Goal: Task Accomplishment & Management: Manage account settings

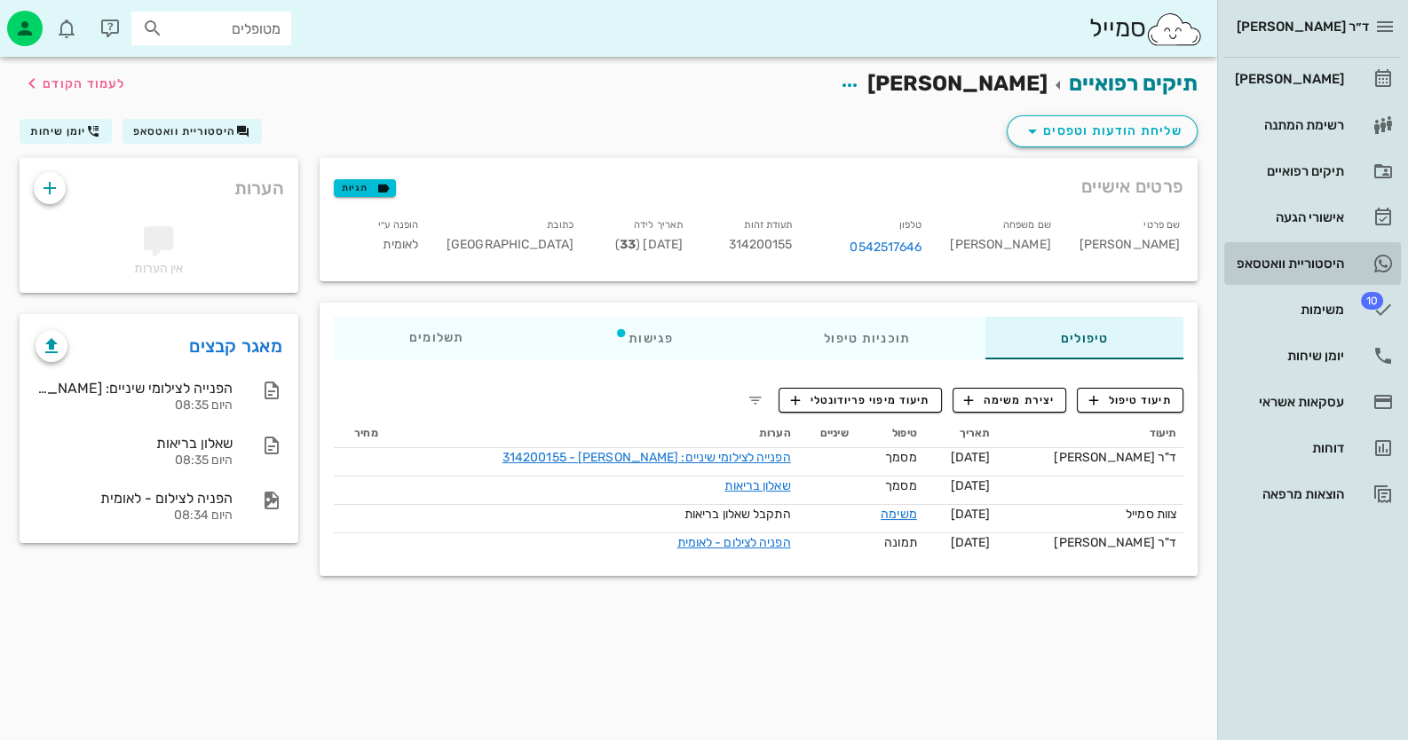
click at [1296, 252] on div "היסטוריית וואטסאפ" at bounding box center [1287, 263] width 113 height 28
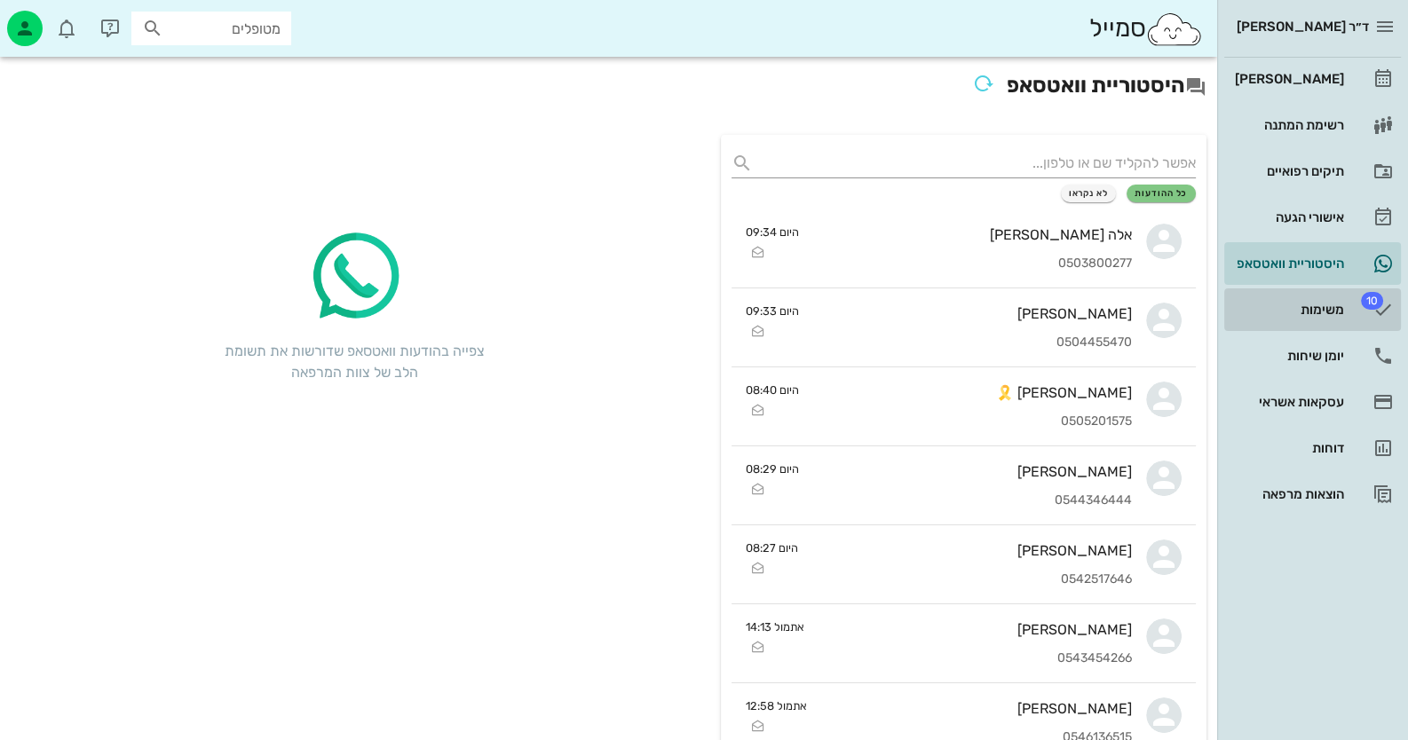
click at [1318, 314] on div "משימות" at bounding box center [1287, 310] width 113 height 14
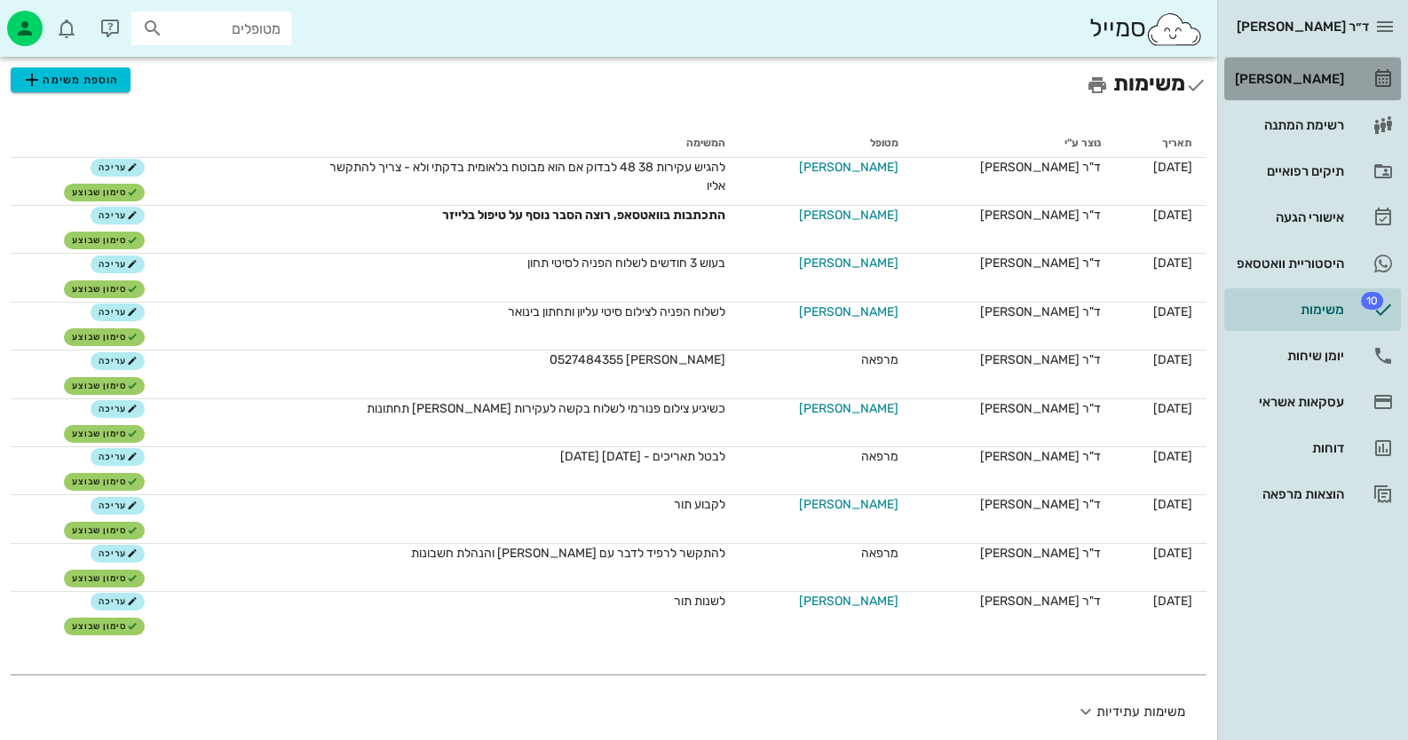
click at [1354, 82] on link "[PERSON_NAME]" at bounding box center [1312, 79] width 177 height 43
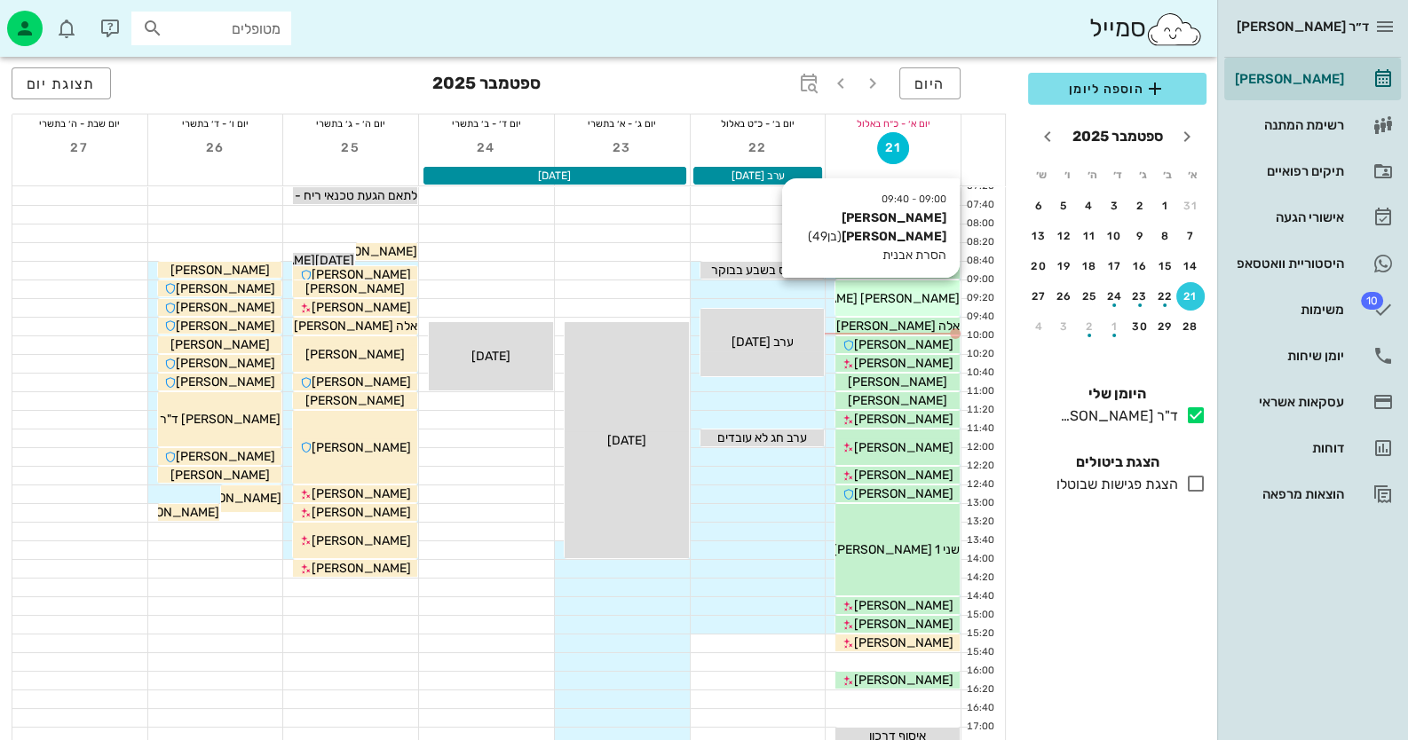
click at [928, 297] on div "[PERSON_NAME] [PERSON_NAME]" at bounding box center [897, 298] width 124 height 19
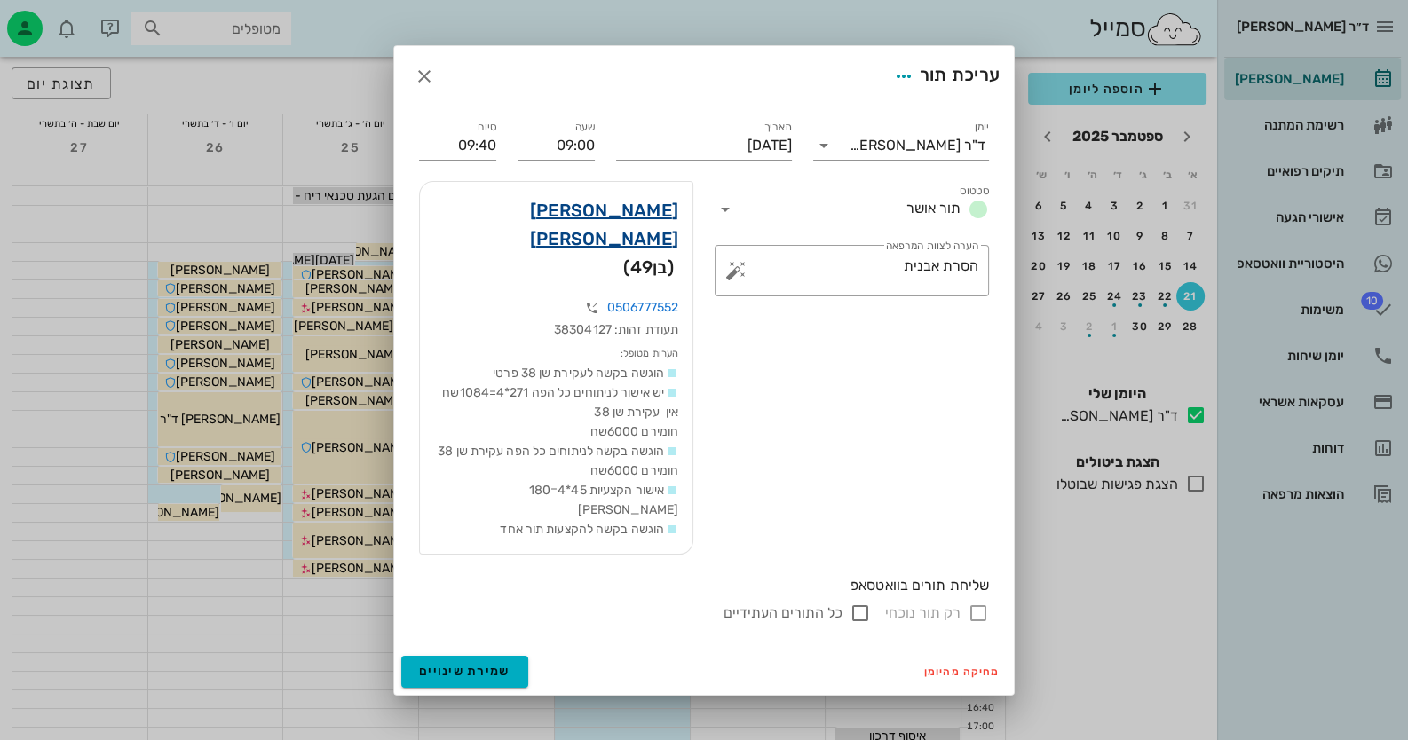
click at [645, 253] on link "[PERSON_NAME] [PERSON_NAME]" at bounding box center [556, 224] width 244 height 57
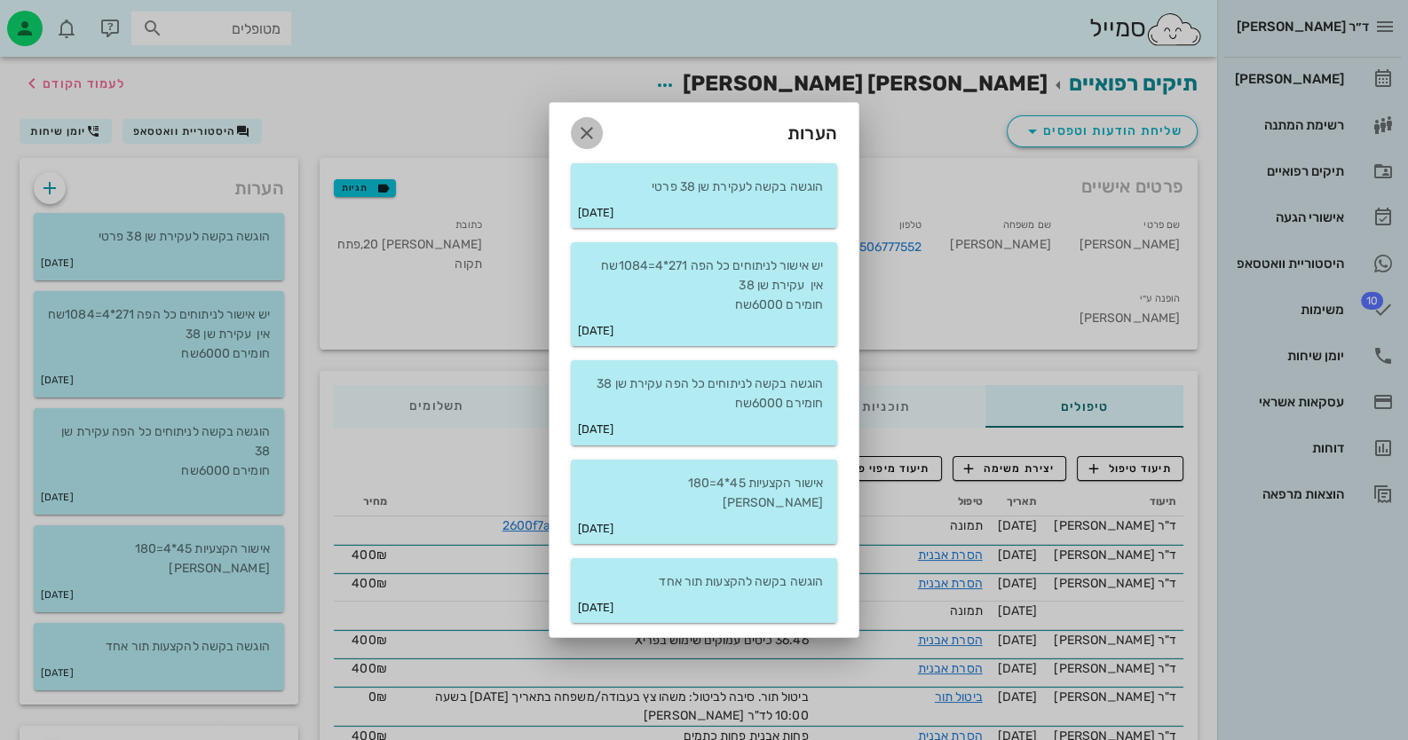
click at [598, 138] on span "button" at bounding box center [587, 133] width 32 height 21
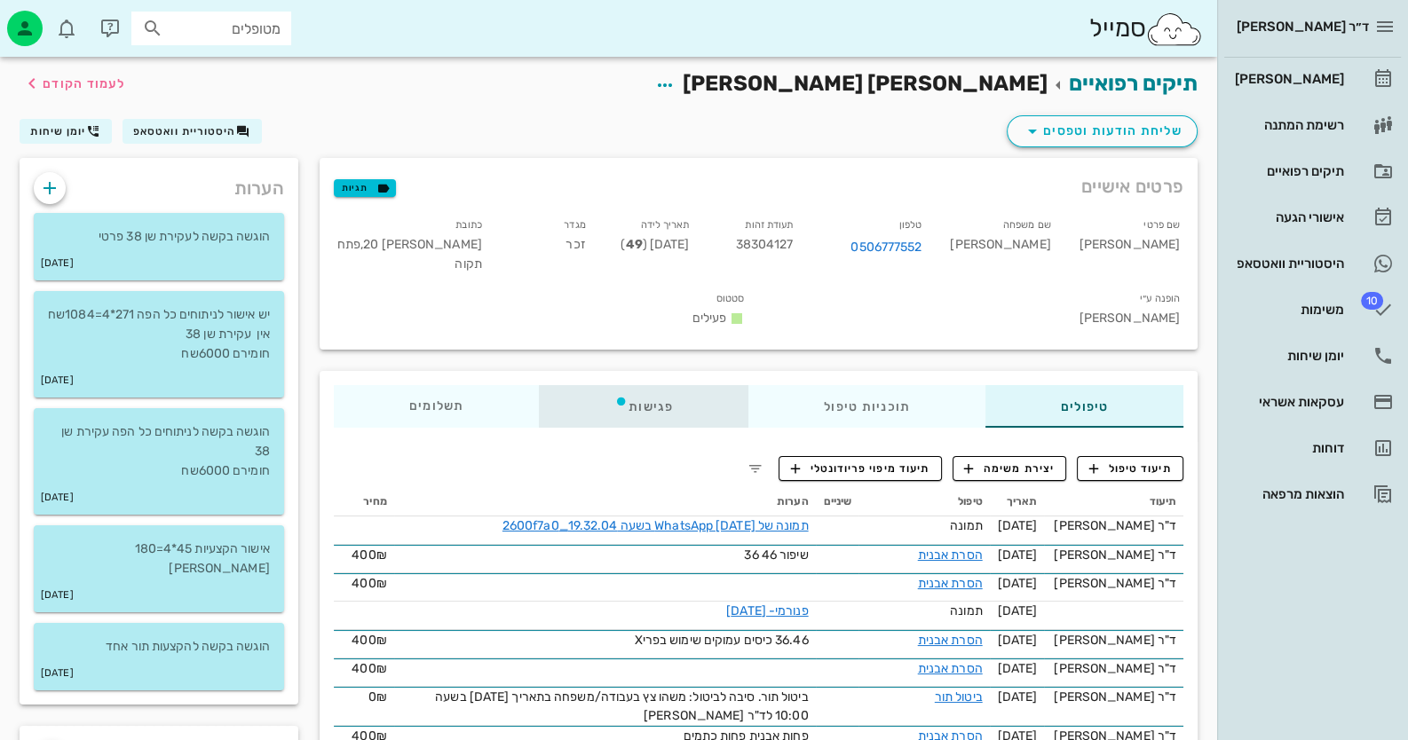
click at [643, 385] on div "פגישות" at bounding box center [644, 406] width 210 height 43
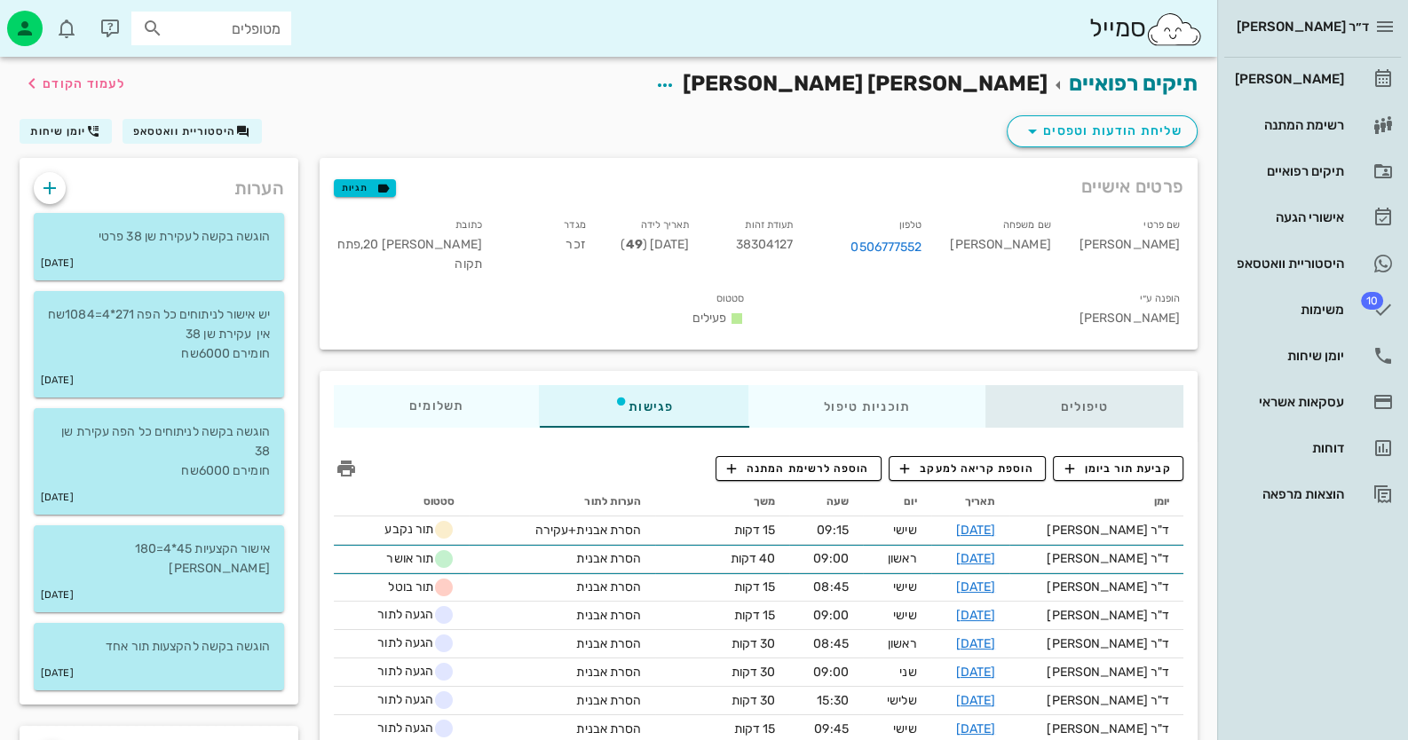
click at [1088, 385] on div "טיפולים" at bounding box center [1084, 406] width 198 height 43
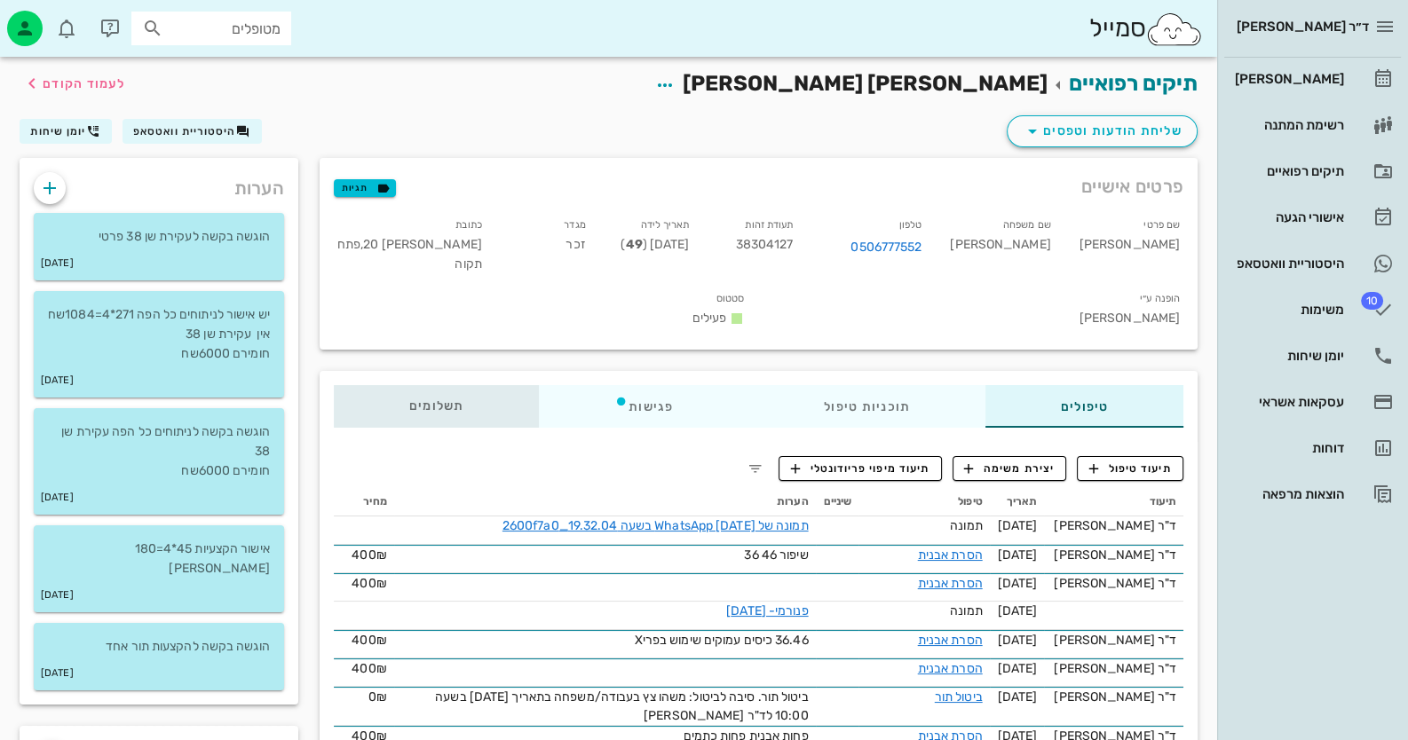
click at [408, 385] on div "תשלומים 0₪" at bounding box center [436, 406] width 205 height 43
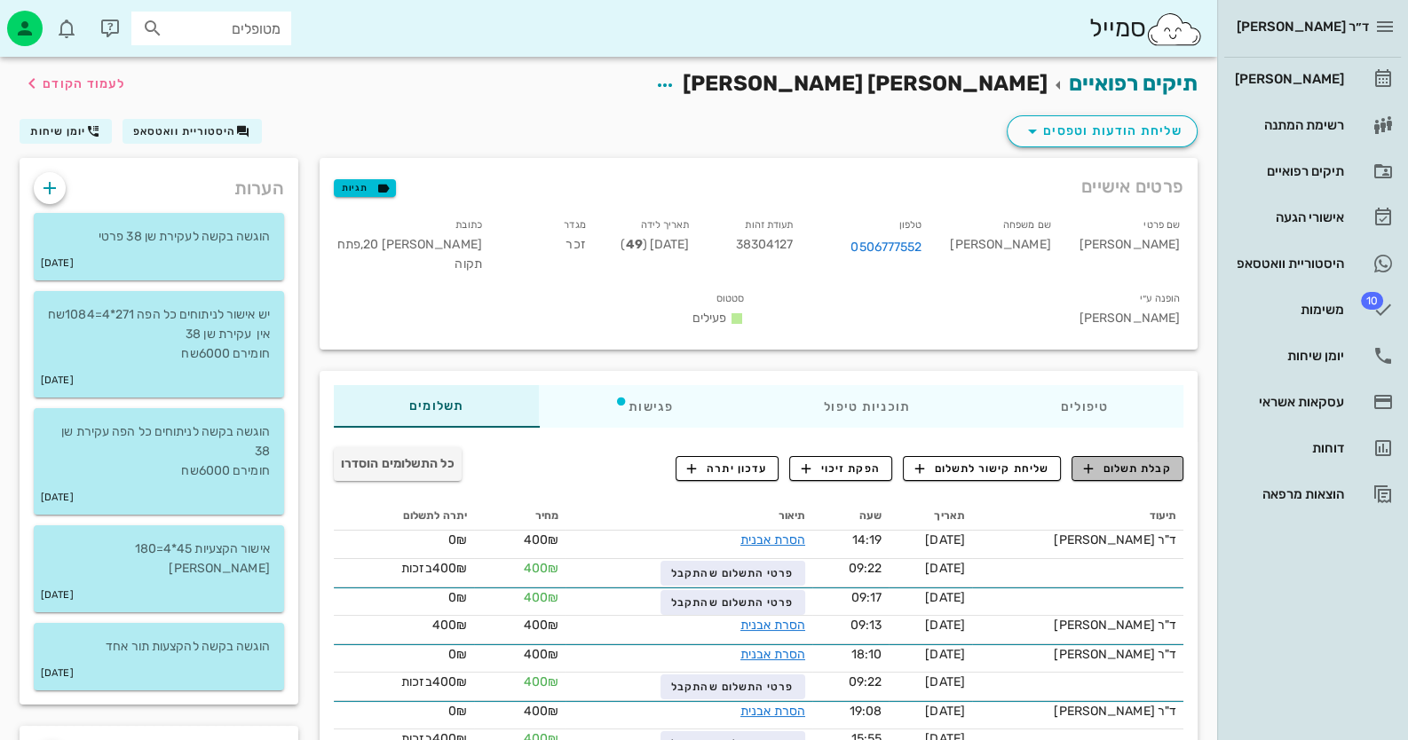
click at [1126, 461] on span "קבלת תשלום" at bounding box center [1128, 469] width 88 height 16
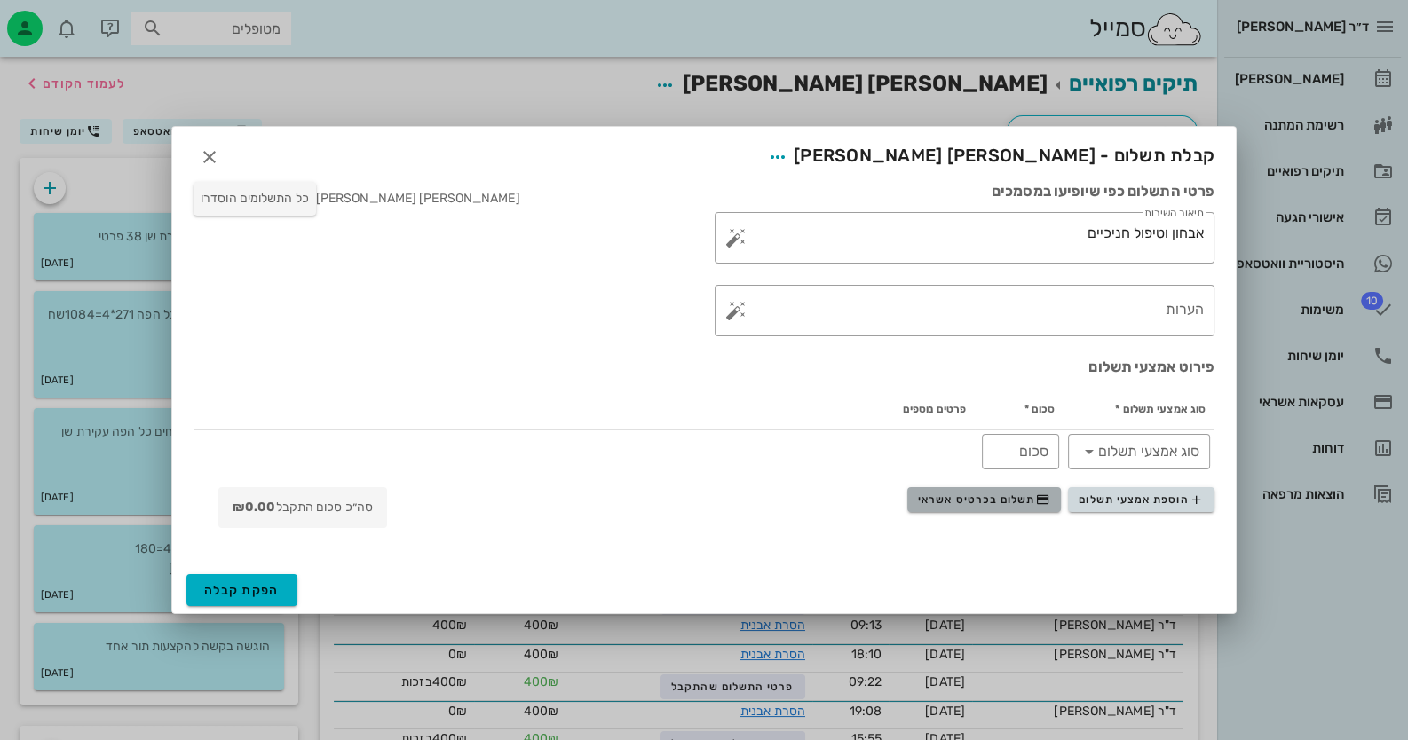
click at [985, 505] on span "תשלום בכרטיס אשראי" at bounding box center [983, 500] width 131 height 14
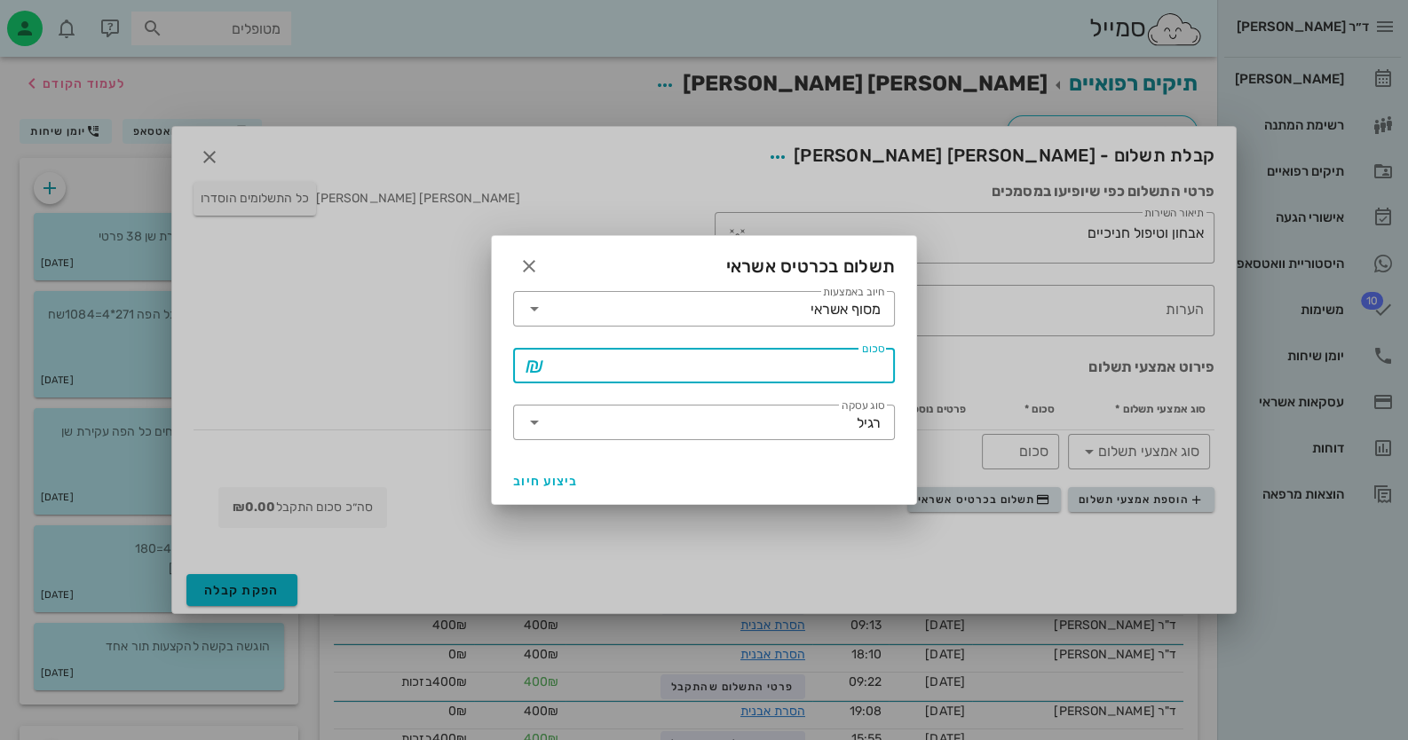
click at [819, 379] on input "סכום" at bounding box center [717, 366] width 336 height 28
type input "400"
click at [547, 475] on span "ביצוע חיוב" at bounding box center [546, 481] width 66 height 15
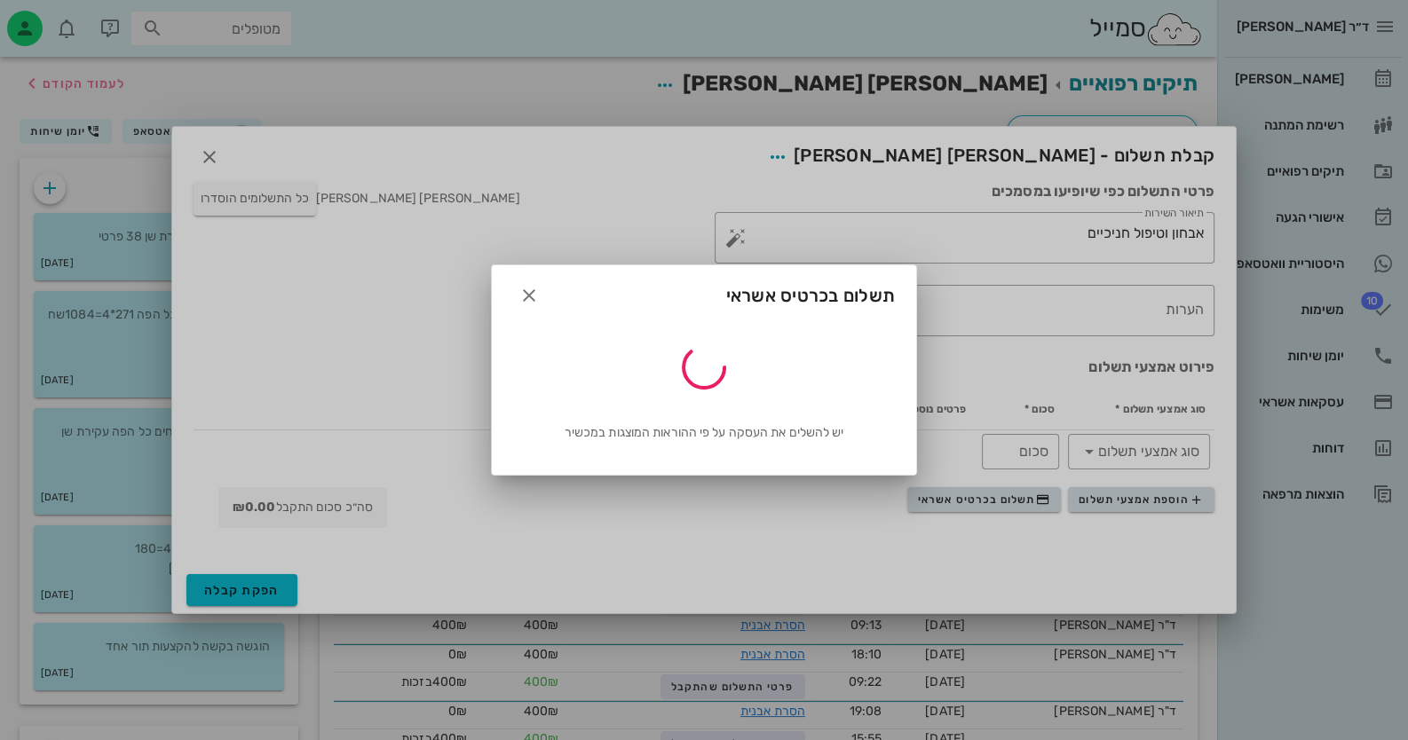
type input "400"
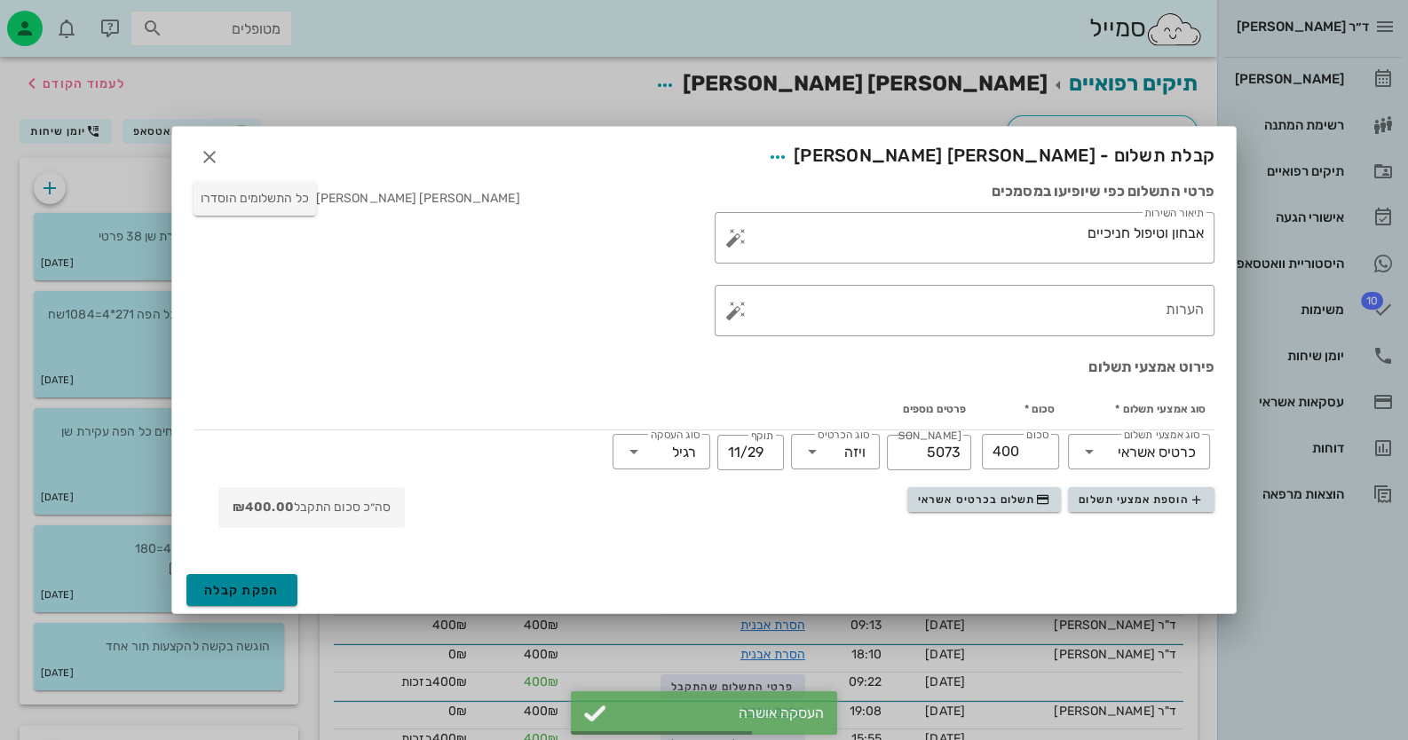
click at [251, 589] on span "הפקת קבלה" at bounding box center [241, 590] width 75 height 15
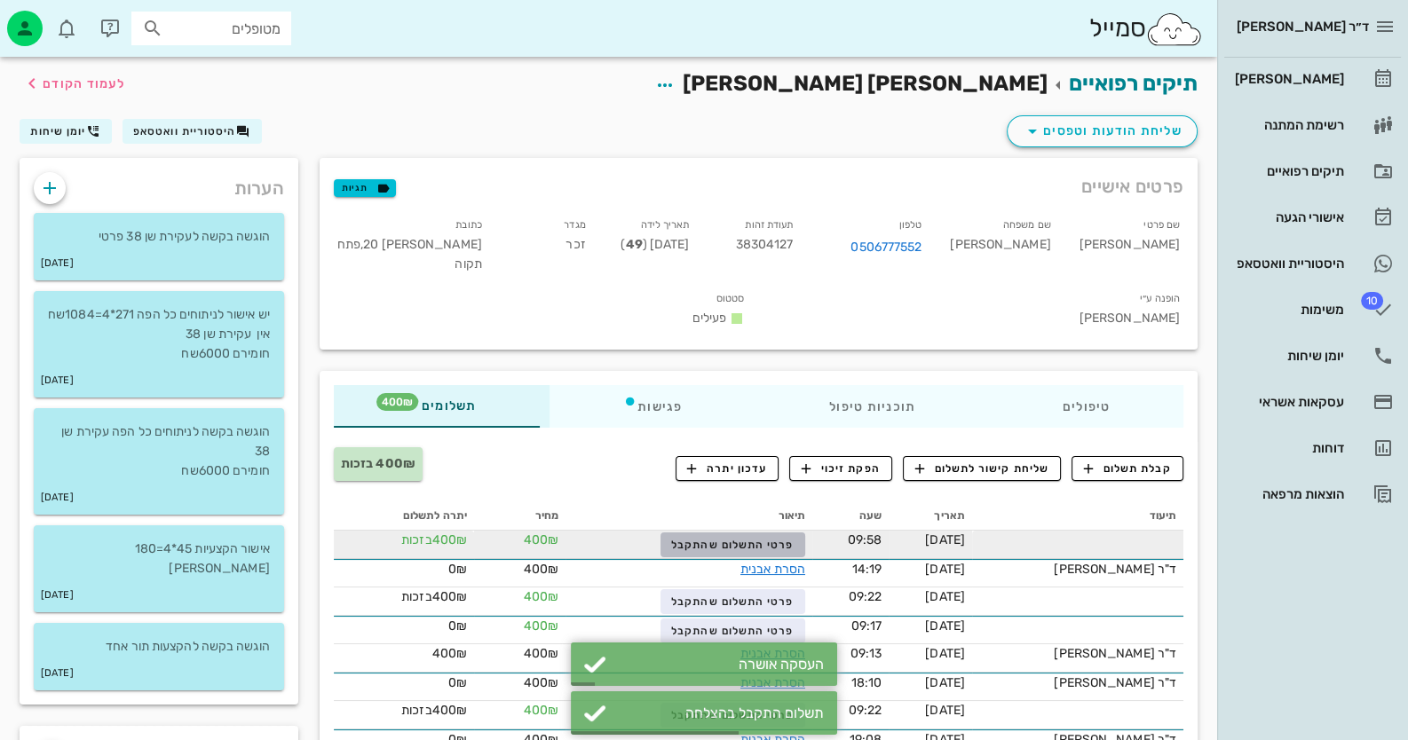
click at [730, 533] on button "פרטי התשלום שהתקבל" at bounding box center [733, 545] width 145 height 25
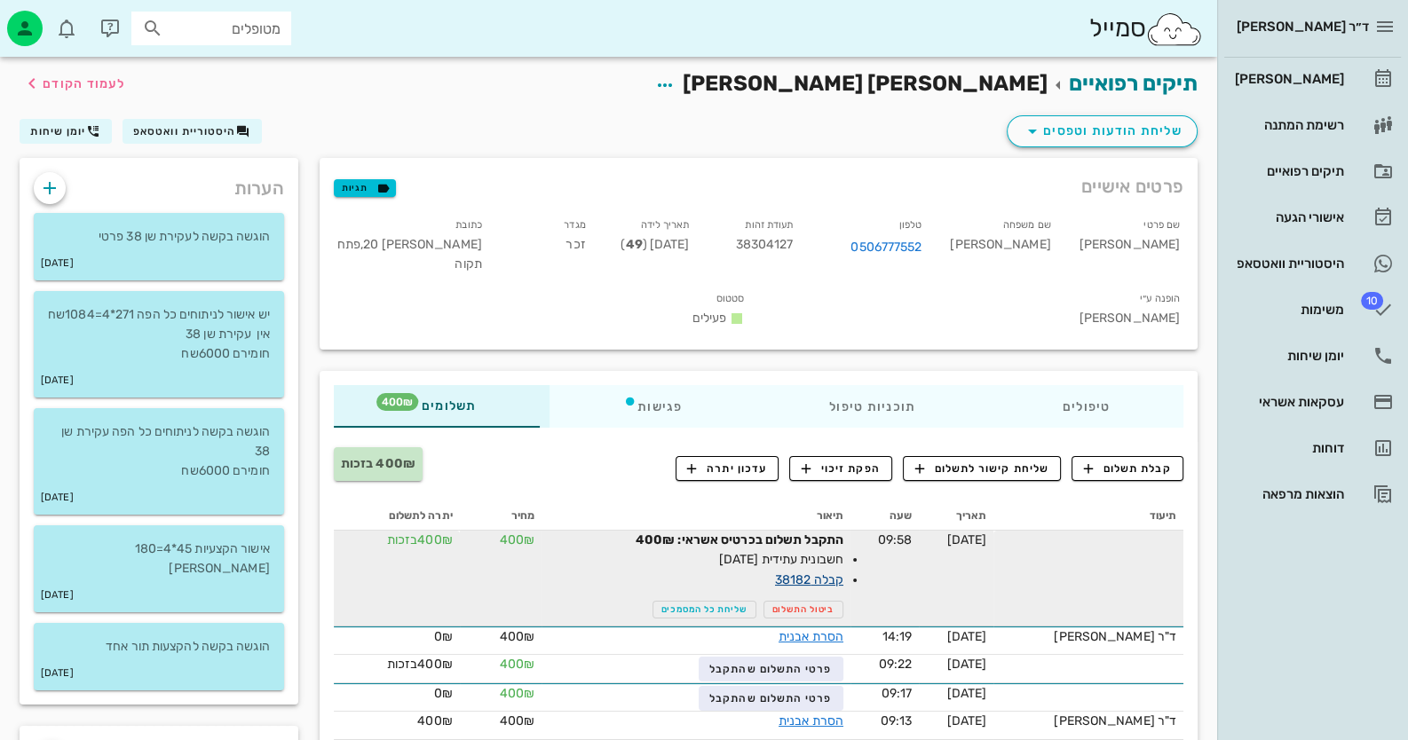
click at [828, 573] on link "קבלה 38182" at bounding box center [809, 580] width 68 height 15
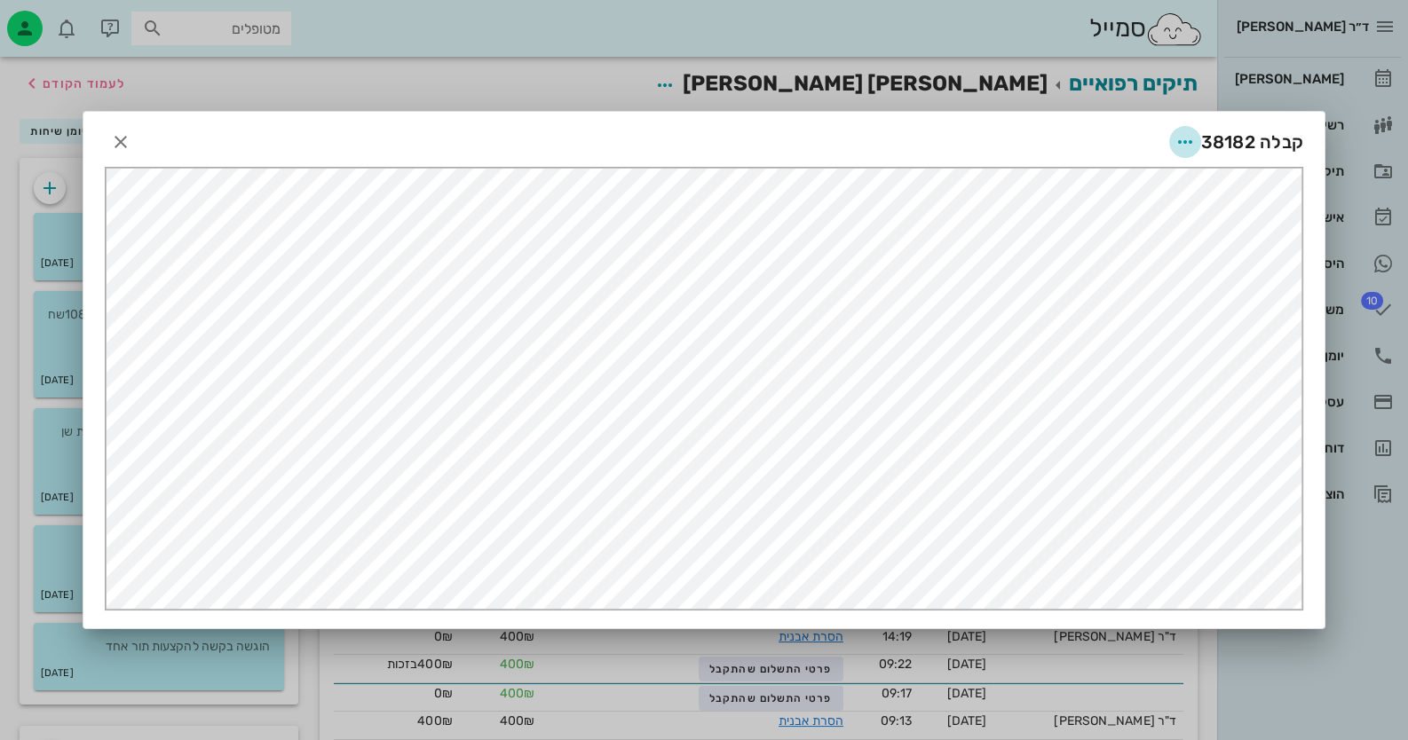
click at [1191, 140] on icon "button" at bounding box center [1185, 141] width 21 height 21
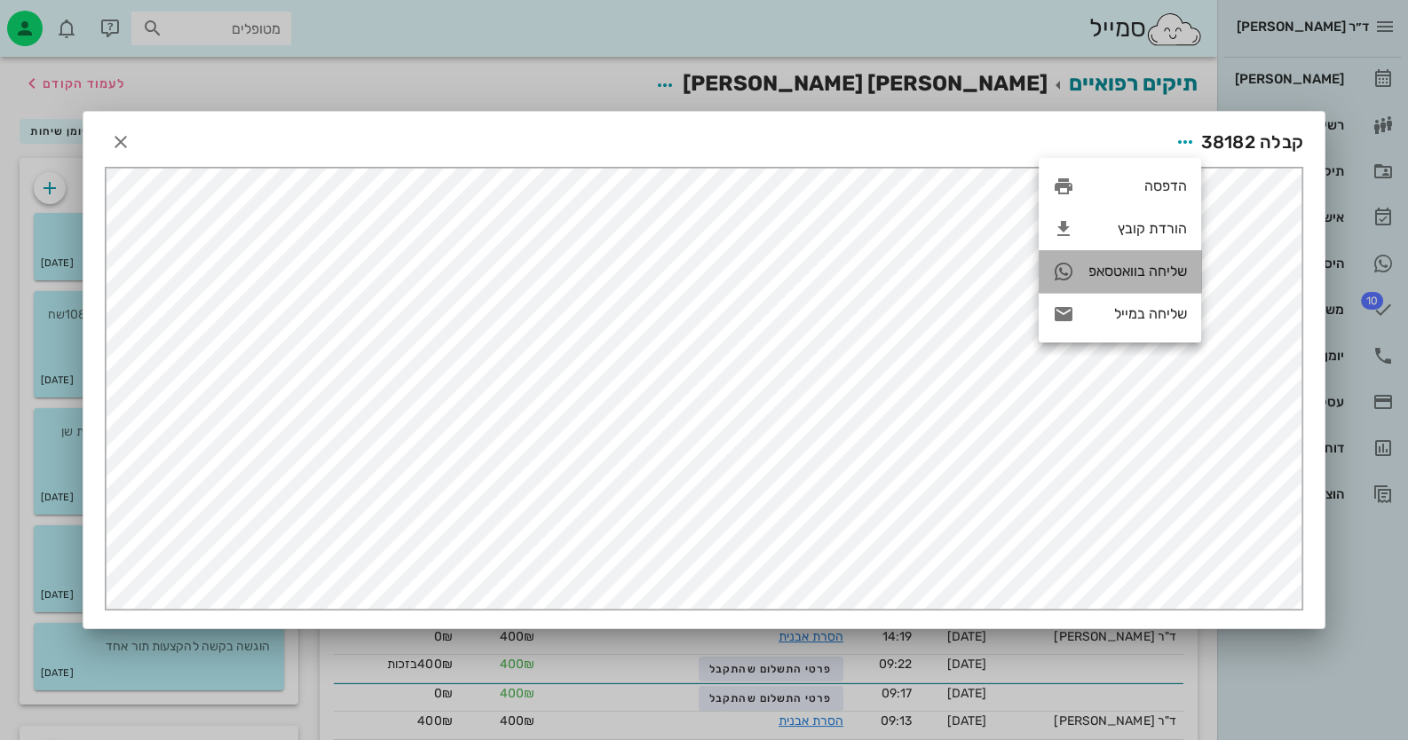
click at [1162, 262] on div "שליחה בוואטסאפ" at bounding box center [1120, 271] width 162 height 43
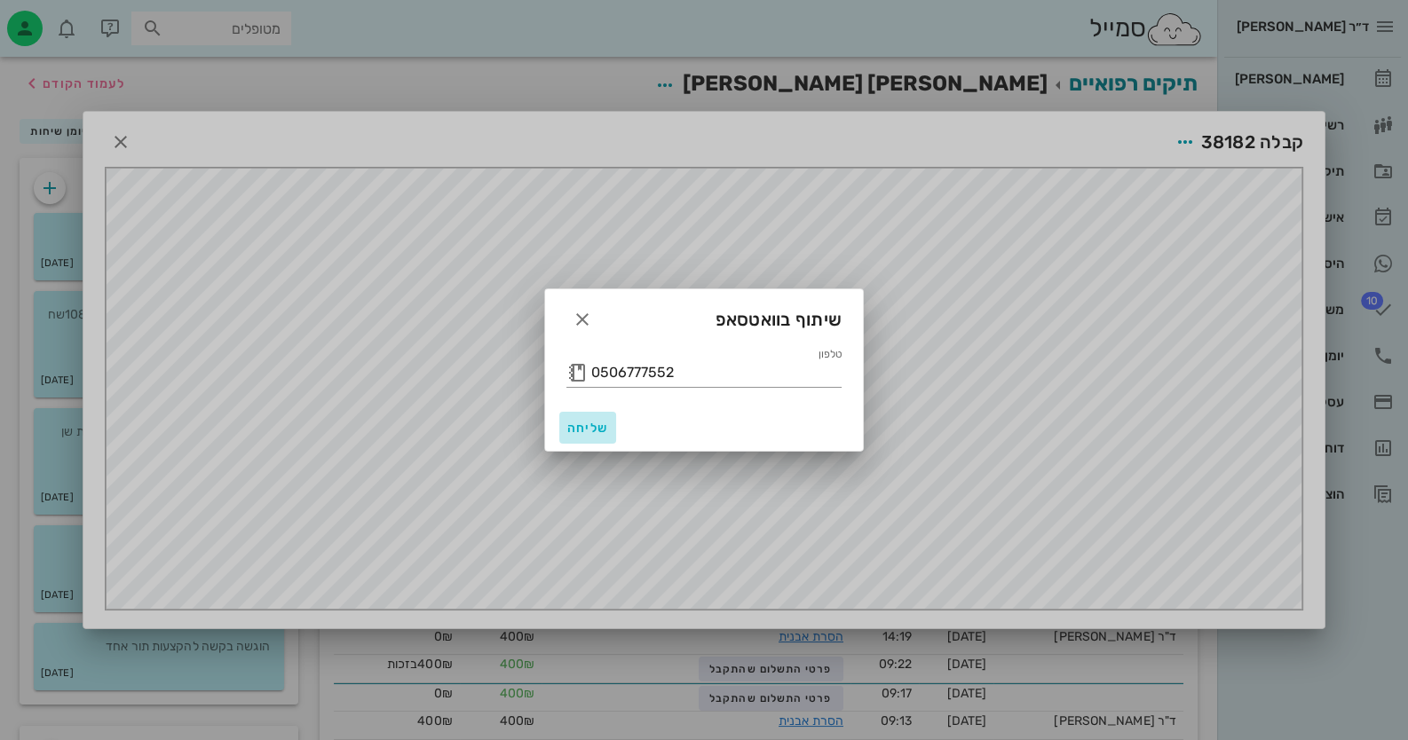
click at [582, 425] on span "שליחה" at bounding box center [587, 428] width 43 height 15
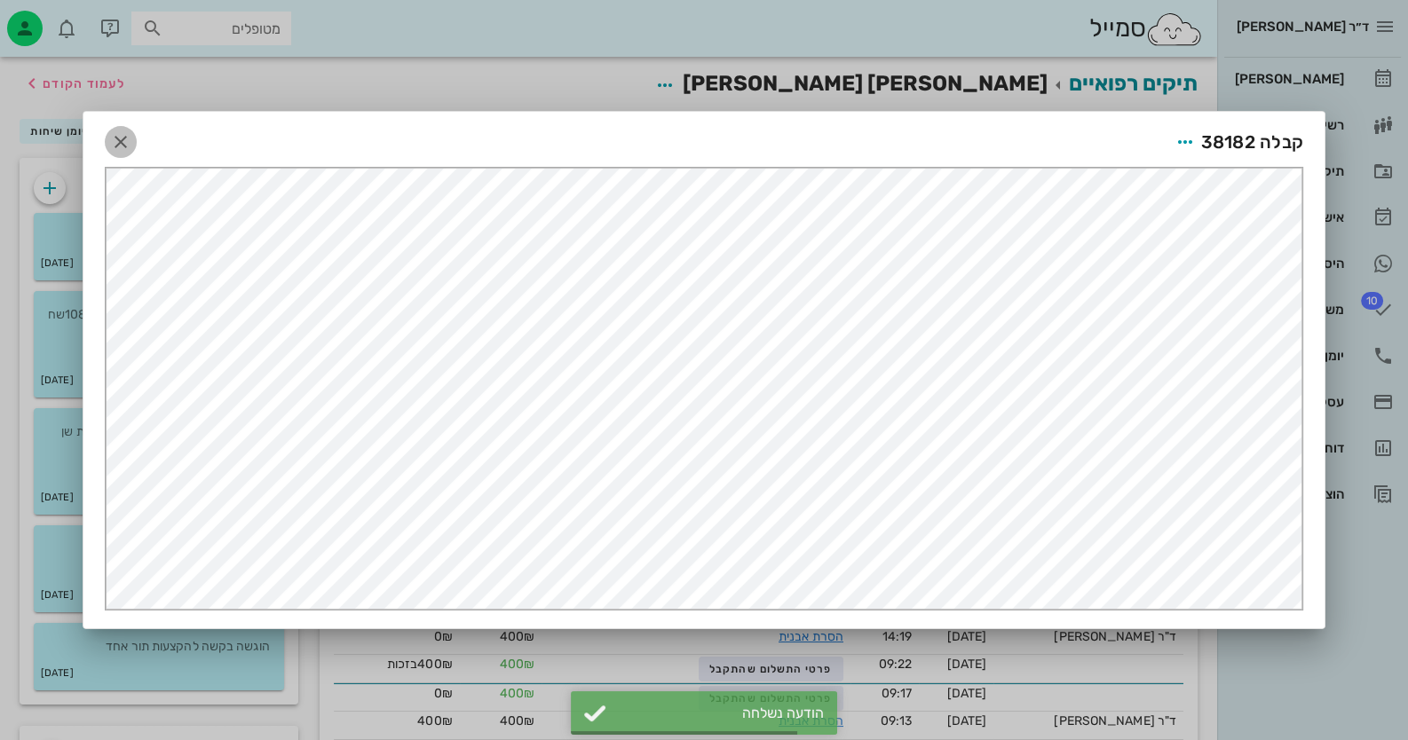
click at [114, 142] on icon "button" at bounding box center [120, 141] width 21 height 21
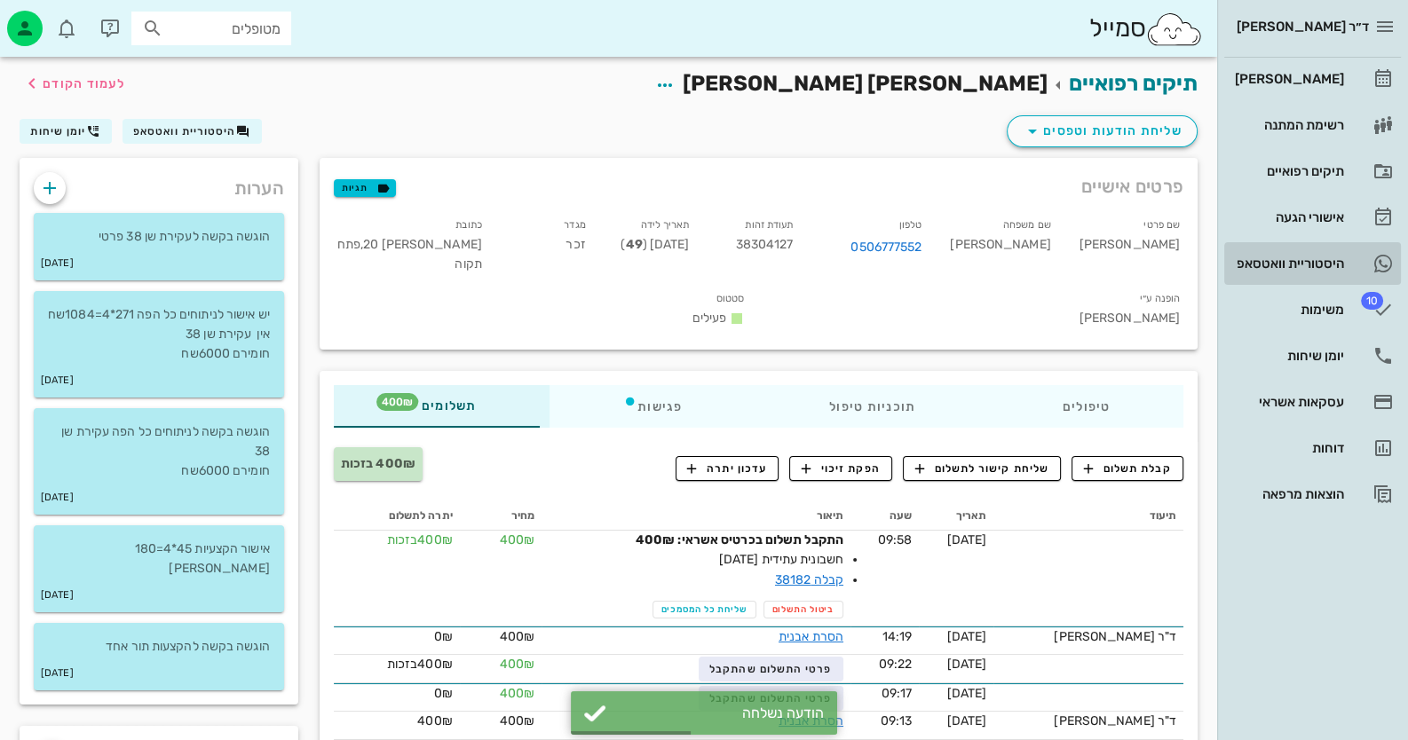
click at [1317, 244] on link "היסטוריית וואטסאפ" at bounding box center [1312, 263] width 177 height 43
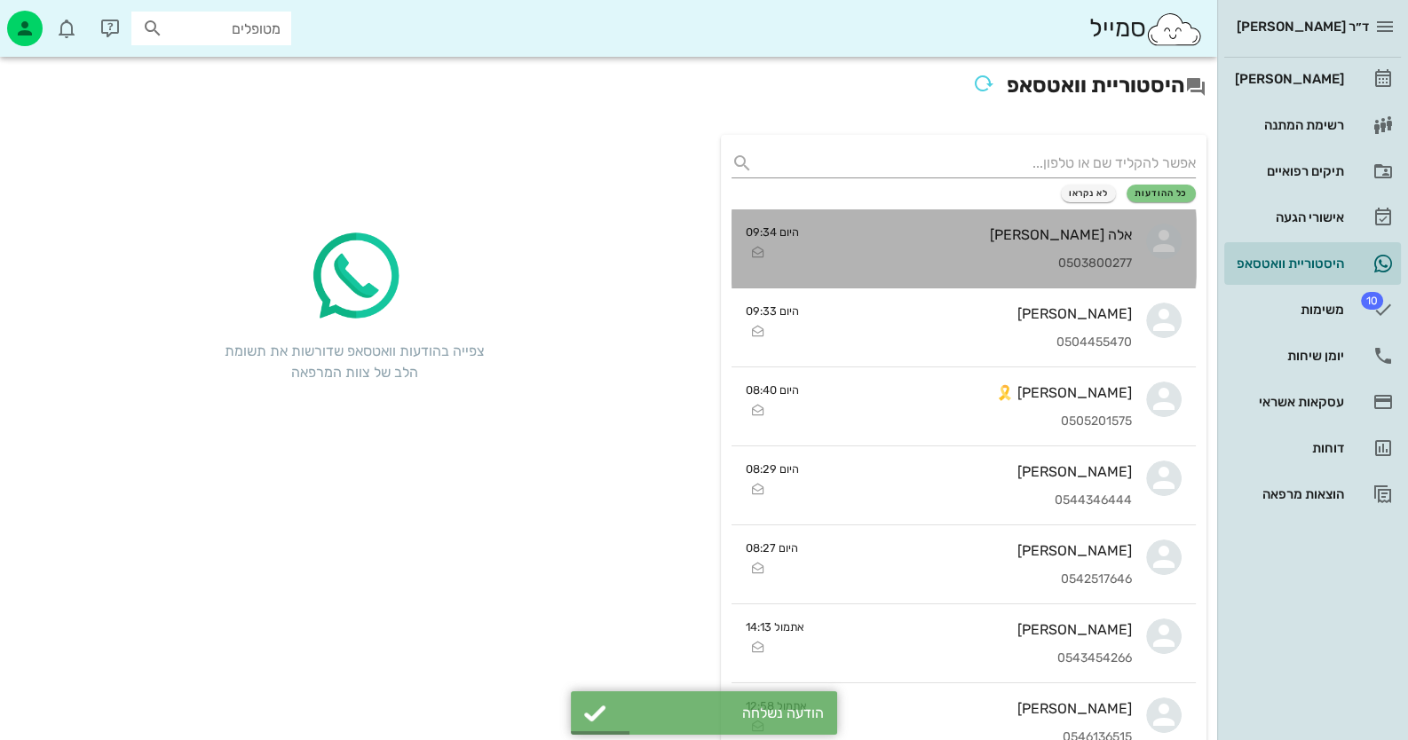
click at [1030, 243] on div "אלה [PERSON_NAME] 0503800277" at bounding box center [972, 249] width 319 height 78
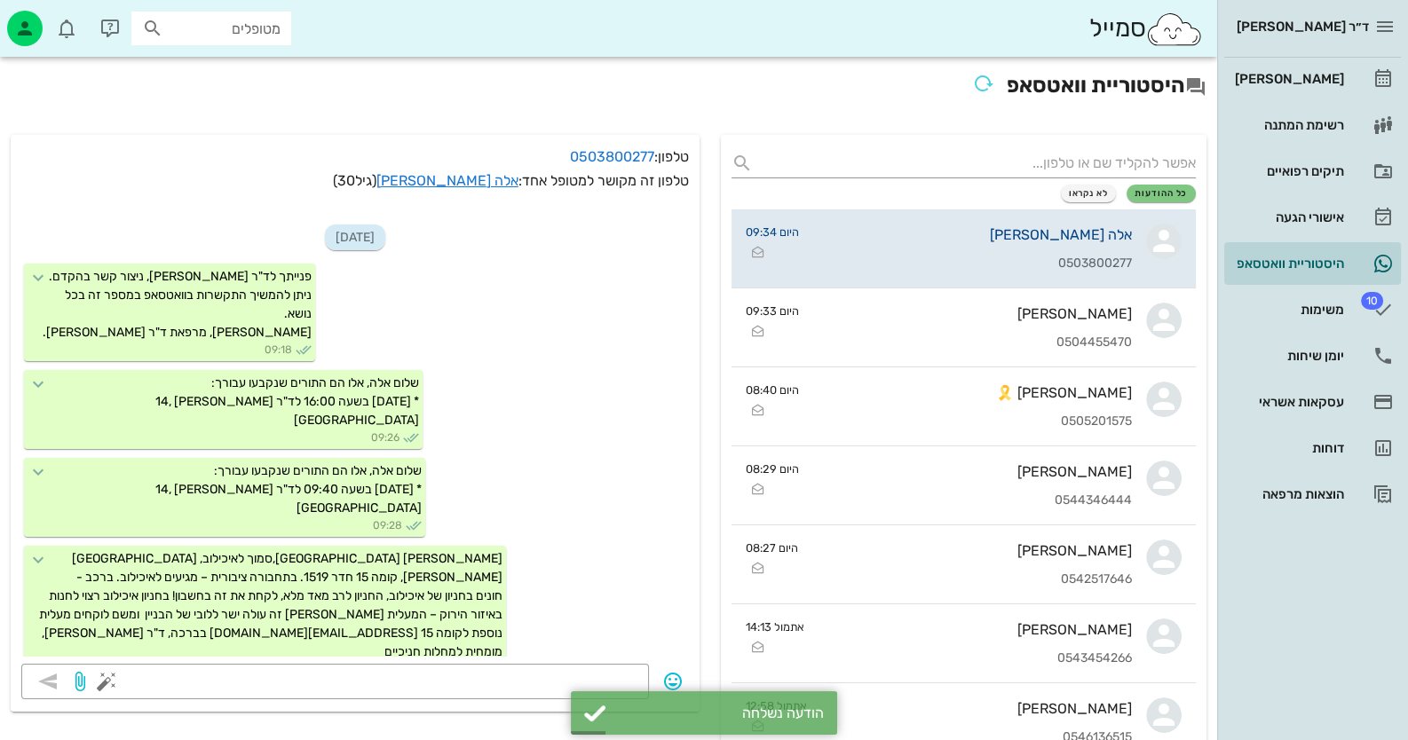
scroll to position [820, 0]
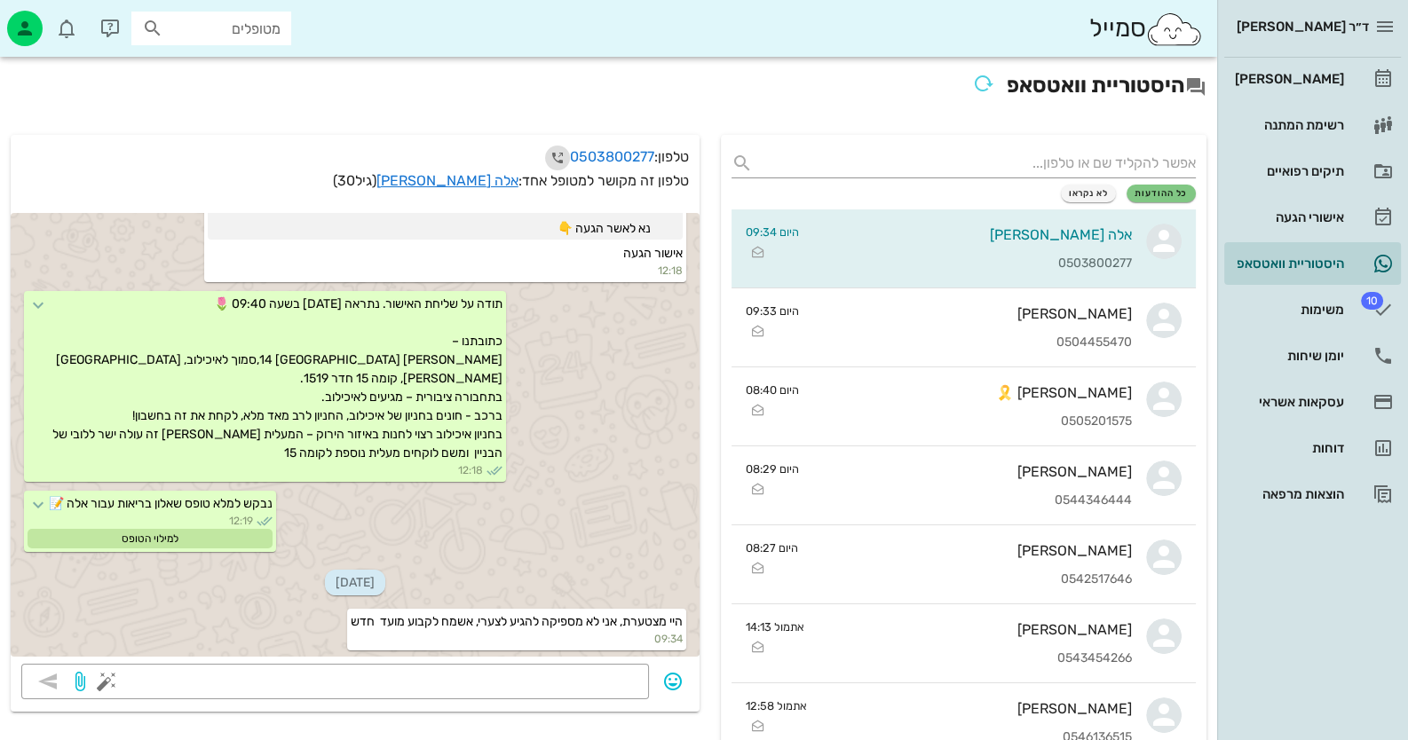
click at [547, 158] on icon "button" at bounding box center [557, 157] width 21 height 21
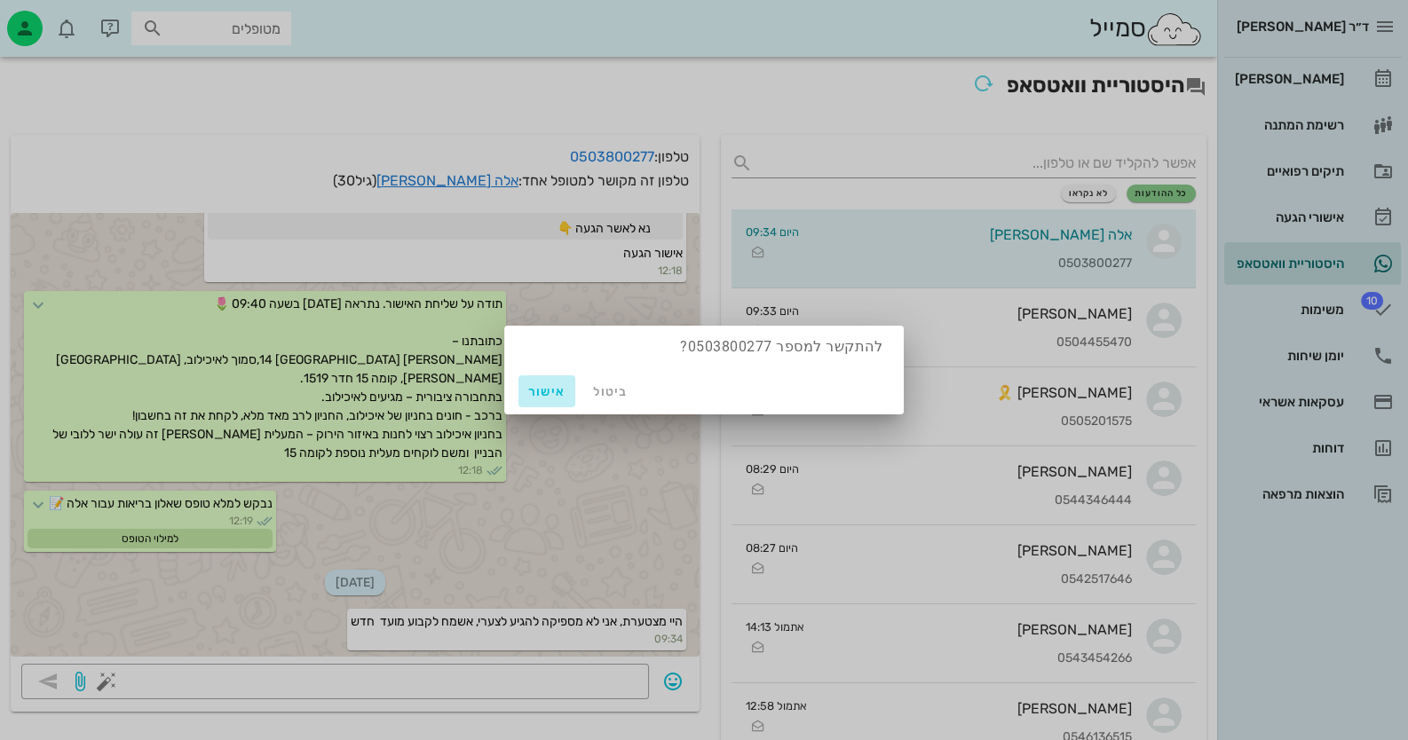
click at [541, 388] on span "אישור" at bounding box center [547, 391] width 43 height 15
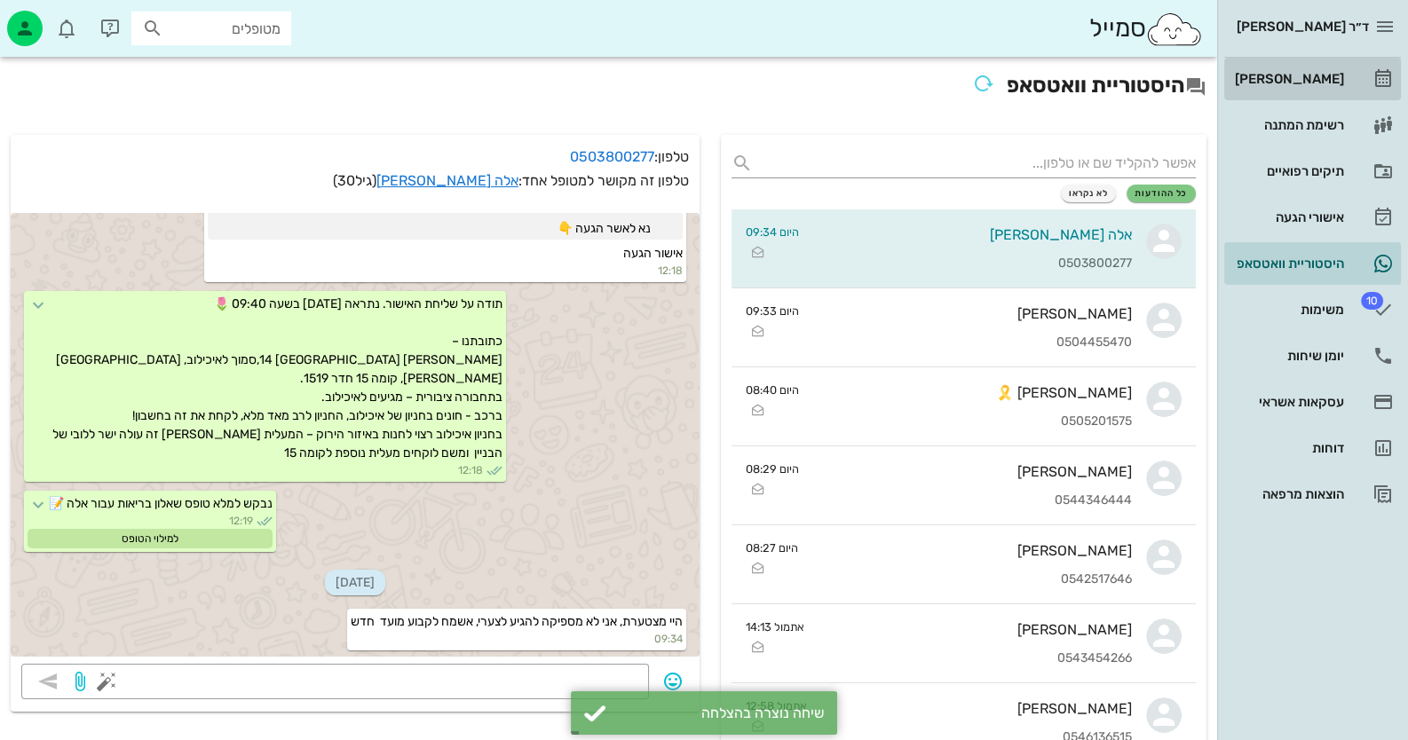
click at [1315, 62] on link "[PERSON_NAME]" at bounding box center [1312, 79] width 177 height 43
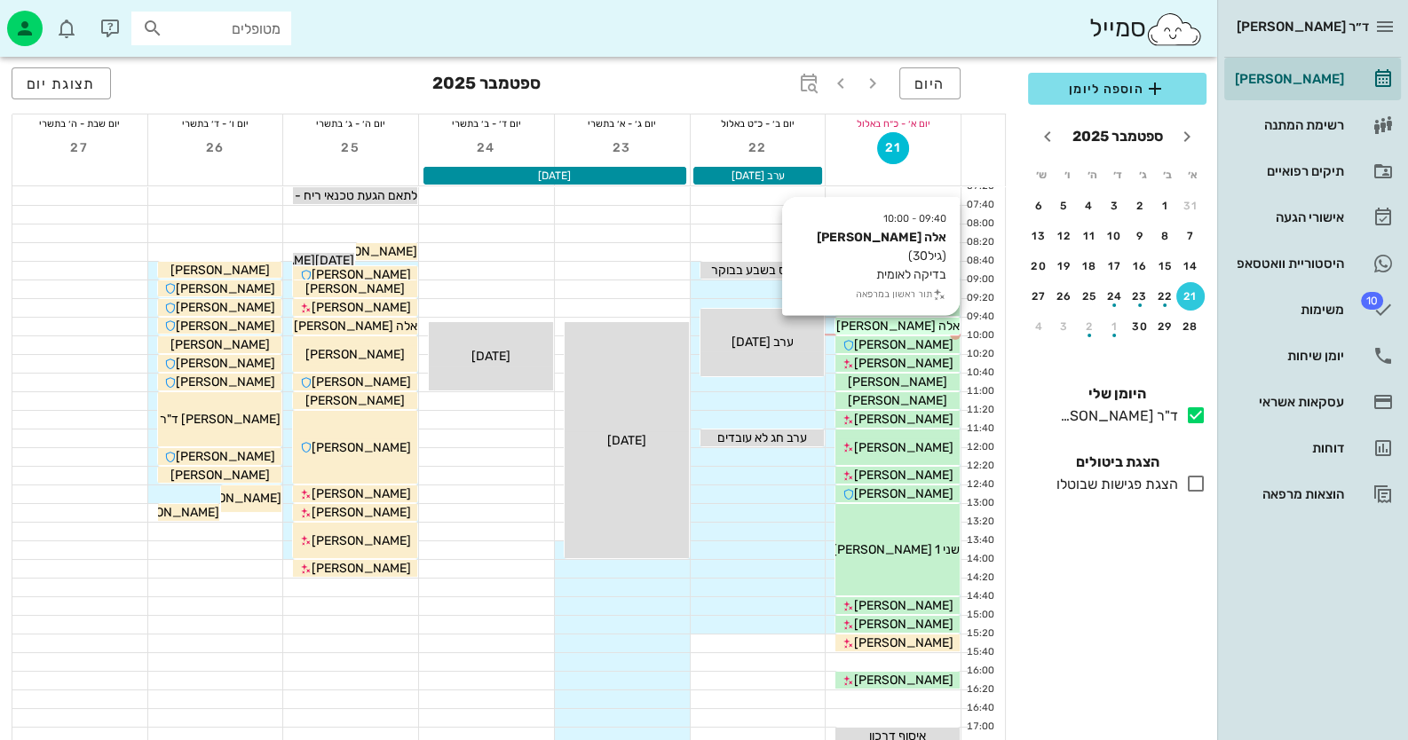
click at [878, 332] on span "אלה [PERSON_NAME]" at bounding box center [897, 326] width 123 height 15
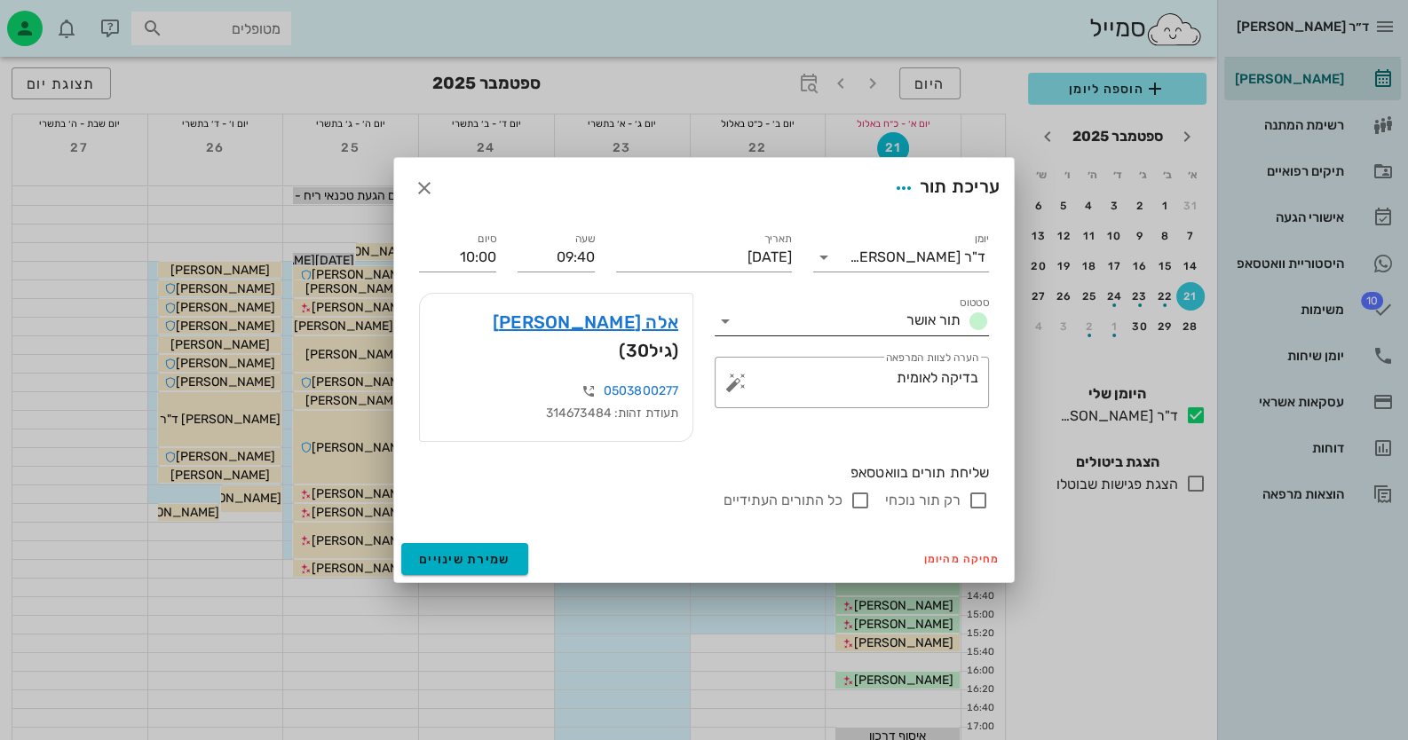
click at [727, 330] on icon at bounding box center [725, 321] width 21 height 21
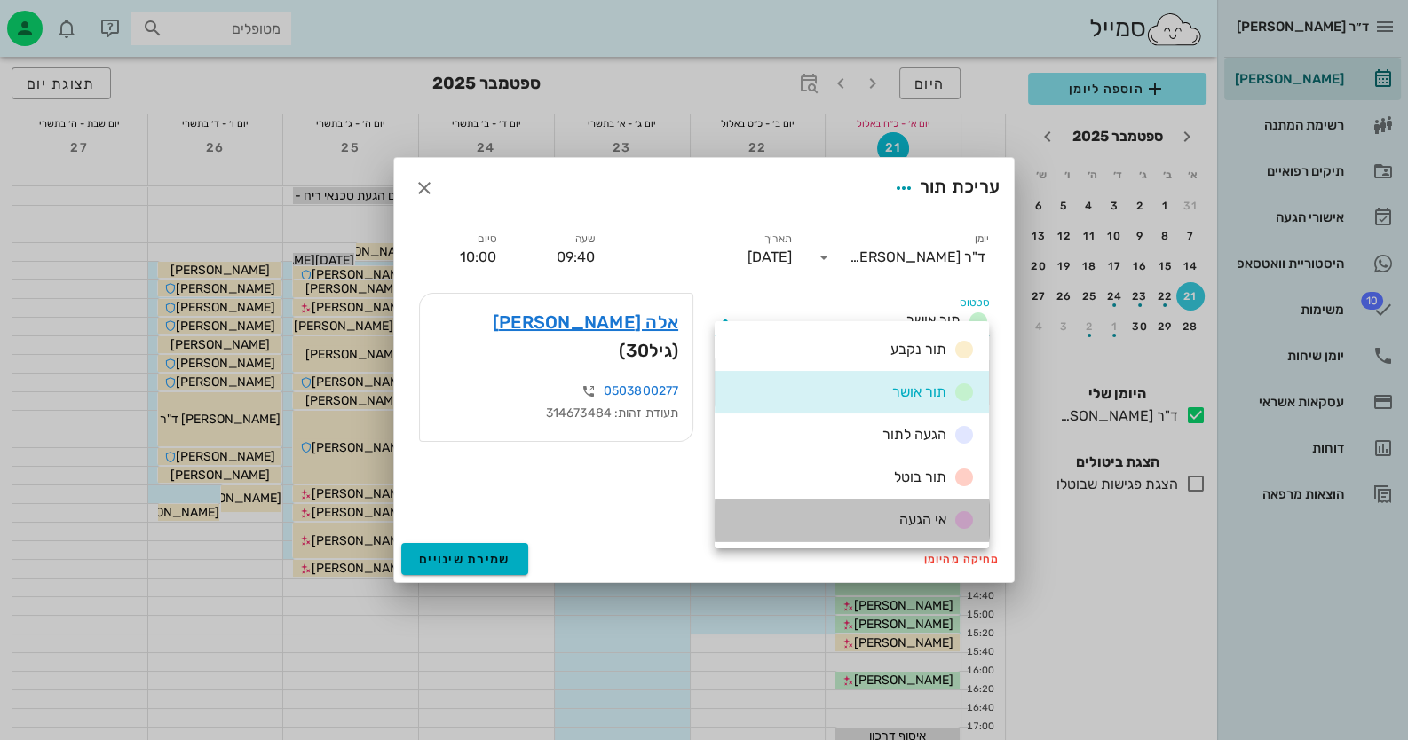
click at [919, 514] on span "אי הגעה" at bounding box center [922, 519] width 47 height 17
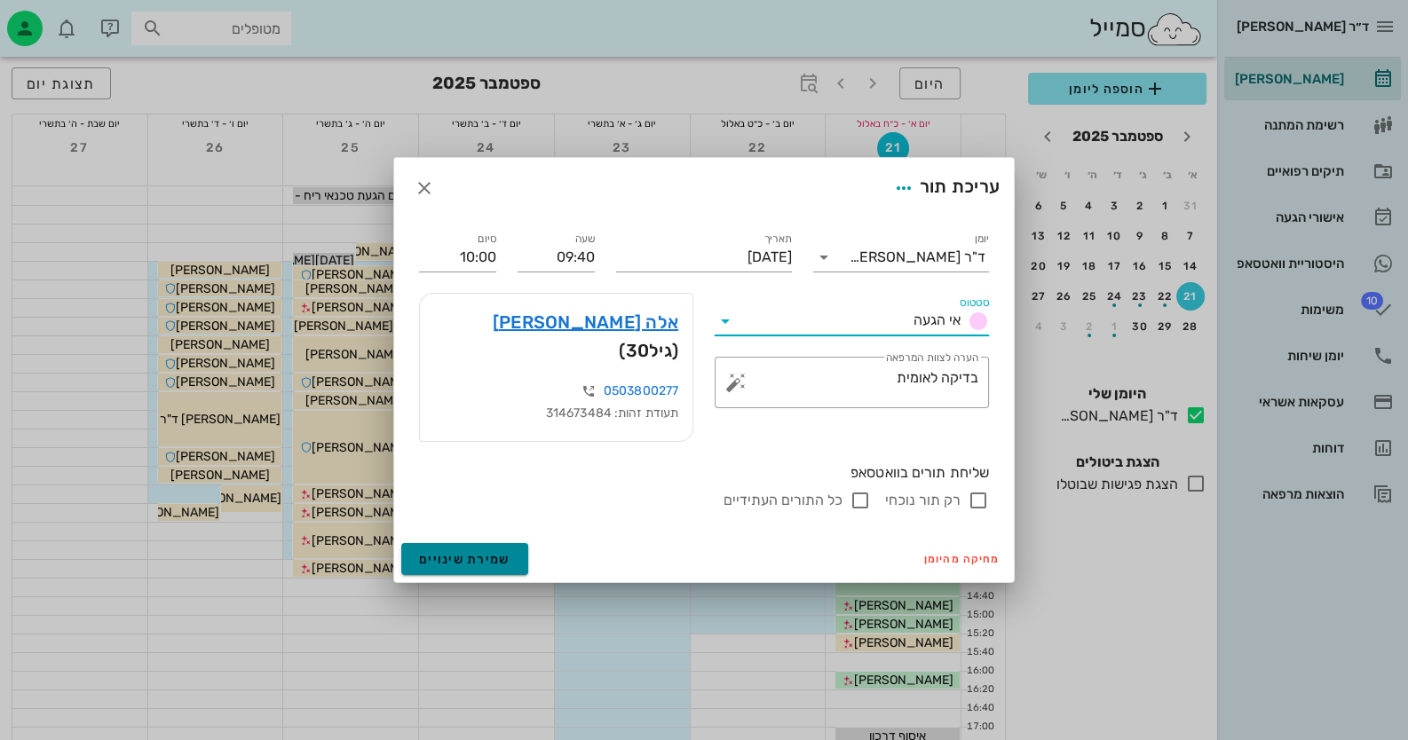
click at [508, 547] on button "שמירת שינויים" at bounding box center [464, 559] width 127 height 32
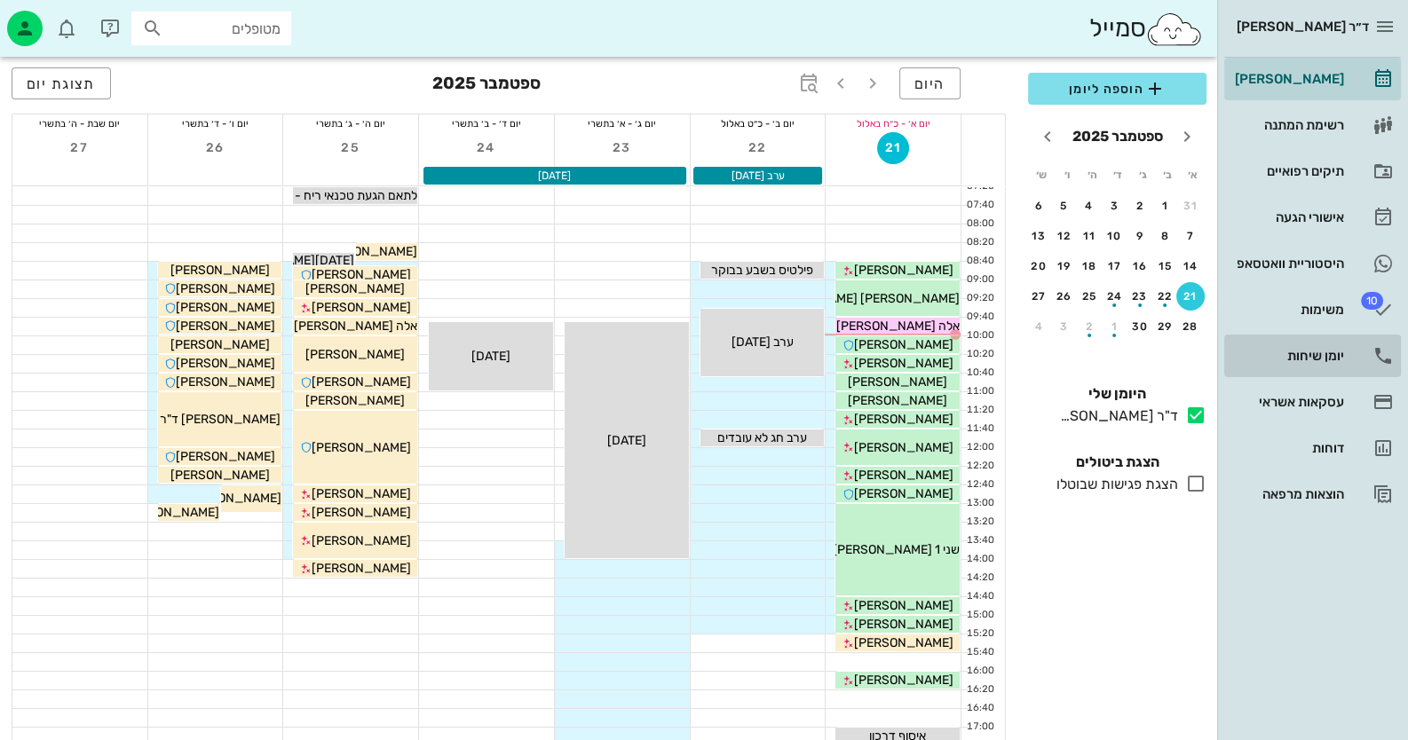
click at [1361, 345] on link "יומן שיחות" at bounding box center [1312, 356] width 177 height 43
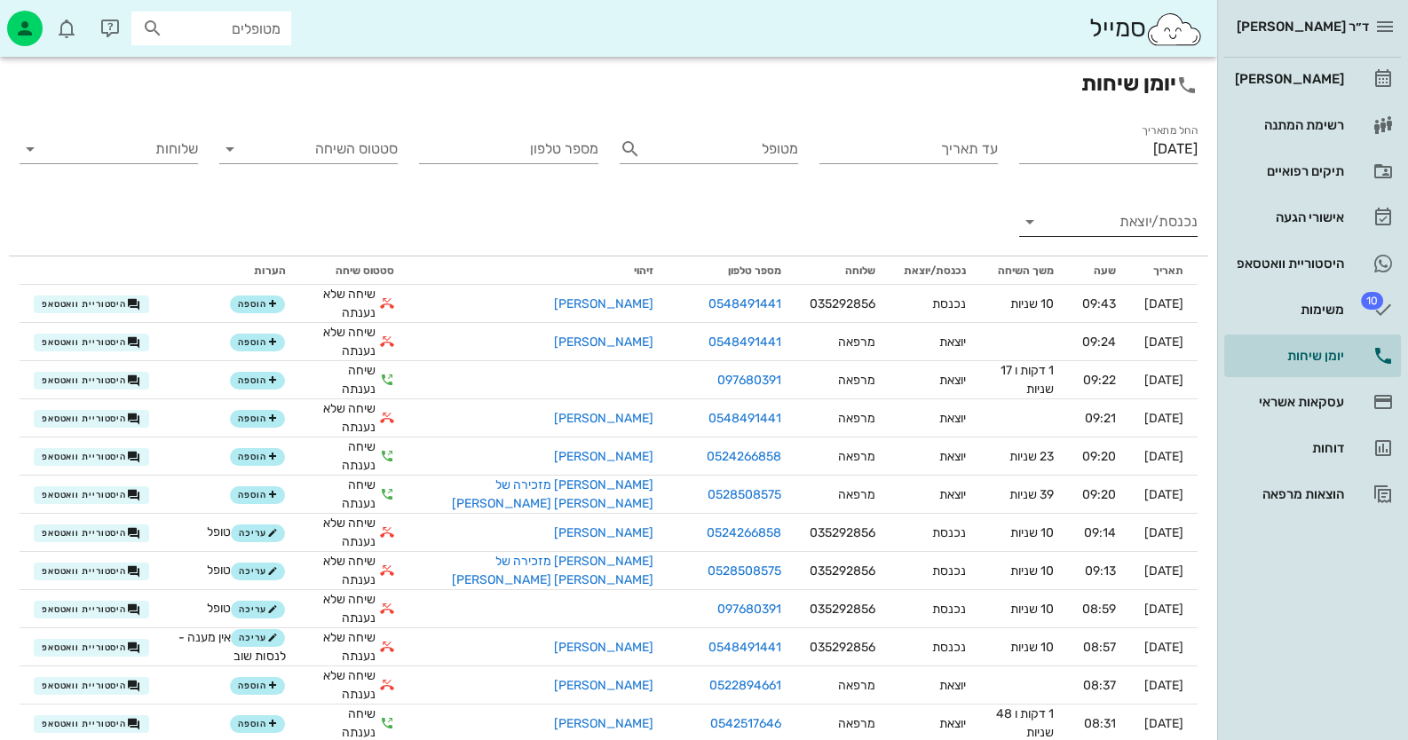
click at [1129, 230] on input "נכנסת/יוצאת" at bounding box center [1123, 222] width 150 height 28
click at [1129, 230] on div "נכנסת" at bounding box center [1140, 236] width 39 height 43
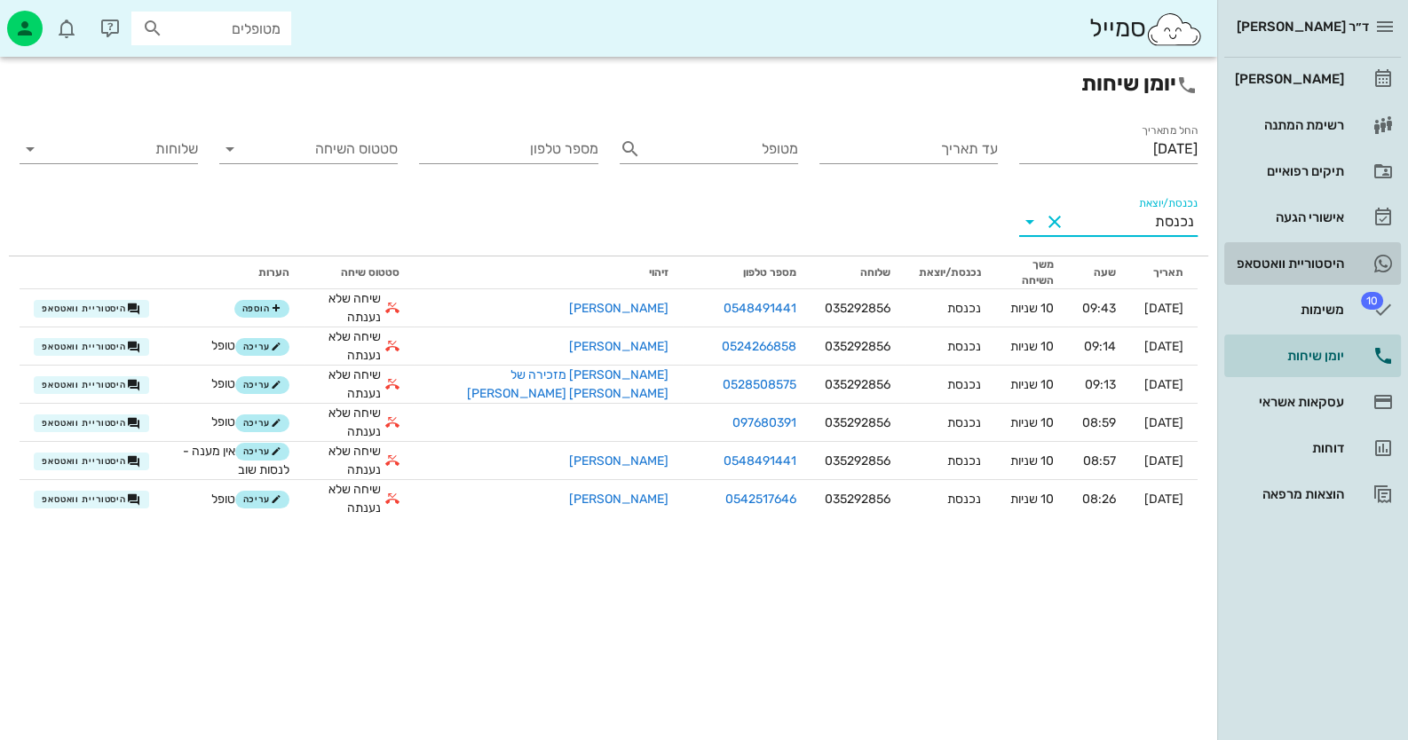
click at [1291, 265] on div "היסטוריית וואטסאפ" at bounding box center [1287, 264] width 113 height 14
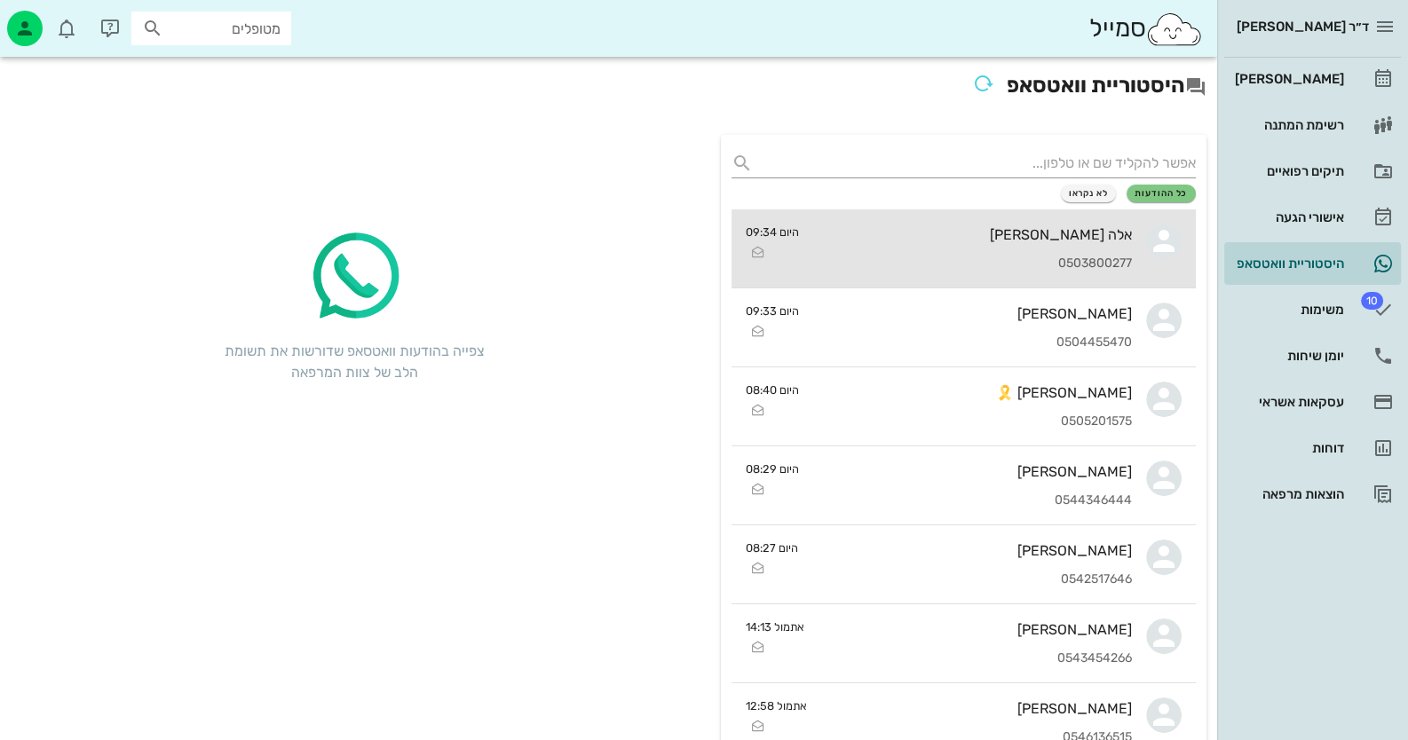
click at [1035, 260] on div "0503800277" at bounding box center [972, 264] width 319 height 15
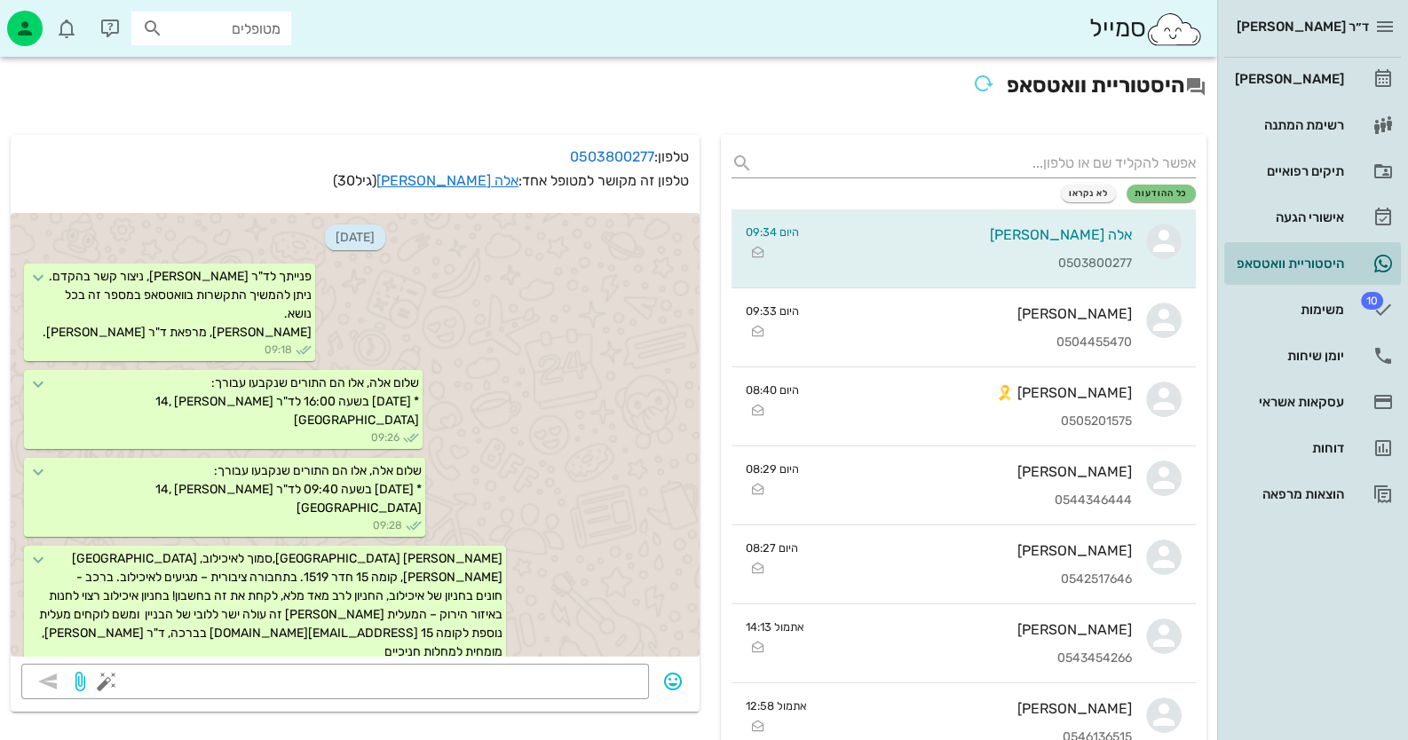
scroll to position [820, 0]
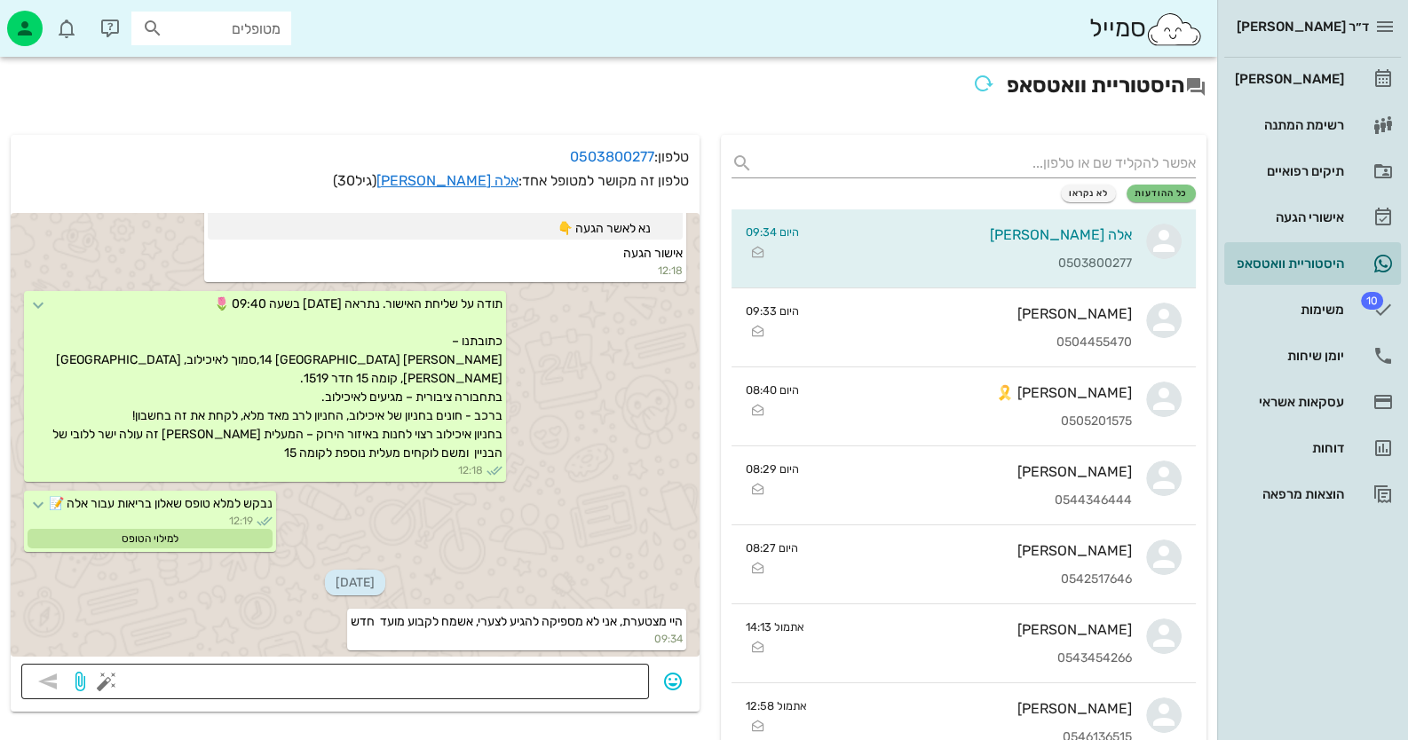
click at [105, 679] on button "button" at bounding box center [106, 681] width 21 height 21
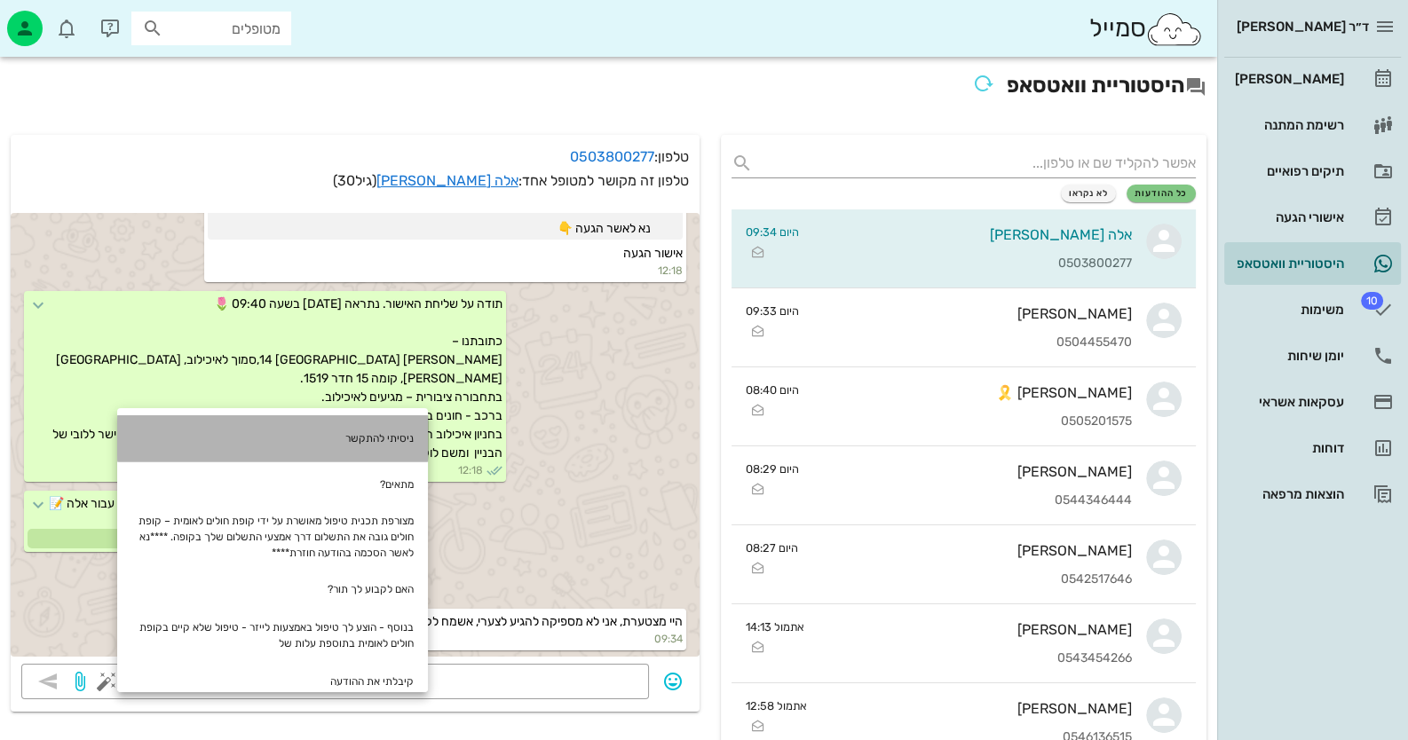
click at [339, 453] on div "ניסיתי להתקשר" at bounding box center [272, 438] width 311 height 46
type textarea "ניסיתי להתקשר"
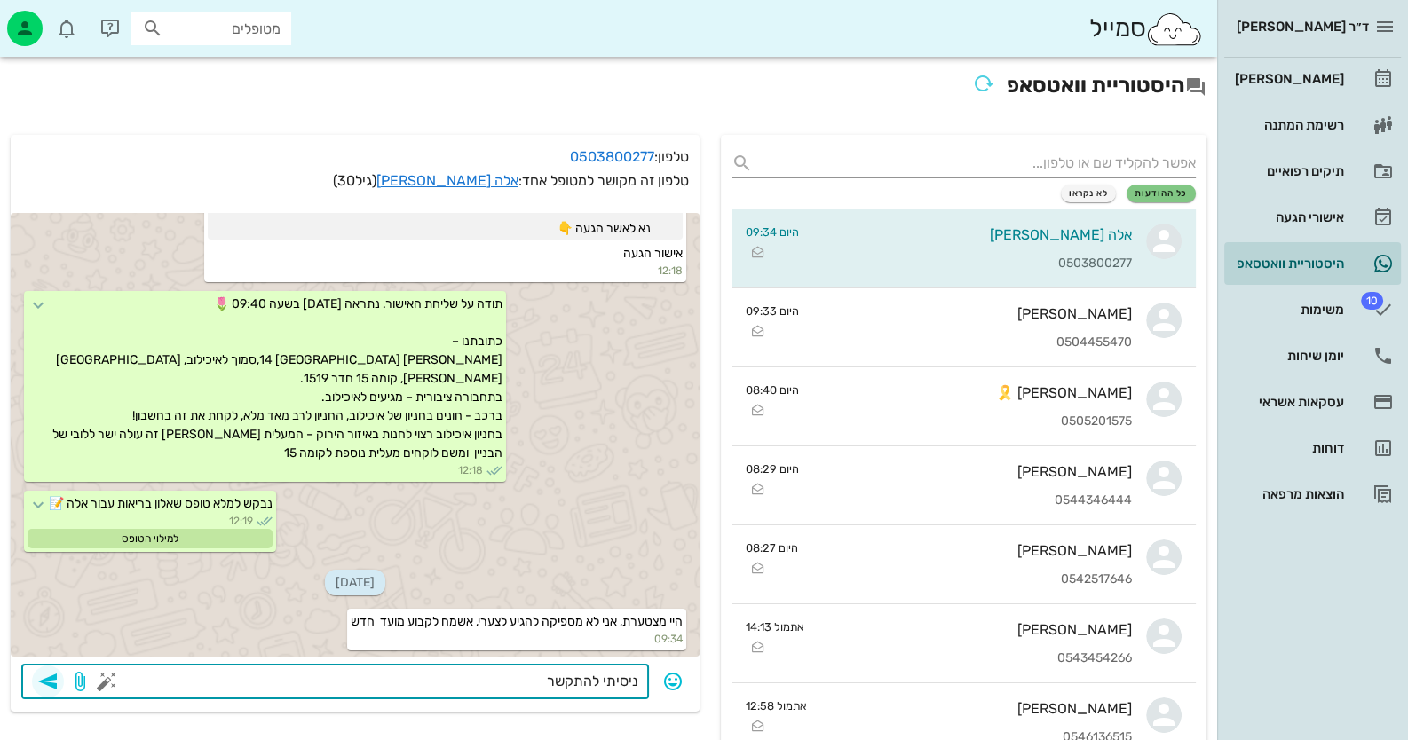
click at [53, 684] on icon "button" at bounding box center [47, 681] width 21 height 21
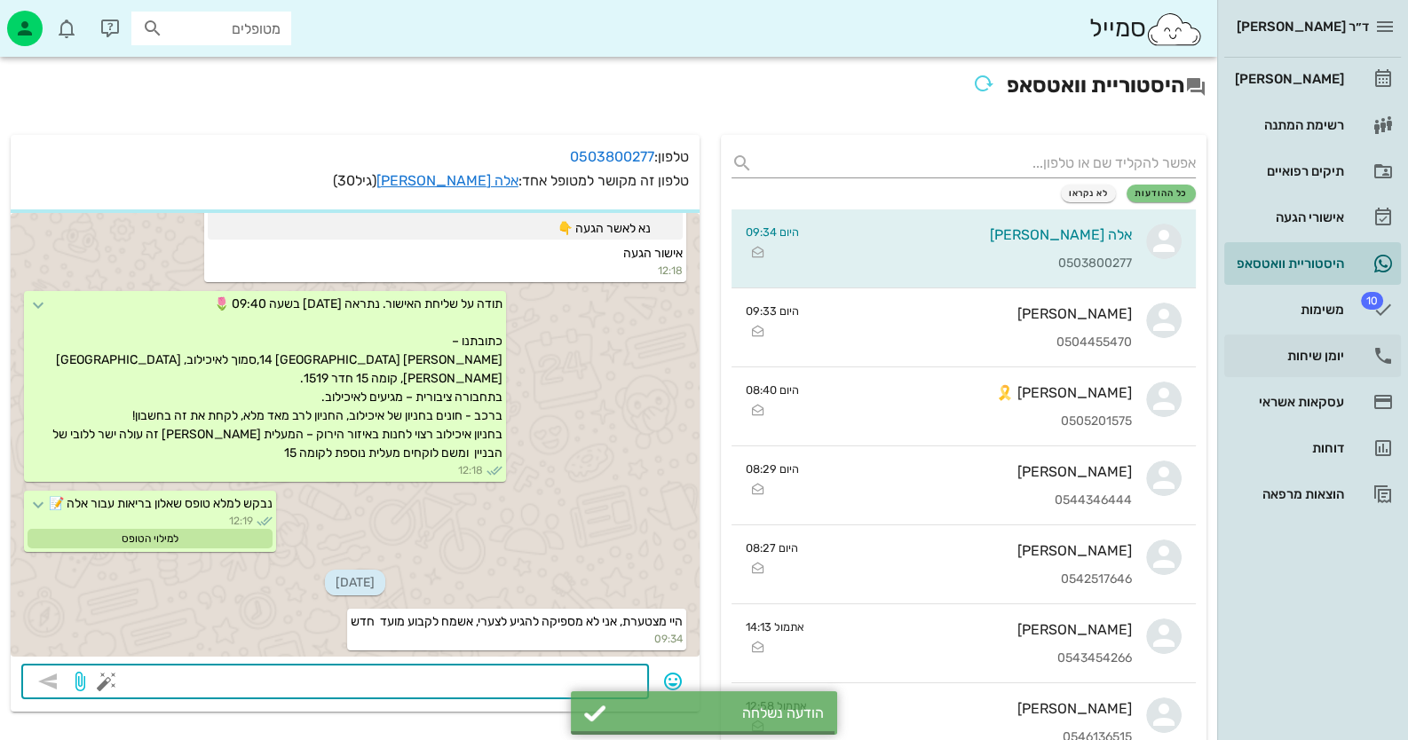
scroll to position [871, 0]
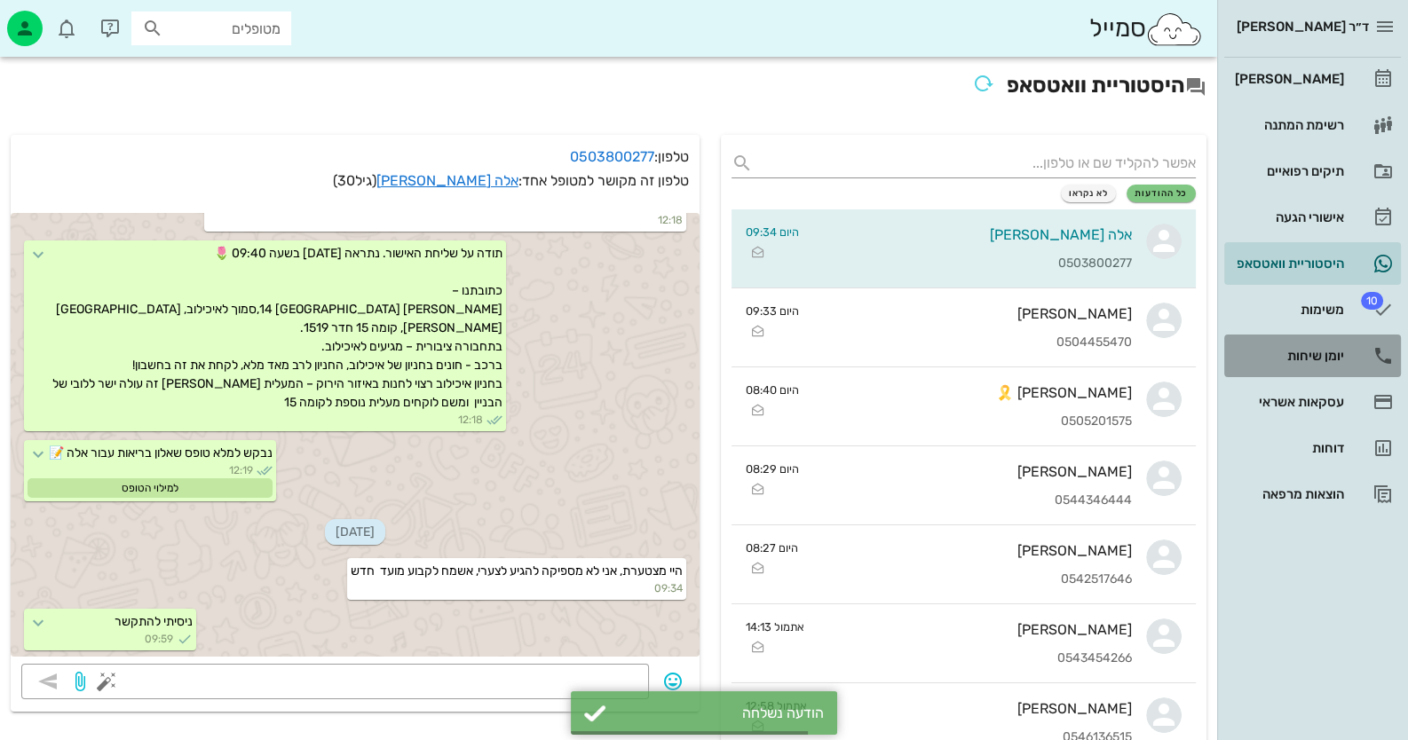
click at [1367, 342] on link "יומן שיחות" at bounding box center [1312, 356] width 177 height 43
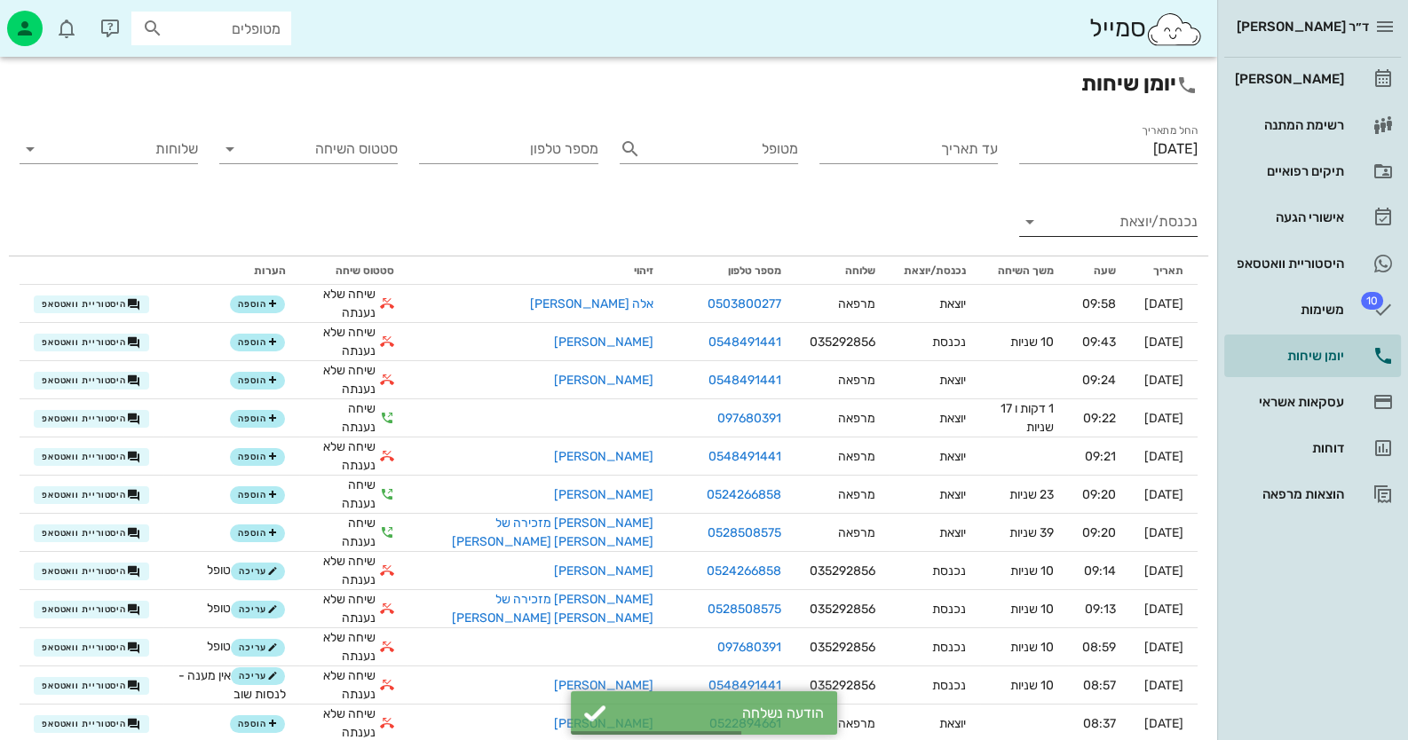
click at [1119, 239] on div "נכנסת/יוצאת" at bounding box center [1108, 232] width 178 height 48
click at [1120, 226] on input "נכנסת/יוצאת" at bounding box center [1123, 222] width 150 height 28
click at [1120, 226] on div "נכנסת" at bounding box center [1108, 236] width 178 height 43
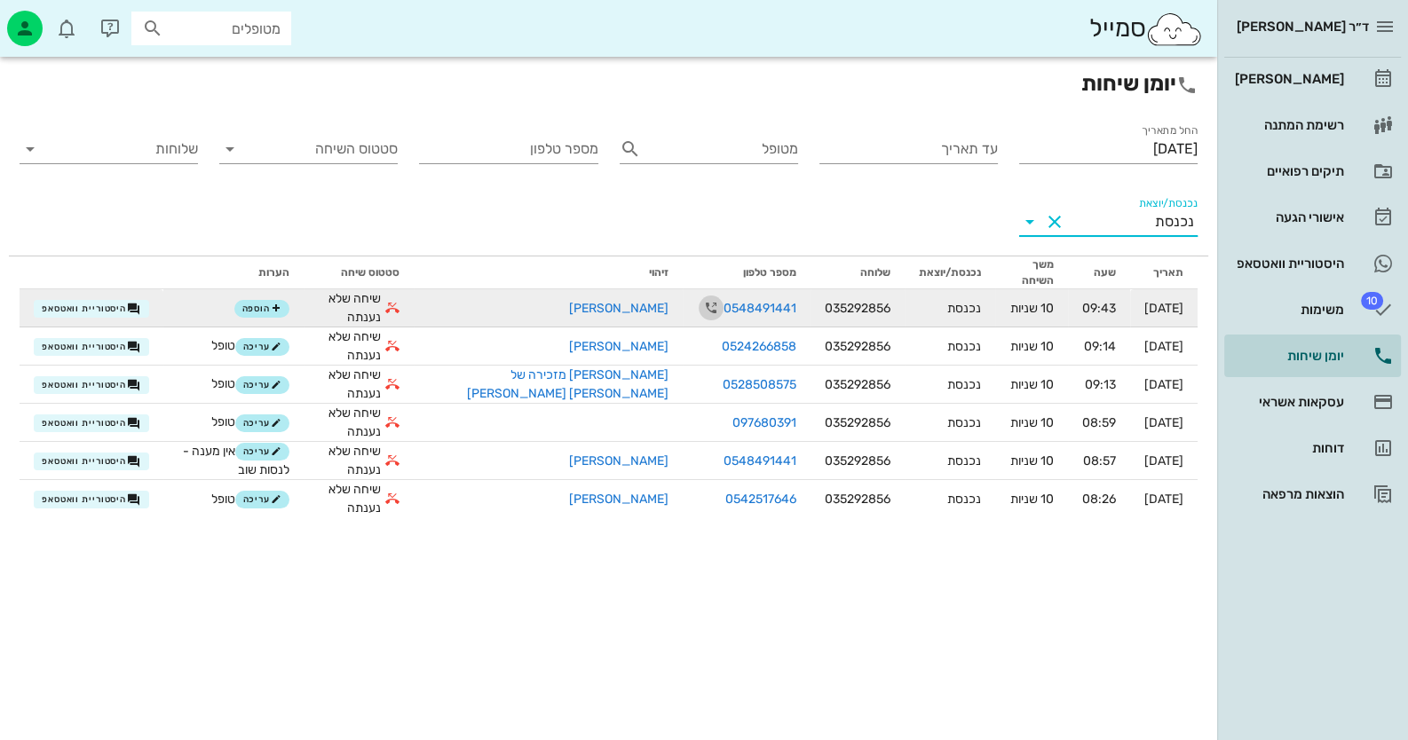
click at [700, 305] on icon "button" at bounding box center [710, 307] width 21 height 21
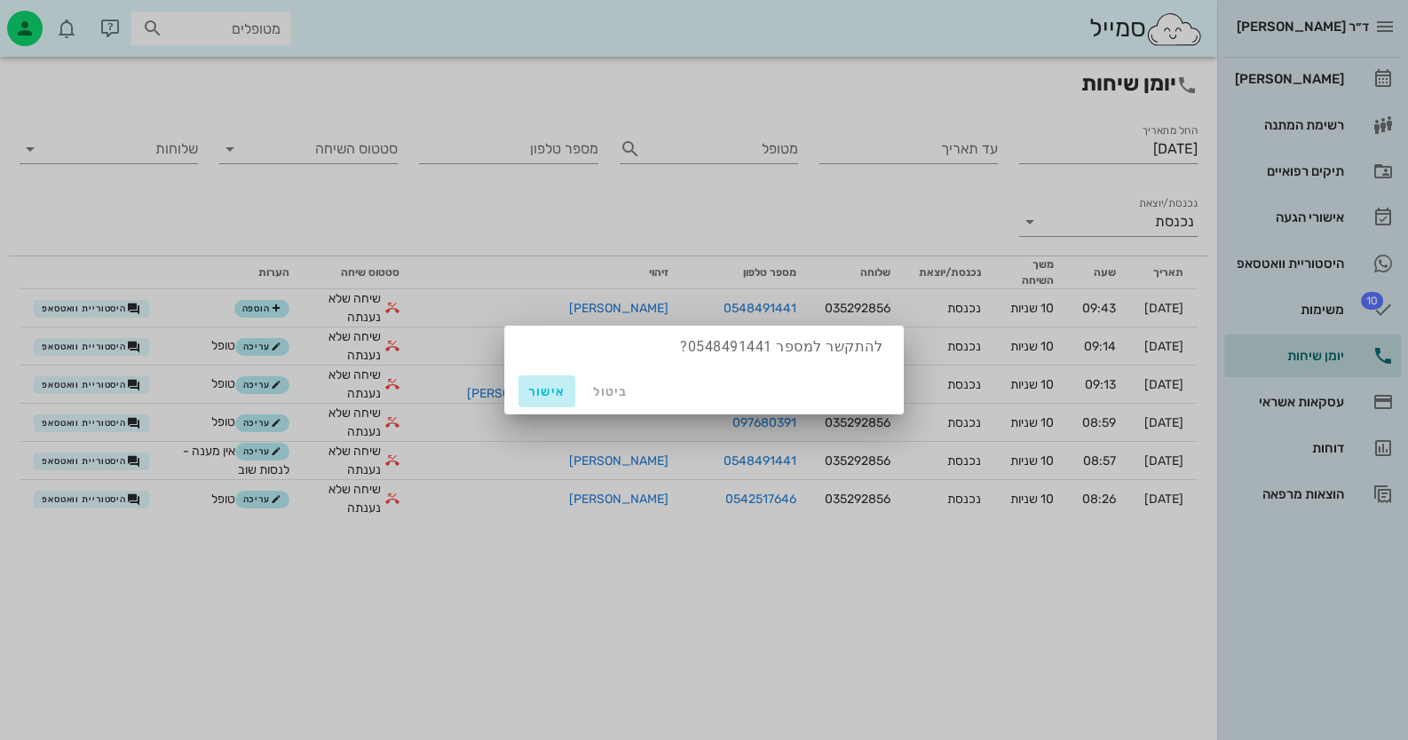
click at [563, 384] on span "אישור" at bounding box center [547, 391] width 43 height 15
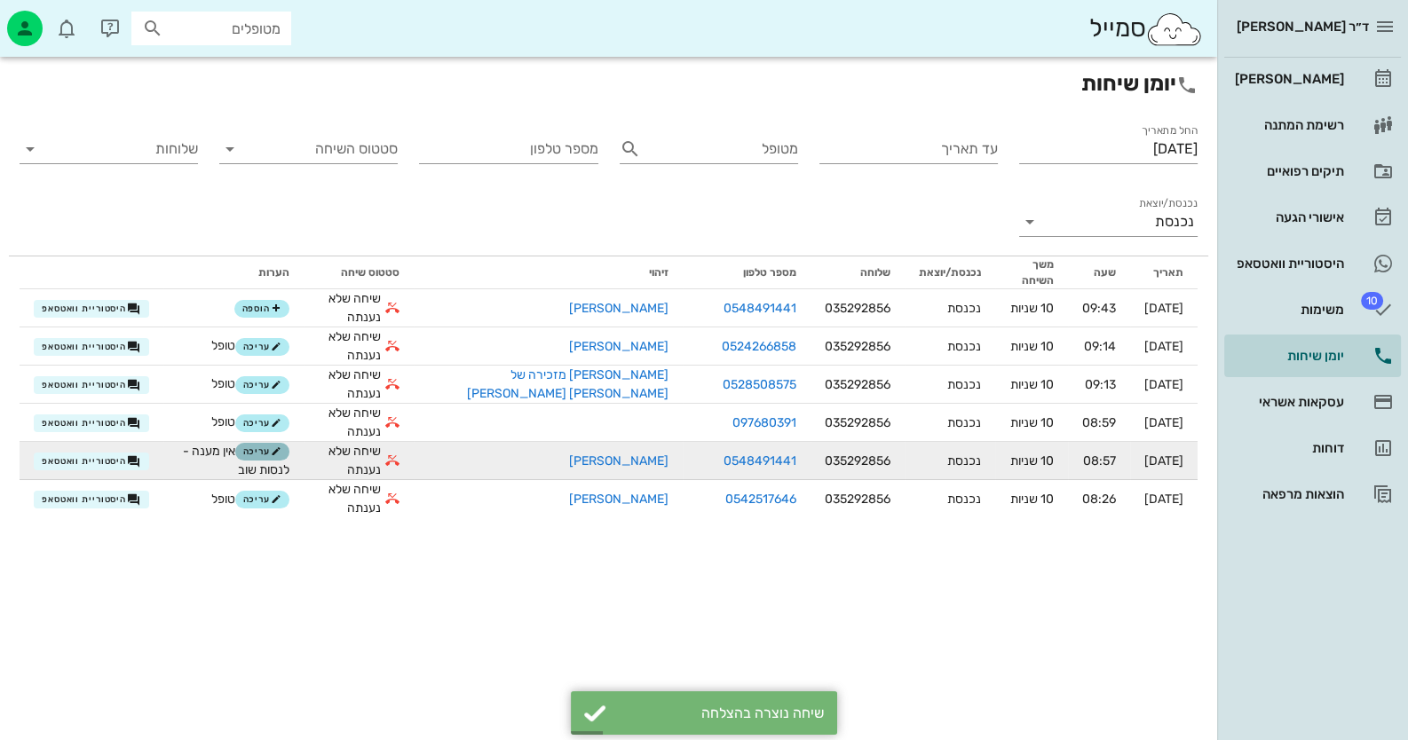
click at [281, 452] on span "עריכה" at bounding box center [262, 452] width 38 height 11
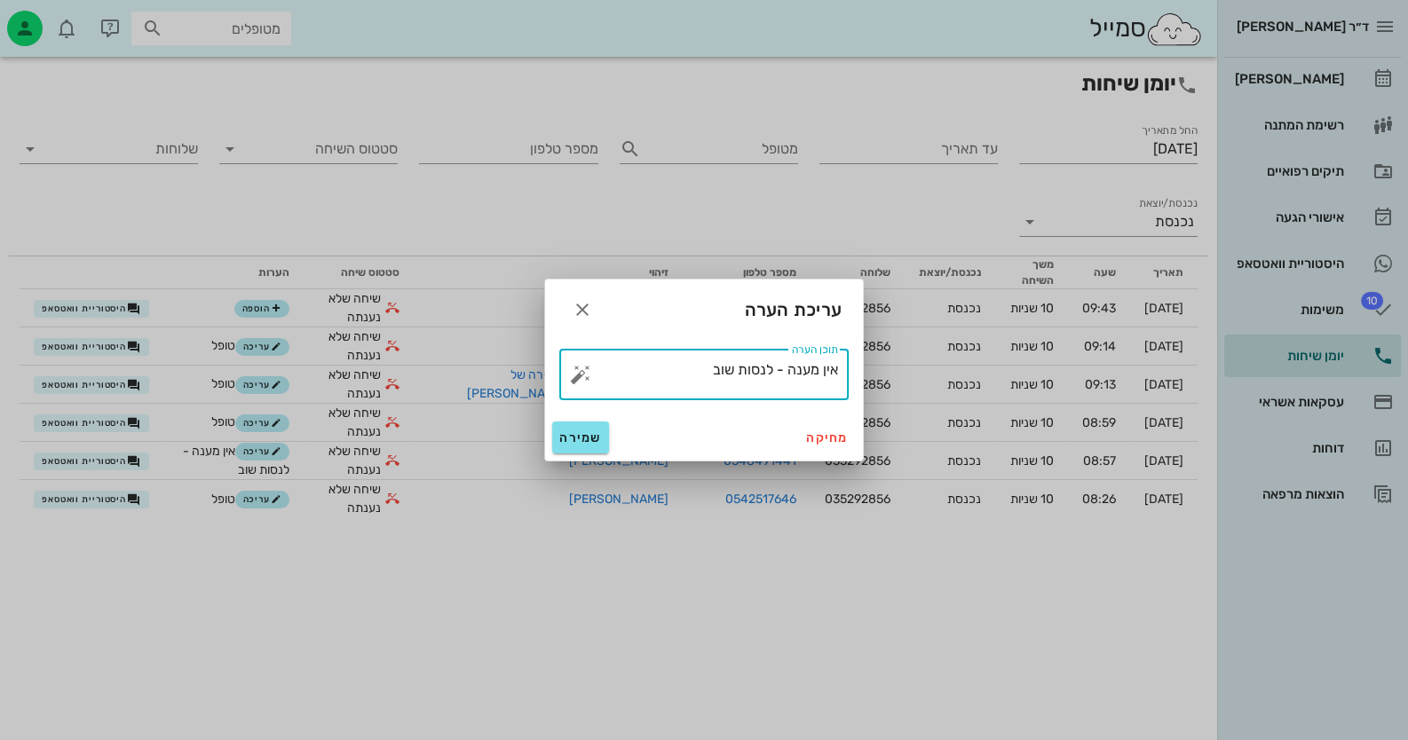
drag, startPoint x: 715, startPoint y: 360, endPoint x: 930, endPoint y: 368, distance: 215.0
click at [930, 368] on div "ד״ר [PERSON_NAME] רשימת המתנה תיקים רפואיים אישורי הגעה היסטוריית וואטסאפ 10 מש…" at bounding box center [704, 370] width 1408 height 740
click at [580, 377] on button "button" at bounding box center [580, 374] width 21 height 21
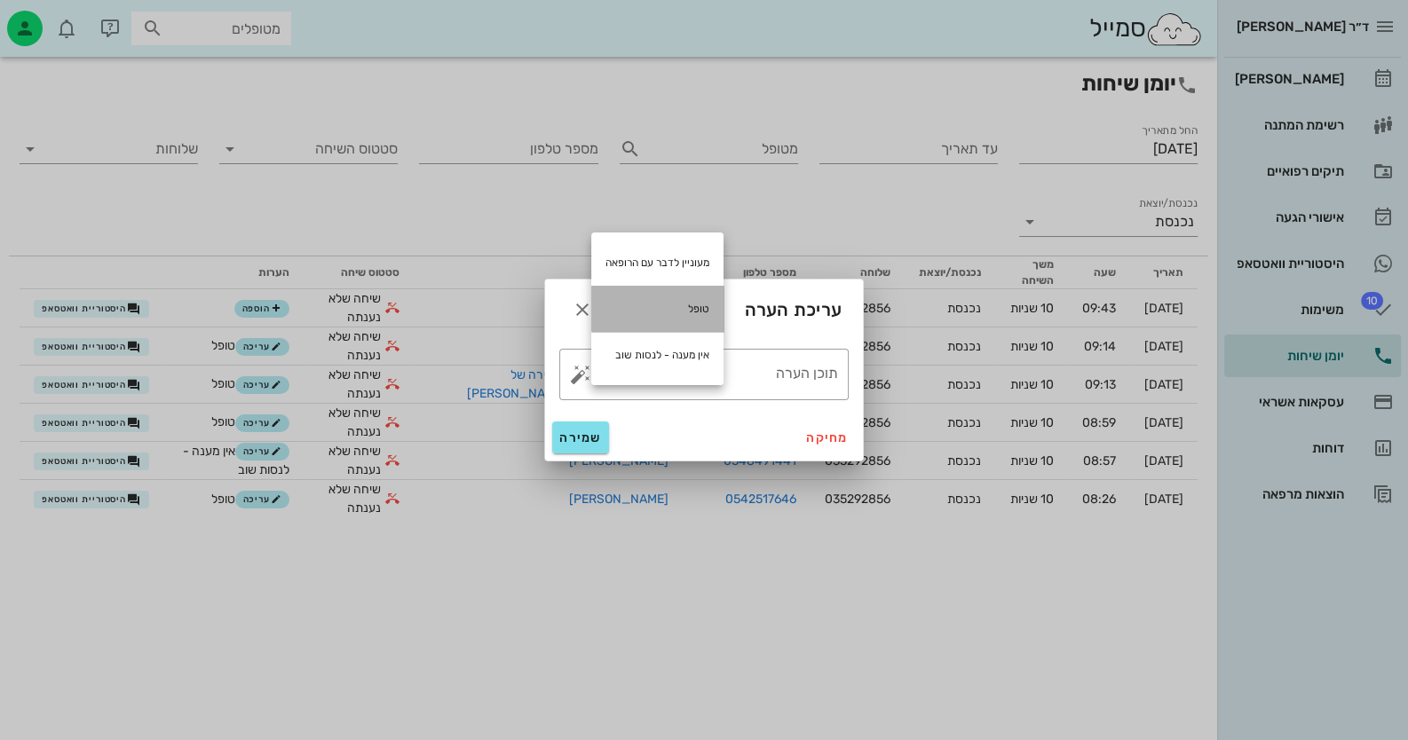
click at [660, 313] on div "טופל" at bounding box center [657, 309] width 132 height 46
type textarea "טופל"
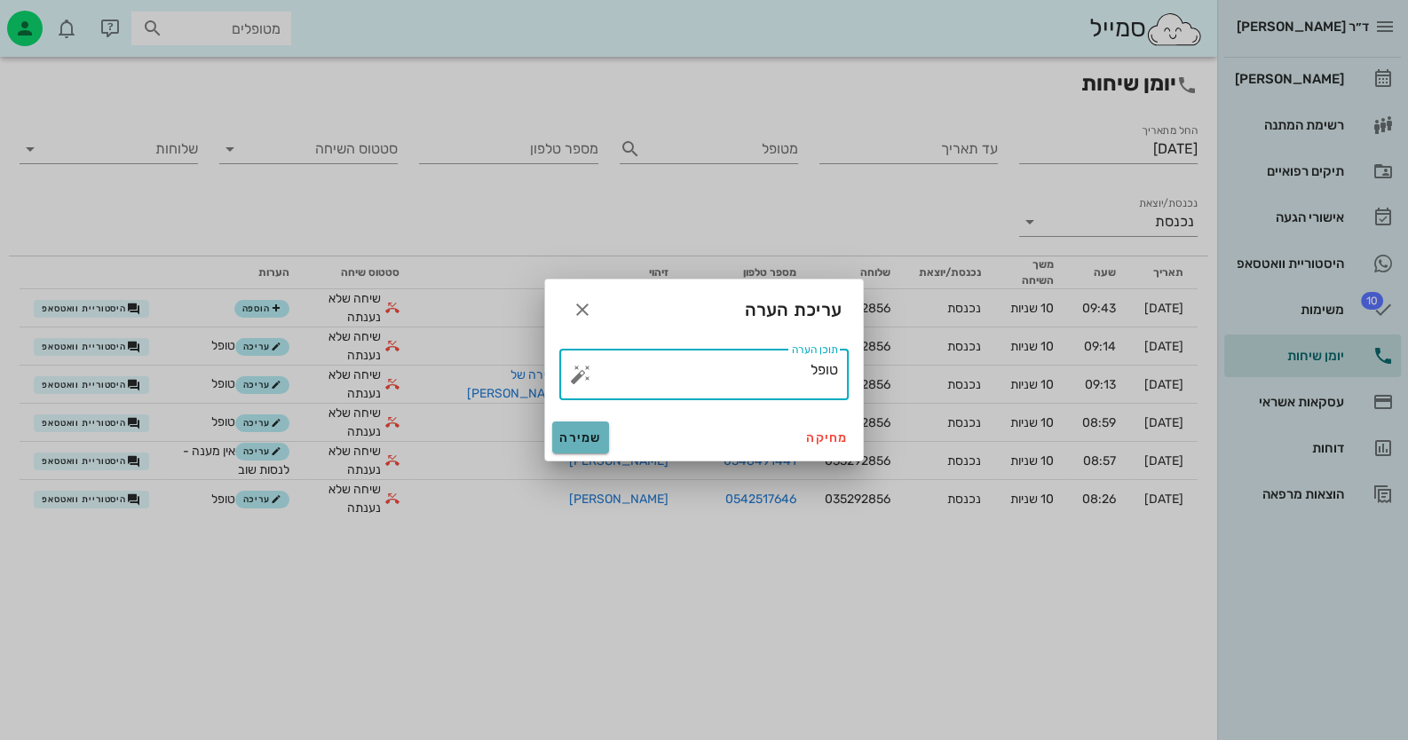
click at [590, 429] on button "שמירה" at bounding box center [580, 438] width 57 height 32
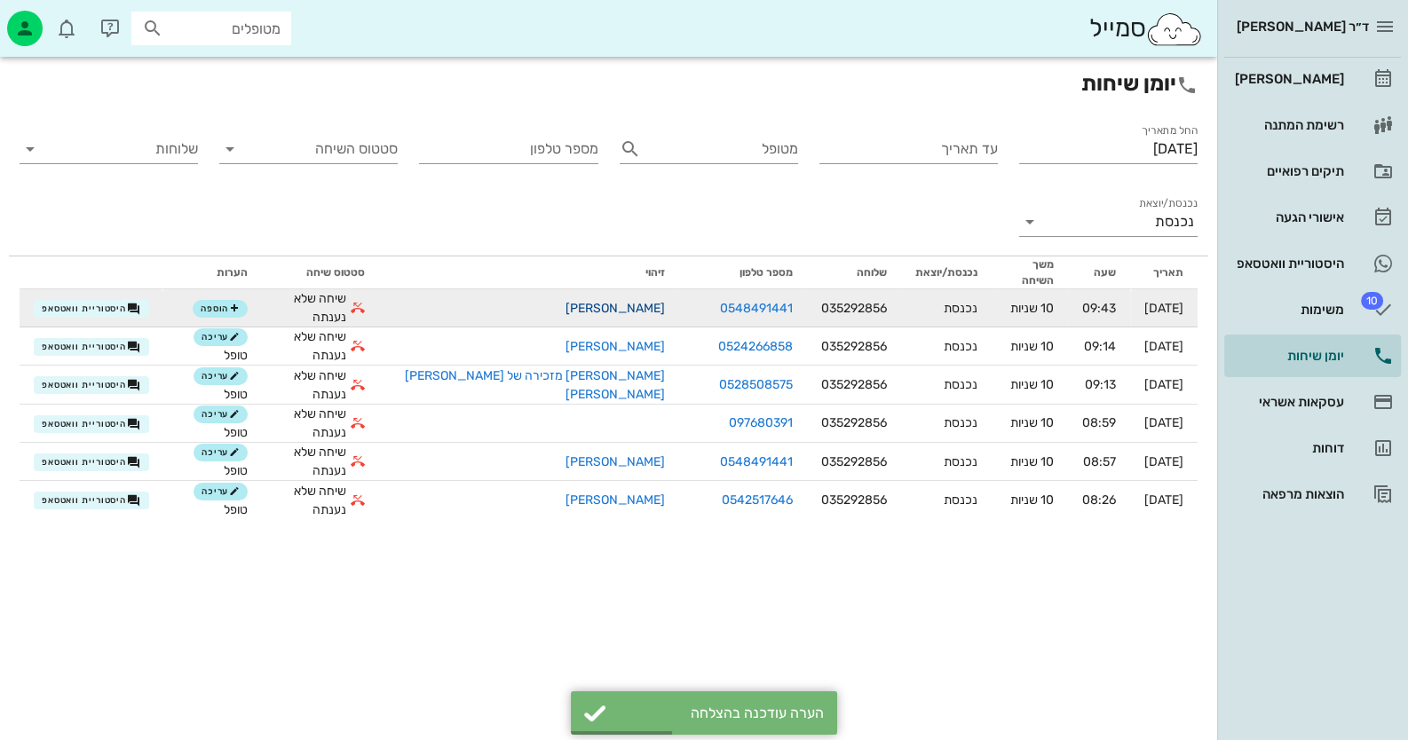
click at [566, 301] on link "[PERSON_NAME]" at bounding box center [615, 308] width 99 height 15
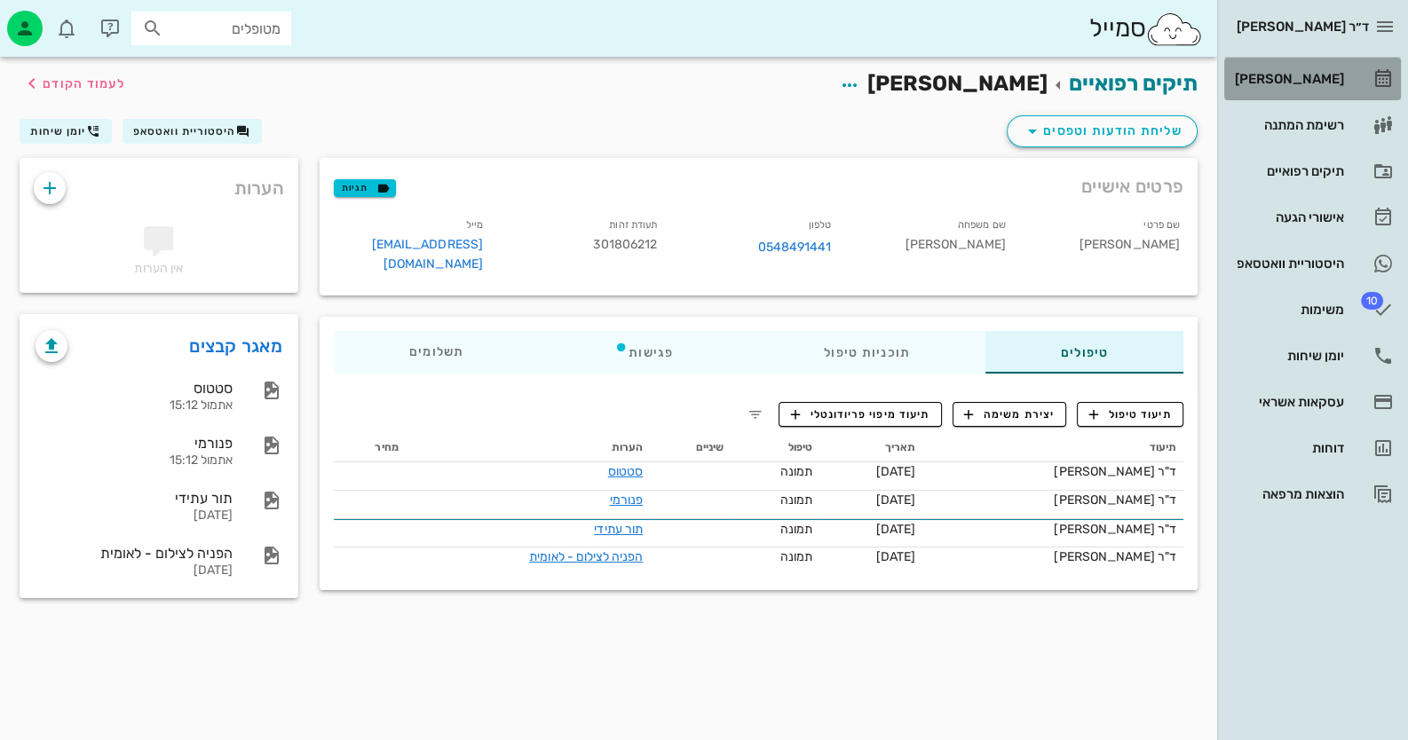
click at [1314, 68] on div "[PERSON_NAME]" at bounding box center [1287, 79] width 113 height 28
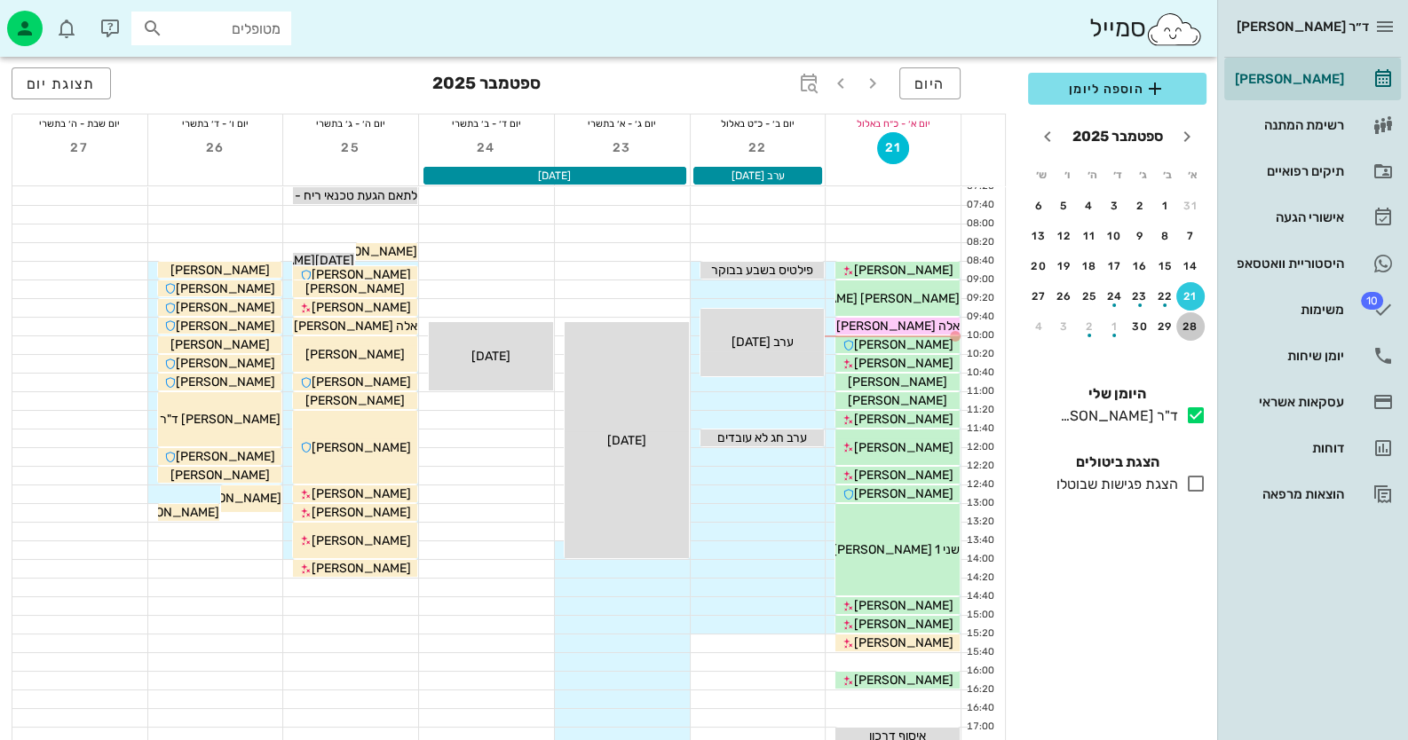
click at [1184, 323] on div "28" at bounding box center [1190, 326] width 28 height 12
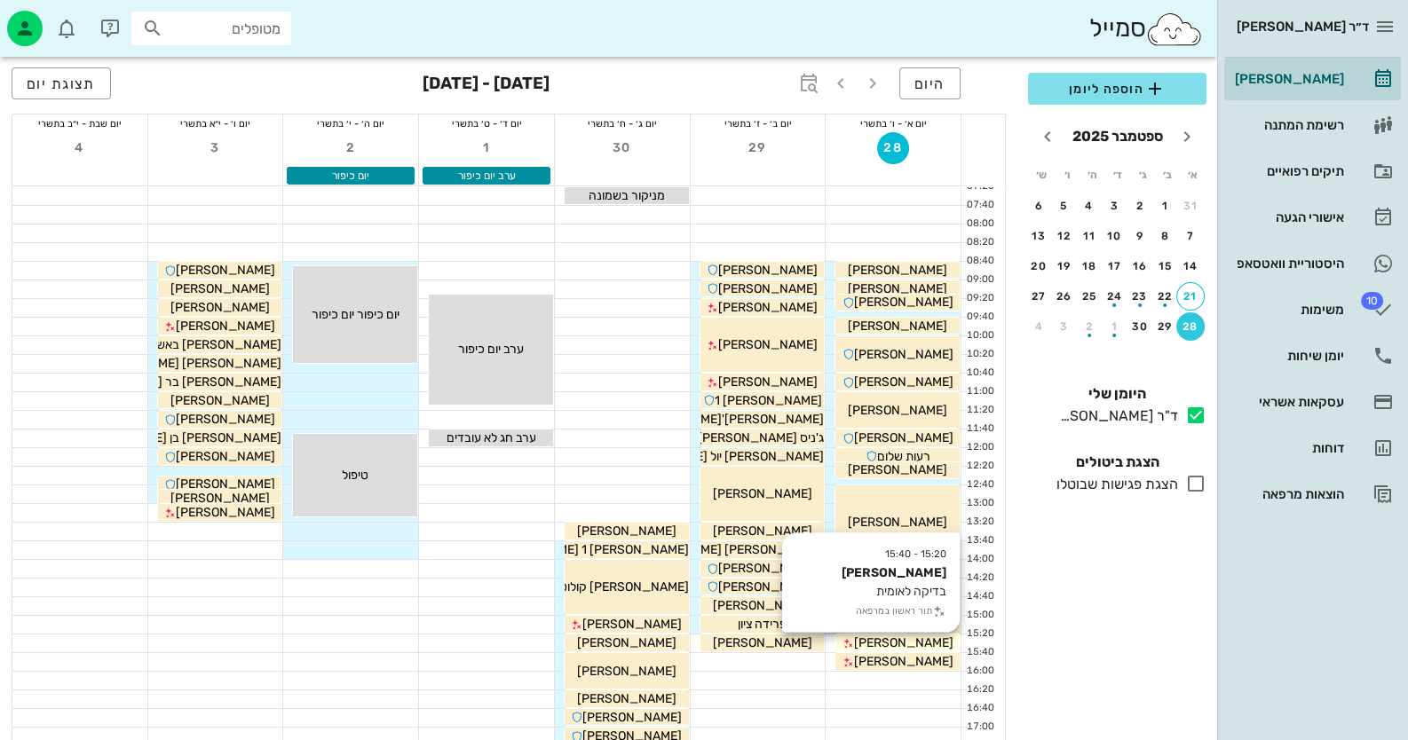
click at [918, 637] on span "[PERSON_NAME]" at bounding box center [903, 643] width 99 height 15
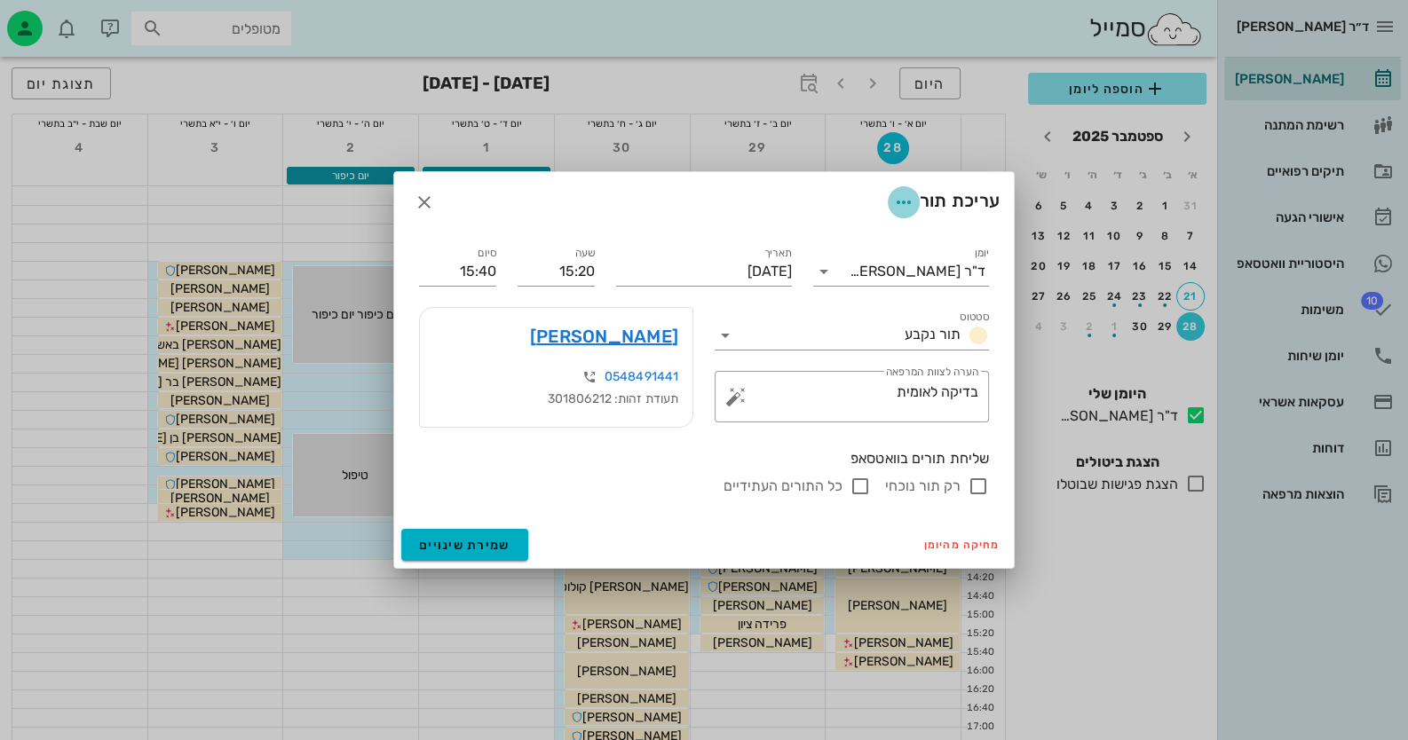
click at [897, 203] on icon "button" at bounding box center [903, 202] width 21 height 21
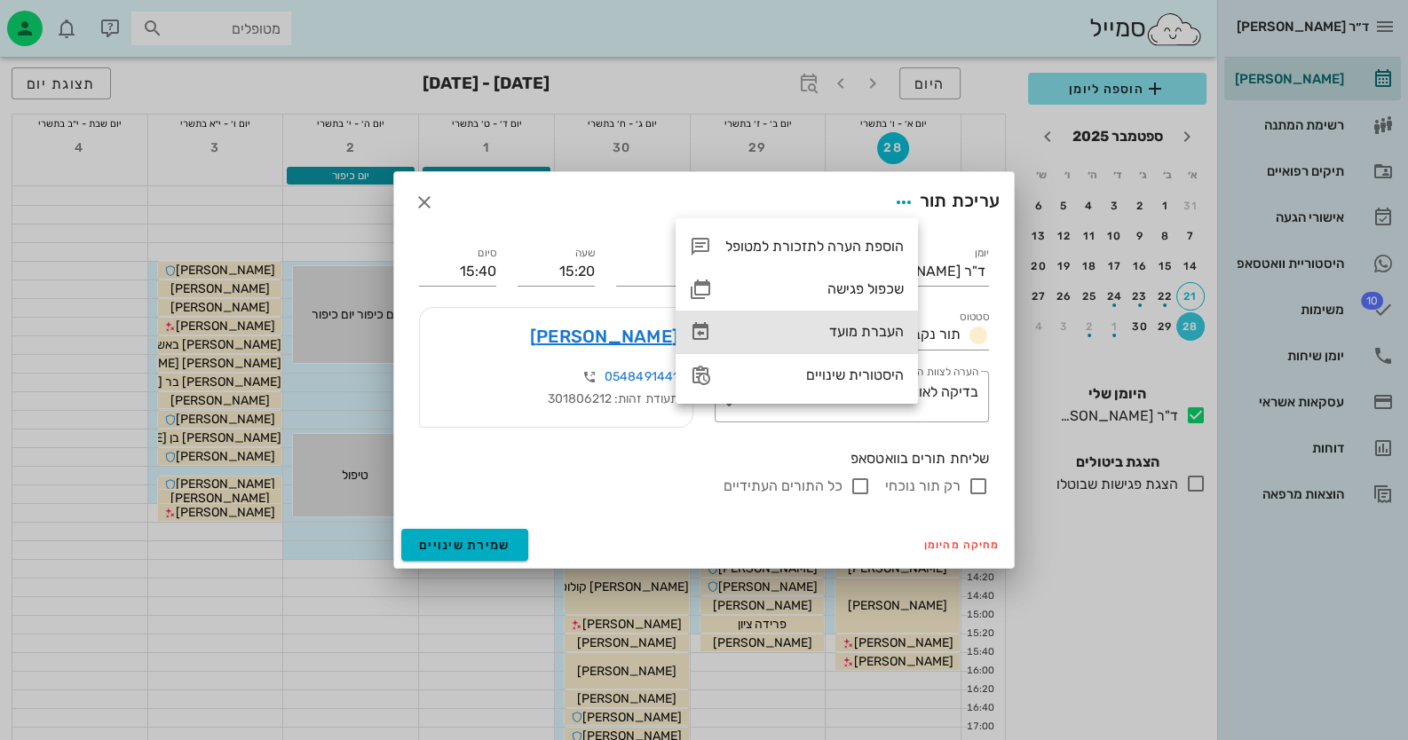
click at [875, 325] on div "העברת מועד" at bounding box center [814, 331] width 178 height 17
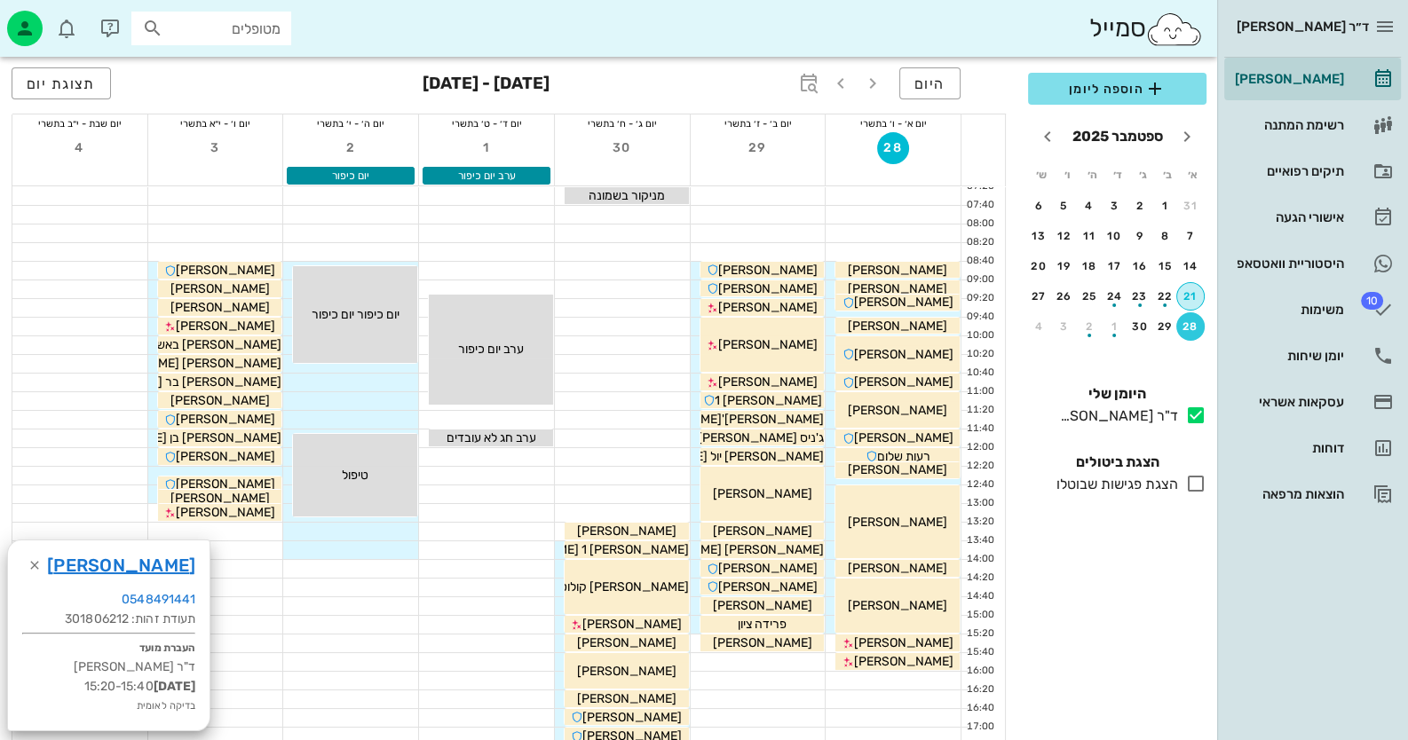
click at [1190, 291] on div "21" at bounding box center [1190, 296] width 27 height 12
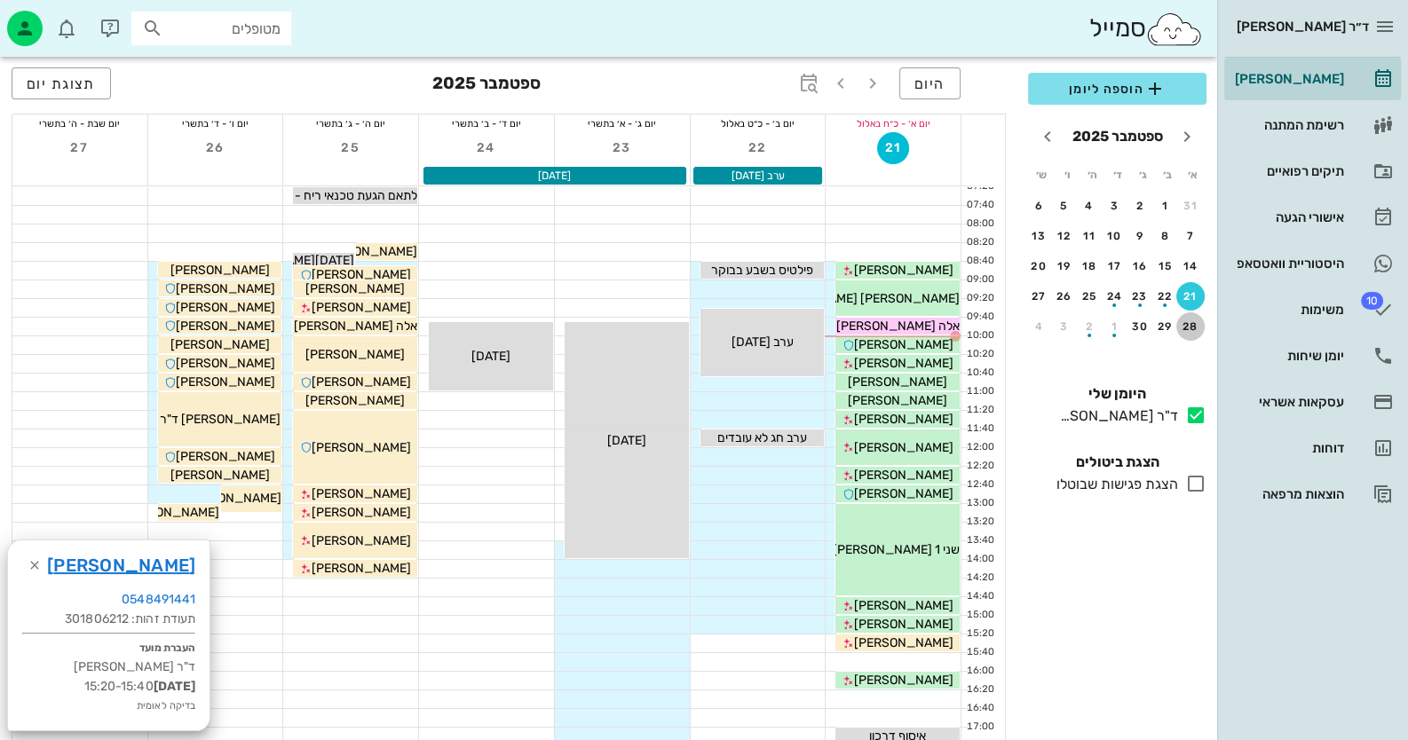
click at [1186, 329] on div "28" at bounding box center [1190, 326] width 28 height 12
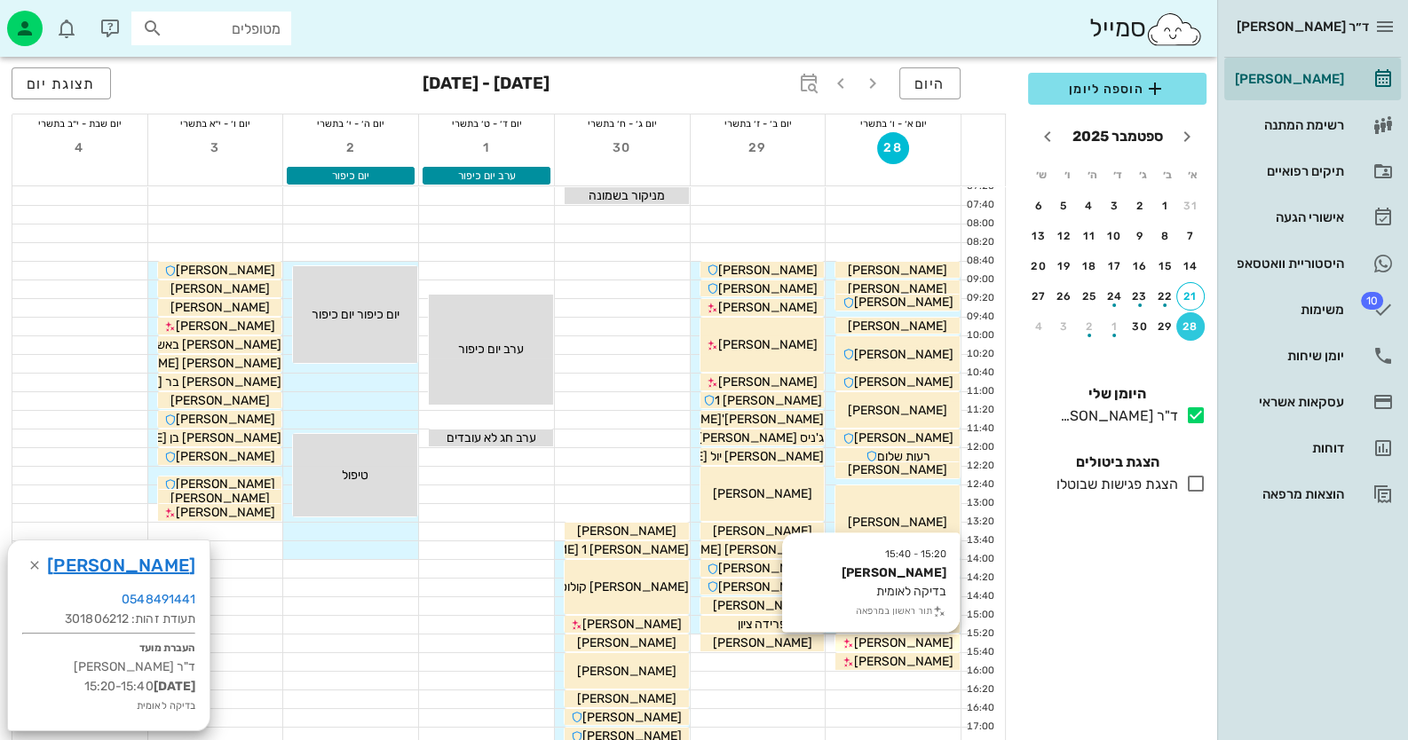
click at [950, 638] on div "[PERSON_NAME]" at bounding box center [897, 643] width 124 height 19
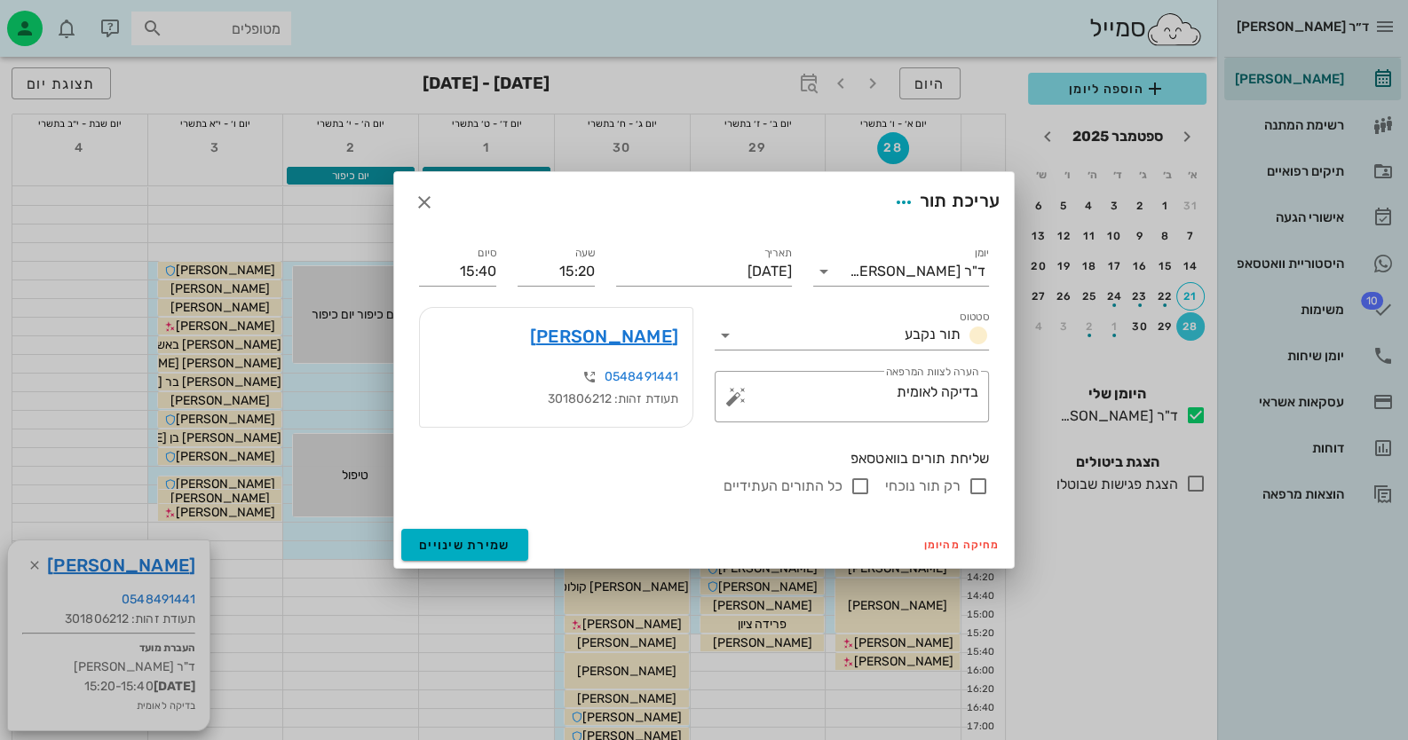
click at [1057, 587] on div at bounding box center [704, 370] width 1408 height 740
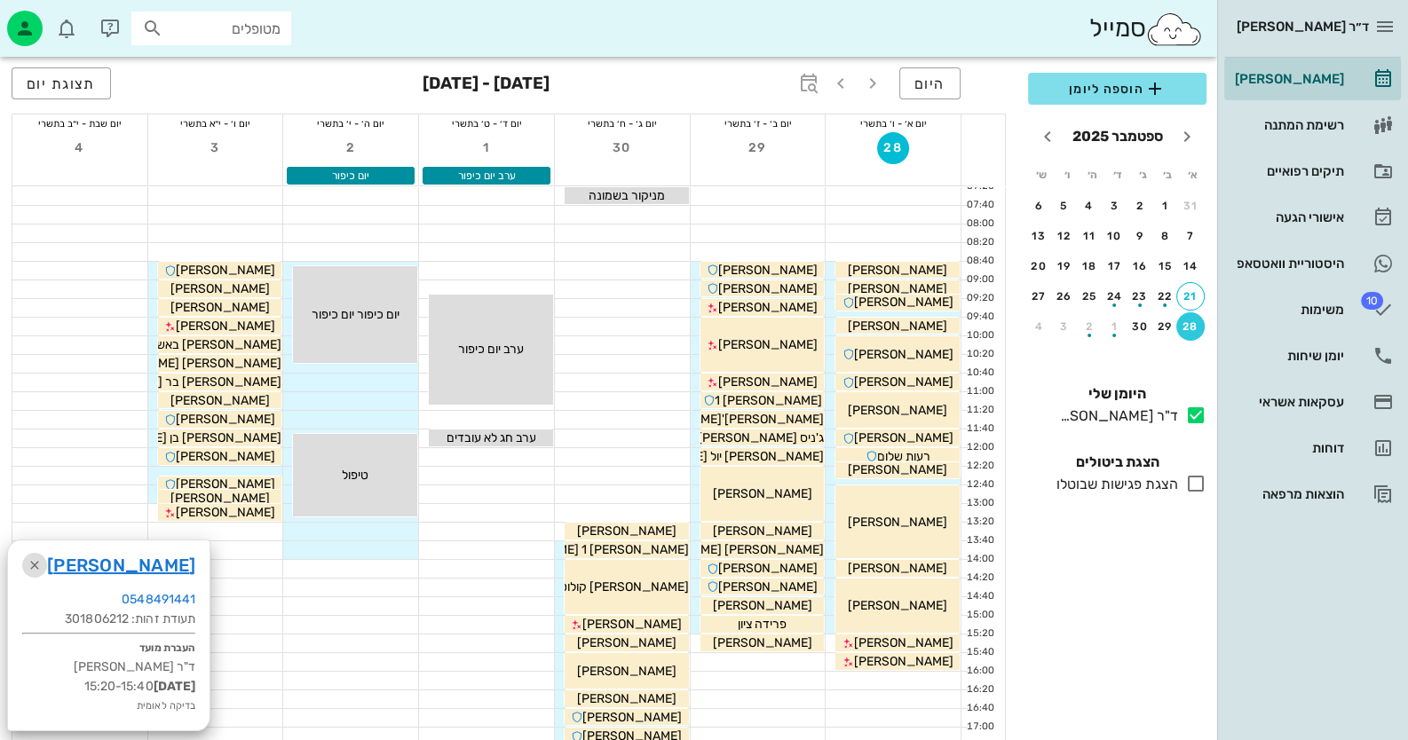
click at [28, 566] on icon "button" at bounding box center [34, 565] width 21 height 21
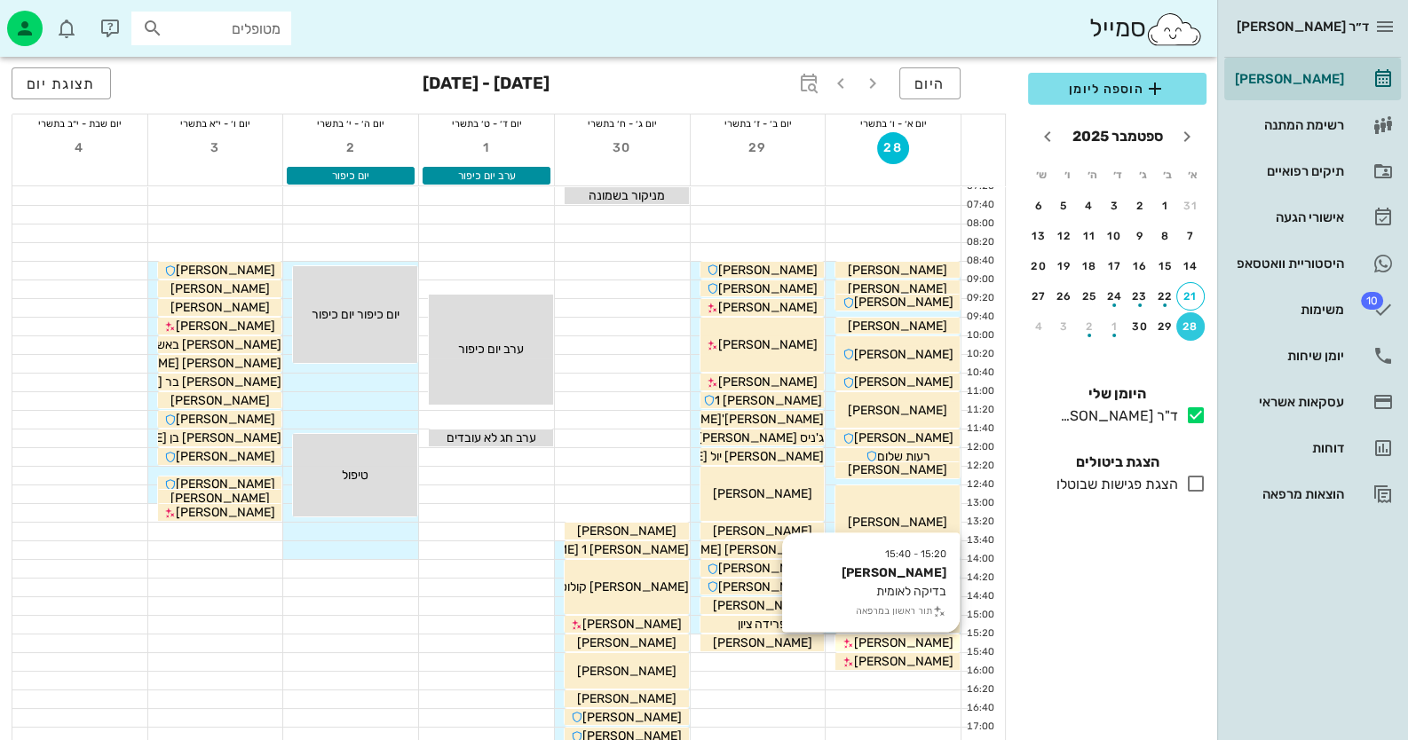
click at [947, 638] on span "[PERSON_NAME]" at bounding box center [903, 643] width 99 height 15
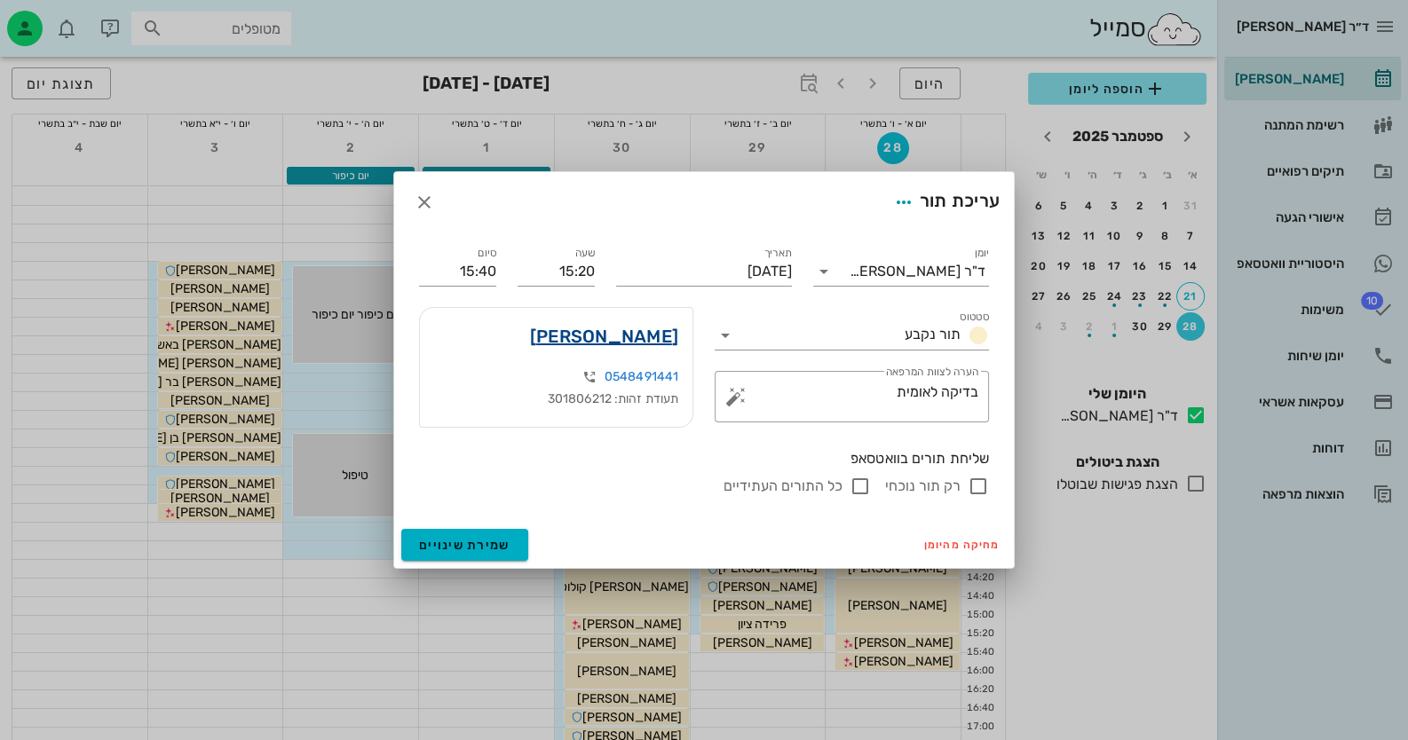
click at [606, 335] on link "[PERSON_NAME]" at bounding box center [604, 336] width 148 height 28
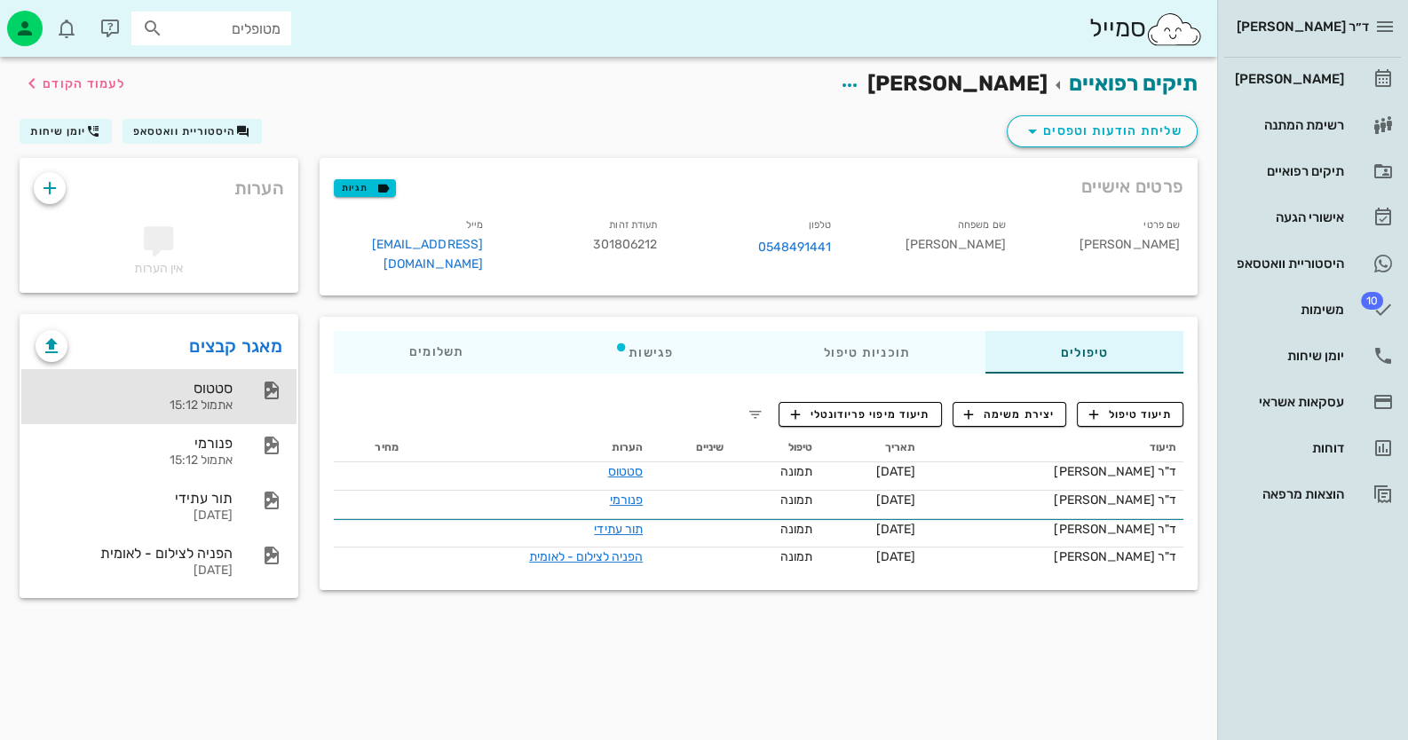
click at [244, 376] on div "סטטוס אתמול 15:12" at bounding box center [158, 396] width 275 height 55
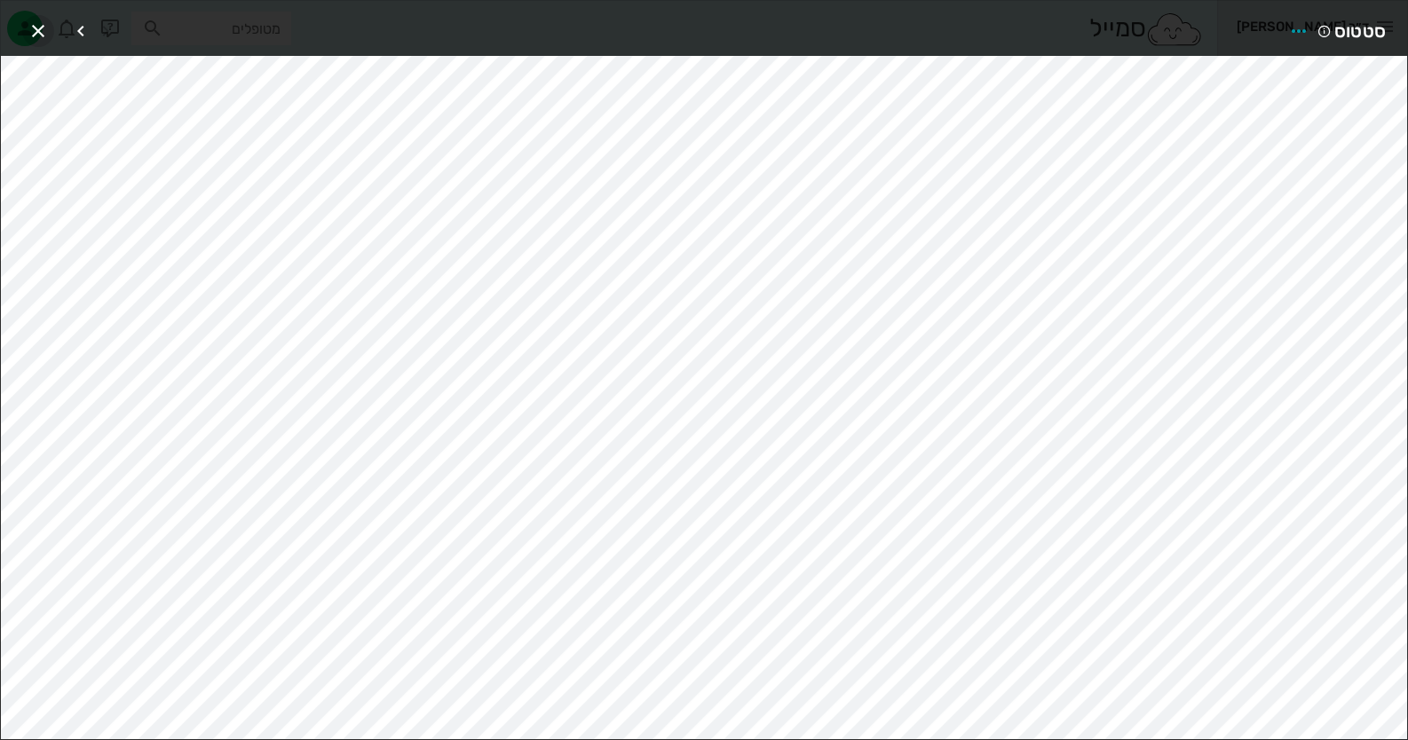
click at [40, 26] on icon "button" at bounding box center [38, 30] width 21 height 21
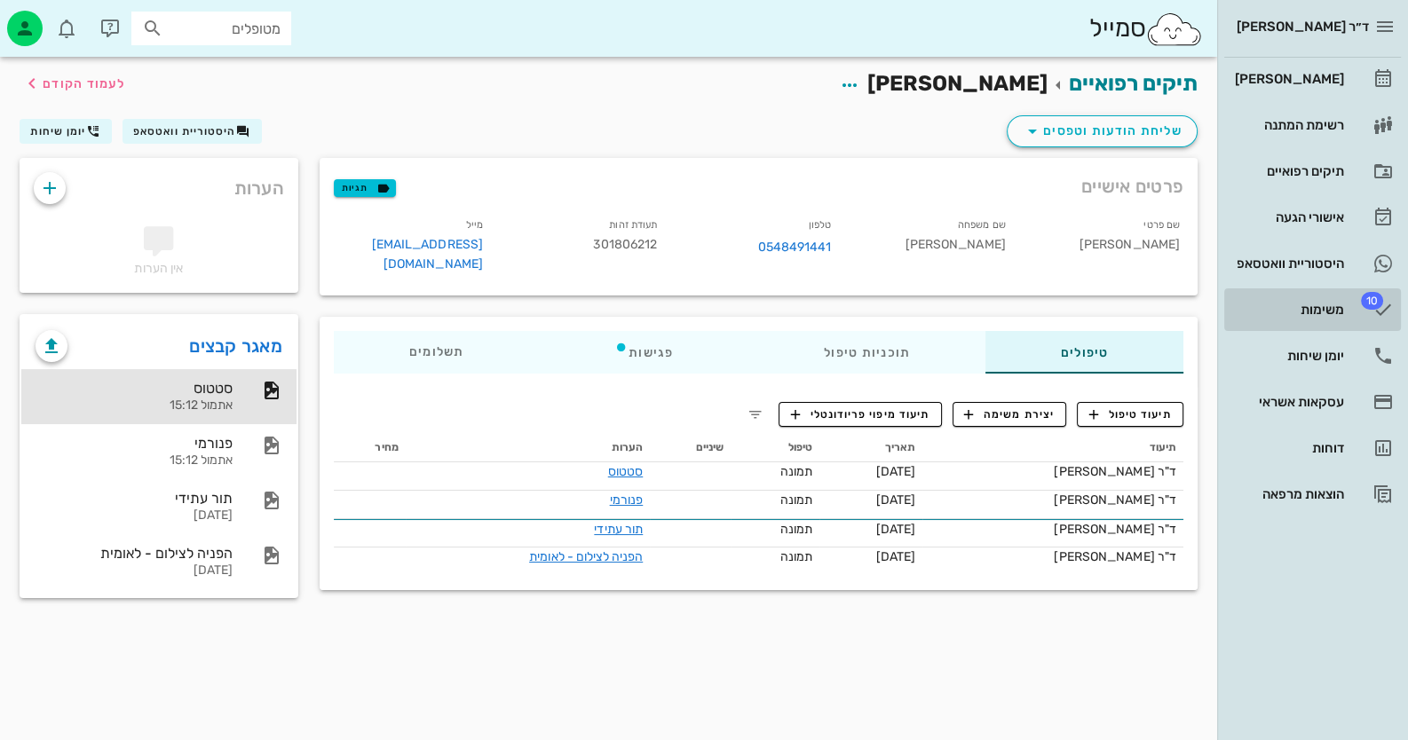
click at [1327, 305] on div "משימות" at bounding box center [1287, 310] width 113 height 14
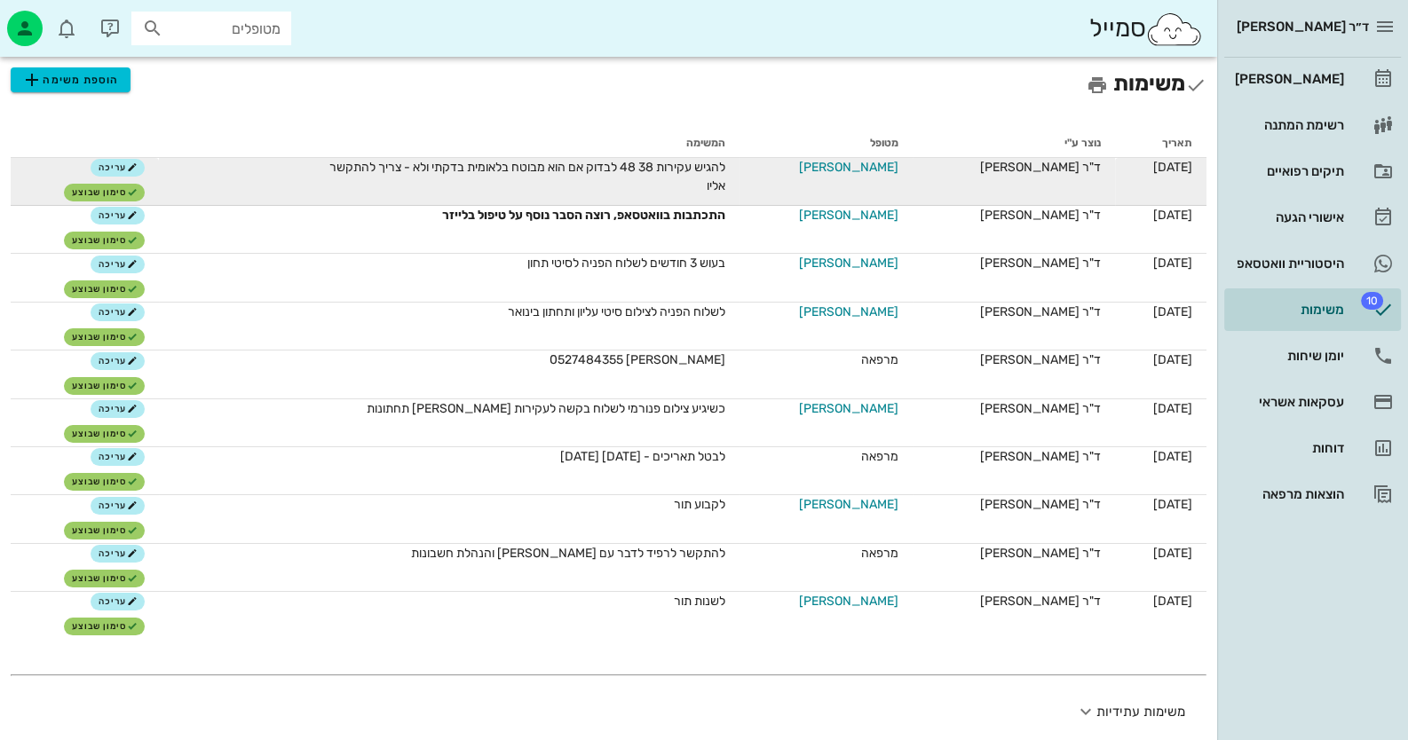
click at [865, 163] on span "[PERSON_NAME]" at bounding box center [848, 167] width 99 height 19
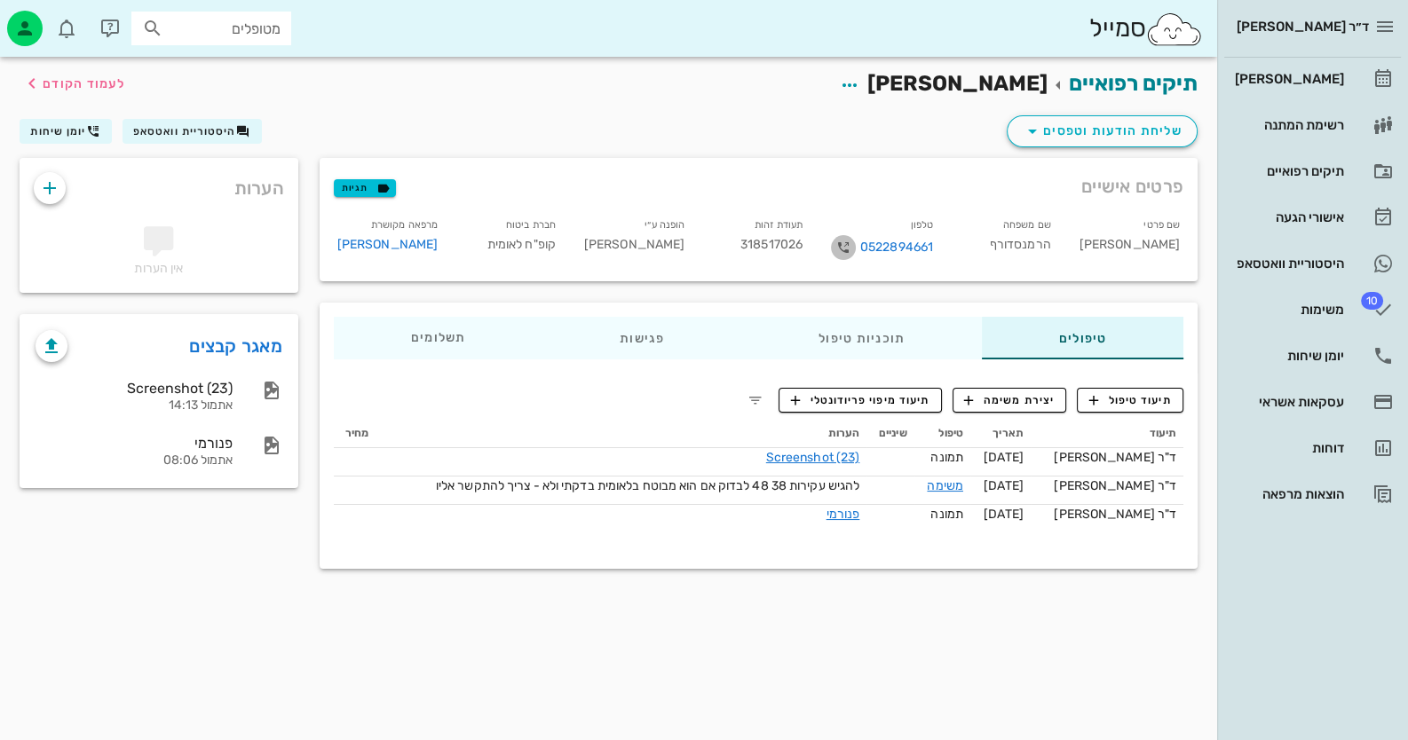
click at [844, 247] on icon "button" at bounding box center [843, 247] width 21 height 21
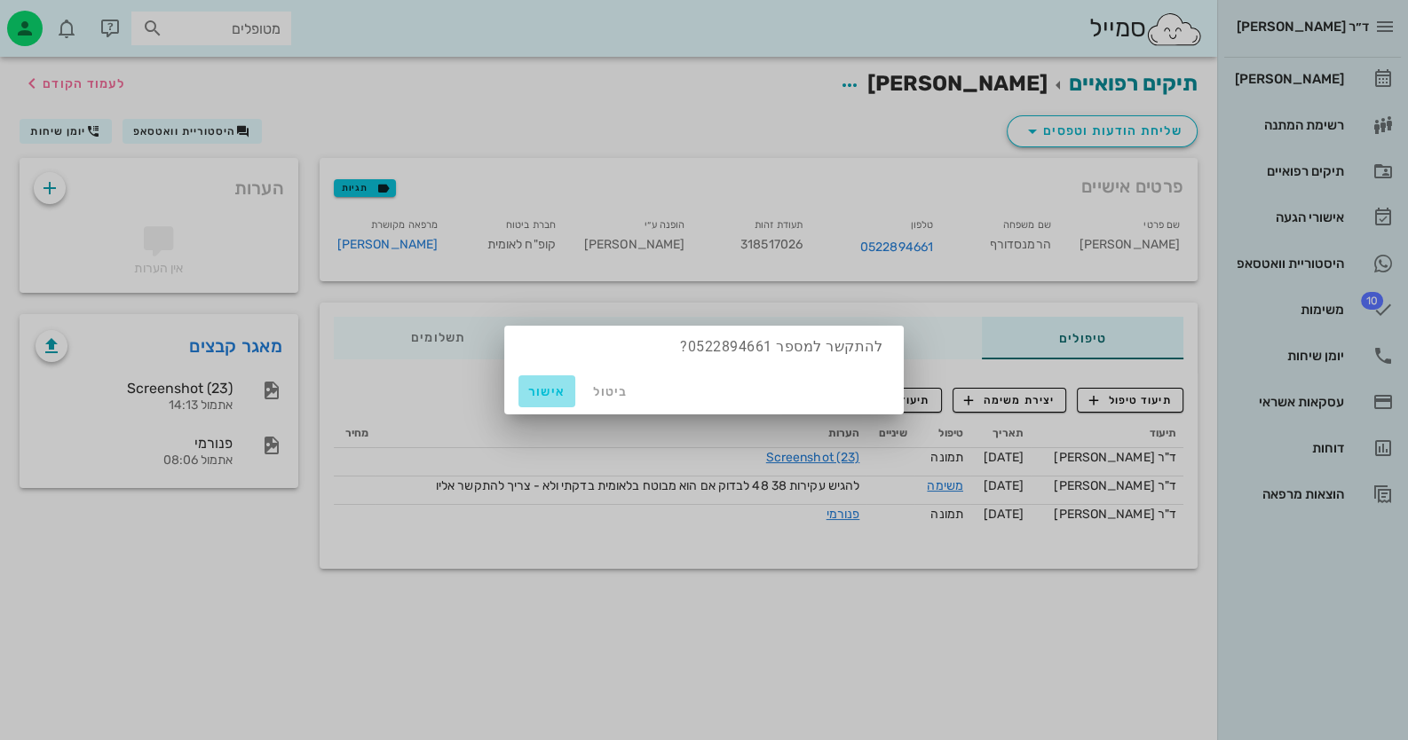
click at [546, 396] on span "אישור" at bounding box center [547, 391] width 43 height 15
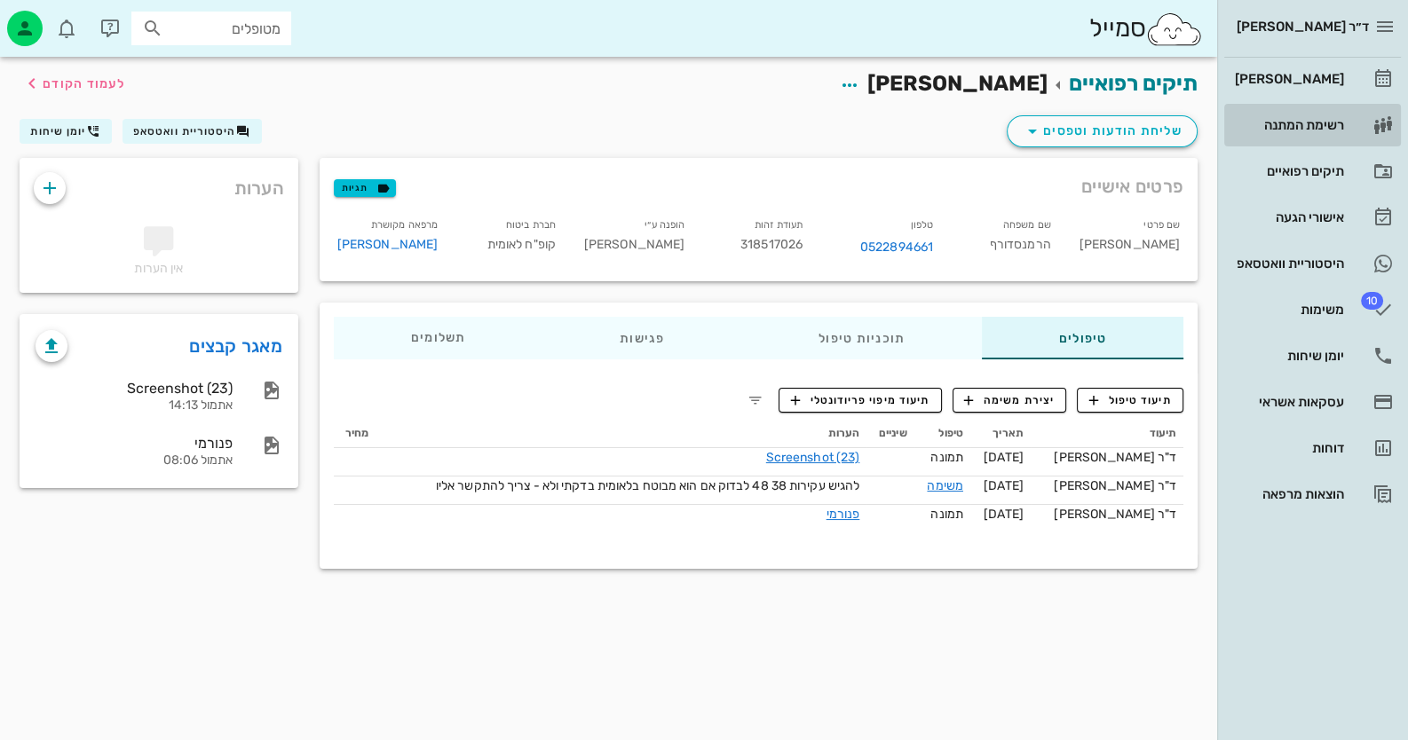
click at [1355, 104] on link "רשימת המתנה" at bounding box center [1312, 125] width 177 height 43
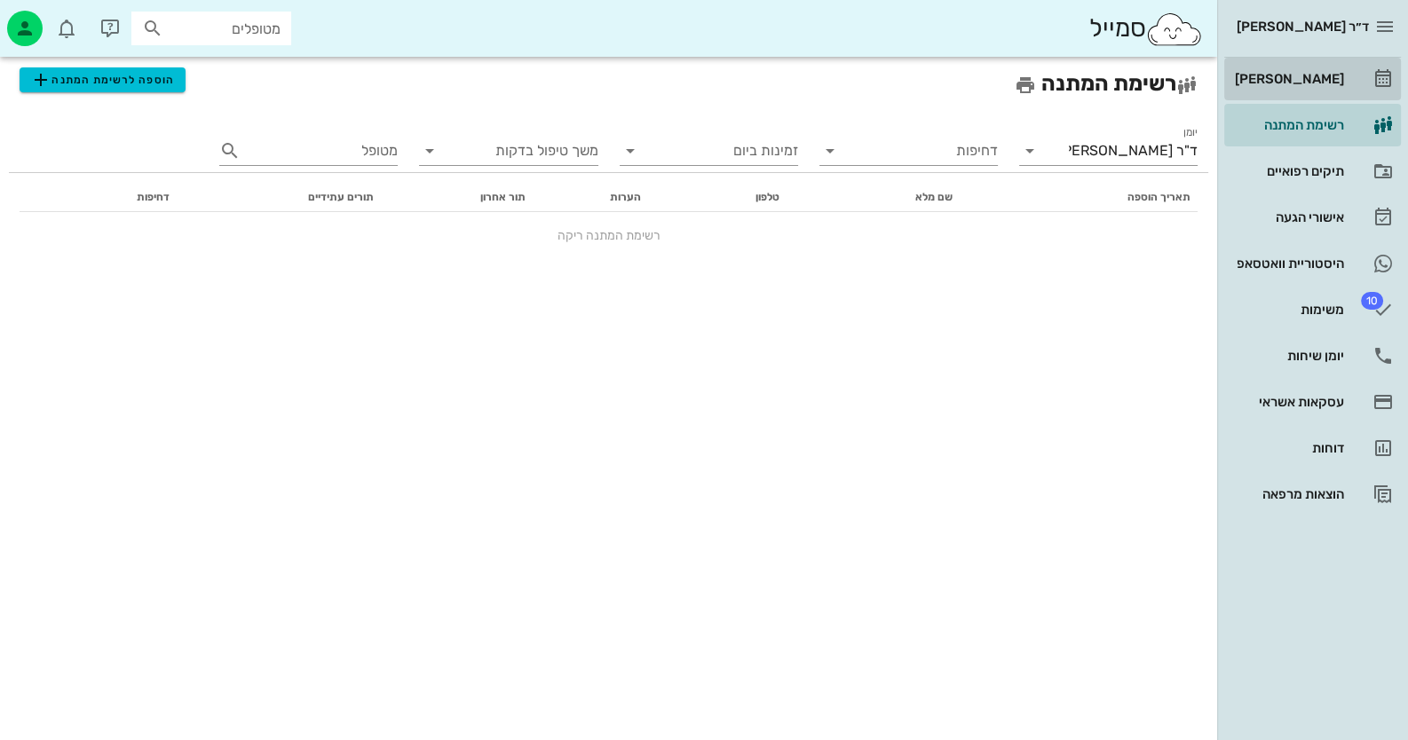
click at [1349, 90] on link "[PERSON_NAME]" at bounding box center [1312, 79] width 177 height 43
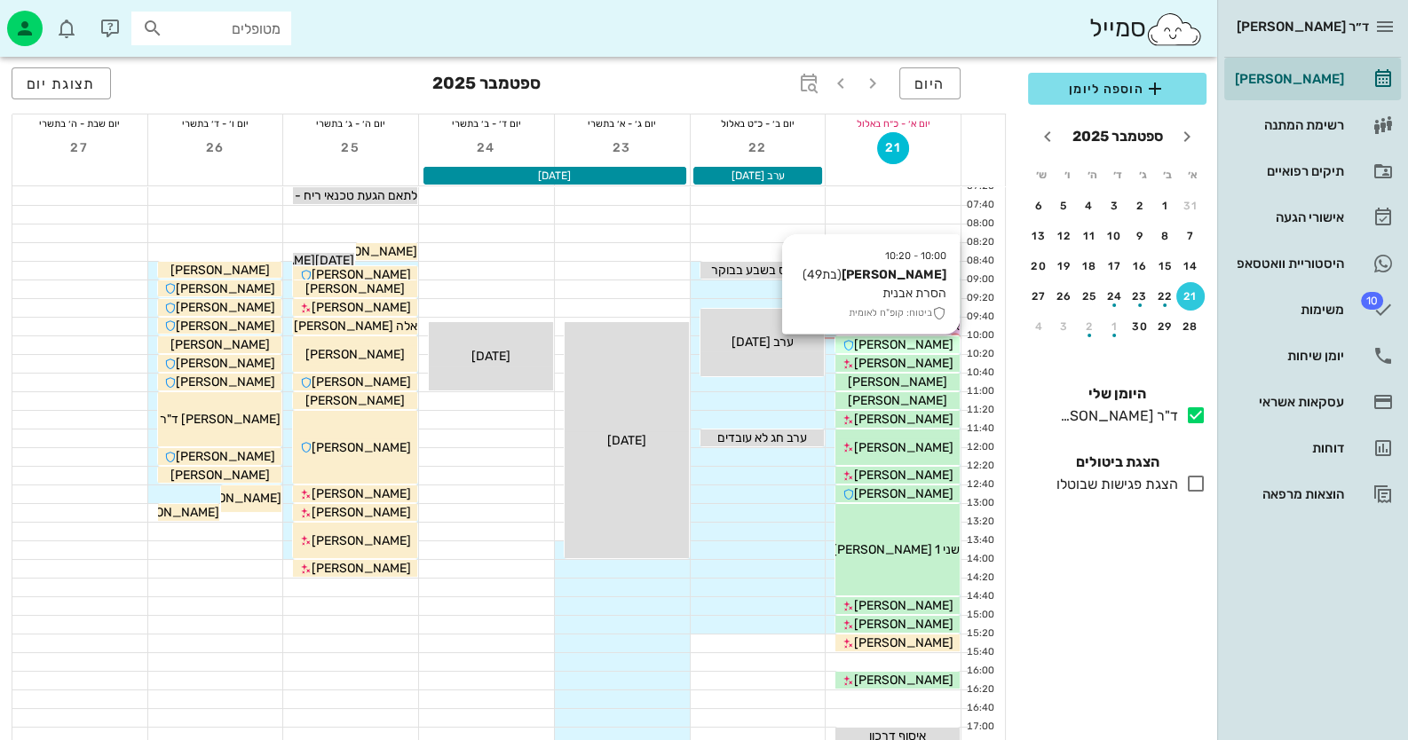
click at [928, 352] on div "[PERSON_NAME]" at bounding box center [897, 345] width 124 height 19
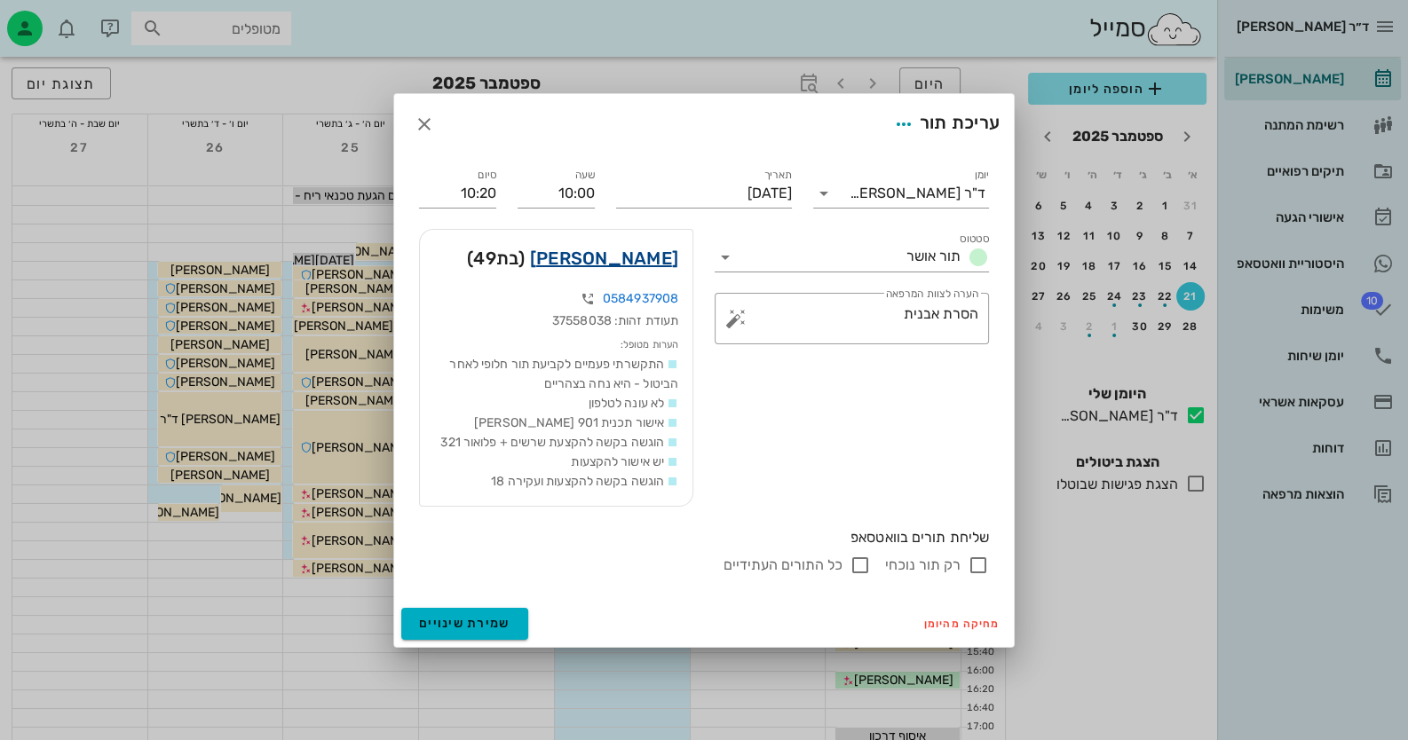
click at [643, 265] on link "[PERSON_NAME]" at bounding box center [604, 258] width 148 height 28
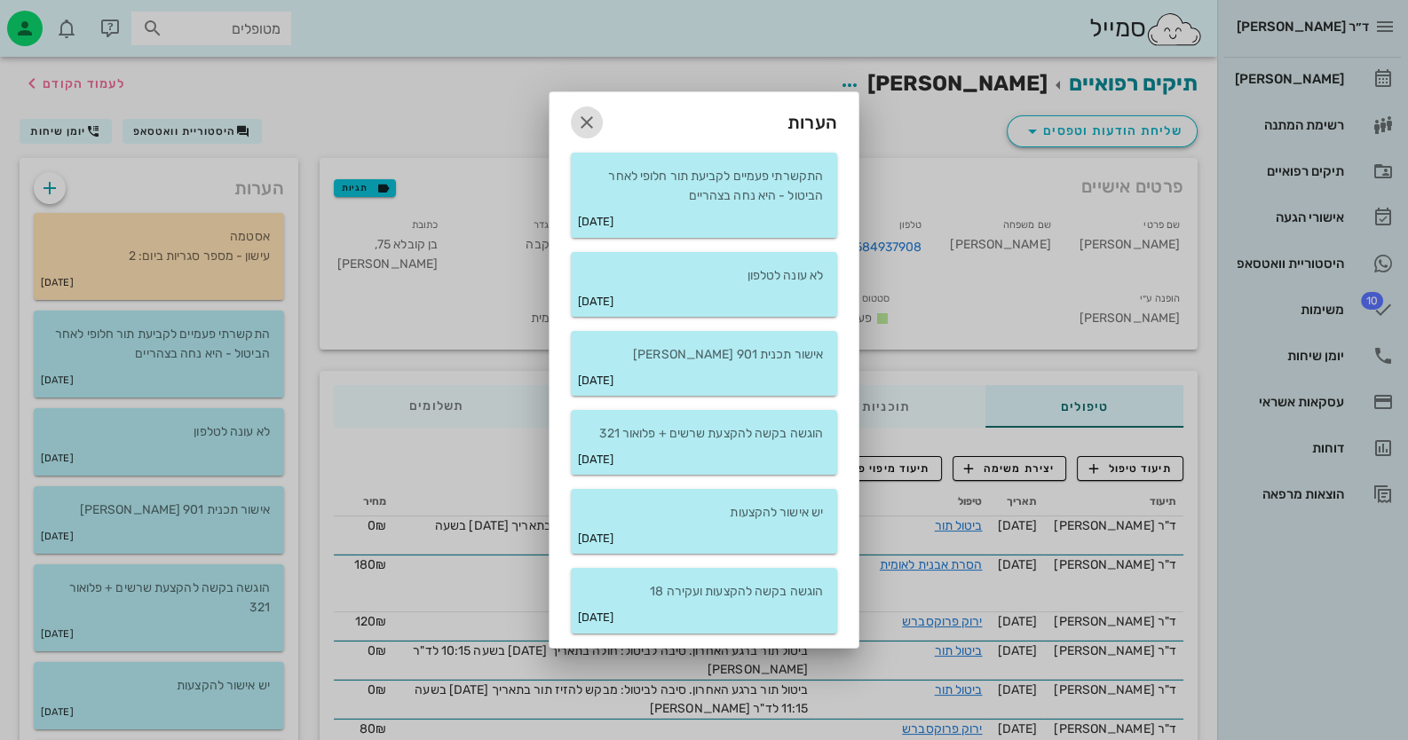
click at [580, 110] on button "button" at bounding box center [587, 123] width 32 height 32
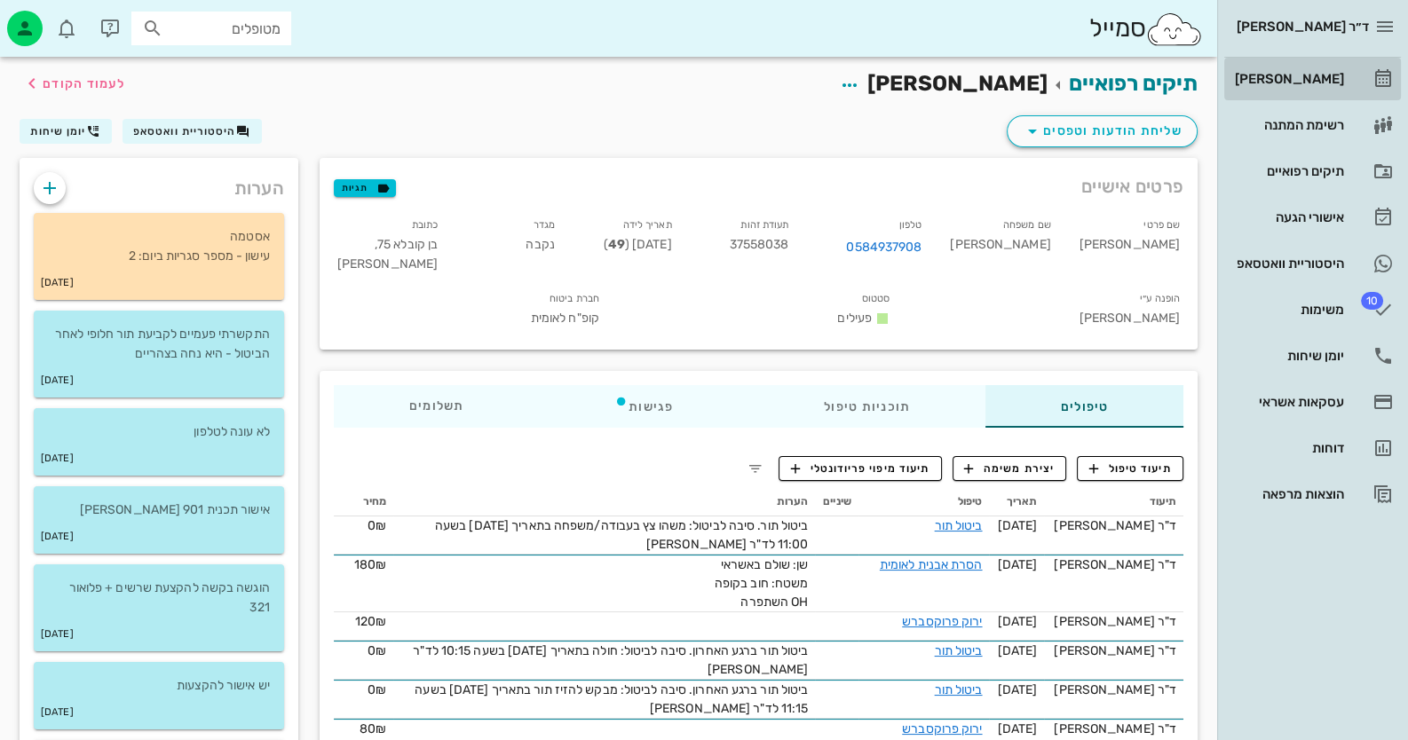
click at [1332, 73] on div "[PERSON_NAME]" at bounding box center [1287, 79] width 113 height 14
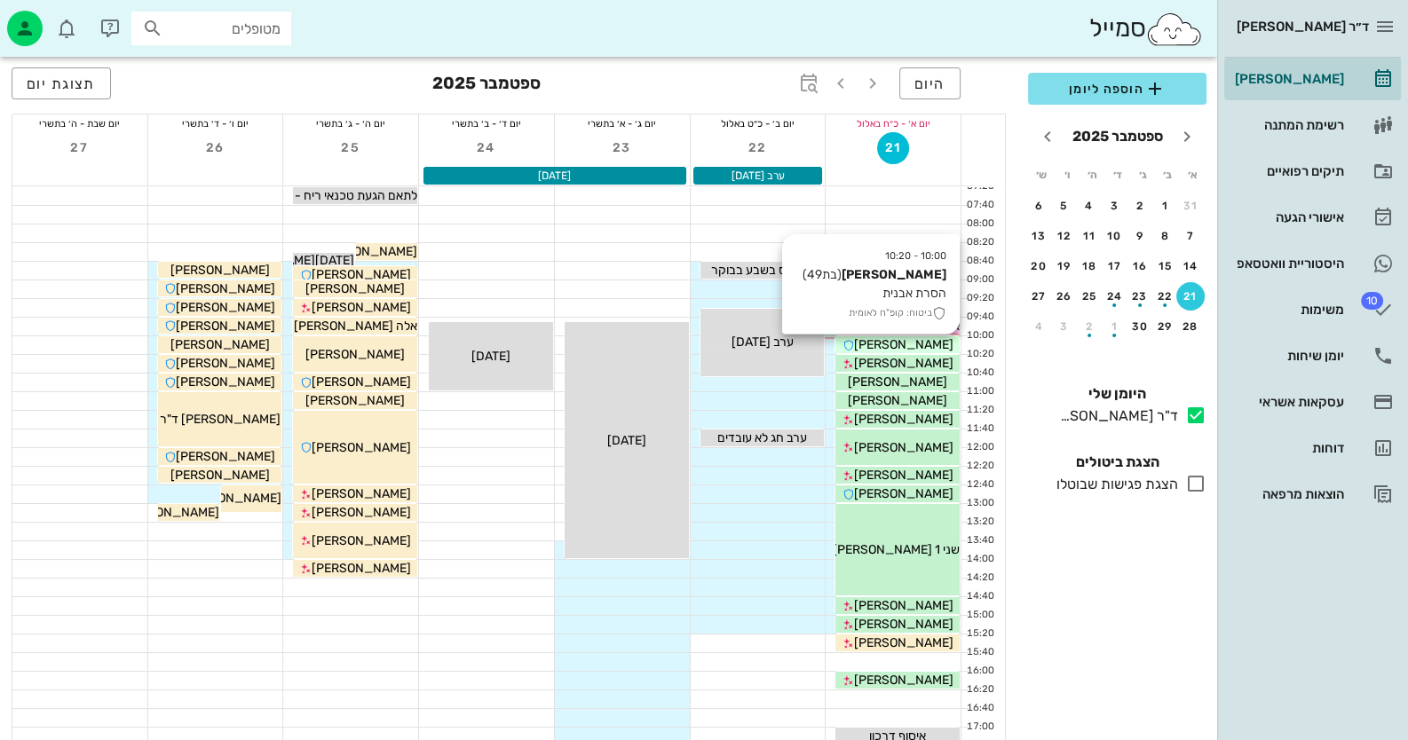
click at [918, 343] on span "[PERSON_NAME]" at bounding box center [903, 344] width 99 height 15
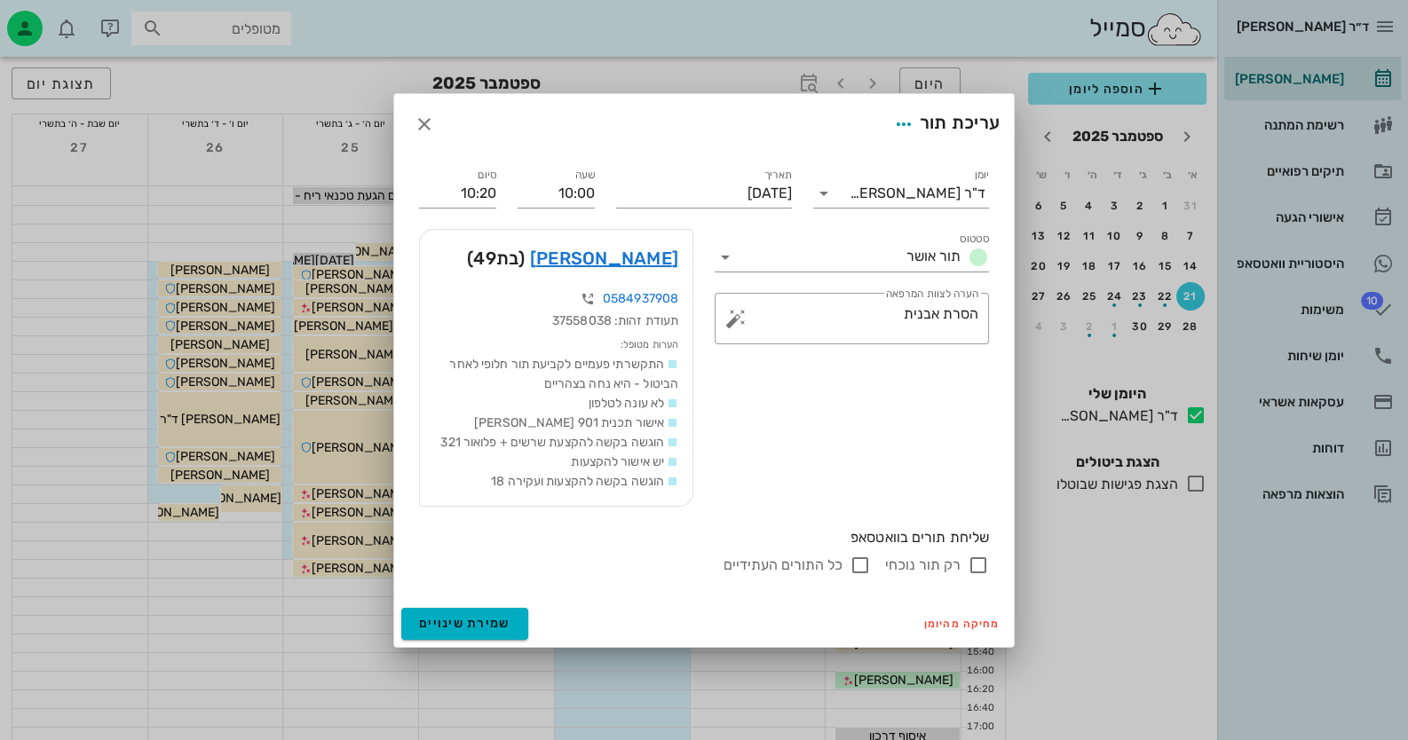
click at [1302, 626] on div at bounding box center [704, 370] width 1408 height 740
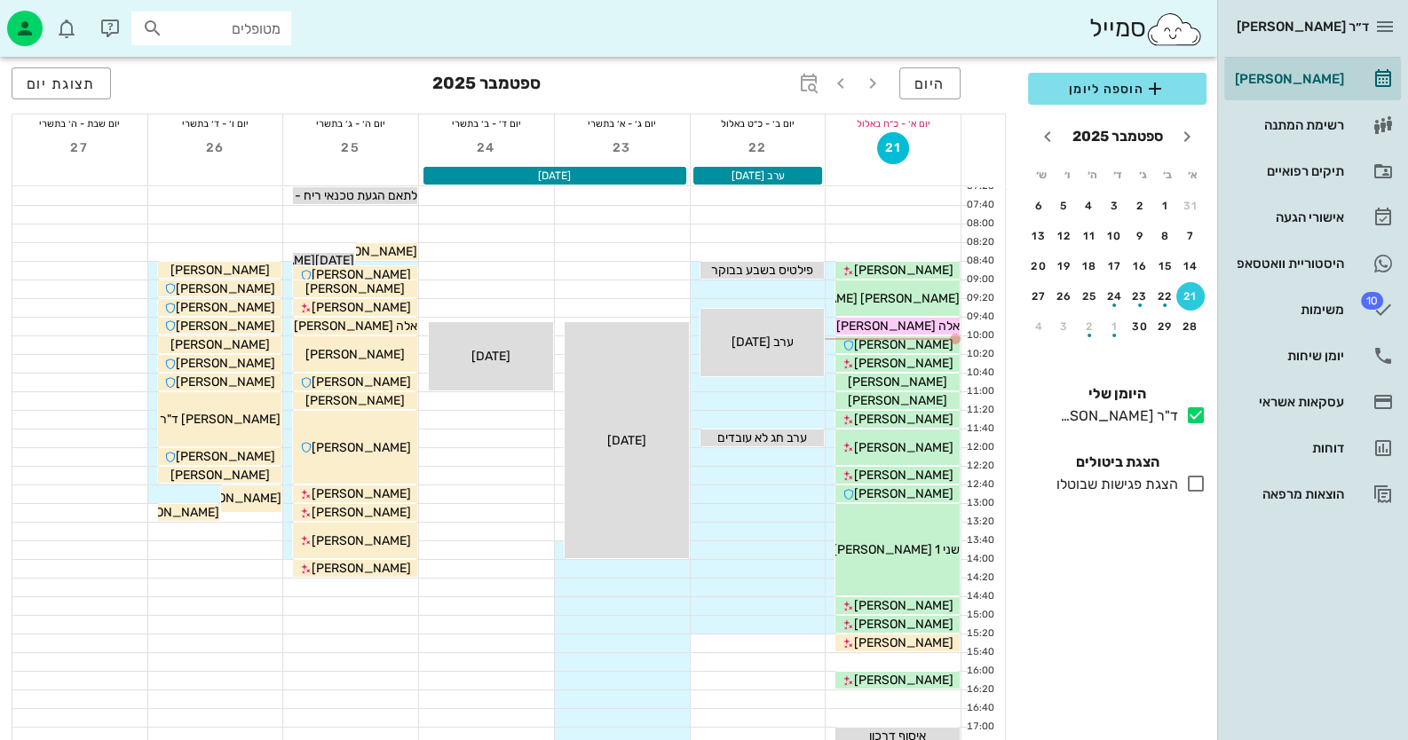
click at [262, 36] on input "מטופלים" at bounding box center [224, 28] width 114 height 23
type input "[PERSON_NAME]"
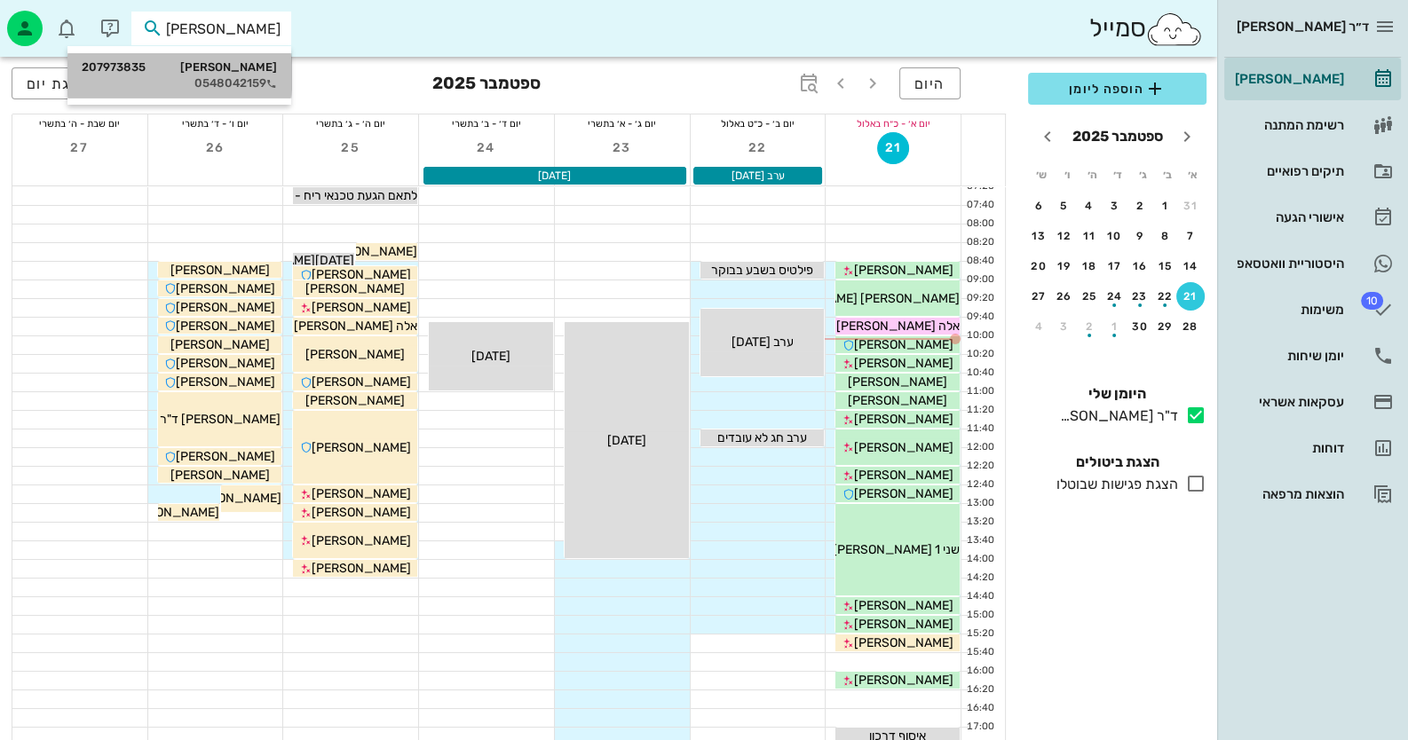
click at [257, 79] on div "0548042159" at bounding box center [179, 83] width 195 height 14
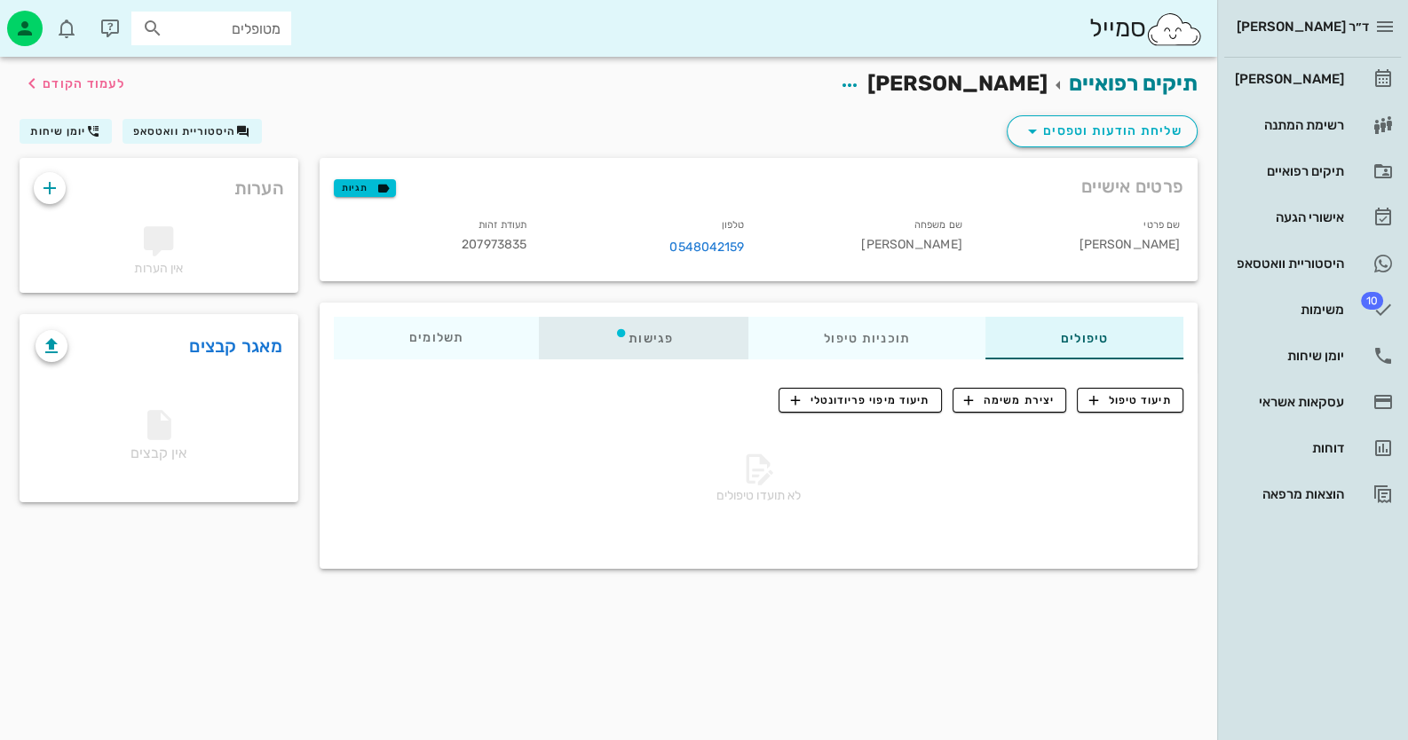
click at [639, 346] on div "פגישות" at bounding box center [644, 338] width 210 height 43
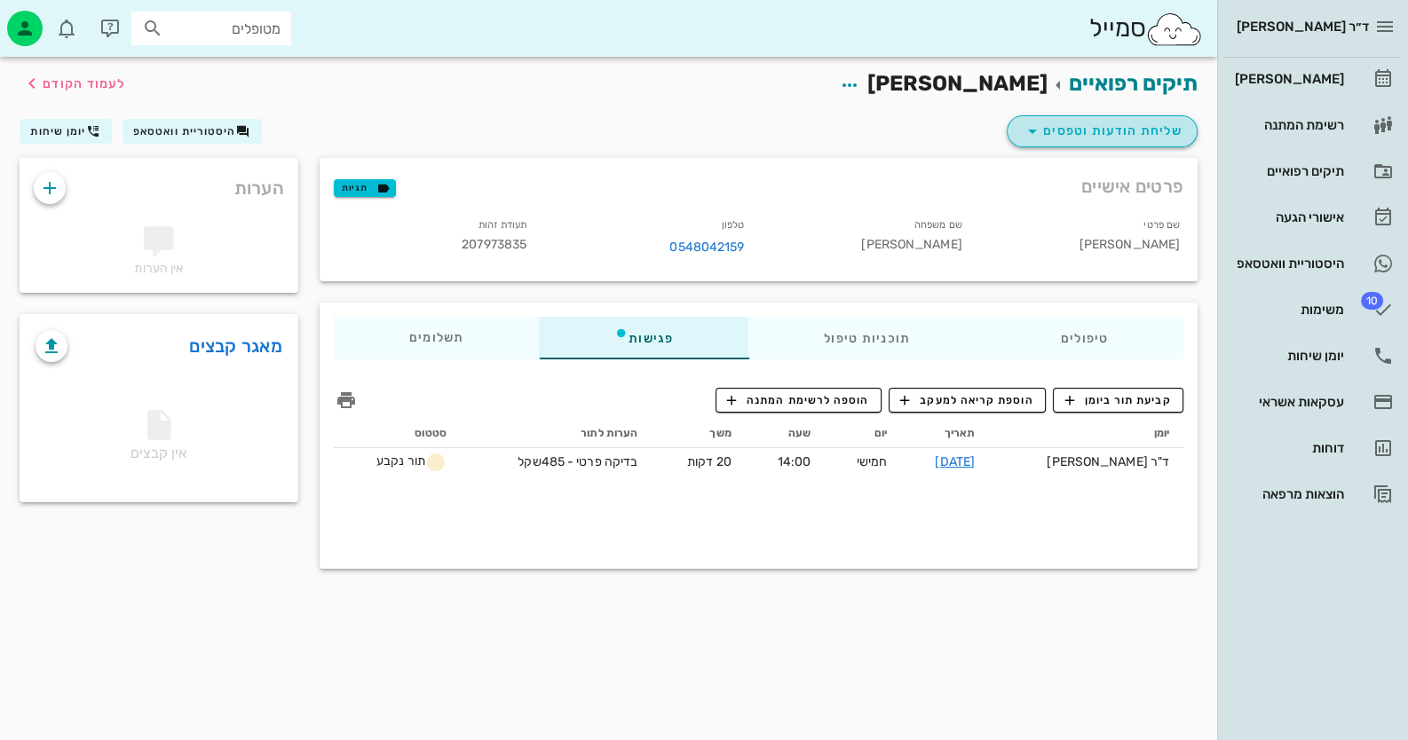
click at [1104, 139] on span "שליחת הודעות וטפסים" at bounding box center [1102, 131] width 161 height 21
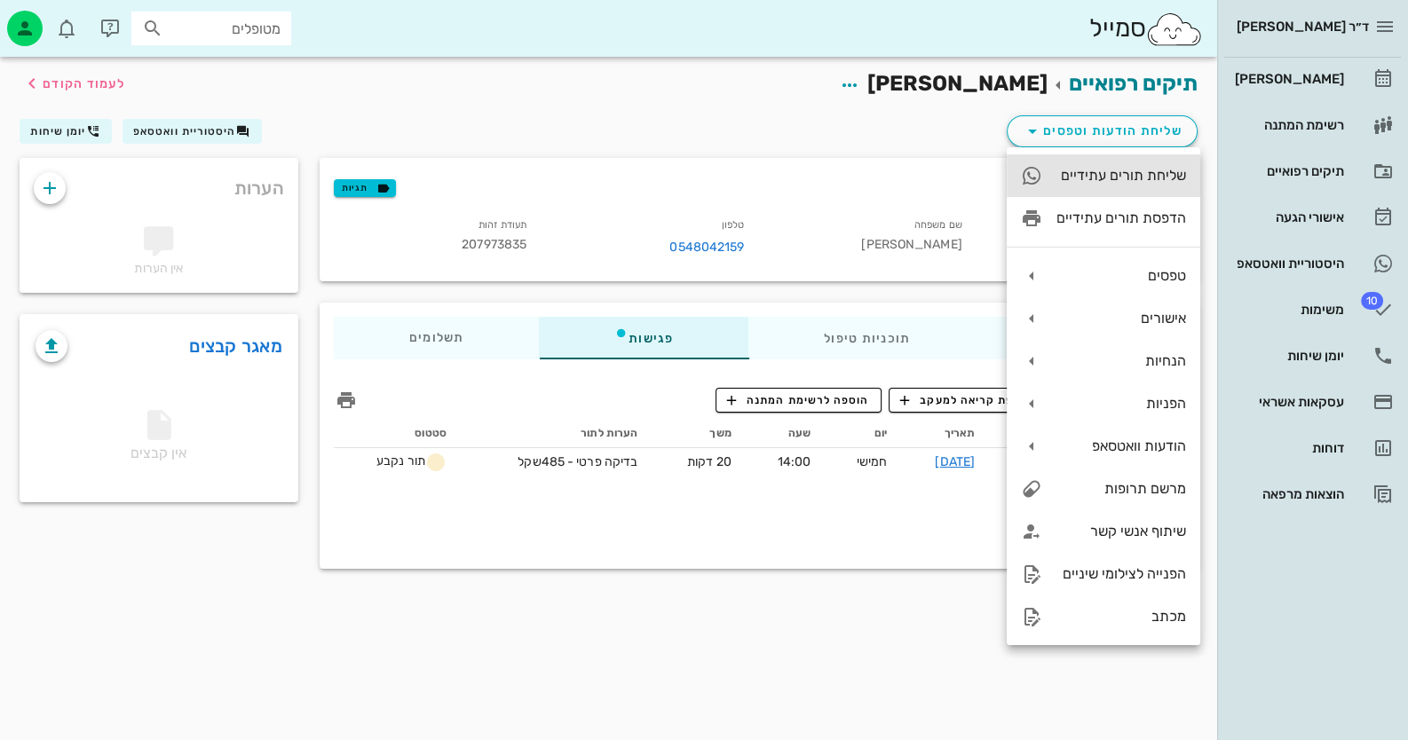
click at [1125, 186] on div "שליחת תורים עתידיים" at bounding box center [1104, 175] width 194 height 43
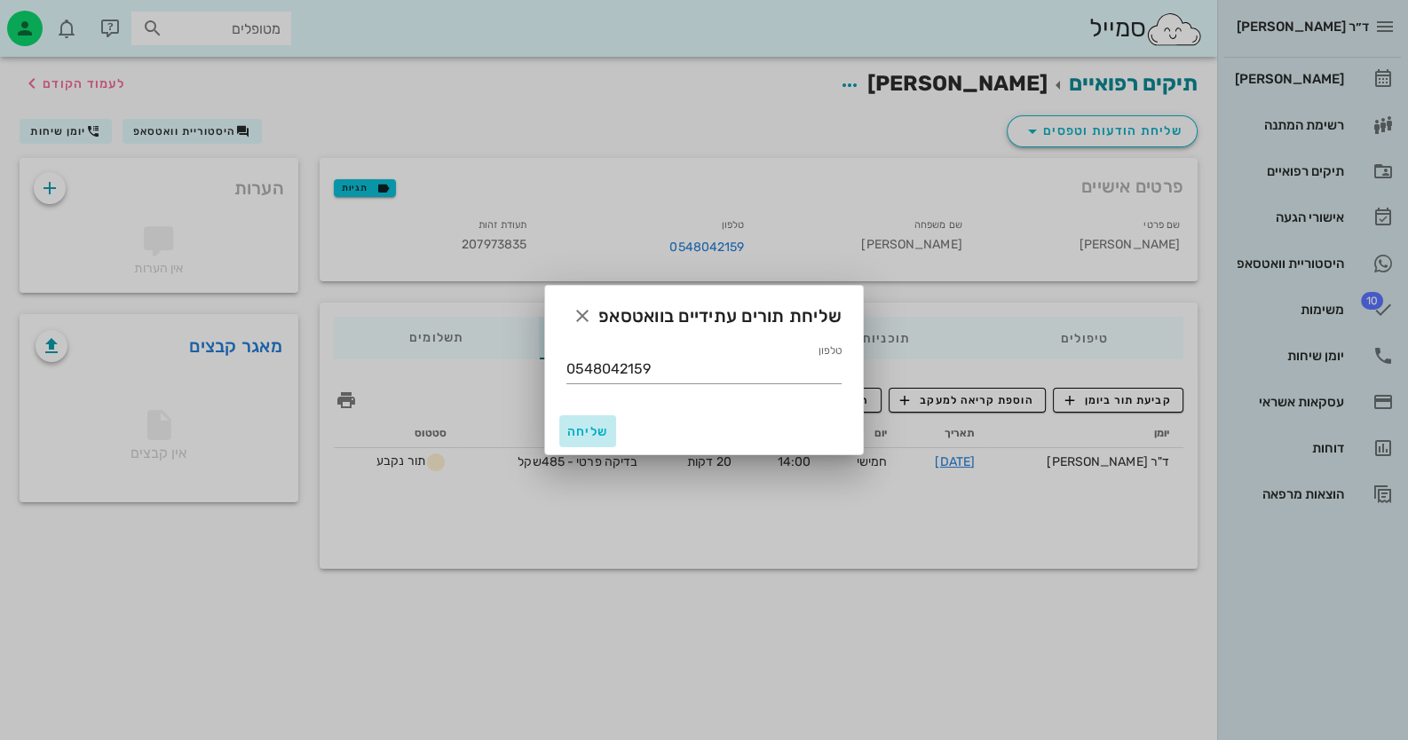
click at [597, 430] on span "שליחה" at bounding box center [587, 431] width 43 height 15
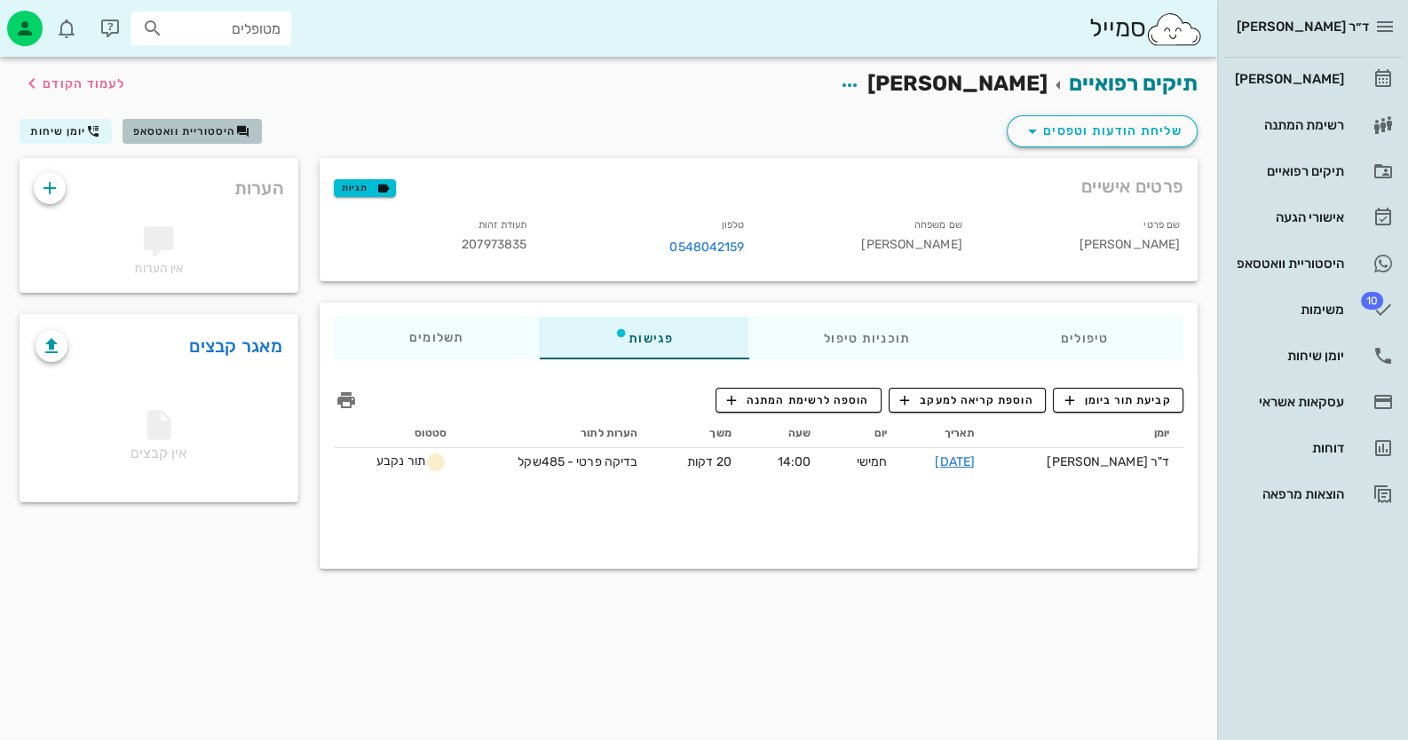
click at [170, 141] on button "היסטוריית וואטסאפ" at bounding box center [192, 131] width 139 height 25
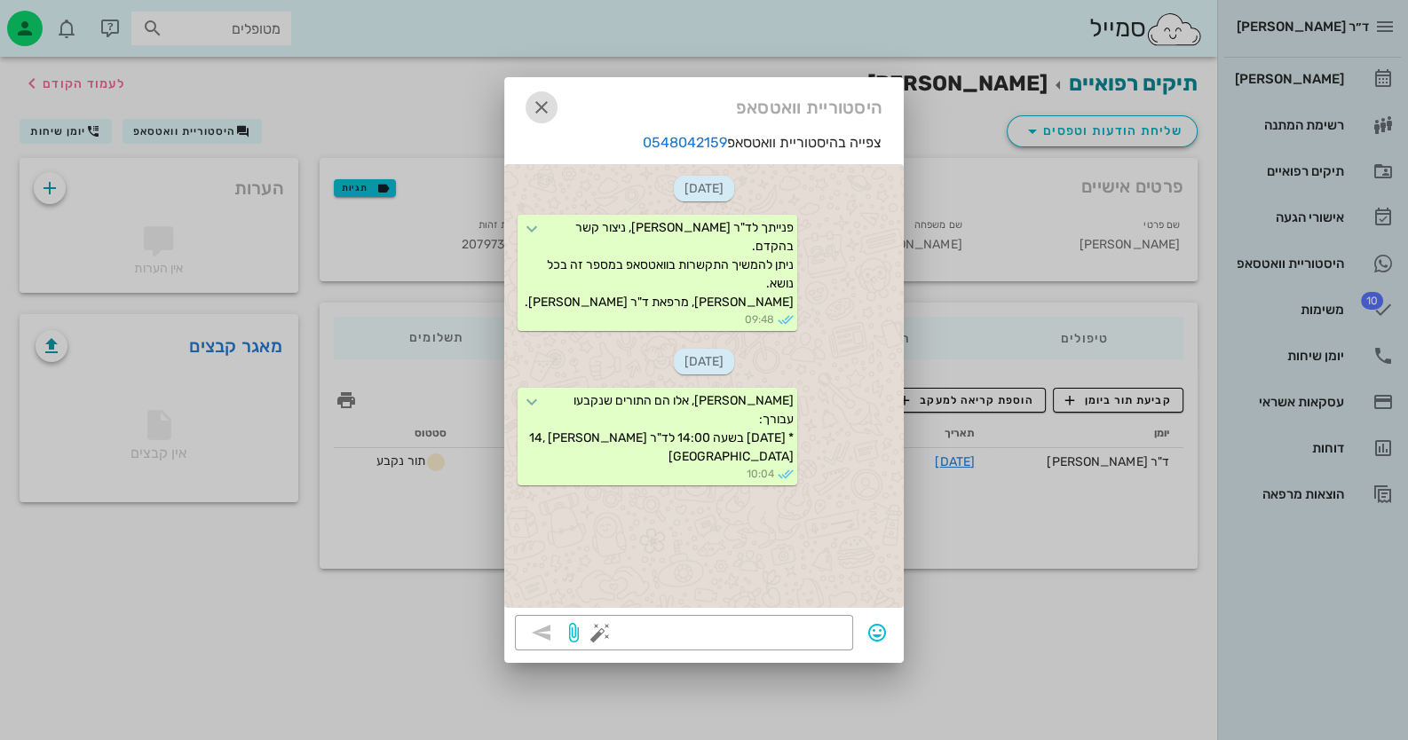
click at [539, 103] on icon "button" at bounding box center [541, 107] width 21 height 21
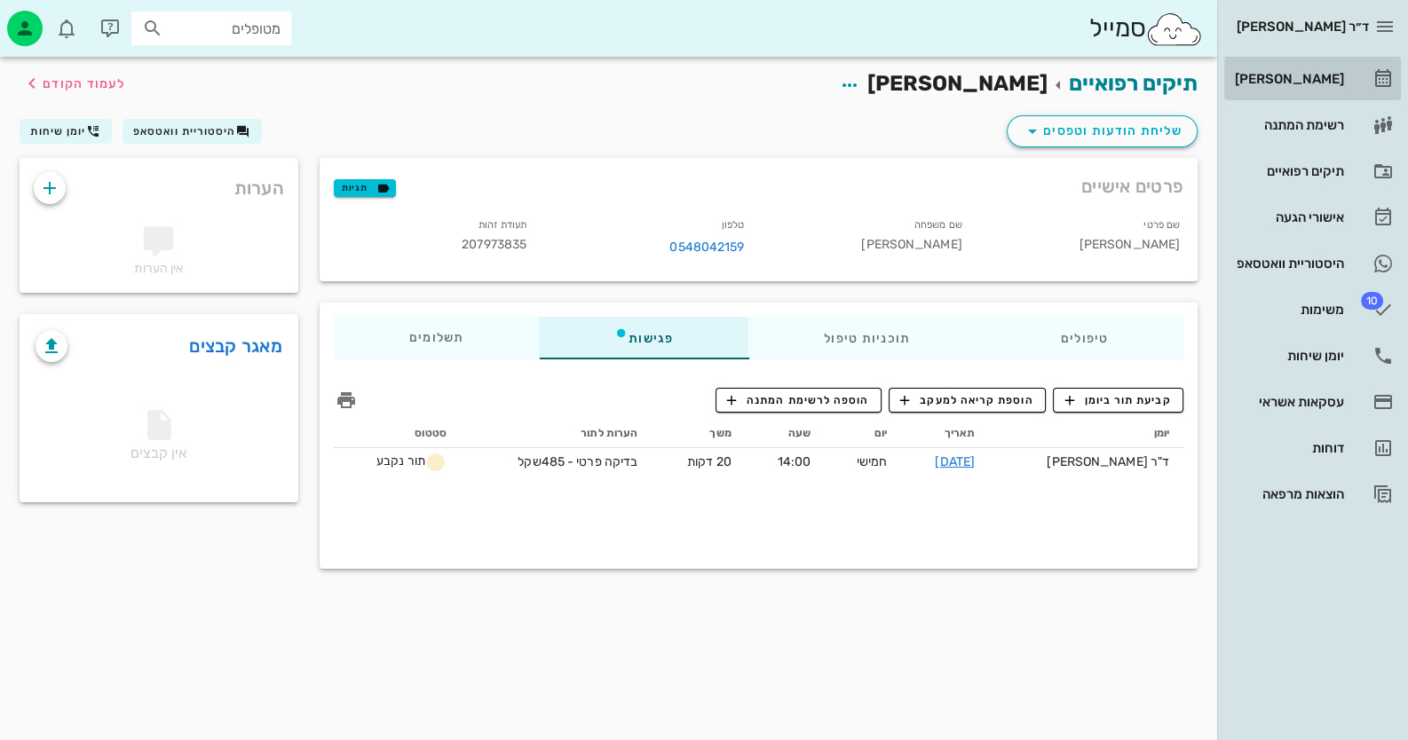
click at [1329, 76] on div "[PERSON_NAME]" at bounding box center [1287, 79] width 113 height 14
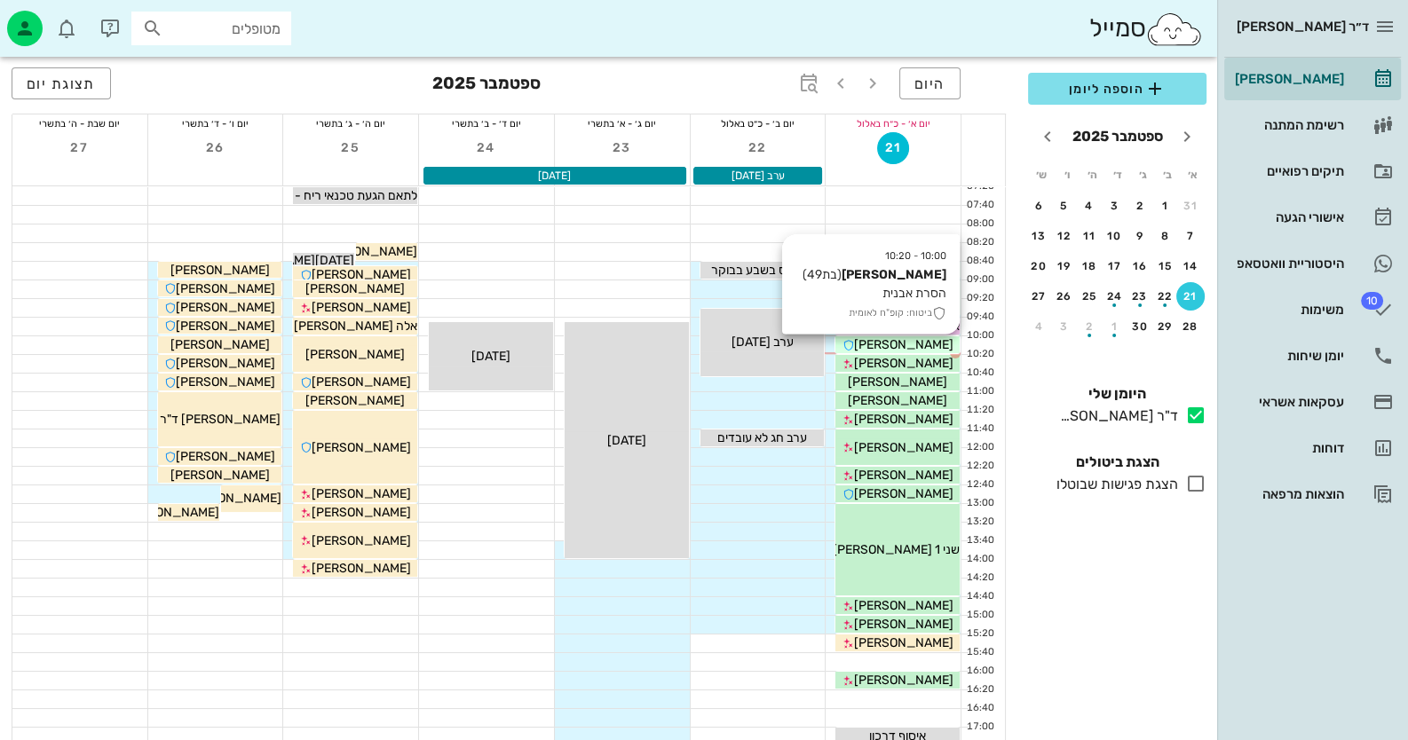
click at [927, 342] on span "[PERSON_NAME]" at bounding box center [903, 344] width 99 height 15
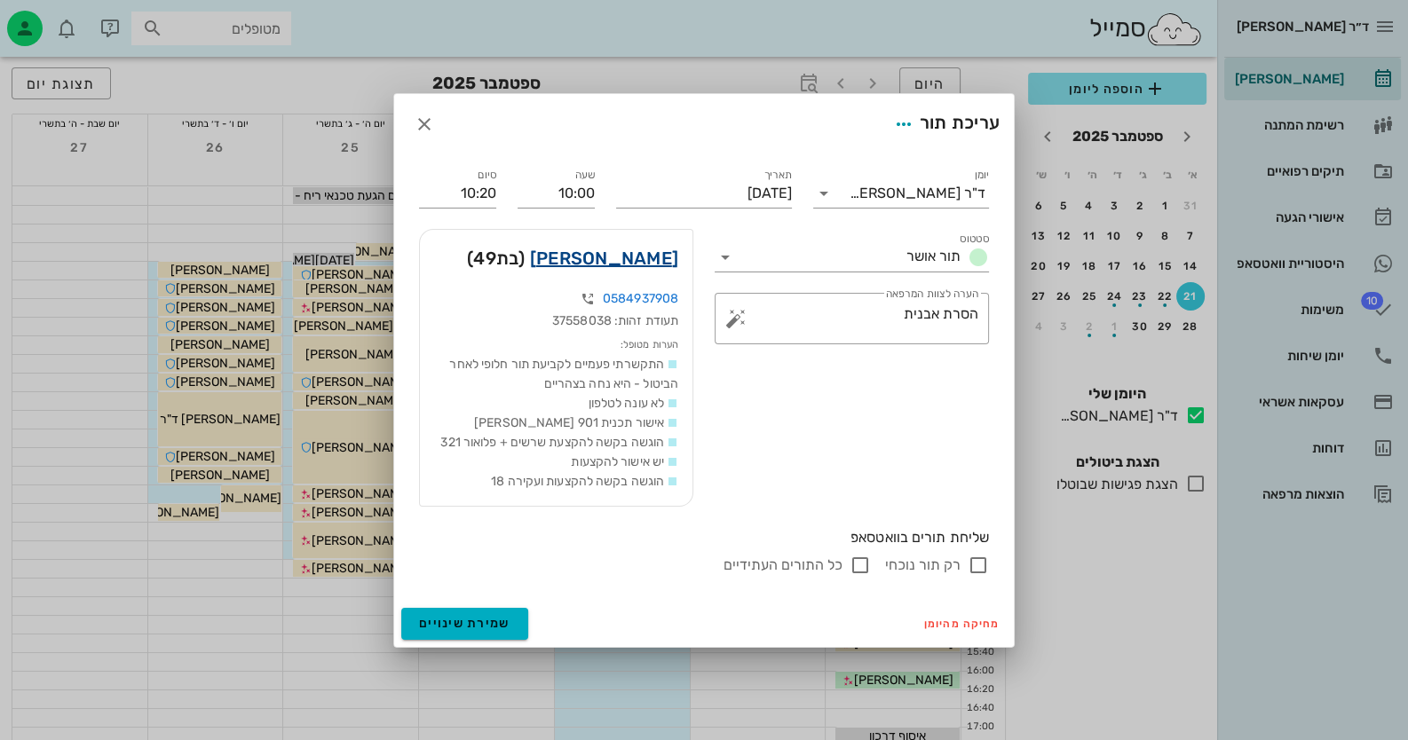
click at [648, 249] on link "[PERSON_NAME]" at bounding box center [604, 258] width 148 height 28
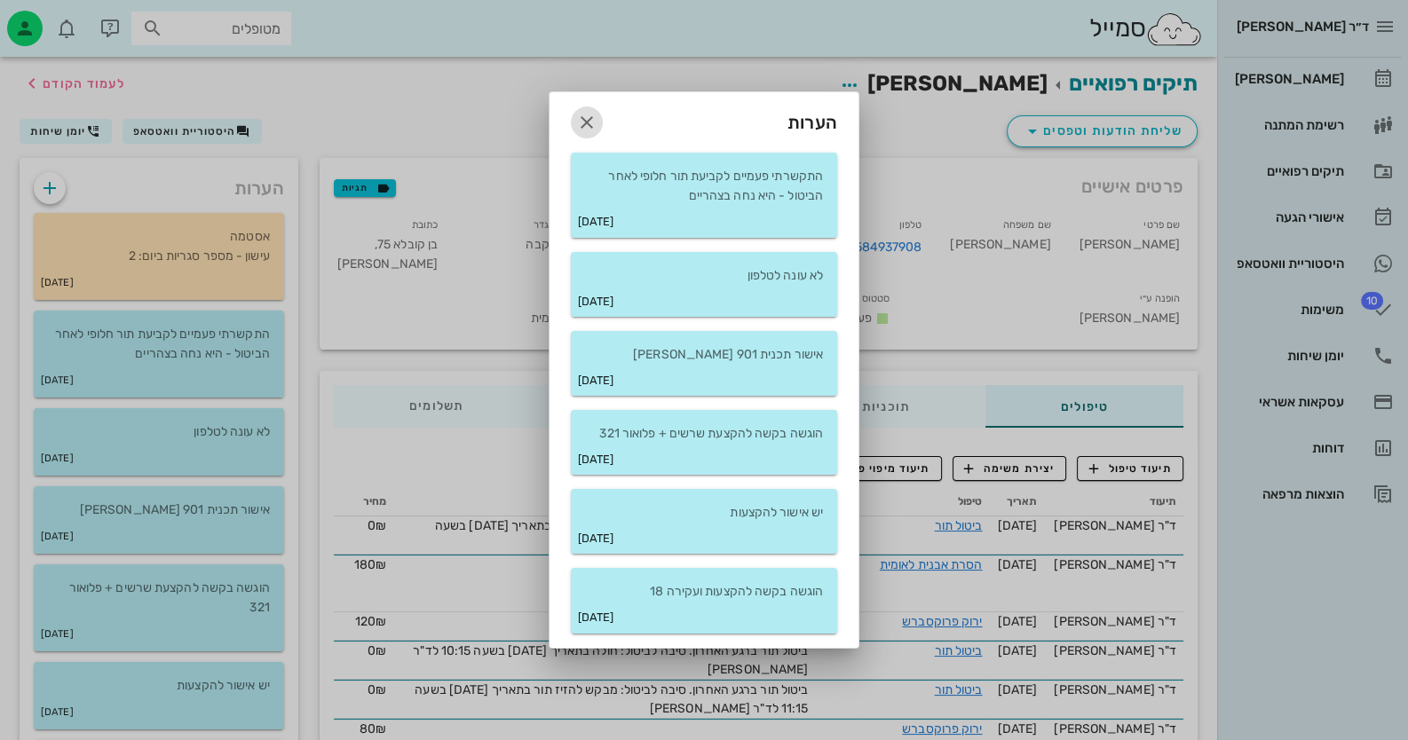
click at [586, 117] on icon "button" at bounding box center [586, 122] width 21 height 21
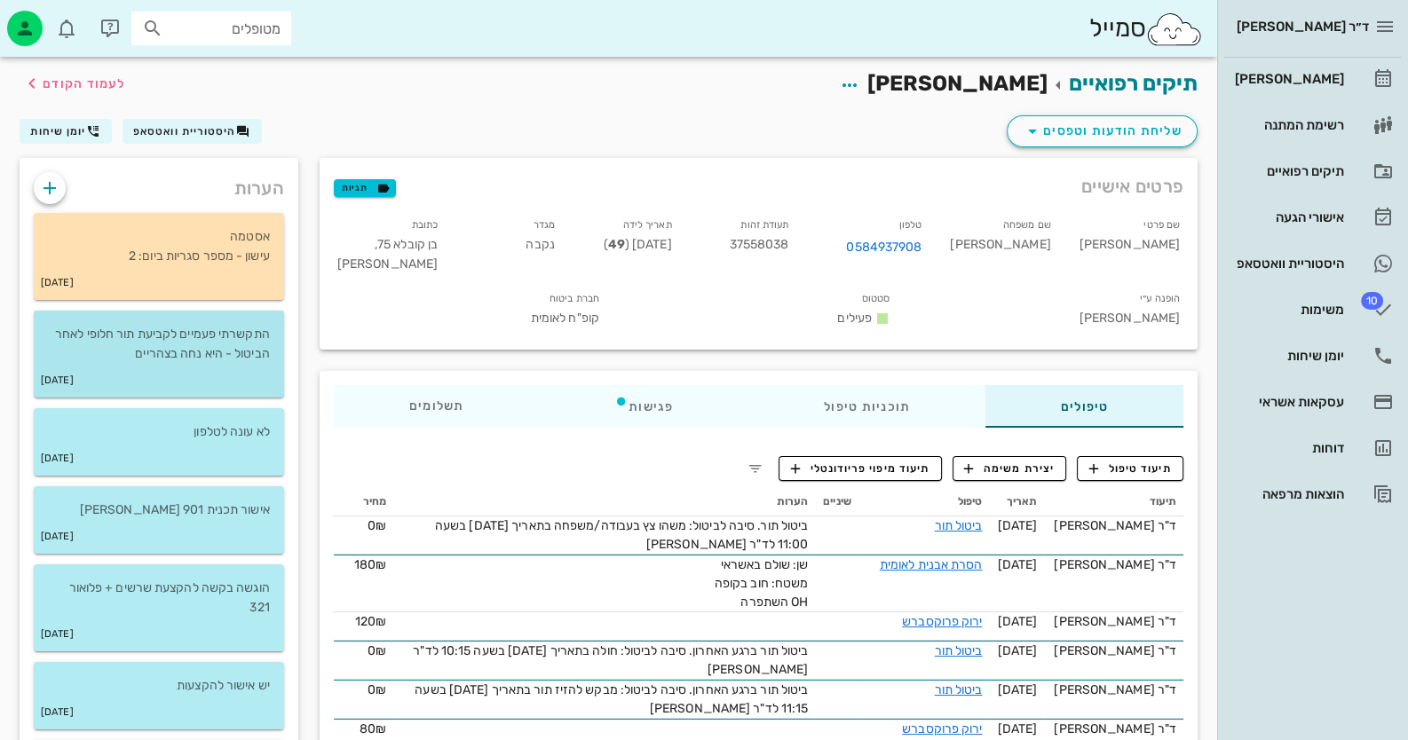
click at [186, 364] on div "[DATE]" at bounding box center [159, 381] width 250 height 34
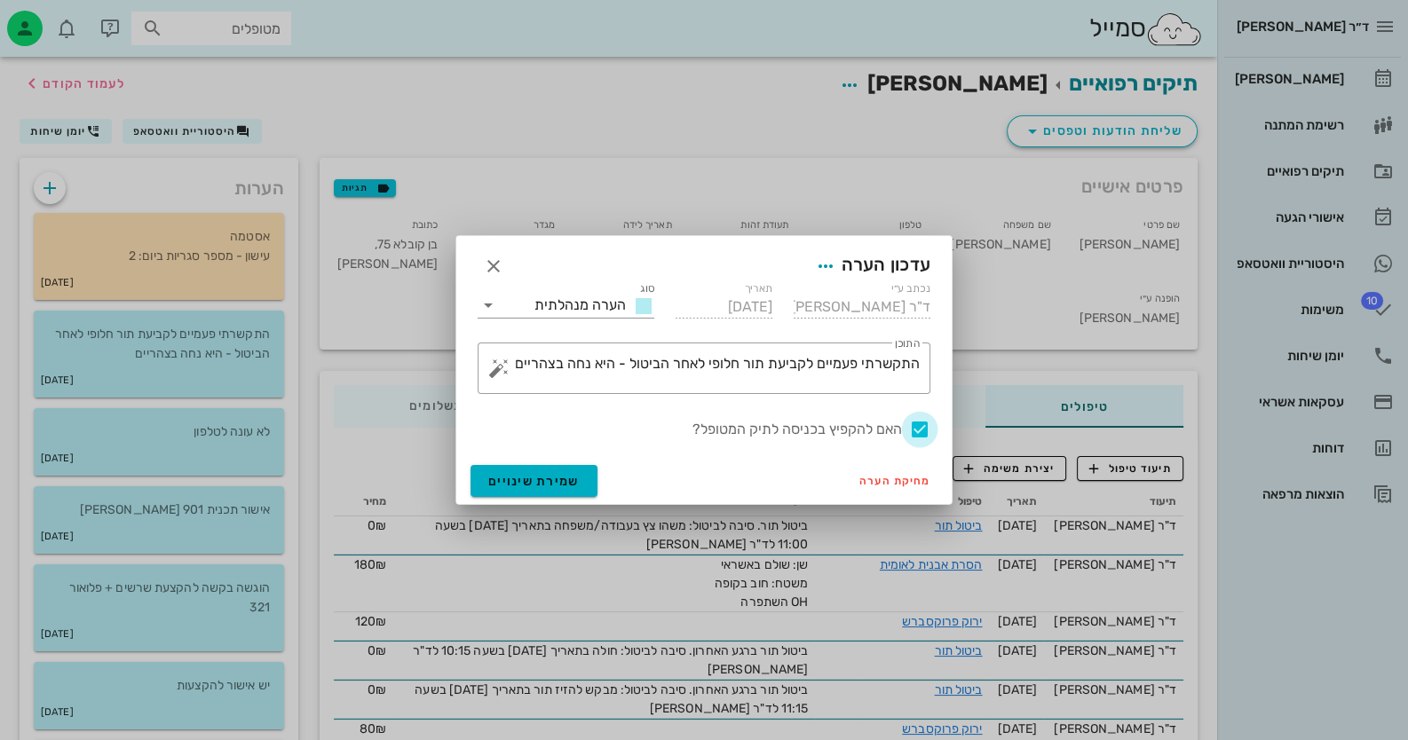
click at [919, 425] on div at bounding box center [920, 430] width 30 height 30
checkbox input "false"
click at [581, 474] on button "שמירת שינויים" at bounding box center [534, 481] width 127 height 32
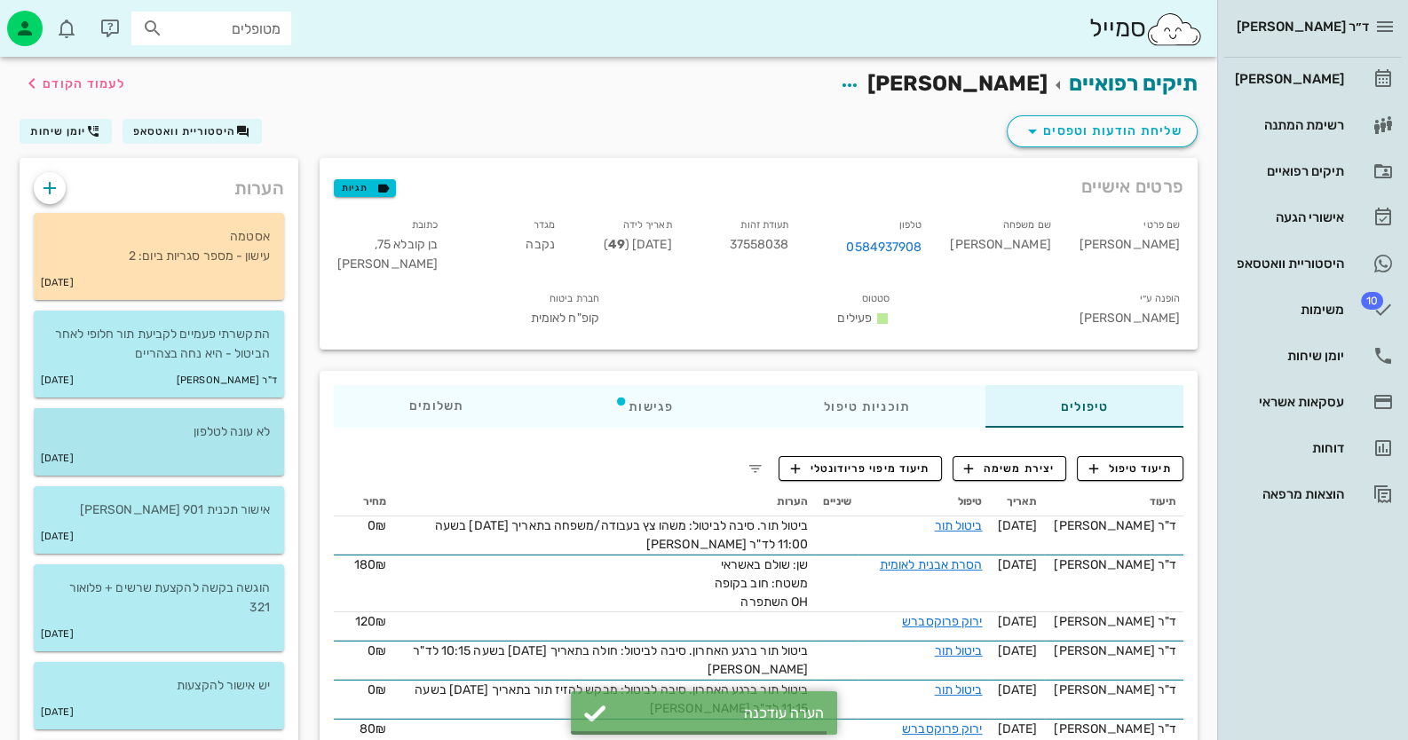
click at [194, 452] on div "[DATE]" at bounding box center [159, 459] width 250 height 34
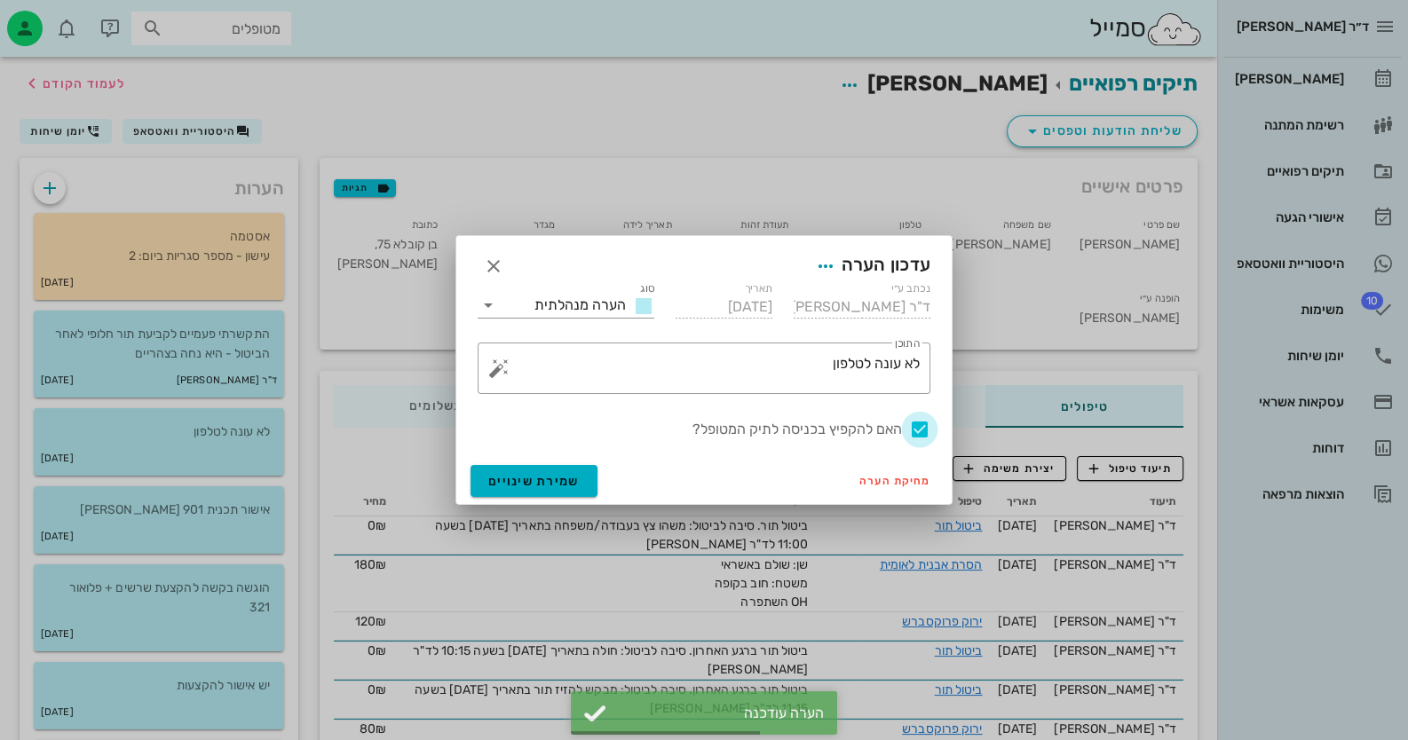
click at [924, 424] on div at bounding box center [920, 430] width 30 height 30
checkbox input "false"
click at [524, 474] on span "שמירת שינויים" at bounding box center [533, 481] width 91 height 15
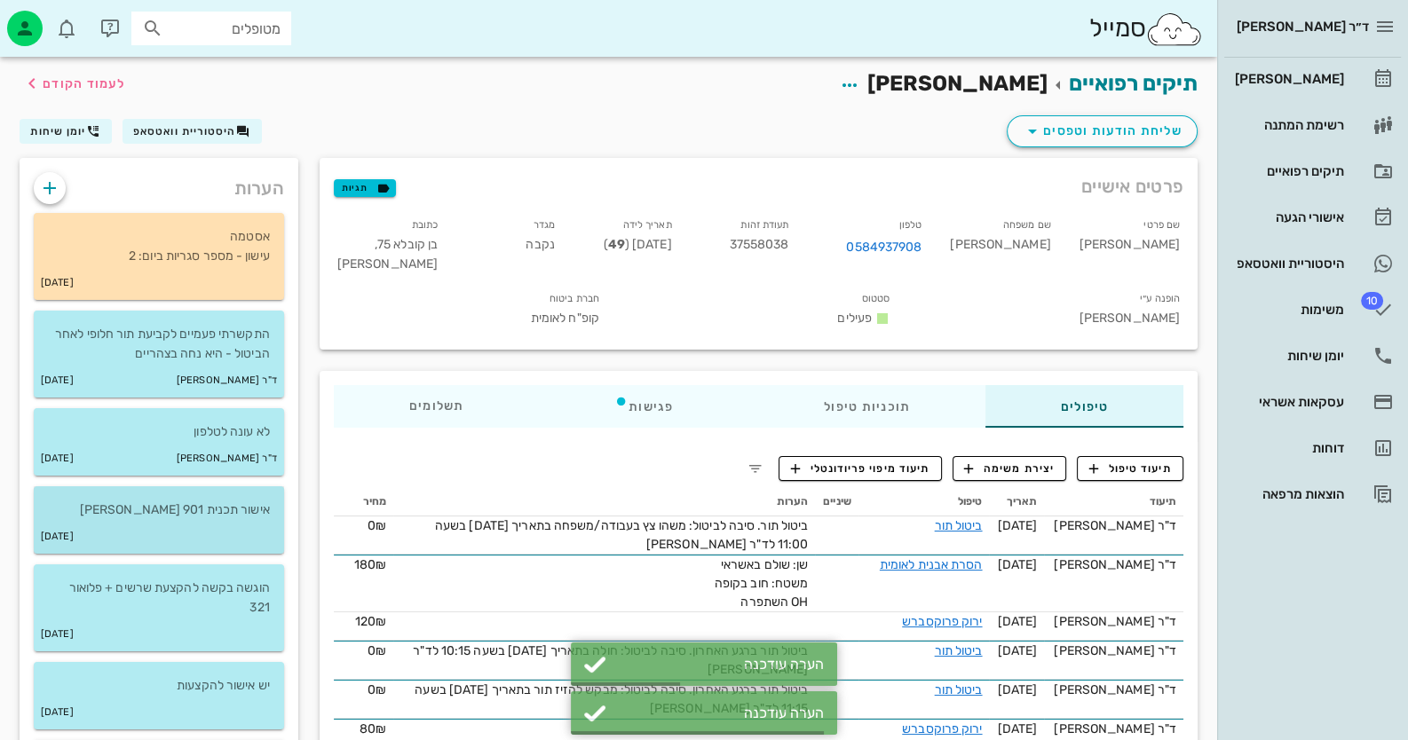
click at [157, 535] on div "[DATE]" at bounding box center [159, 537] width 250 height 34
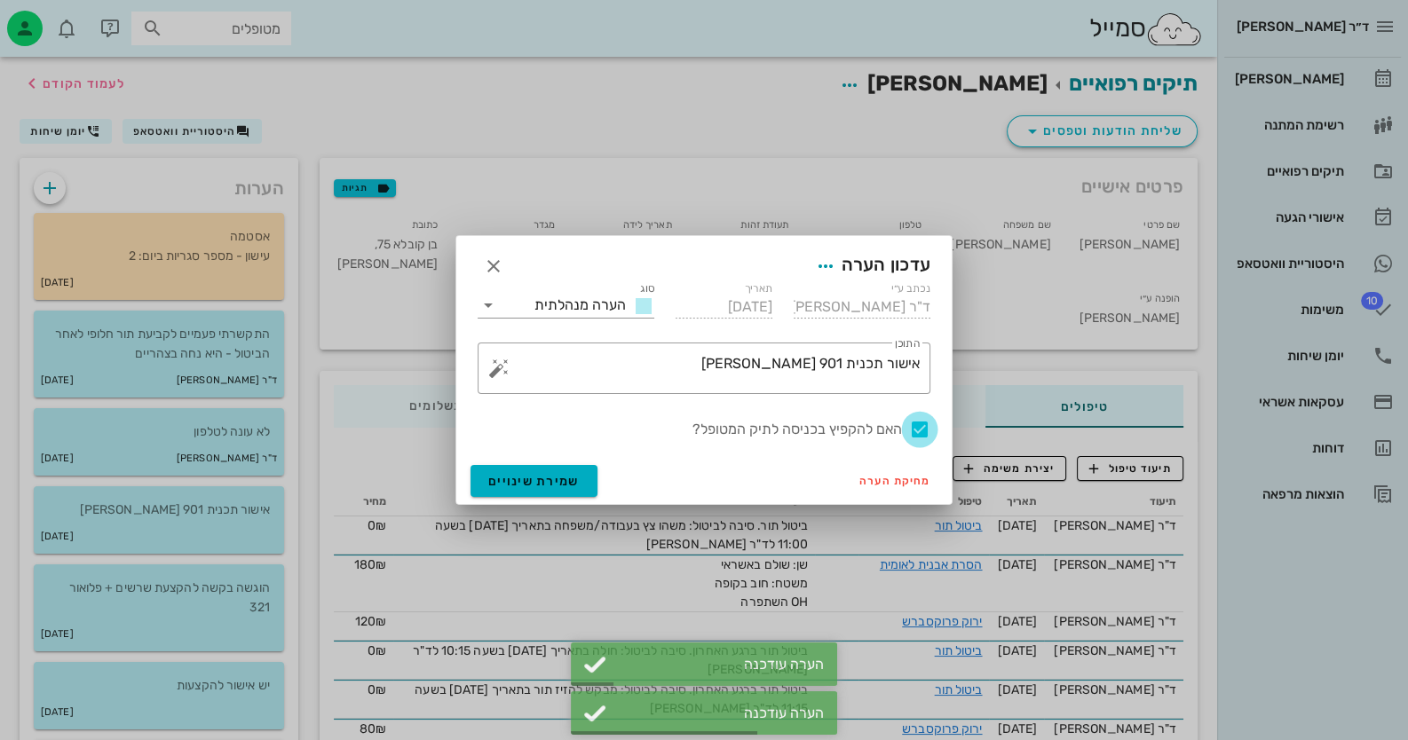
click at [923, 427] on div at bounding box center [920, 430] width 30 height 30
checkbox input "false"
click at [515, 479] on span "שמירת שינויים" at bounding box center [533, 481] width 91 height 15
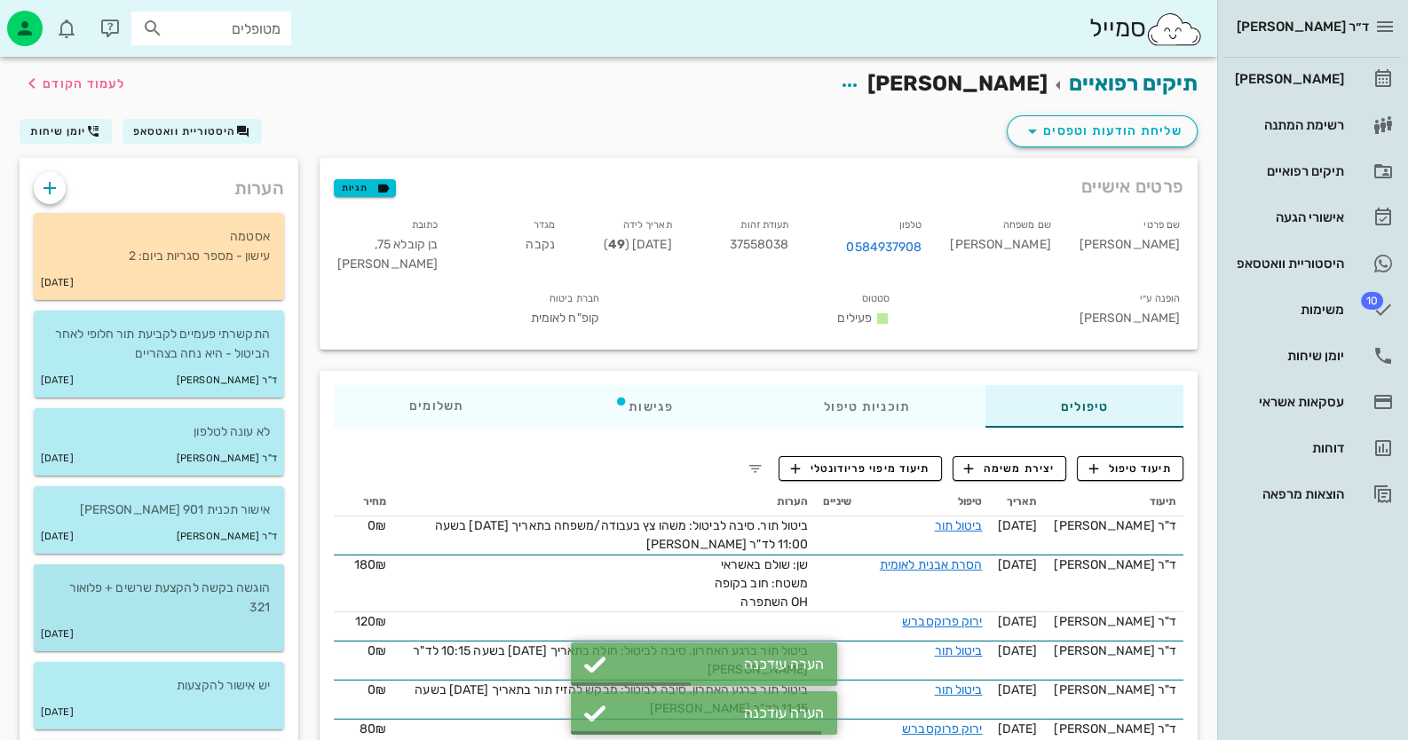
click at [168, 625] on div "[DATE]" at bounding box center [159, 635] width 250 height 34
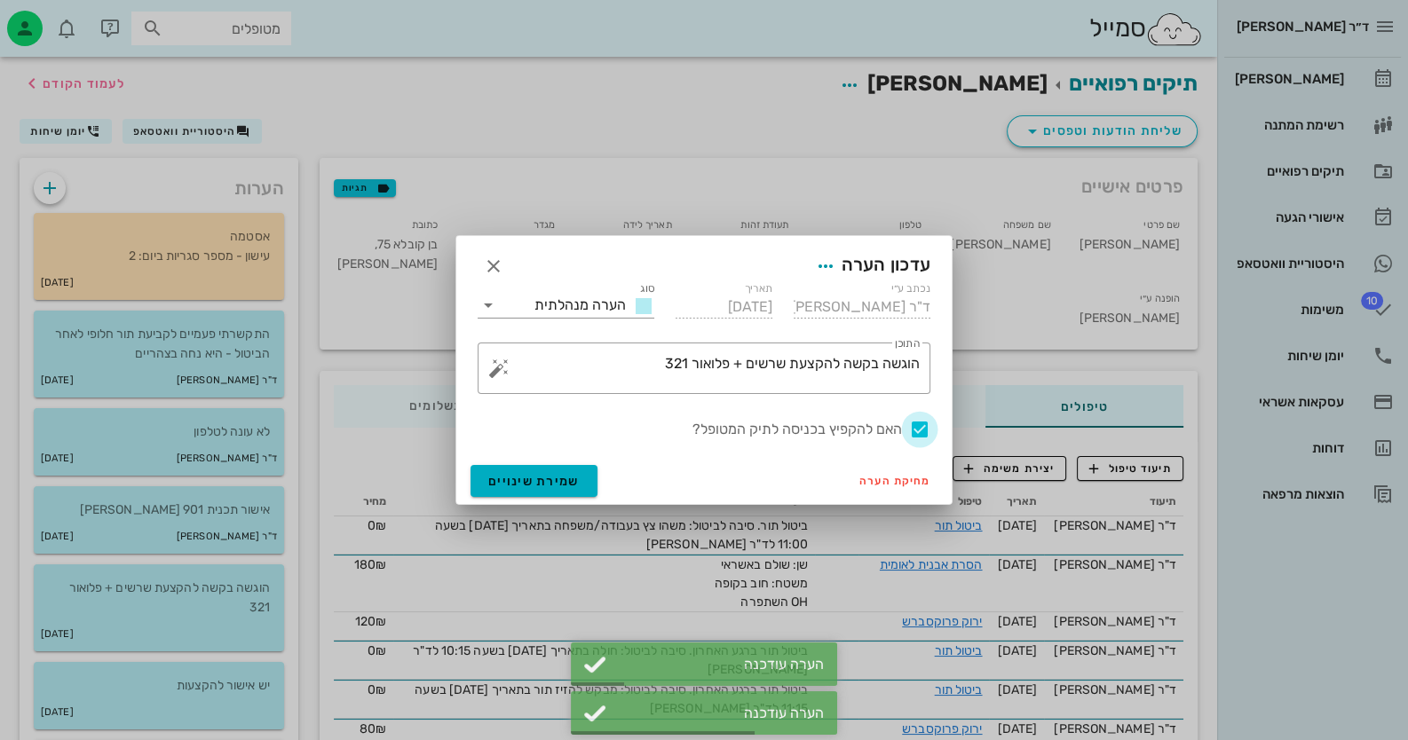
click at [914, 423] on div at bounding box center [920, 430] width 30 height 30
checkbox input "false"
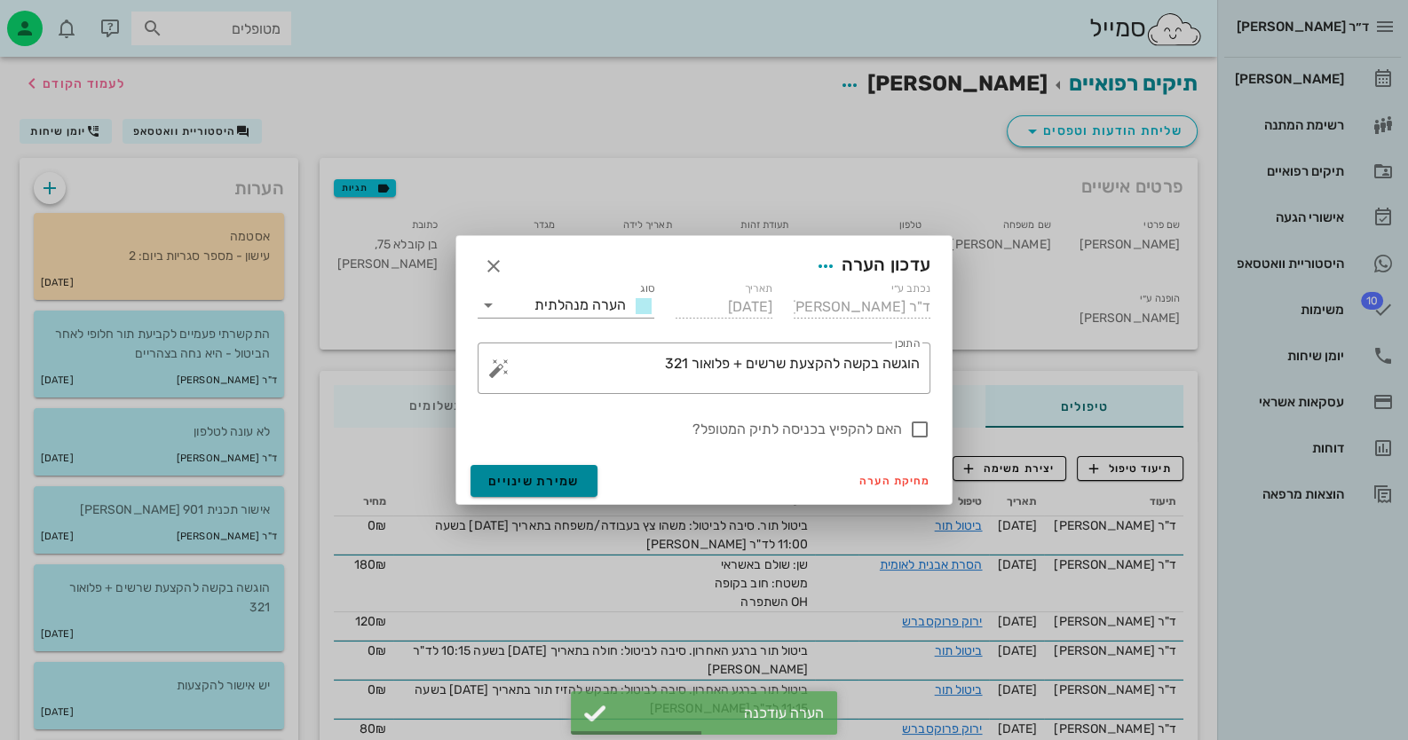
click at [526, 487] on span "שמירת שינויים" at bounding box center [533, 481] width 91 height 15
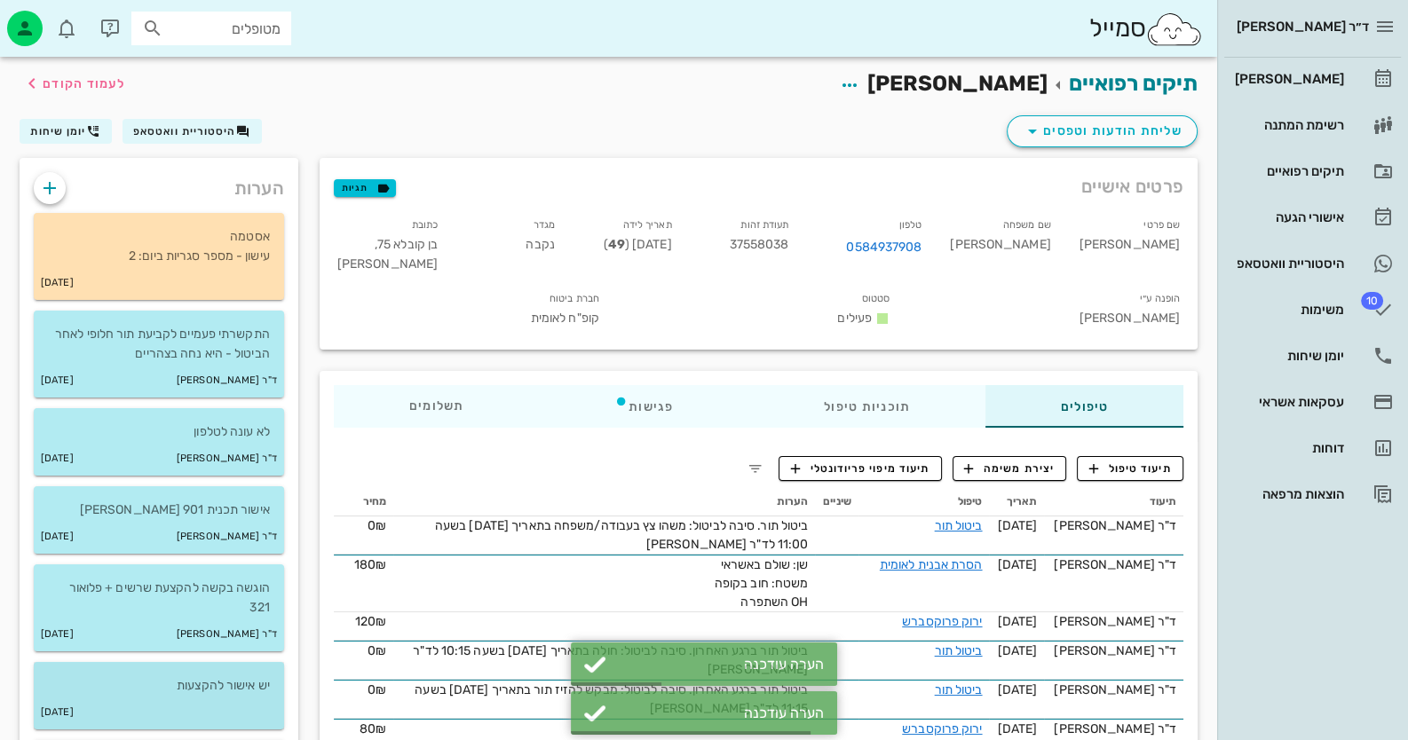
click at [266, 690] on p "יש אישור להקצעות" at bounding box center [159, 687] width 222 height 20
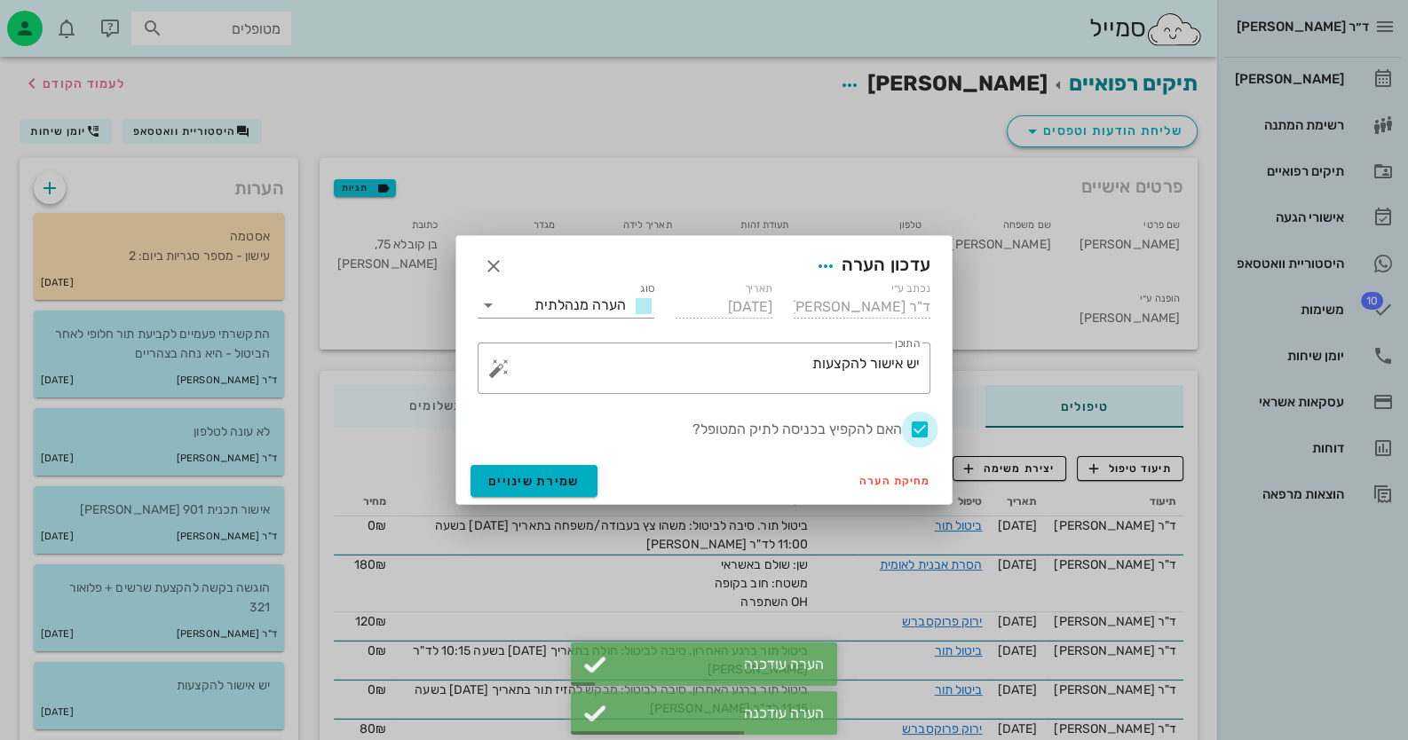
click at [923, 432] on div at bounding box center [920, 430] width 30 height 30
checkbox input "false"
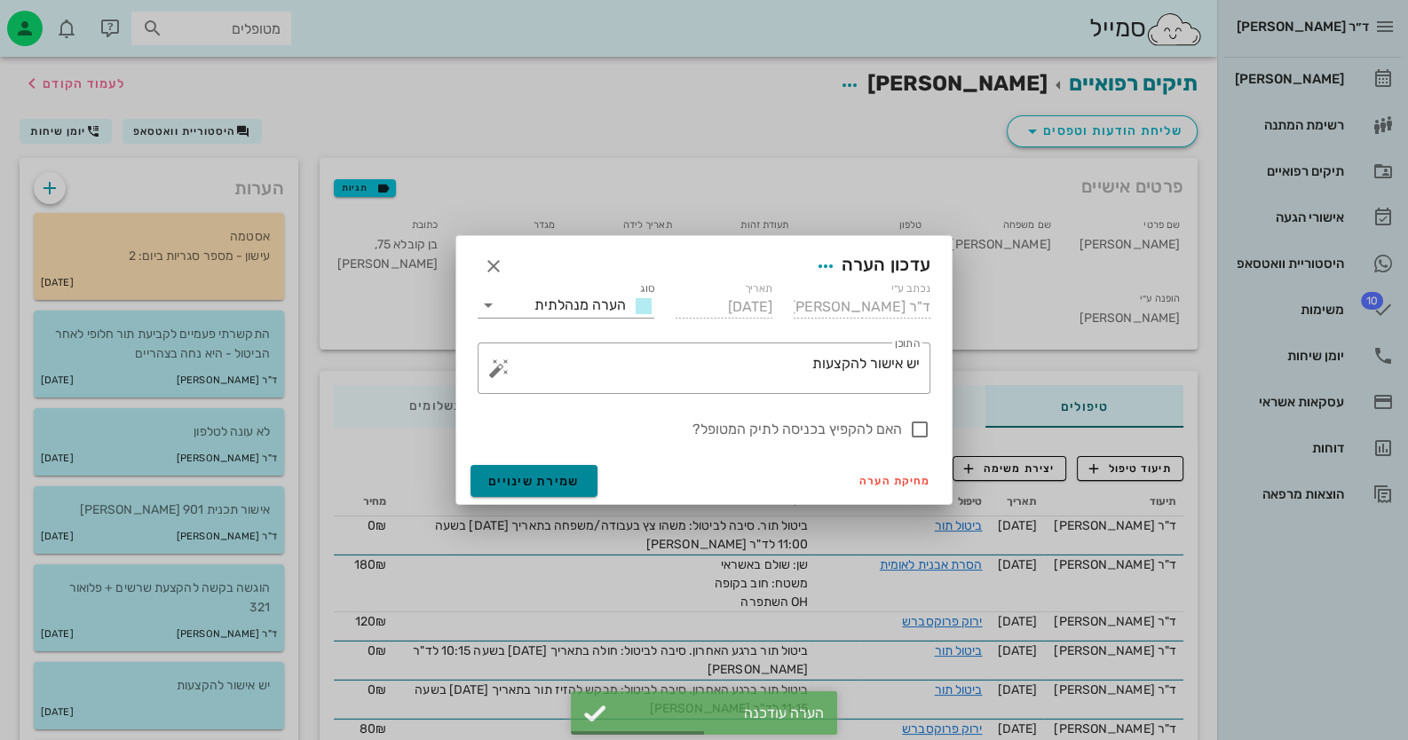
click at [506, 487] on span "שמירת שינויים" at bounding box center [533, 481] width 91 height 15
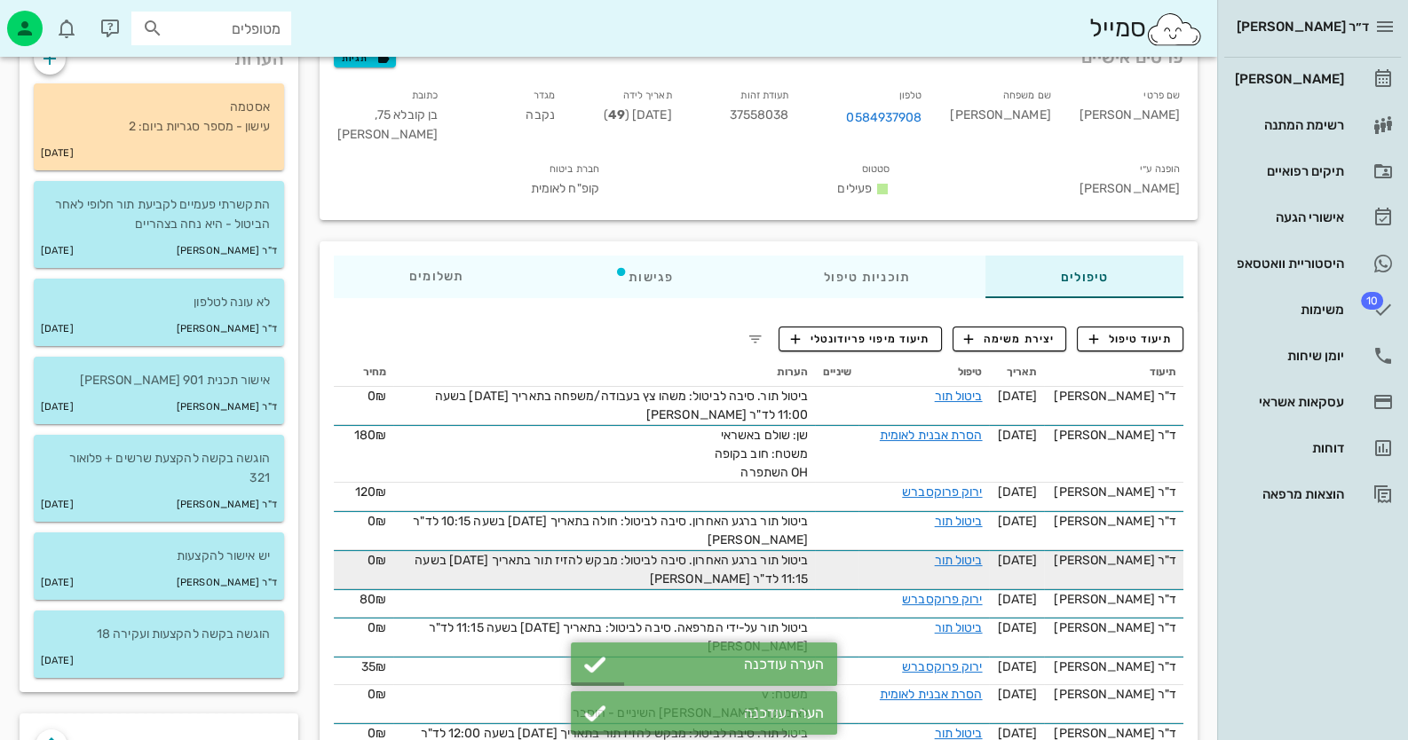
scroll to position [177, 0]
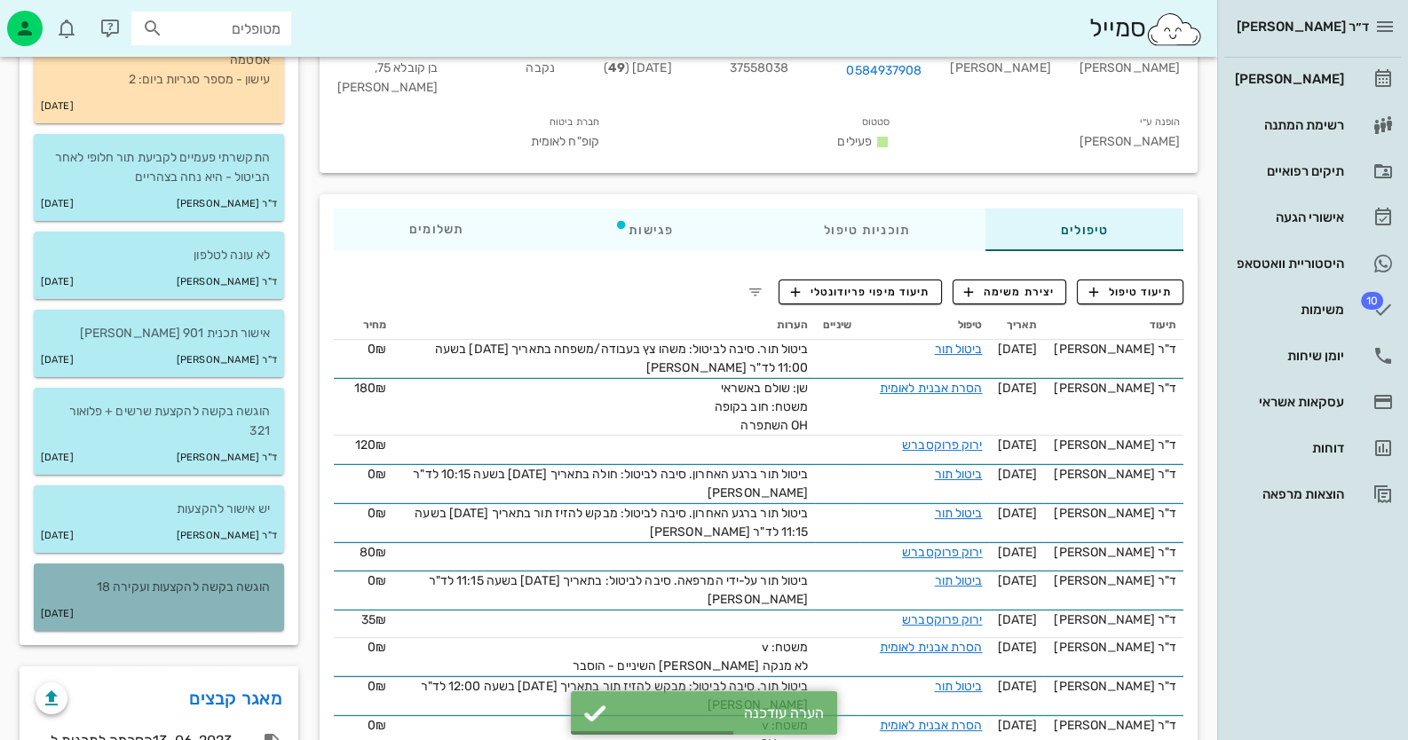
click at [172, 585] on p "הוגשה בקשה להקצעות ועקירה 18" at bounding box center [159, 588] width 222 height 20
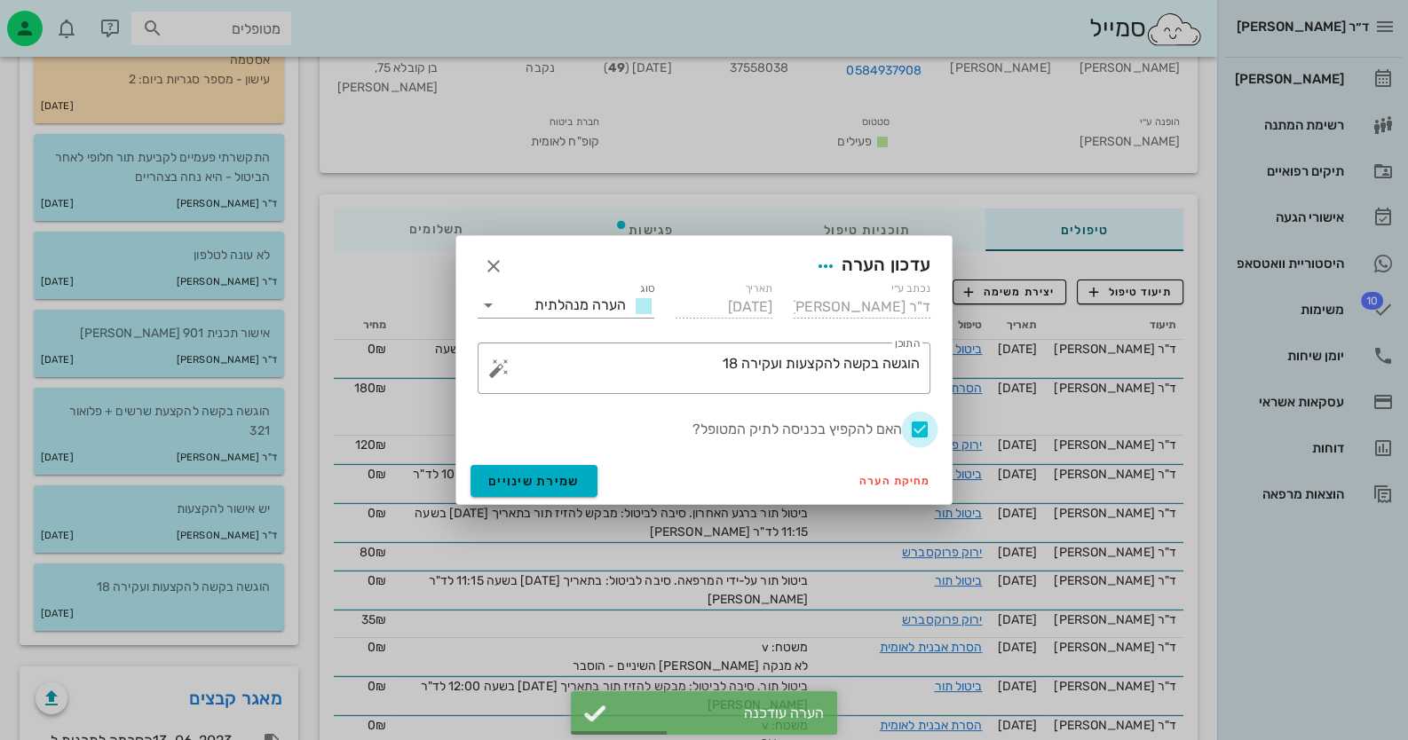
click at [920, 424] on div at bounding box center [920, 430] width 30 height 30
checkbox input "false"
click at [533, 497] on div "מחיקת הערה שמירת שינויים" at bounding box center [703, 481] width 495 height 46
click at [542, 487] on span "שמירת שינויים" at bounding box center [533, 481] width 91 height 15
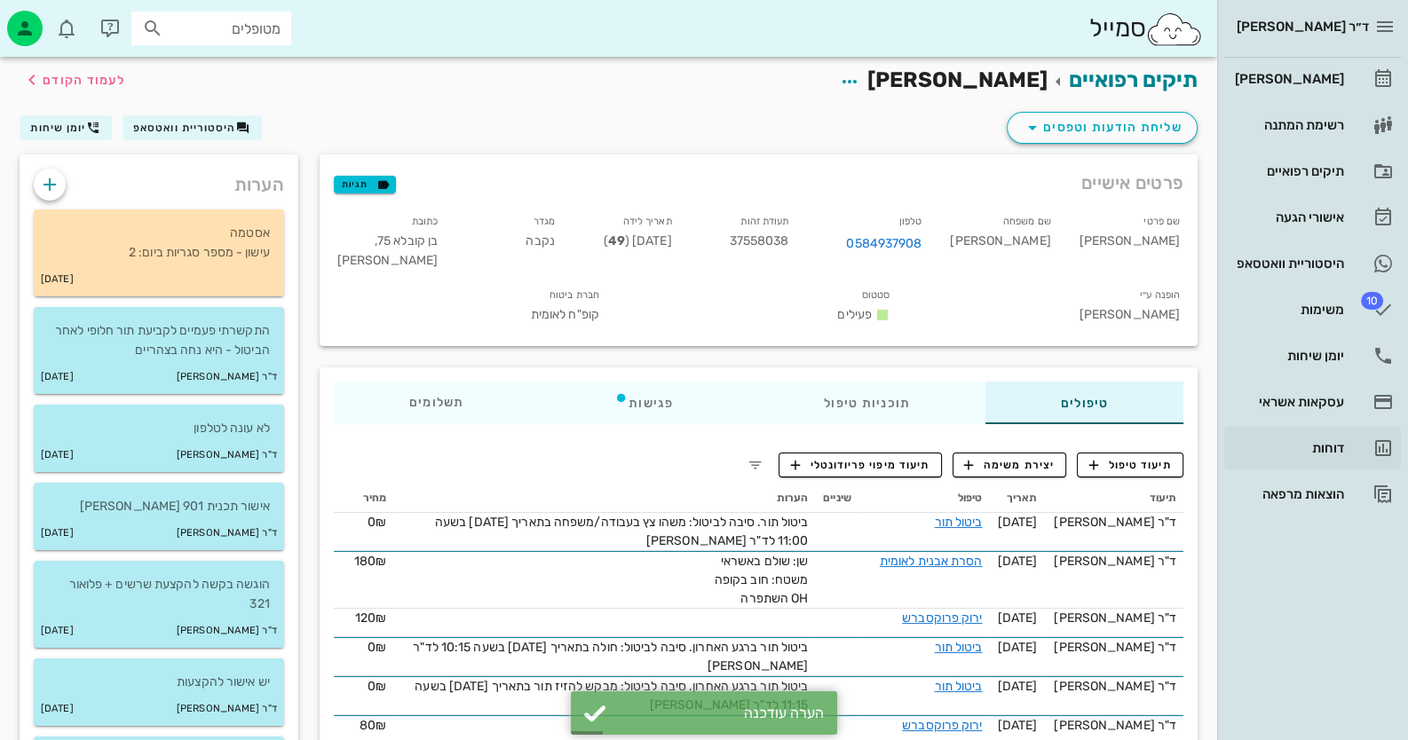
scroll to position [0, 0]
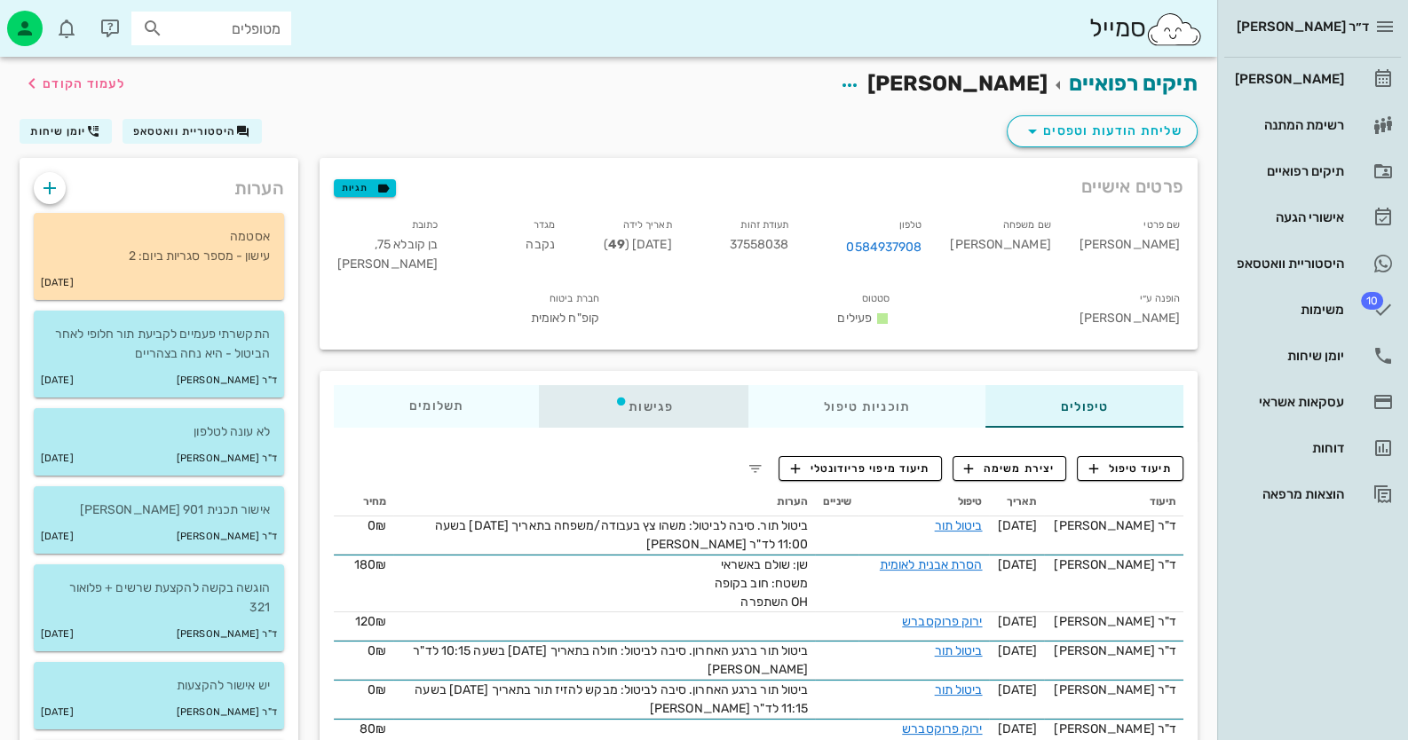
click at [668, 408] on div "פגישות" at bounding box center [644, 406] width 210 height 43
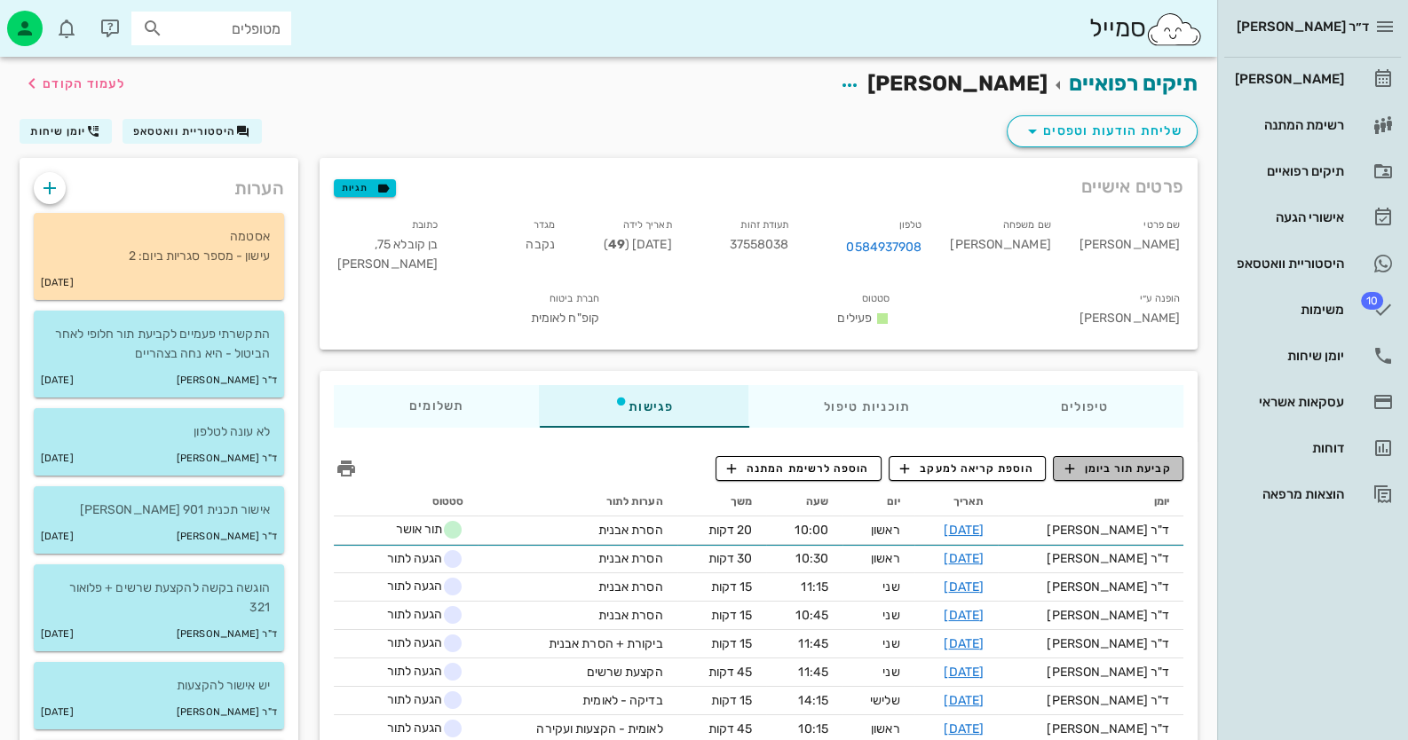
click at [1147, 461] on span "קביעת תור ביומן" at bounding box center [1117, 469] width 107 height 16
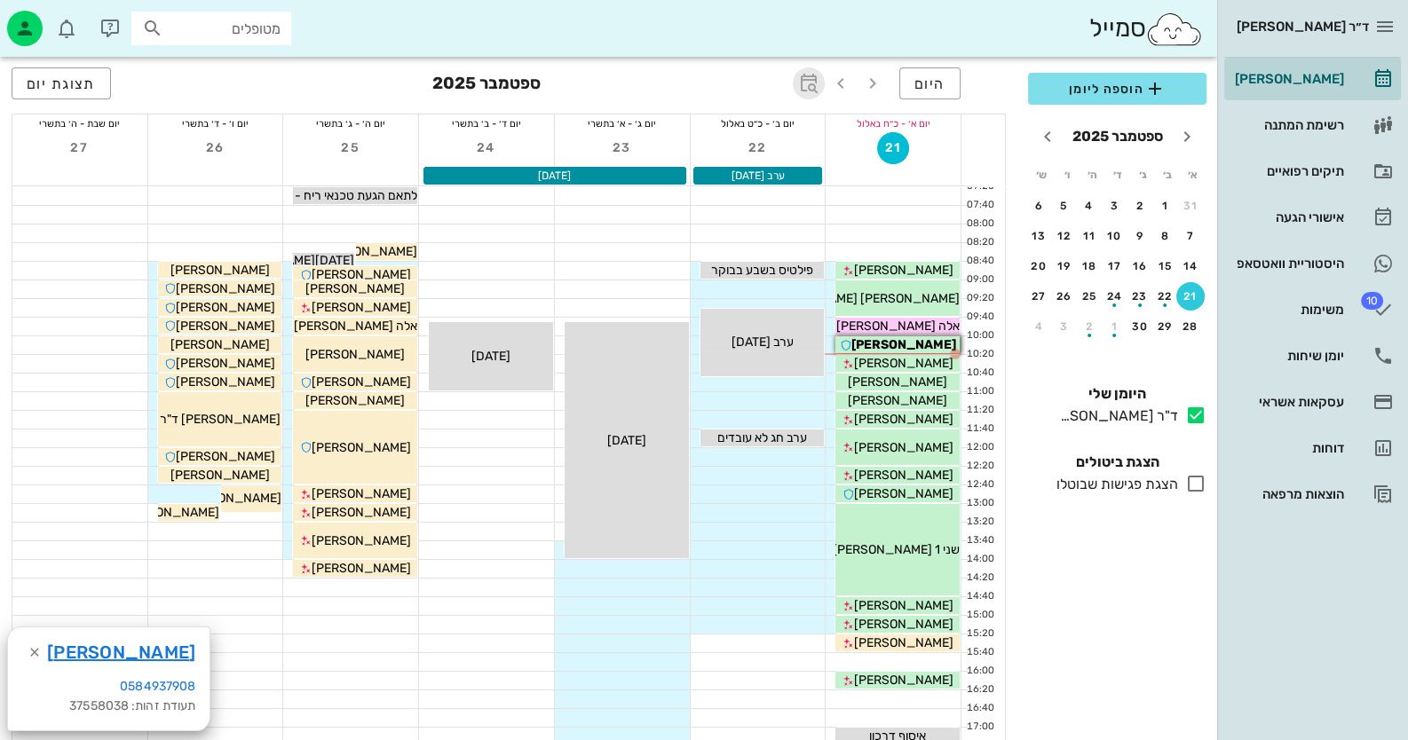
click at [814, 75] on icon "button" at bounding box center [808, 83] width 21 height 21
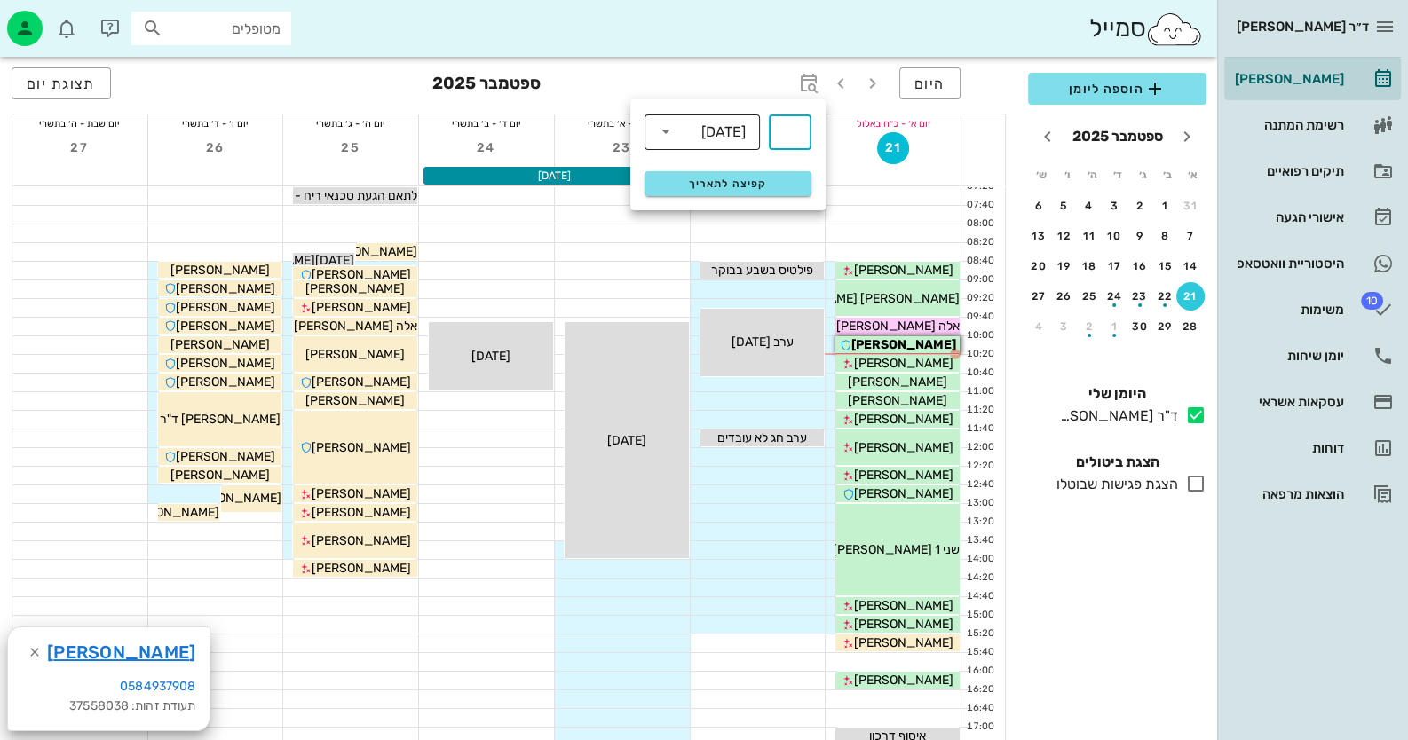
click at [728, 131] on div "[DATE]" at bounding box center [723, 132] width 44 height 16
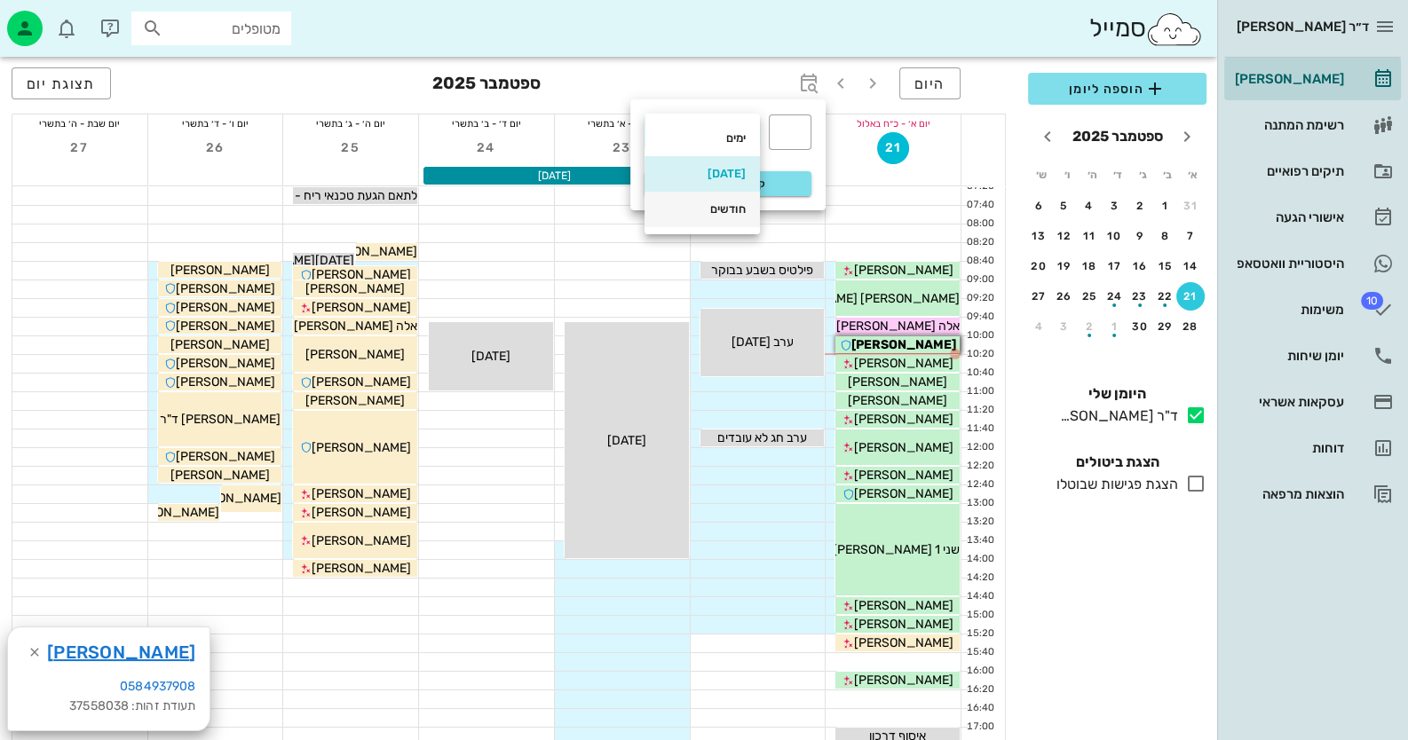
click at [719, 210] on div "חודשים" at bounding box center [702, 209] width 87 height 14
click at [778, 129] on div "​" at bounding box center [790, 133] width 43 height 36
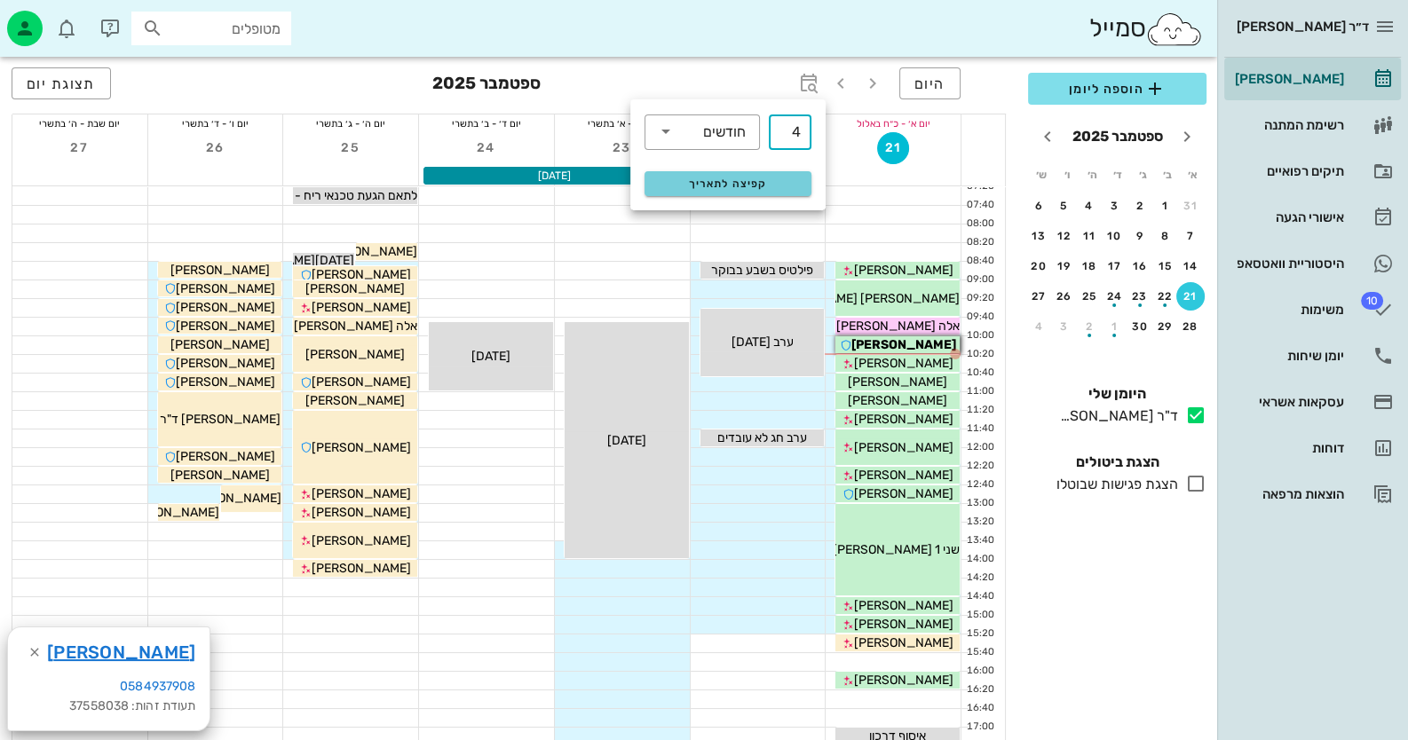
type input "4"
click at [754, 181] on span "קפיצה לתאריך" at bounding box center [727, 184] width 145 height 12
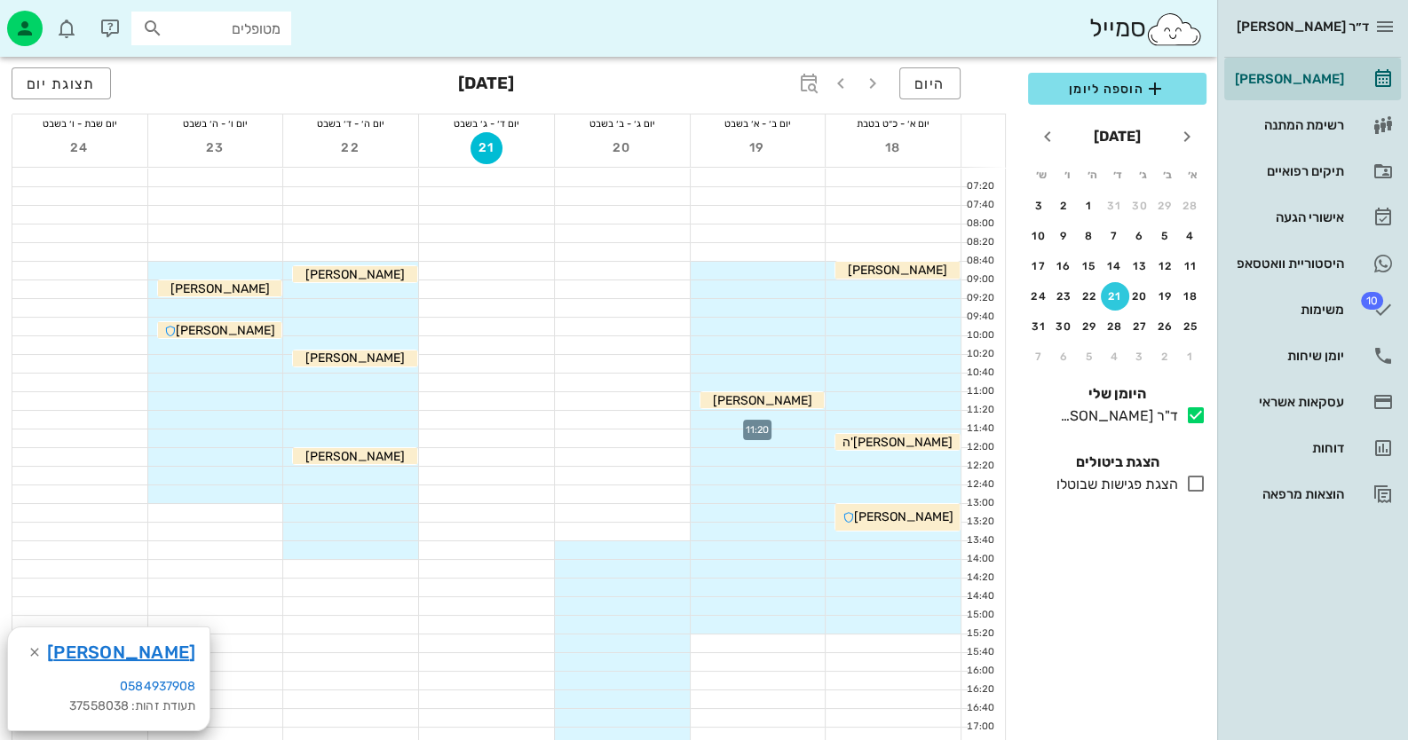
click at [816, 414] on div at bounding box center [758, 420] width 135 height 18
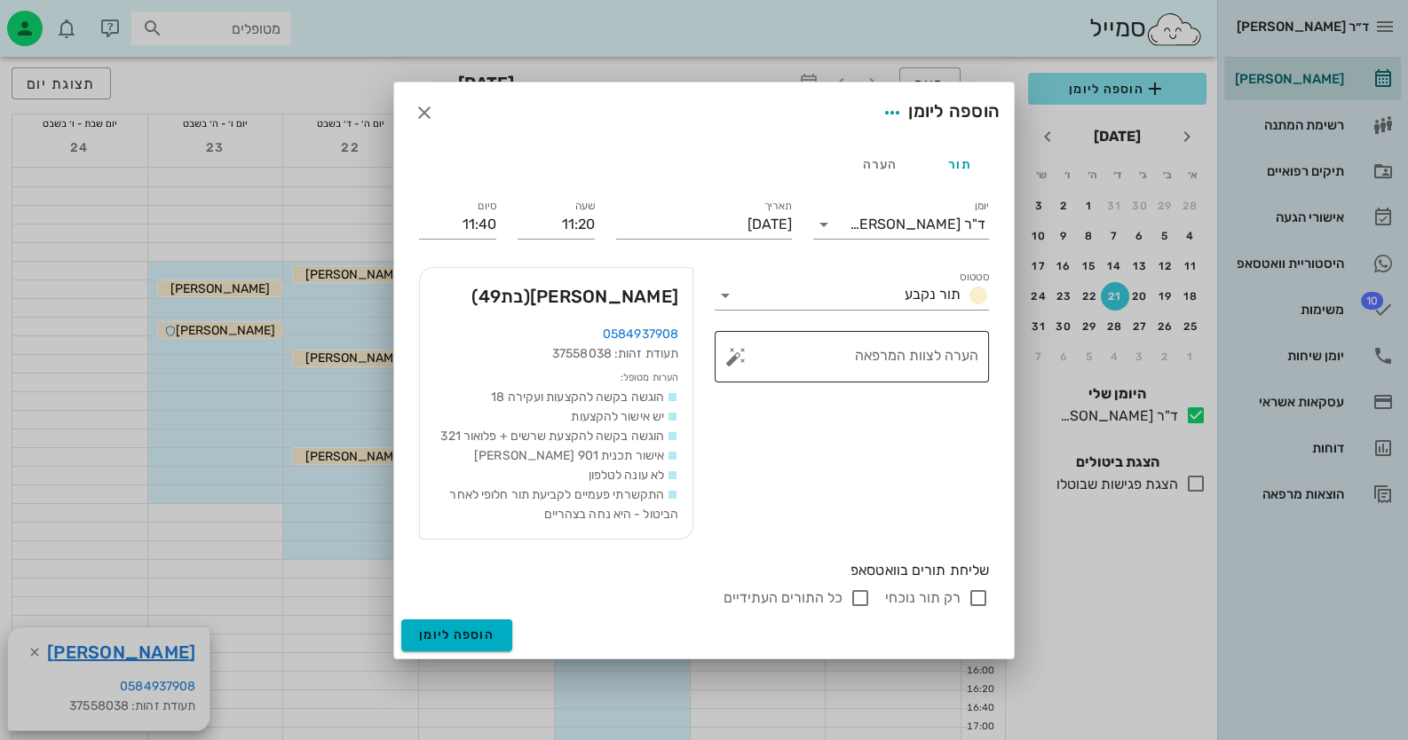
click at [727, 352] on button "button" at bounding box center [735, 356] width 21 height 21
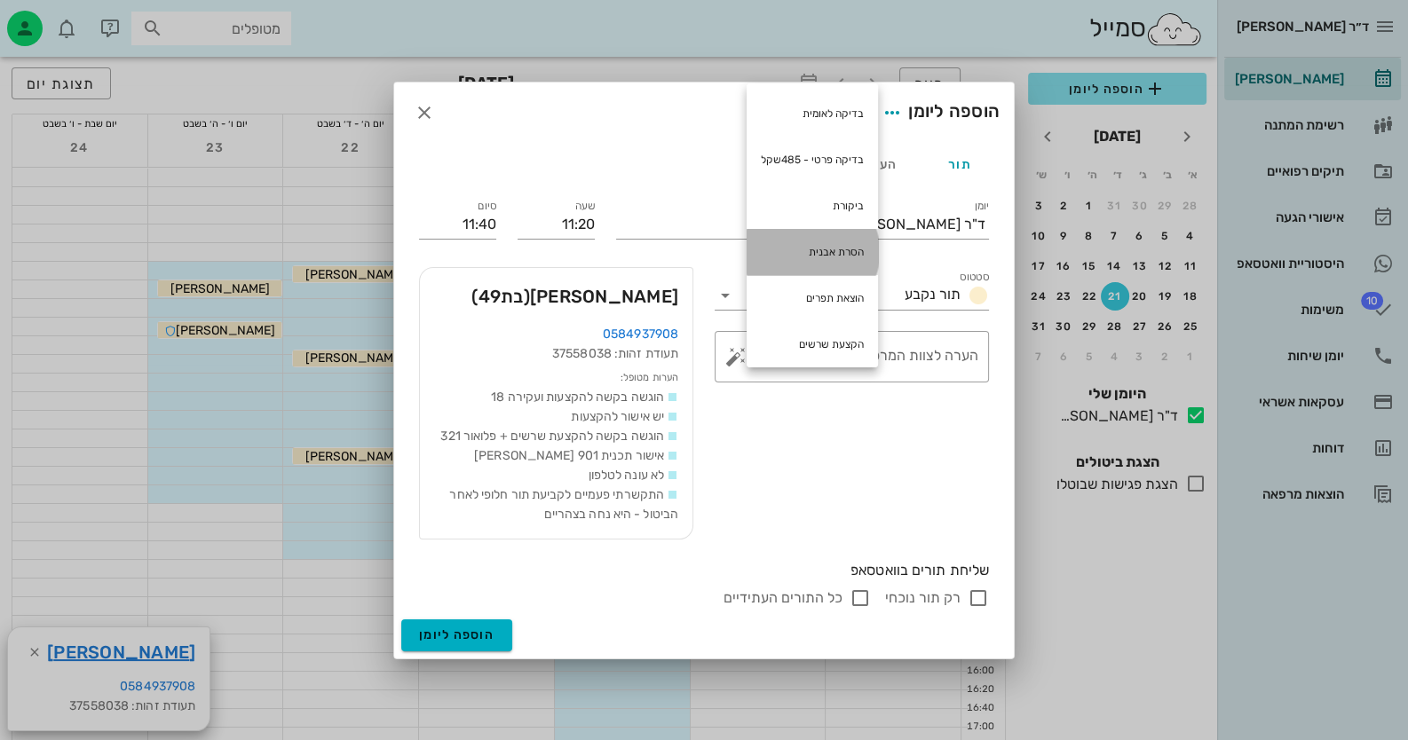
click at [817, 242] on div "הסרת אבנית" at bounding box center [812, 252] width 131 height 46
type textarea "הסרת אבנית"
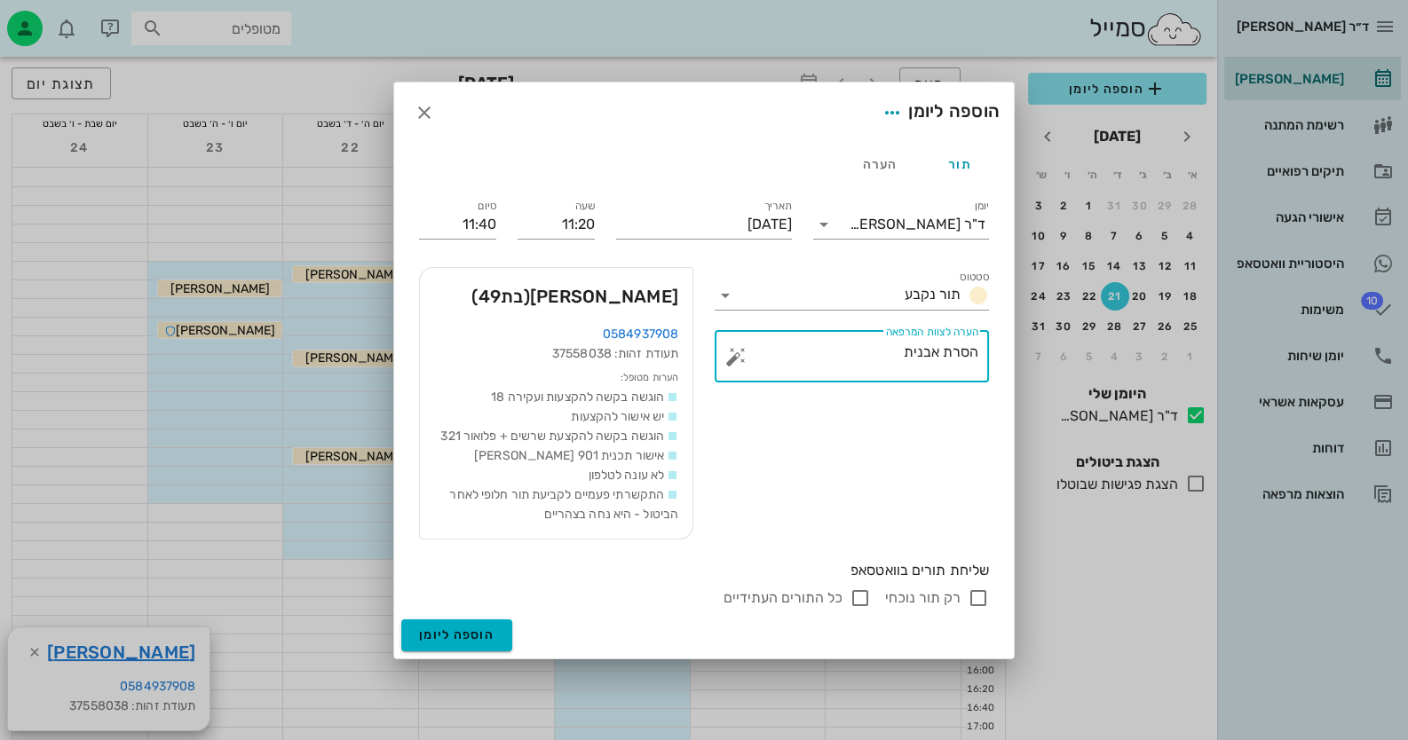
click at [981, 591] on input "רק תור נוכחי" at bounding box center [978, 598] width 21 height 21
checkbox input "false"
click at [455, 633] on span "הוספה ליומן" at bounding box center [456, 635] width 75 height 15
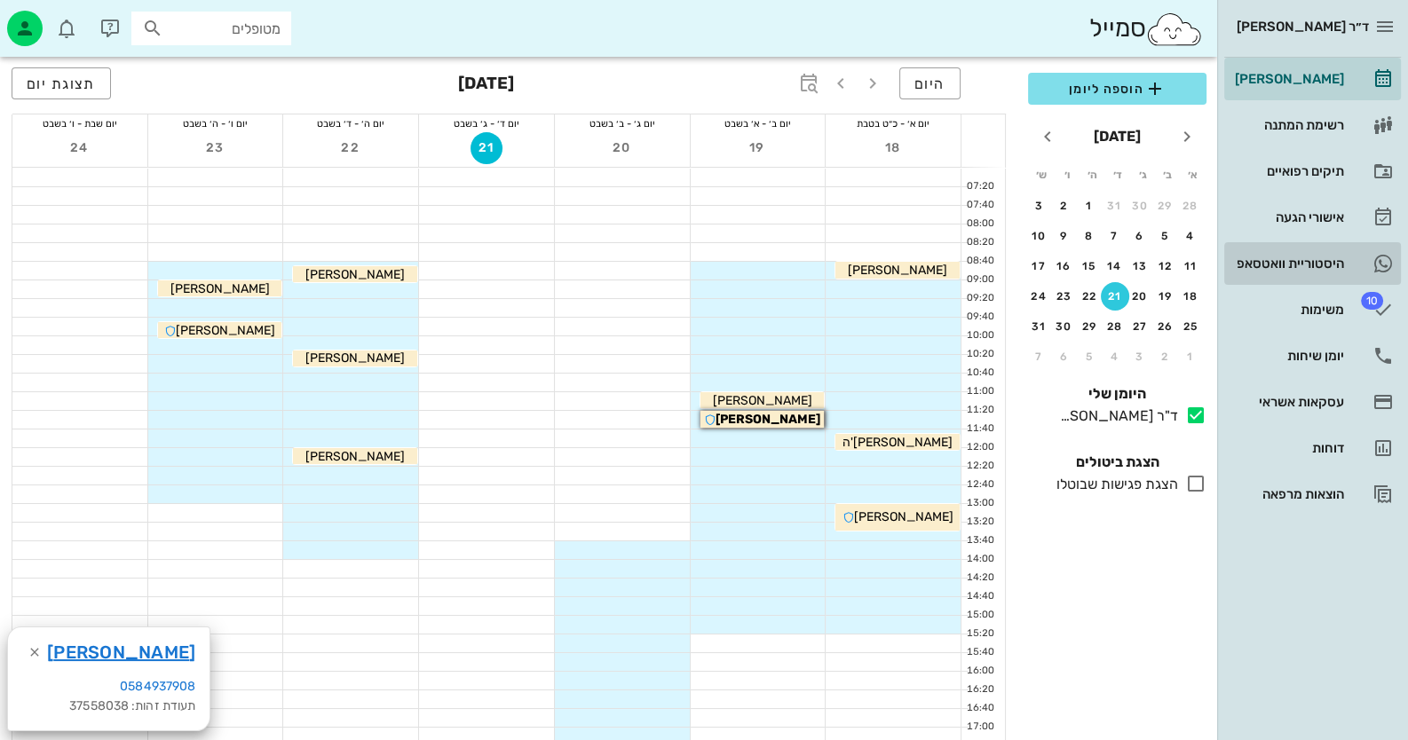
click at [1311, 252] on div "היסטוריית וואטסאפ" at bounding box center [1287, 263] width 113 height 28
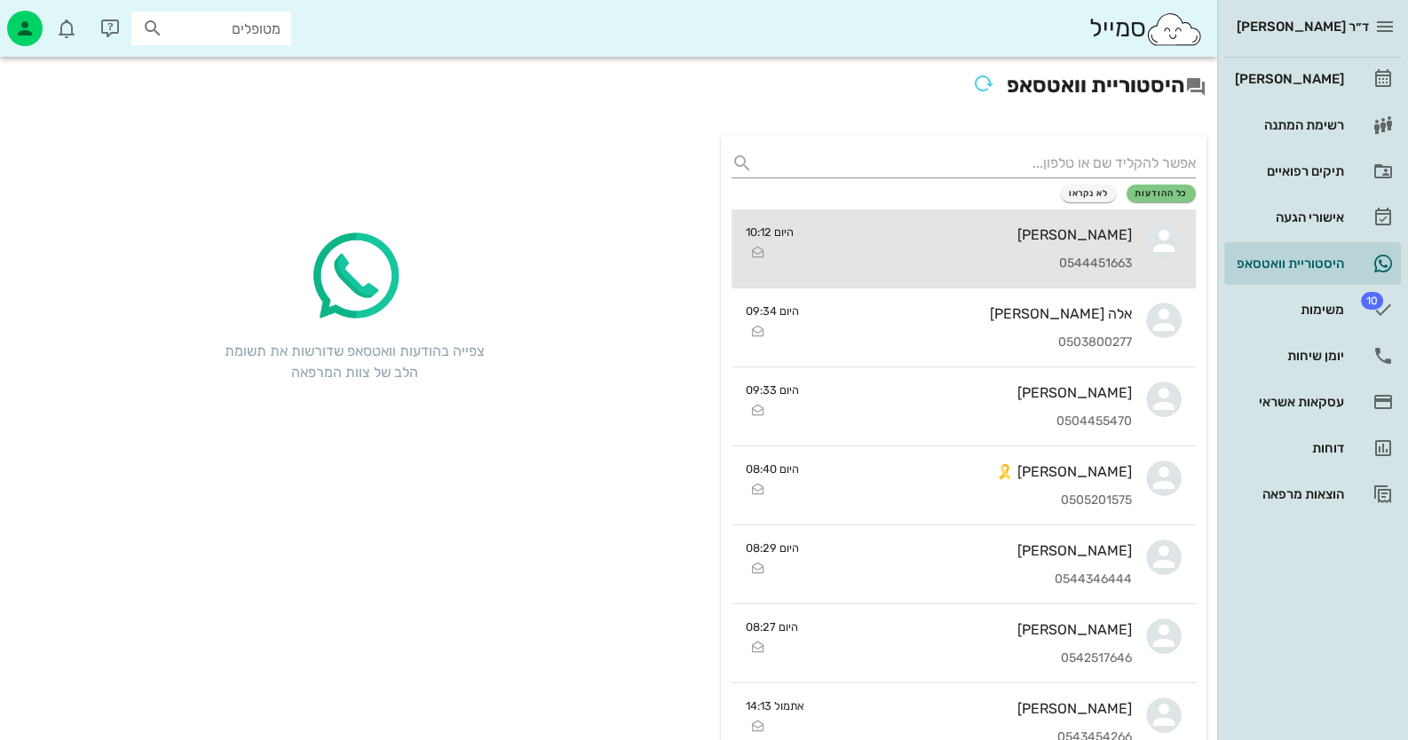
click at [981, 227] on div "[PERSON_NAME]" at bounding box center [970, 234] width 324 height 17
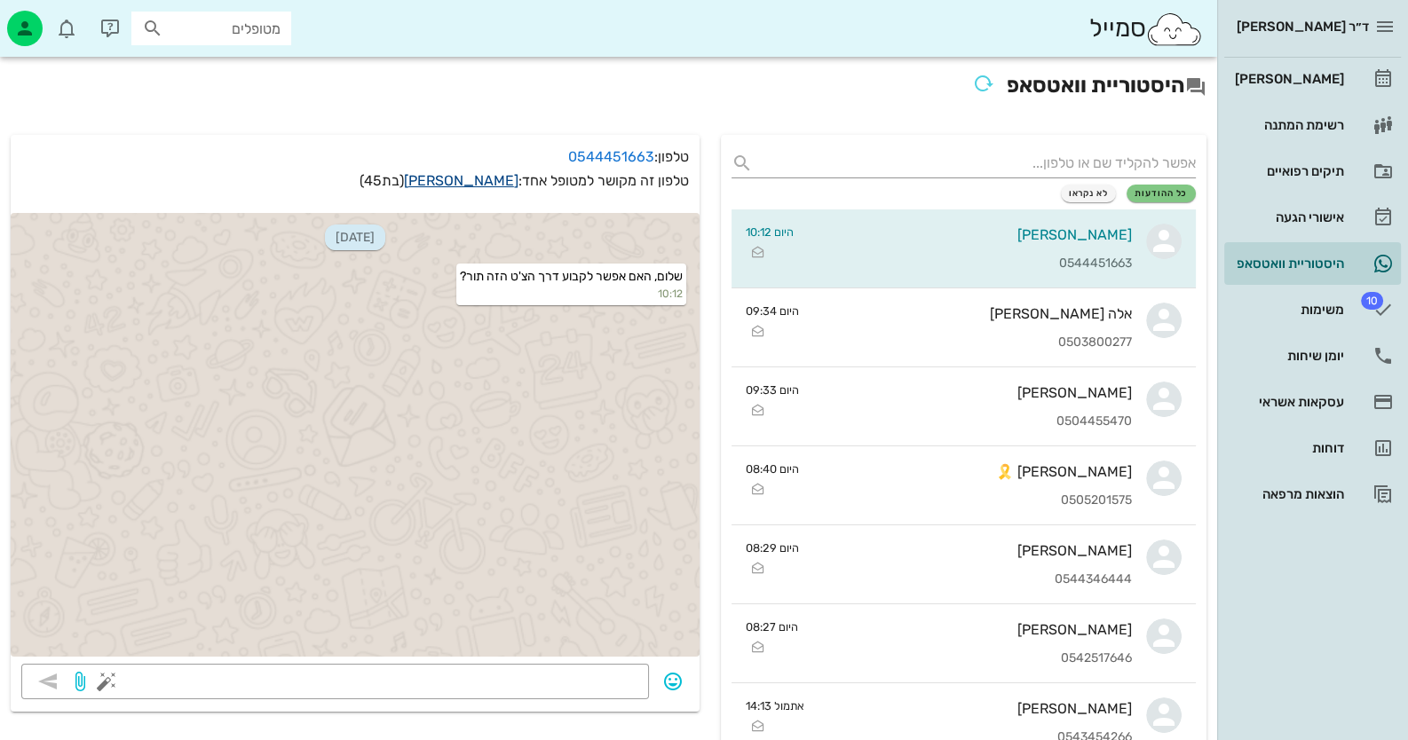
click at [482, 181] on link "[PERSON_NAME]" at bounding box center [461, 180] width 115 height 17
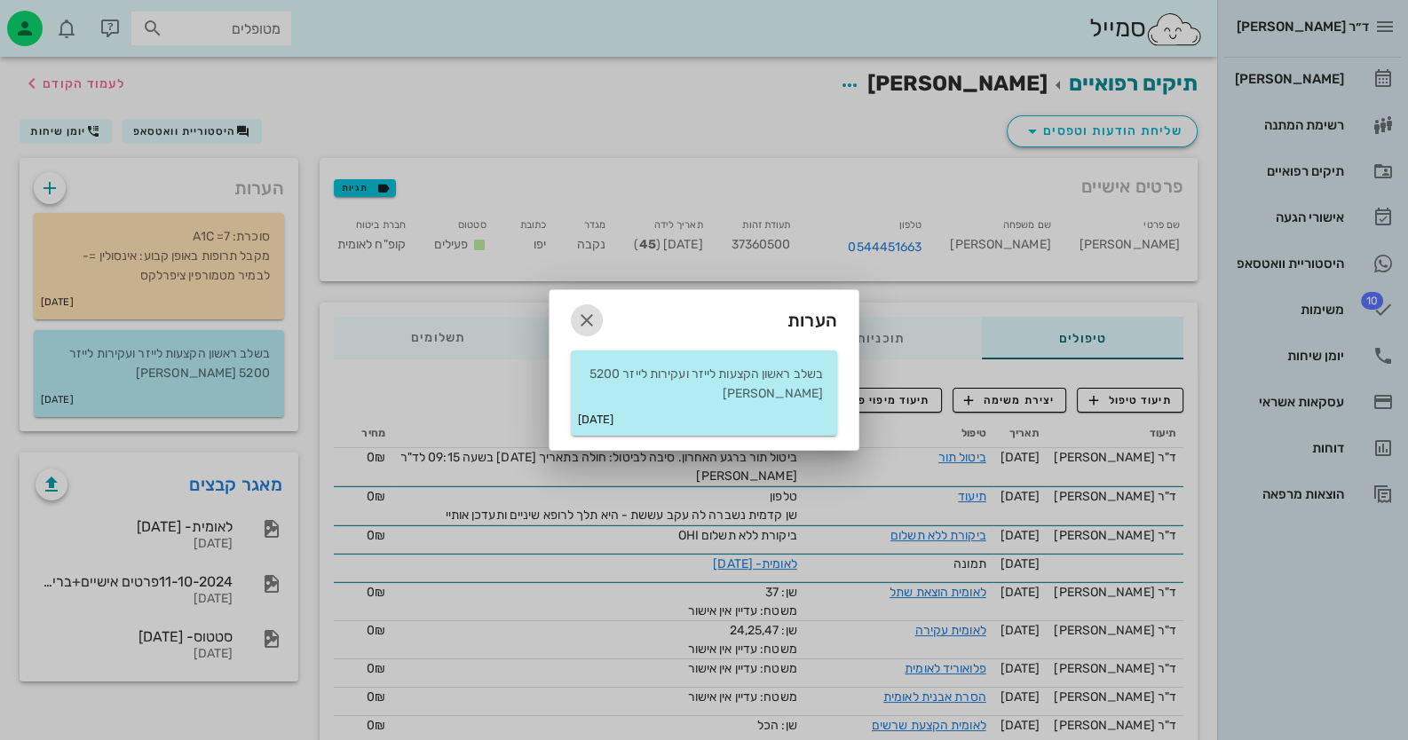
click at [577, 319] on icon "button" at bounding box center [586, 320] width 21 height 21
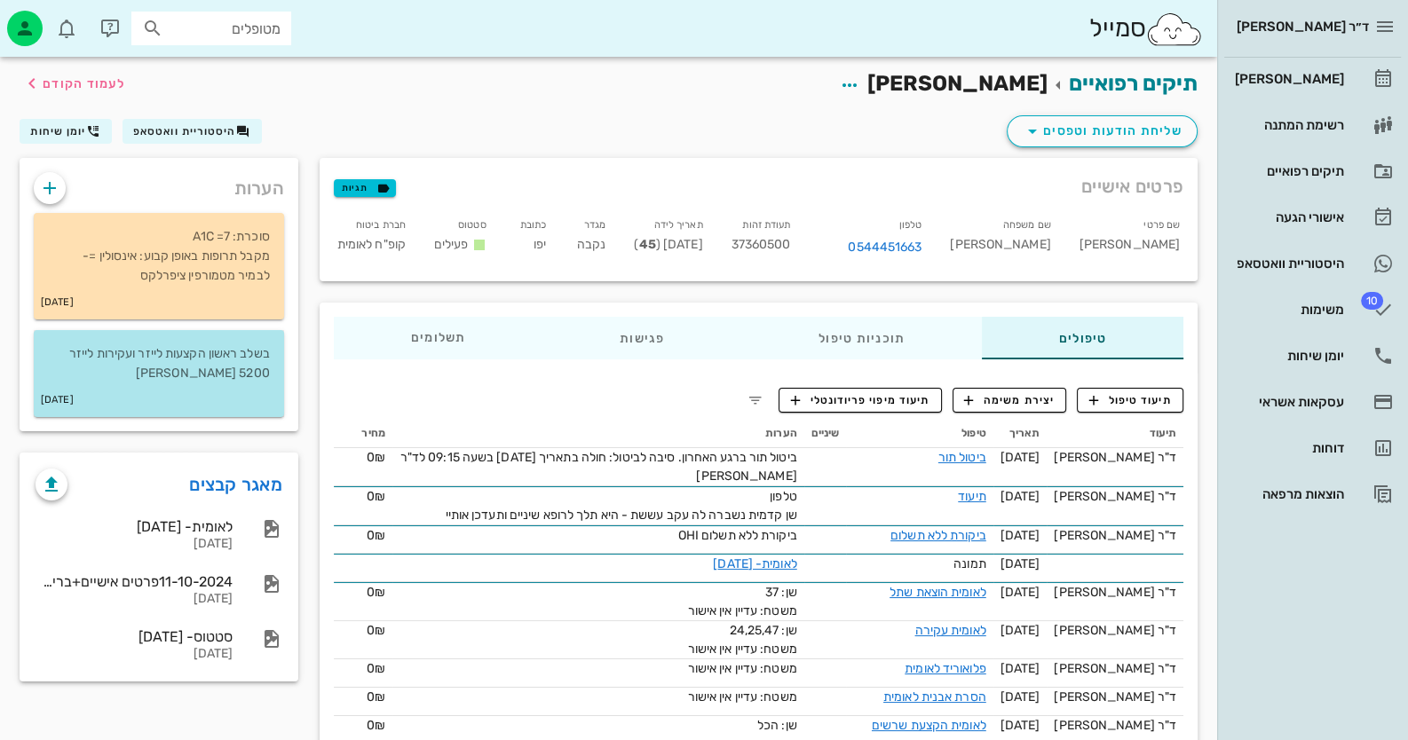
click at [223, 371] on p "בשלב ראשון הקצעות לייזר ועקירות לייזר 5200 [PERSON_NAME]" at bounding box center [159, 363] width 222 height 39
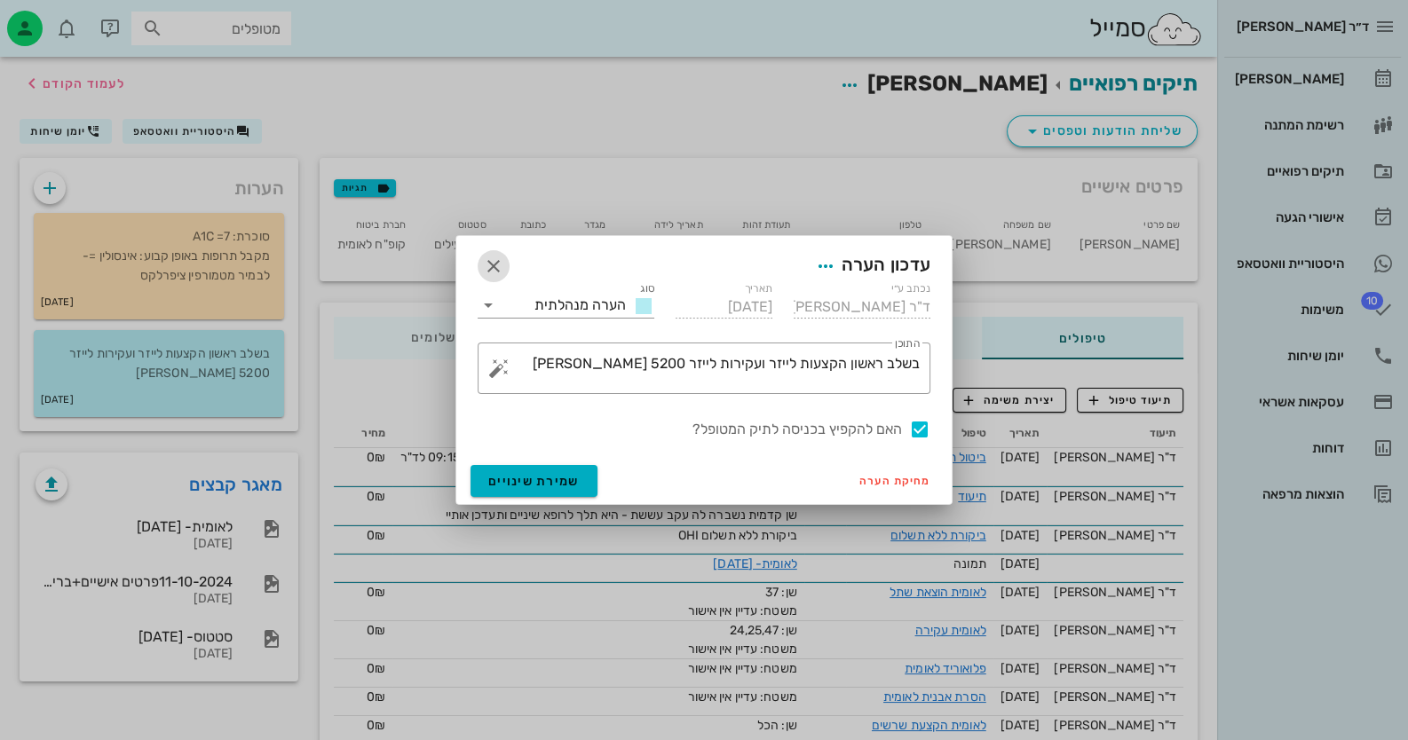
click at [490, 271] on icon "button" at bounding box center [493, 266] width 21 height 21
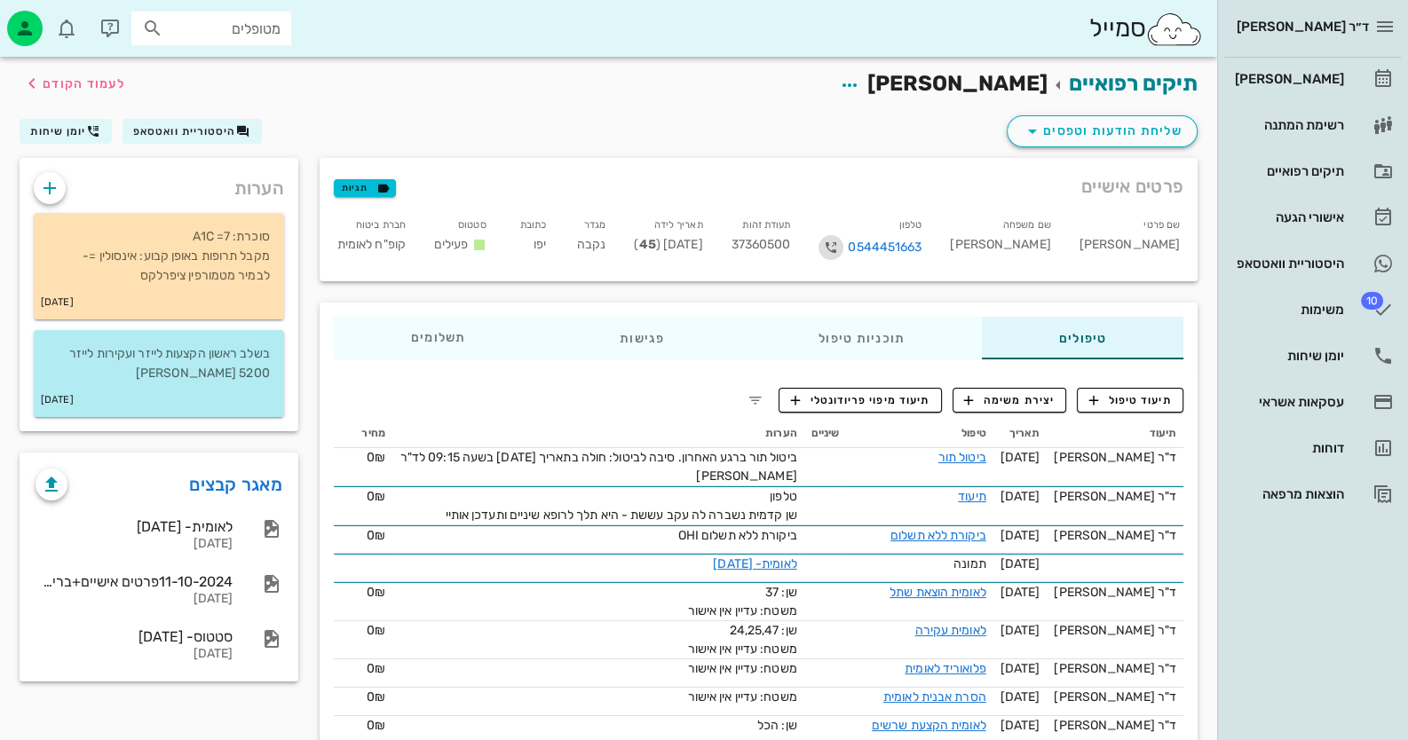
click at [842, 245] on icon "button" at bounding box center [830, 247] width 21 height 21
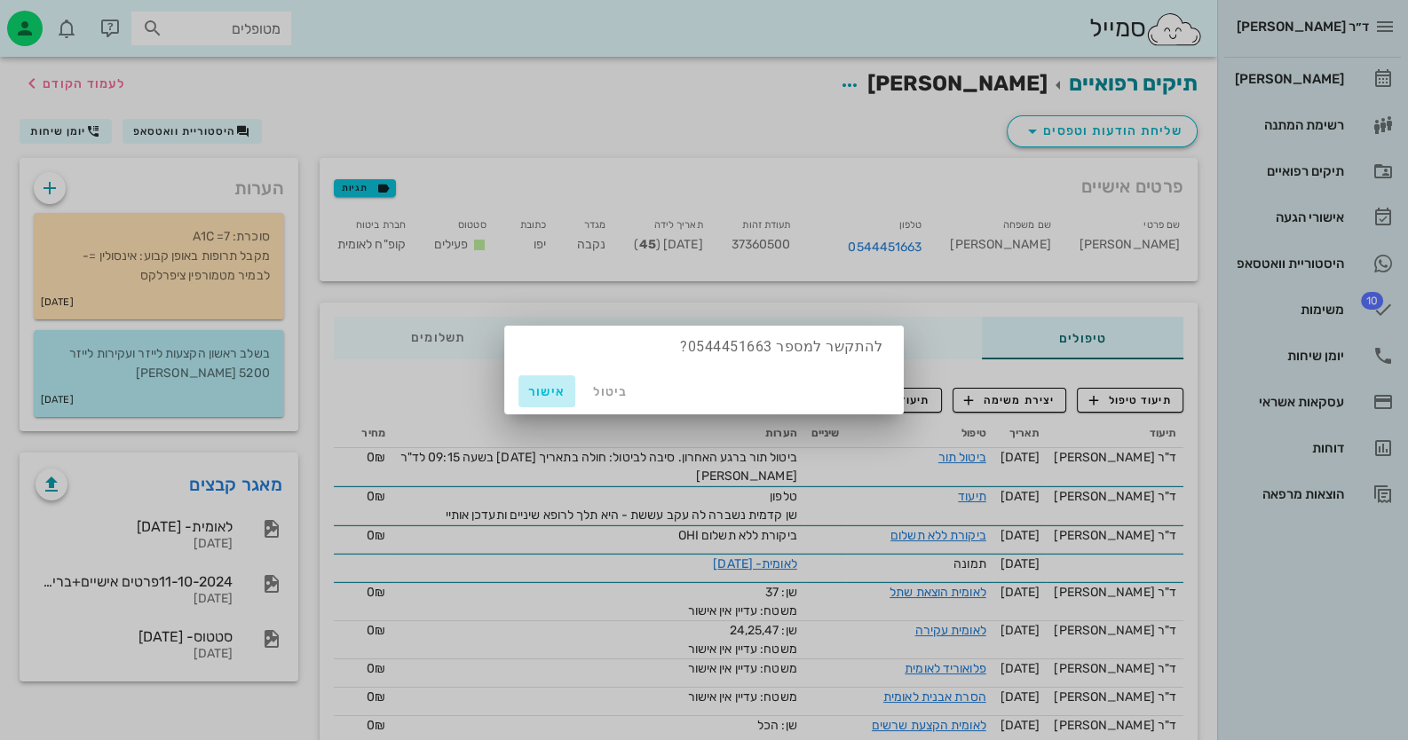
click at [539, 399] on span "אישור" at bounding box center [547, 391] width 43 height 15
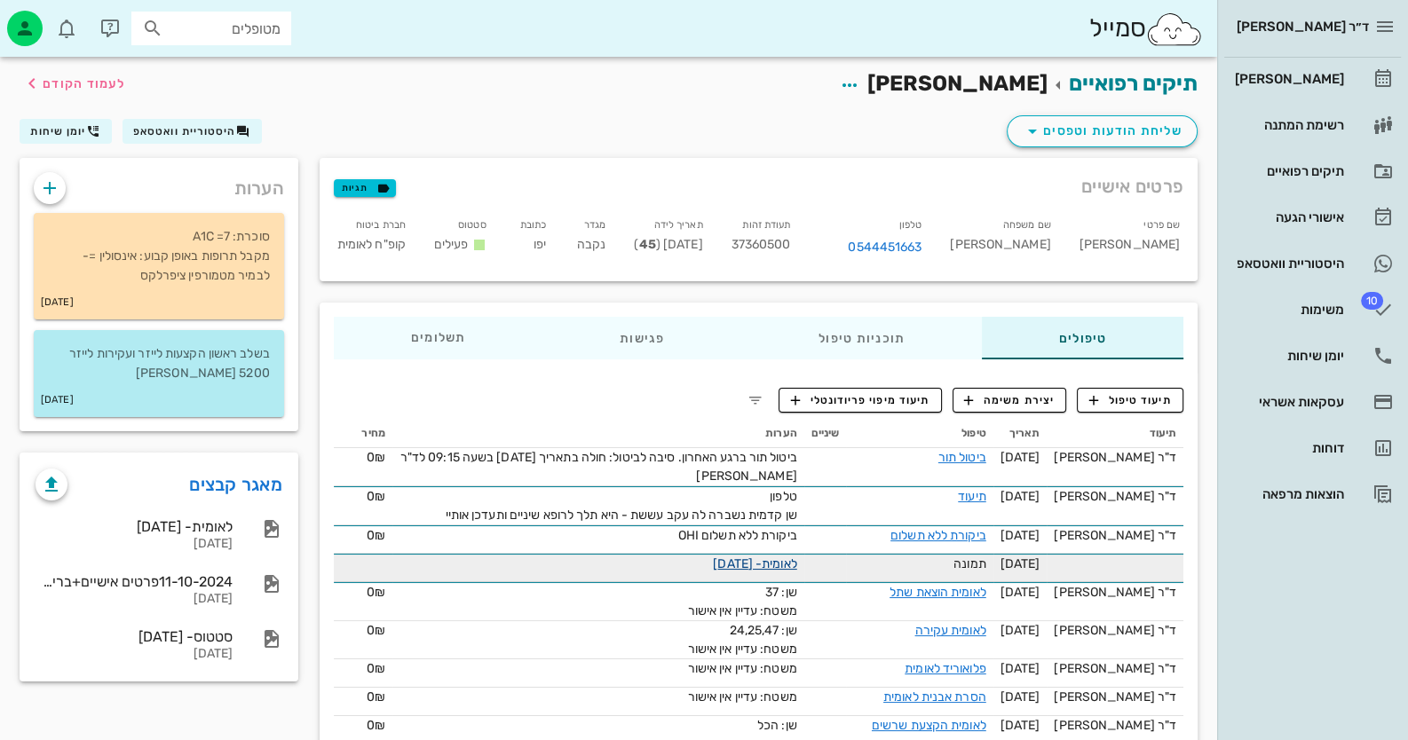
click at [754, 560] on link "לאומית- [DATE]" at bounding box center [754, 564] width 83 height 15
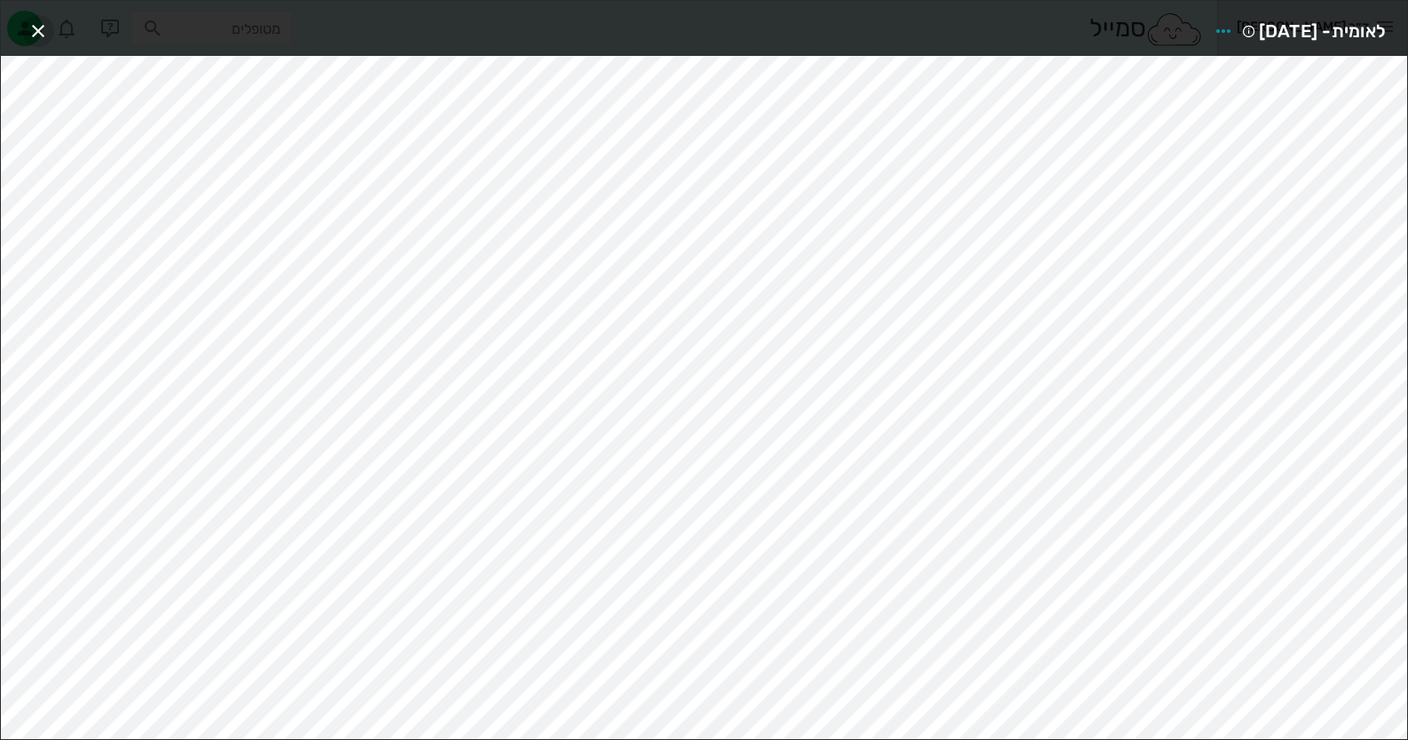
click at [40, 26] on icon "button" at bounding box center [38, 30] width 21 height 21
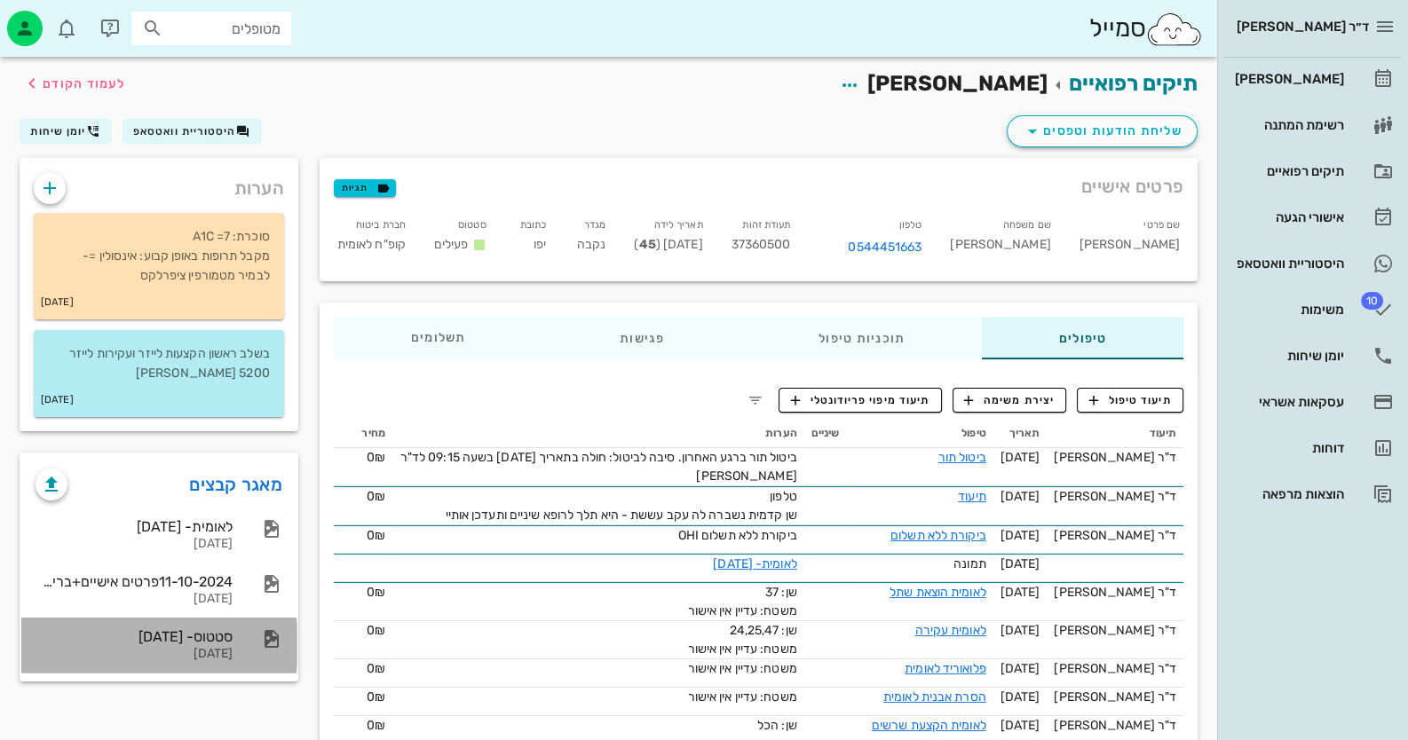
click at [249, 651] on div "סטטוס- [DATE] [DATE]" at bounding box center [158, 645] width 275 height 55
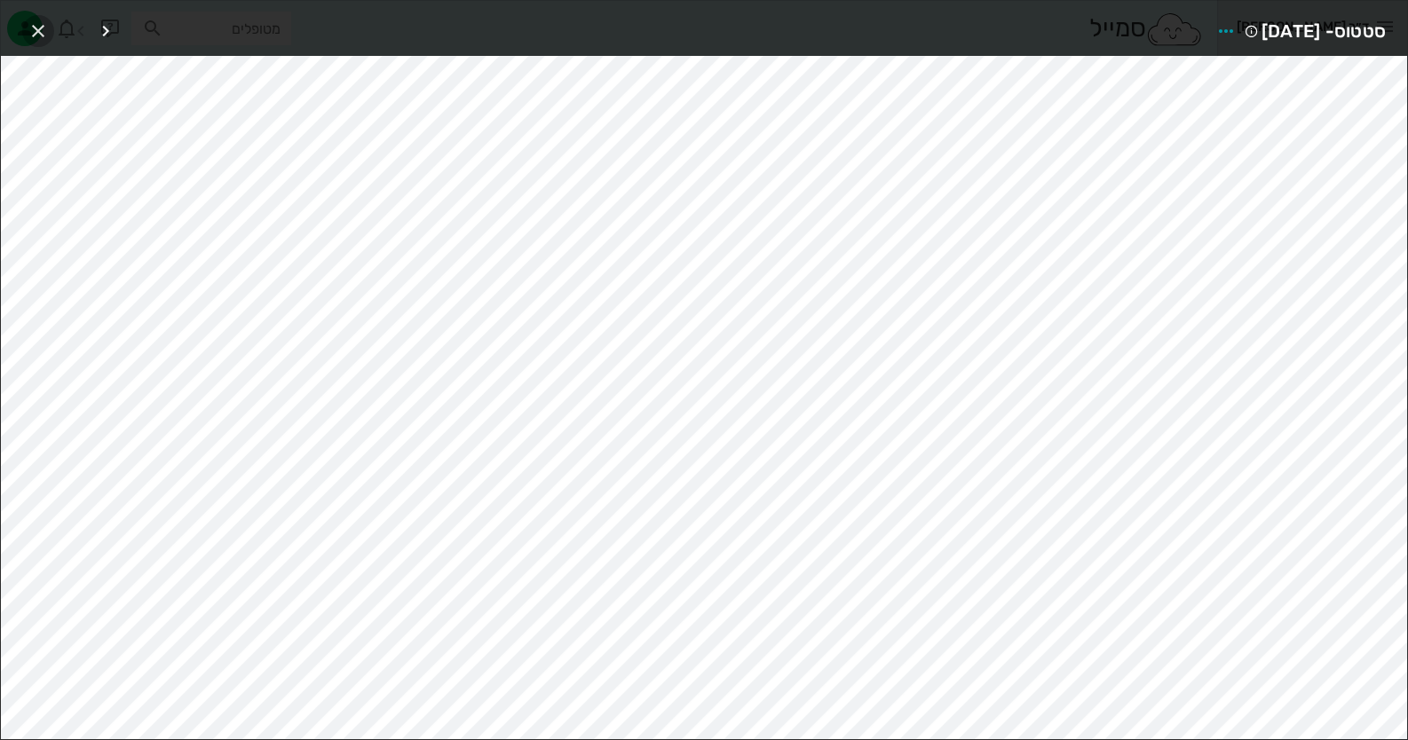
click at [30, 21] on icon "button" at bounding box center [38, 30] width 21 height 21
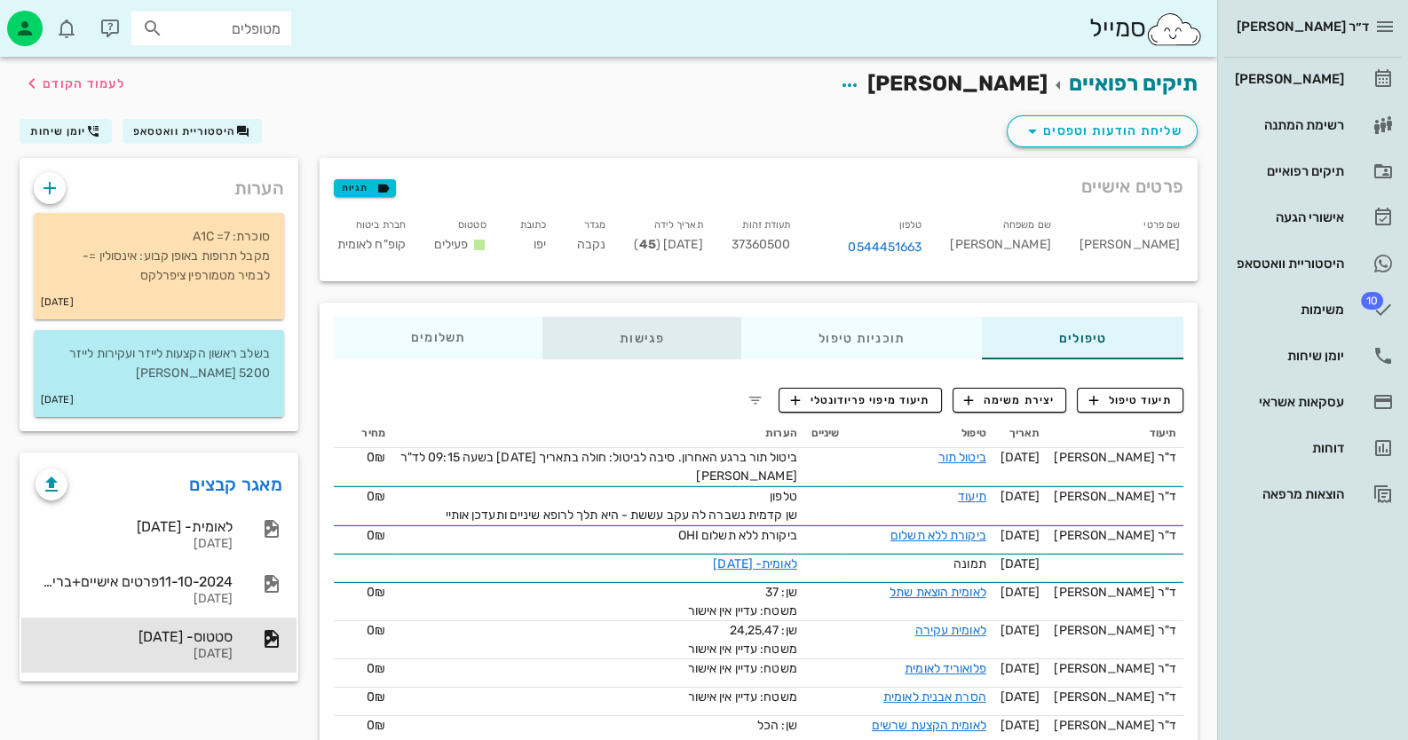
click at [630, 338] on div "פגישות" at bounding box center [641, 338] width 199 height 43
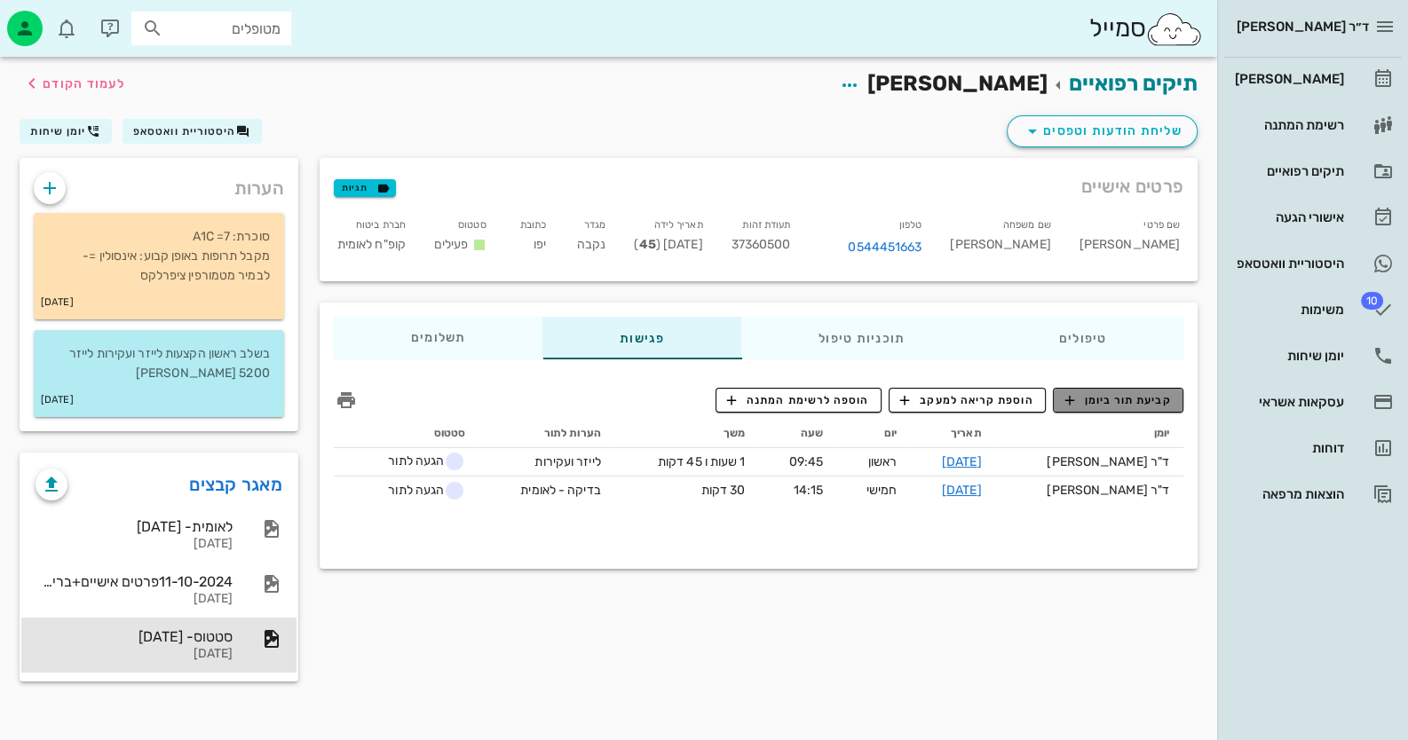
click at [1146, 402] on span "קביעת תור ביומן" at bounding box center [1117, 400] width 107 height 16
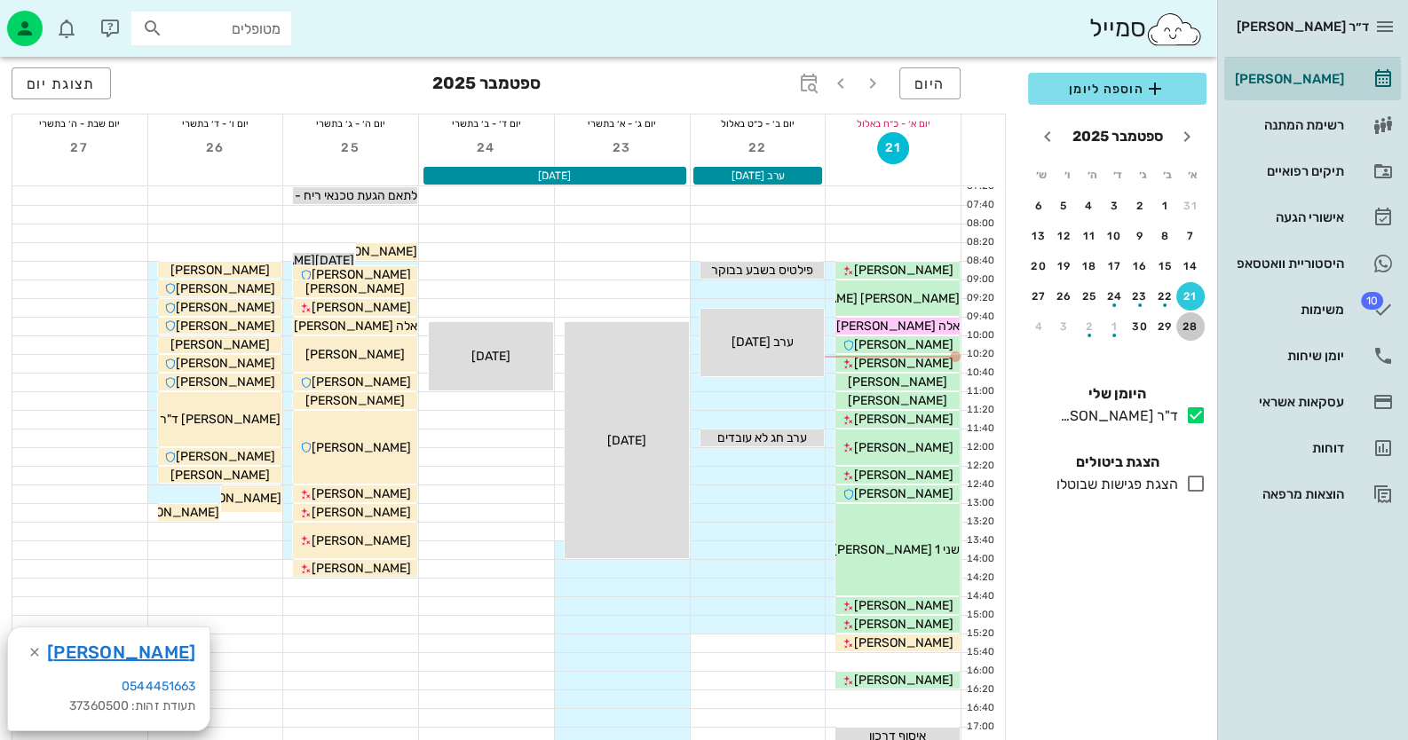
click at [1194, 326] on div "28" at bounding box center [1190, 326] width 28 height 12
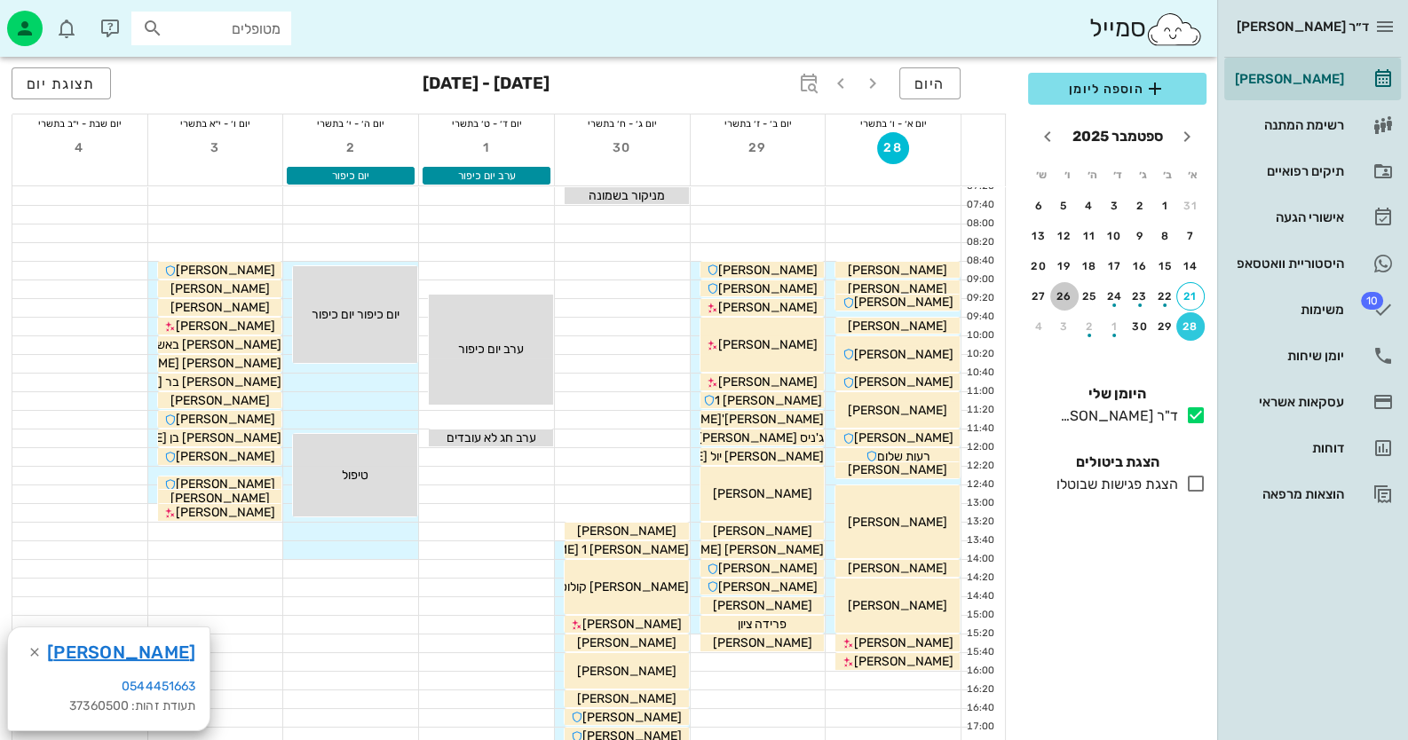
click at [1058, 294] on div "26" at bounding box center [1064, 296] width 28 height 12
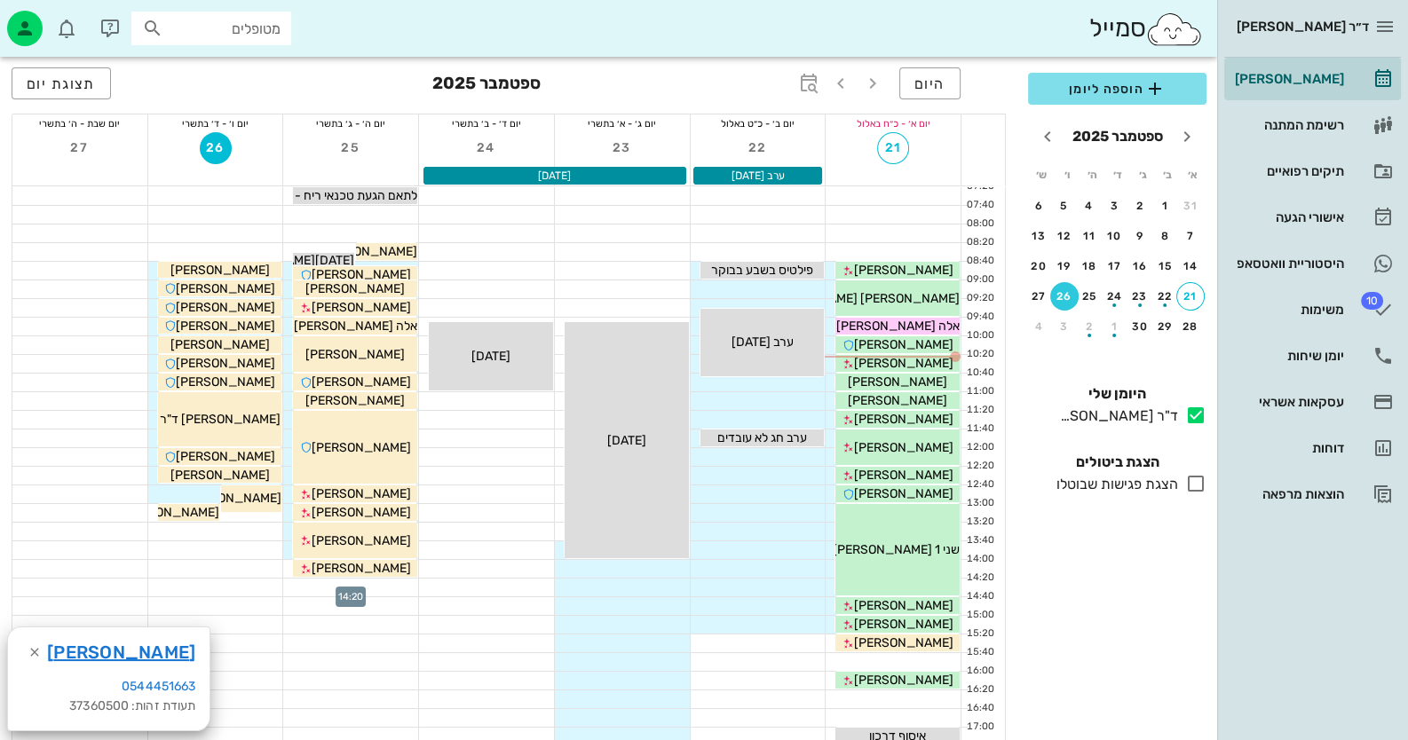
click at [378, 585] on div at bounding box center [350, 588] width 135 height 18
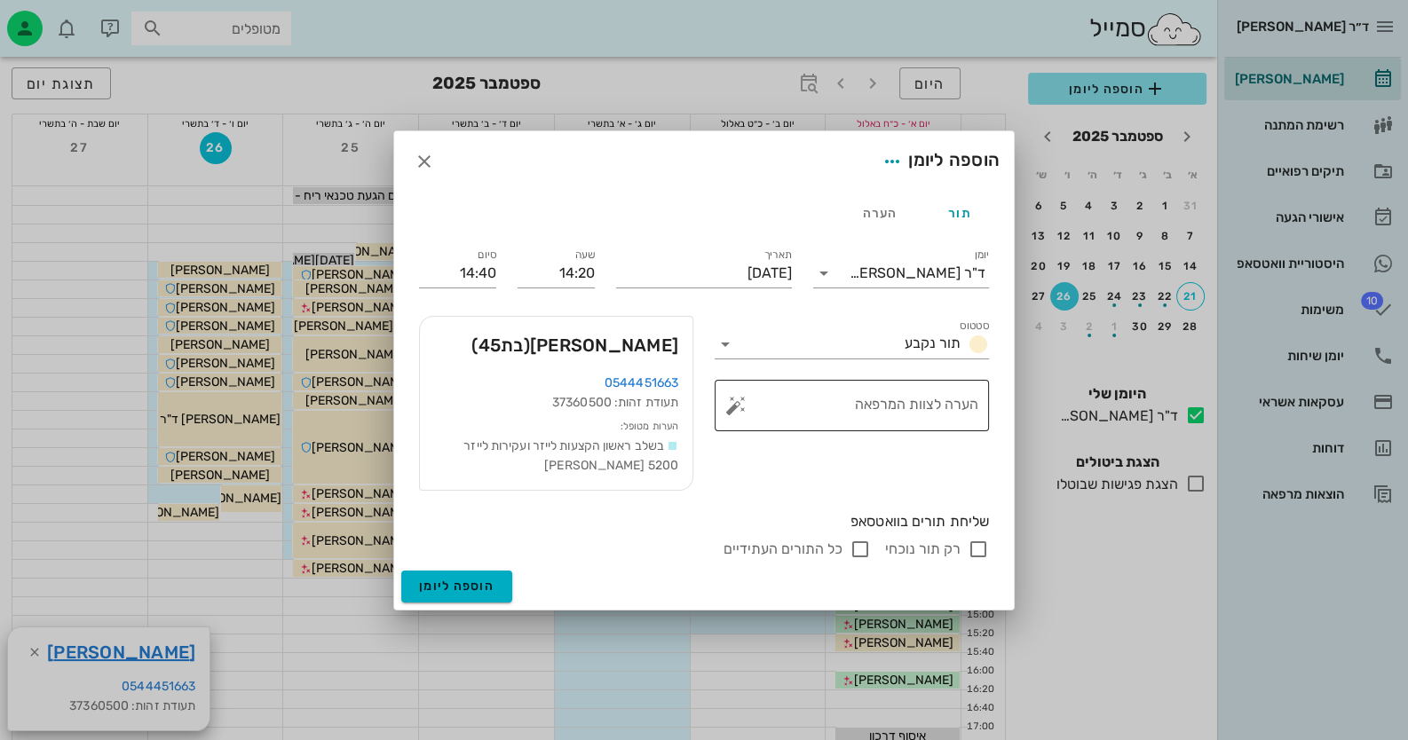
click at [737, 407] on button "button" at bounding box center [735, 405] width 21 height 21
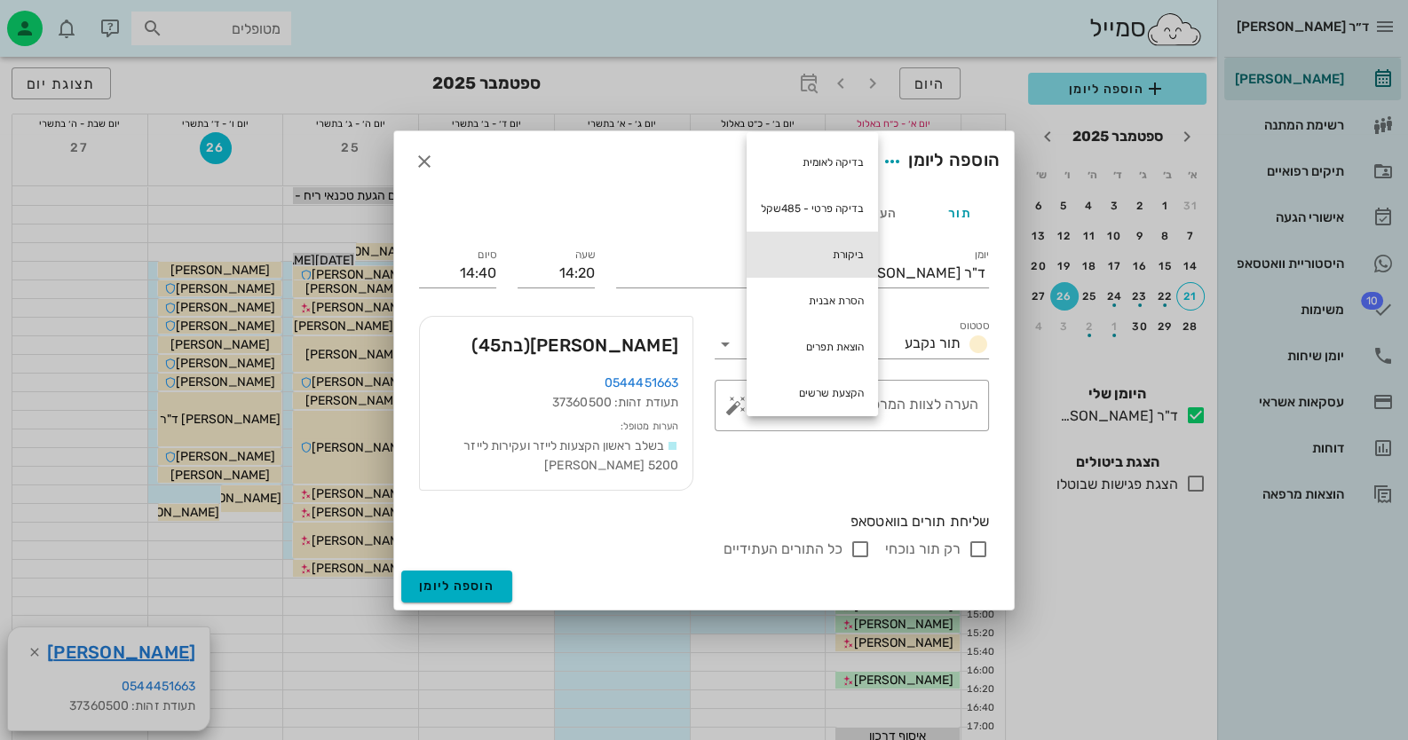
click at [852, 249] on div "ביקורת" at bounding box center [812, 255] width 131 height 46
type textarea "ביקורת"
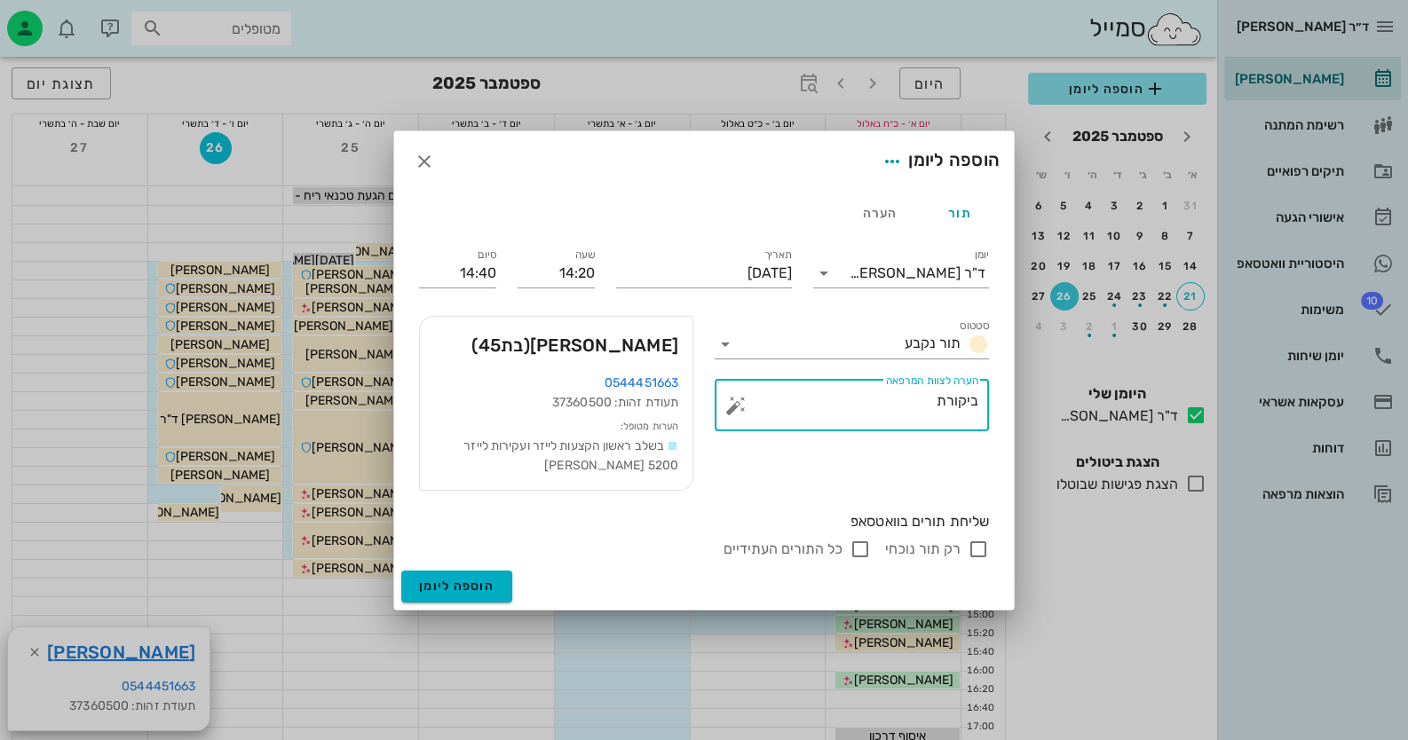
click at [977, 545] on input "רק תור נוכחי" at bounding box center [978, 549] width 21 height 21
checkbox input "false"
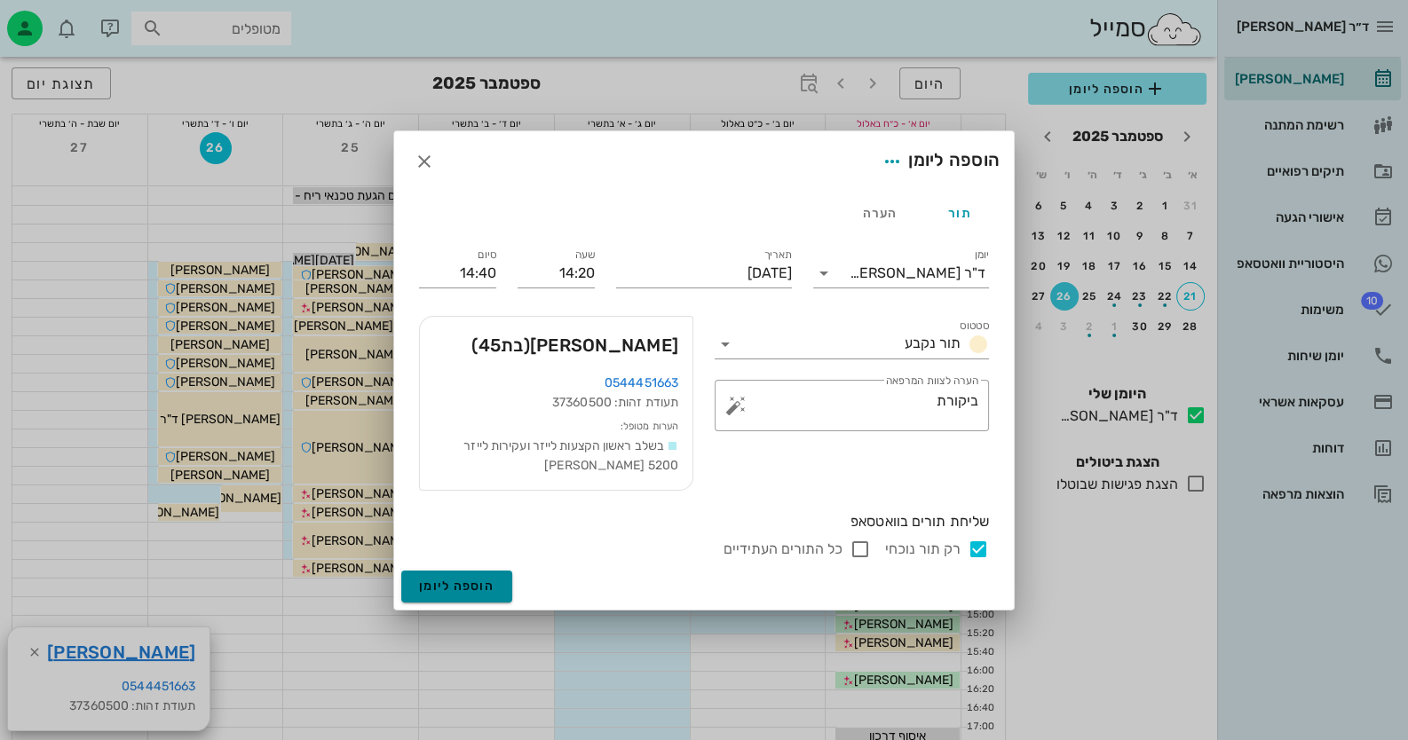
drag, startPoint x: 446, startPoint y: 594, endPoint x: 461, endPoint y: 594, distance: 15.1
click at [447, 596] on button "הוספה ליומן" at bounding box center [456, 587] width 111 height 32
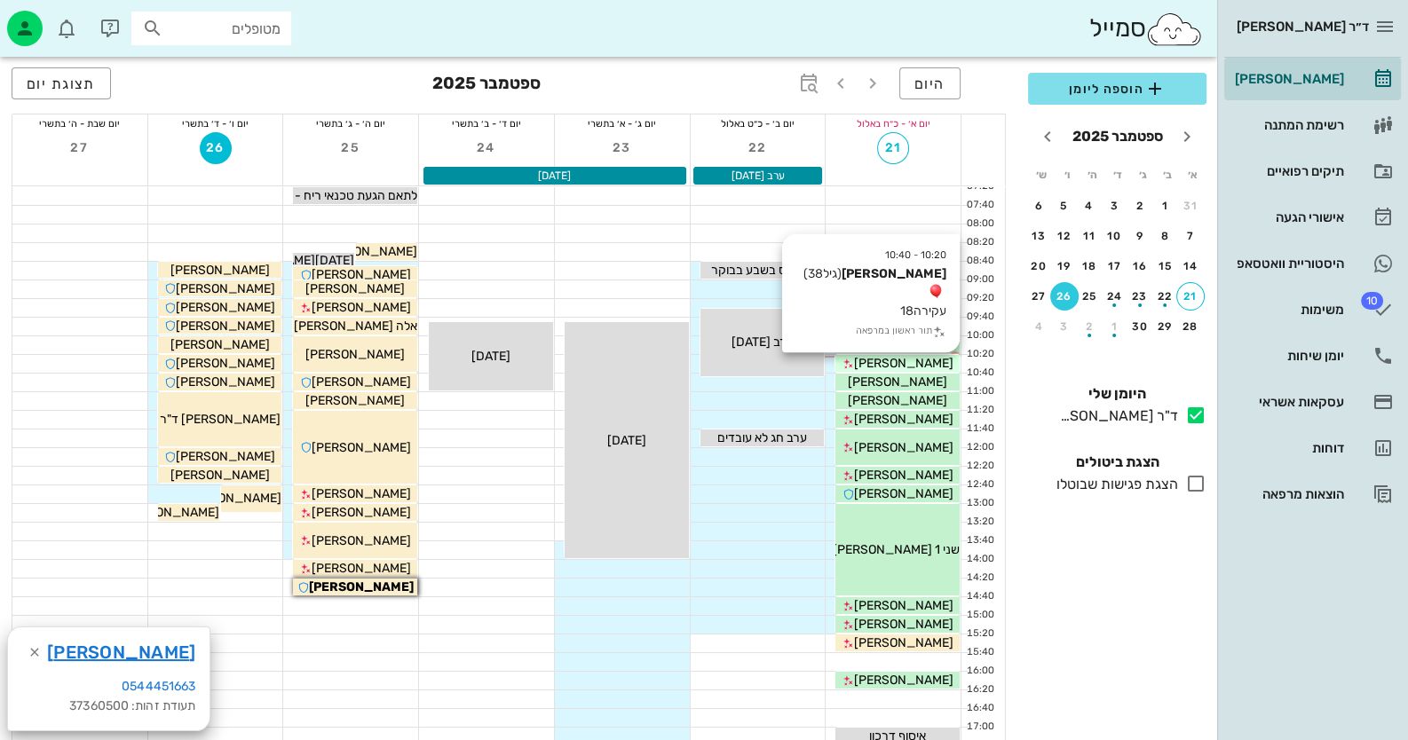
click at [877, 364] on span "[PERSON_NAME]" at bounding box center [903, 363] width 99 height 15
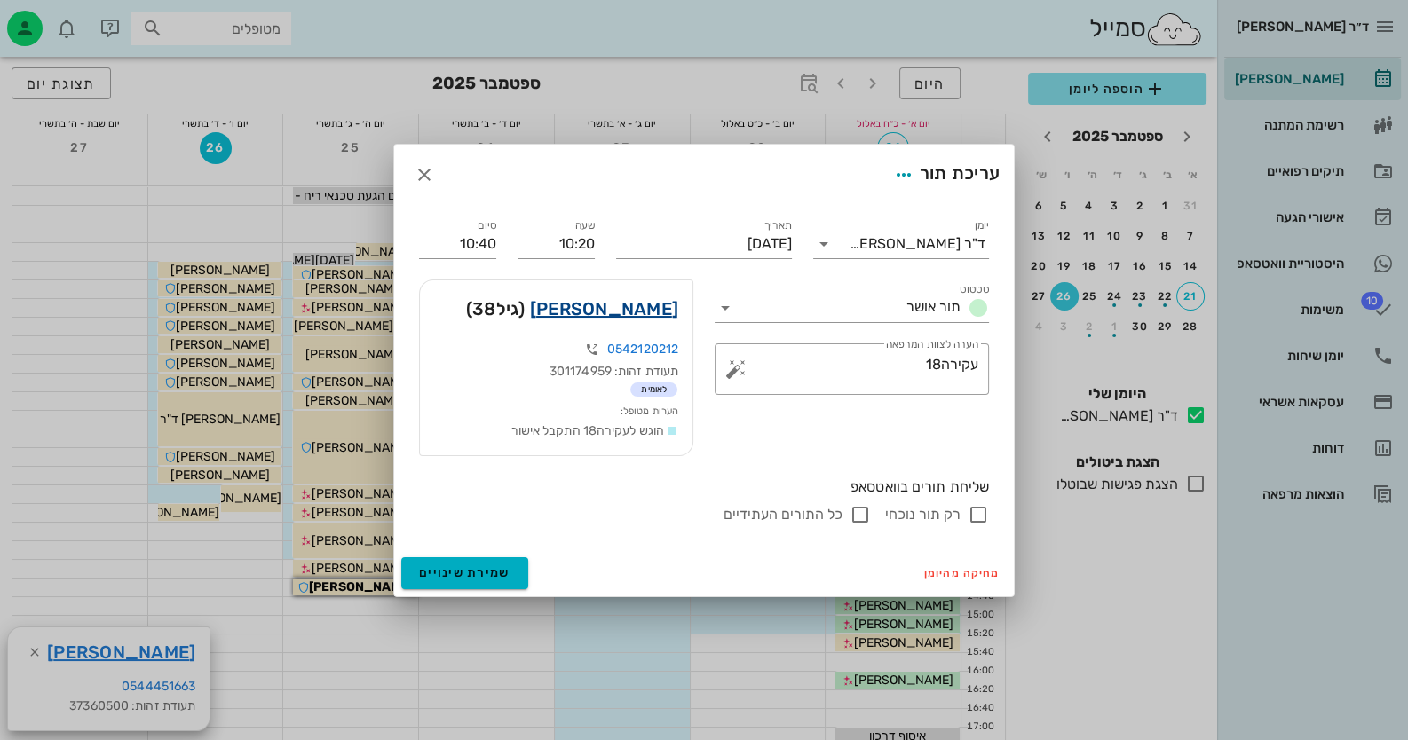
click at [642, 303] on link "[PERSON_NAME]" at bounding box center [604, 309] width 148 height 28
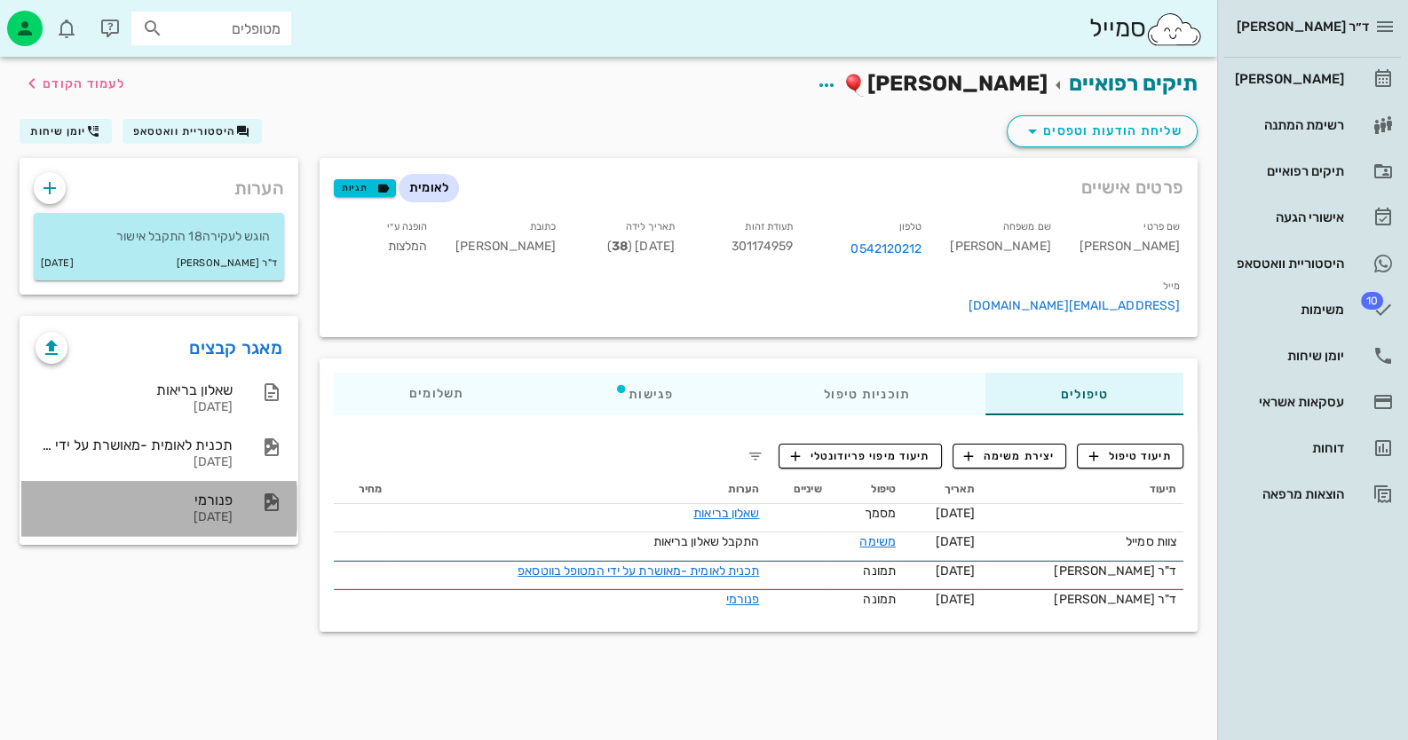
click at [197, 503] on div "פנורמי" at bounding box center [134, 500] width 197 height 17
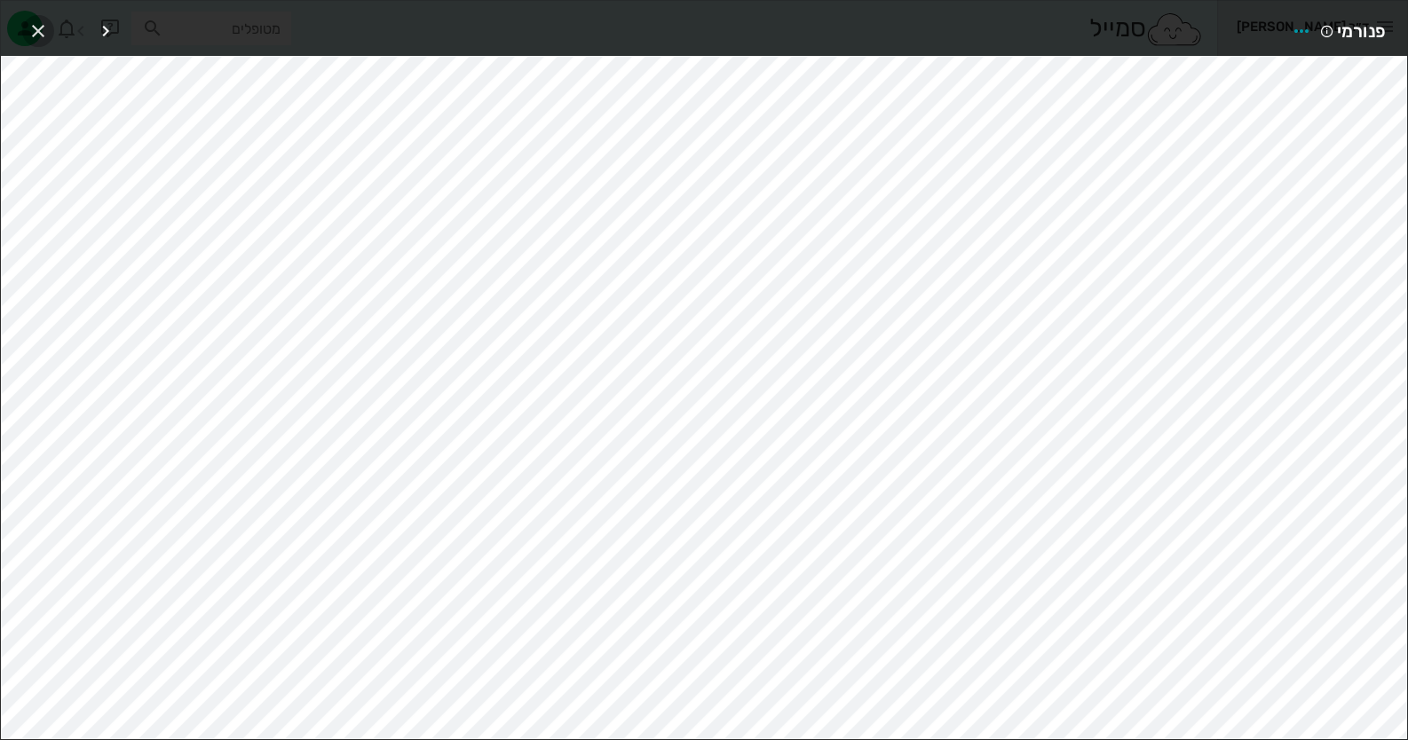
click at [36, 26] on icon "button" at bounding box center [38, 30] width 21 height 21
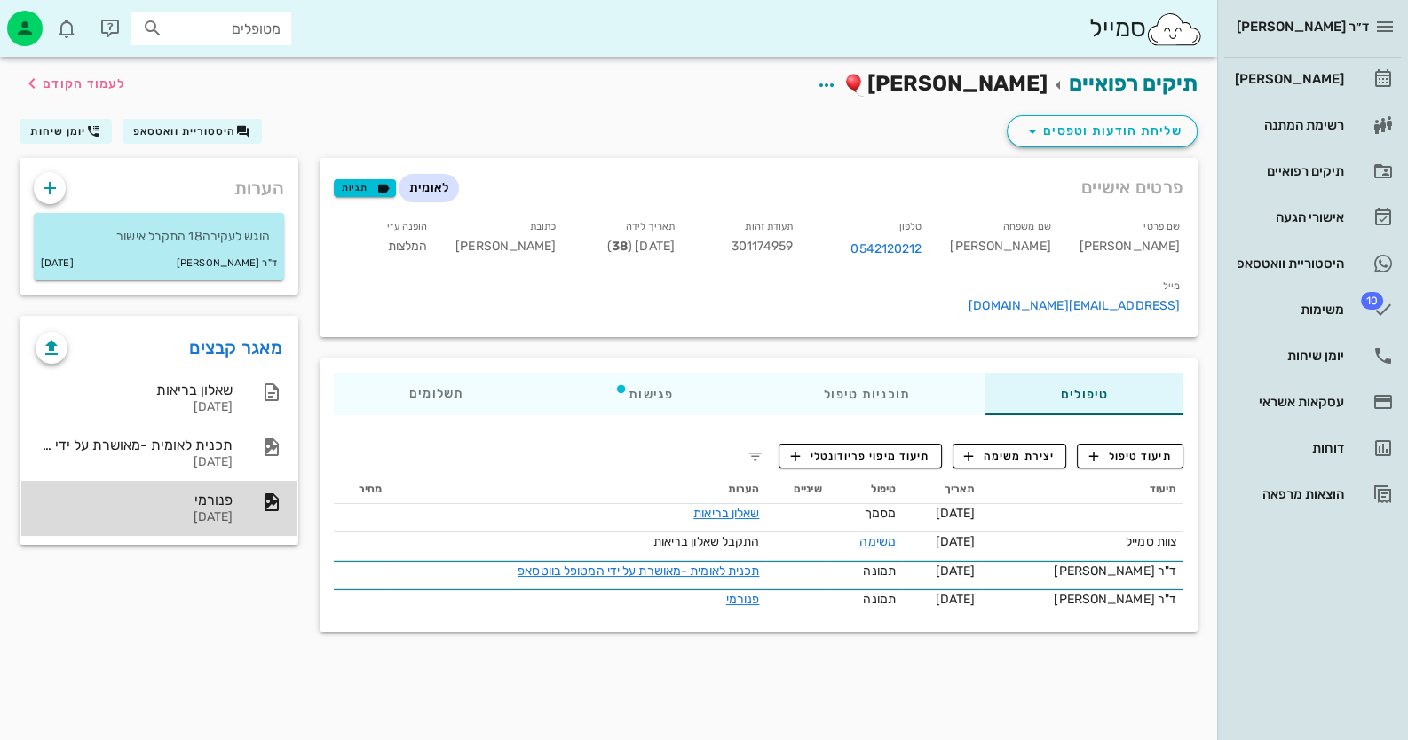
click at [227, 517] on div "[DATE]" at bounding box center [134, 517] width 197 height 15
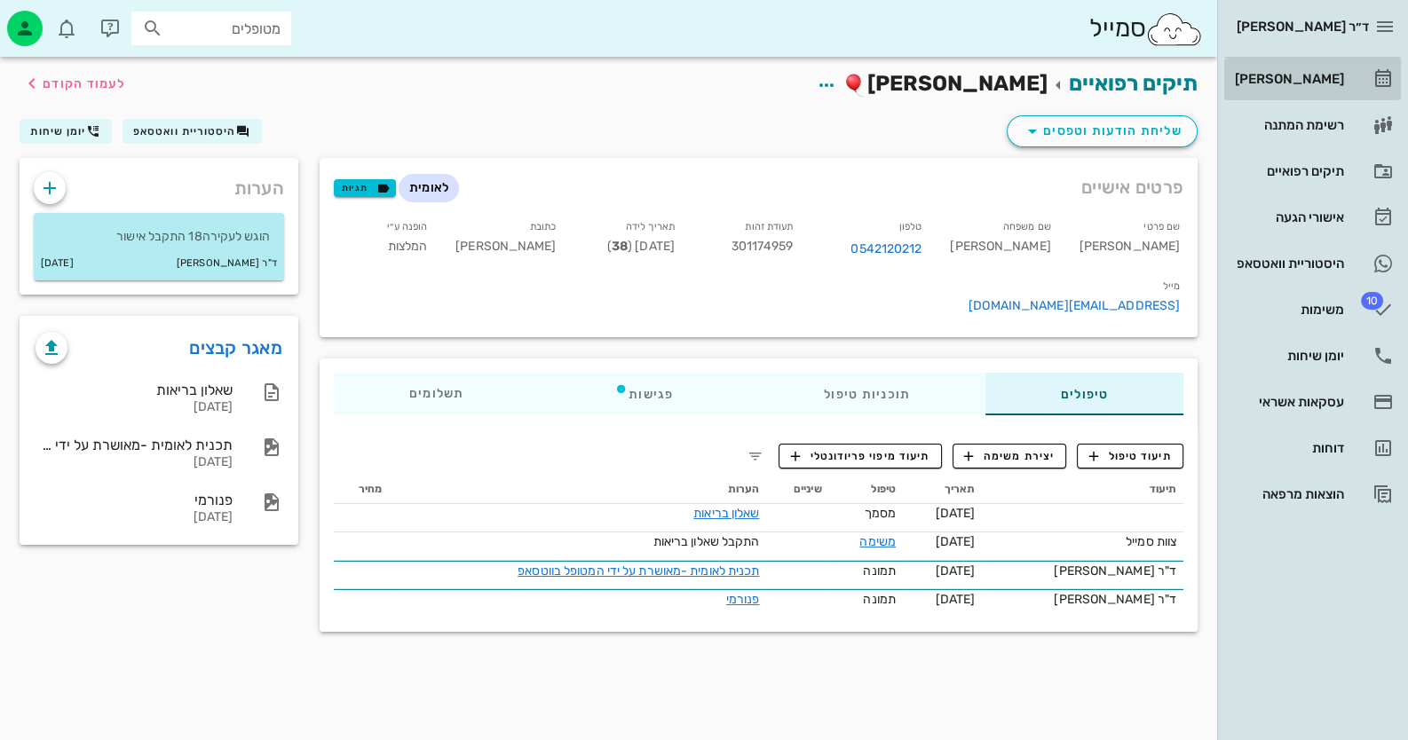
click at [1337, 83] on div "[PERSON_NAME]" at bounding box center [1287, 79] width 113 height 14
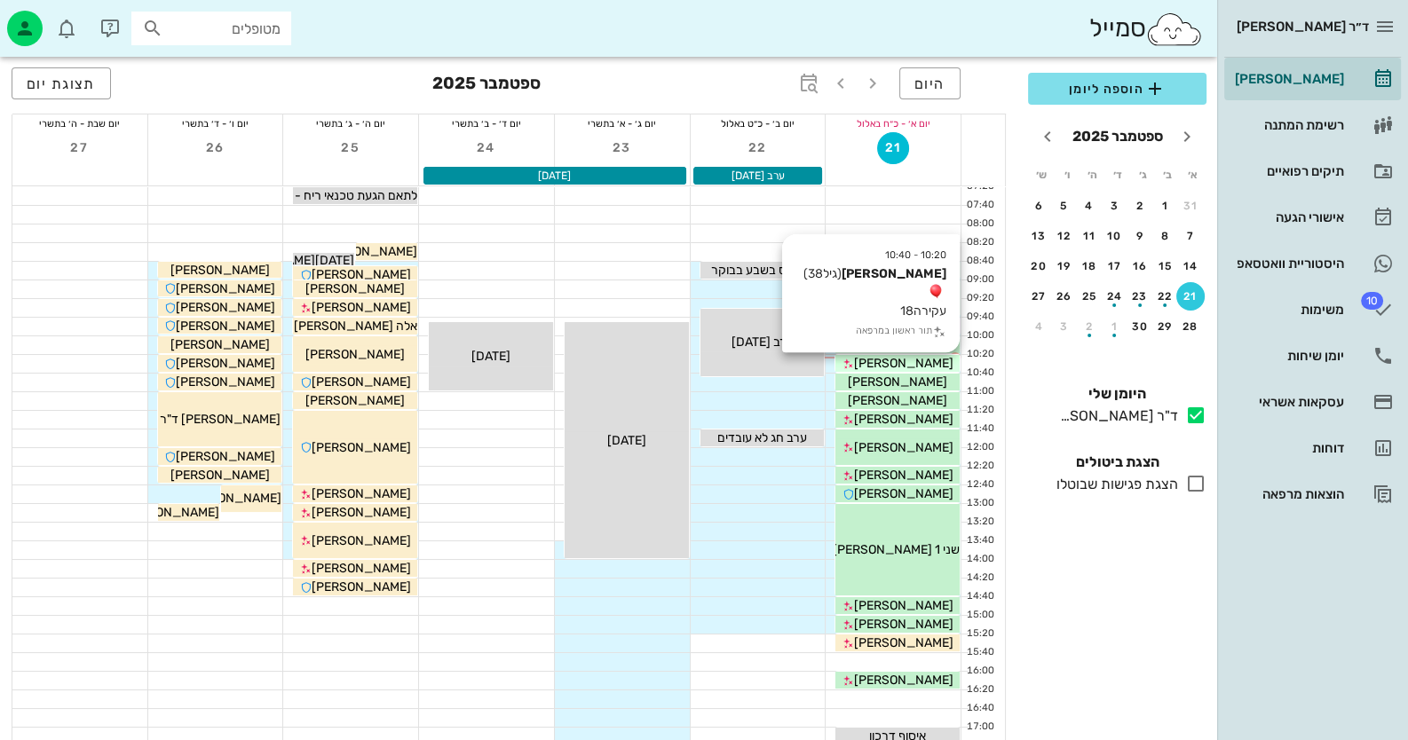
click at [887, 362] on span "[PERSON_NAME]" at bounding box center [903, 363] width 99 height 15
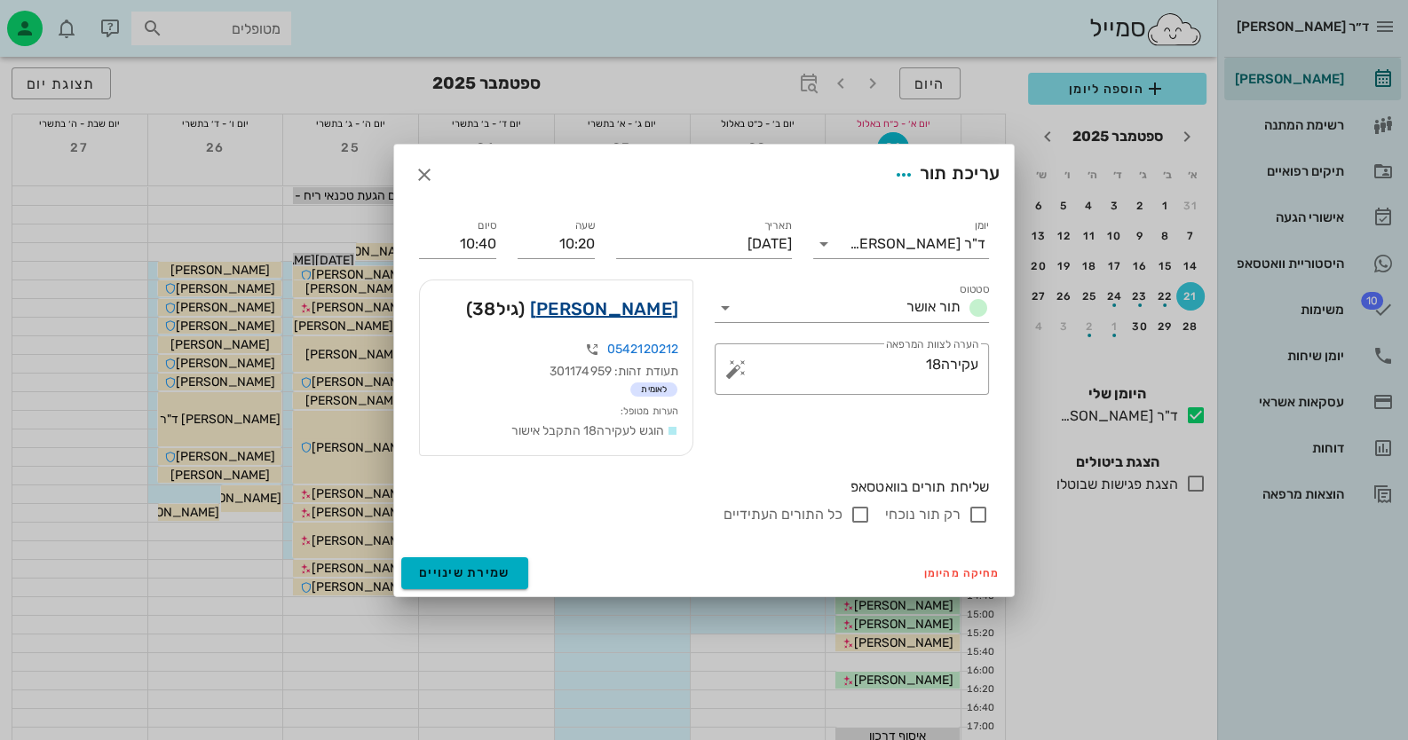
click at [640, 310] on link "[PERSON_NAME]" at bounding box center [604, 309] width 148 height 28
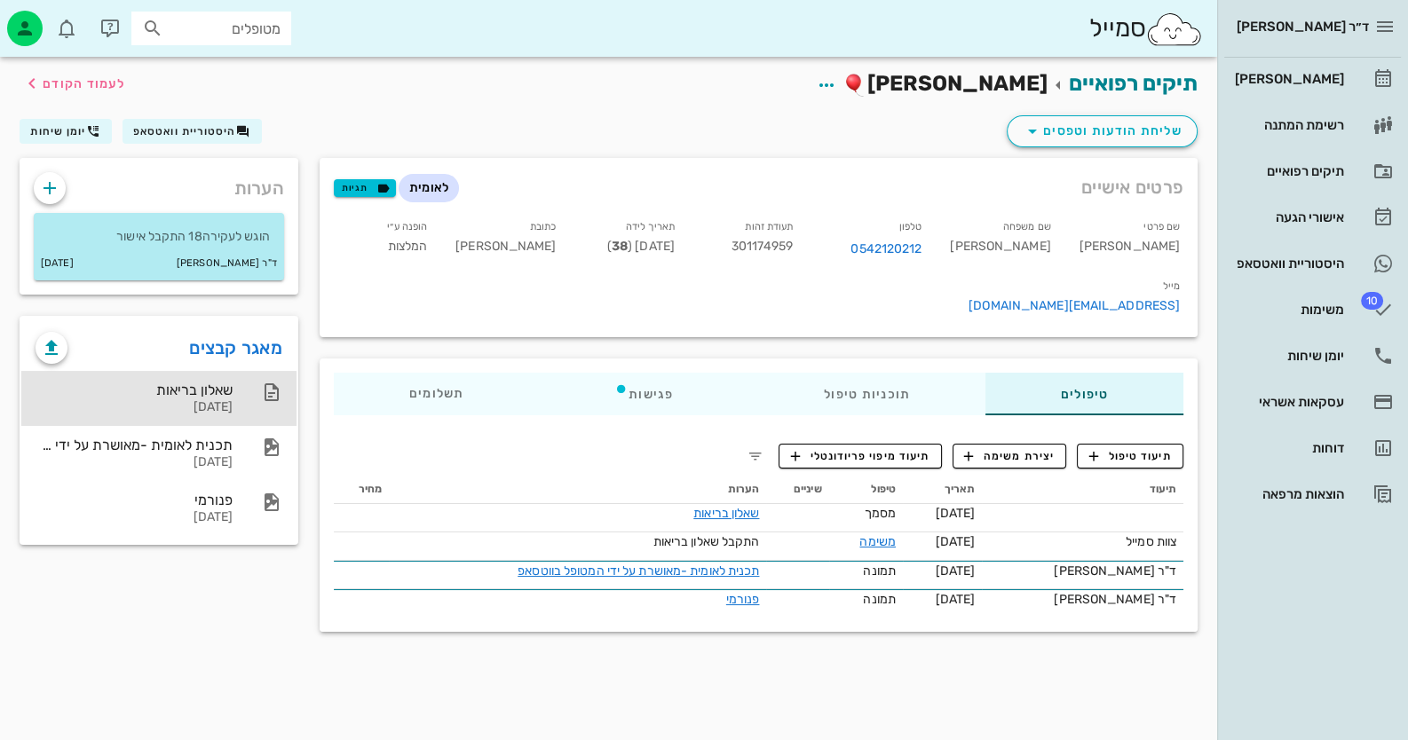
click at [240, 387] on div "שאלון בריאות [DATE]" at bounding box center [158, 398] width 275 height 55
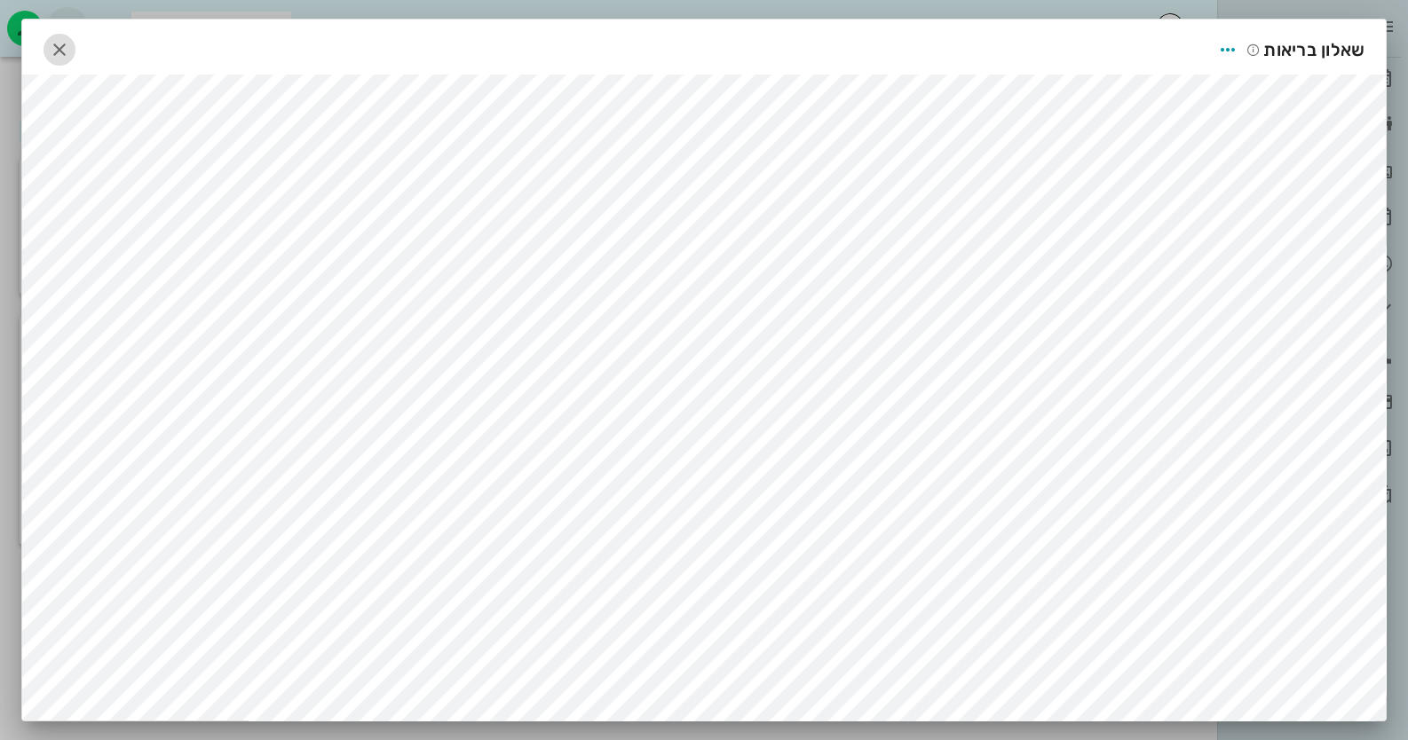
click at [67, 44] on icon "button" at bounding box center [59, 49] width 21 height 21
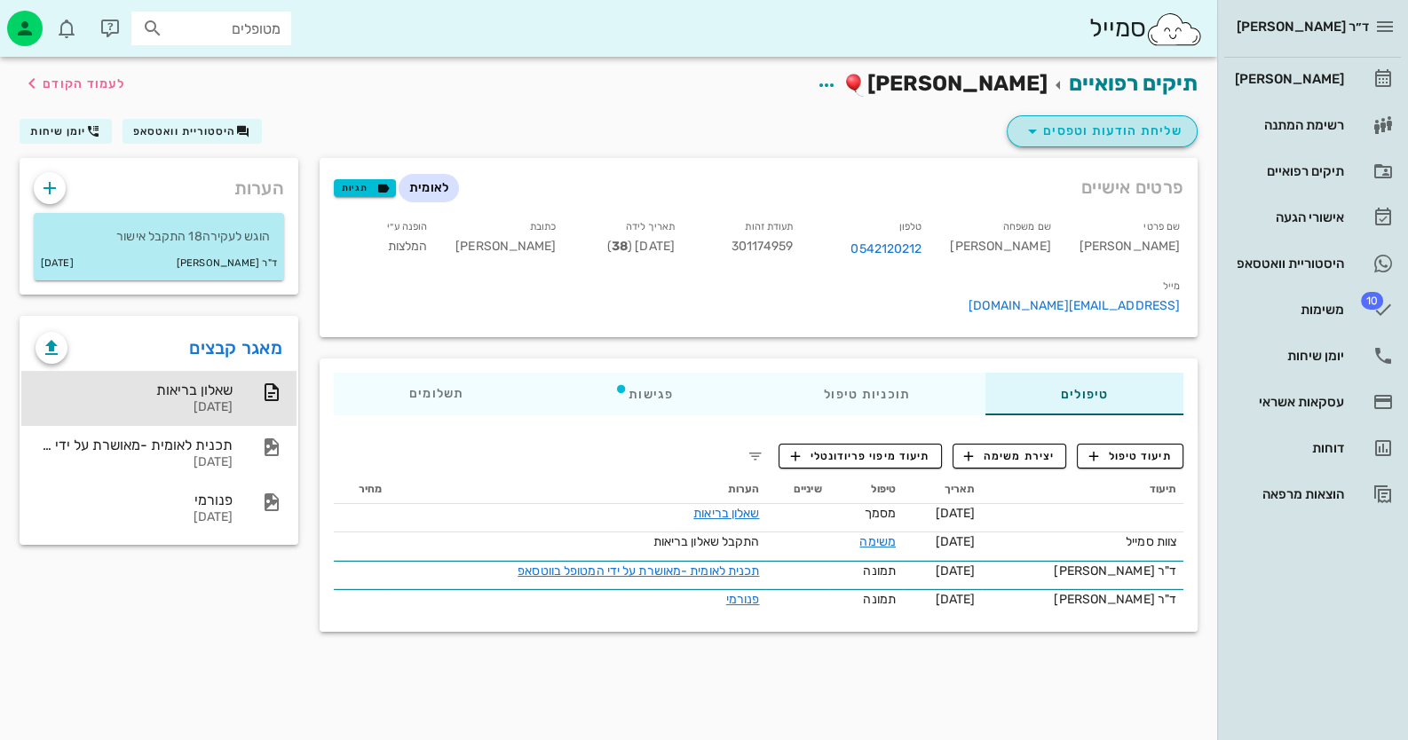
click at [1152, 137] on span "שליחת הודעות וטפסים" at bounding box center [1102, 131] width 161 height 21
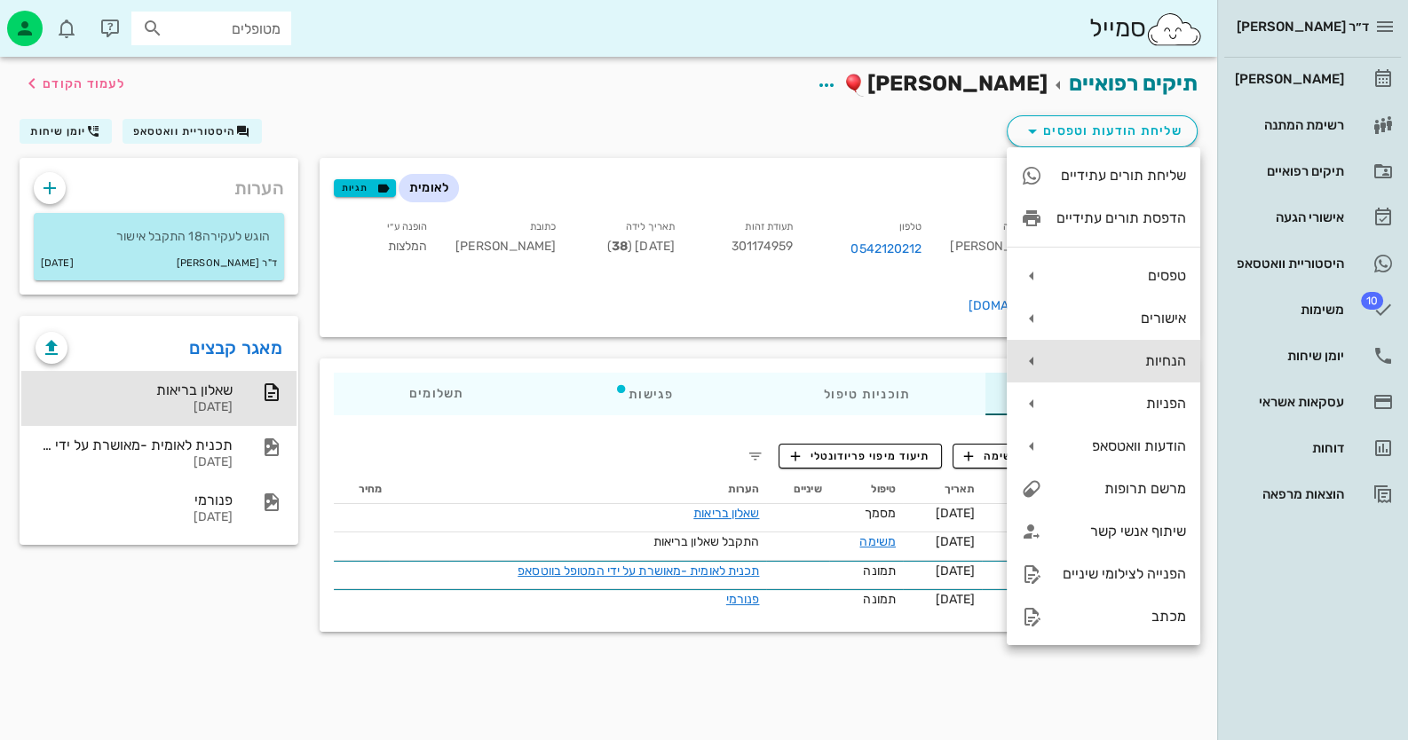
click at [1178, 349] on div "הנחיות" at bounding box center [1104, 361] width 194 height 43
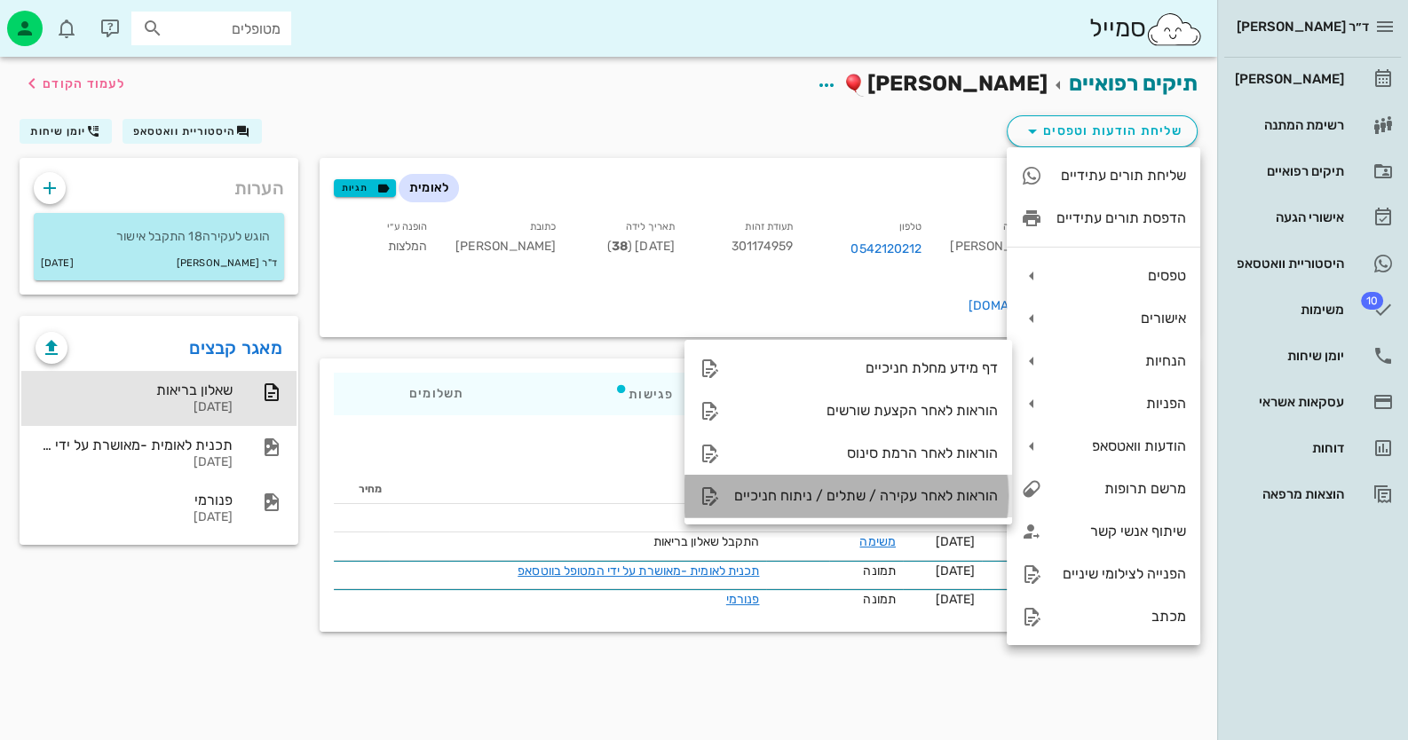
click at [910, 496] on div "הוראות לאחר עקירה / שתלים / ניתוח חניכיים" at bounding box center [866, 495] width 264 height 17
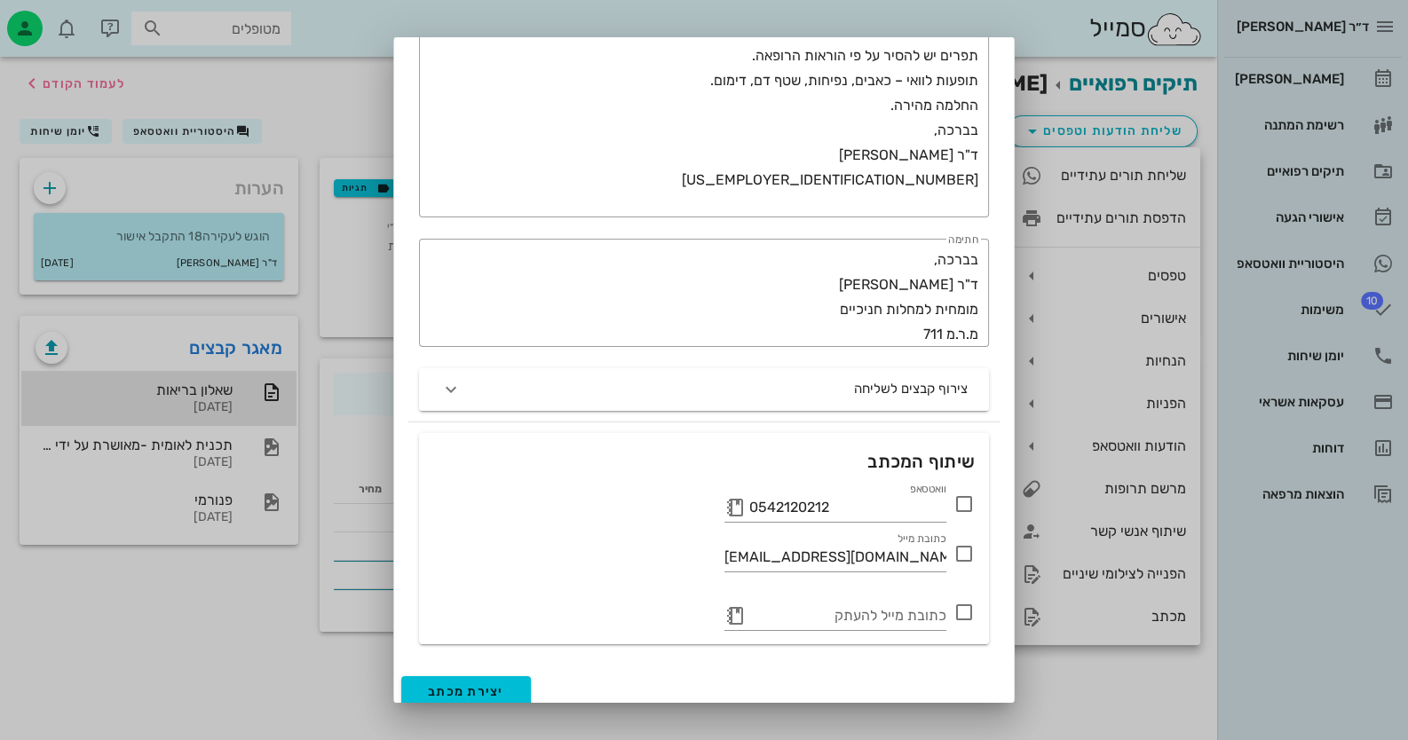
scroll to position [412, 0]
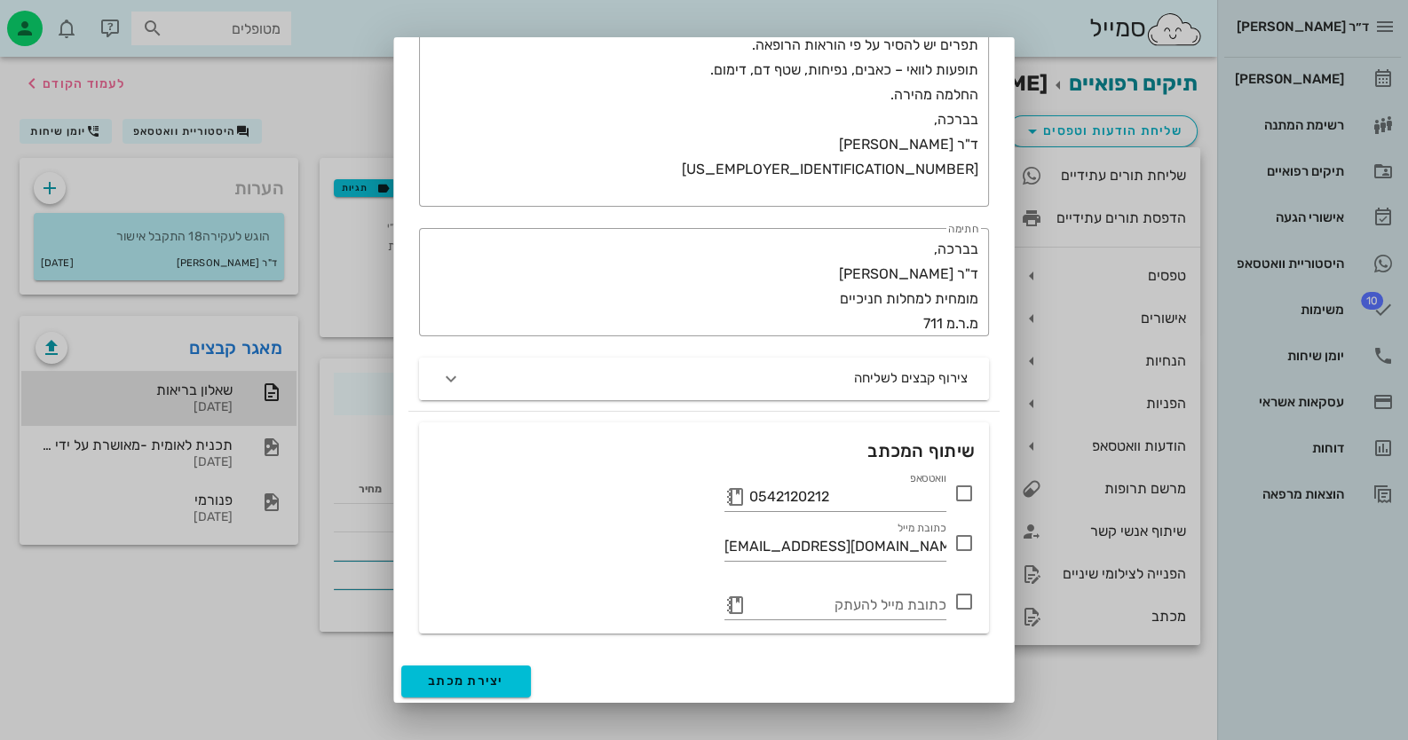
click at [962, 498] on icon at bounding box center [963, 493] width 21 height 21
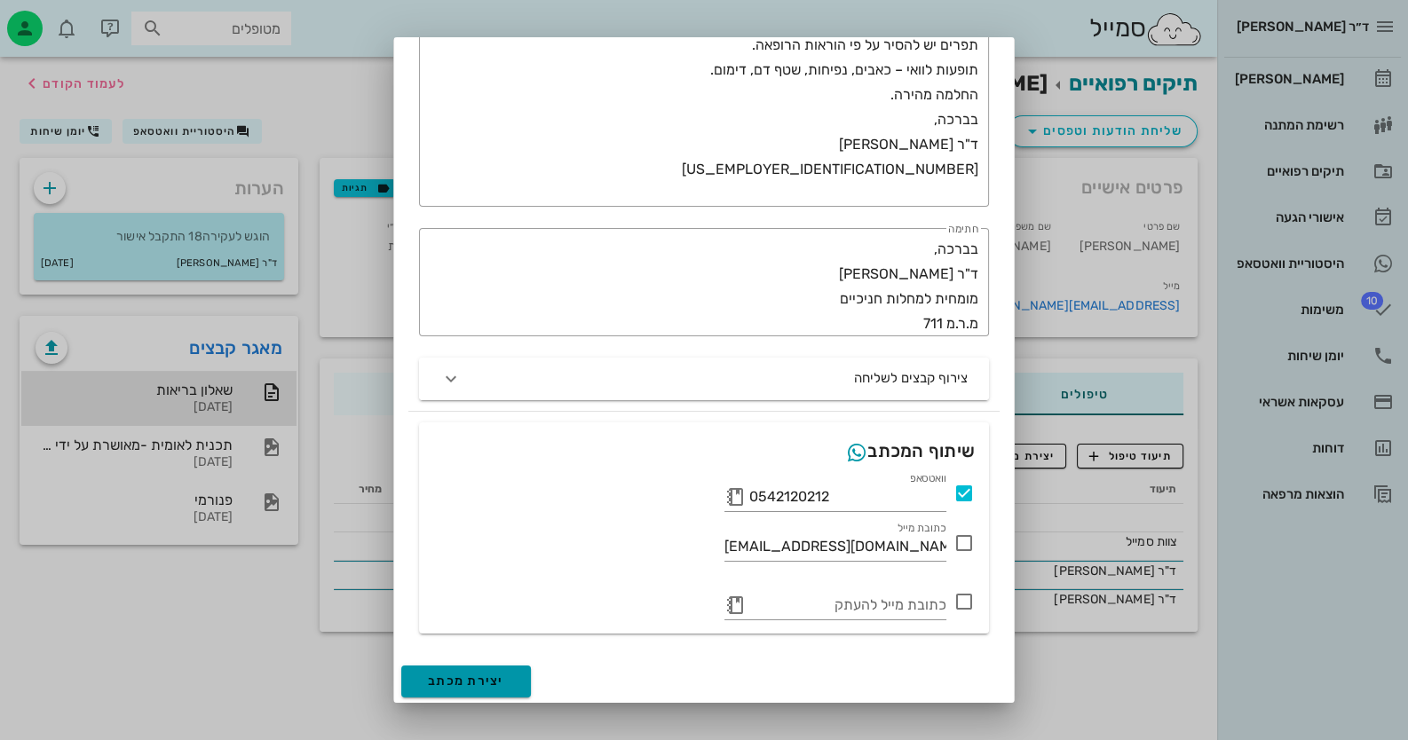
click at [503, 677] on span "יצירת מכתב" at bounding box center [466, 681] width 76 height 15
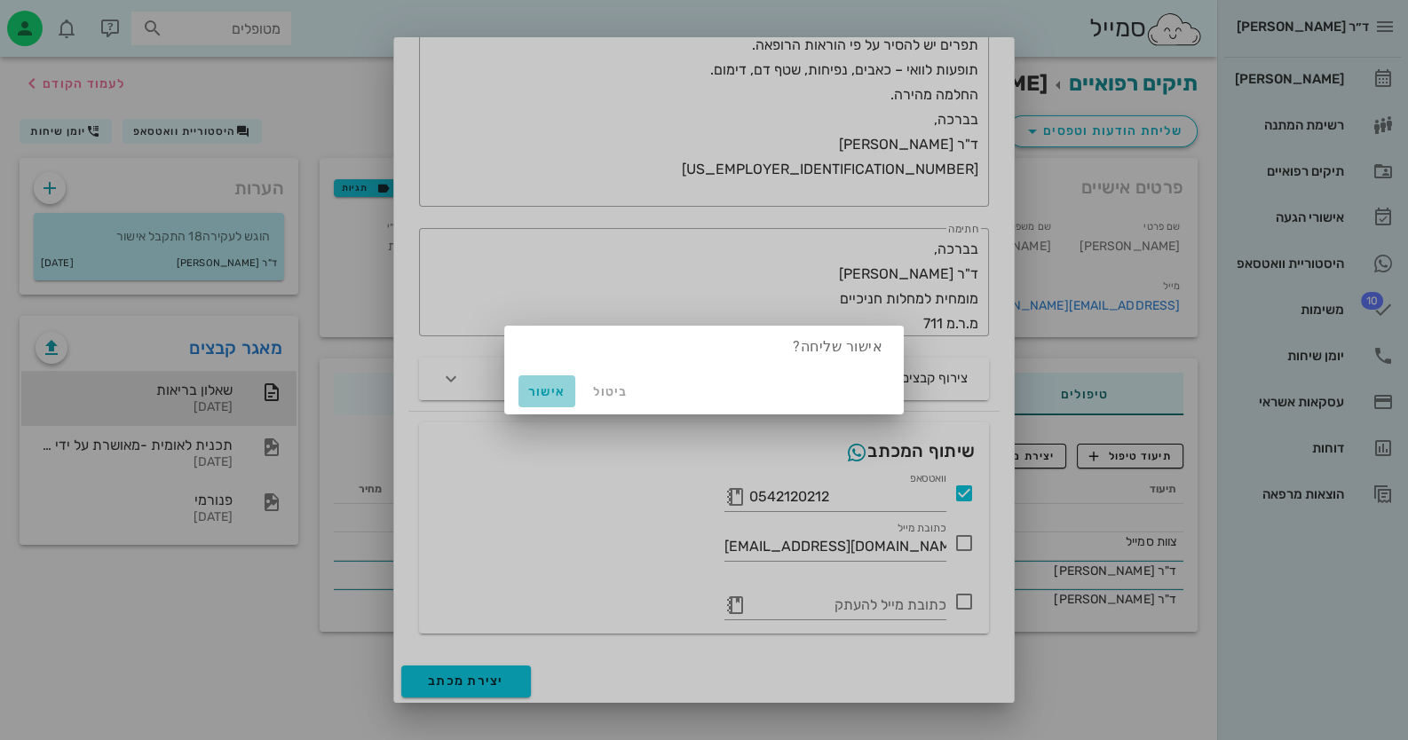
click at [548, 388] on span "אישור" at bounding box center [547, 391] width 43 height 15
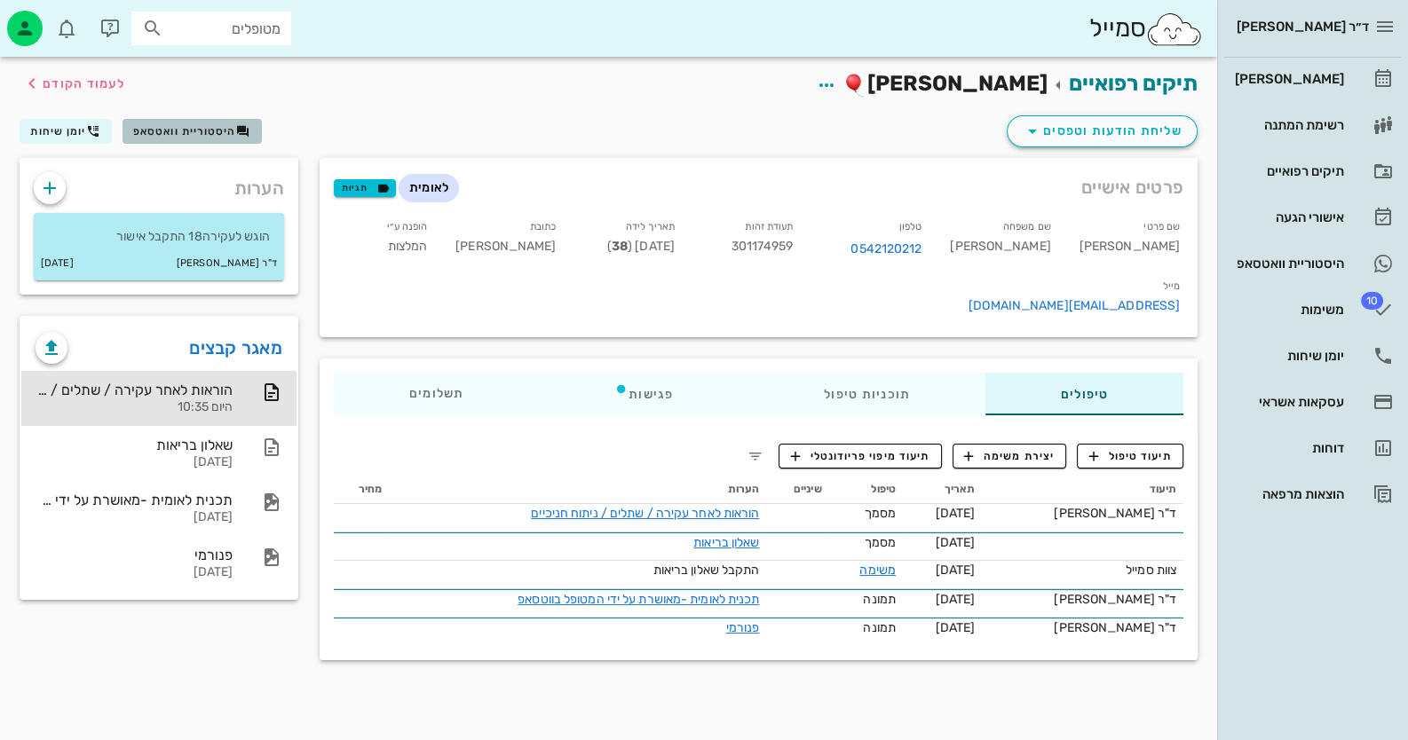
click at [215, 141] on button "היסטוריית וואטסאפ" at bounding box center [192, 131] width 139 height 25
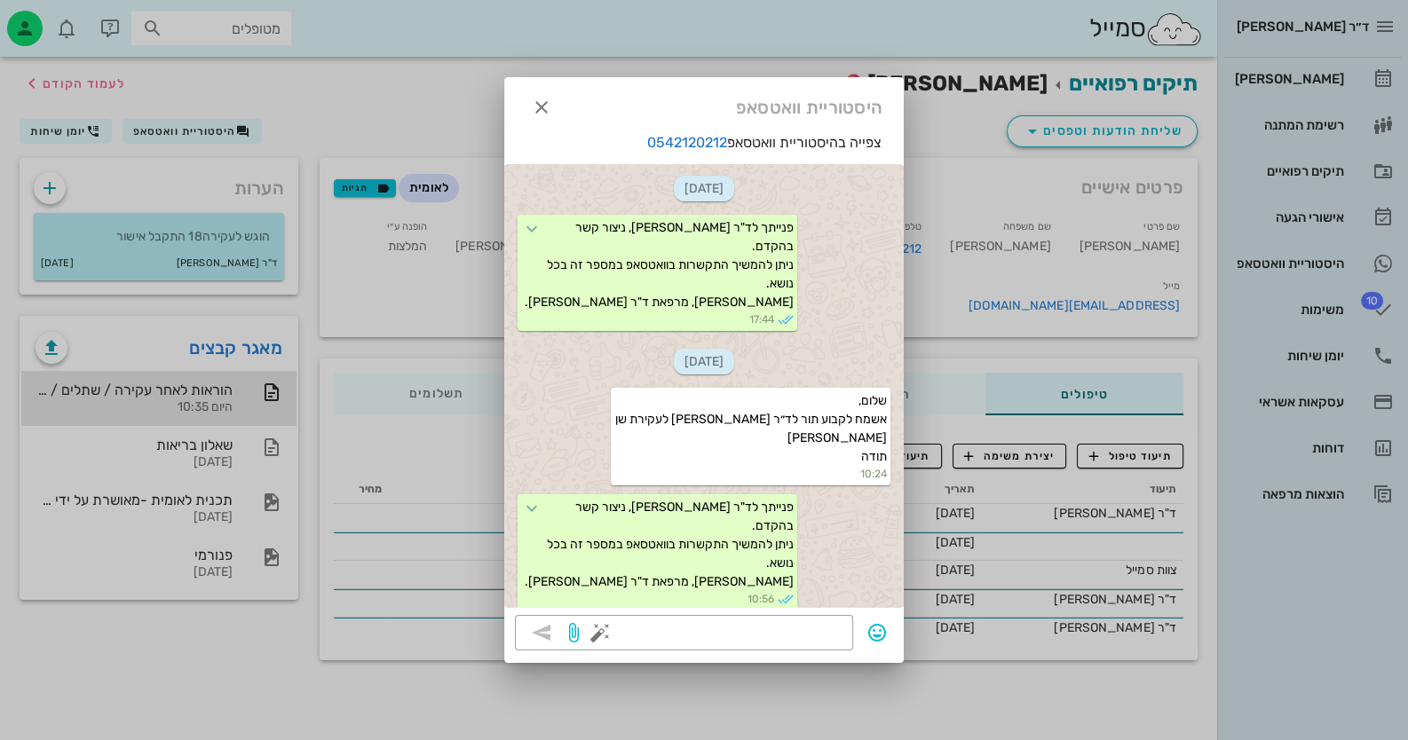
scroll to position [1671, 0]
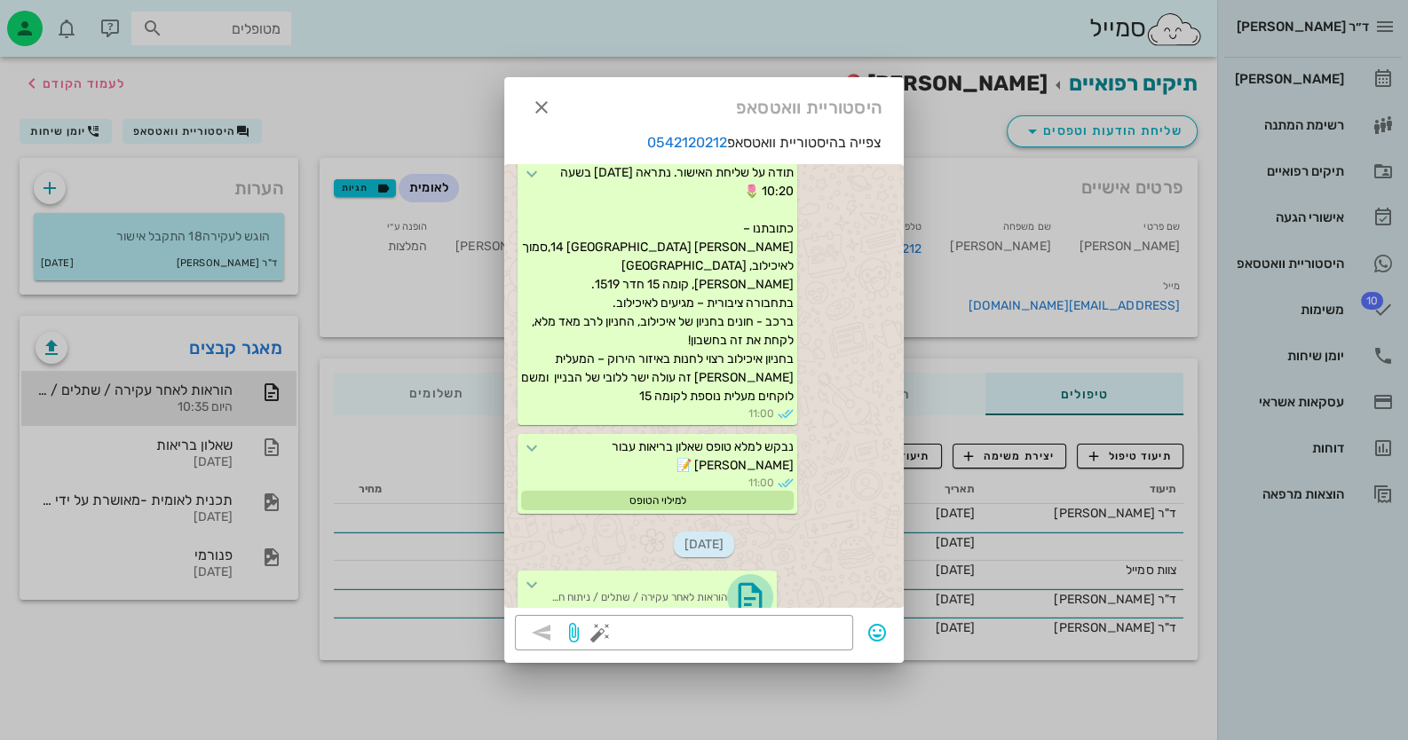
click at [764, 583] on icon "button" at bounding box center [750, 597] width 28 height 28
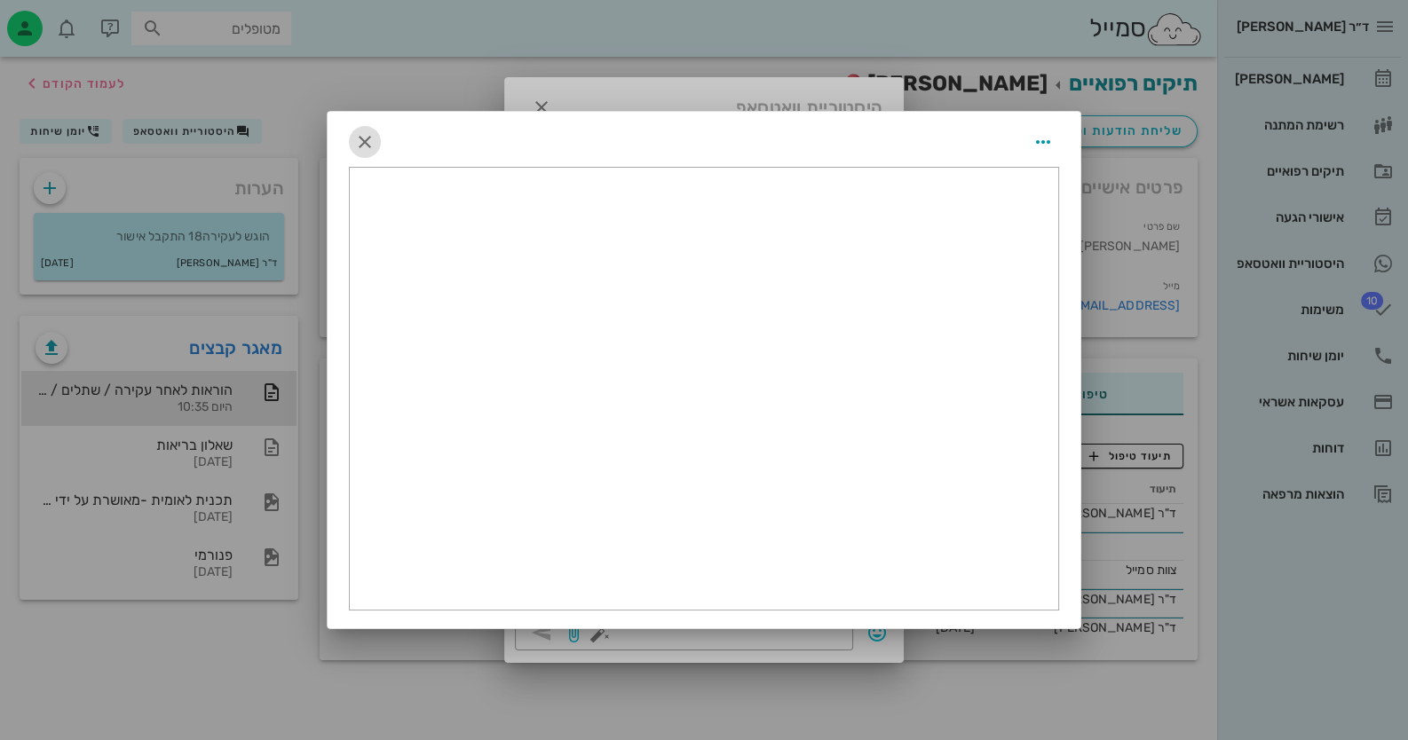
click at [371, 134] on icon "button" at bounding box center [364, 141] width 21 height 21
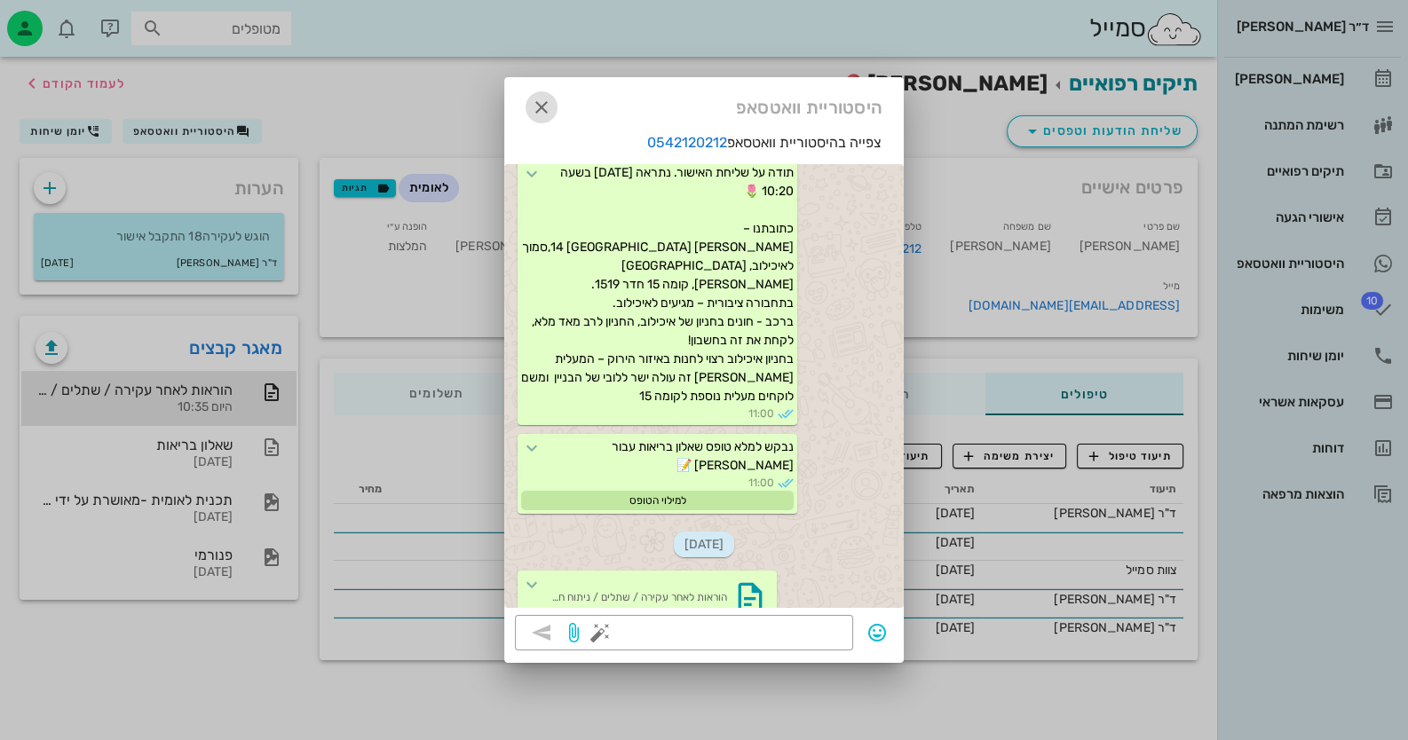
click at [542, 106] on icon "button" at bounding box center [541, 107] width 21 height 21
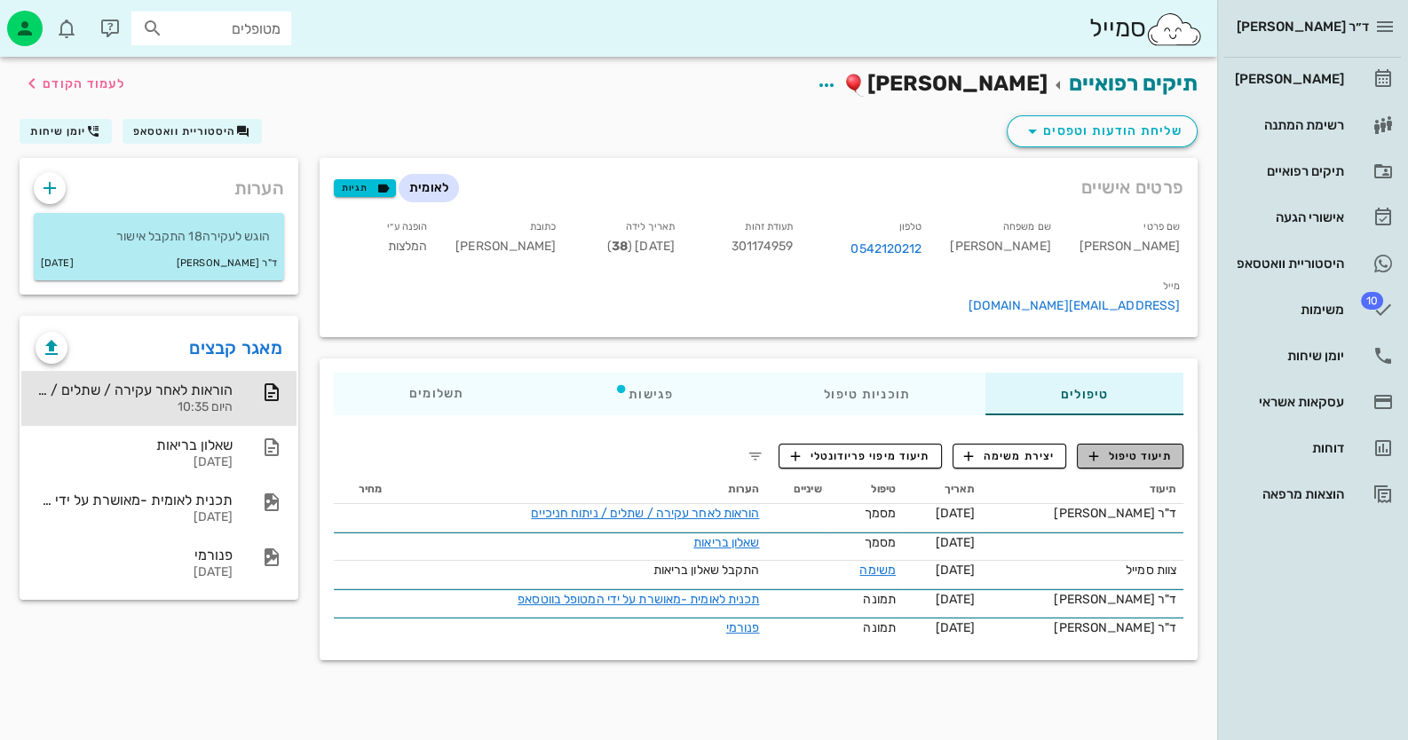
click at [1135, 448] on span "תיעוד טיפול" at bounding box center [1130, 456] width 83 height 16
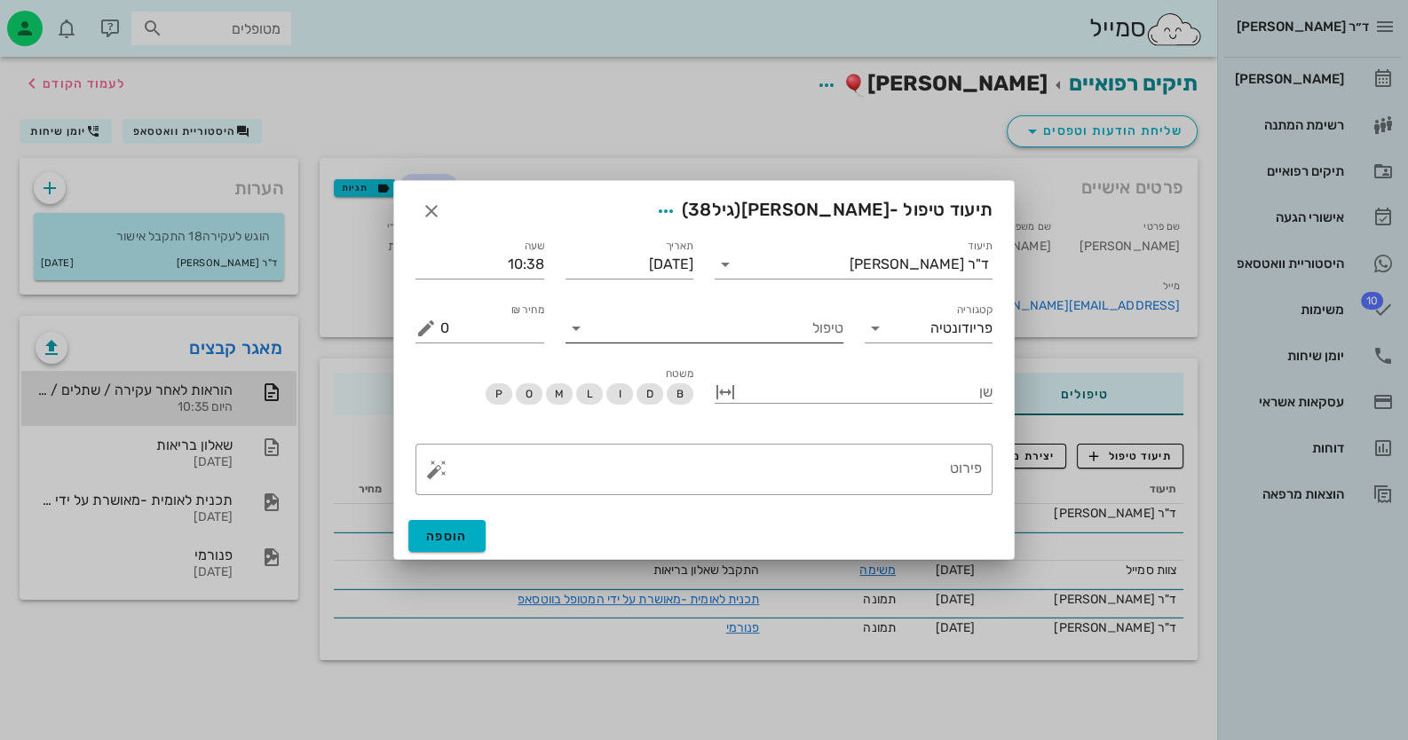
click at [677, 326] on input "טיפול" at bounding box center [716, 328] width 253 height 28
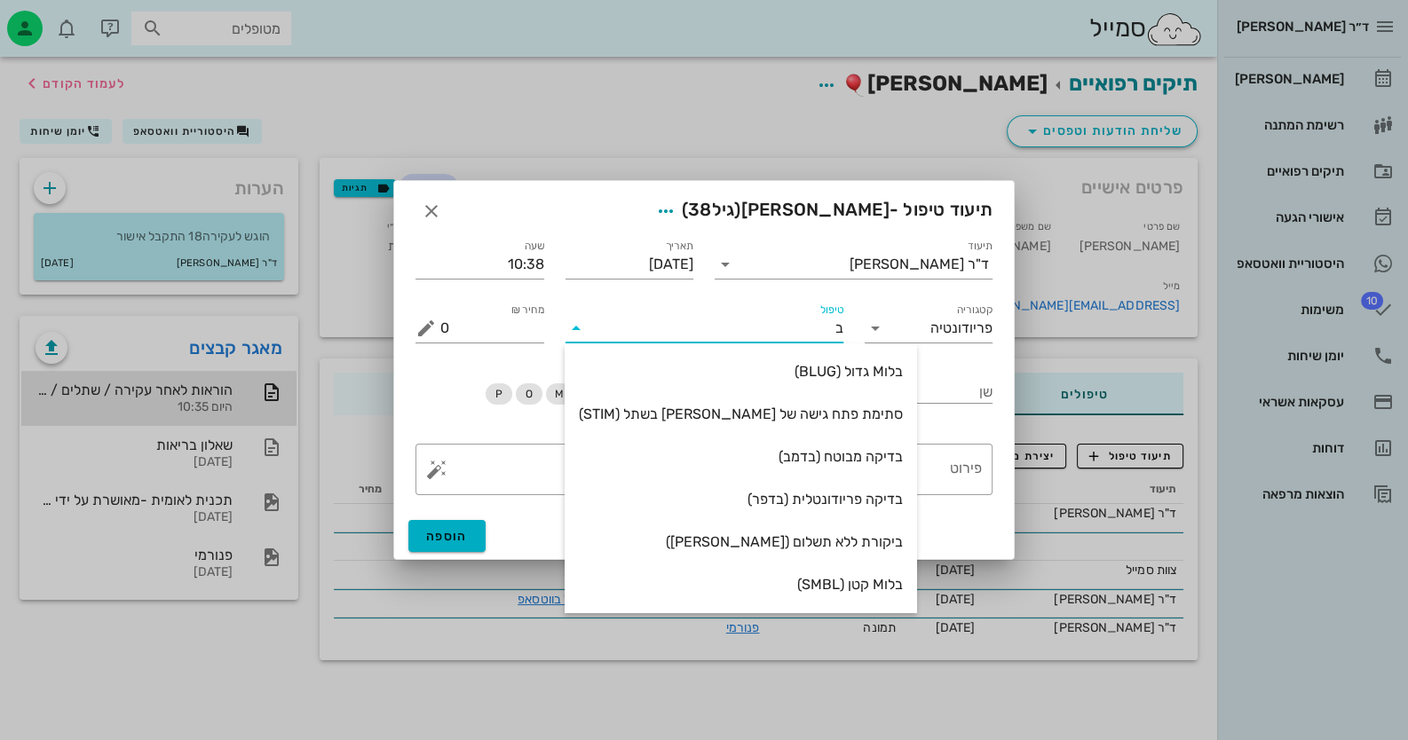
type input "[PERSON_NAME]"
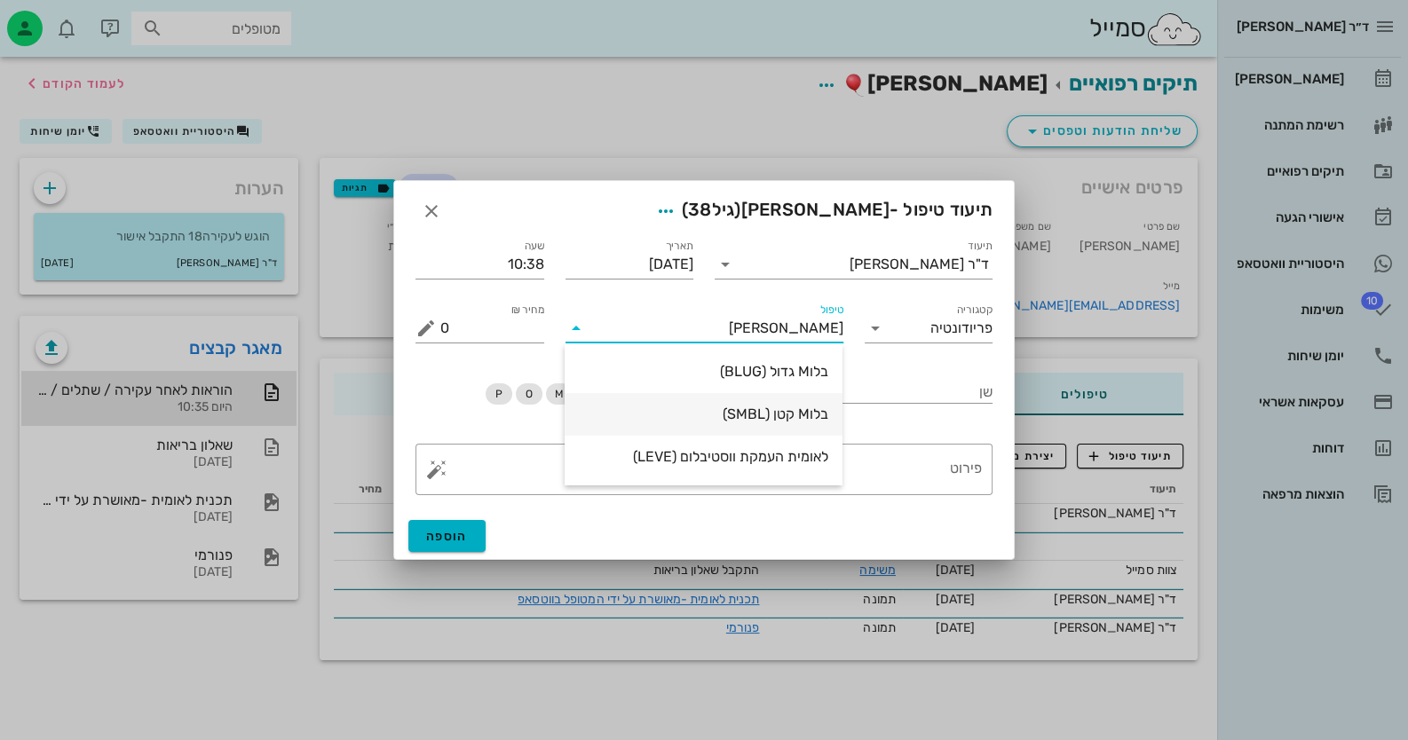
click at [812, 417] on div "בלוM קטן (SMBL)" at bounding box center [703, 414] width 249 height 17
type input "75"
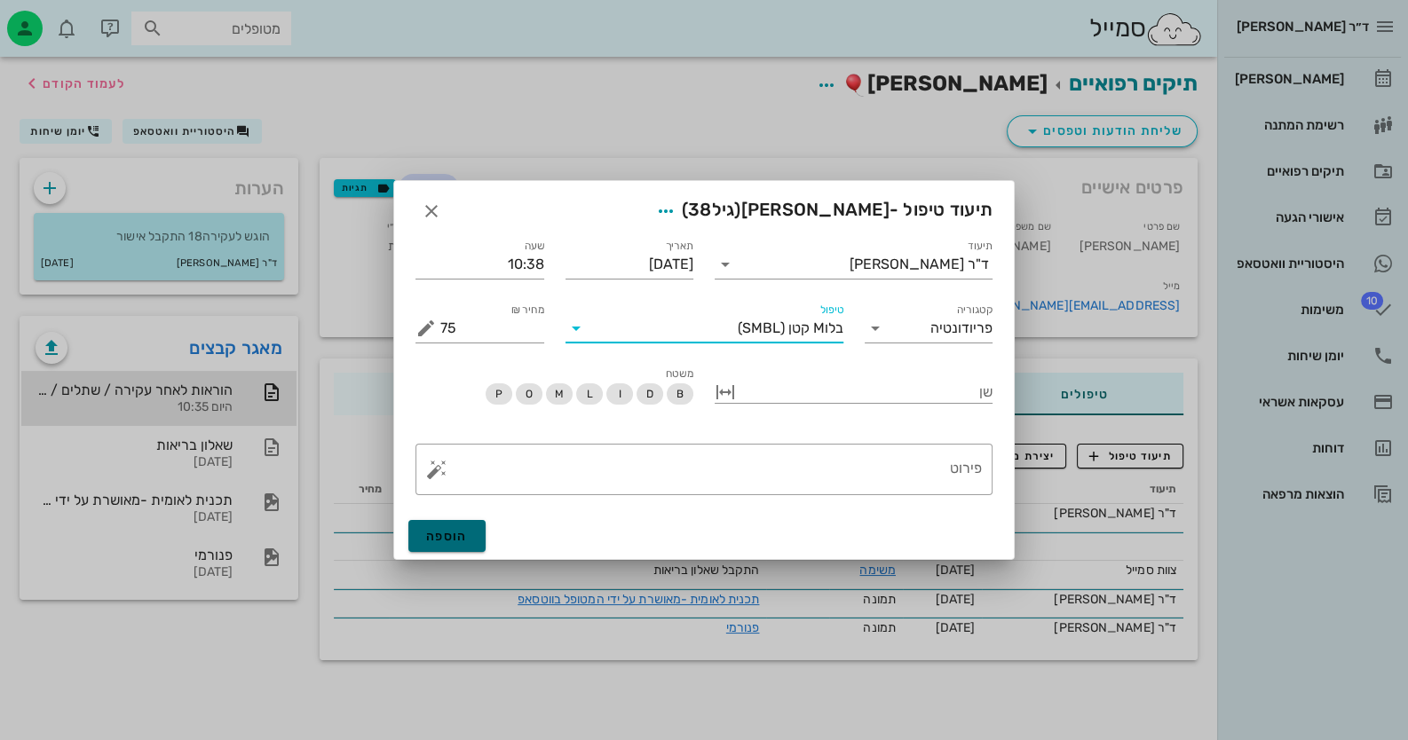
click at [446, 532] on span "הוספה" at bounding box center [447, 536] width 42 height 15
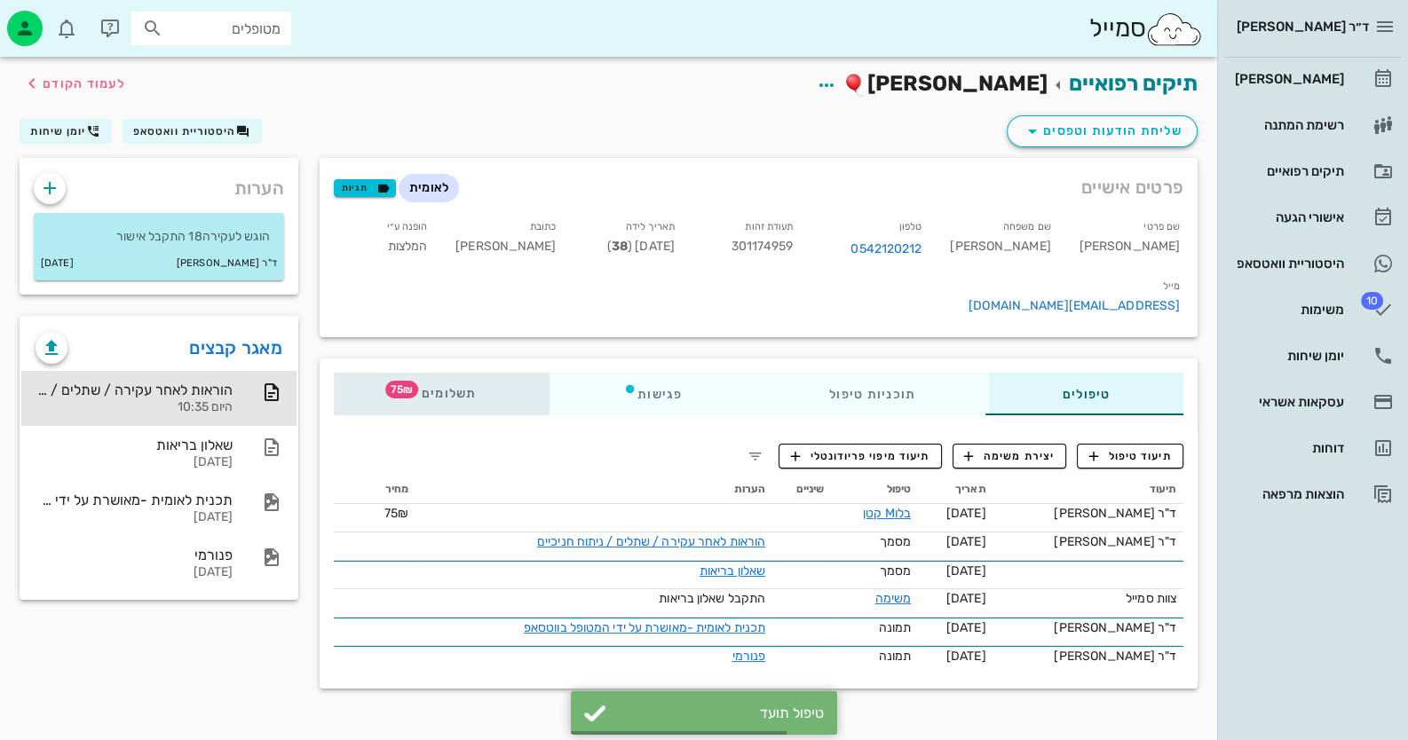
click at [455, 388] on span "תשלומים 75₪" at bounding box center [441, 394] width 69 height 12
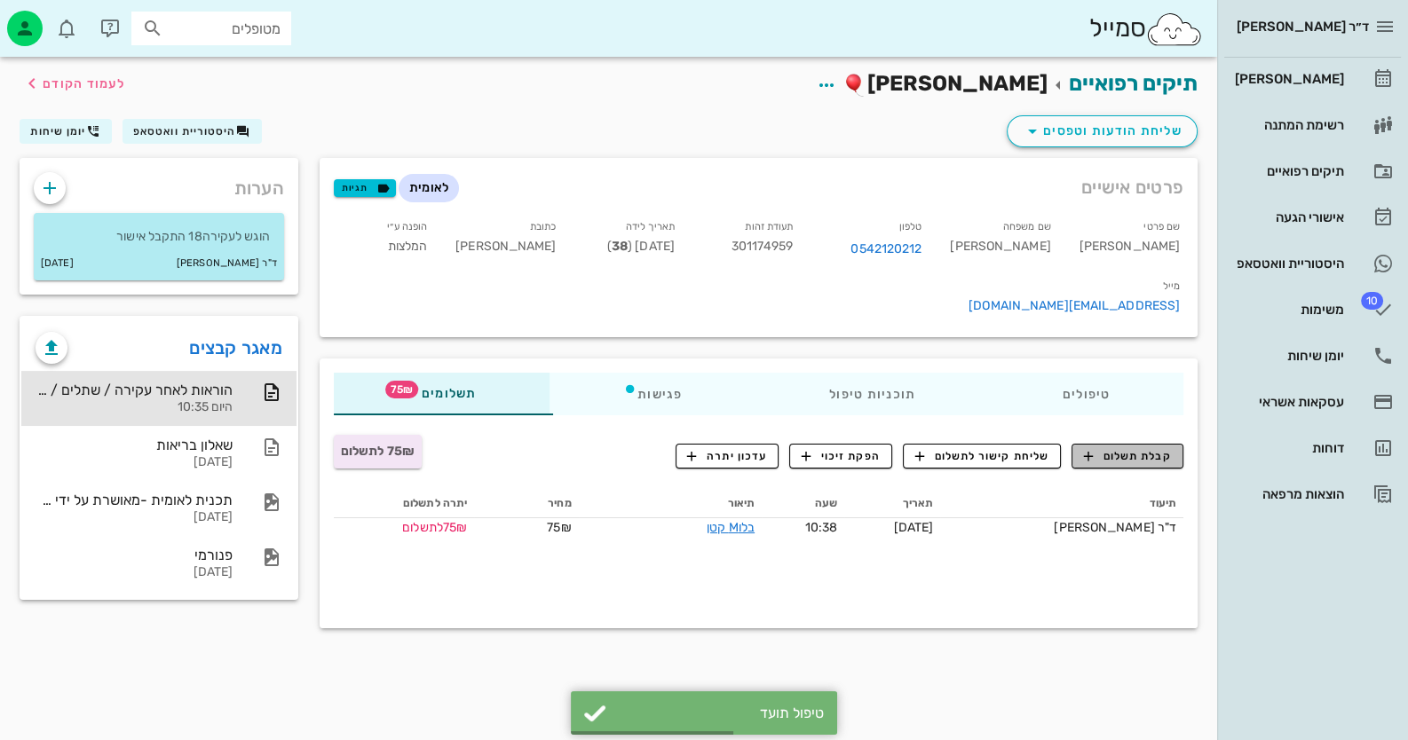
click at [1154, 448] on span "קבלת תשלום" at bounding box center [1128, 456] width 88 height 16
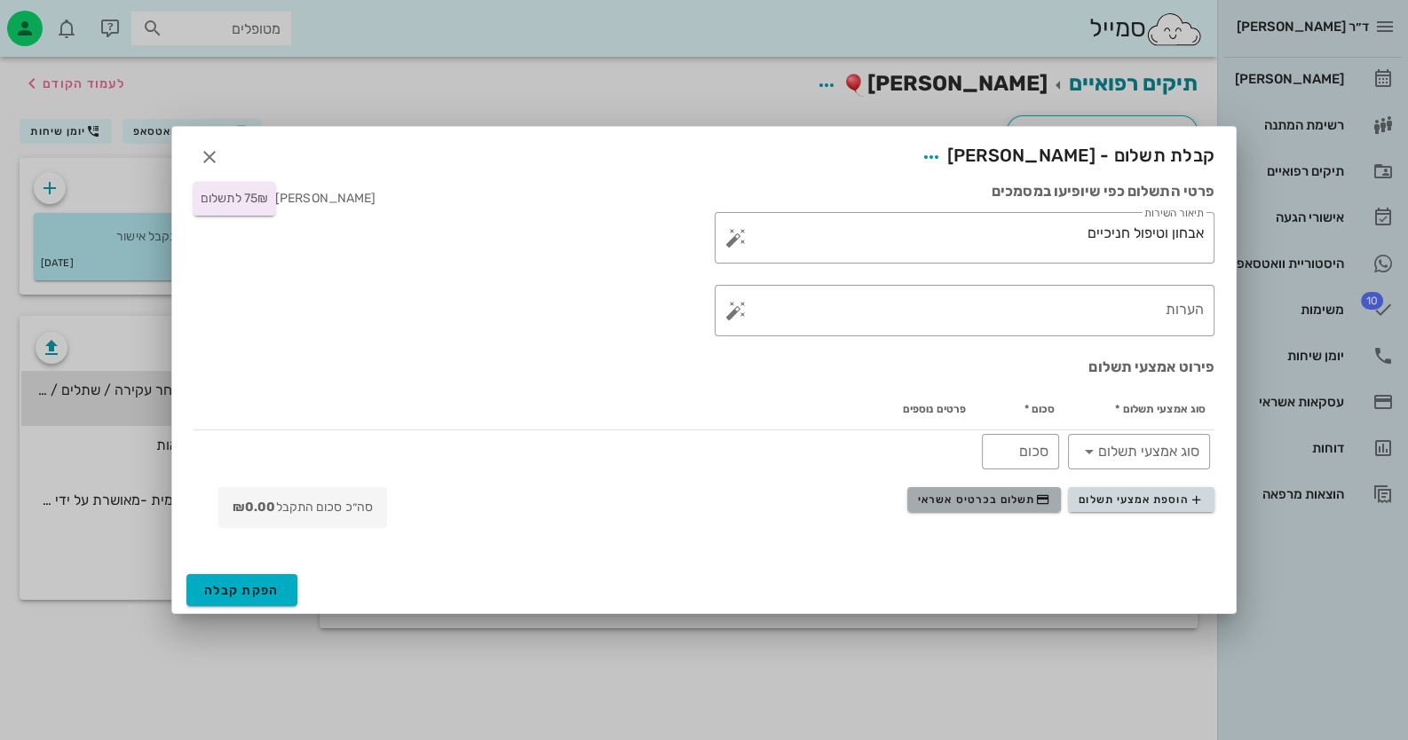
click at [981, 495] on span "תשלום בכרטיס אשראי" at bounding box center [983, 500] width 131 height 14
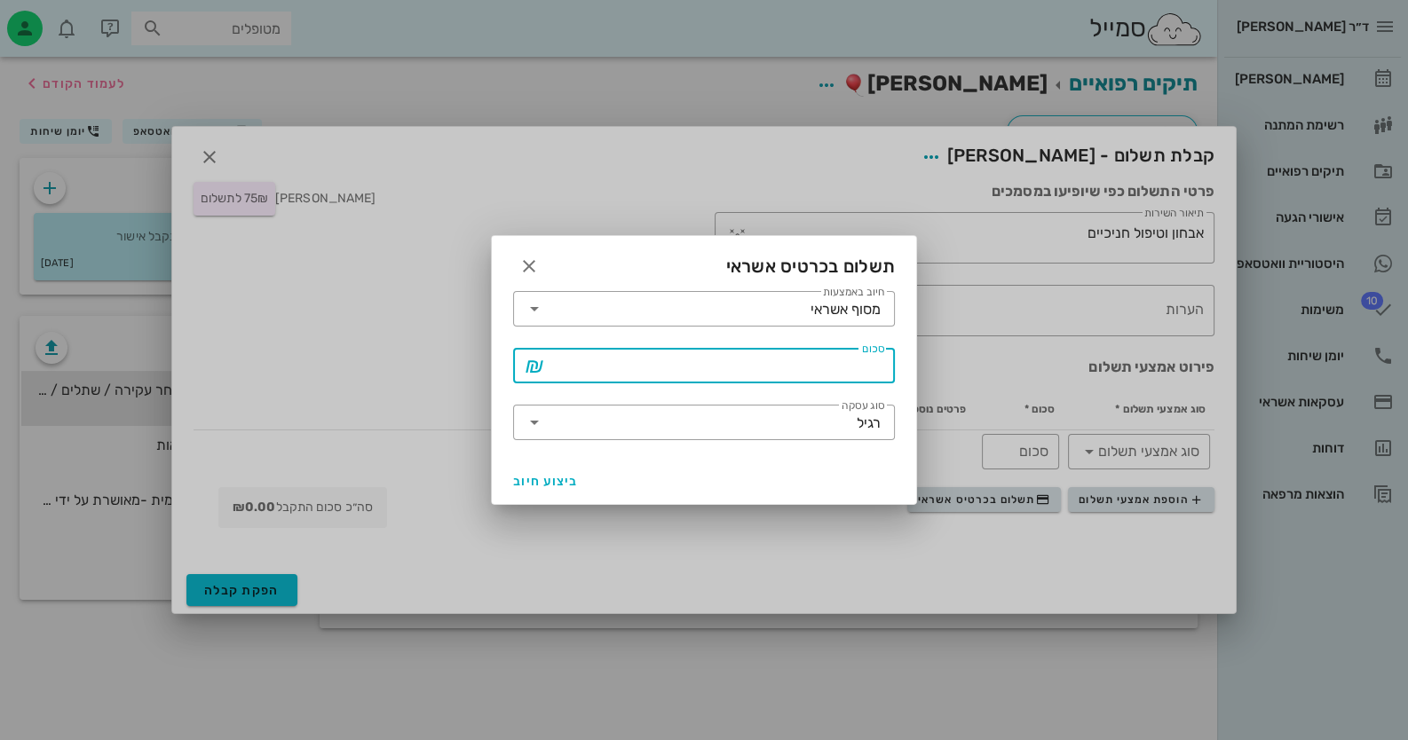
click at [830, 361] on input "סכום" at bounding box center [717, 366] width 336 height 28
type input "75"
click at [538, 476] on span "ביצוע חיוב" at bounding box center [546, 481] width 66 height 15
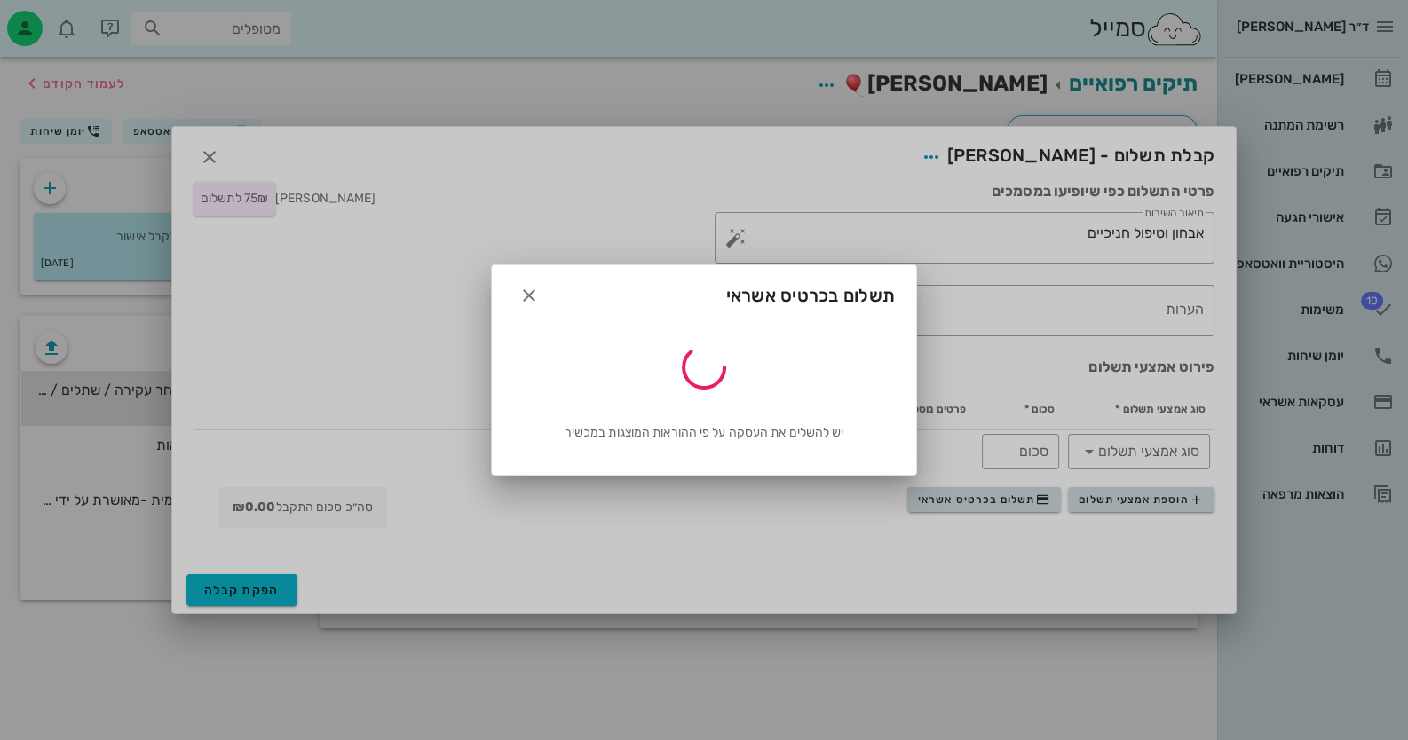
type input "75"
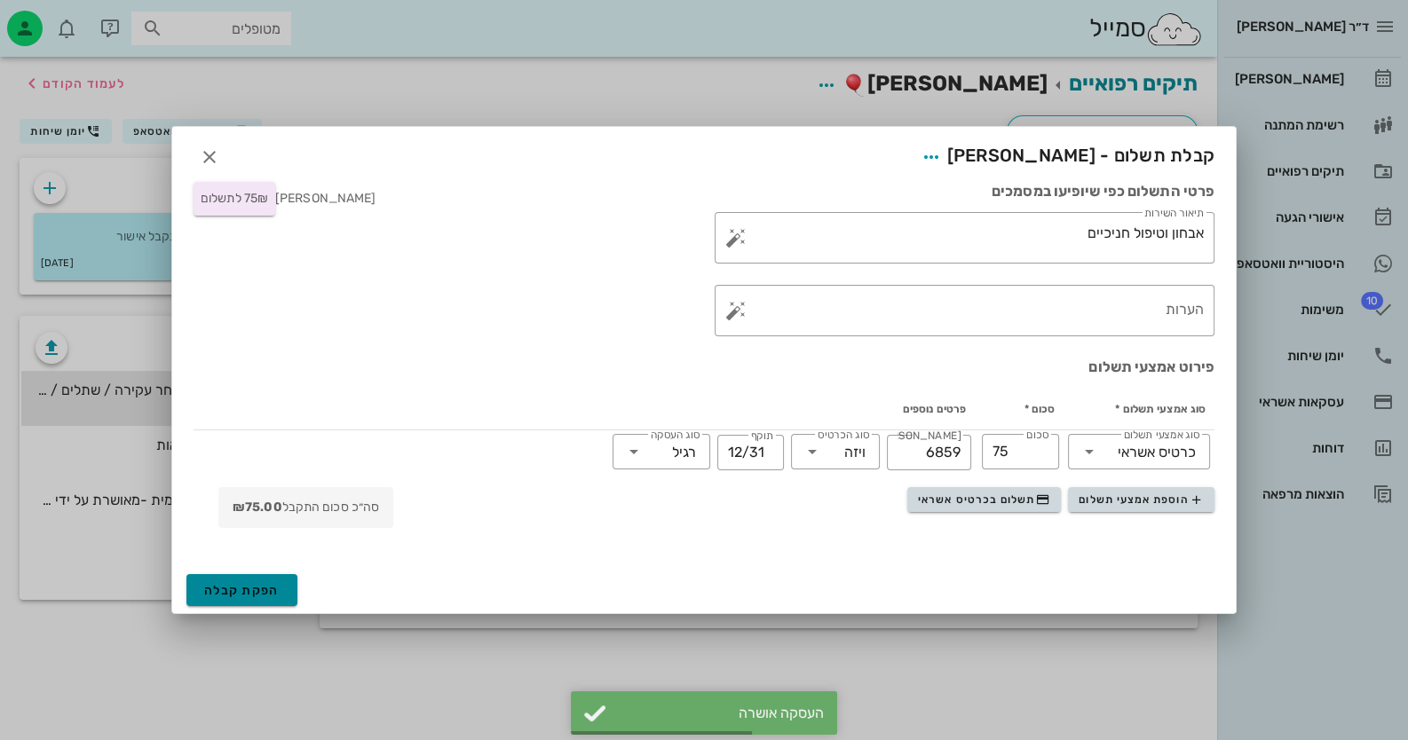
click at [267, 587] on span "הפקת קבלה" at bounding box center [241, 590] width 75 height 15
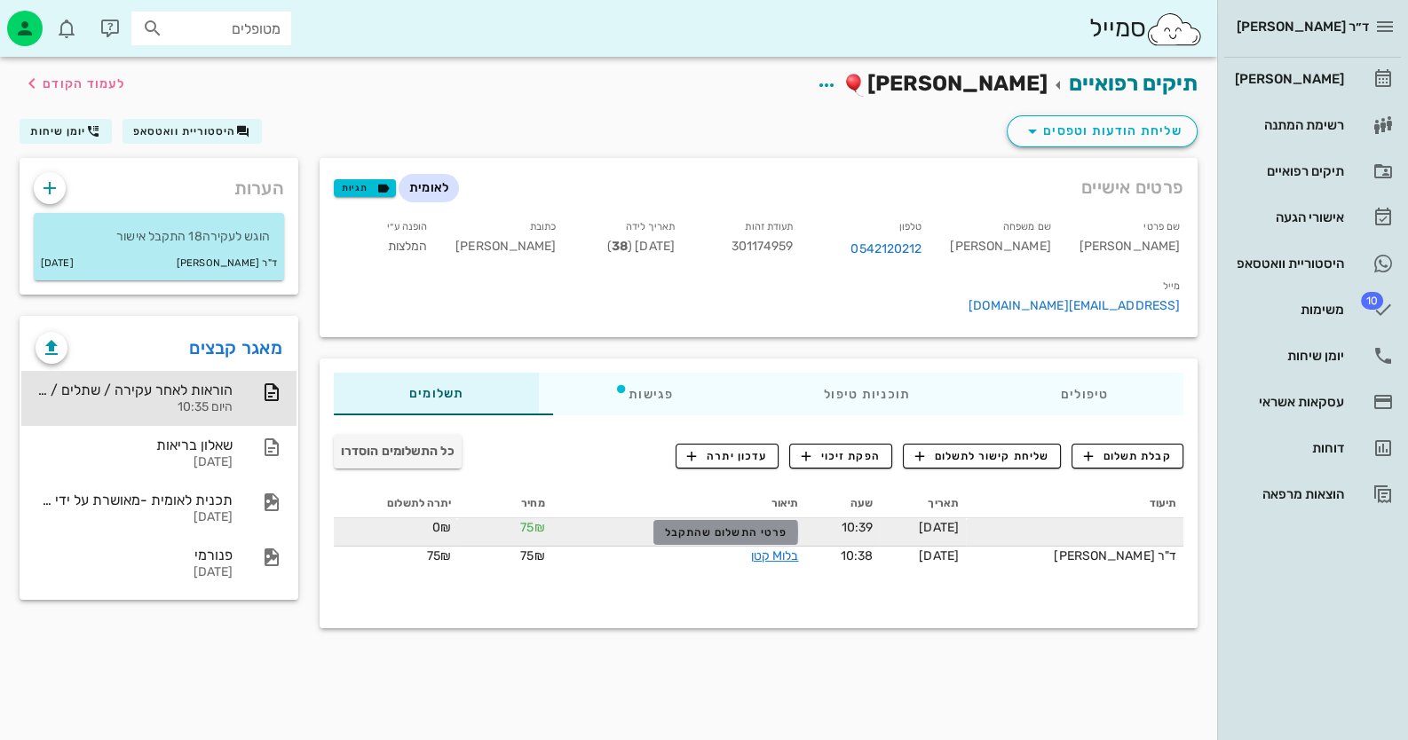
click at [774, 520] on button "פרטי התשלום שהתקבל" at bounding box center [725, 532] width 145 height 25
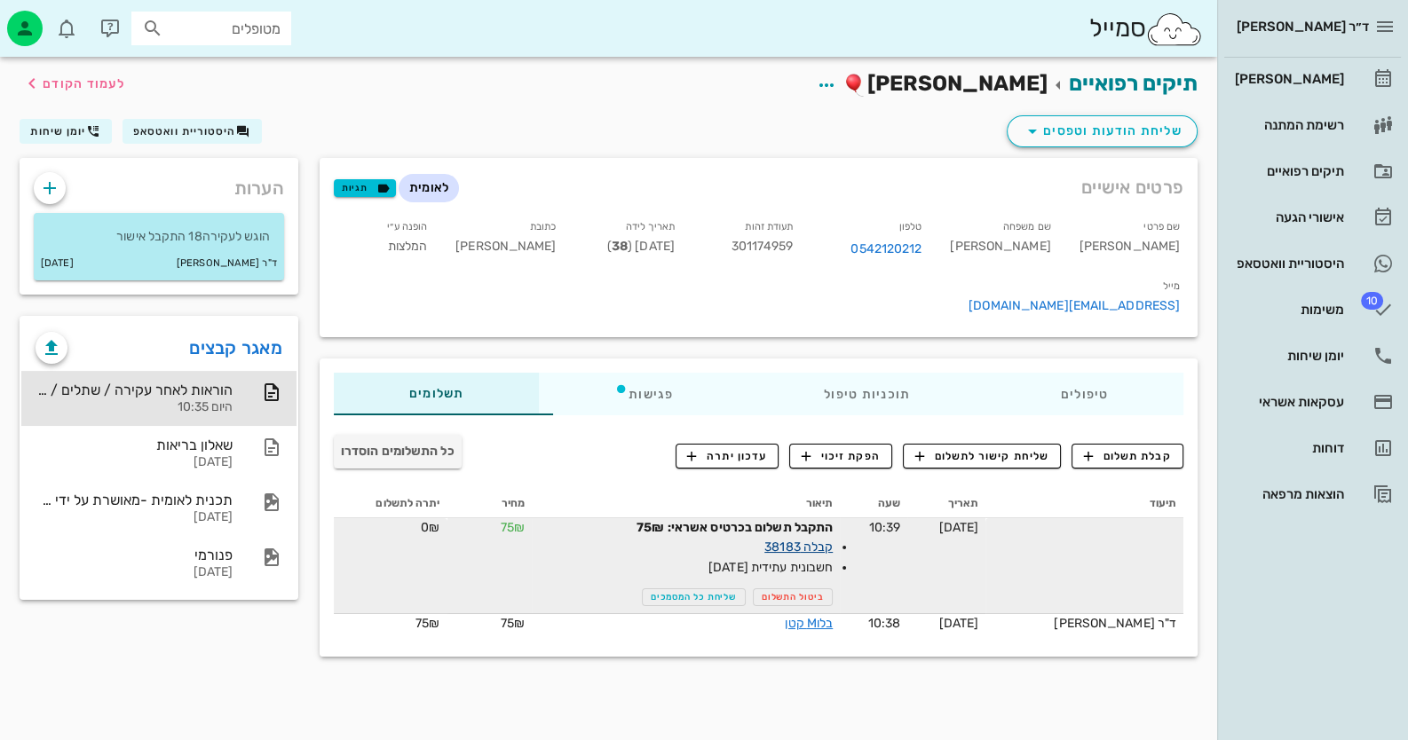
click at [827, 540] on link "קבלה 38183" at bounding box center [798, 547] width 68 height 15
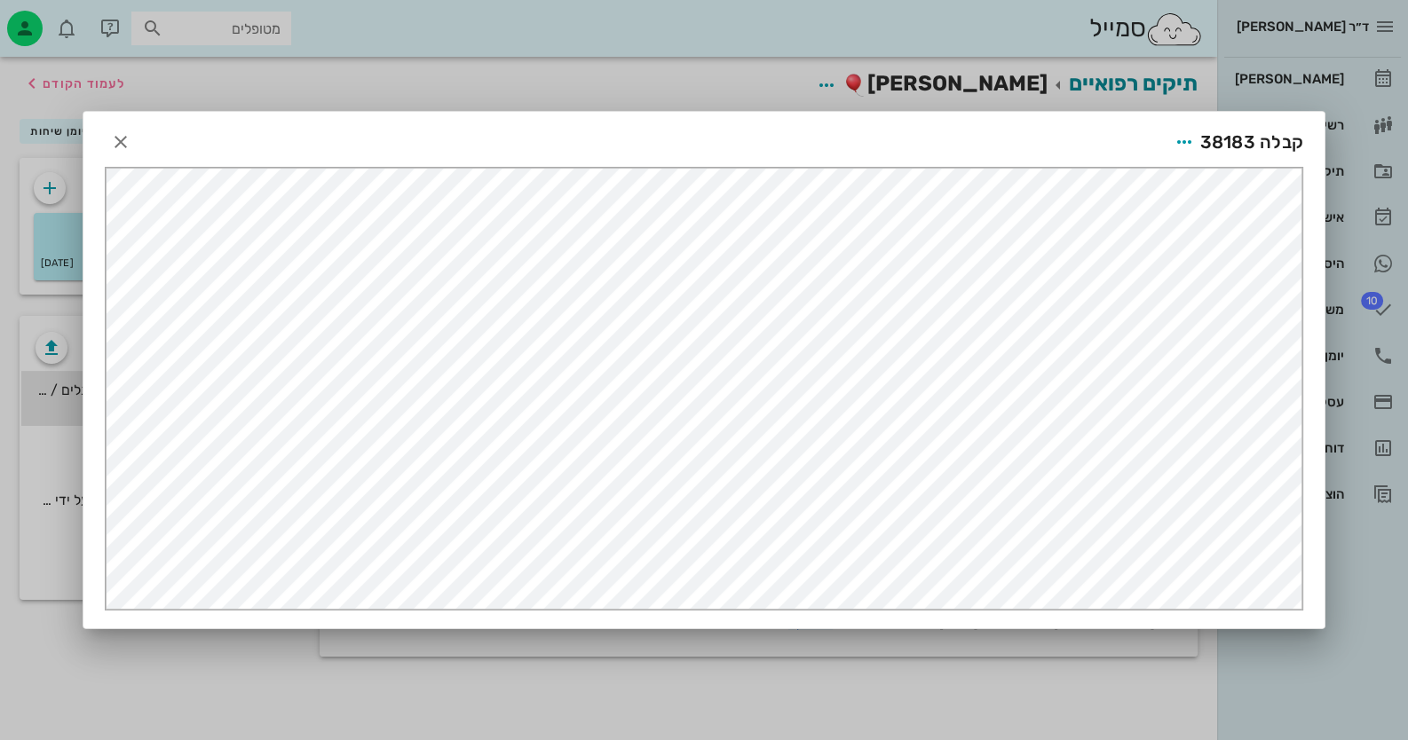
scroll to position [0, 0]
click at [1193, 140] on icon "button" at bounding box center [1184, 141] width 21 height 21
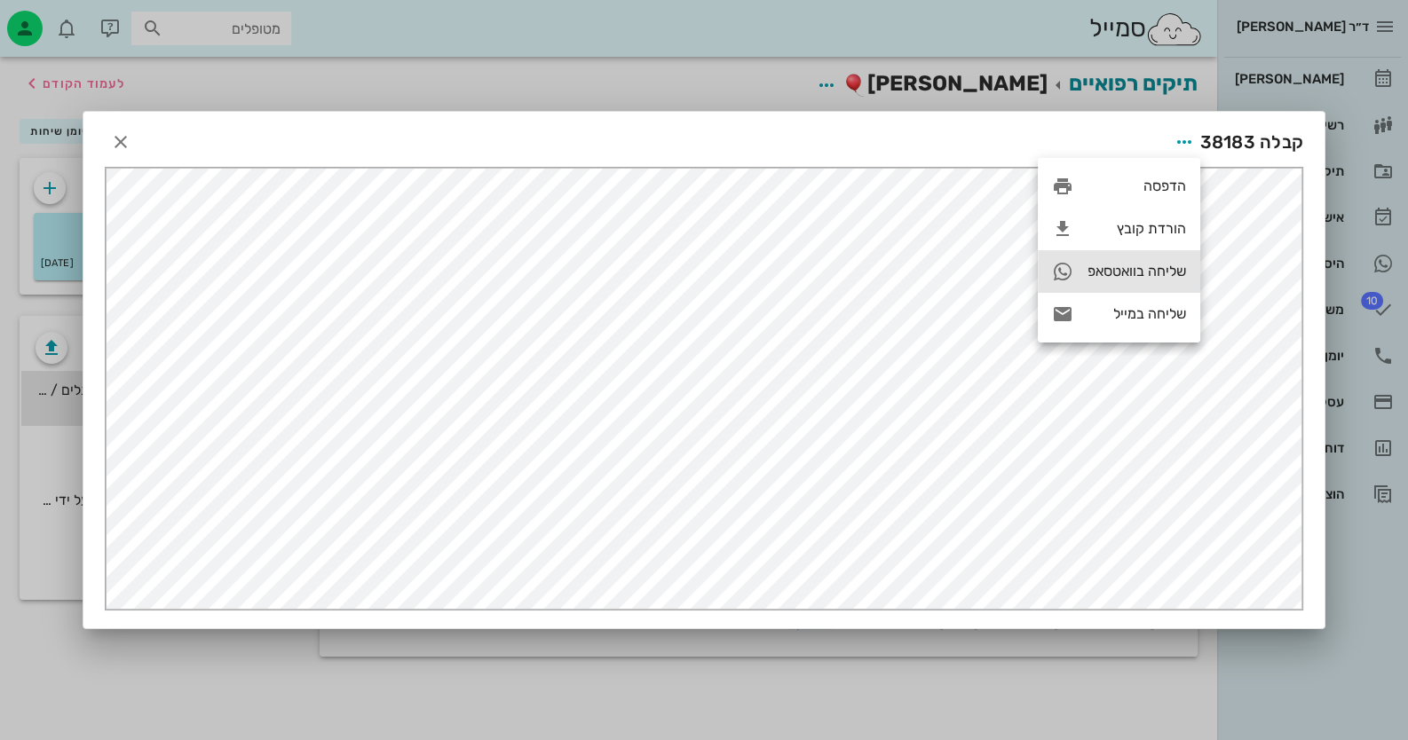
click at [1146, 257] on div "שליחה בוואטסאפ" at bounding box center [1119, 271] width 162 height 43
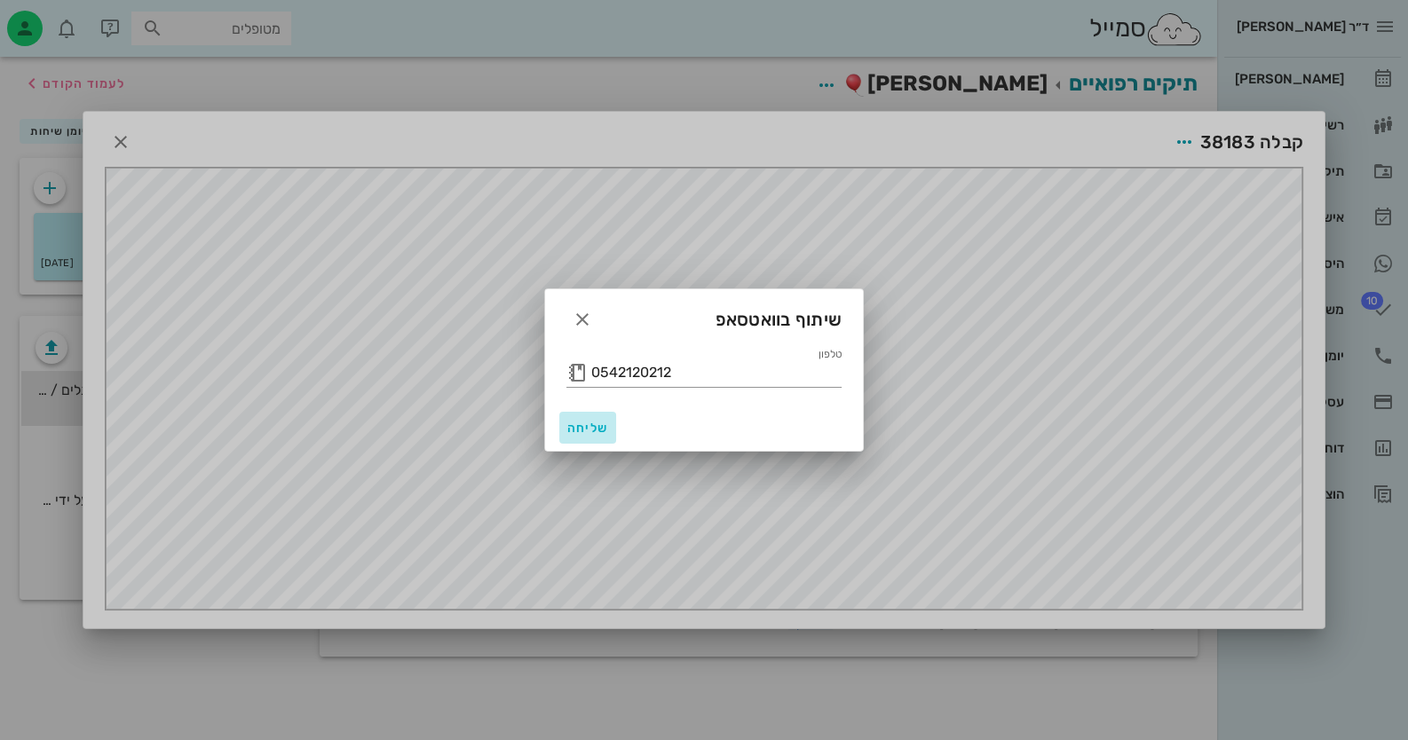
click at [589, 429] on span "שליחה" at bounding box center [587, 428] width 43 height 15
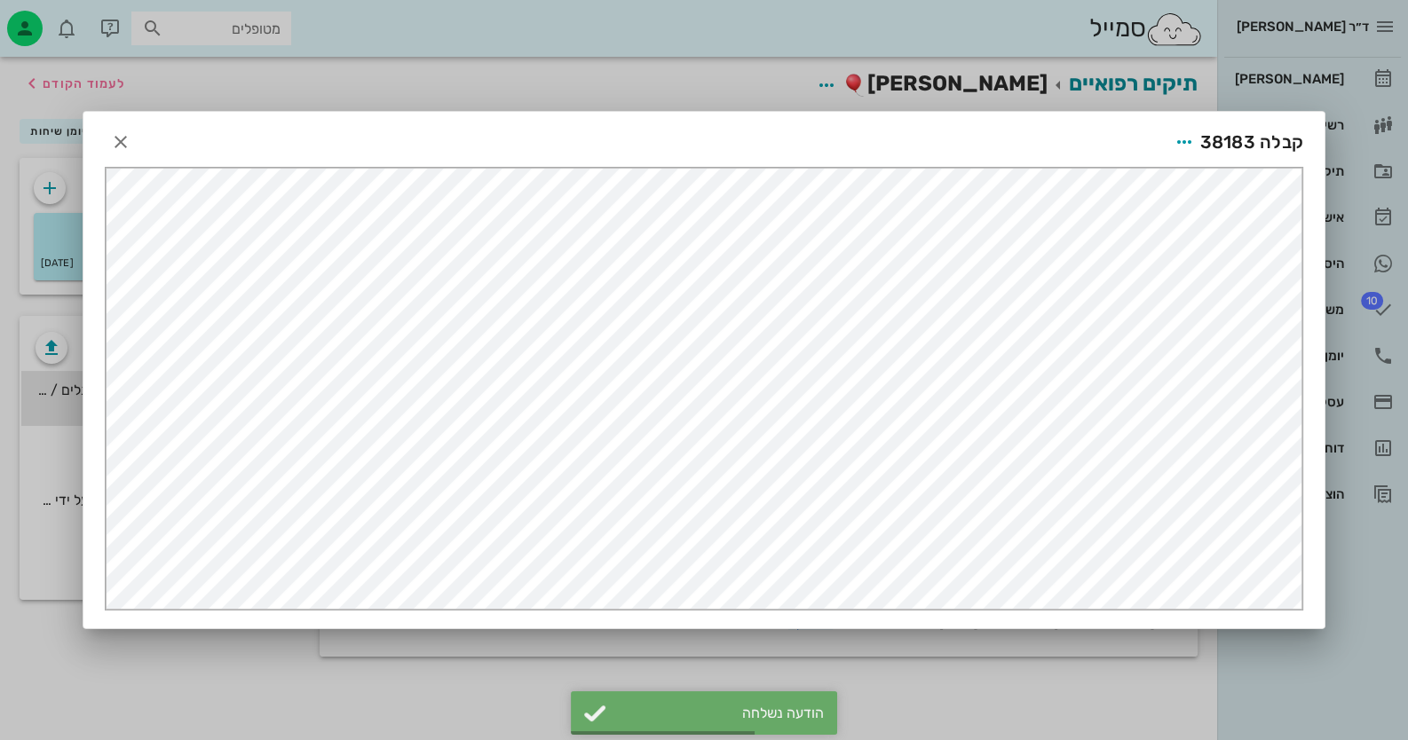
click at [1365, 73] on div at bounding box center [704, 370] width 1408 height 740
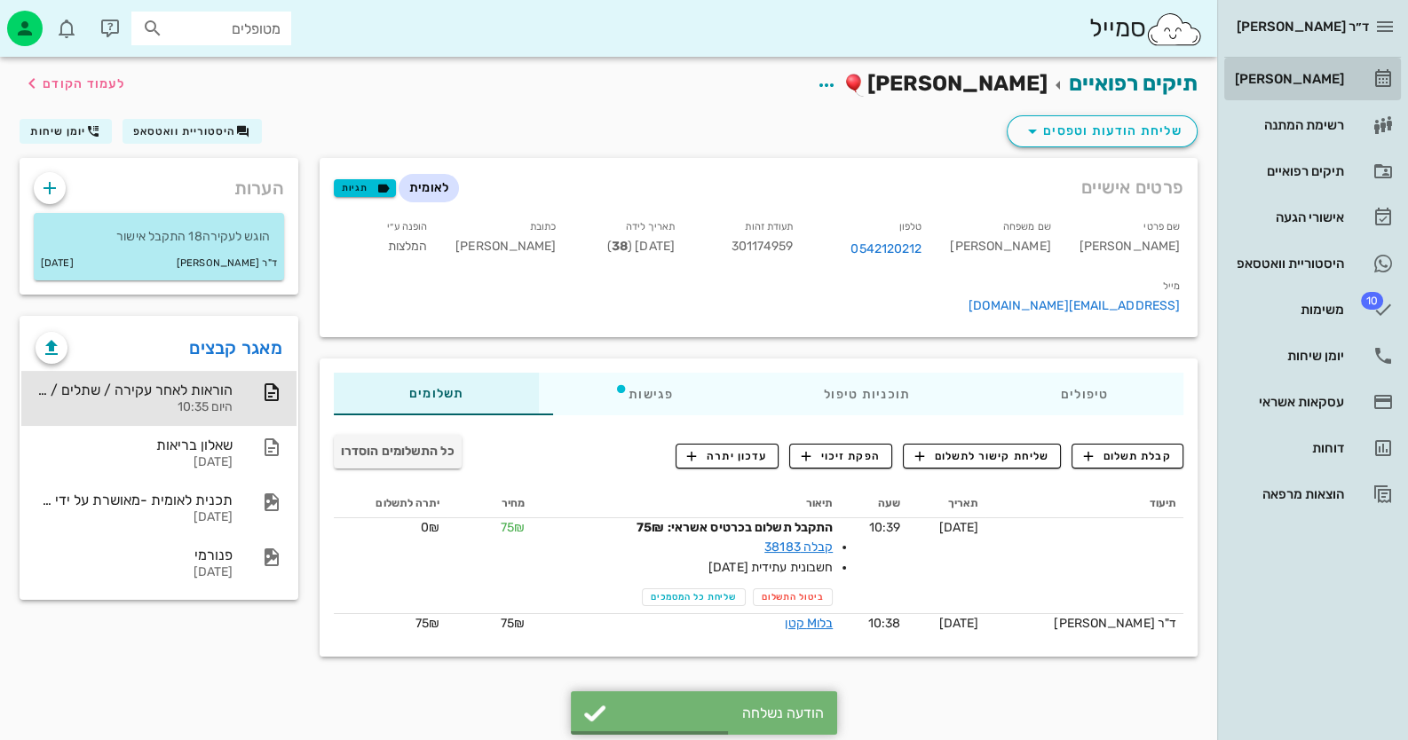
click at [1367, 73] on link "[PERSON_NAME]" at bounding box center [1312, 79] width 177 height 43
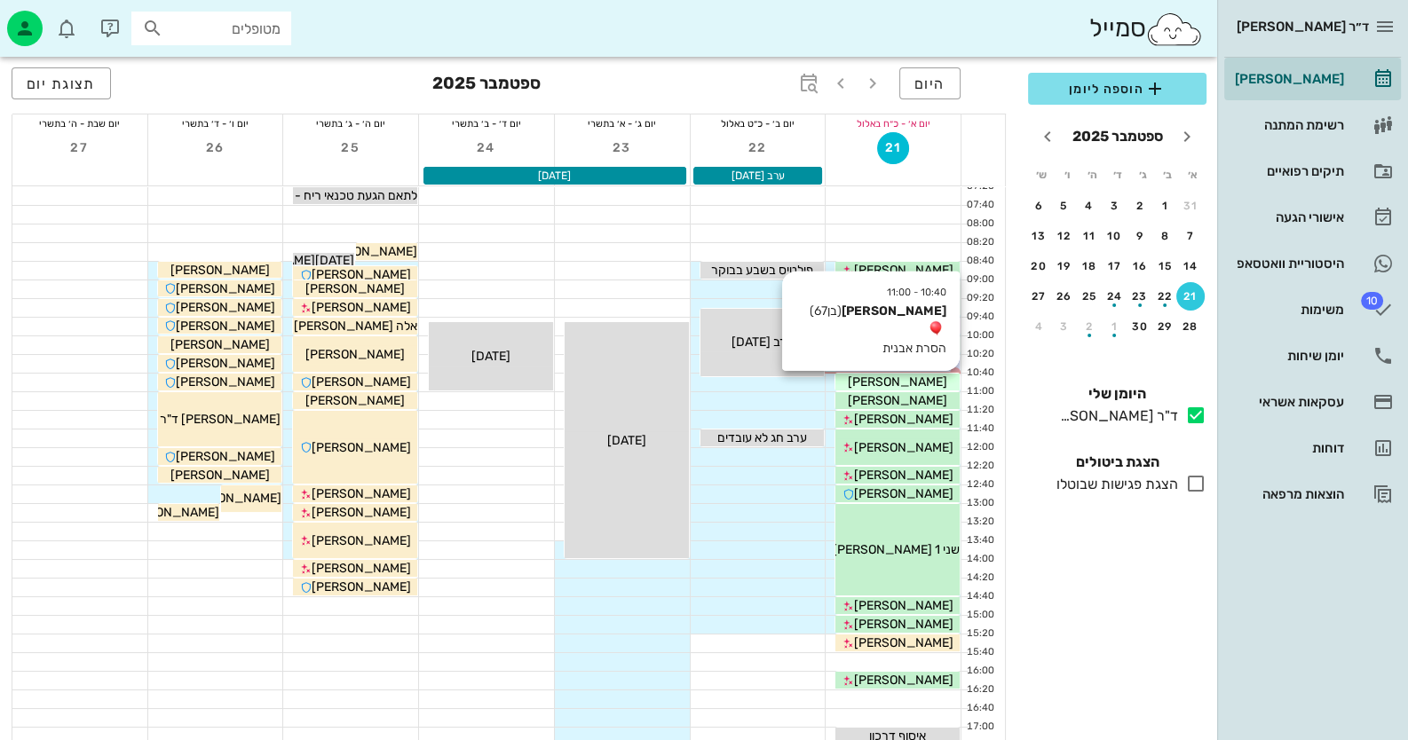
click at [897, 382] on span "[PERSON_NAME]" at bounding box center [897, 382] width 99 height 15
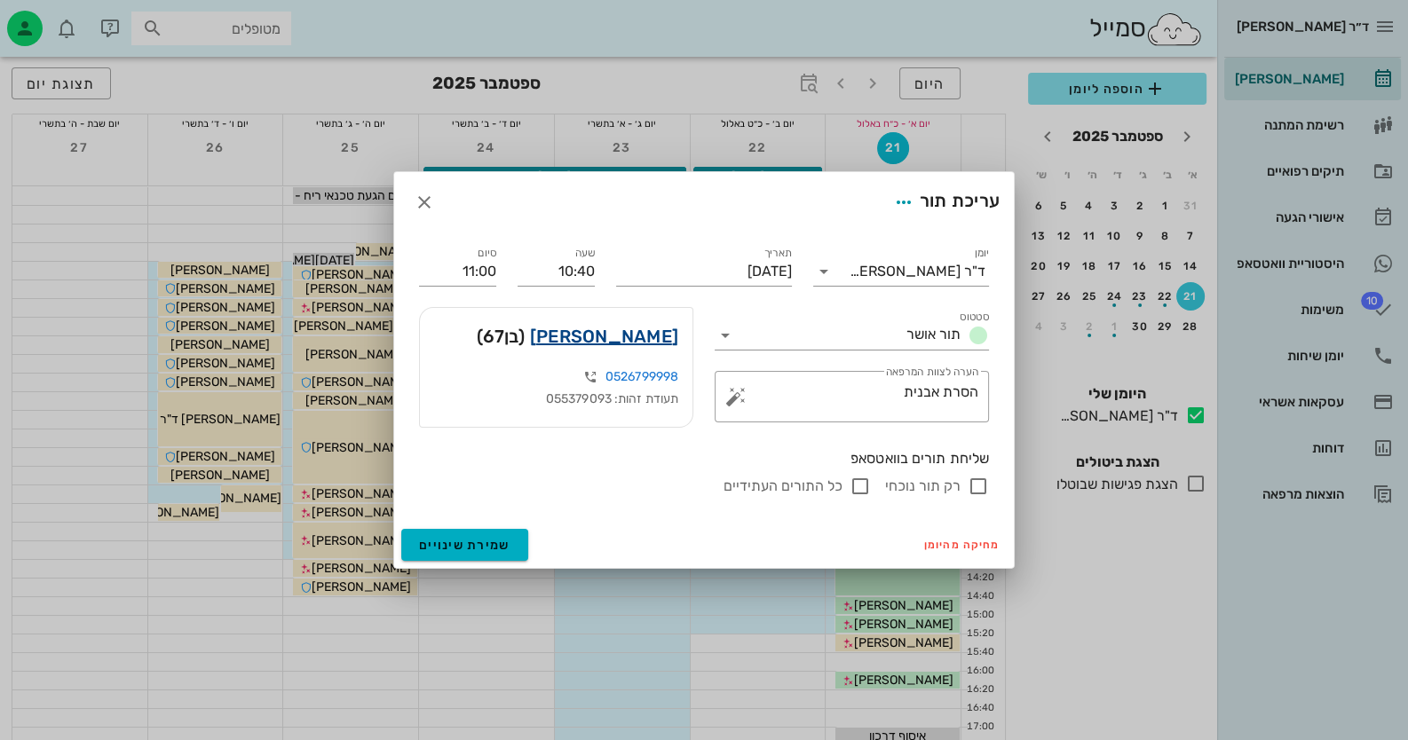
click at [604, 345] on link "[PERSON_NAME]" at bounding box center [604, 336] width 148 height 28
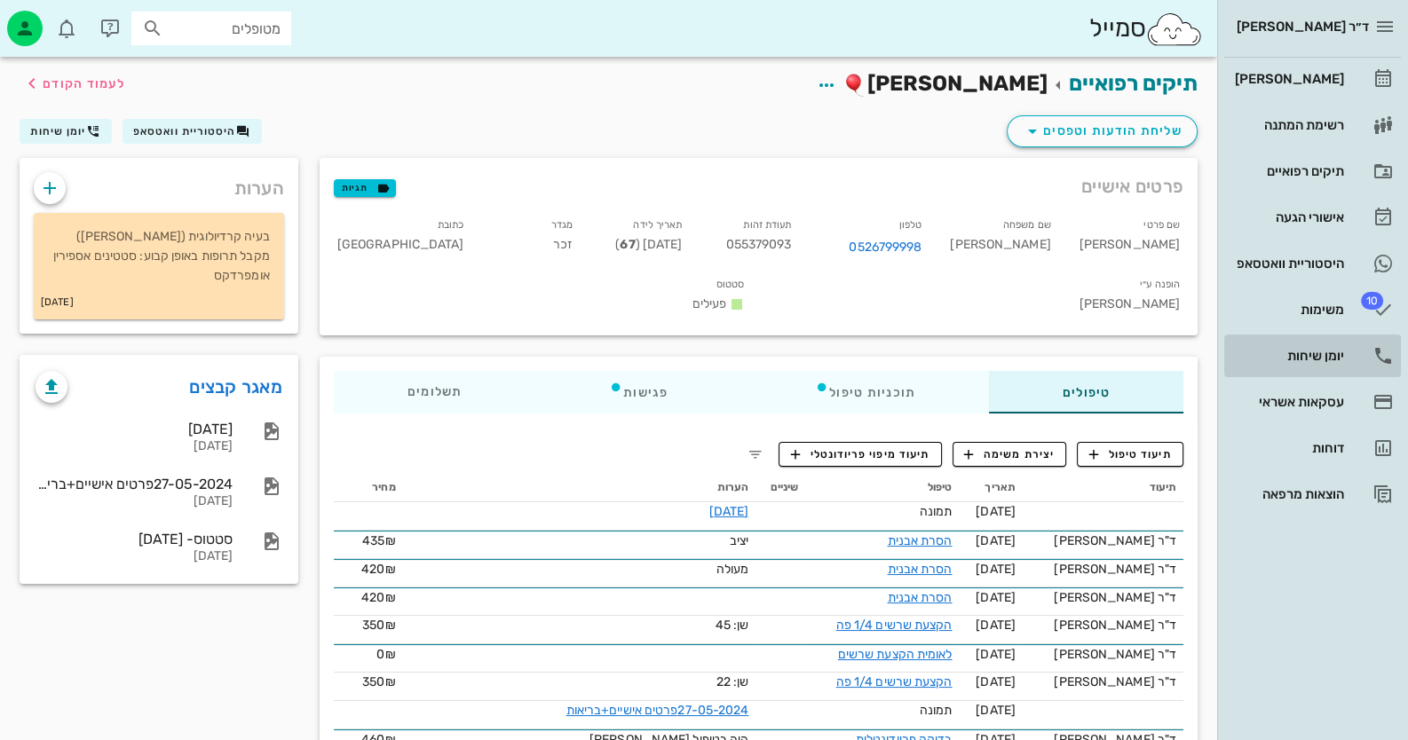
click at [1300, 342] on div "יומן שיחות" at bounding box center [1287, 356] width 113 height 28
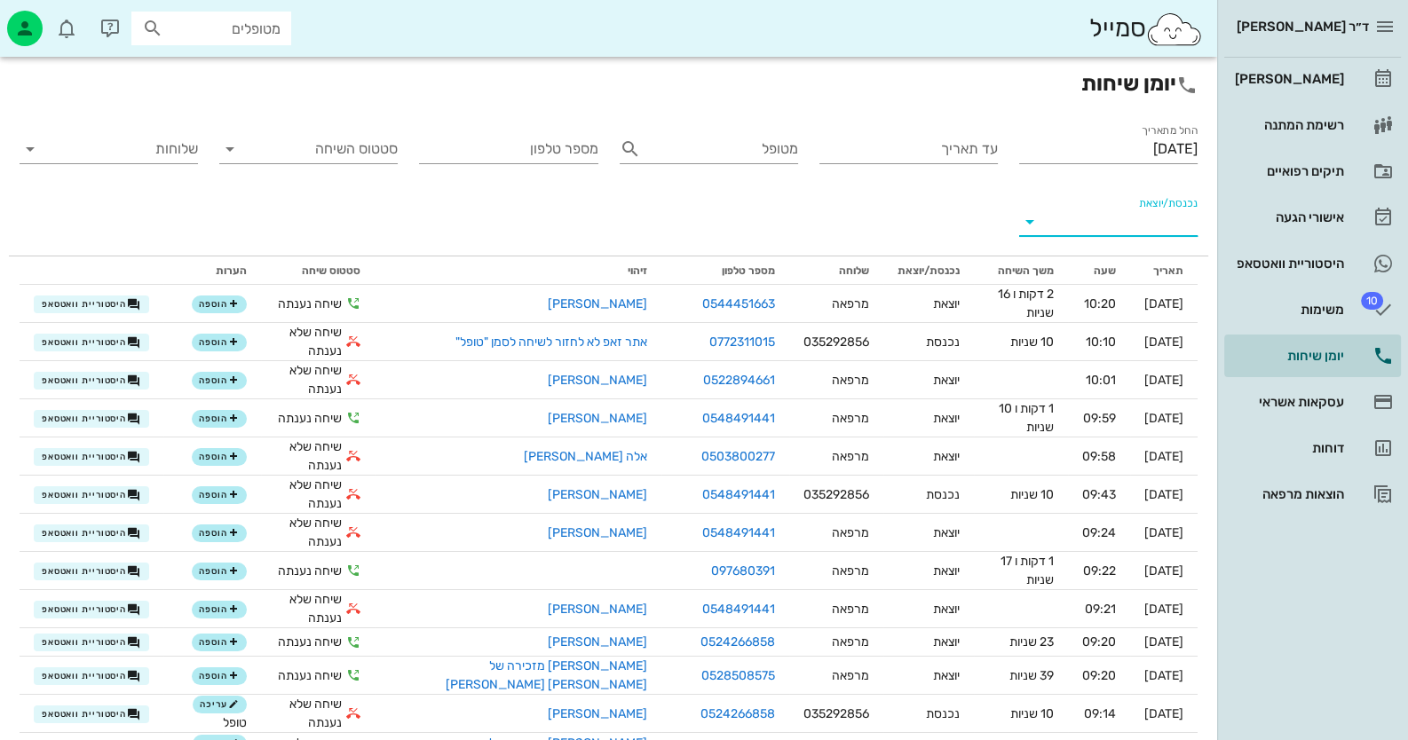
click at [1096, 224] on input "נכנסת/יוצאת" at bounding box center [1123, 222] width 150 height 28
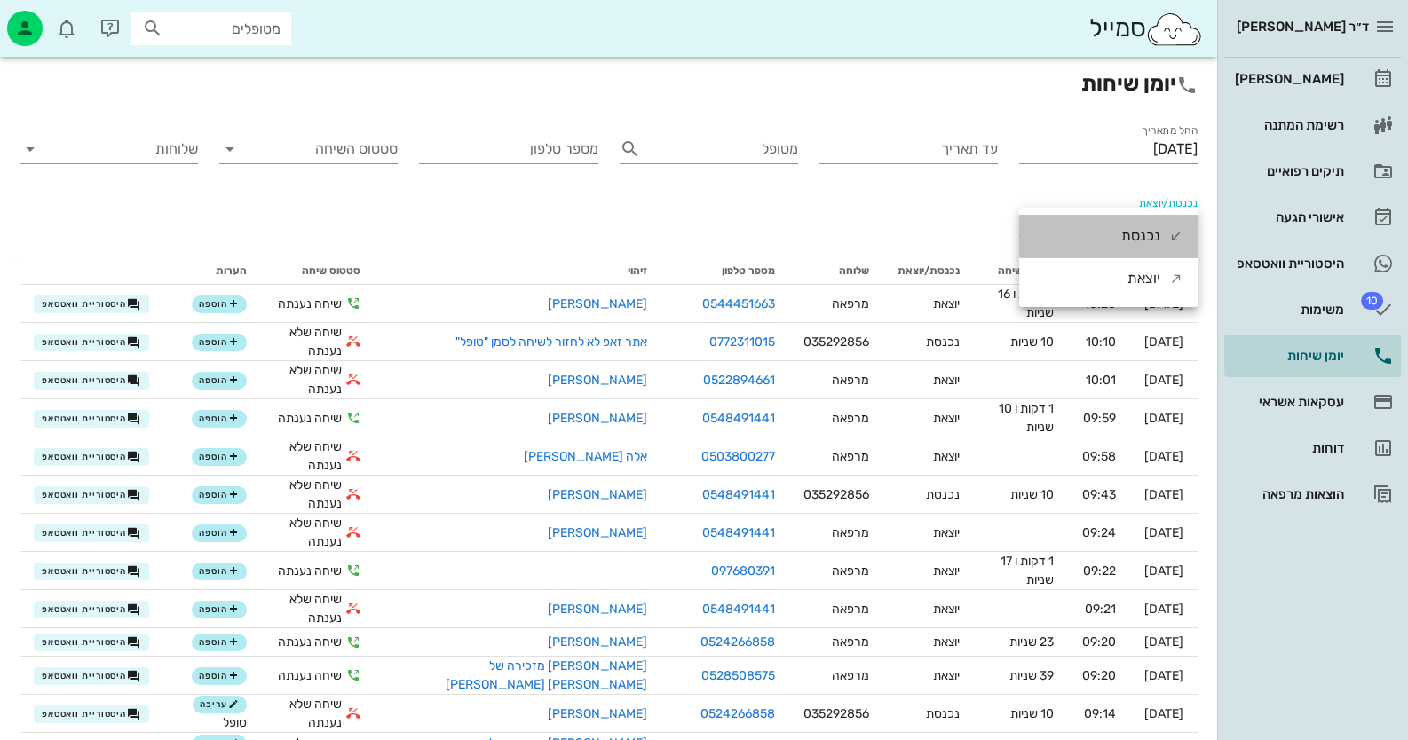
click at [1136, 229] on div "נכנסת" at bounding box center [1140, 236] width 39 height 43
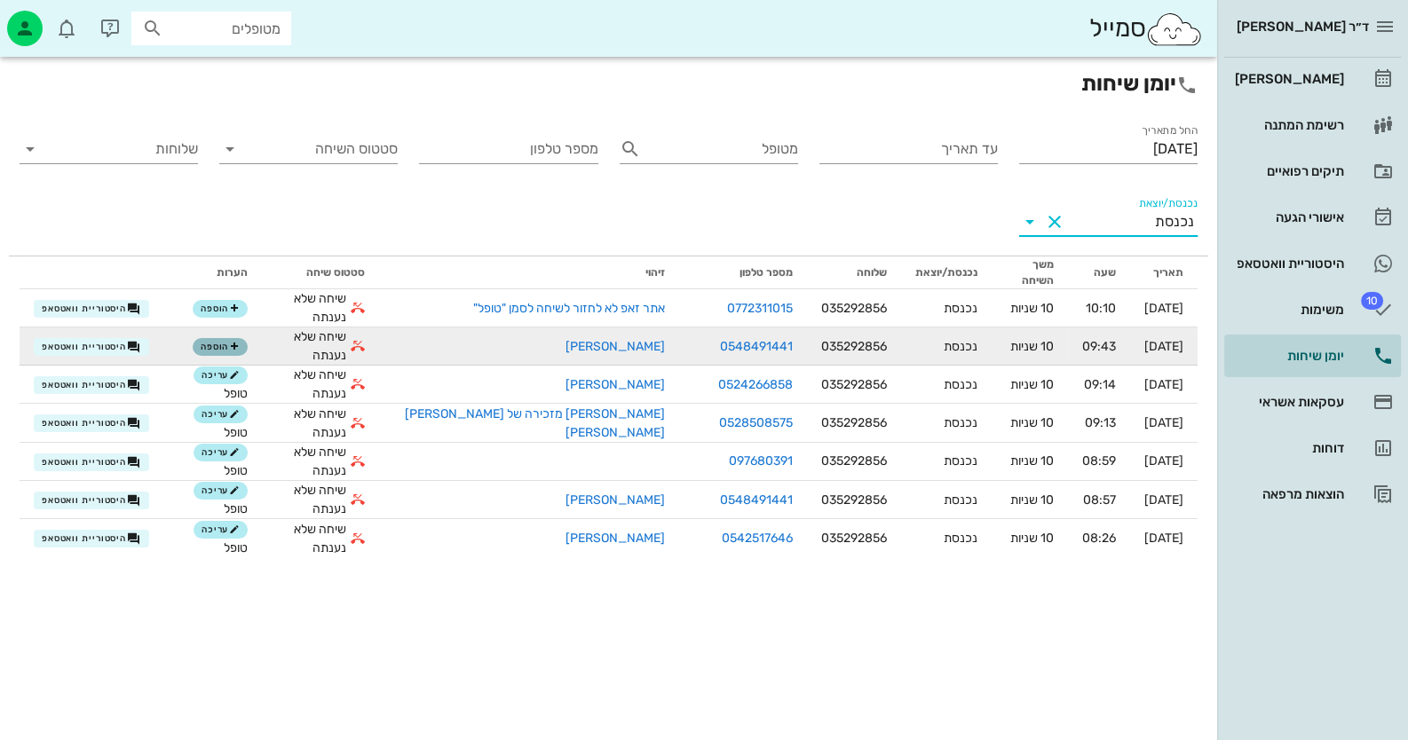
click at [232, 342] on span "הוספה" at bounding box center [220, 347] width 39 height 11
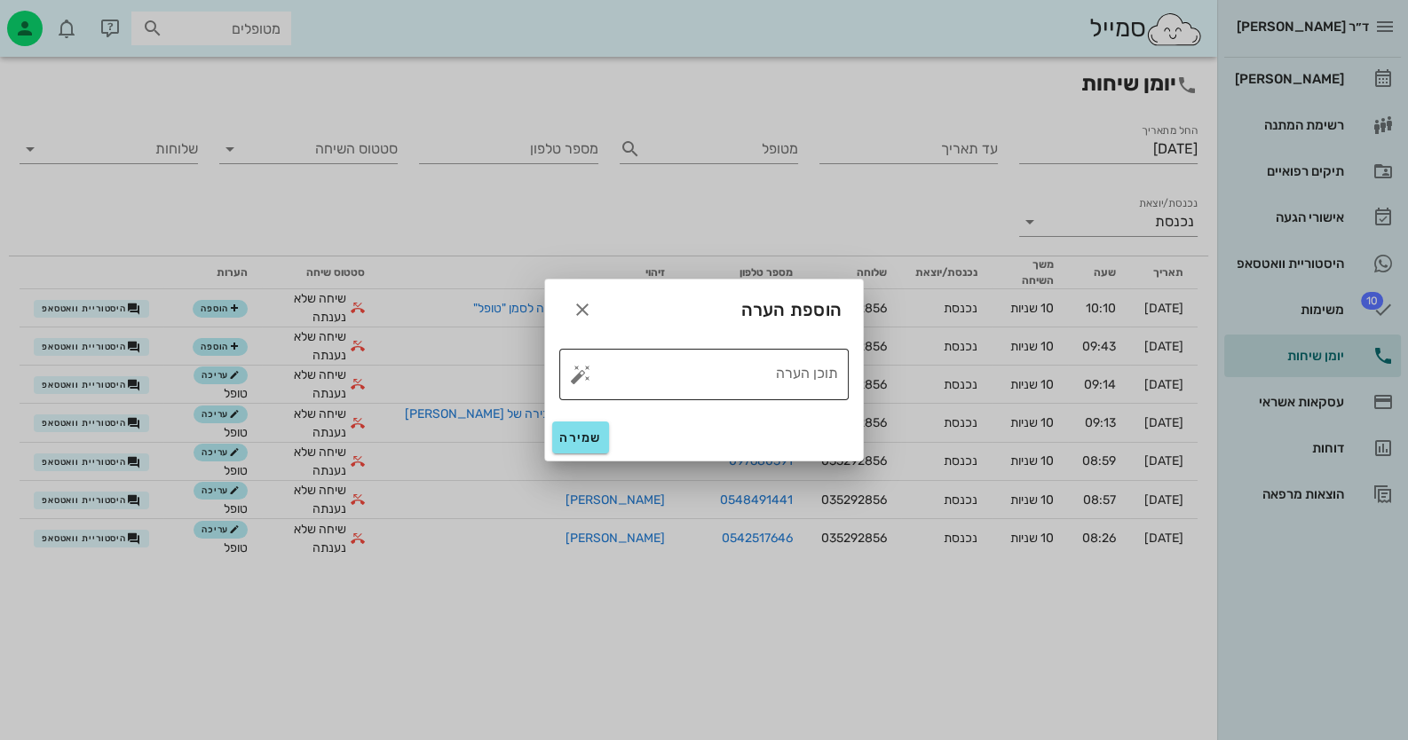
click at [579, 376] on button "button" at bounding box center [580, 374] width 21 height 21
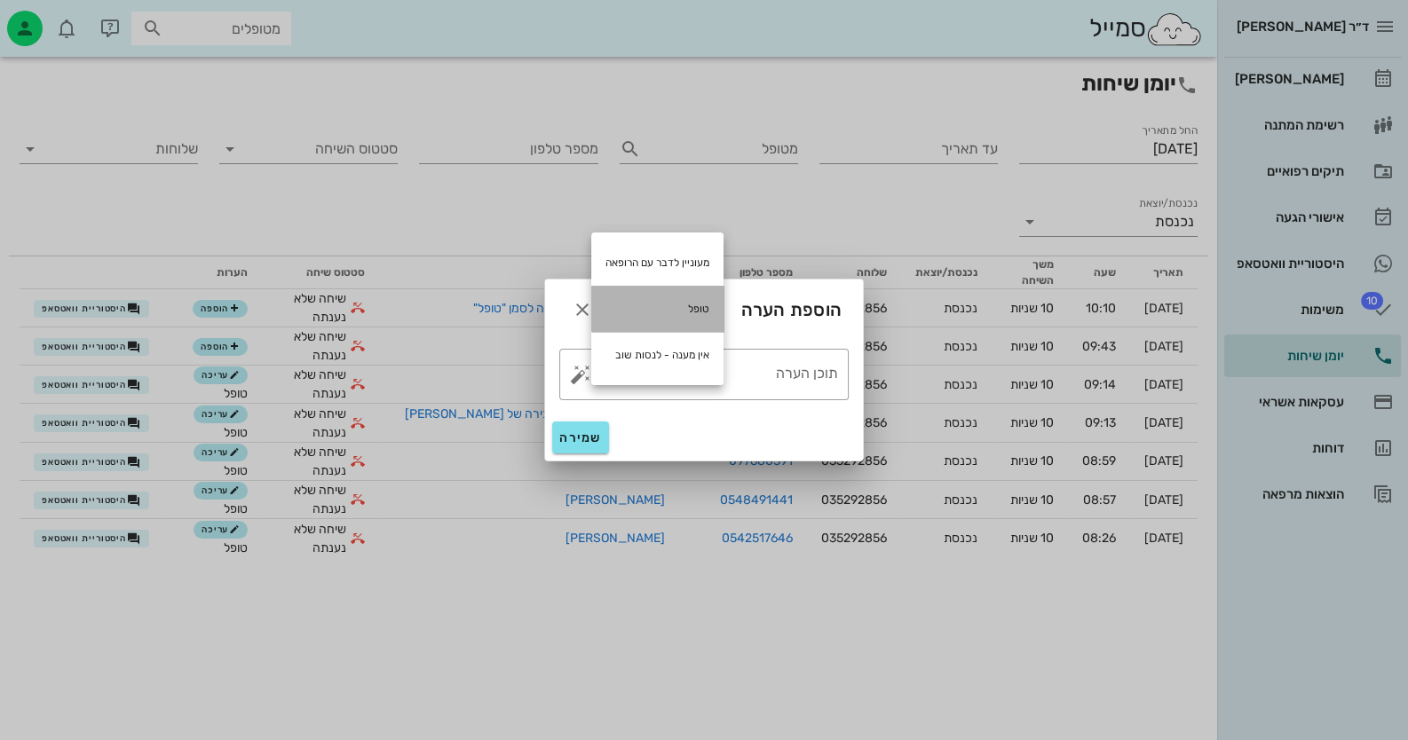
click at [693, 291] on div "טופל" at bounding box center [657, 309] width 132 height 46
type textarea "טופל"
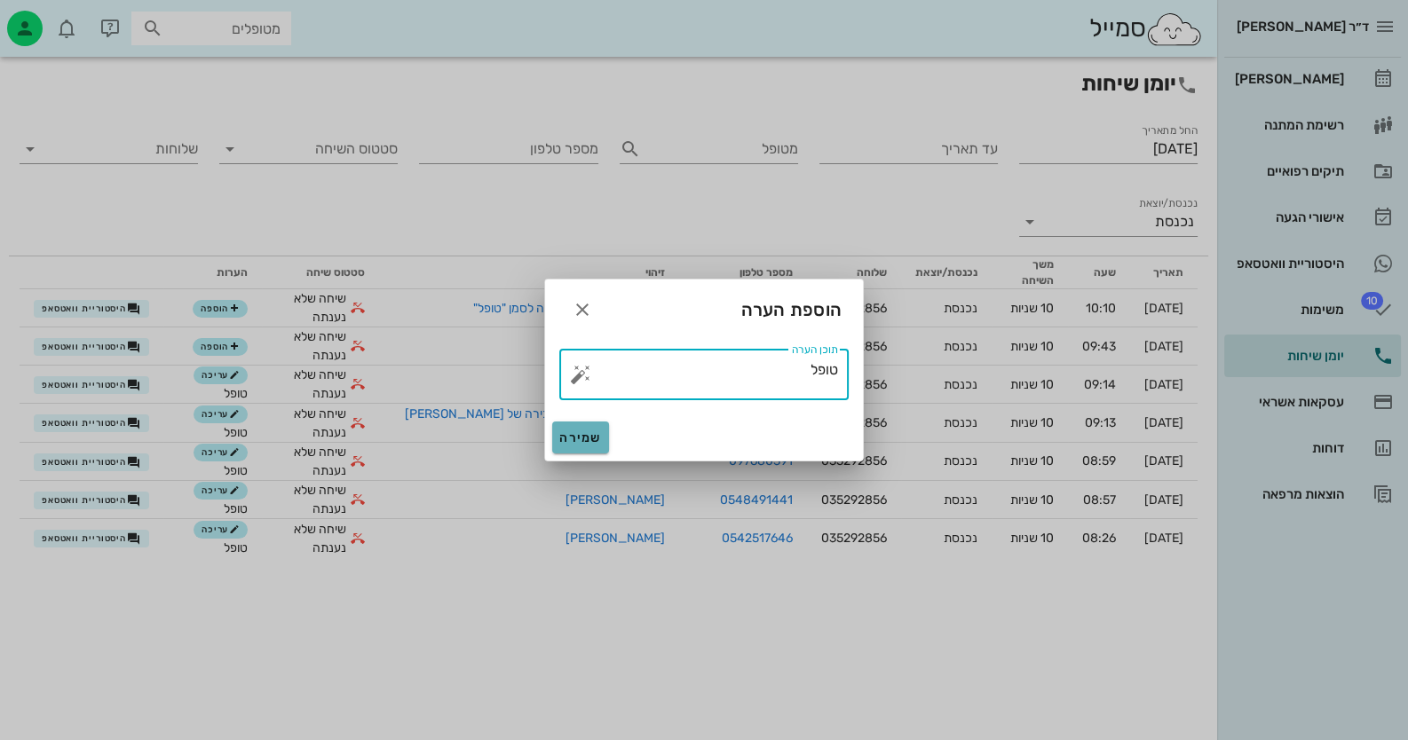
click at [582, 423] on button "שמירה" at bounding box center [580, 438] width 57 height 32
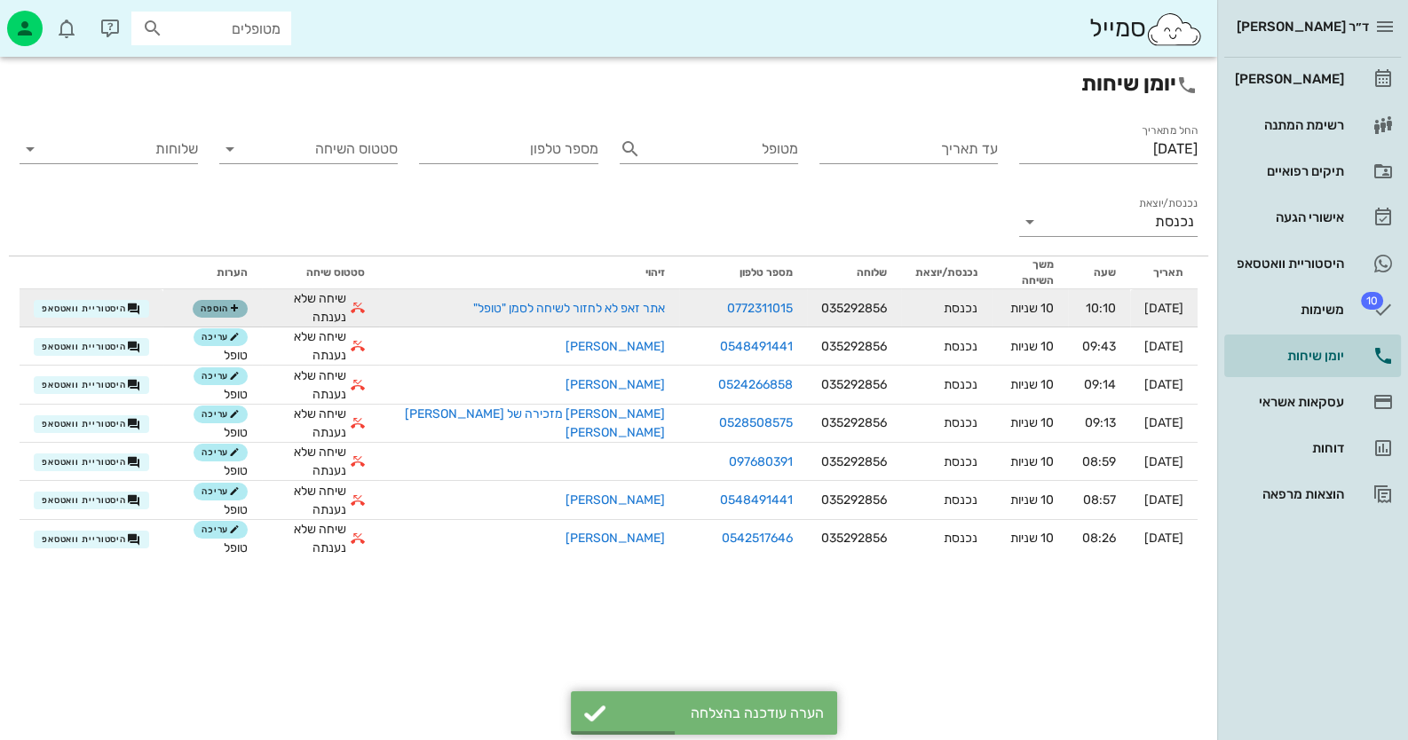
click at [239, 304] on span "הוספה" at bounding box center [220, 309] width 39 height 11
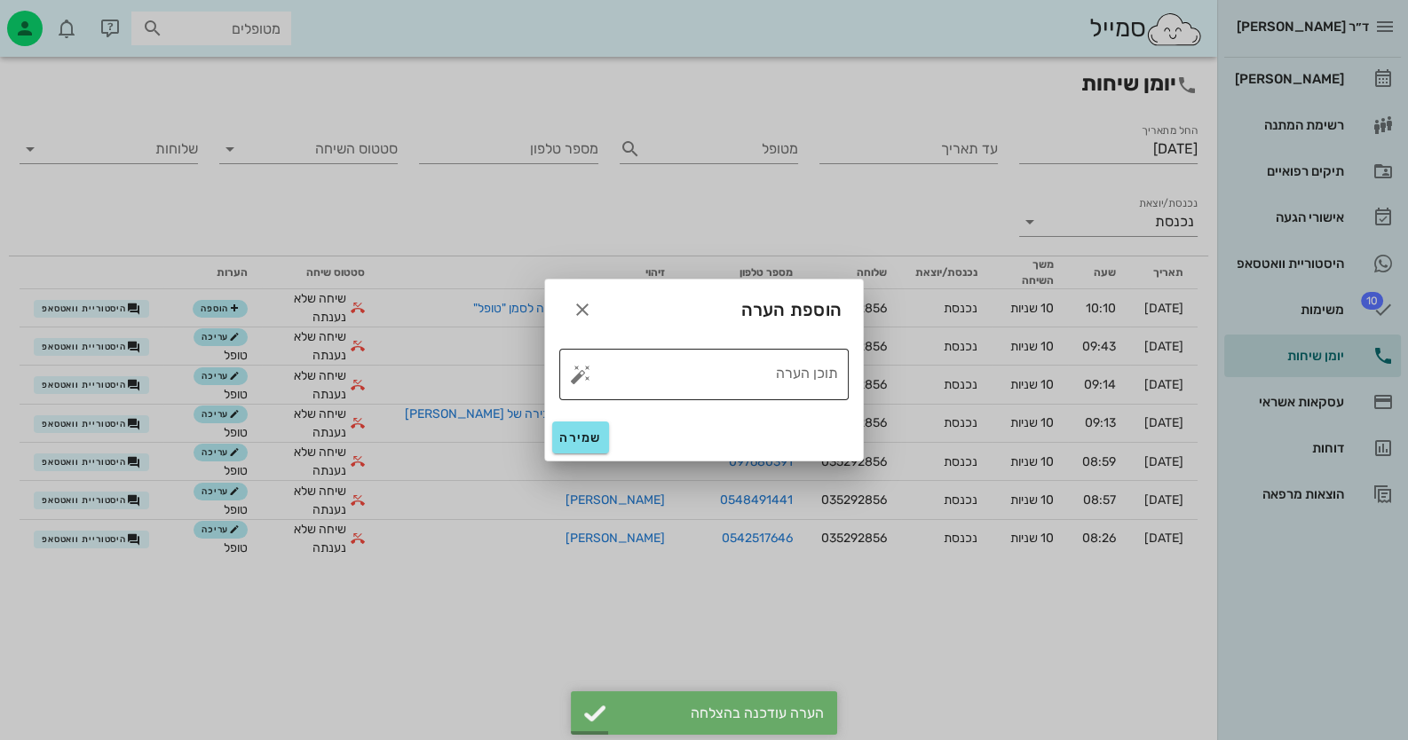
click at [579, 374] on button "button" at bounding box center [580, 374] width 21 height 21
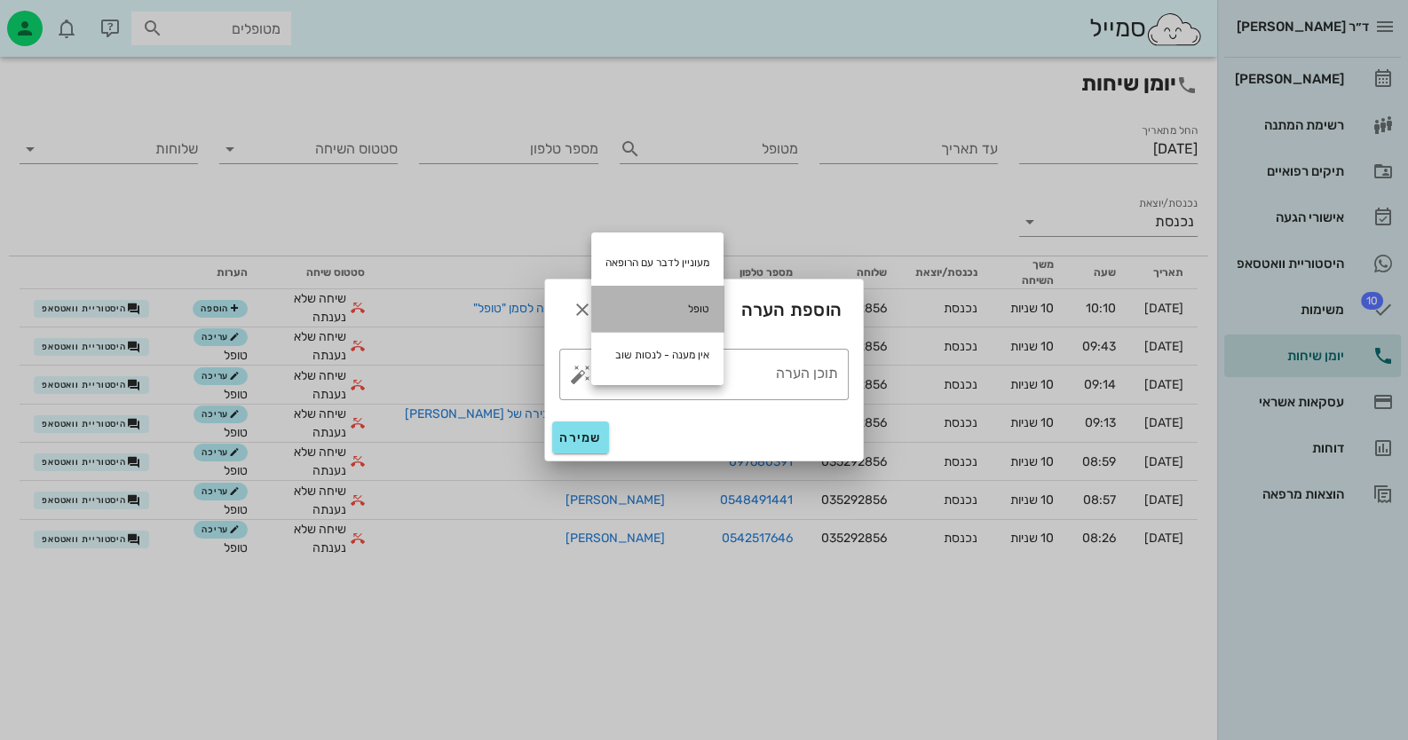
click at [679, 300] on div "טופל" at bounding box center [657, 309] width 132 height 46
type textarea "טופל"
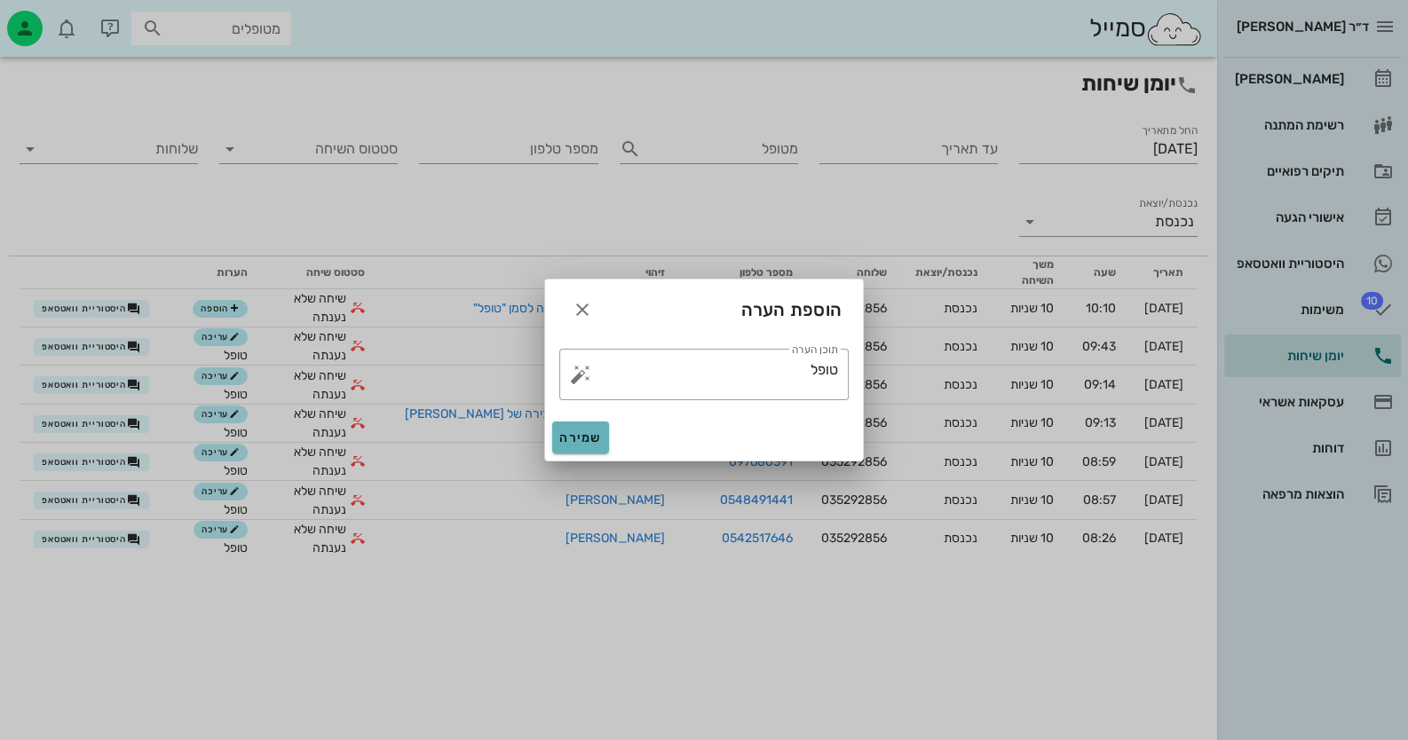
click at [588, 443] on span "שמירה" at bounding box center [580, 438] width 43 height 15
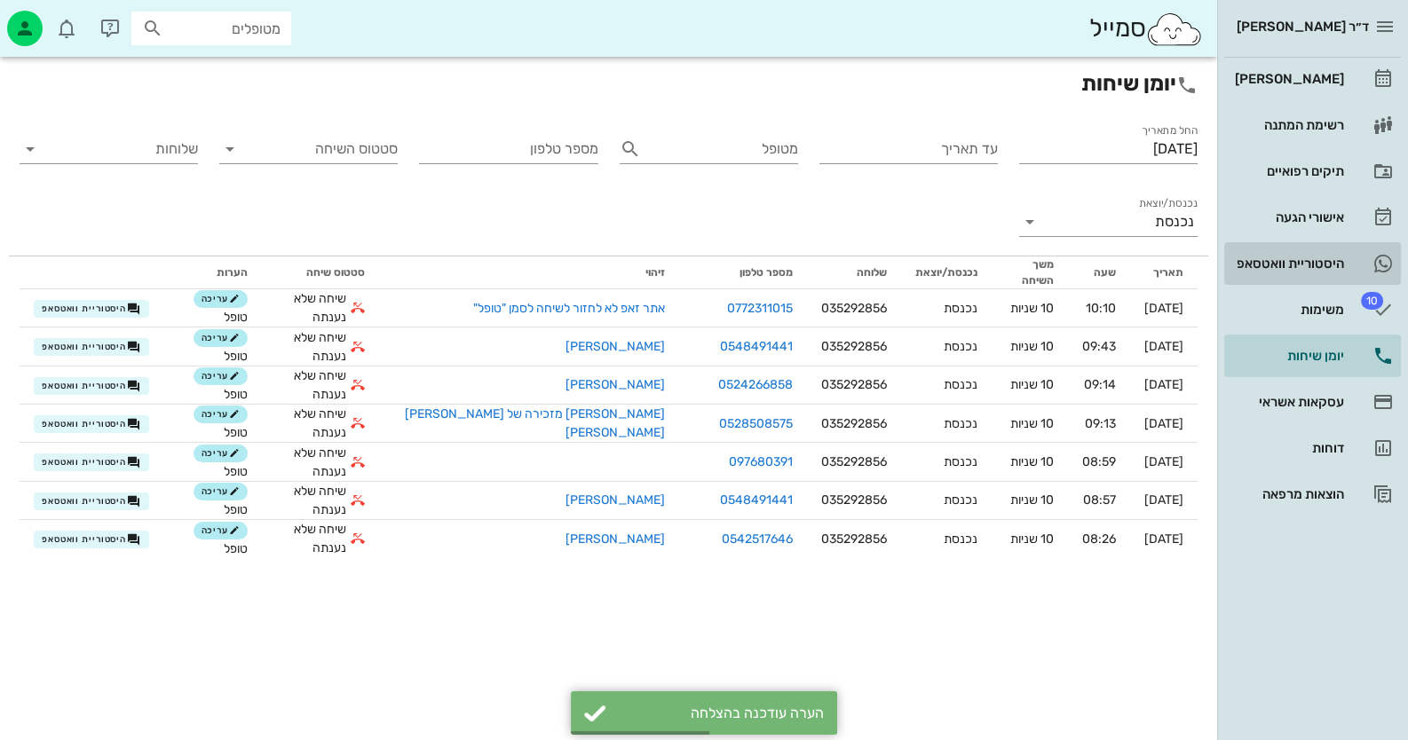
click at [1357, 244] on link "היסטוריית וואטסאפ" at bounding box center [1312, 263] width 177 height 43
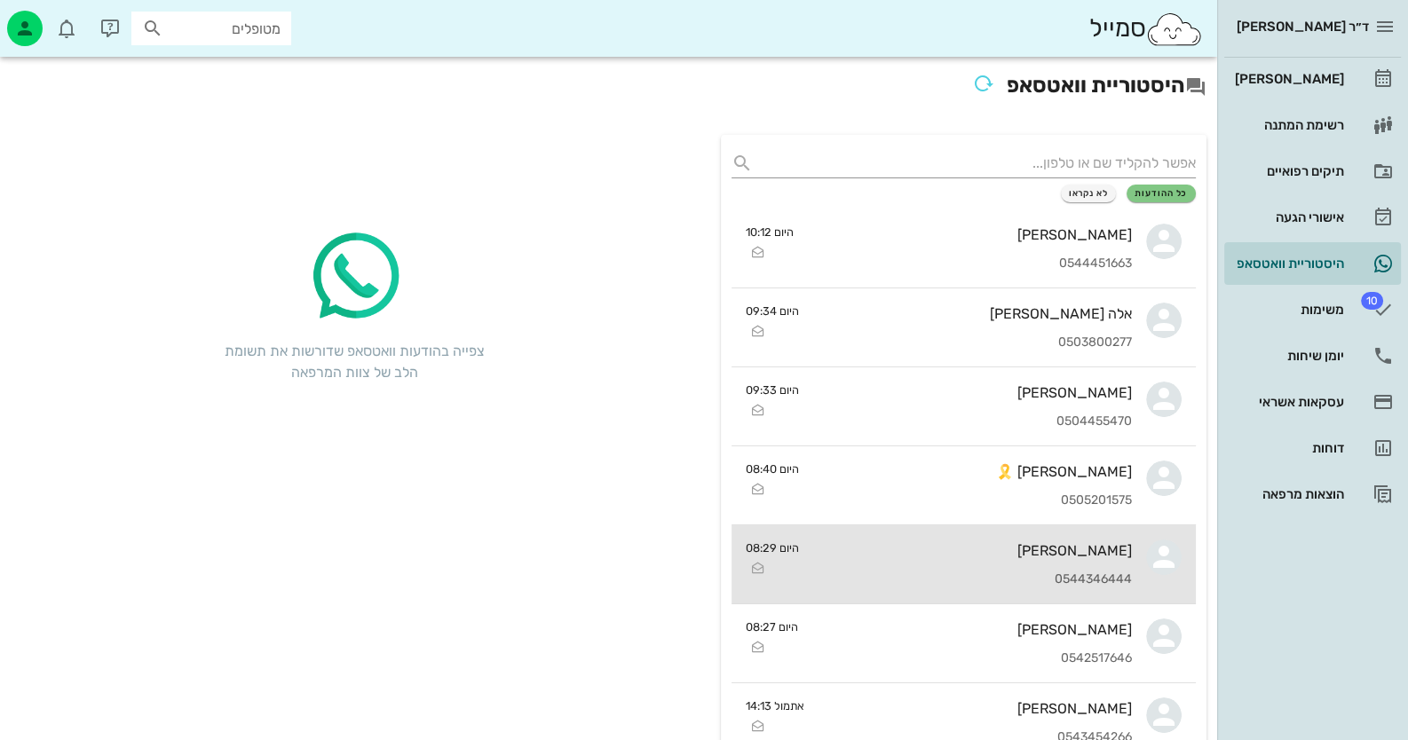
click at [1059, 534] on div "[PERSON_NAME] 0544346444" at bounding box center [972, 565] width 319 height 78
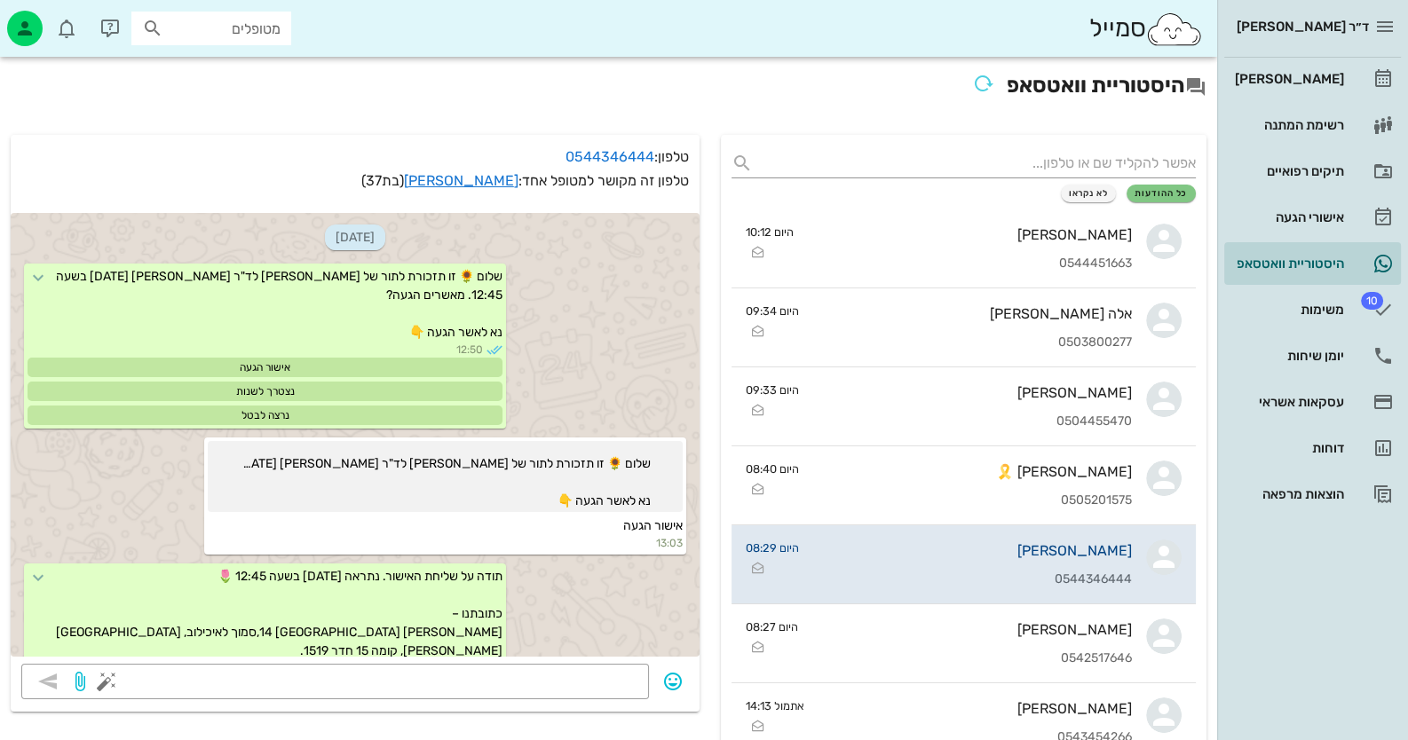
scroll to position [578, 0]
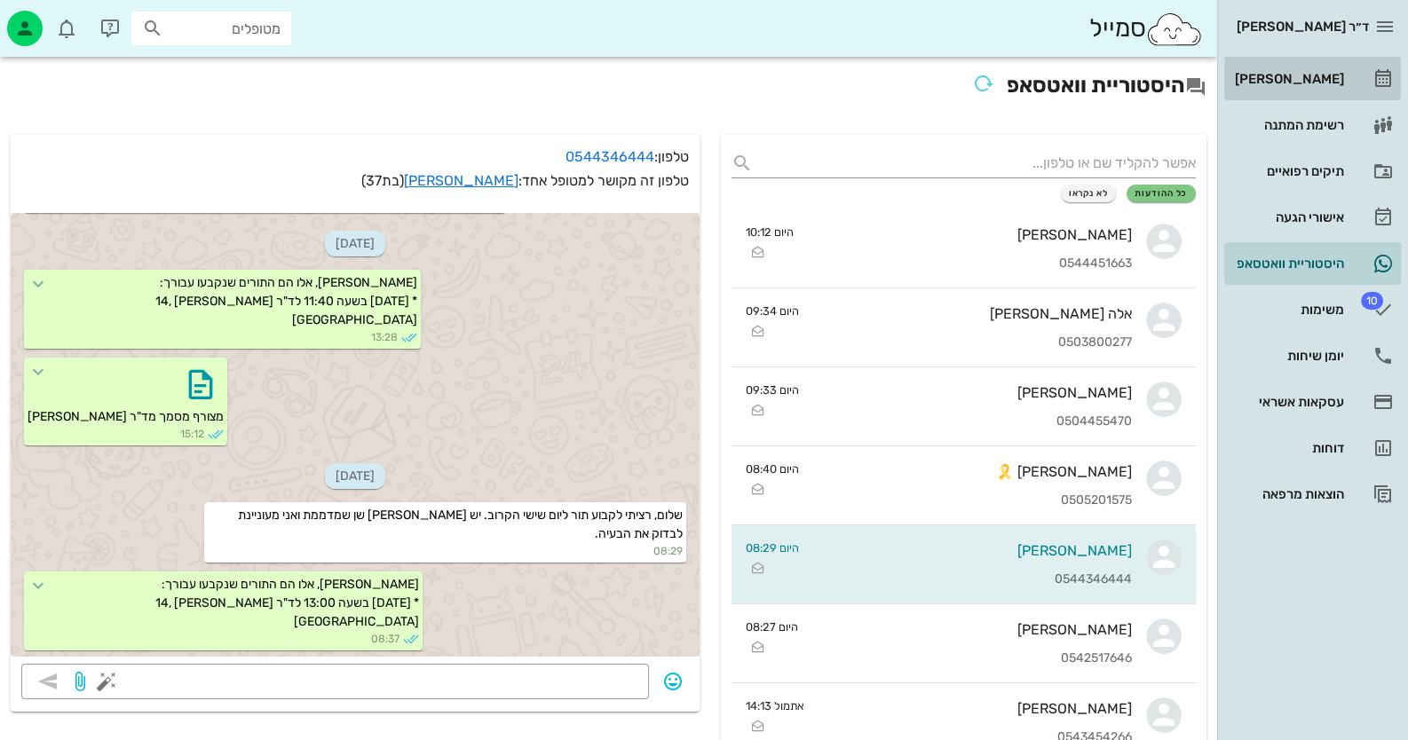
click at [1322, 72] on div "[PERSON_NAME]" at bounding box center [1287, 79] width 113 height 14
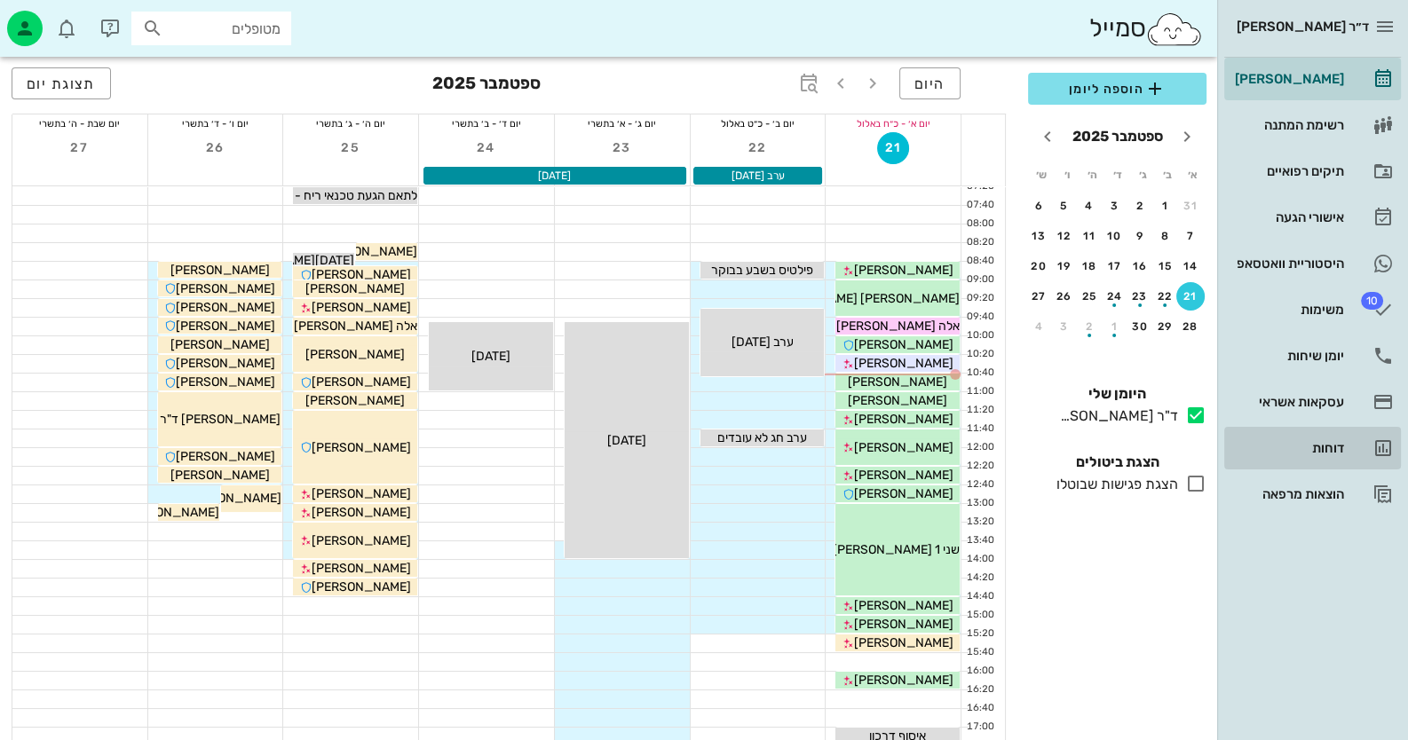
click at [1375, 430] on link "דוחות" at bounding box center [1312, 448] width 177 height 43
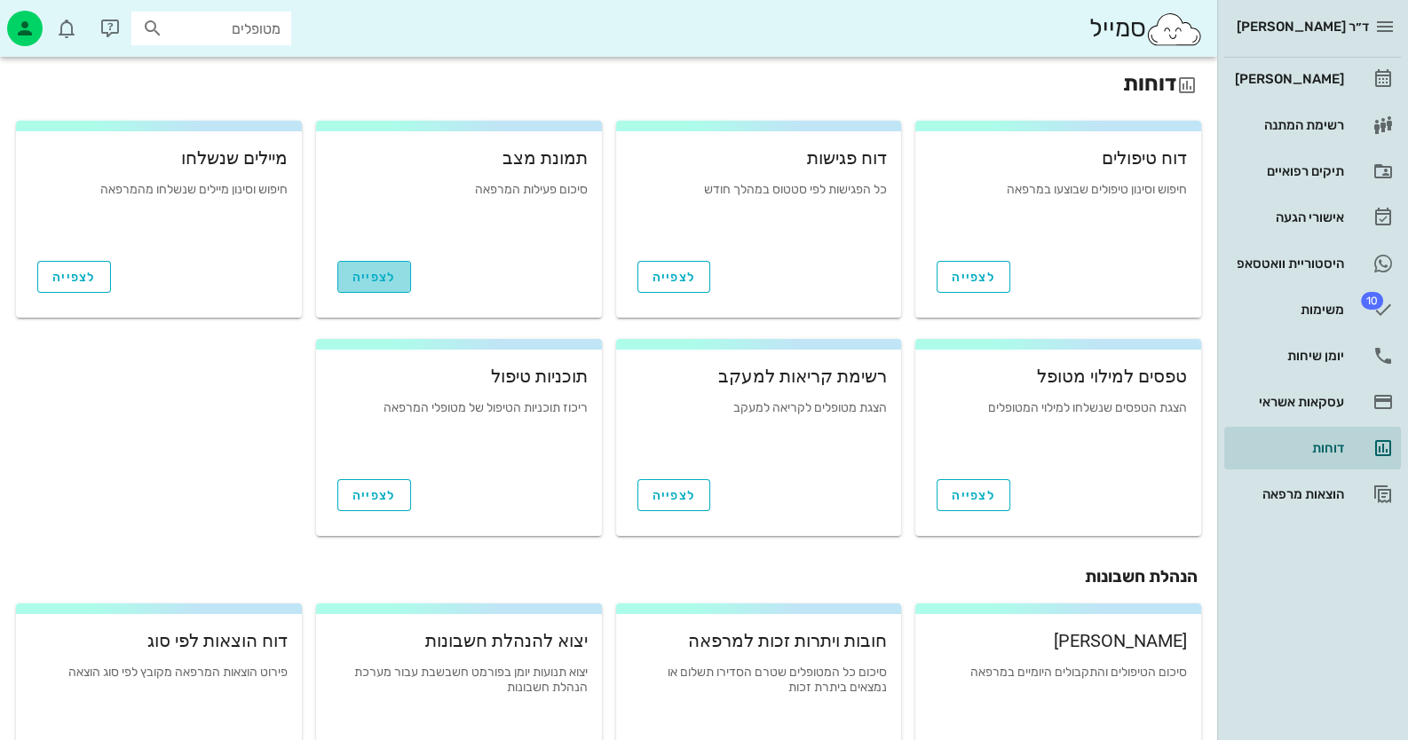
click at [384, 264] on link "לצפייה" at bounding box center [374, 277] width 74 height 32
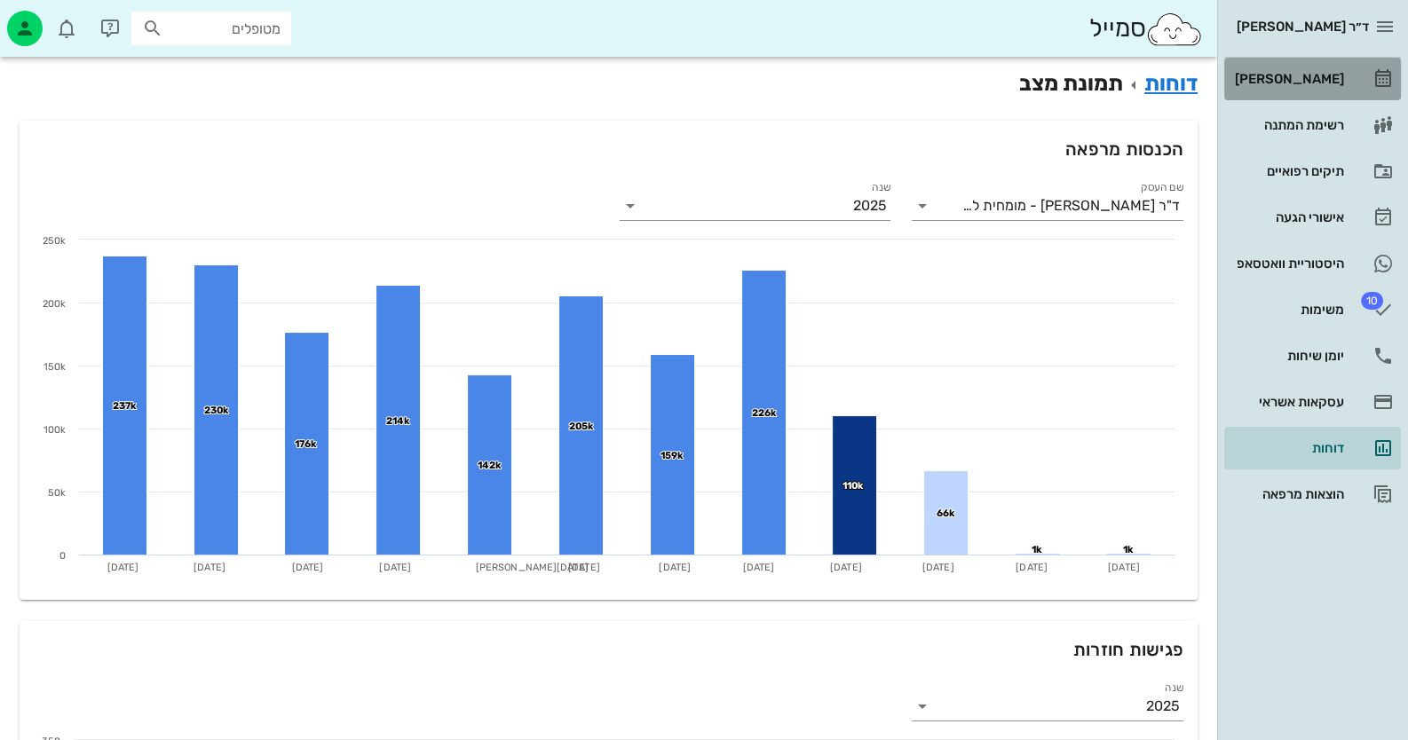
click at [1361, 87] on link "[PERSON_NAME]" at bounding box center [1312, 79] width 177 height 43
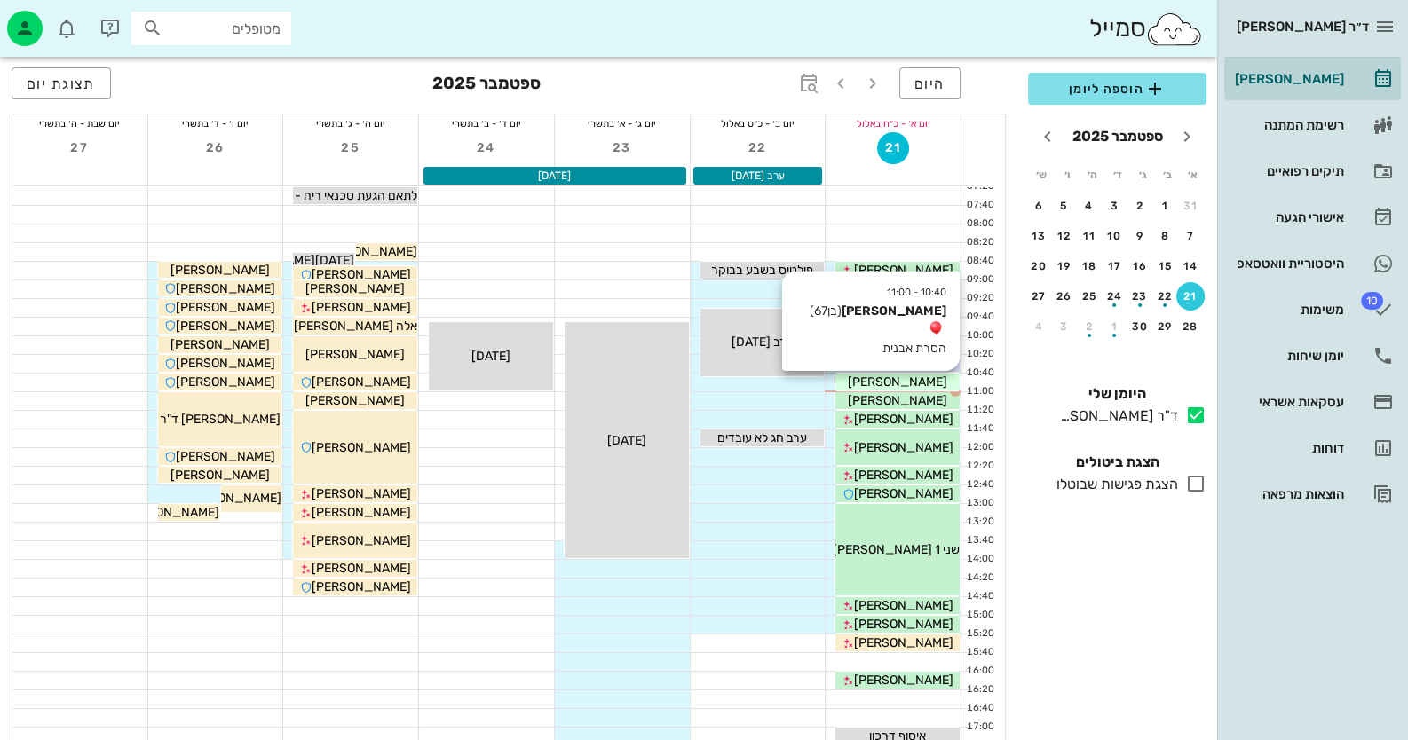
click at [925, 386] on span "[PERSON_NAME]" at bounding box center [897, 382] width 99 height 15
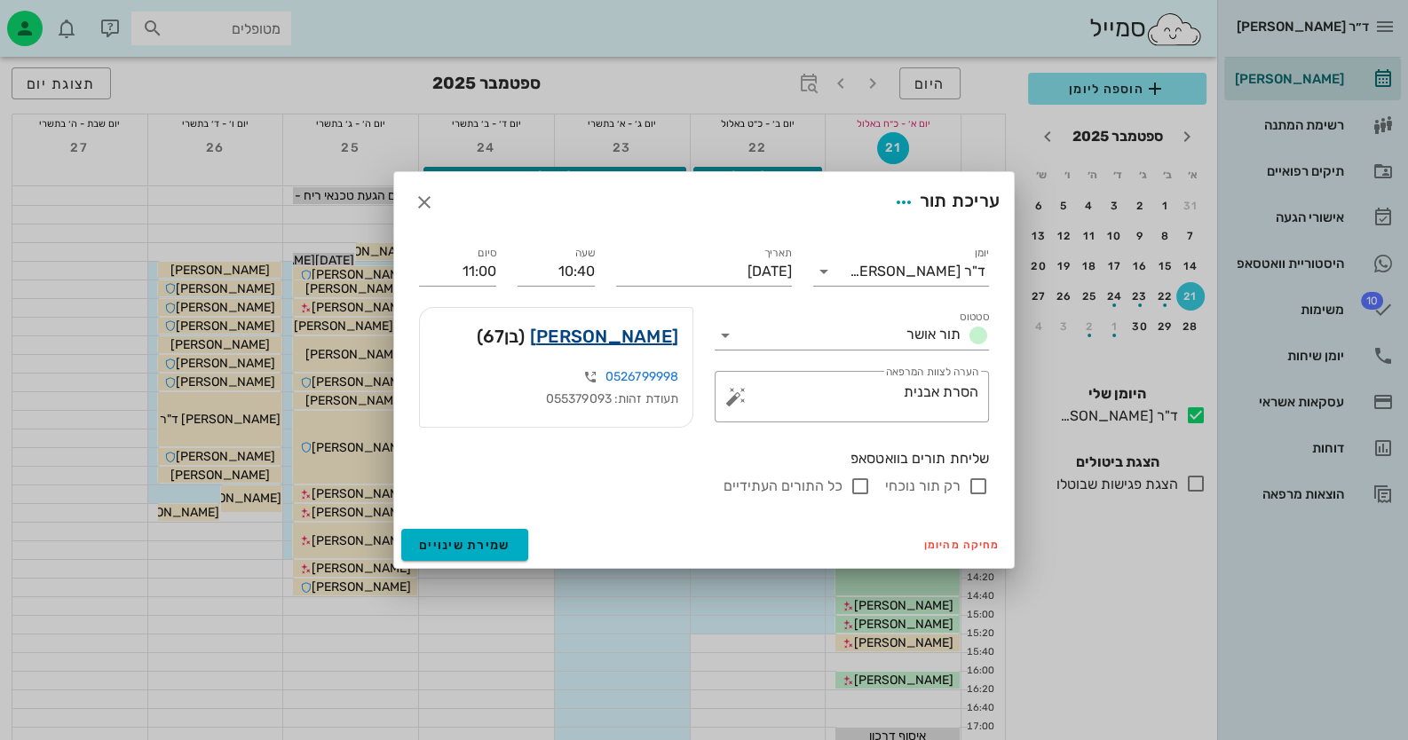
click at [639, 344] on link "[PERSON_NAME]" at bounding box center [604, 336] width 148 height 28
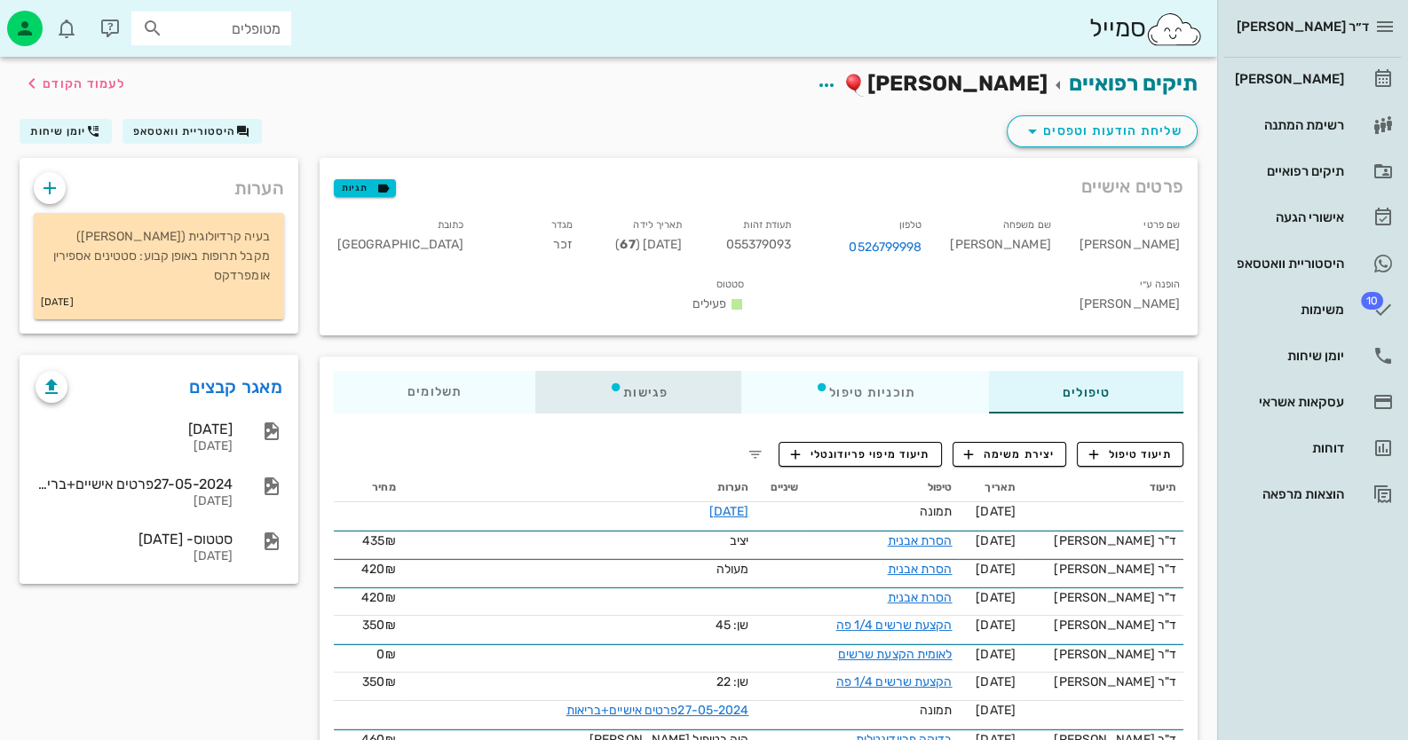
click at [625, 371] on div "פגישות" at bounding box center [638, 392] width 206 height 43
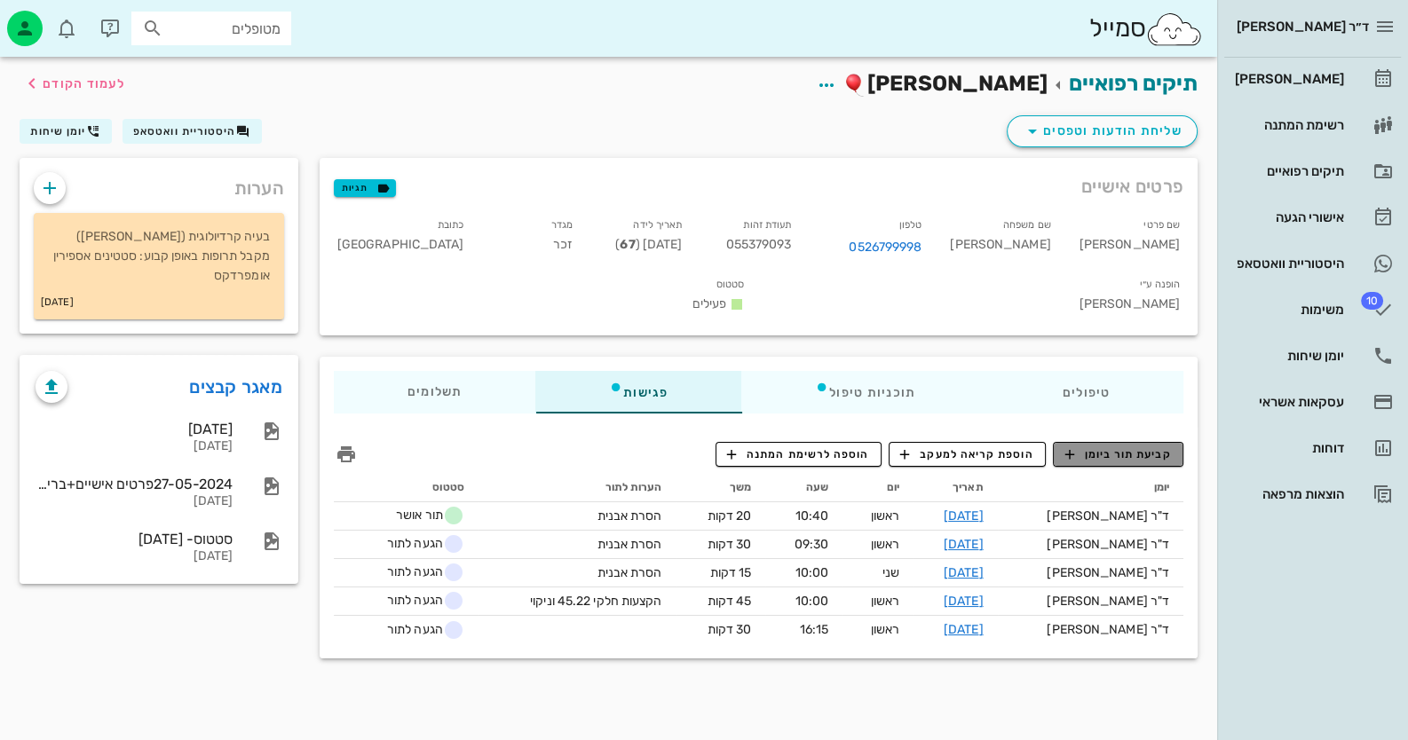
click at [1119, 447] on span "קביעת תור ביומן" at bounding box center [1117, 455] width 107 height 16
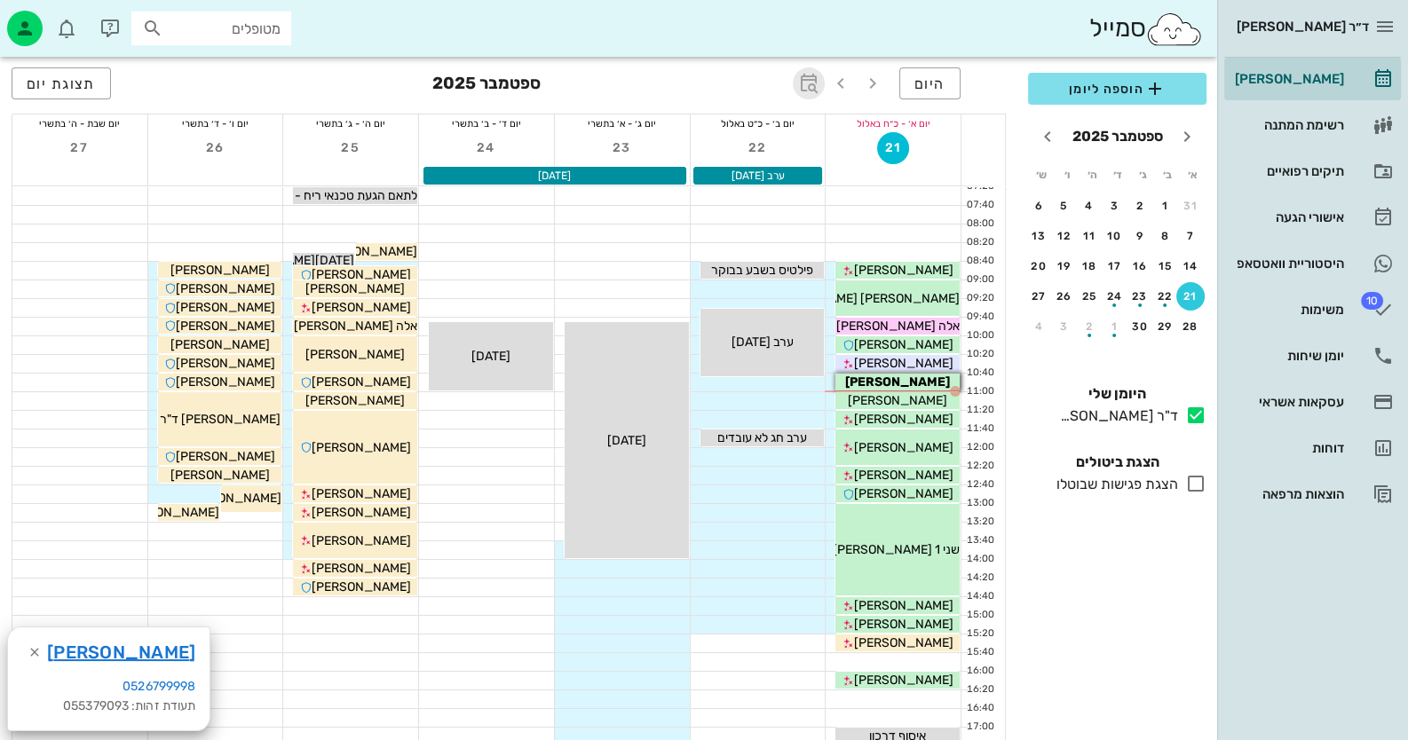
click at [817, 79] on icon "button" at bounding box center [808, 83] width 21 height 21
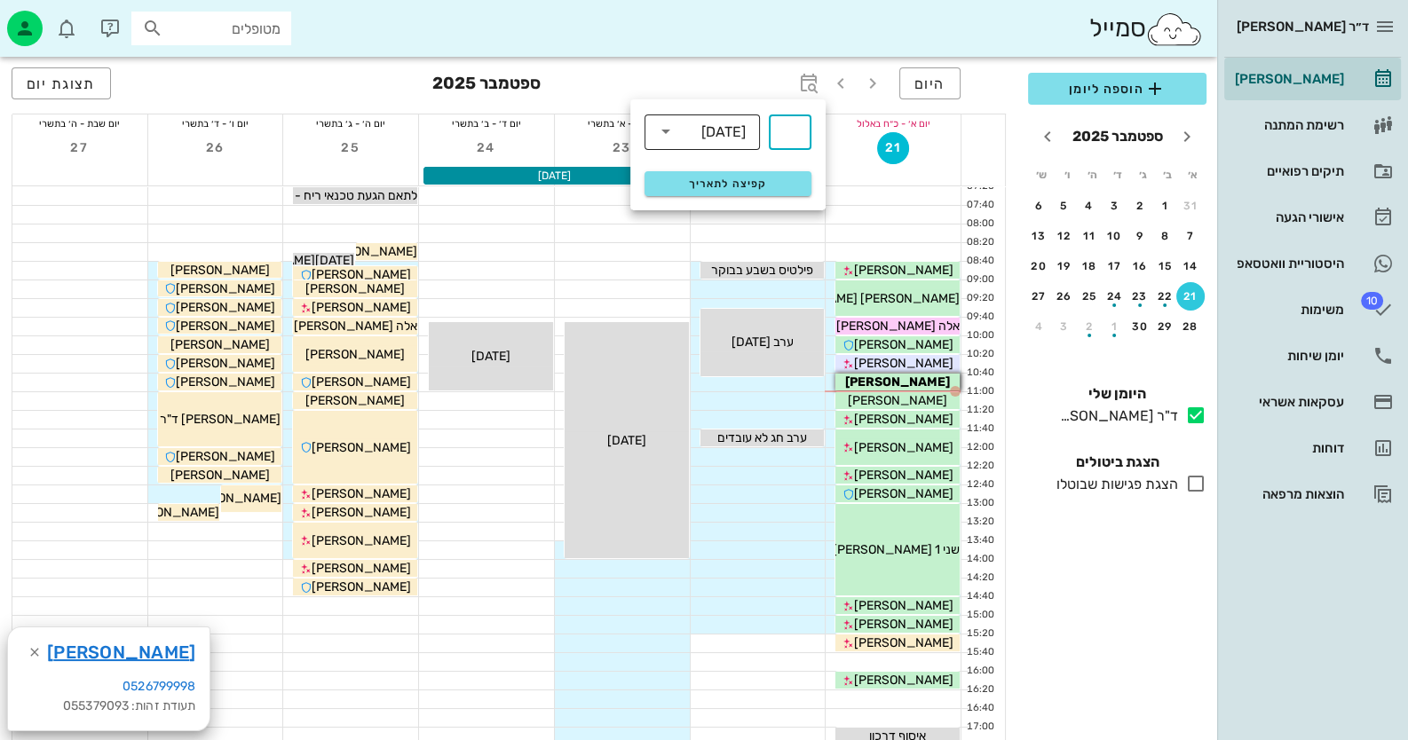
click at [719, 141] on div "[DATE]" at bounding box center [714, 132] width 69 height 36
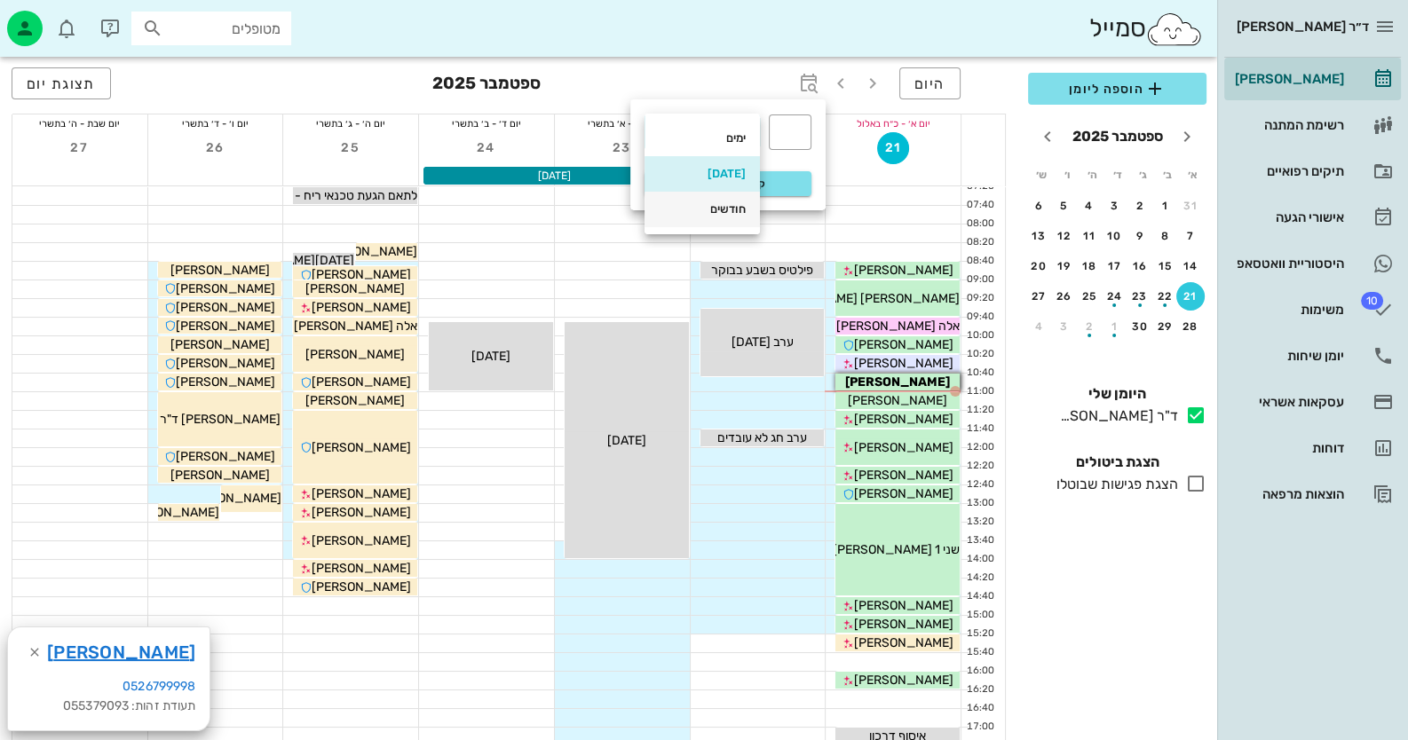
click at [729, 202] on div "חודשים" at bounding box center [702, 209] width 87 height 28
click at [808, 123] on div "​" at bounding box center [790, 133] width 43 height 36
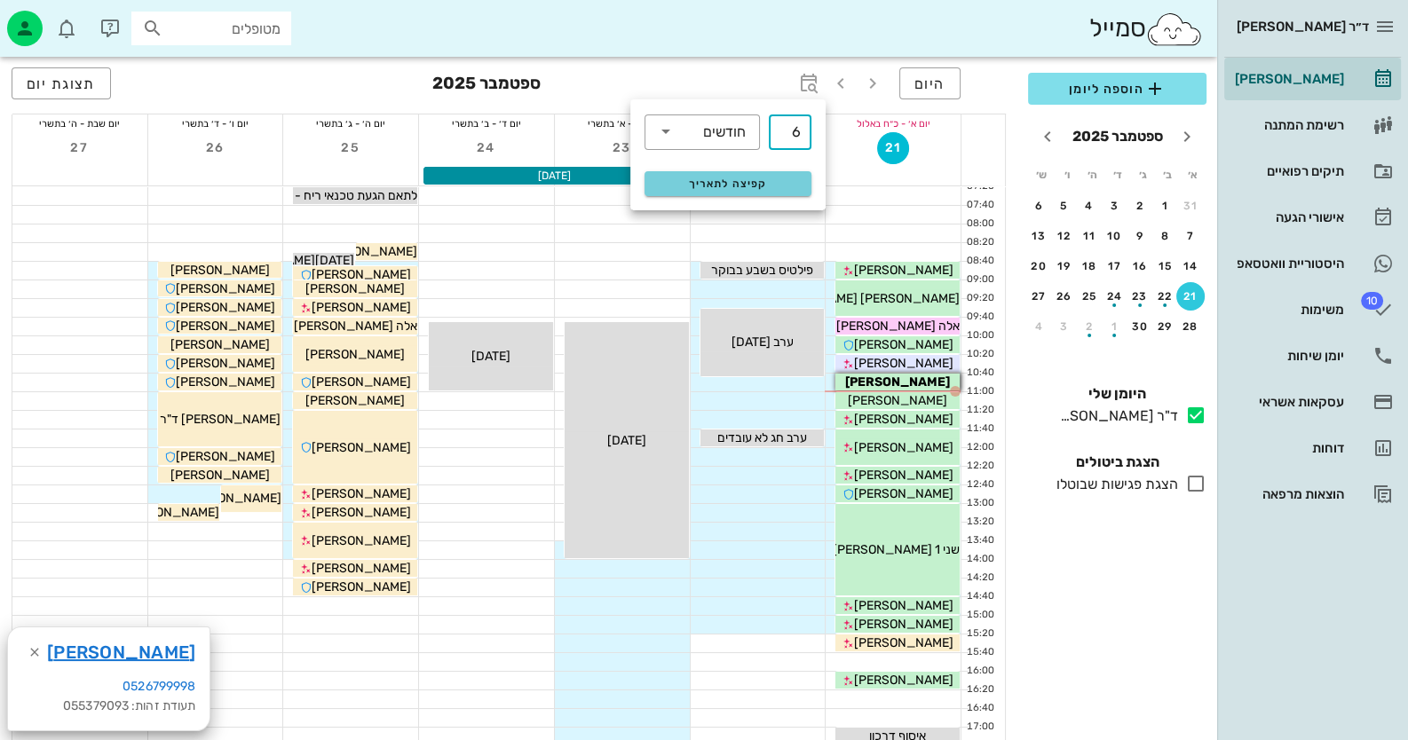
type input "6"
click at [768, 181] on span "קפיצה לתאריך" at bounding box center [727, 184] width 145 height 12
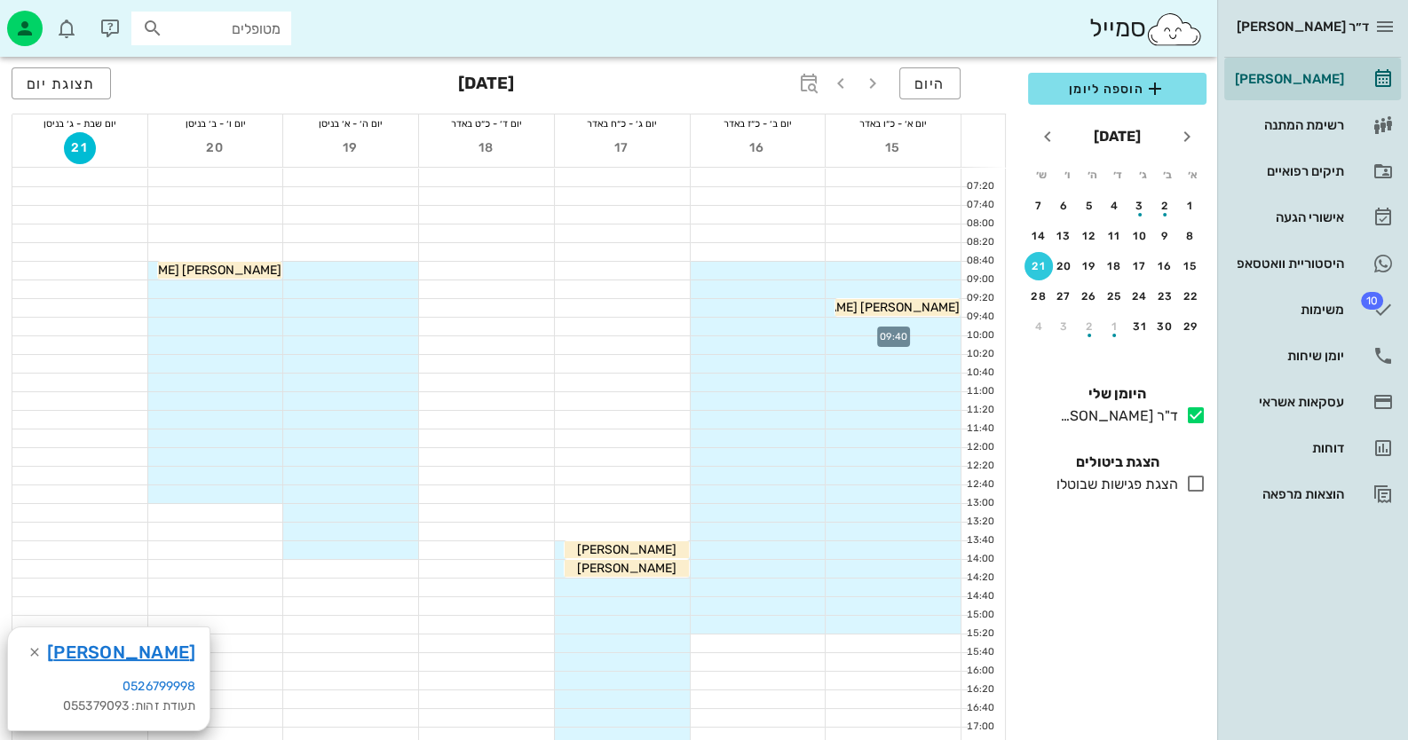
click at [925, 325] on div at bounding box center [893, 327] width 135 height 18
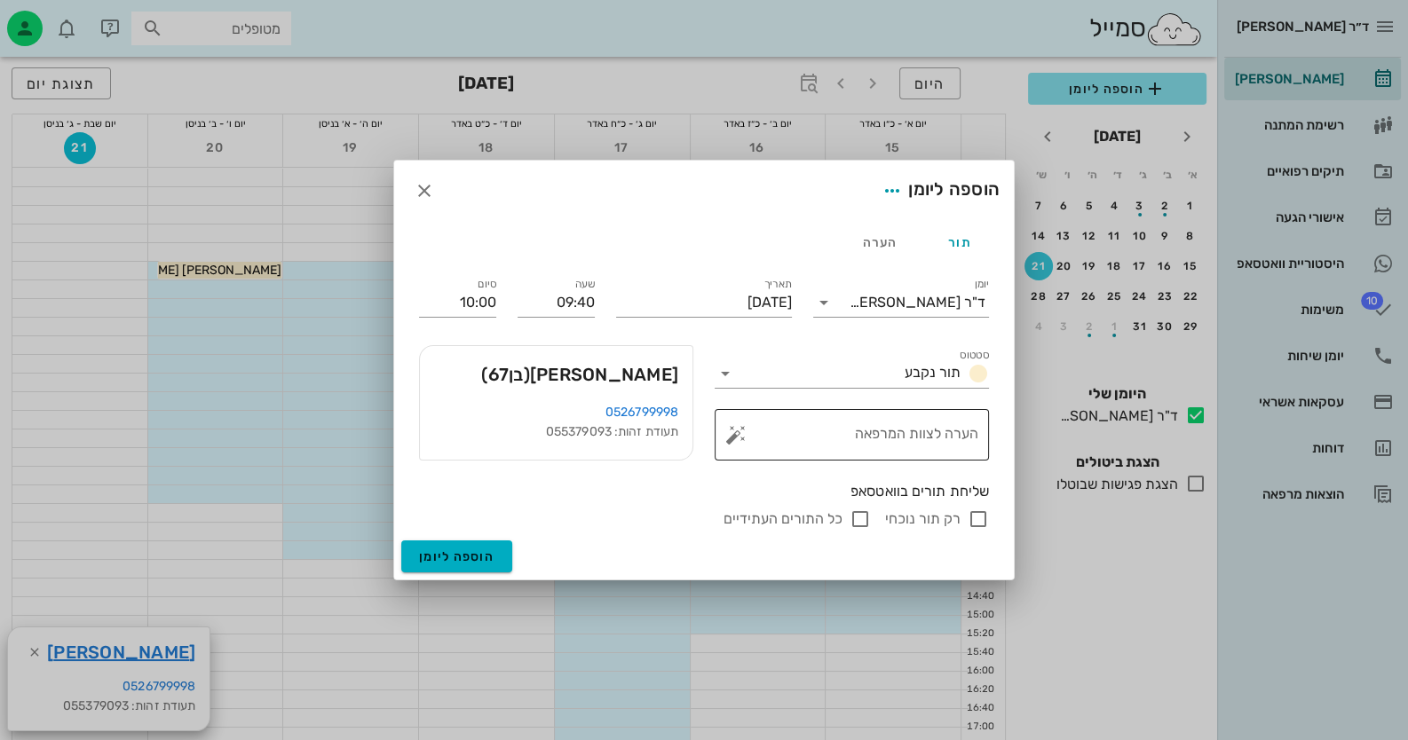
click at [734, 437] on button "button" at bounding box center [735, 434] width 21 height 21
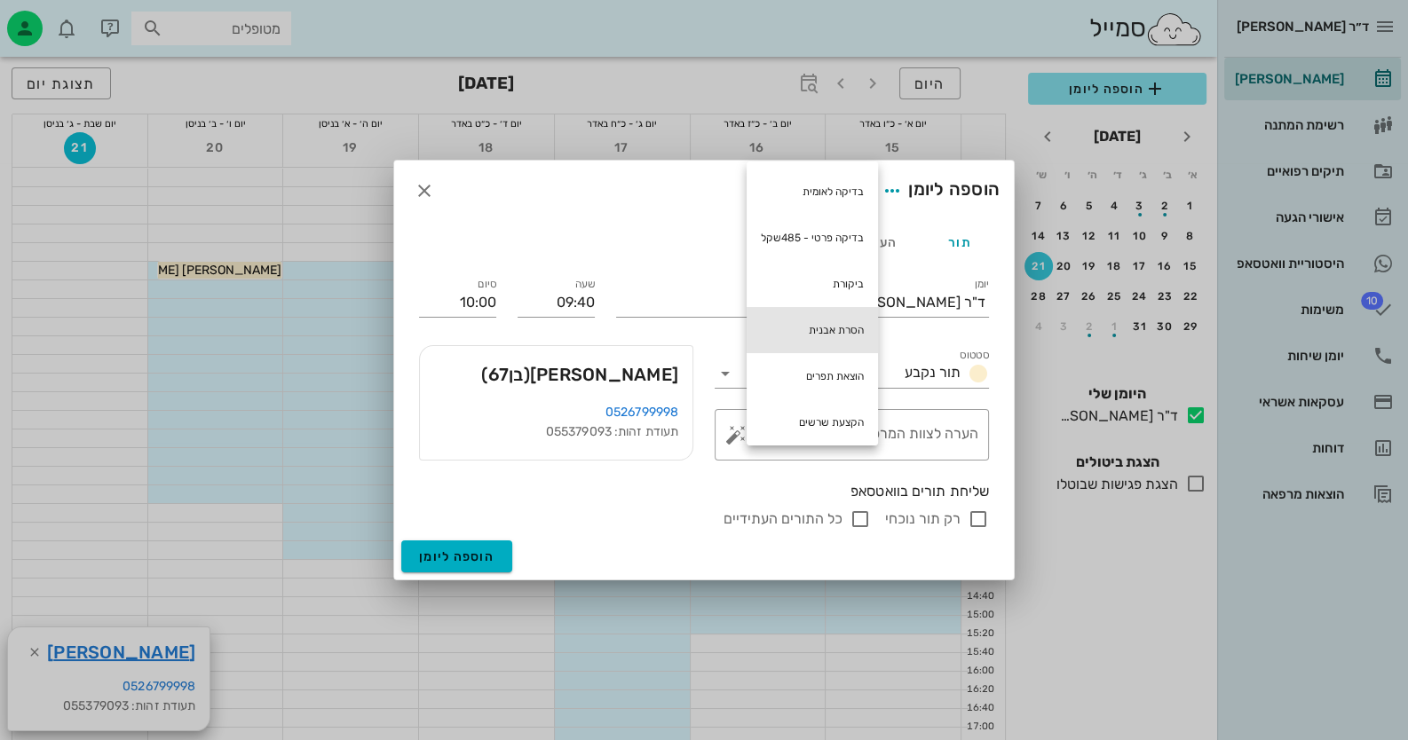
click at [839, 323] on div "הסרת אבנית" at bounding box center [812, 330] width 131 height 46
type textarea "הסרת אבנית"
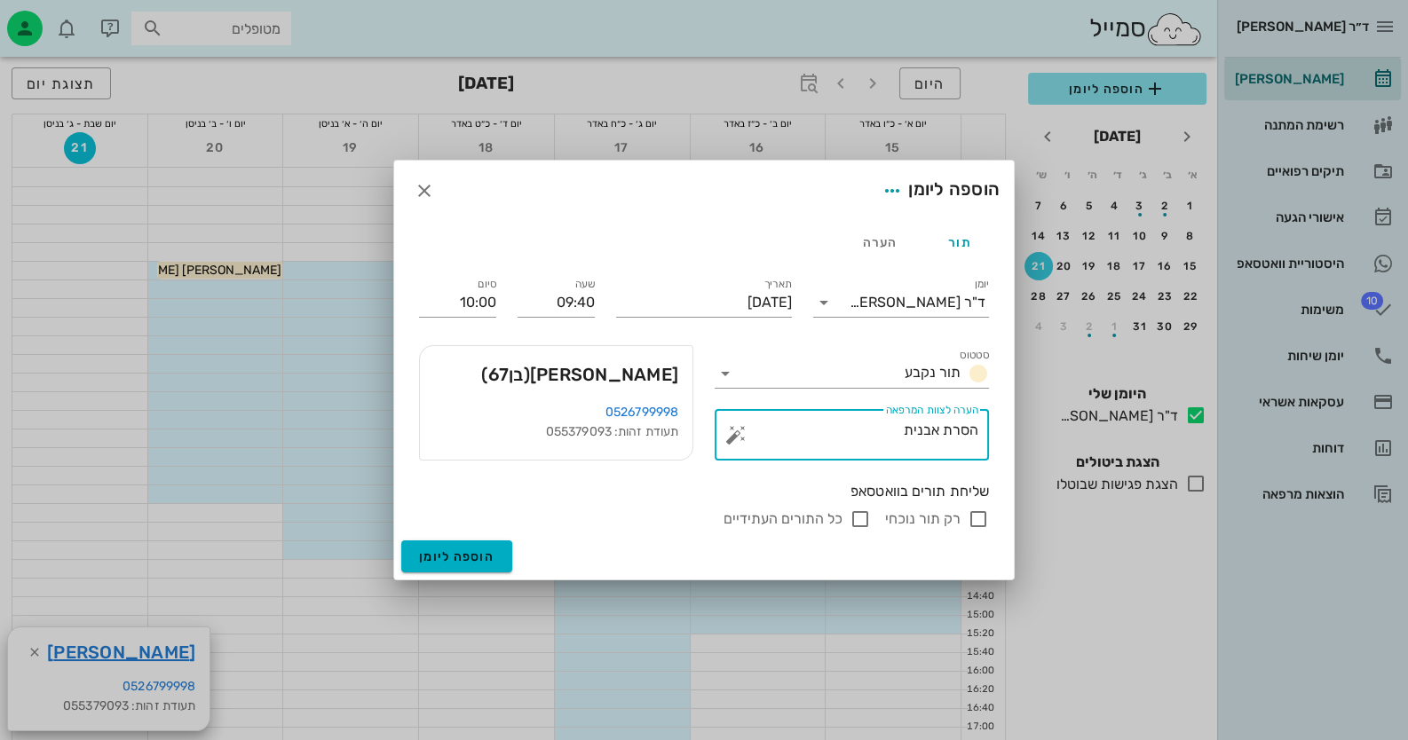
click at [976, 511] on input "רק תור נוכחי" at bounding box center [978, 519] width 21 height 21
checkbox input "false"
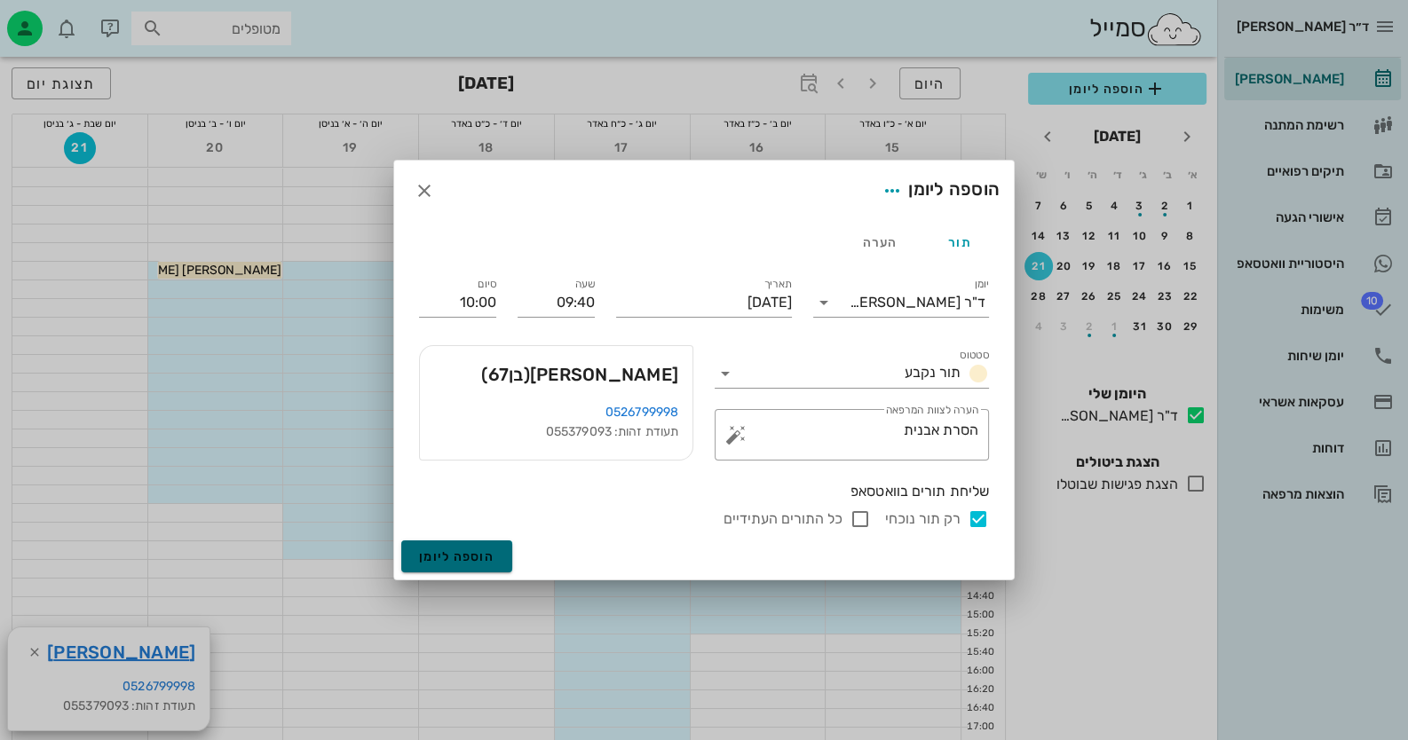
click at [444, 556] on span "הוספה ליומן" at bounding box center [456, 557] width 75 height 15
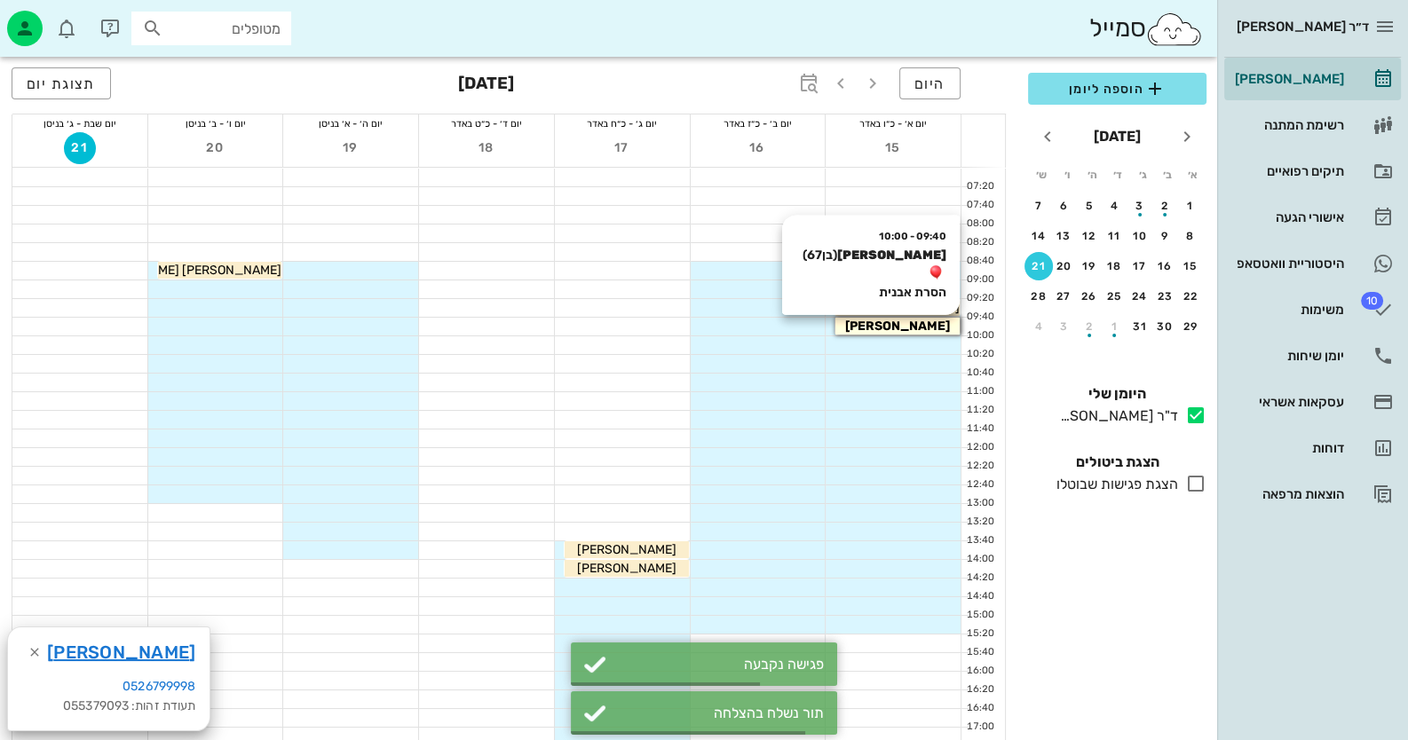
click at [899, 320] on span "[PERSON_NAME]" at bounding box center [897, 326] width 105 height 15
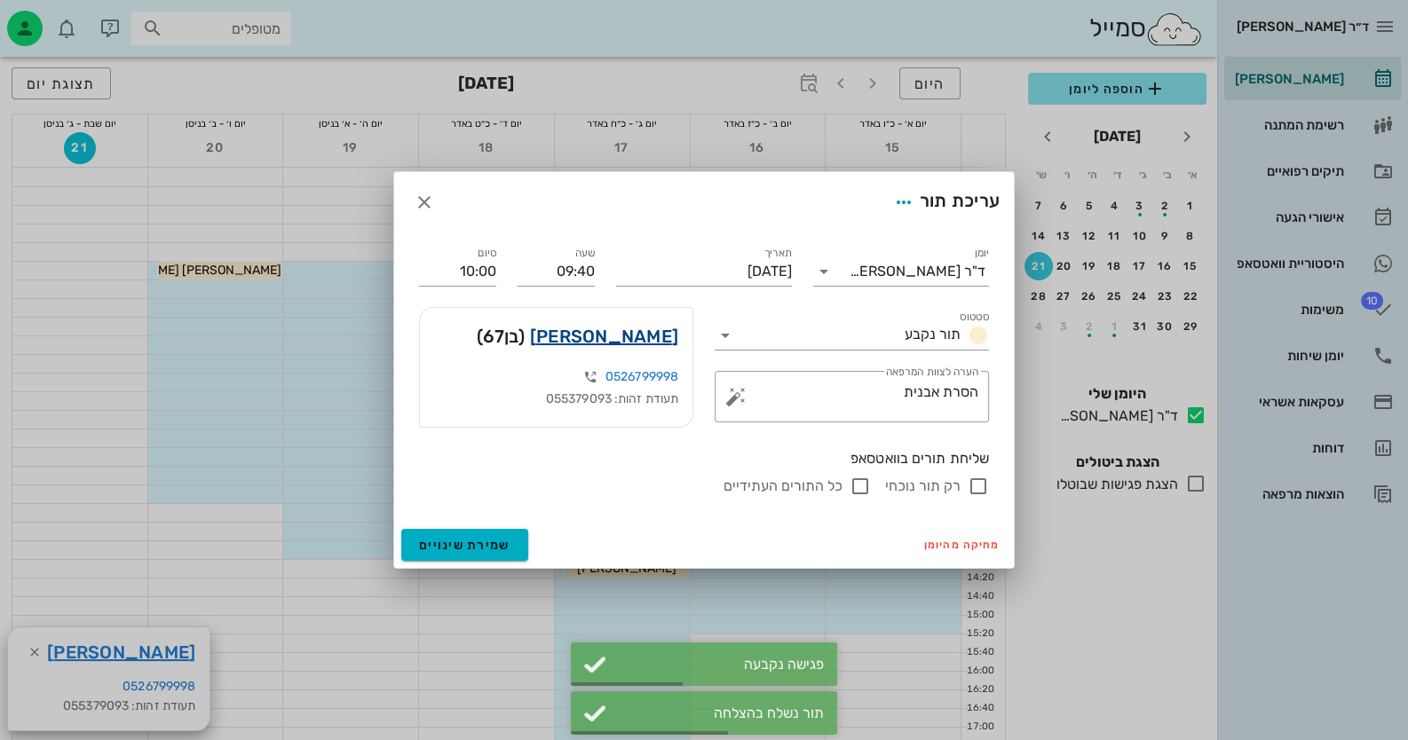
click at [641, 341] on link "[PERSON_NAME]" at bounding box center [604, 336] width 148 height 28
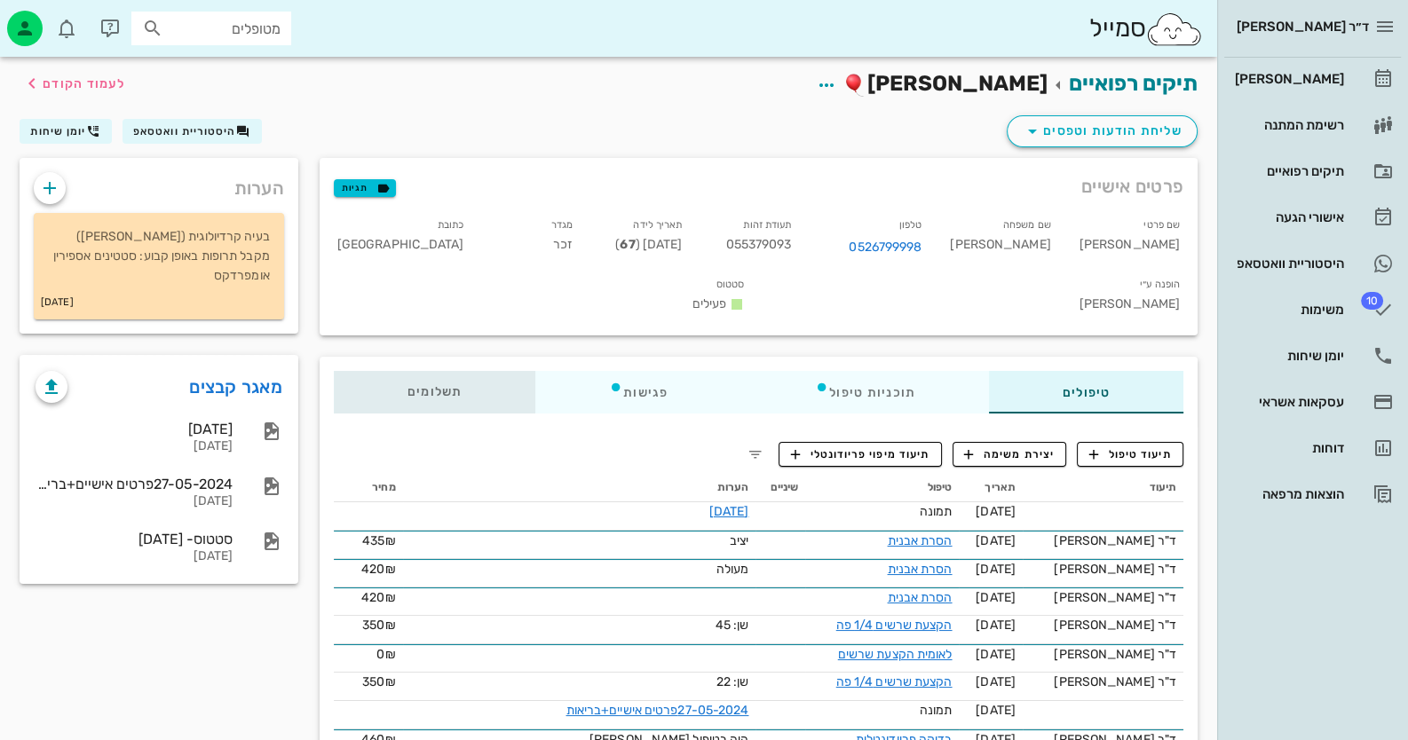
click at [397, 371] on div "תשלומים 0₪" at bounding box center [435, 392] width 202 height 43
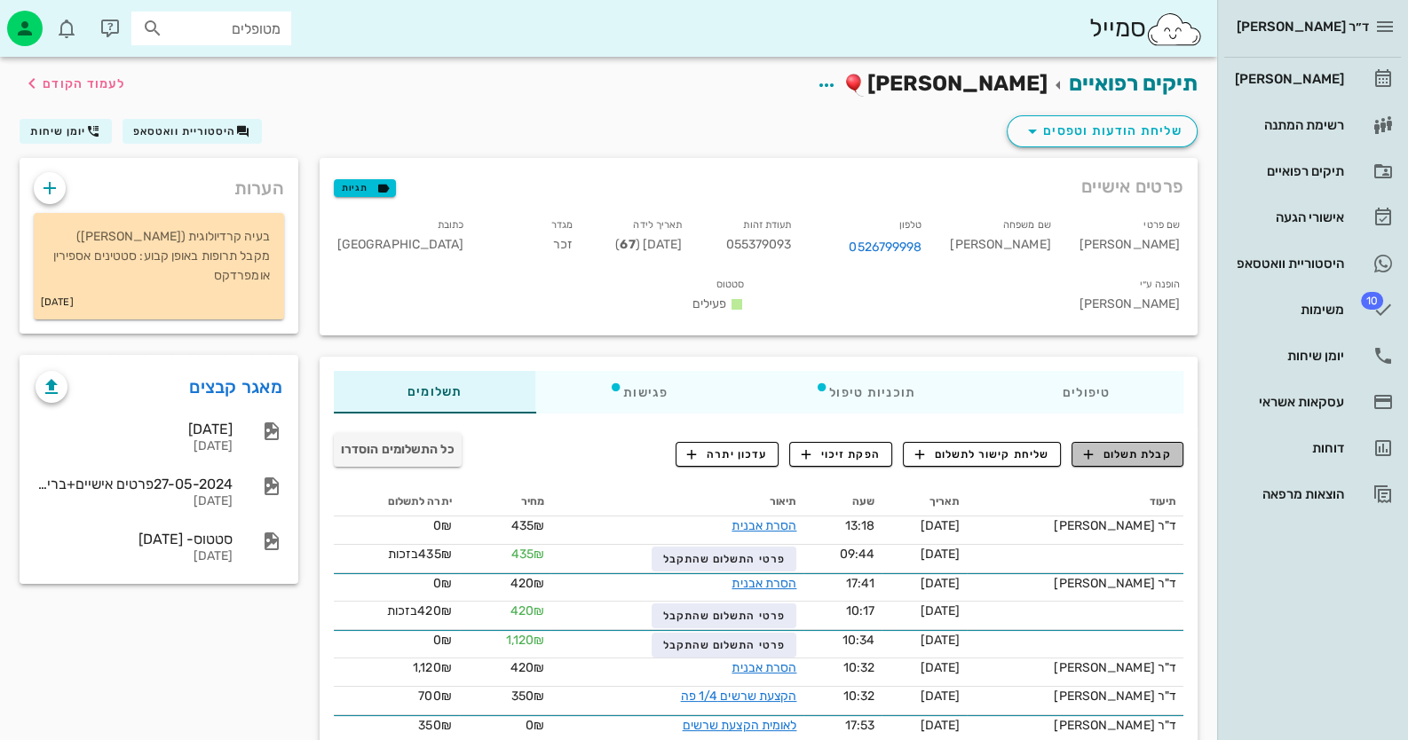
click at [1141, 447] on span "קבלת תשלום" at bounding box center [1128, 455] width 88 height 16
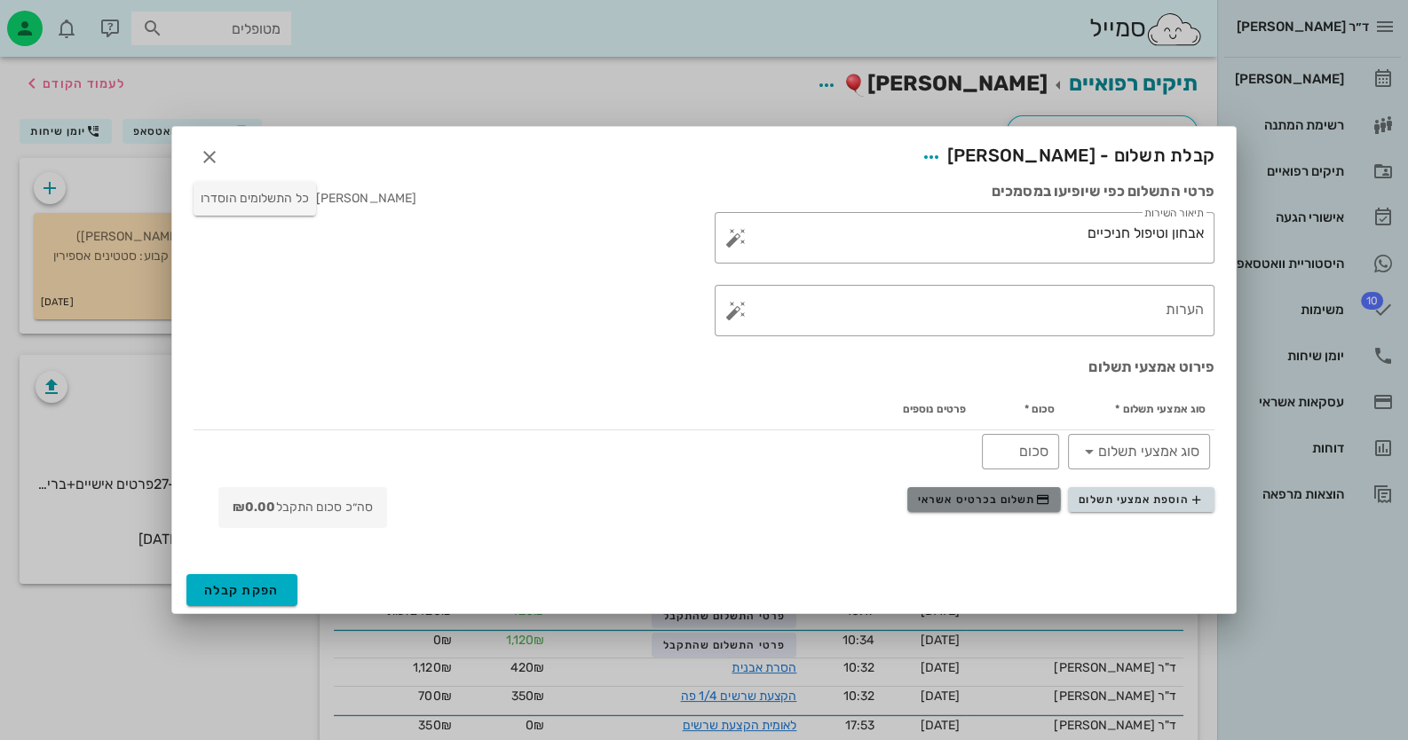
click at [959, 497] on span "תשלום בכרטיס אשראי" at bounding box center [983, 500] width 131 height 14
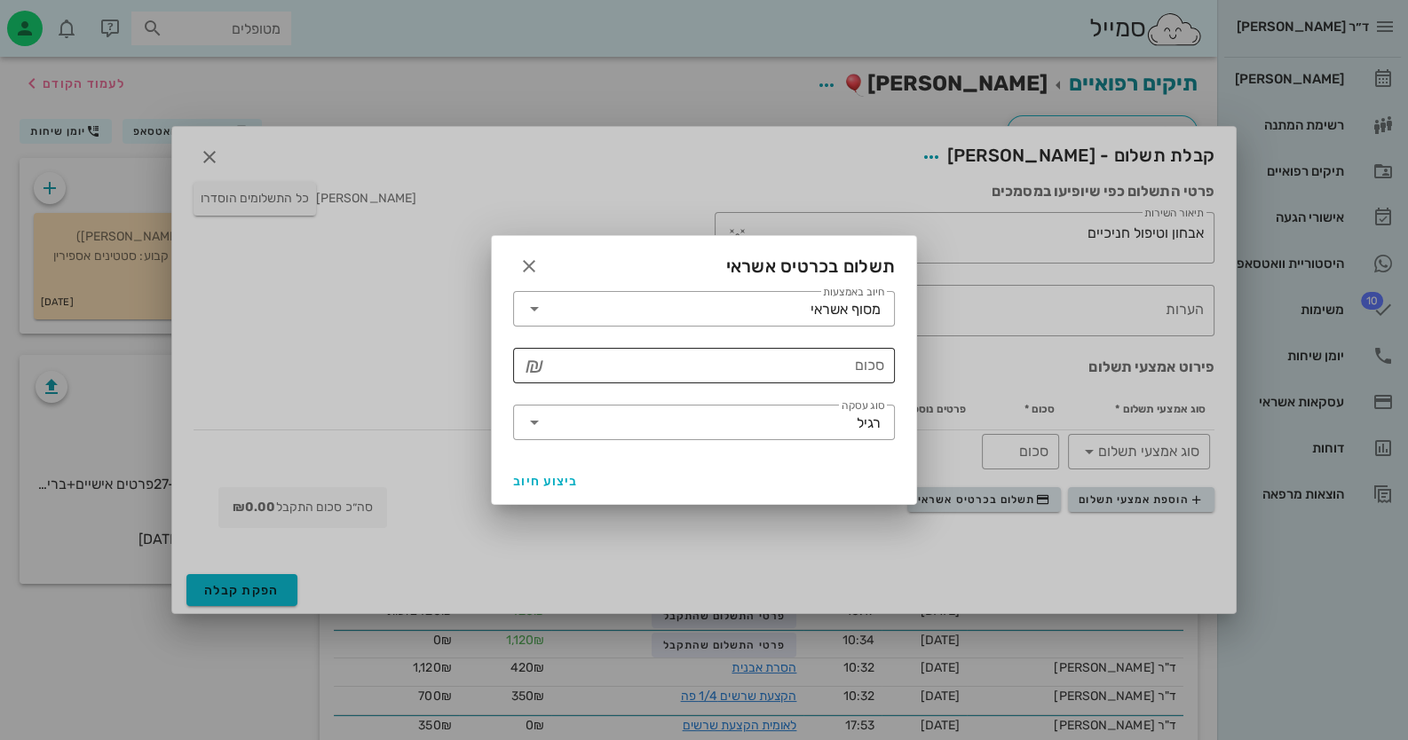
click at [815, 353] on input "סכום" at bounding box center [717, 366] width 336 height 28
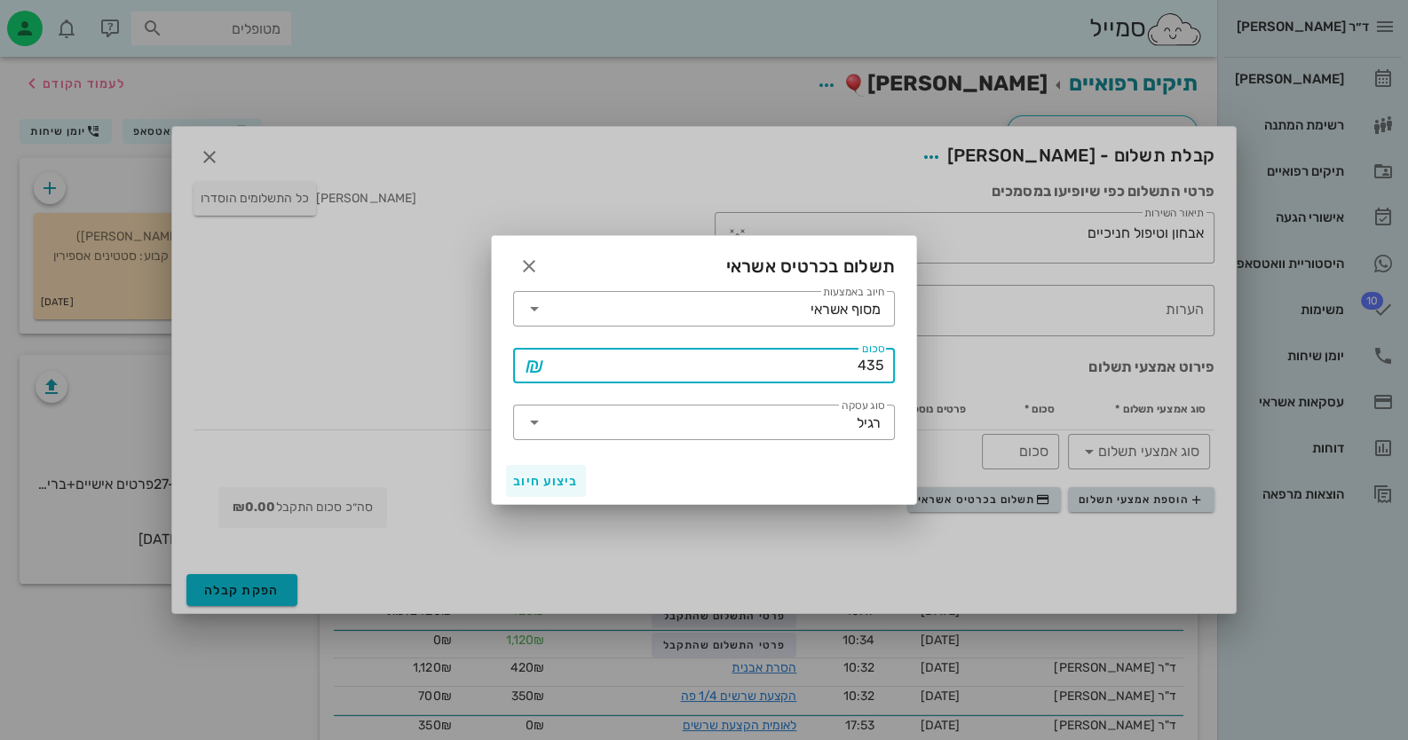
type input "435"
click at [549, 479] on span "ביצוע חיוב" at bounding box center [546, 481] width 66 height 15
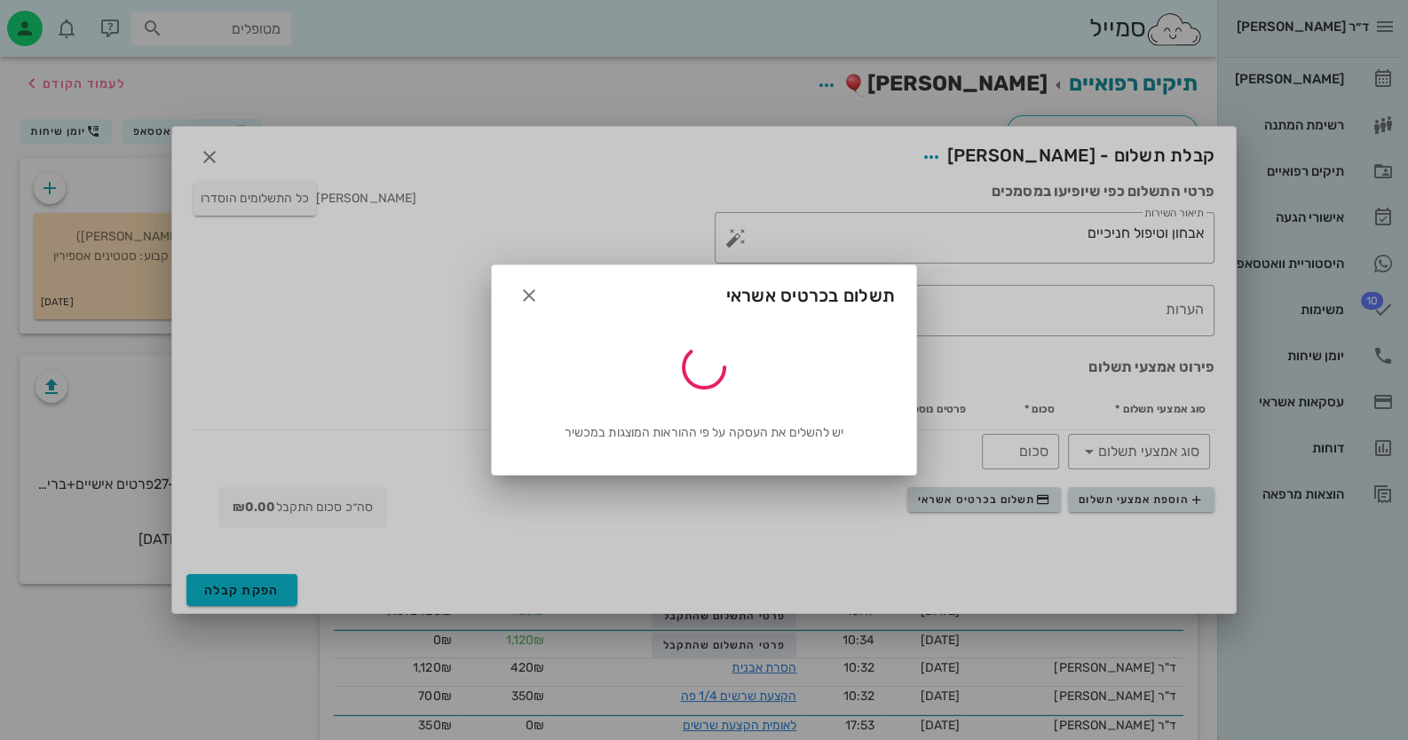
type input "435"
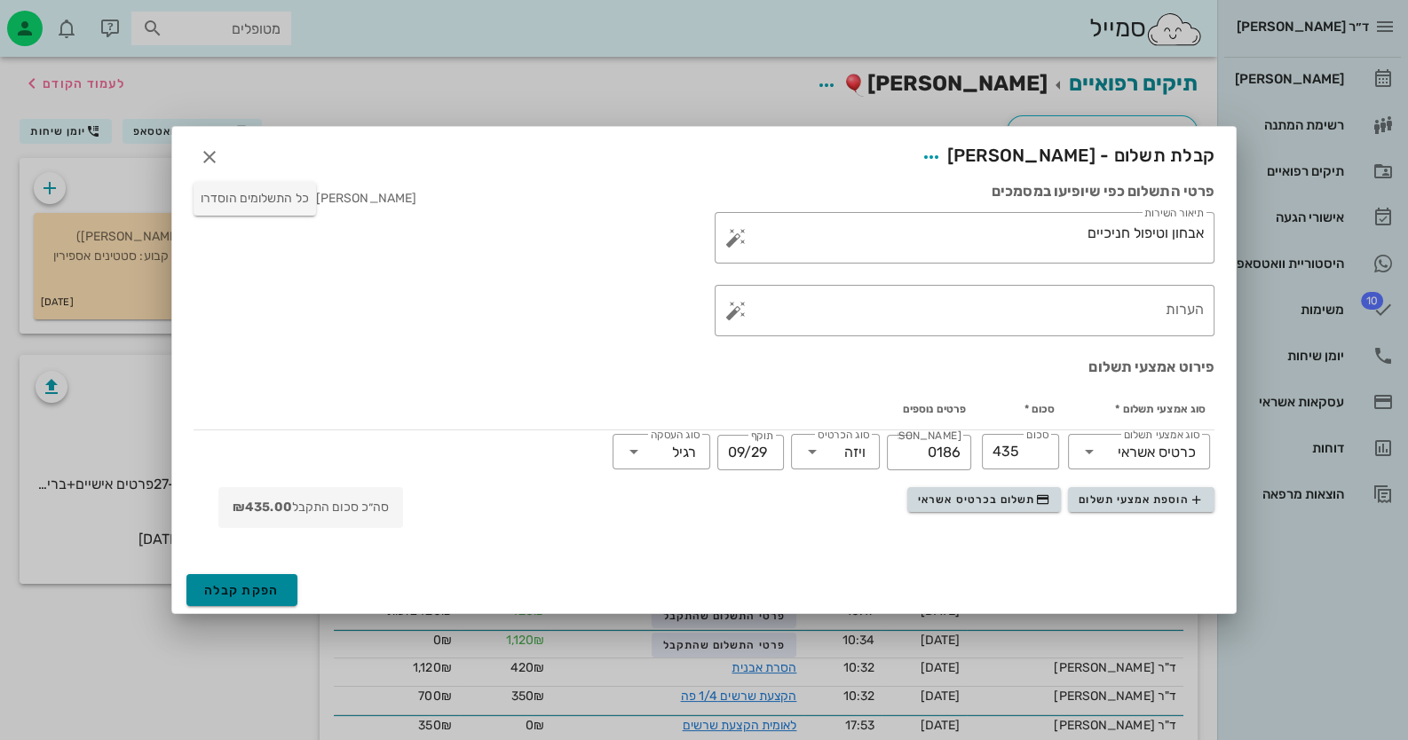
click at [269, 578] on button "הפקת קבלה" at bounding box center [241, 590] width 111 height 32
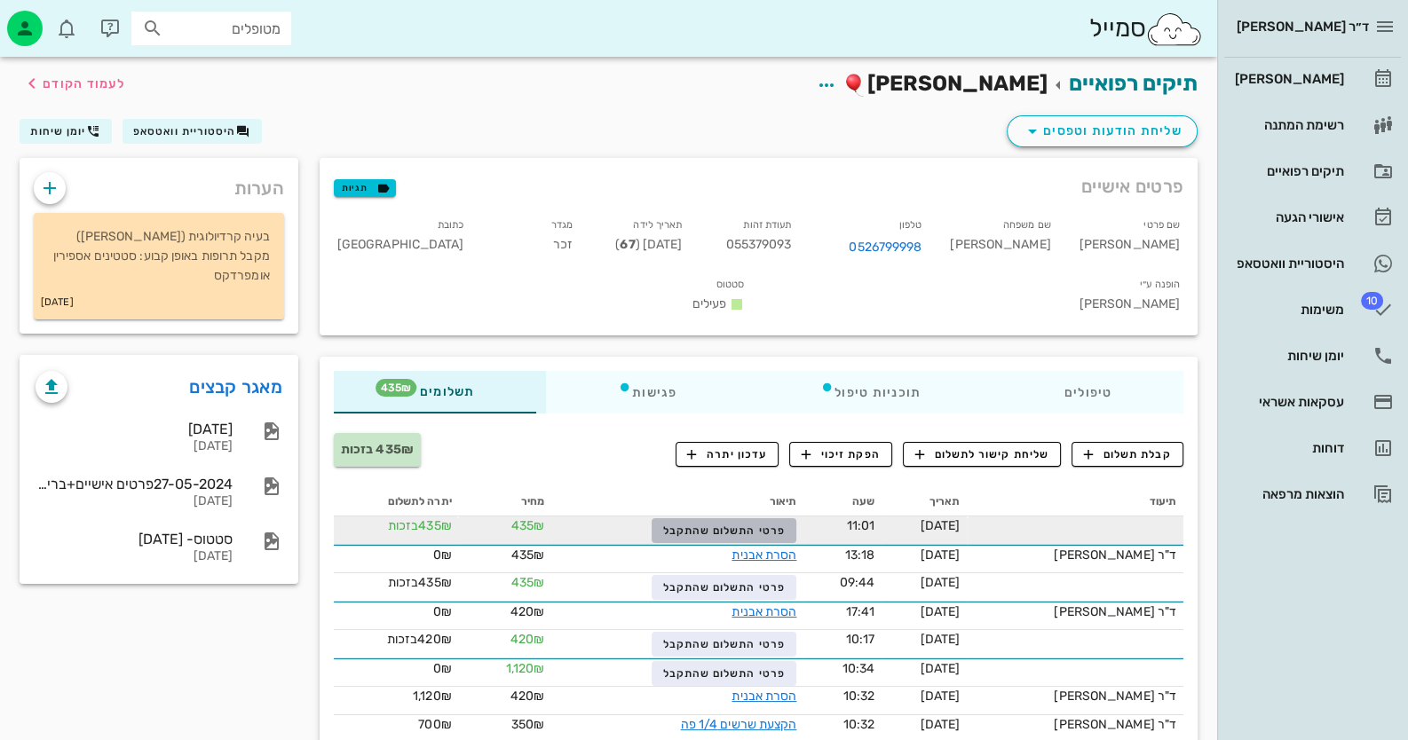
click at [786, 525] on span "פרטי התשלום שהתקבל" at bounding box center [724, 531] width 123 height 12
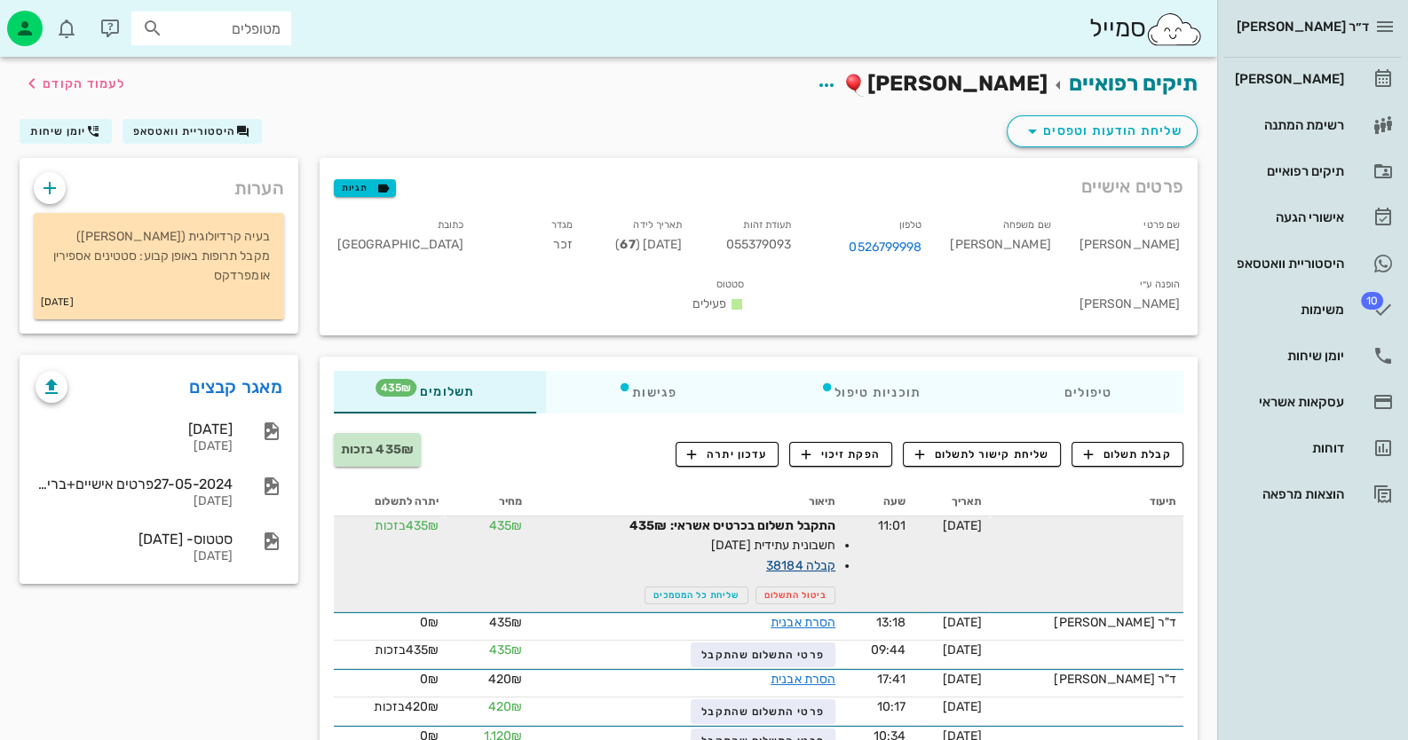
click at [823, 558] on link "קבלה 38184" at bounding box center [800, 565] width 69 height 15
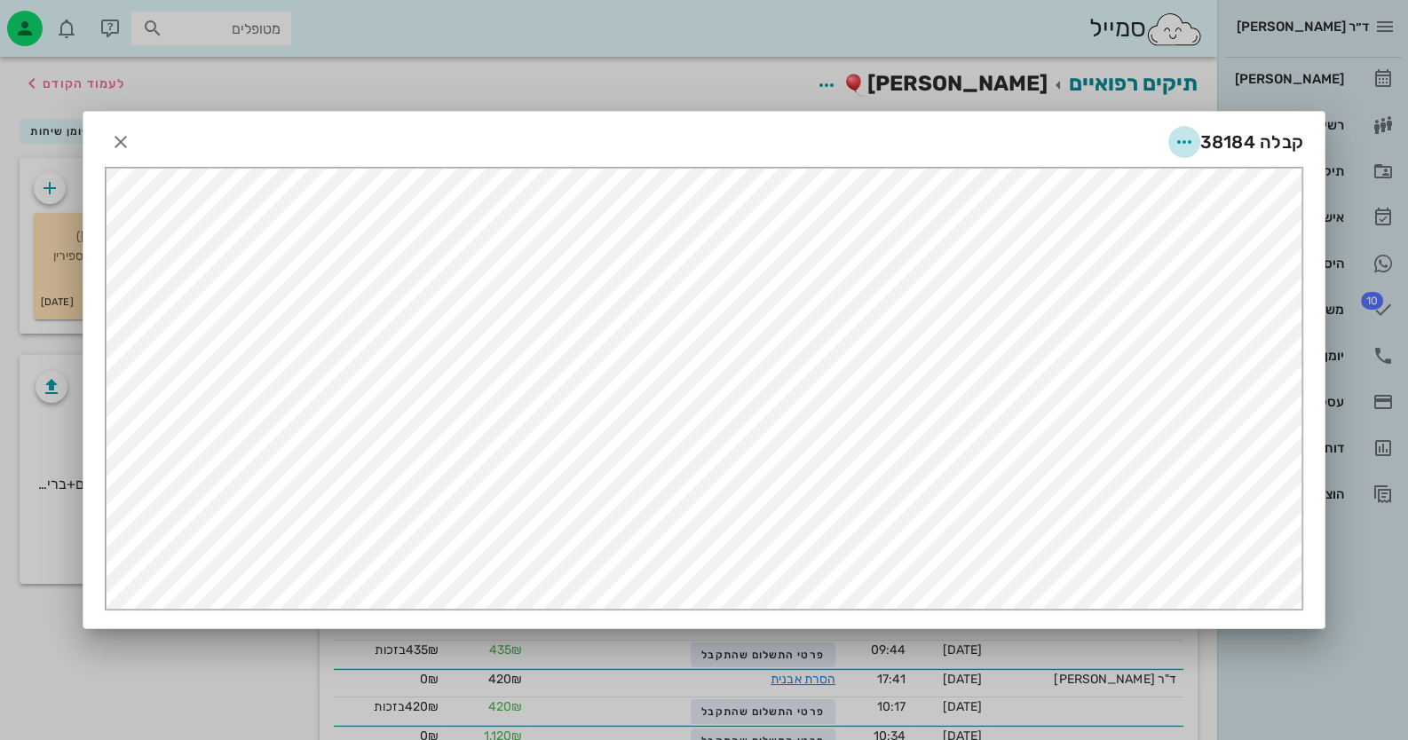
click at [1194, 137] on icon "button" at bounding box center [1184, 141] width 21 height 21
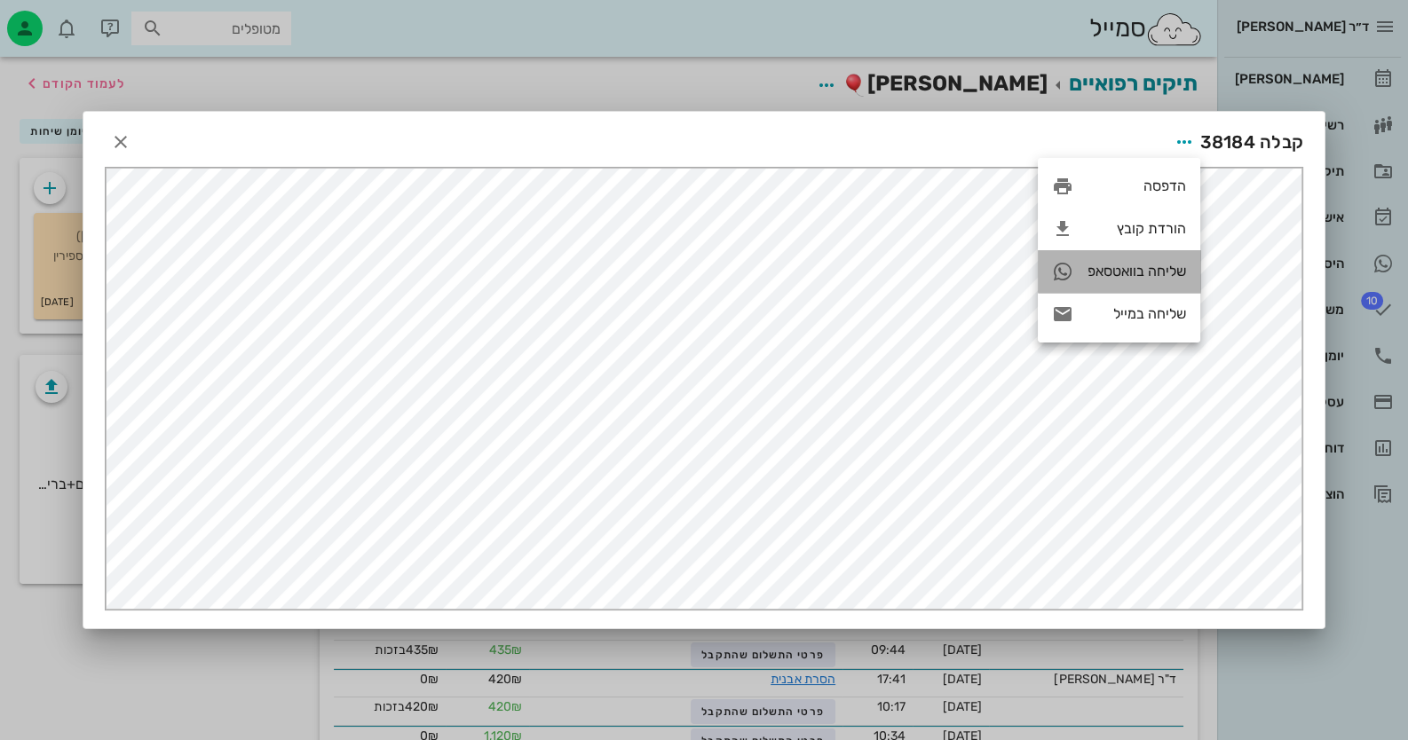
click at [1159, 277] on div "שליחה בוואטסאפ" at bounding box center [1137, 271] width 99 height 17
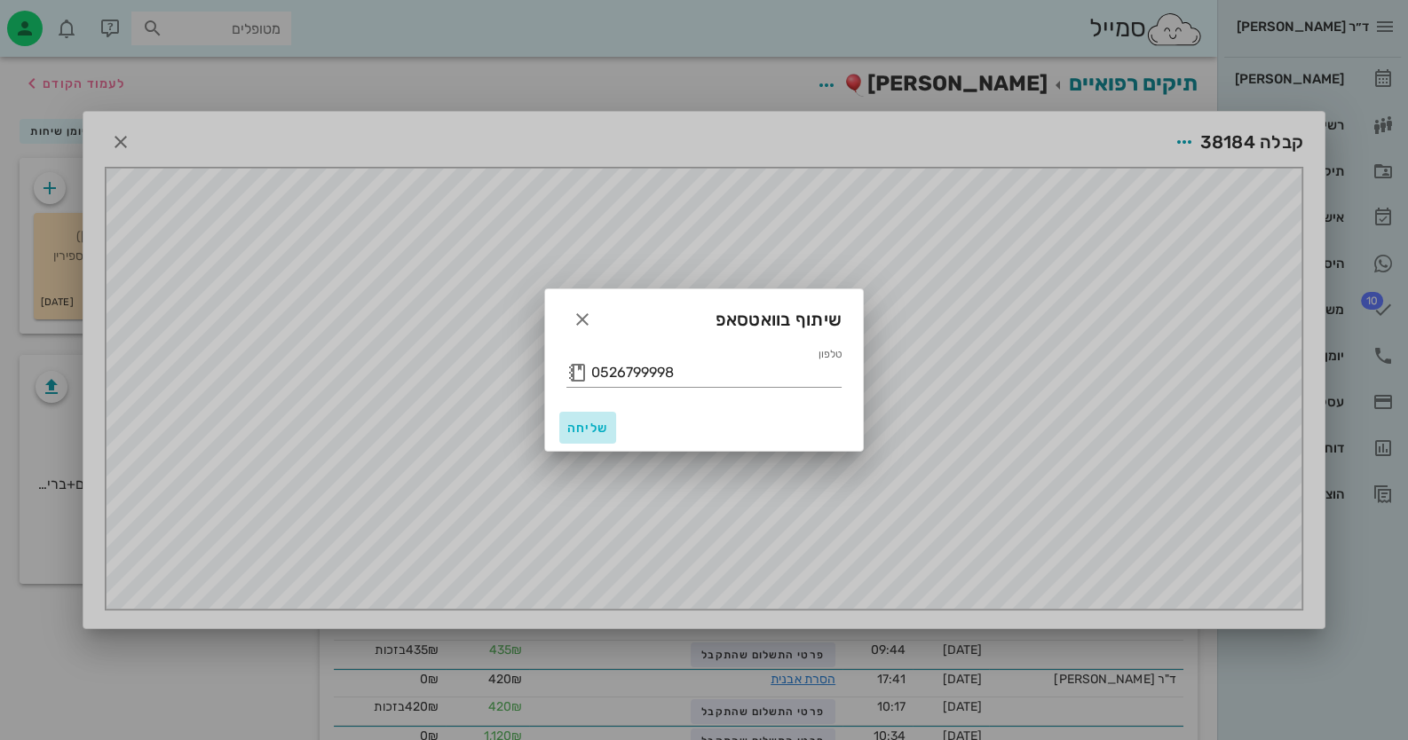
click at [589, 421] on span "שליחה" at bounding box center [587, 428] width 43 height 15
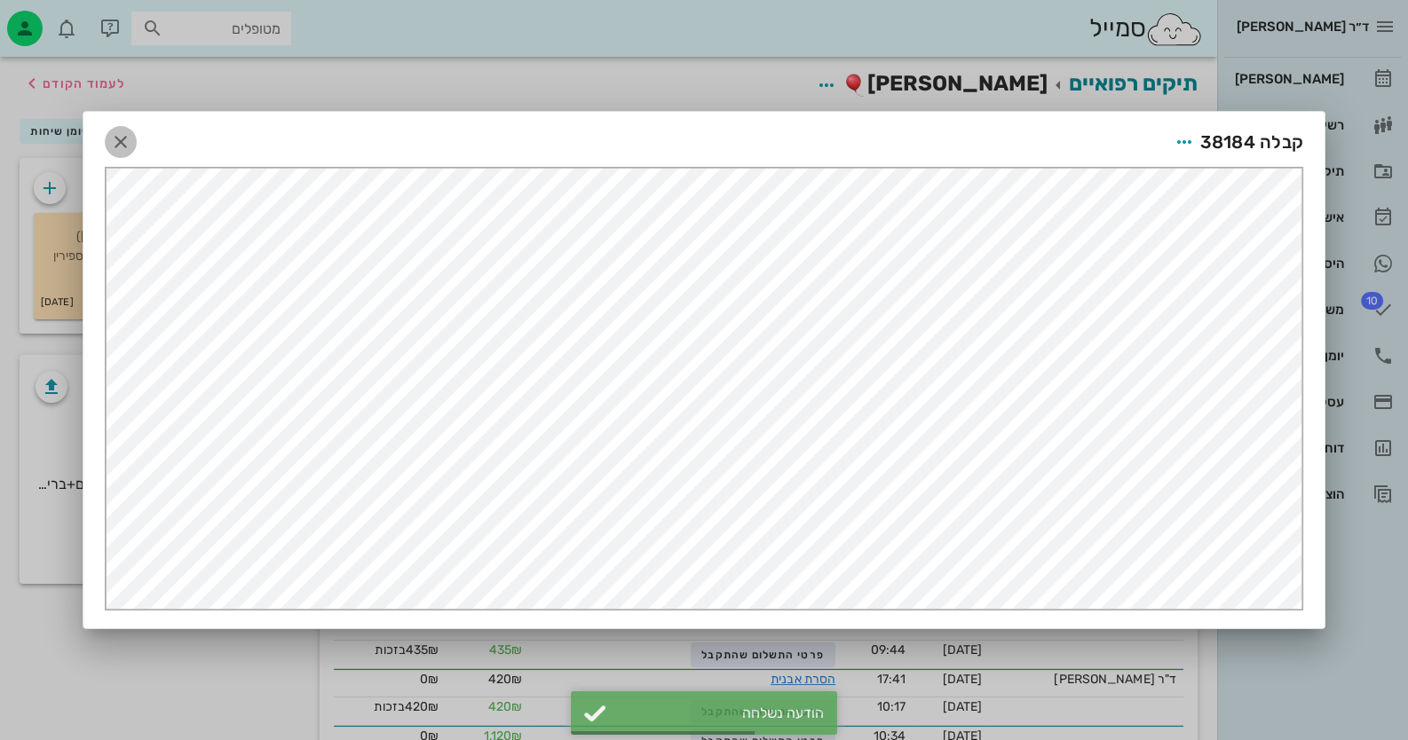
click at [120, 144] on icon "button" at bounding box center [120, 141] width 21 height 21
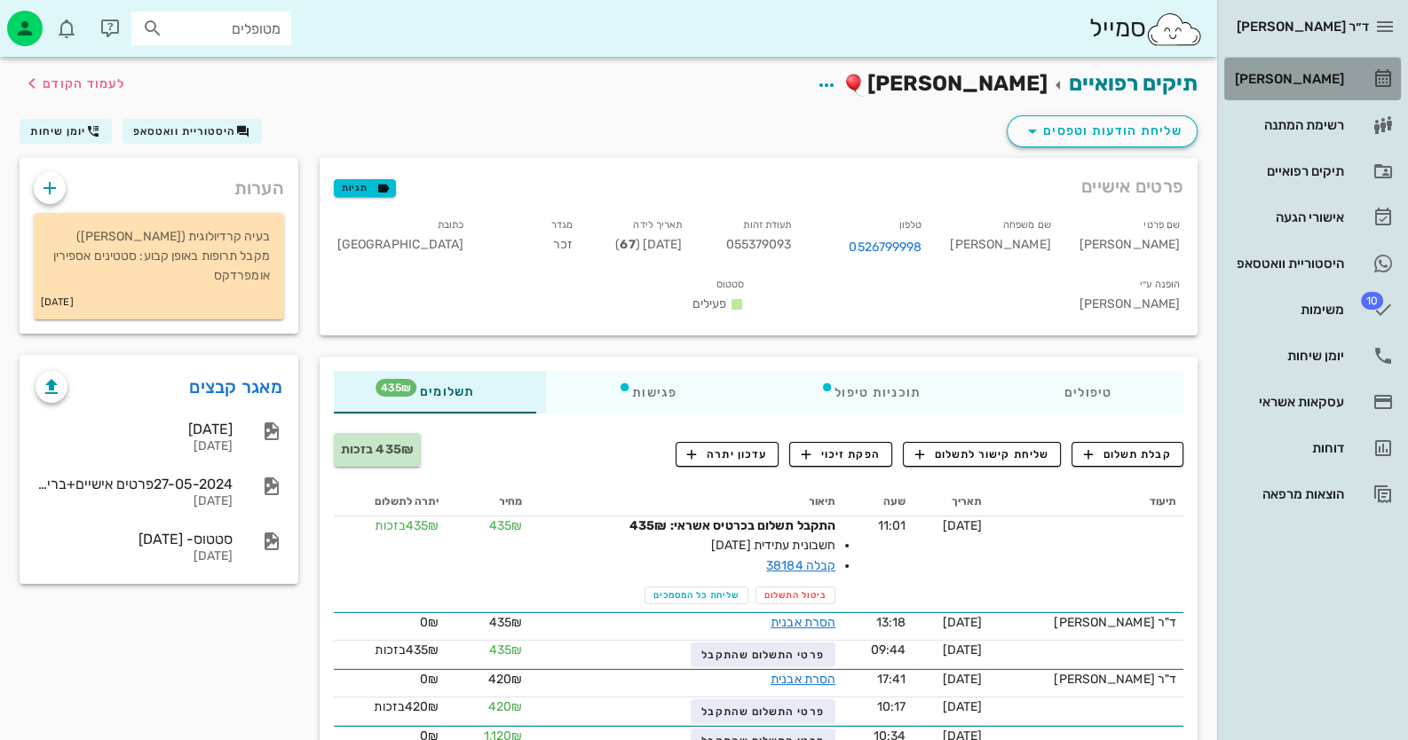
click at [1360, 78] on link "[PERSON_NAME]" at bounding box center [1312, 79] width 177 height 43
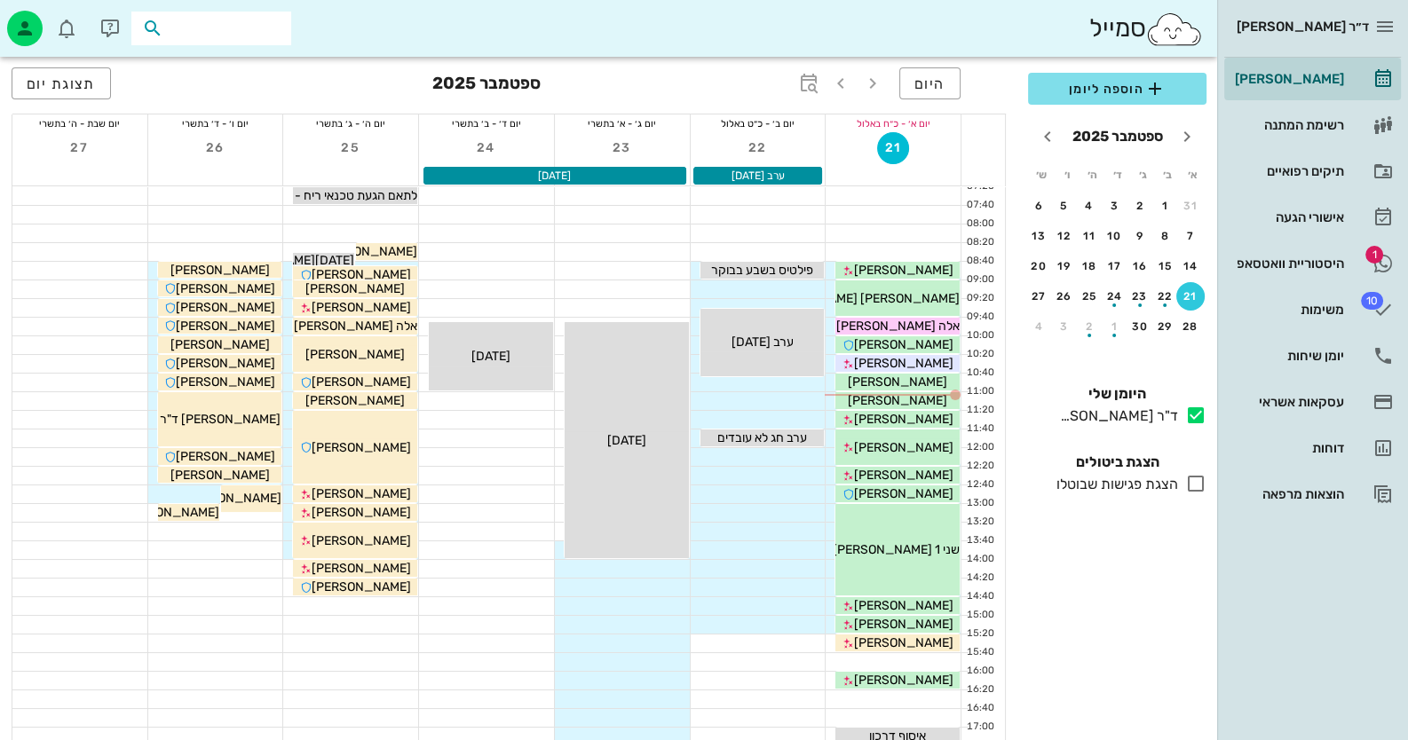
click at [225, 36] on input "text" at bounding box center [224, 28] width 114 height 23
type input "052342"
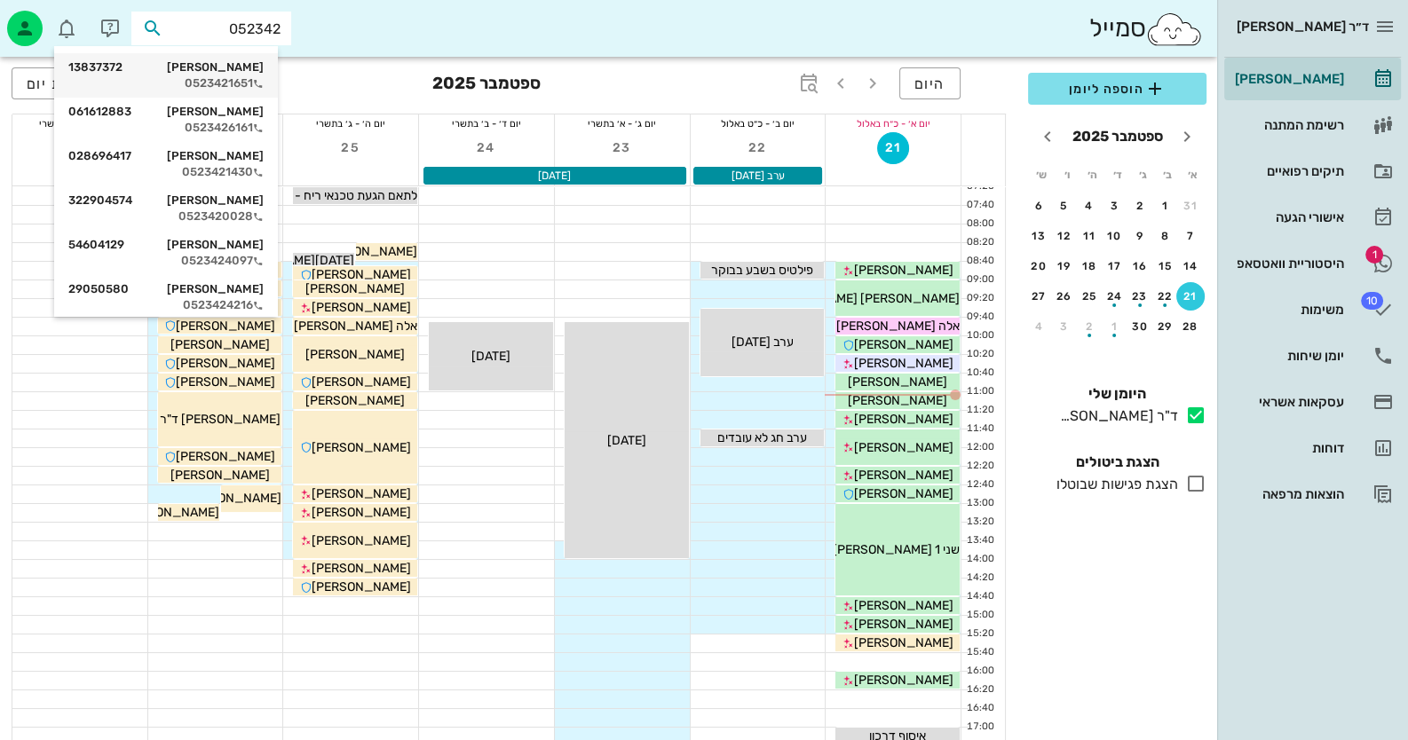
click at [226, 88] on div "0523421651" at bounding box center [165, 83] width 195 height 14
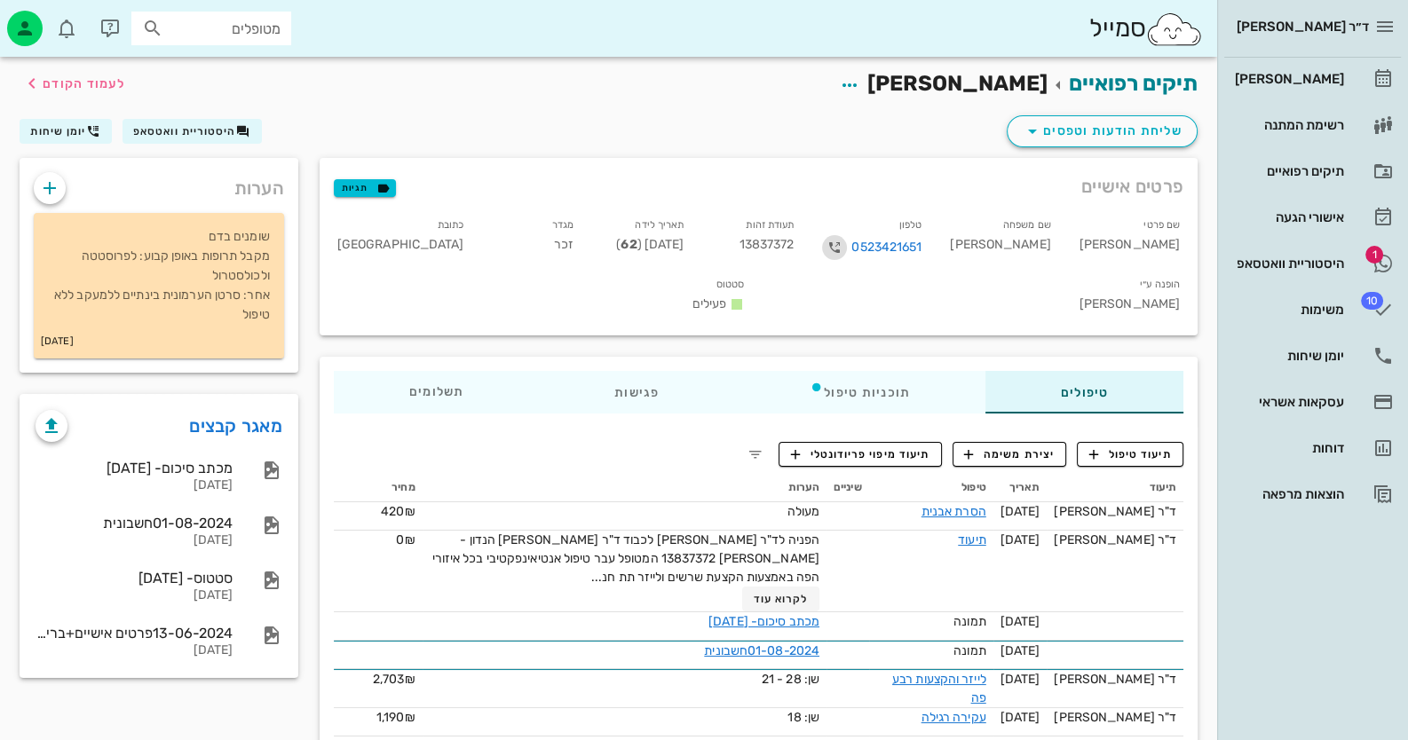
click at [845, 247] on icon "button" at bounding box center [834, 247] width 21 height 21
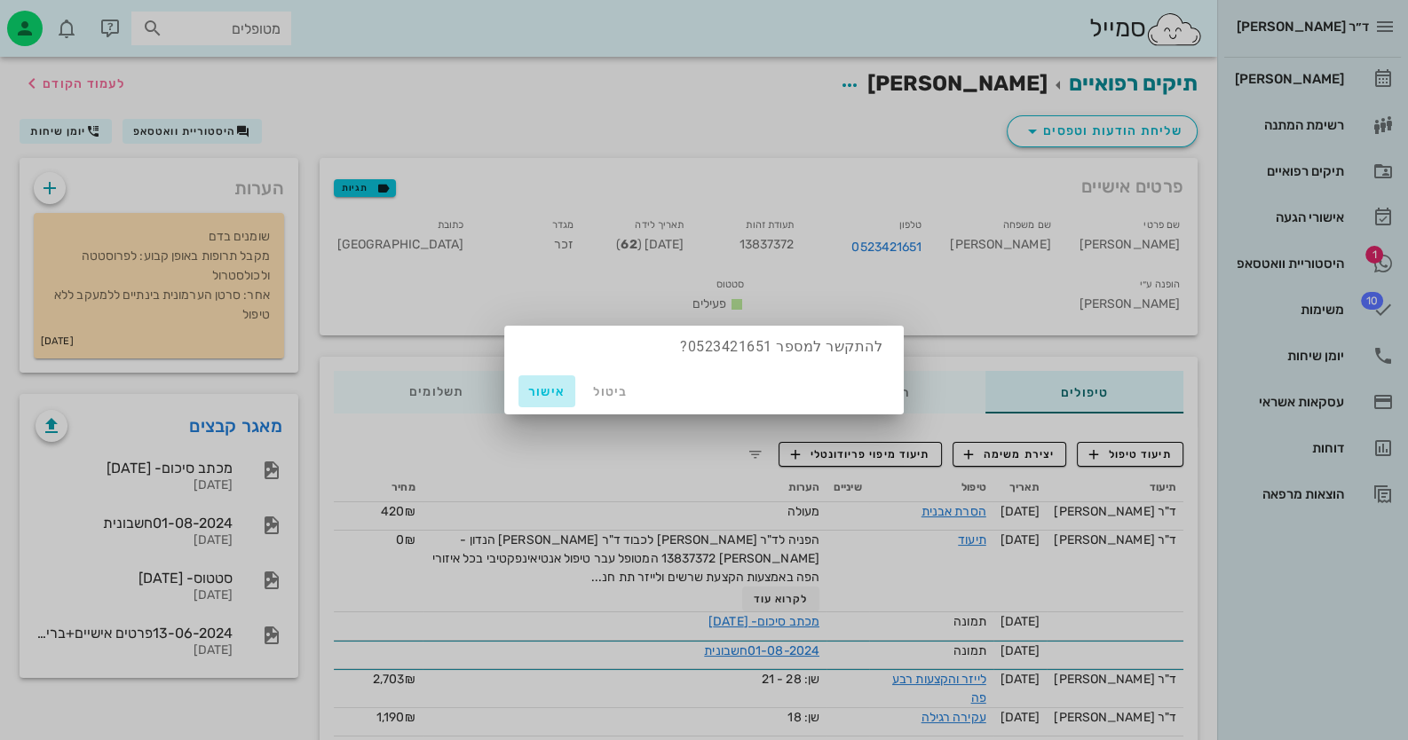
click at [537, 389] on span "אישור" at bounding box center [547, 391] width 43 height 15
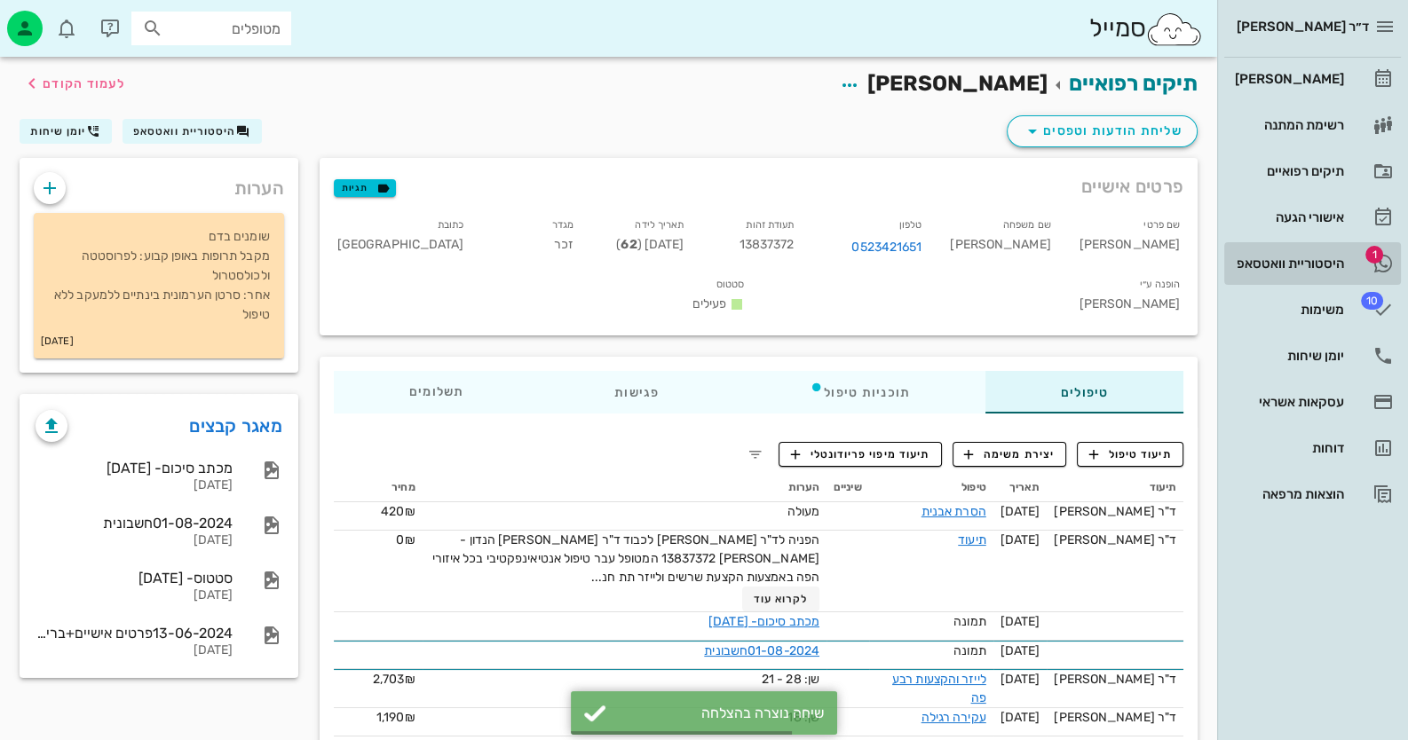
click at [1367, 257] on span "1" at bounding box center [1374, 255] width 18 height 18
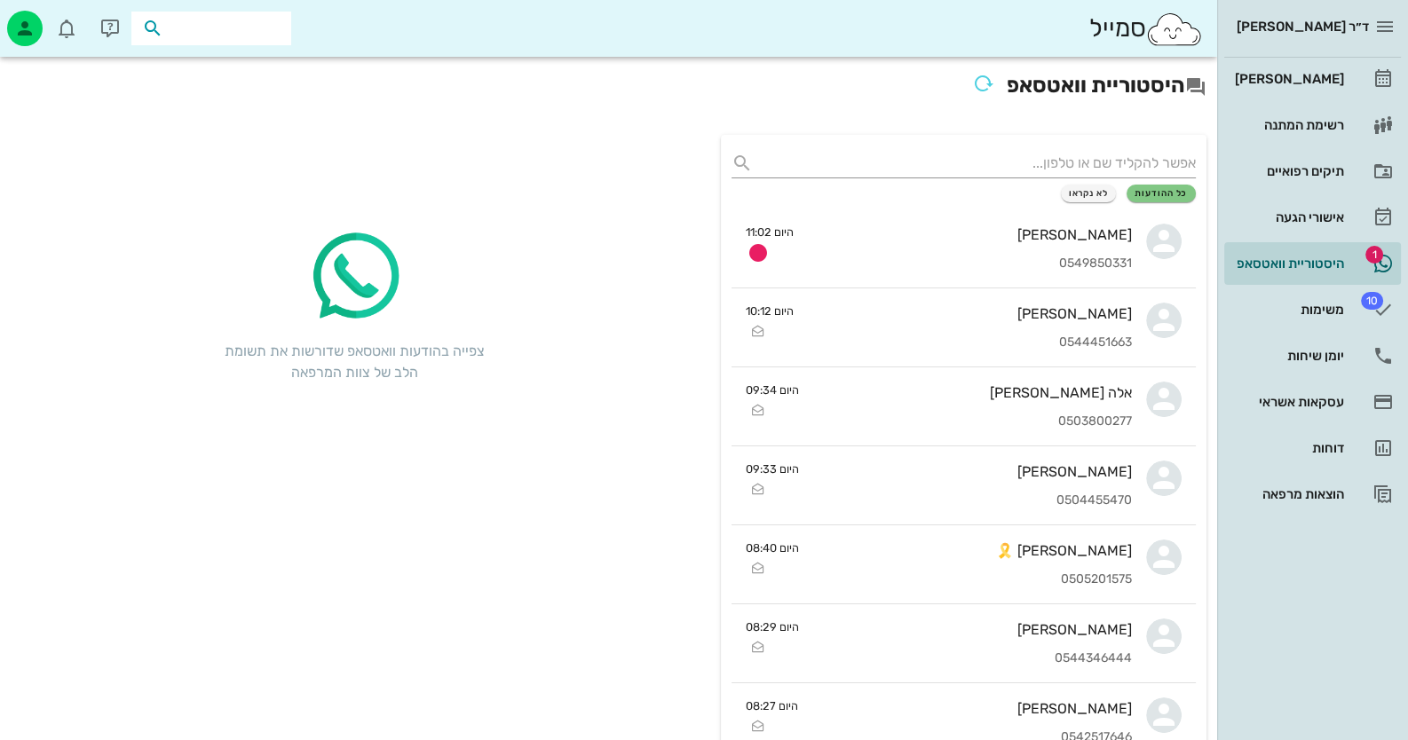
click at [252, 33] on input "text" at bounding box center [224, 28] width 114 height 23
type input "[PERSON_NAME]"
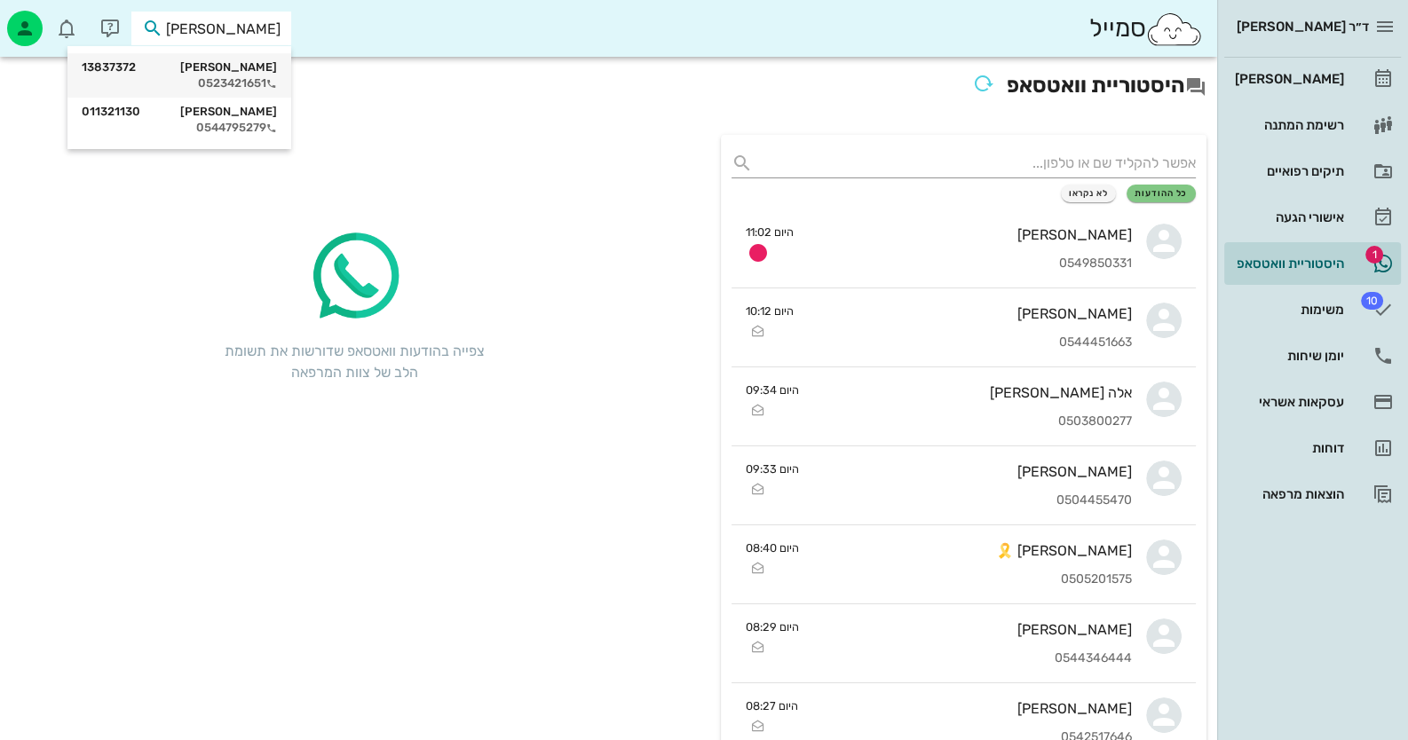
click at [275, 71] on div "[PERSON_NAME] 13837372" at bounding box center [179, 67] width 195 height 14
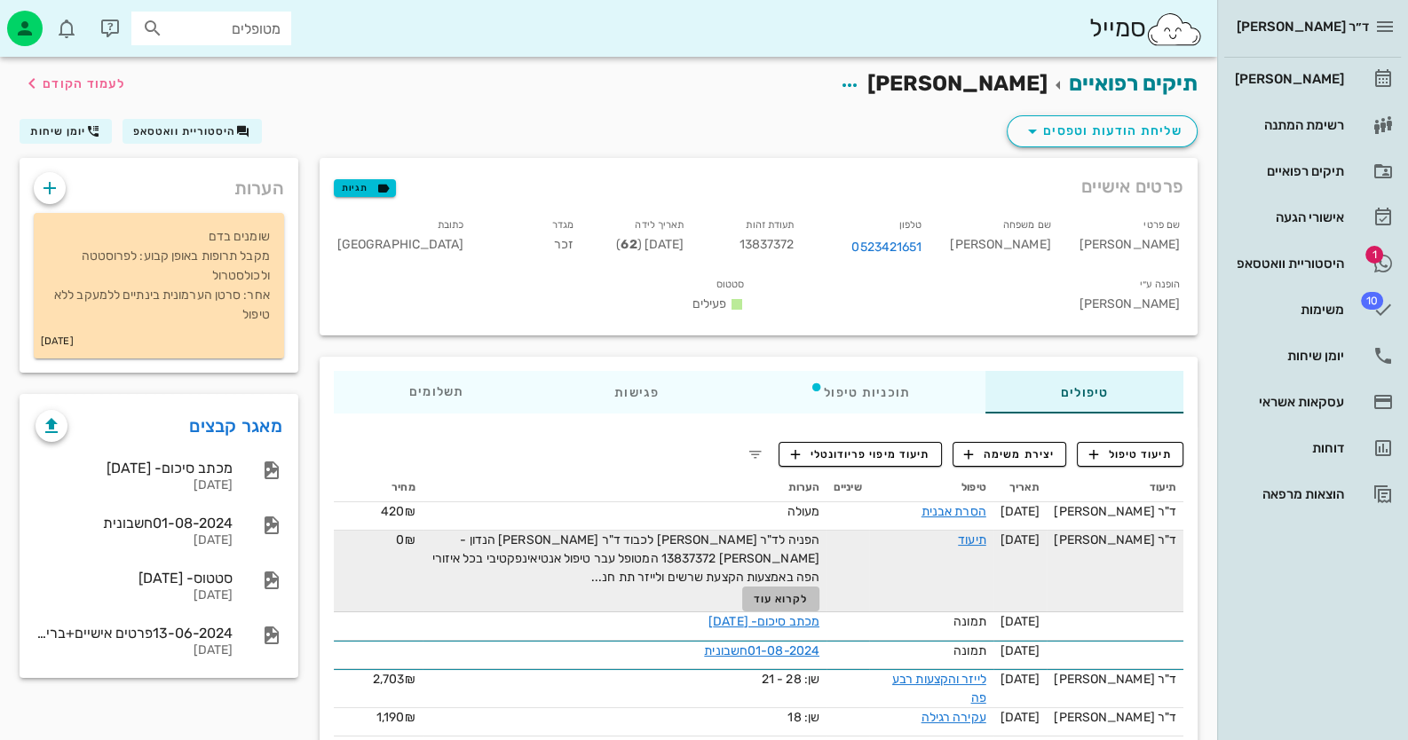
click at [778, 587] on button "לקרוא עוד" at bounding box center [780, 599] width 77 height 25
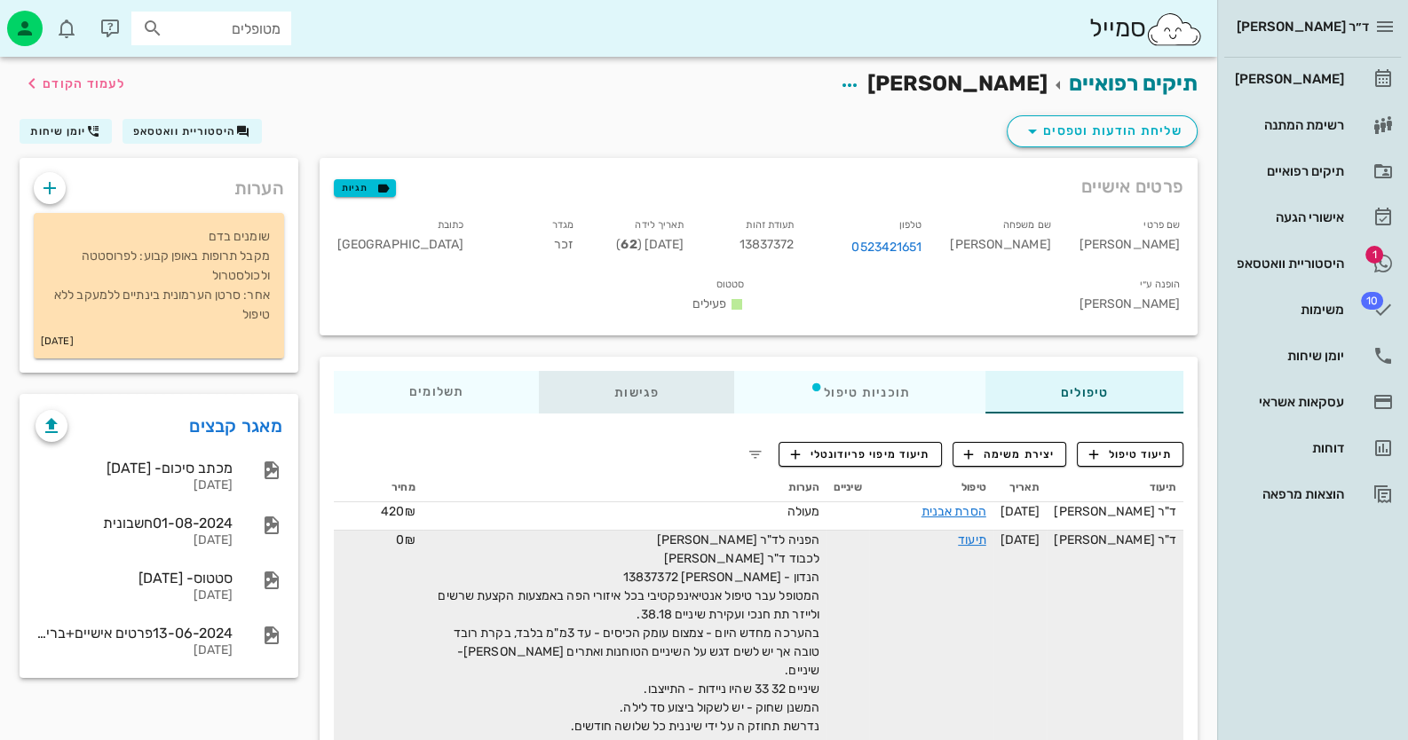
click at [623, 371] on div "פגישות" at bounding box center [636, 392] width 195 height 43
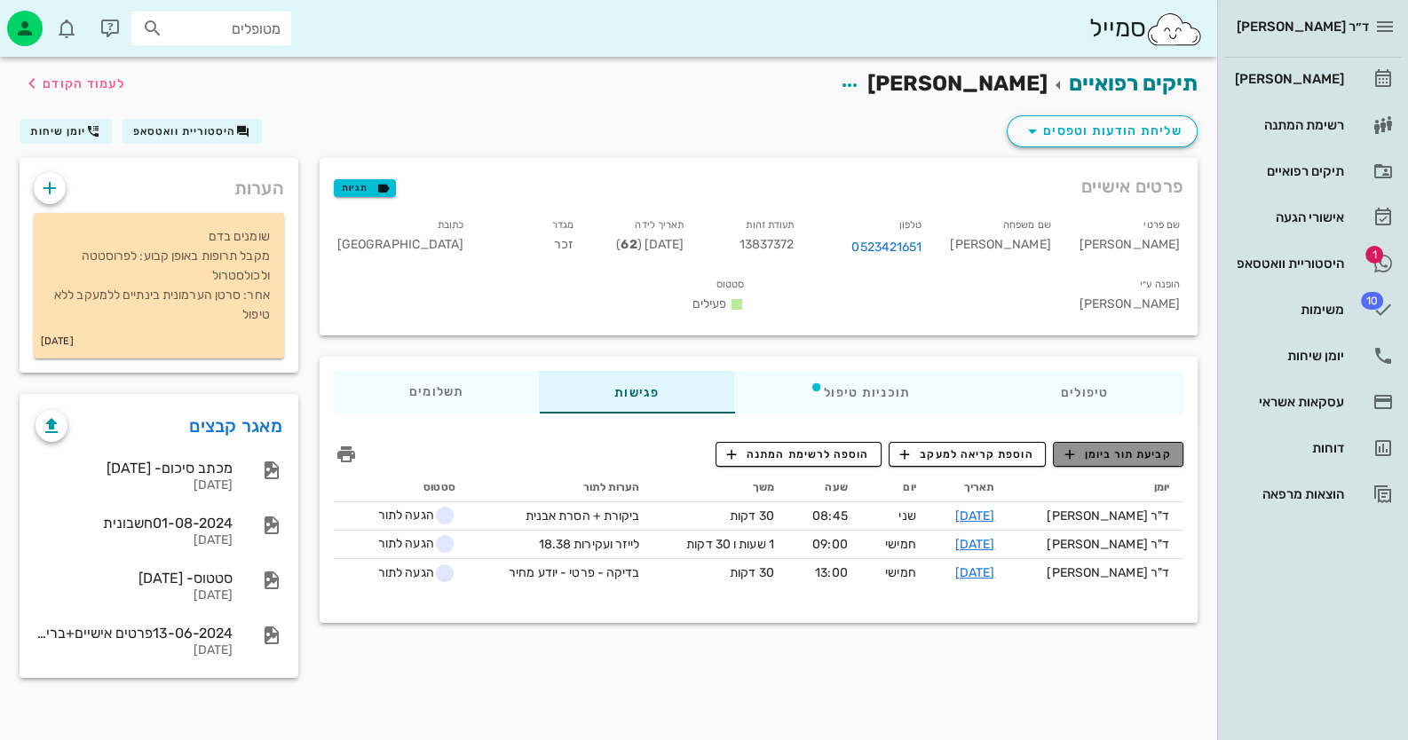
click at [1143, 447] on span "קביעת תור ביומן" at bounding box center [1117, 455] width 107 height 16
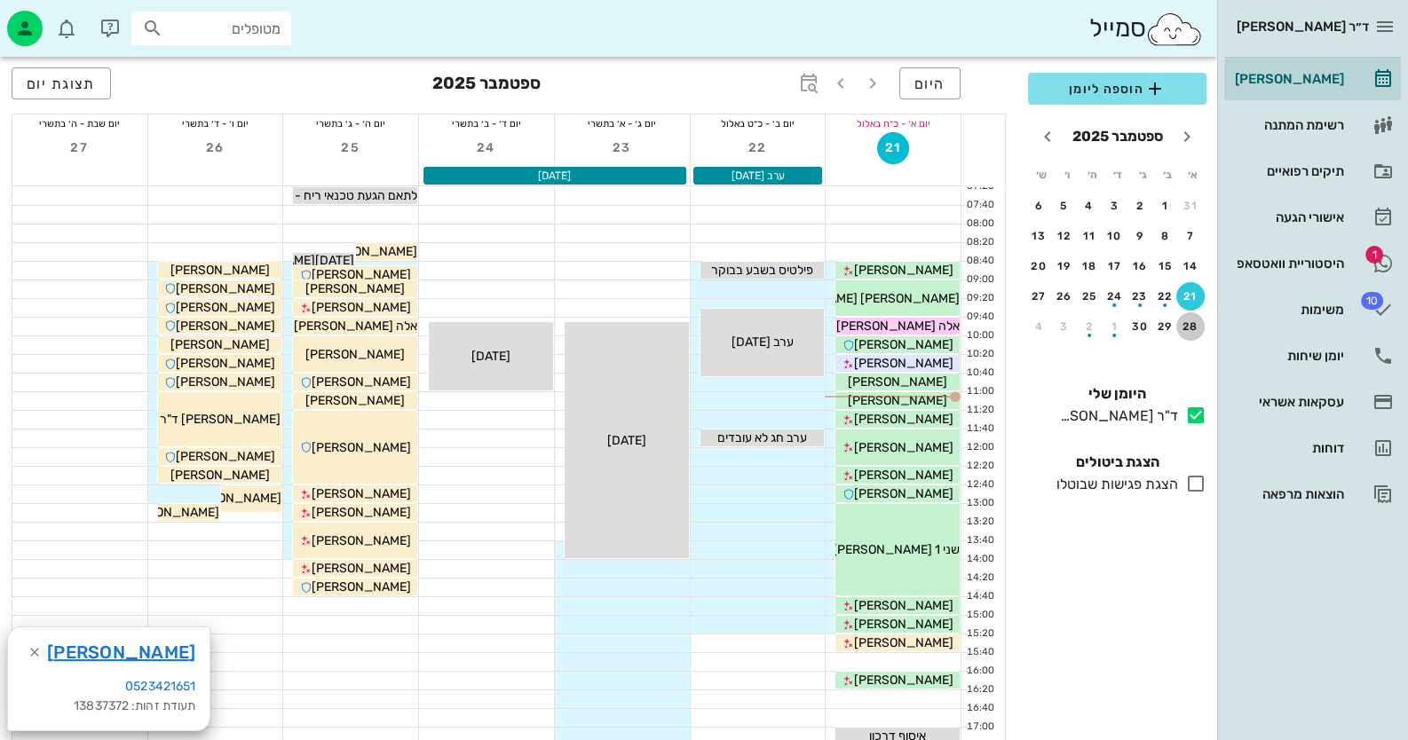
click at [1186, 328] on div "28" at bounding box center [1190, 326] width 28 height 12
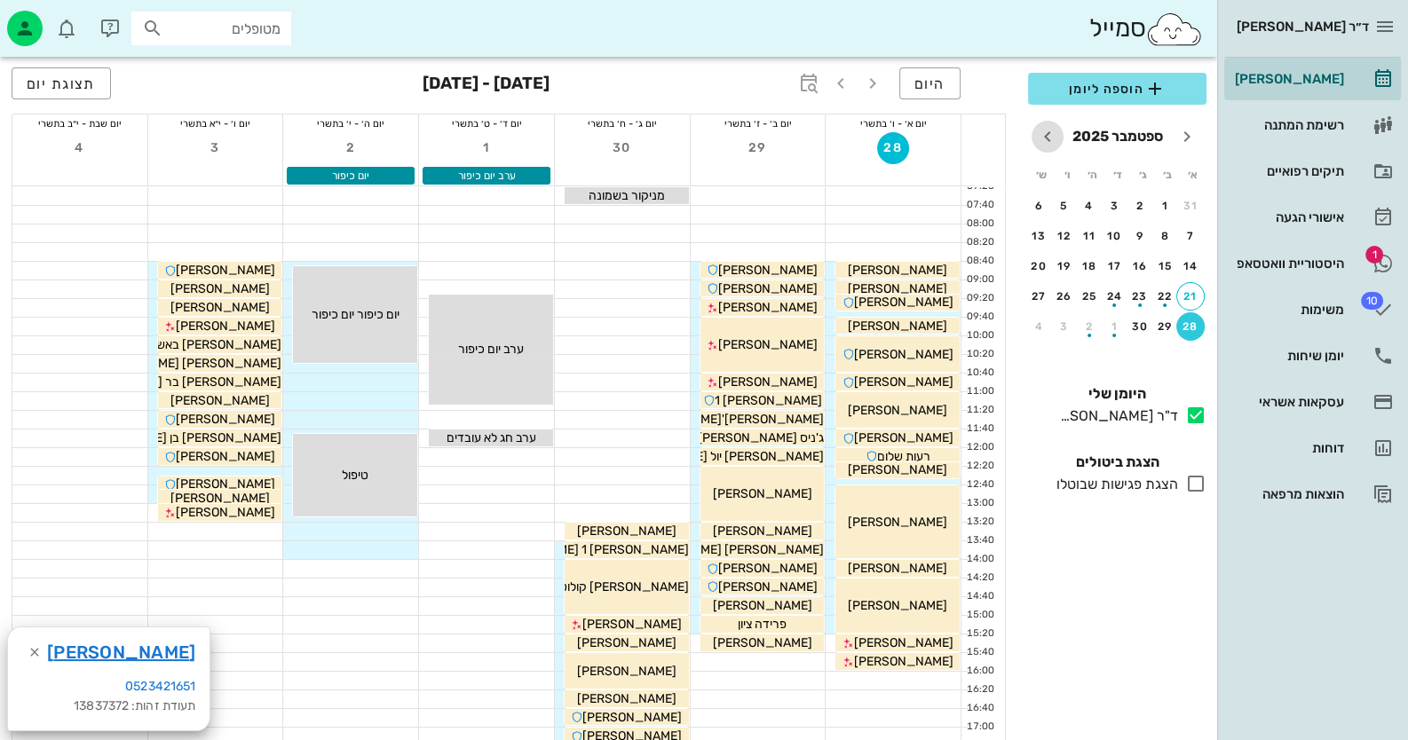
click at [1046, 137] on icon "חודש הבא" at bounding box center [1047, 136] width 21 height 21
click at [1194, 230] on div "5" at bounding box center [1190, 236] width 28 height 12
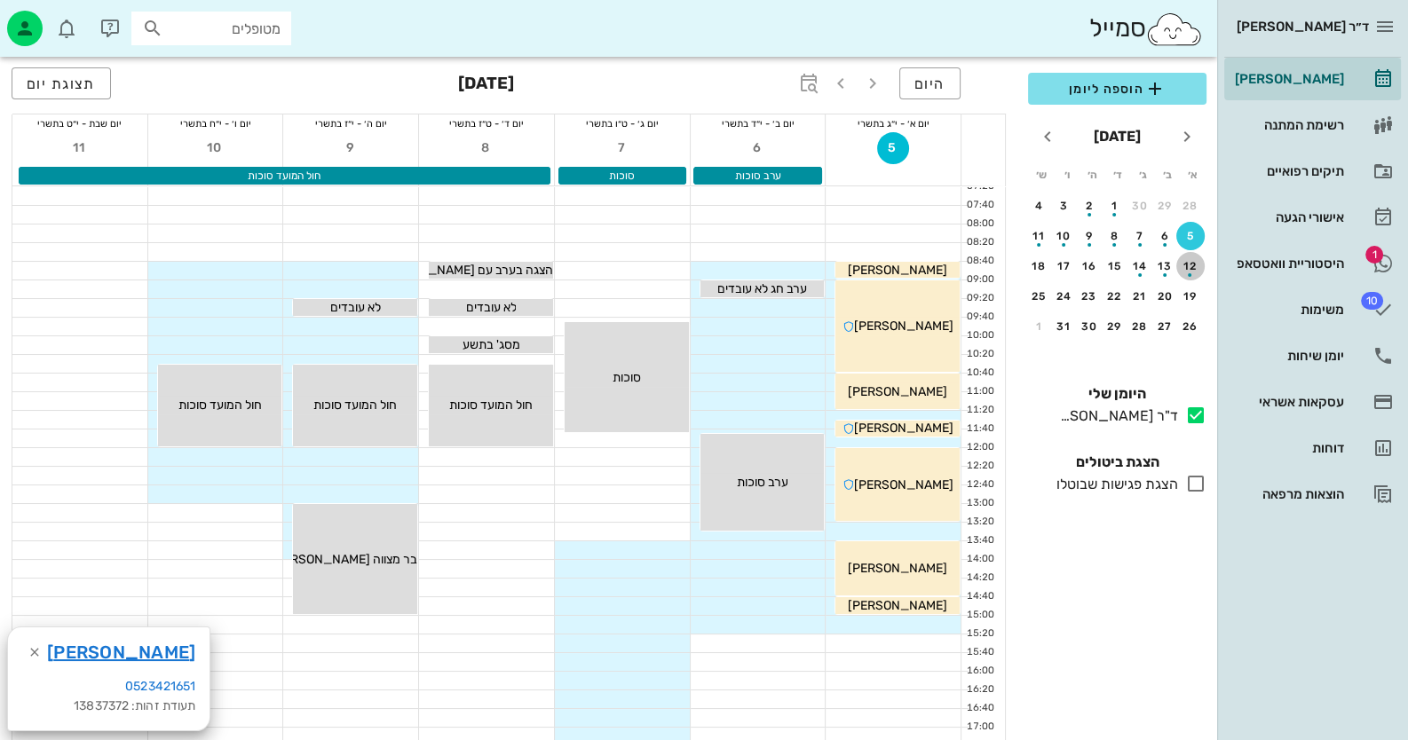
click at [1186, 265] on div "button" at bounding box center [1190, 270] width 28 height 10
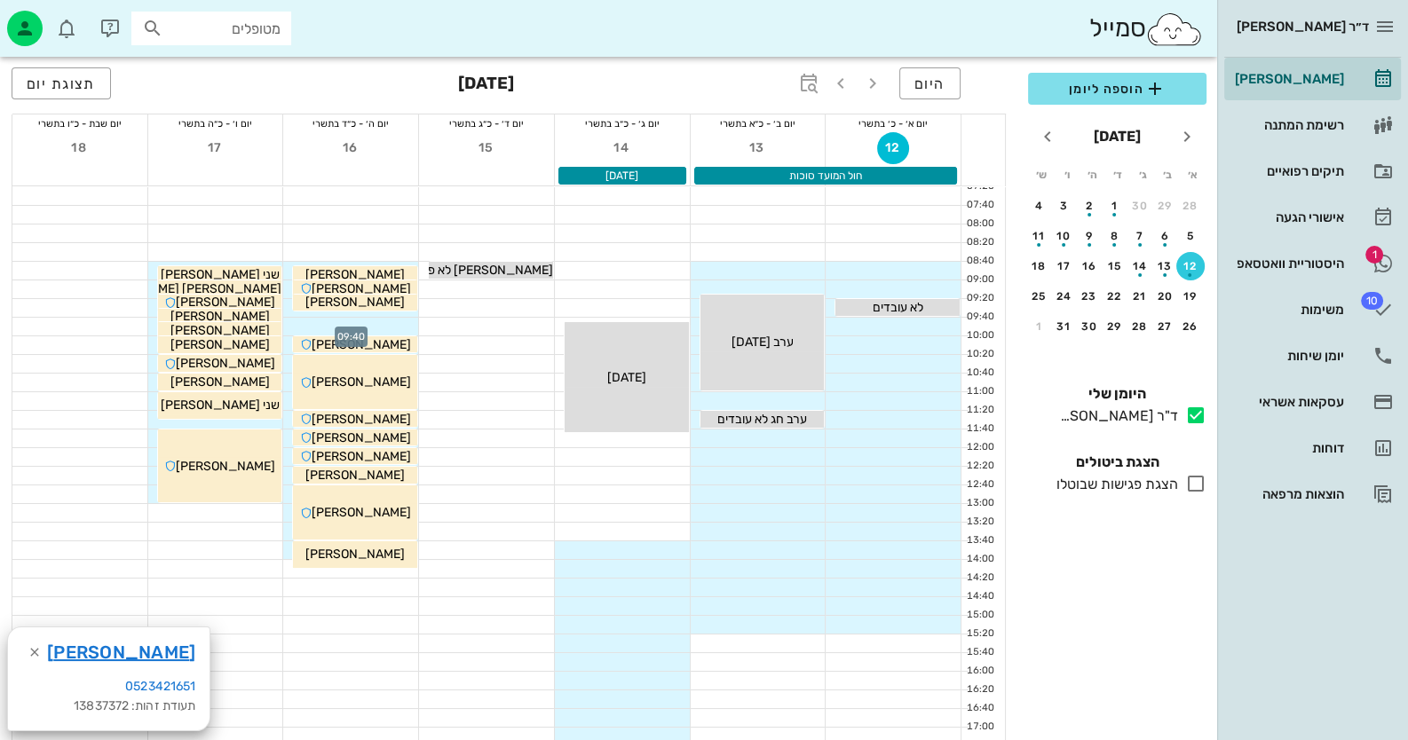
click at [385, 320] on div at bounding box center [350, 327] width 135 height 18
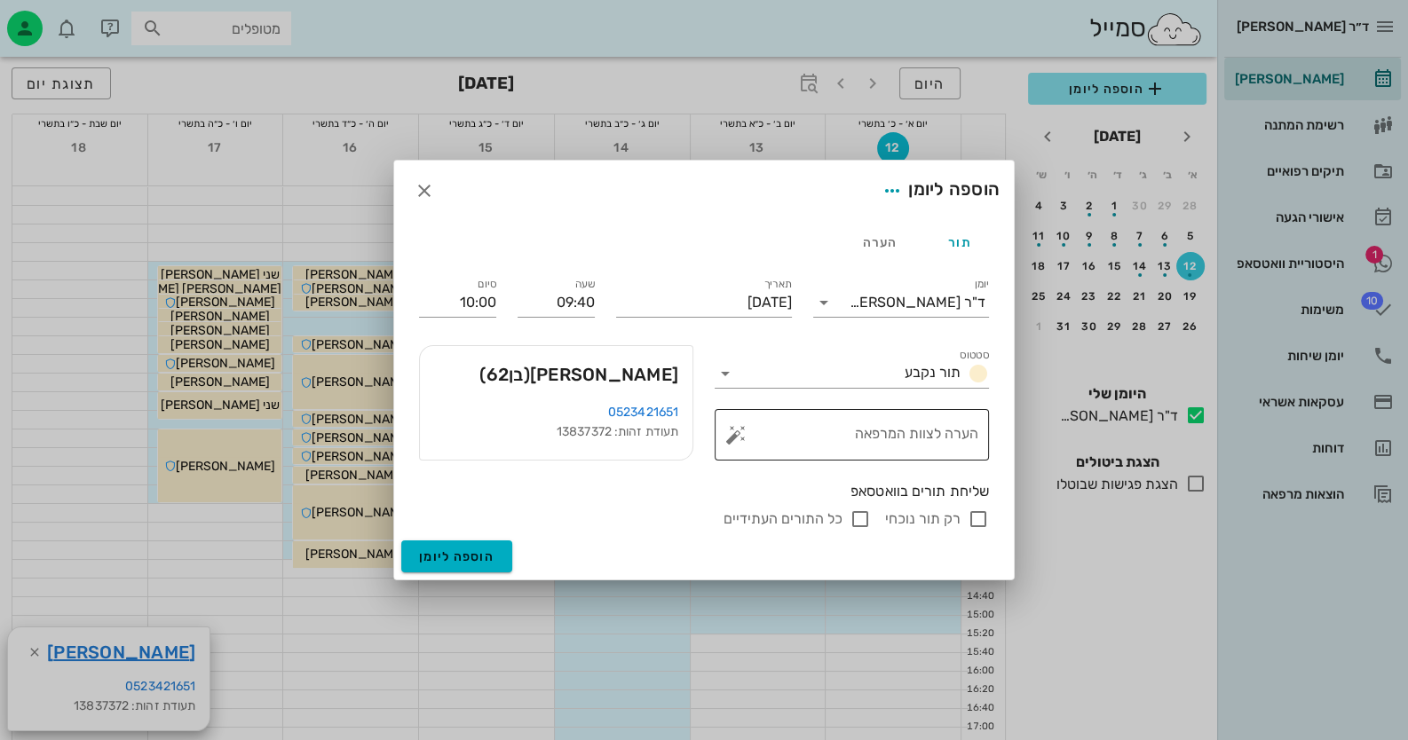
click at [732, 429] on button "button" at bounding box center [735, 434] width 21 height 21
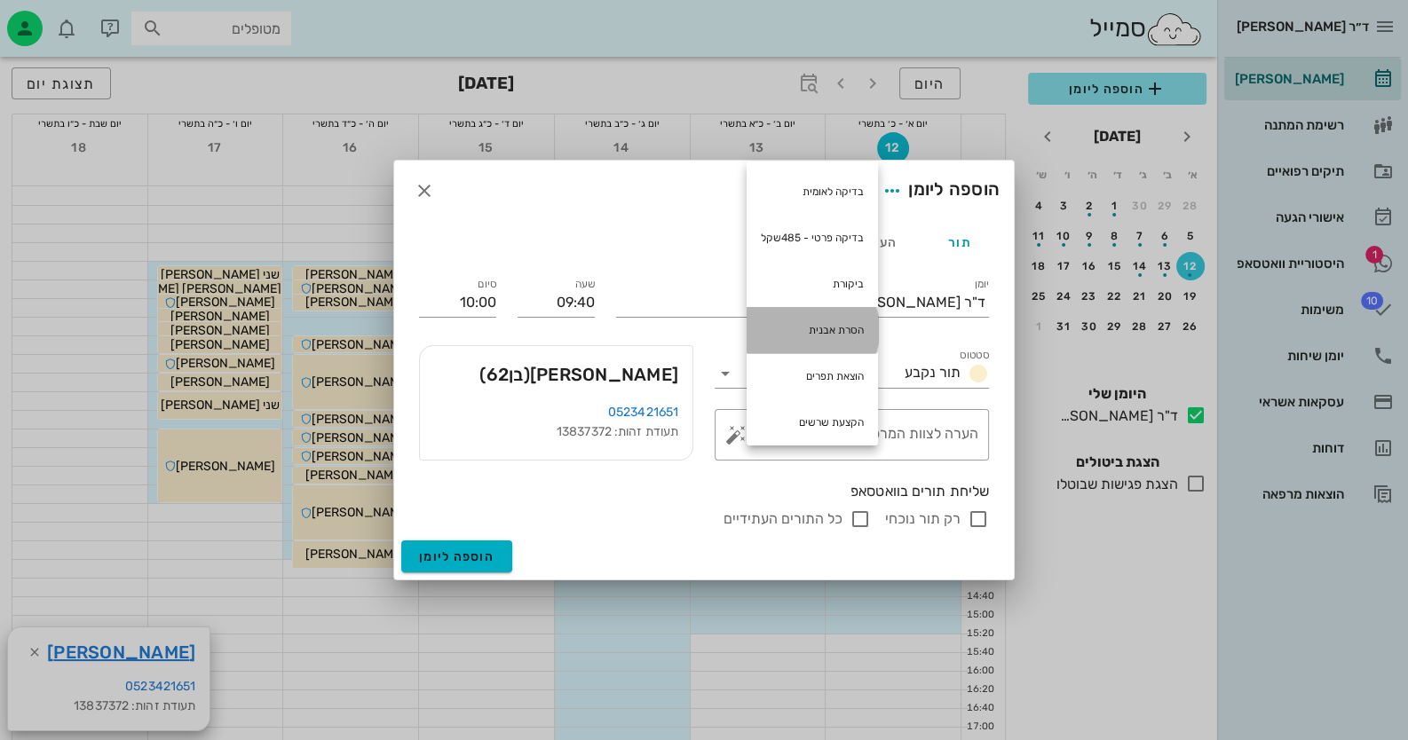
click at [808, 336] on div "הסרת אבנית" at bounding box center [812, 330] width 131 height 46
type textarea "הסרת אבנית"
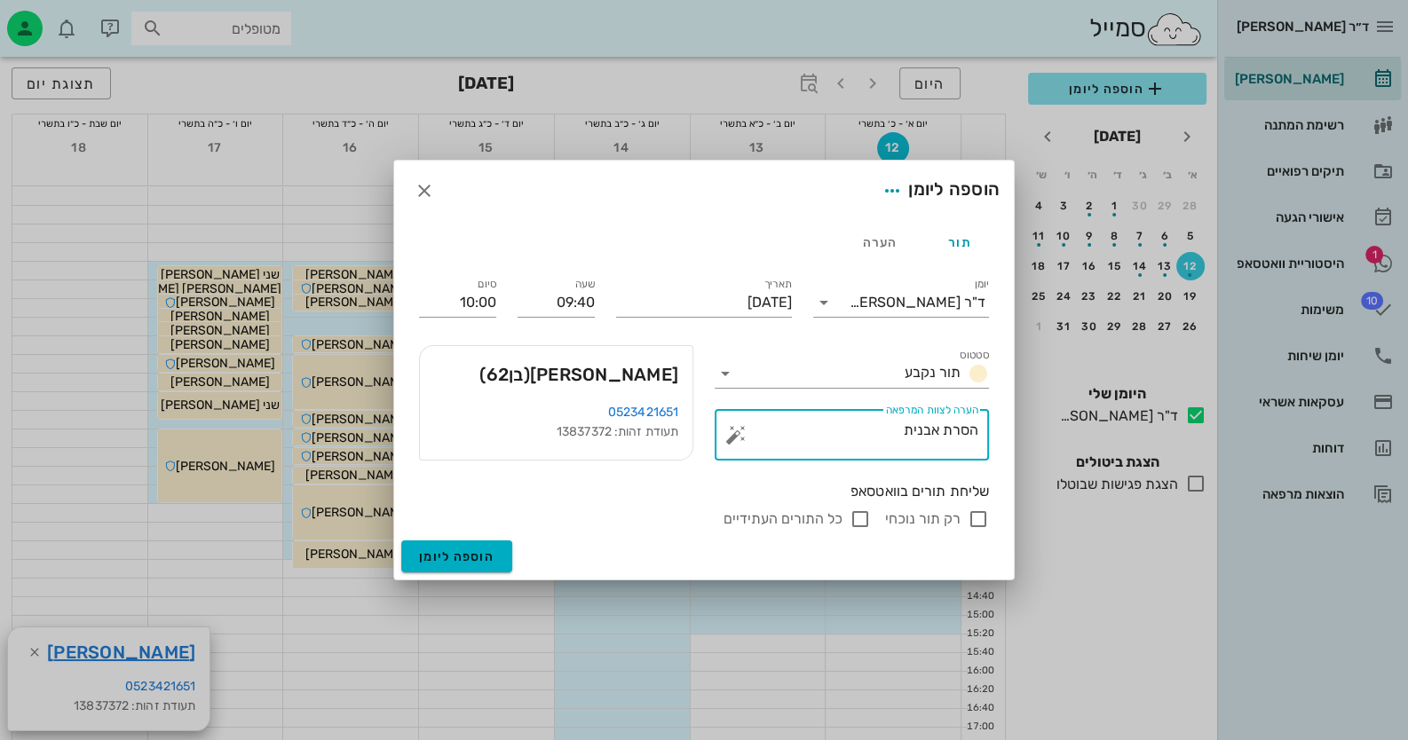
click at [979, 509] on input "רק תור נוכחי" at bounding box center [978, 519] width 21 height 21
checkbox input "false"
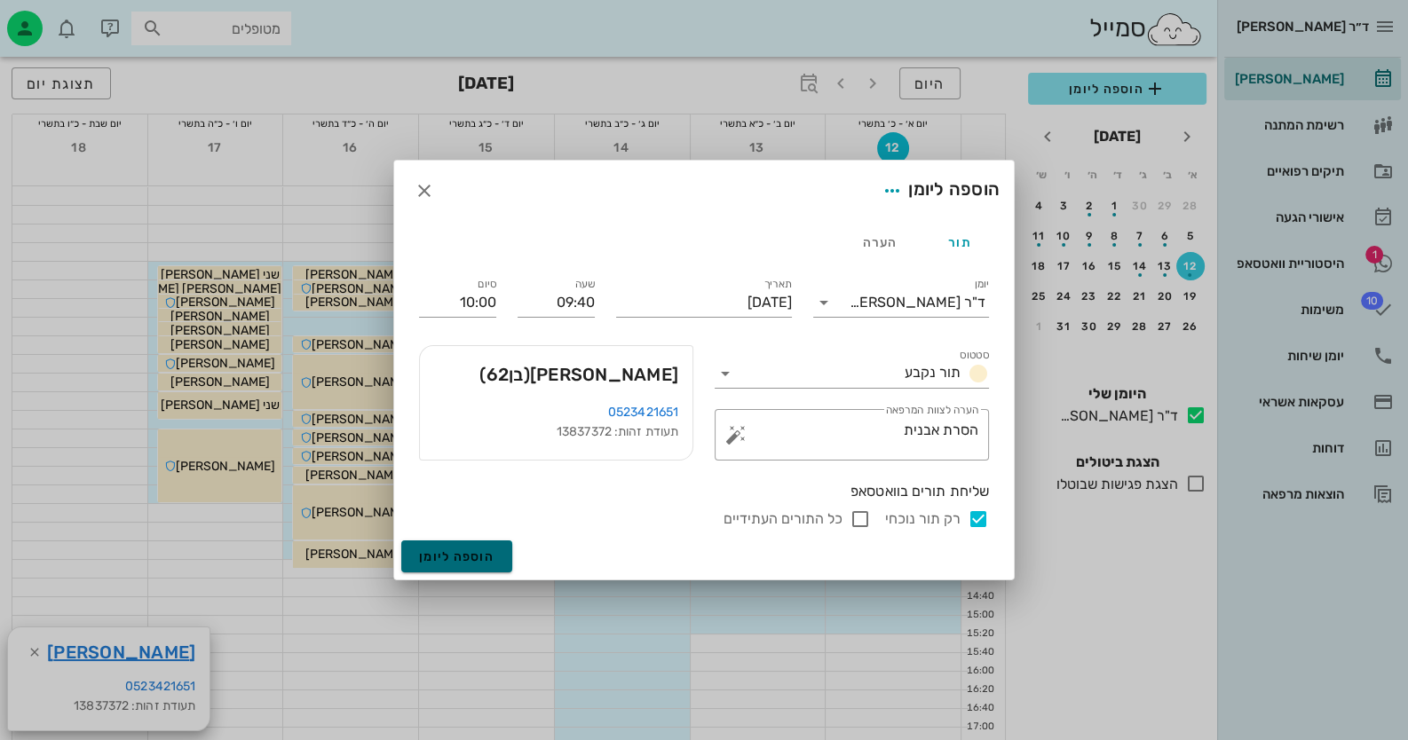
click at [492, 566] on button "הוספה ליומן" at bounding box center [456, 557] width 111 height 32
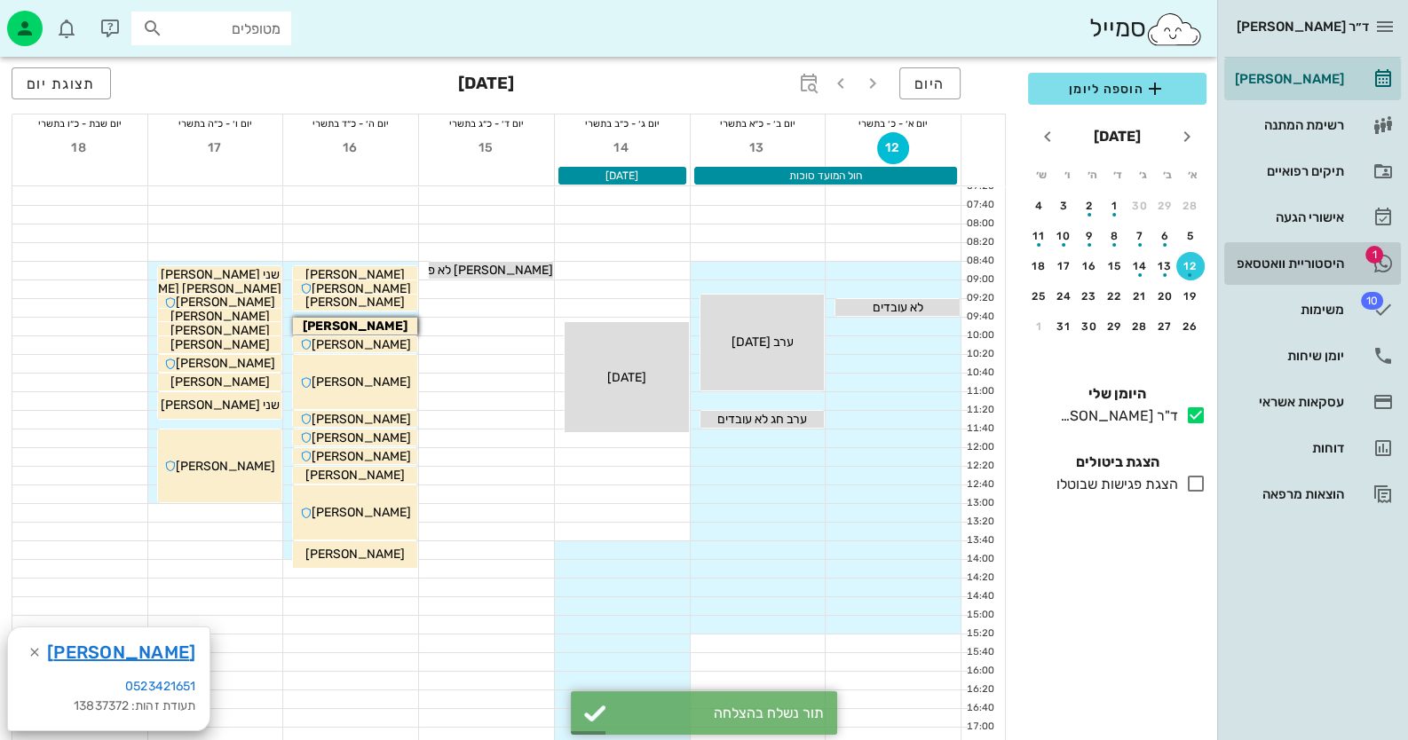
click at [1349, 268] on link "1 היסטוריית וואטסאפ" at bounding box center [1312, 263] width 177 height 43
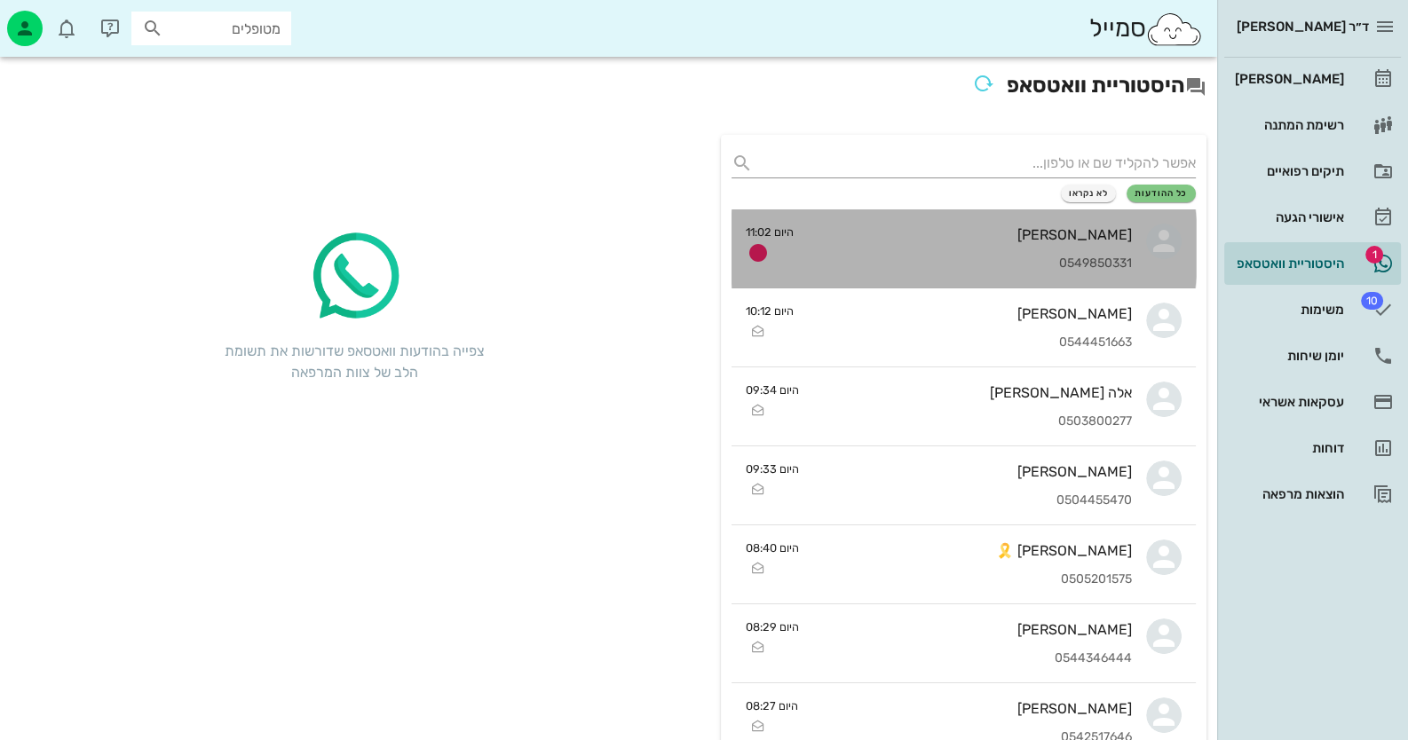
click at [1074, 248] on div "[PERSON_NAME] 0549850331" at bounding box center [970, 249] width 324 height 78
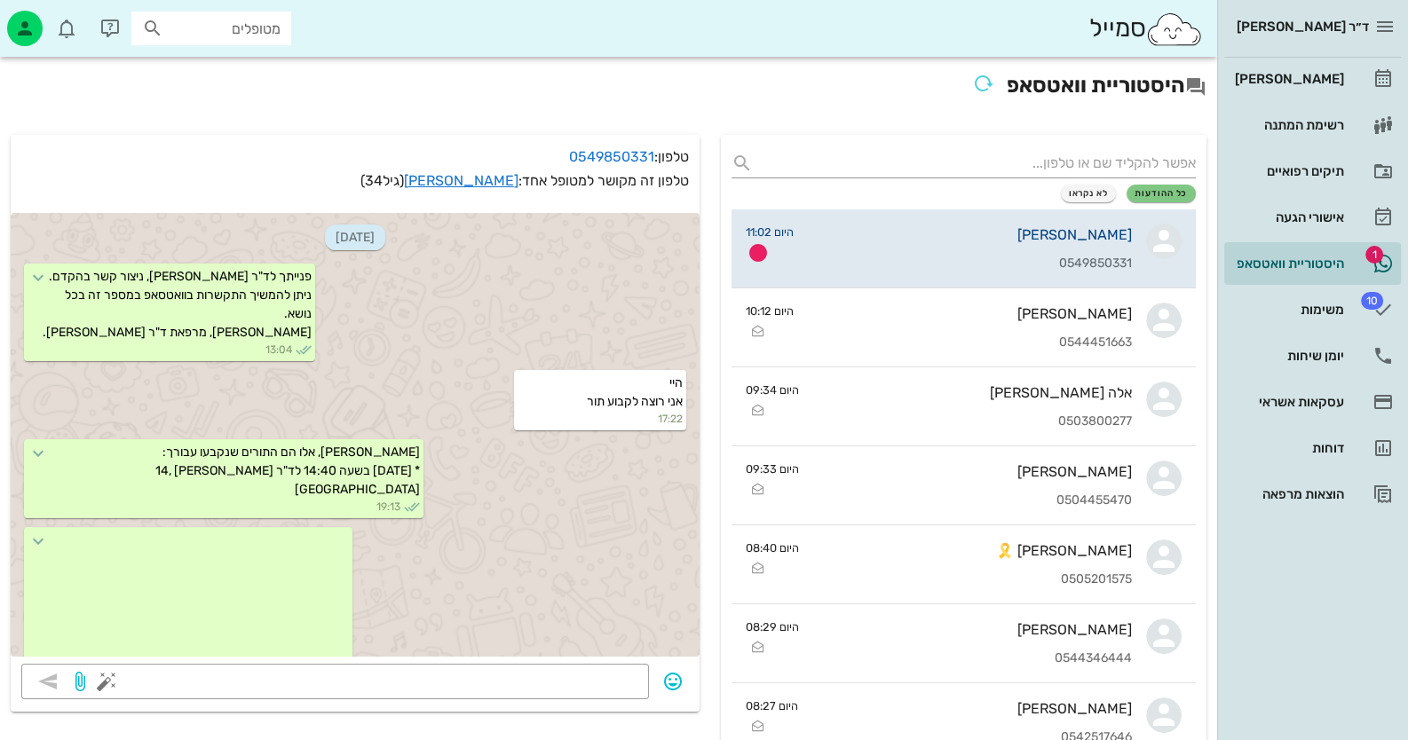
scroll to position [951, 0]
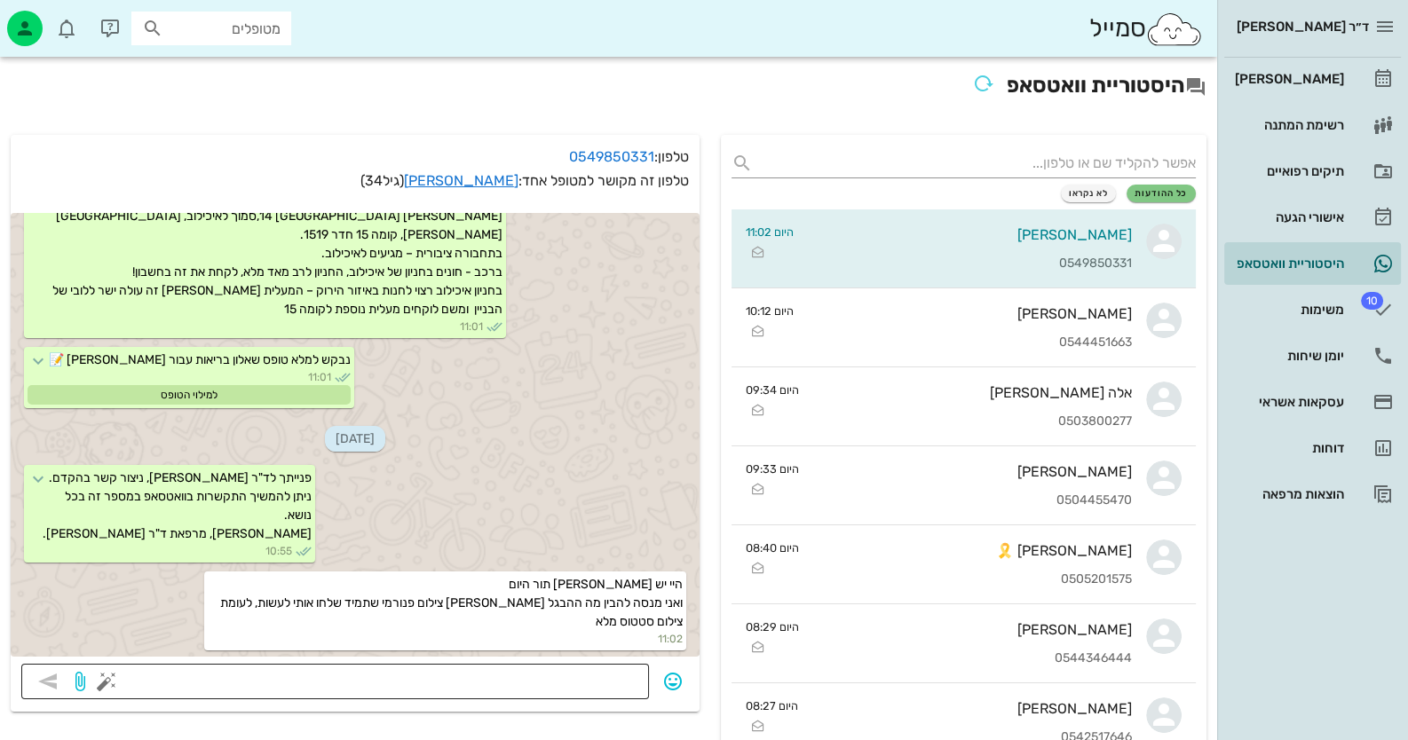
click at [582, 666] on div at bounding box center [374, 682] width 528 height 36
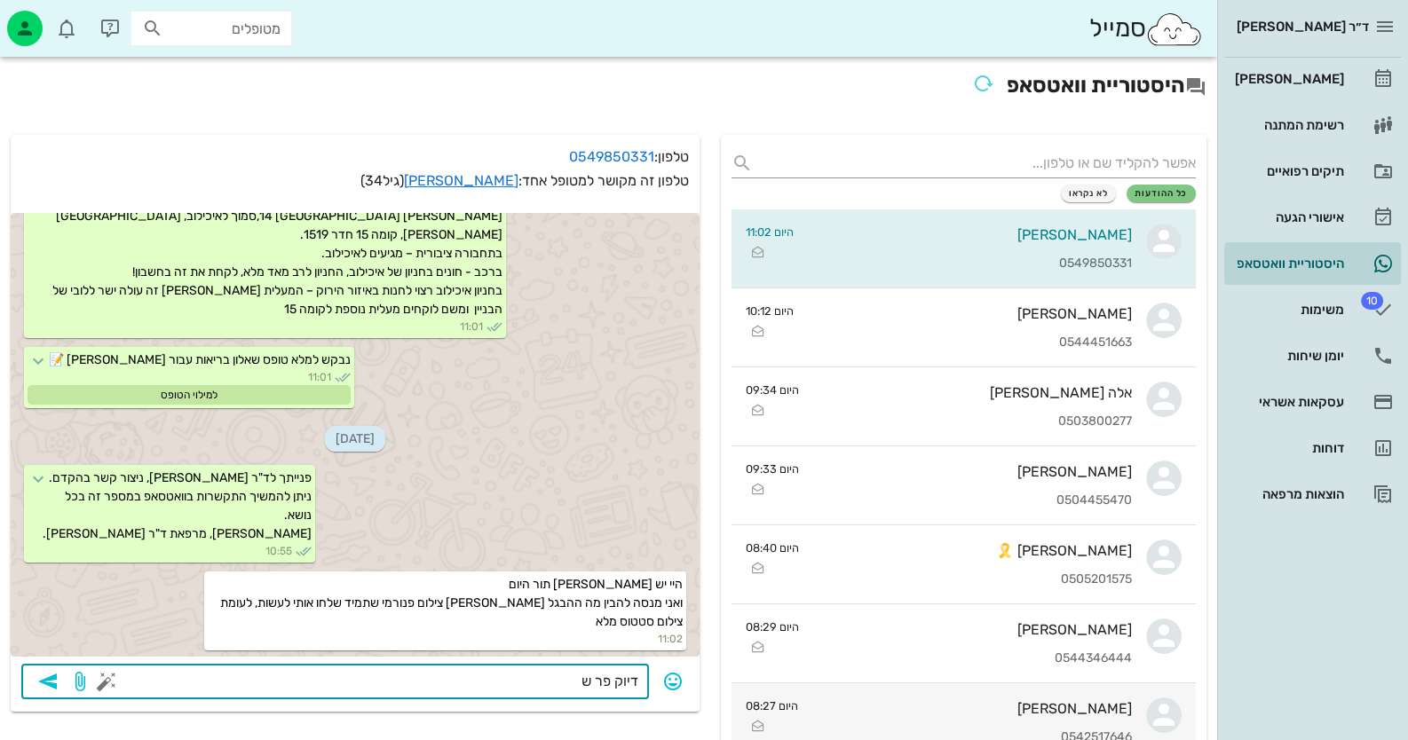
type textarea "דיוק פר שן"
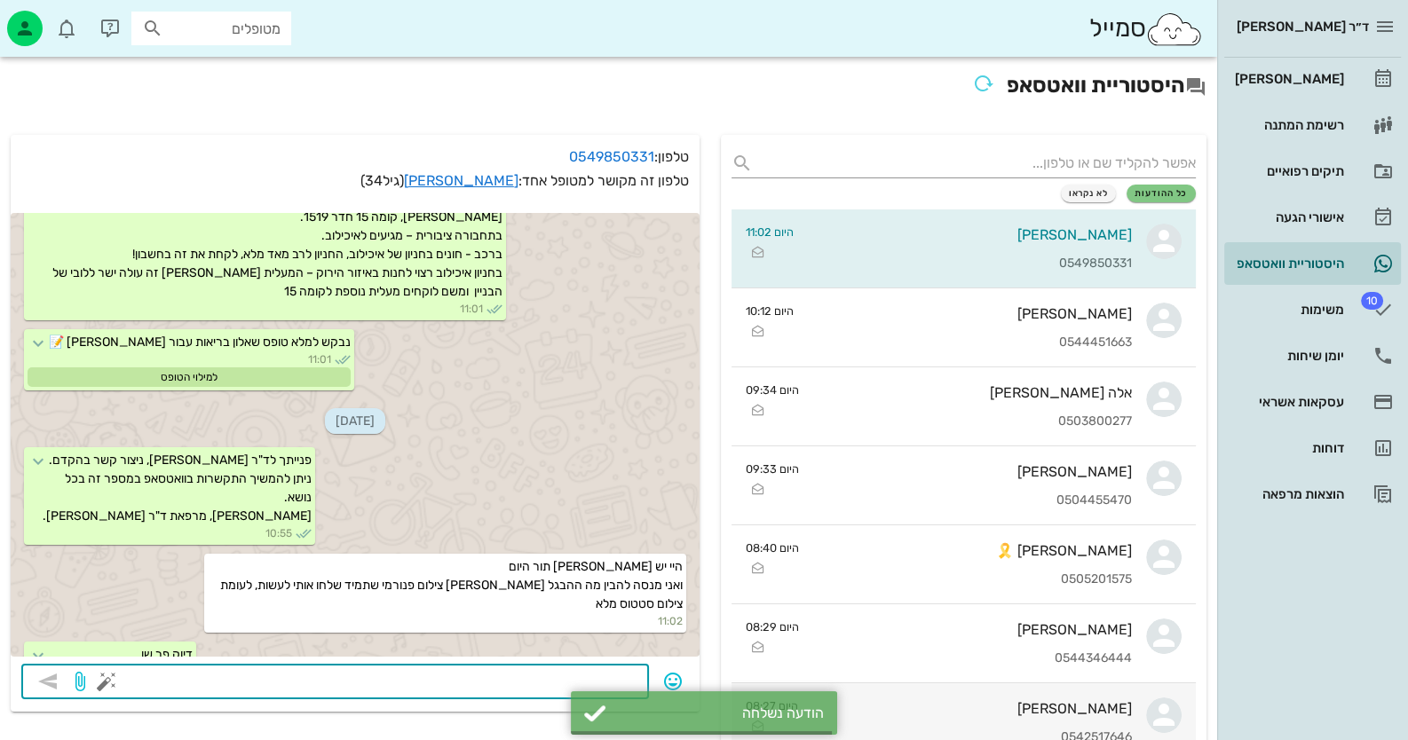
scroll to position [1001, 0]
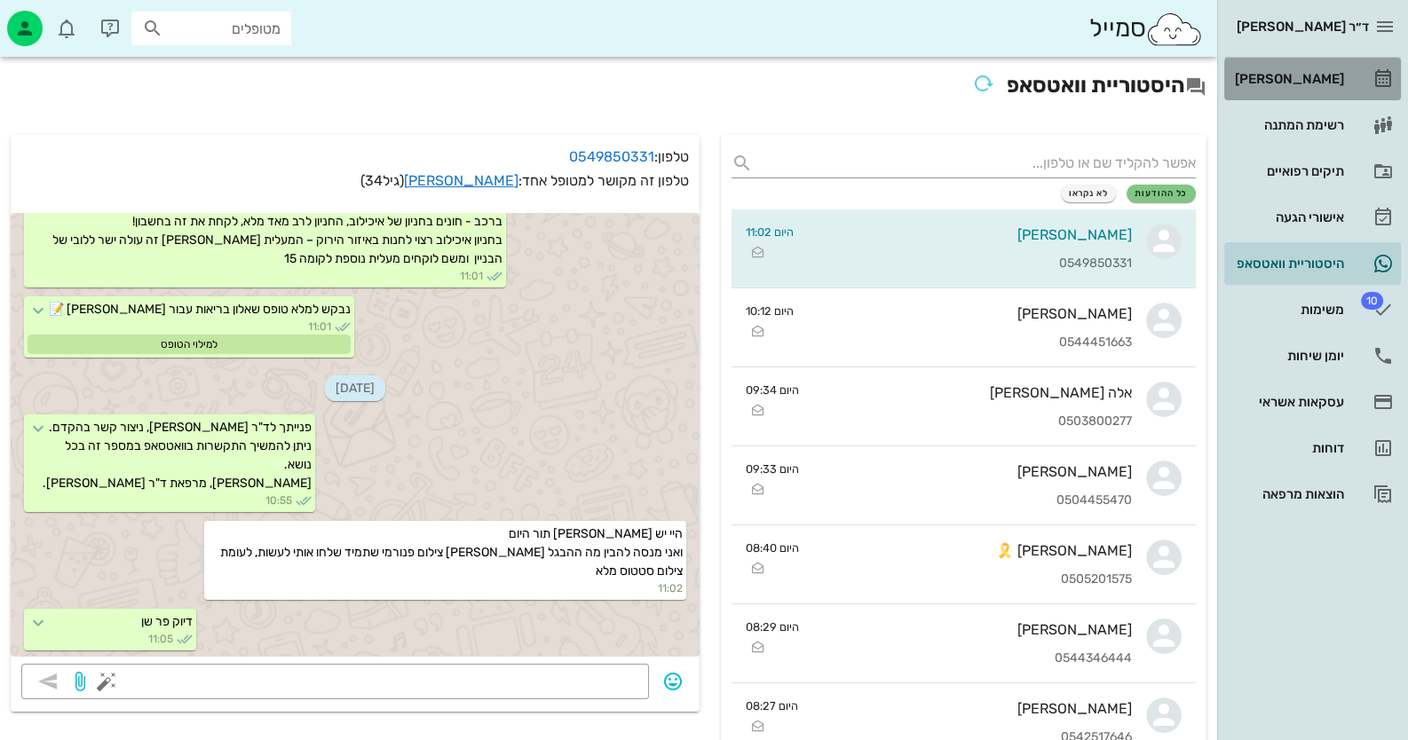
click at [1333, 79] on div "[PERSON_NAME]" at bounding box center [1287, 79] width 113 height 14
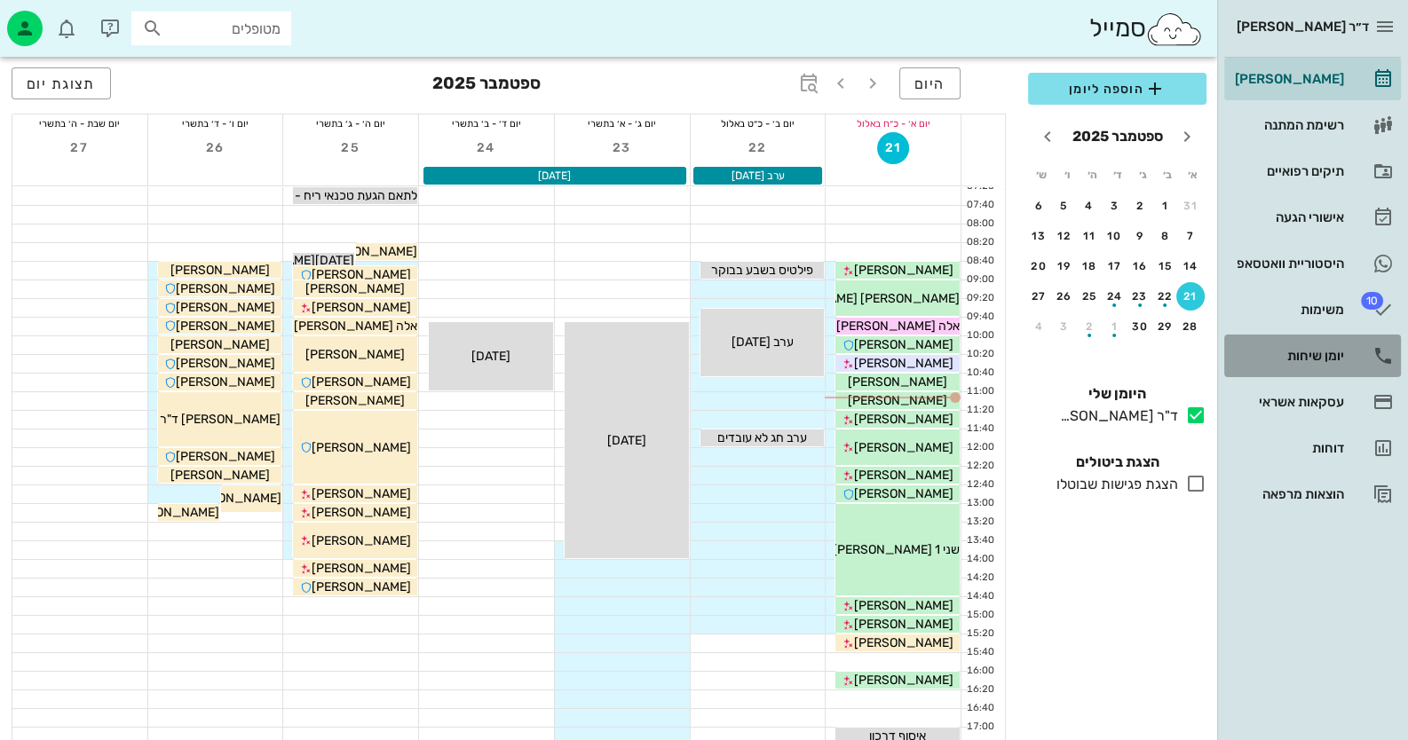
click at [1328, 337] on link "יומן שיחות" at bounding box center [1312, 356] width 177 height 43
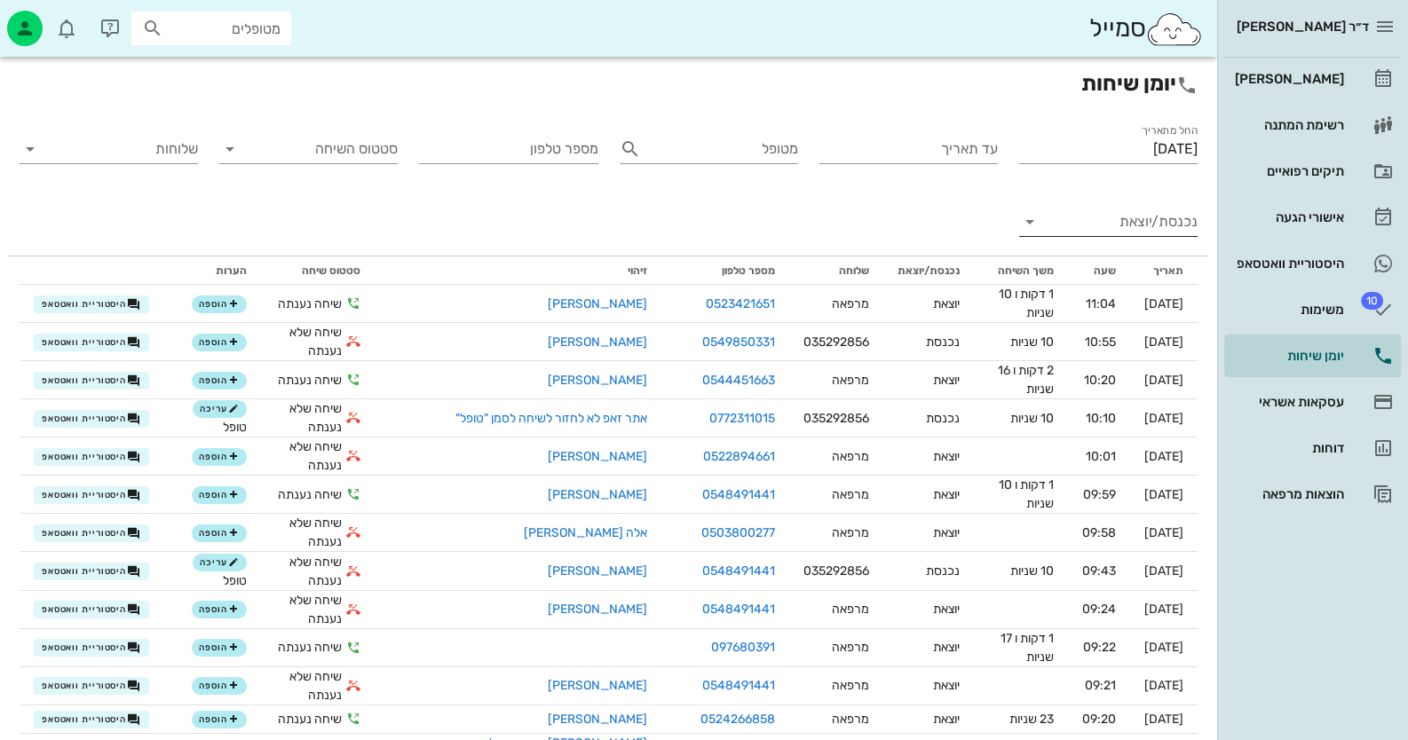
click at [1137, 221] on input "נכנסת/יוצאת" at bounding box center [1123, 222] width 150 height 28
click at [1137, 221] on div "נכנסת" at bounding box center [1140, 236] width 39 height 43
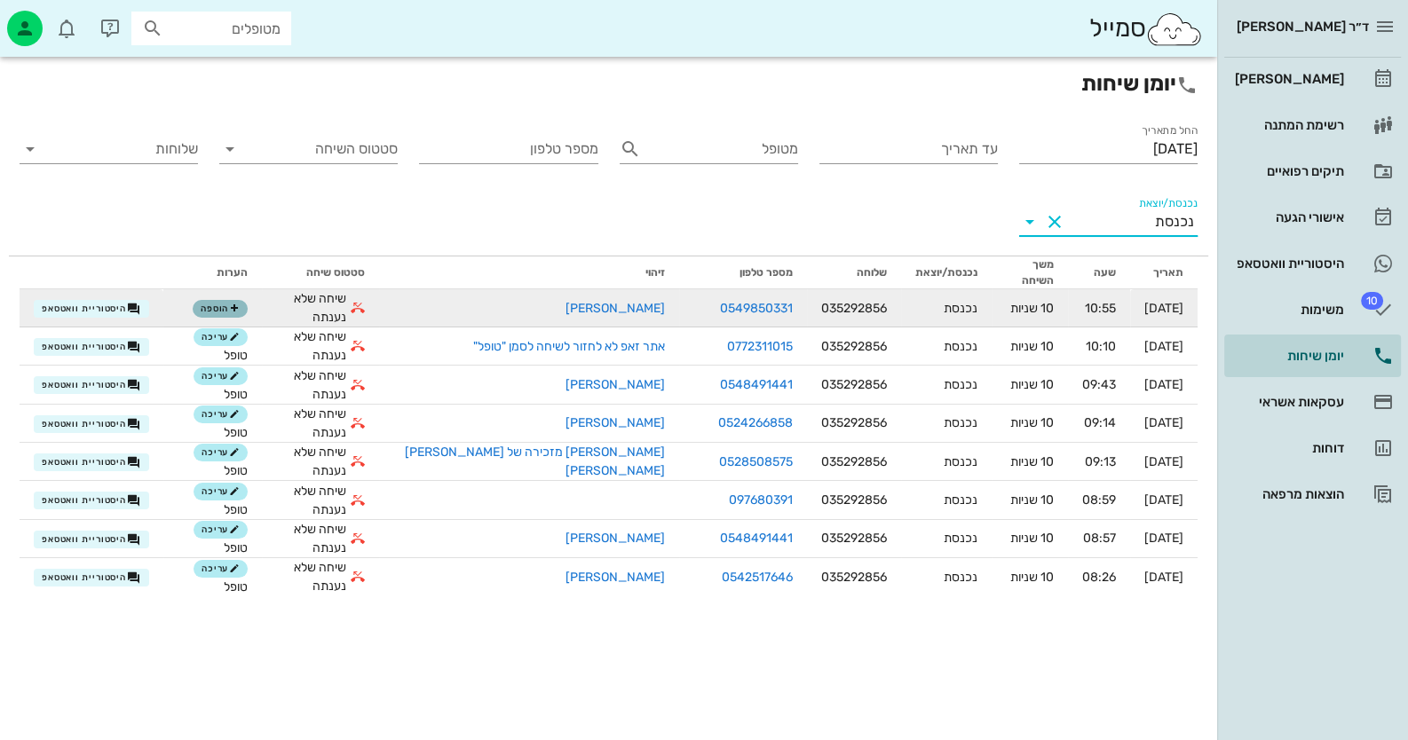
click at [223, 304] on span "הוספה" at bounding box center [220, 309] width 39 height 11
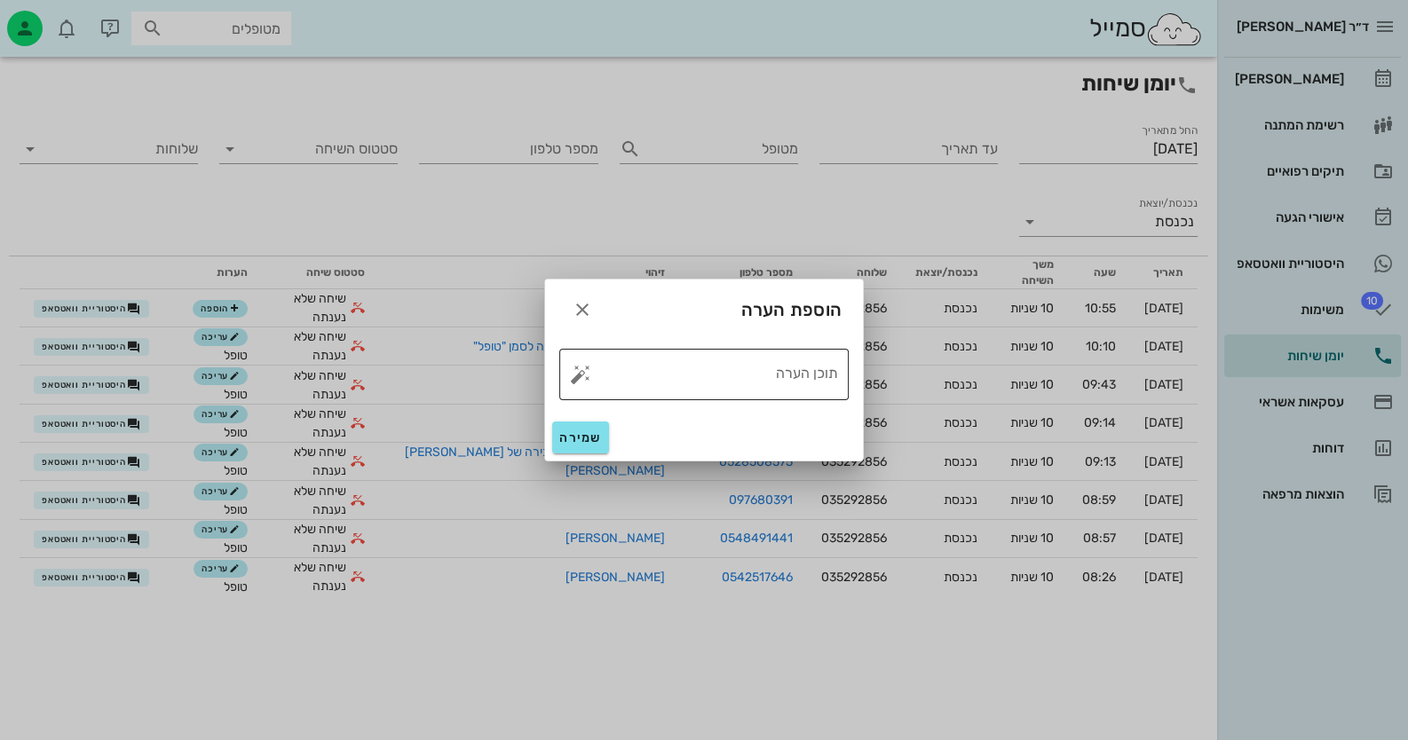
click at [581, 374] on button "button" at bounding box center [580, 374] width 21 height 21
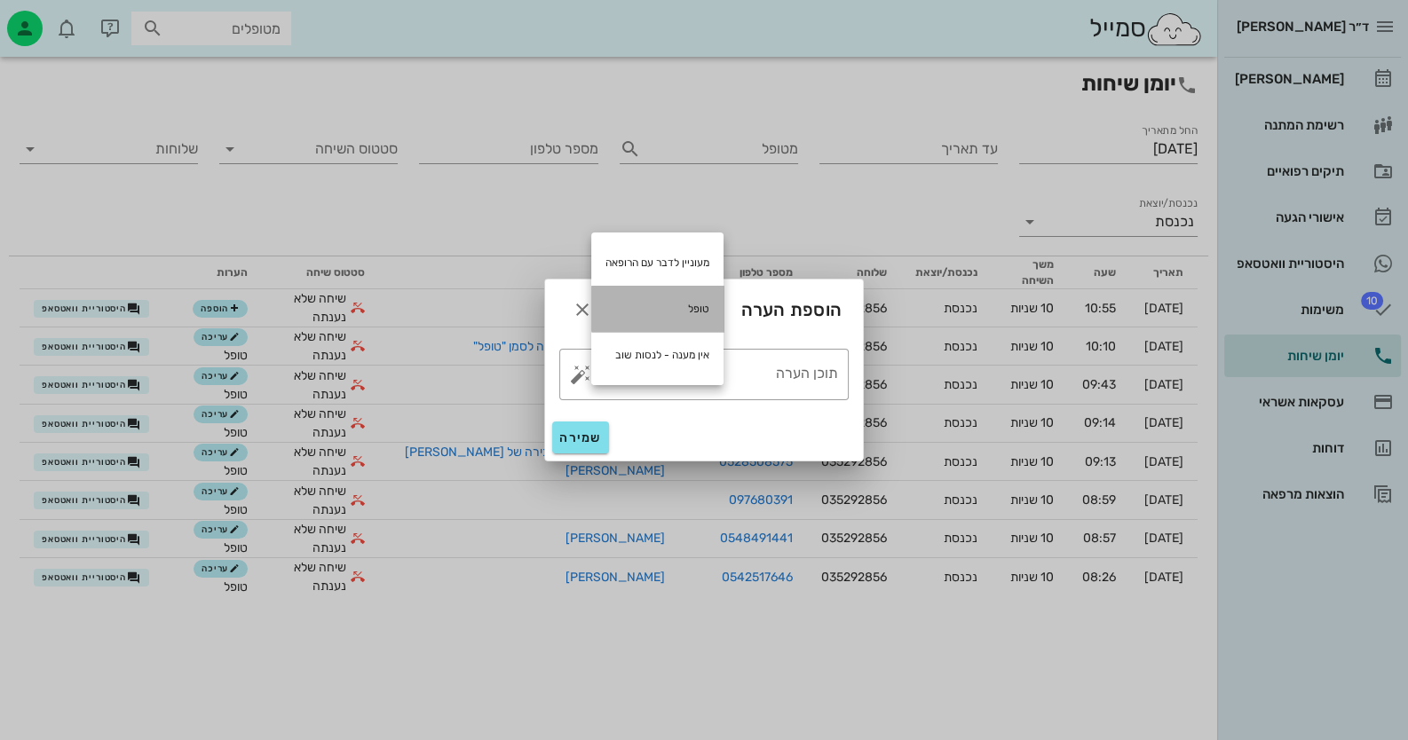
click at [675, 308] on div "טופל" at bounding box center [657, 309] width 132 height 46
type textarea "טופל"
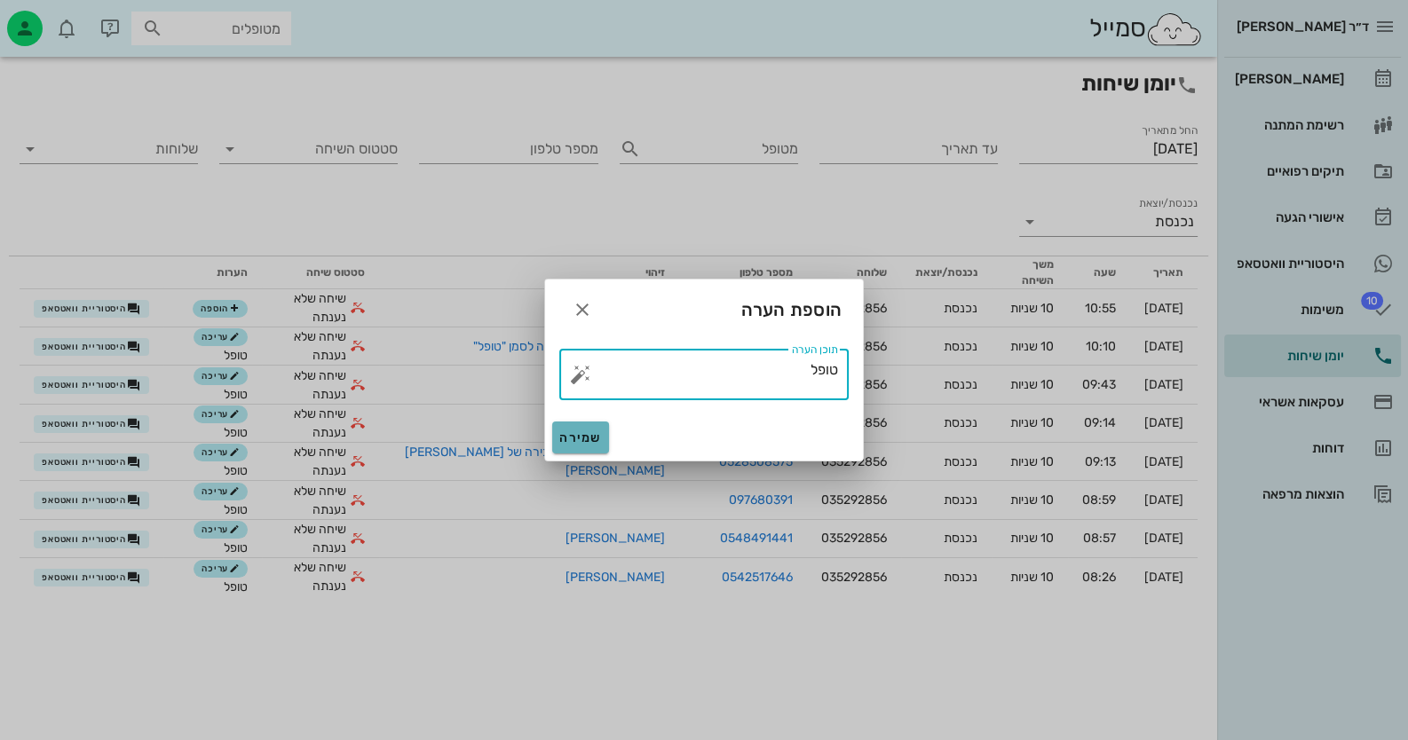
click at [590, 447] on button "שמירה" at bounding box center [580, 438] width 57 height 32
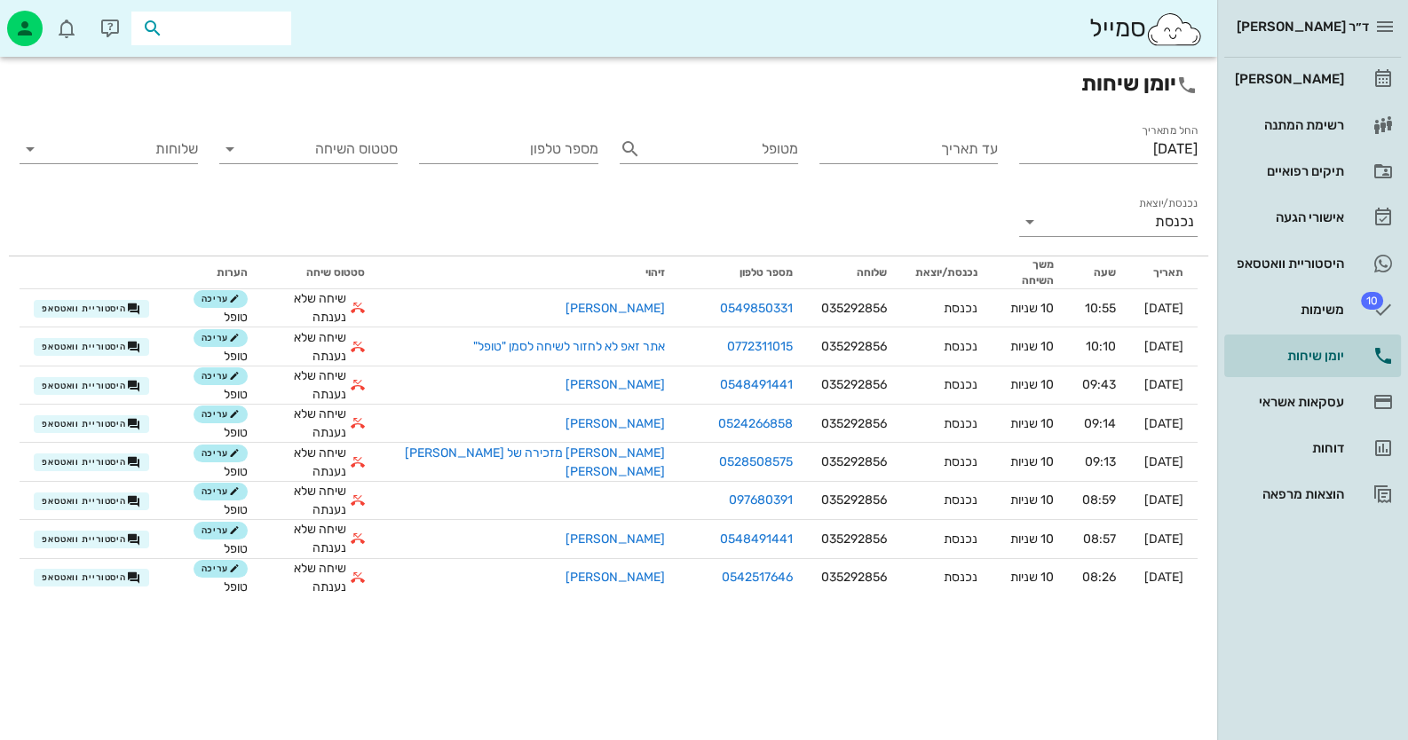
click at [276, 30] on input "text" at bounding box center [224, 28] width 114 height 23
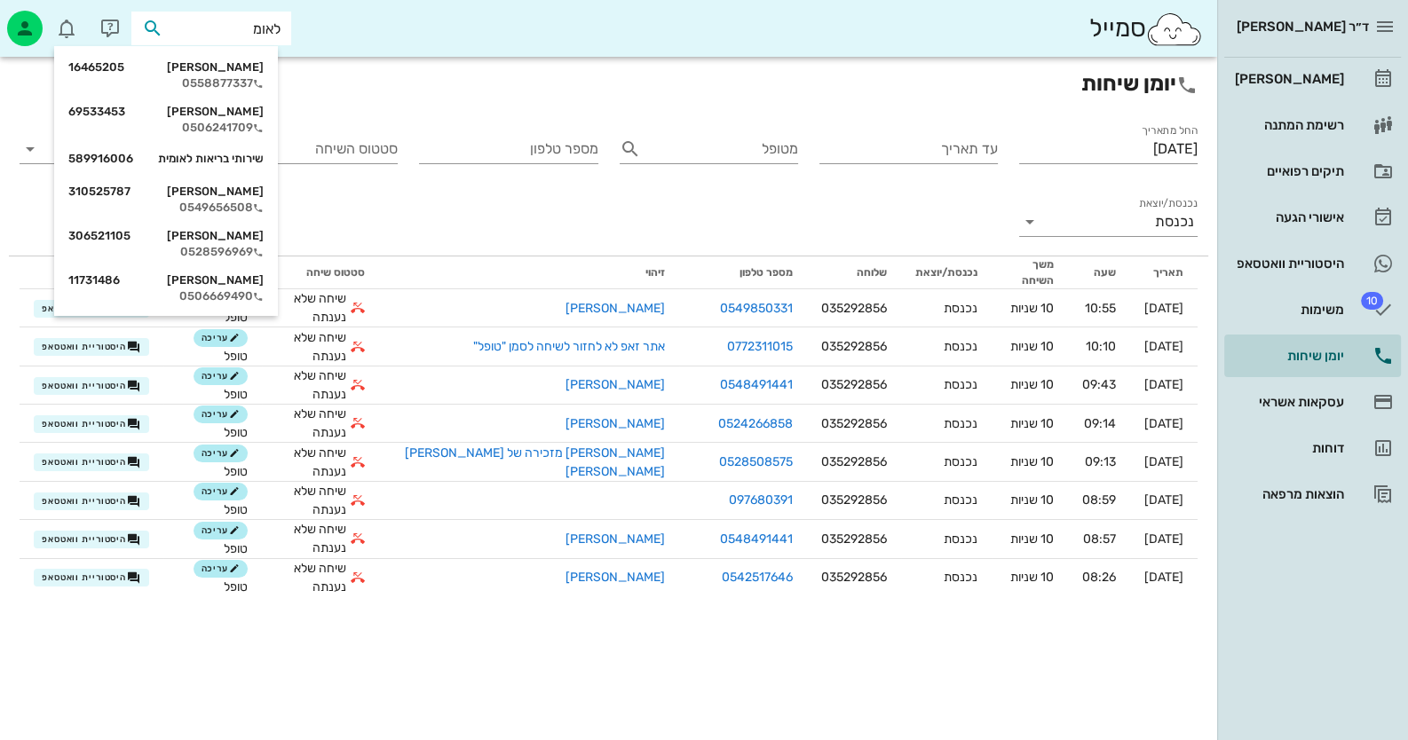
type input "לאומי"
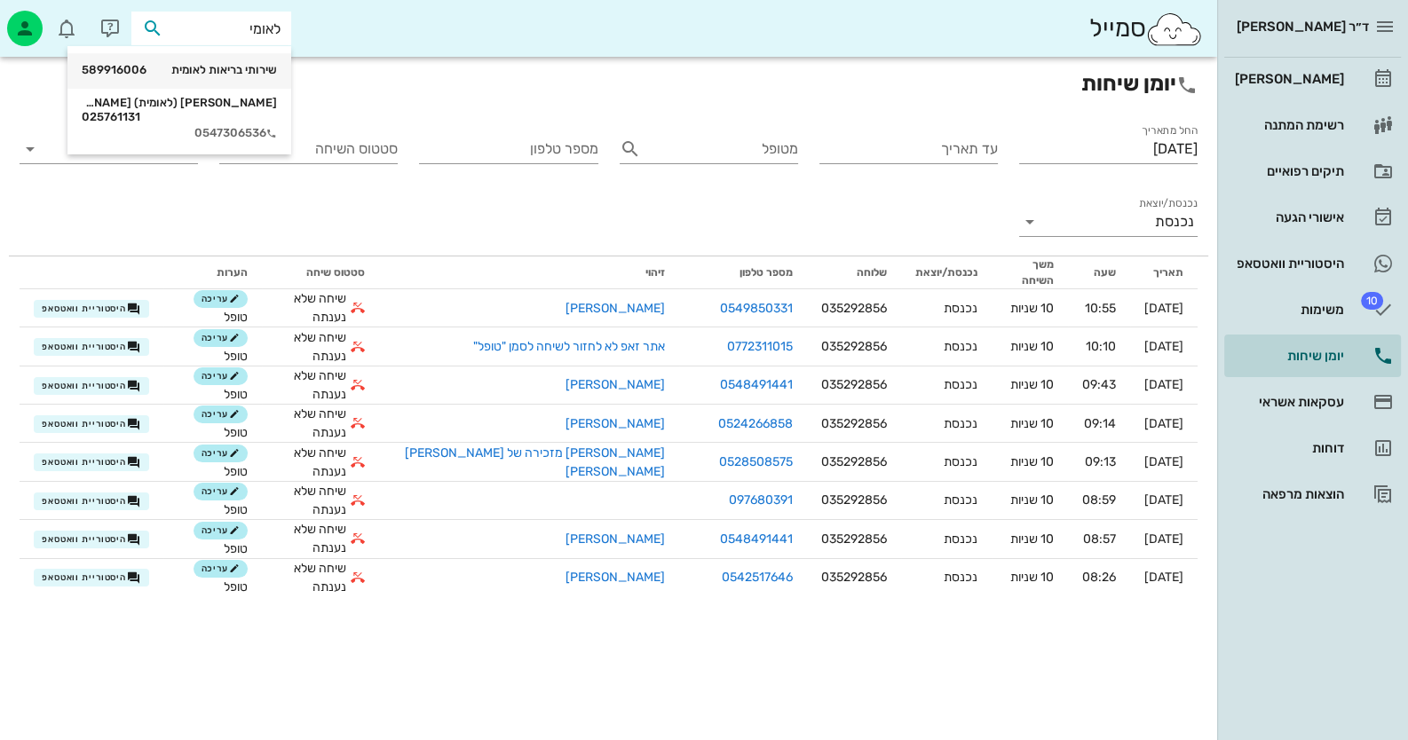
click at [256, 63] on div "שירותי בריאות לאומית 589916006" at bounding box center [179, 70] width 195 height 14
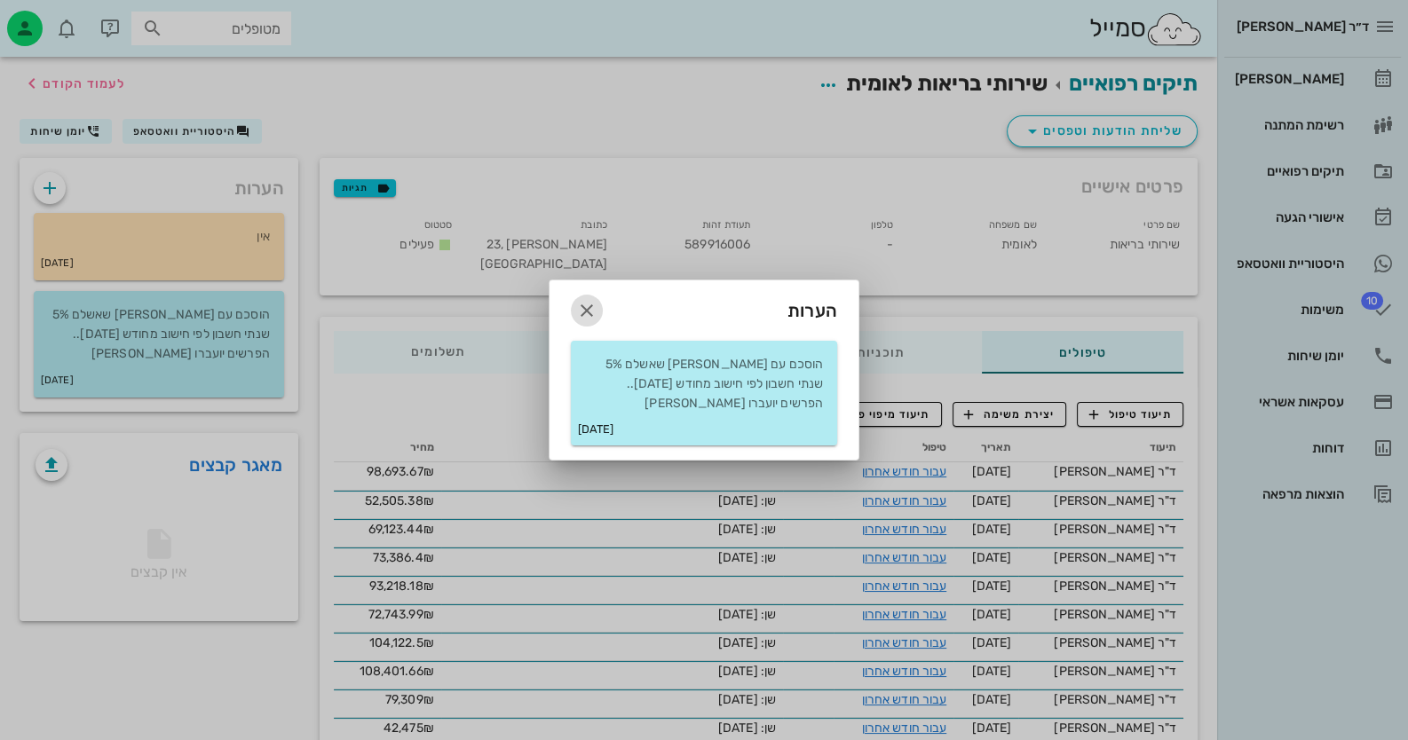
click at [596, 311] on icon "button" at bounding box center [586, 310] width 21 height 21
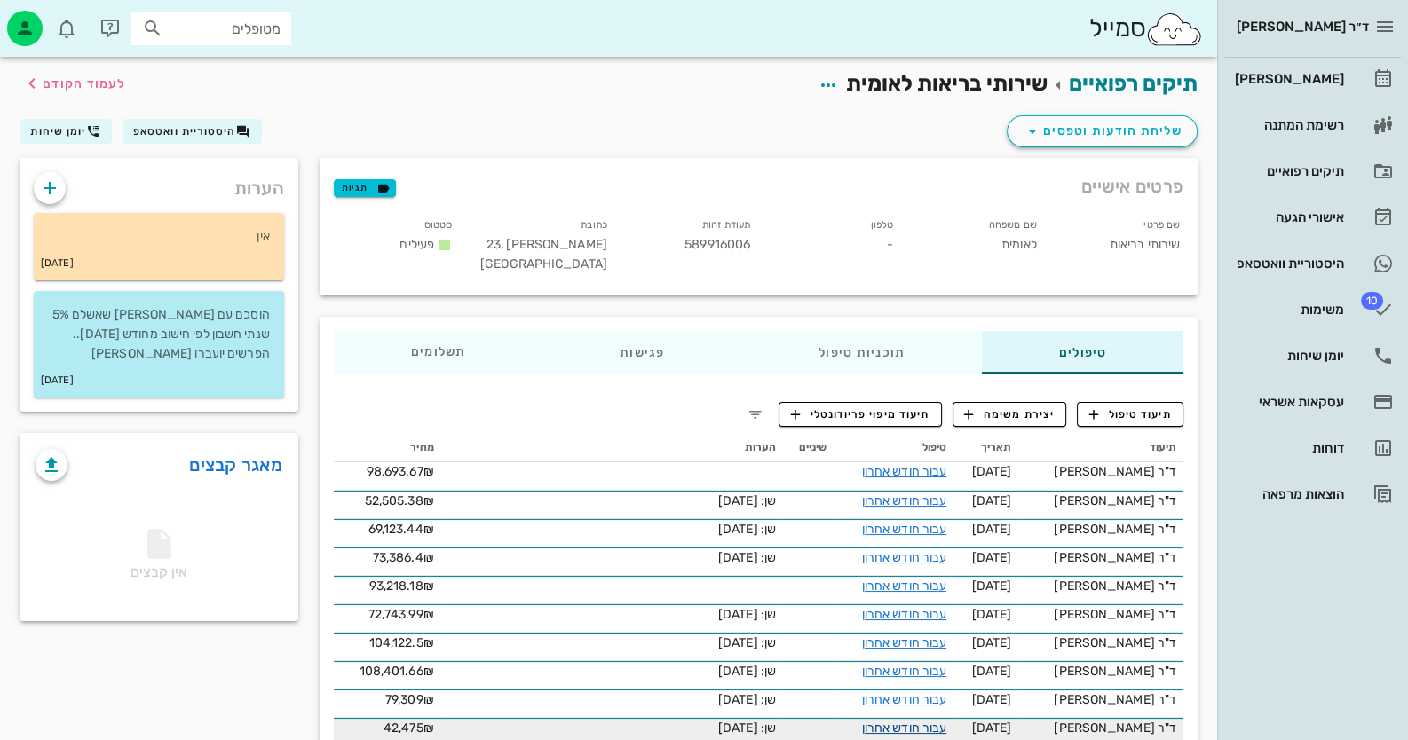
click at [947, 721] on link "עבור חודש אחרון" at bounding box center [904, 728] width 85 height 15
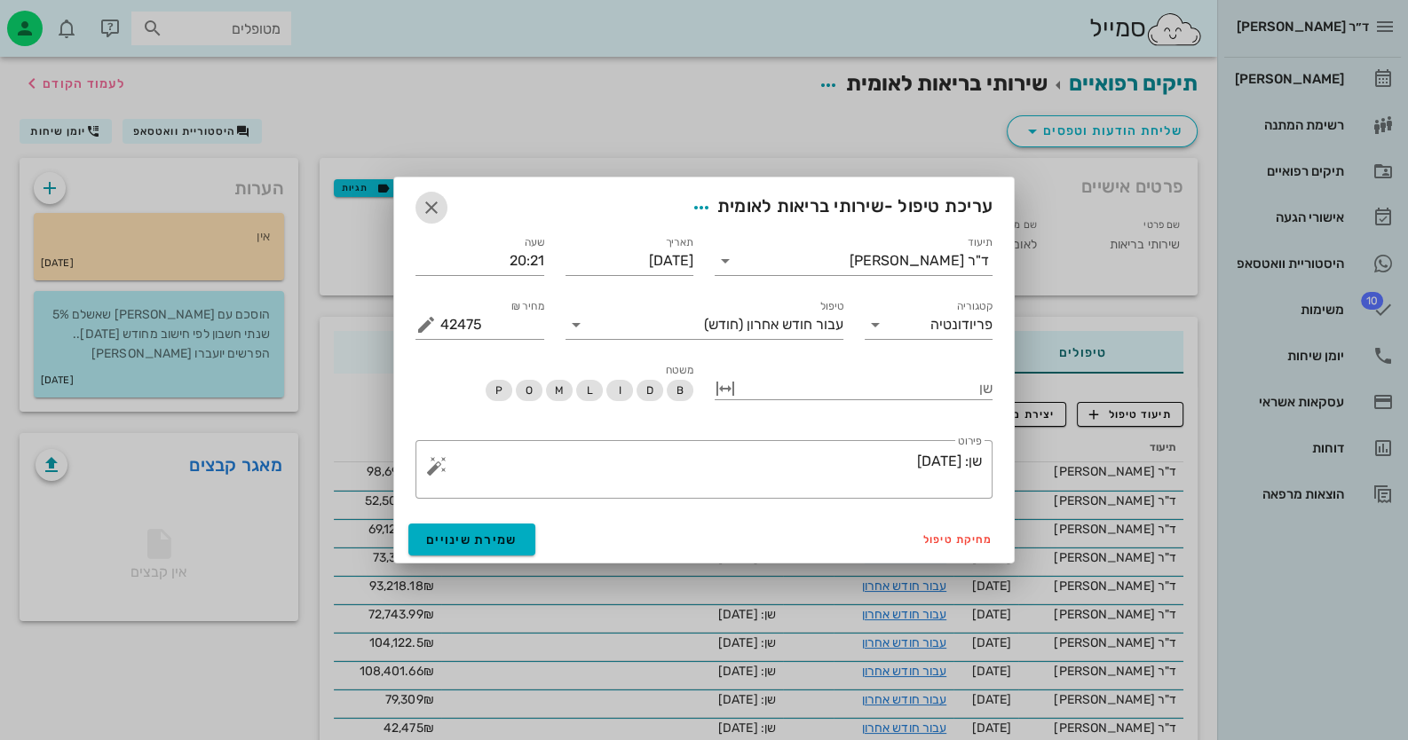
click at [438, 211] on icon "button" at bounding box center [431, 207] width 21 height 21
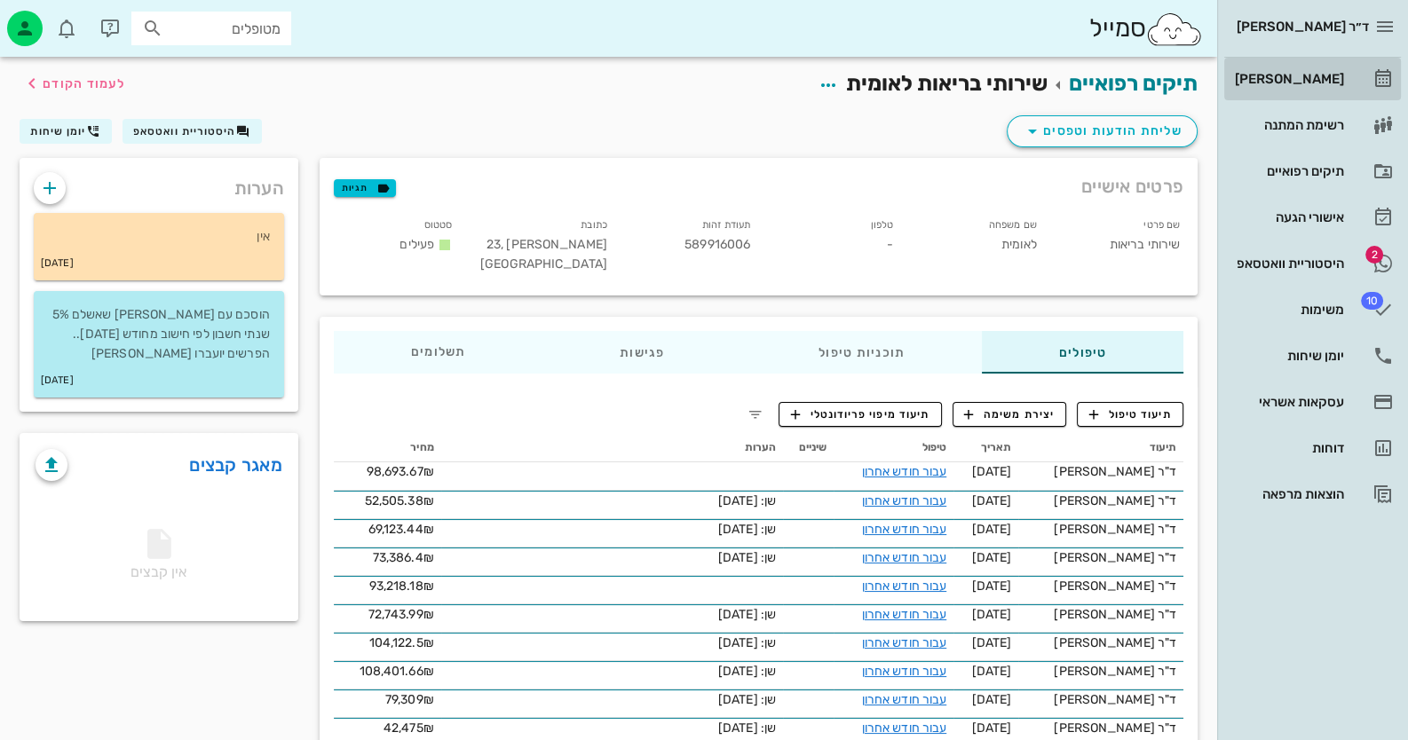
click at [1349, 79] on link "[PERSON_NAME]" at bounding box center [1312, 79] width 177 height 43
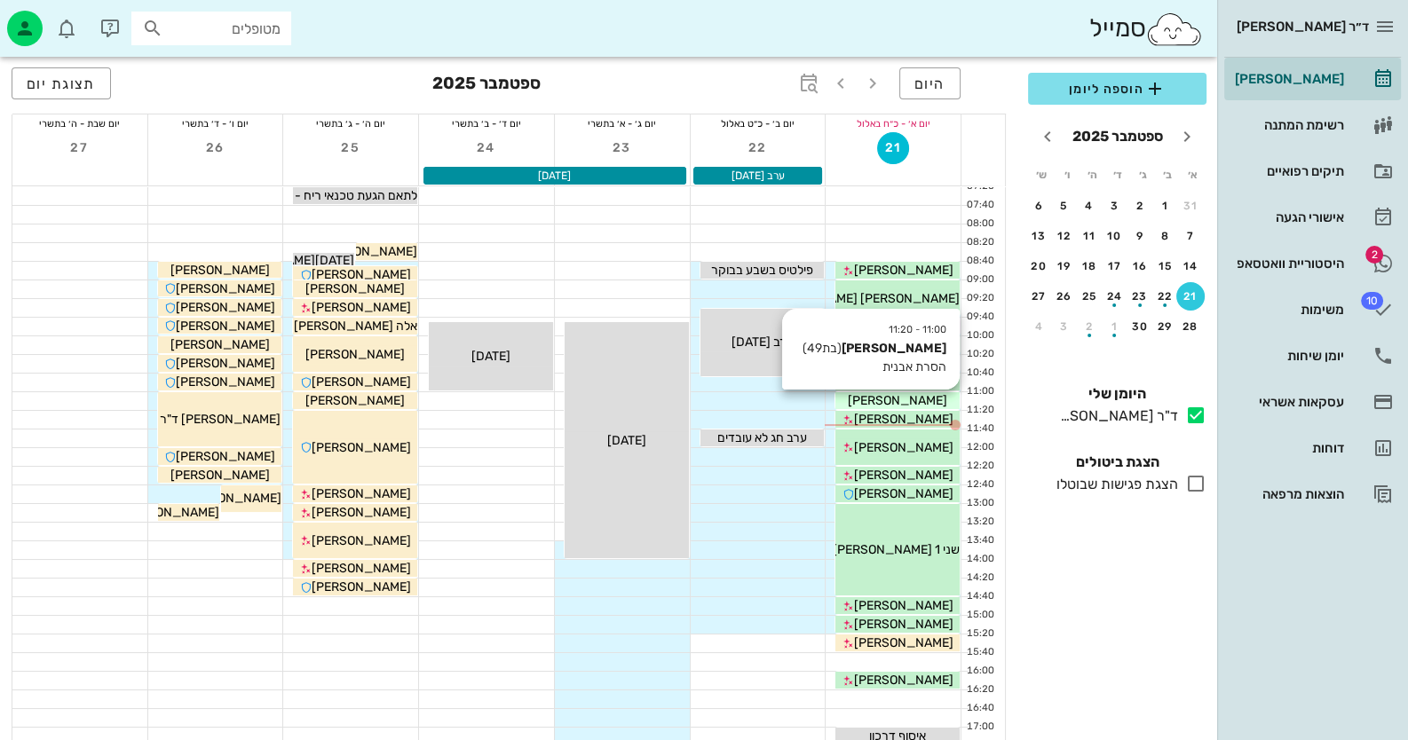
click at [923, 405] on div "[PERSON_NAME]" at bounding box center [897, 401] width 124 height 19
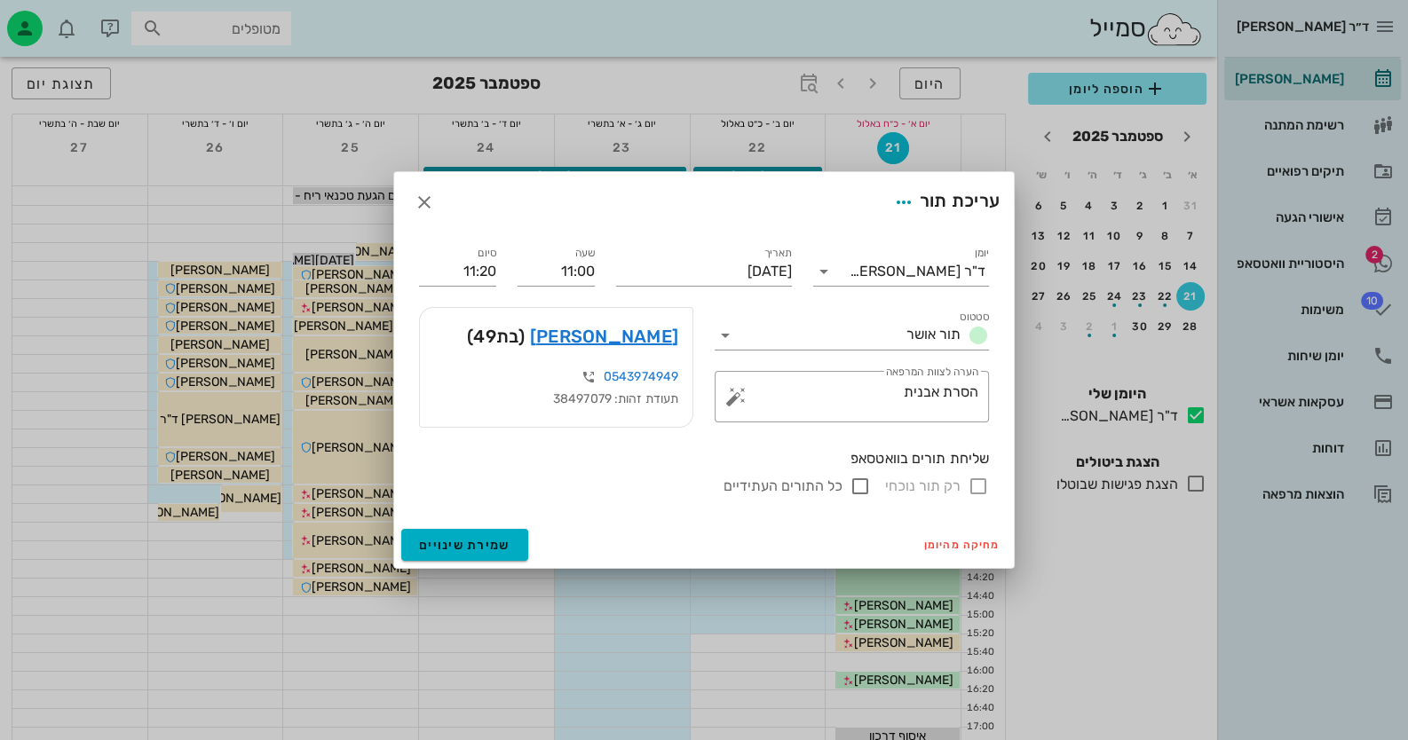
click at [923, 405] on div at bounding box center [704, 370] width 1408 height 740
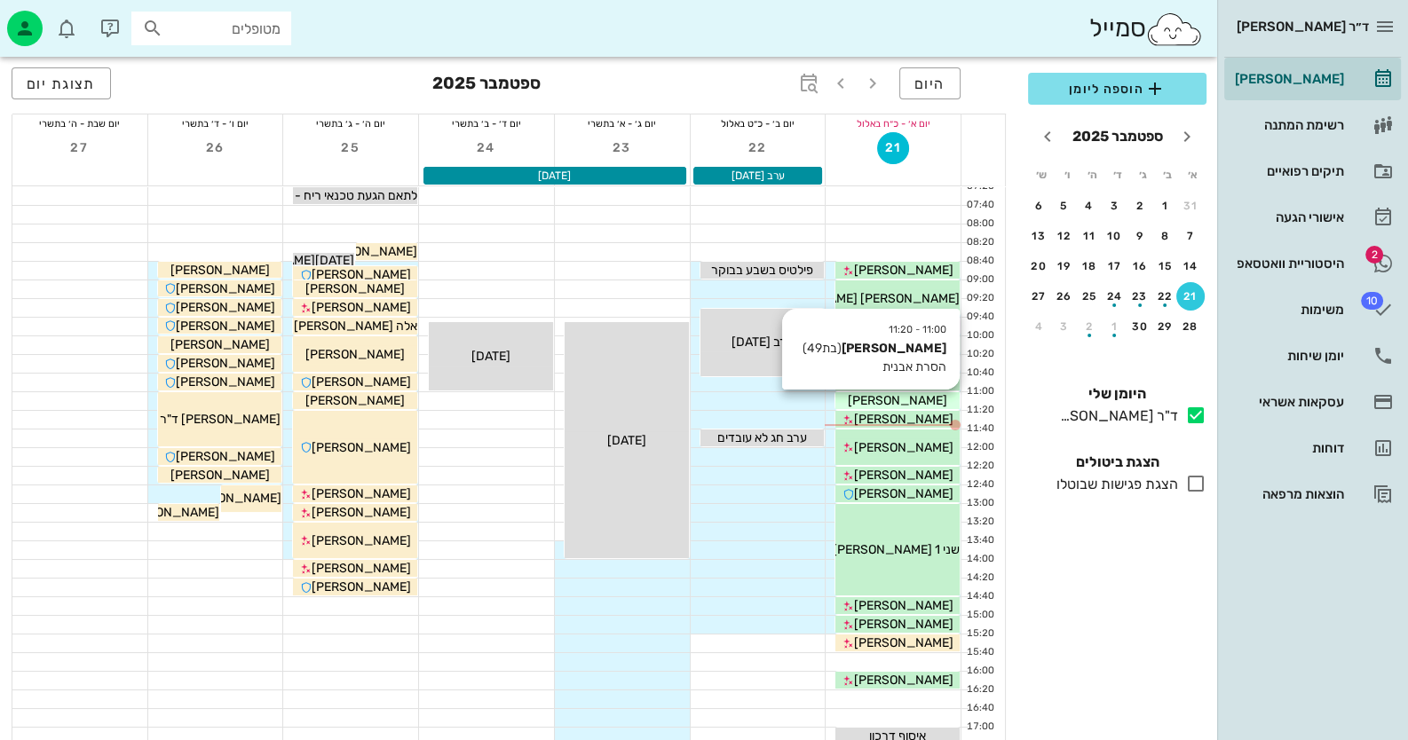
click at [926, 401] on div "[PERSON_NAME]" at bounding box center [897, 401] width 124 height 19
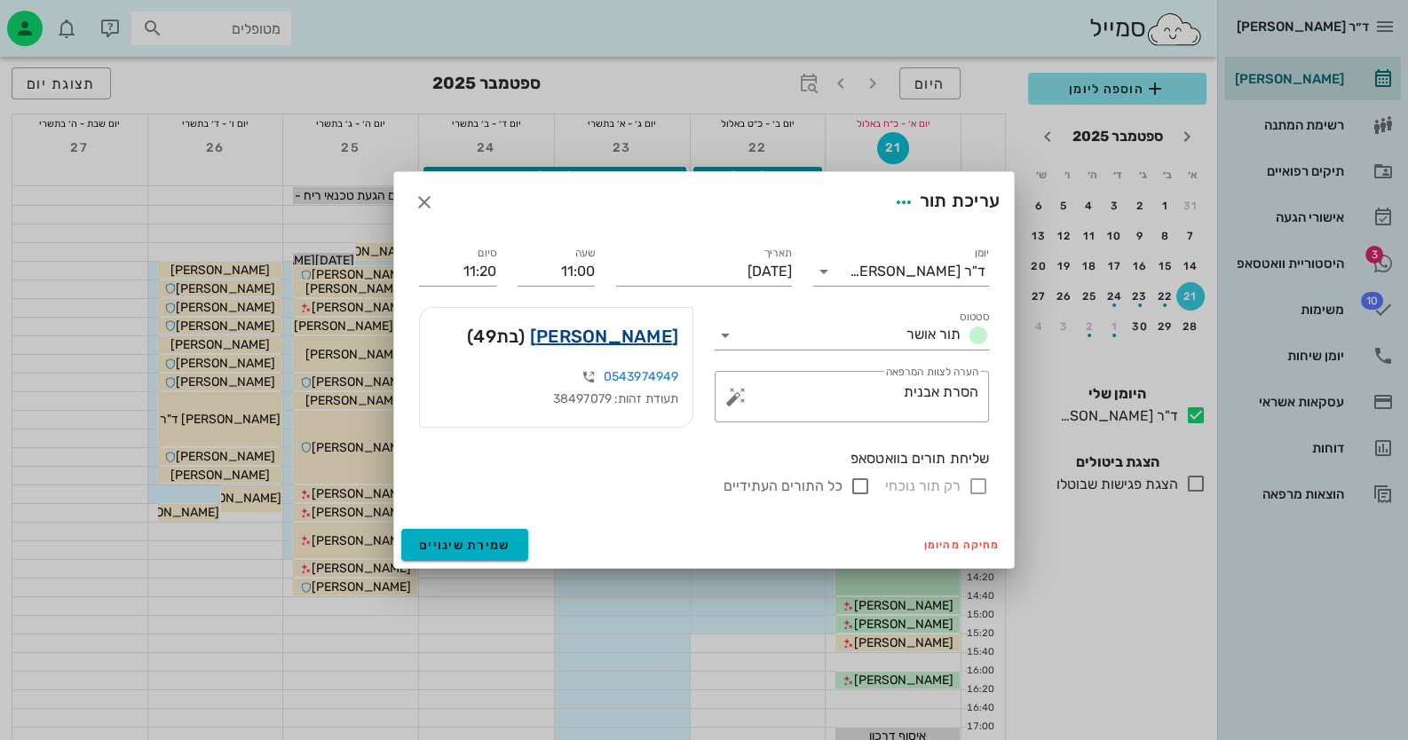
click at [646, 341] on link "[PERSON_NAME]" at bounding box center [604, 336] width 148 height 28
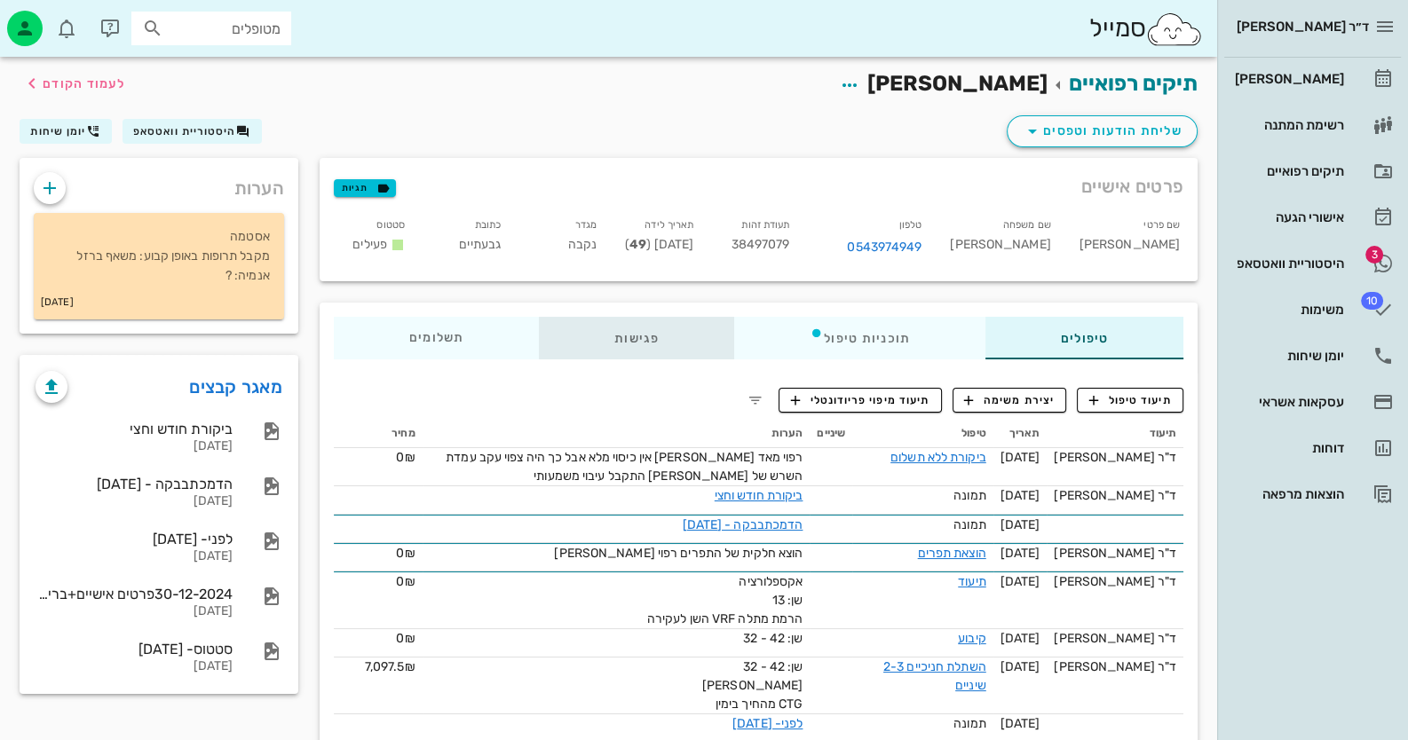
click at [664, 345] on div "פגישות" at bounding box center [636, 338] width 195 height 43
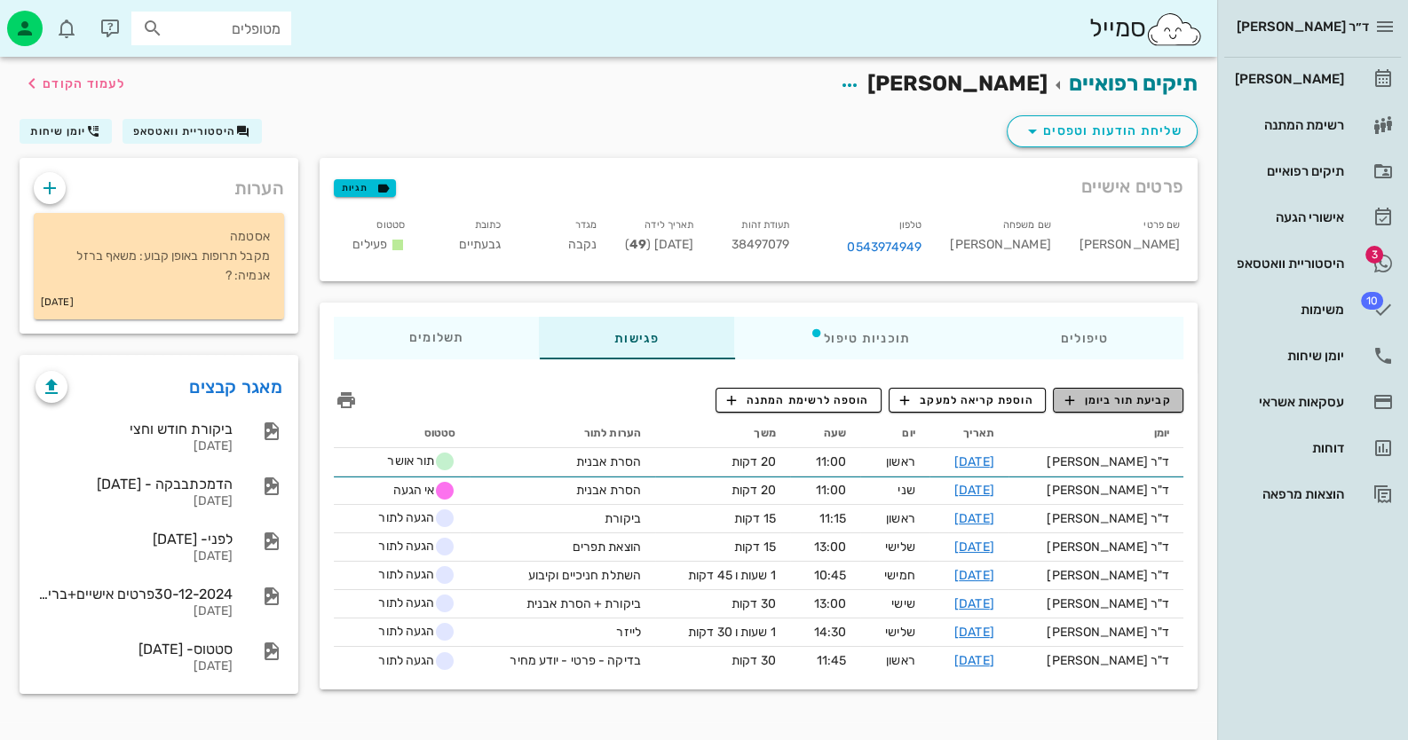
click at [1141, 394] on span "קביעת תור ביומן" at bounding box center [1117, 400] width 107 height 16
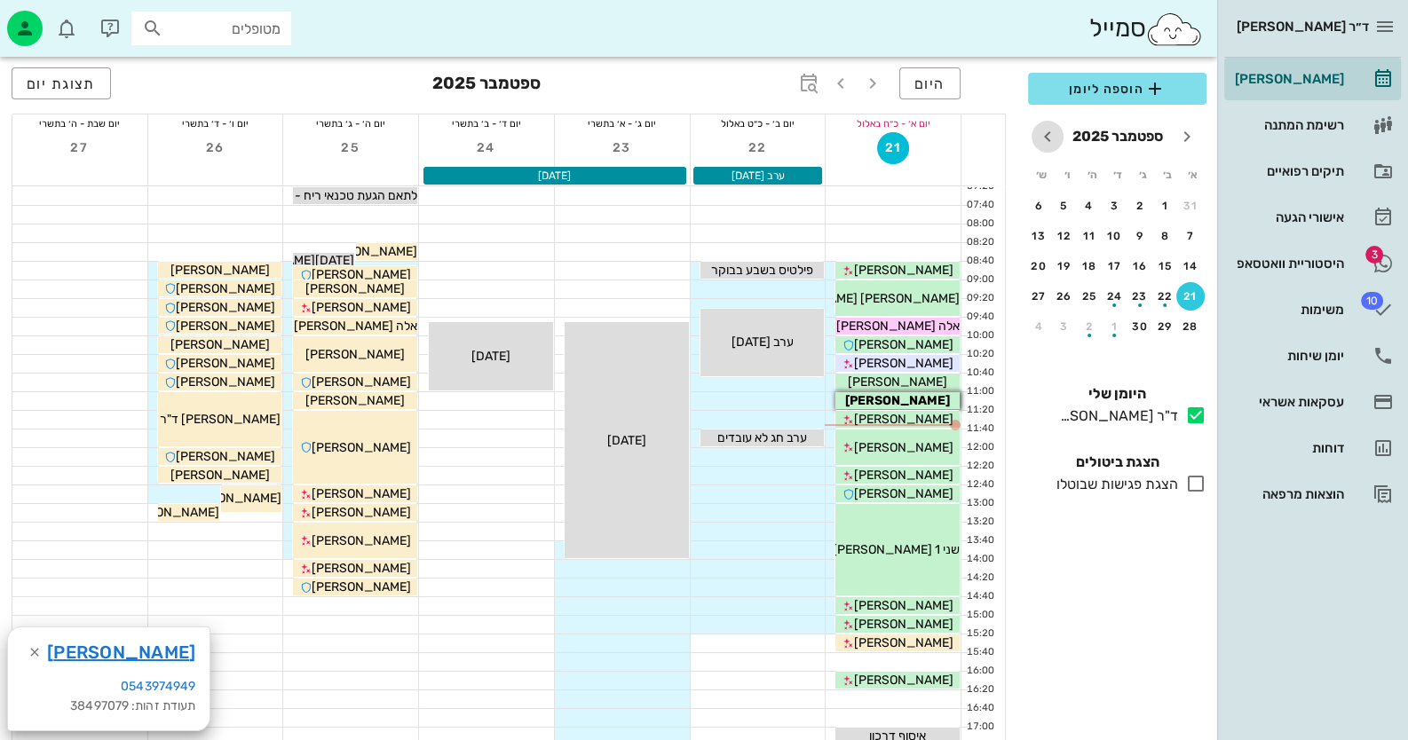
click at [1040, 135] on icon "חודש הבא" at bounding box center [1047, 136] width 21 height 21
click at [1121, 266] on div "15" at bounding box center [1115, 266] width 28 height 12
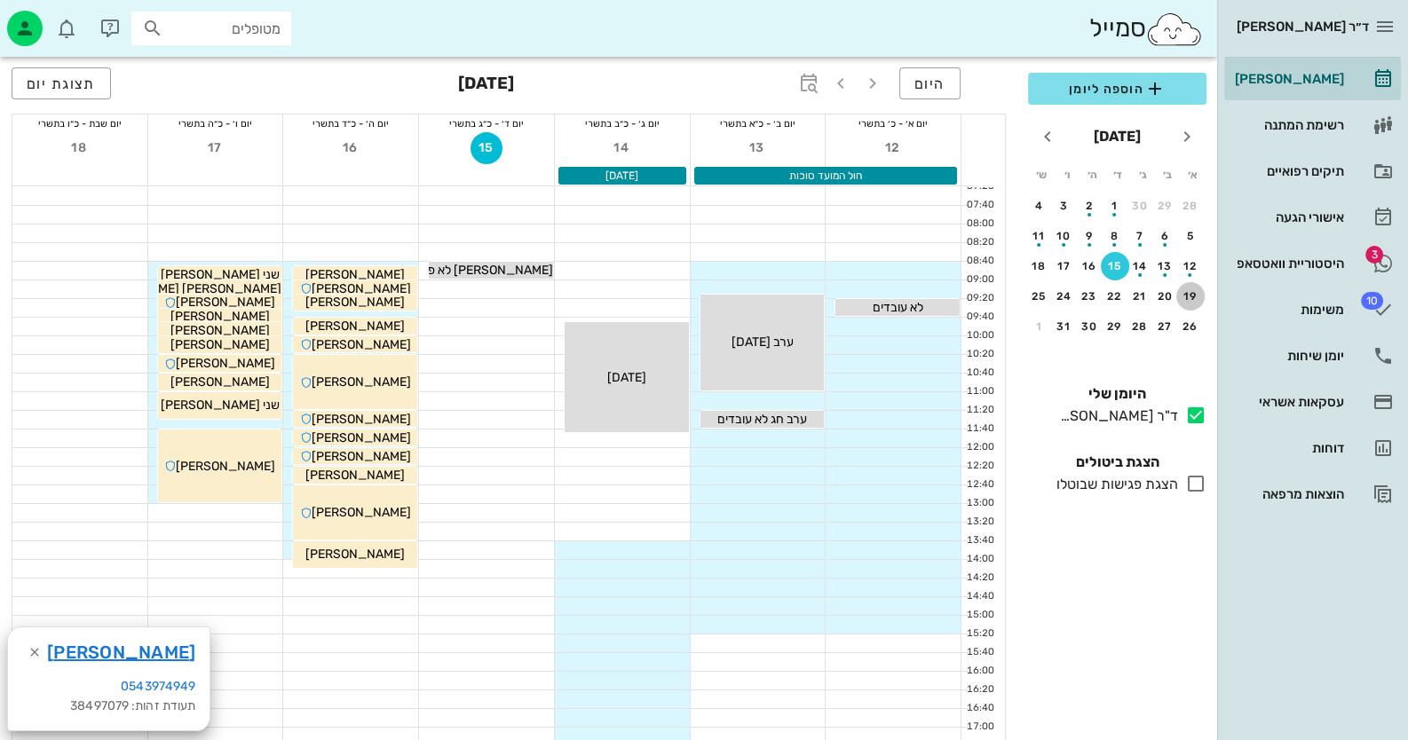
click at [1191, 290] on div "19" at bounding box center [1190, 296] width 28 height 12
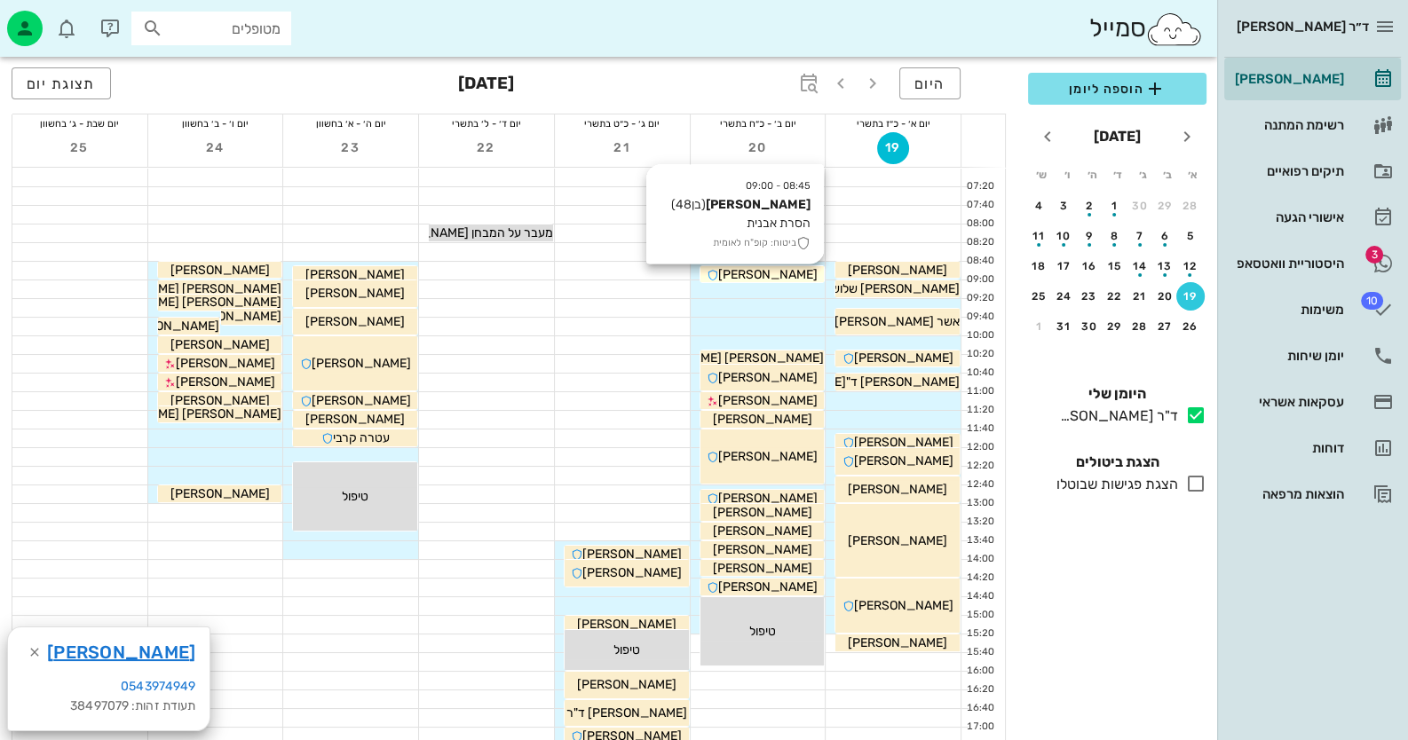
click at [808, 272] on div "[PERSON_NAME]" at bounding box center [762, 274] width 124 height 19
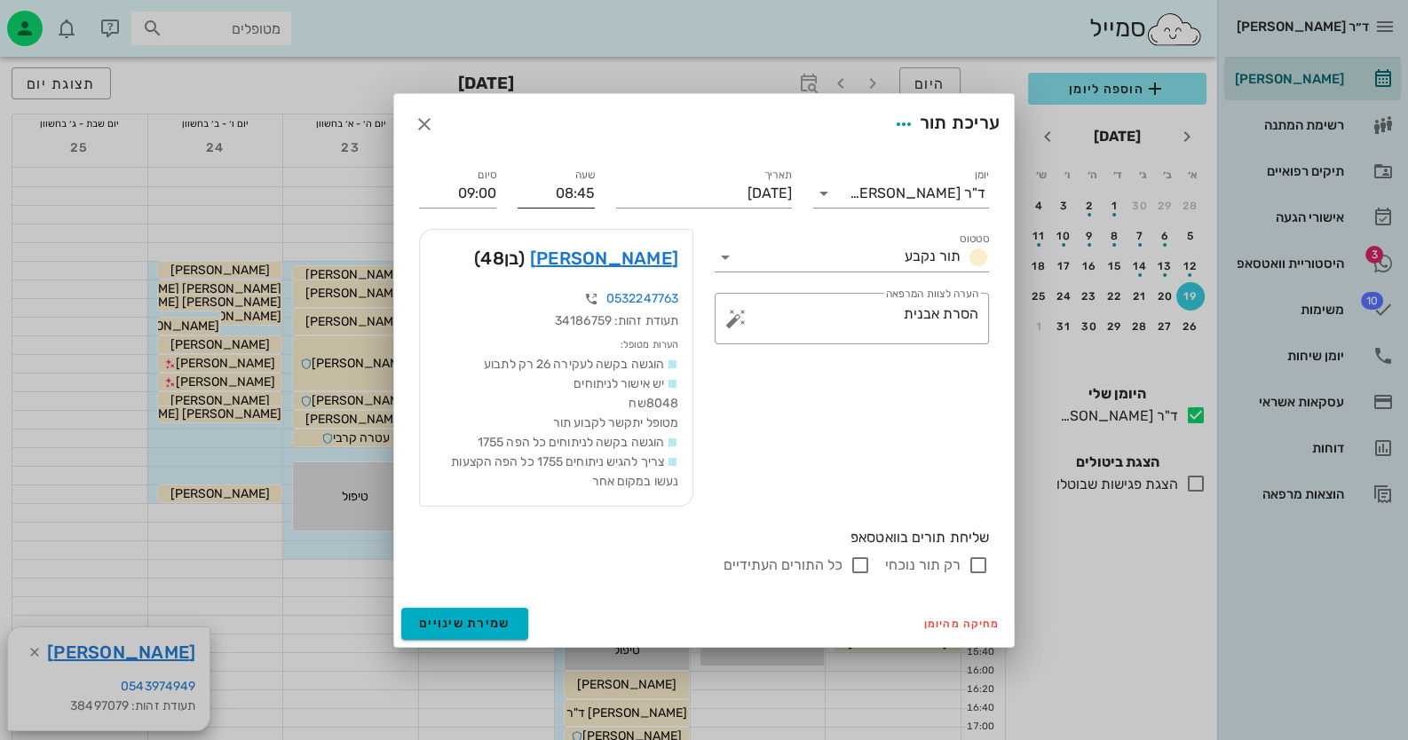
click at [582, 197] on input "08:45" at bounding box center [556, 193] width 77 height 28
click at [586, 194] on div "שעה 08:45" at bounding box center [556, 186] width 99 height 64
click at [595, 194] on div "שעה 08:45" at bounding box center [556, 186] width 99 height 64
type input "08:40"
type input "08:55"
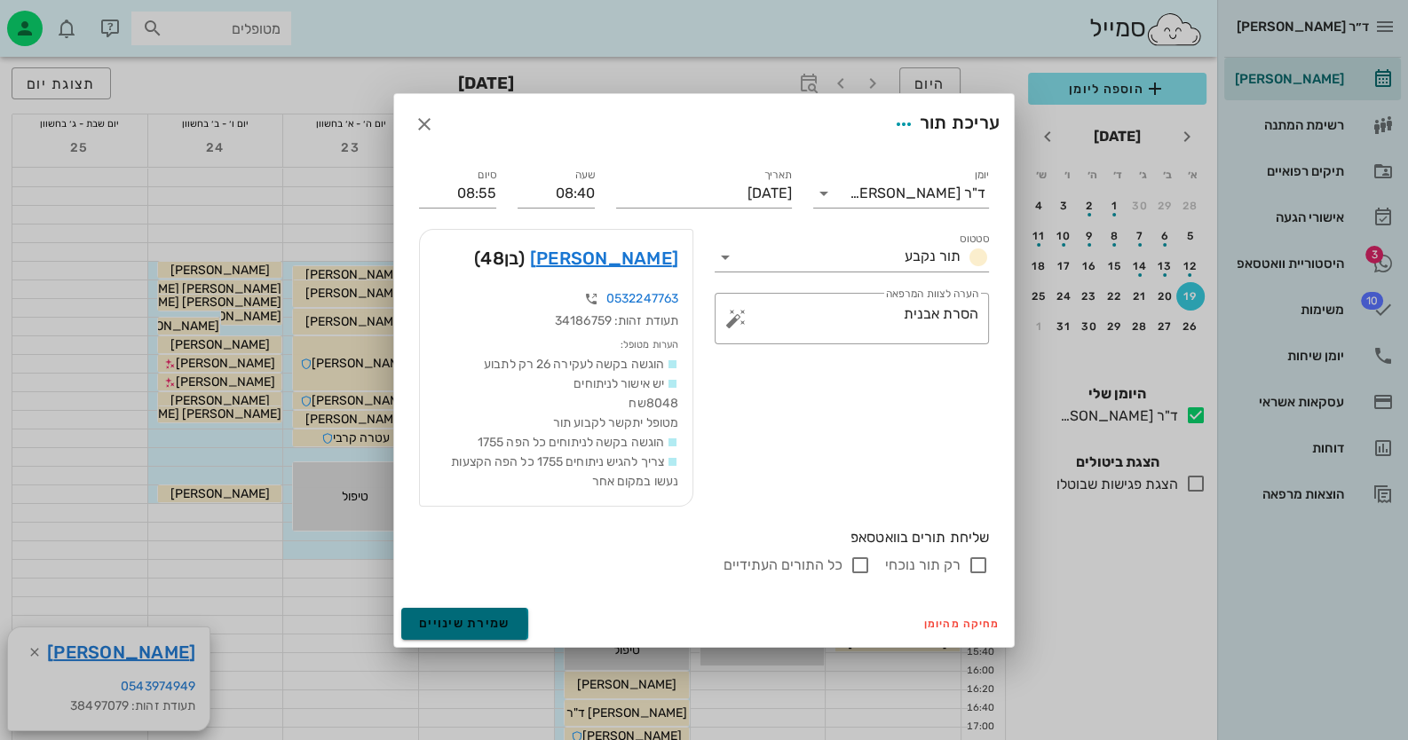
click at [495, 610] on button "שמירת שינויים" at bounding box center [464, 624] width 127 height 32
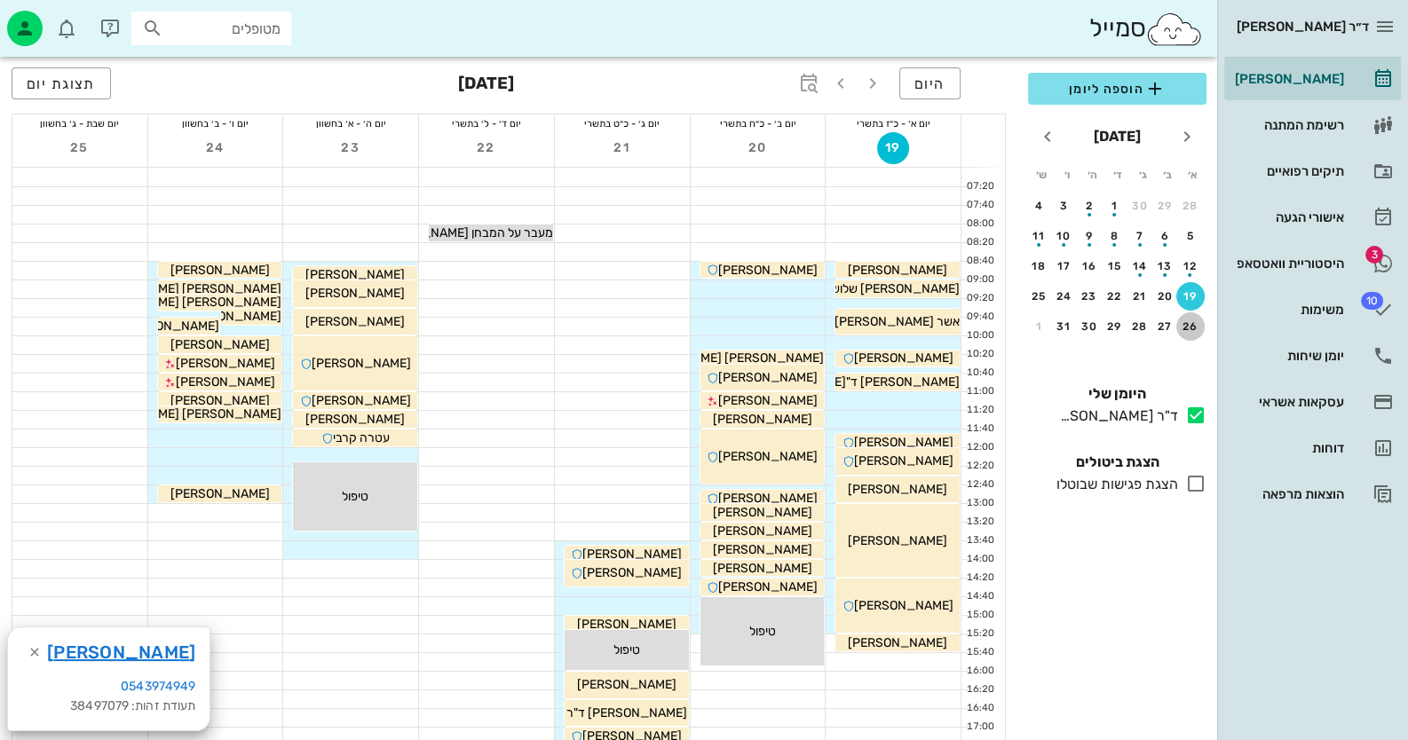
click at [1194, 325] on div "26" at bounding box center [1190, 326] width 28 height 12
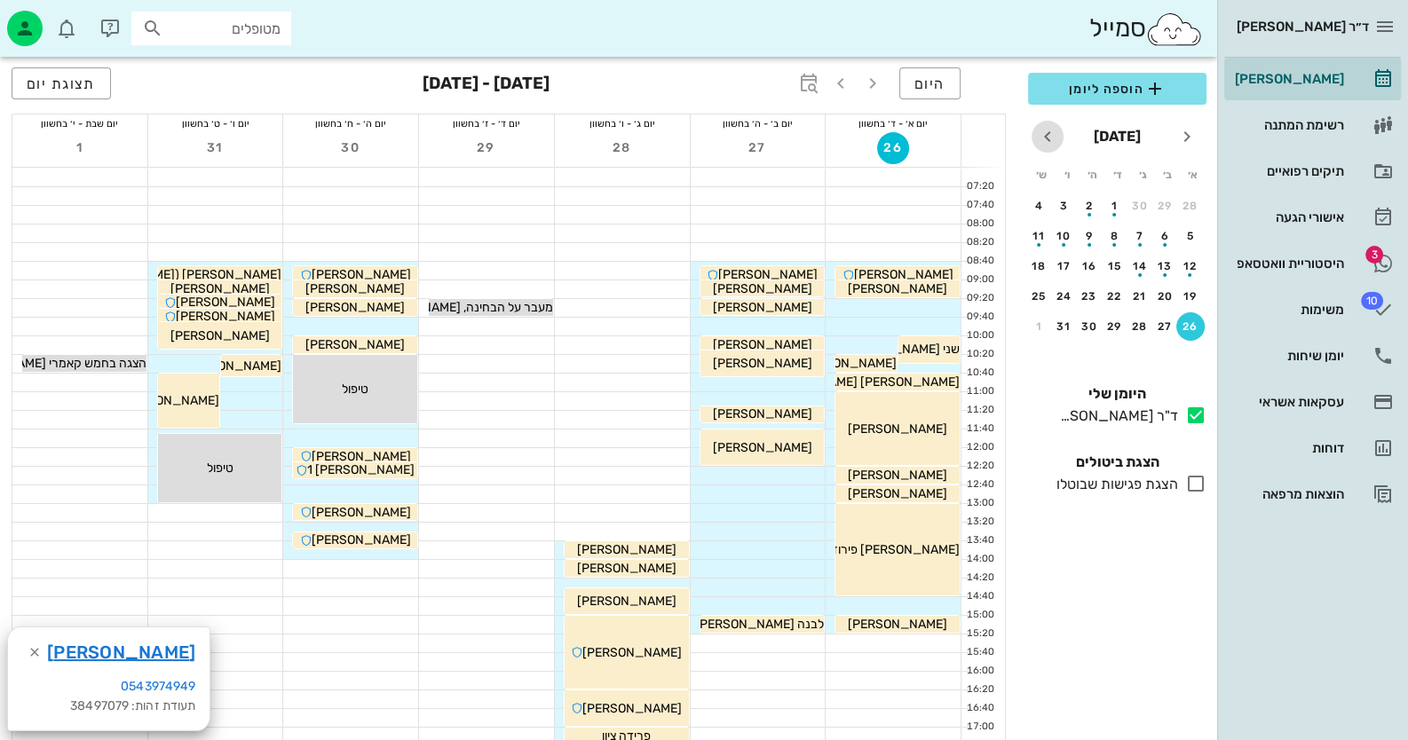
click at [1042, 137] on icon "חודש הבא" at bounding box center [1047, 136] width 21 height 21
click at [1110, 230] on div "5" at bounding box center [1115, 236] width 28 height 12
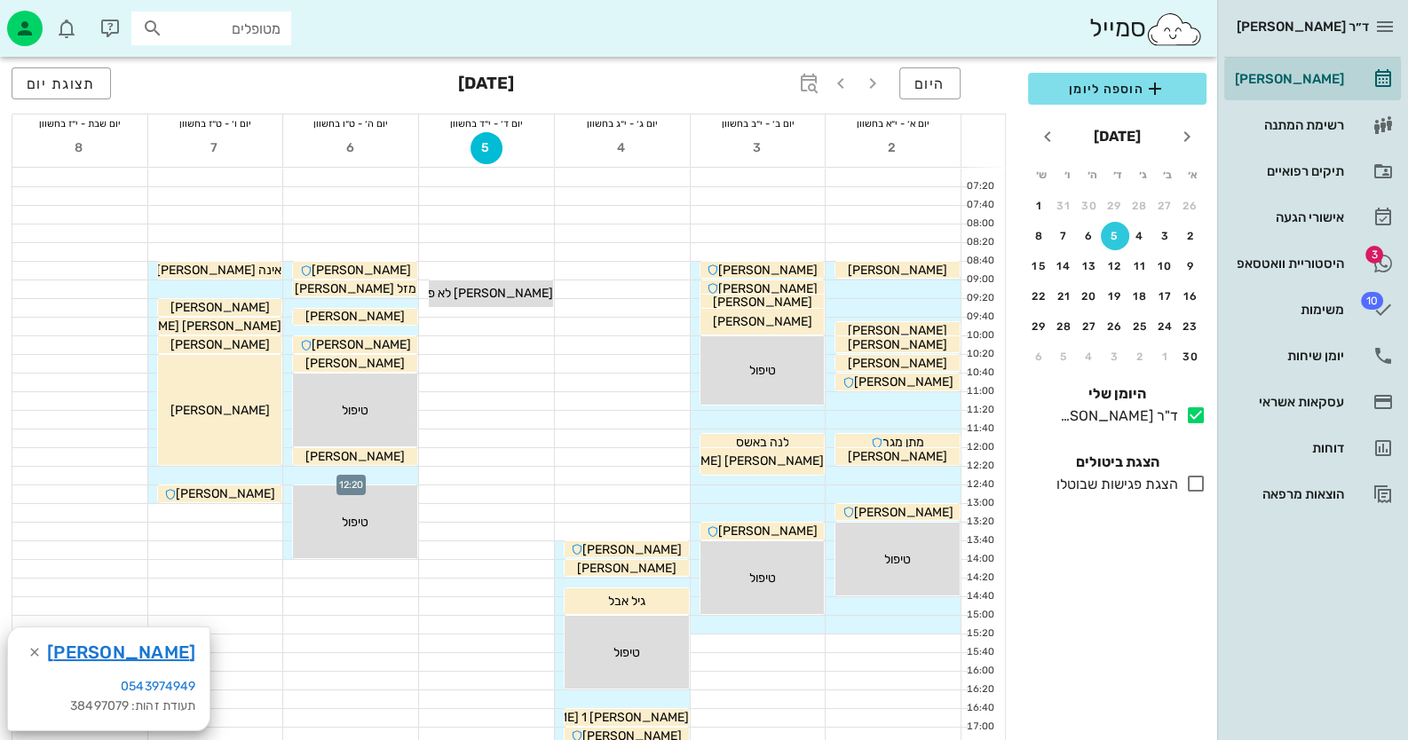
click at [393, 469] on div at bounding box center [350, 476] width 135 height 18
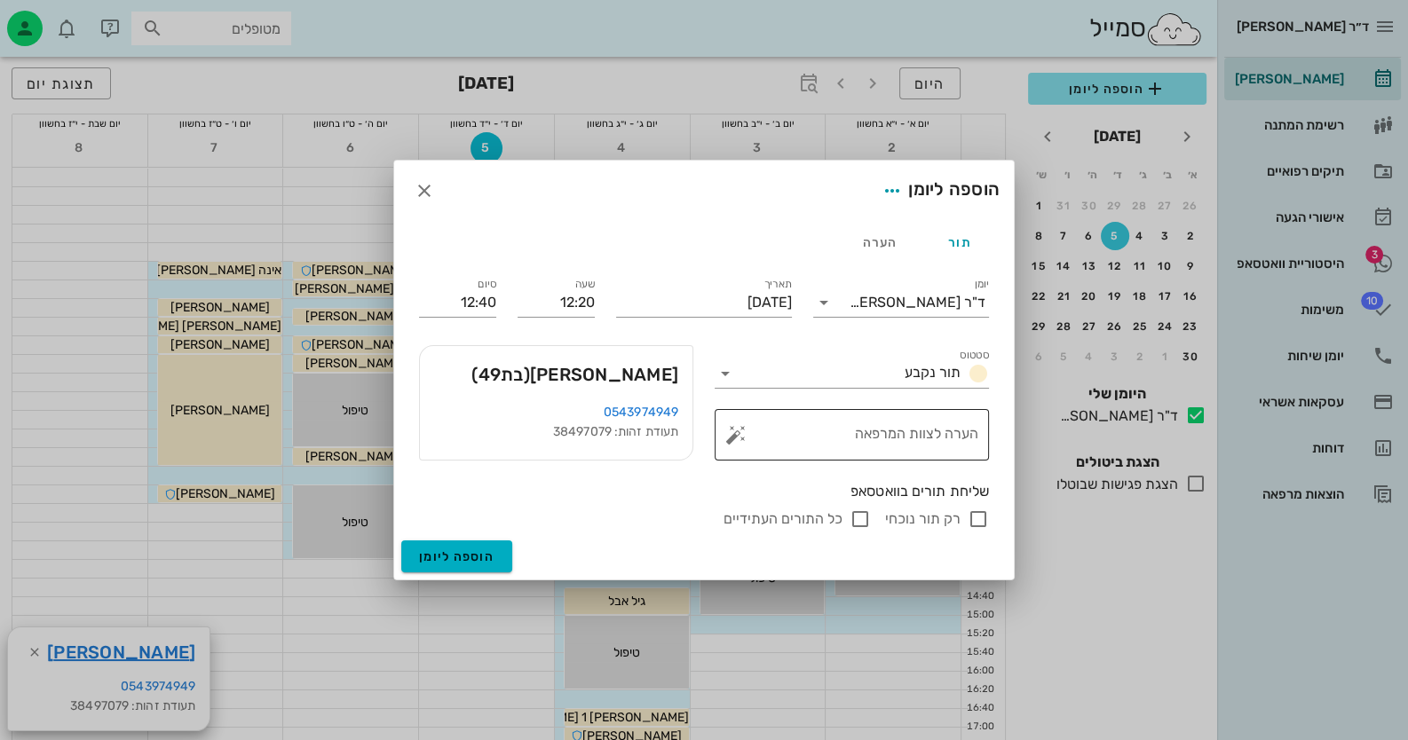
click at [849, 441] on textarea "הערה לצוות המרפאה" at bounding box center [859, 439] width 239 height 43
click at [736, 439] on button "button" at bounding box center [735, 434] width 21 height 21
click at [810, 436] on div "השתלת חניכיים" at bounding box center [812, 433] width 131 height 46
type textarea "השתלת חניכיים"
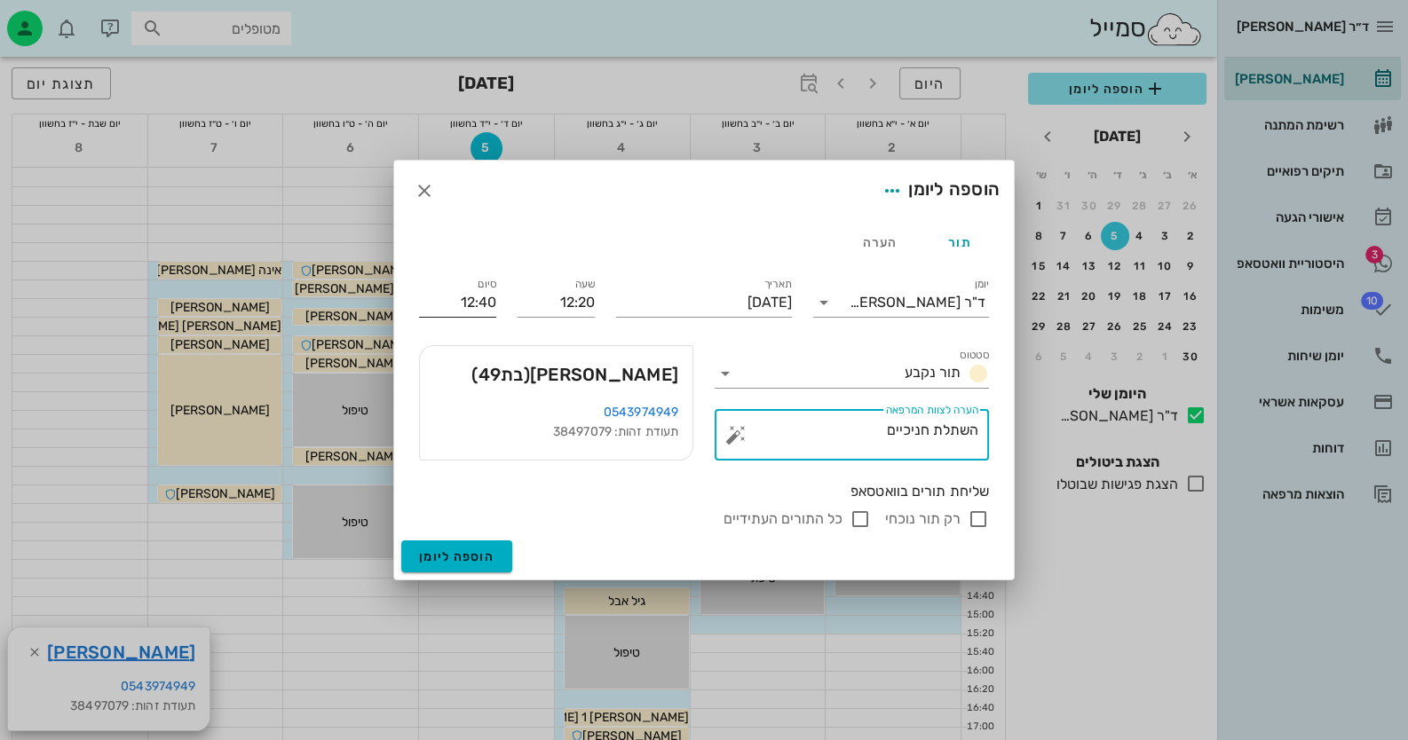
click at [459, 303] on input "12:40" at bounding box center [457, 303] width 77 height 28
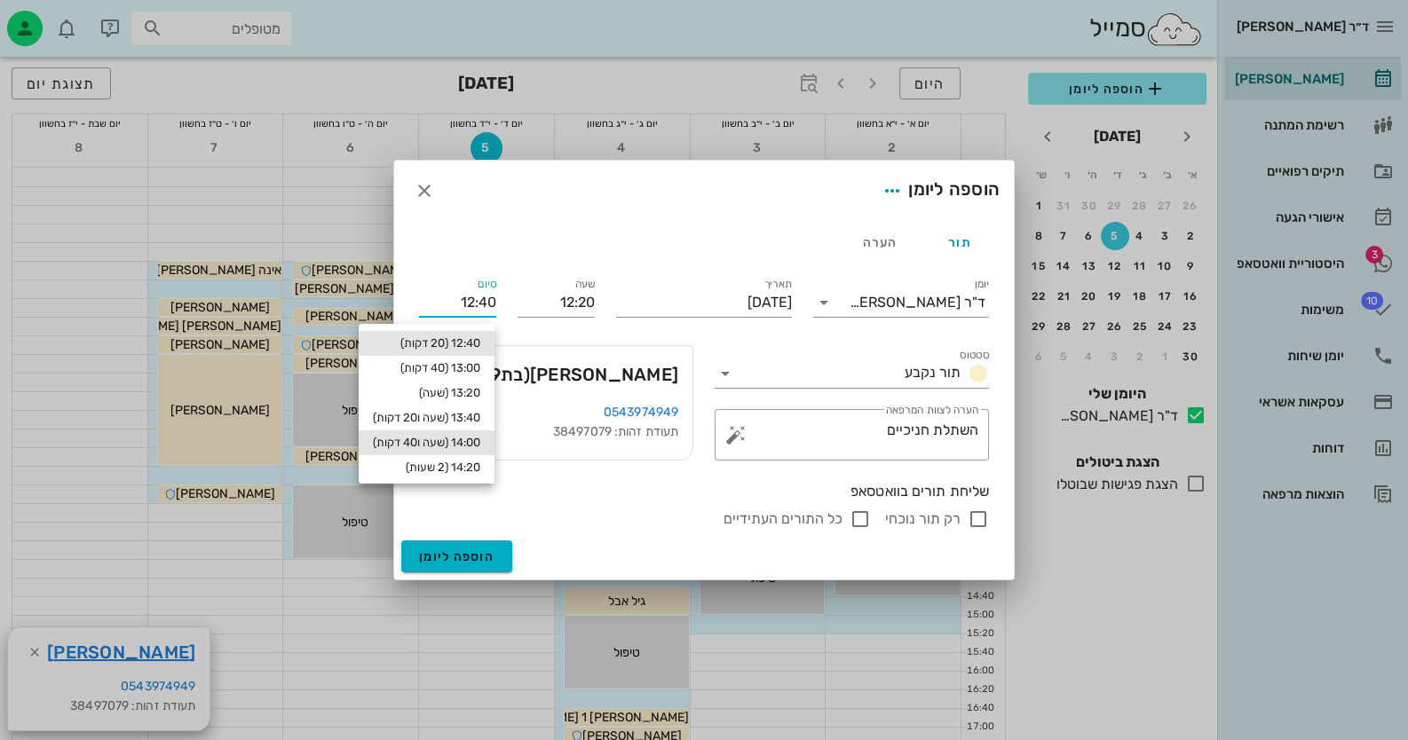
click at [476, 438] on div "14:00 (שעה ו40 דקות)" at bounding box center [426, 443] width 107 height 14
type input "14:00"
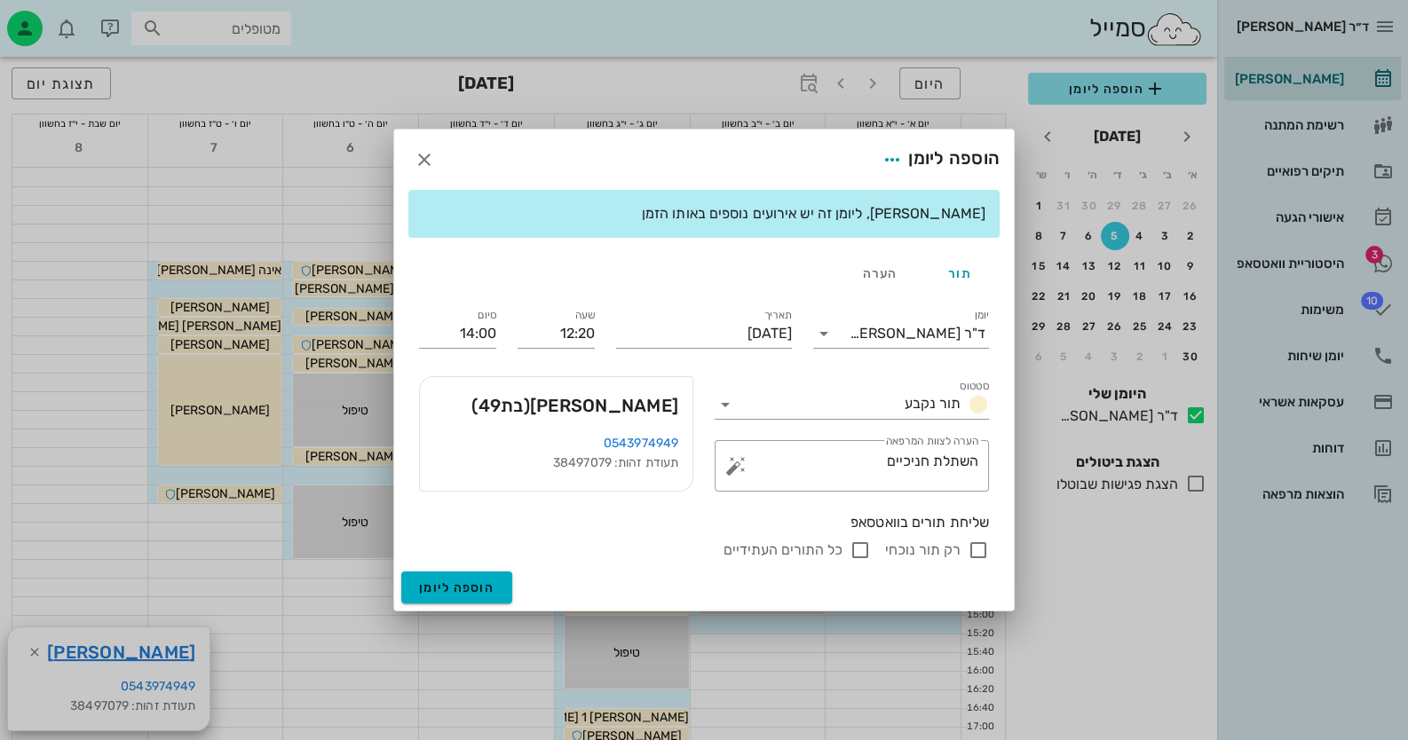
click at [979, 548] on input "רק תור נוכחי" at bounding box center [978, 550] width 21 height 21
checkbox input "false"
click at [458, 588] on span "הוספה ליומן" at bounding box center [456, 588] width 75 height 15
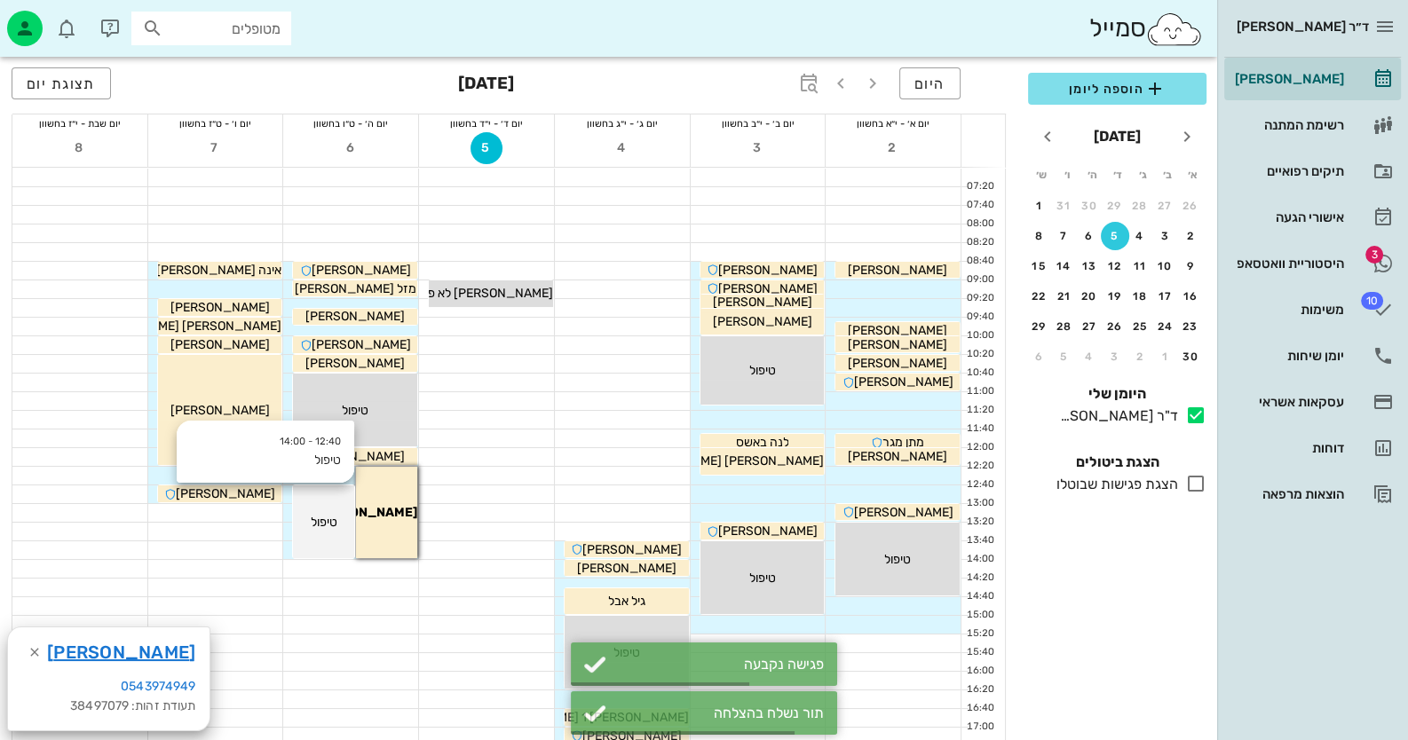
click at [330, 518] on span "טיפול" at bounding box center [324, 522] width 27 height 15
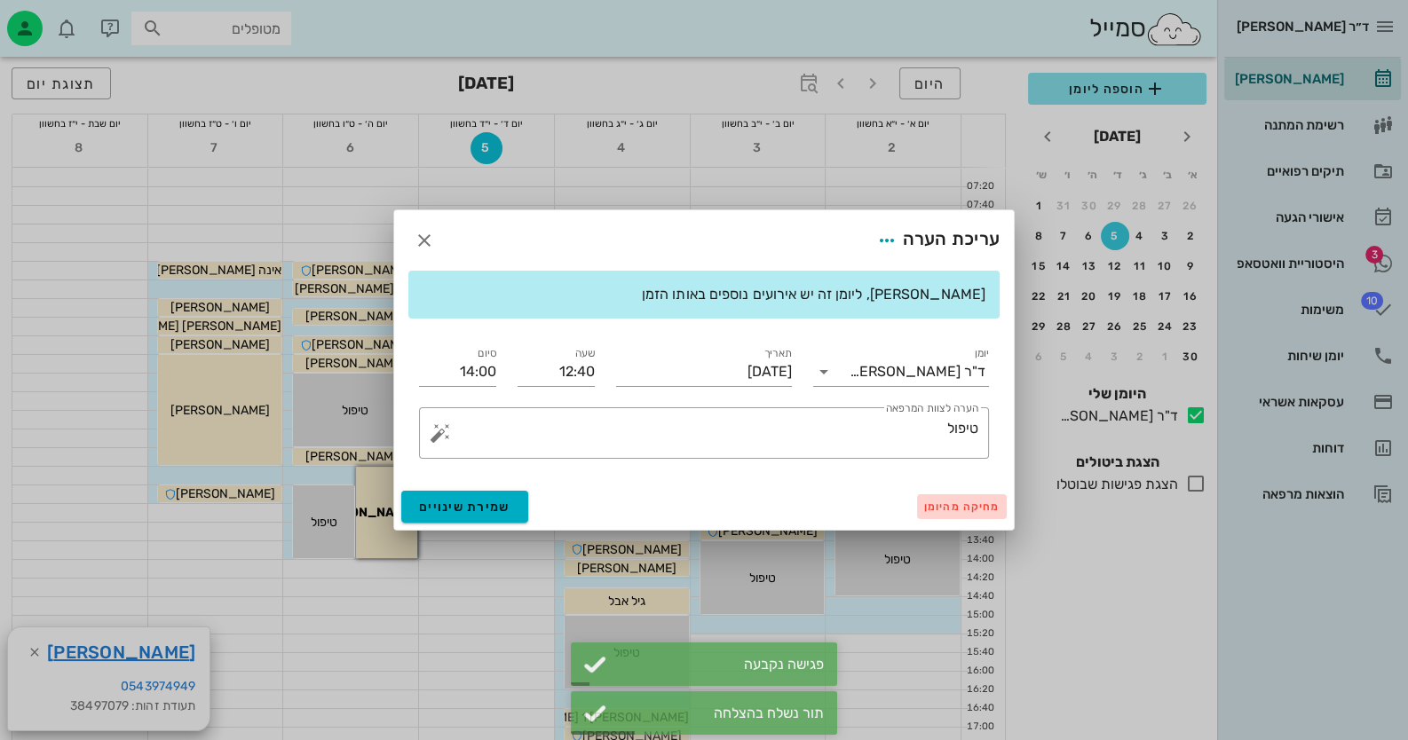
click at [971, 505] on span "מחיקה מהיומן" at bounding box center [961, 507] width 75 height 12
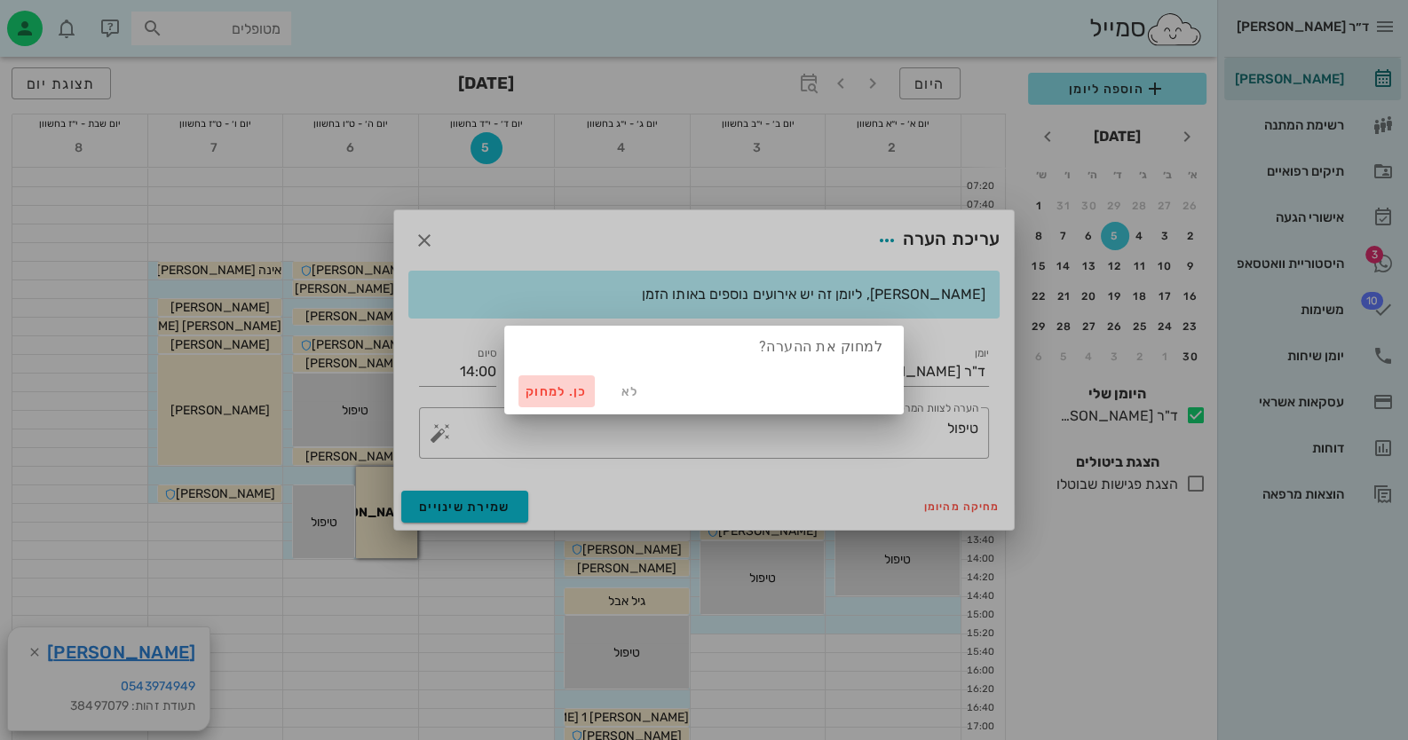
click at [553, 394] on span "כן. למחוק" at bounding box center [557, 391] width 62 height 15
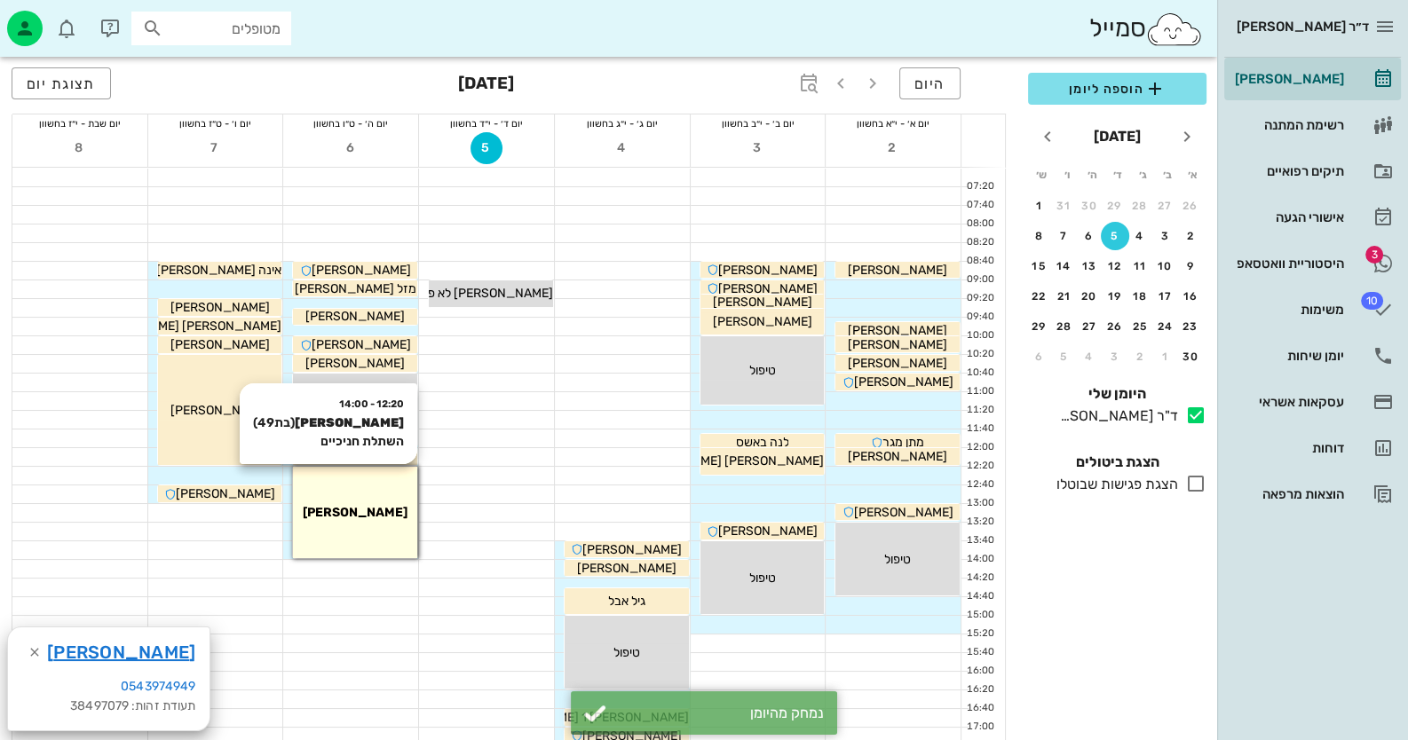
click at [344, 493] on div "12:20 - 14:00 [PERSON_NAME] (בת 49 ) השתלת חניכיים [PERSON_NAME]" at bounding box center [355, 512] width 124 height 91
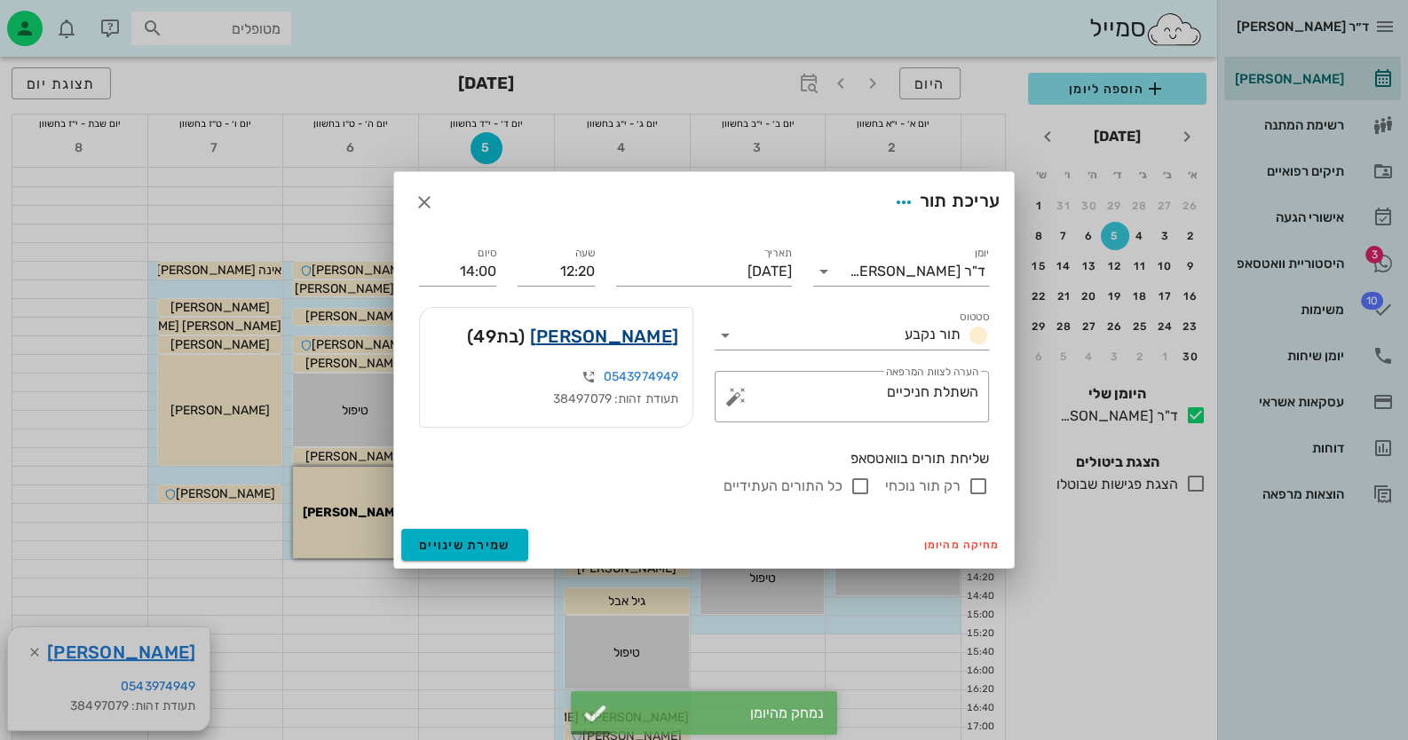
click at [639, 335] on link "[PERSON_NAME]" at bounding box center [604, 336] width 148 height 28
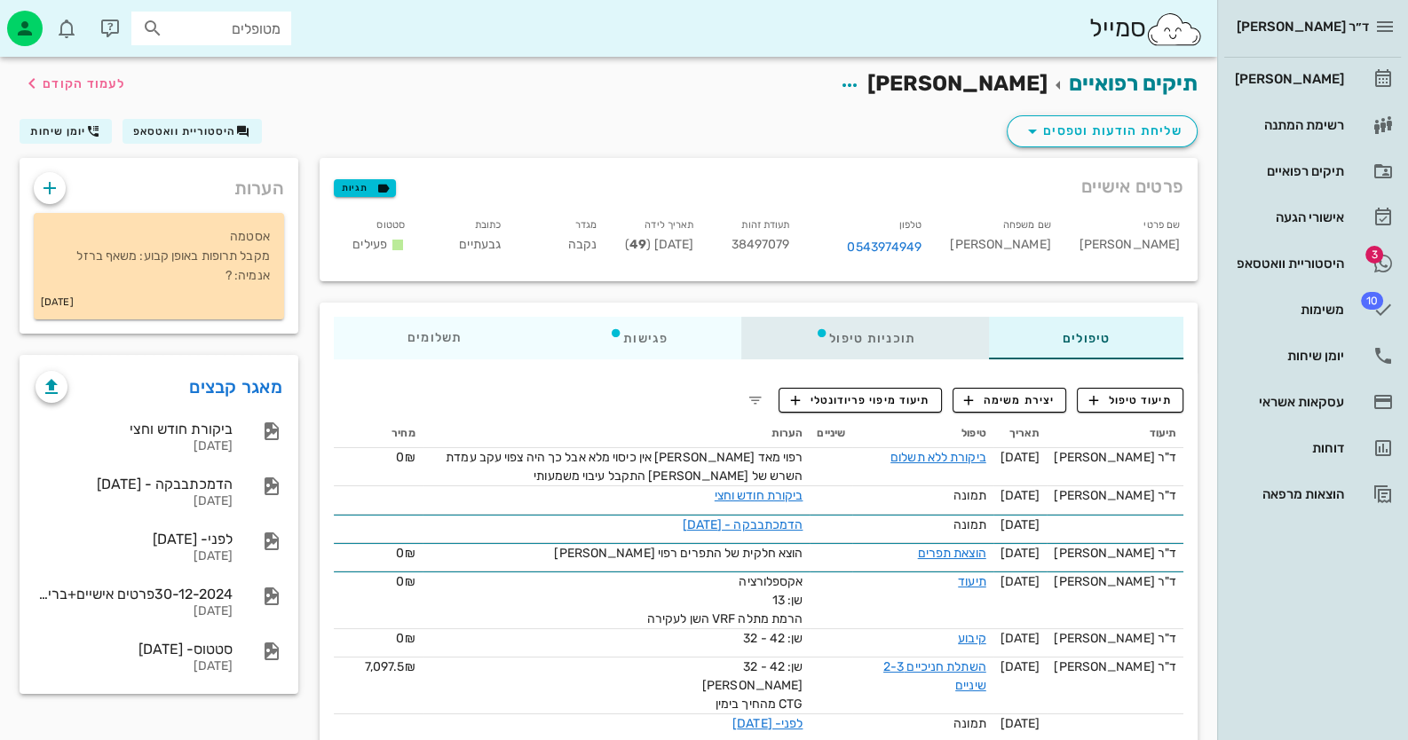
click at [912, 331] on div "תוכניות טיפול" at bounding box center [865, 338] width 248 height 43
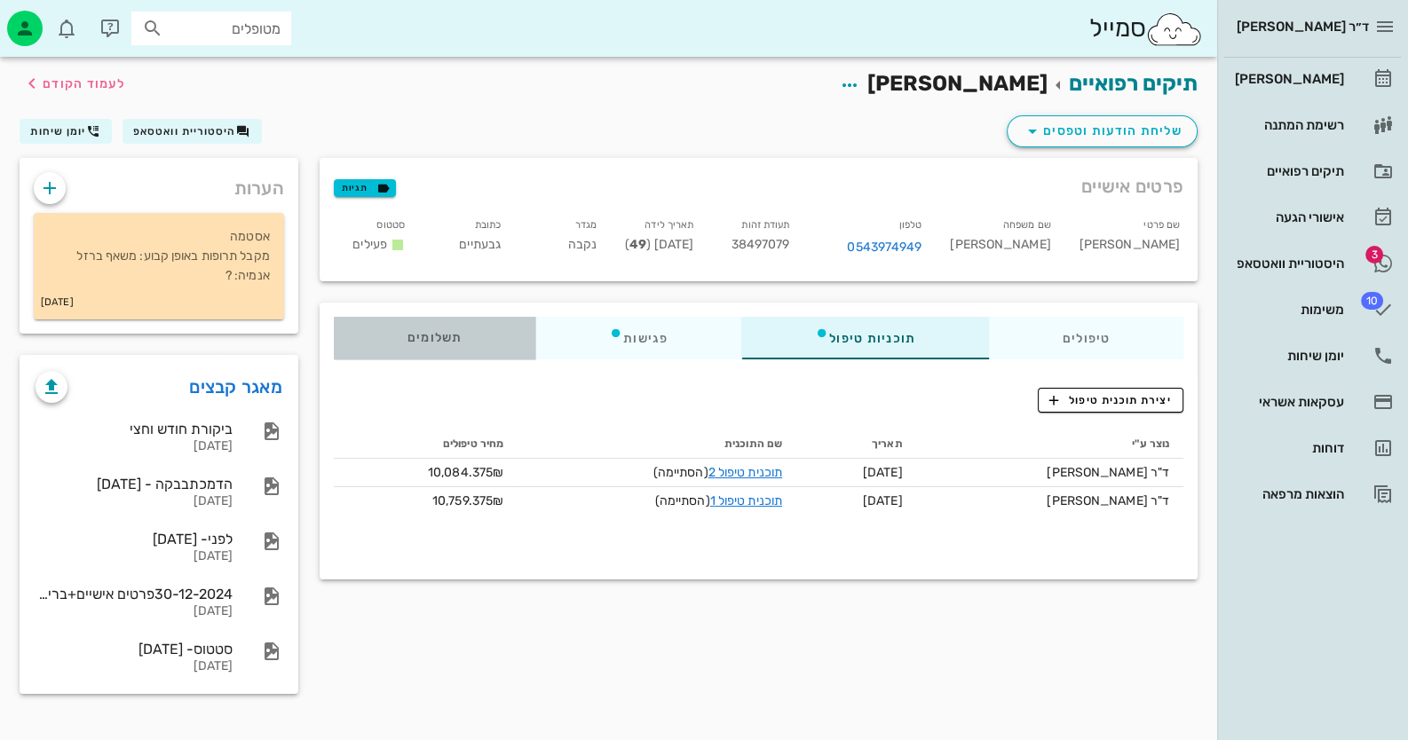
click at [423, 332] on span "תשלומים 0.5₪" at bounding box center [434, 338] width 55 height 12
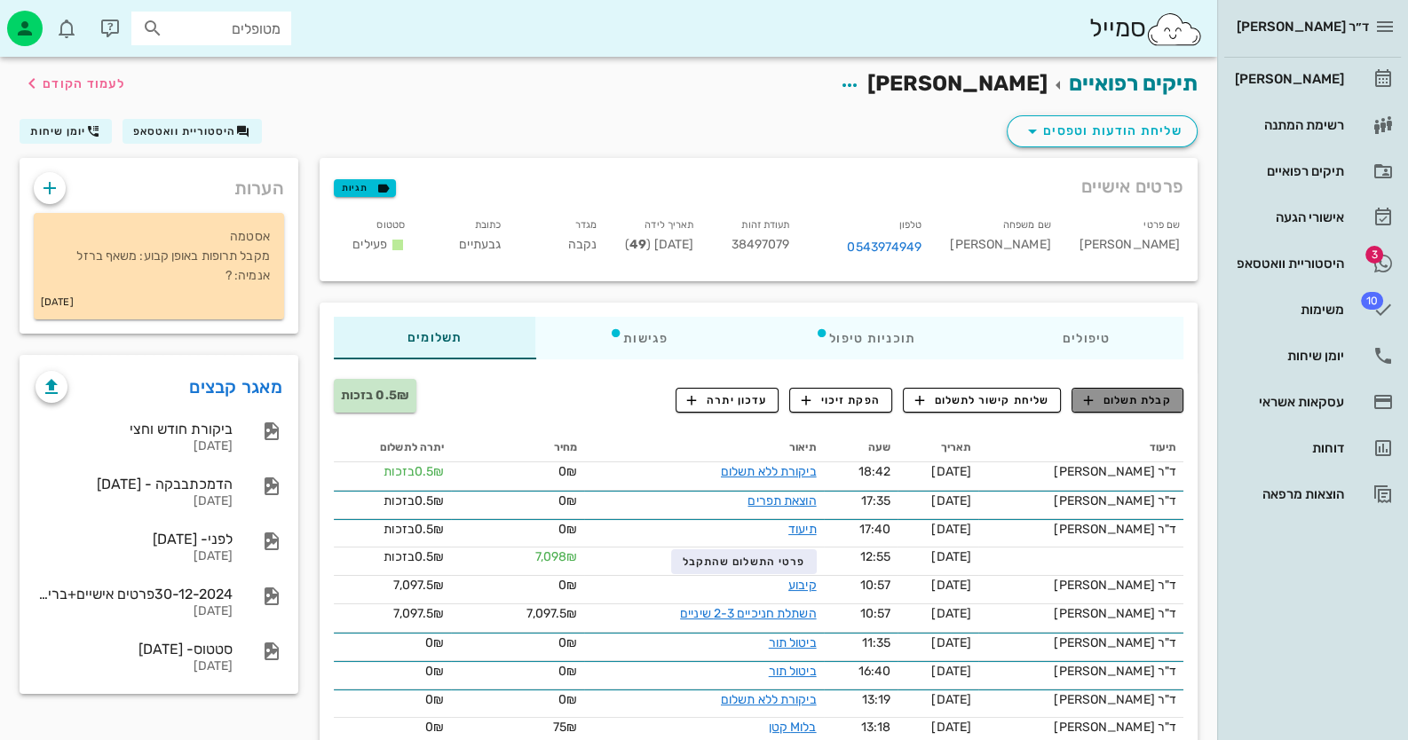
click at [1165, 389] on button "קבלת תשלום" at bounding box center [1128, 400] width 112 height 25
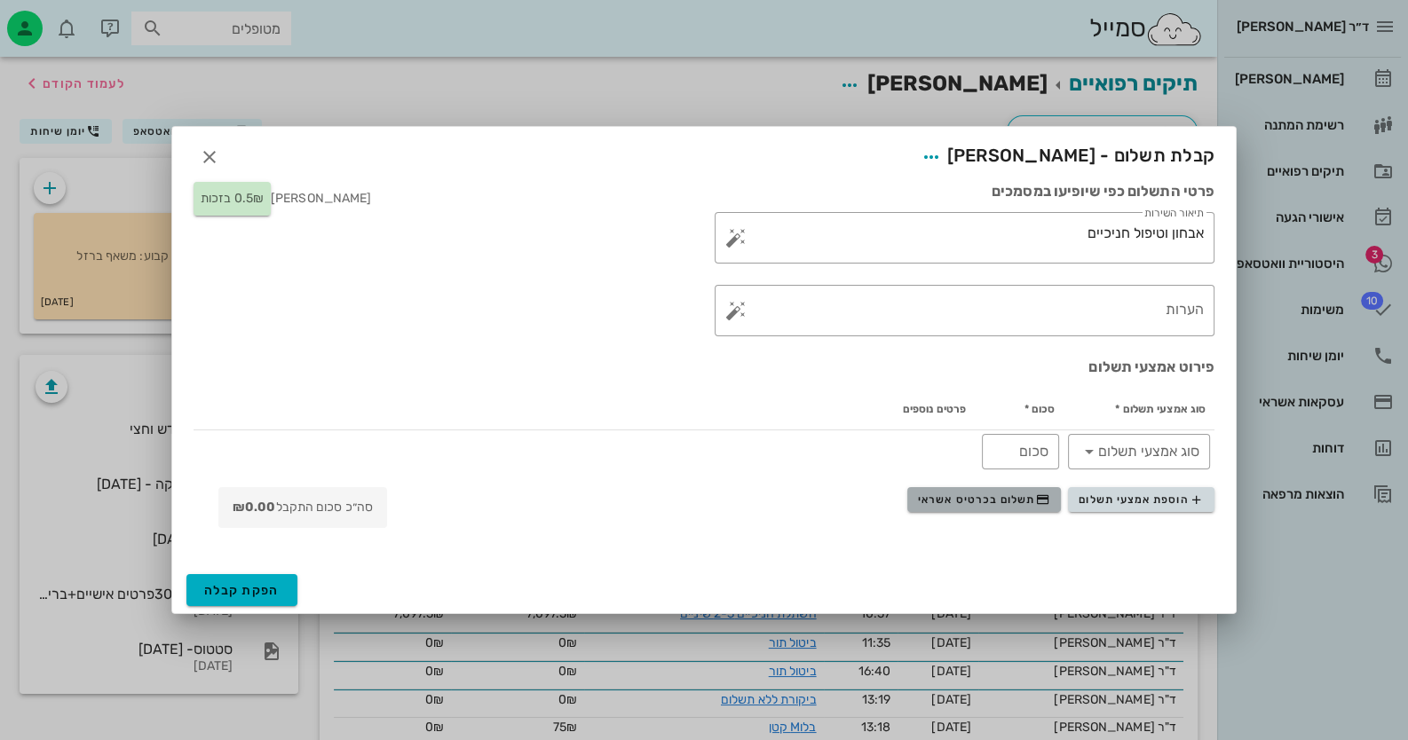
click at [990, 501] on span "תשלום בכרטיס אשראי" at bounding box center [983, 500] width 131 height 14
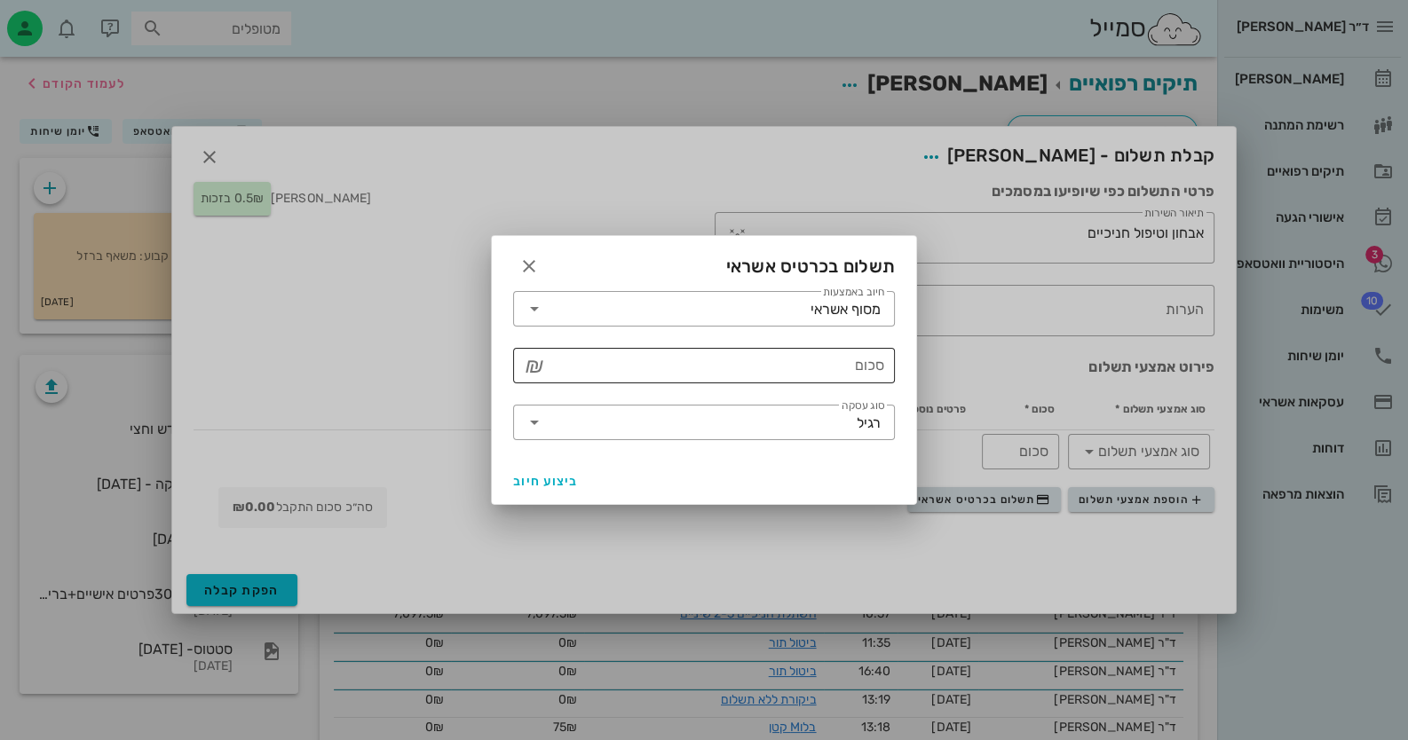
click at [819, 349] on div "סכום" at bounding box center [717, 366] width 336 height 36
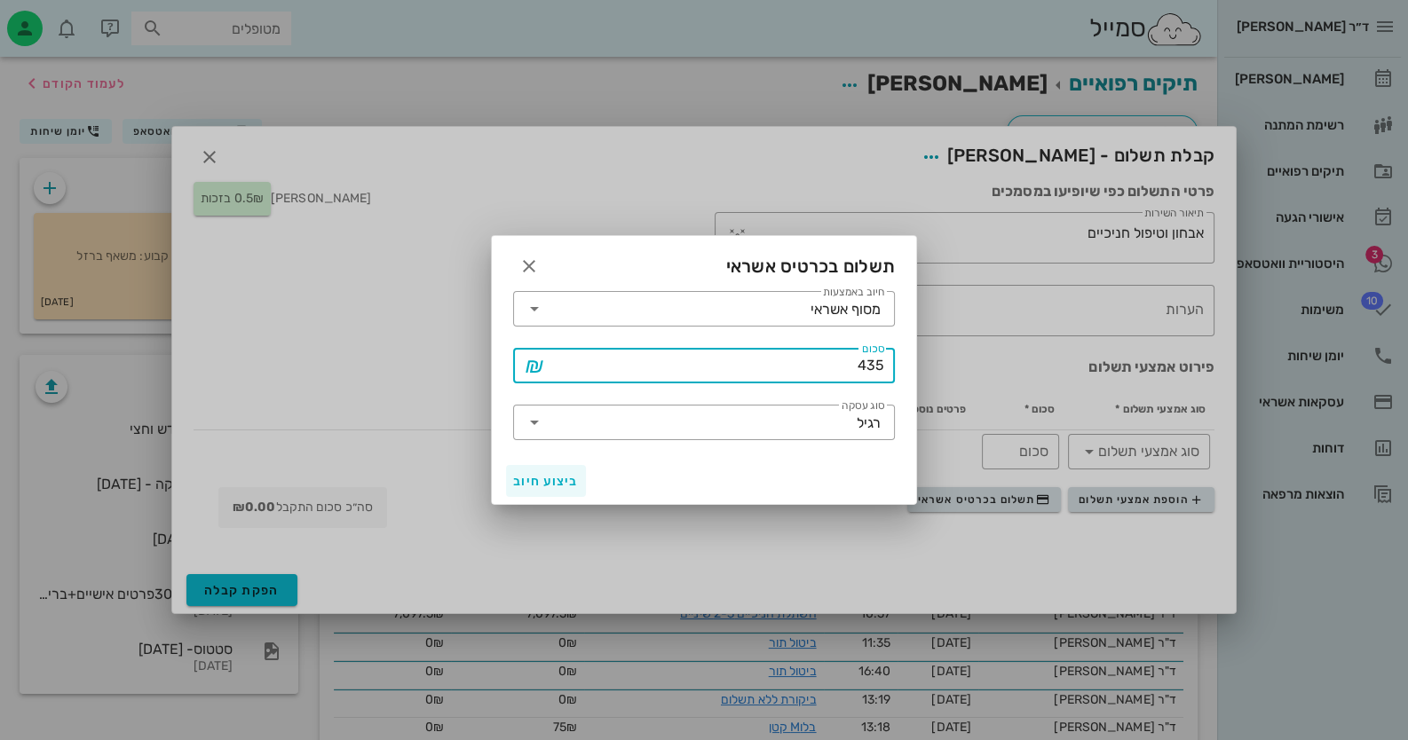
type input "435"
click at [535, 490] on button "ביצוע חיוב" at bounding box center [546, 481] width 80 height 32
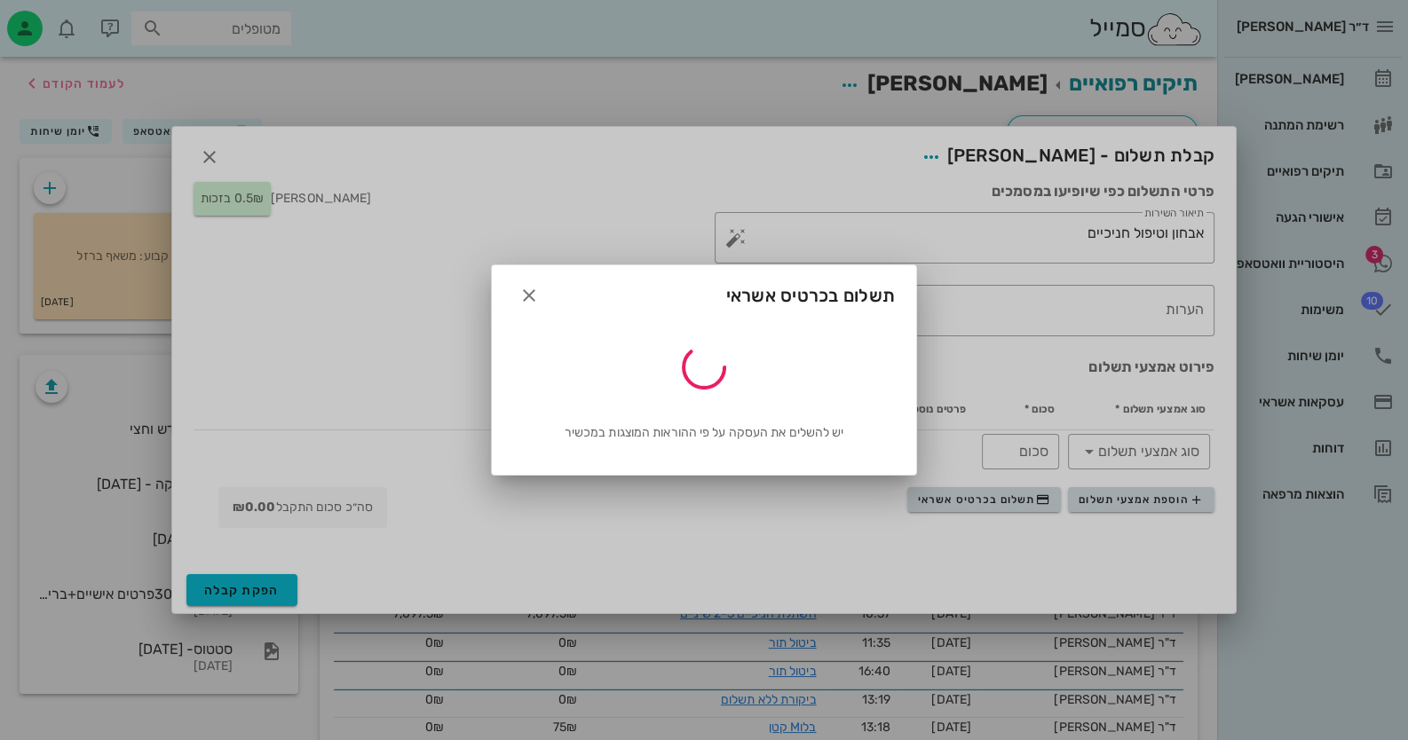
type input "435"
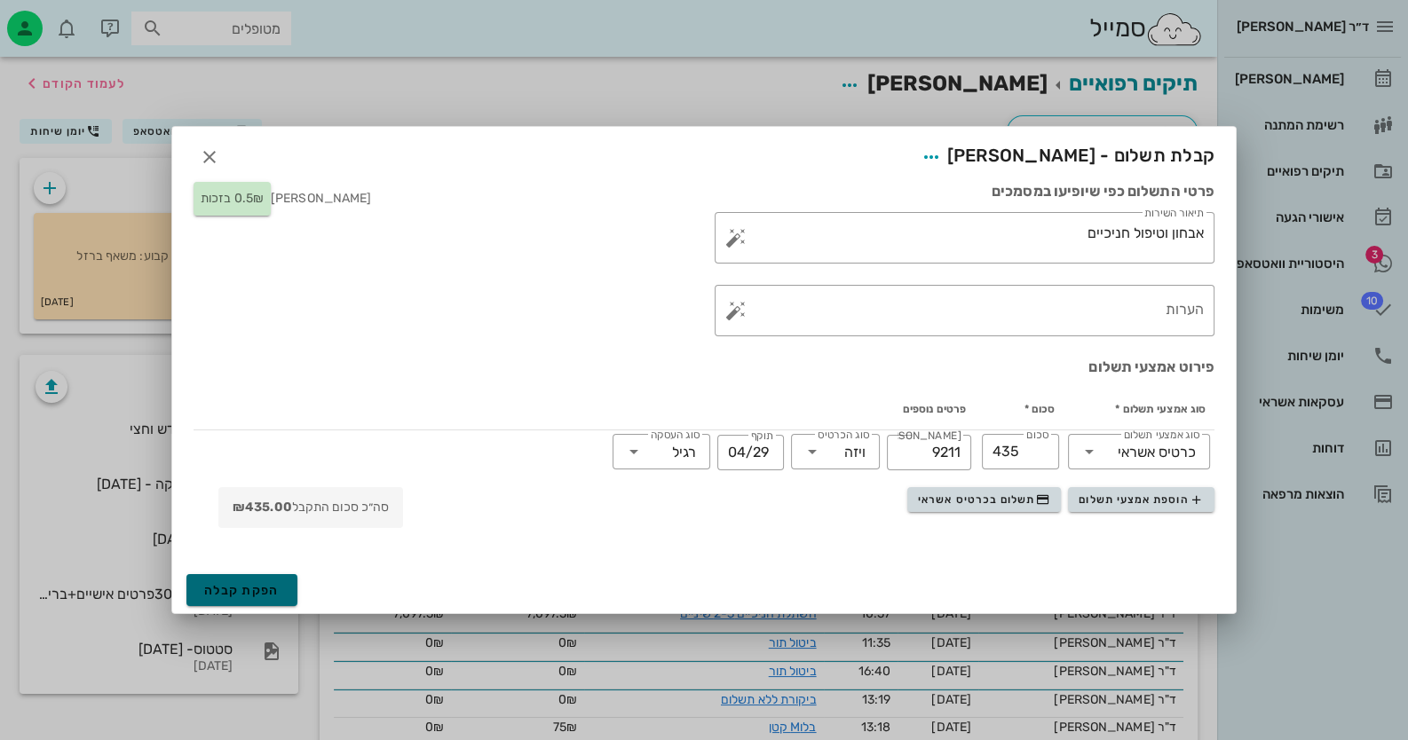
click at [289, 589] on button "הפקת קבלה" at bounding box center [241, 590] width 111 height 32
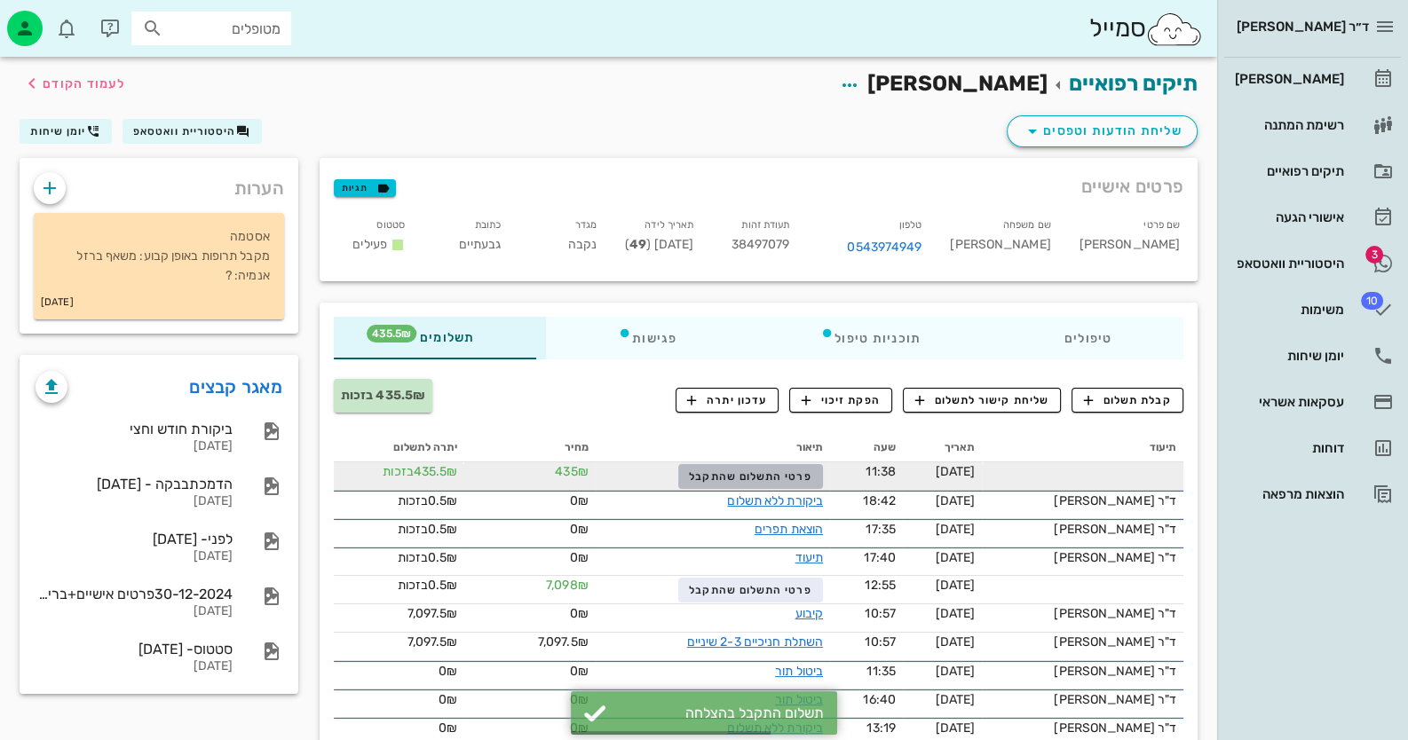
click at [718, 483] on button "פרטי התשלום שהתקבל" at bounding box center [750, 476] width 145 height 25
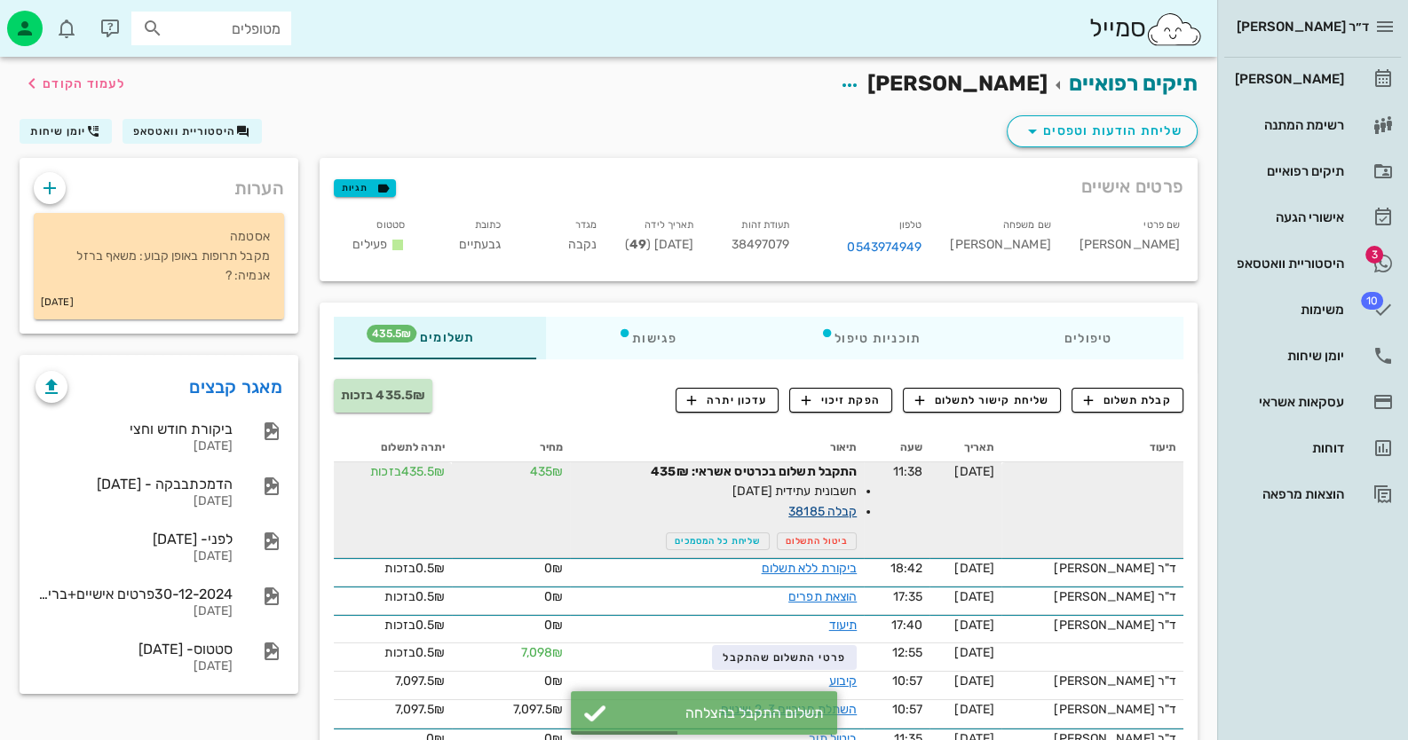
click at [845, 506] on link "קבלה 38185" at bounding box center [822, 511] width 68 height 15
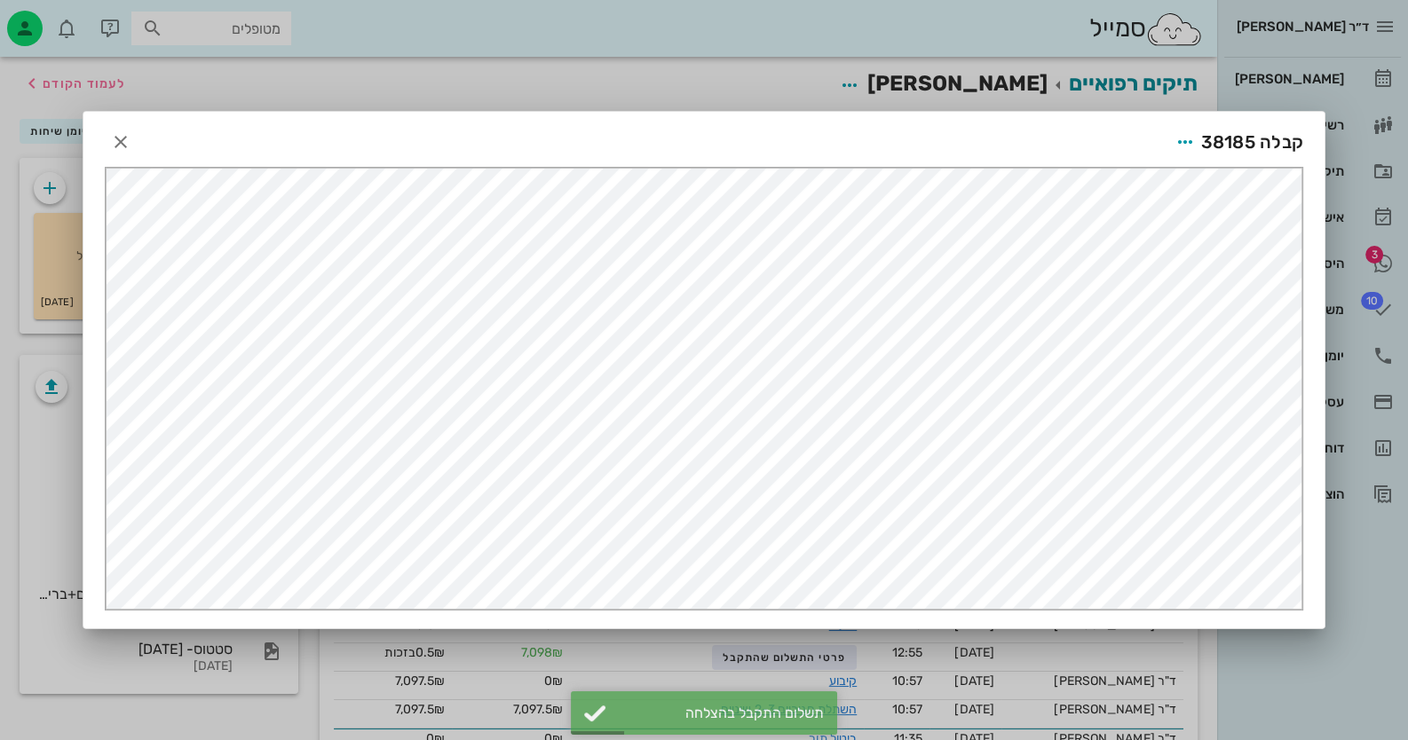
click at [1204, 131] on span "קבלה 38185" at bounding box center [1252, 142] width 103 height 28
click at [1192, 146] on icon "button" at bounding box center [1185, 141] width 21 height 21
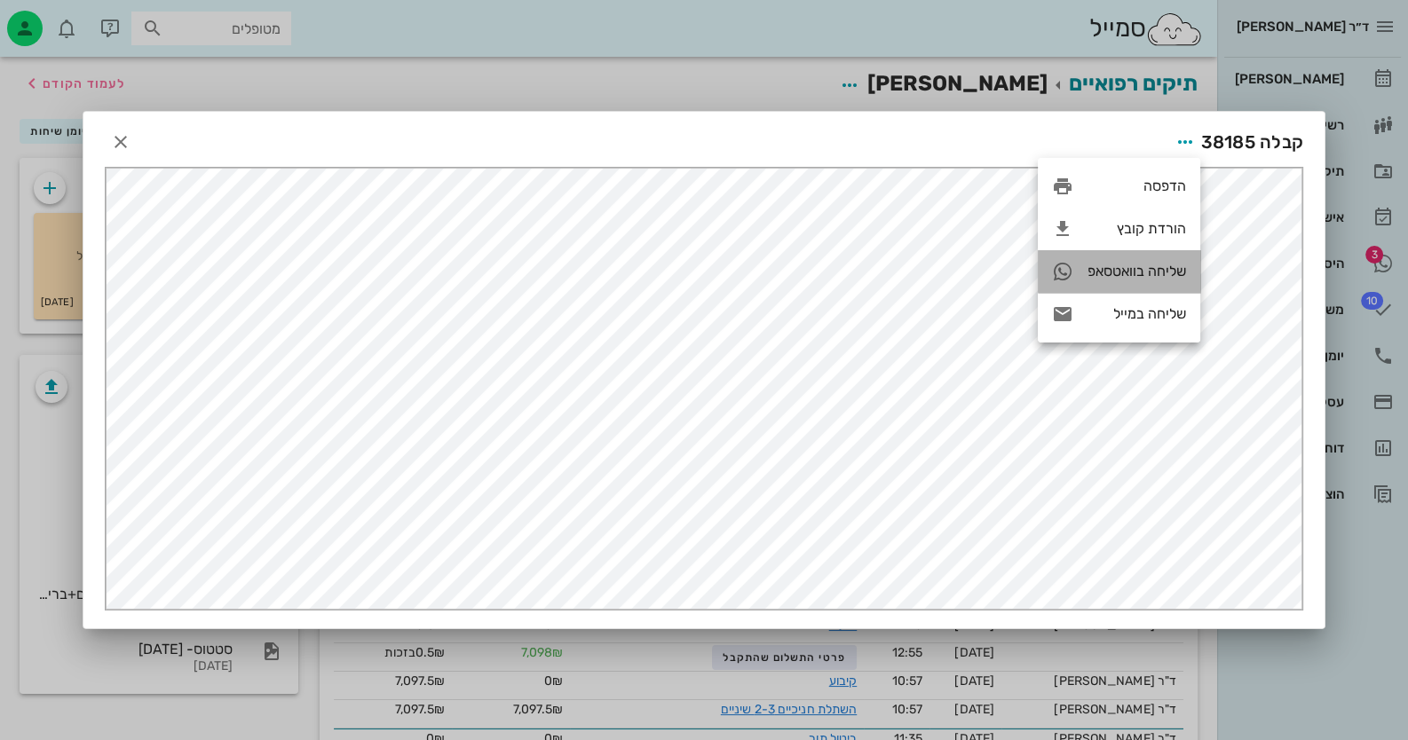
click at [1154, 270] on div "שליחה בוואטסאפ" at bounding box center [1137, 271] width 99 height 17
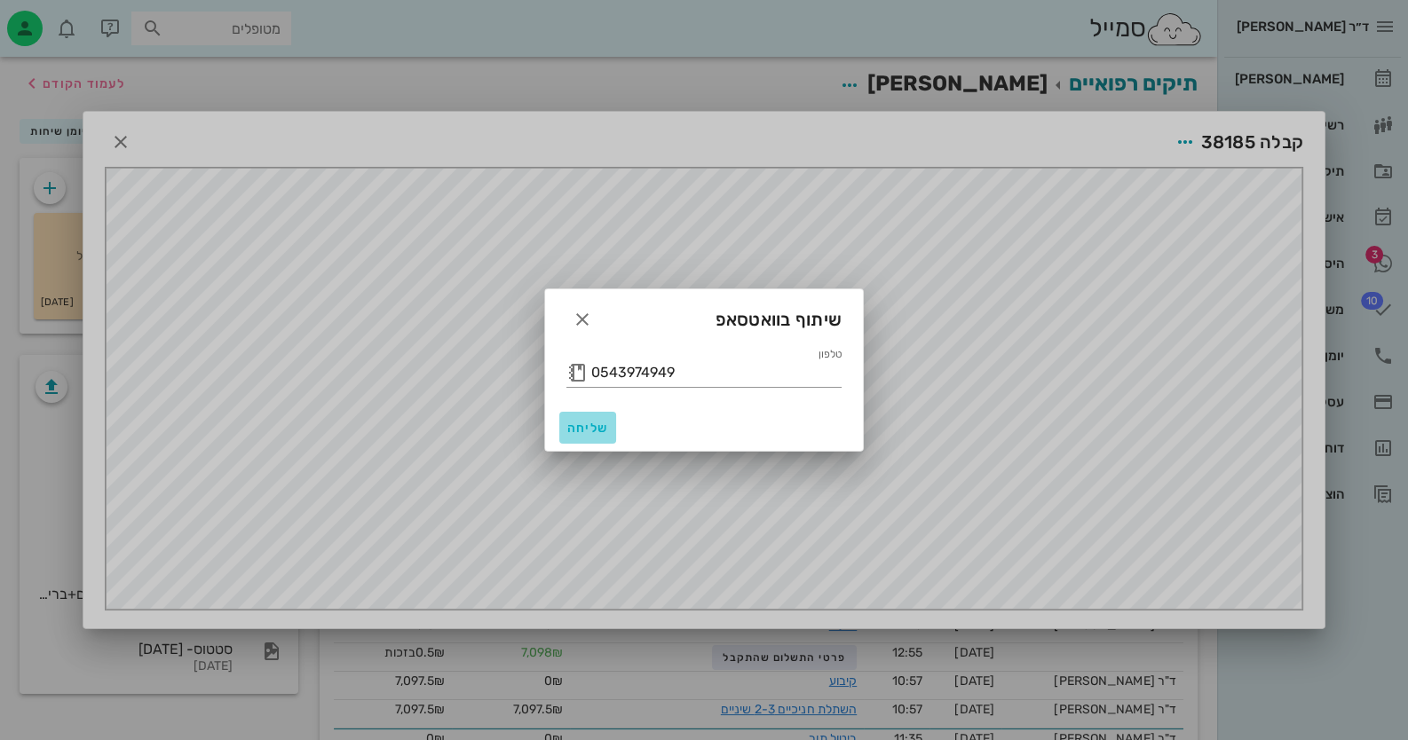
click at [586, 430] on span "שליחה" at bounding box center [587, 428] width 43 height 15
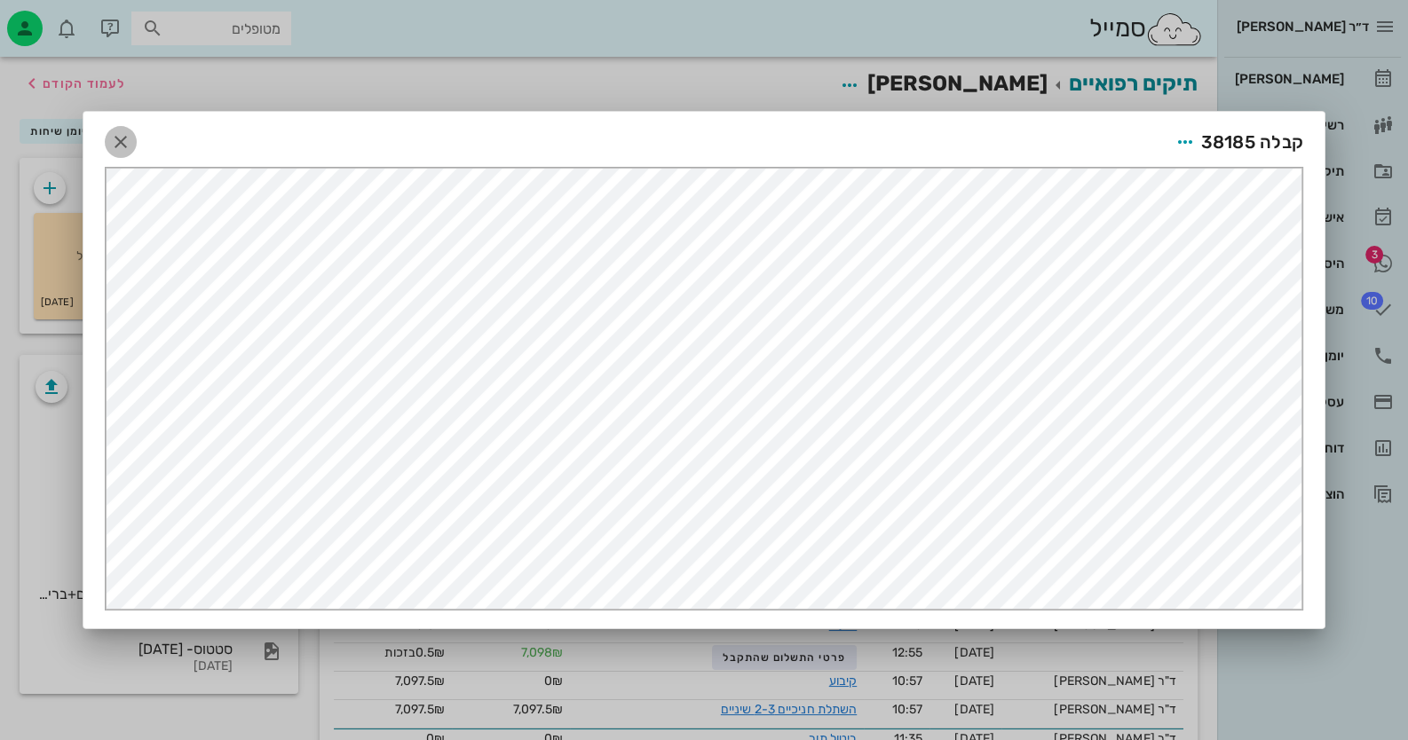
click at [121, 138] on icon "button" at bounding box center [120, 141] width 21 height 21
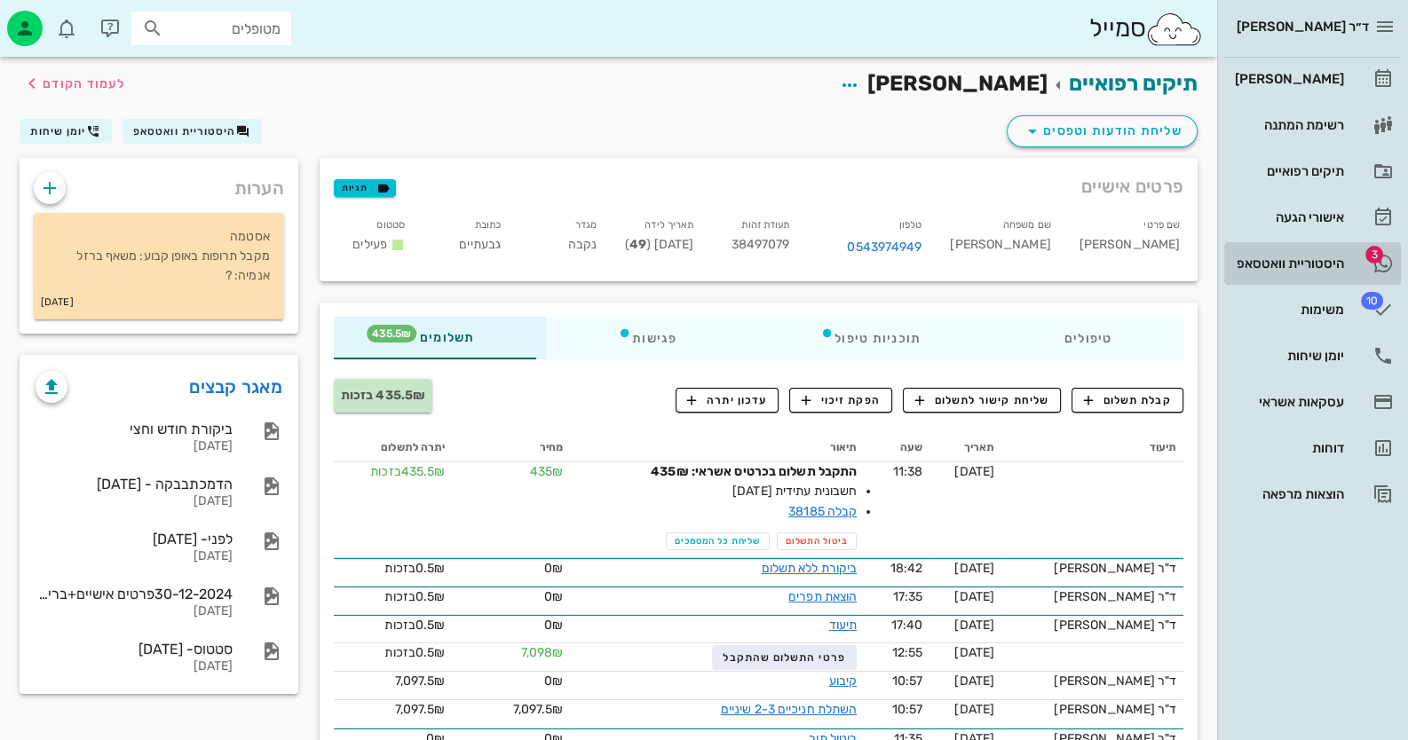
click at [1248, 275] on div "היסטוריית וואטסאפ" at bounding box center [1287, 263] width 113 height 28
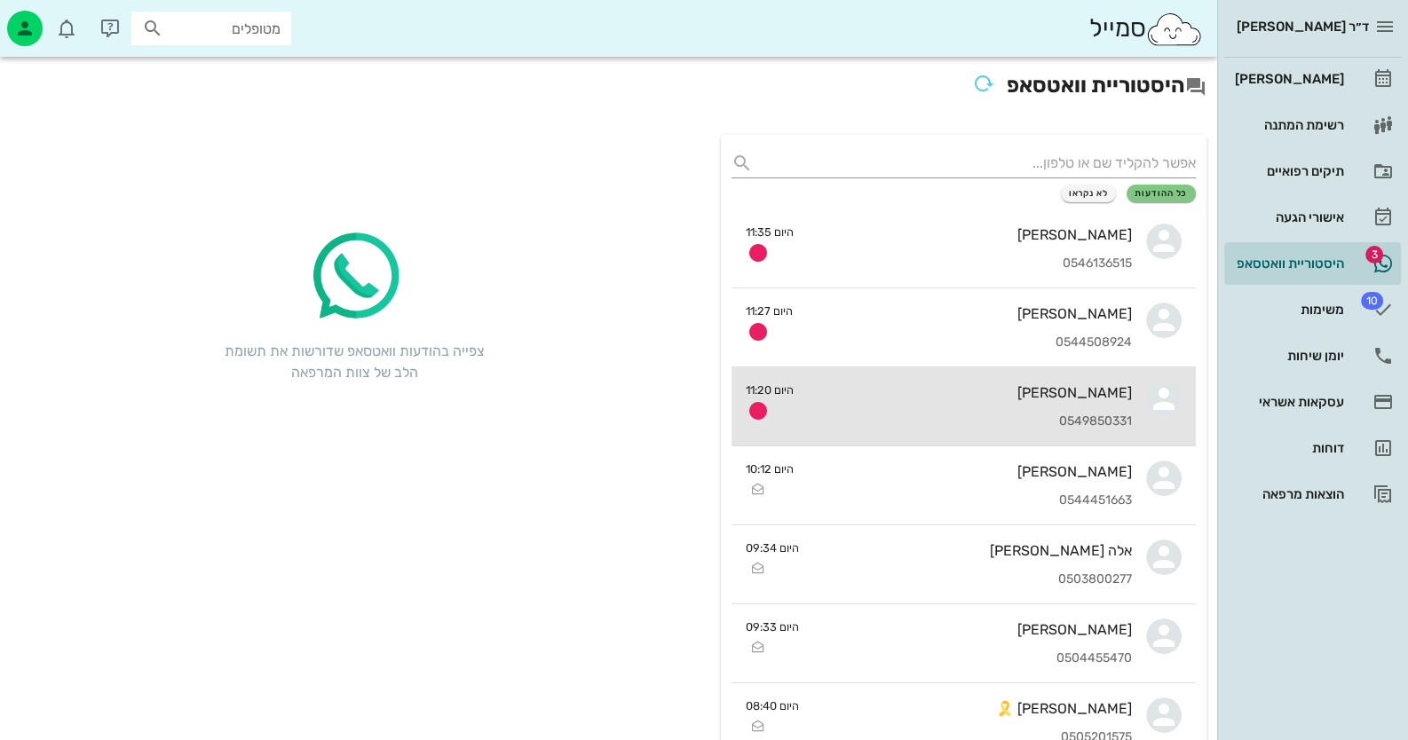
click at [1080, 409] on div "[PERSON_NAME] 0549850331" at bounding box center [970, 407] width 324 height 78
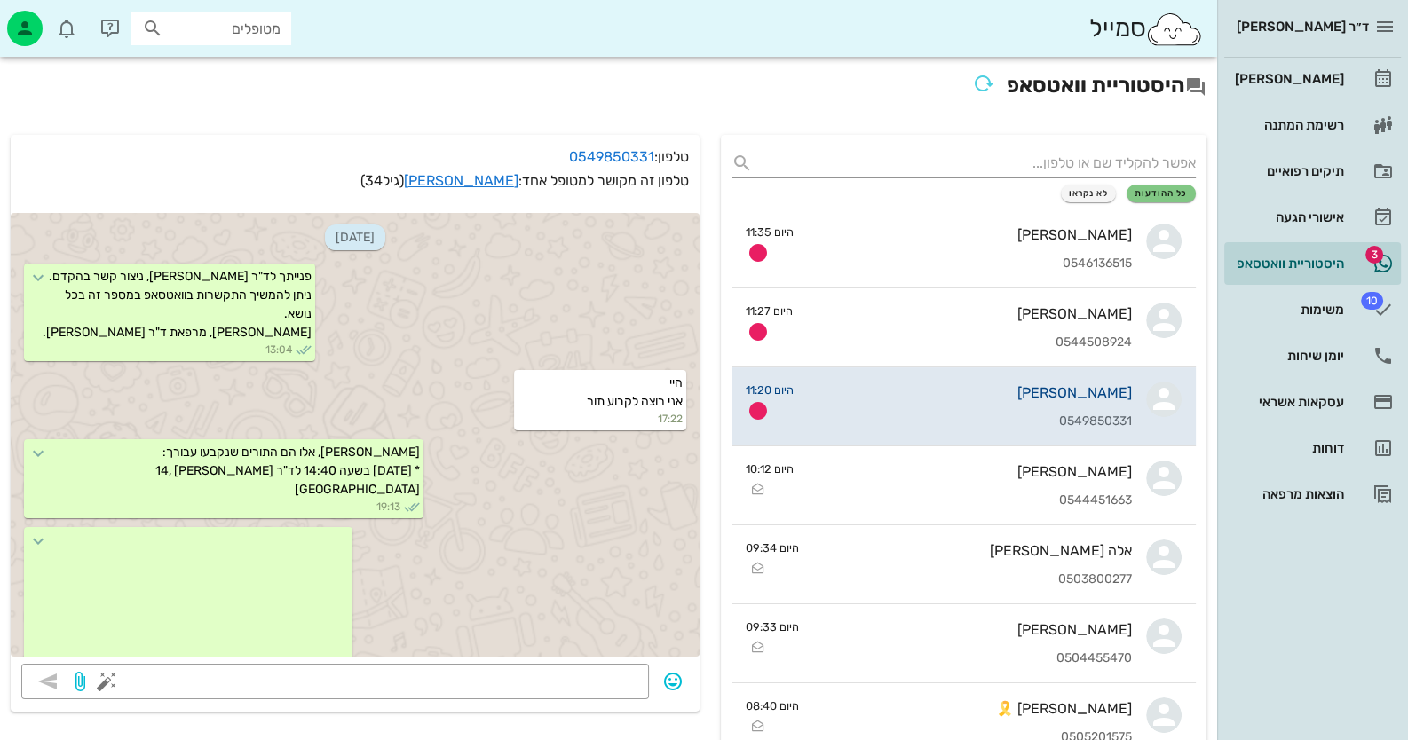
scroll to position [1052, 0]
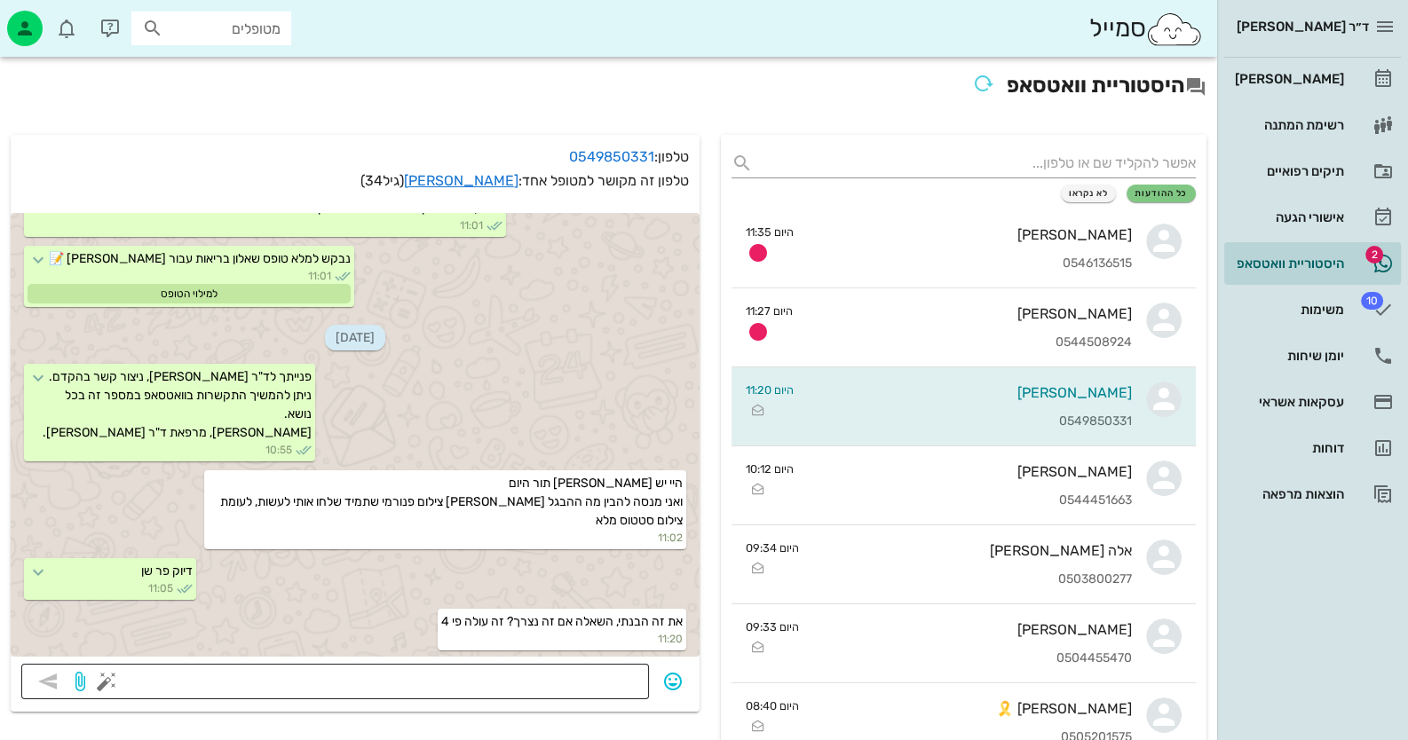
click at [528, 683] on textarea at bounding box center [374, 683] width 528 height 28
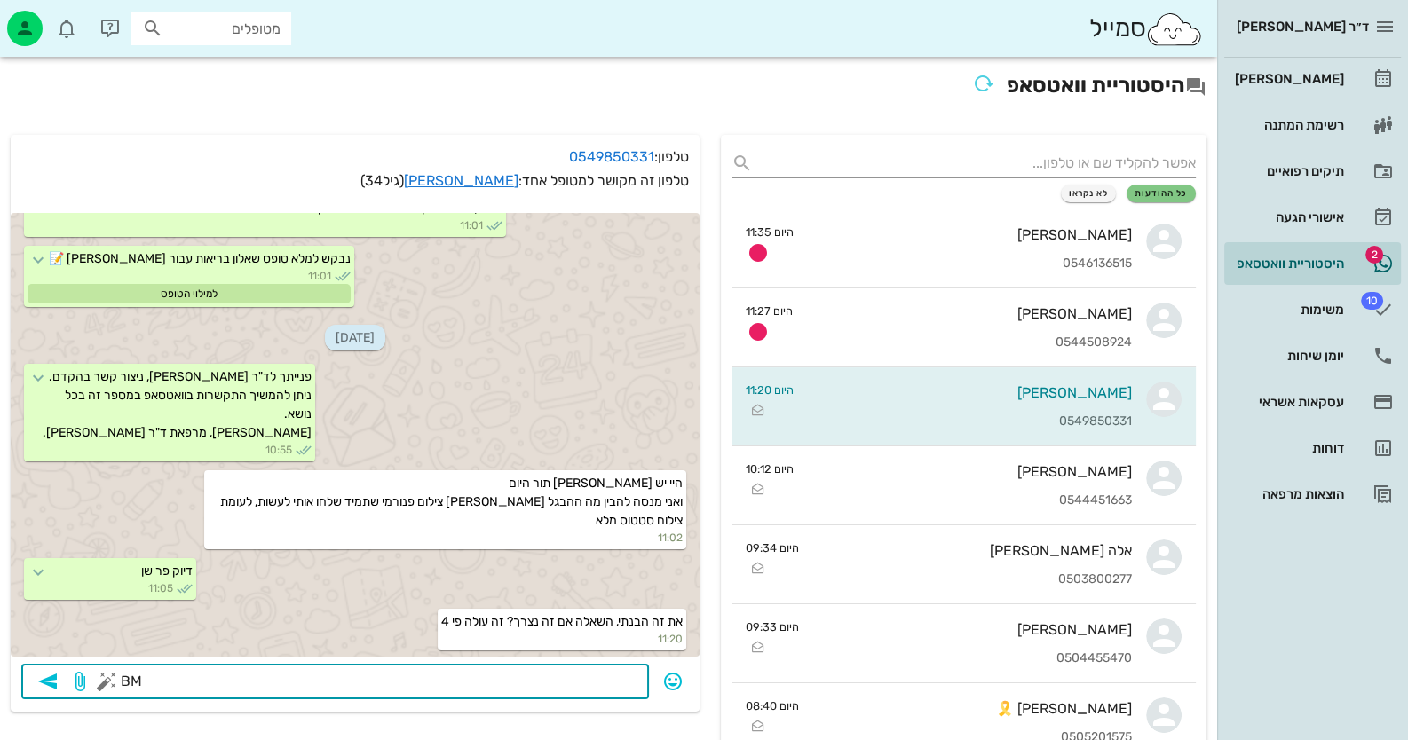
type textarea "B"
type textarea "J"
type textarea "בדיקת חניכיים מחייבת צילום סטטוס"
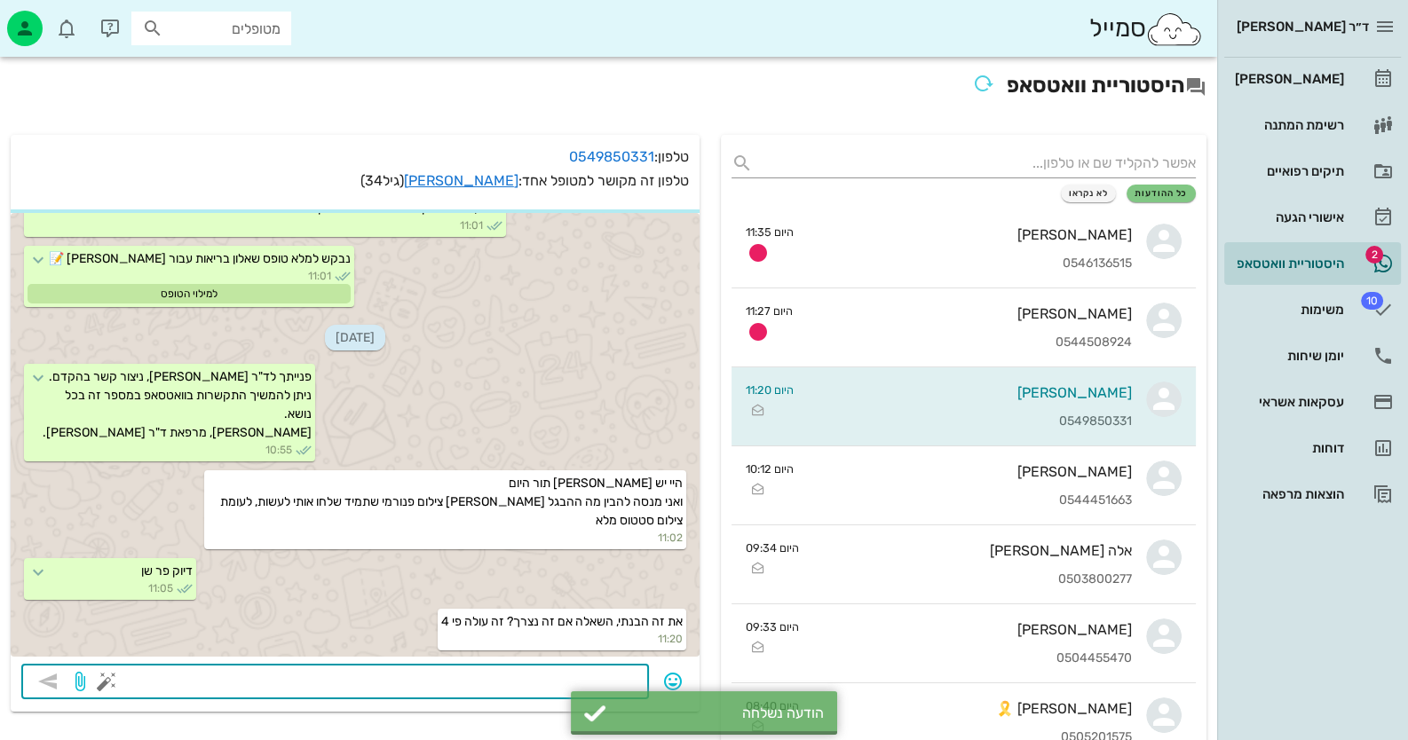
scroll to position [1103, 0]
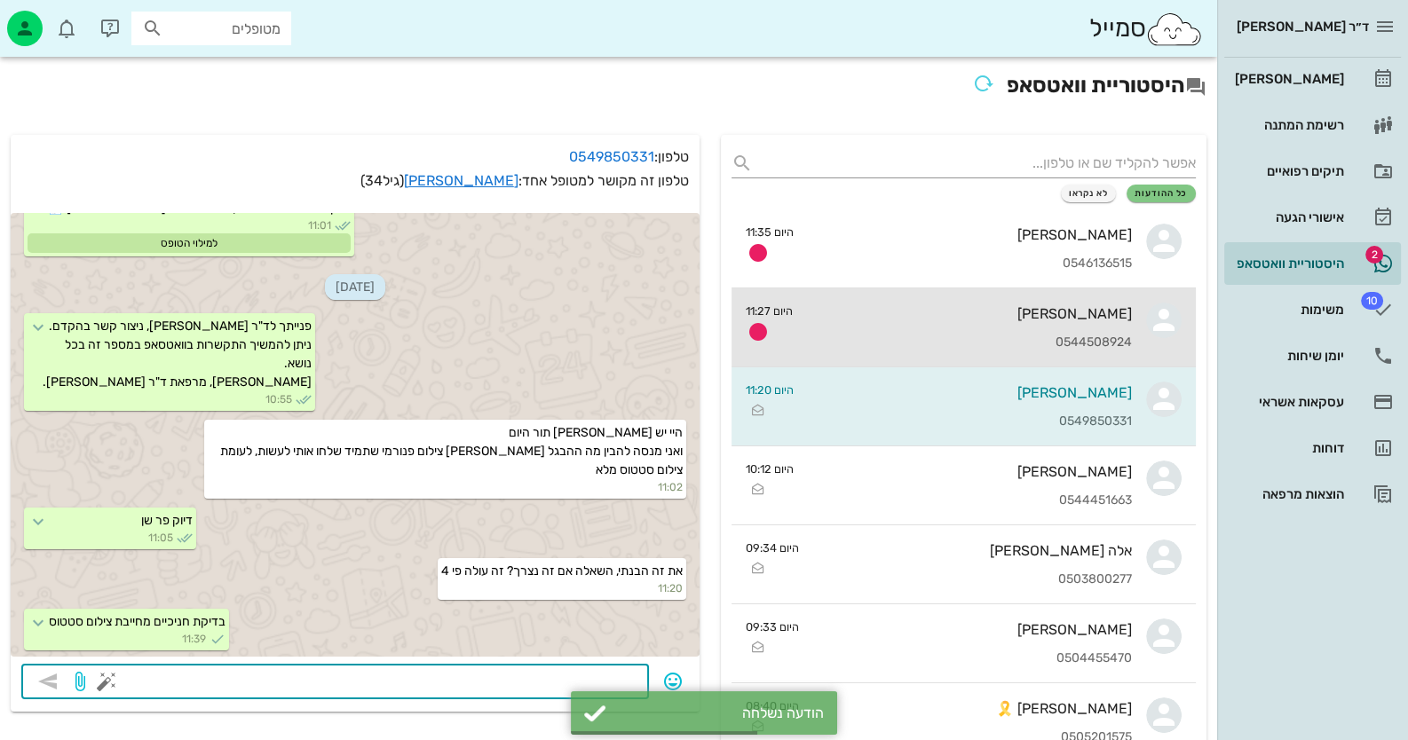
click at [1088, 312] on div "[PERSON_NAME]" at bounding box center [969, 313] width 325 height 17
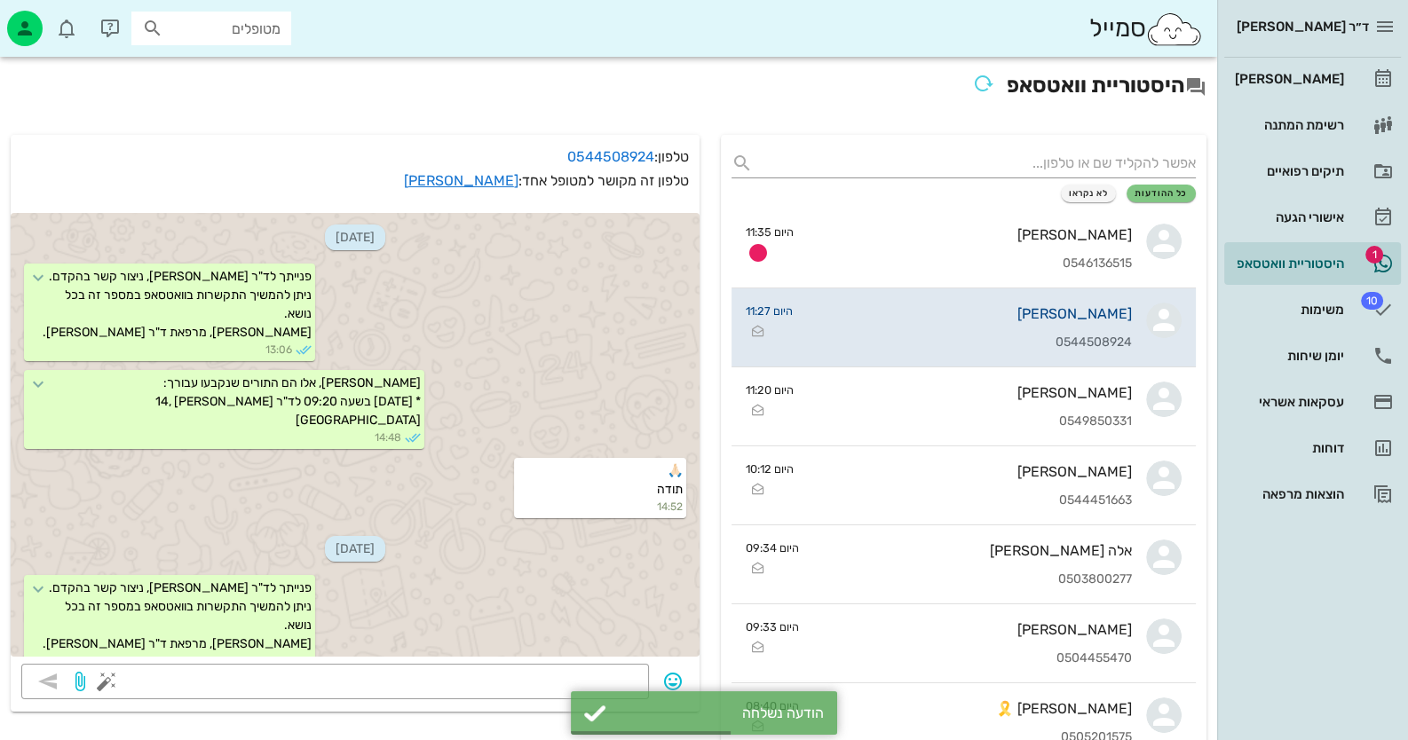
scroll to position [146, 0]
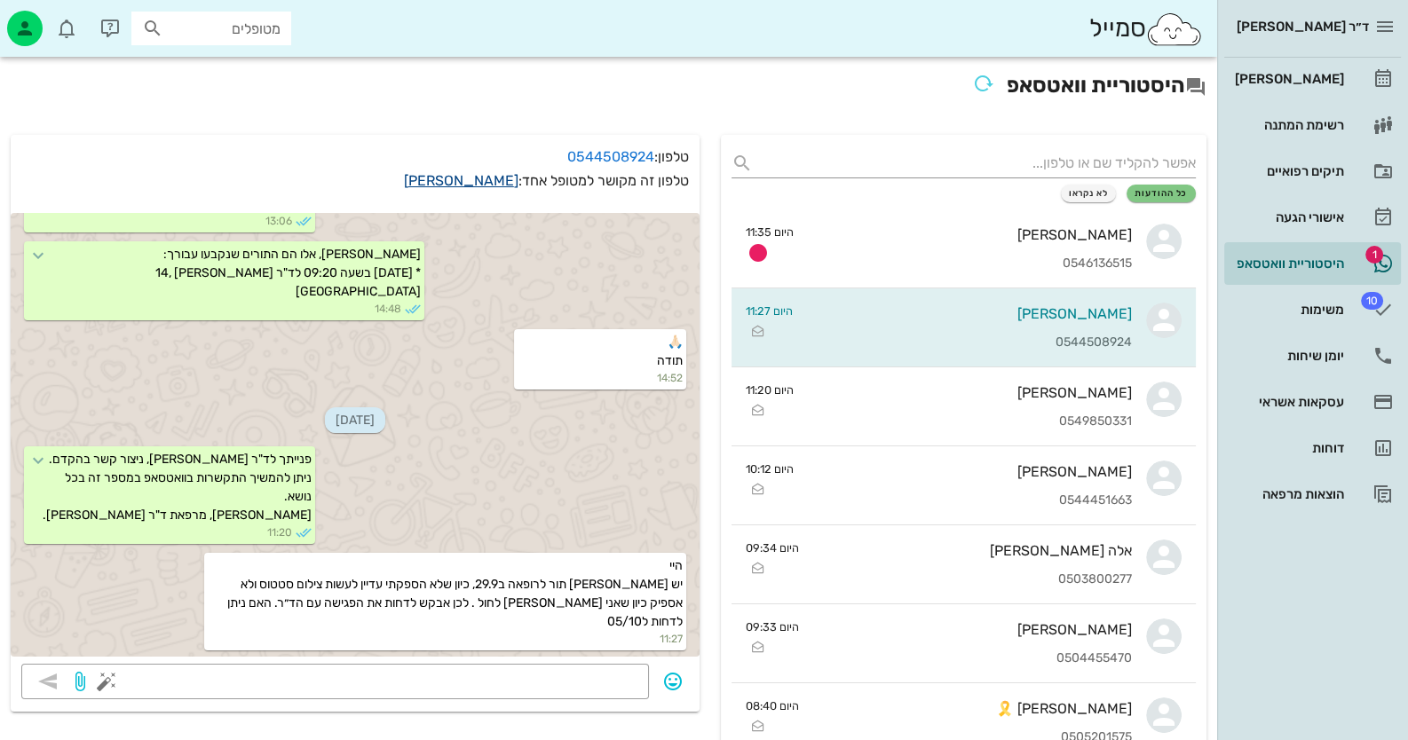
click at [484, 180] on link "[PERSON_NAME]" at bounding box center [461, 180] width 115 height 17
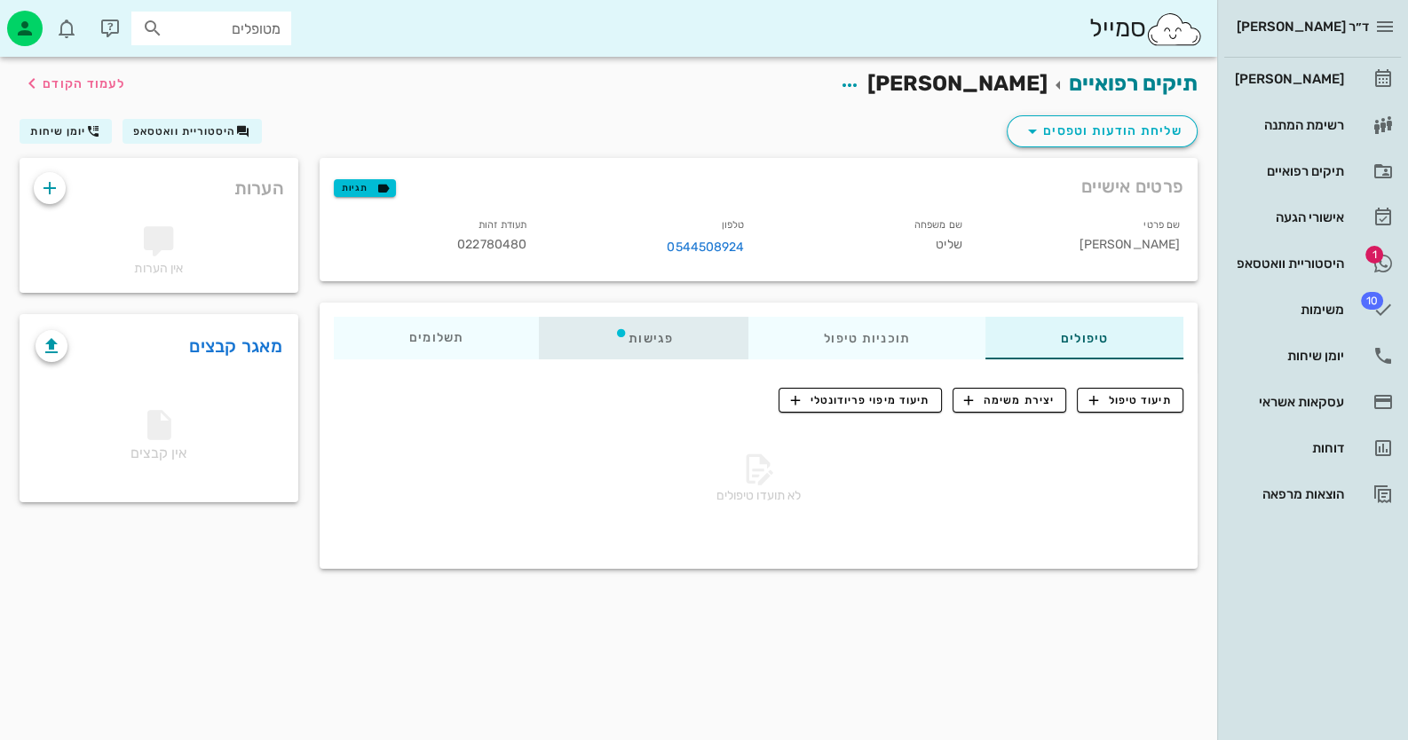
click at [645, 322] on div "פגישות" at bounding box center [644, 338] width 210 height 43
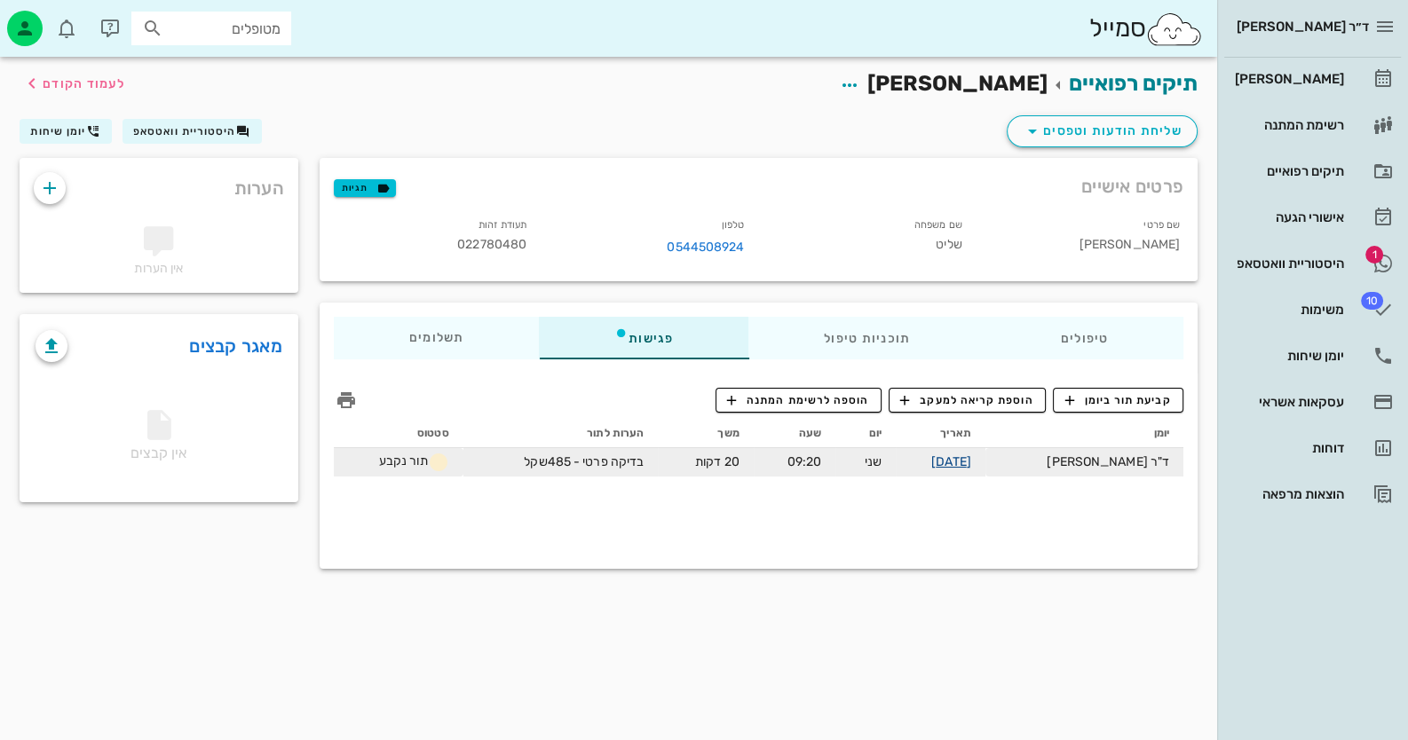
click at [971, 455] on link "[DATE]" at bounding box center [951, 462] width 40 height 15
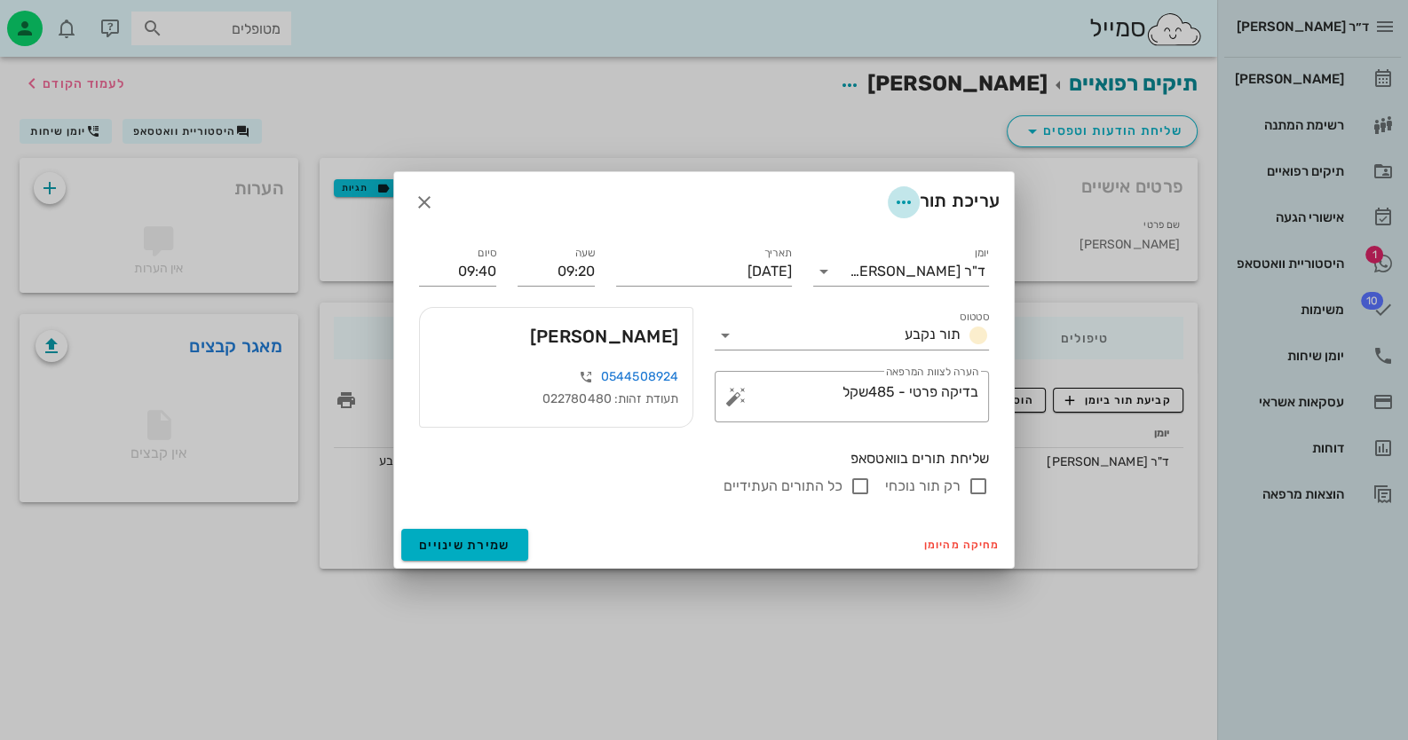
click at [899, 199] on icon "button" at bounding box center [903, 202] width 21 height 21
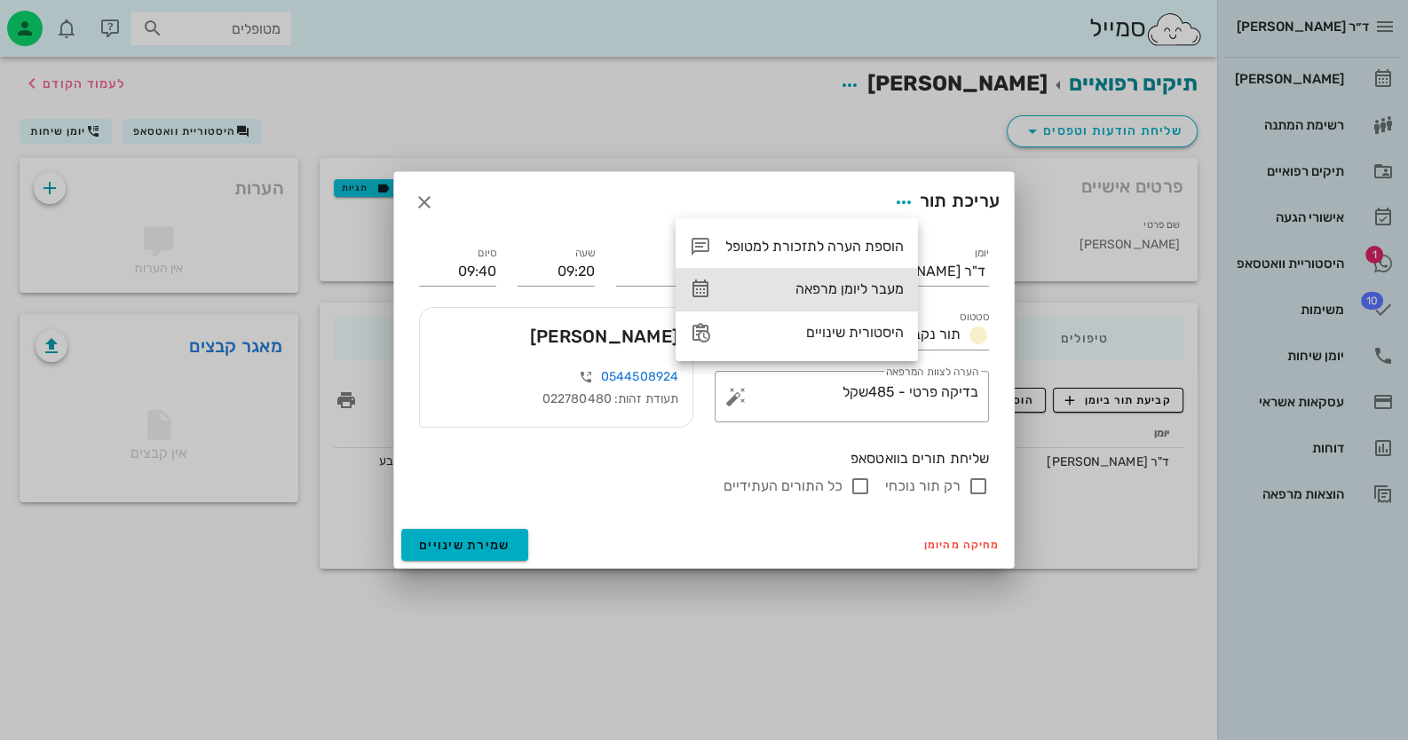
click at [848, 305] on div "מעבר ליומן מרפאה" at bounding box center [797, 289] width 242 height 43
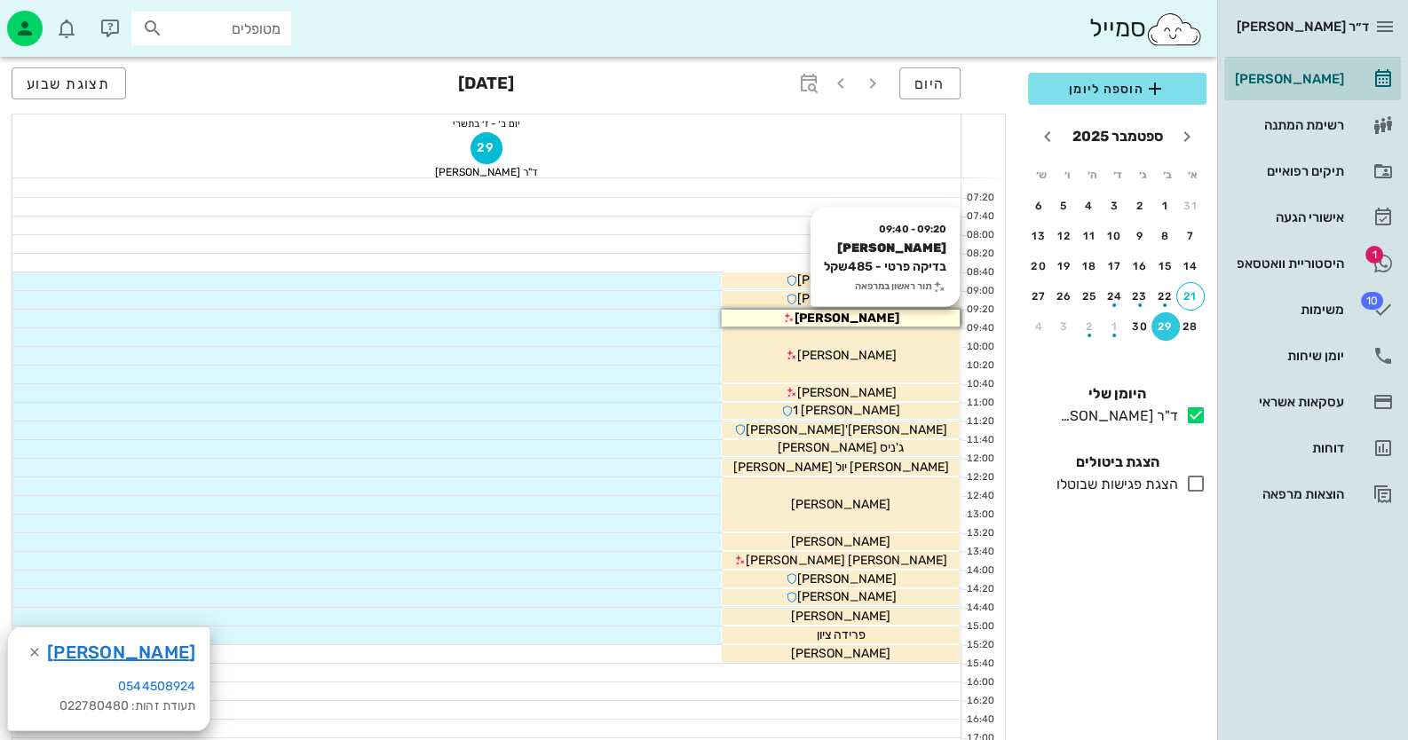
click at [861, 317] on span "[PERSON_NAME]" at bounding box center [847, 318] width 105 height 15
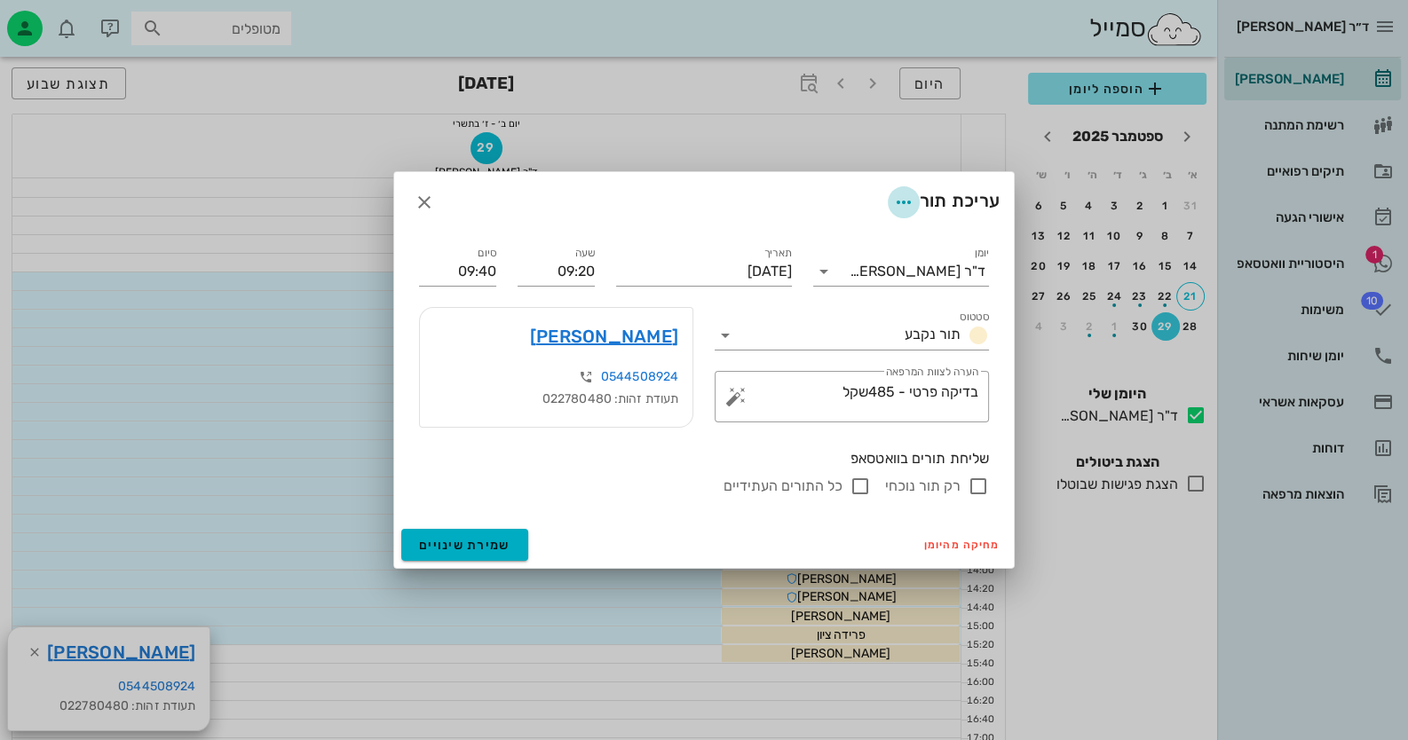
click at [893, 192] on icon "button" at bounding box center [903, 202] width 21 height 21
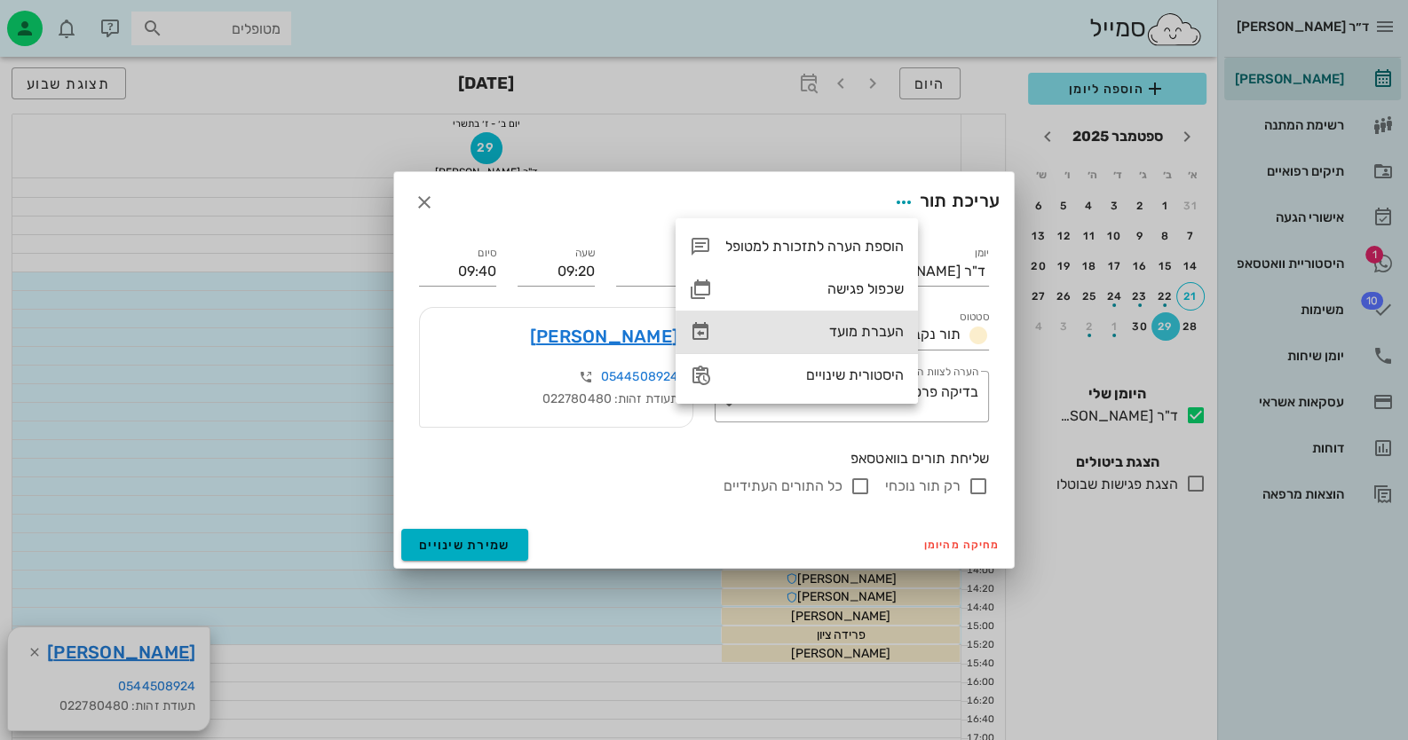
click at [855, 327] on div "העברת מועד" at bounding box center [814, 331] width 178 height 17
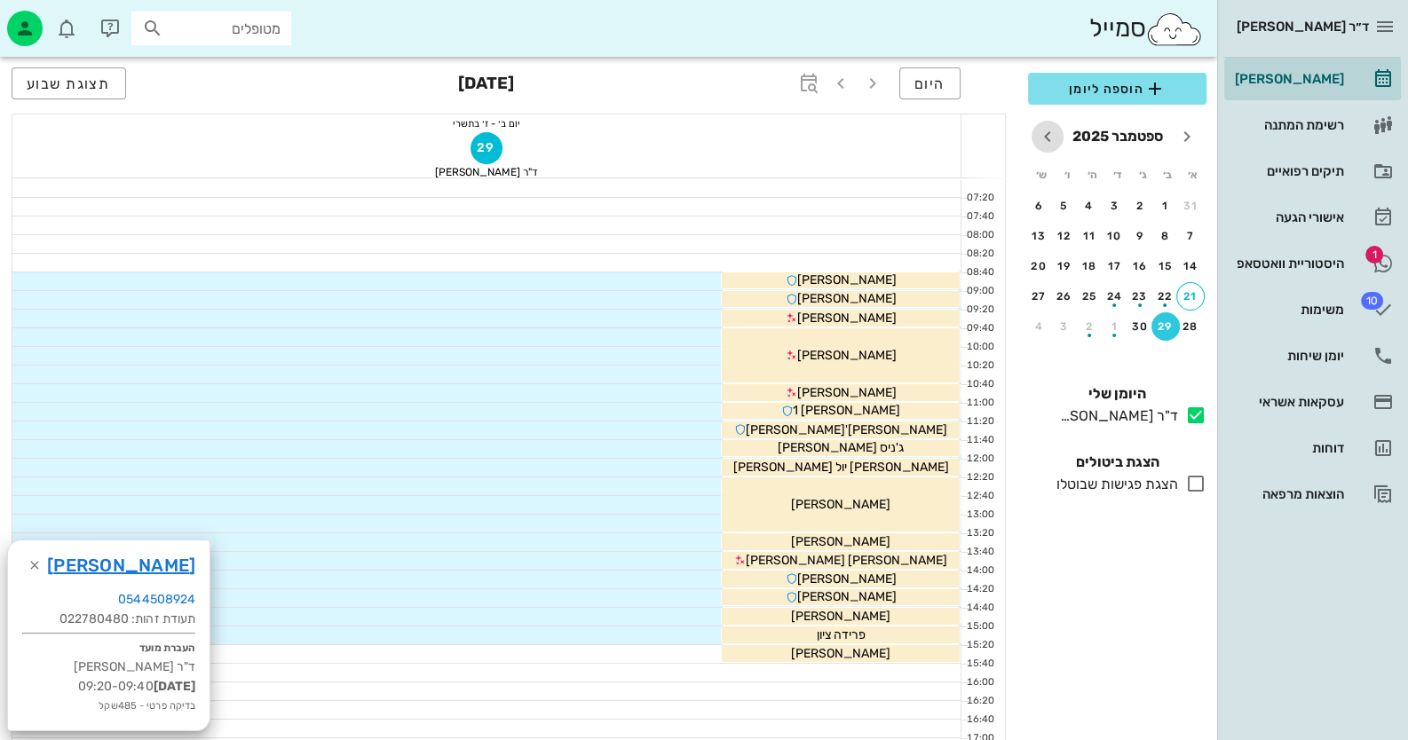
click at [1042, 141] on icon "חודש הבא" at bounding box center [1047, 136] width 21 height 21
click at [1193, 234] on div "5" at bounding box center [1190, 236] width 28 height 12
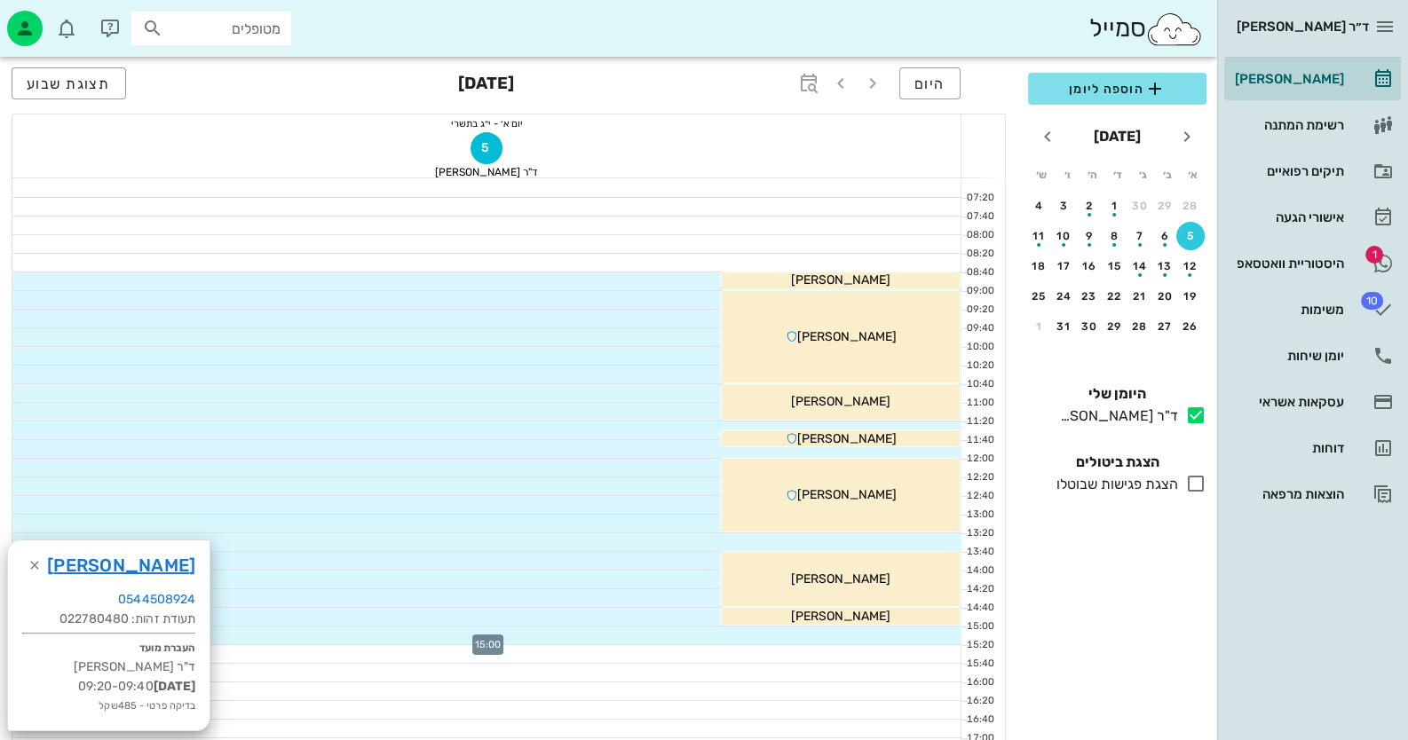
click at [916, 635] on div at bounding box center [486, 636] width 949 height 18
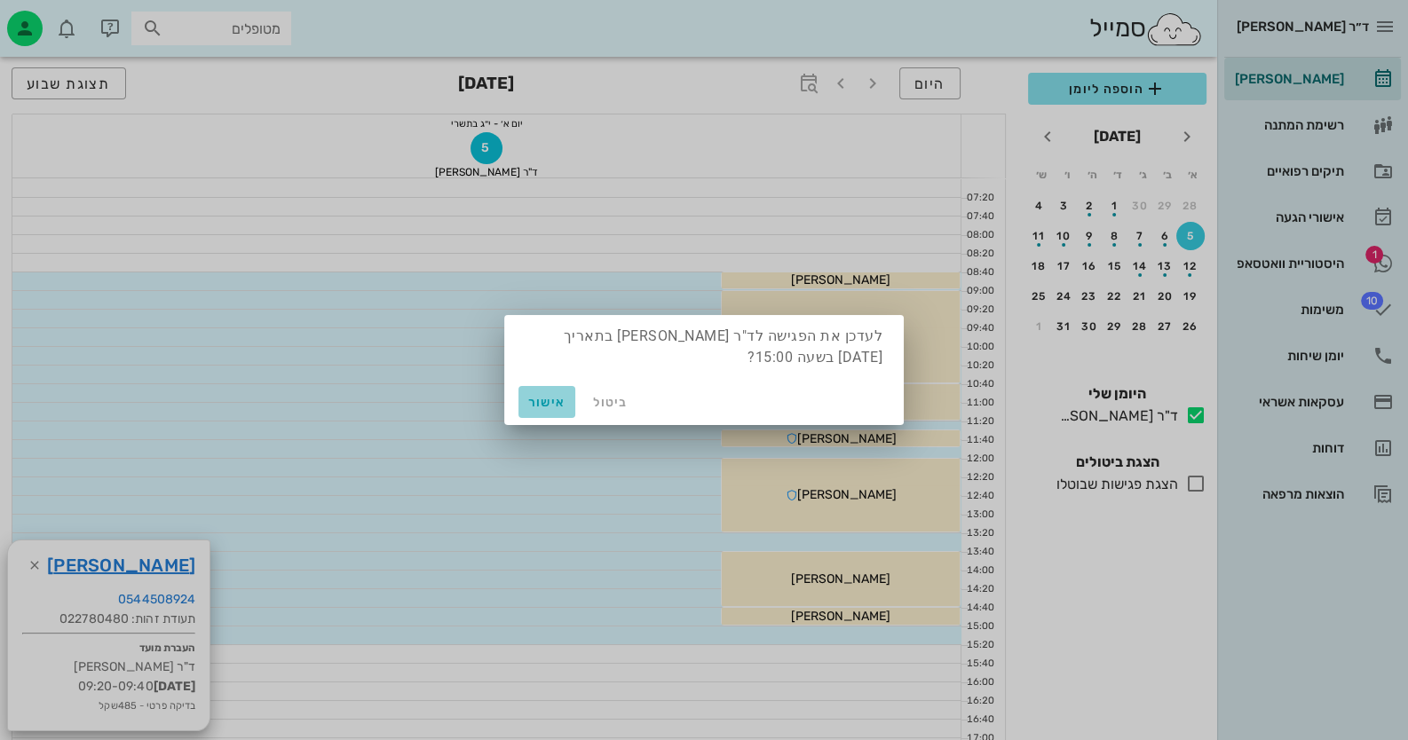
click at [542, 399] on span "אישור" at bounding box center [547, 402] width 43 height 15
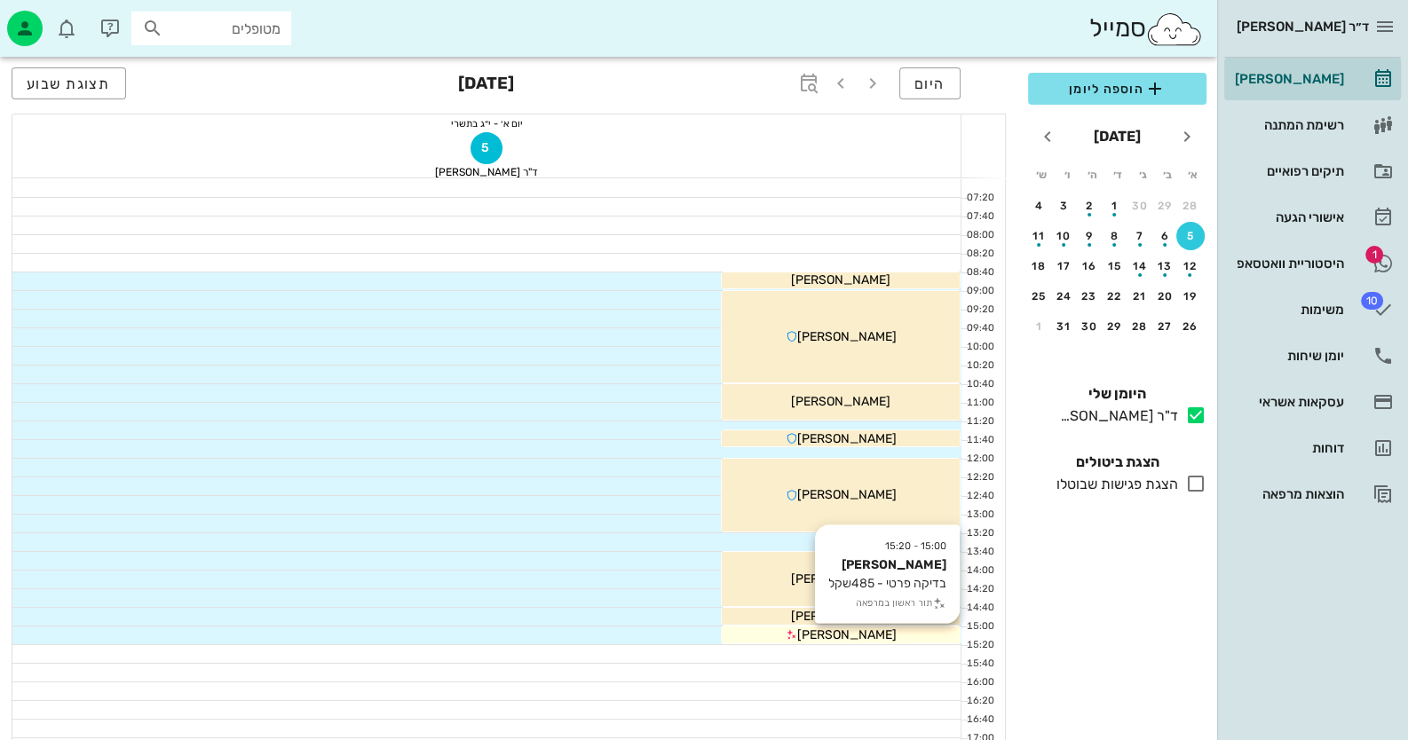
click at [916, 637] on div "[PERSON_NAME]" at bounding box center [841, 635] width 238 height 19
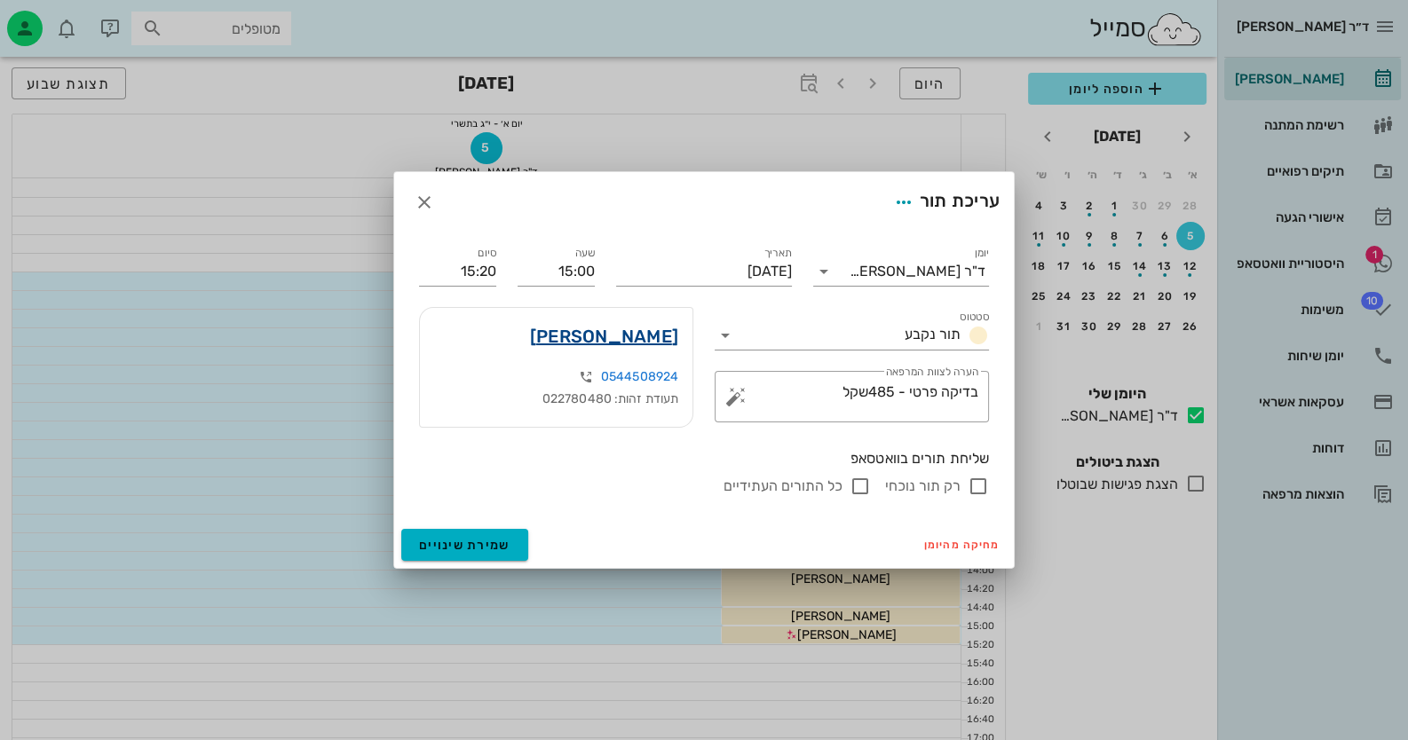
click at [651, 332] on link "[PERSON_NAME]" at bounding box center [604, 336] width 148 height 28
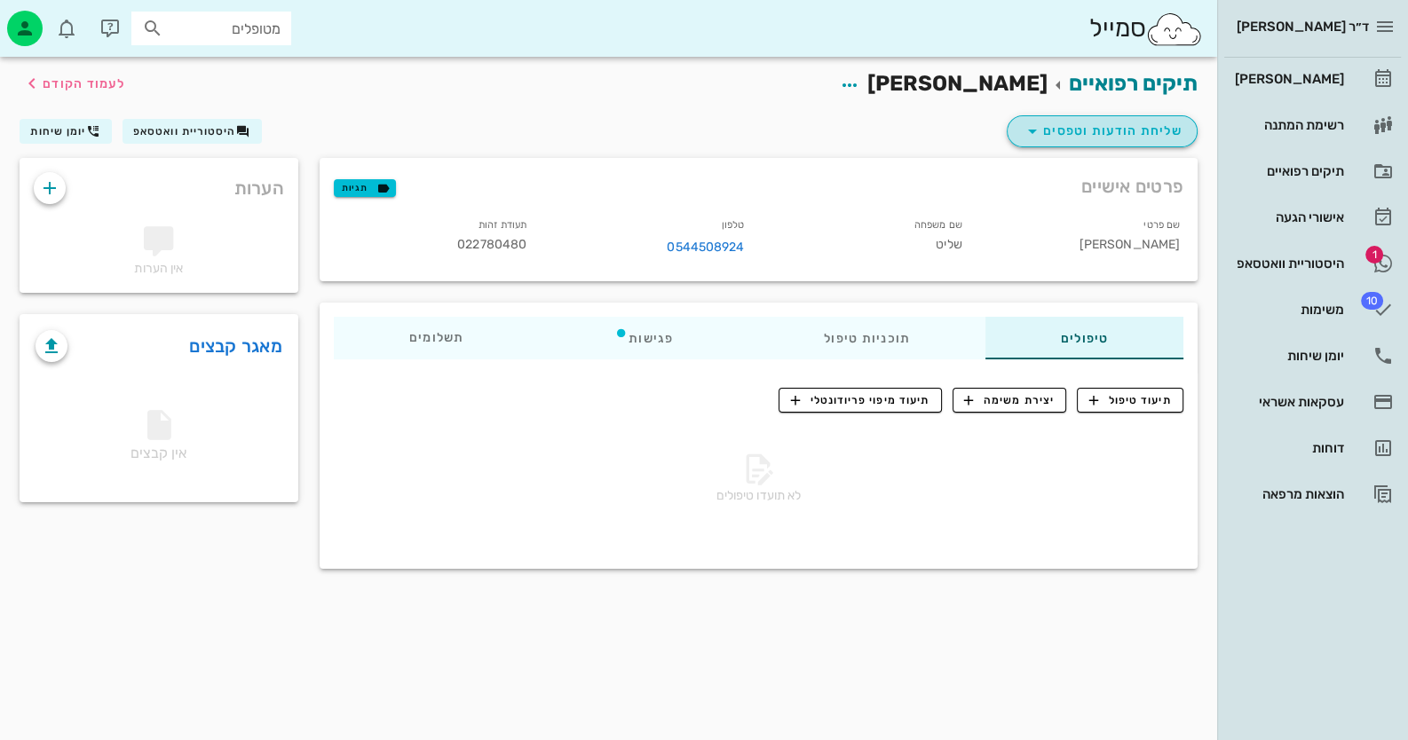
click at [1070, 131] on span "שליחת הודעות וטפסים" at bounding box center [1102, 131] width 161 height 21
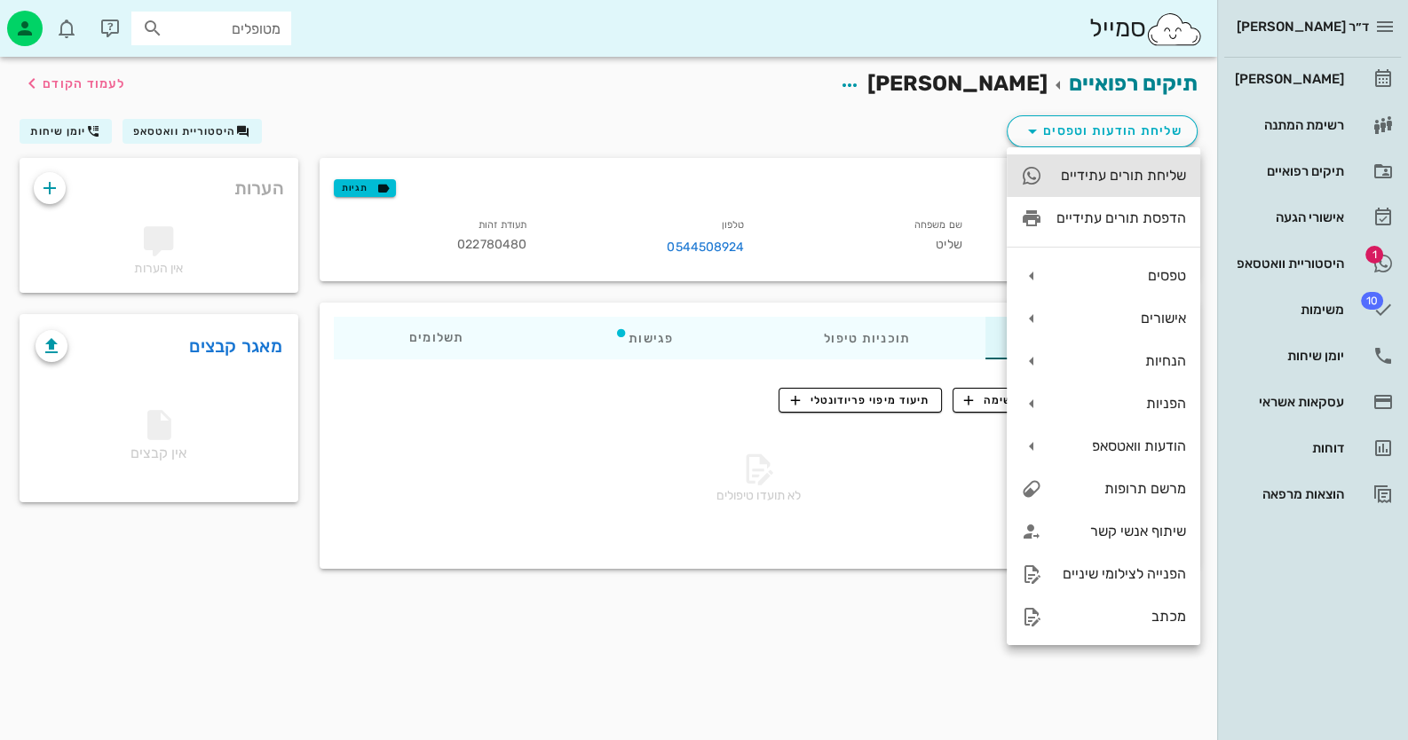
click at [1076, 178] on div "שליחת תורים עתידיים" at bounding box center [1121, 175] width 130 height 17
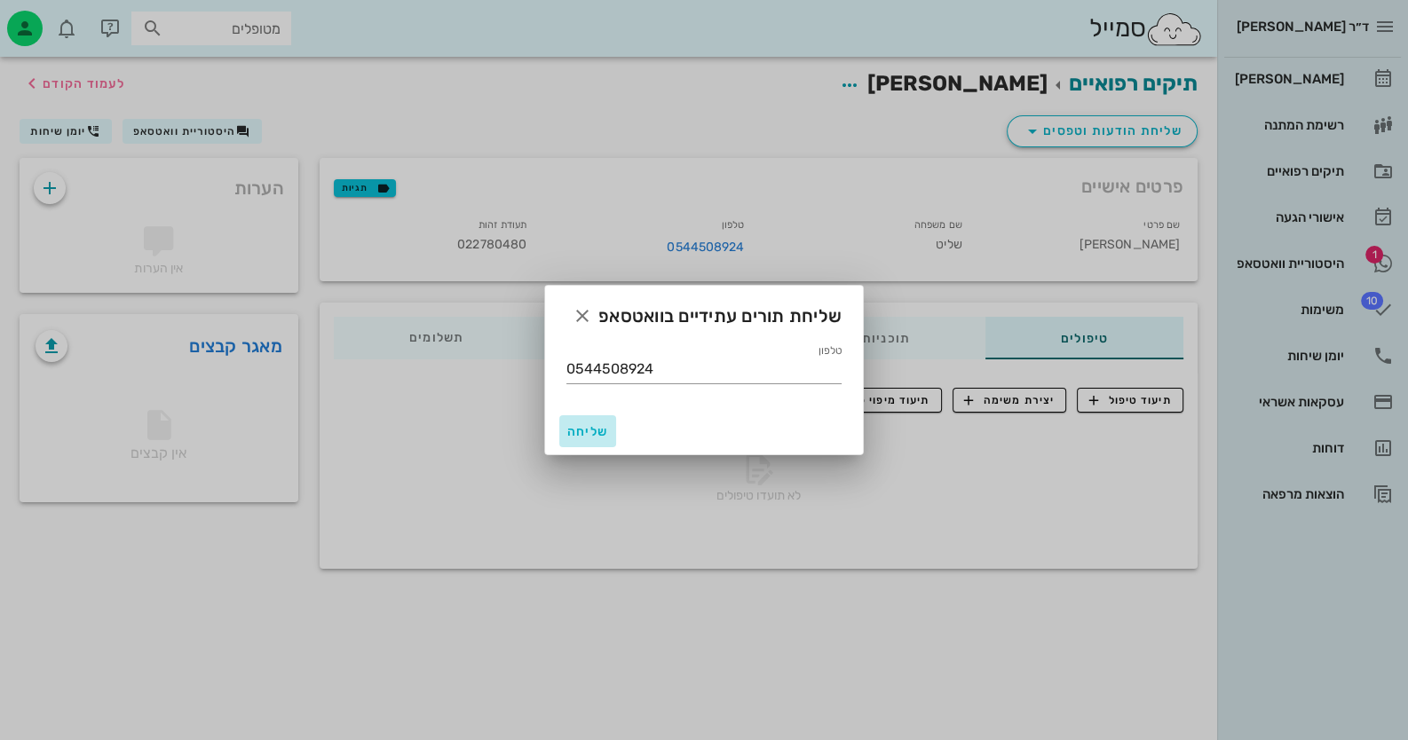
click at [582, 427] on span "שליחה" at bounding box center [587, 431] width 43 height 15
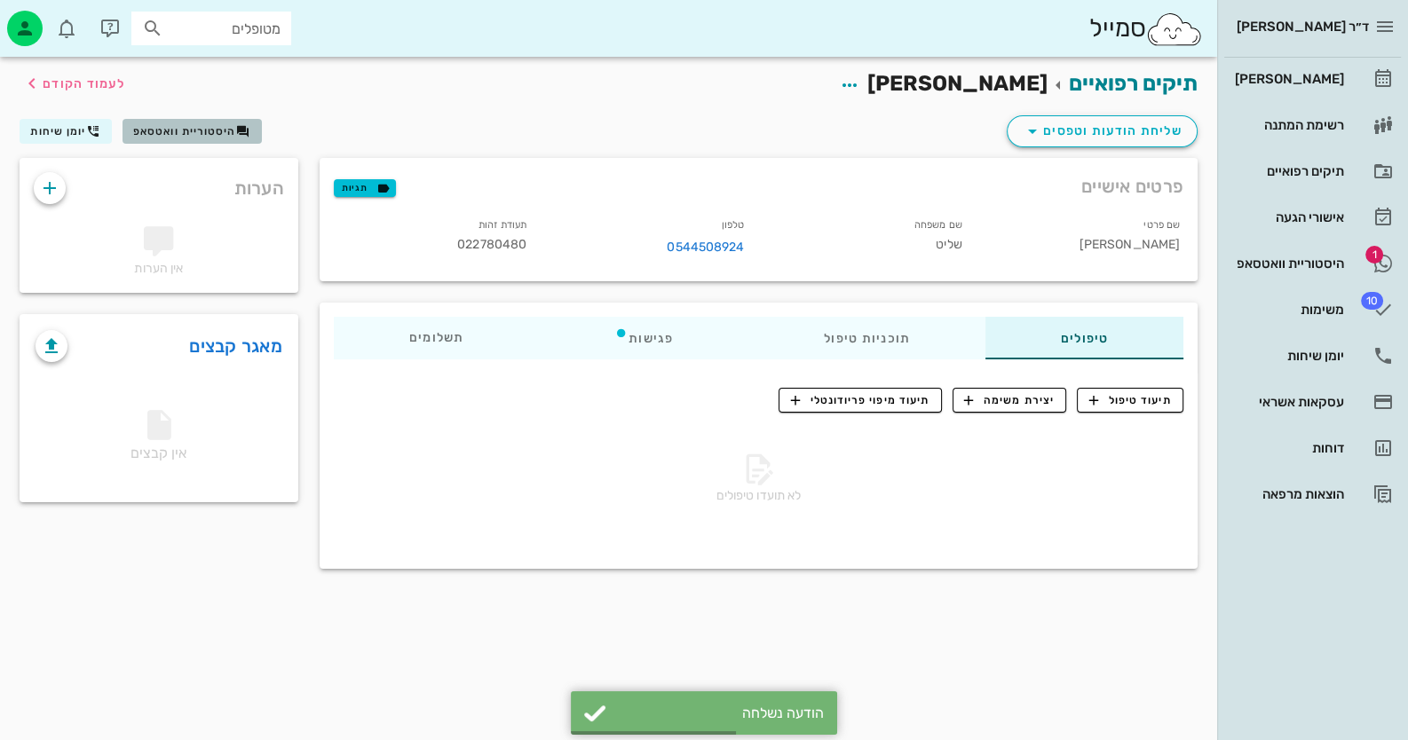
click at [194, 125] on span "היסטוריית וואטסאפ" at bounding box center [184, 131] width 103 height 12
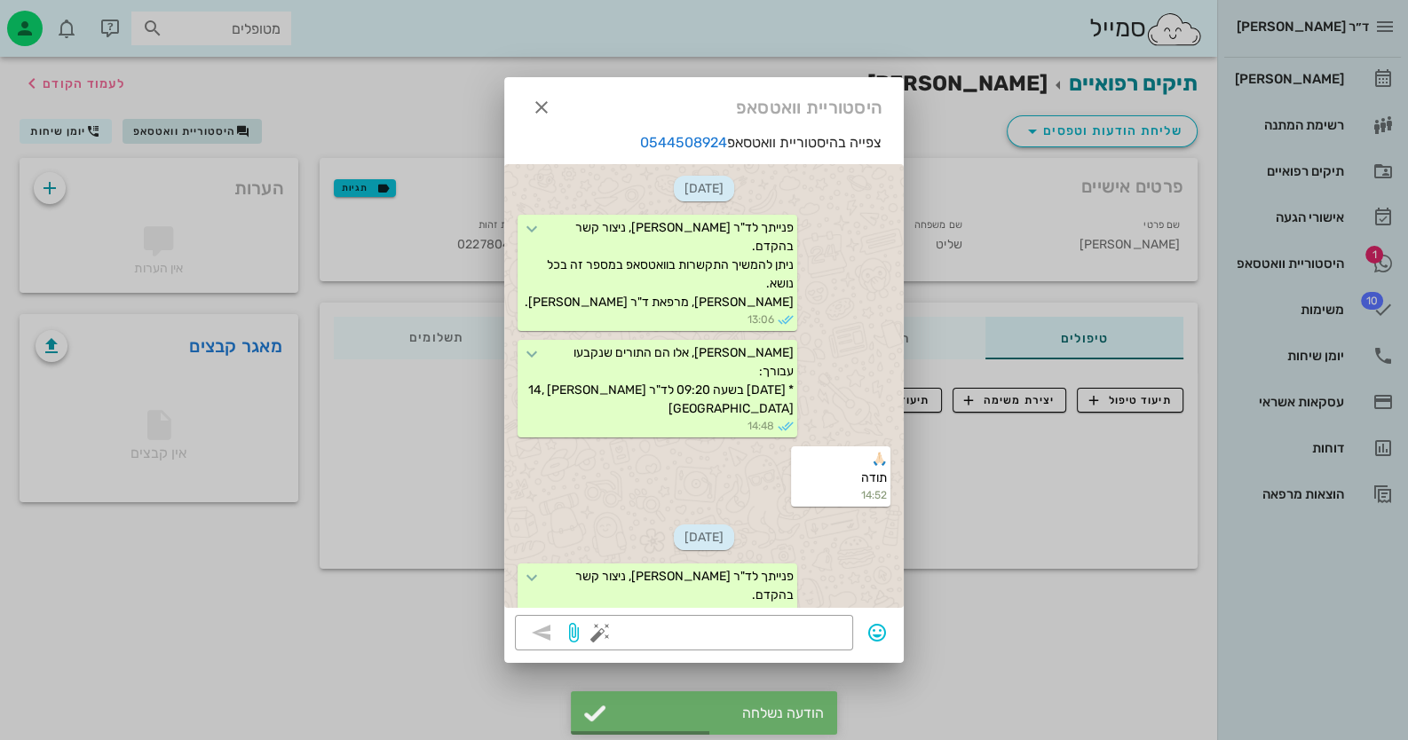
scroll to position [346, 0]
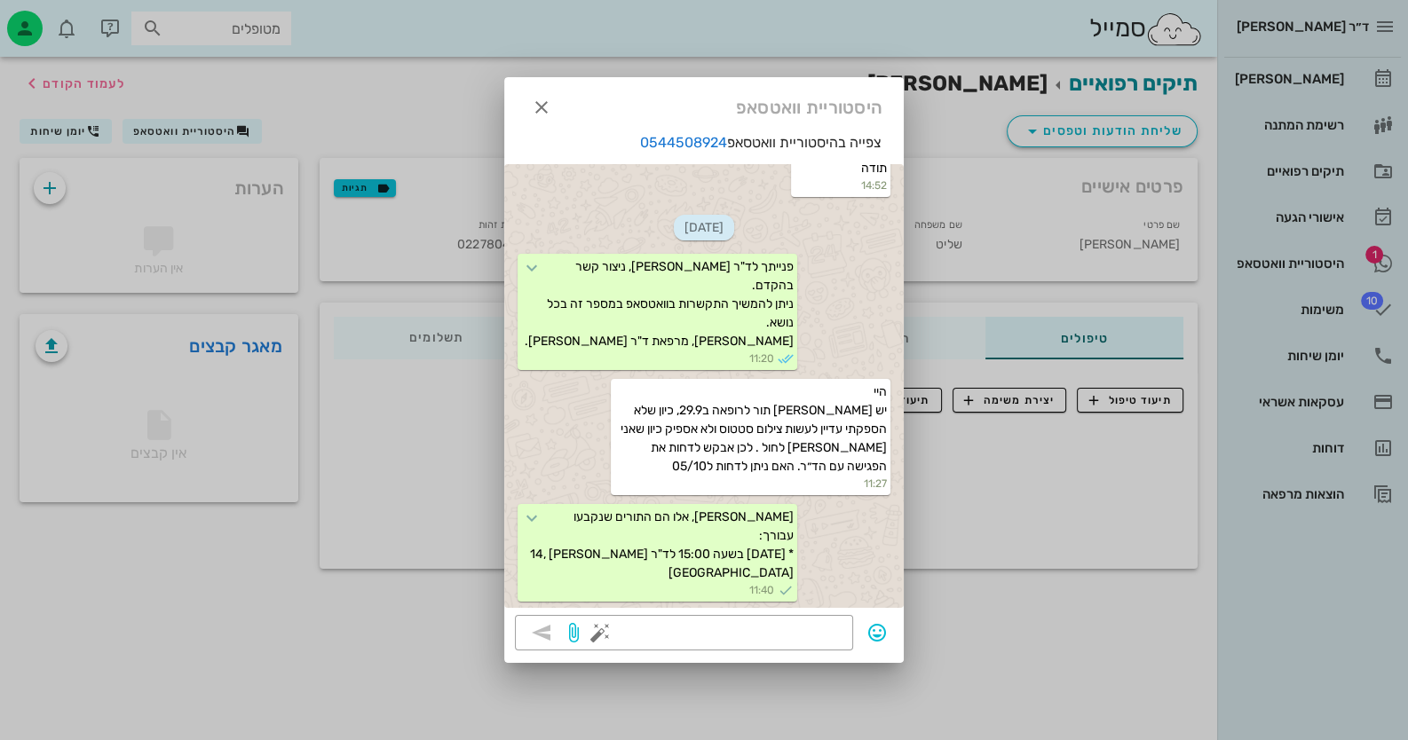
click at [1305, 257] on div at bounding box center [704, 370] width 1408 height 740
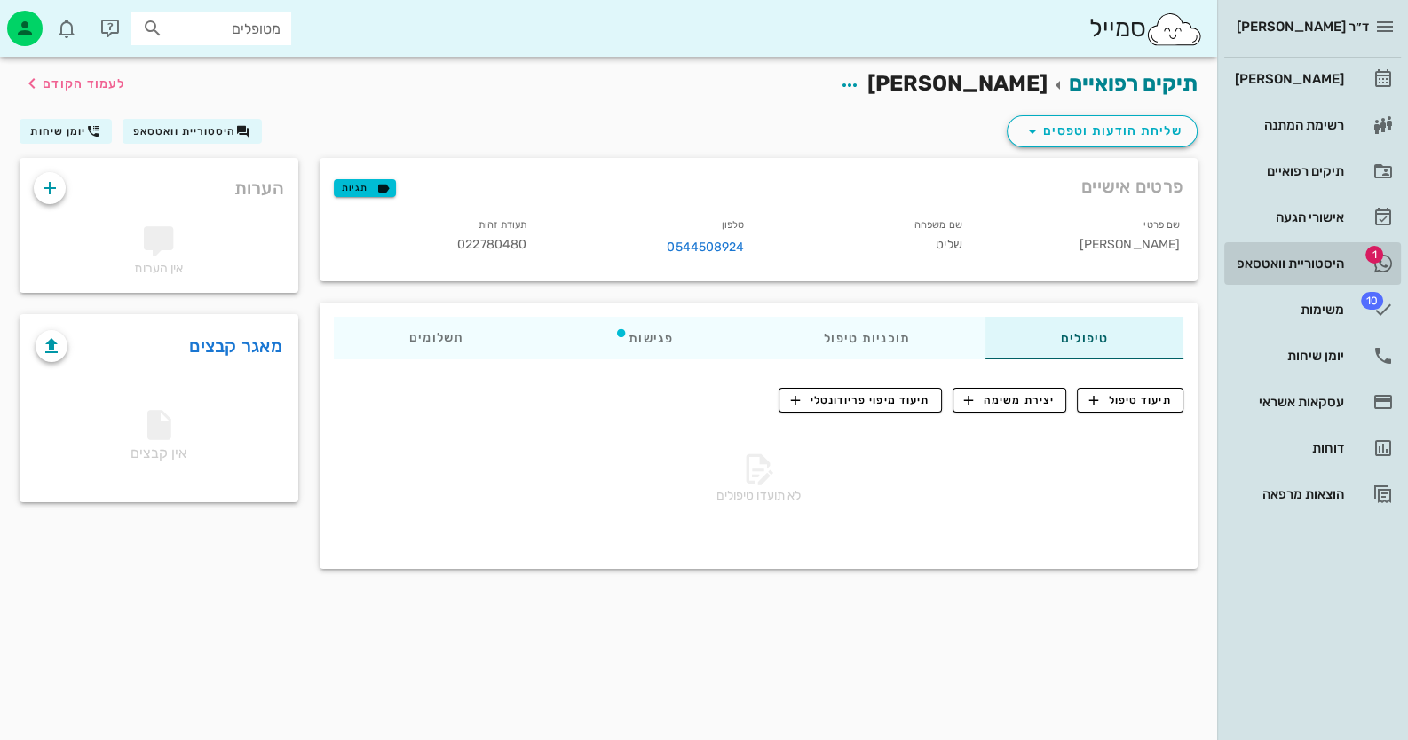
click at [1305, 257] on div "היסטוריית וואטסאפ" at bounding box center [1287, 264] width 113 height 14
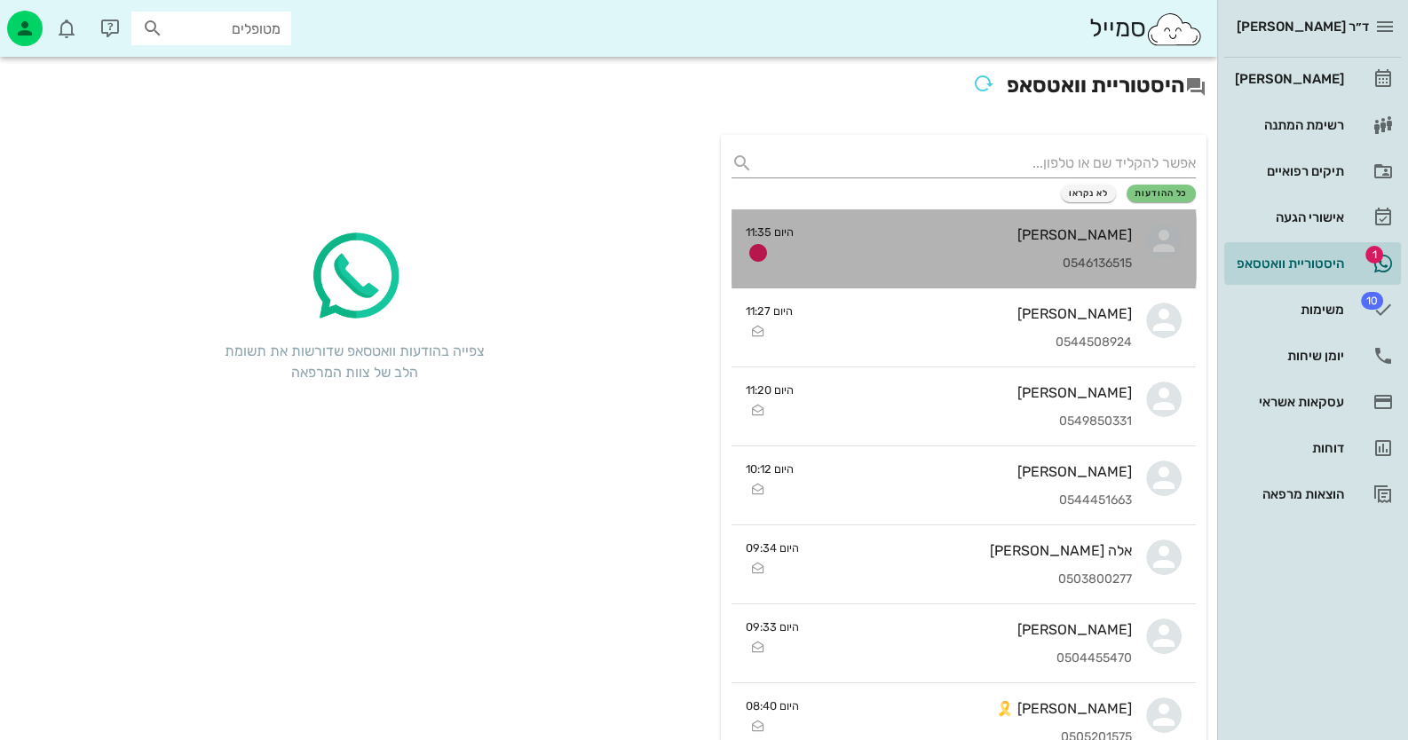
click at [1064, 248] on div "[PERSON_NAME] 0546136515" at bounding box center [970, 249] width 324 height 78
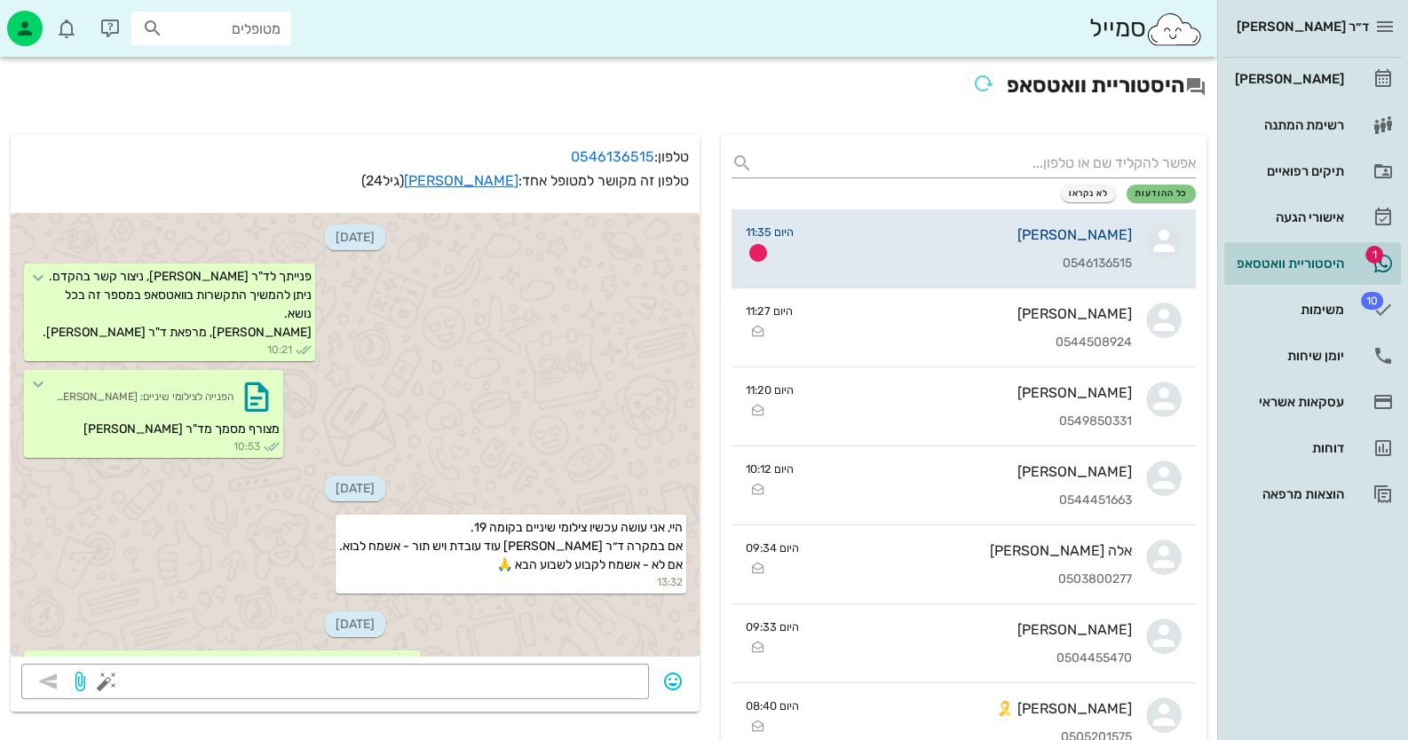
scroll to position [841, 0]
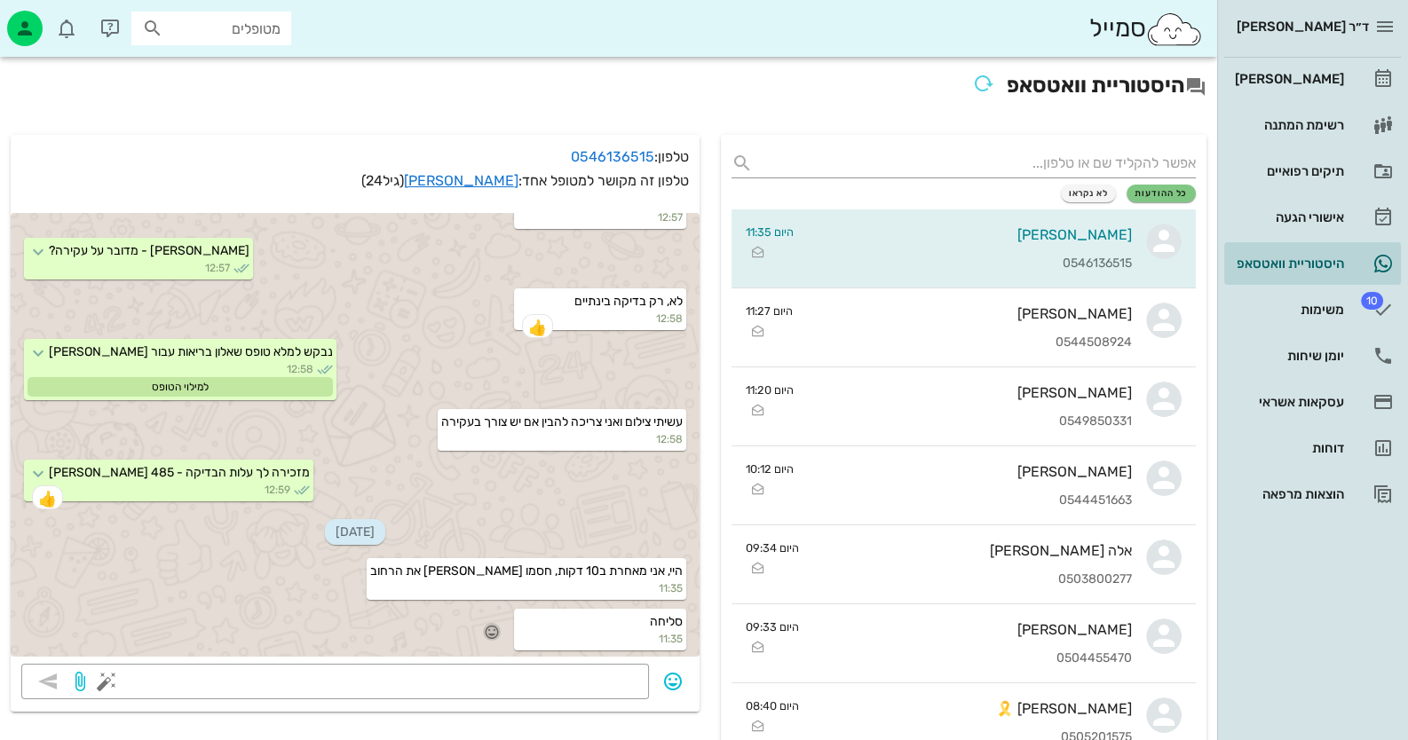
click at [499, 631] on icon "button" at bounding box center [492, 632] width 16 height 16
click at [494, 603] on div "👍" at bounding box center [478, 606] width 32 height 34
click at [1312, 91] on div "[PERSON_NAME]" at bounding box center [1287, 79] width 113 height 28
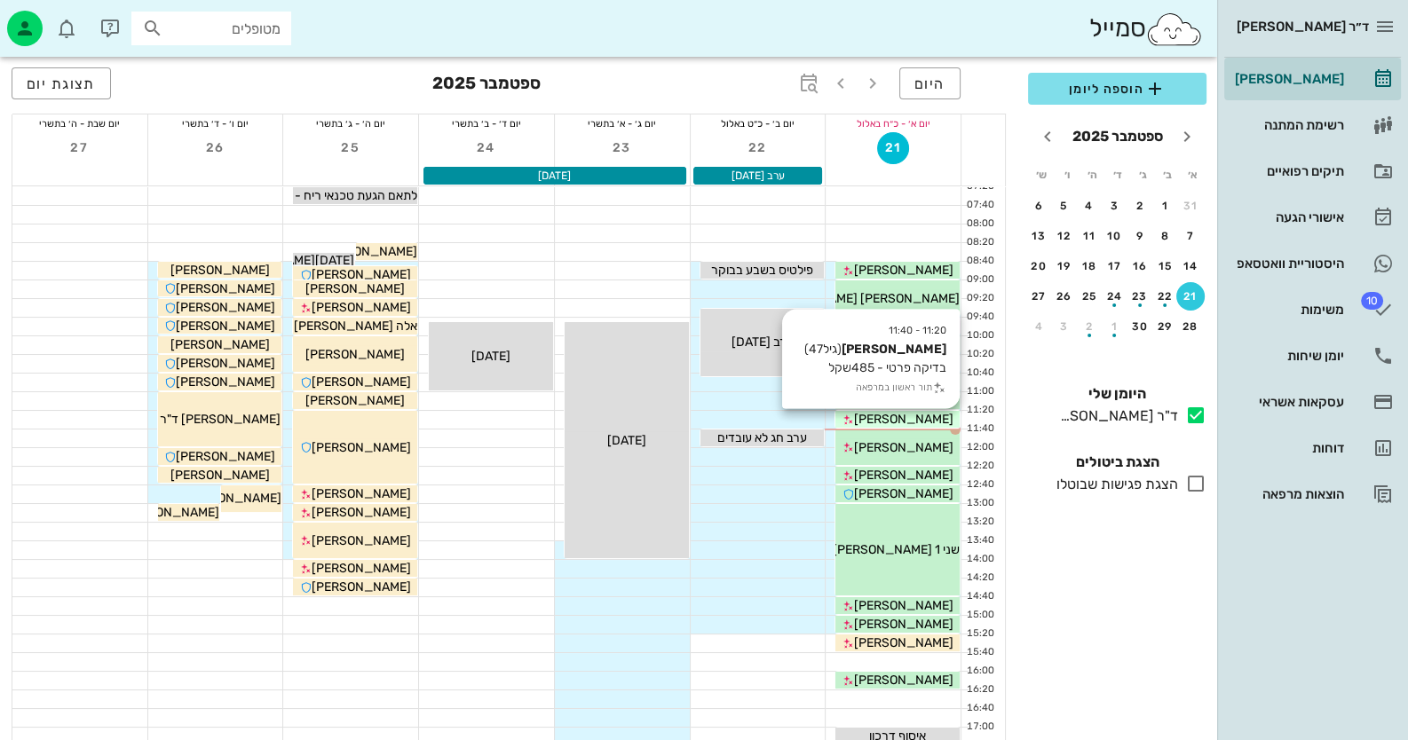
click at [943, 417] on div "[PERSON_NAME]" at bounding box center [897, 419] width 124 height 19
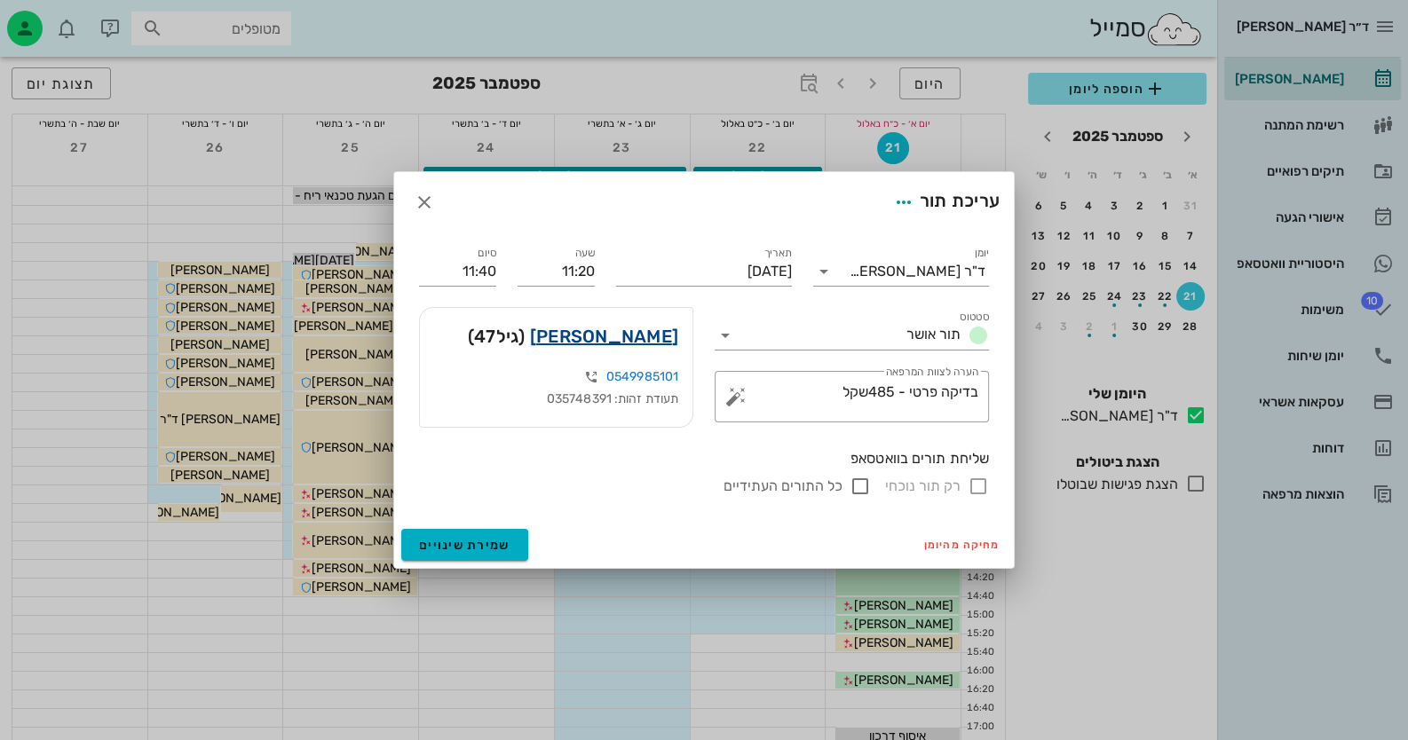
click at [666, 344] on link "[PERSON_NAME]" at bounding box center [604, 336] width 148 height 28
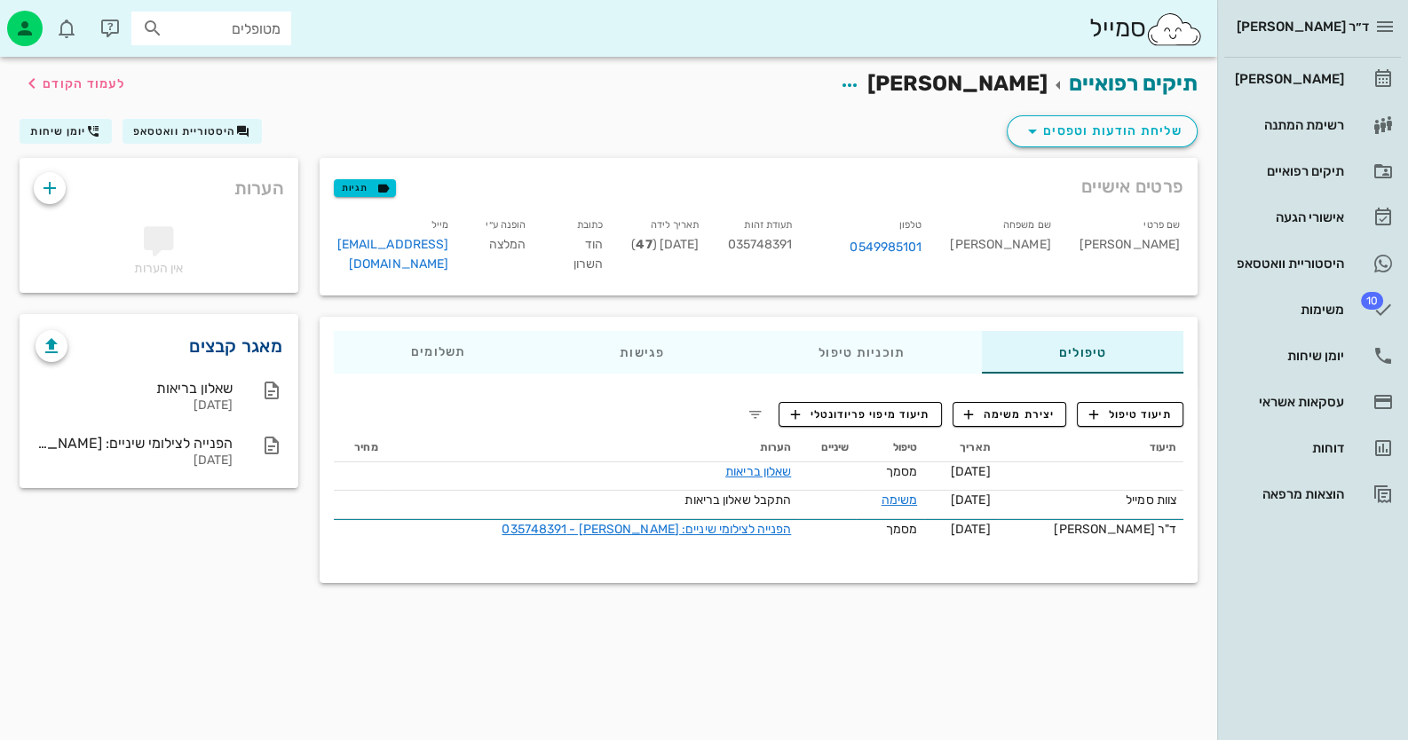
click at [242, 350] on link "מאגר קבצים" at bounding box center [235, 346] width 93 height 28
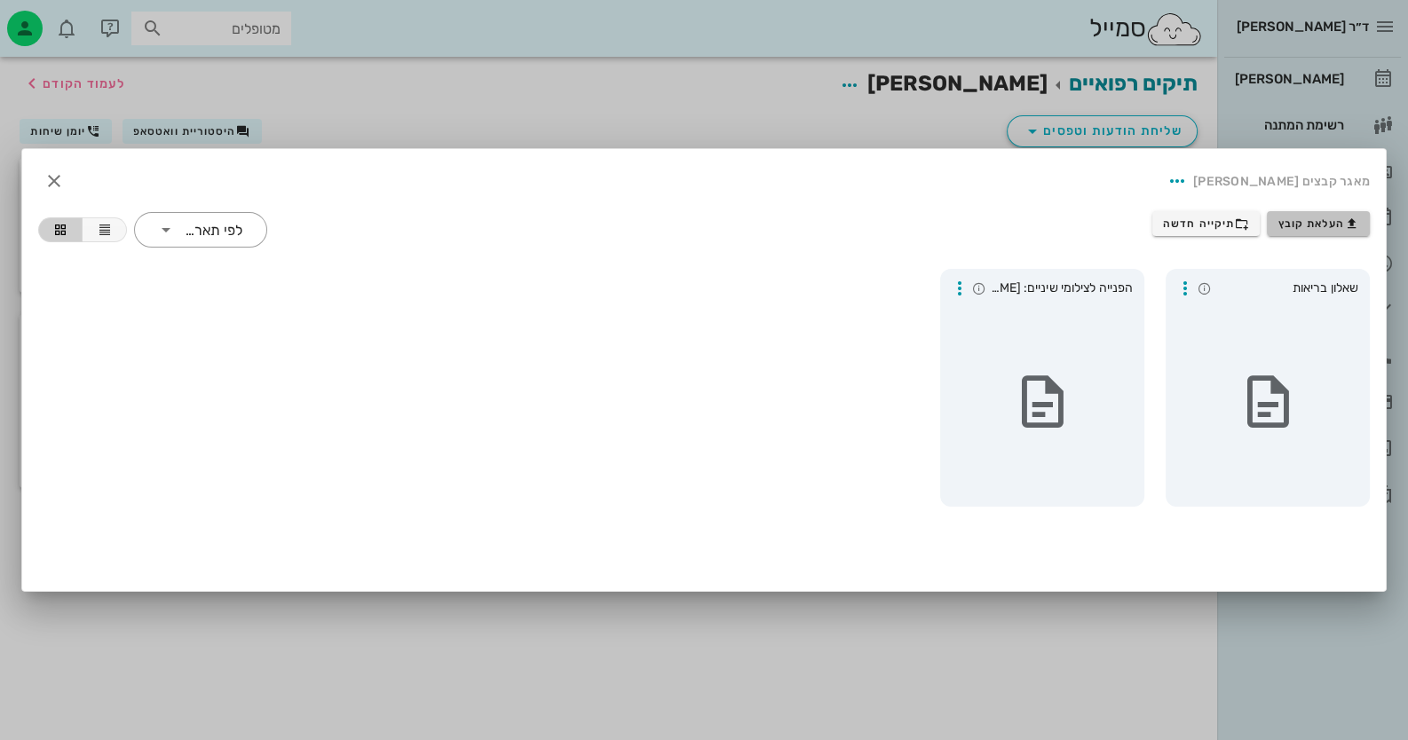
click at [1339, 221] on span "העלאת קובץ" at bounding box center [1318, 224] width 81 height 14
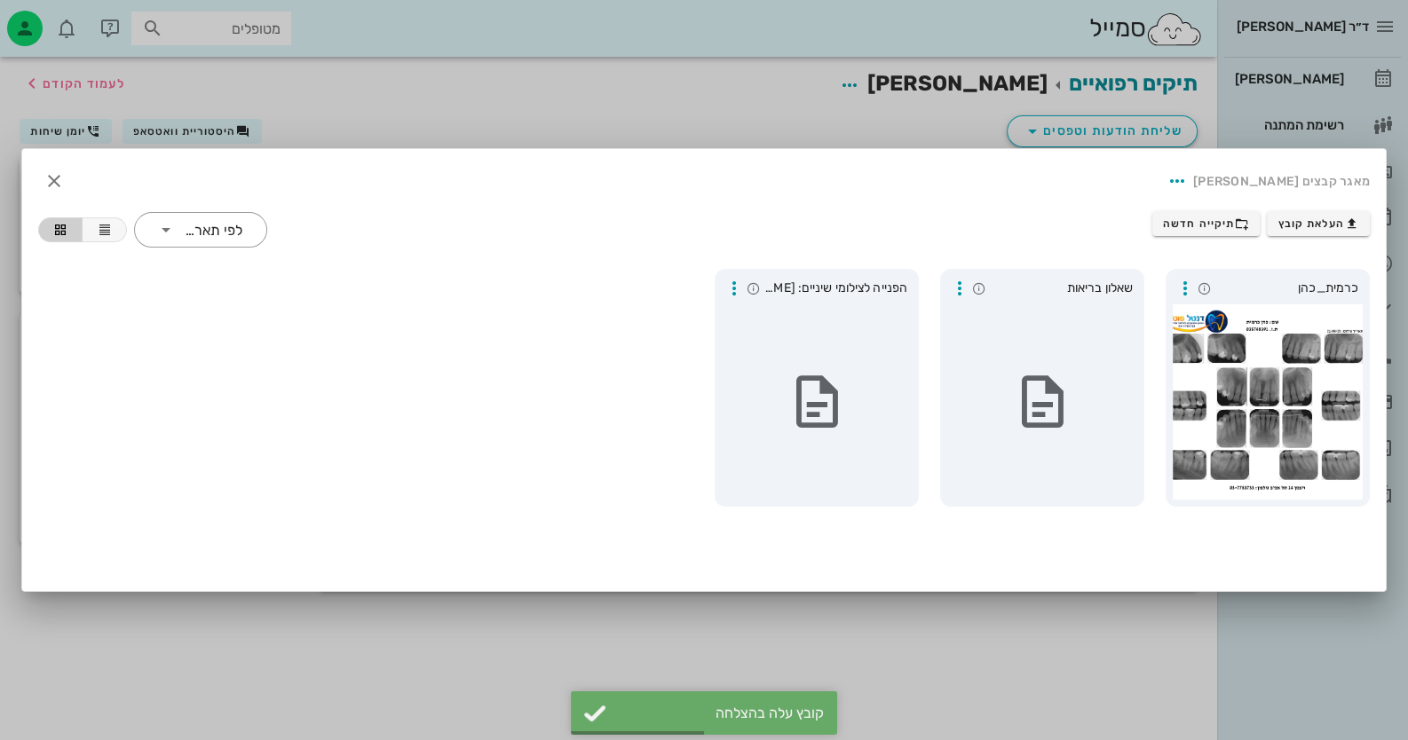
click at [891, 670] on div at bounding box center [704, 370] width 1408 height 740
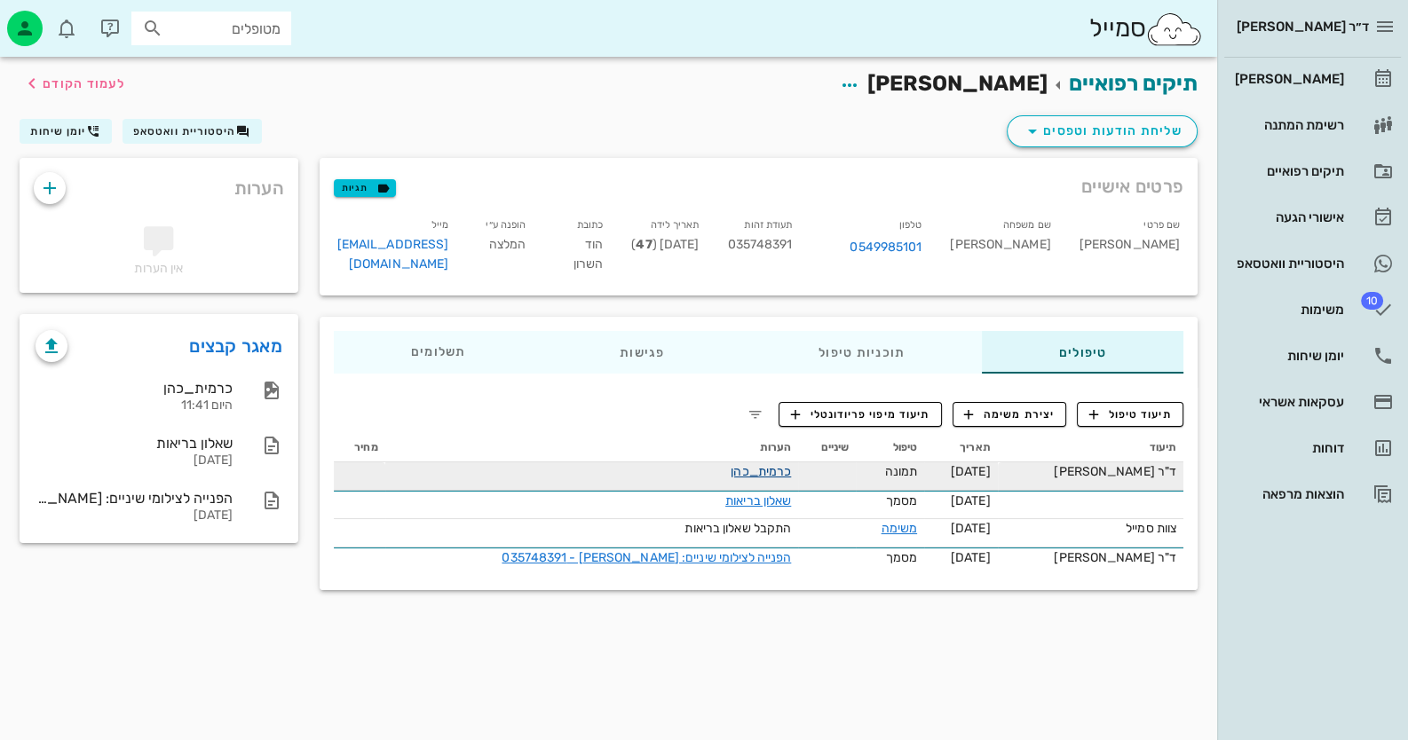
click at [732, 464] on link "כרמית_כהן" at bounding box center [761, 471] width 60 height 15
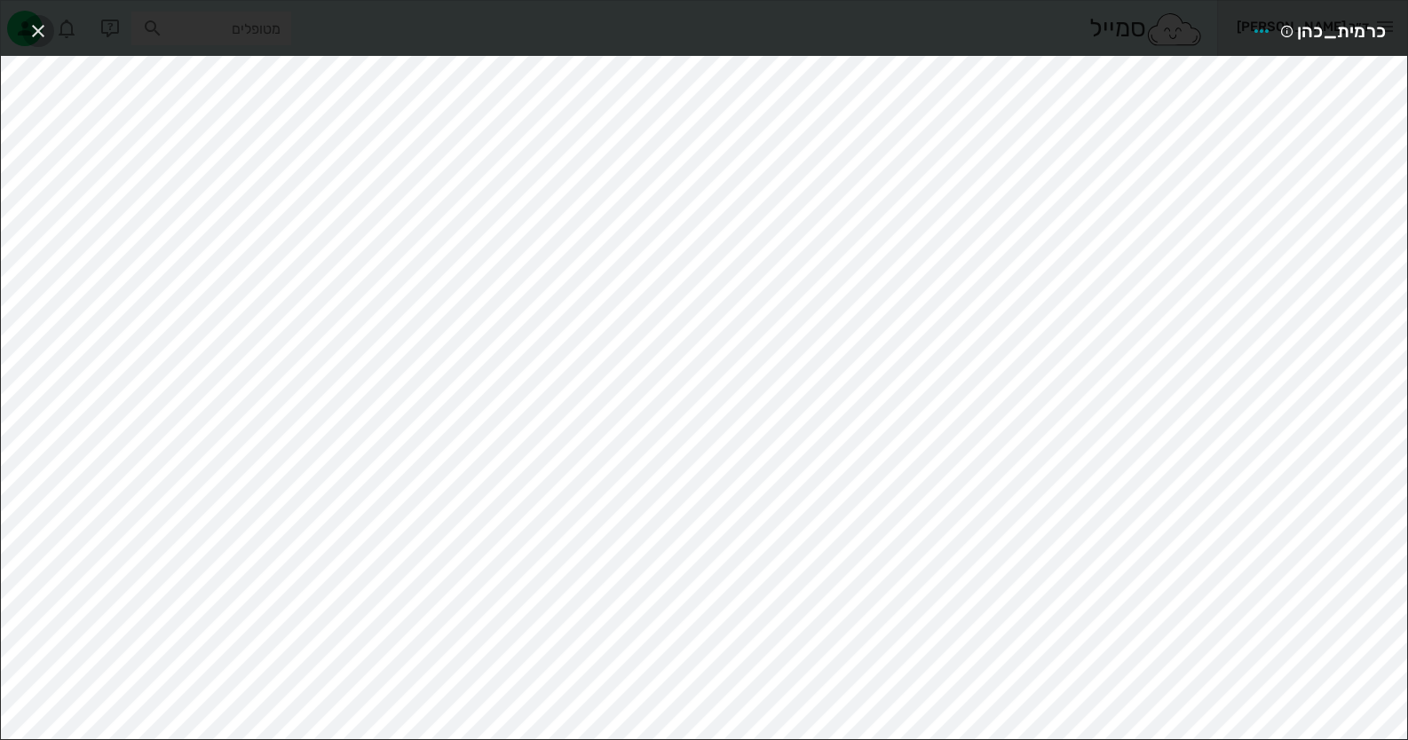
click at [51, 34] on span "button" at bounding box center [38, 30] width 32 height 21
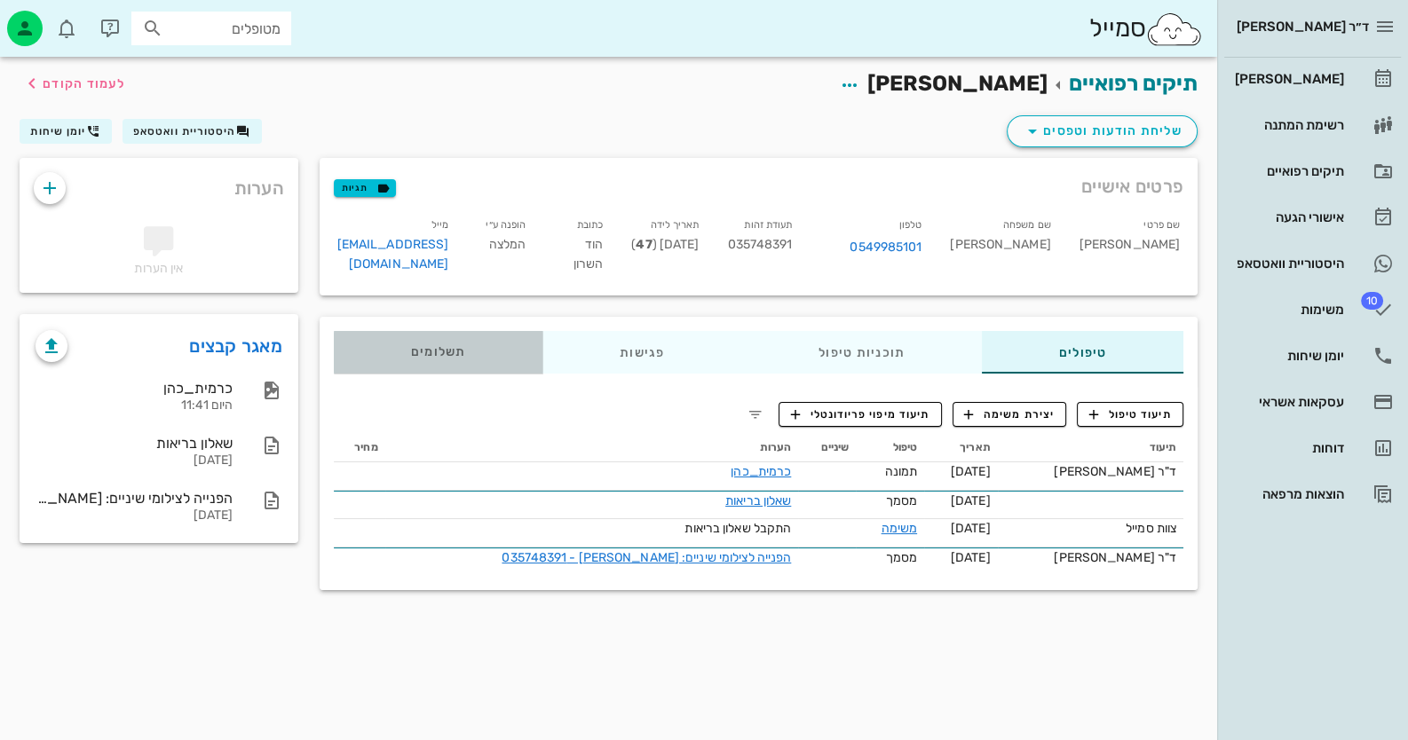
click at [454, 331] on div "תשלומים 0₪" at bounding box center [438, 352] width 209 height 43
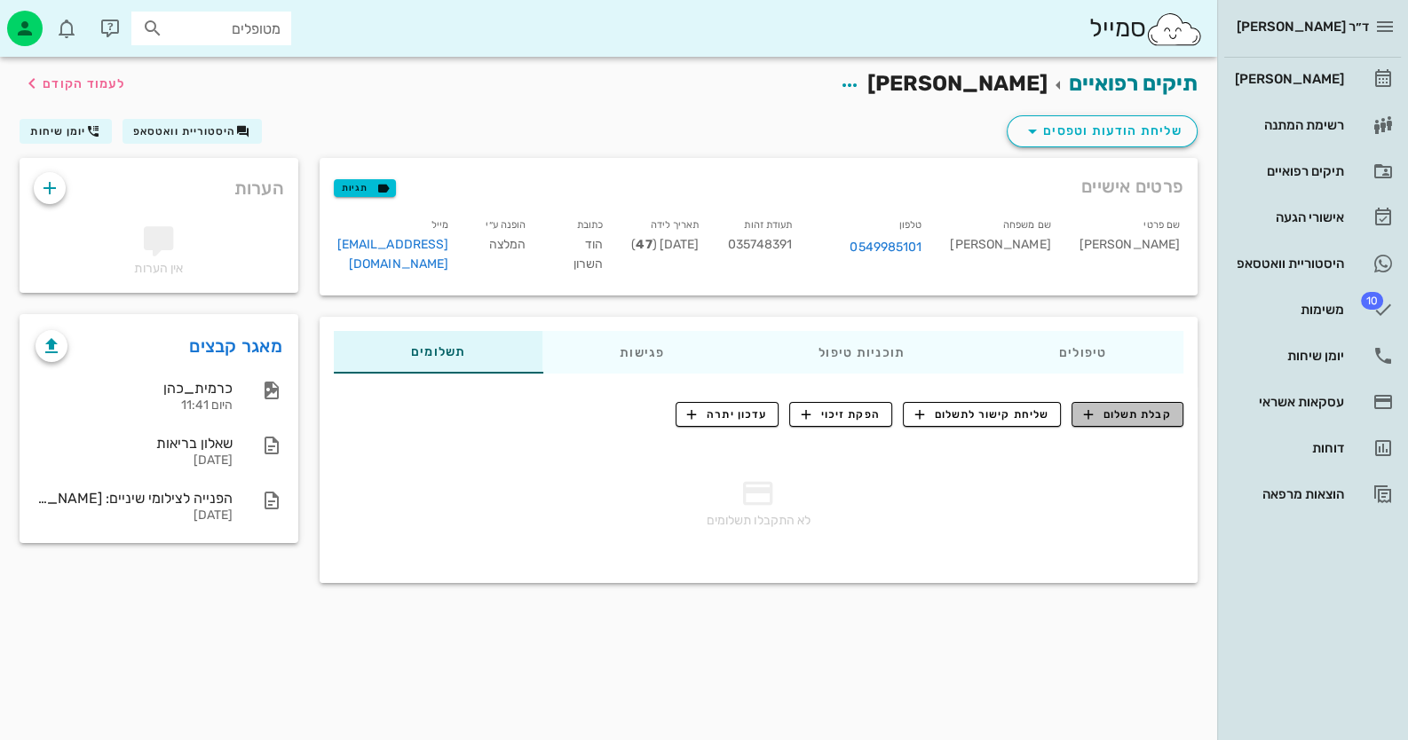
click at [1130, 407] on span "קבלת תשלום" at bounding box center [1128, 415] width 88 height 16
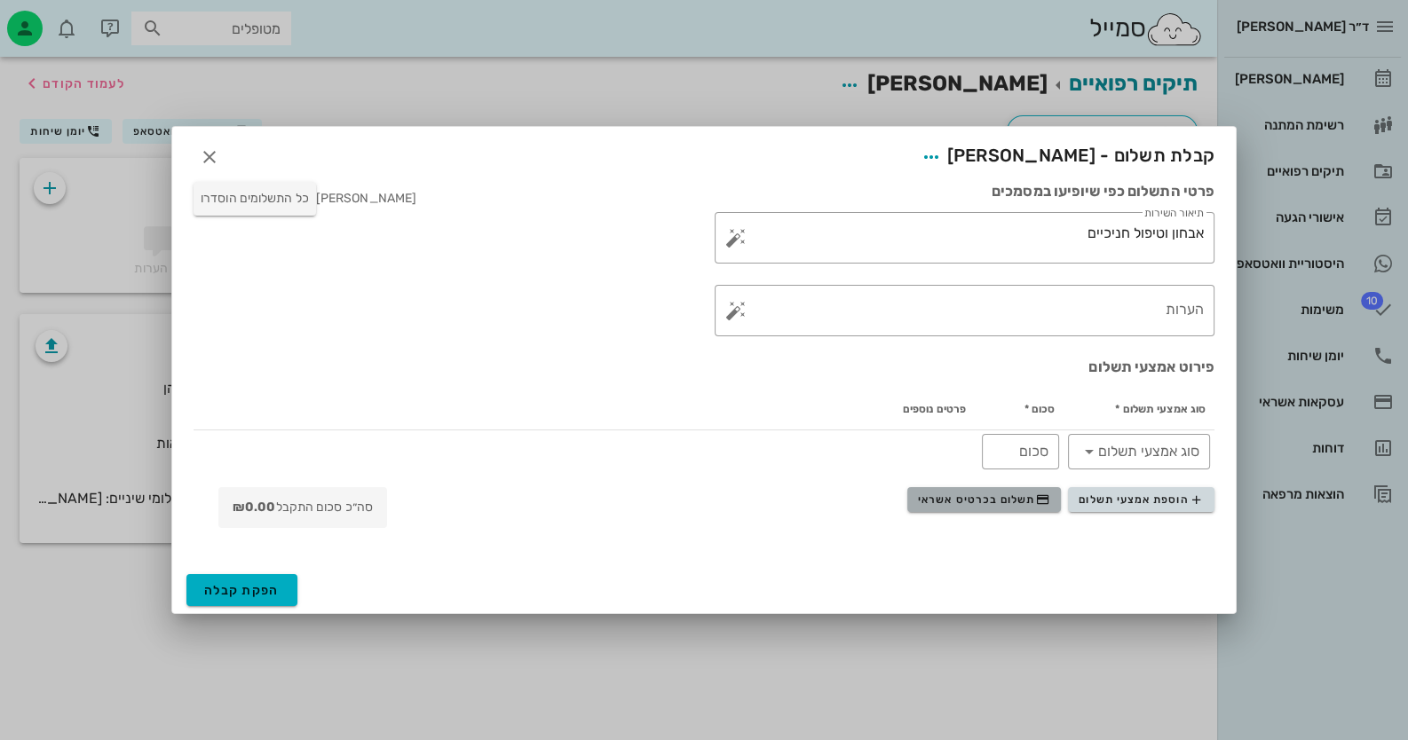
click at [995, 493] on span "תשלום בכרטיס אשראי" at bounding box center [983, 500] width 131 height 14
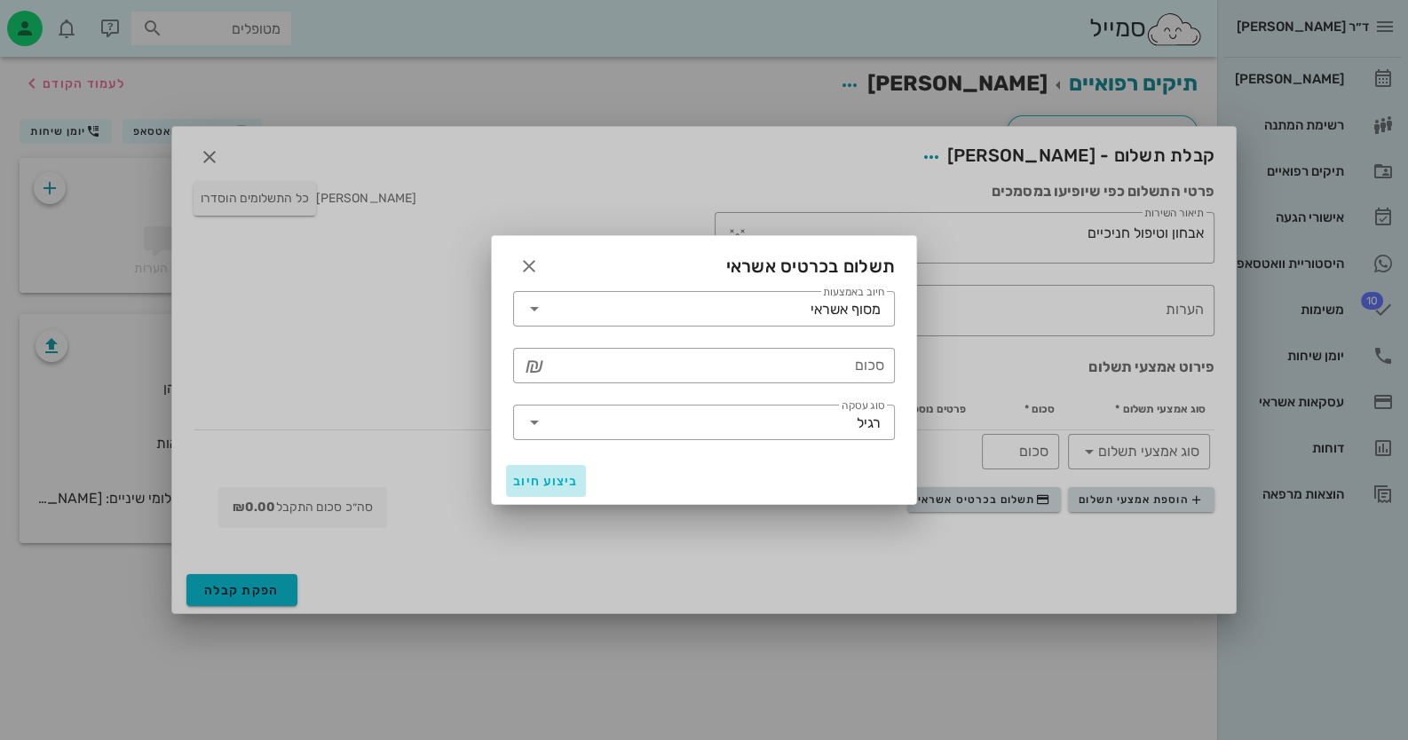
click at [535, 485] on span "ביצוע חיוב" at bounding box center [546, 481] width 66 height 15
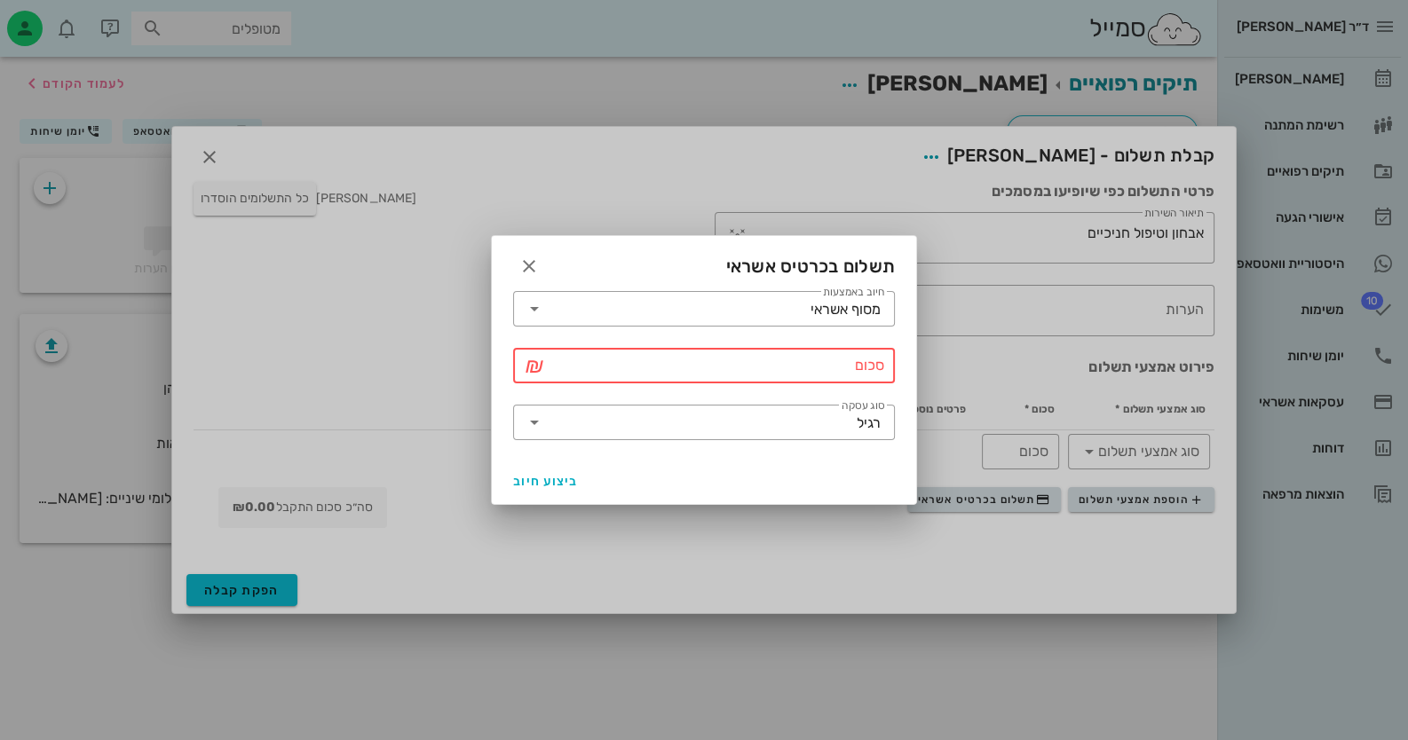
click at [661, 349] on div "סכום" at bounding box center [717, 366] width 336 height 36
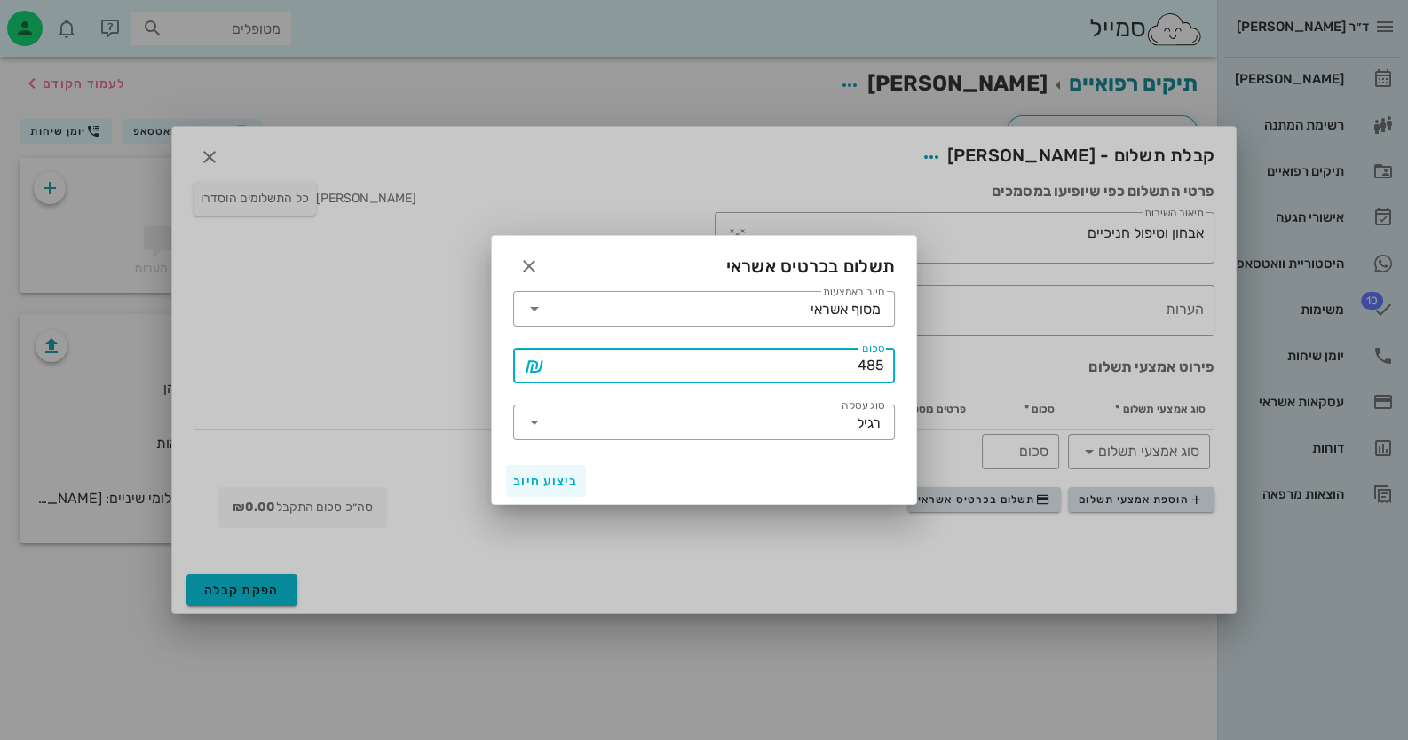
type input "485"
click at [542, 469] on button "ביצוע חיוב" at bounding box center [546, 481] width 80 height 32
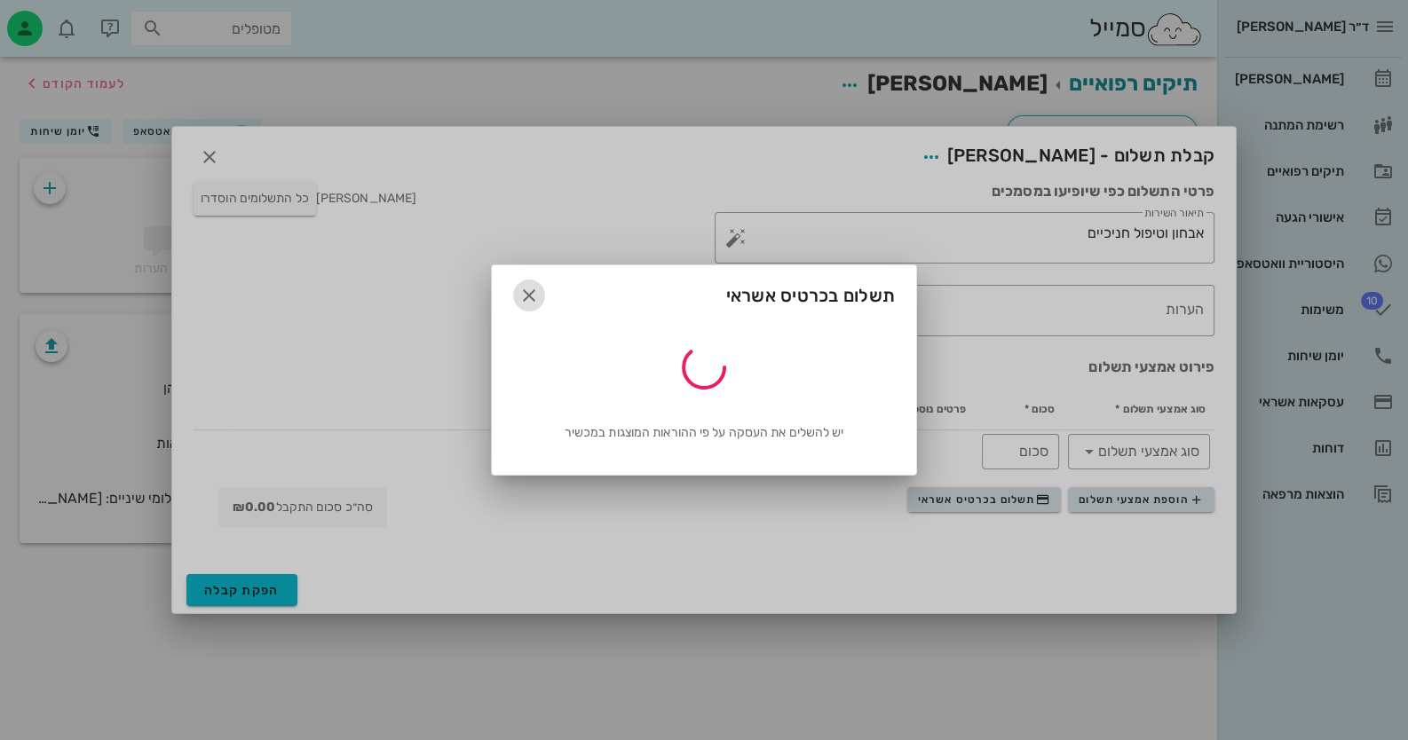
click at [538, 293] on icon "button" at bounding box center [528, 295] width 21 height 21
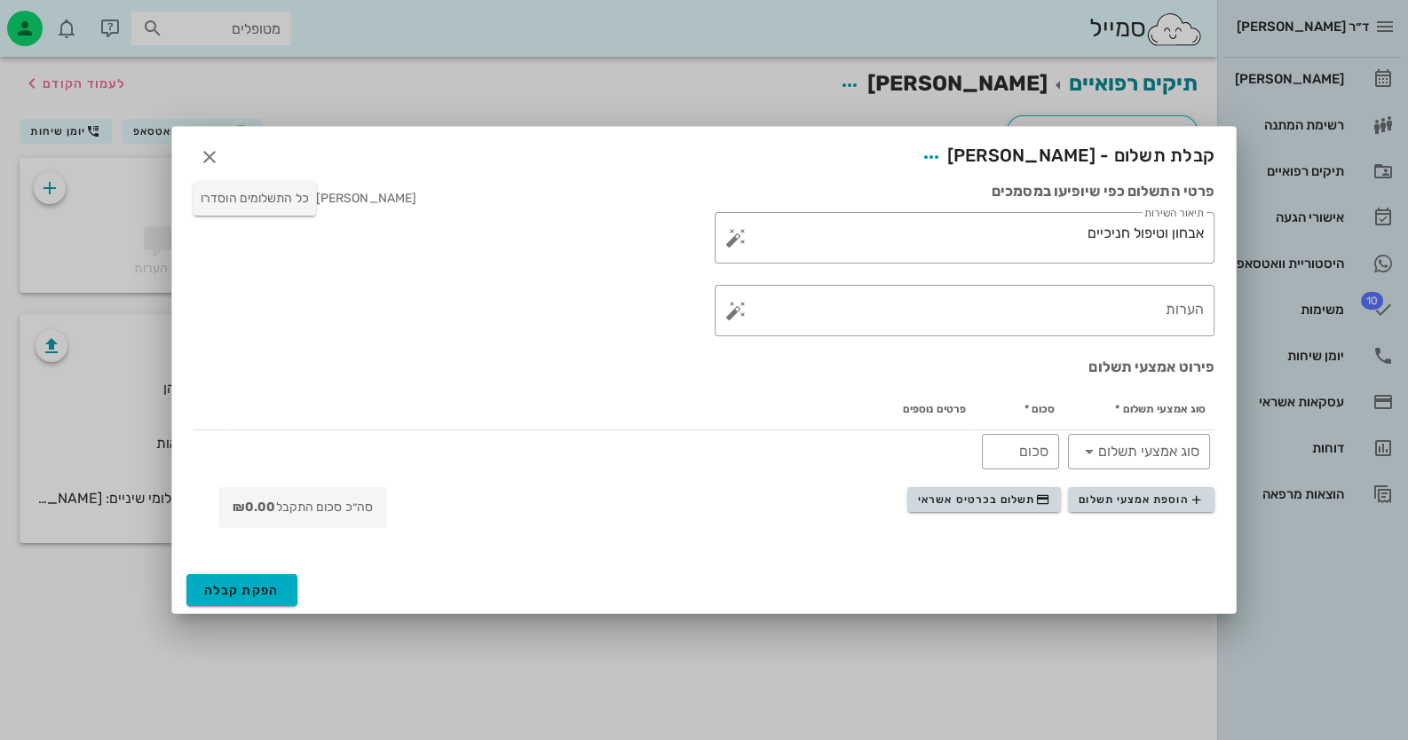
click at [1336, 432] on div at bounding box center [704, 370] width 1408 height 740
click at [217, 158] on icon "button" at bounding box center [209, 156] width 21 height 21
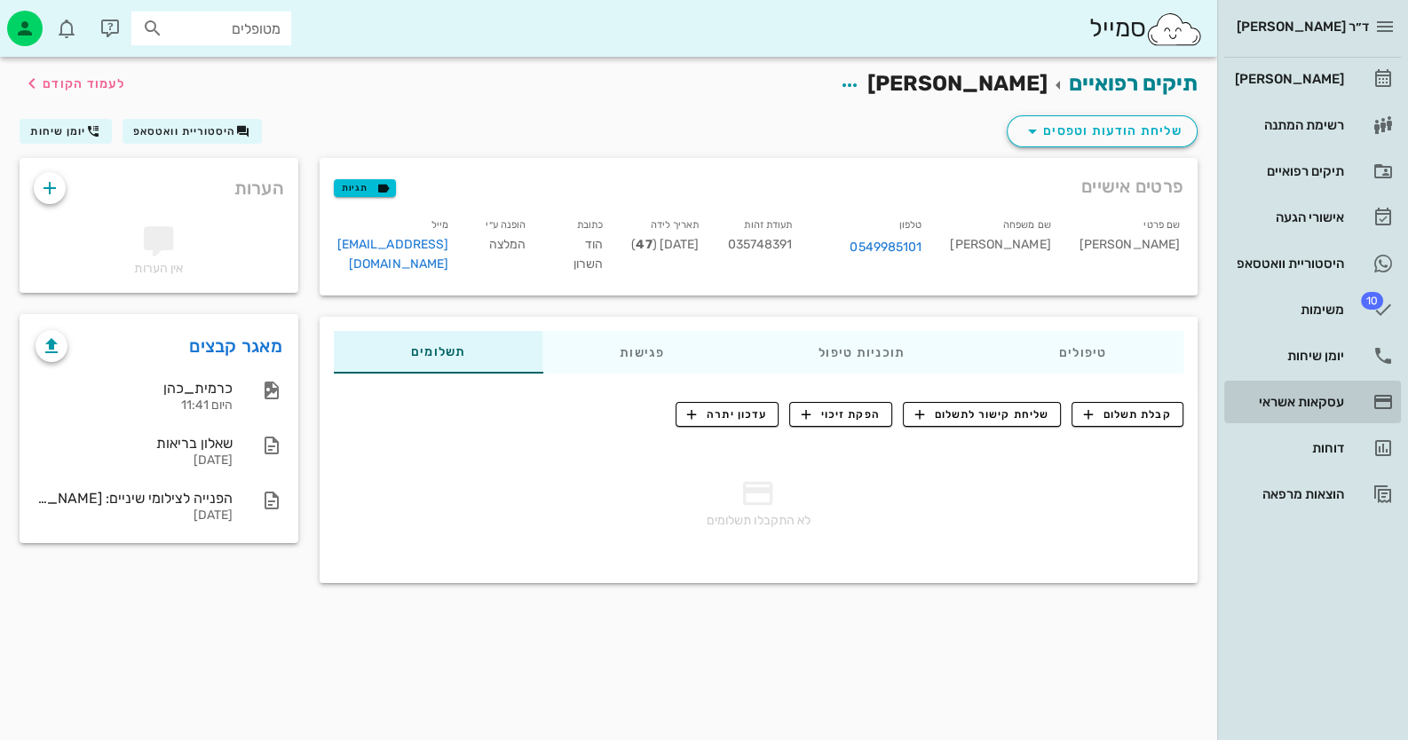
click at [1357, 394] on link "עסקאות אשראי" at bounding box center [1312, 402] width 177 height 43
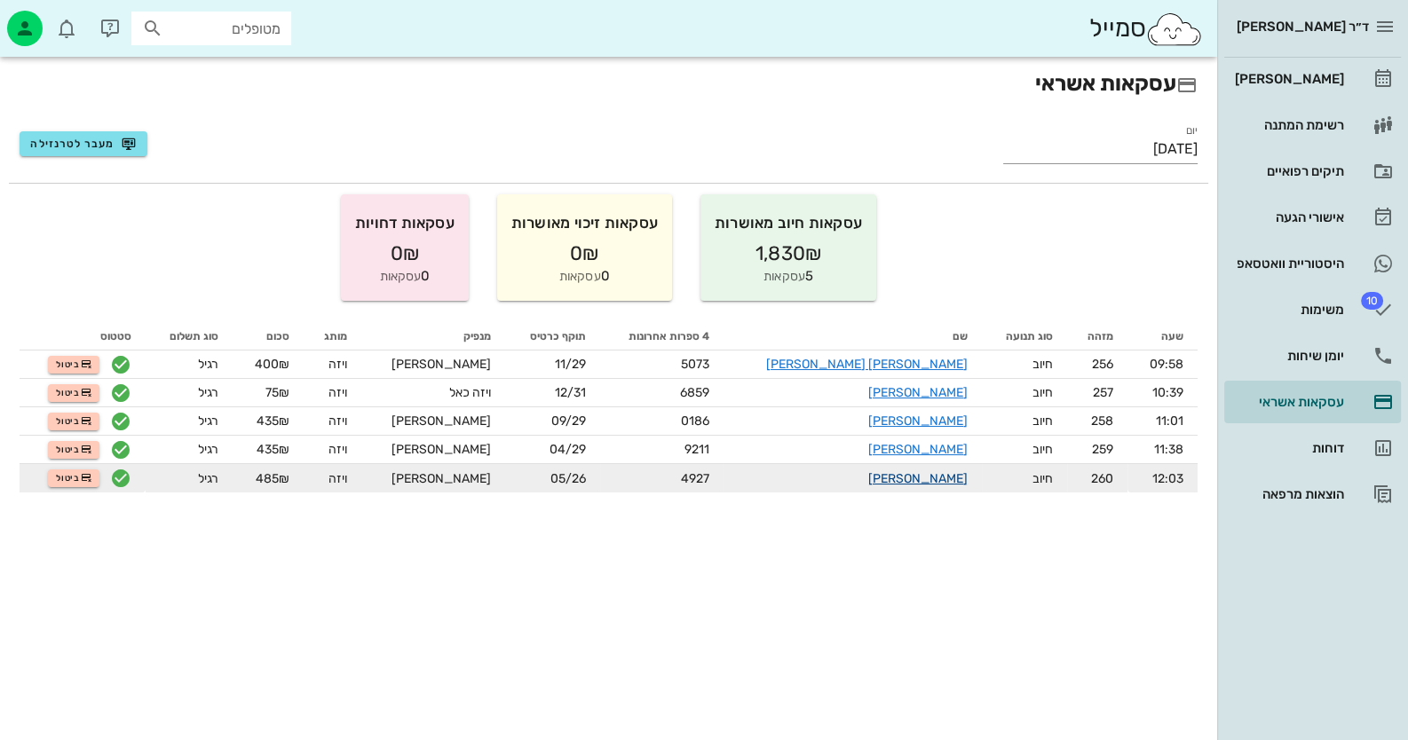
click at [880, 476] on link "[PERSON_NAME]" at bounding box center [917, 478] width 99 height 15
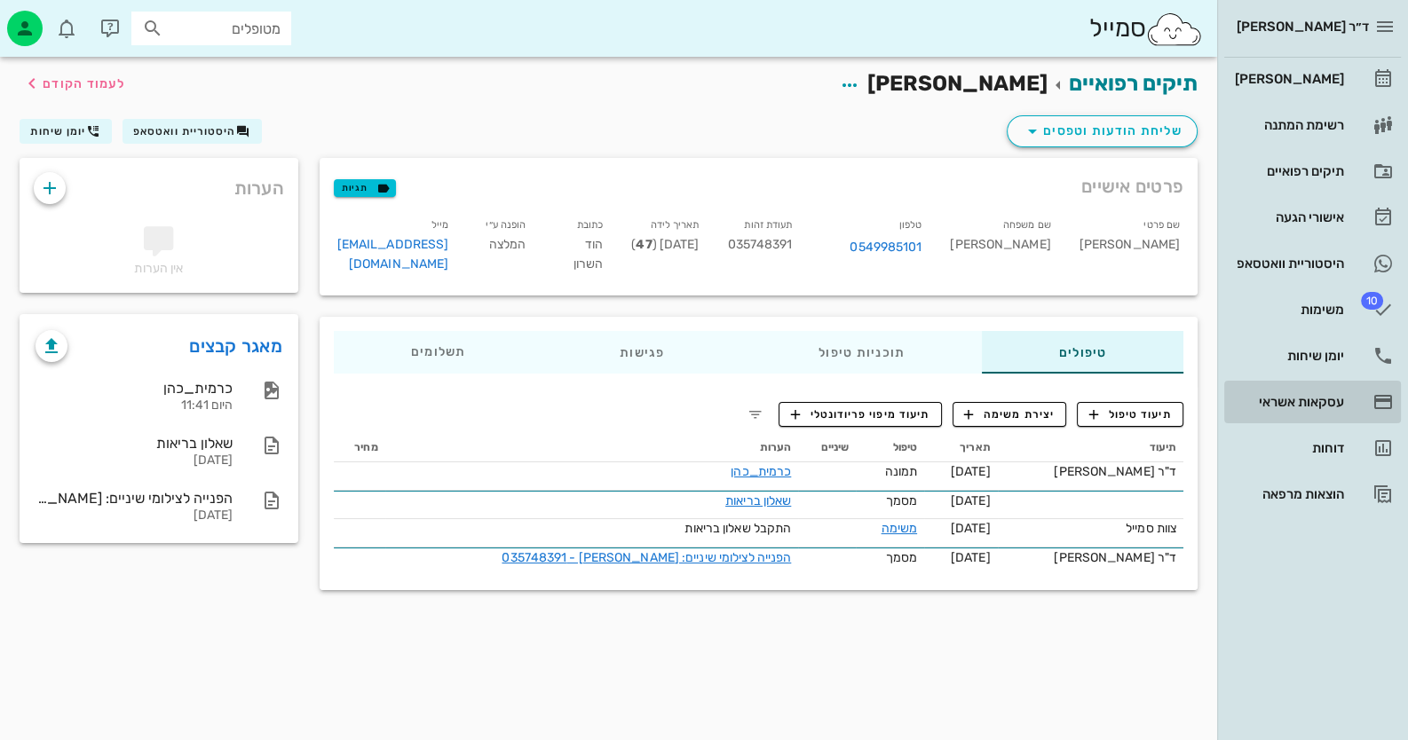
click at [1341, 400] on div "עסקאות אשראי" at bounding box center [1287, 402] width 113 height 14
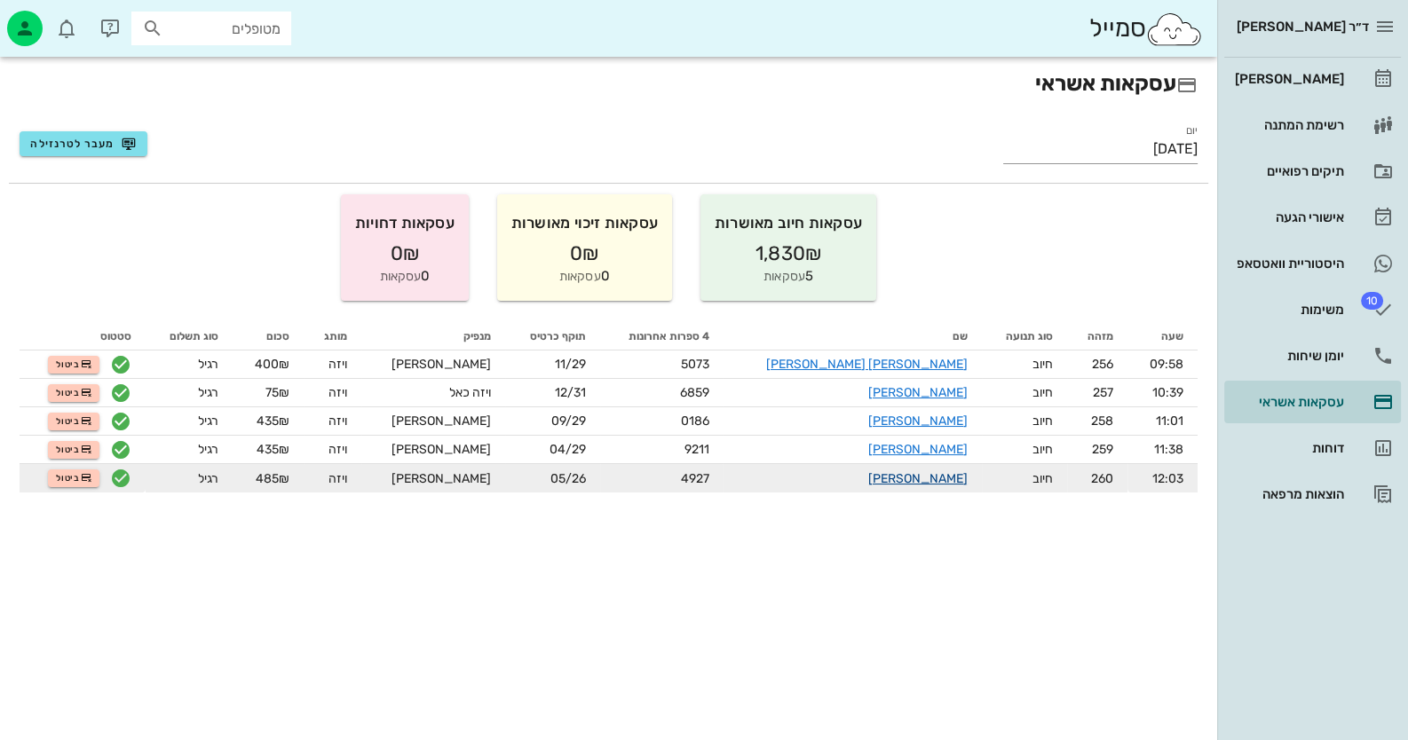
click at [889, 475] on link "[PERSON_NAME]" at bounding box center [917, 478] width 99 height 15
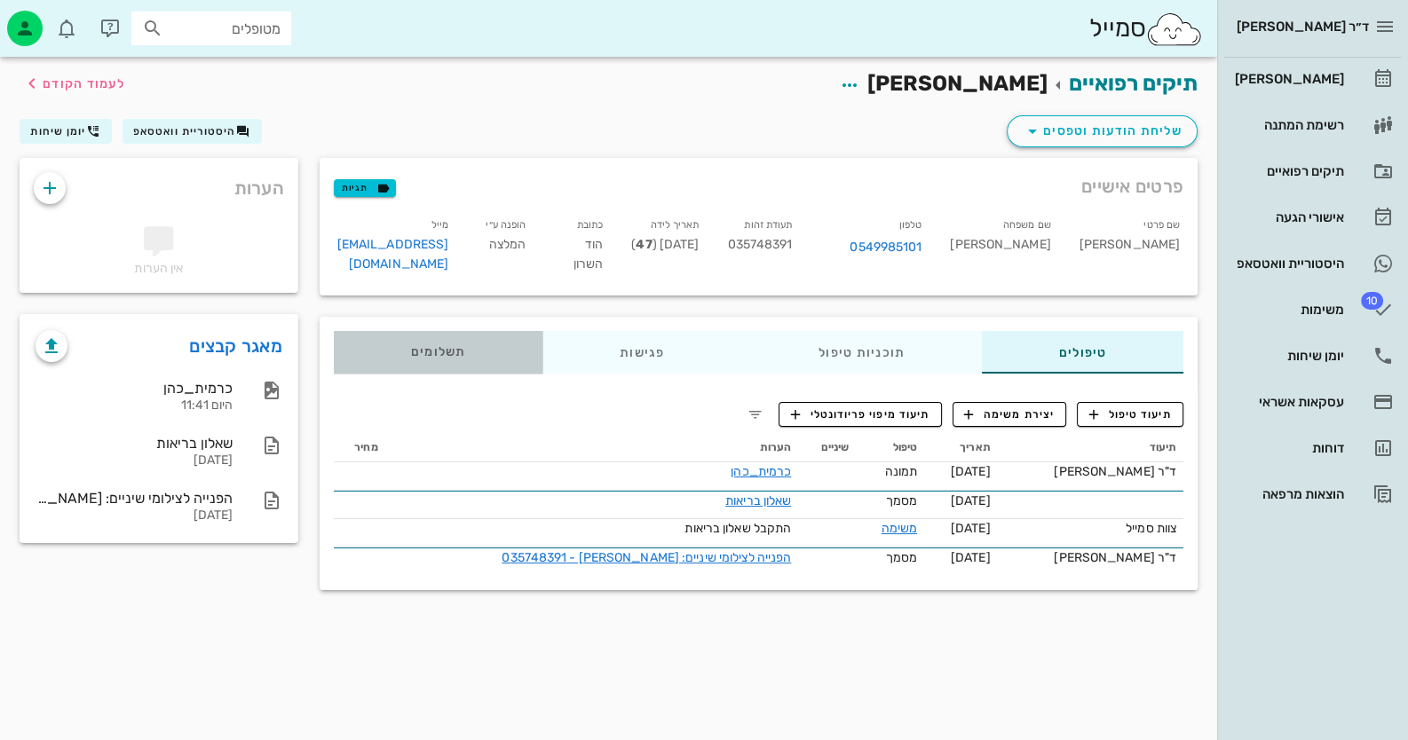
click at [394, 341] on div "תשלומים 0₪" at bounding box center [438, 352] width 209 height 43
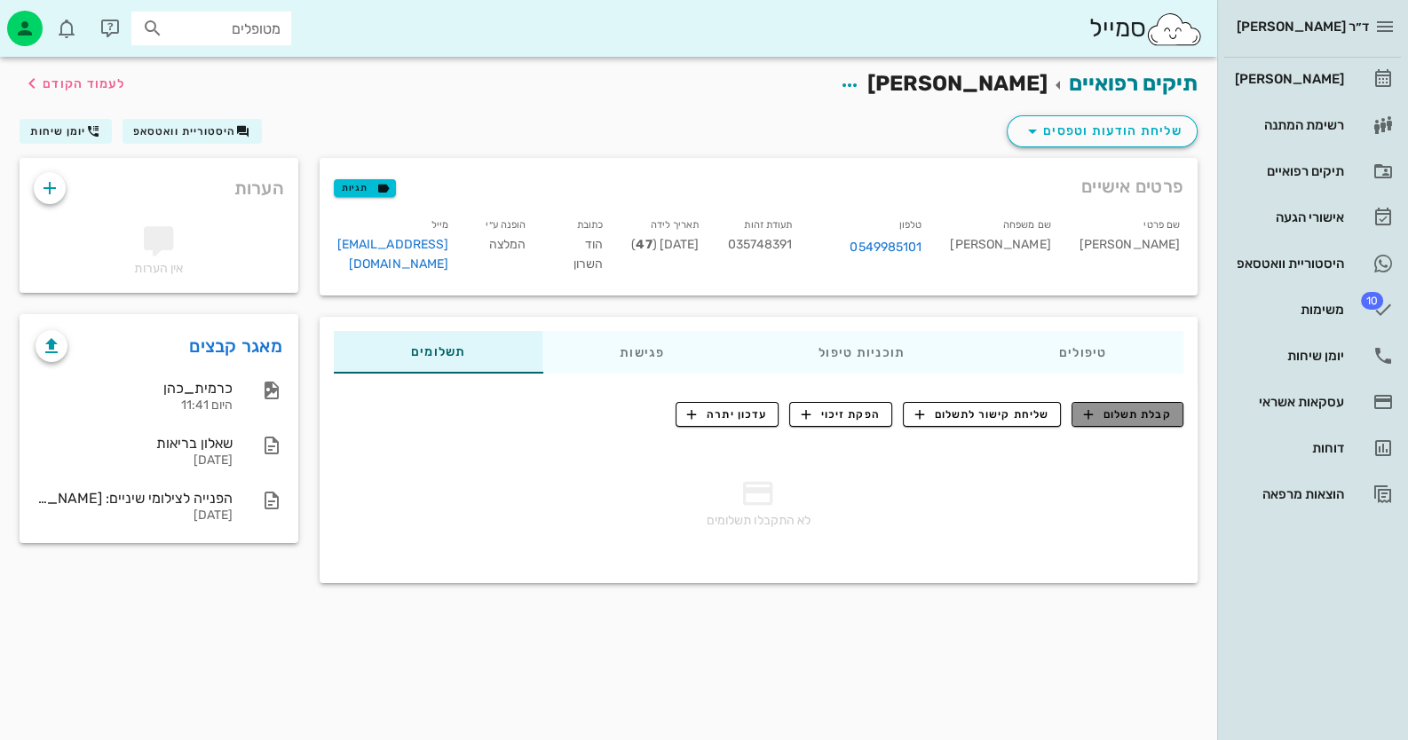
click at [1132, 407] on span "קבלת תשלום" at bounding box center [1128, 415] width 88 height 16
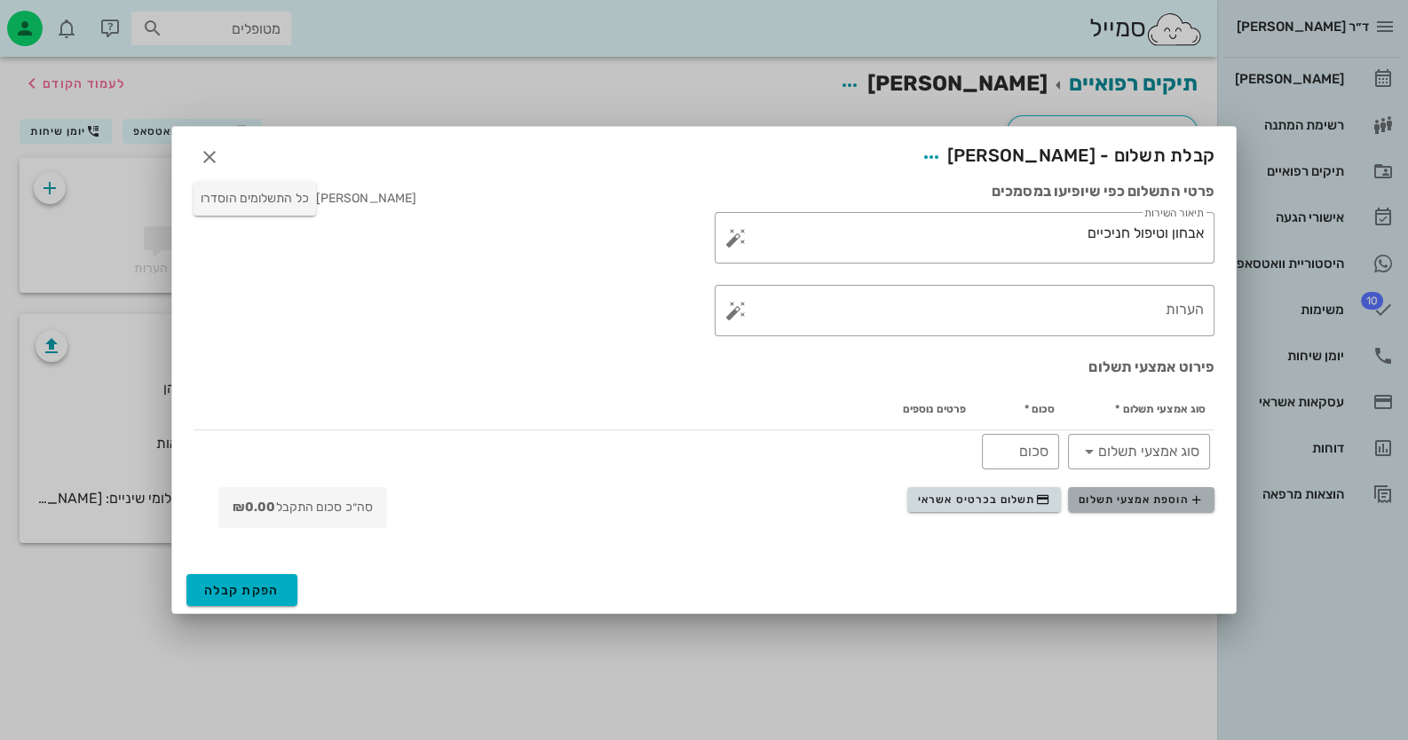
click at [1148, 499] on span "הוספת אמצעי תשלום" at bounding box center [1141, 500] width 124 height 14
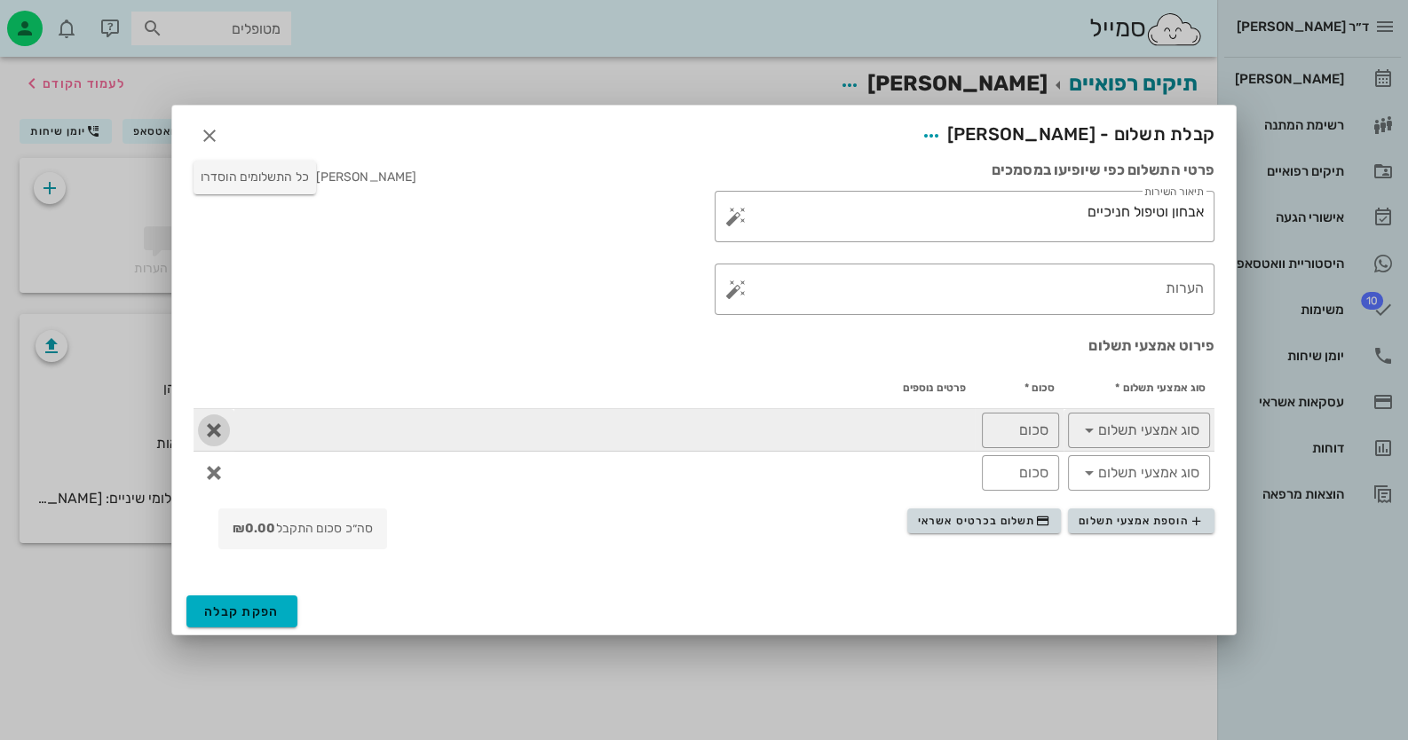
click at [225, 429] on span "button" at bounding box center [214, 430] width 32 height 21
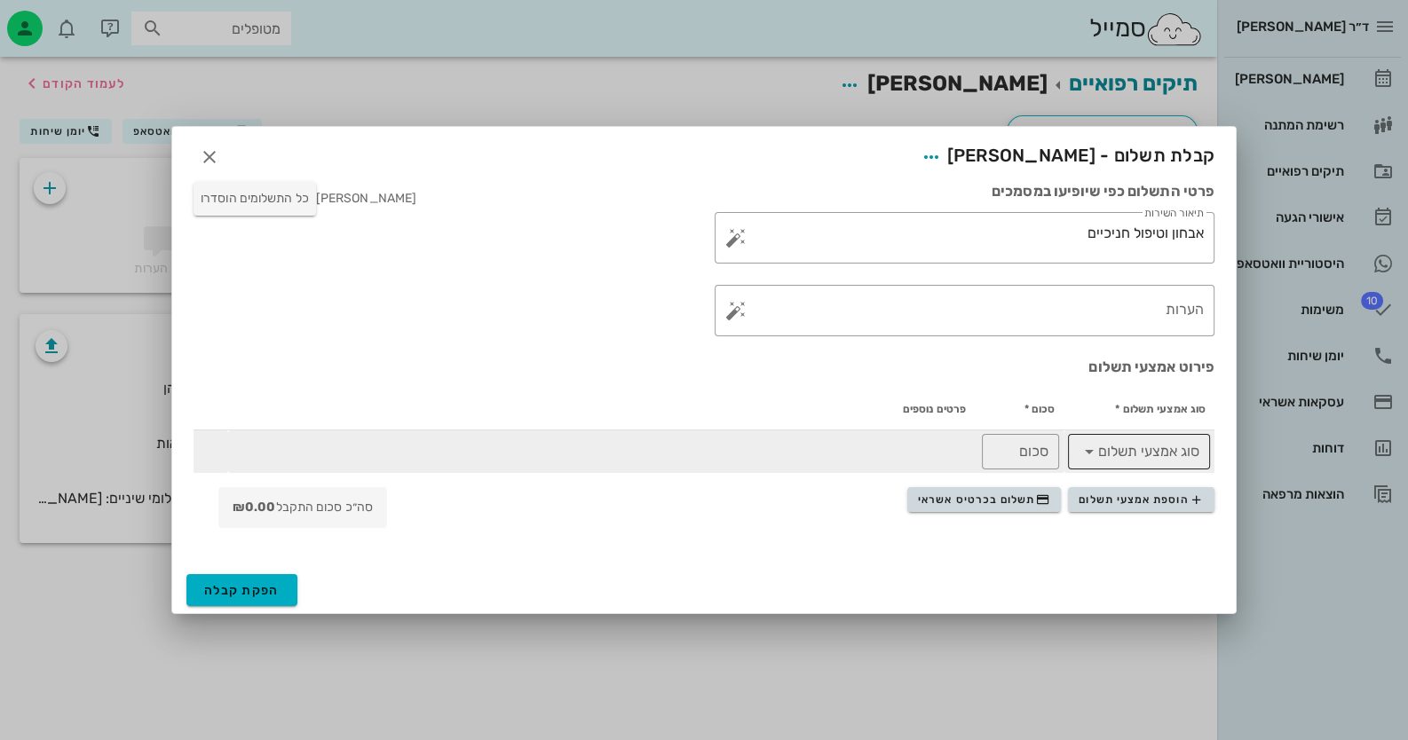
click at [1163, 452] on input "סוג אמצעי תשלום" at bounding box center [1152, 452] width 96 height 28
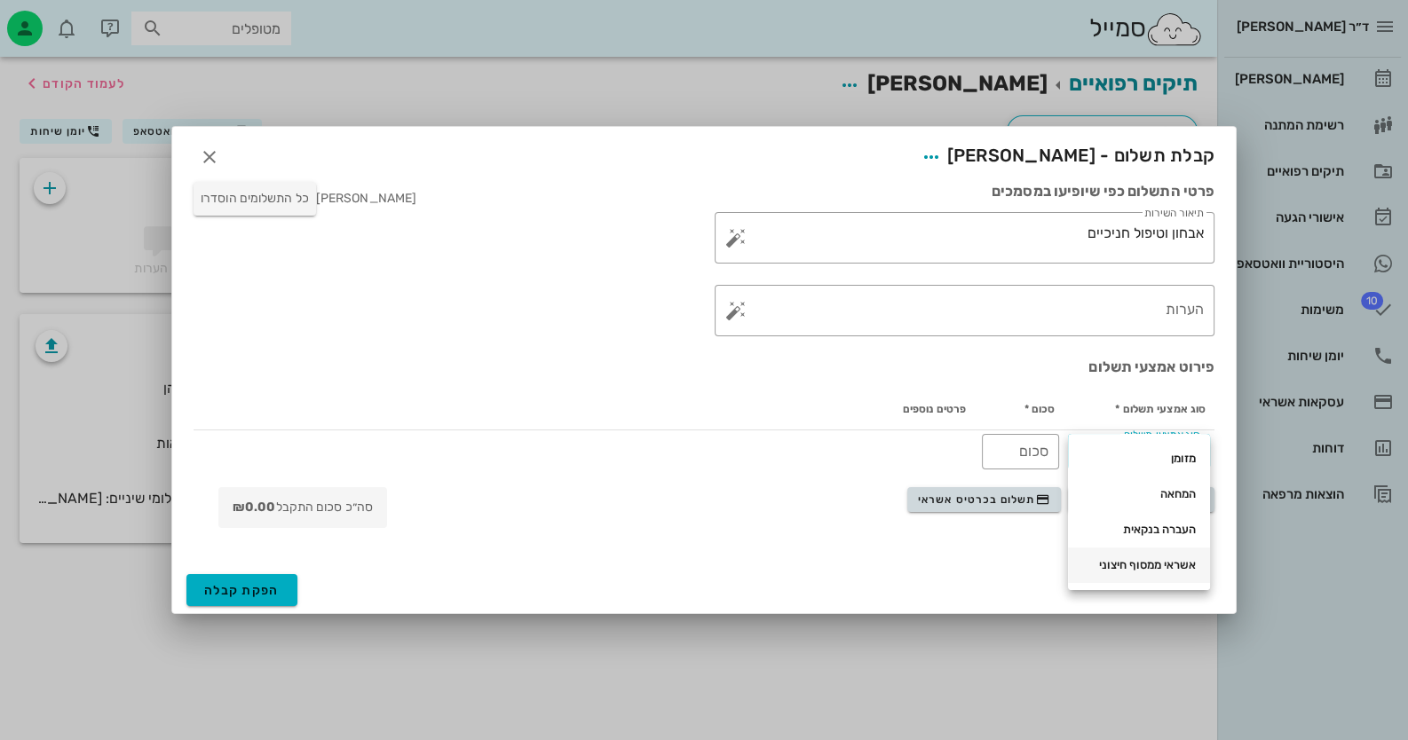
click at [1163, 560] on div "אשראי ממסוף חיצוני" at bounding box center [1139, 565] width 114 height 14
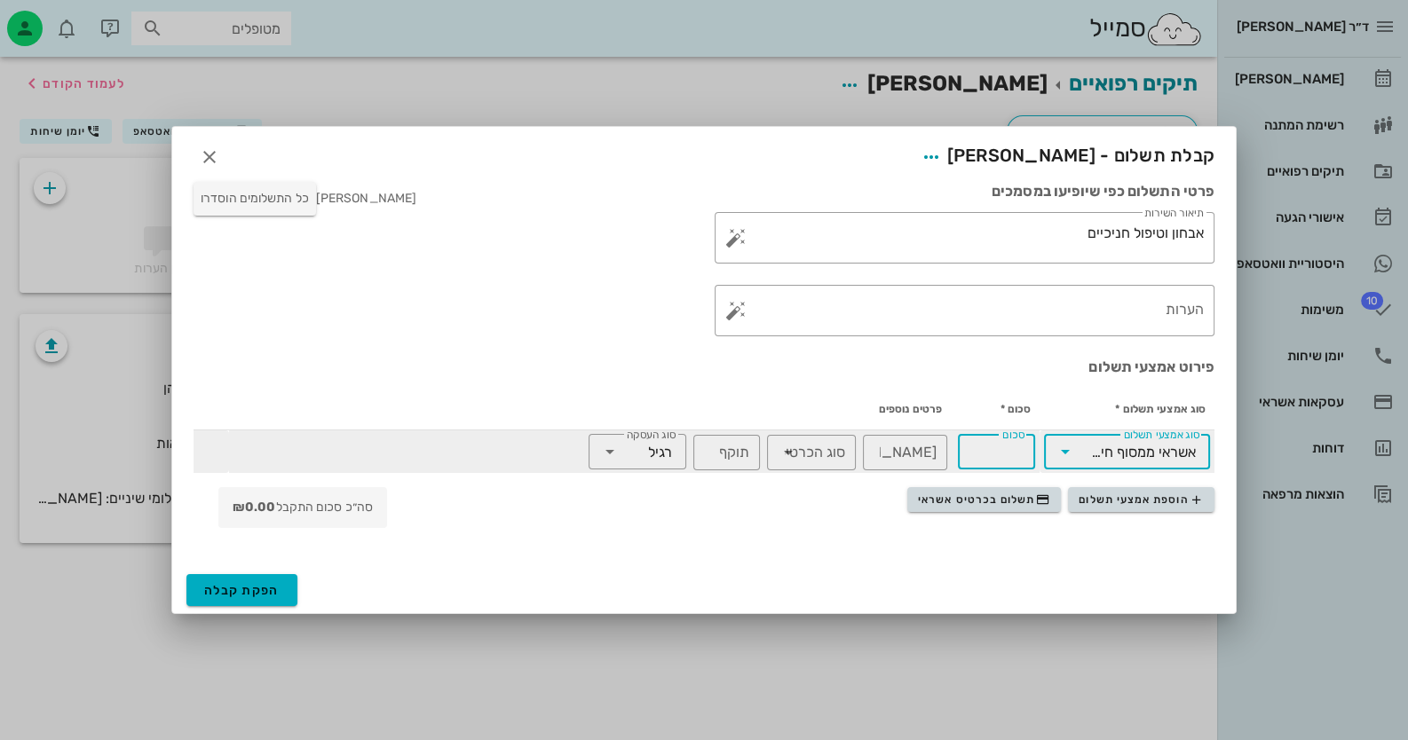
click at [1014, 437] on div "סכום" at bounding box center [997, 452] width 56 height 36
type input "485"
click at [887, 452] on input "[PERSON_NAME]׳ כרטיס" at bounding box center [905, 453] width 63 height 28
type input "4927"
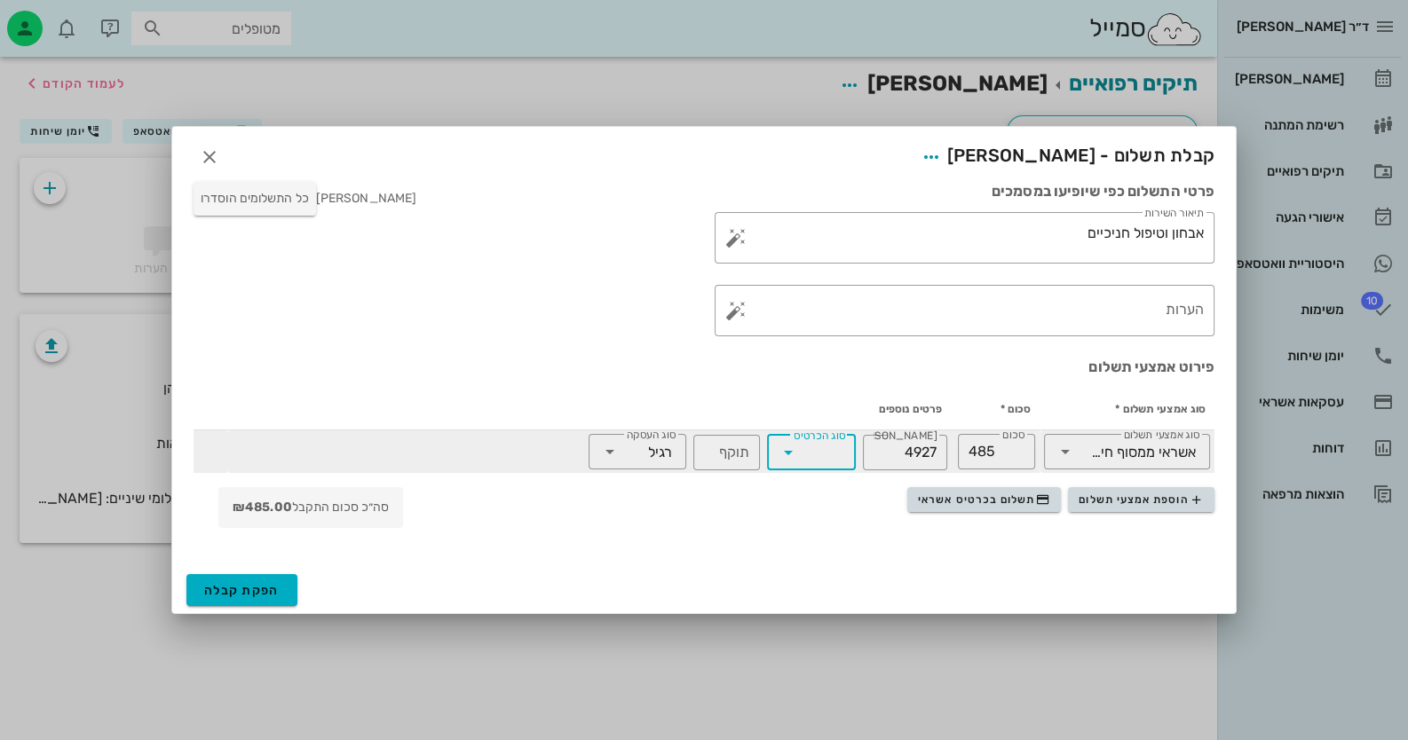
click at [811, 447] on input "סוג הכרטיס" at bounding box center [824, 453] width 43 height 28
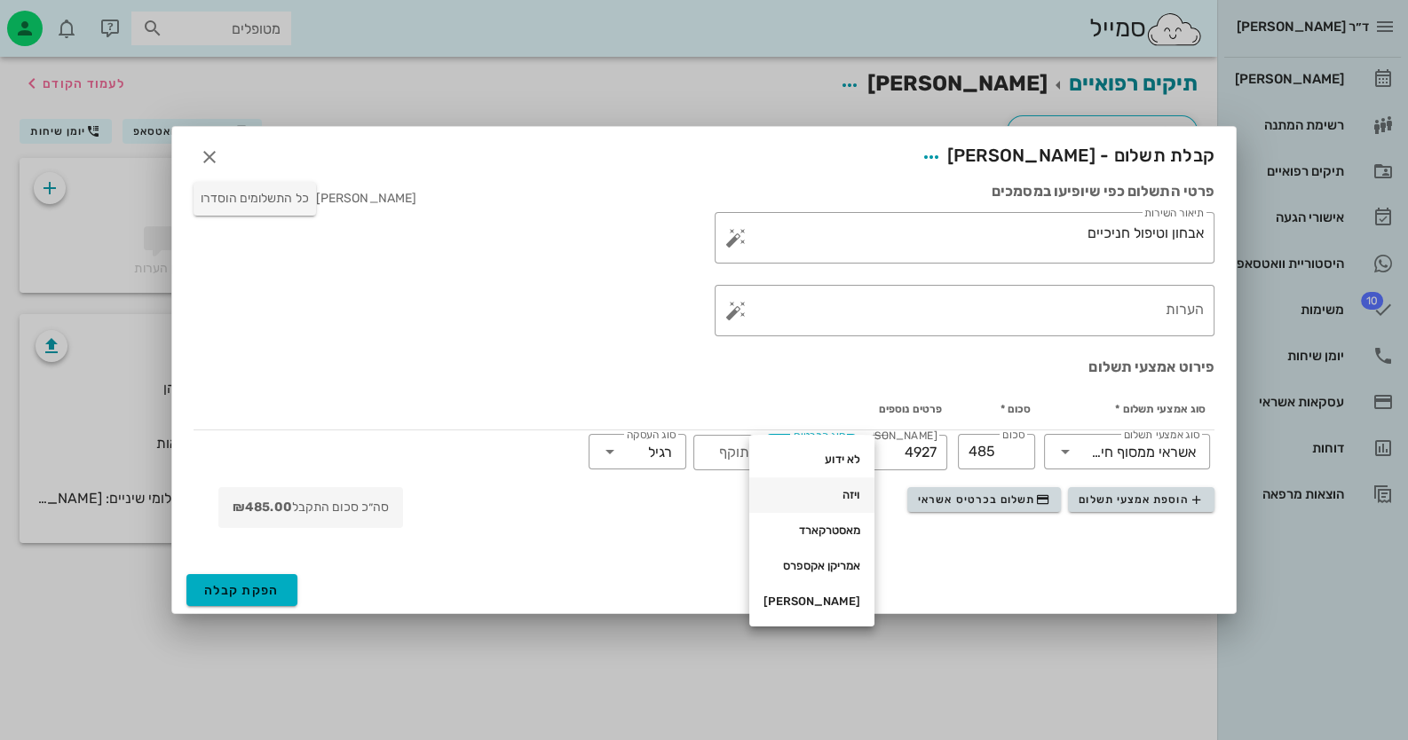
click at [807, 501] on div "ויזה" at bounding box center [812, 495] width 97 height 14
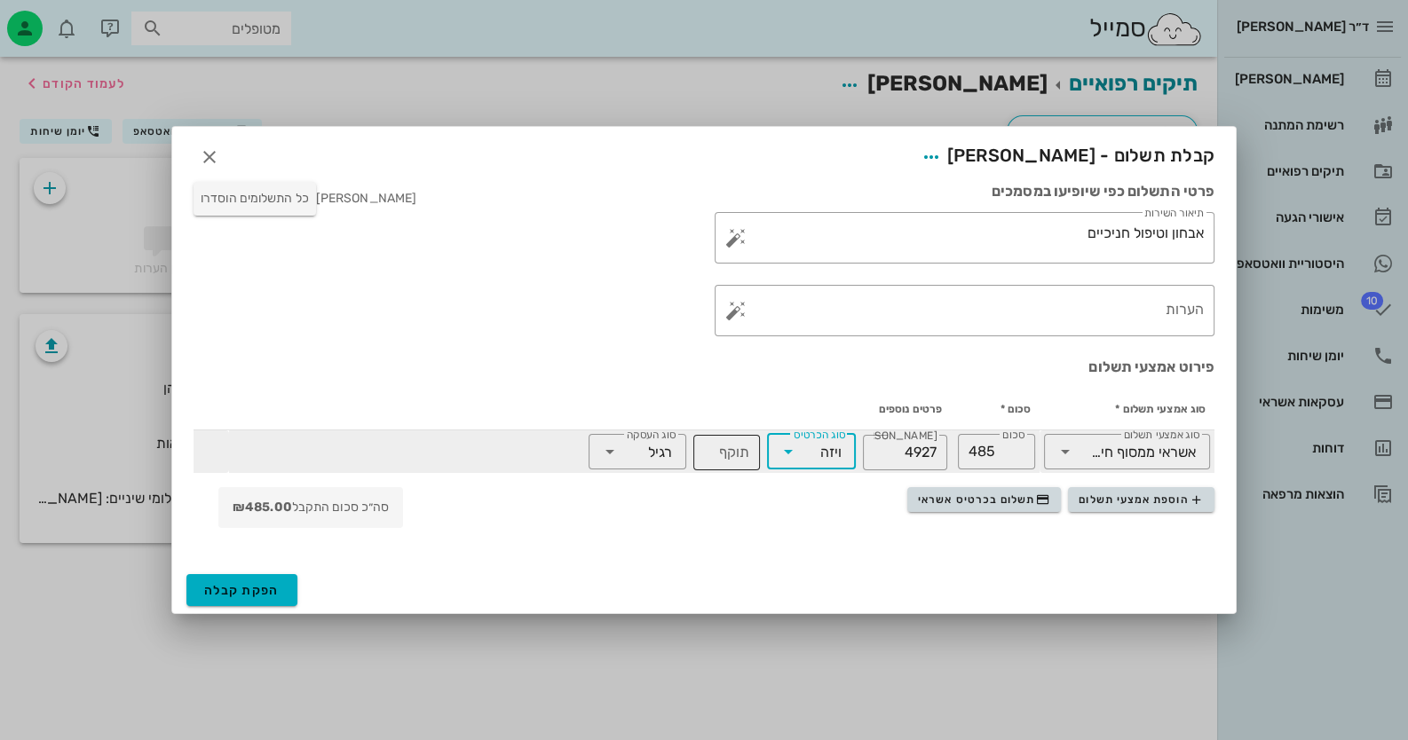
click at [725, 450] on div "תוקף" at bounding box center [726, 453] width 45 height 36
type input "5"
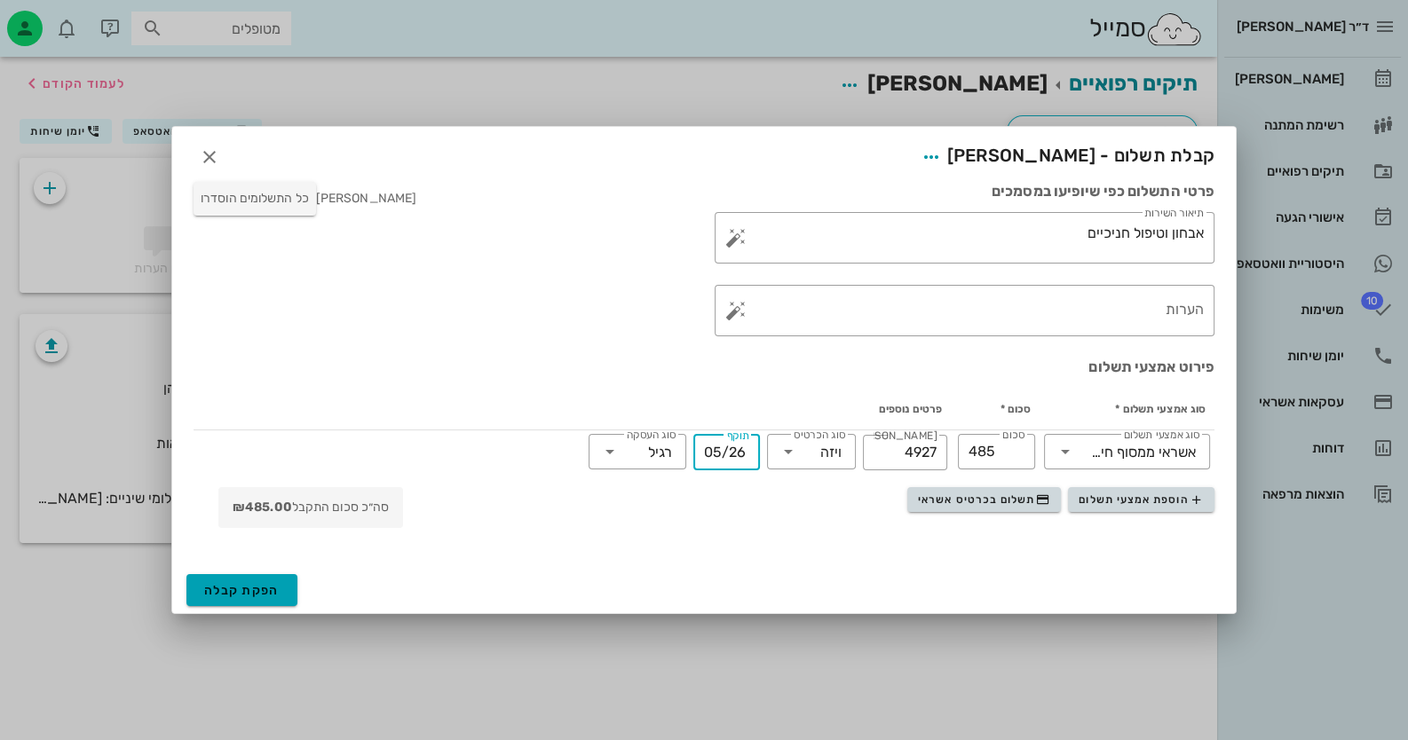
type input "05/26"
click at [269, 602] on button "הפקת קבלה" at bounding box center [241, 590] width 111 height 32
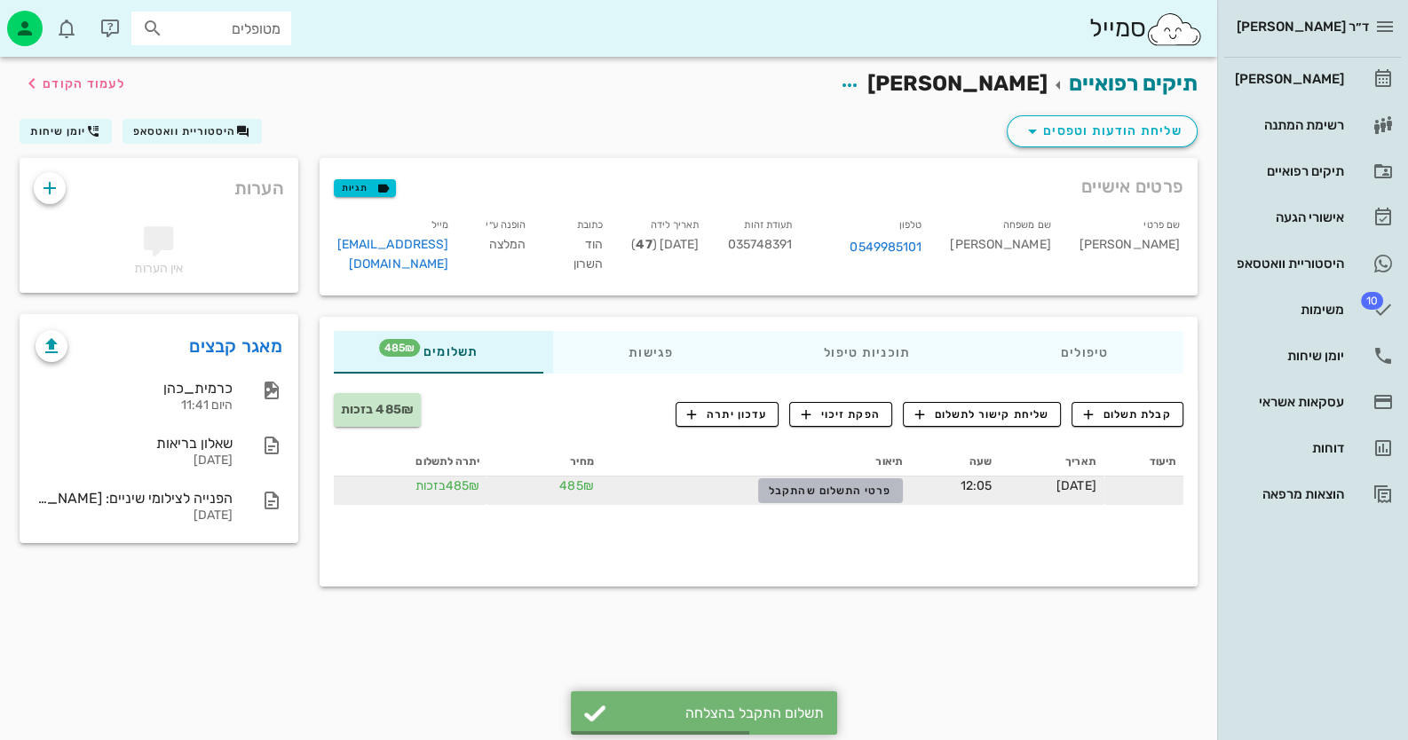
click at [772, 485] on span "פרטי התשלום שהתקבל" at bounding box center [830, 491] width 123 height 12
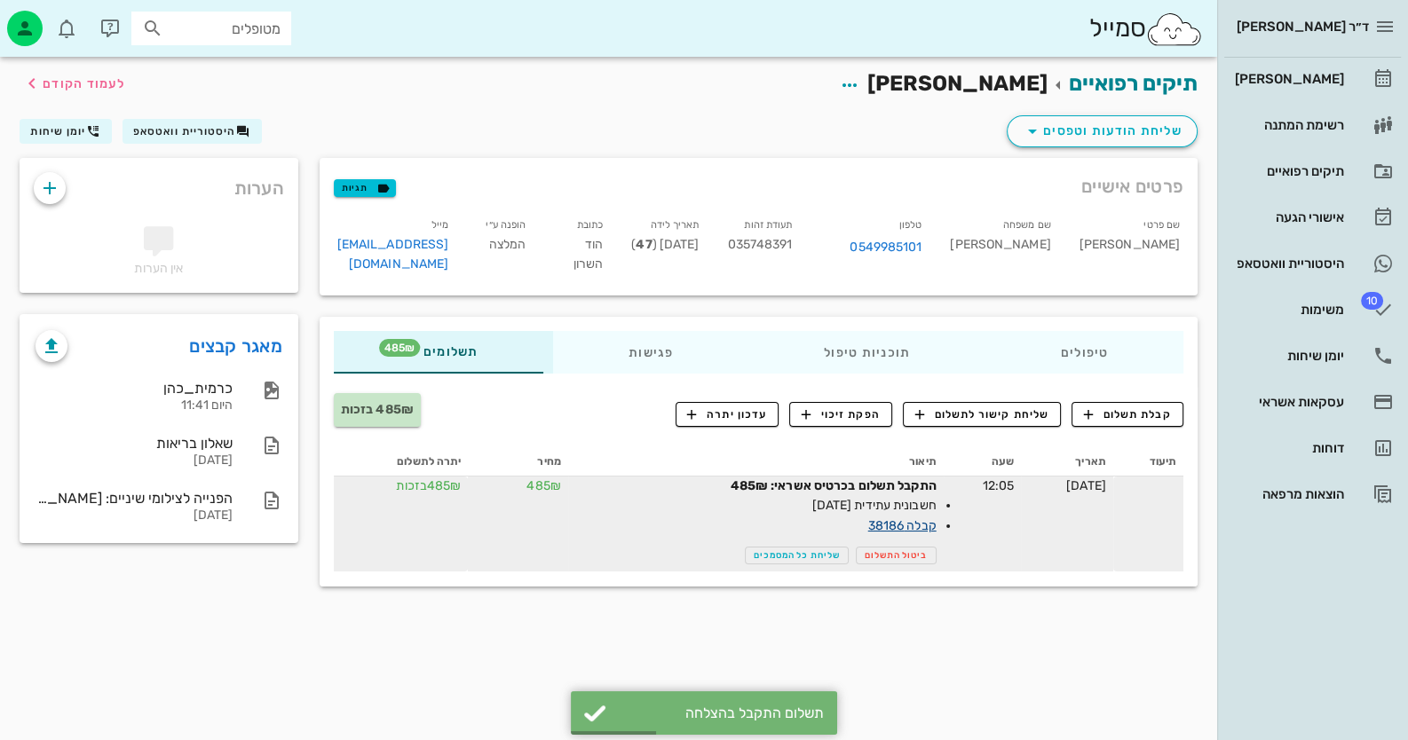
click at [887, 518] on link "קבלה 38186" at bounding box center [902, 525] width 68 height 15
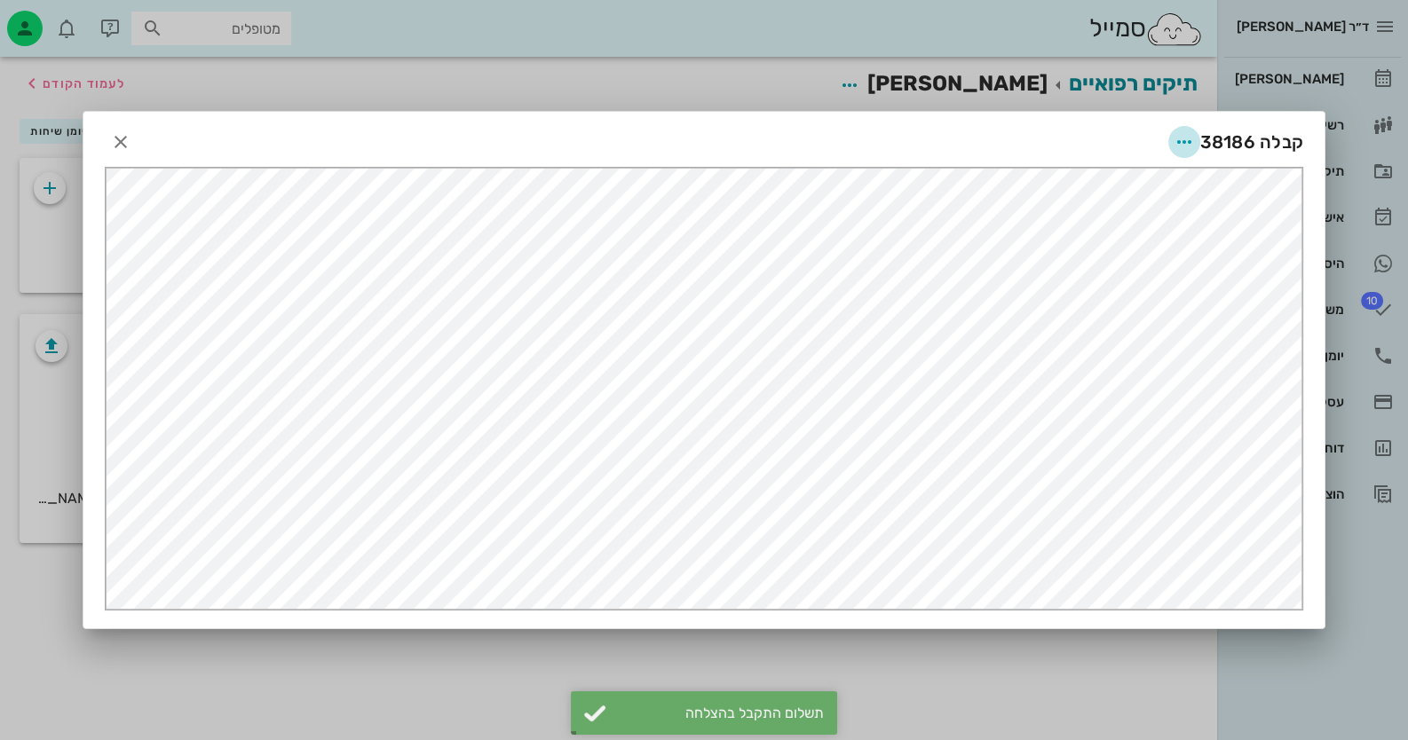
click at [1183, 138] on icon "button" at bounding box center [1184, 141] width 21 height 21
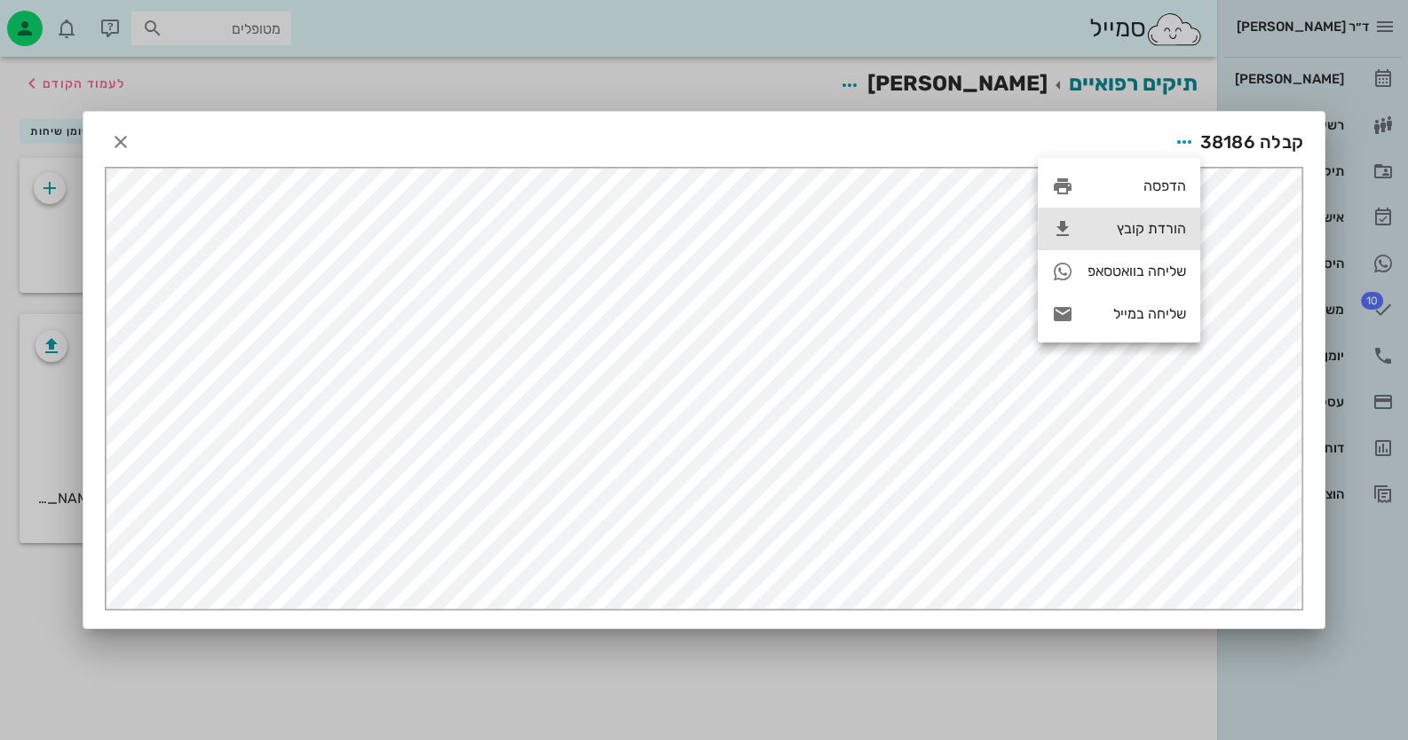
click at [1163, 232] on div "הורדת קובץ" at bounding box center [1137, 228] width 99 height 17
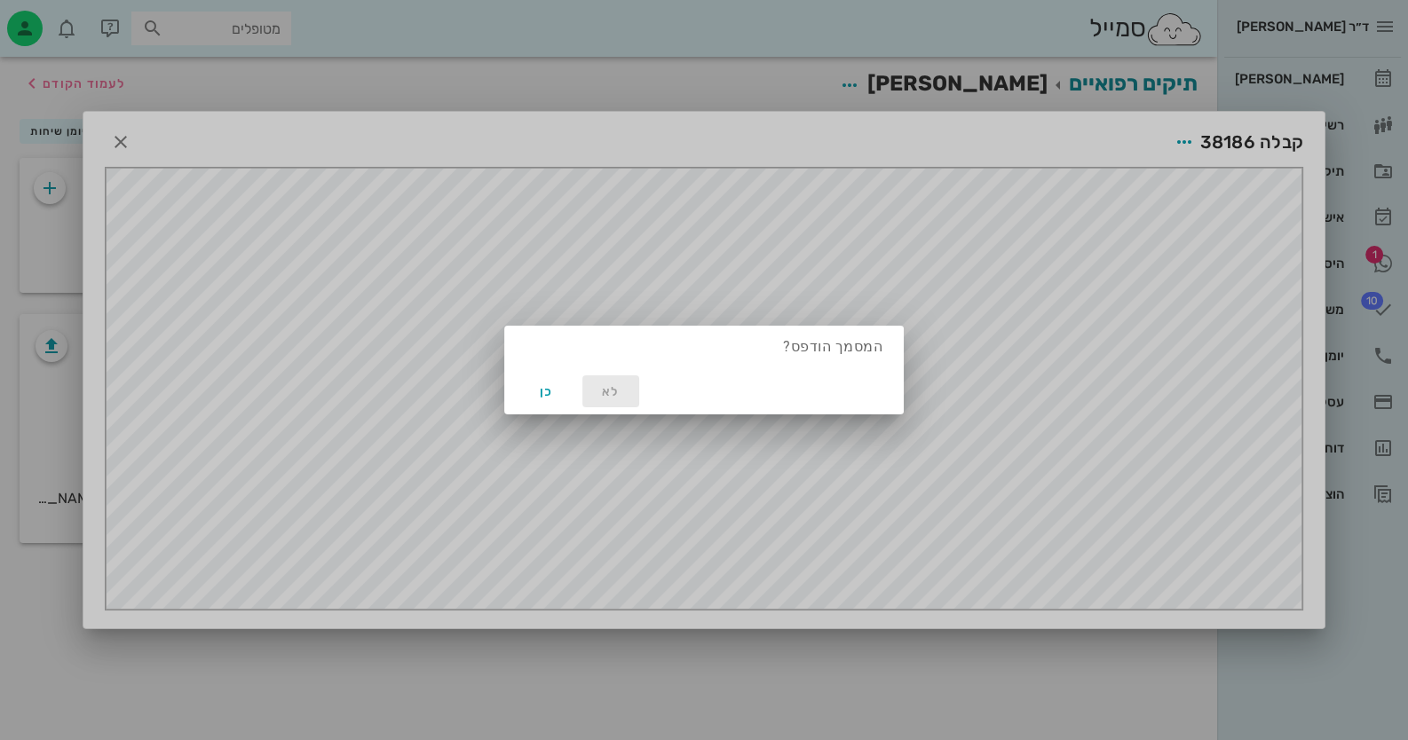
click at [604, 386] on span "לא" at bounding box center [610, 391] width 43 height 15
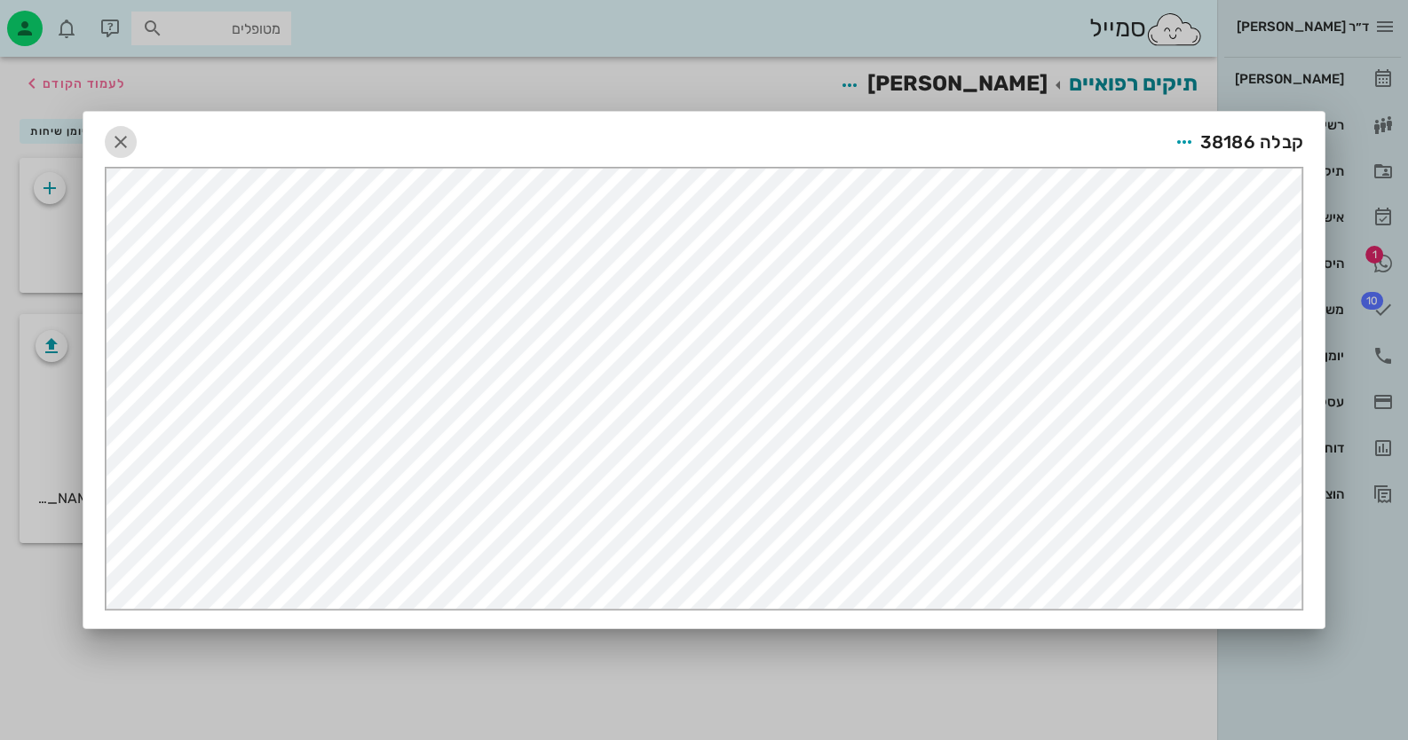
click at [132, 134] on span "button" at bounding box center [121, 141] width 32 height 21
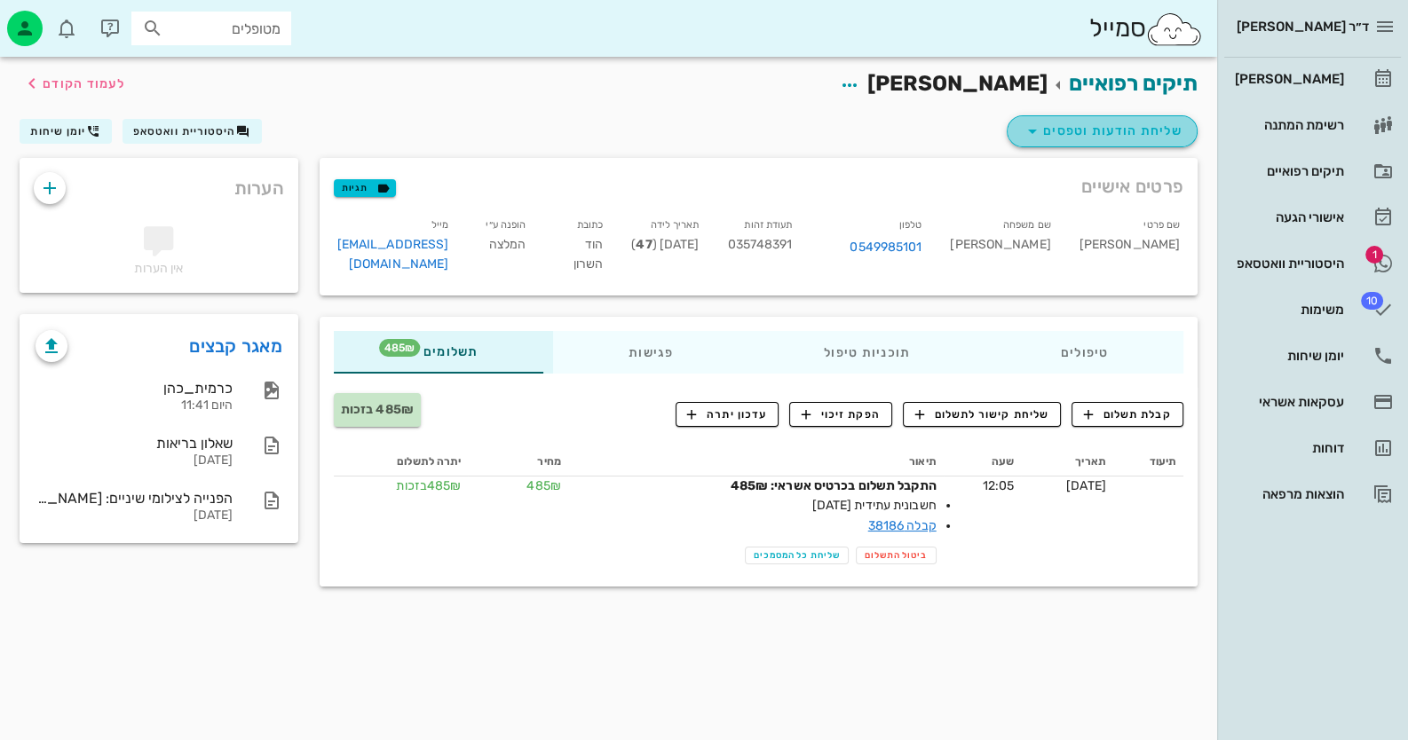
click at [1141, 133] on span "שליחת הודעות וטפסים" at bounding box center [1102, 131] width 161 height 21
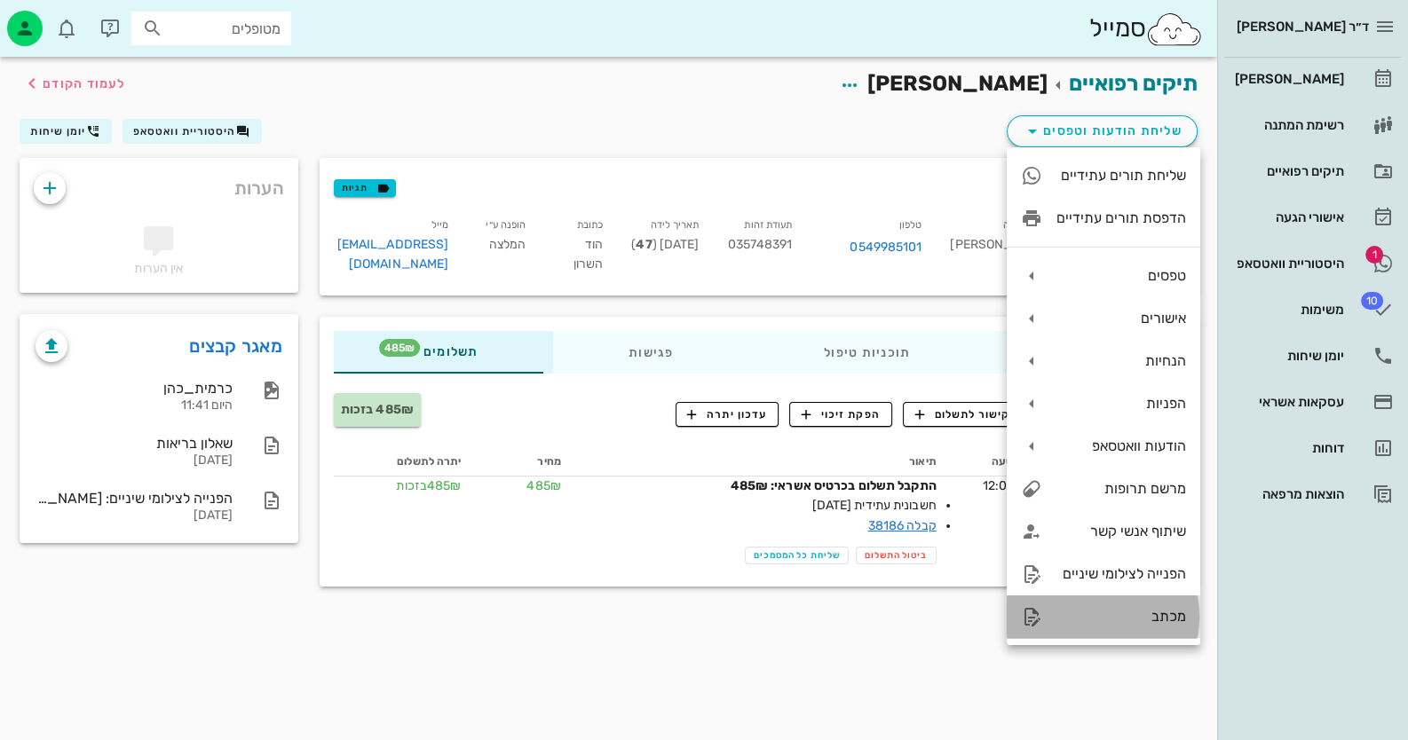
click at [1185, 625] on div "מכתב" at bounding box center [1104, 617] width 194 height 43
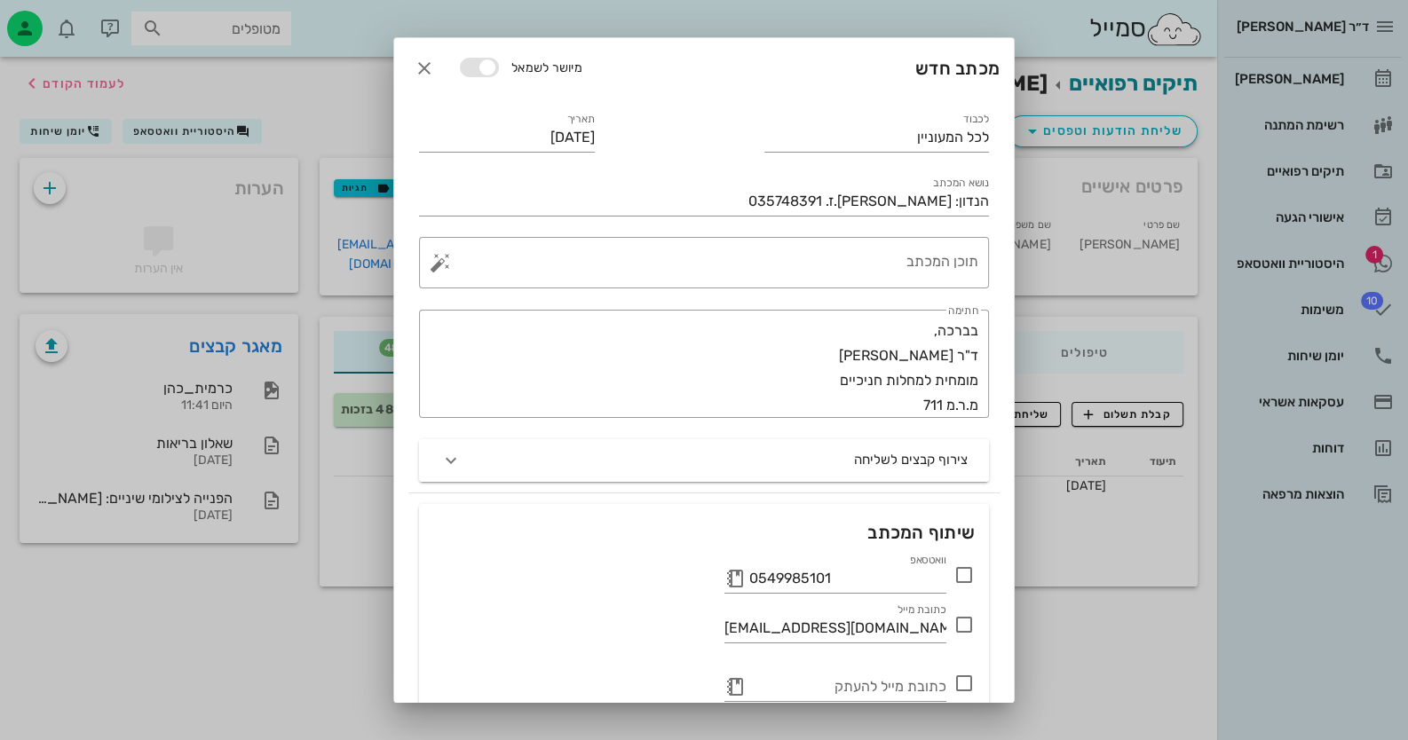
click at [67, 626] on div at bounding box center [704, 370] width 1408 height 740
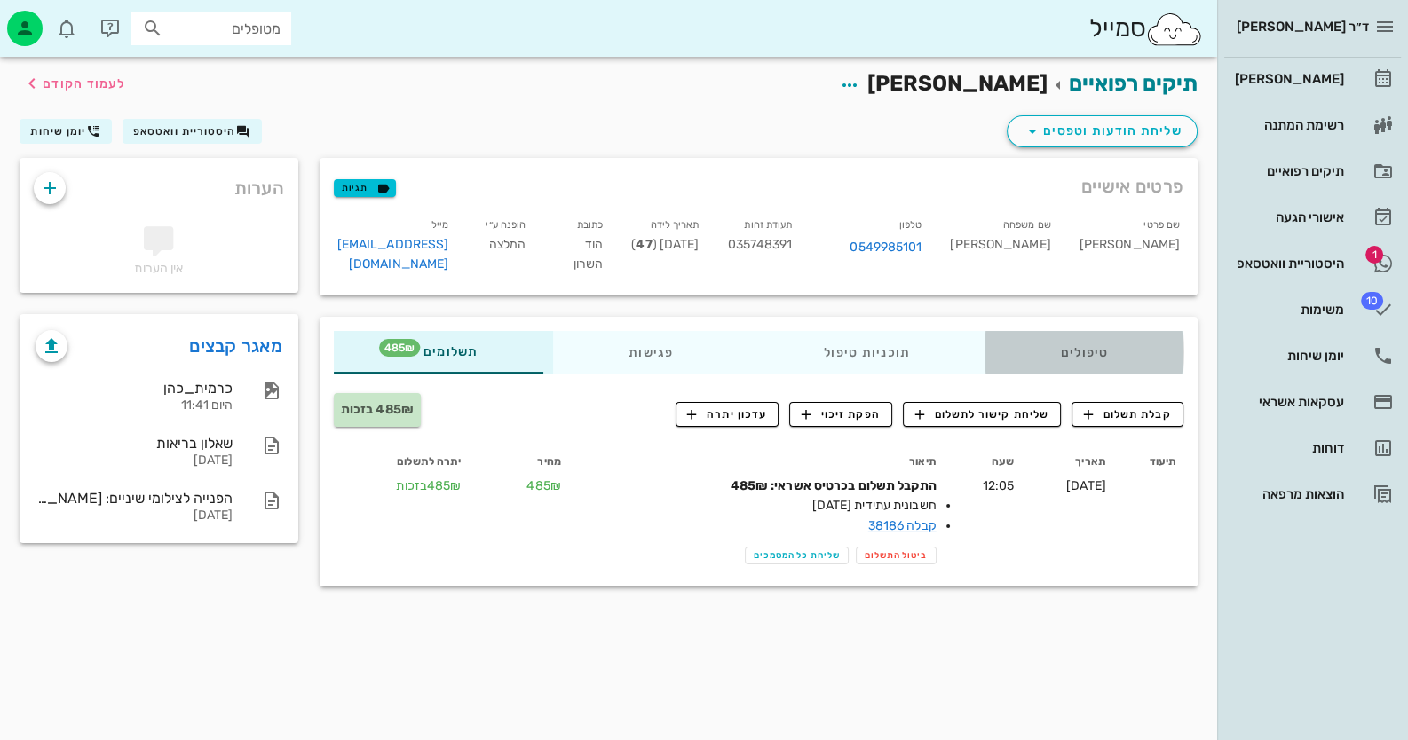
click at [1069, 331] on div "טיפולים" at bounding box center [1084, 352] width 198 height 43
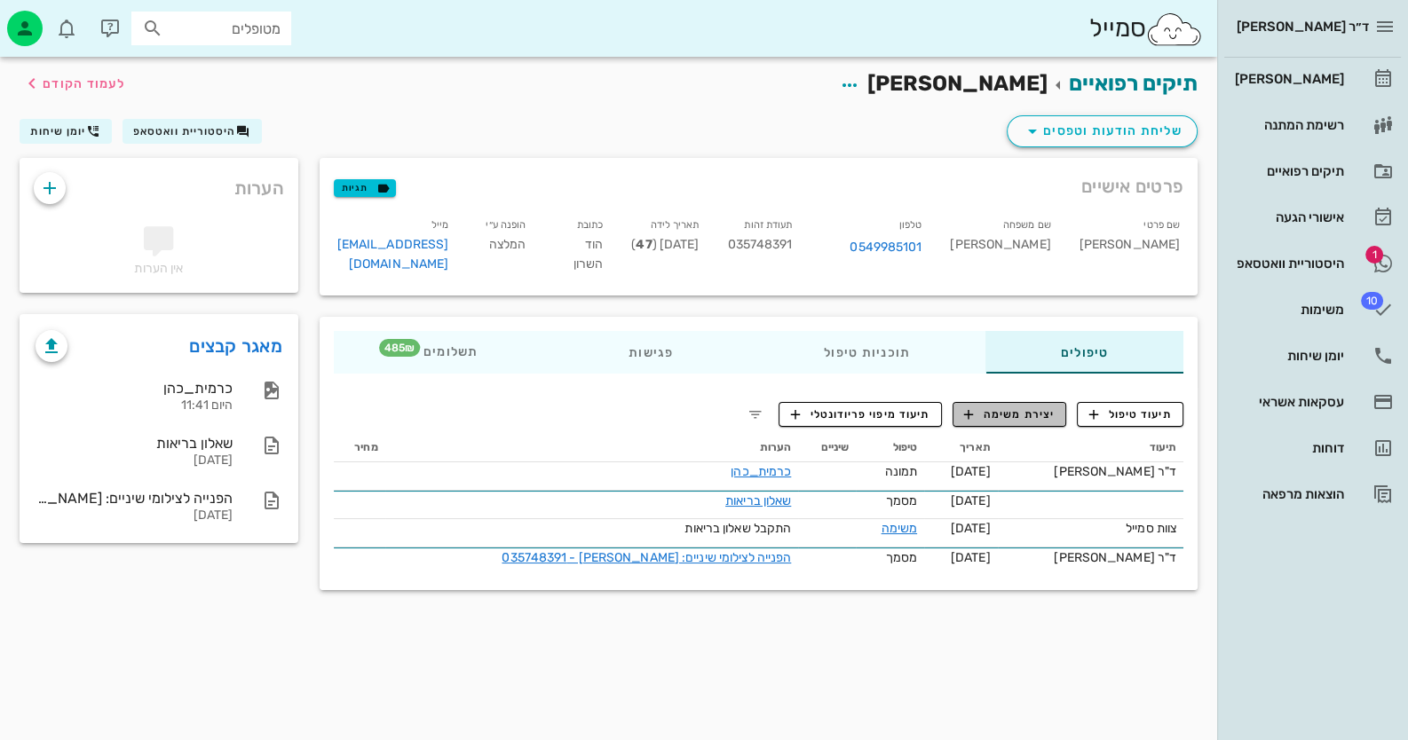
click at [1039, 407] on span "יצירת משימה" at bounding box center [1009, 415] width 91 height 16
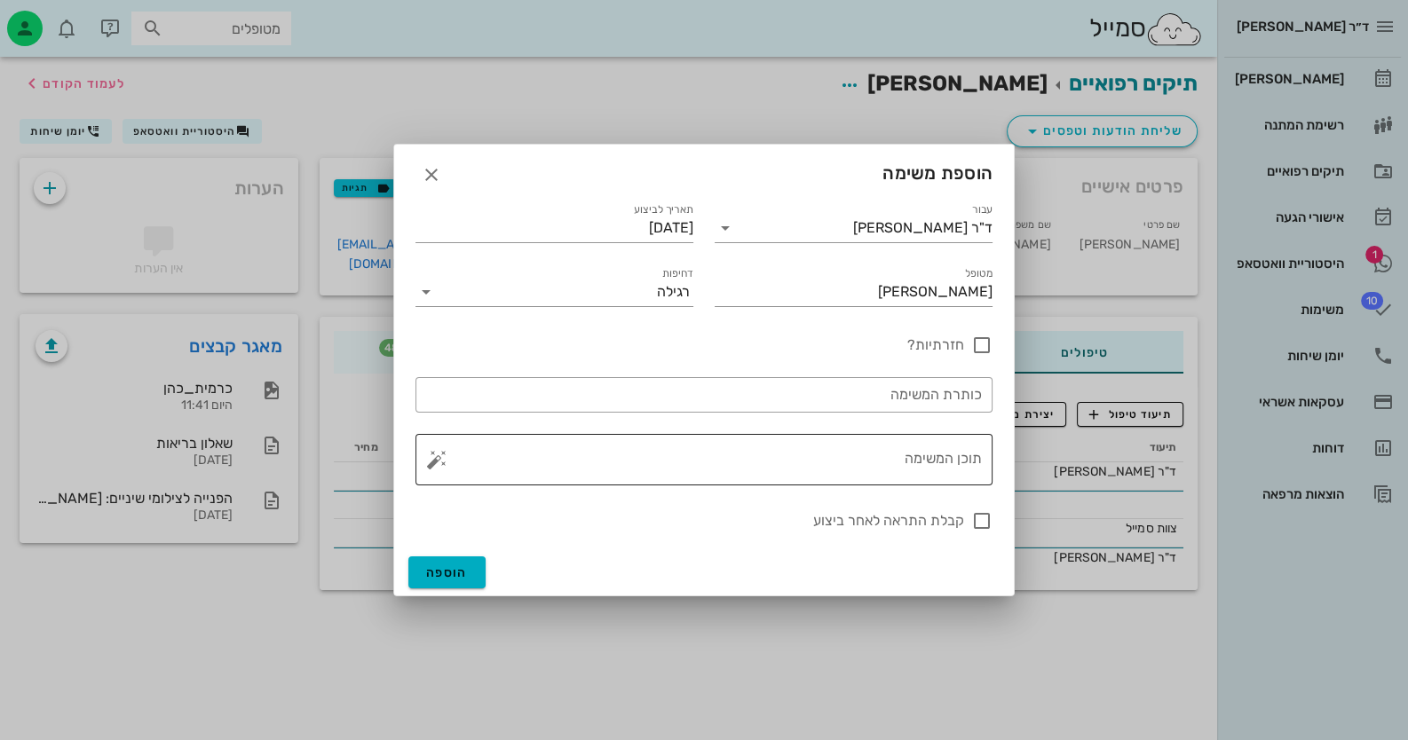
click at [918, 455] on textarea "תוכן המשימה" at bounding box center [711, 464] width 542 height 43
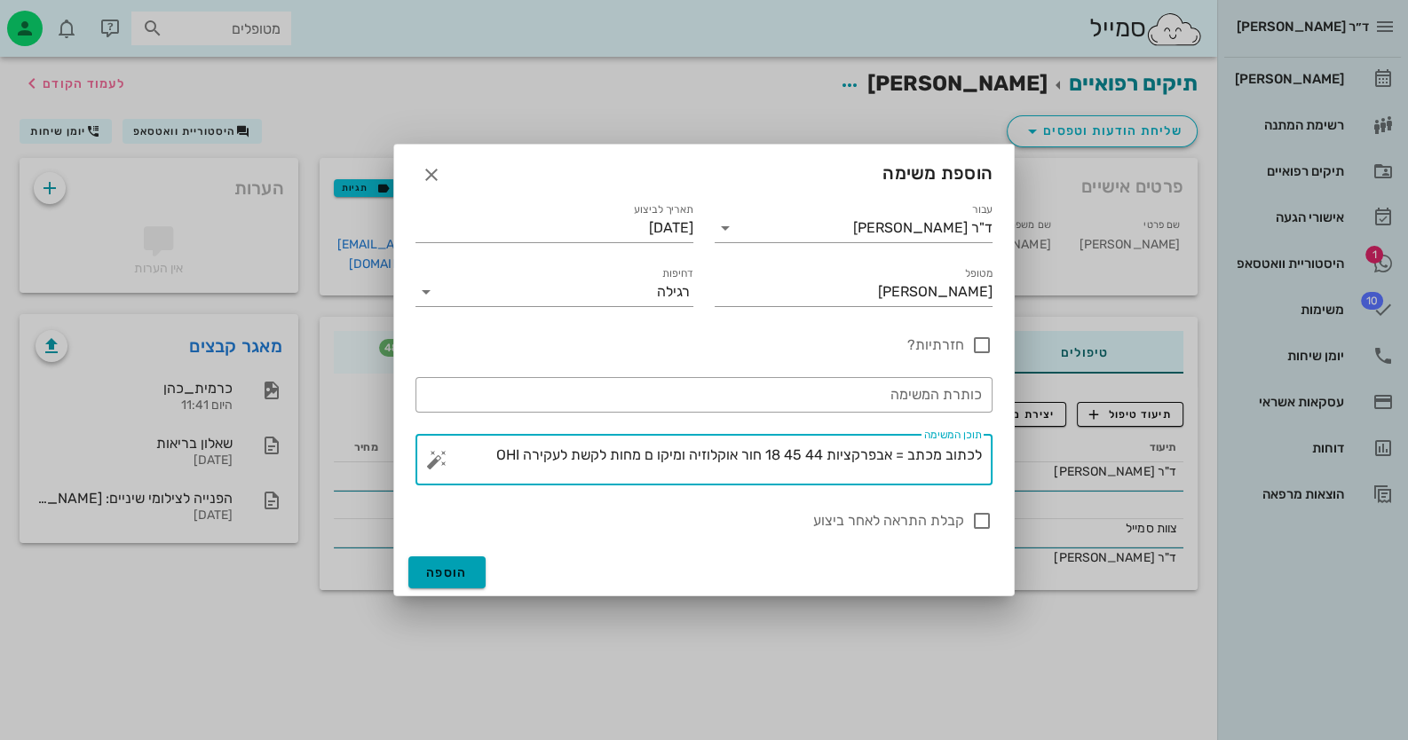
type textarea "לכתוב מכתב = אבפרקציות 44 45 18 חור אוקלוזיה ומיקו ם מחות לקשת לעקירה OHI"
click at [426, 574] on span "הוספה" at bounding box center [447, 573] width 42 height 15
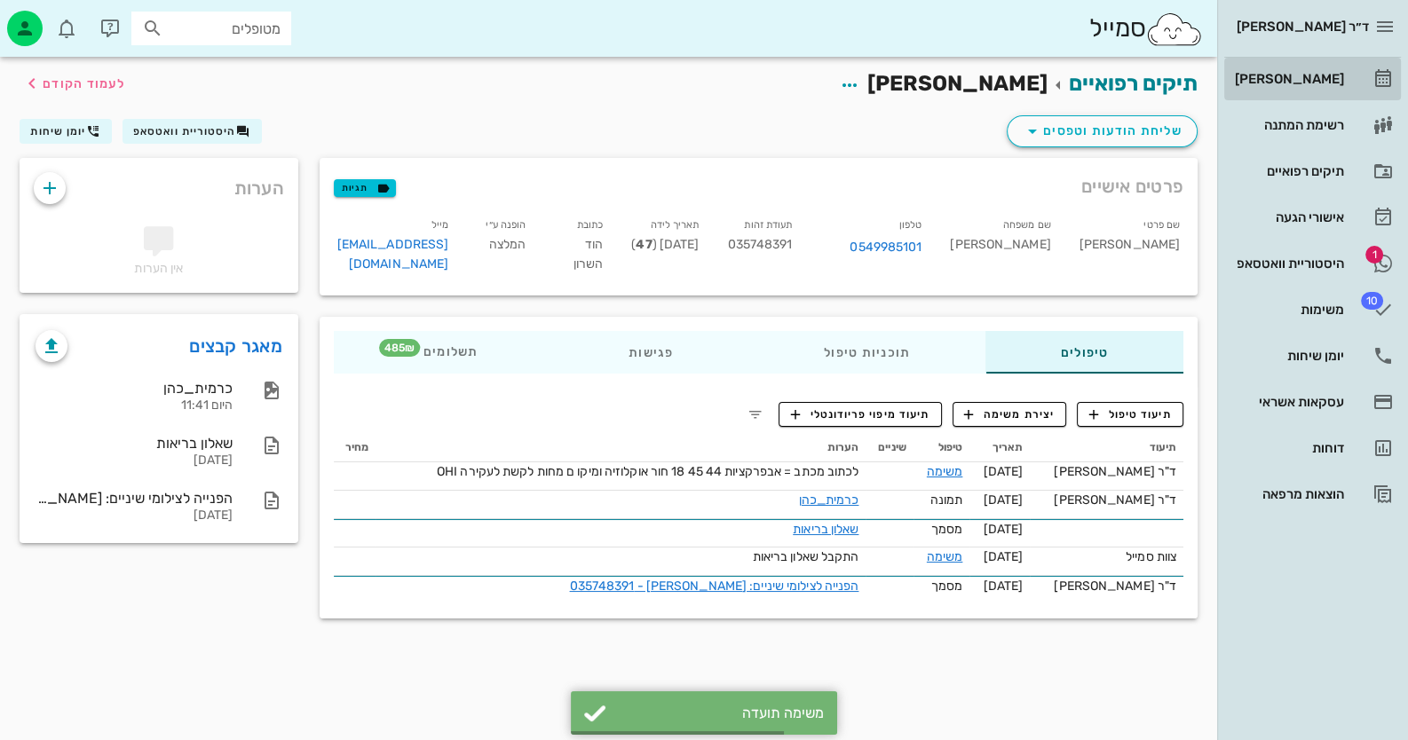
click at [1305, 70] on div "[PERSON_NAME]" at bounding box center [1287, 79] width 113 height 28
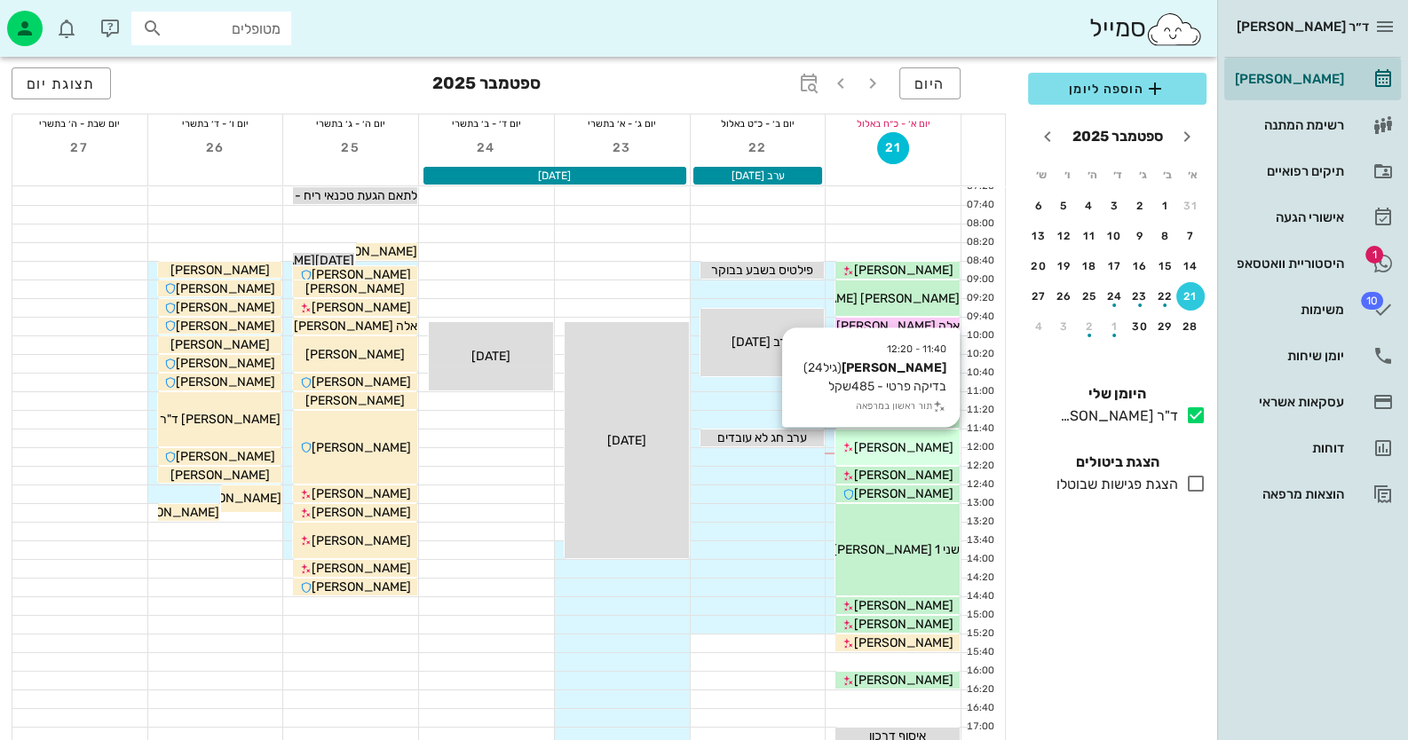
click at [932, 446] on div "[PERSON_NAME]" at bounding box center [897, 448] width 124 height 19
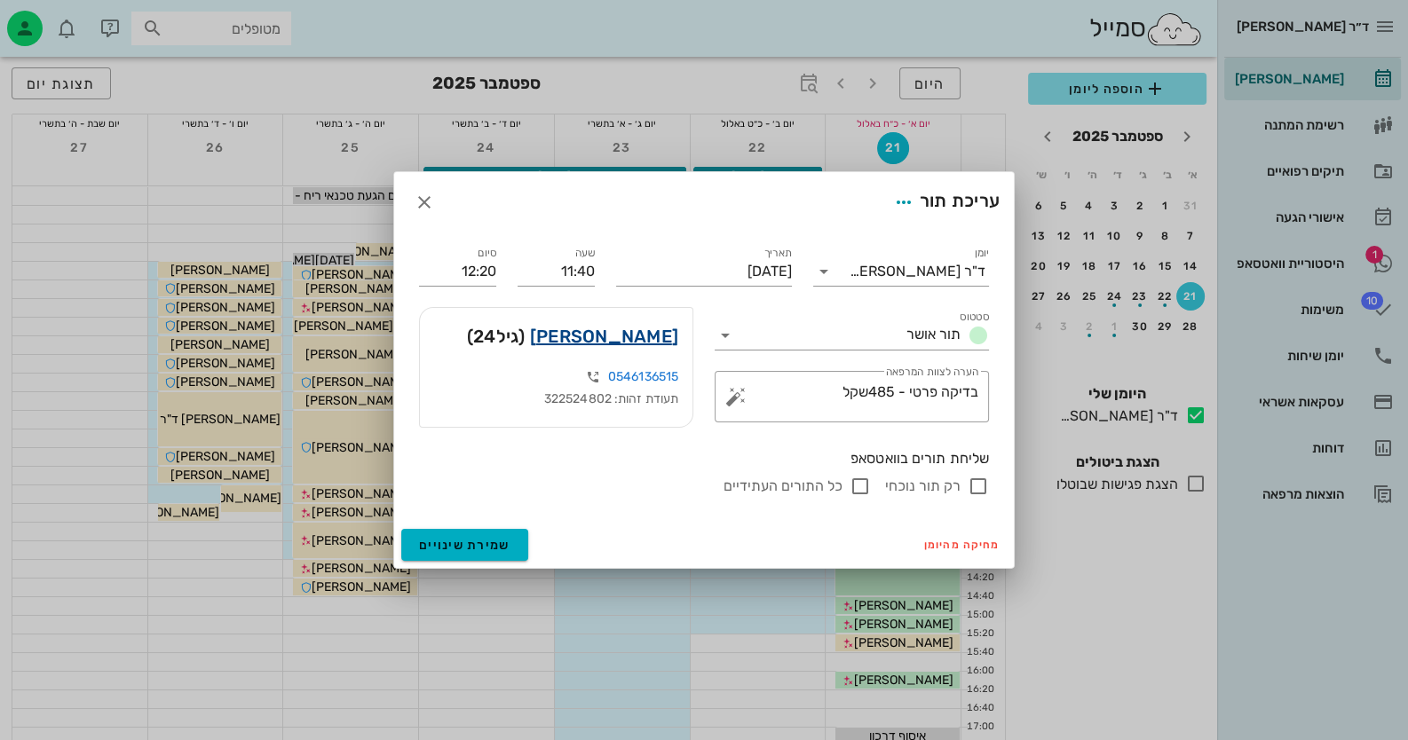
click at [641, 336] on link "[PERSON_NAME]" at bounding box center [604, 336] width 148 height 28
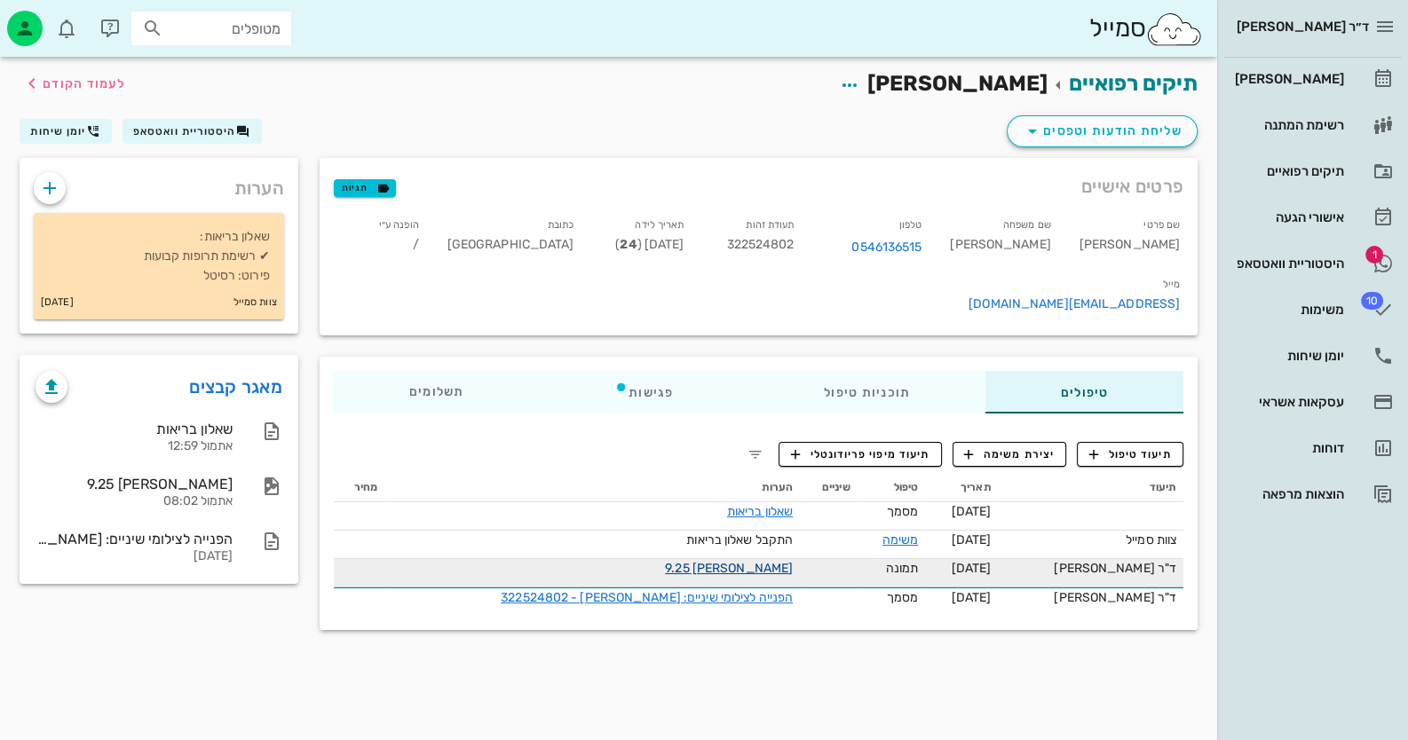
click at [719, 561] on link "[PERSON_NAME] 9.25" at bounding box center [729, 568] width 128 height 15
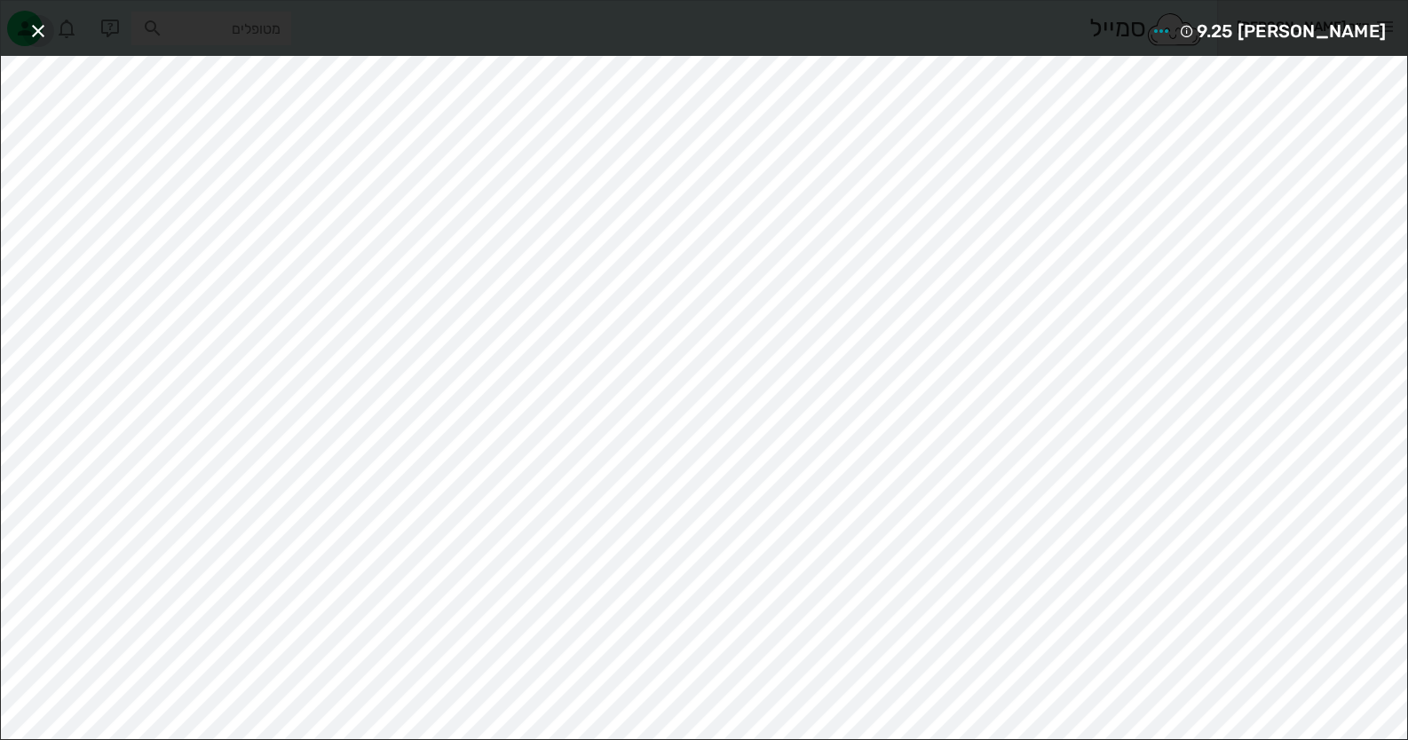
click at [28, 31] on icon "button" at bounding box center [38, 30] width 21 height 21
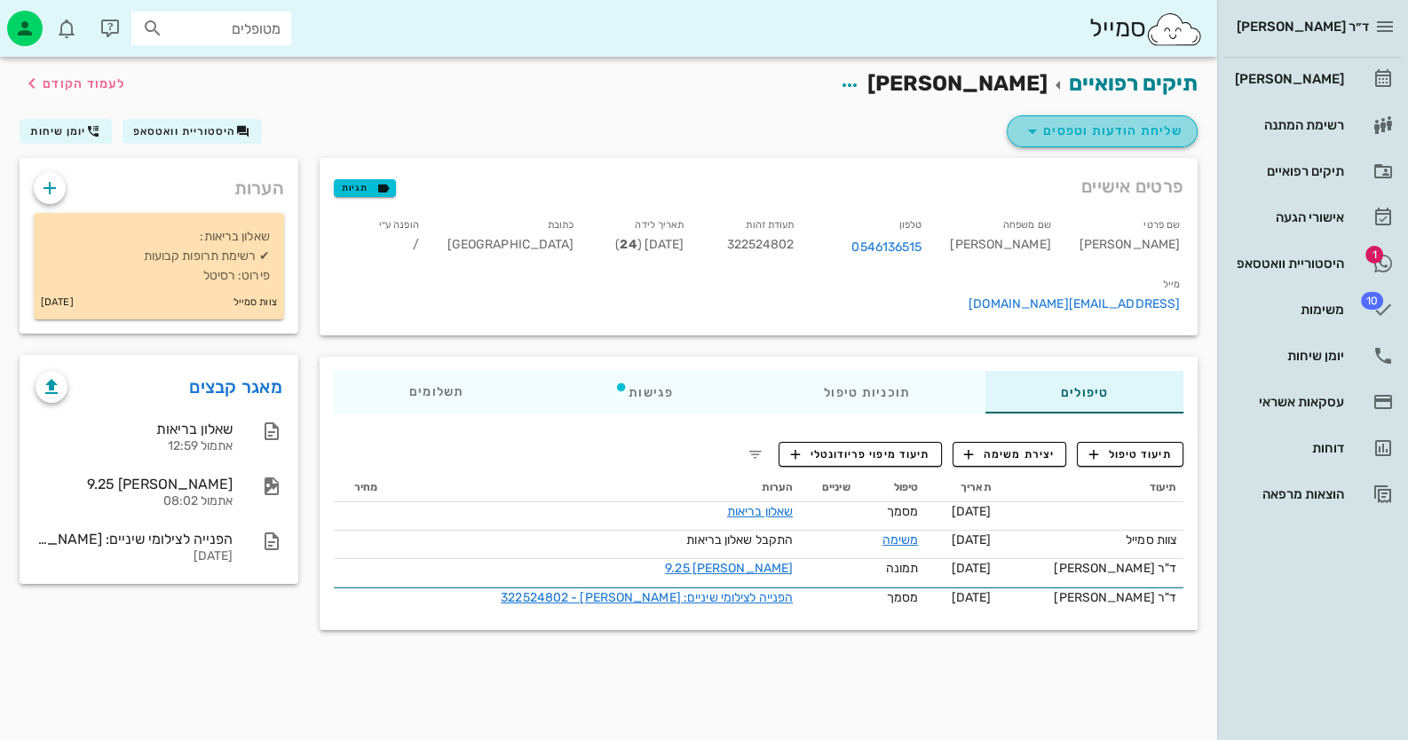
click at [1101, 127] on span "שליחת הודעות וטפסים" at bounding box center [1102, 131] width 161 height 21
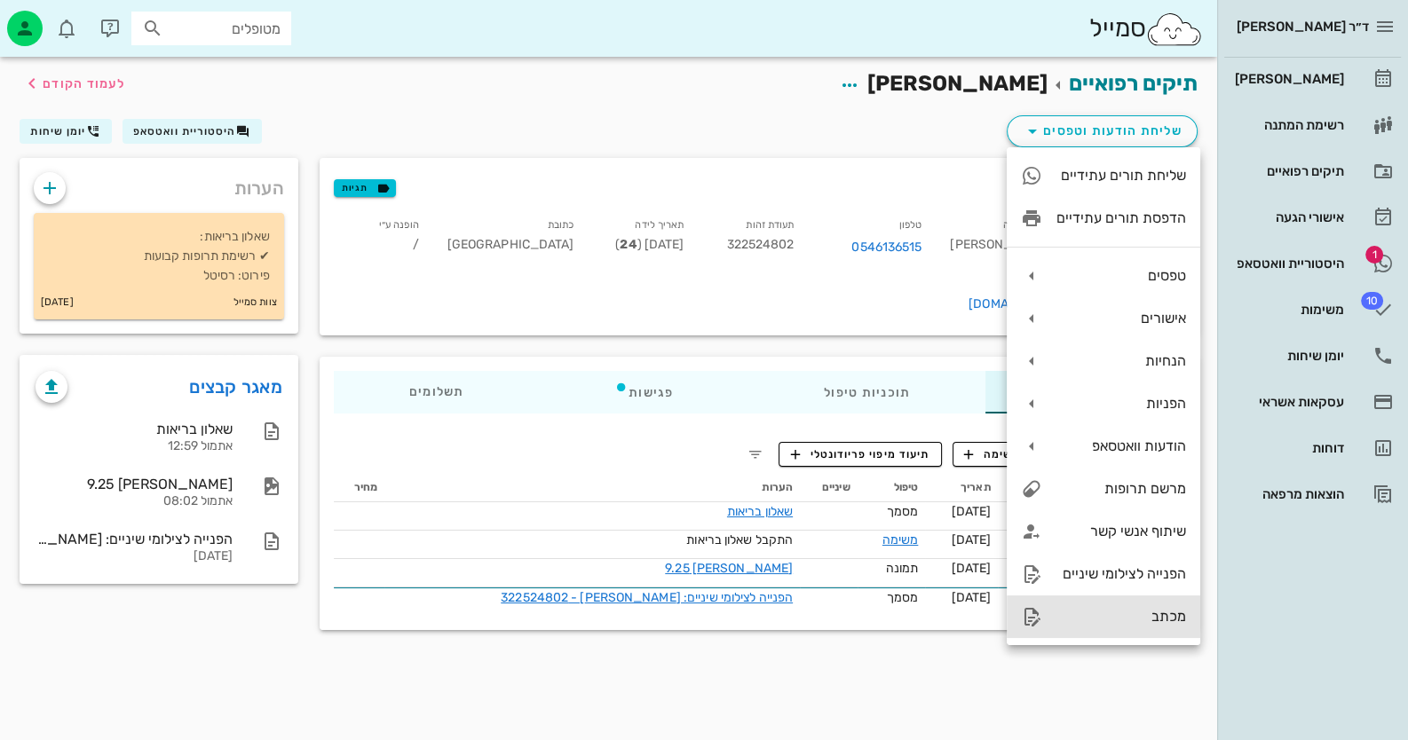
click at [1152, 612] on div "מכתב" at bounding box center [1121, 616] width 130 height 17
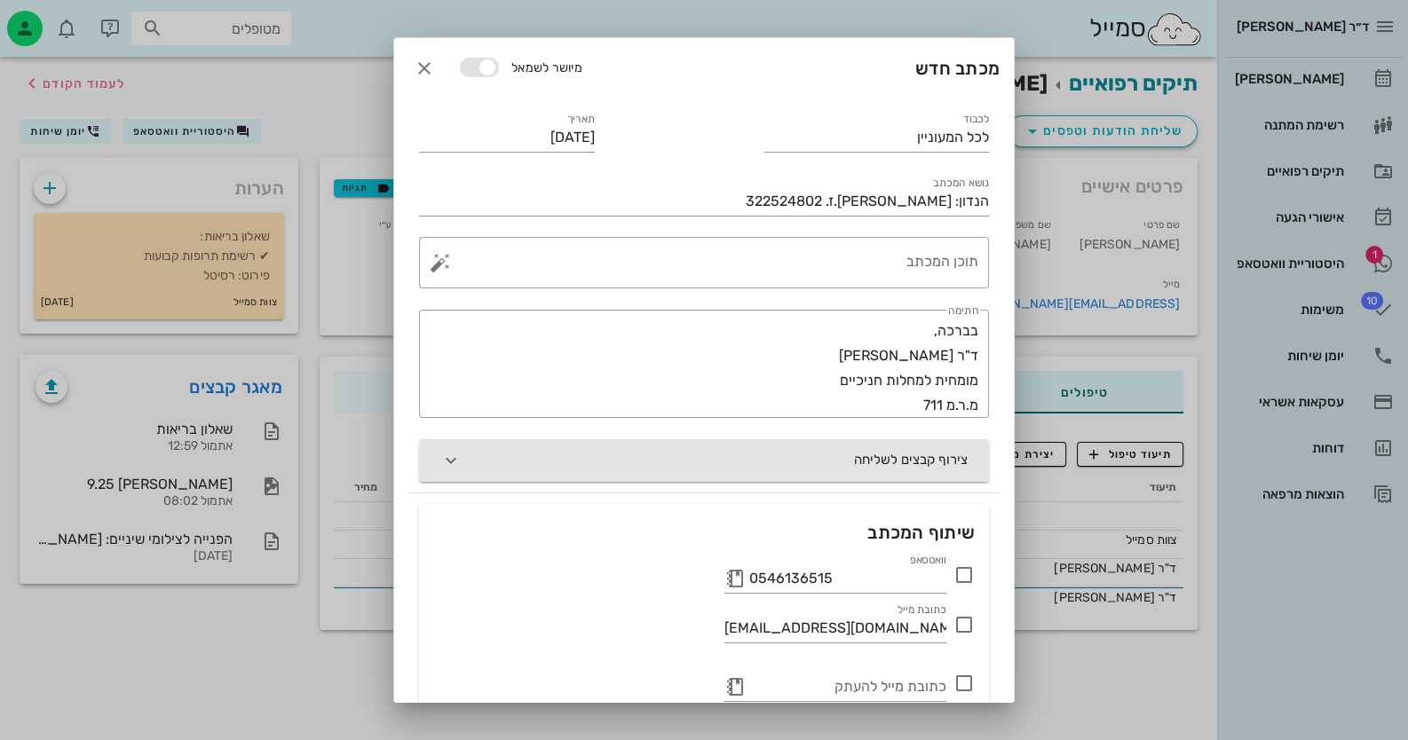
click at [896, 461] on button "צירוף קבצים לשליחה" at bounding box center [704, 460] width 570 height 43
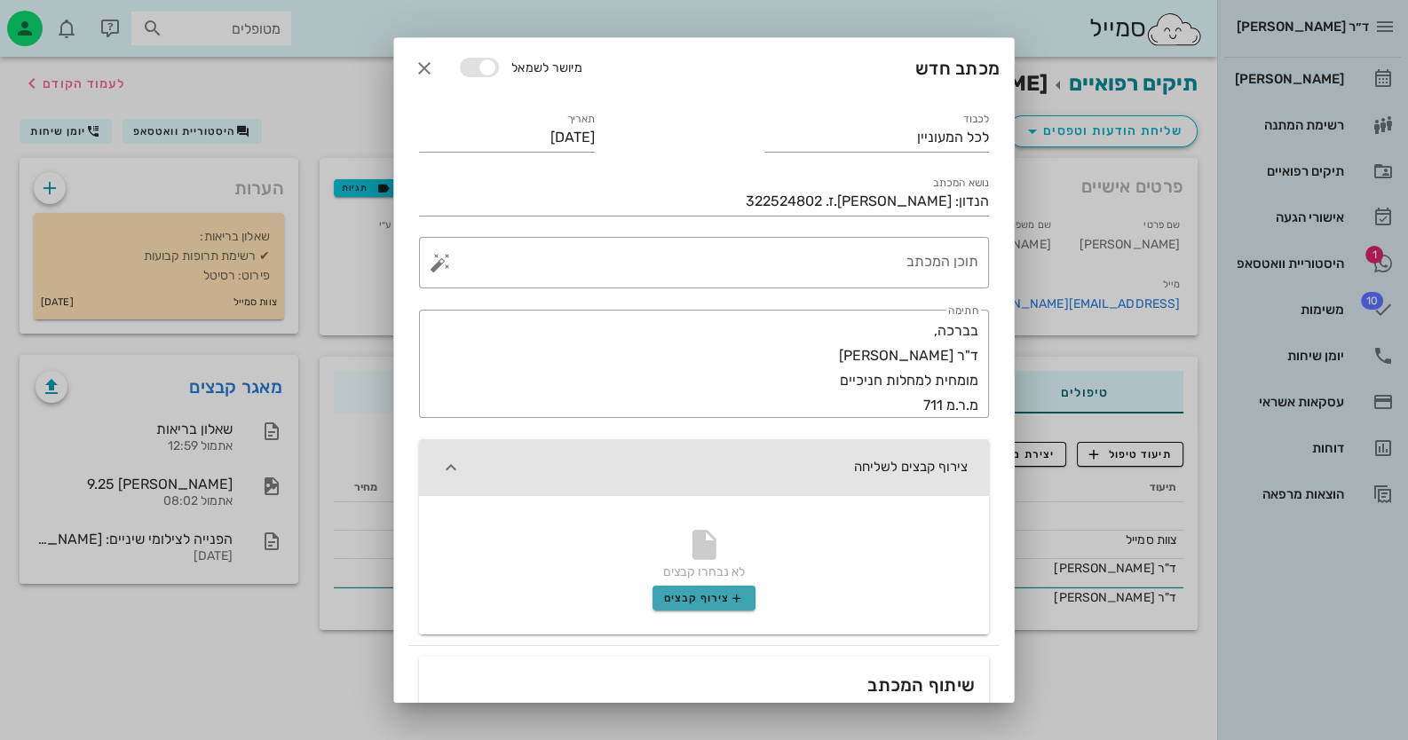
click at [715, 594] on span "צירוף קבצים" at bounding box center [704, 598] width 81 height 14
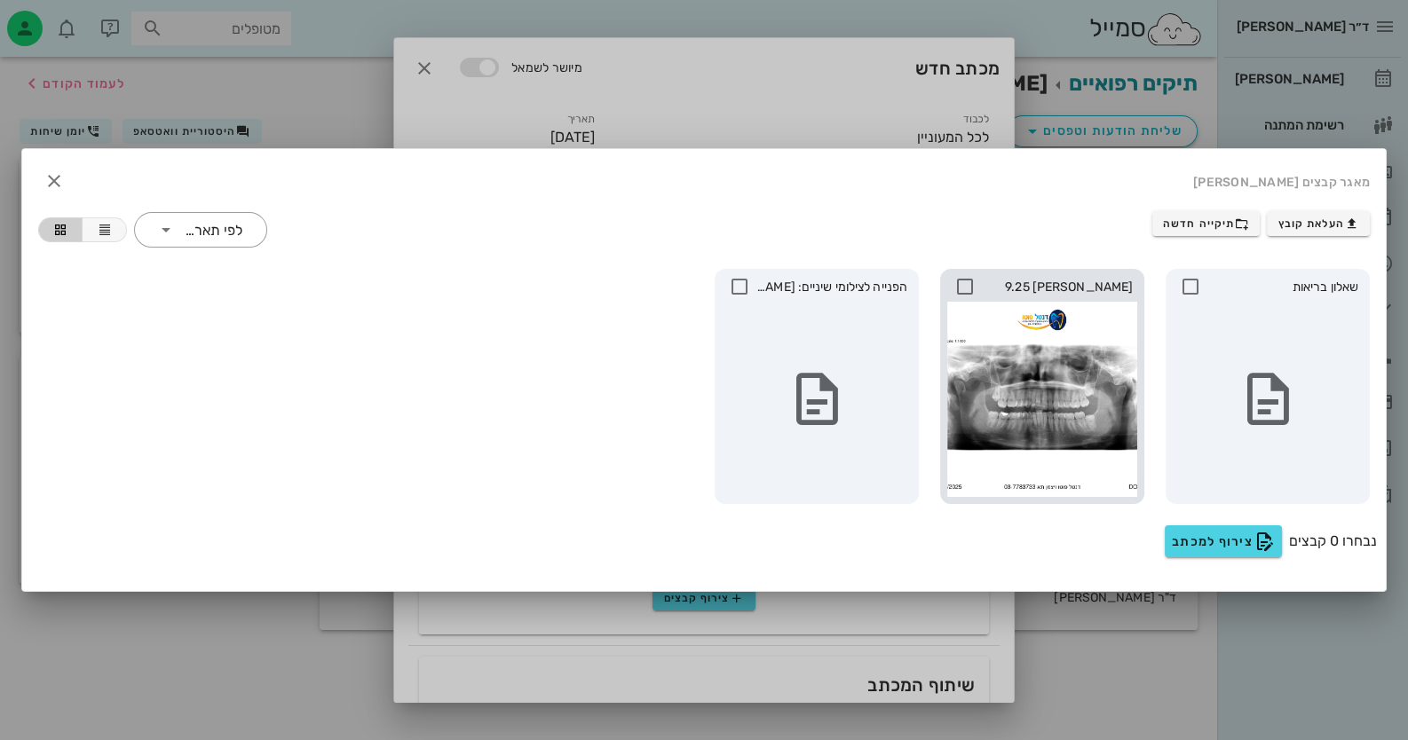
click at [968, 283] on icon at bounding box center [964, 286] width 21 height 21
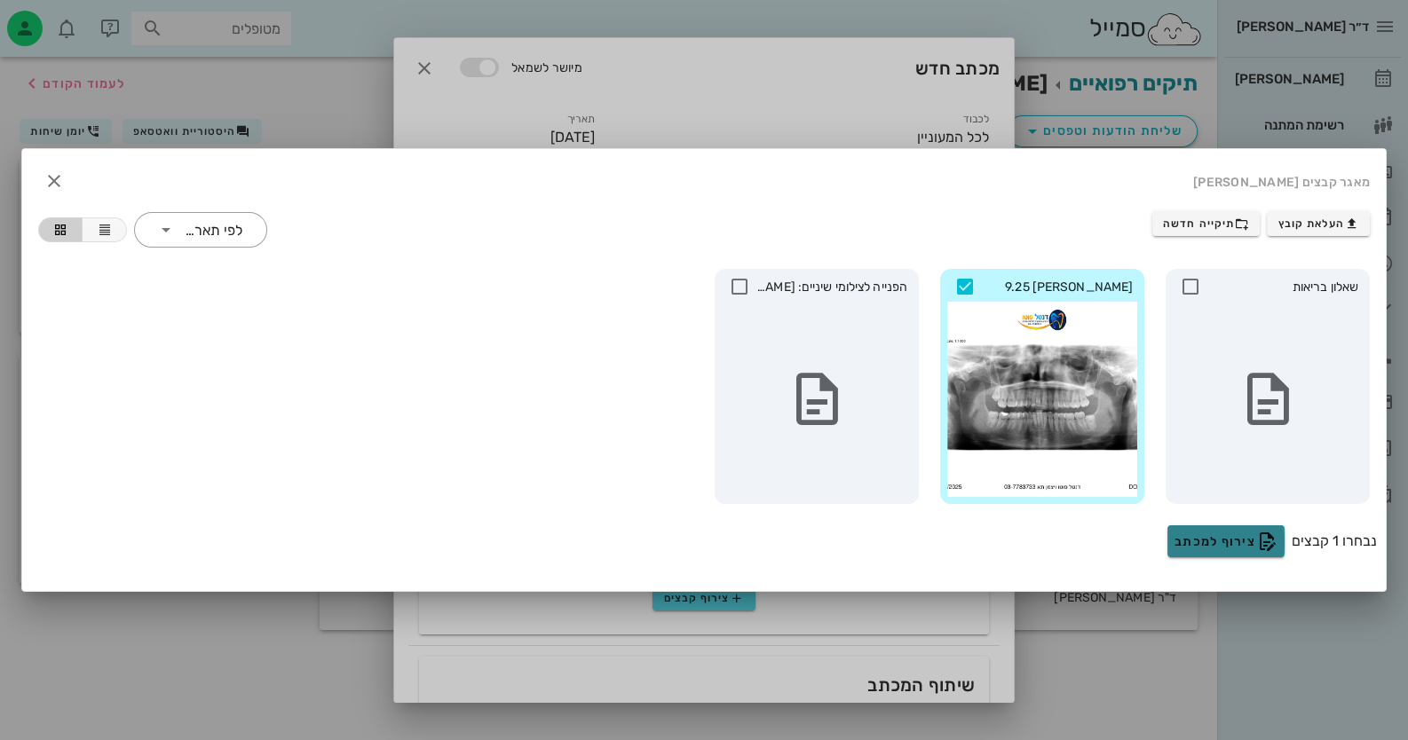
click at [1263, 541] on icon "button" at bounding box center [1266, 541] width 21 height 21
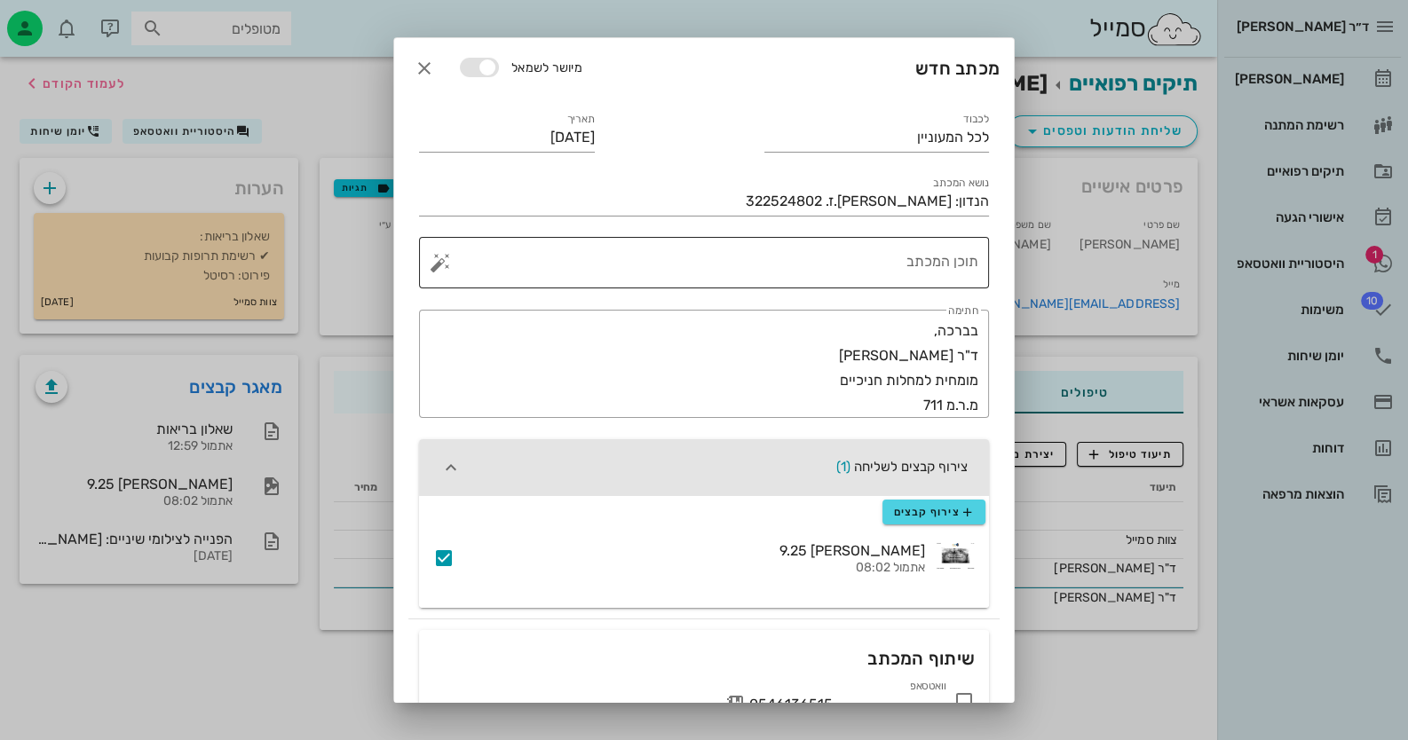
click at [919, 248] on div "תוכן המכתב" at bounding box center [711, 262] width 534 height 51
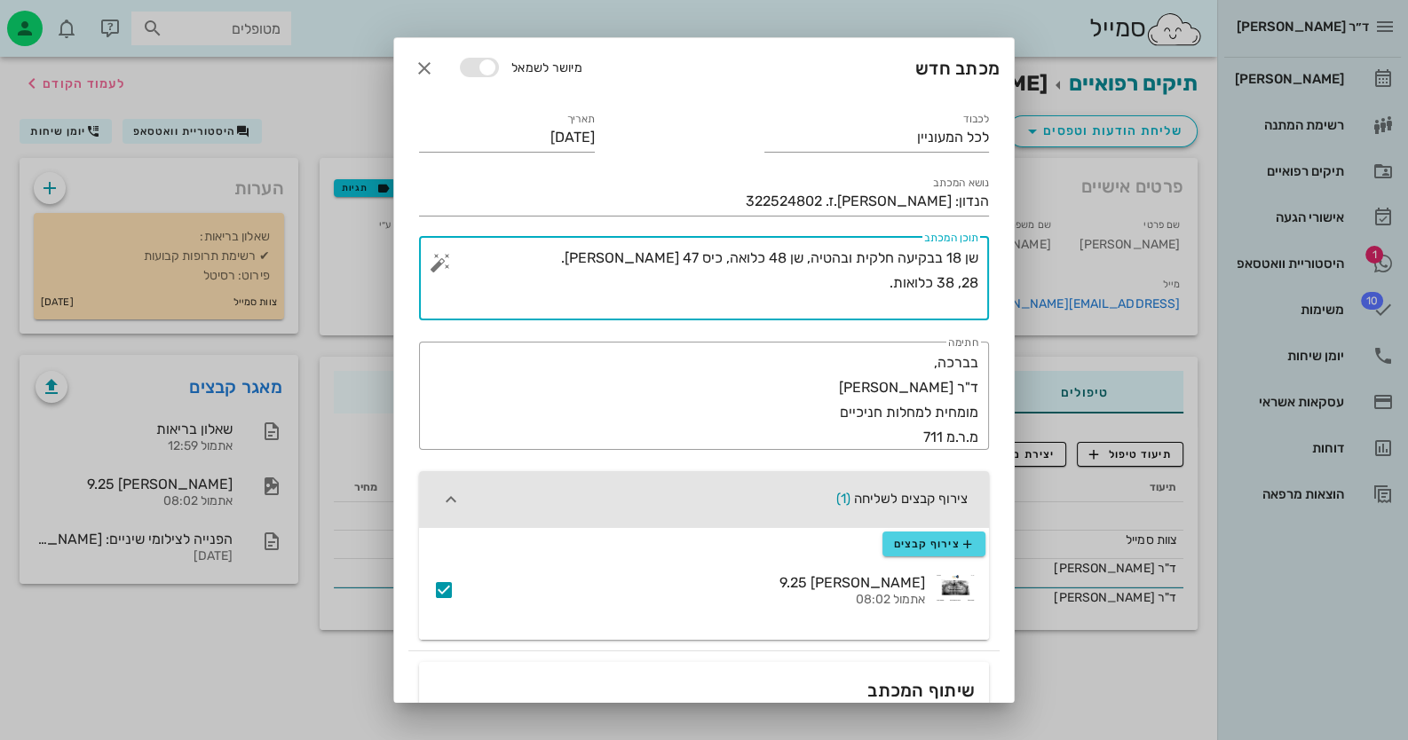
click at [977, 252] on textarea "שן 18 בבקיעה חלקית ובהטיה, שן 48 כלואה, כיס 47 [PERSON_NAME]. 28, 38 כלואות." at bounding box center [711, 283] width 534 height 75
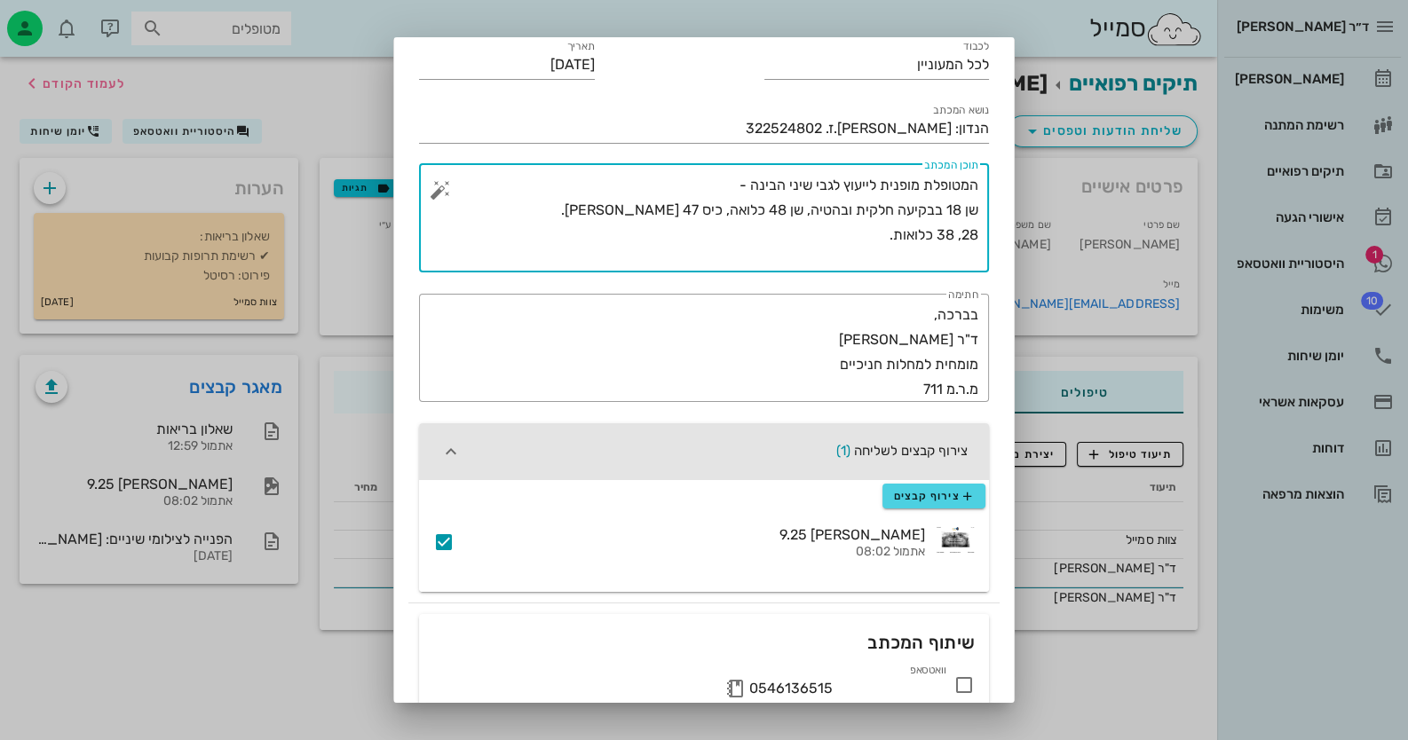
scroll to position [177, 0]
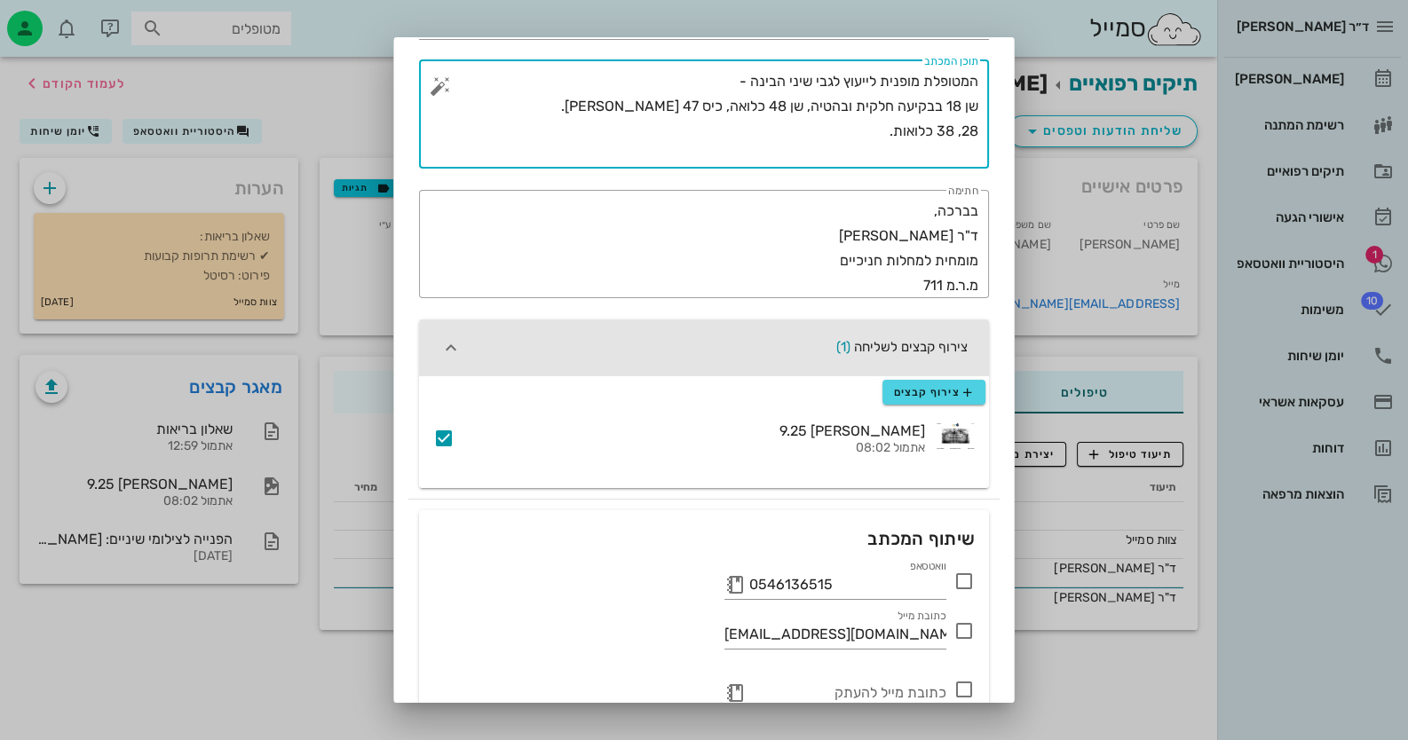
type textarea "המטופלת מופנית לייעוץ לגבי שיני הבינה - שן 18 בבקיעה חלקית ובהטיה, שן 48 כלואה,…"
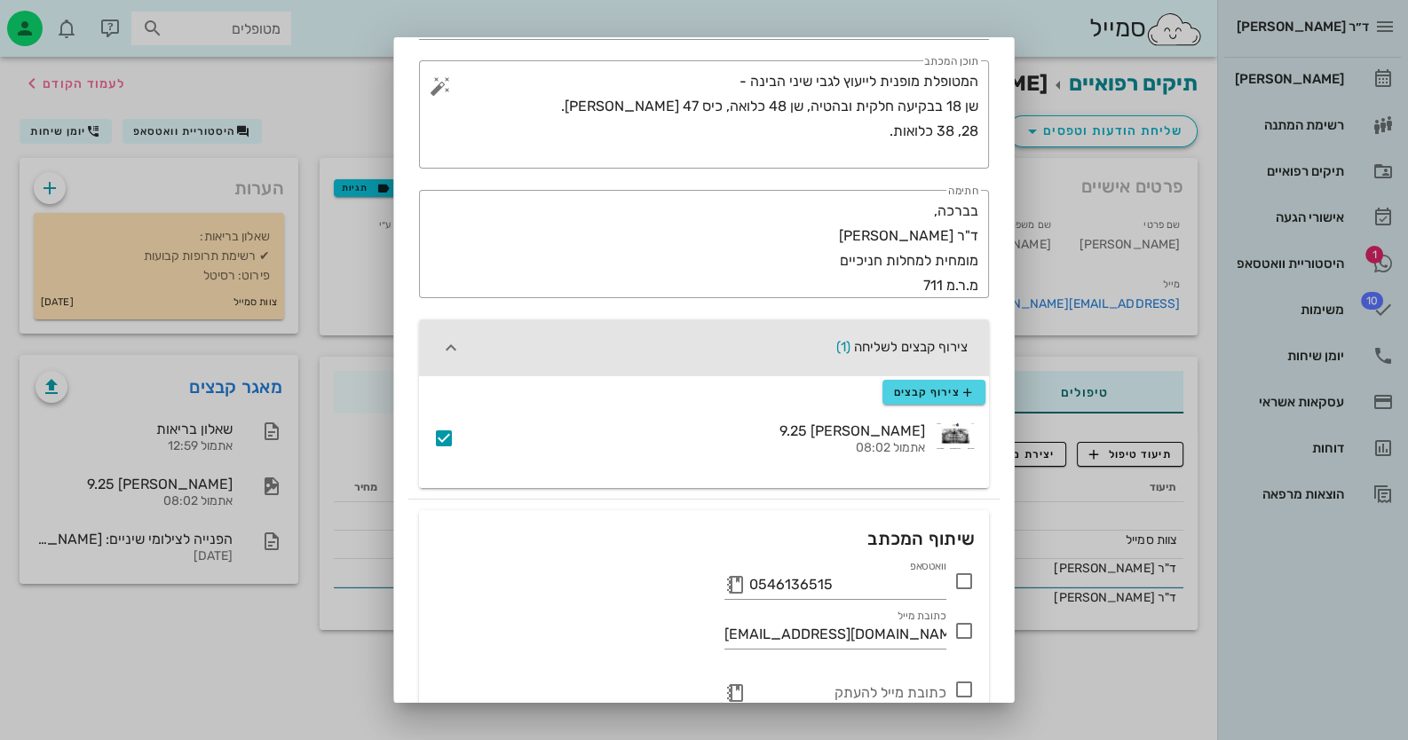
click at [974, 585] on icon at bounding box center [963, 581] width 21 height 21
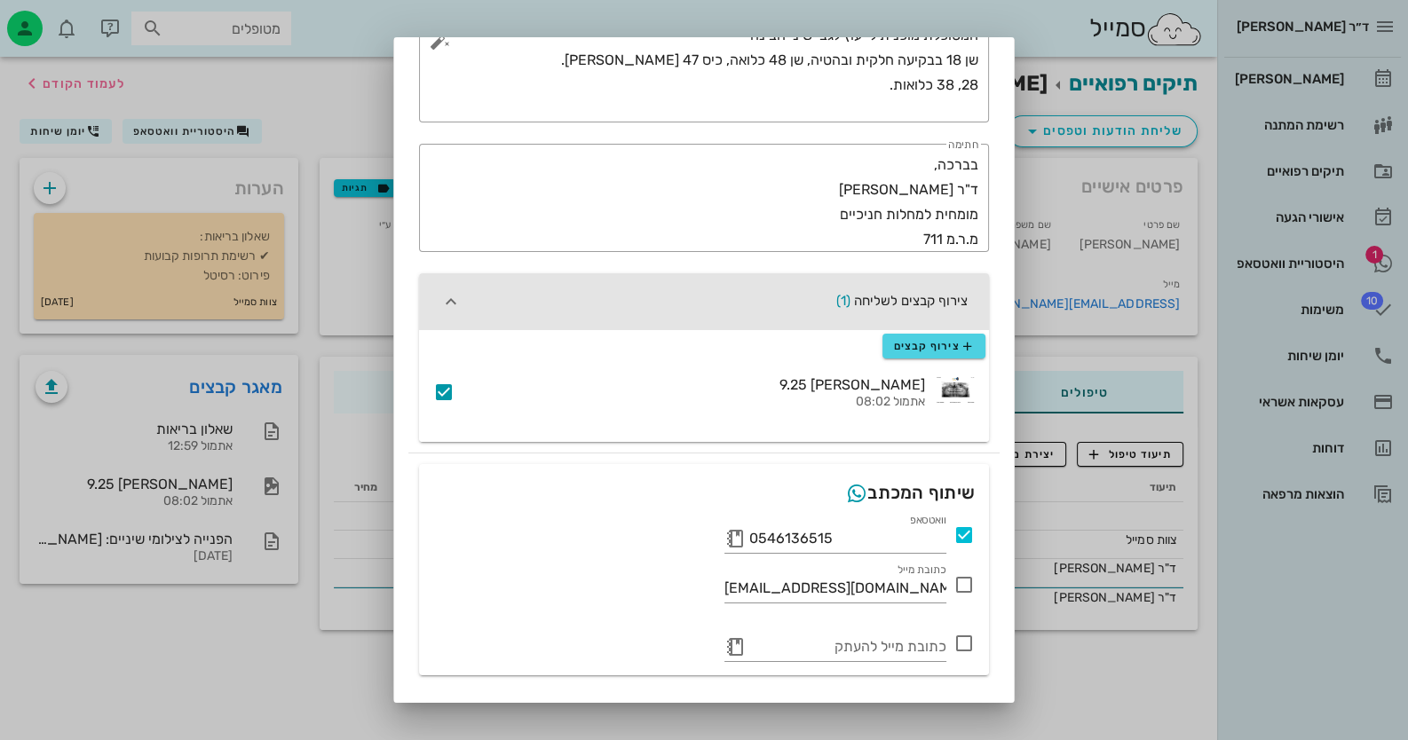
scroll to position [265, 0]
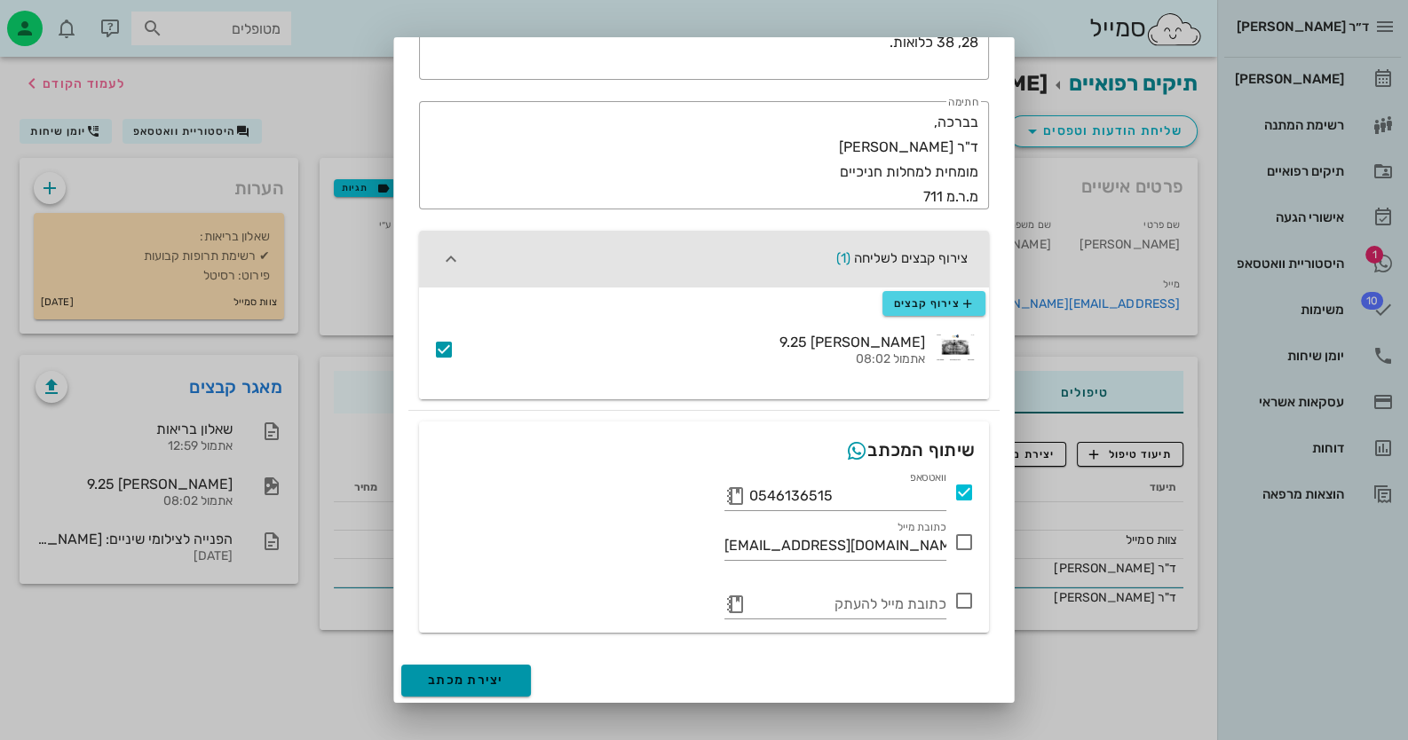
click at [474, 690] on button "יצירת מכתב" at bounding box center [466, 681] width 130 height 32
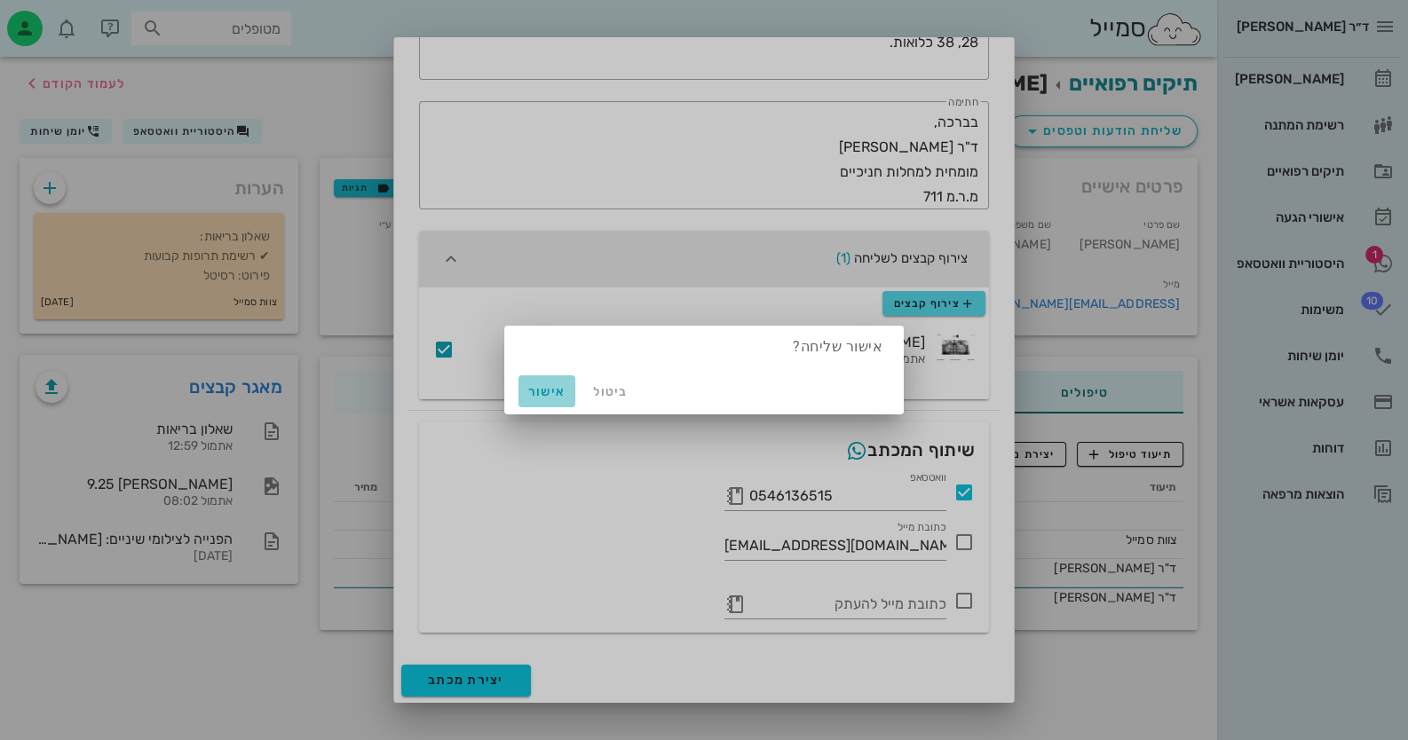
click at [555, 385] on span "אישור" at bounding box center [547, 391] width 43 height 15
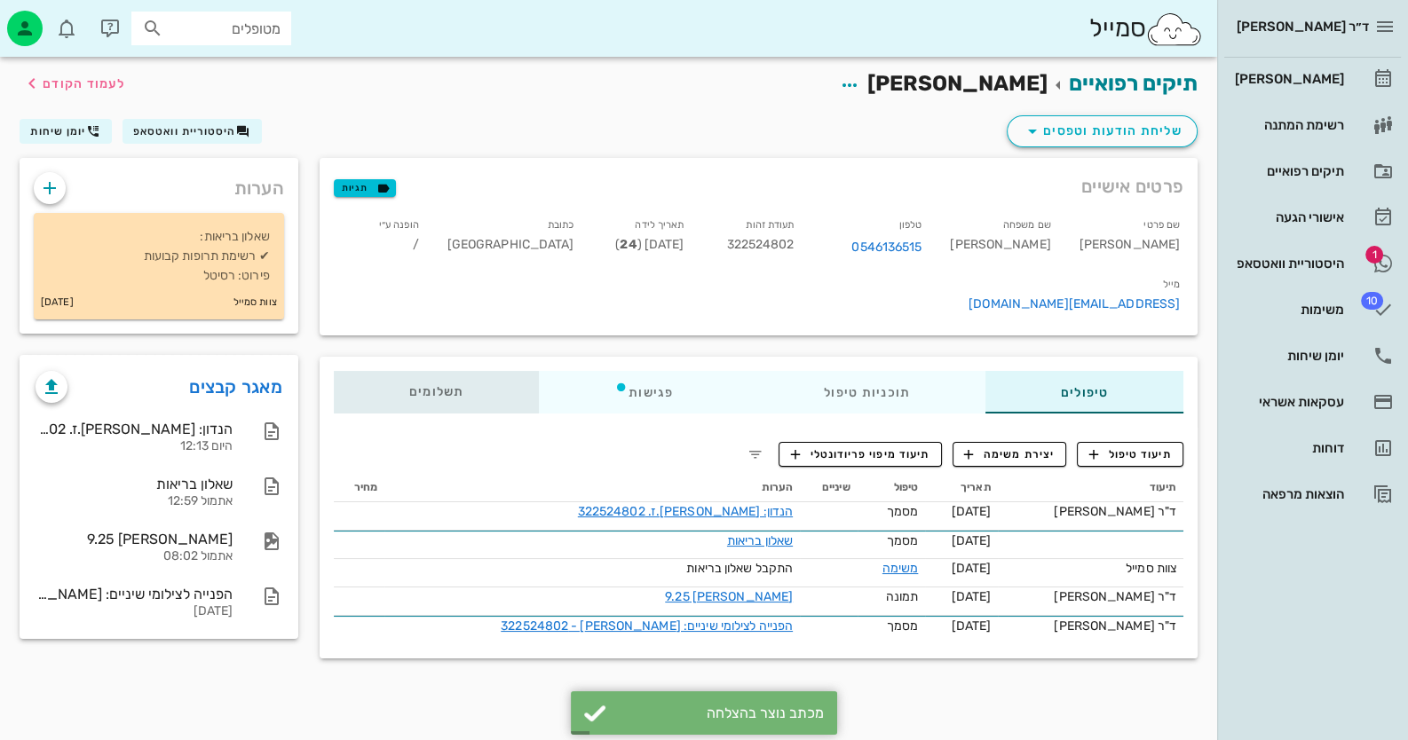
click at [443, 371] on div "תשלומים 0₪" at bounding box center [436, 392] width 205 height 43
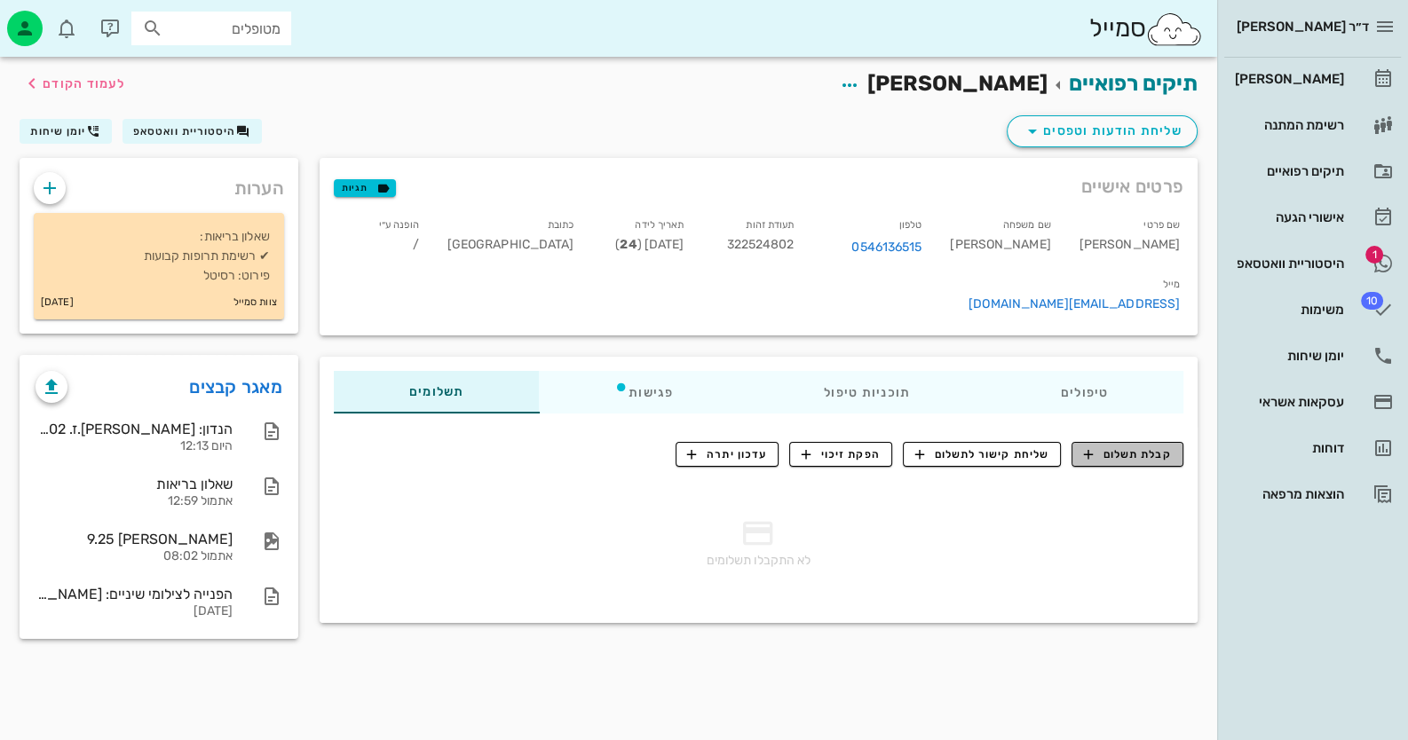
click at [1167, 447] on span "קבלת תשלום" at bounding box center [1128, 455] width 88 height 16
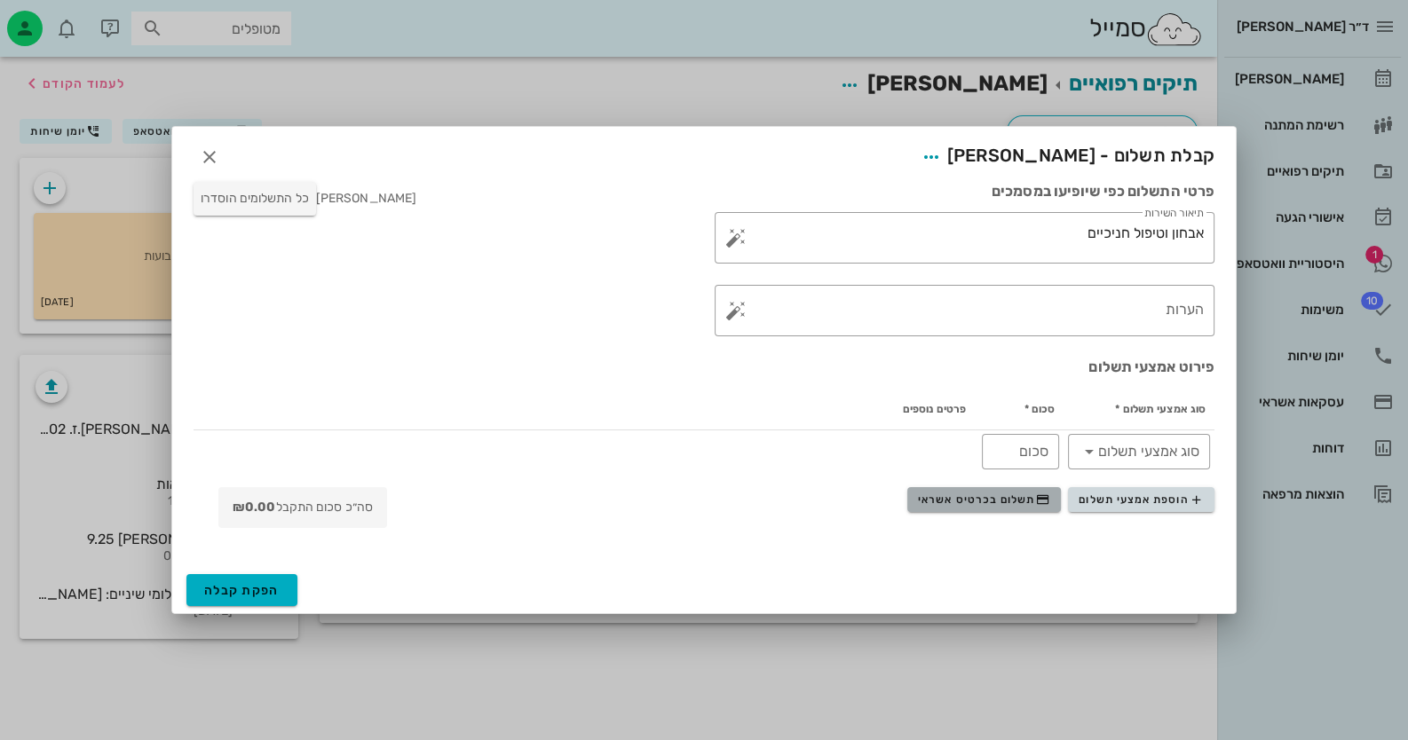
click at [954, 496] on span "תשלום בכרטיס אשראי" at bounding box center [983, 500] width 131 height 14
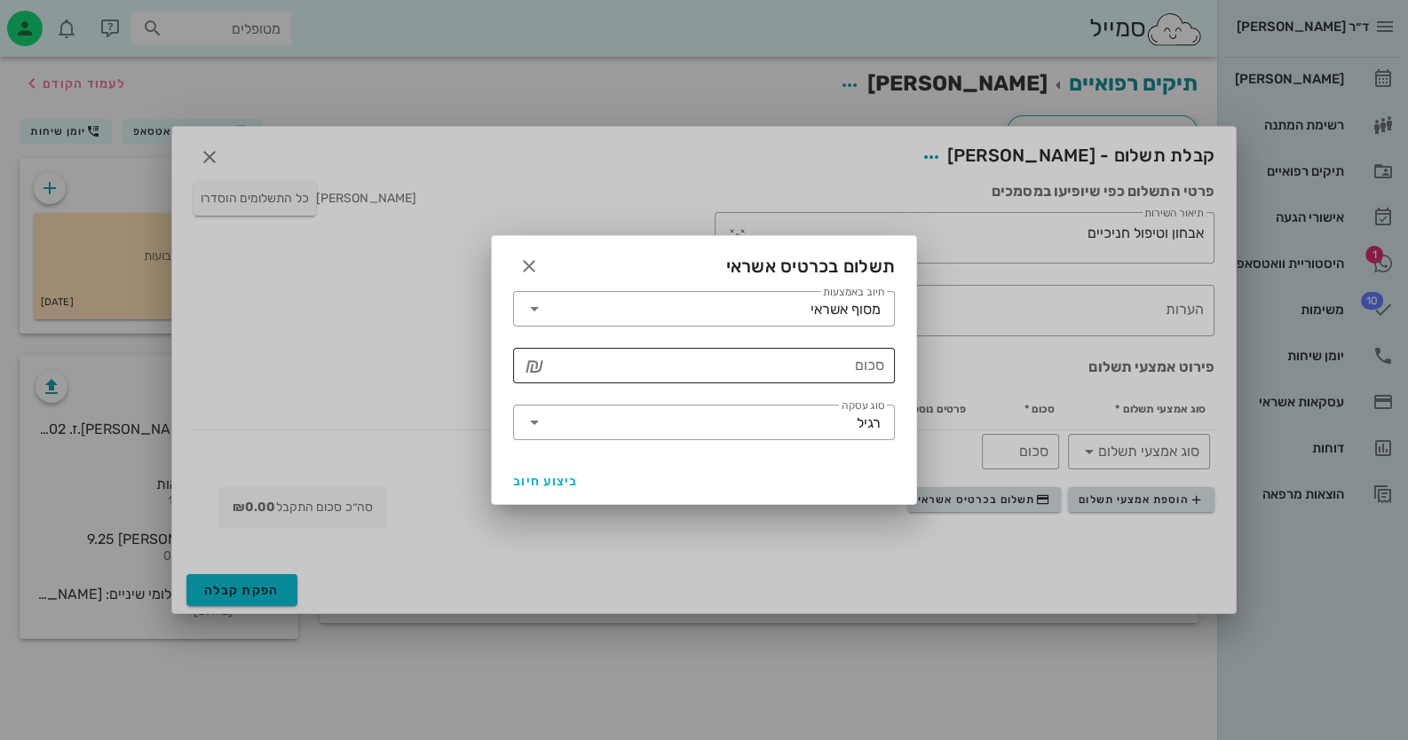
click at [813, 352] on input "סכום" at bounding box center [717, 366] width 336 height 28
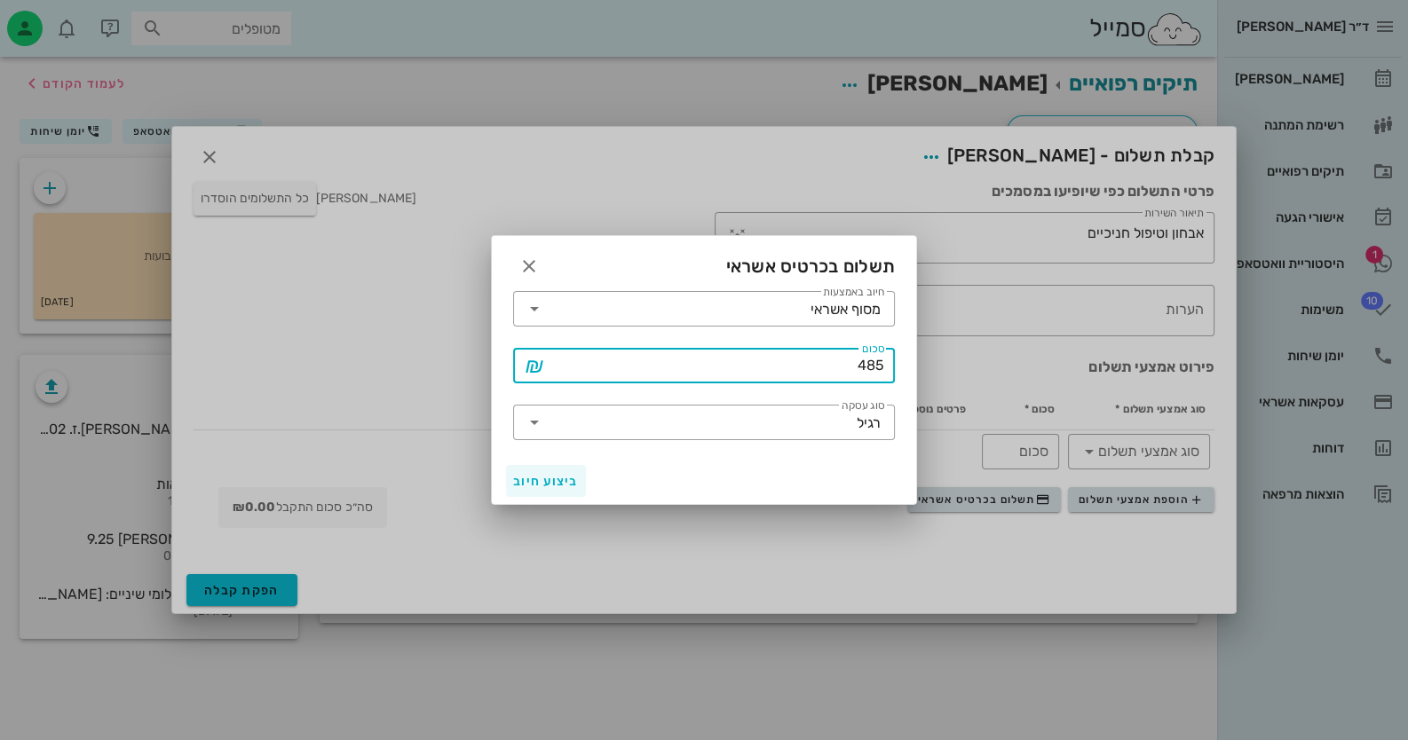
type input "485"
click at [518, 479] on span "ביצוע חיוב" at bounding box center [546, 481] width 66 height 15
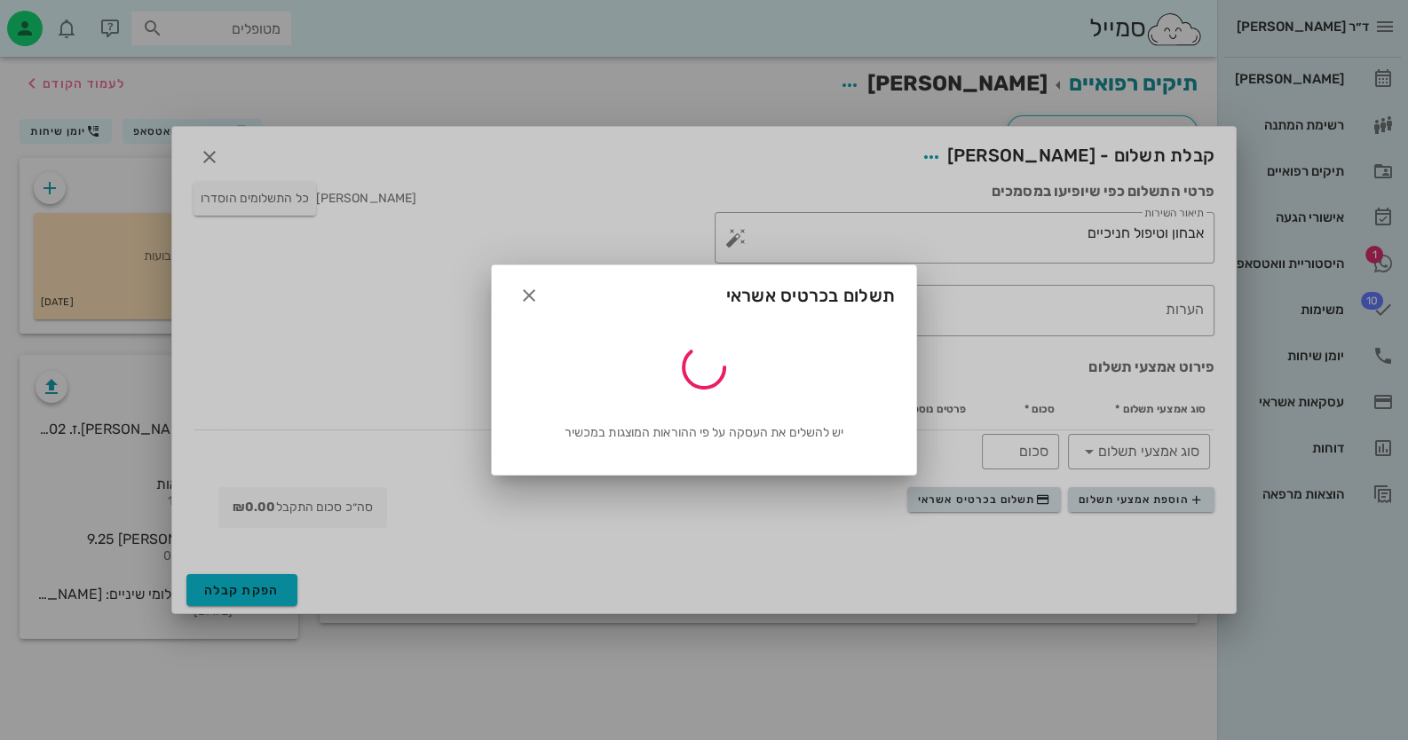
type input "485"
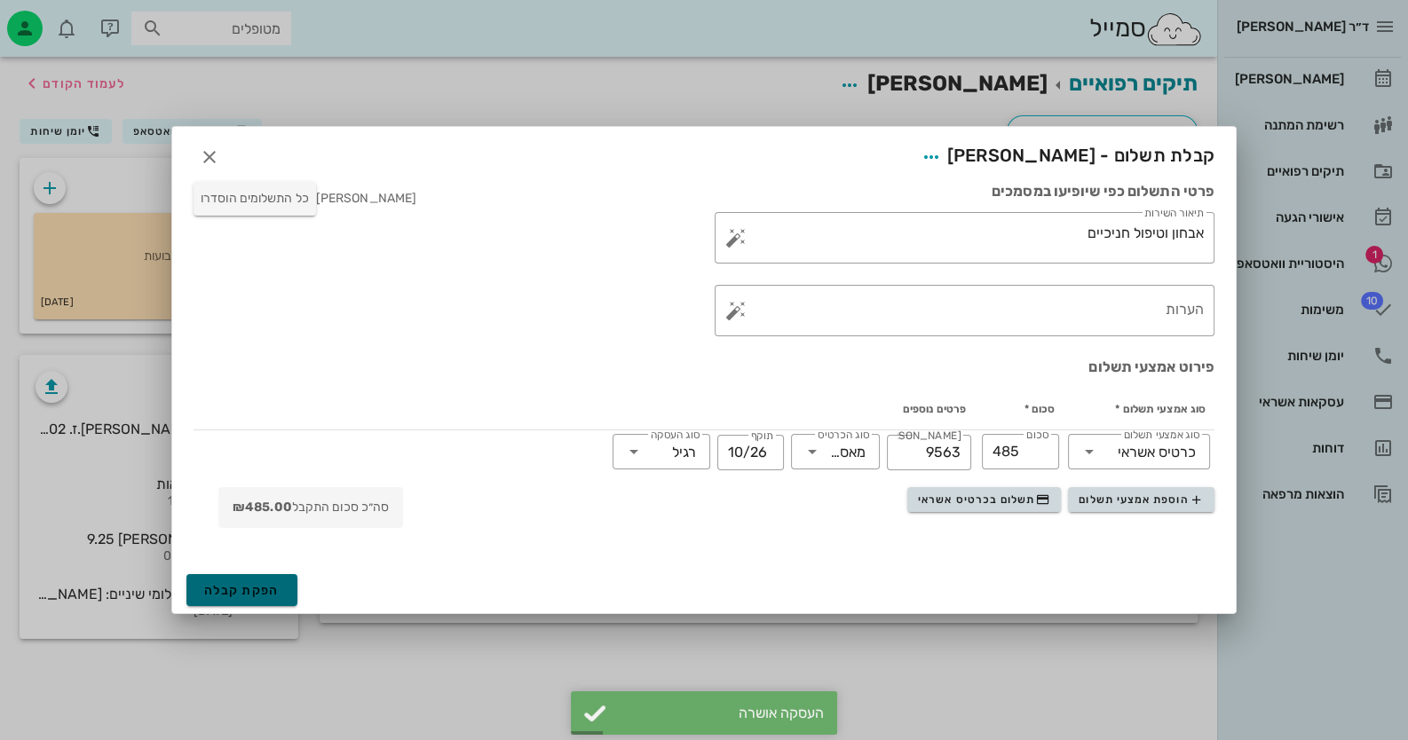
click at [209, 590] on span "הפקת קבלה" at bounding box center [241, 590] width 75 height 15
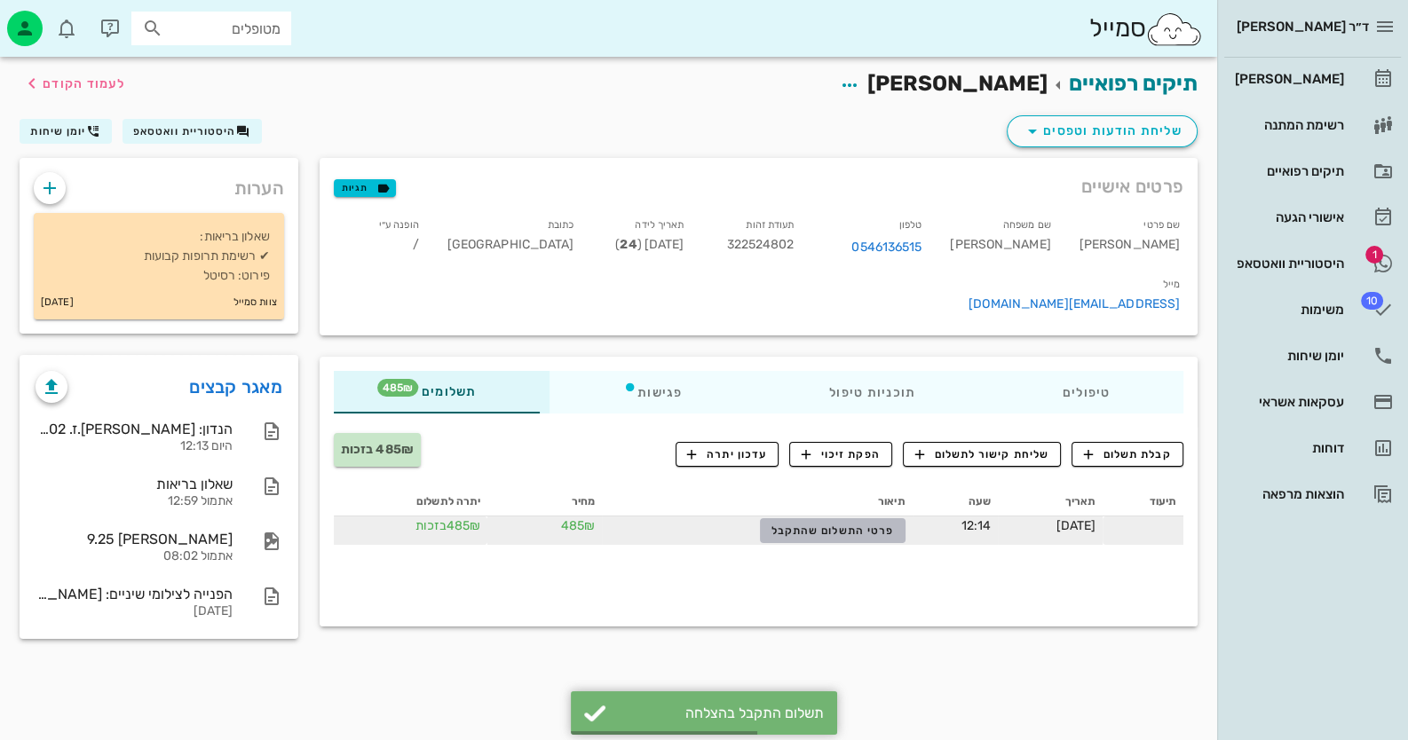
click at [790, 525] on span "פרטי התשלום שהתקבל" at bounding box center [832, 531] width 123 height 12
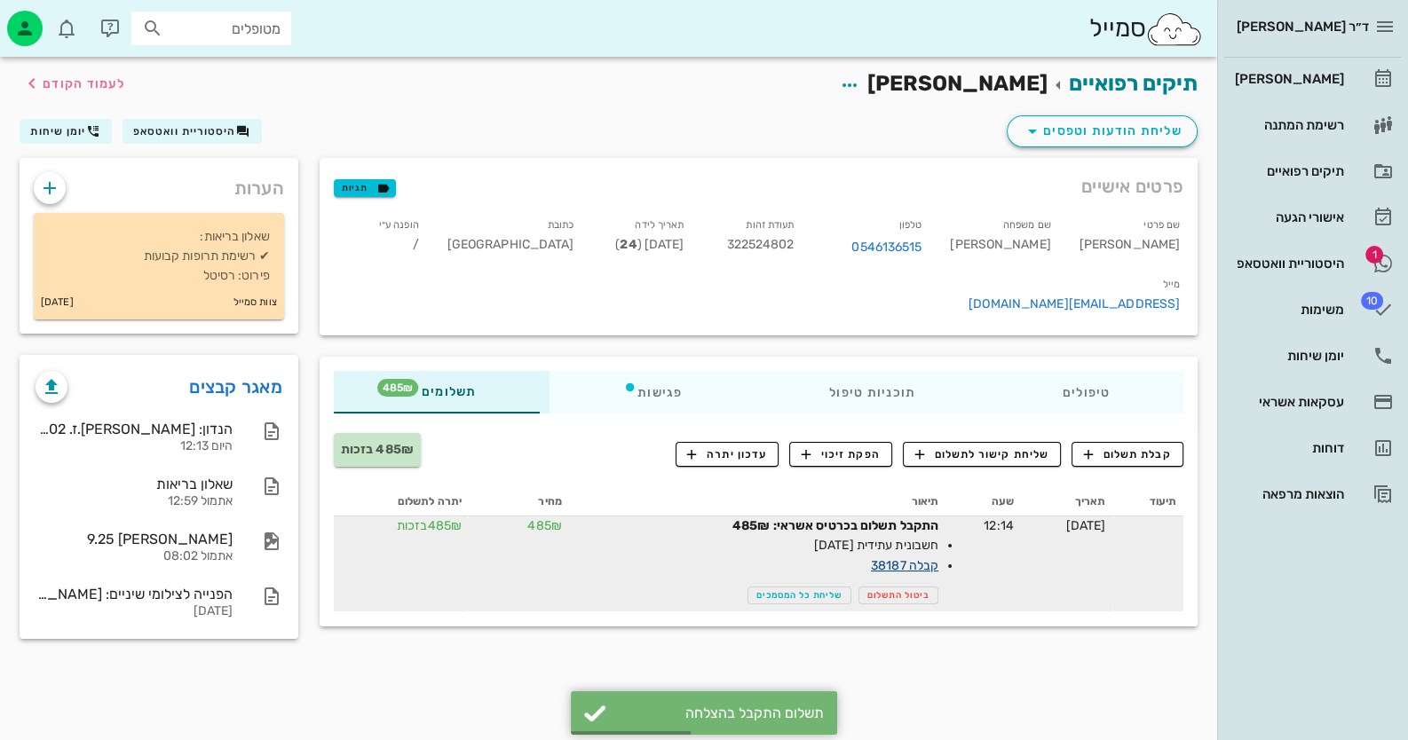
click at [882, 558] on link "קבלה 38187" at bounding box center [904, 565] width 67 height 15
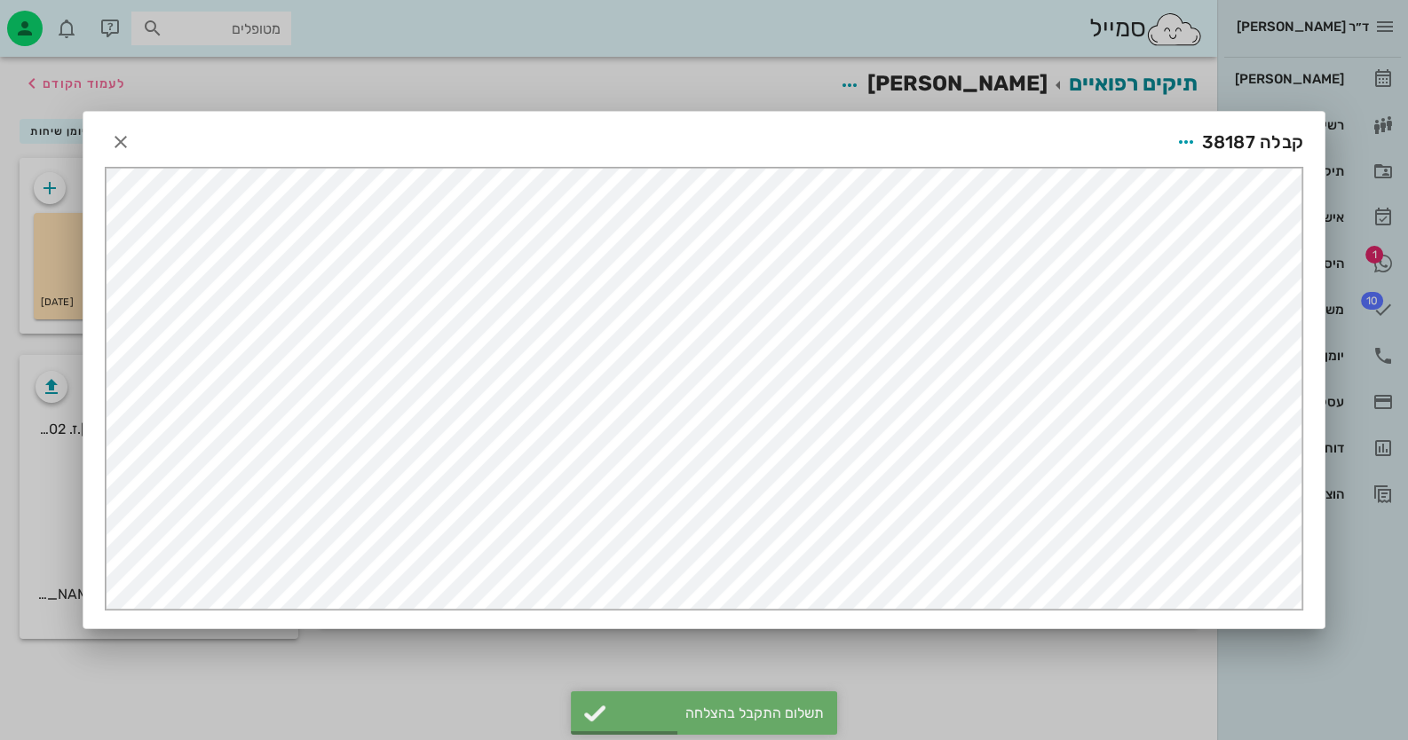
scroll to position [0, 0]
click at [1177, 133] on icon "button" at bounding box center [1185, 141] width 21 height 21
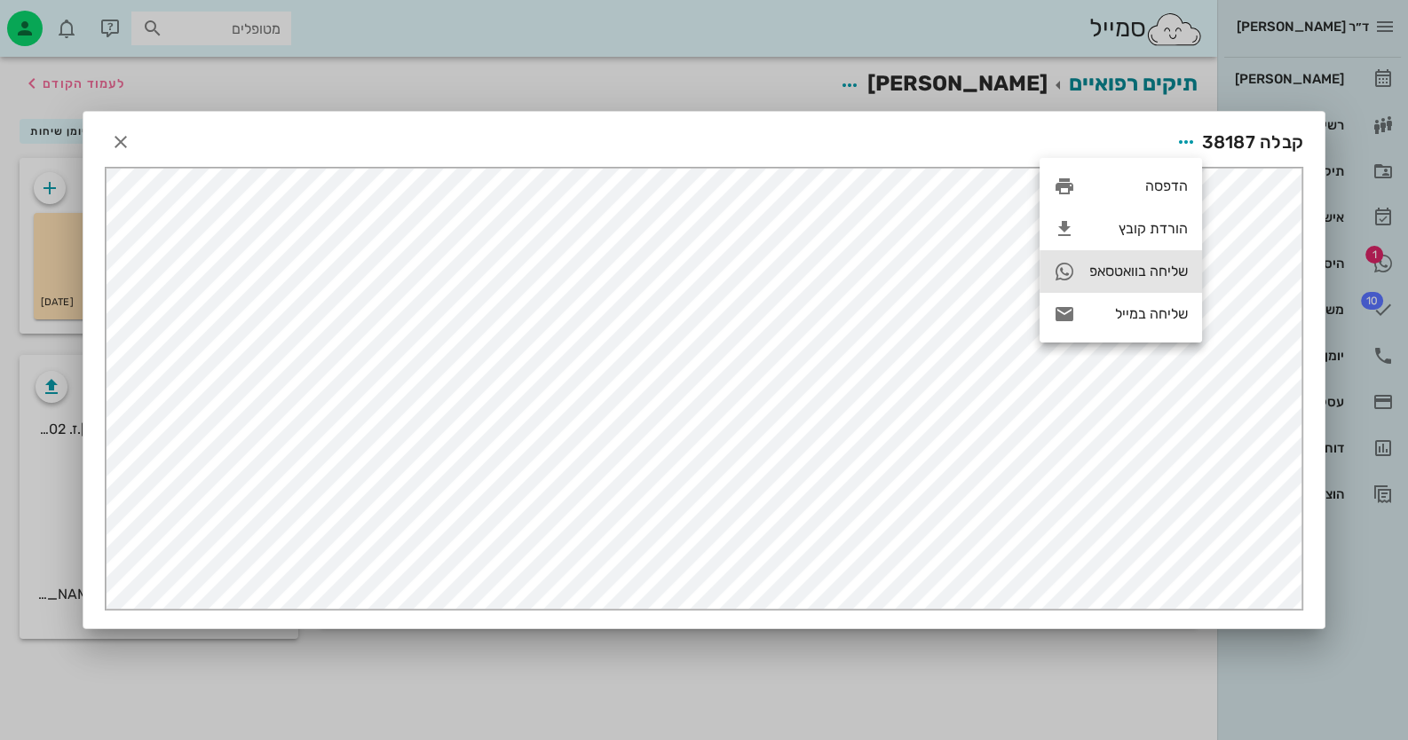
click at [1136, 272] on div "שליחה בוואטסאפ" at bounding box center [1138, 271] width 99 height 17
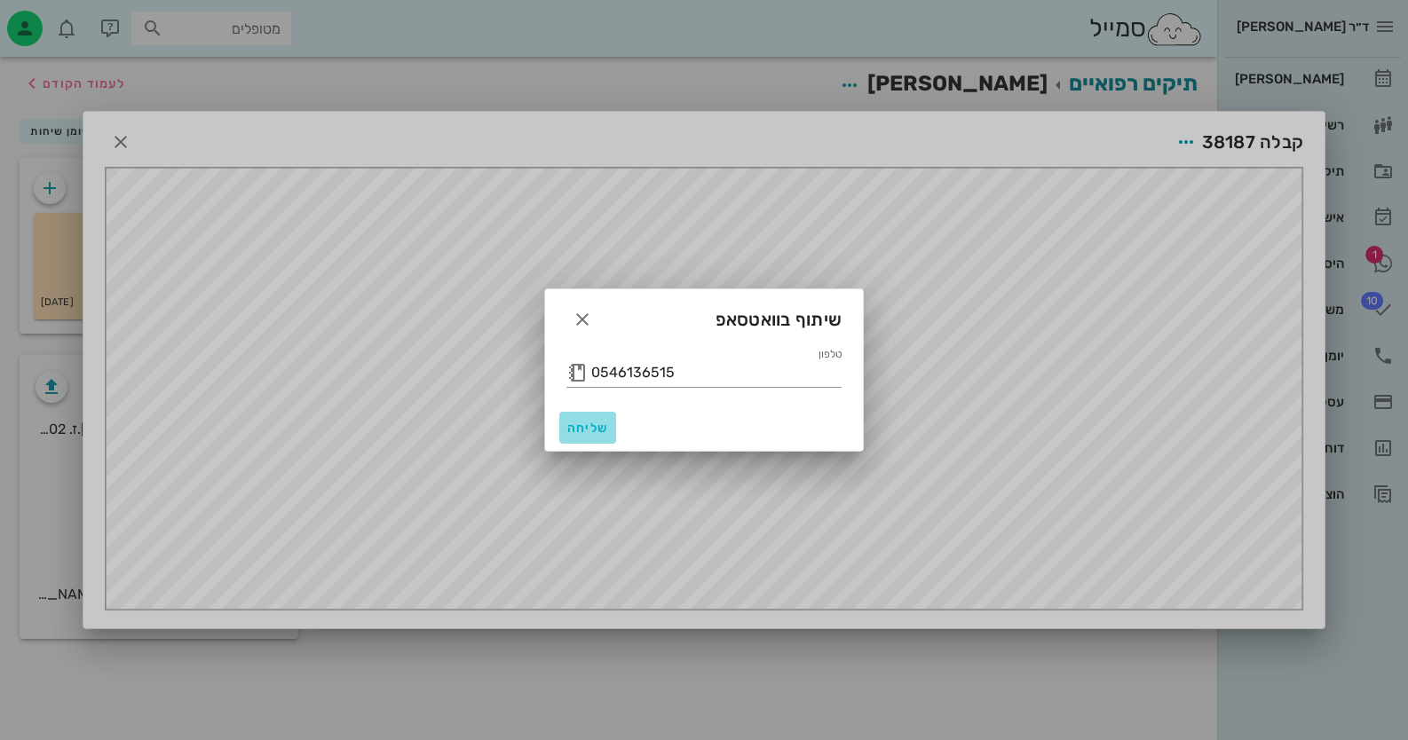
click at [565, 415] on button "שליחה" at bounding box center [587, 428] width 57 height 32
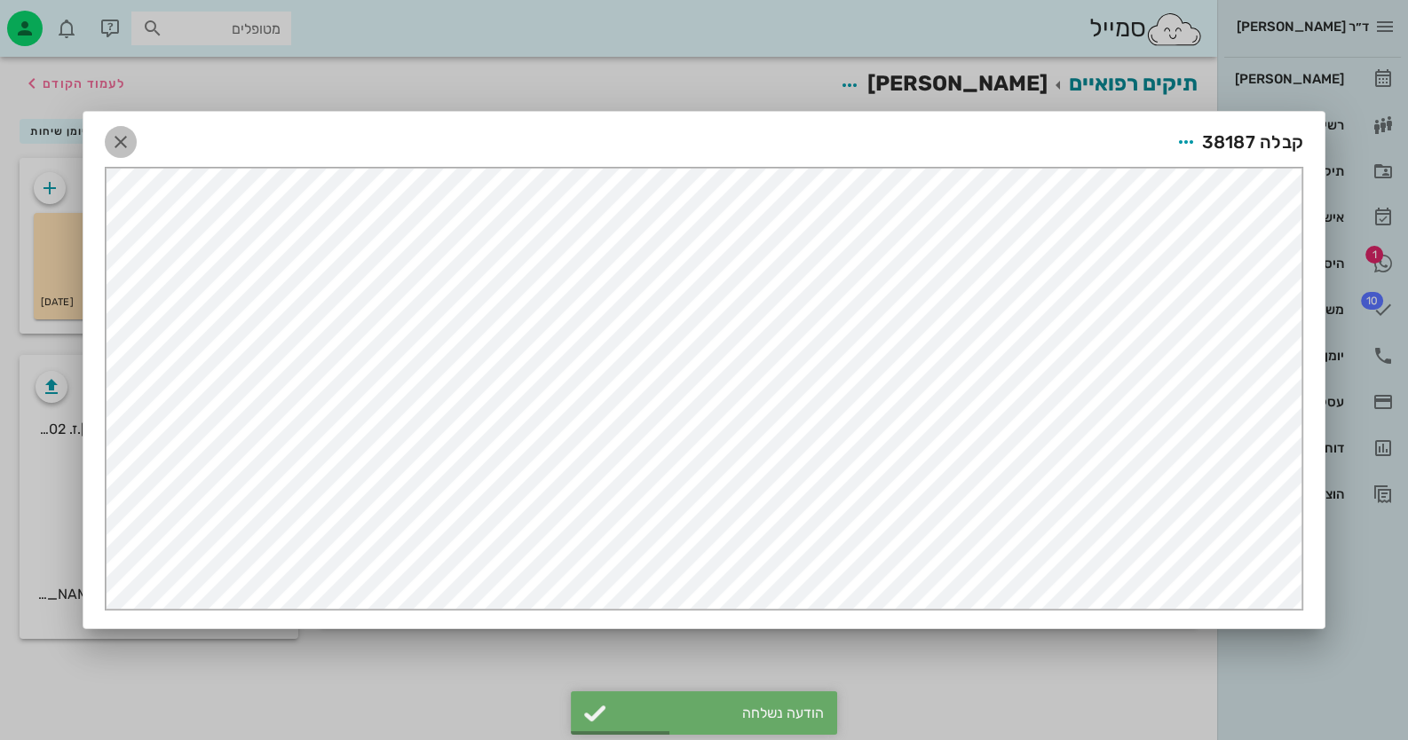
click at [115, 137] on icon "button" at bounding box center [120, 141] width 21 height 21
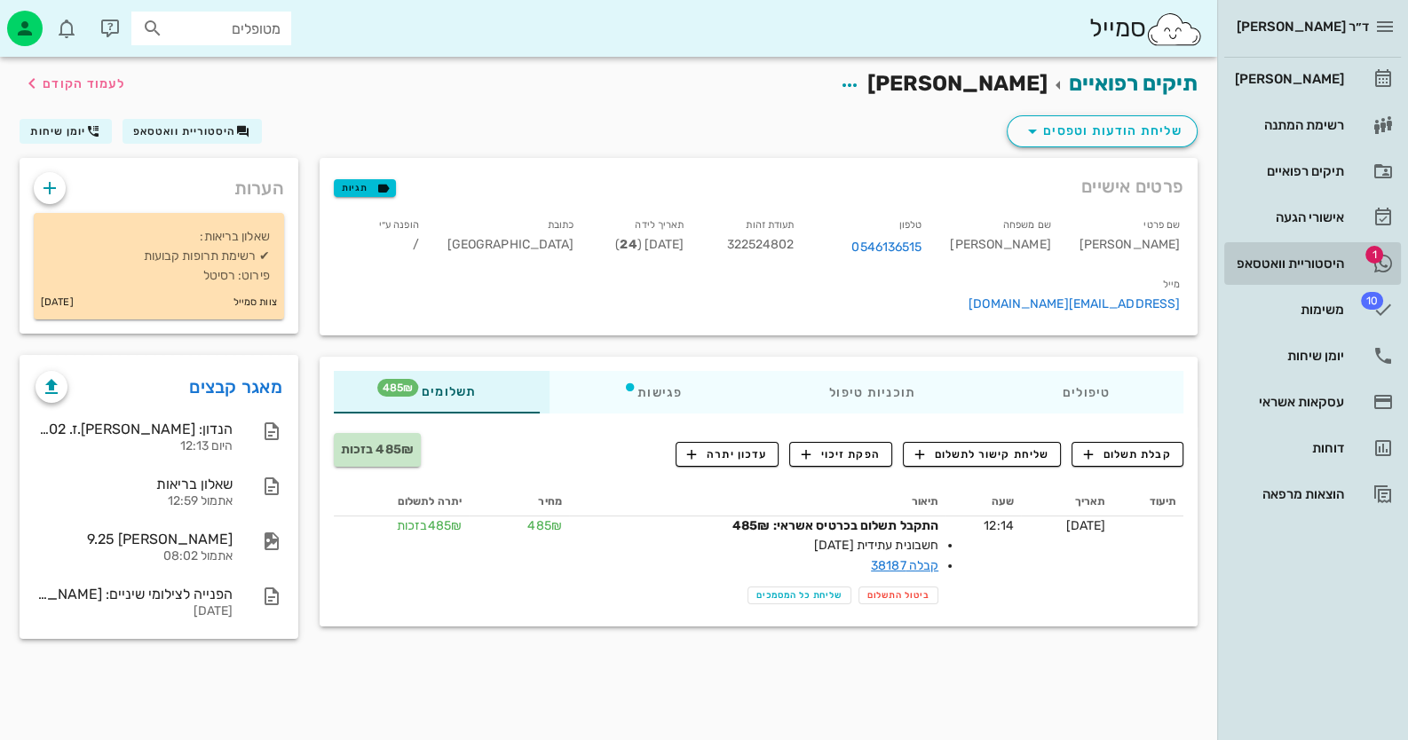
click at [1327, 270] on div "היסטוריית וואטסאפ" at bounding box center [1287, 264] width 113 height 14
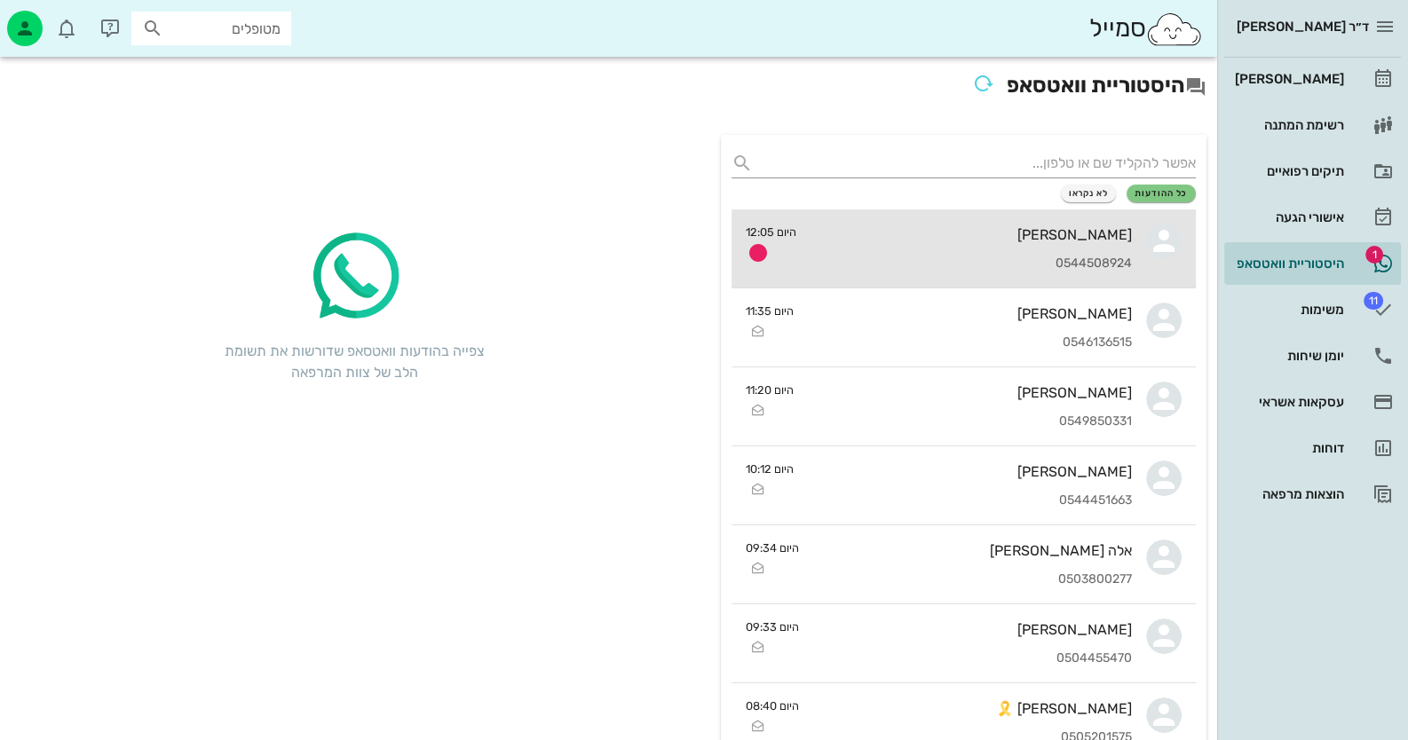
click at [1135, 260] on link "[PERSON_NAME] 0544508924 היום 12:05" at bounding box center [964, 249] width 464 height 79
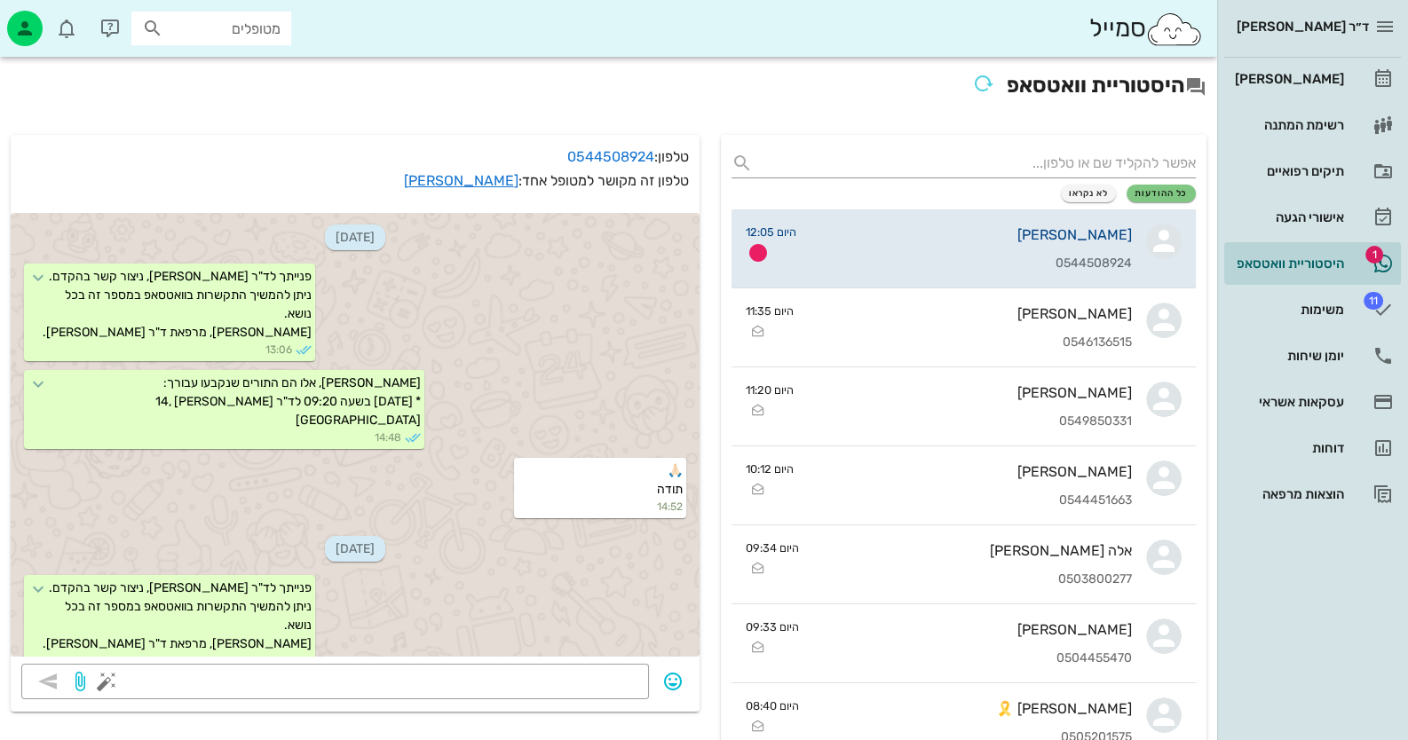
scroll to position [429, 0]
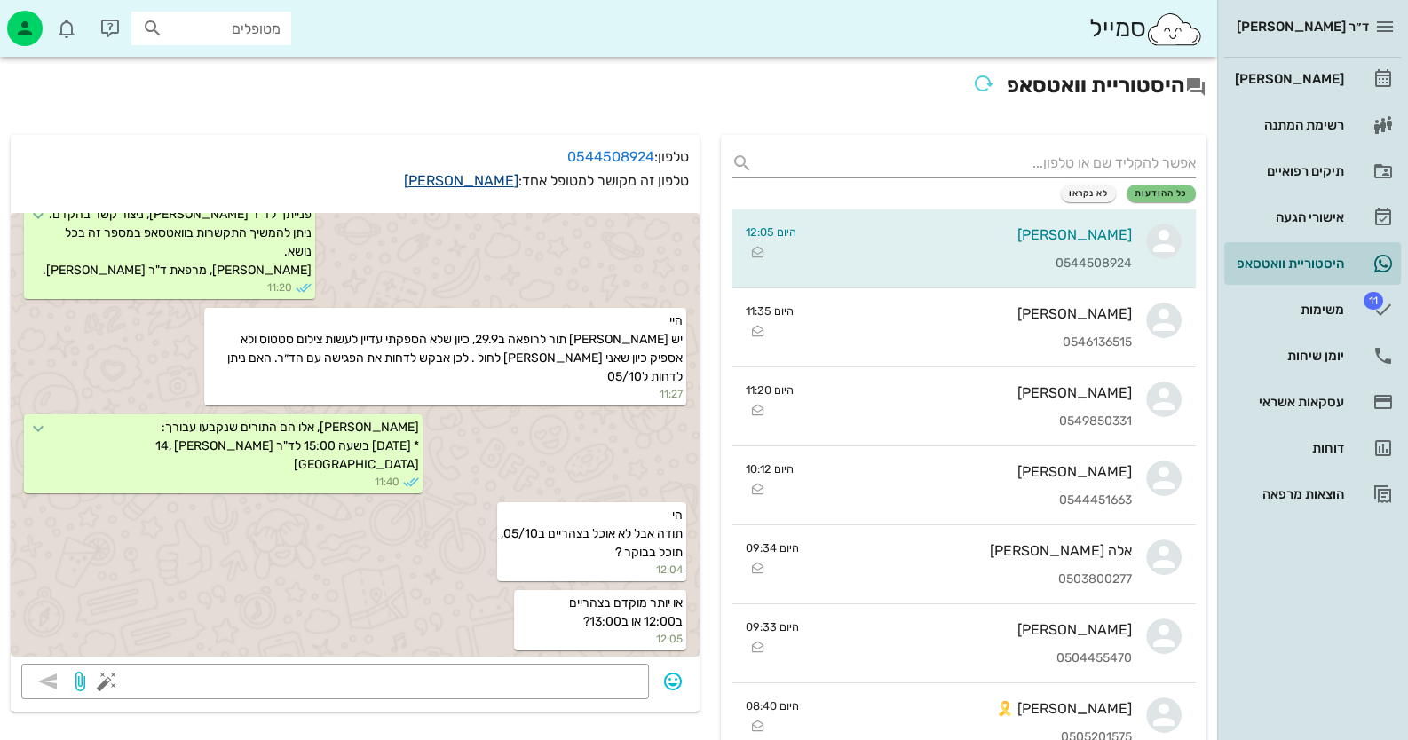
click at [496, 178] on link "[PERSON_NAME]" at bounding box center [461, 180] width 115 height 17
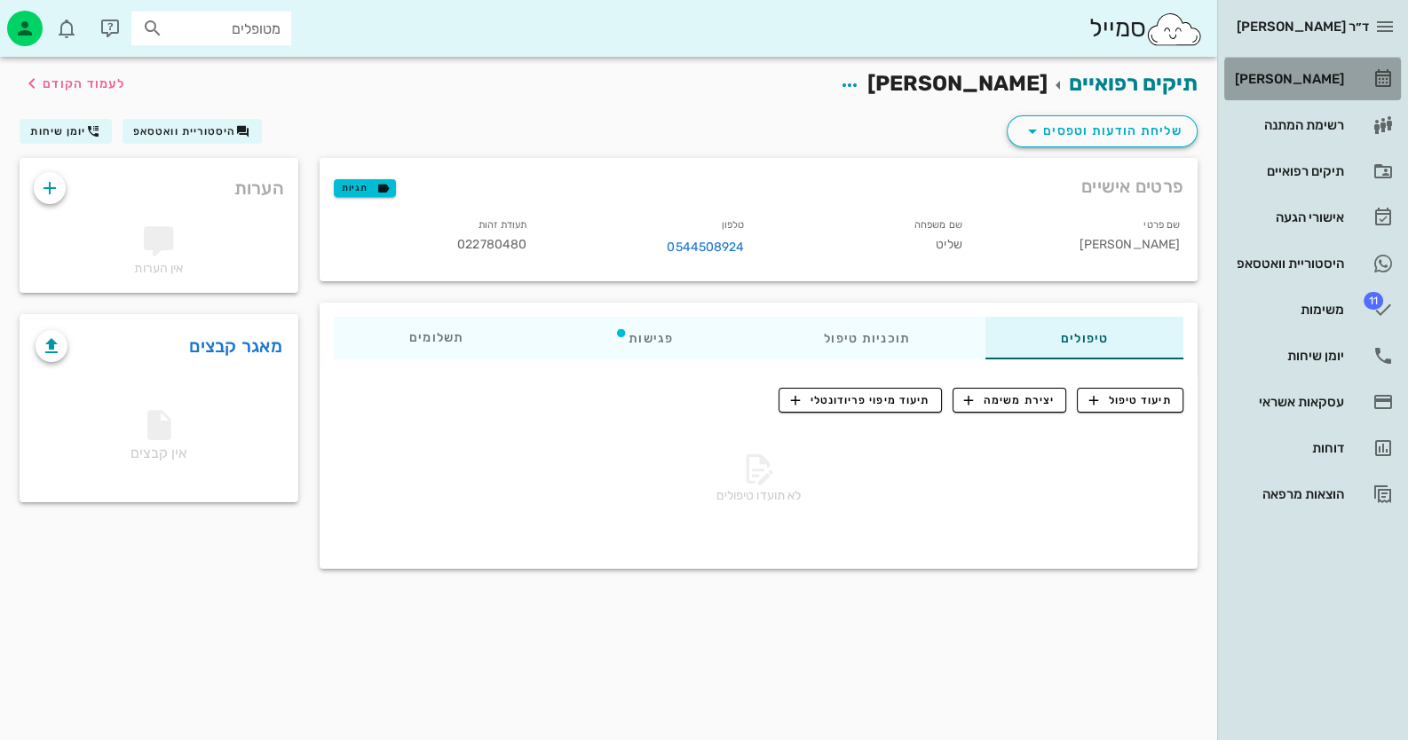
click at [1369, 67] on link "[PERSON_NAME]" at bounding box center [1312, 79] width 177 height 43
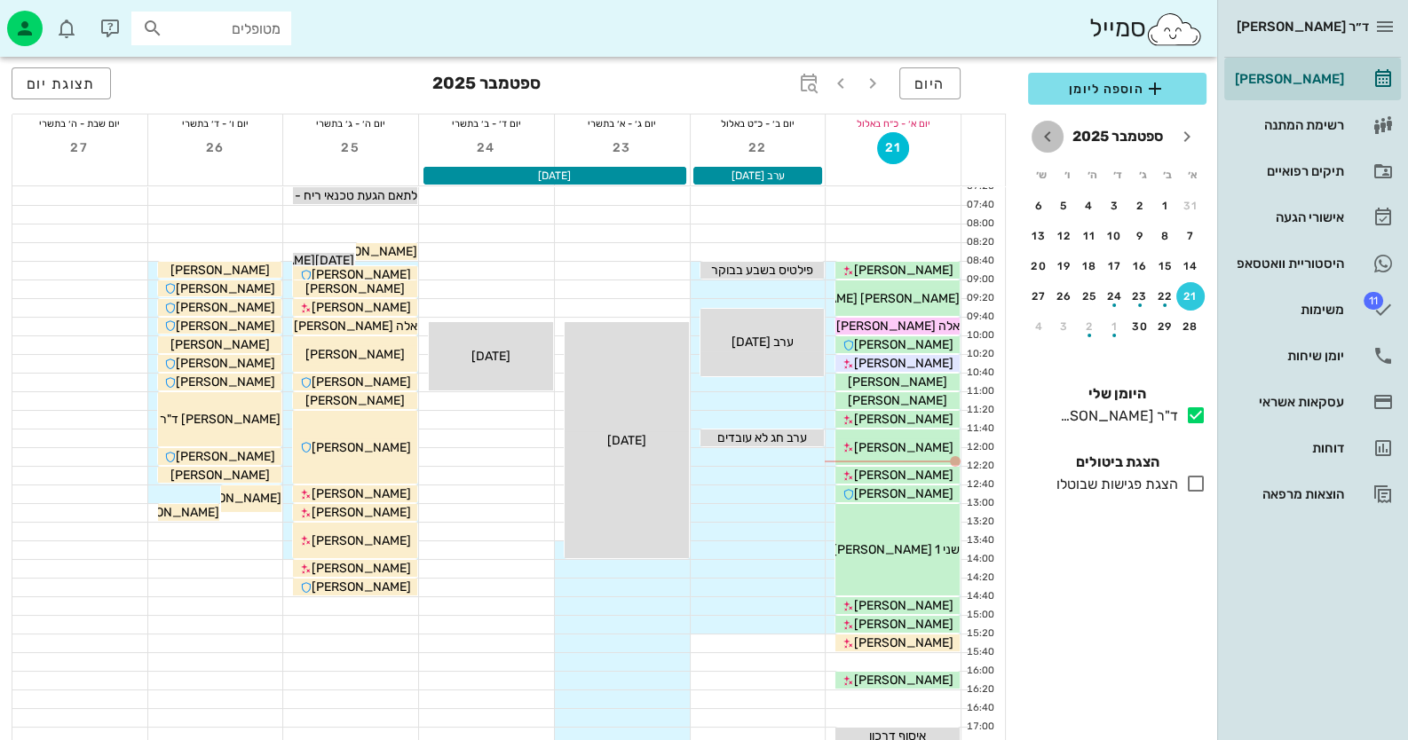
click at [1054, 132] on icon "חודש הבא" at bounding box center [1047, 136] width 21 height 21
click at [1195, 234] on div "5" at bounding box center [1190, 236] width 28 height 12
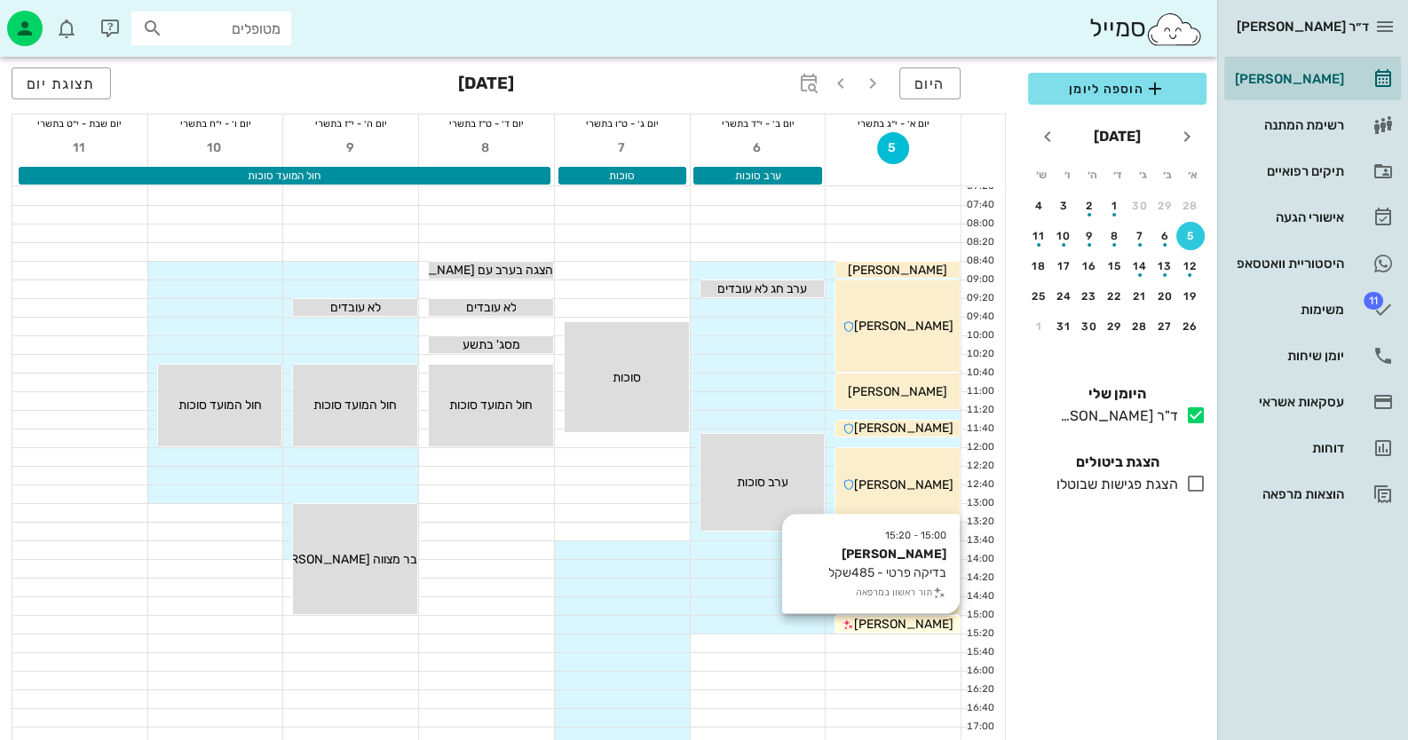
click at [914, 627] on span "[PERSON_NAME]" at bounding box center [903, 624] width 99 height 15
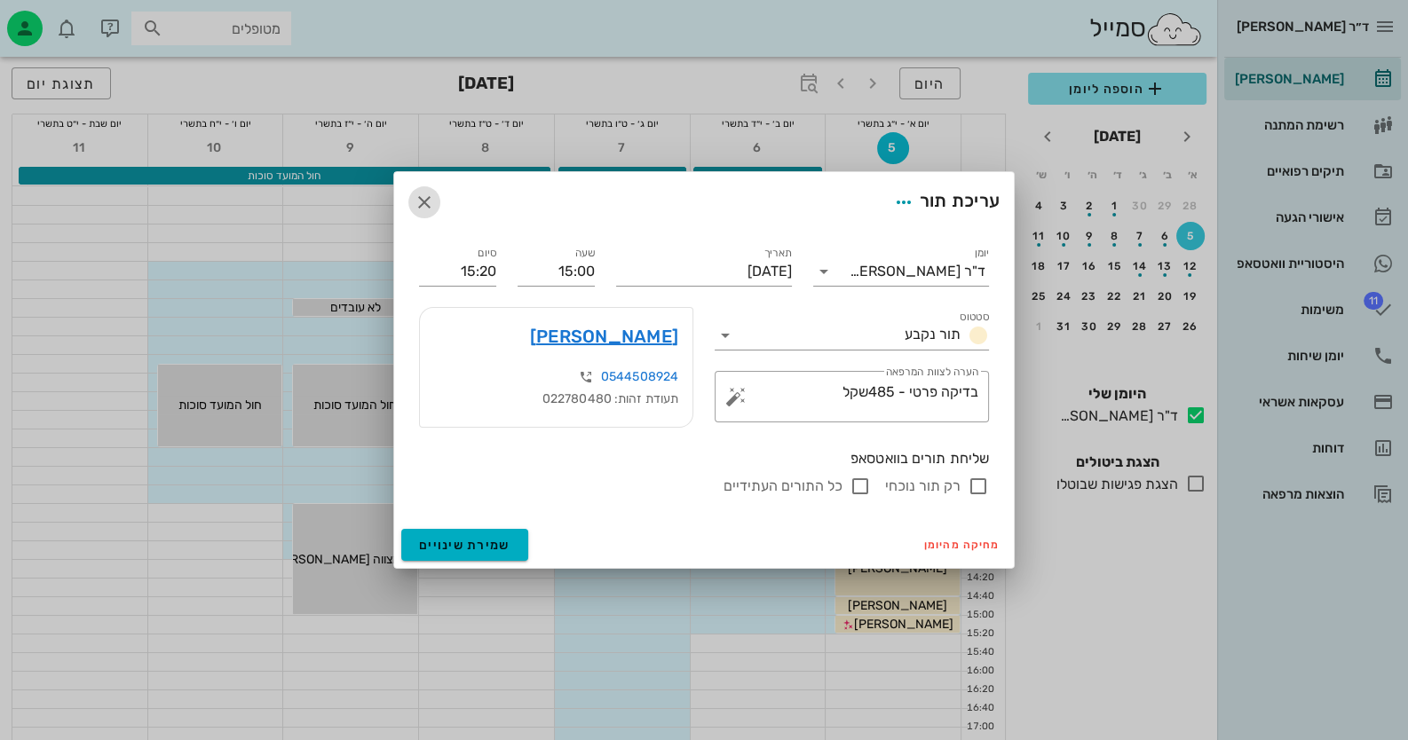
click at [429, 217] on button "button" at bounding box center [424, 202] width 32 height 32
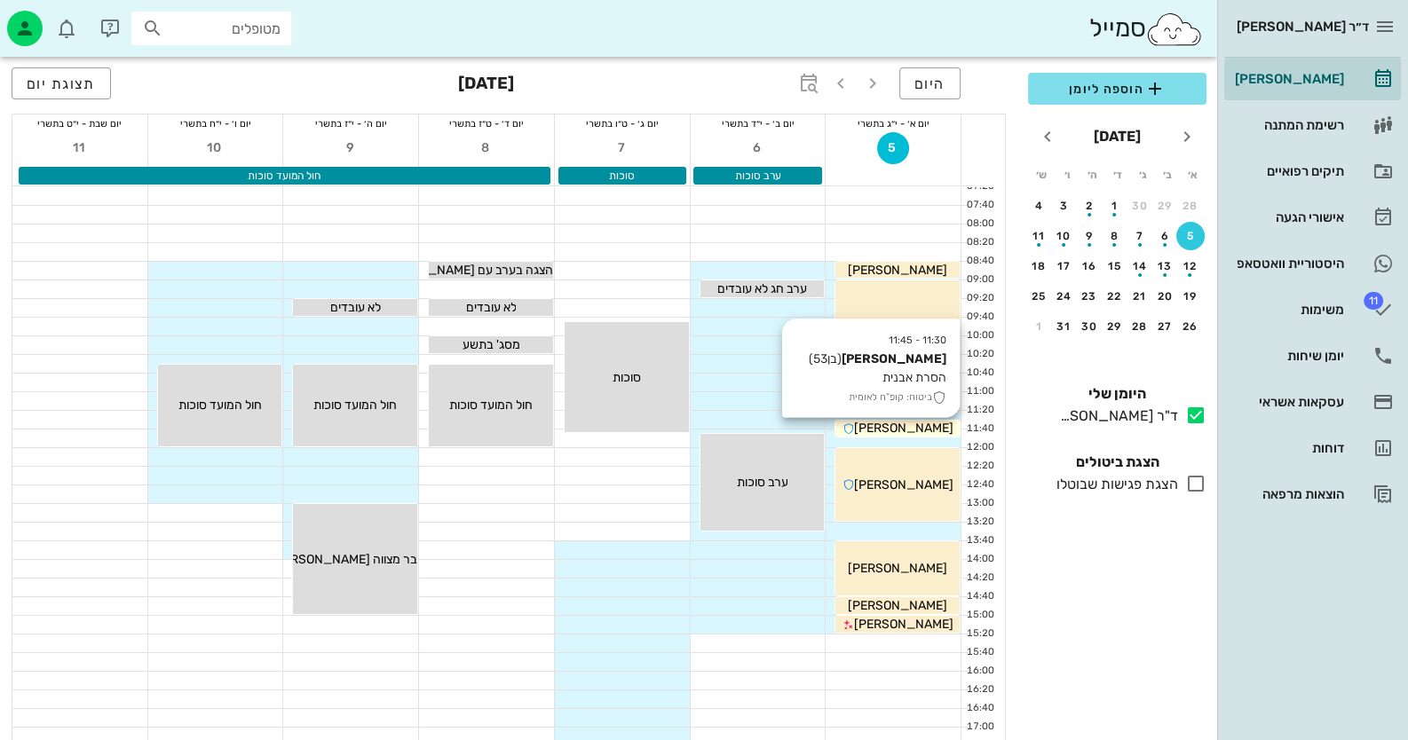
click at [928, 423] on span "[PERSON_NAME]" at bounding box center [903, 428] width 99 height 15
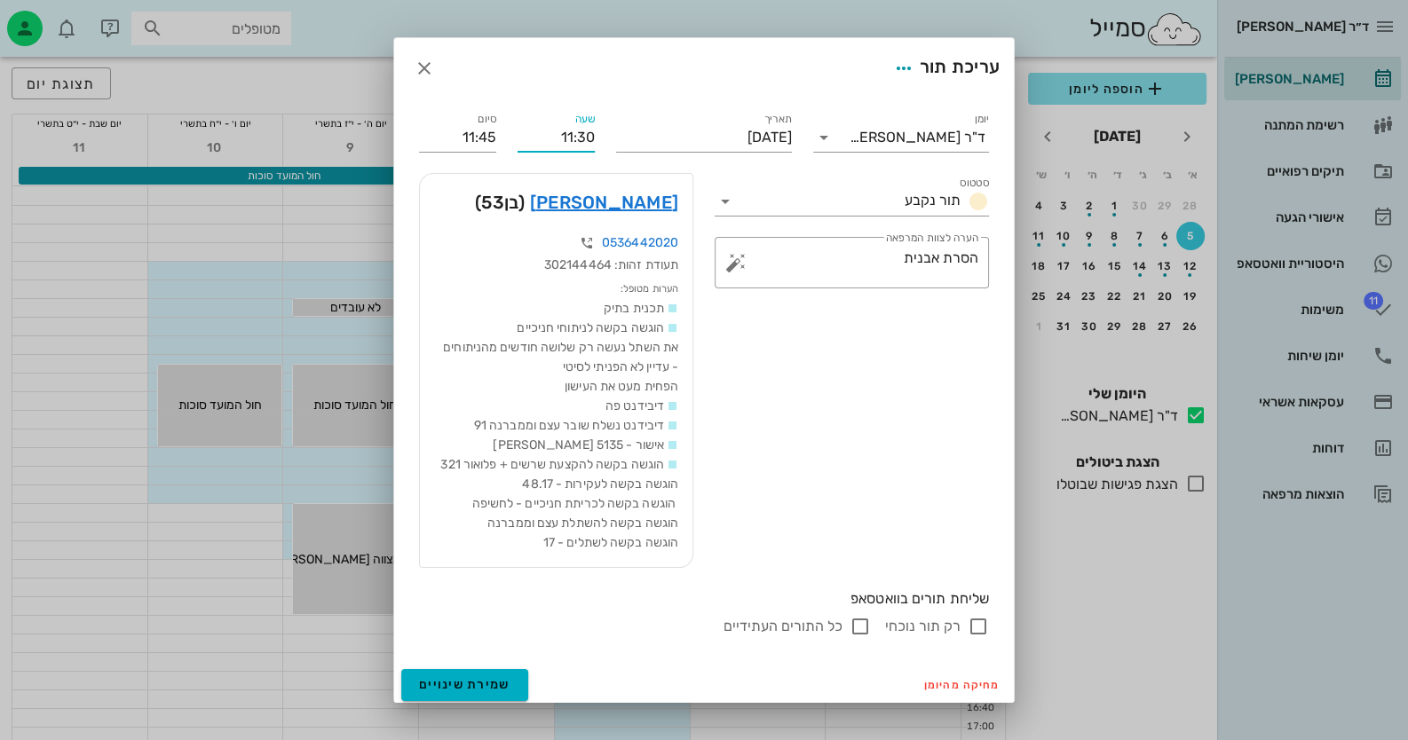
click at [586, 134] on input "11:30" at bounding box center [556, 137] width 77 height 28
click at [584, 146] on input "11:20" at bounding box center [556, 137] width 77 height 28
type input "11:20"
click at [475, 150] on div "סיום 11:35" at bounding box center [457, 137] width 77 height 28
click at [496, 138] on input "11:35" at bounding box center [457, 137] width 77 height 28
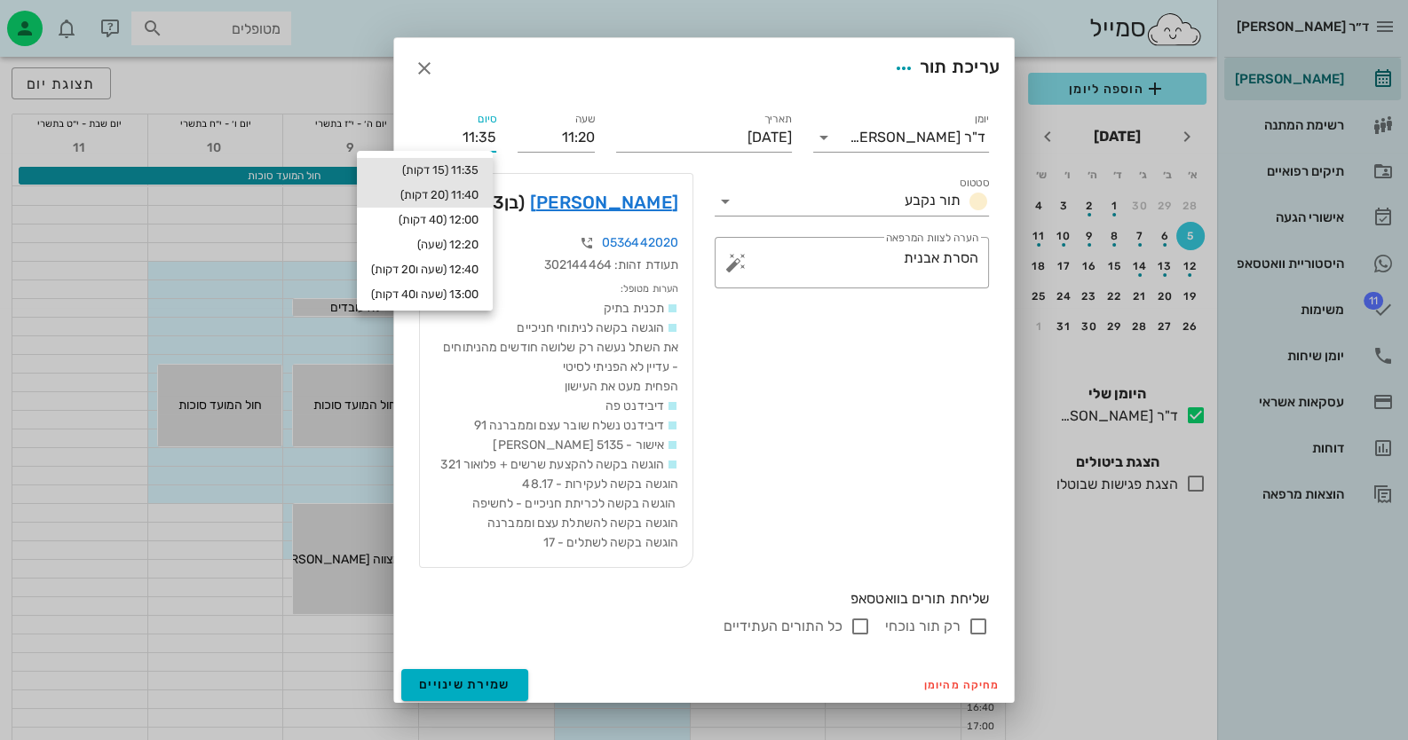
click at [455, 188] on div "11:40 (20 דקות)" at bounding box center [424, 195] width 107 height 14
type input "11:40"
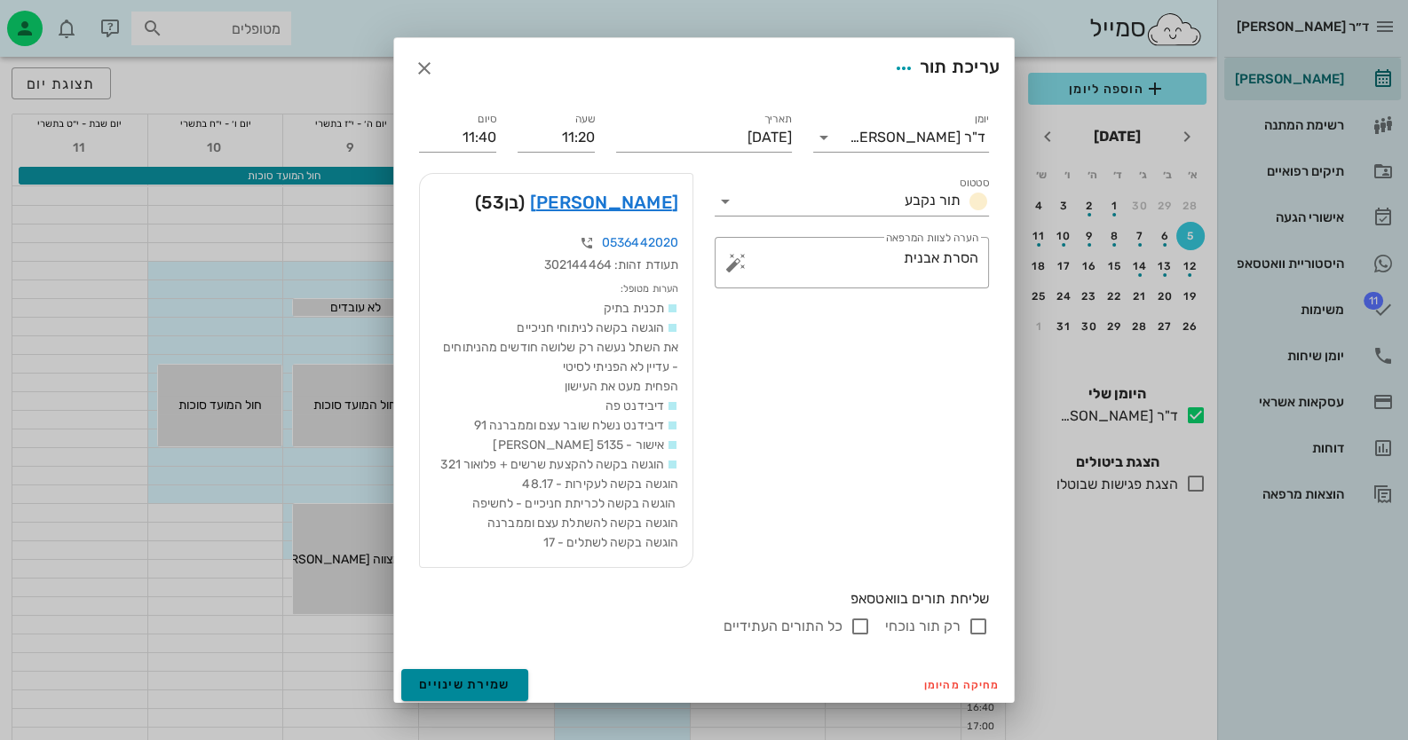
click at [528, 689] on button "שמירת שינויים" at bounding box center [464, 685] width 127 height 32
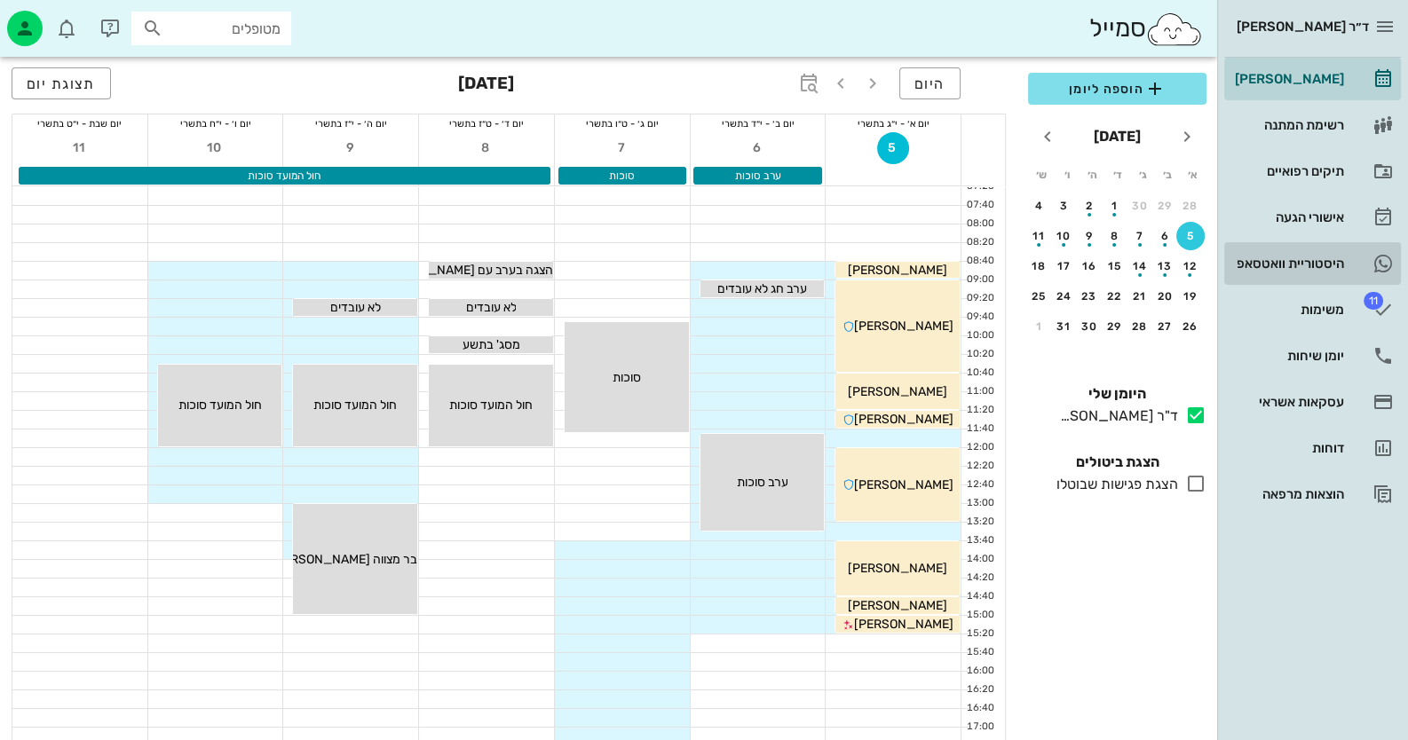
click at [1363, 268] on link "היסטוריית וואטסאפ" at bounding box center [1312, 263] width 177 height 43
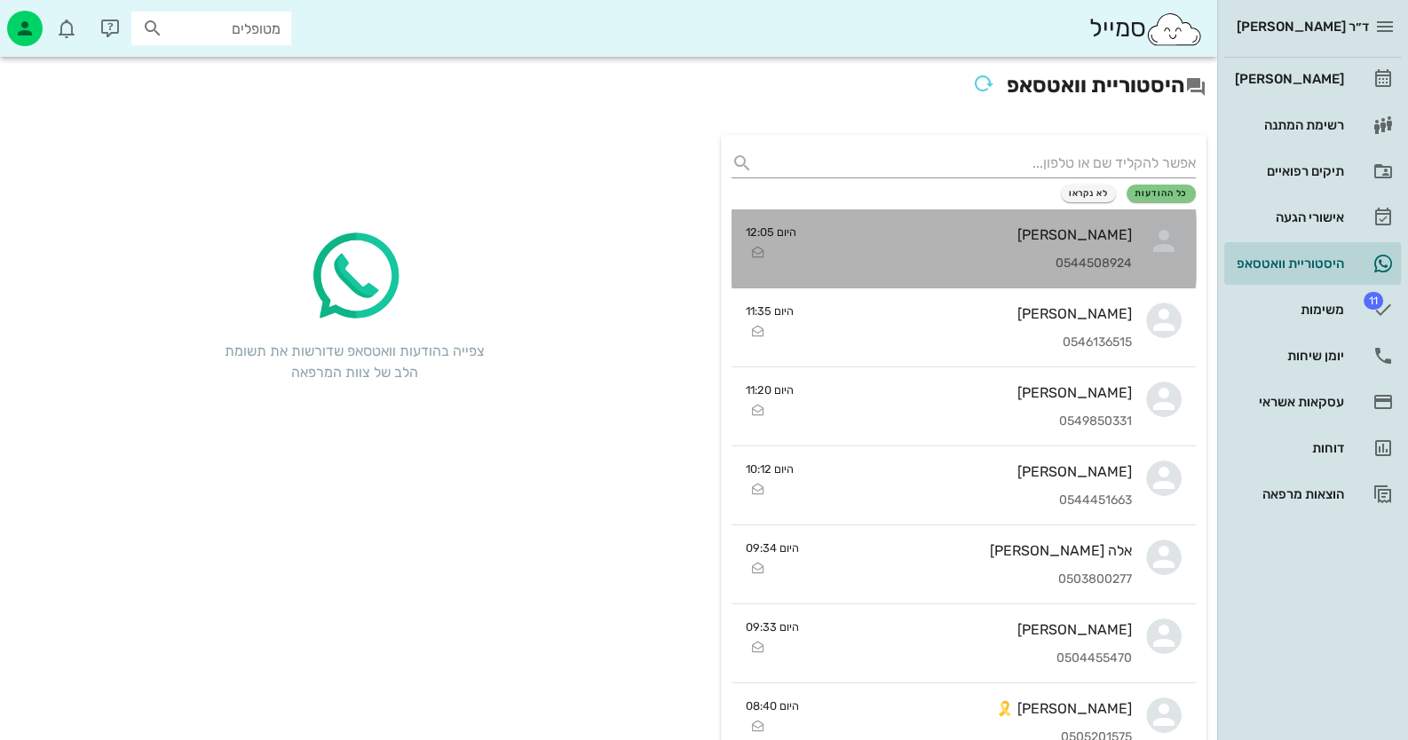
click at [1062, 255] on div "[PERSON_NAME] 0544508924" at bounding box center [971, 249] width 321 height 78
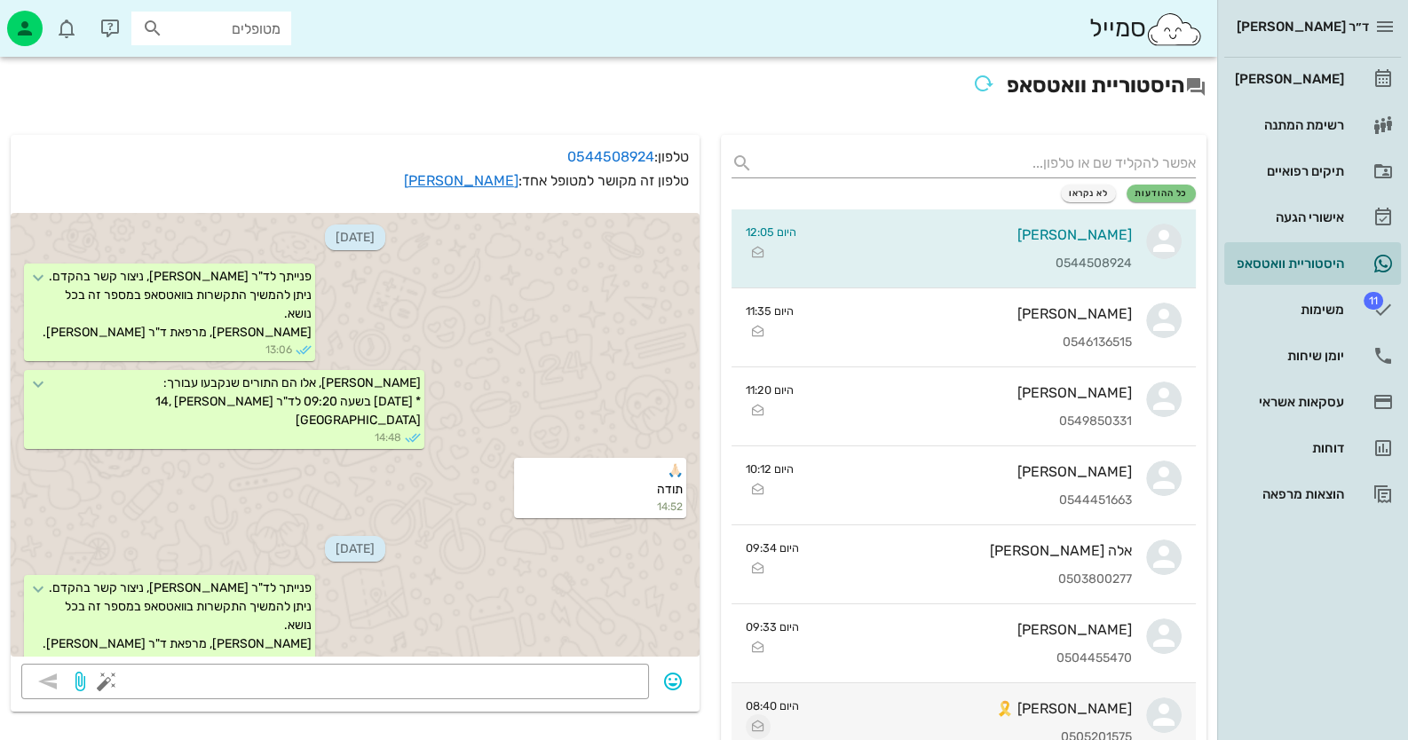
scroll to position [429, 0]
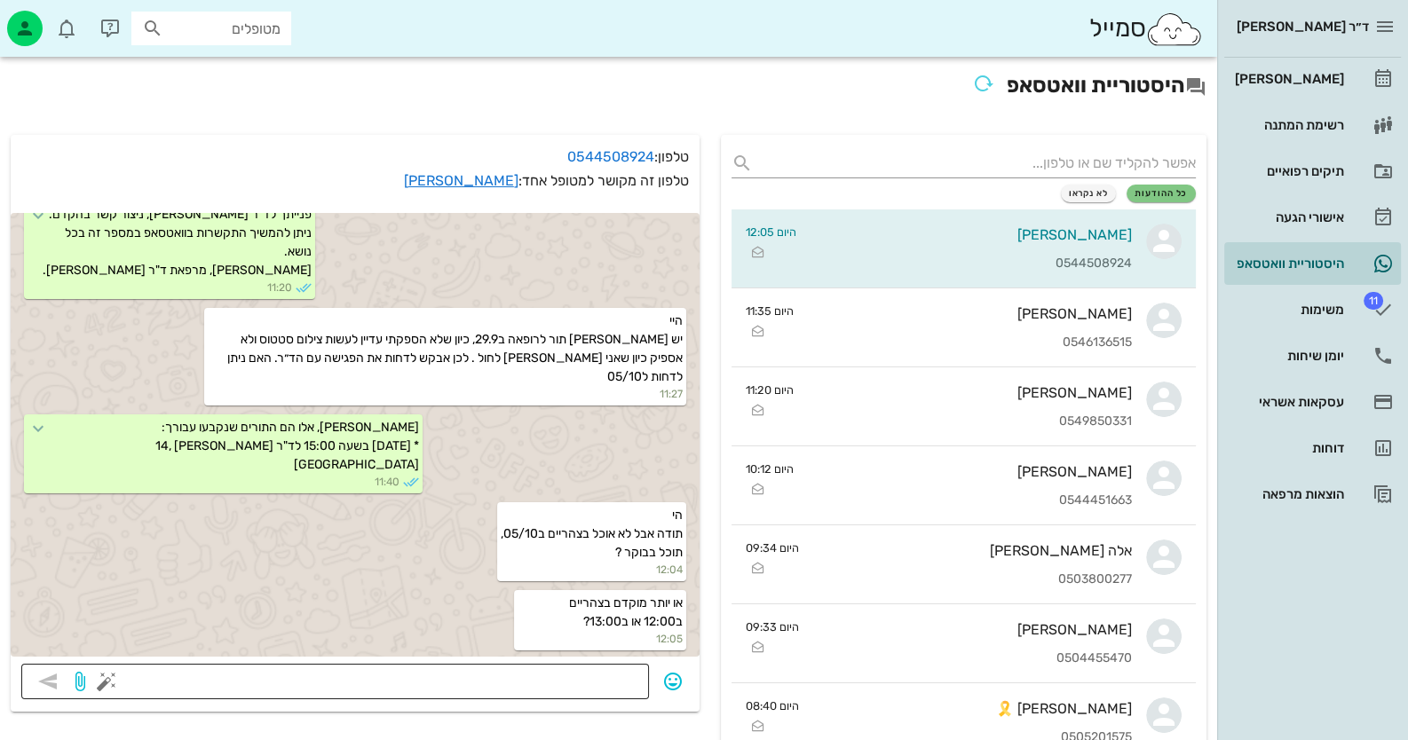
click at [604, 677] on textarea at bounding box center [374, 683] width 528 height 28
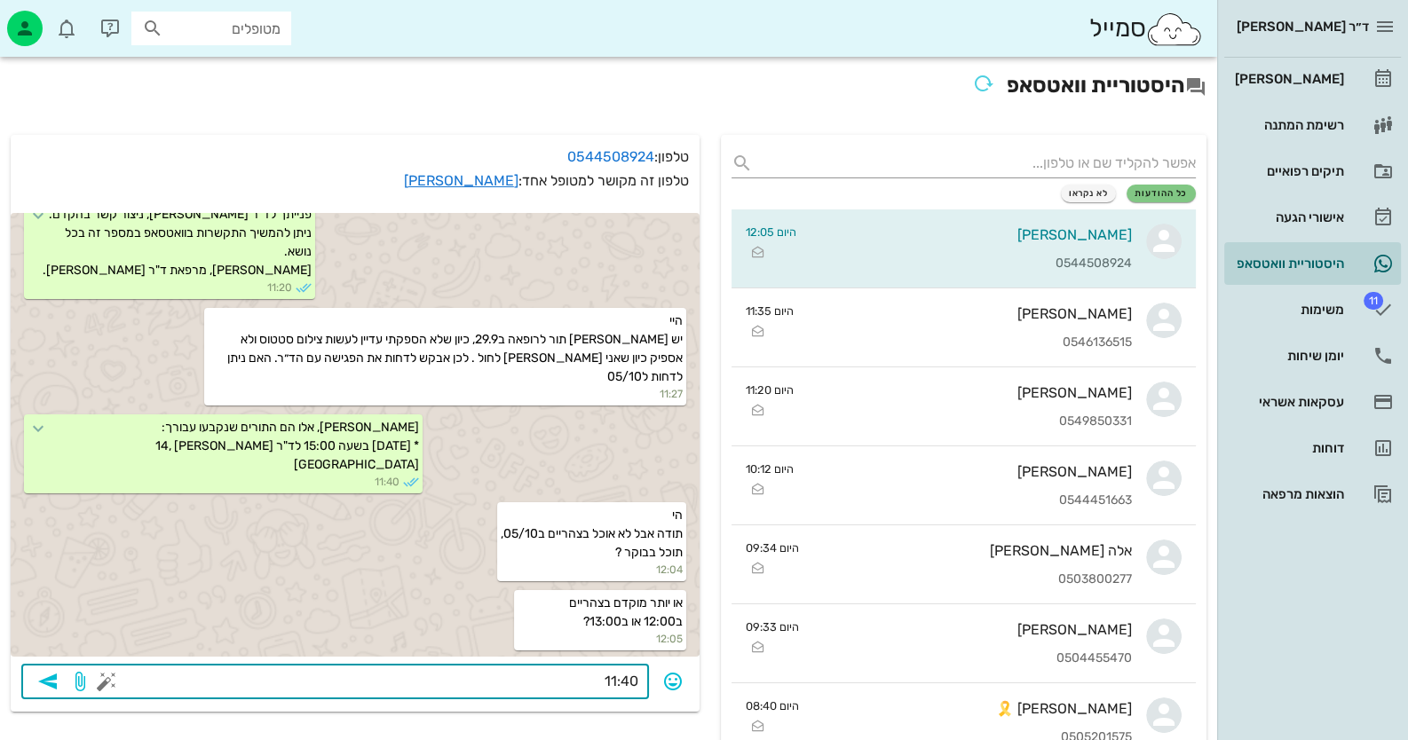
click at [102, 683] on button "button" at bounding box center [106, 681] width 21 height 21
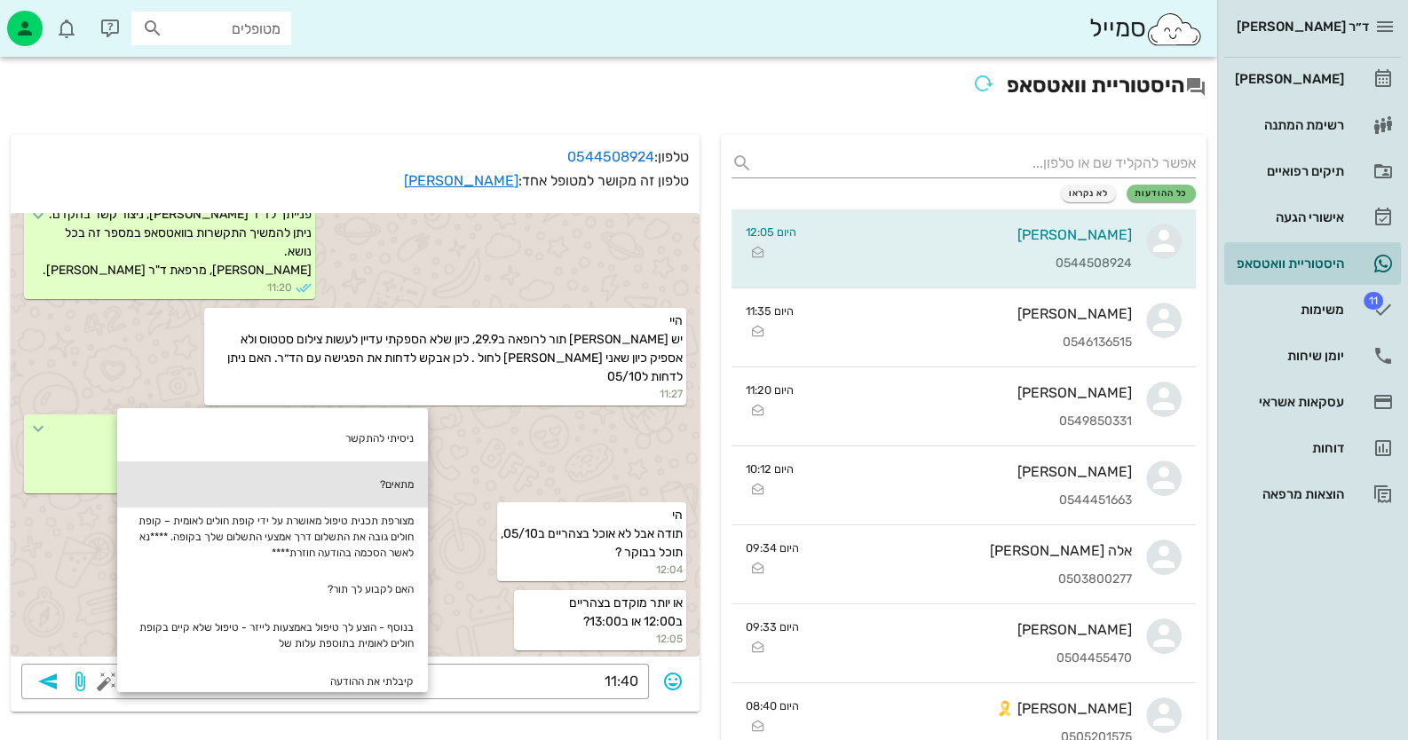
click at [348, 488] on div "מתאים?" at bounding box center [272, 485] width 311 height 46
type textarea "11:40 מתאים?"
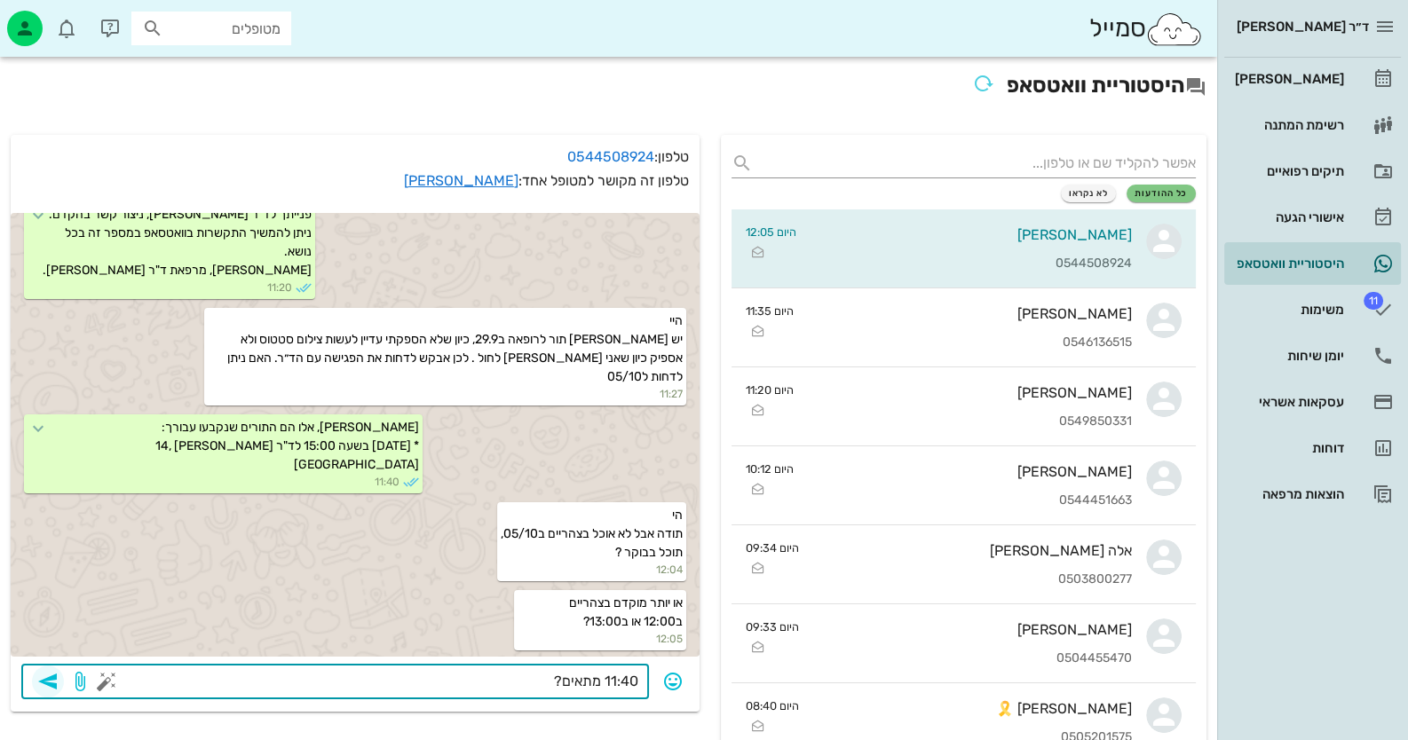
click at [58, 680] on icon "button" at bounding box center [47, 681] width 21 height 21
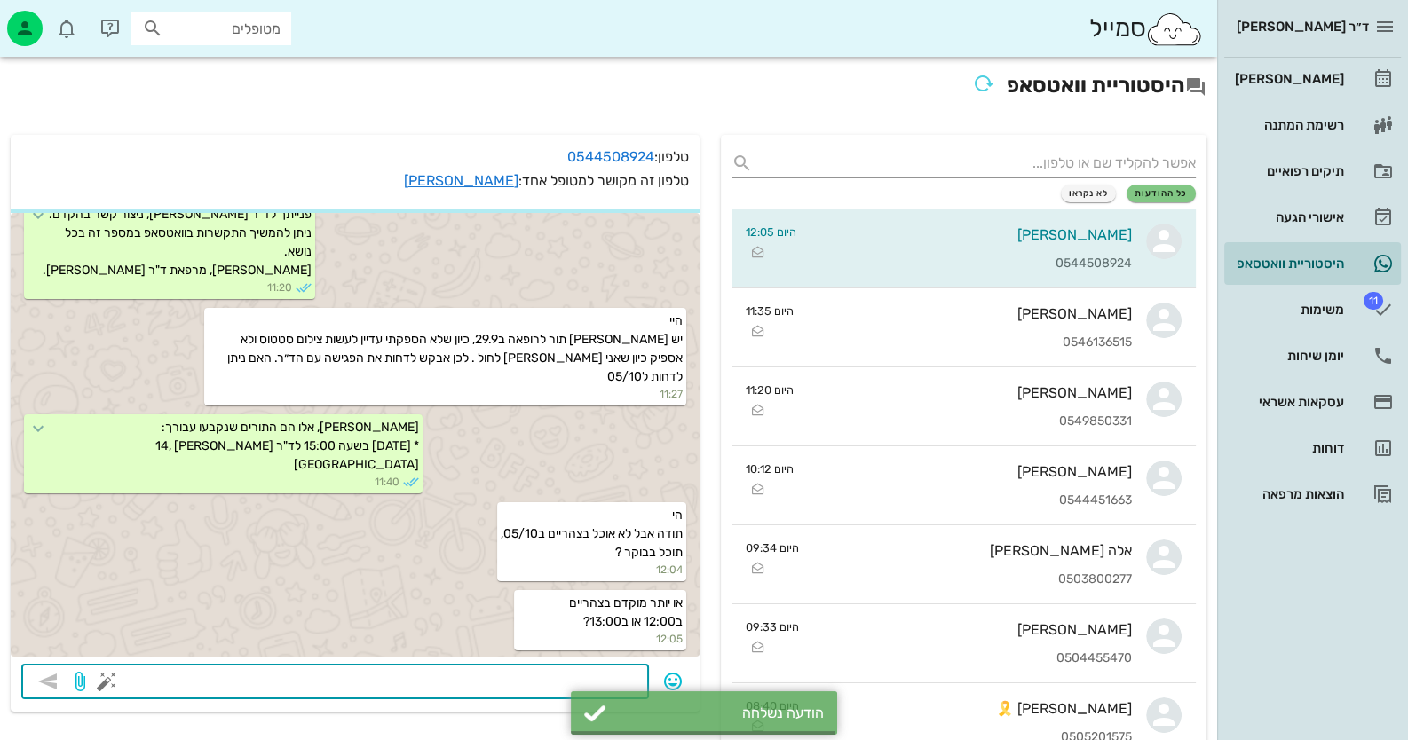
scroll to position [479, 0]
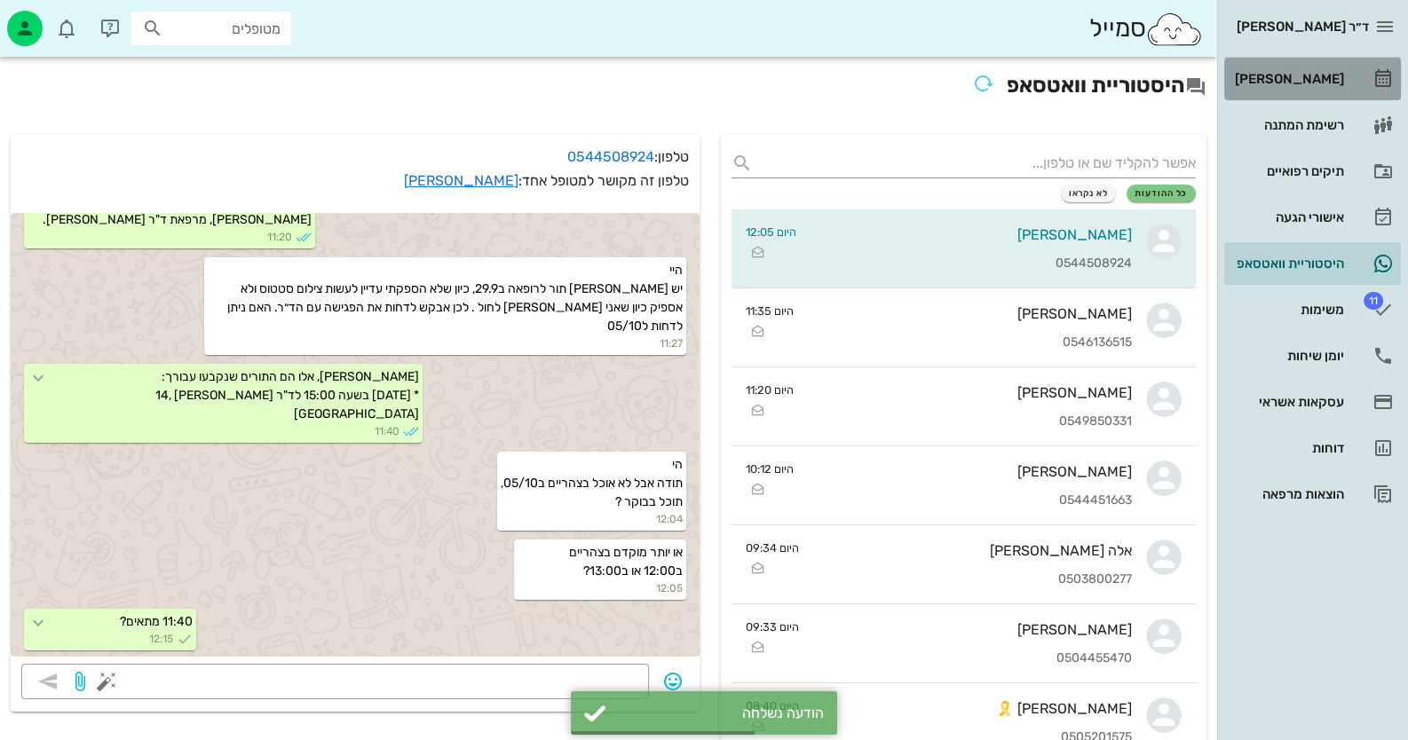
click at [1277, 73] on div "[PERSON_NAME]" at bounding box center [1287, 79] width 113 height 14
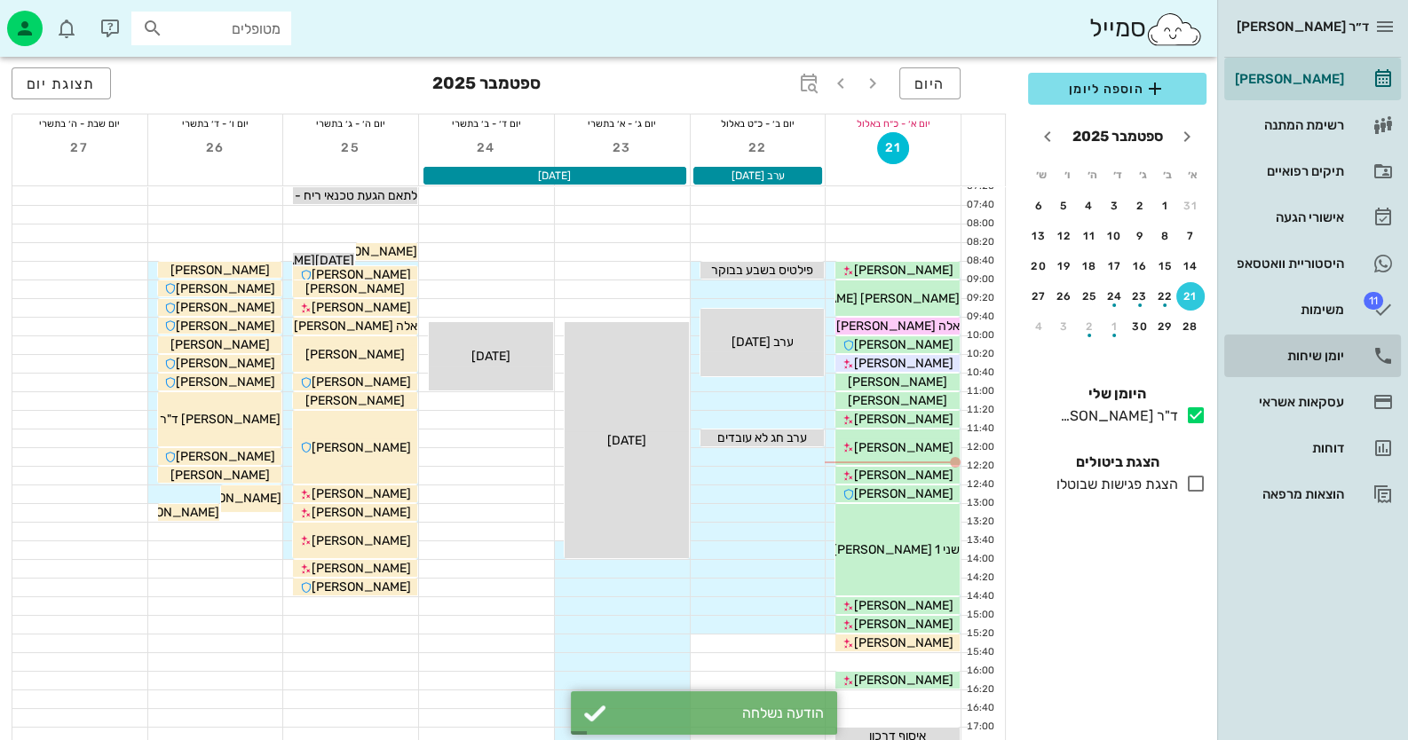
click at [1314, 358] on div "יומן שיחות" at bounding box center [1287, 356] width 113 height 14
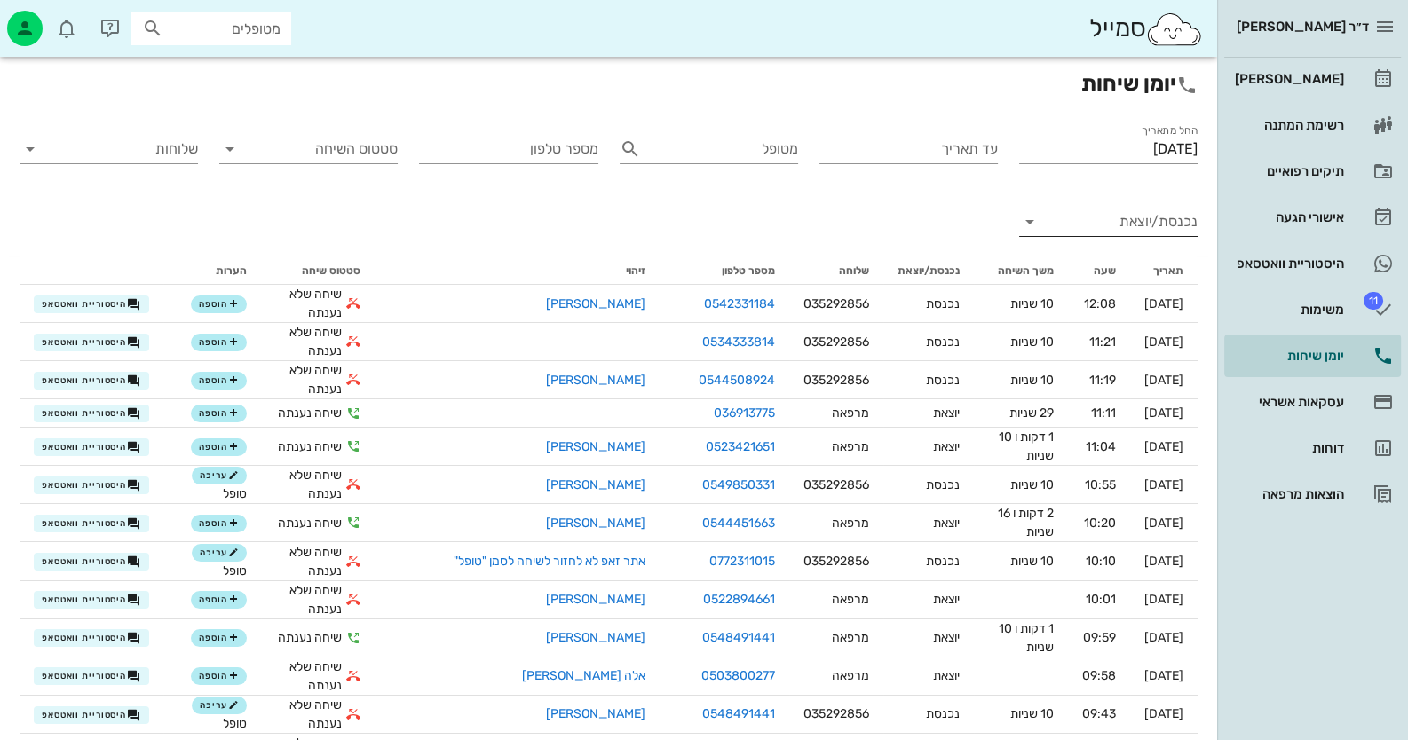
click at [1123, 233] on input "נכנסת/יוצאת" at bounding box center [1123, 222] width 150 height 28
click at [1123, 233] on div "נכנסת" at bounding box center [1140, 236] width 39 height 43
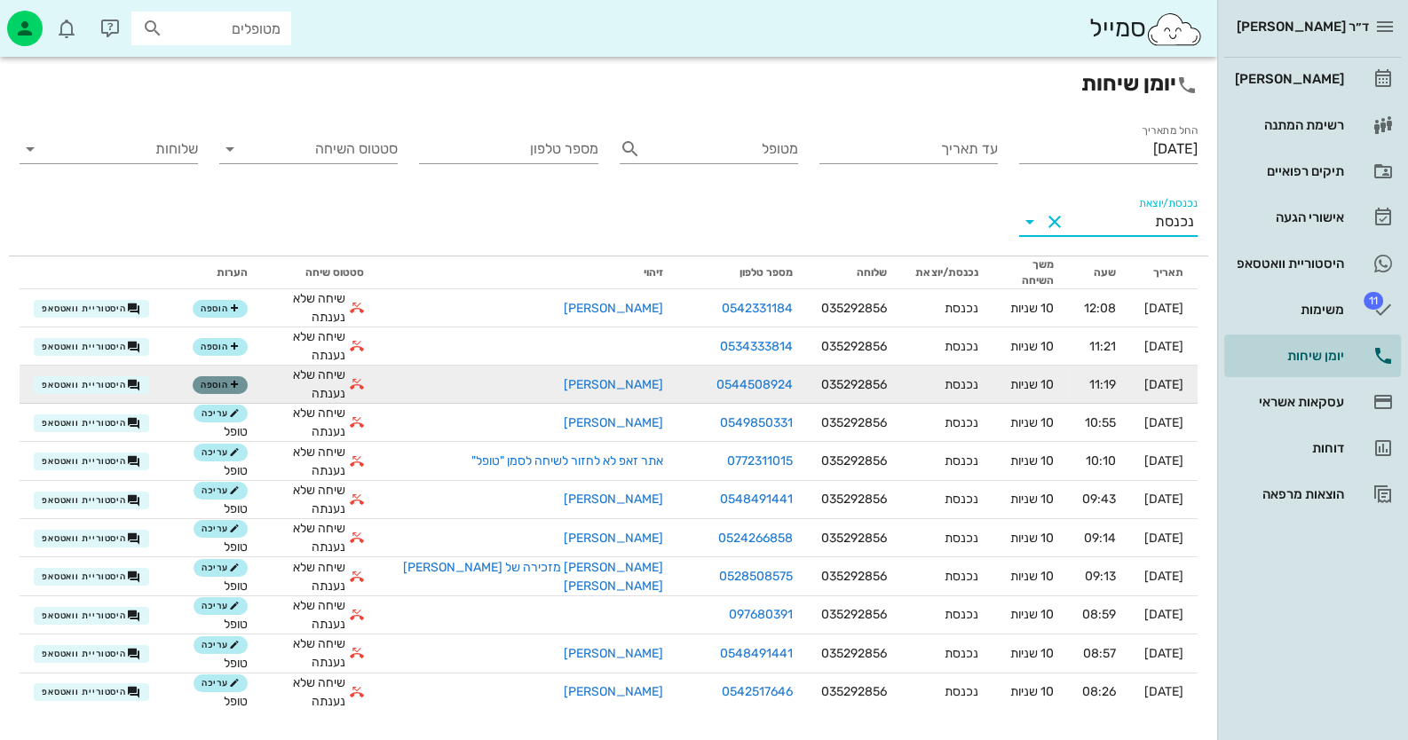
click at [205, 376] on button "הוספה" at bounding box center [220, 385] width 55 height 18
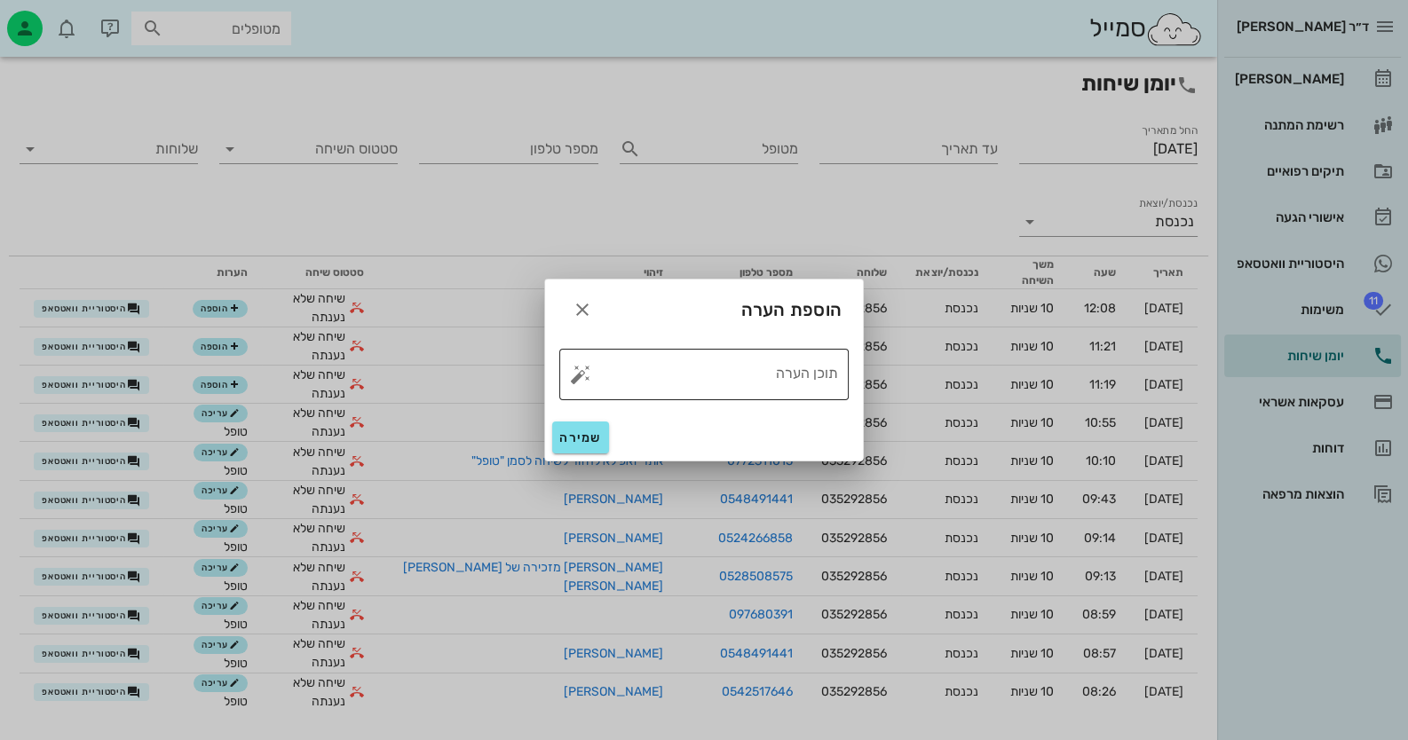
click at [578, 379] on button "button" at bounding box center [580, 374] width 21 height 21
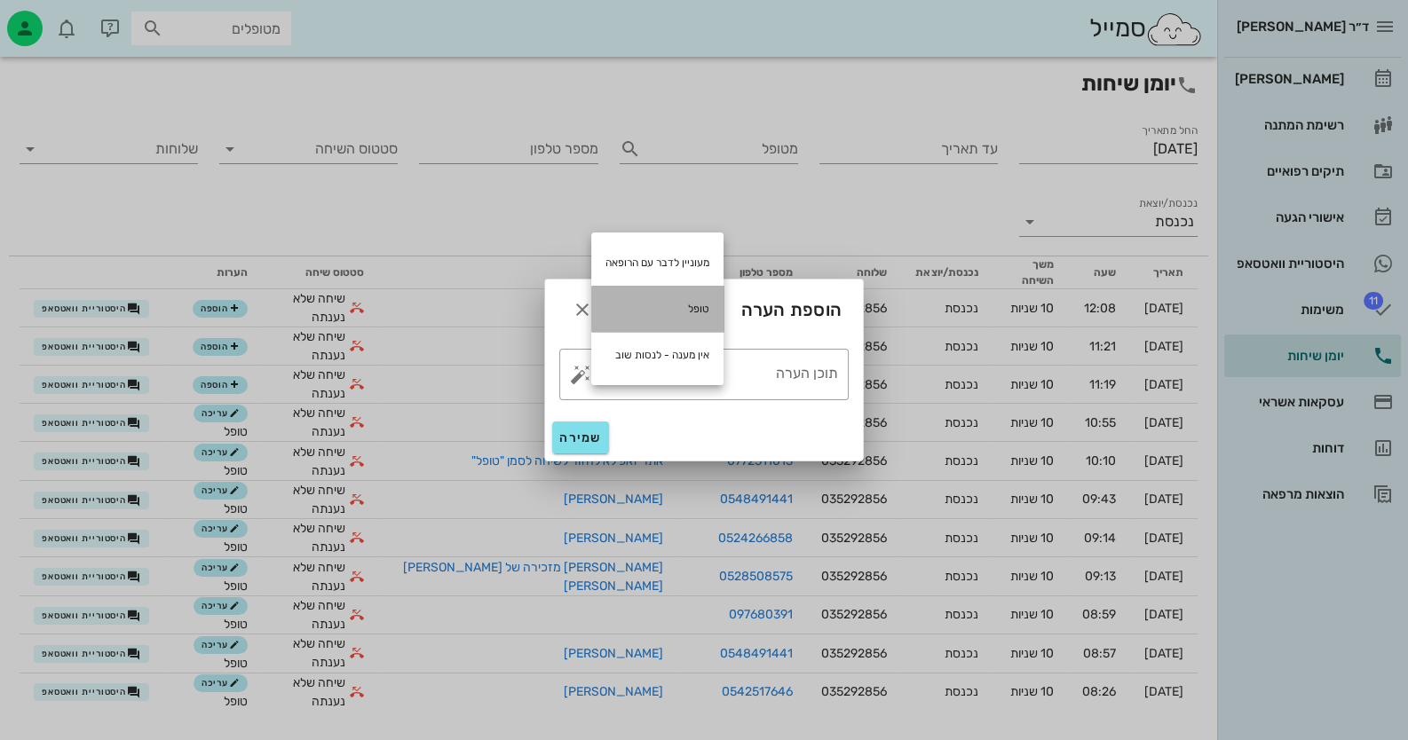
click at [706, 305] on div "טופל" at bounding box center [657, 309] width 132 height 46
type textarea "טופל"
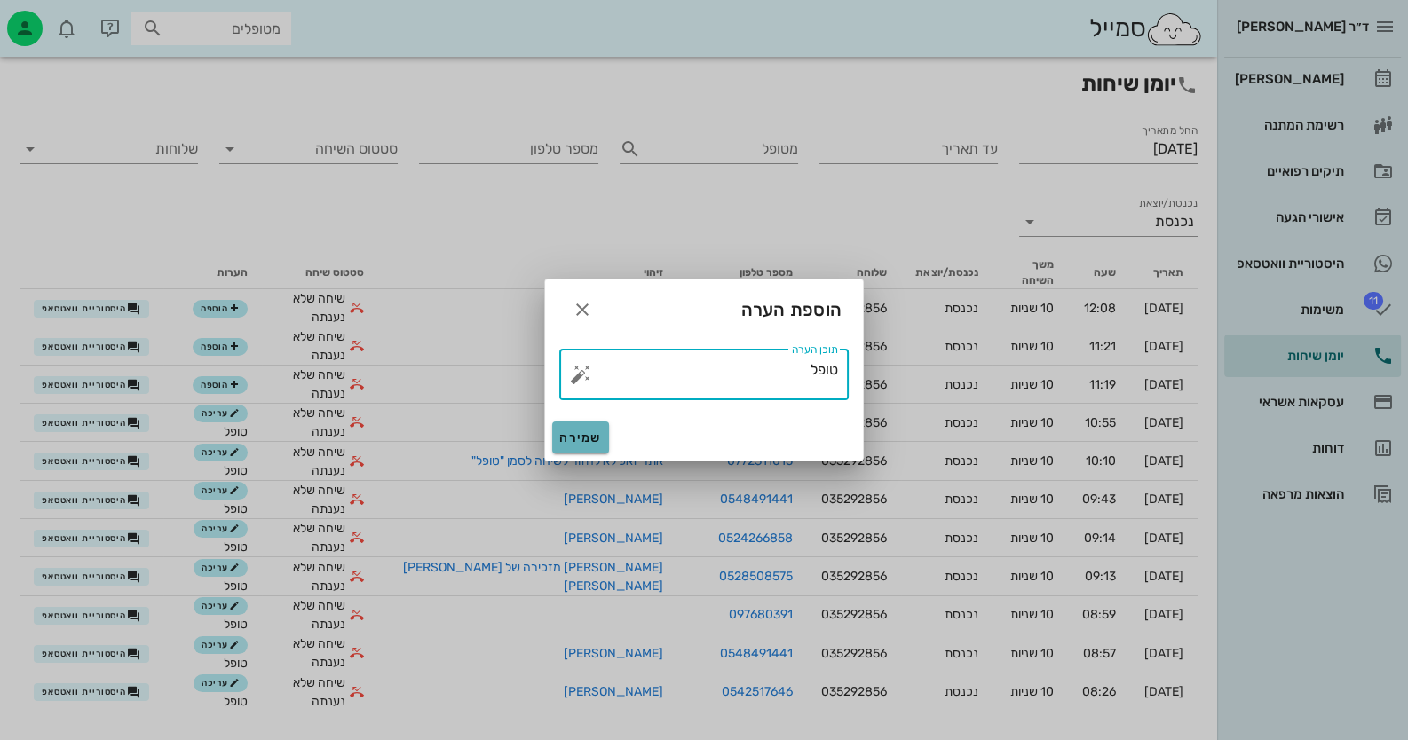
click at [582, 438] on span "שמירה" at bounding box center [580, 438] width 43 height 15
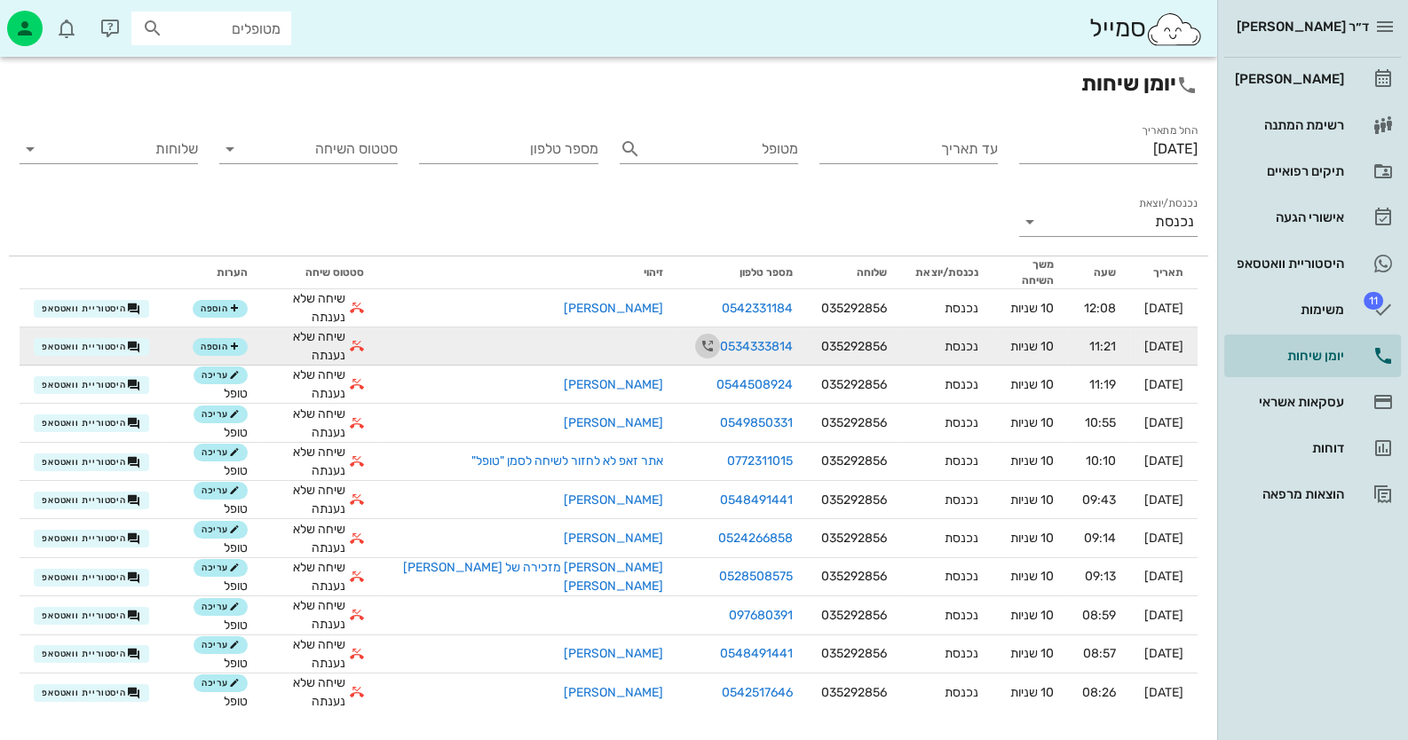
click at [697, 336] on icon "button" at bounding box center [707, 346] width 21 height 21
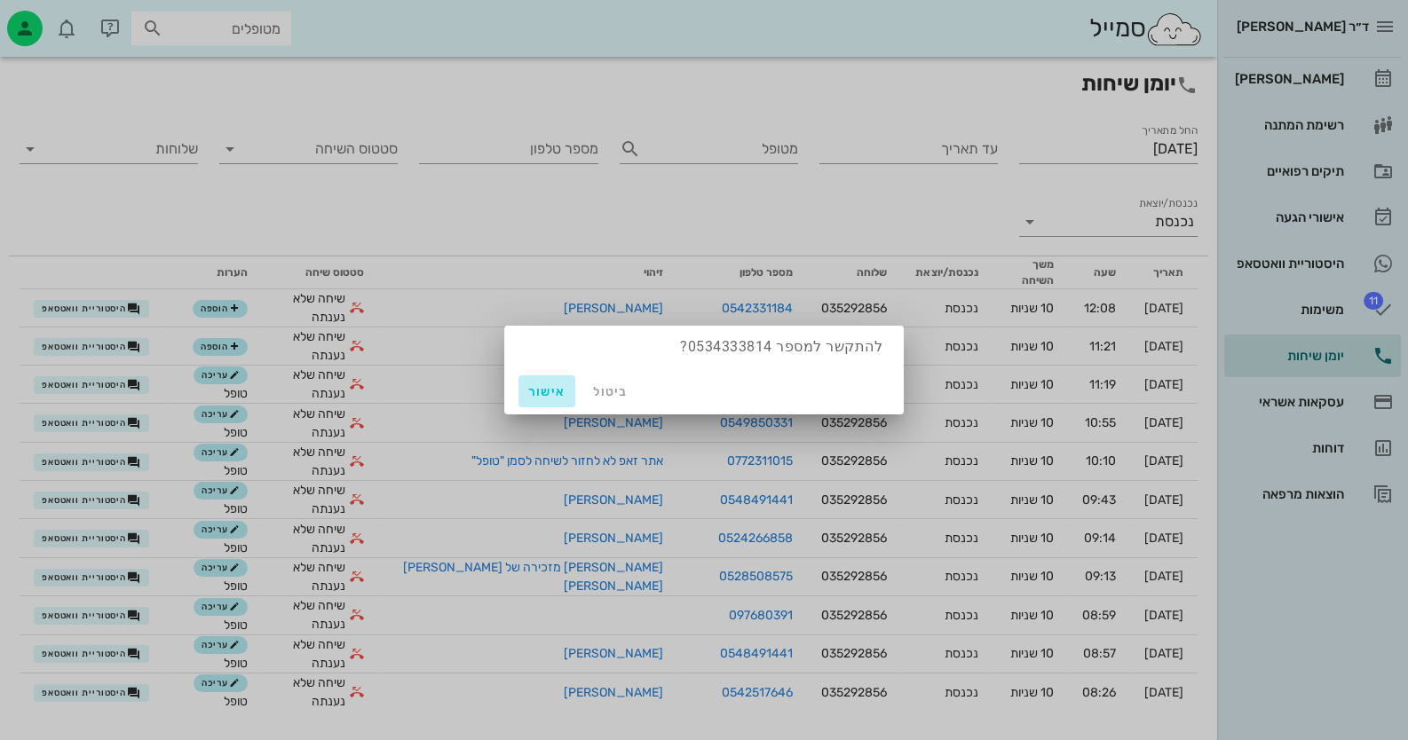
click at [547, 385] on span "אישור" at bounding box center [547, 391] width 43 height 15
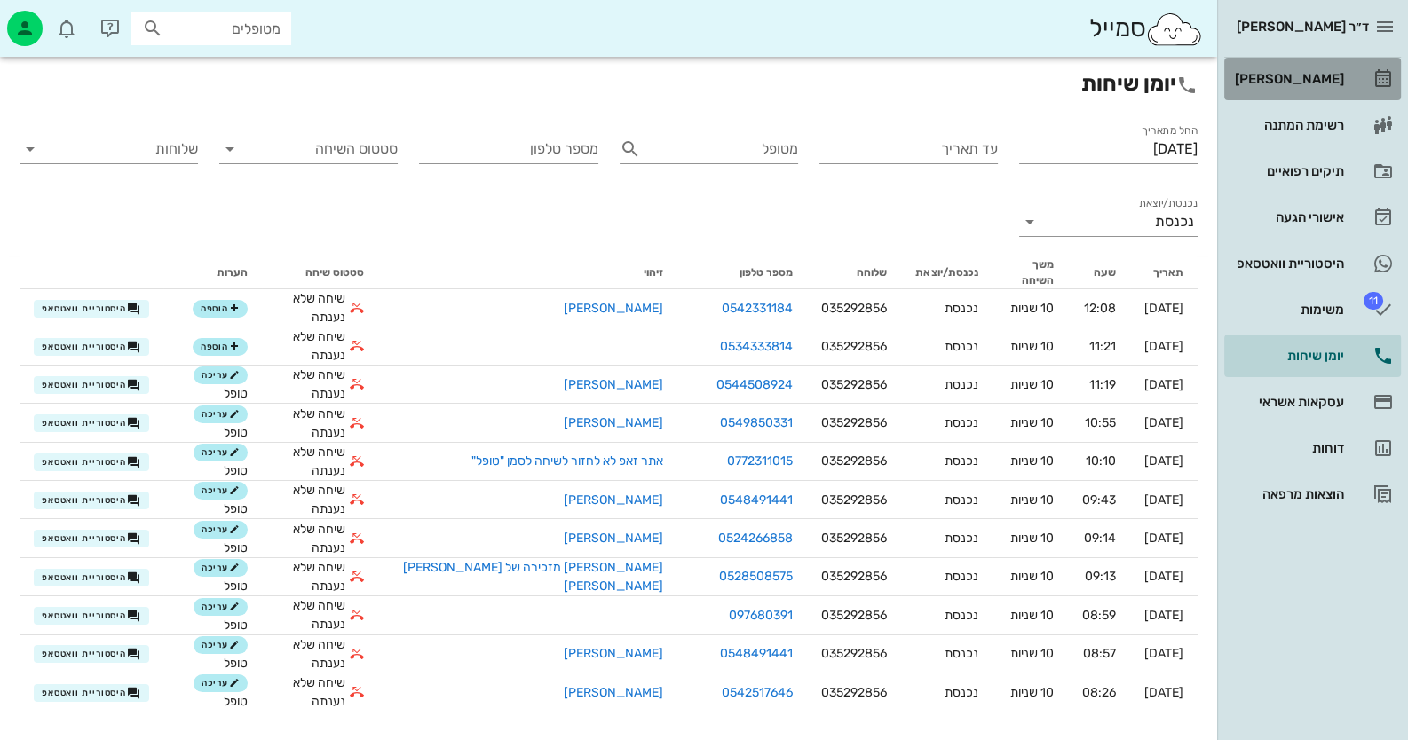
click at [1349, 82] on link "[PERSON_NAME]" at bounding box center [1312, 79] width 177 height 43
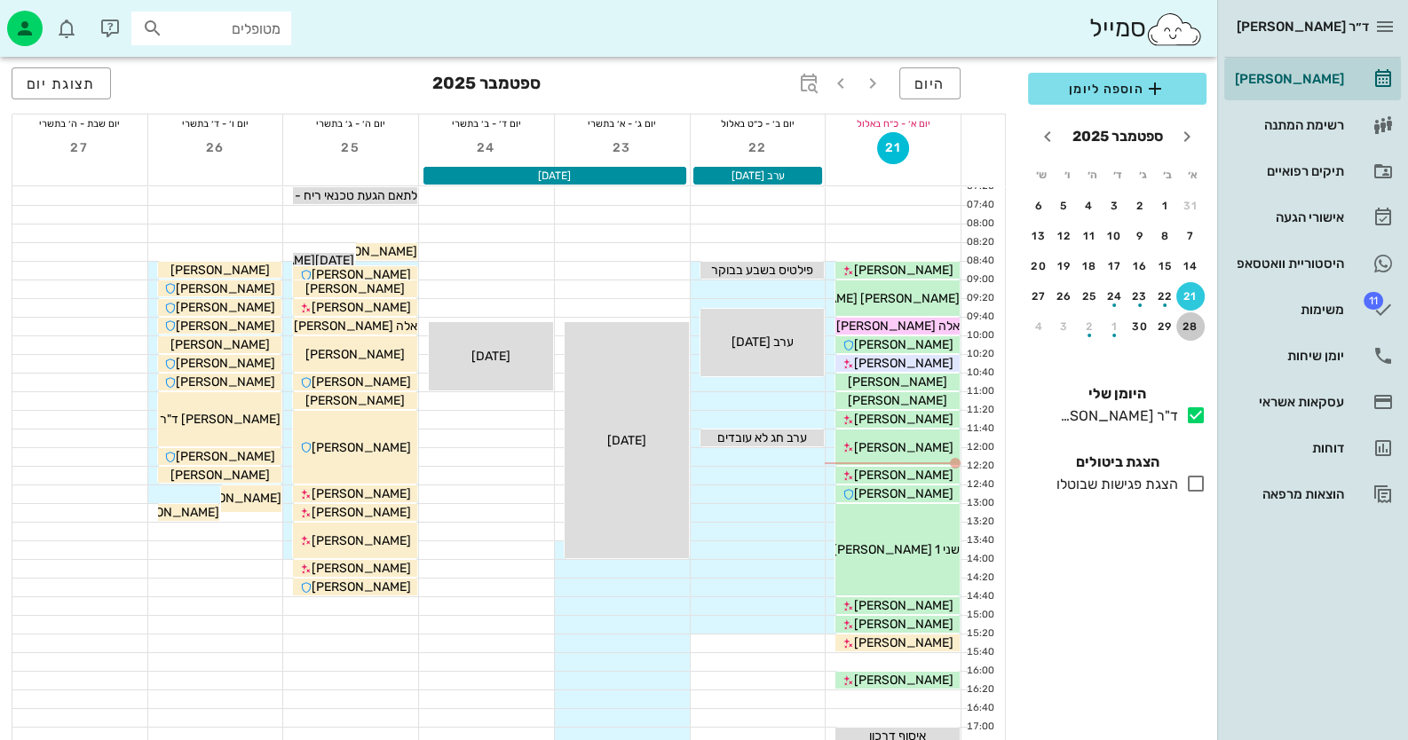
click at [1195, 323] on div "28" at bounding box center [1190, 326] width 28 height 12
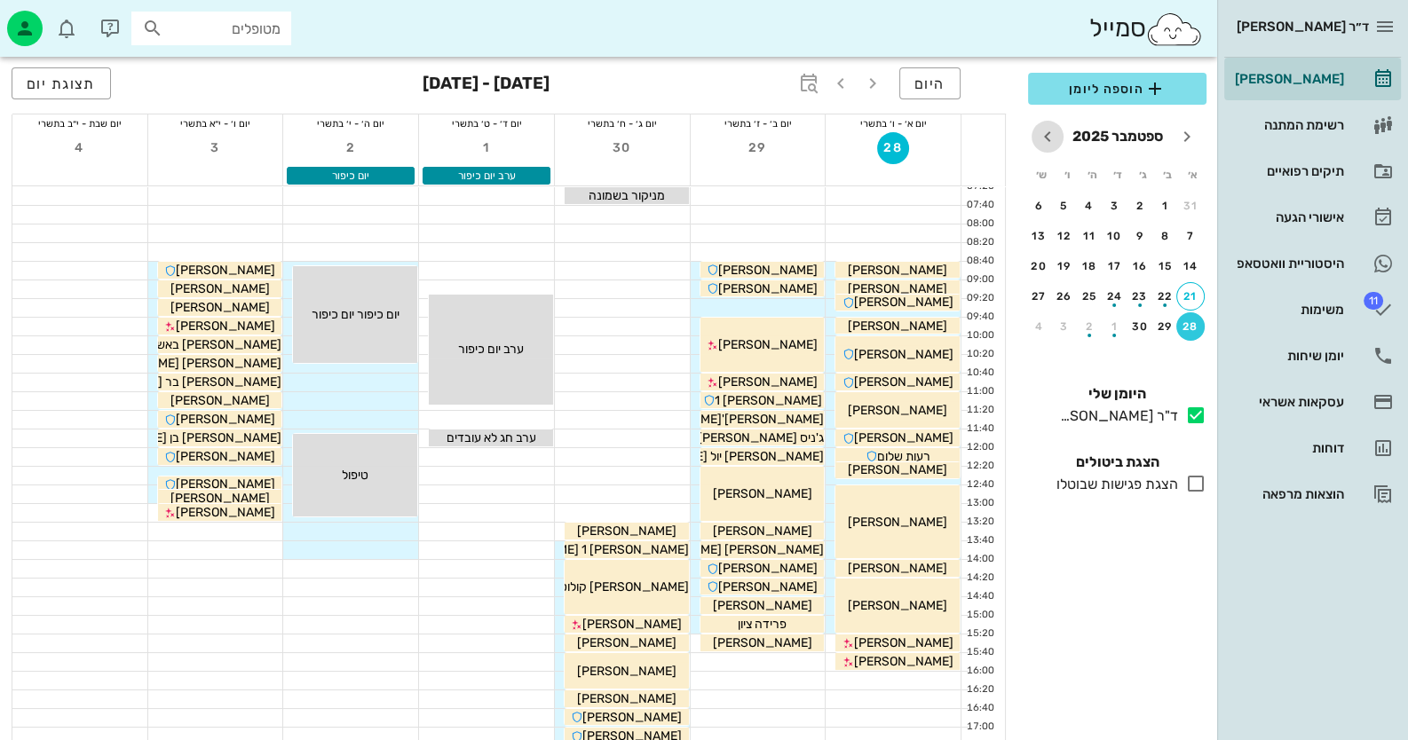
click at [1055, 133] on icon "חודש הבא" at bounding box center [1047, 136] width 21 height 21
click at [1193, 239] on div "5" at bounding box center [1190, 236] width 28 height 12
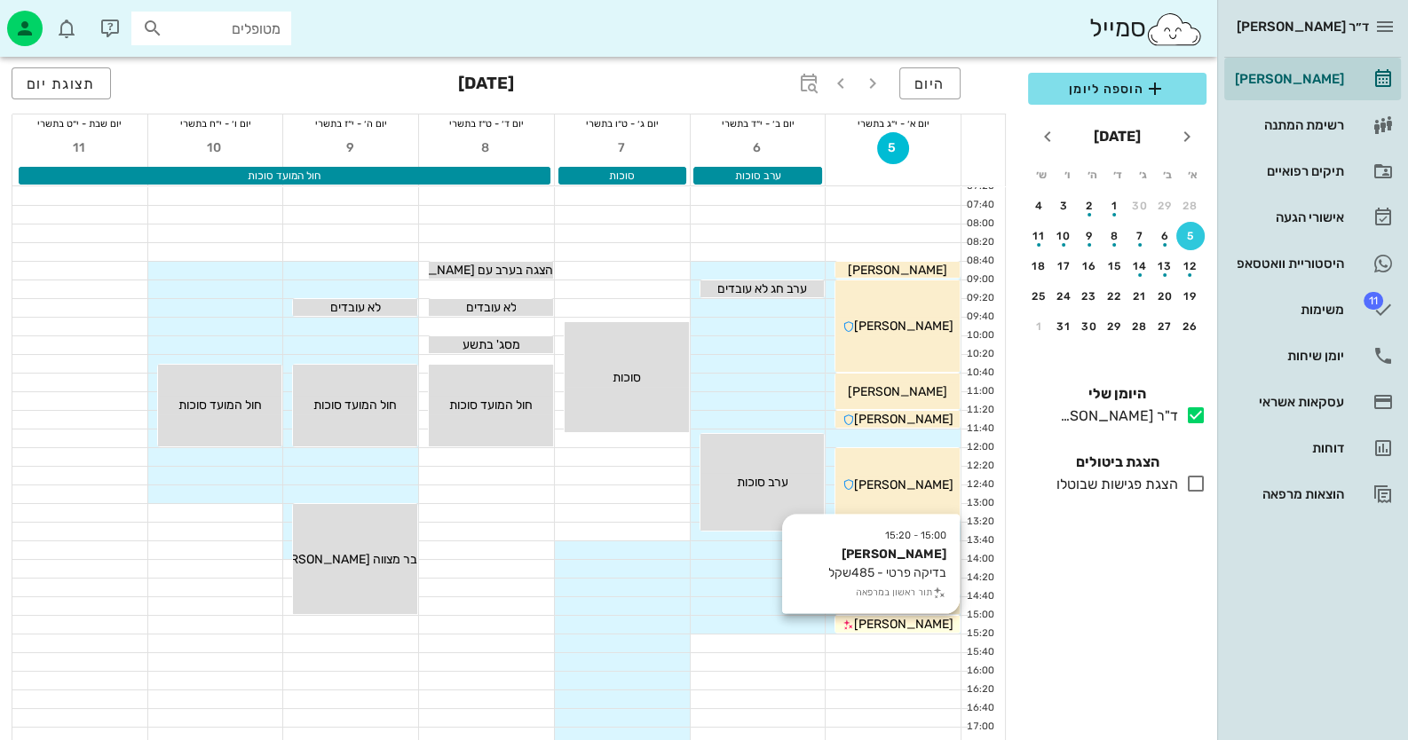
click at [939, 621] on div "[PERSON_NAME]" at bounding box center [897, 624] width 124 height 19
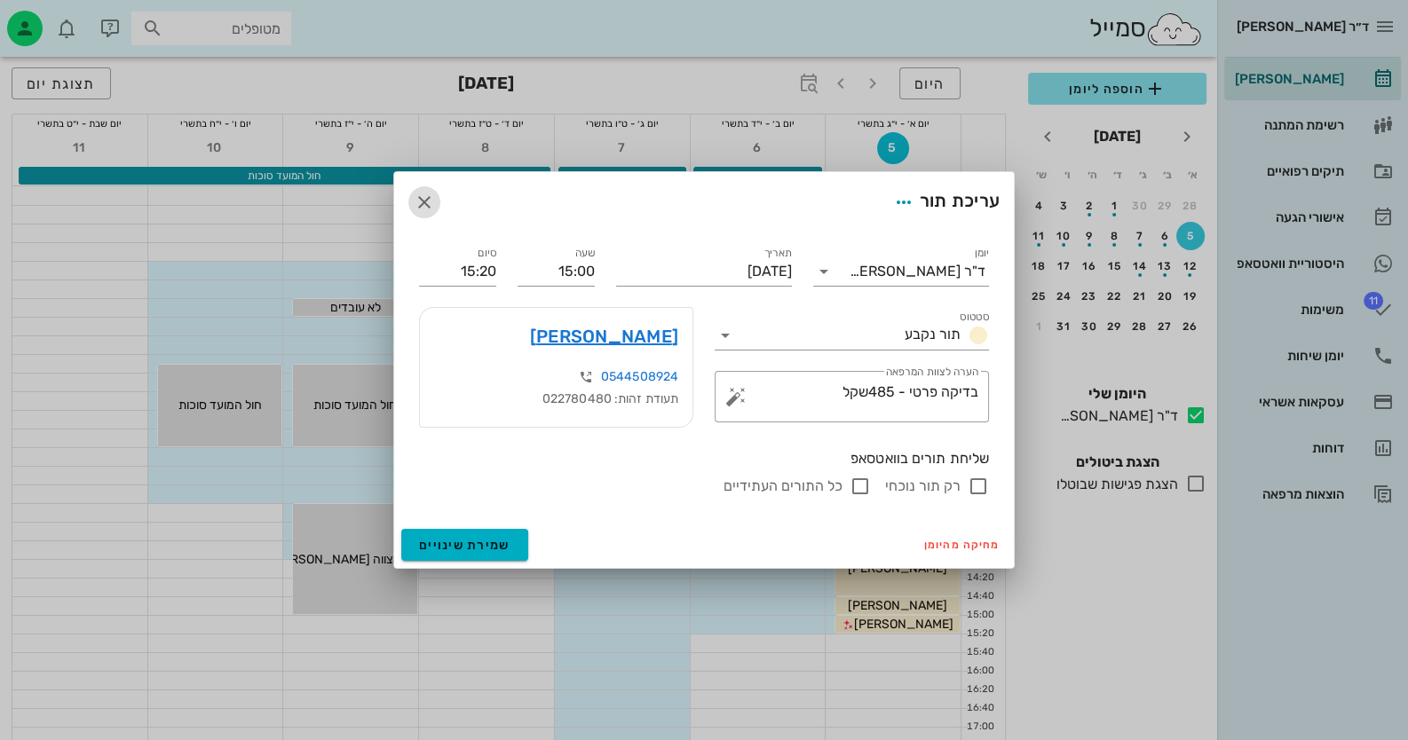
click at [432, 210] on icon "button" at bounding box center [424, 202] width 21 height 21
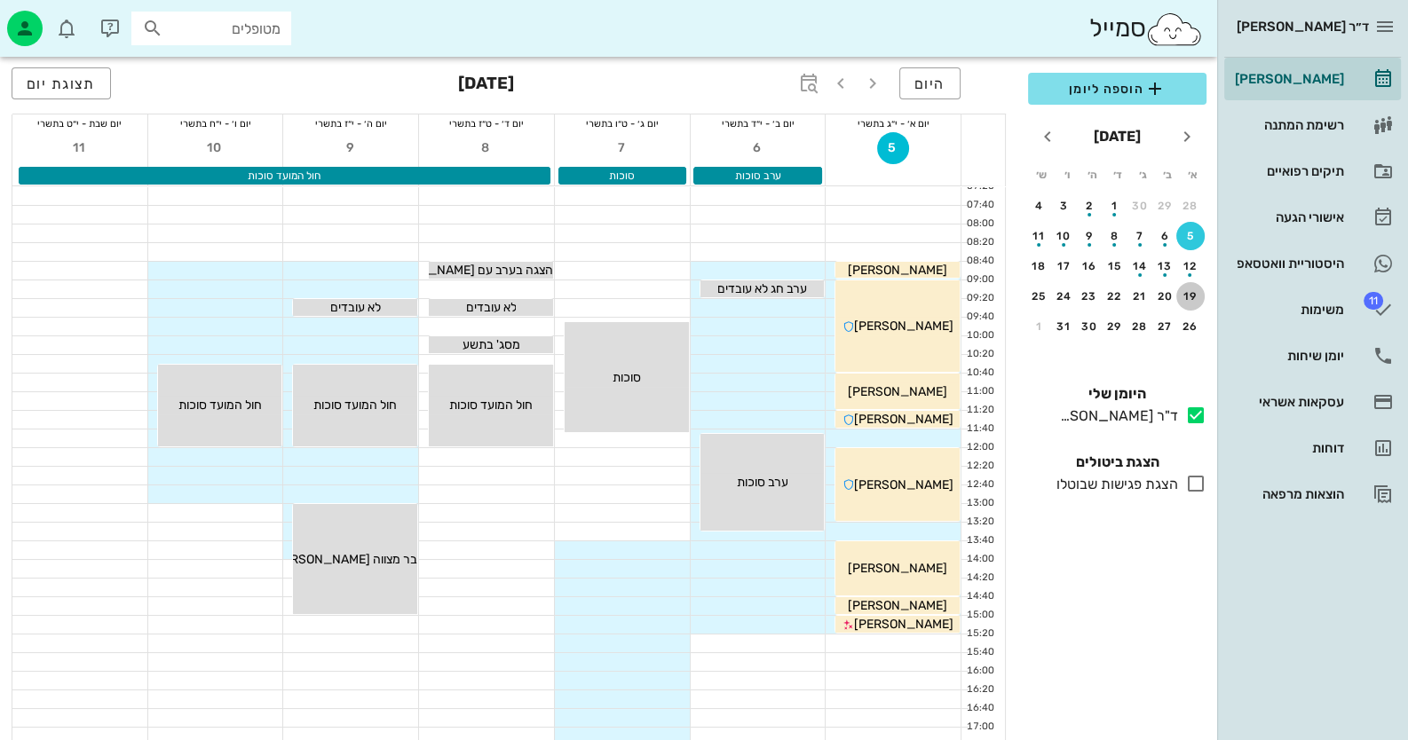
click at [1186, 291] on div "19" at bounding box center [1190, 296] width 28 height 12
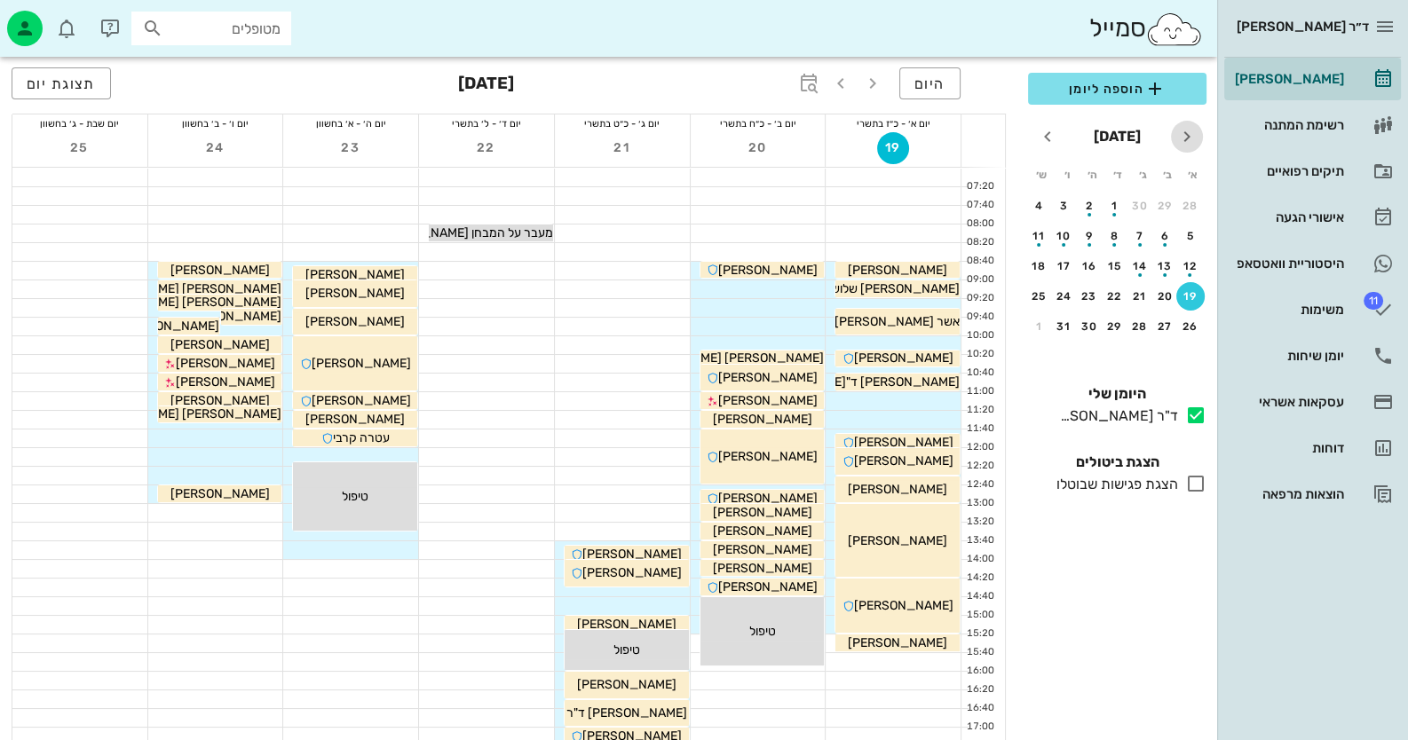
click at [1189, 137] on icon "חודש שעבר" at bounding box center [1186, 136] width 21 height 21
click at [1167, 327] on div "29" at bounding box center [1165, 326] width 28 height 12
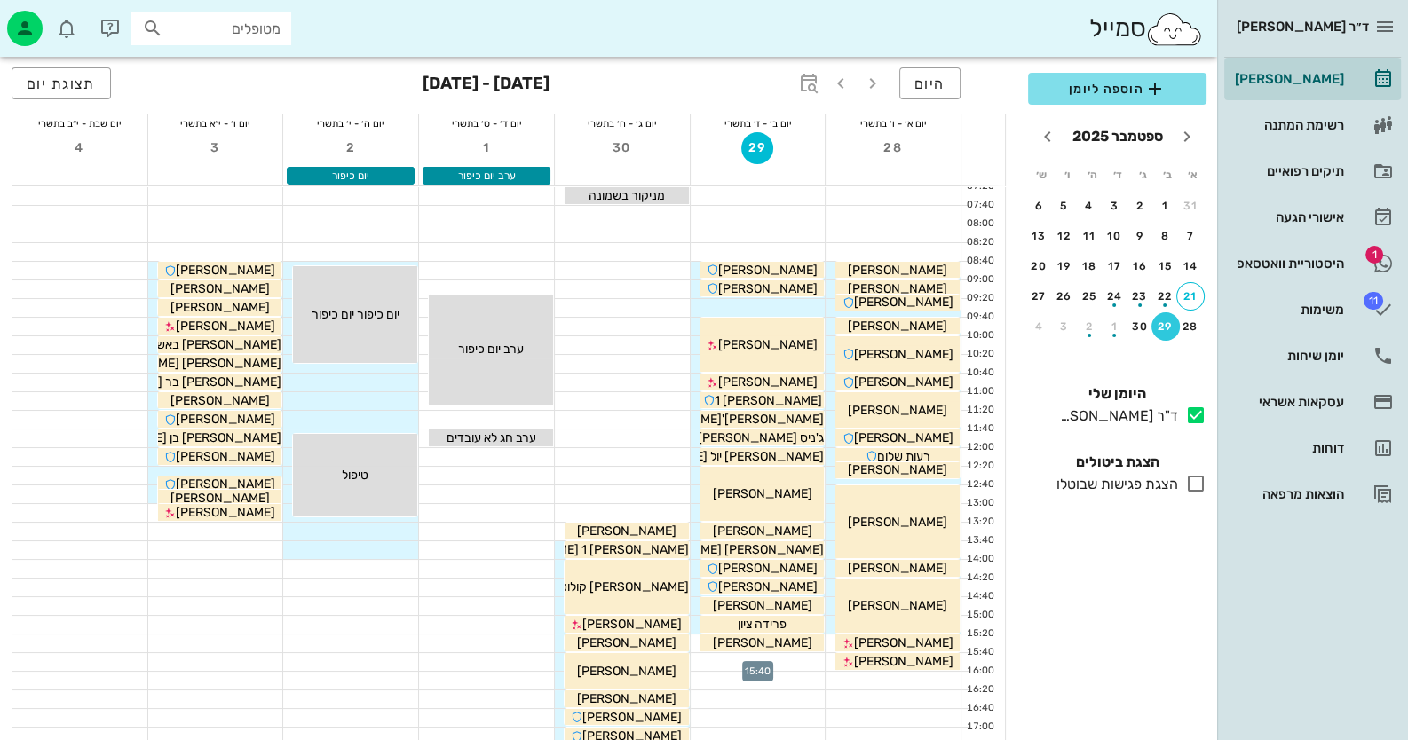
click at [803, 658] on div at bounding box center [758, 662] width 135 height 18
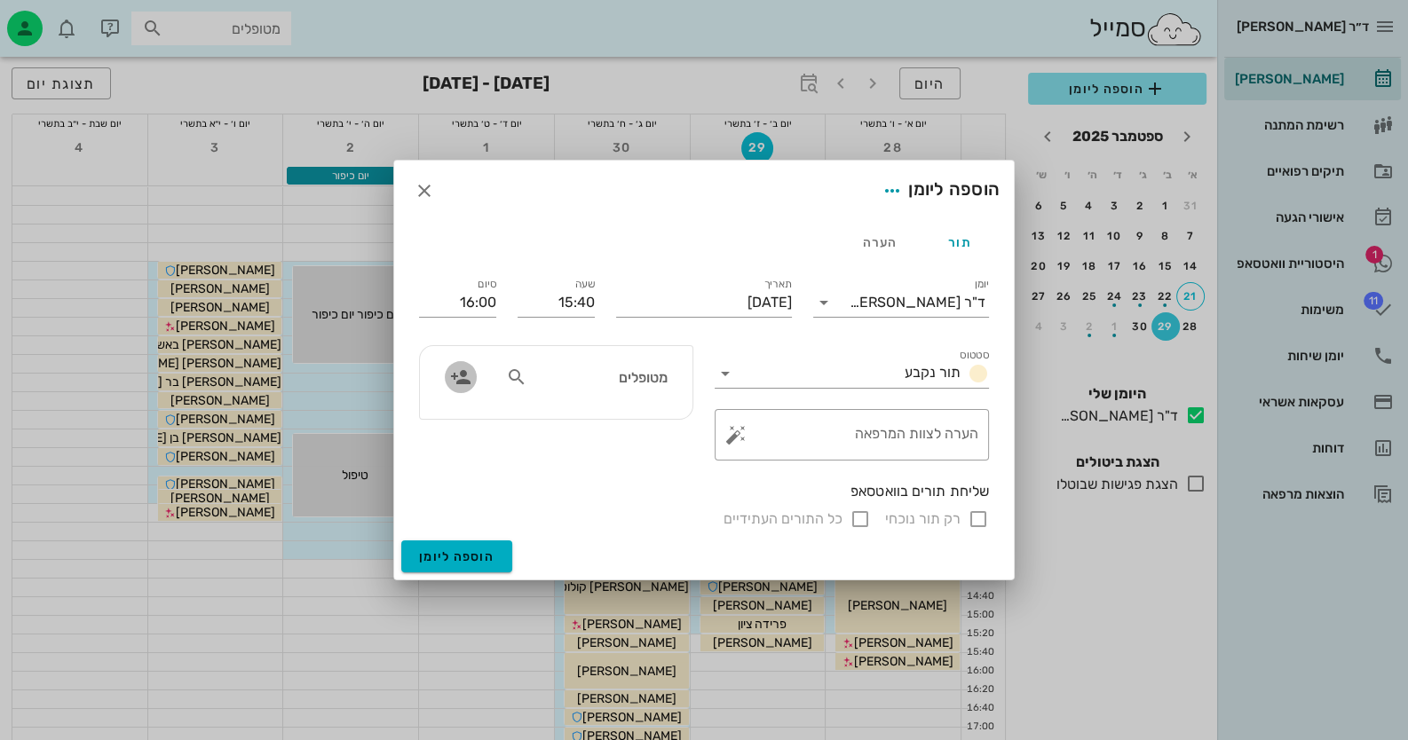
click at [450, 376] on icon "button" at bounding box center [460, 377] width 21 height 21
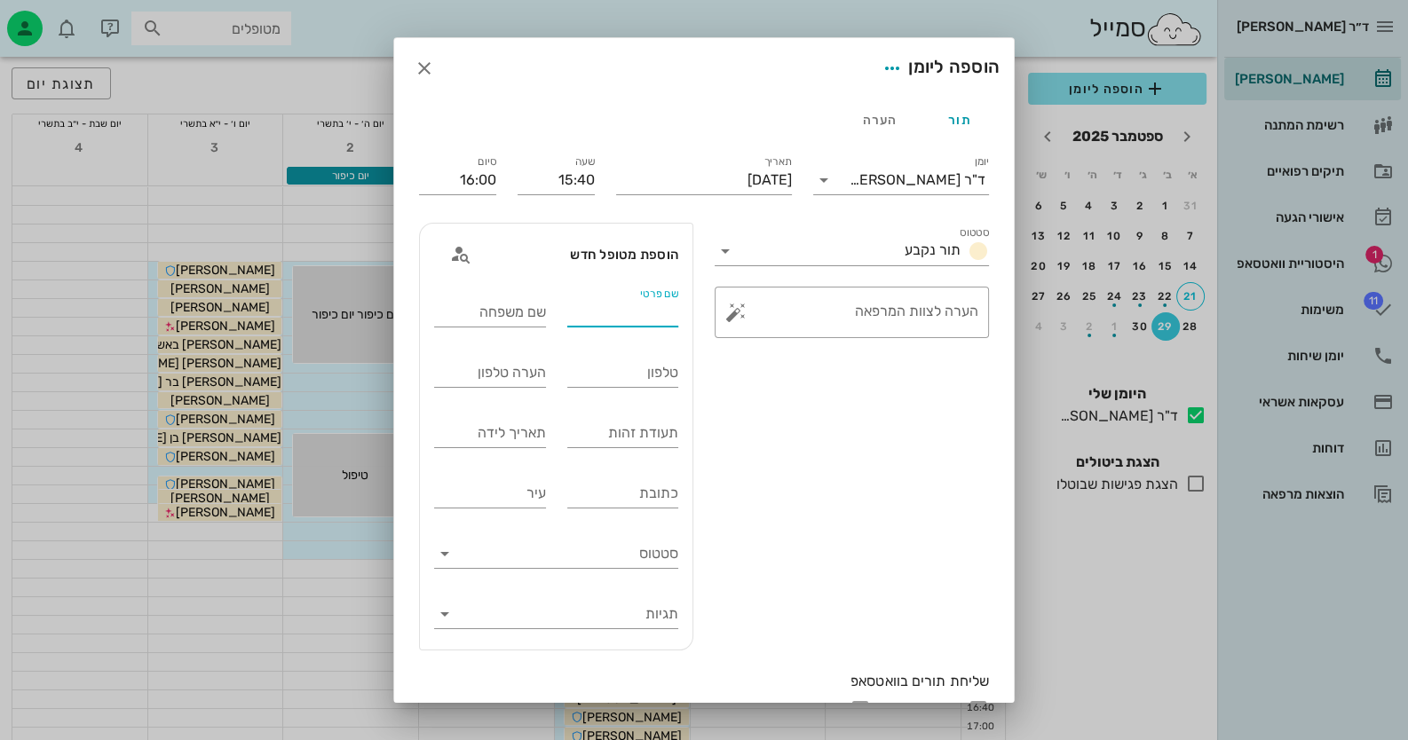
click at [642, 322] on input "שם פרטי" at bounding box center [623, 312] width 112 height 28
type input "[PERSON_NAME]"
click at [487, 308] on input "שם משפחה" at bounding box center [490, 312] width 112 height 28
type input "[PERSON_NAME]"
click at [613, 369] on input "טלפון" at bounding box center [623, 373] width 112 height 28
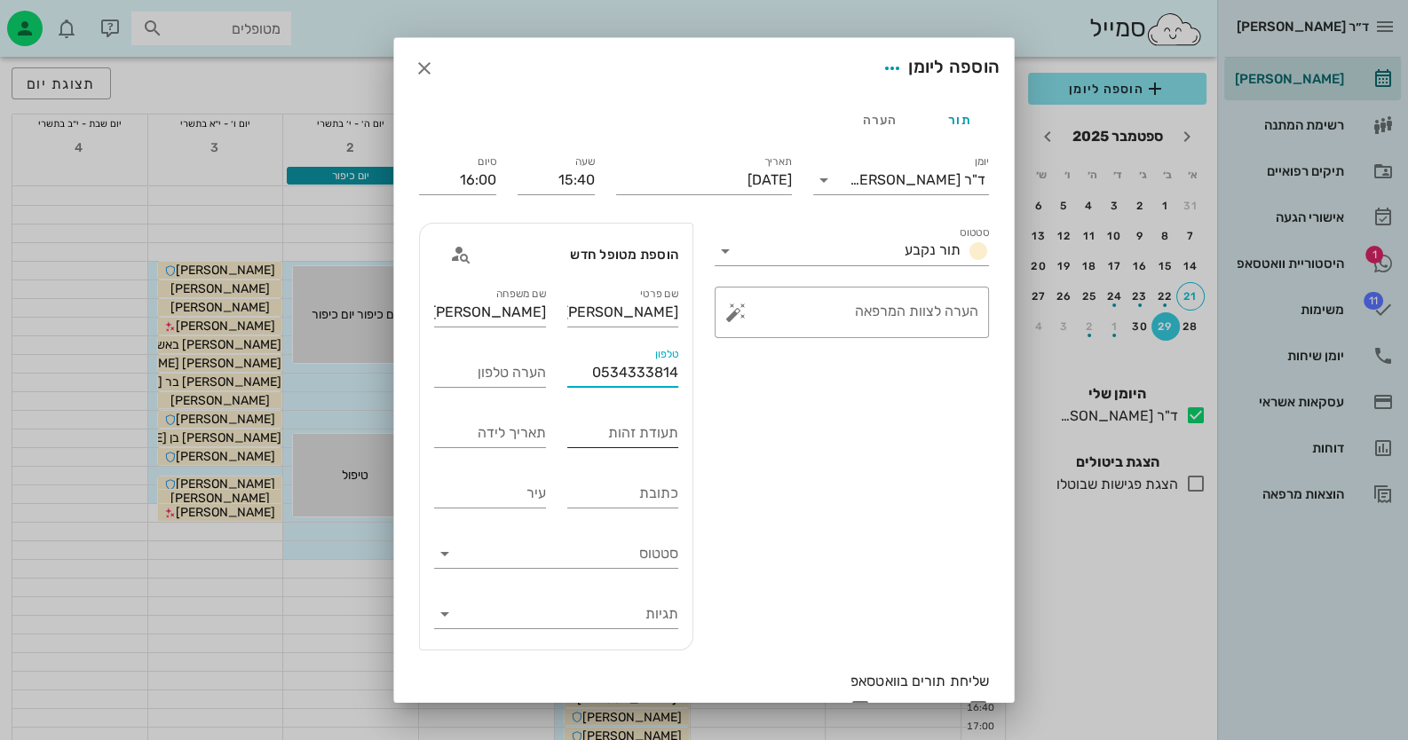
type input "0534333814"
click at [633, 440] on input "תעודת זהות" at bounding box center [623, 433] width 112 height 28
click at [653, 430] on input "05305187" at bounding box center [623, 433] width 112 height 28
click at [661, 431] on input "05305187" at bounding box center [623, 433] width 112 height 28
drag, startPoint x: 669, startPoint y: 439, endPoint x: 740, endPoint y: 439, distance: 71.9
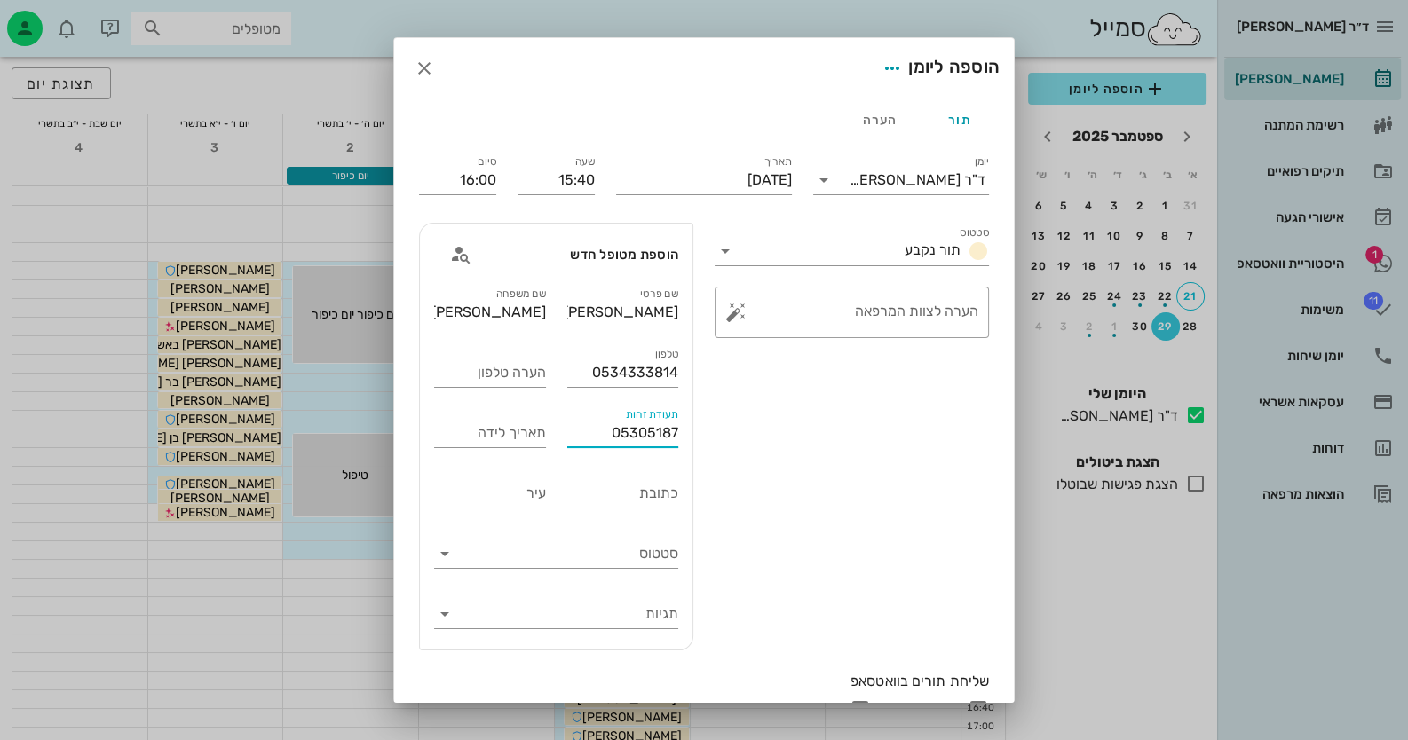
click at [740, 439] on div "יומן ד"ר [PERSON_NAME] תור נקבע תאריך [DATE] שעה 15:40 סיום 16:00 סטטוס תור נקב…" at bounding box center [703, 435] width 591 height 589
type input "053053187"
click at [732, 313] on button "button" at bounding box center [735, 312] width 21 height 21
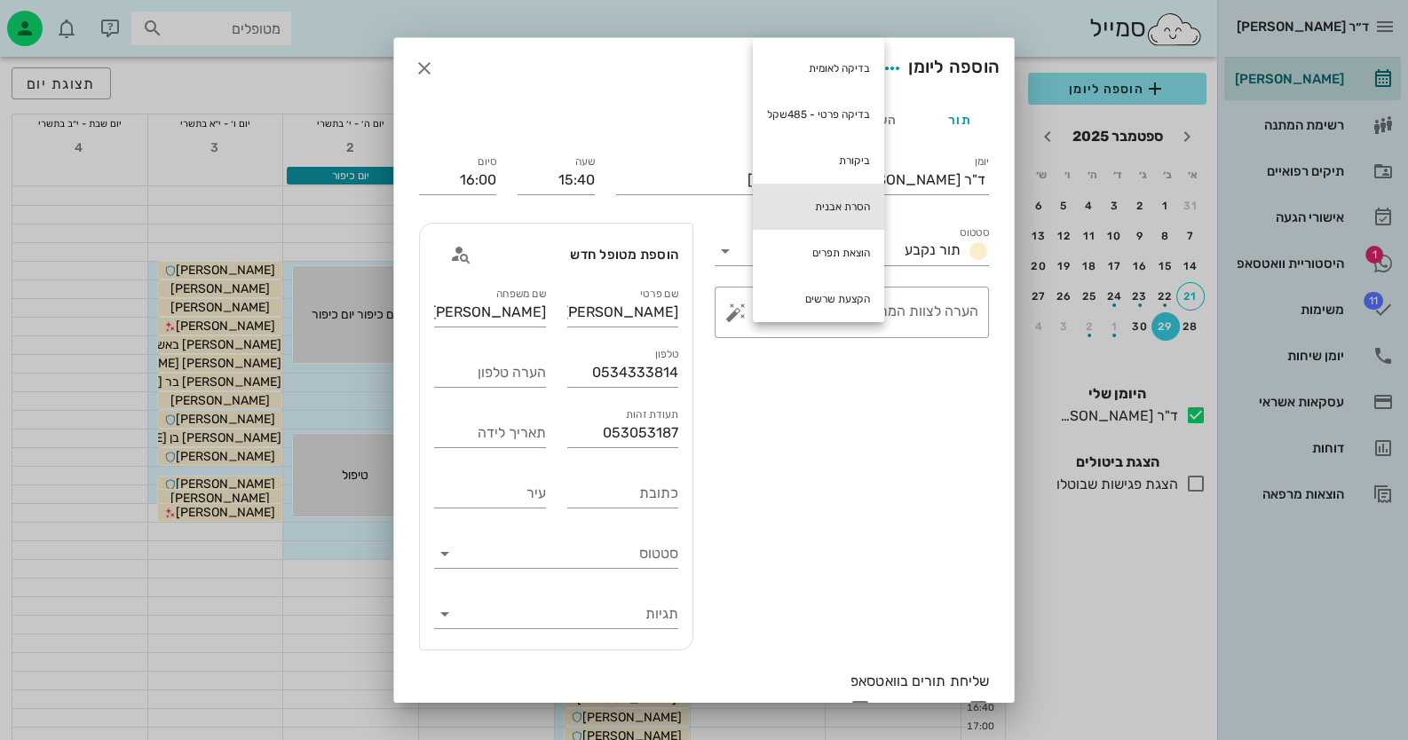
click at [863, 194] on div "הסרת אבנית" at bounding box center [818, 207] width 131 height 46
type textarea "הסרת אבנית"
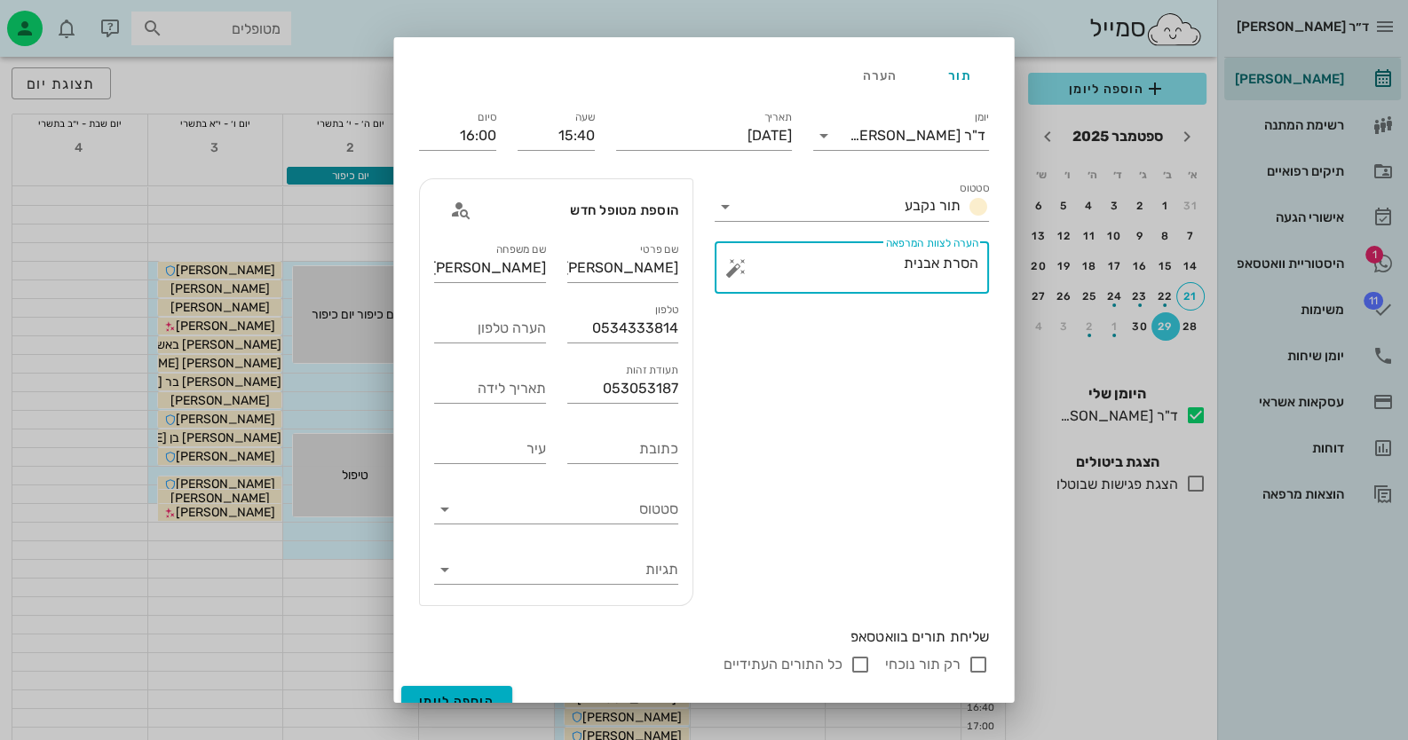
scroll to position [66, 0]
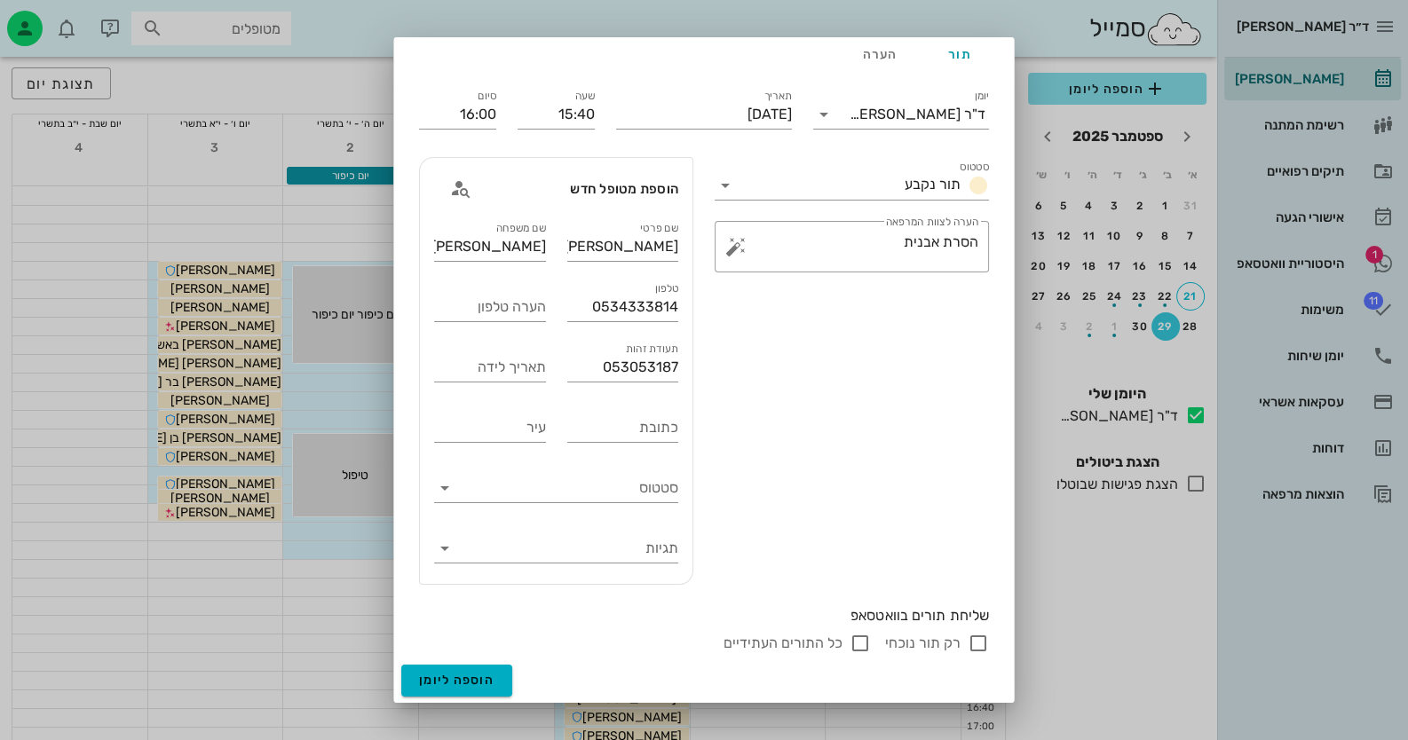
click at [981, 644] on input "רק תור נוכחי" at bounding box center [978, 643] width 21 height 21
checkbox input "false"
click at [470, 670] on button "הוספה ליומן" at bounding box center [456, 681] width 111 height 32
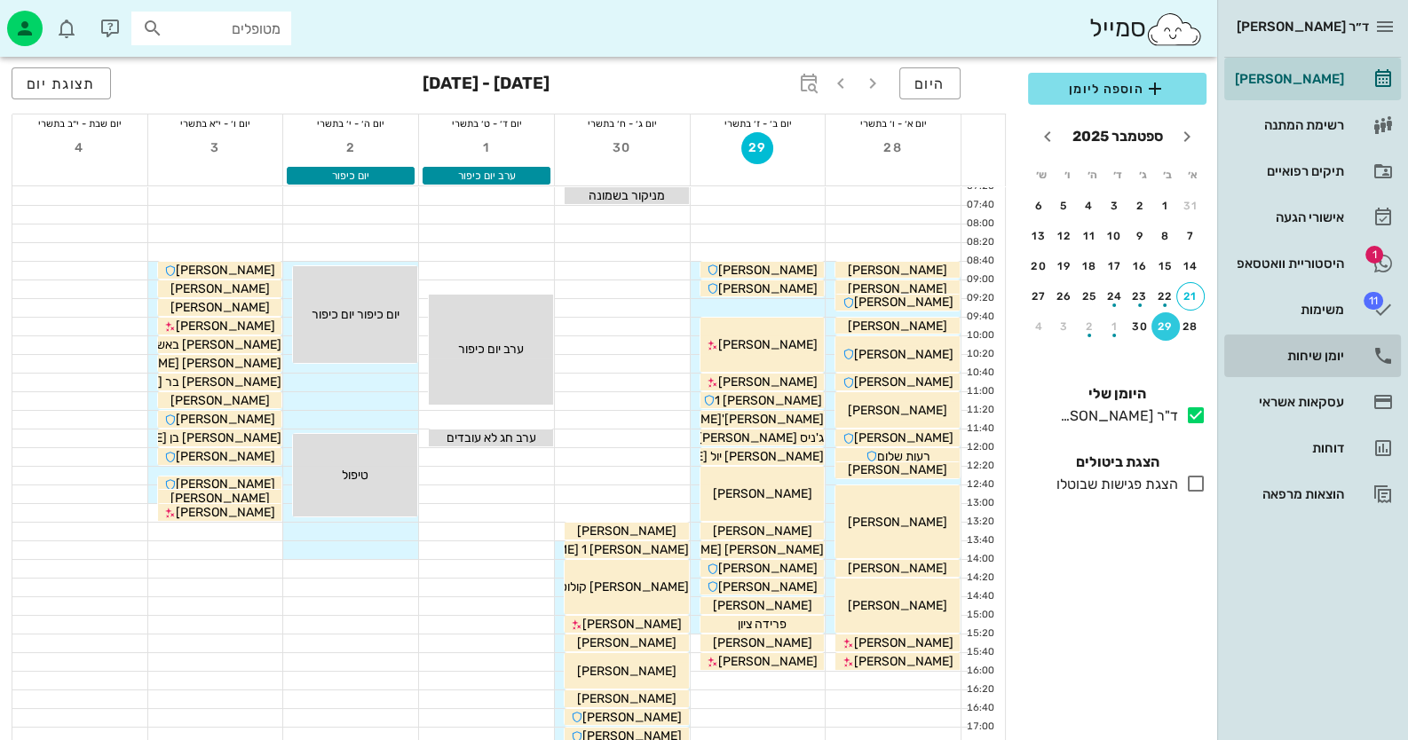
click at [1349, 350] on link "יומן שיחות" at bounding box center [1312, 356] width 177 height 43
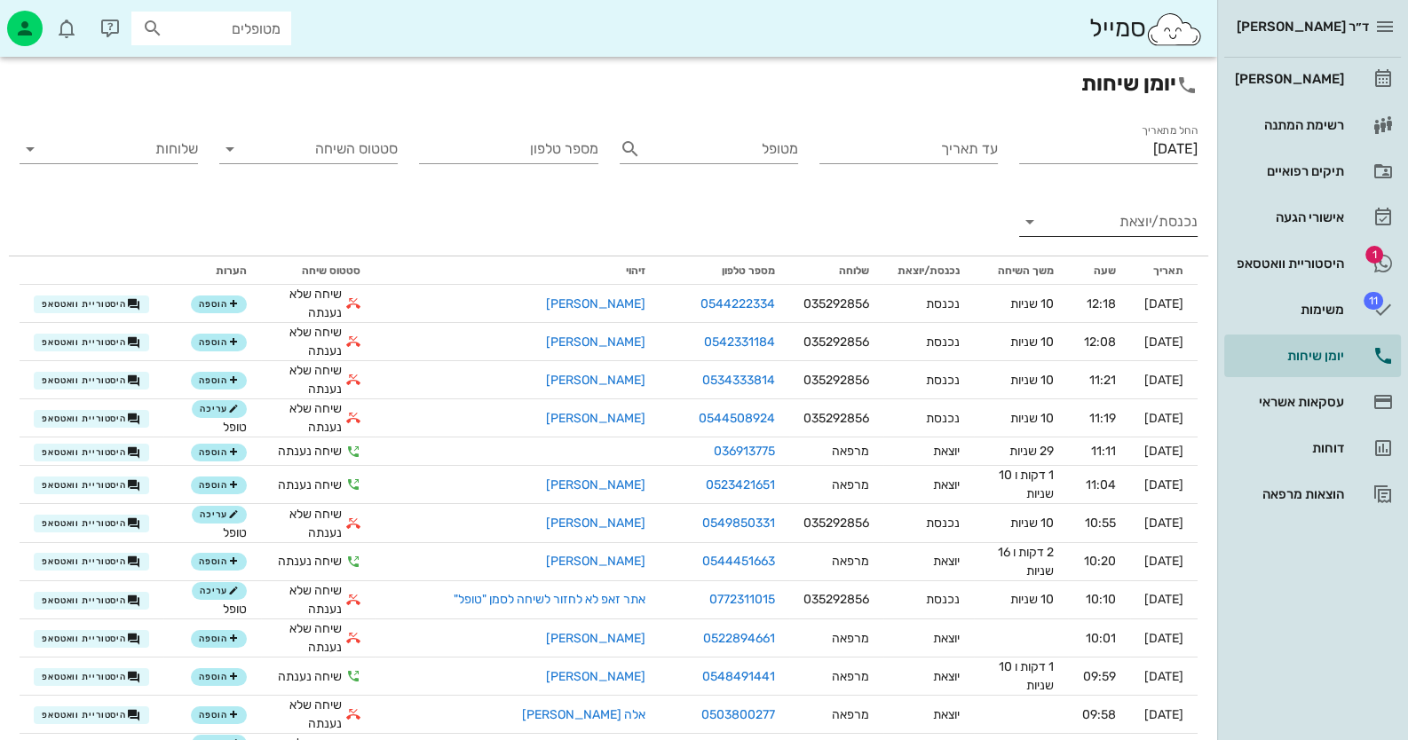
click at [1174, 215] on input "נכנסת/יוצאת" at bounding box center [1123, 222] width 150 height 28
click at [1167, 234] on div "נכנסת" at bounding box center [1152, 236] width 62 height 43
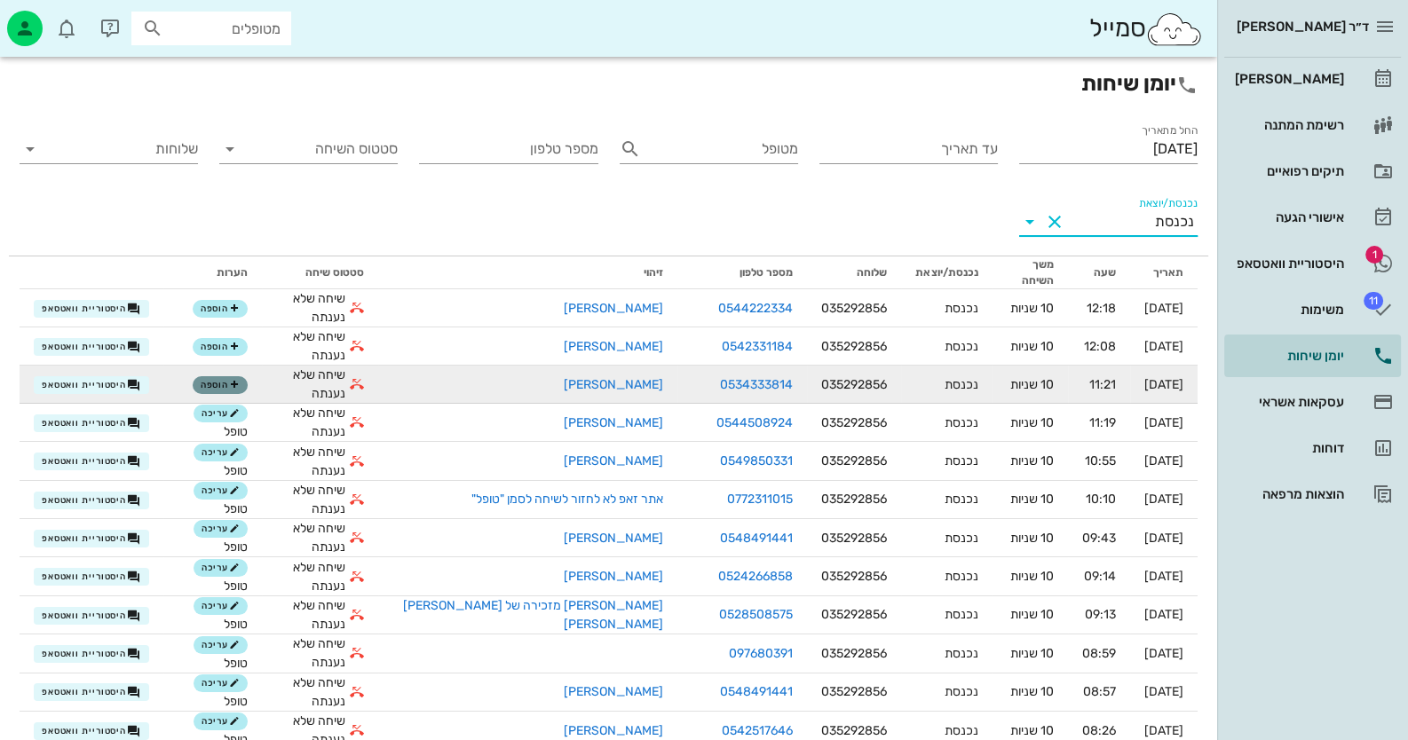
click at [226, 376] on button "הוספה" at bounding box center [220, 385] width 55 height 18
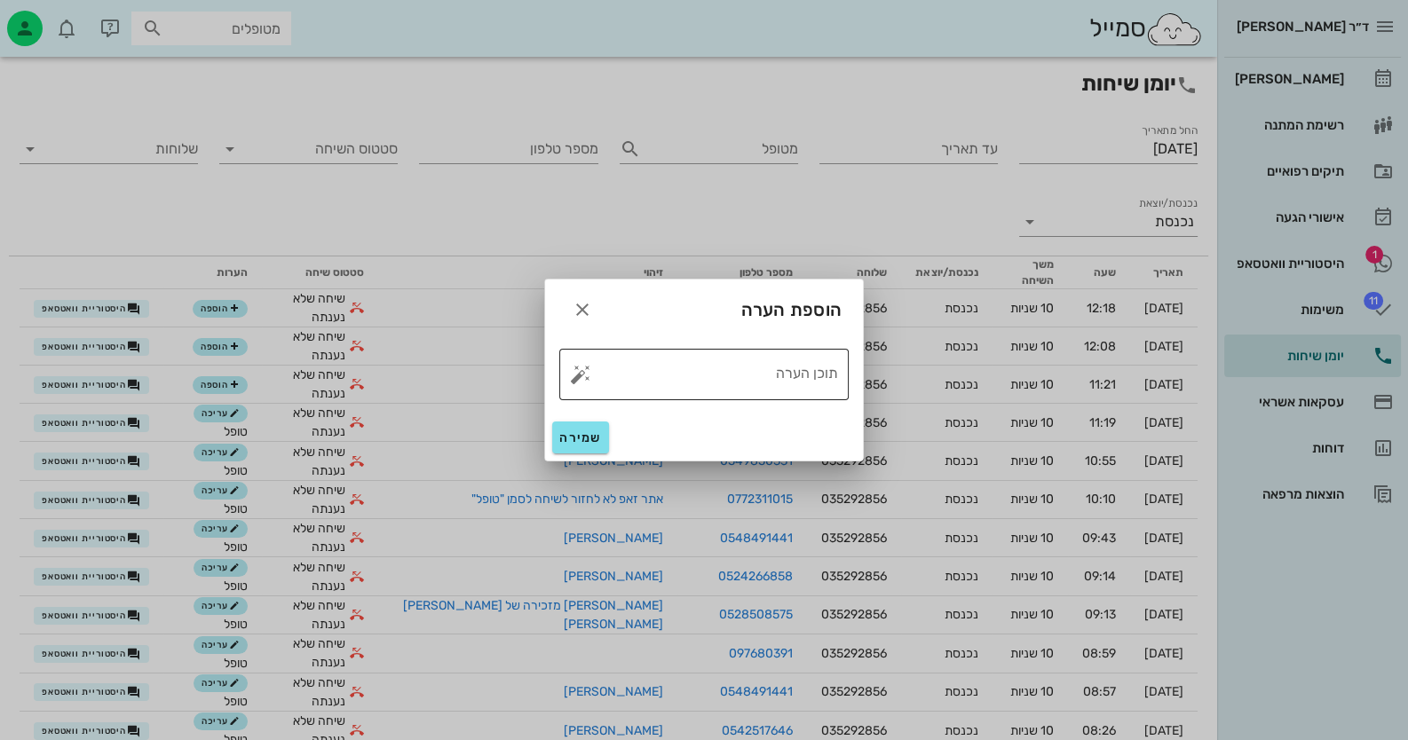
click at [579, 375] on button "button" at bounding box center [580, 374] width 21 height 21
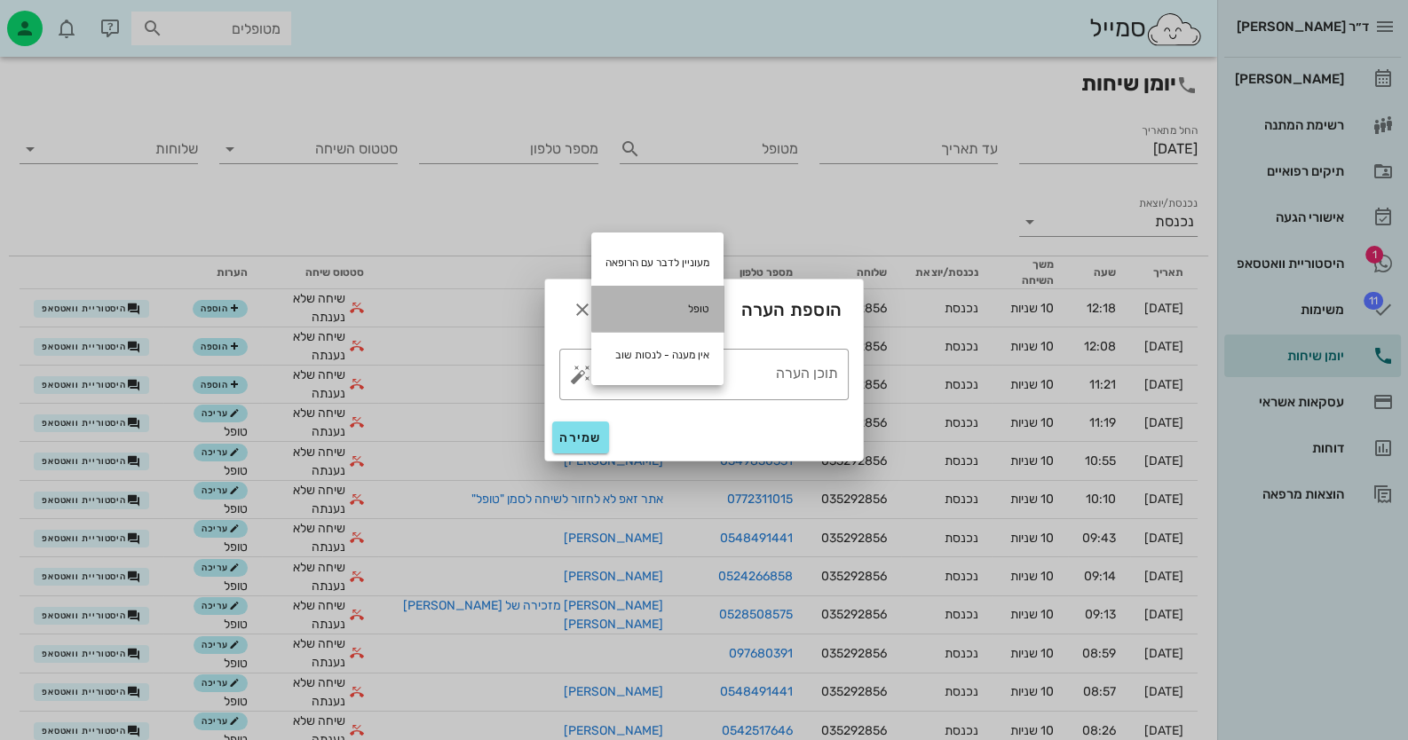
drag, startPoint x: 690, startPoint y: 307, endPoint x: 598, endPoint y: 482, distance: 197.4
click at [690, 309] on div "טופל" at bounding box center [657, 309] width 132 height 46
type textarea "טופל"
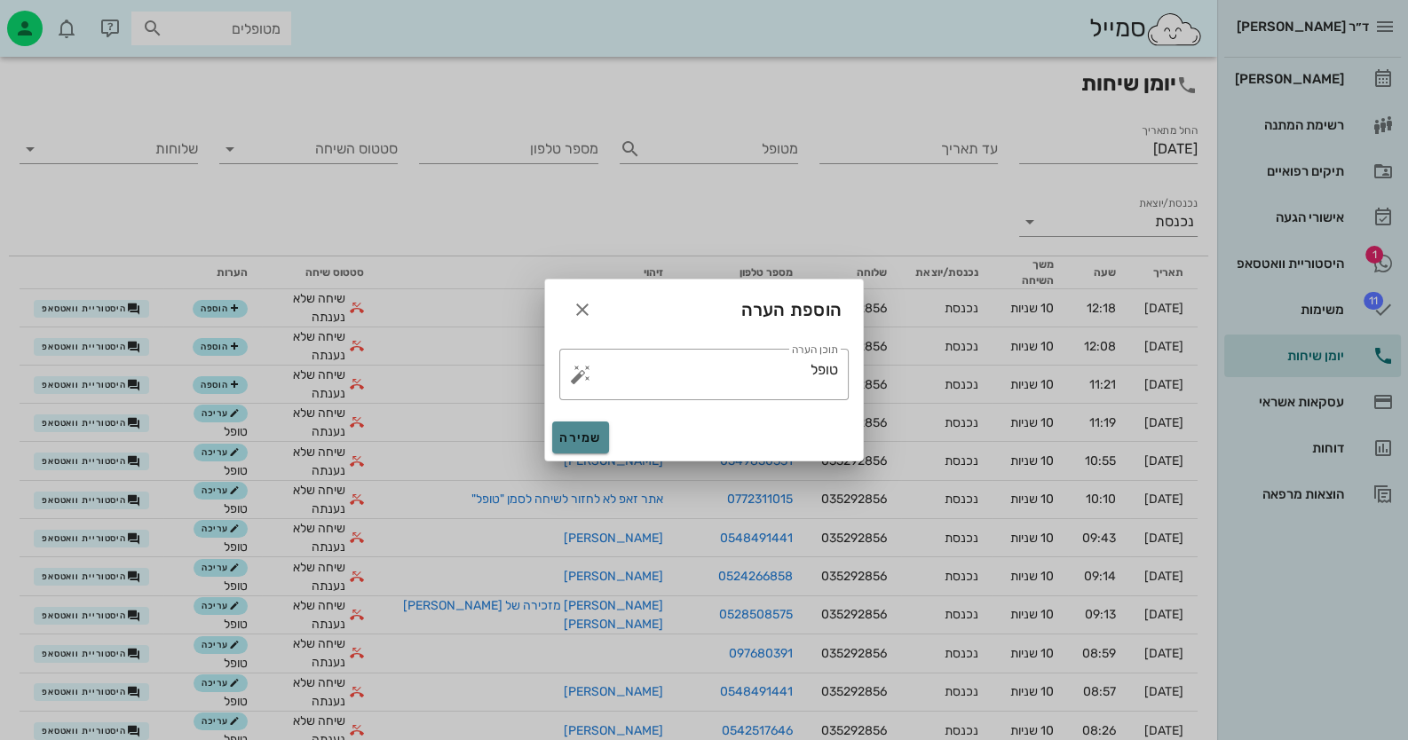
click at [586, 443] on span "שמירה" at bounding box center [580, 438] width 43 height 15
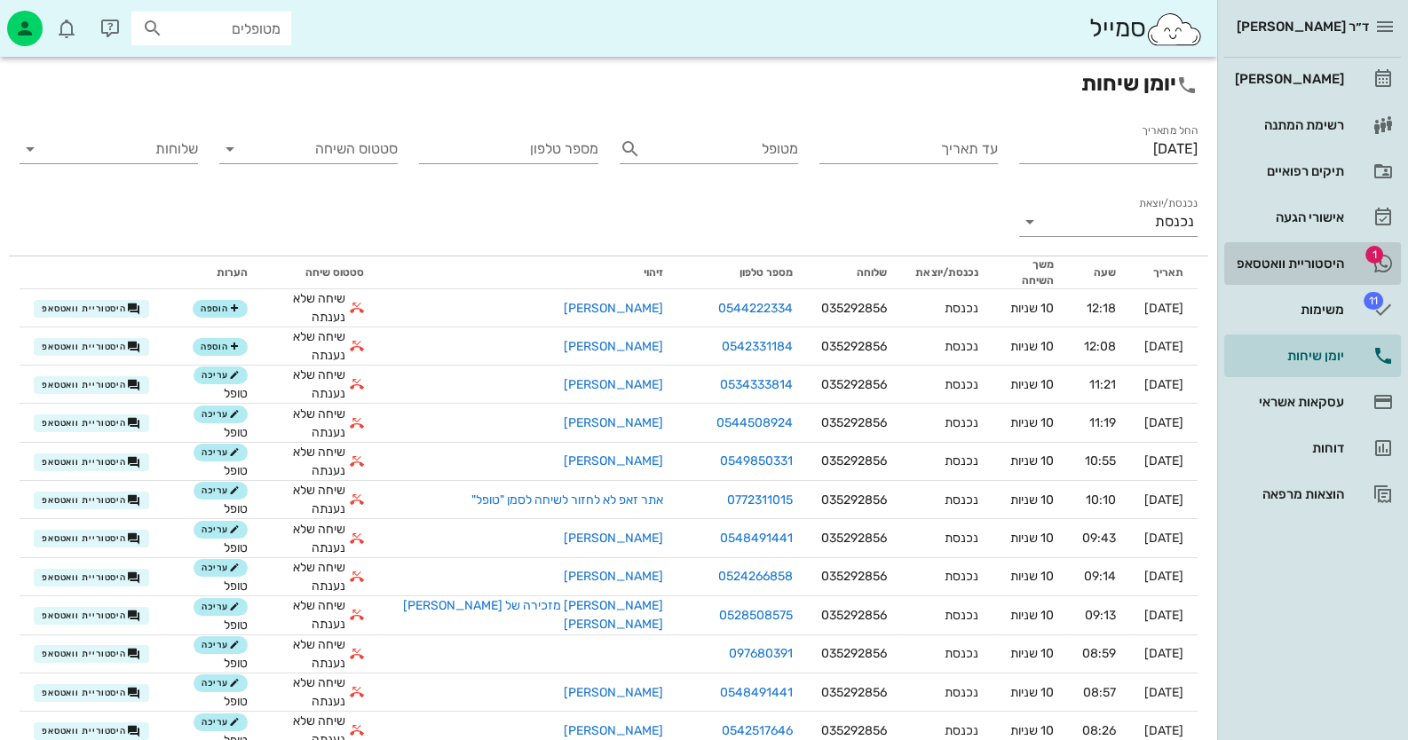
click at [1310, 267] on div "היסטוריית וואטסאפ" at bounding box center [1287, 264] width 113 height 14
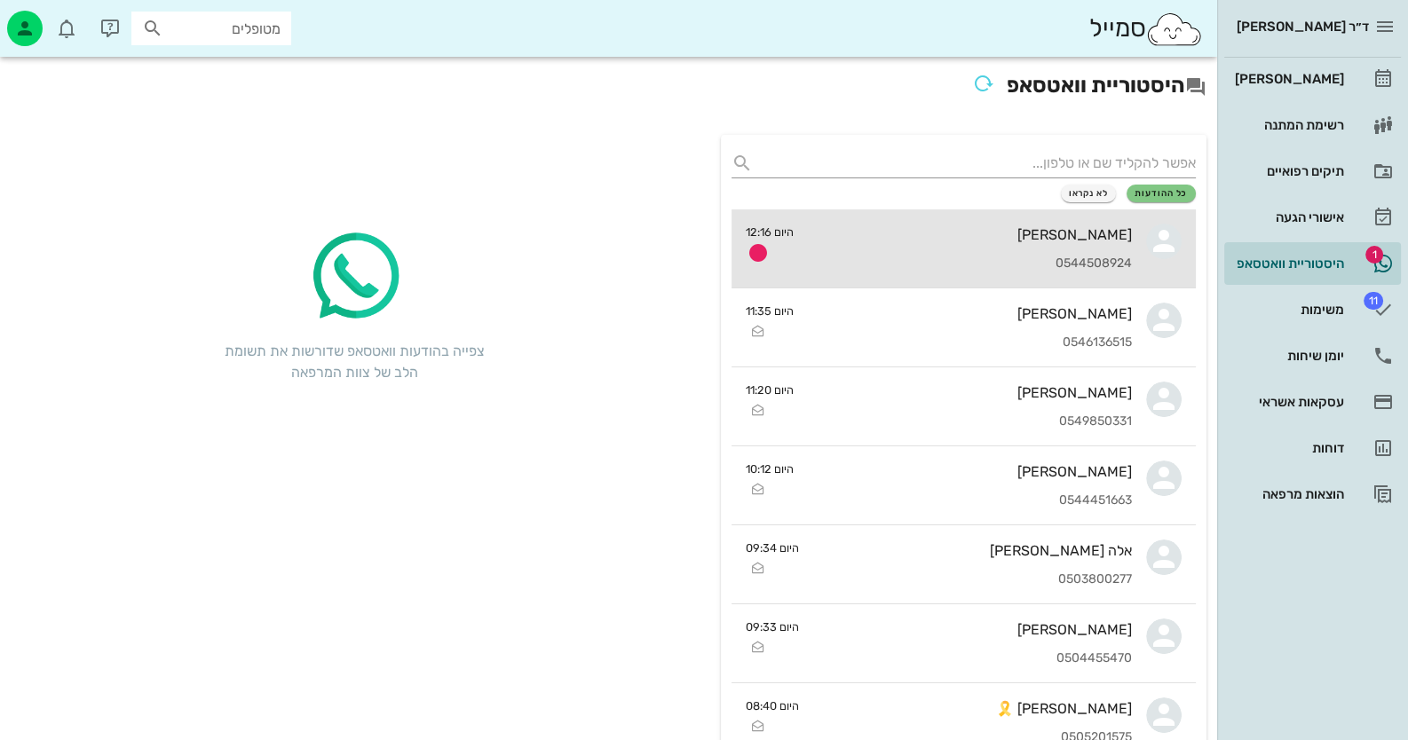
click at [974, 257] on div "0544508924" at bounding box center [970, 264] width 324 height 15
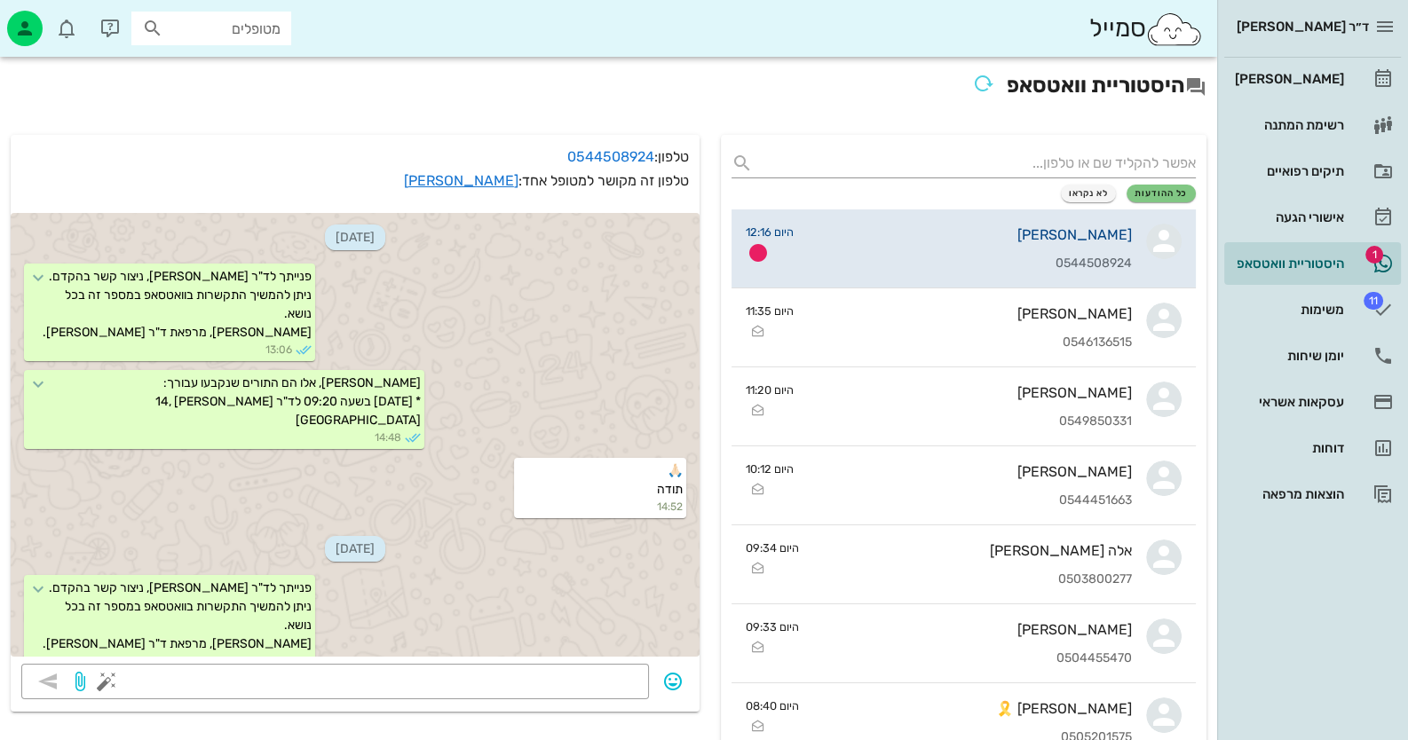
scroll to position [549, 0]
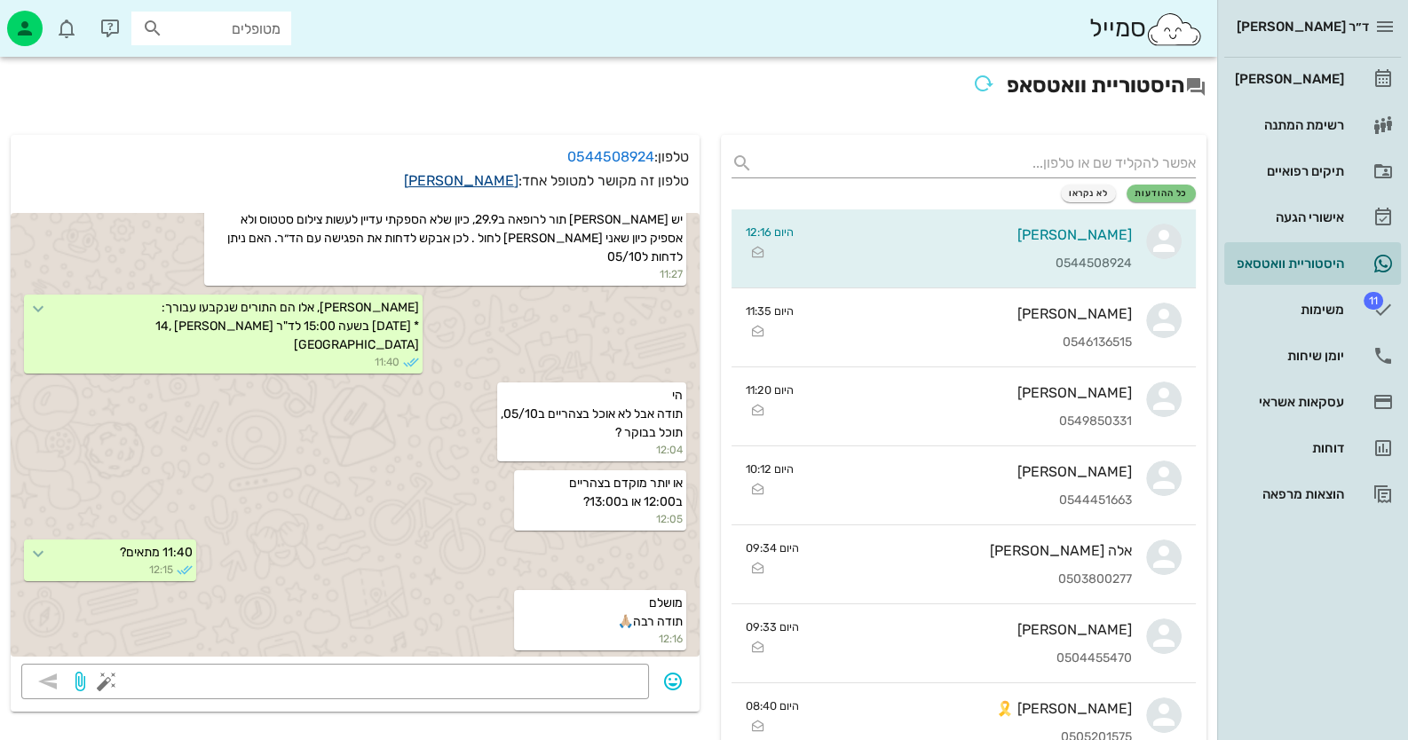
click at [498, 183] on link "[PERSON_NAME]" at bounding box center [461, 180] width 115 height 17
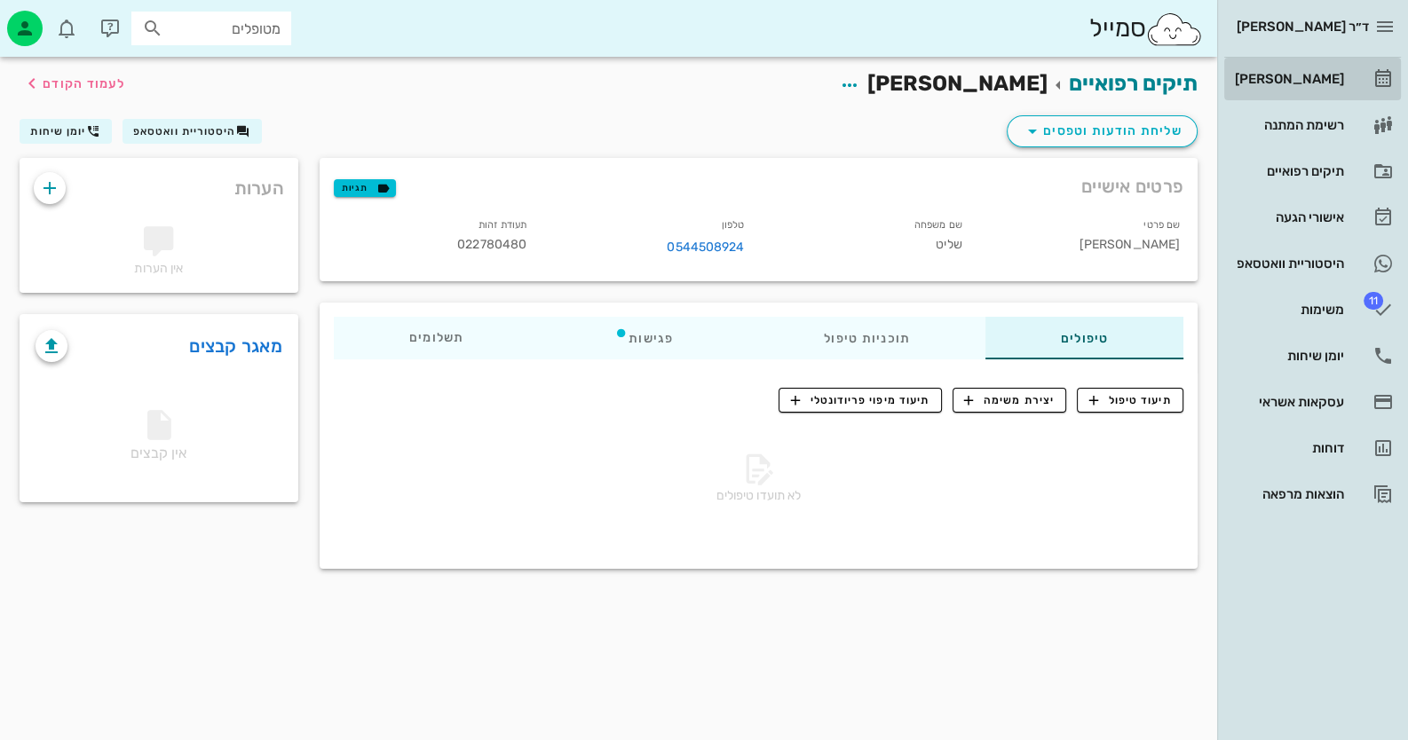
click at [1361, 81] on link "[PERSON_NAME]" at bounding box center [1312, 79] width 177 height 43
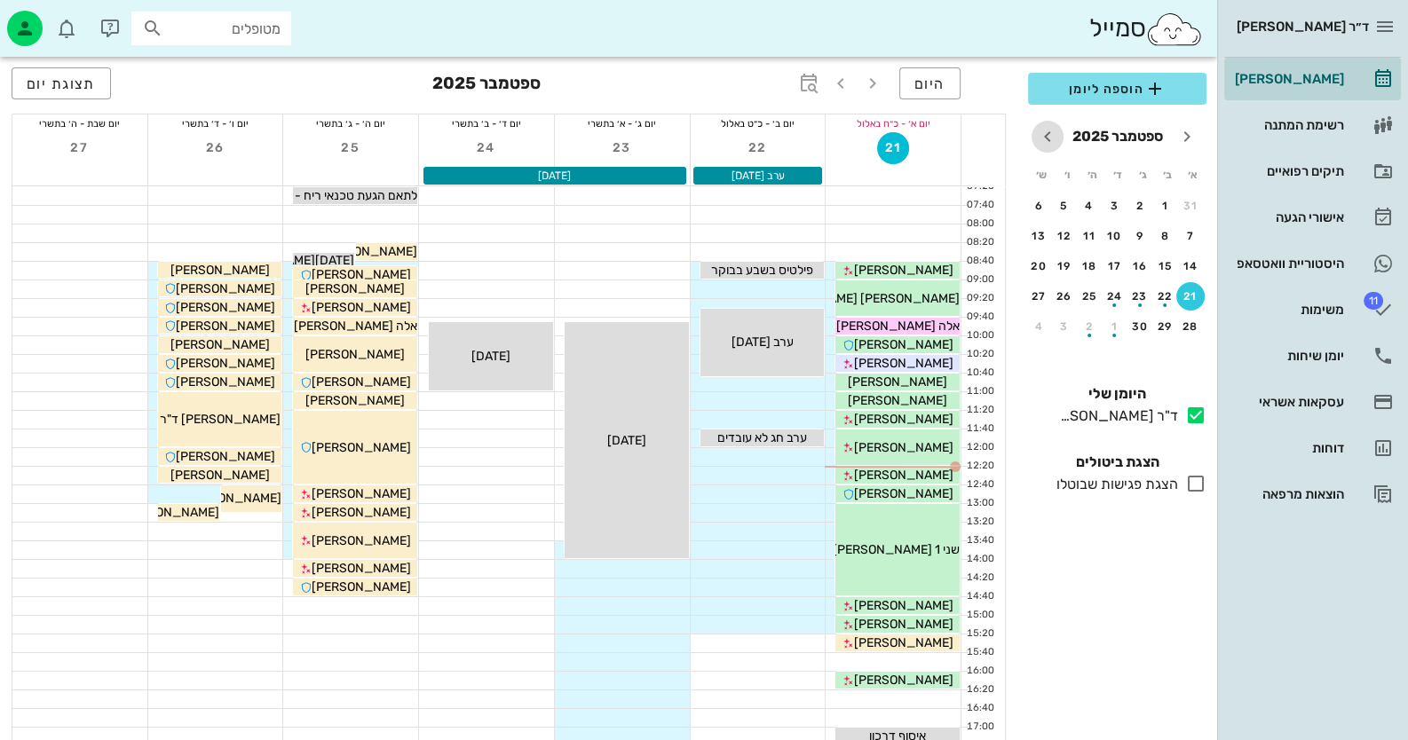
click at [1048, 138] on icon "חודש הבא" at bounding box center [1047, 136] width 21 height 21
click at [1186, 234] on div "5" at bounding box center [1190, 236] width 28 height 12
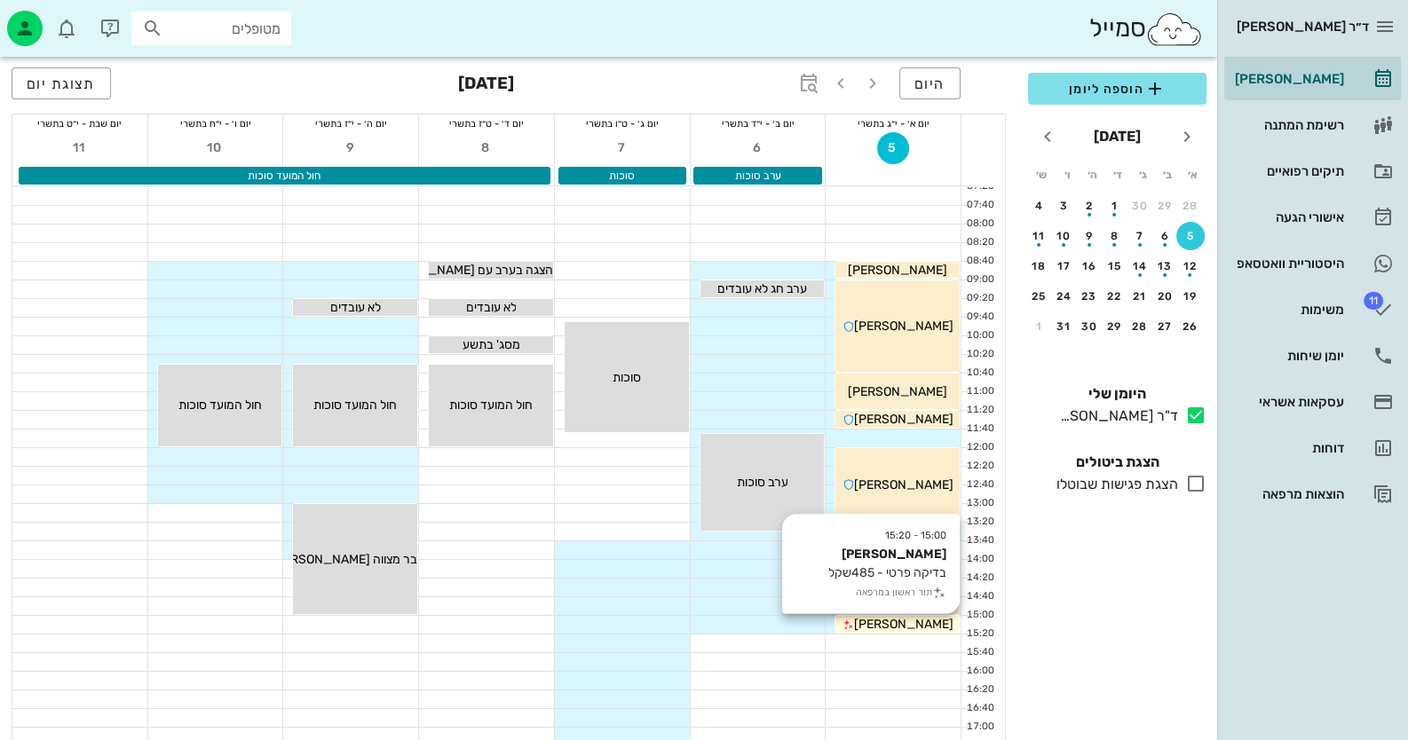
click at [908, 624] on span "[PERSON_NAME]" at bounding box center [903, 624] width 99 height 15
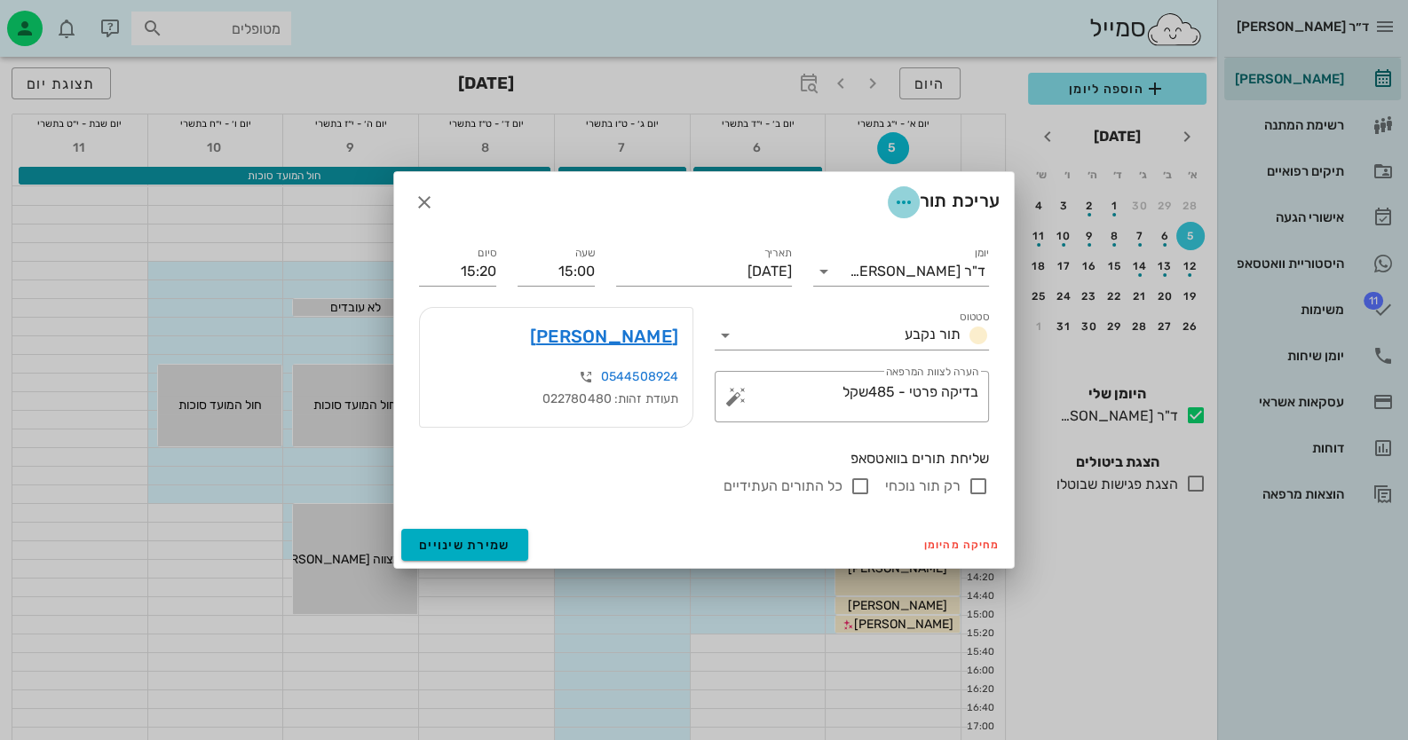
click at [911, 204] on span "button" at bounding box center [904, 202] width 32 height 21
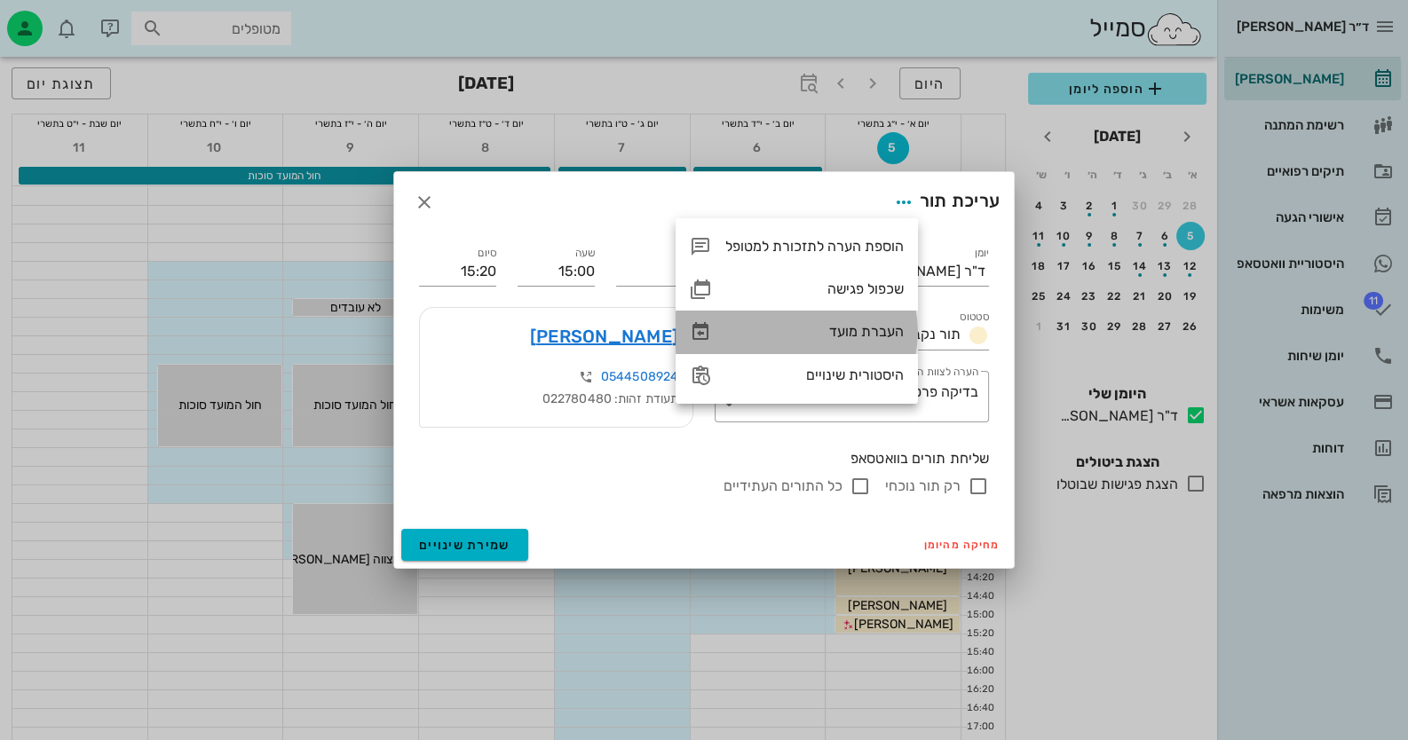
click at [874, 338] on div "העברת מועד" at bounding box center [814, 331] width 178 height 17
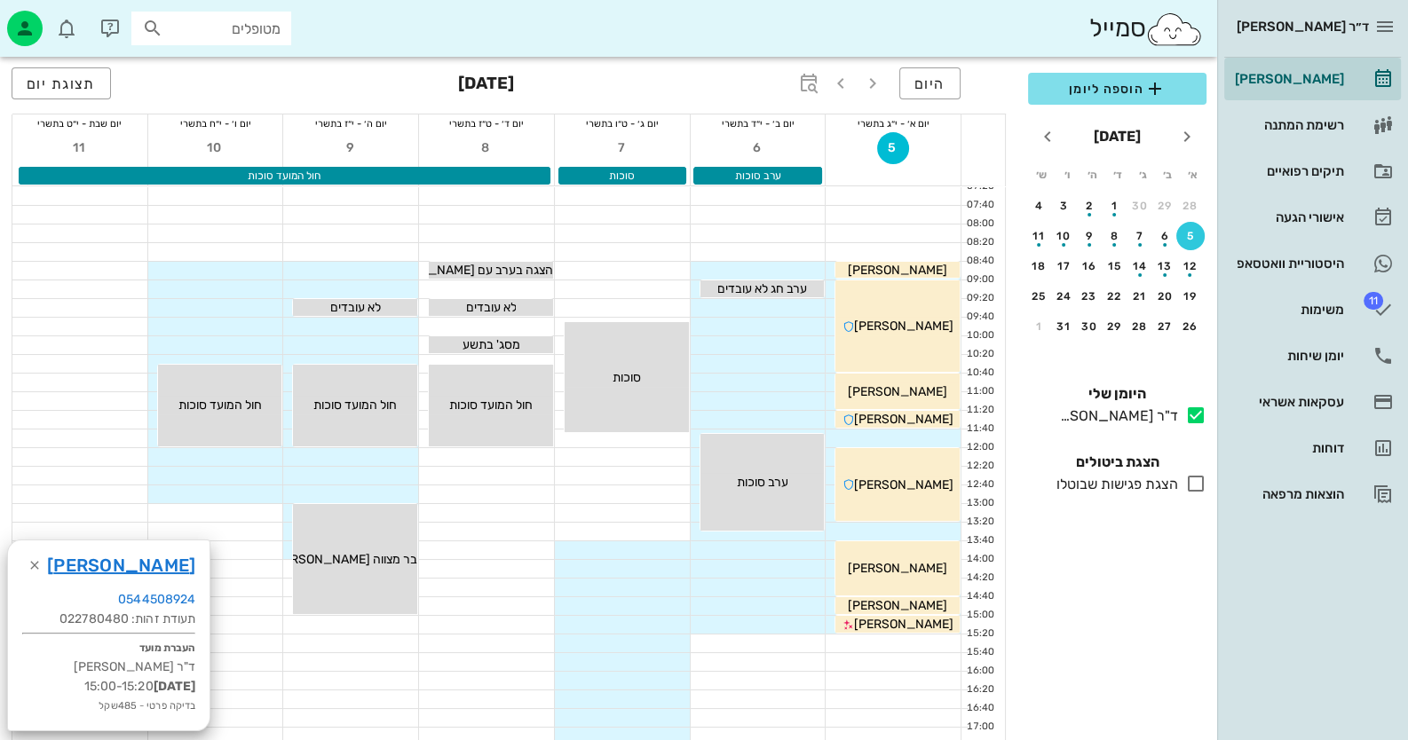
click at [922, 438] on div at bounding box center [893, 439] width 135 height 18
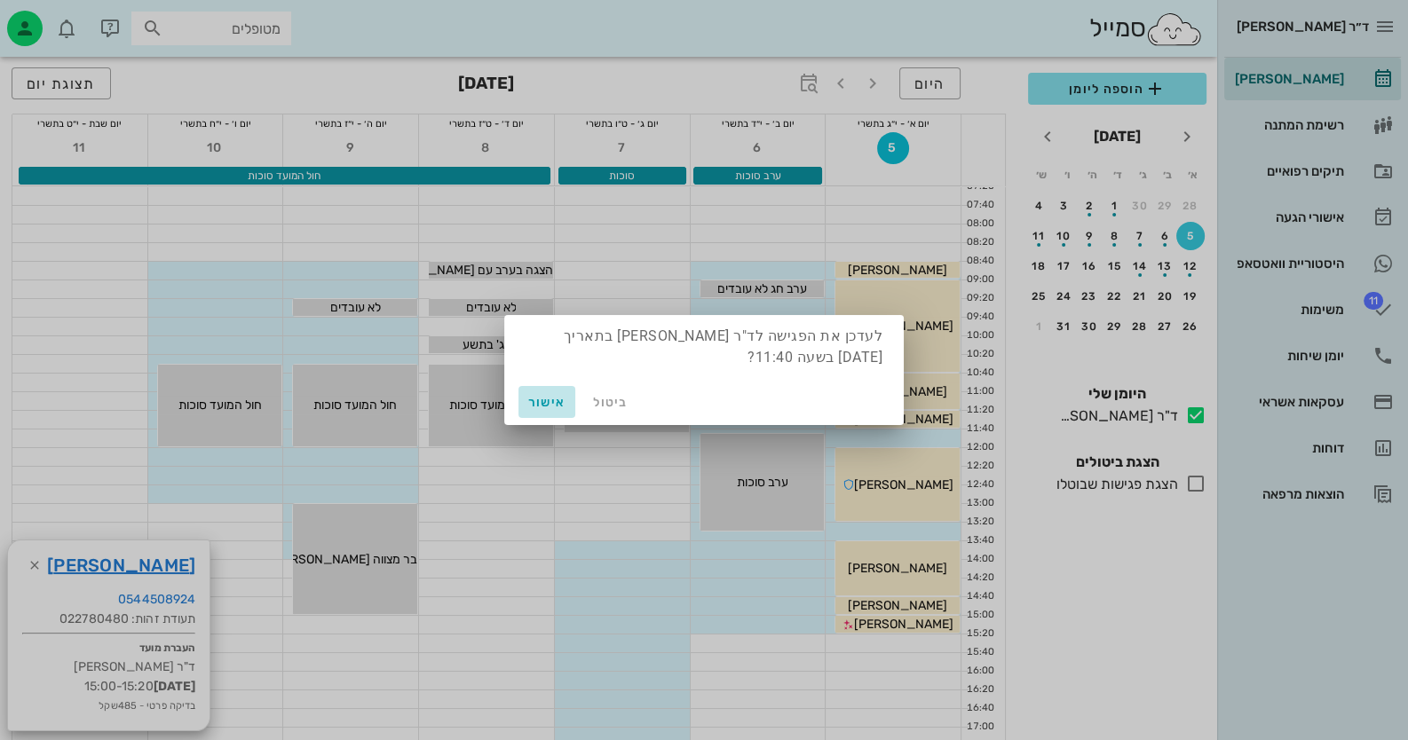
click at [555, 390] on button "אישור" at bounding box center [546, 402] width 57 height 32
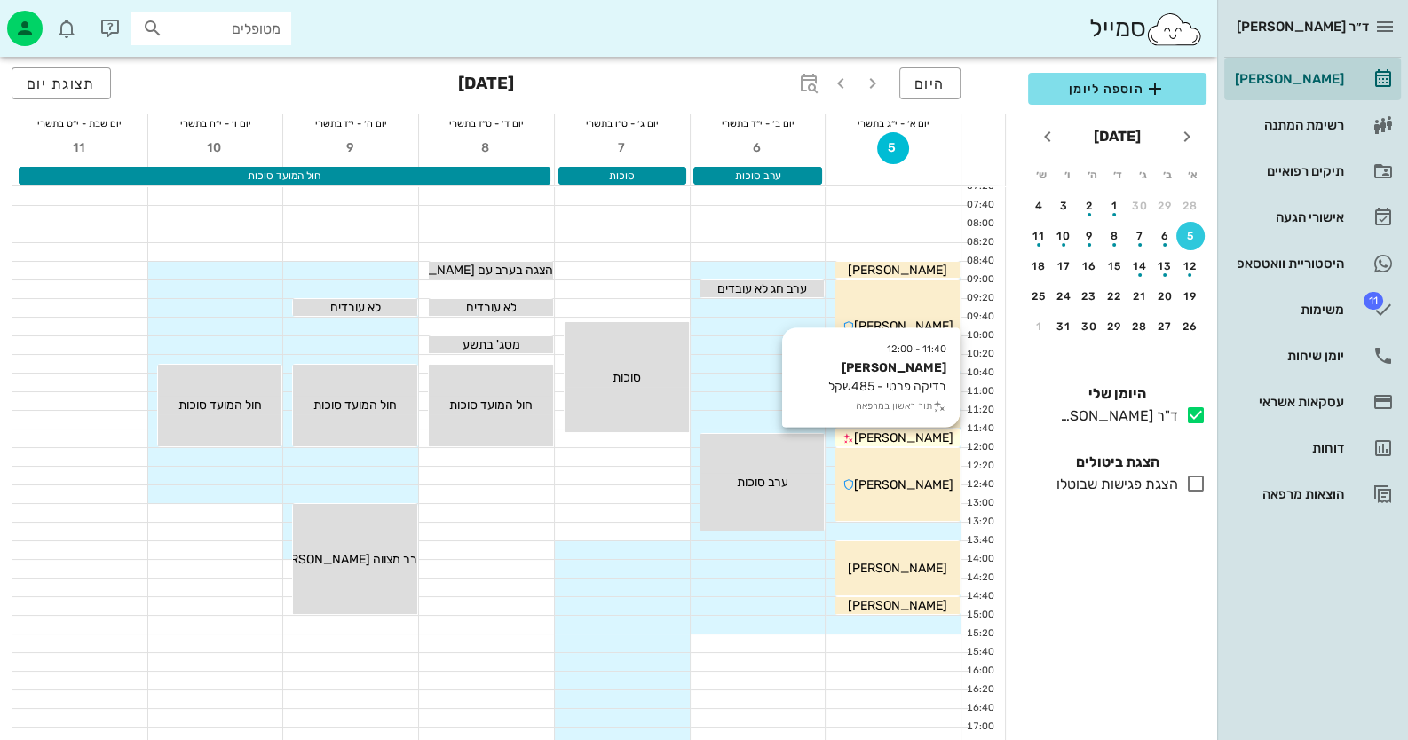
click at [941, 438] on div "[PERSON_NAME]" at bounding box center [897, 438] width 124 height 19
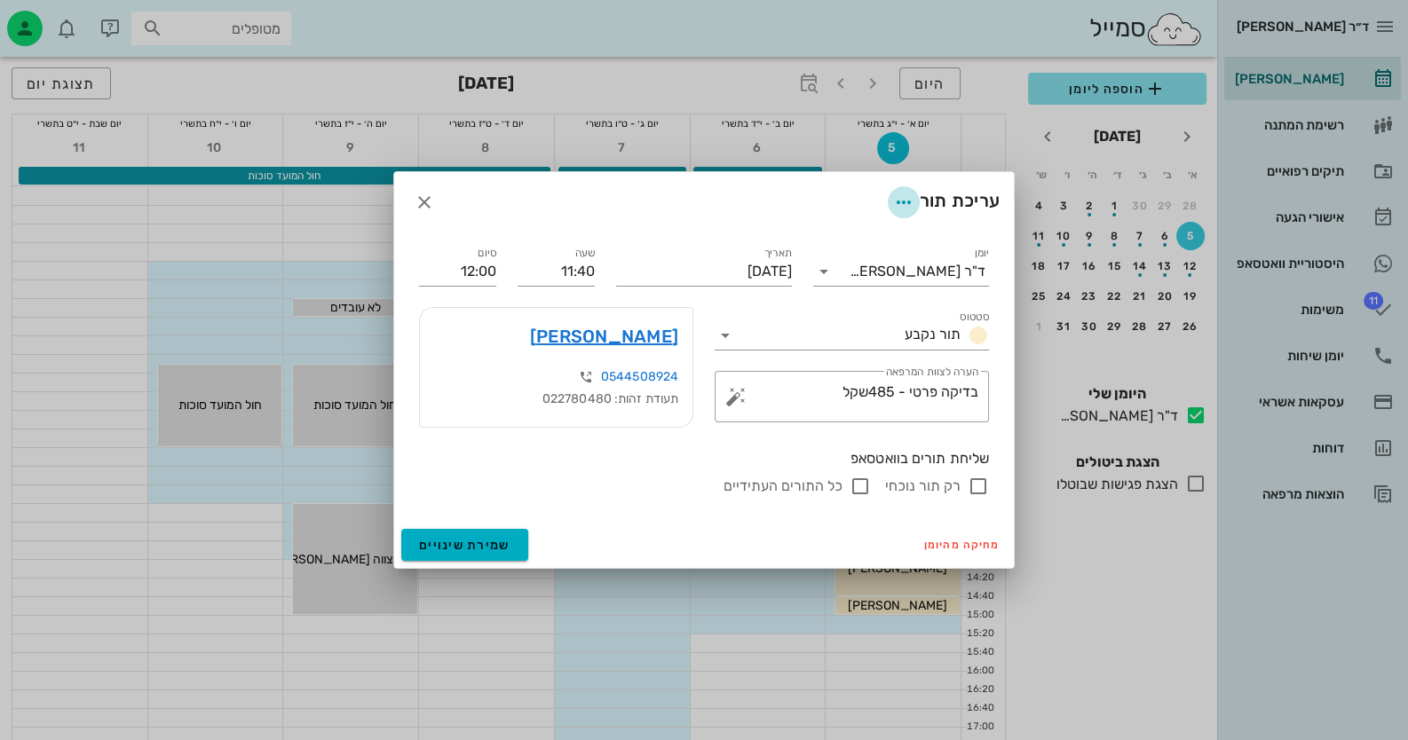
click at [893, 206] on icon "button" at bounding box center [903, 202] width 21 height 21
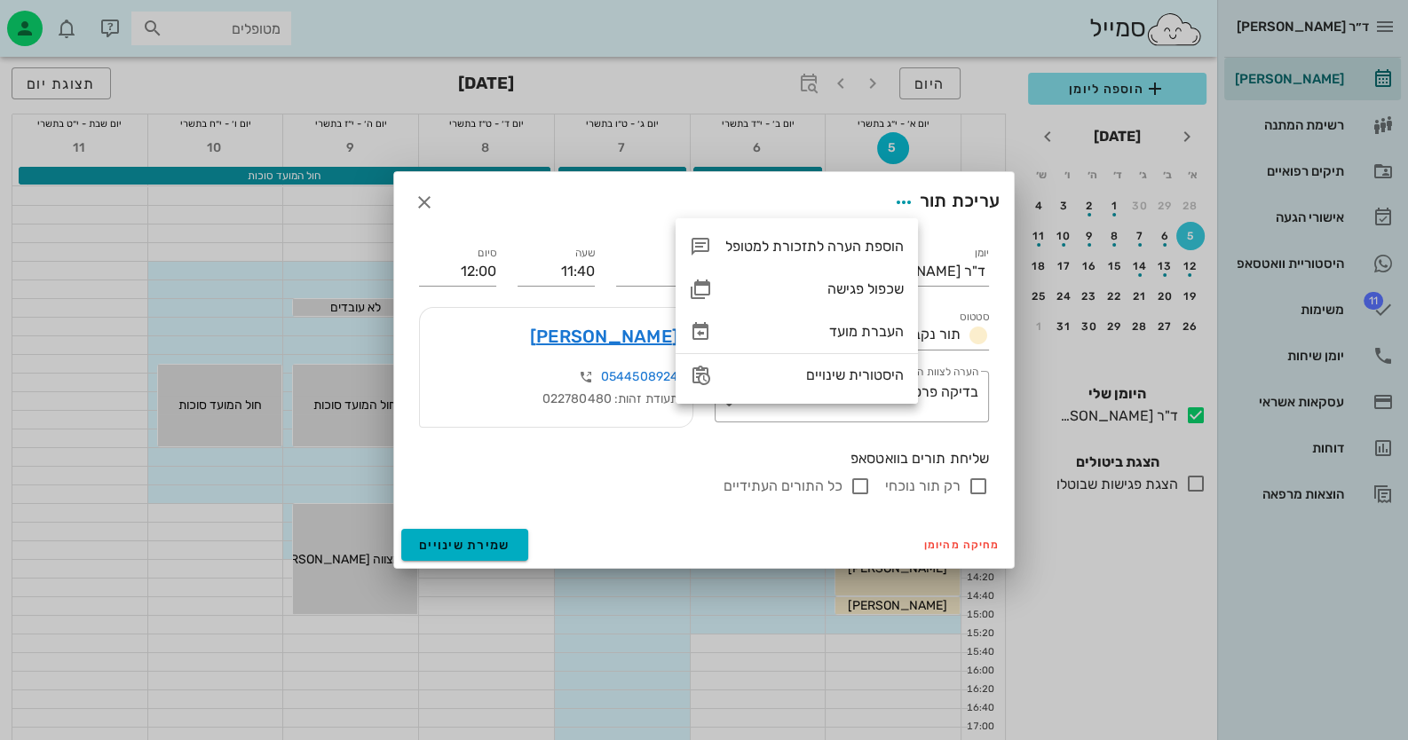
click at [868, 195] on div "עריכת תור" at bounding box center [704, 202] width 620 height 60
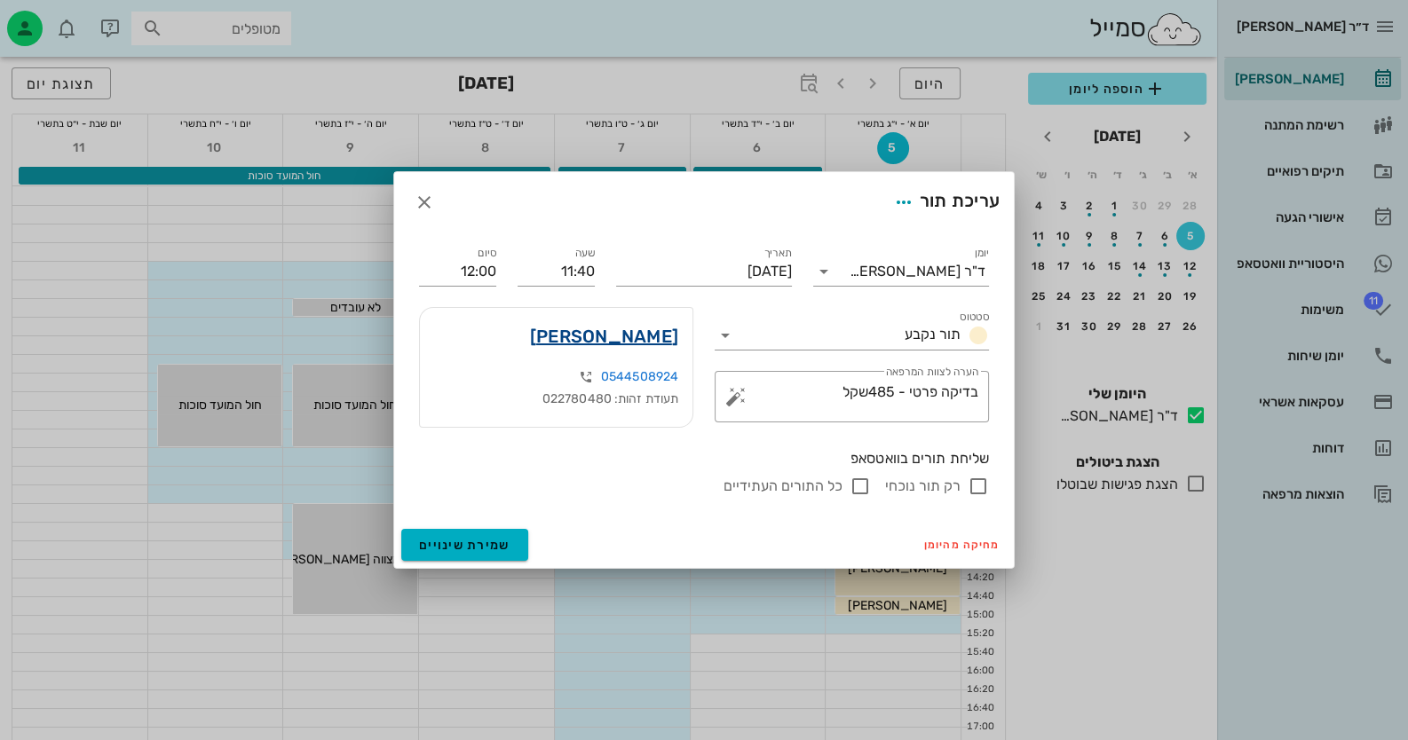
click at [664, 345] on link "[PERSON_NAME]" at bounding box center [604, 336] width 148 height 28
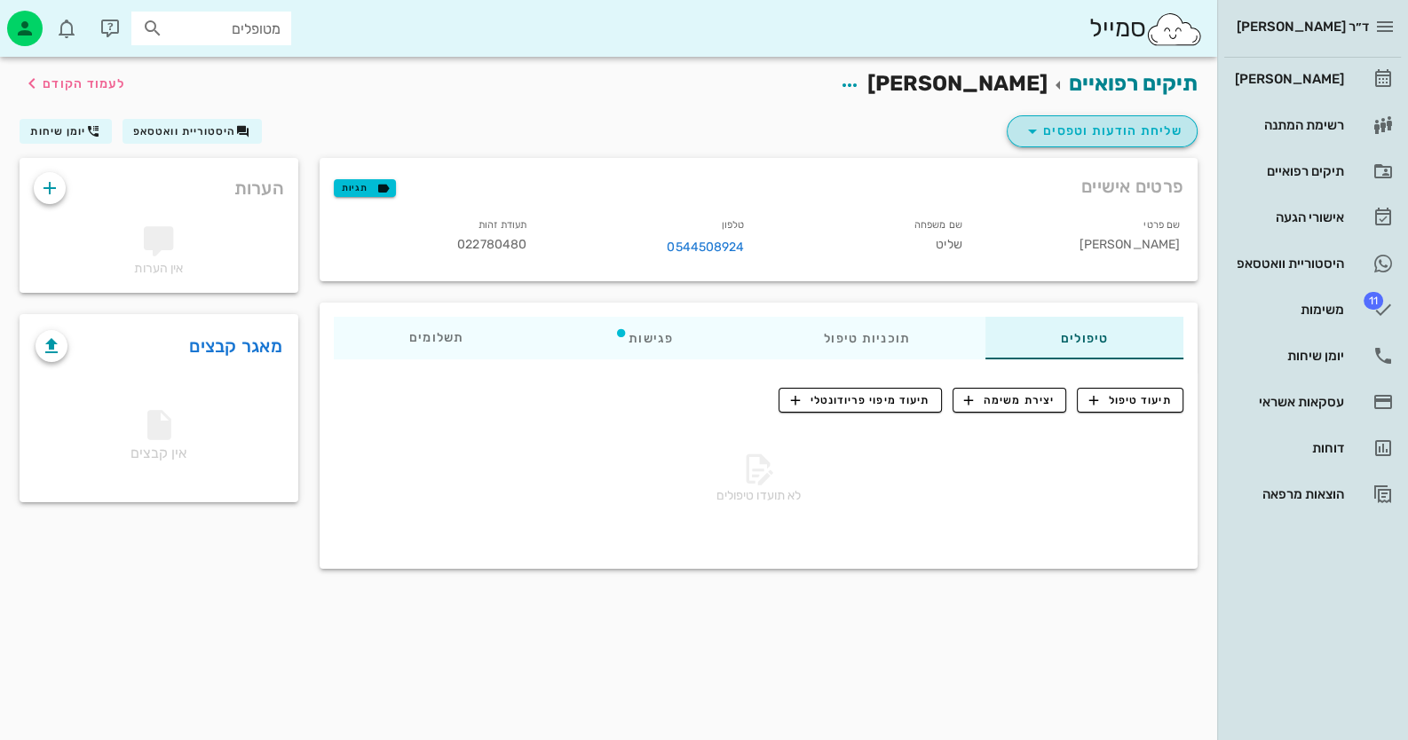
click at [1128, 132] on span "שליחת הודעות וטפסים" at bounding box center [1102, 131] width 161 height 21
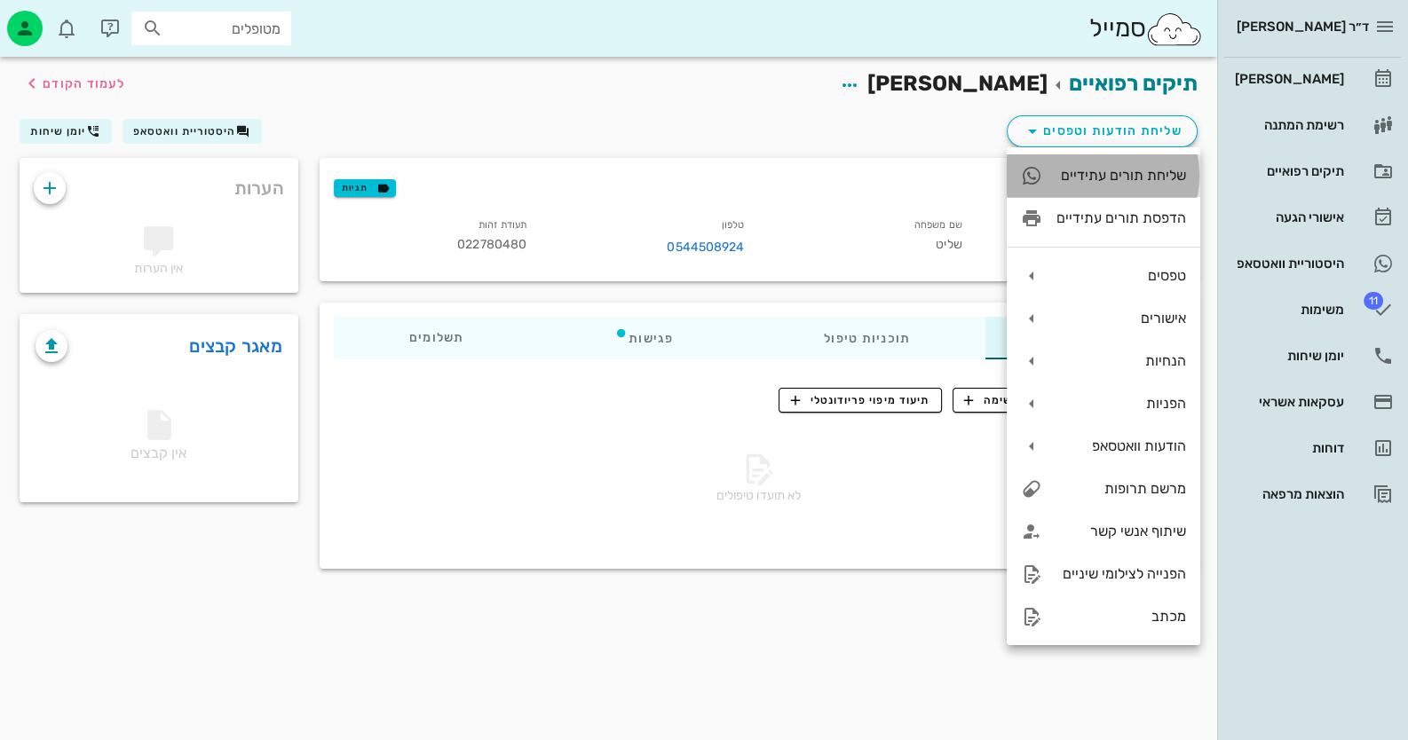
click at [1119, 178] on div "שליחת תורים עתידיים" at bounding box center [1121, 175] width 130 height 17
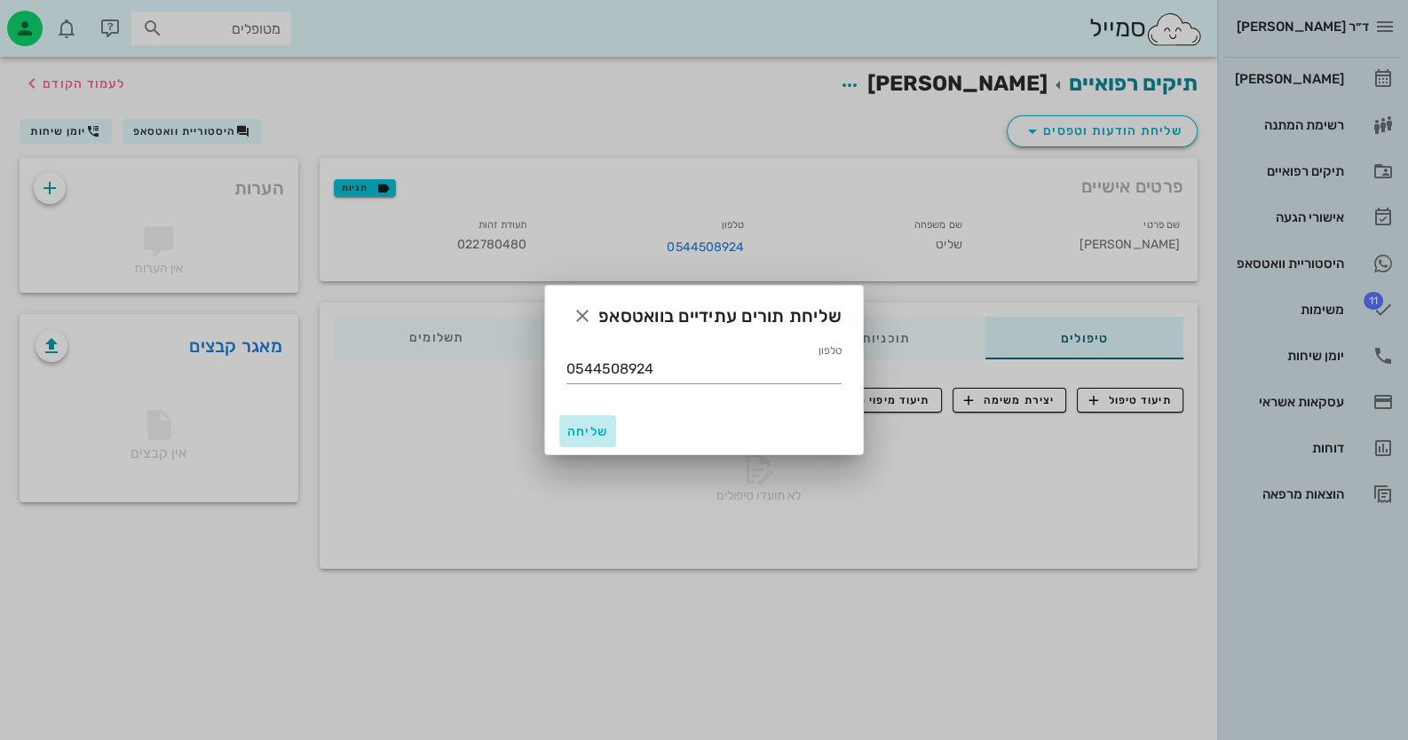
click at [585, 424] on span "שליחה" at bounding box center [587, 431] width 43 height 15
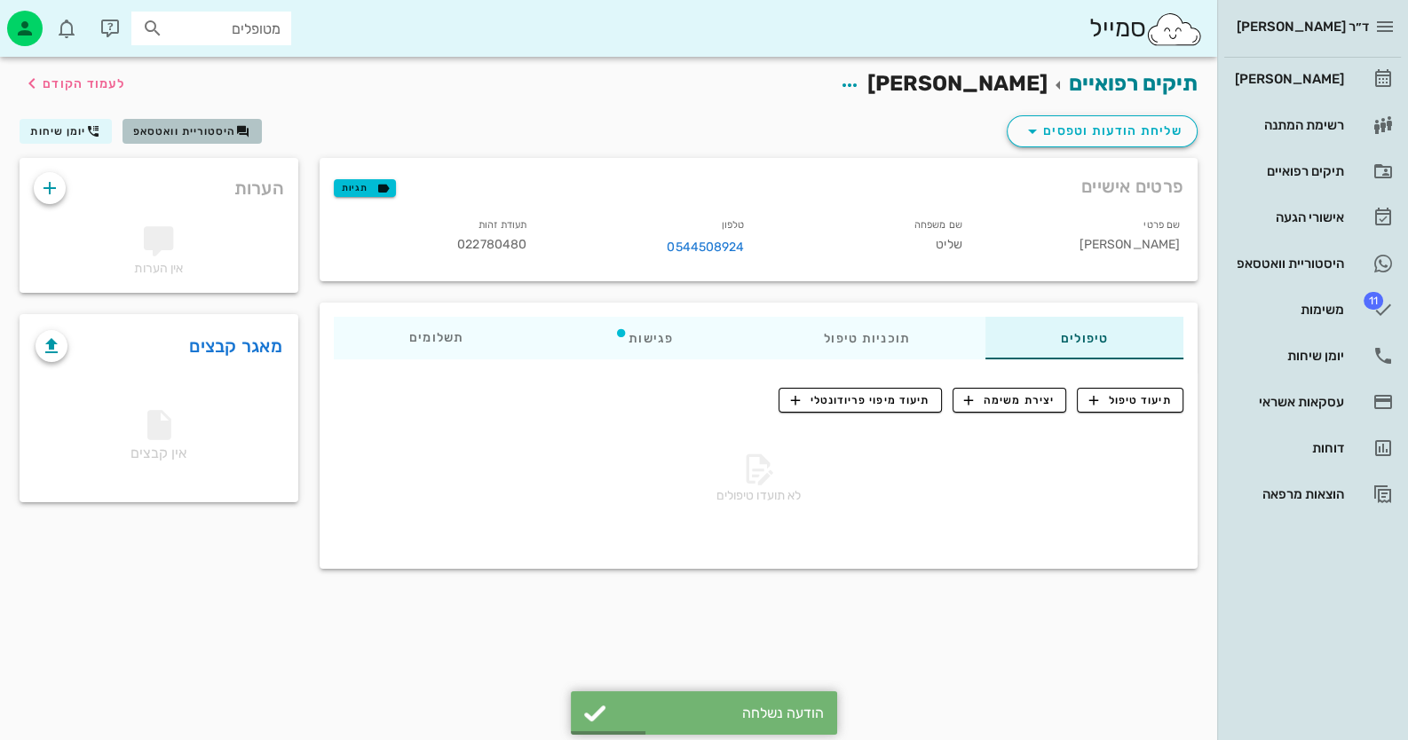
click at [178, 140] on button "היסטוריית וואטסאפ" at bounding box center [192, 131] width 139 height 25
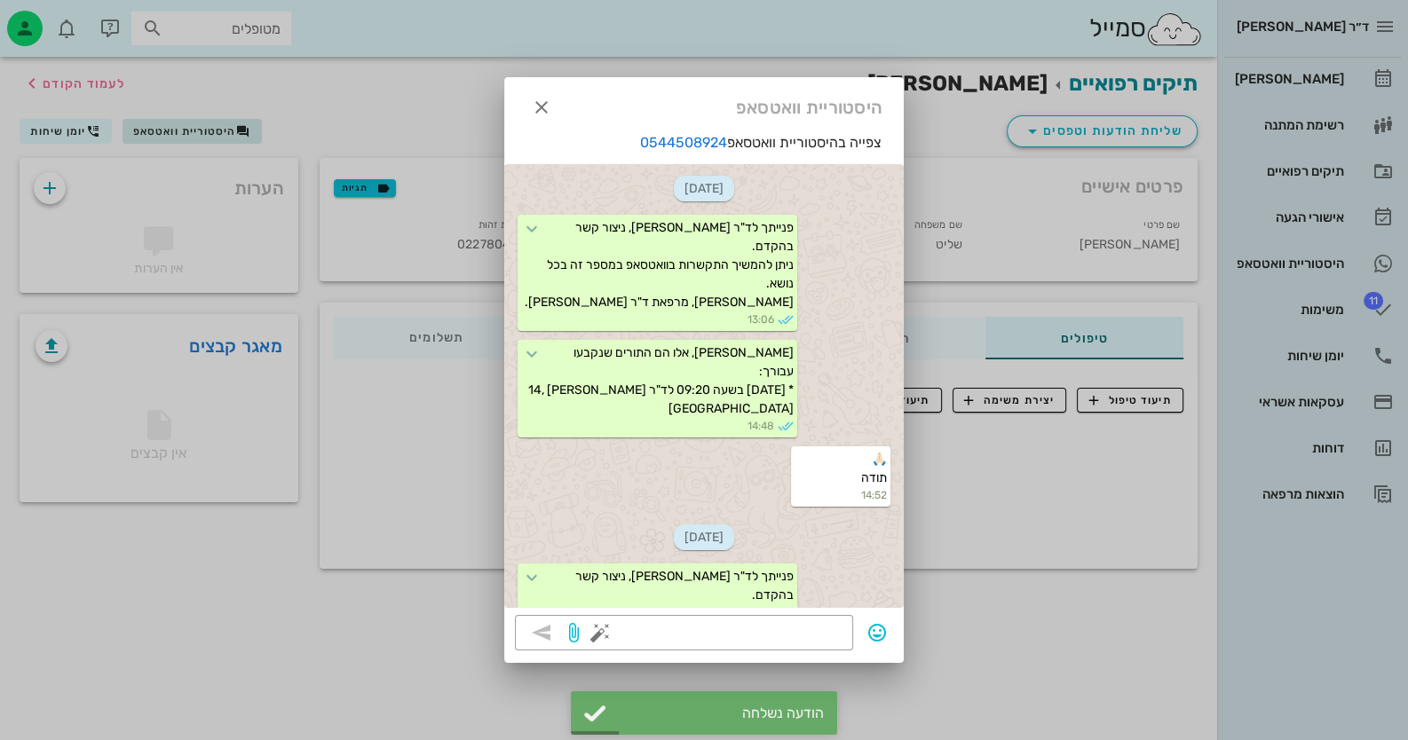
scroll to position [748, 0]
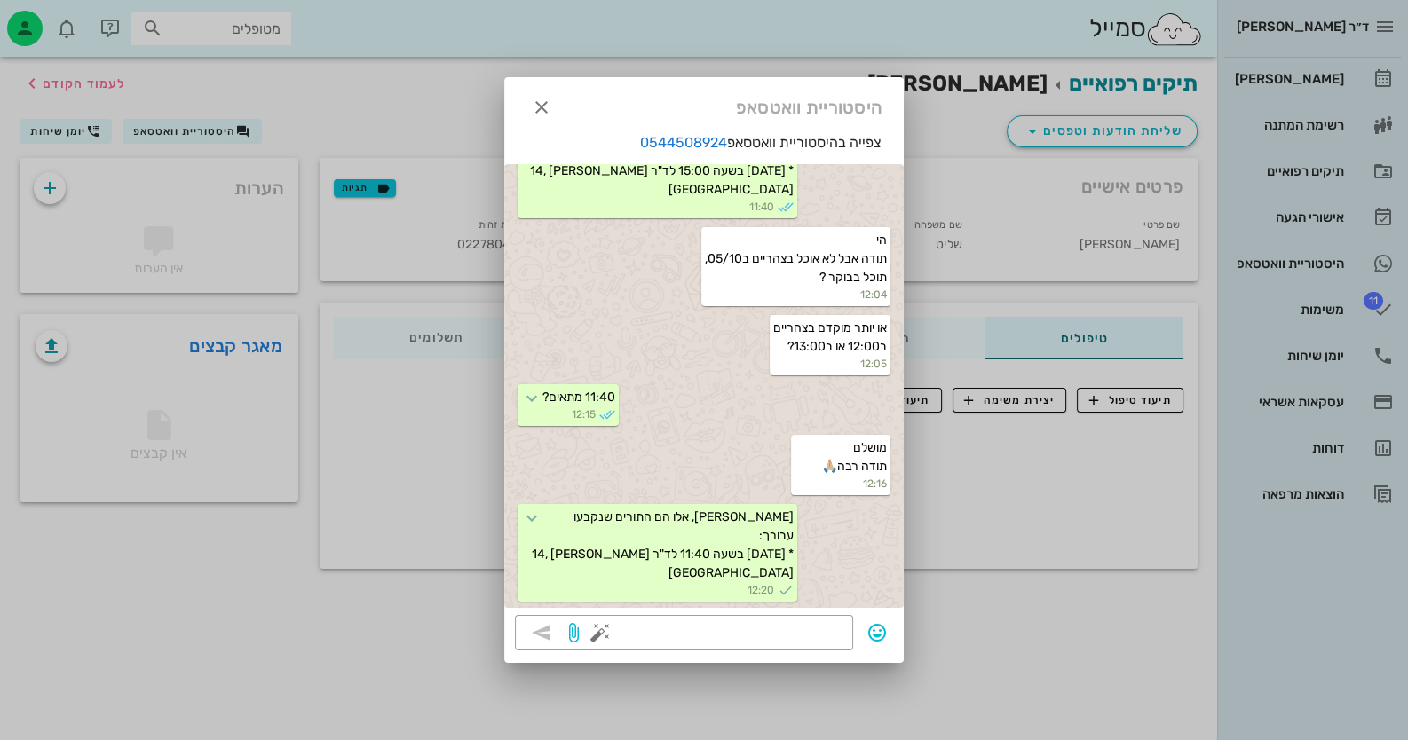
click at [1030, 627] on div at bounding box center [704, 370] width 1408 height 740
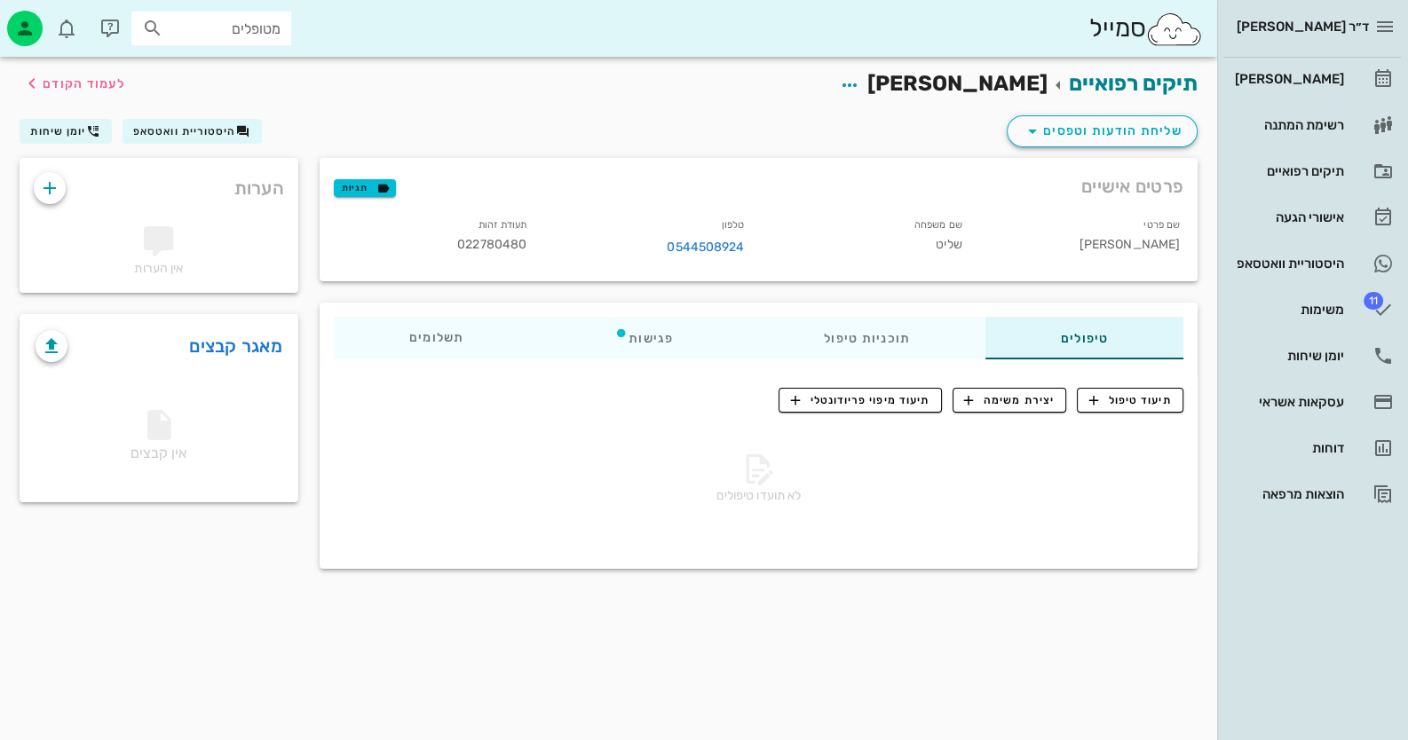
click at [1302, 56] on div "ד״ר [PERSON_NAME] רשימת המתנה תיקים רפואיים אישורי הגעה היסטוריית וואטסאפ 11 מש…" at bounding box center [1312, 258] width 191 height 516
click at [1308, 69] on div "[PERSON_NAME]" at bounding box center [1287, 79] width 113 height 28
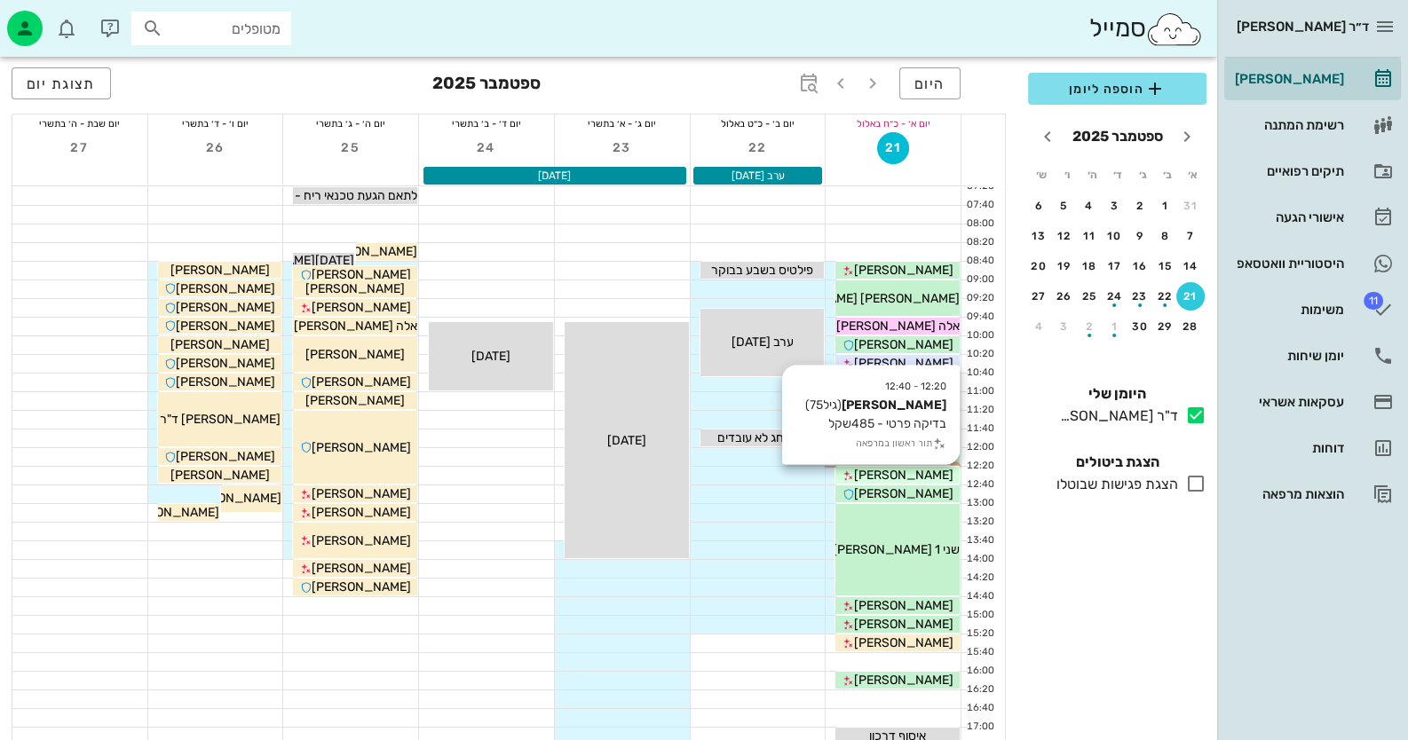
click at [934, 473] on div "[PERSON_NAME]" at bounding box center [897, 475] width 124 height 19
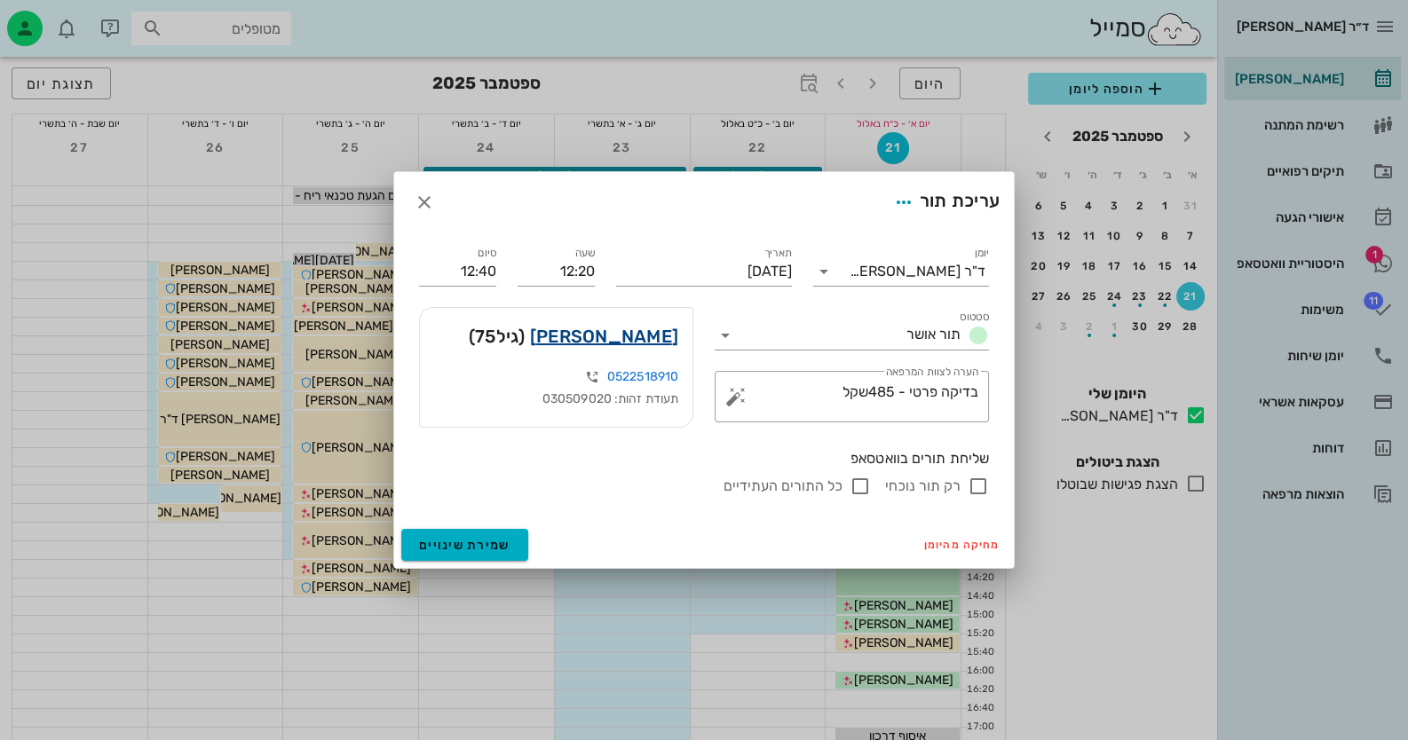
click at [661, 335] on link "[PERSON_NAME]" at bounding box center [604, 336] width 148 height 28
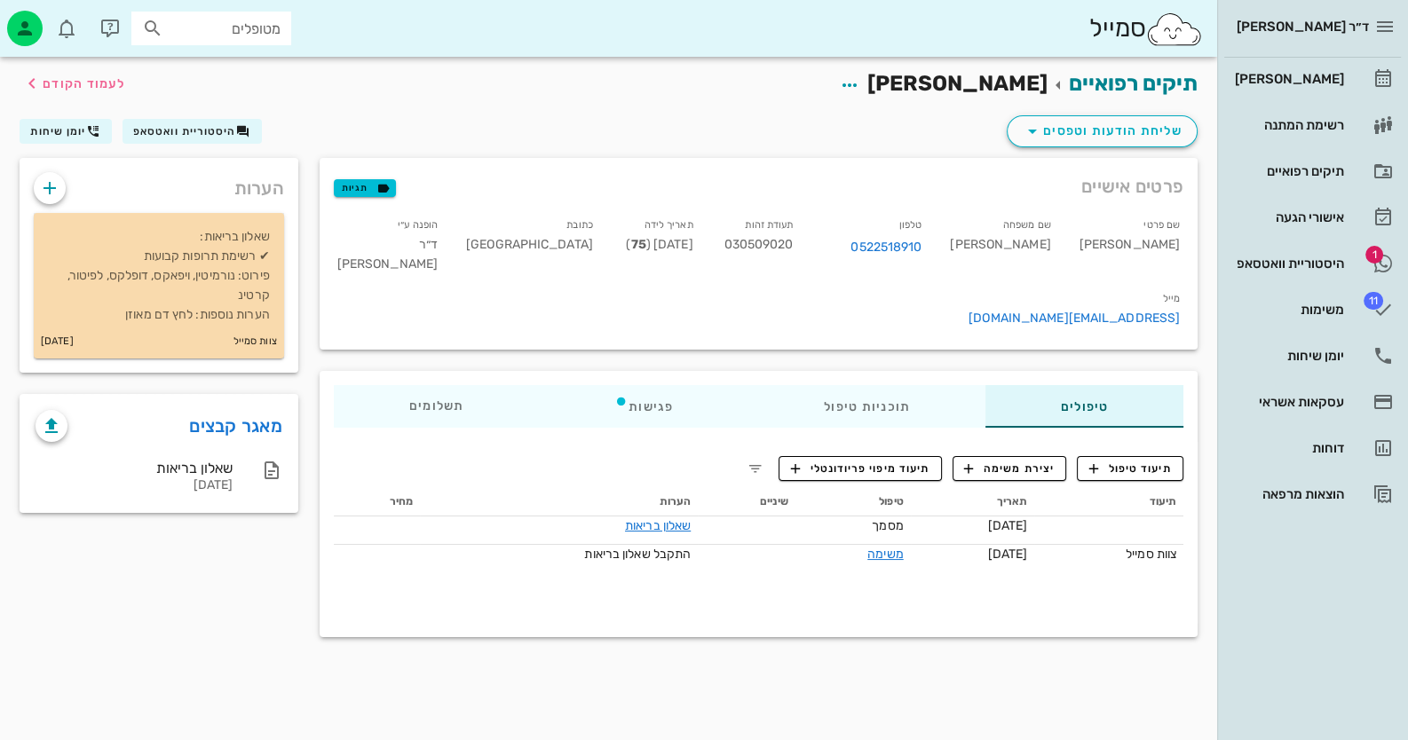
click at [249, 296] on p "שאלון בריאות: ✔ רשימת תרופות קבועות פירוט: נורמיטין, ויפאקס, דופלקס, לפיטור, קר…" at bounding box center [159, 276] width 222 height 98
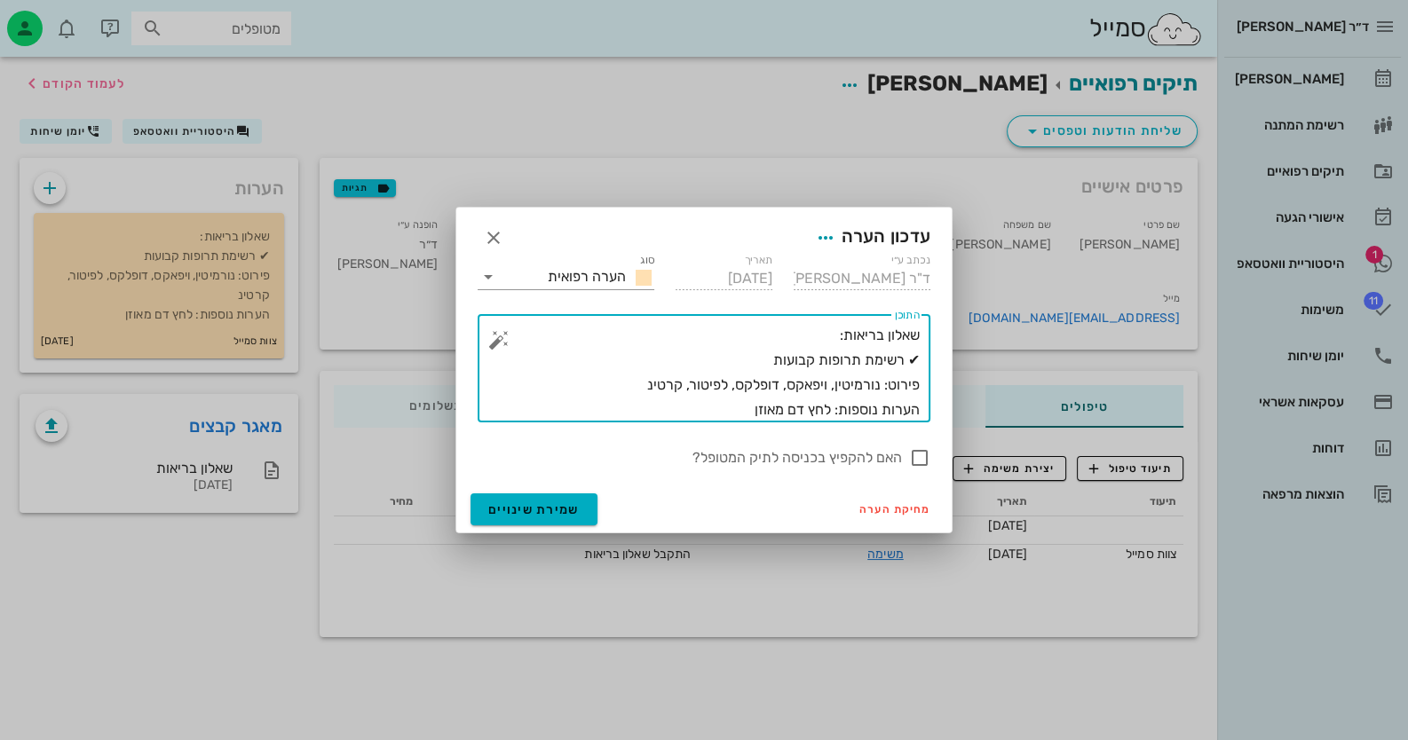
click at [653, 382] on textarea "שאלון בריאות: ✔ רשימת תרופות קבועות פירוט: נורמיטין, ויפאקס, דופלקס, לפיטור, קר…" at bounding box center [710, 372] width 417 height 99
click at [690, 414] on textarea "שאלון בריאות: ✔ רשימת תרופות קבועות פירוט: נורמיטין, ויפאקס, דופלקס, לפיטור, קר…" at bounding box center [710, 372] width 417 height 99
type textarea "שאלון בריאות: ✔ רשימת תרופות קבועות פירוט: נורמיטין, ויפאקס, דופלקס, לפיטור, קר…"
click at [559, 510] on span "שמירת שינויים" at bounding box center [533, 509] width 91 height 15
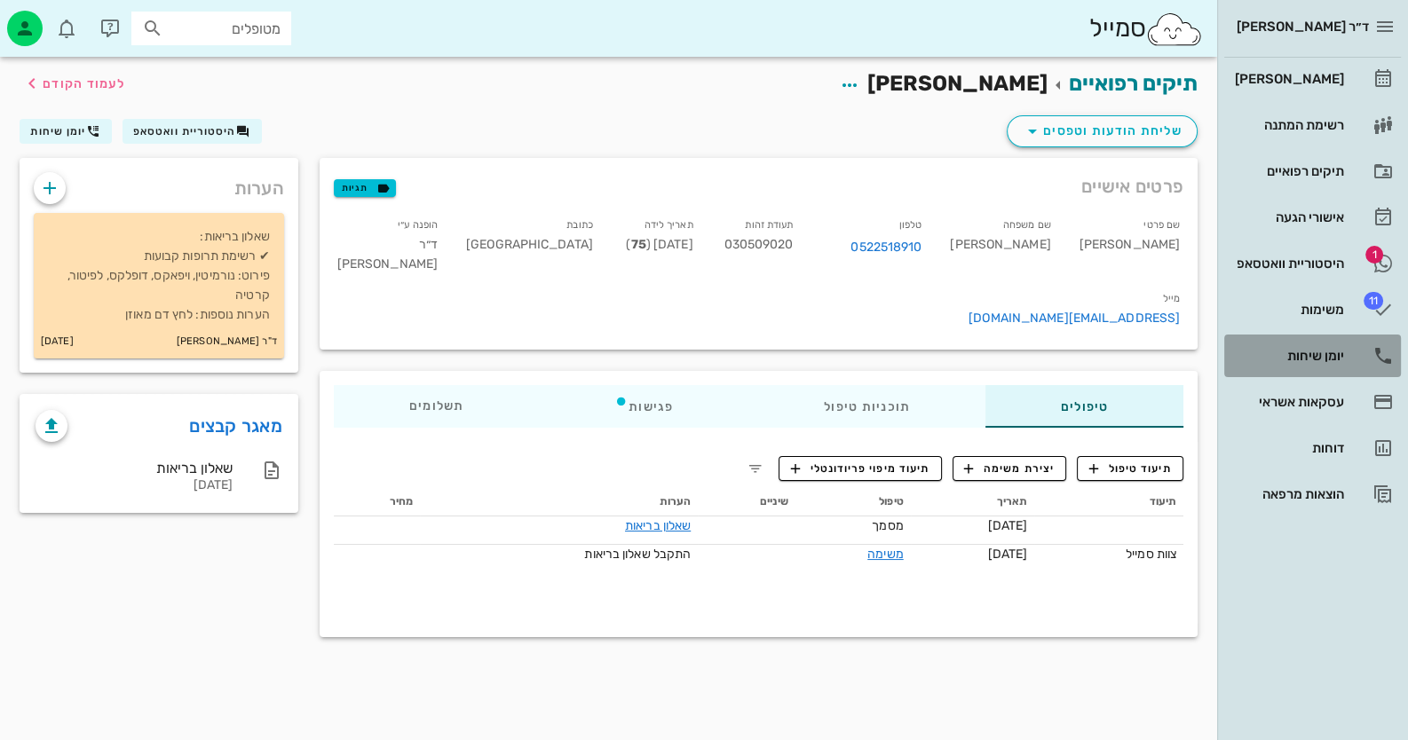
click at [1352, 365] on link "יומן שיחות" at bounding box center [1312, 356] width 177 height 43
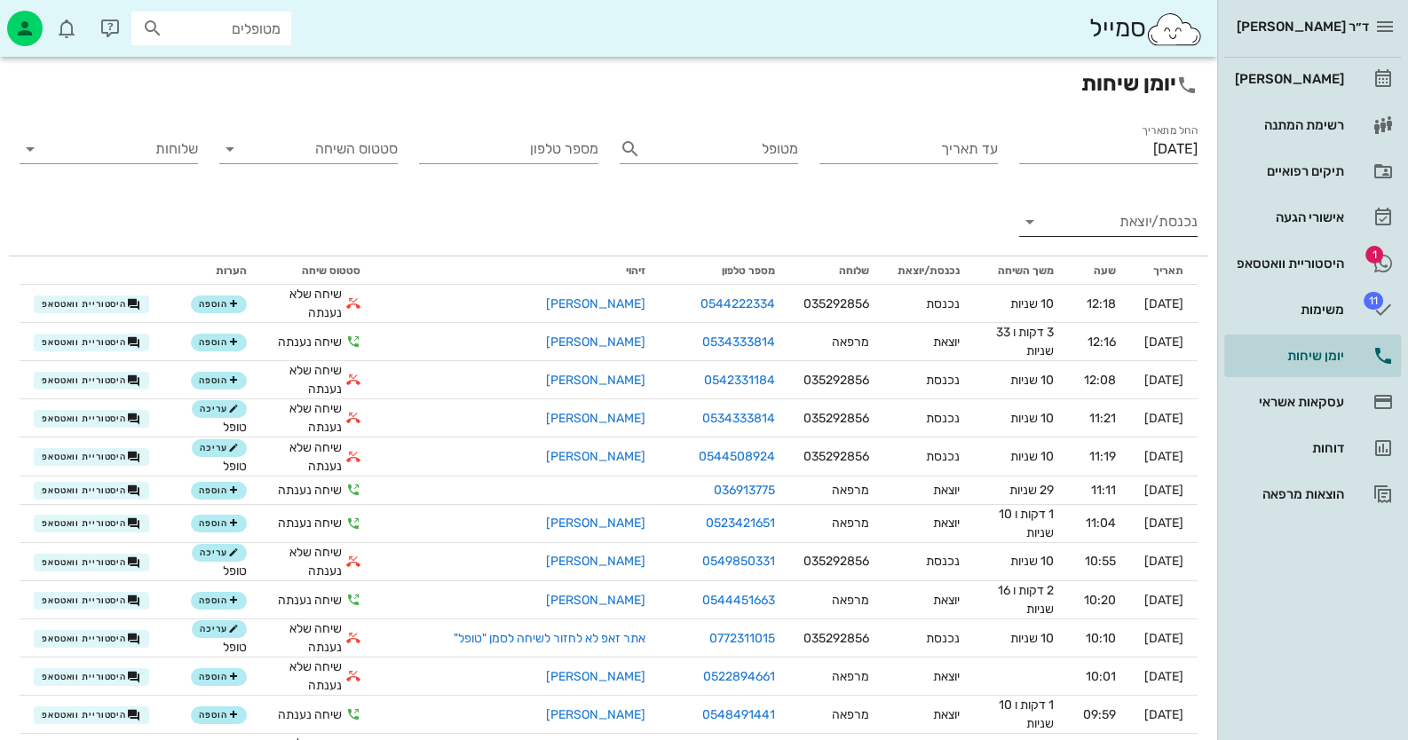
click at [1176, 214] on input "נכנסת/יוצאת" at bounding box center [1123, 222] width 150 height 28
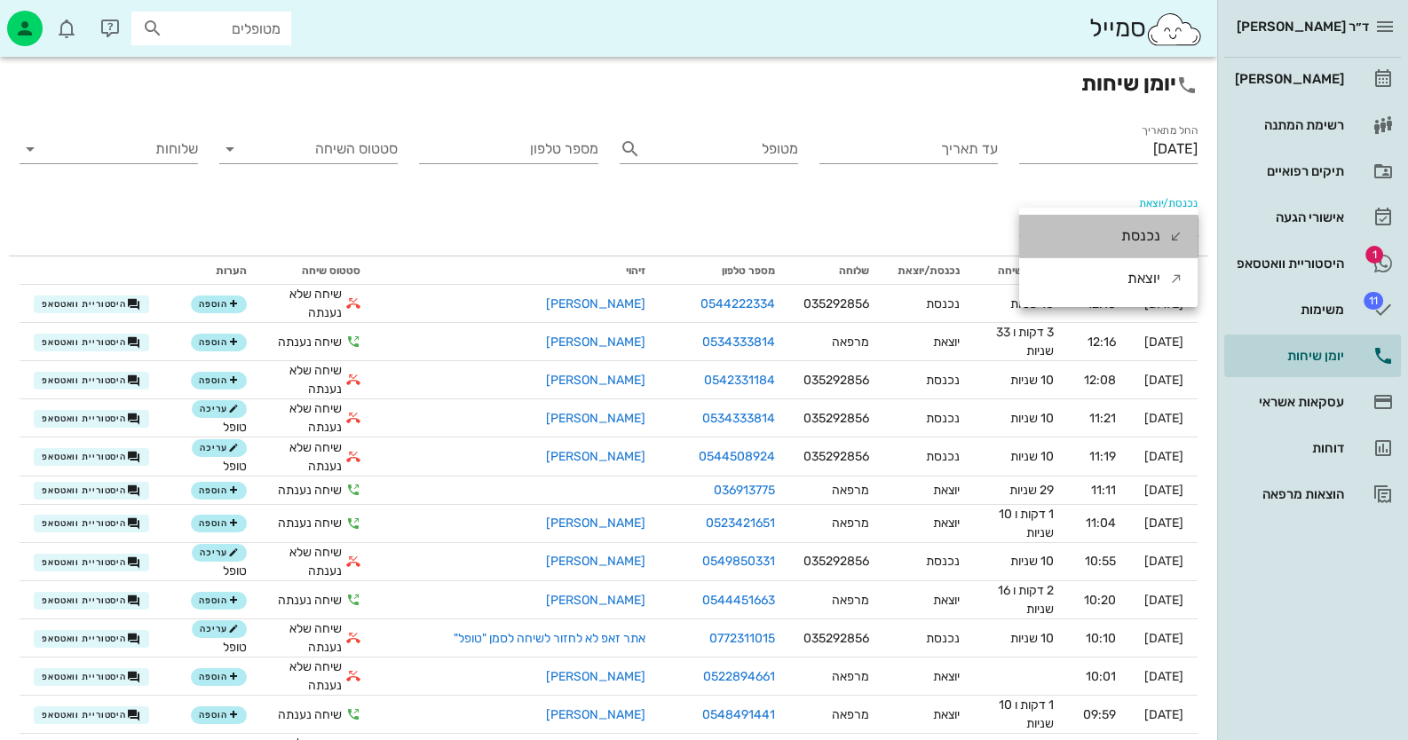
click at [1150, 236] on div "נכנסת" at bounding box center [1140, 236] width 39 height 43
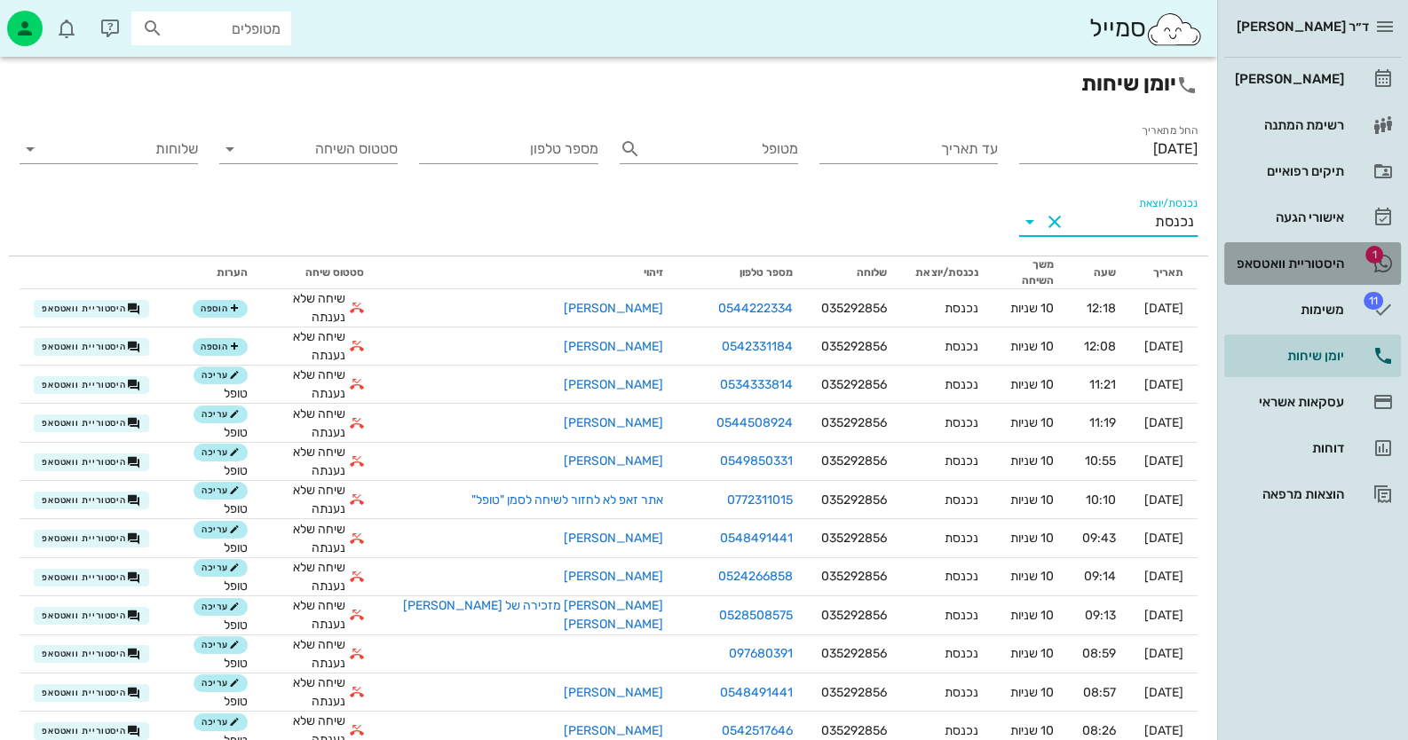
click at [1286, 265] on div "היסטוריית וואטסאפ" at bounding box center [1287, 264] width 113 height 14
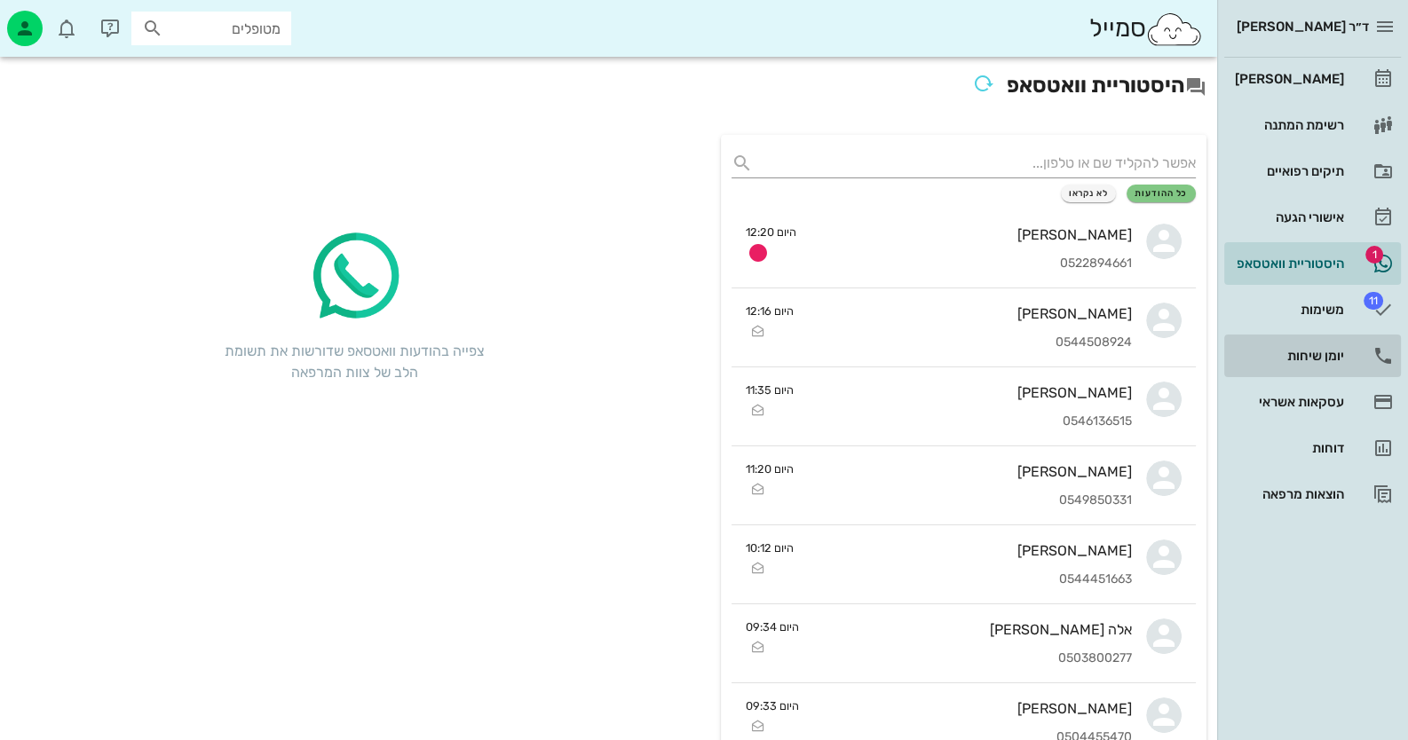
click at [1313, 351] on div "יומן שיחות" at bounding box center [1287, 356] width 113 height 14
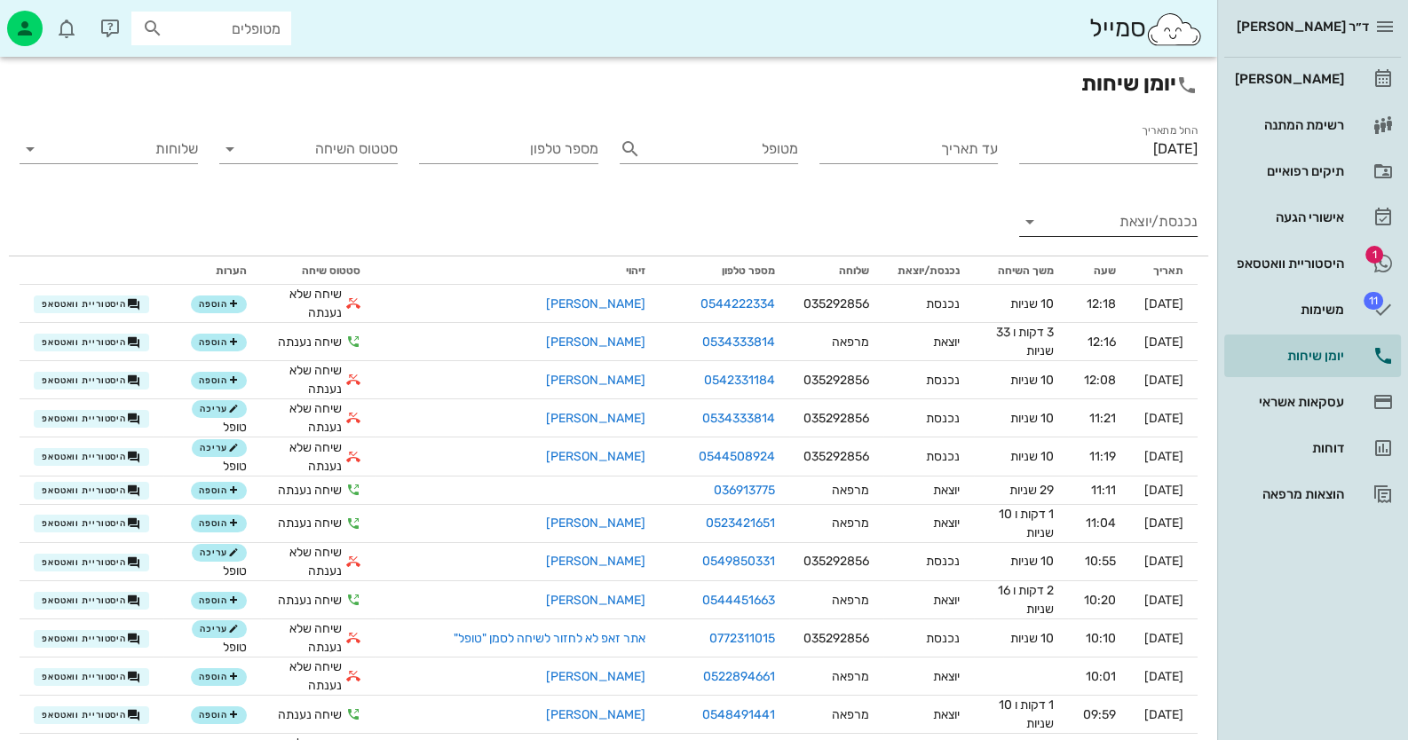
click at [1163, 202] on div "נכנסת/יוצאת" at bounding box center [1108, 226] width 178 height 59
click at [1165, 217] on input "נכנסת/יוצאת" at bounding box center [1123, 222] width 150 height 28
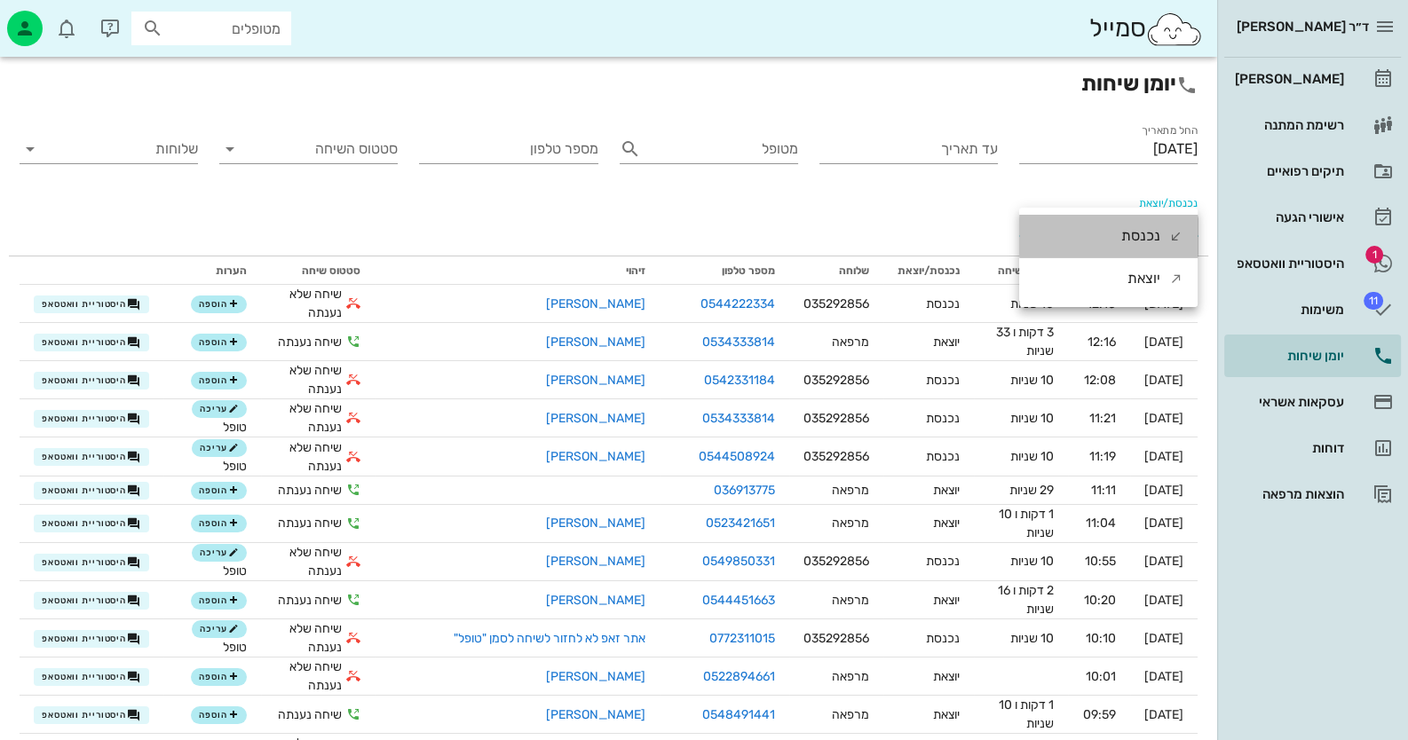
click at [1136, 240] on div "נכנסת" at bounding box center [1140, 236] width 39 height 43
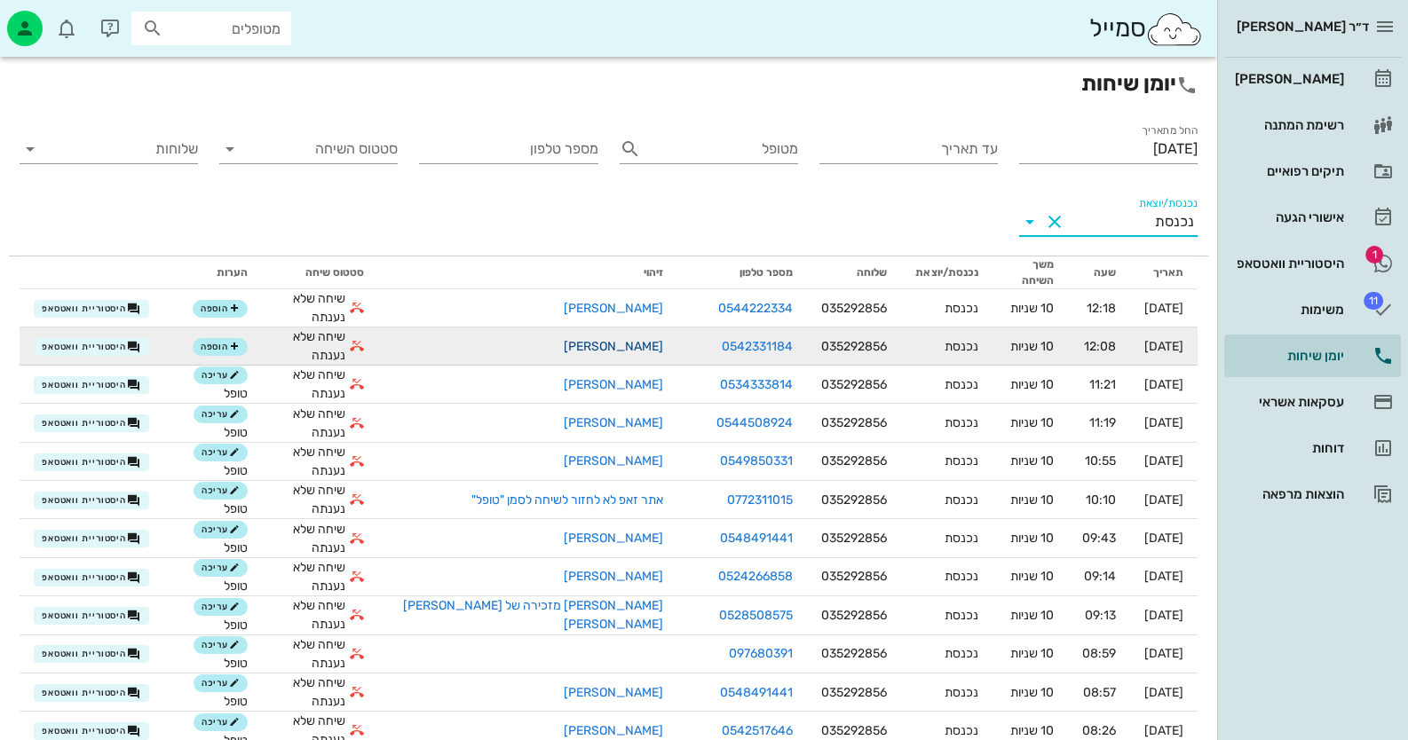
click at [602, 339] on link "[PERSON_NAME]" at bounding box center [613, 346] width 99 height 15
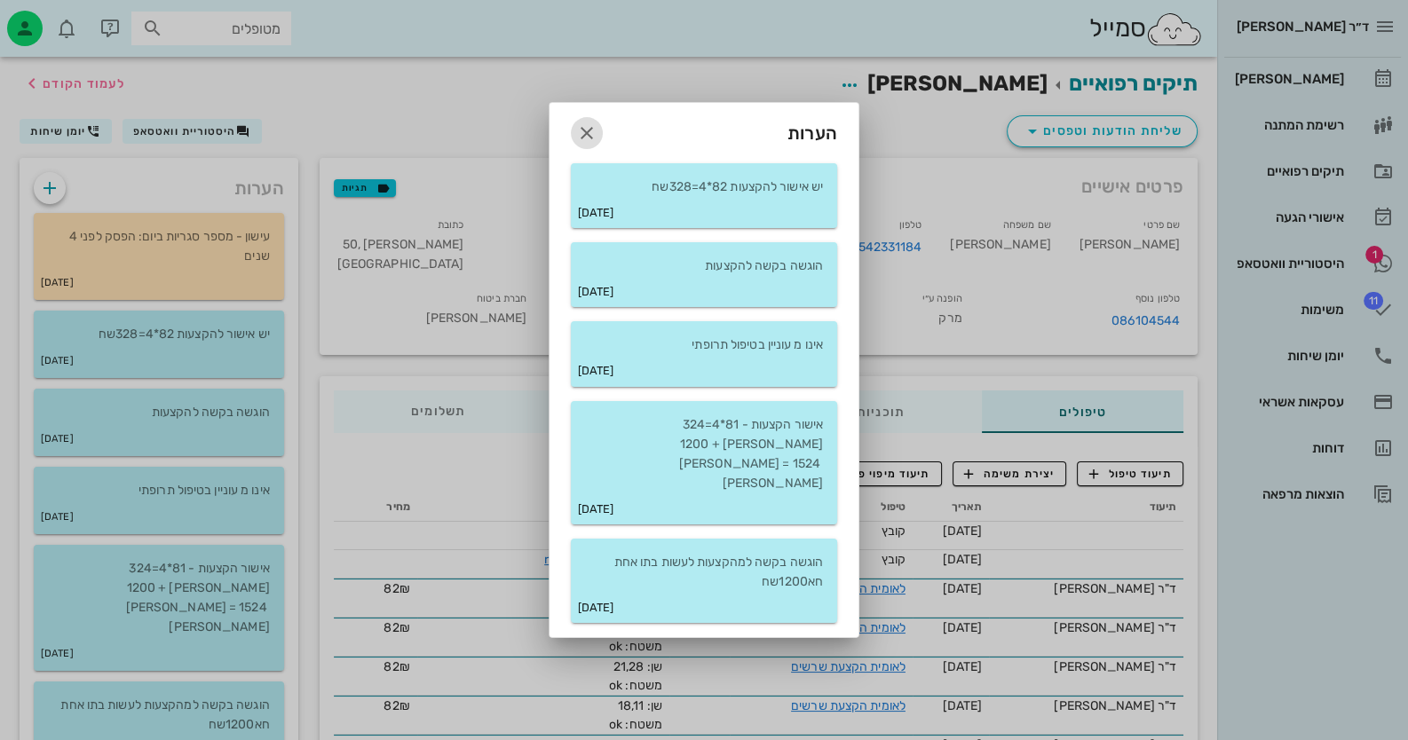
click at [593, 144] on icon "button" at bounding box center [586, 133] width 21 height 21
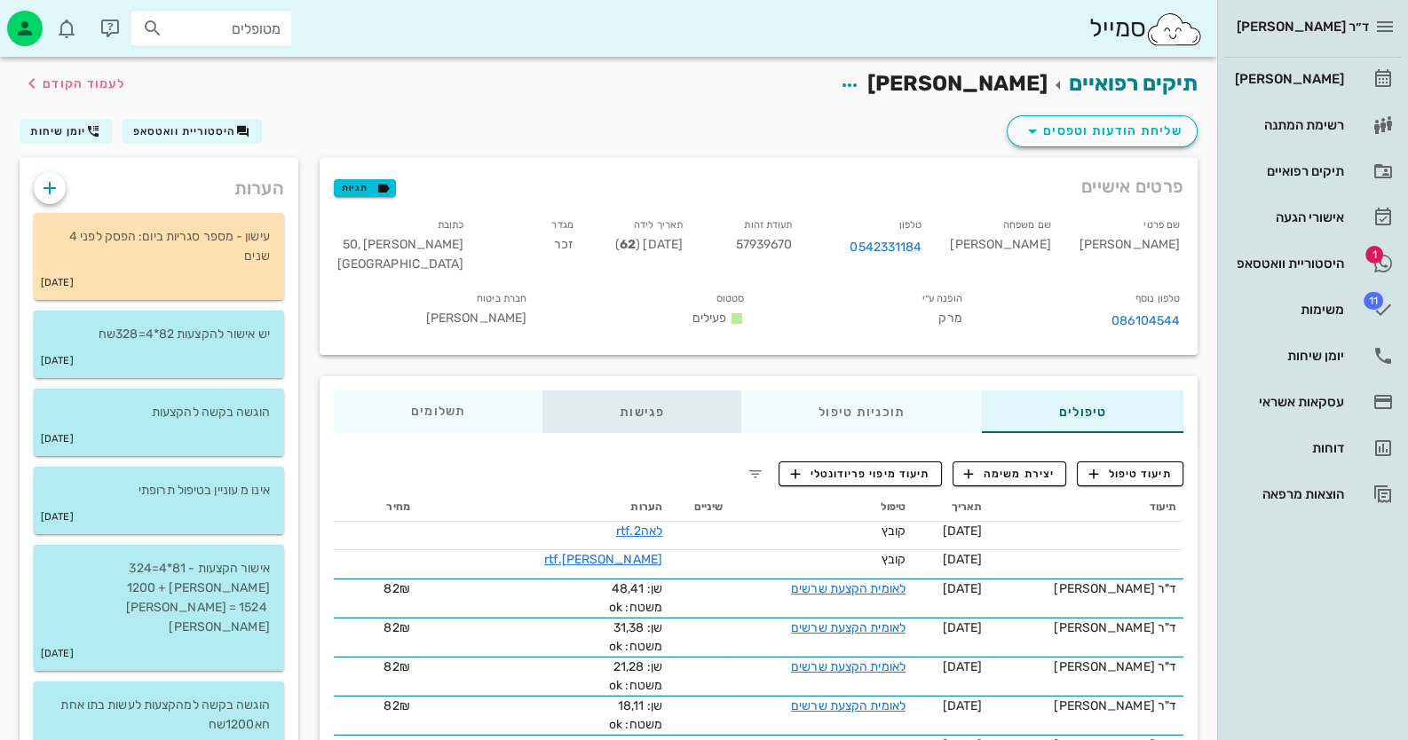
click at [650, 415] on div "פגישות" at bounding box center [641, 412] width 199 height 43
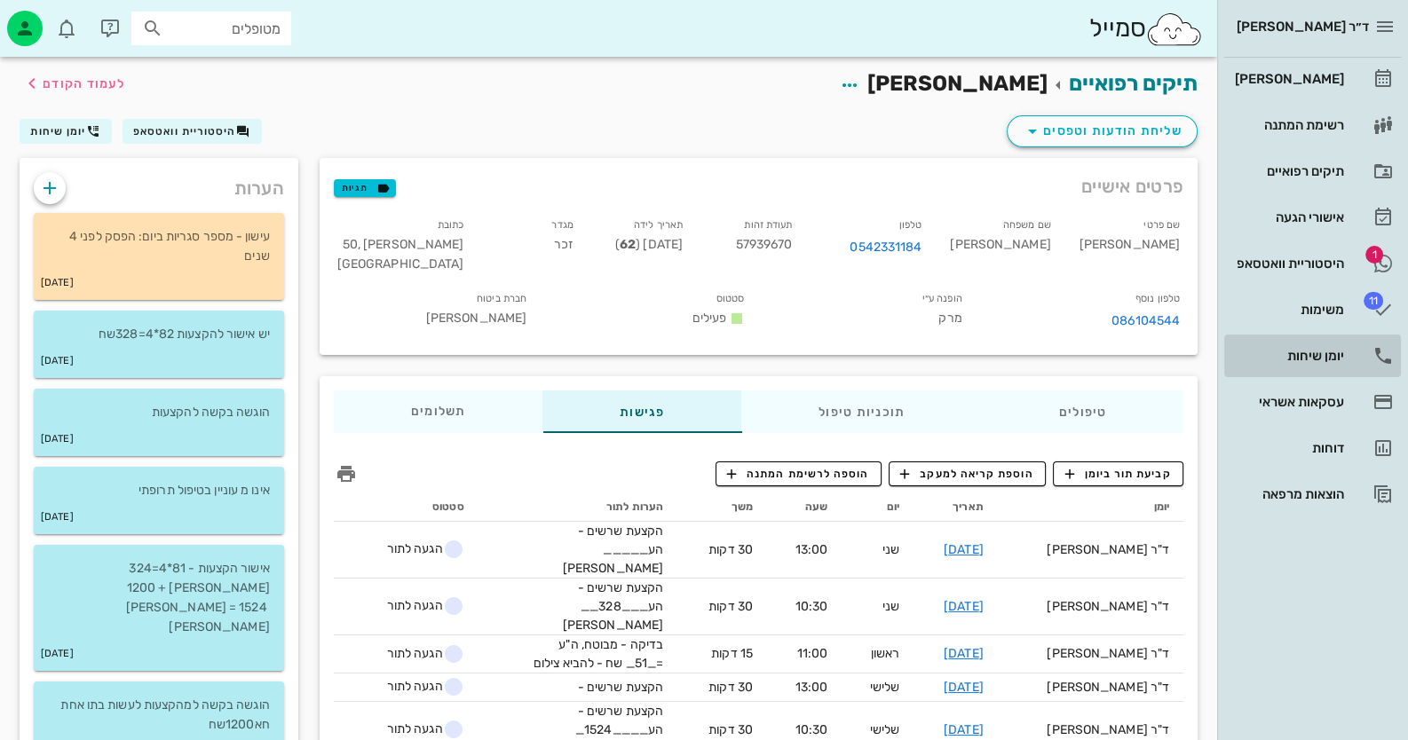
click at [1325, 354] on div "יומן שיחות" at bounding box center [1287, 356] width 113 height 14
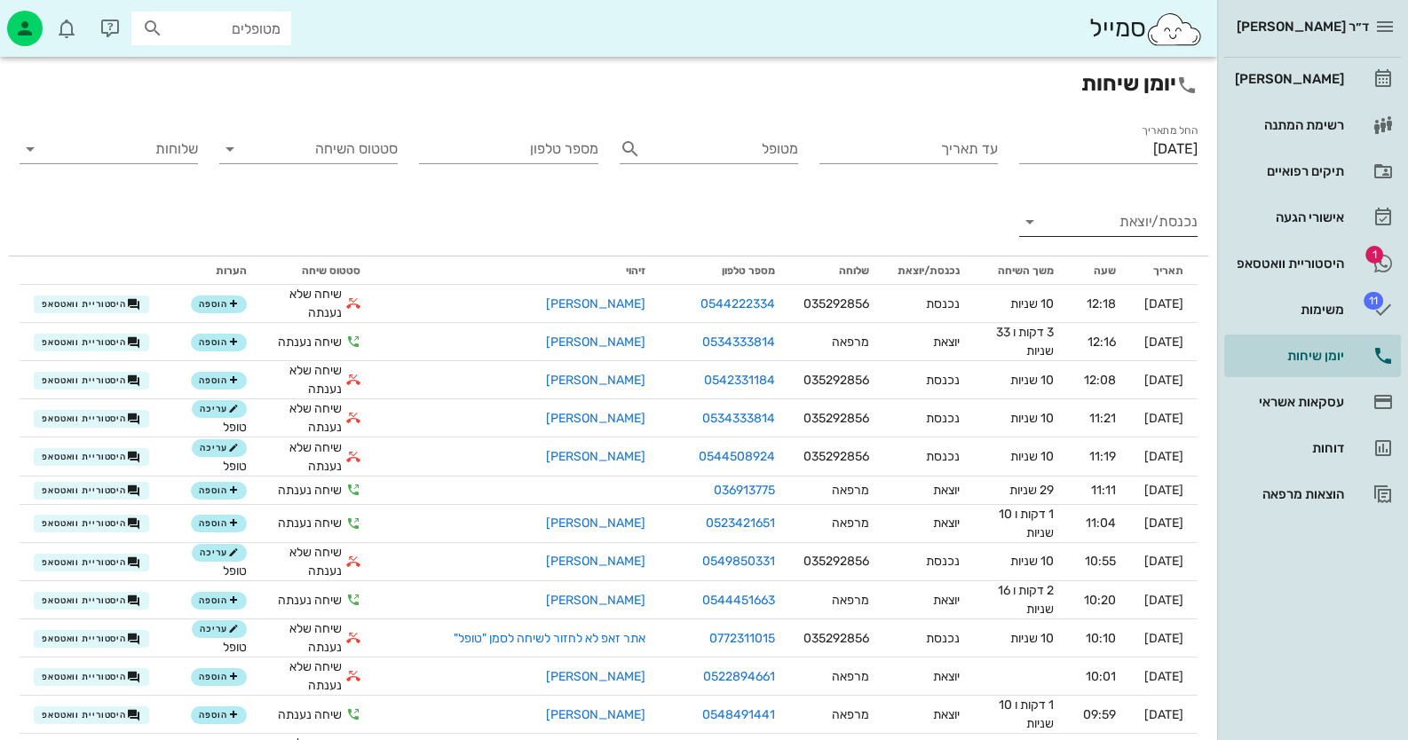
click at [1154, 224] on input "נכנסת/יוצאת" at bounding box center [1123, 222] width 150 height 28
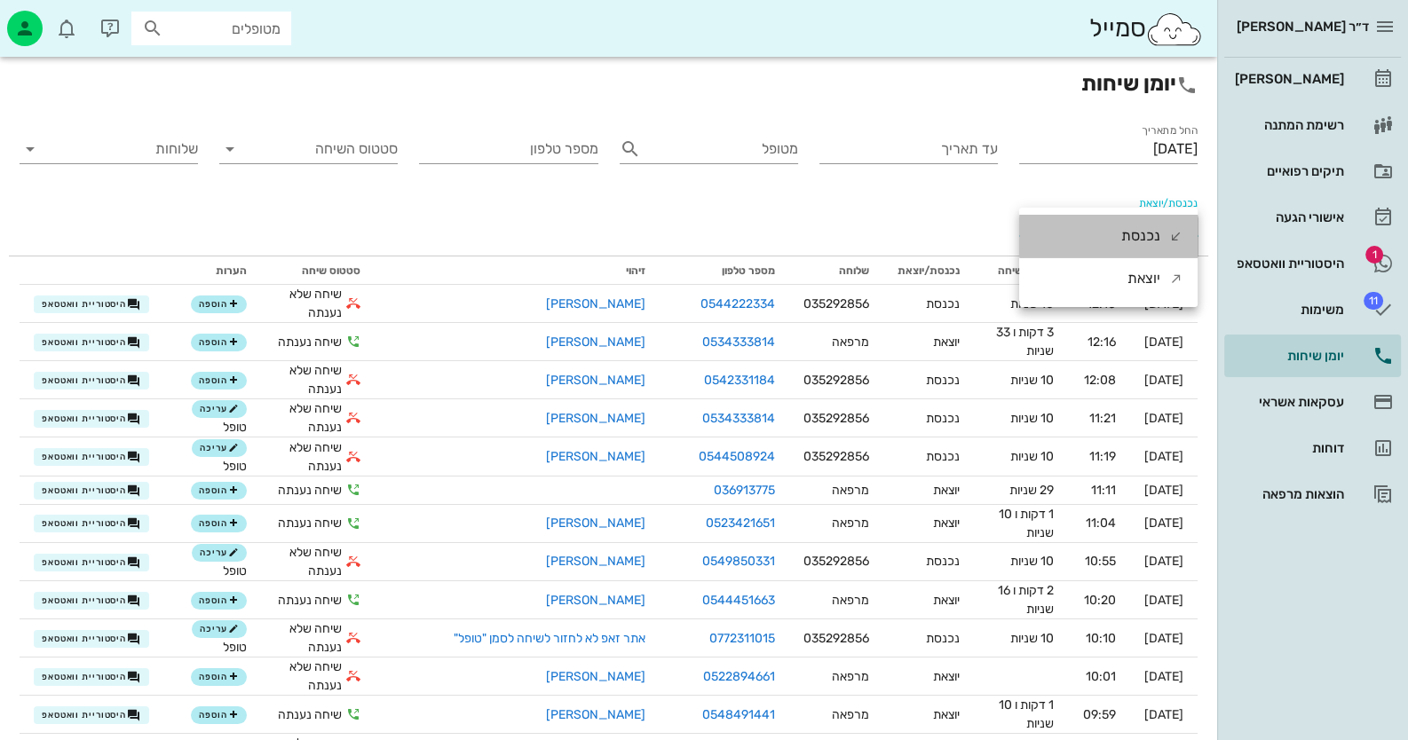
click at [1151, 239] on div "נכנסת" at bounding box center [1140, 236] width 39 height 43
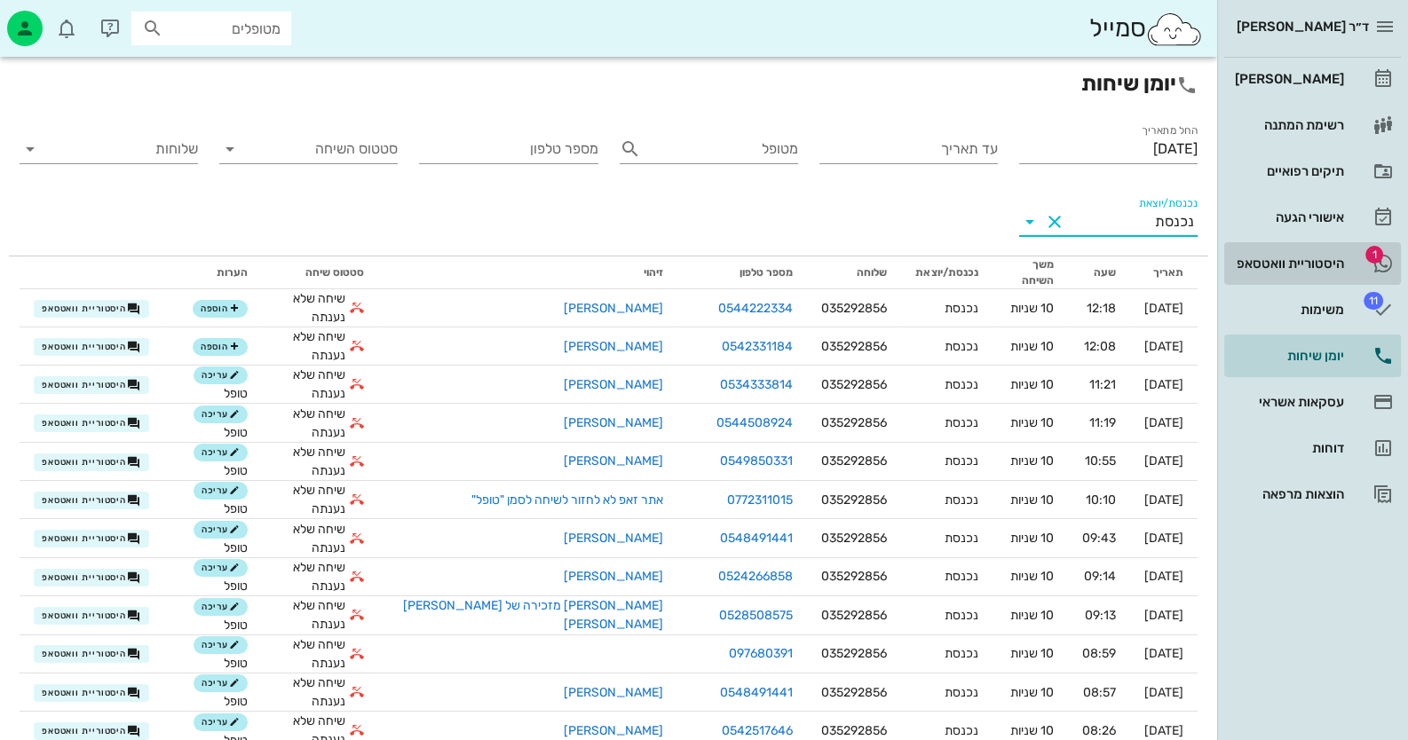
click at [1341, 251] on div "היסטוריית וואטסאפ" at bounding box center [1287, 263] width 113 height 28
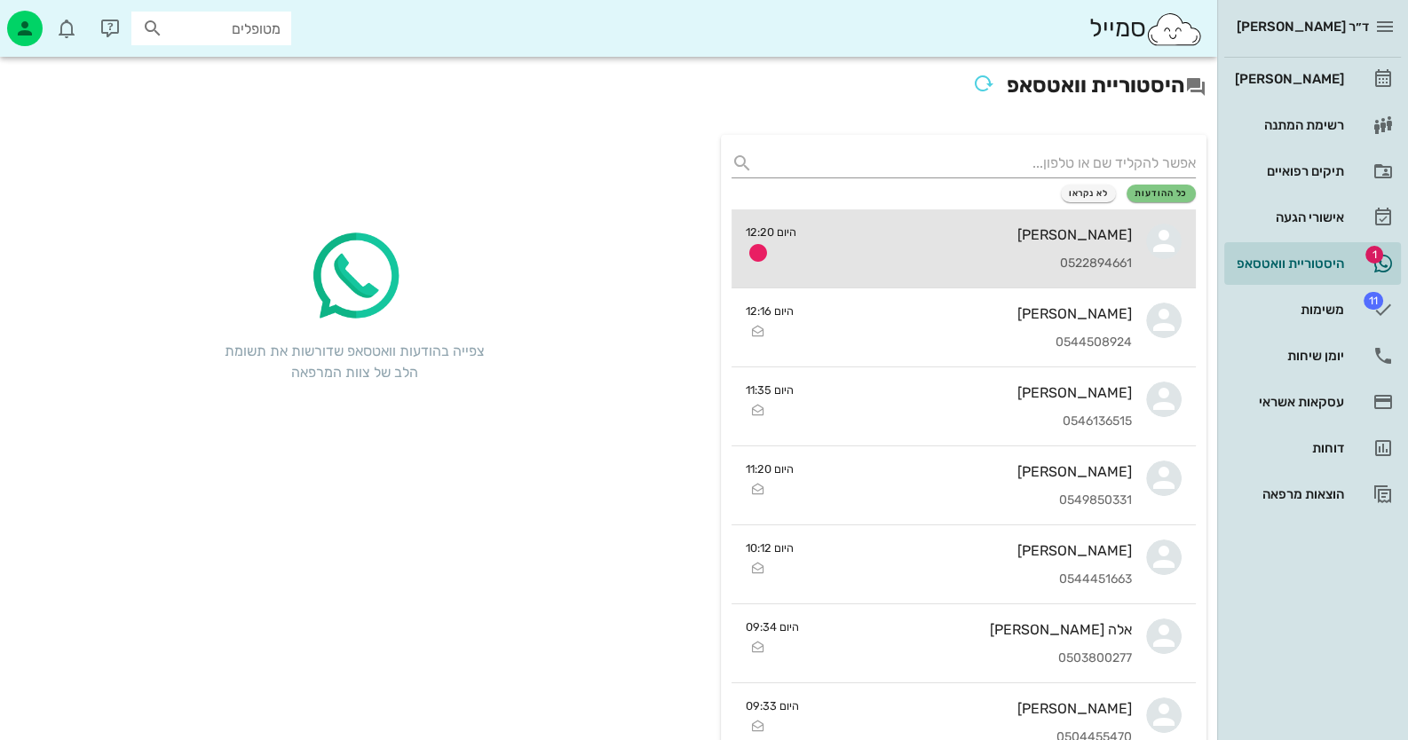
click at [930, 283] on div "[PERSON_NAME] 0522894661" at bounding box center [971, 249] width 321 height 78
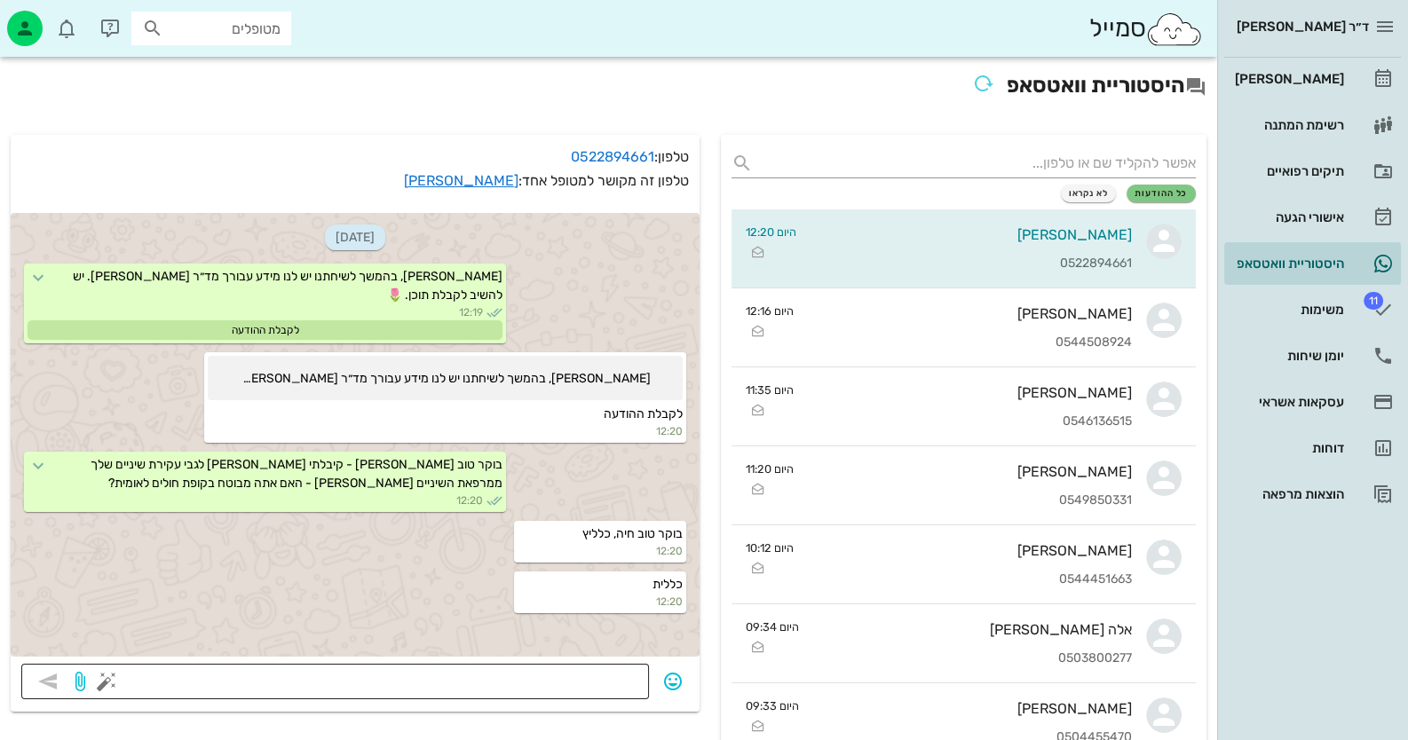
click at [574, 666] on div at bounding box center [374, 682] width 528 height 36
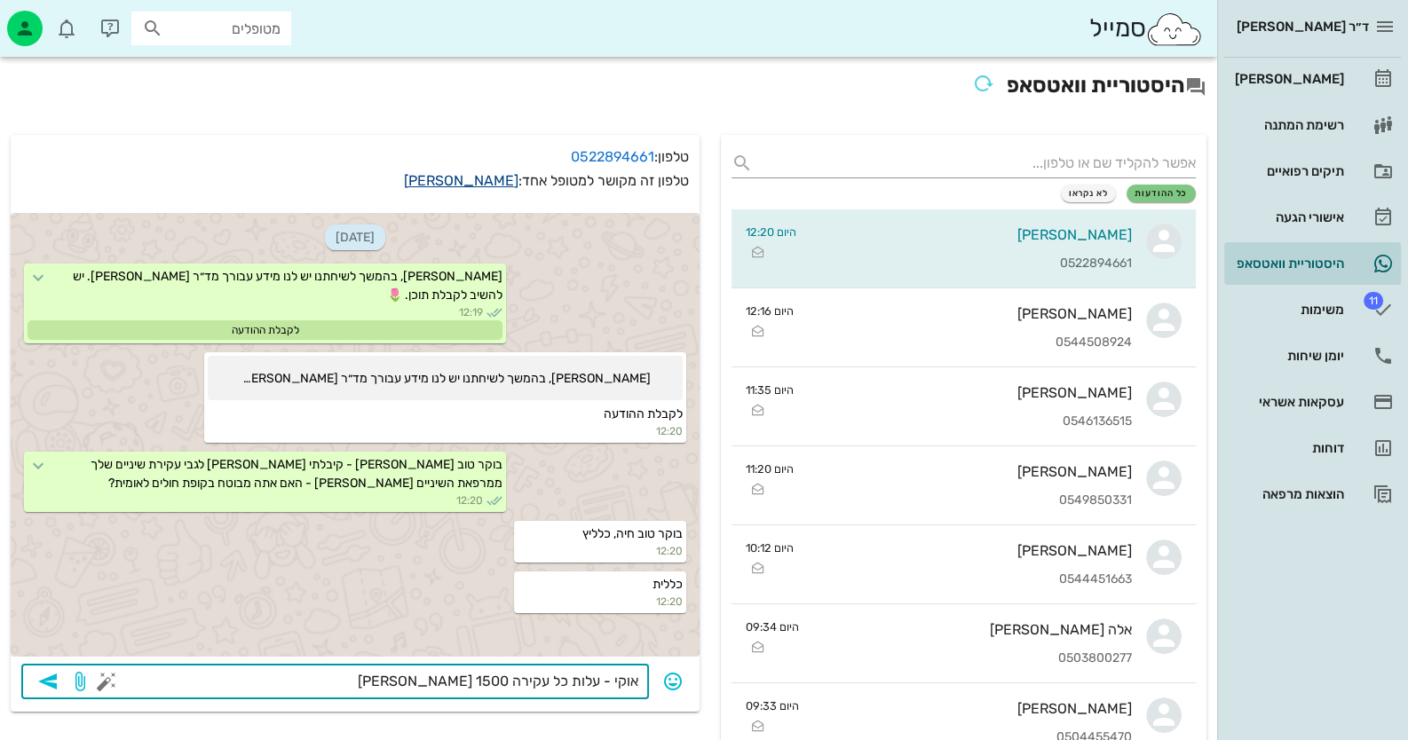
type textarea "אוקי - עלות כל עקירה 1500 [PERSON_NAME]"
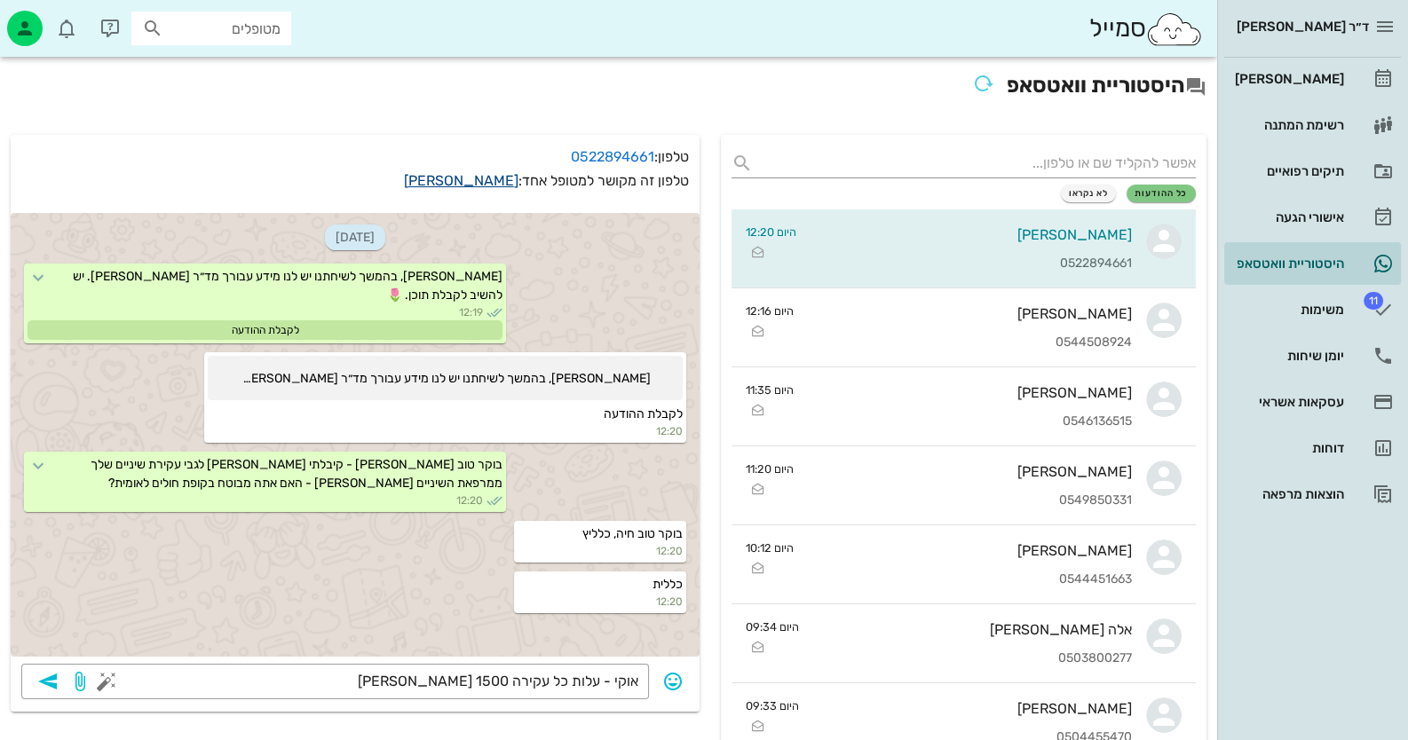
click at [471, 172] on link "[PERSON_NAME]" at bounding box center [461, 180] width 115 height 17
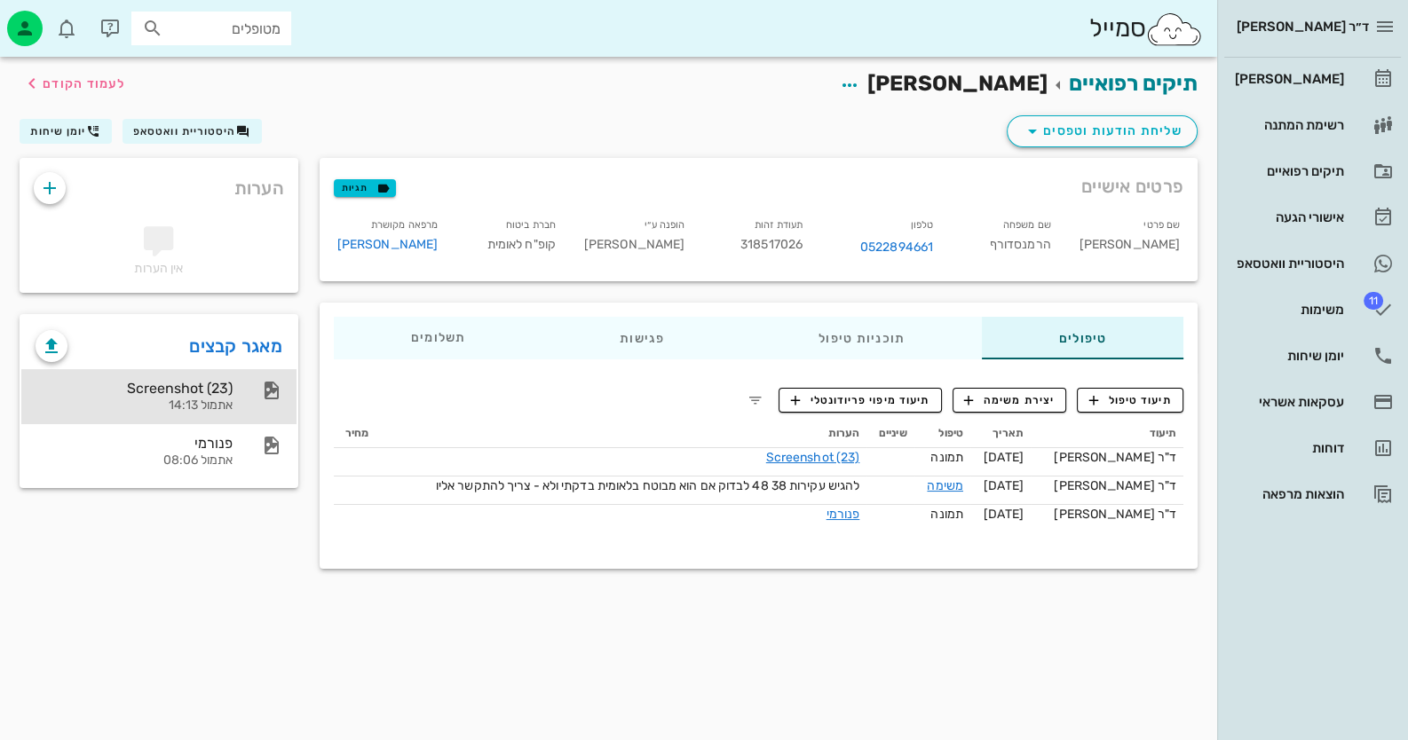
click at [153, 385] on div "Screenshot (23)" at bounding box center [134, 388] width 197 height 17
click at [861, 341] on div "תוכניות טיפול" at bounding box center [861, 338] width 241 height 43
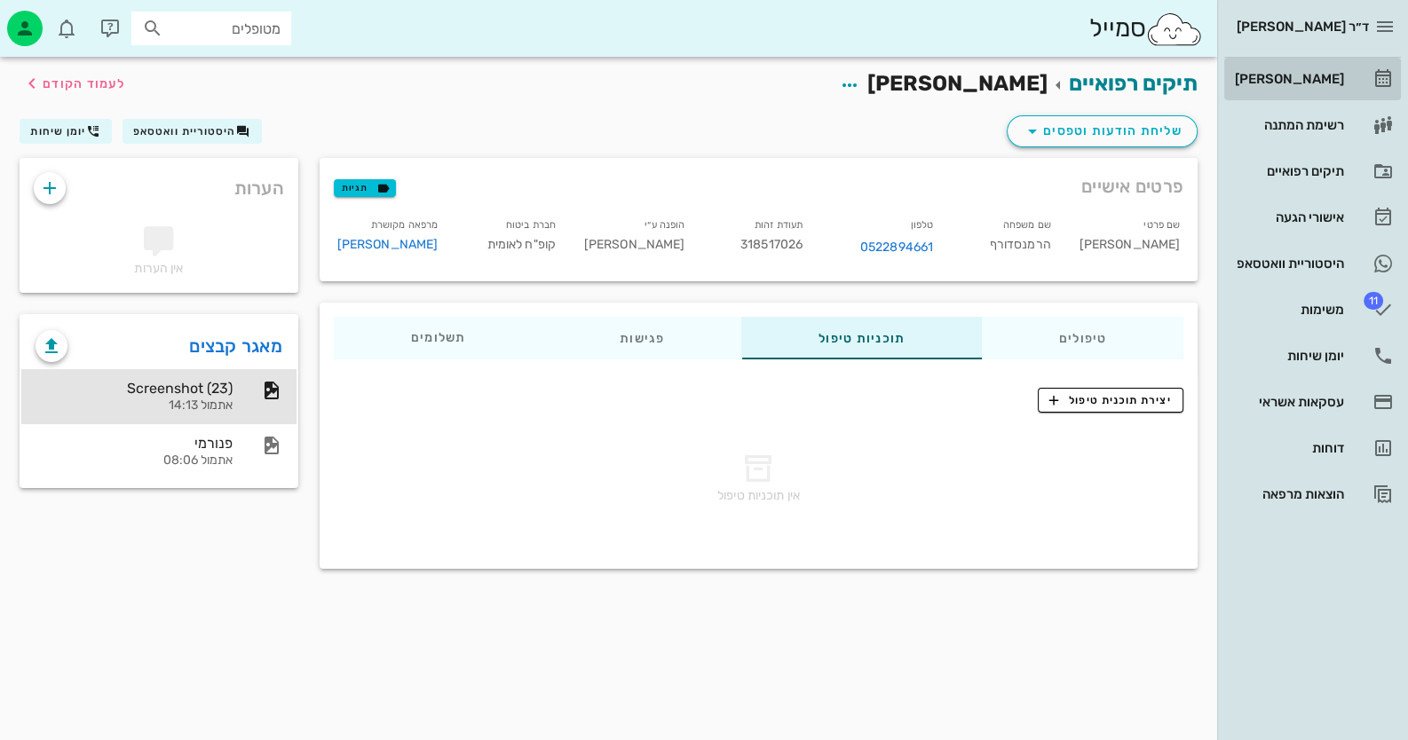
click at [1317, 72] on div "[PERSON_NAME]" at bounding box center [1287, 79] width 113 height 14
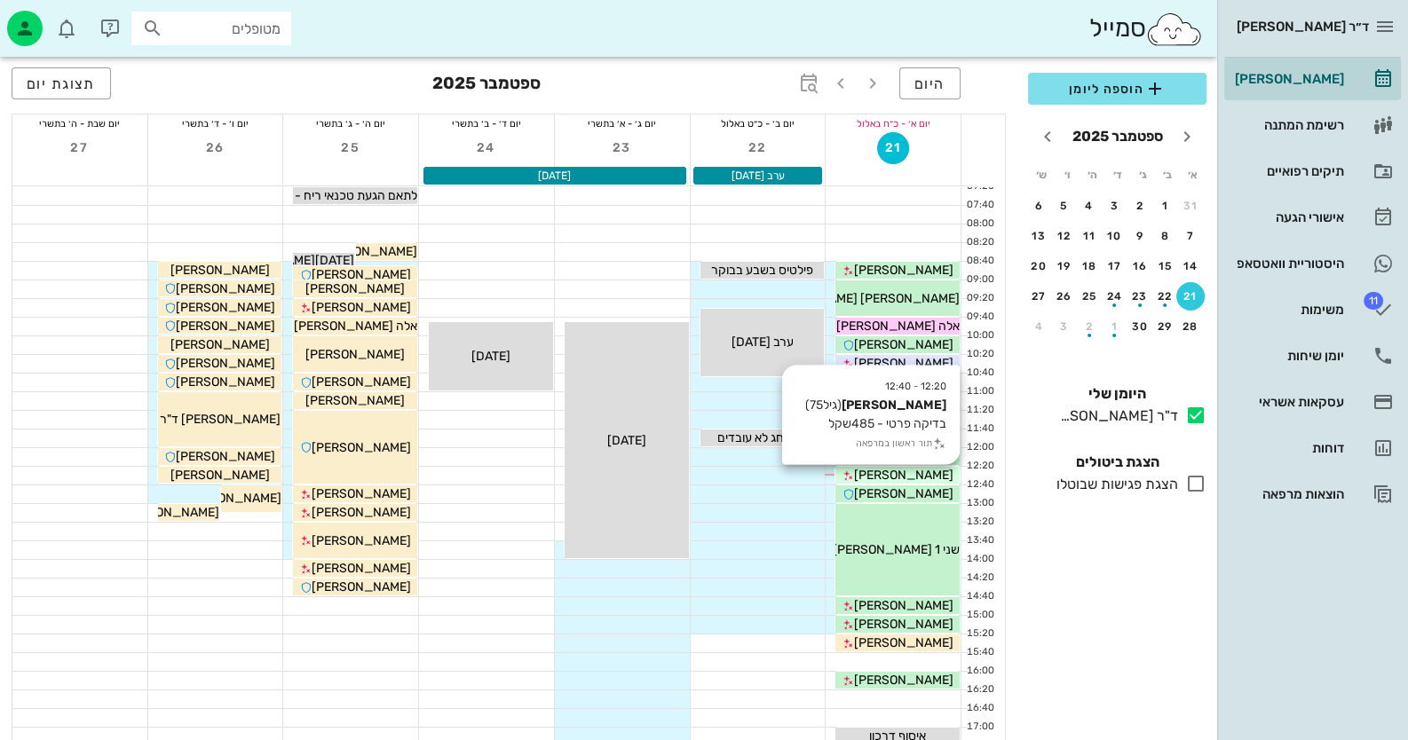
click at [917, 476] on span "[PERSON_NAME]" at bounding box center [903, 475] width 99 height 15
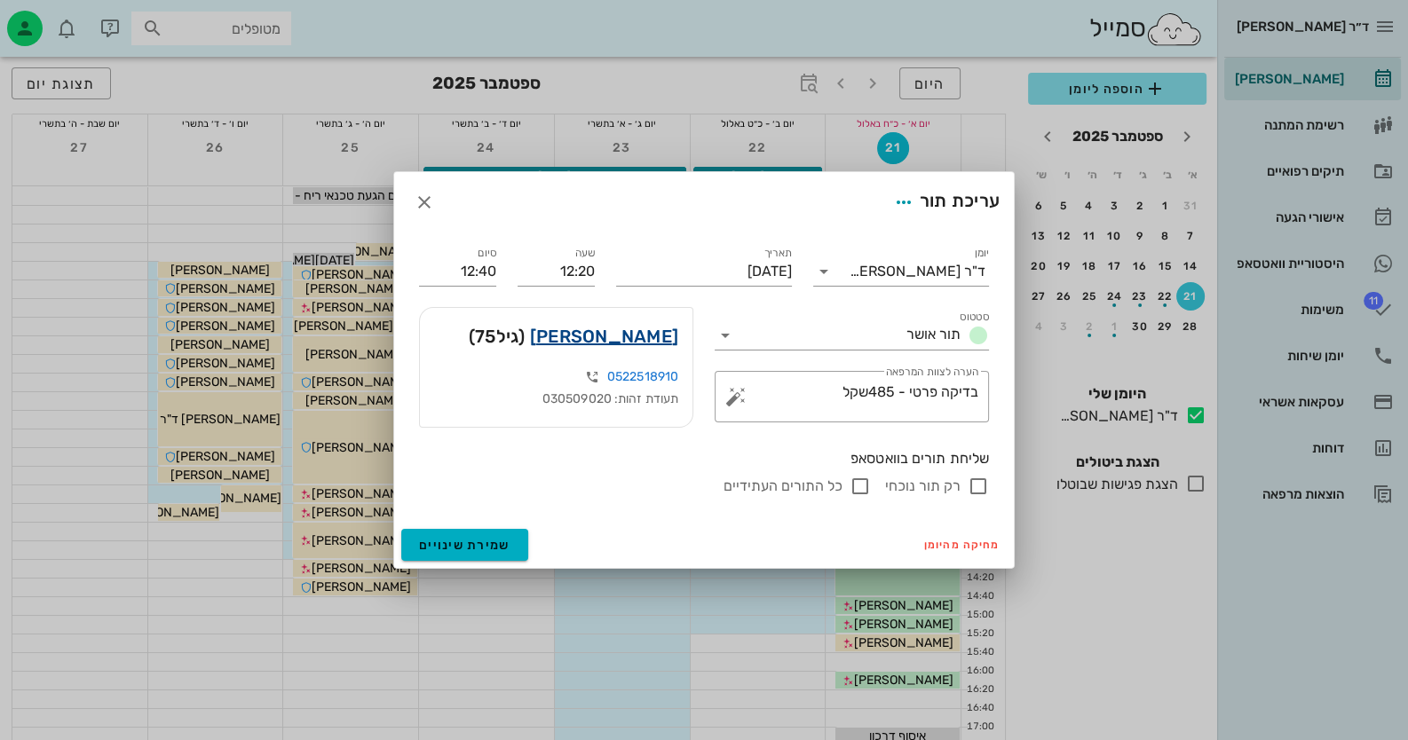
click at [645, 334] on link "[PERSON_NAME]" at bounding box center [604, 336] width 148 height 28
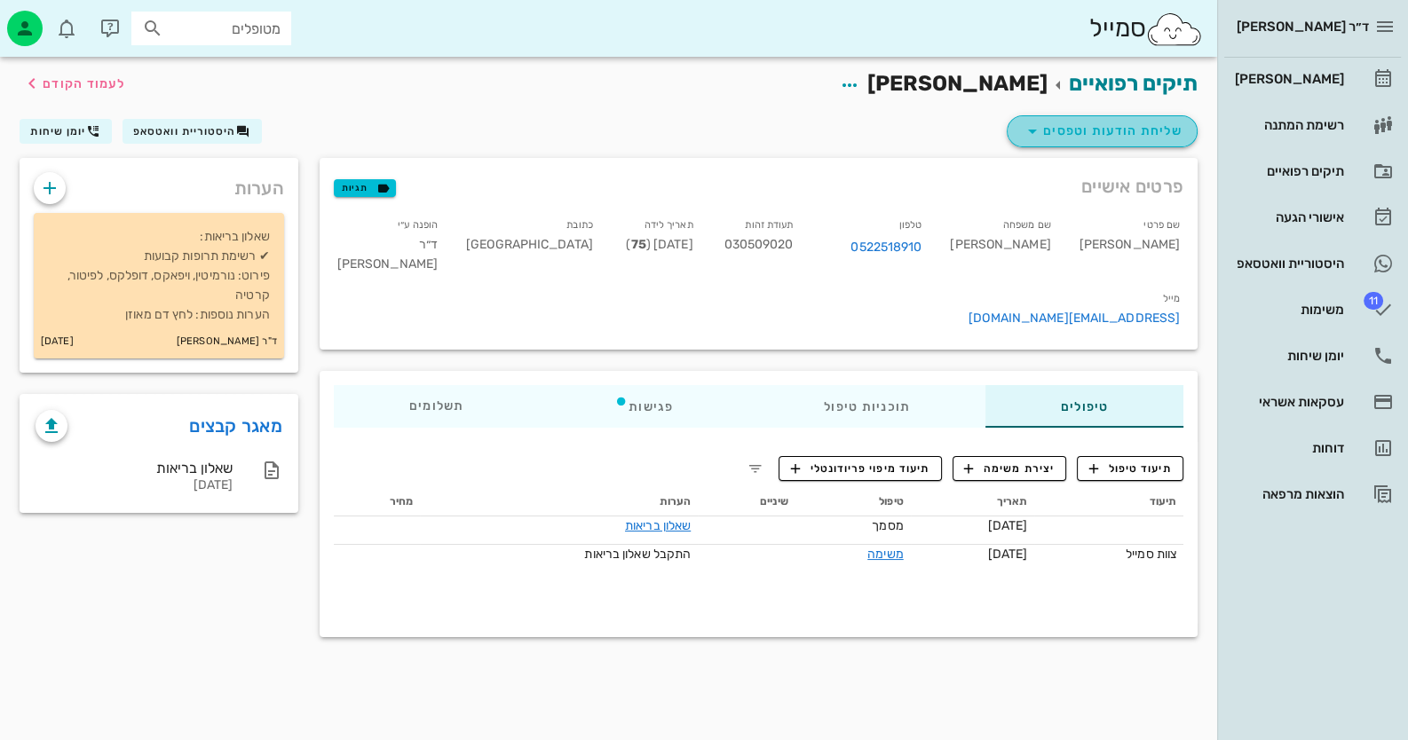
click at [1128, 145] on button "שליחת הודעות וטפסים" at bounding box center [1102, 131] width 191 height 32
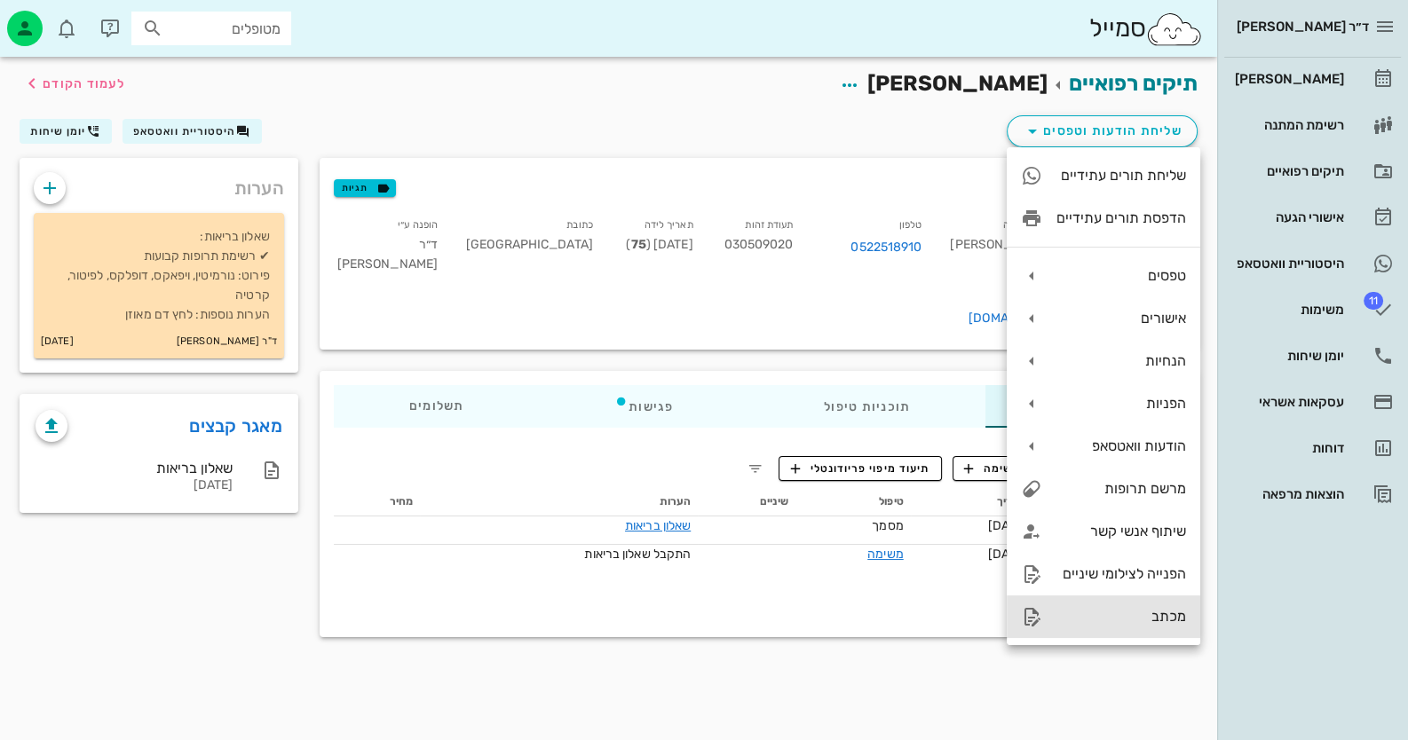
click at [1141, 613] on div "מכתב" at bounding box center [1121, 616] width 130 height 17
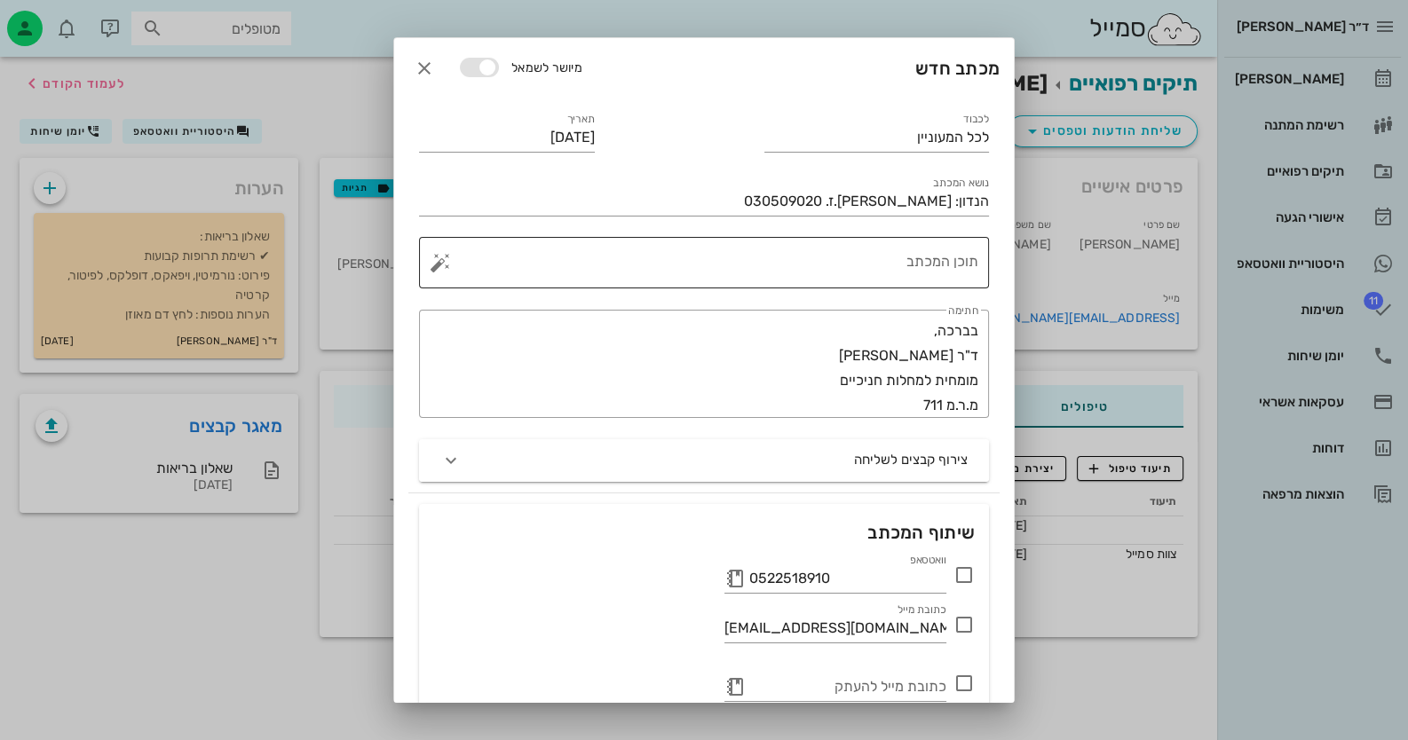
click at [908, 274] on textarea "תוכן המכתב" at bounding box center [711, 267] width 534 height 43
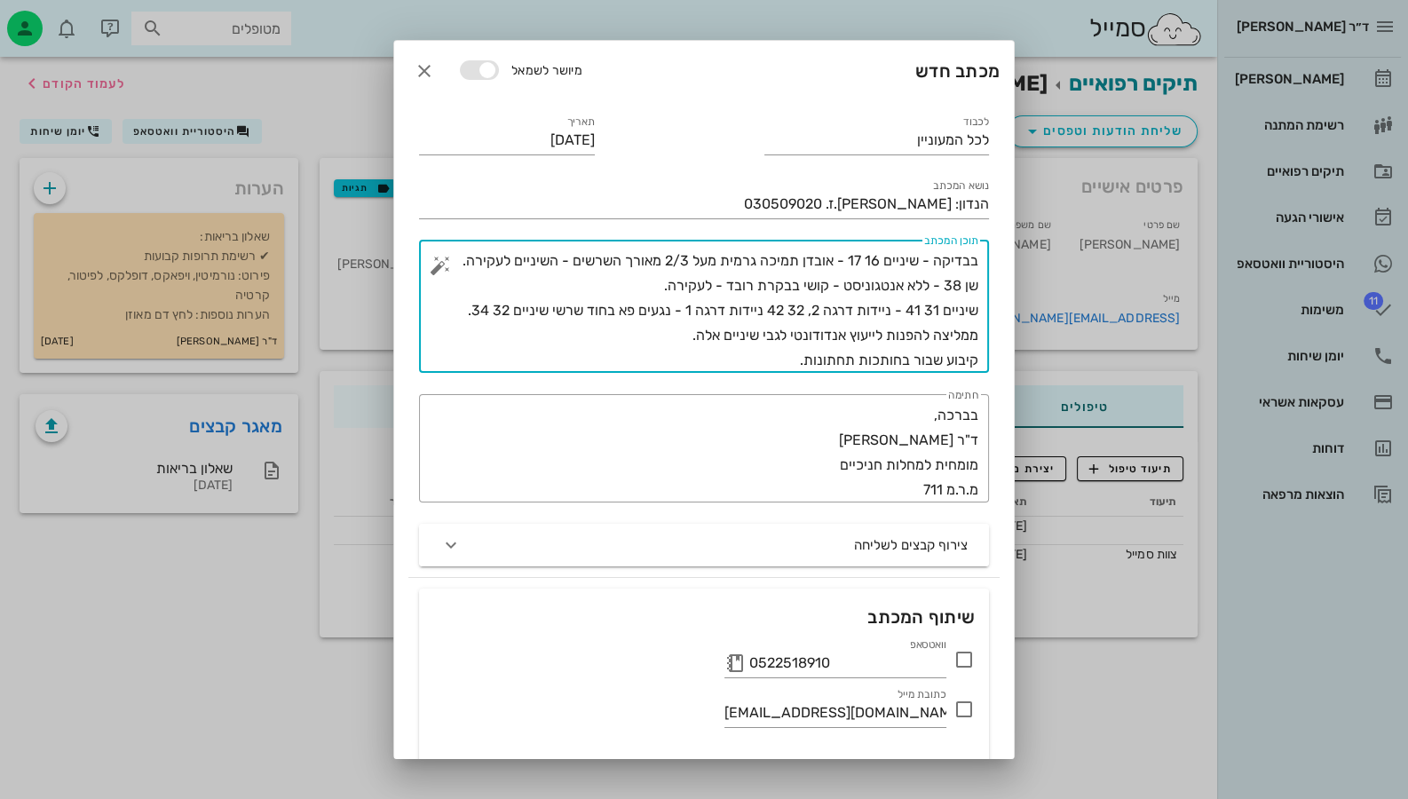
drag, startPoint x: 809, startPoint y: 360, endPoint x: 984, endPoint y: 368, distance: 175.1
click at [984, 368] on div "​ תוכן המכתב בבדיקה - שיניים 16 17 - אובדן תמיכה גרמית מעל 2/3 מאורך השרשים - ה…" at bounding box center [704, 306] width 570 height 133
click at [976, 310] on textarea "בבדיקה - שיניים 16 17 - אובדן תמיכה גרמית מעל 2/3 מאורך השרשים - השיניים לעקירה…" at bounding box center [711, 311] width 534 height 124
paste textarea "יבוע שבור בחותכות תחתונות."
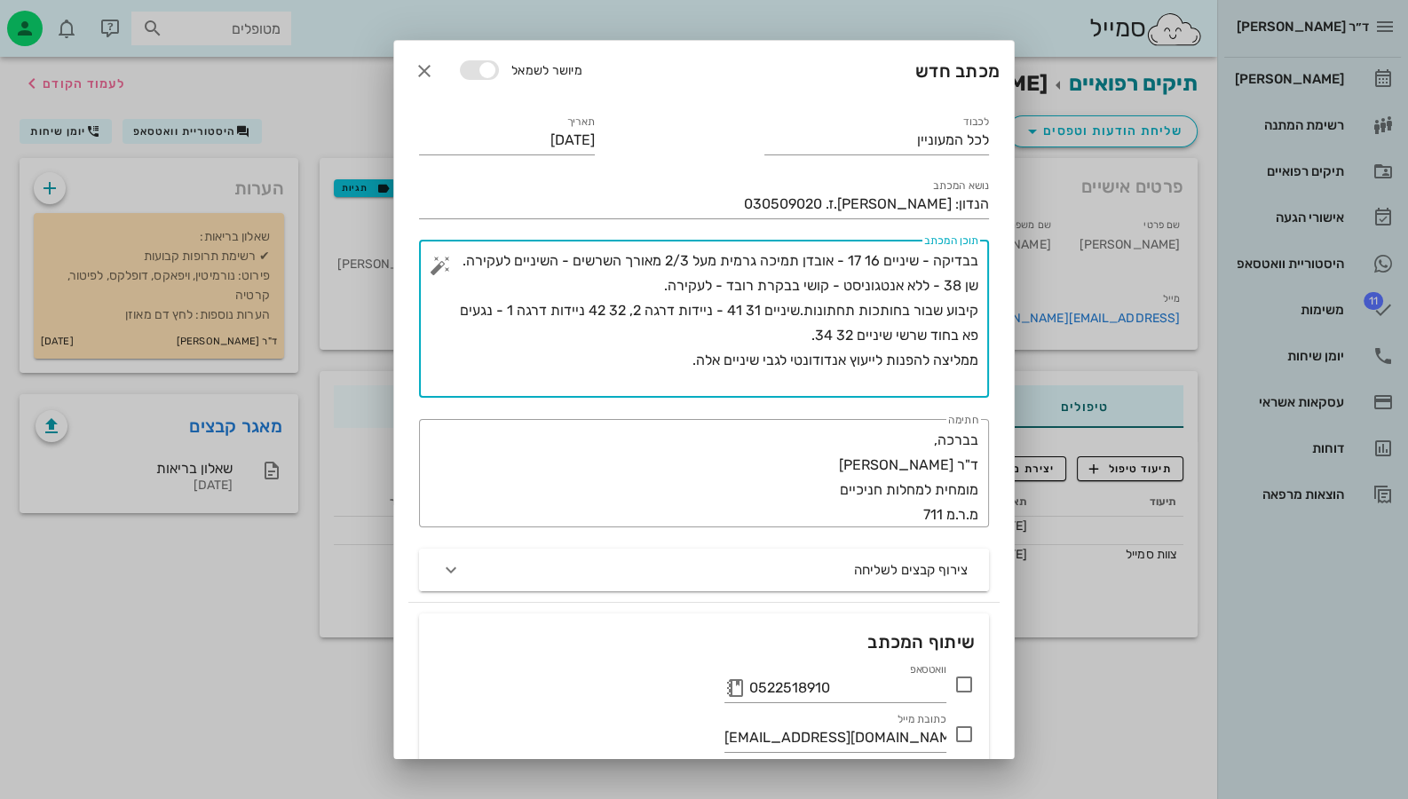
click at [902, 312] on textarea "בבדיקה - שיניים 16 17 - אובדן תמיכה גרמית מעל 2/3 מאורך השרשים - השיניים לעקירה…" at bounding box center [711, 323] width 534 height 149
click at [736, 306] on textarea "בבדיקה - שיניים 16 17 - אובדן תמיכה גרמית מעל 2/3 מאורך השרשים - השיניים לעקירה…" at bounding box center [711, 323] width 534 height 149
click at [693, 337] on textarea "בבדיקה - שיניים 16 17 - אובדן תמיכה גרמית מעל 2/3 מאורך השרשים - השיניים לעקירה…" at bounding box center [711, 323] width 534 height 149
click at [675, 362] on textarea "בבדיקה - שיניים 16 17 - אובדן תמיכה גרמית מעל 2/3 מאורך השרשים - השיניים לעקירה…" at bounding box center [711, 323] width 534 height 149
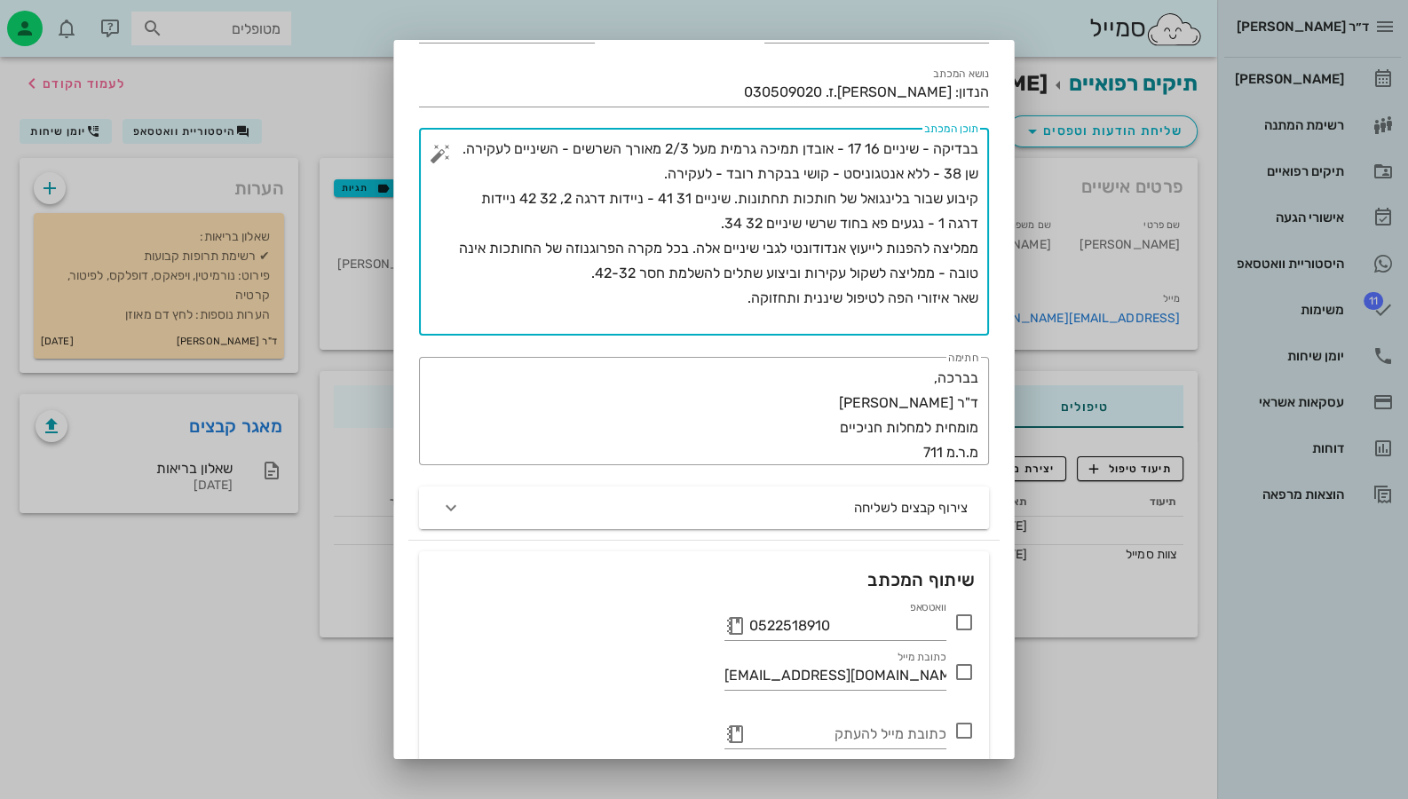
scroll to position [186, 0]
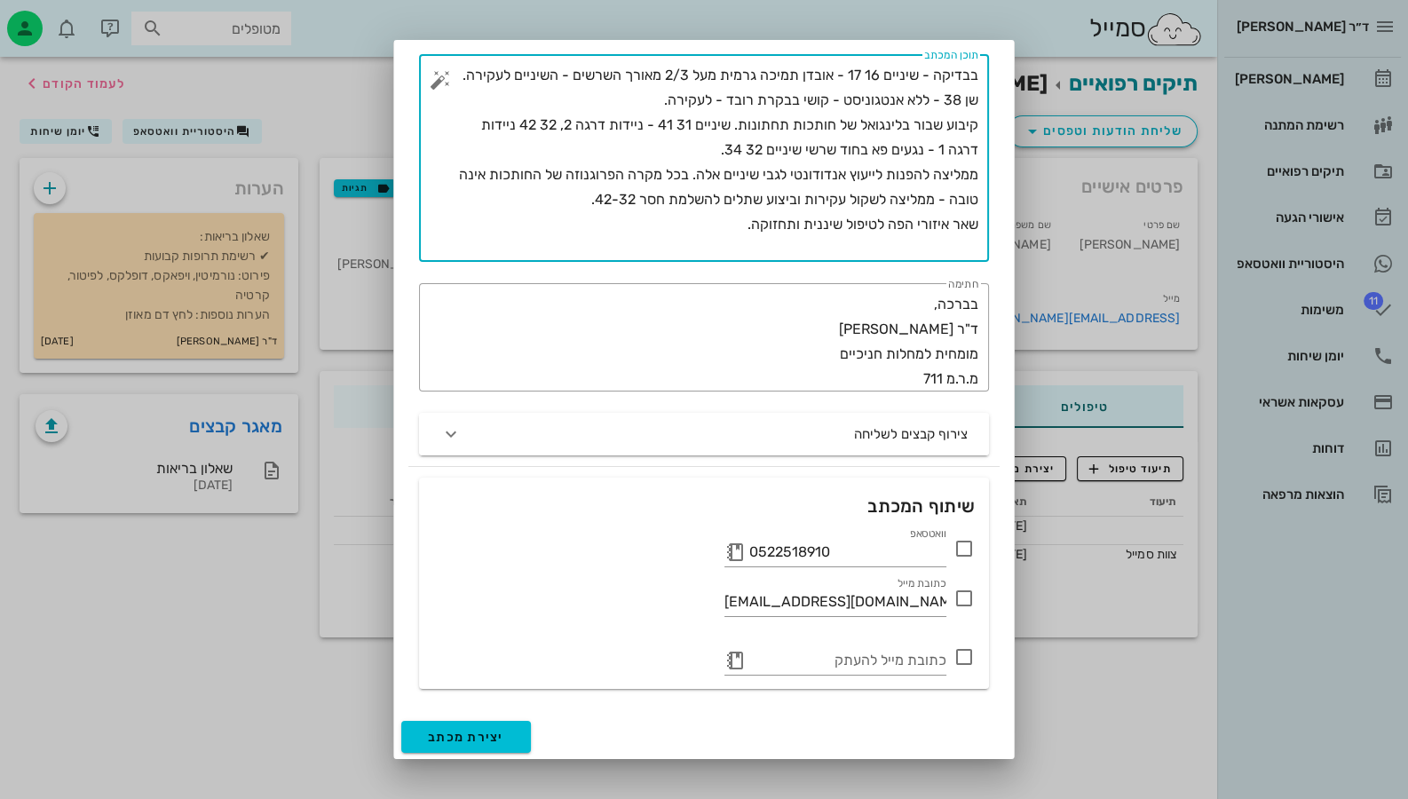
type textarea "בבדיקה - שיניים 16 17 - אובדן תמיכה גרמית מעל 2/3 מאורך השרשים - השיניים לעקירה…"
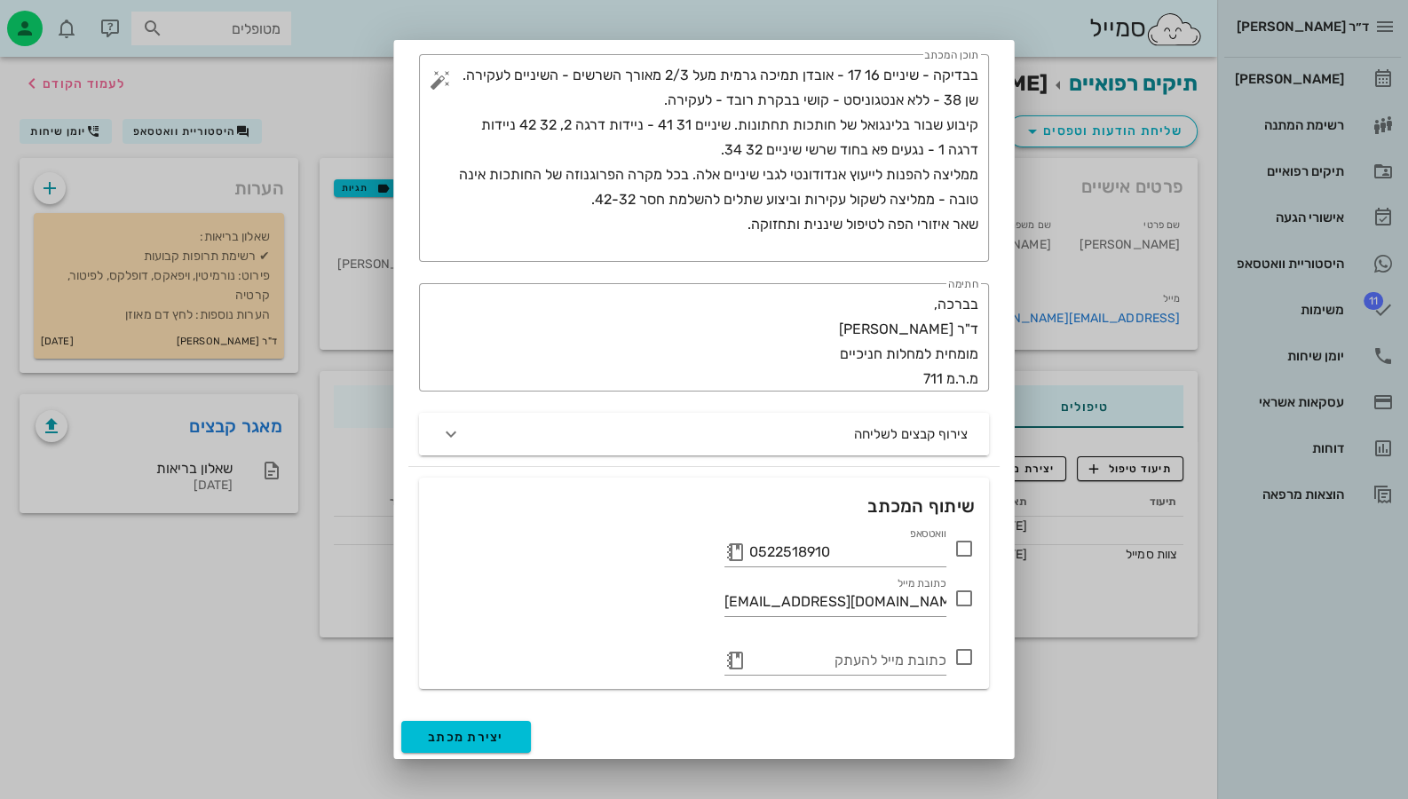
click at [968, 546] on icon at bounding box center [963, 548] width 21 height 21
click at [496, 735] on span "יצירת מכתב" at bounding box center [466, 737] width 76 height 15
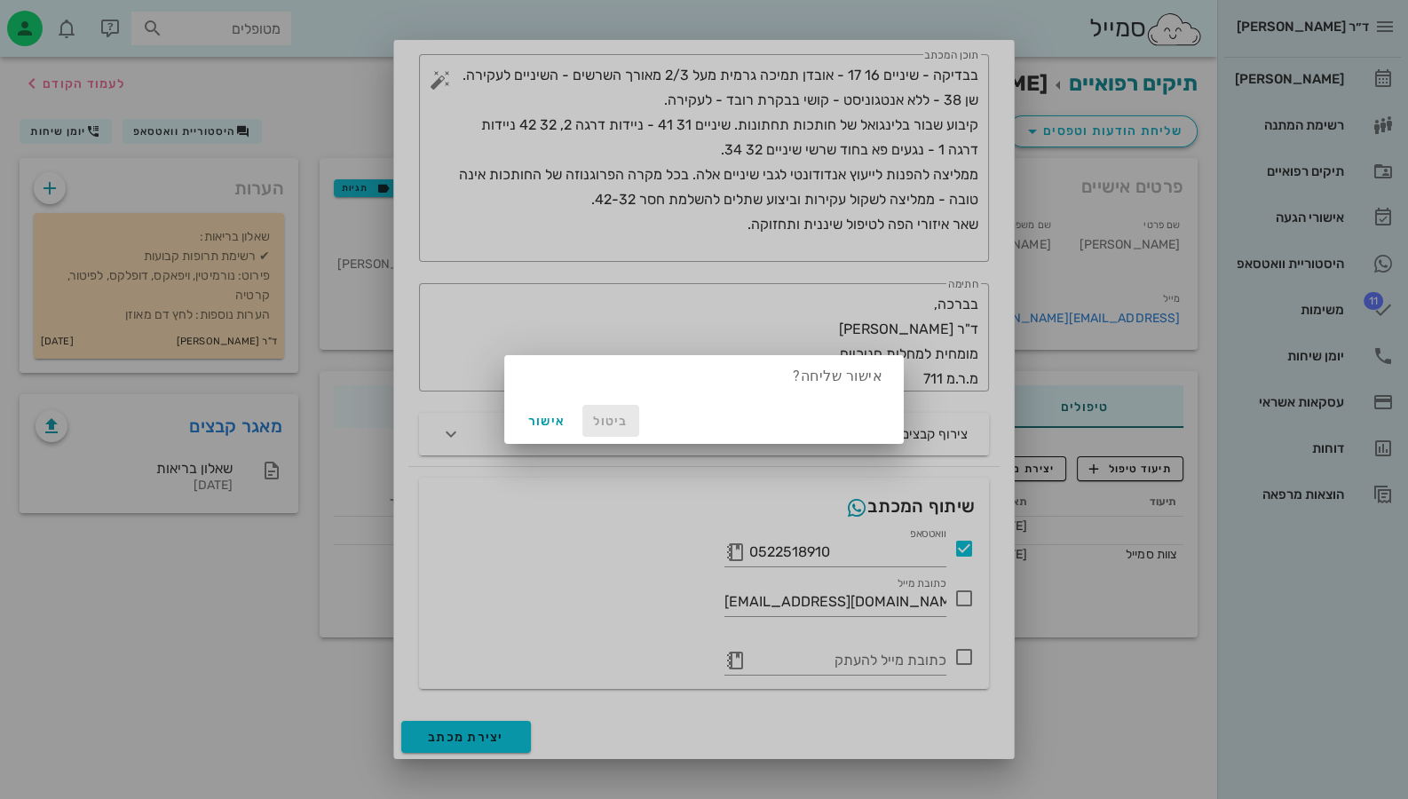
click at [613, 422] on span "ביטול" at bounding box center [610, 421] width 43 height 15
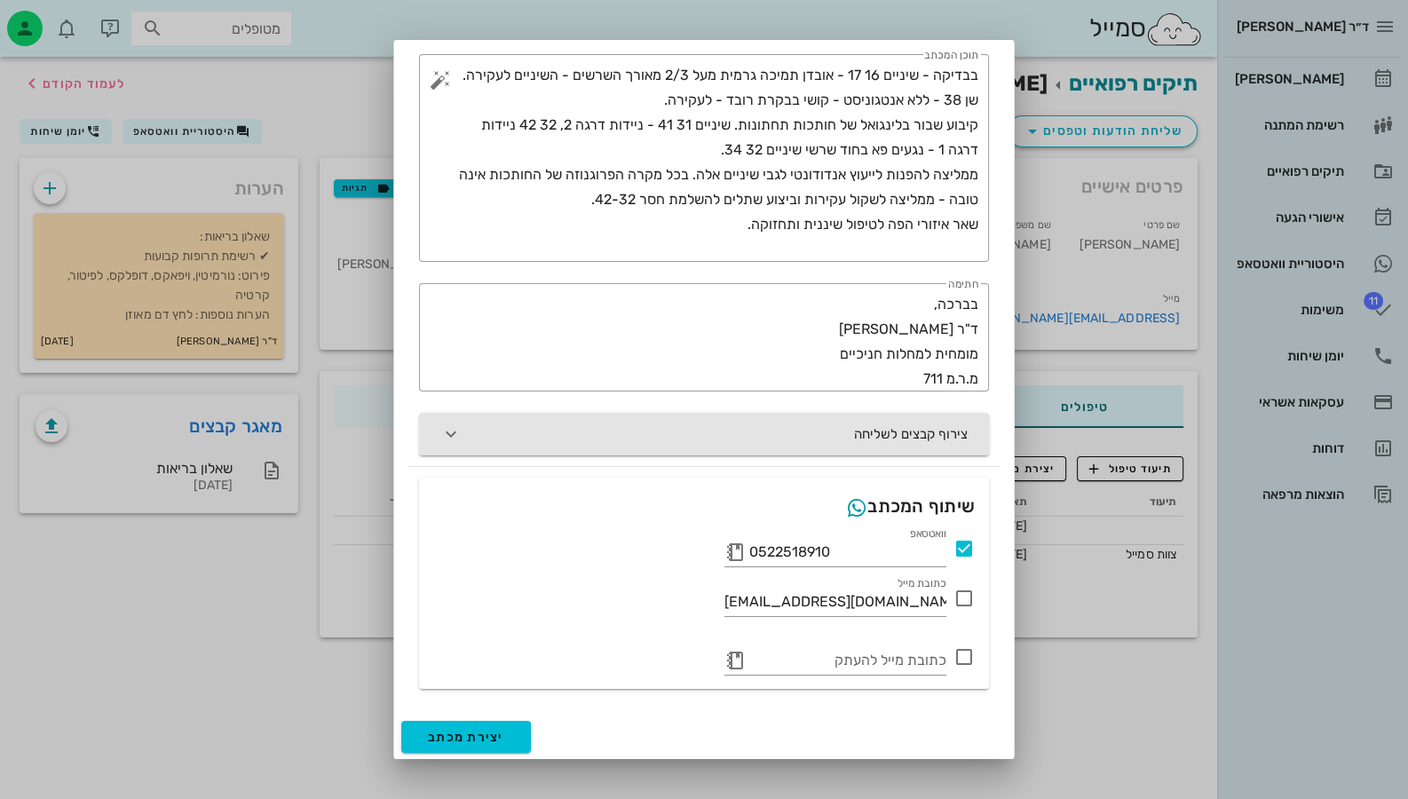
click at [767, 432] on button "צירוף קבצים לשליחה" at bounding box center [704, 434] width 570 height 43
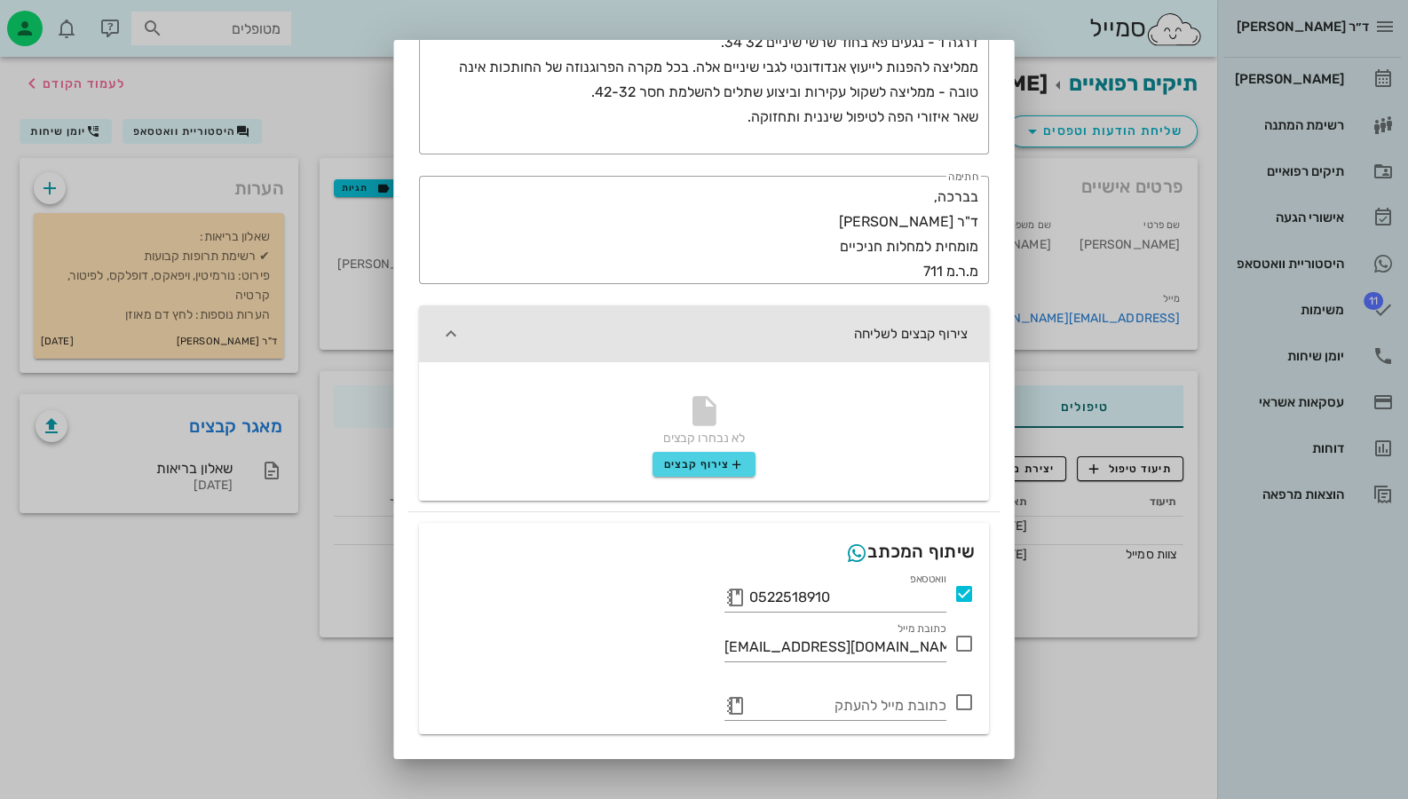
scroll to position [339, 0]
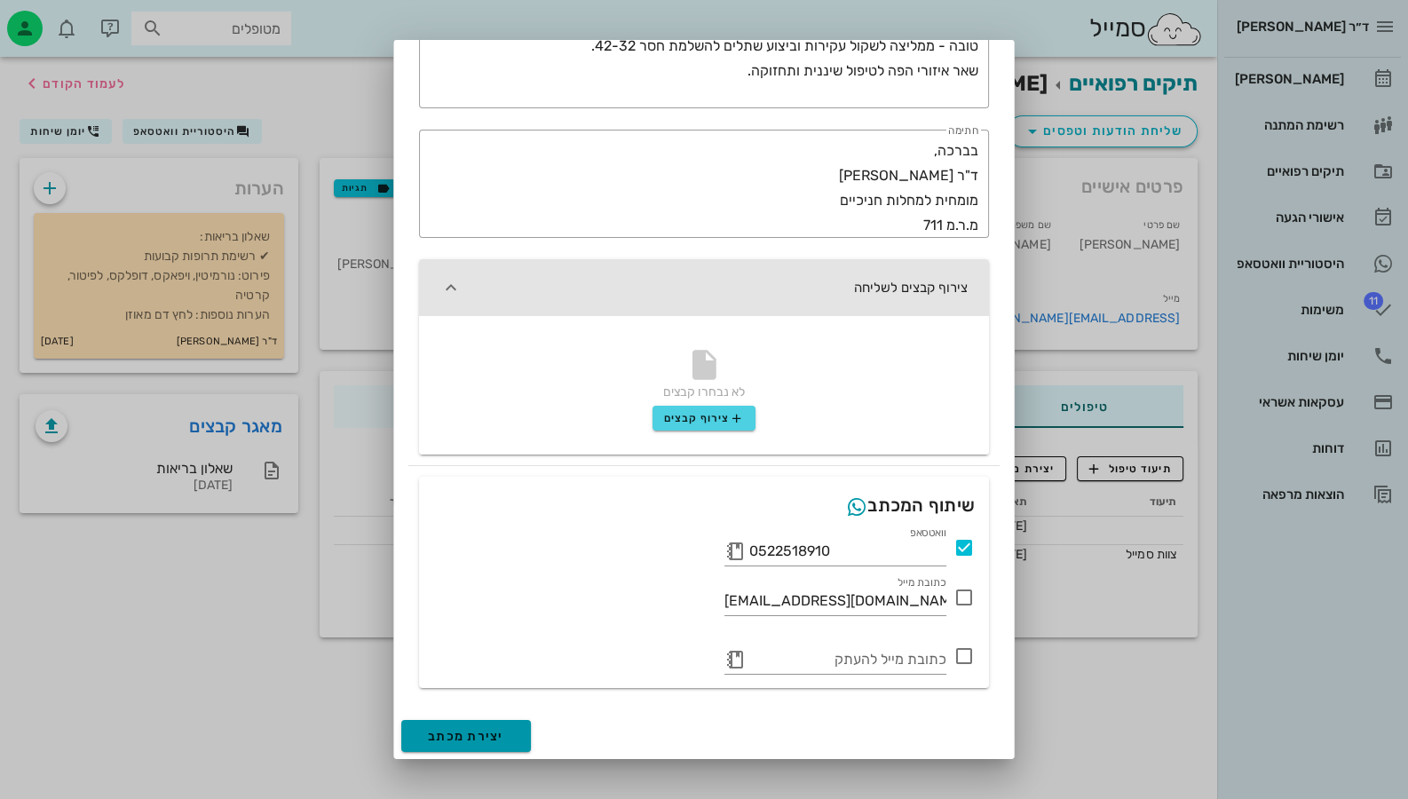
click at [471, 729] on span "יצירת מכתב" at bounding box center [466, 736] width 76 height 15
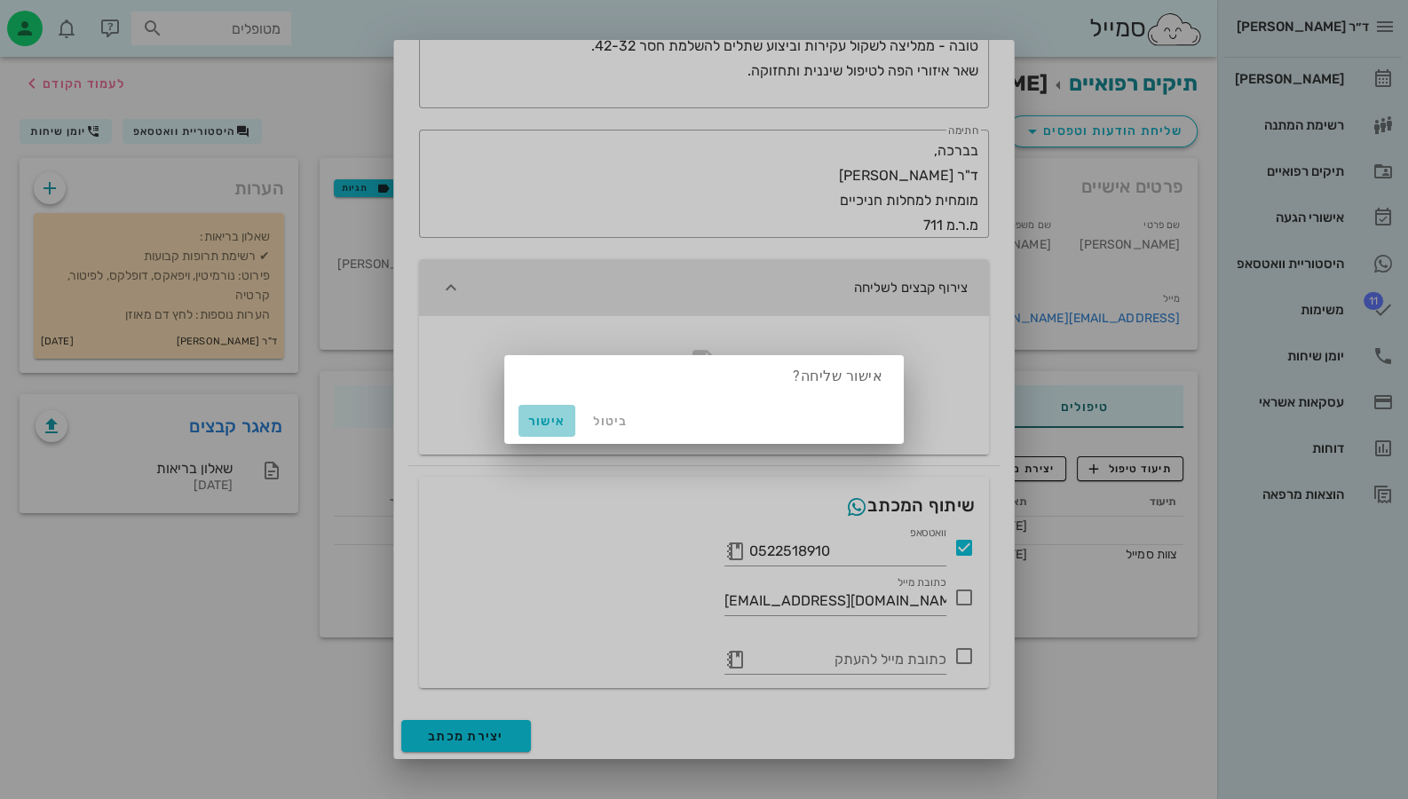
click at [542, 416] on span "אישור" at bounding box center [547, 421] width 43 height 15
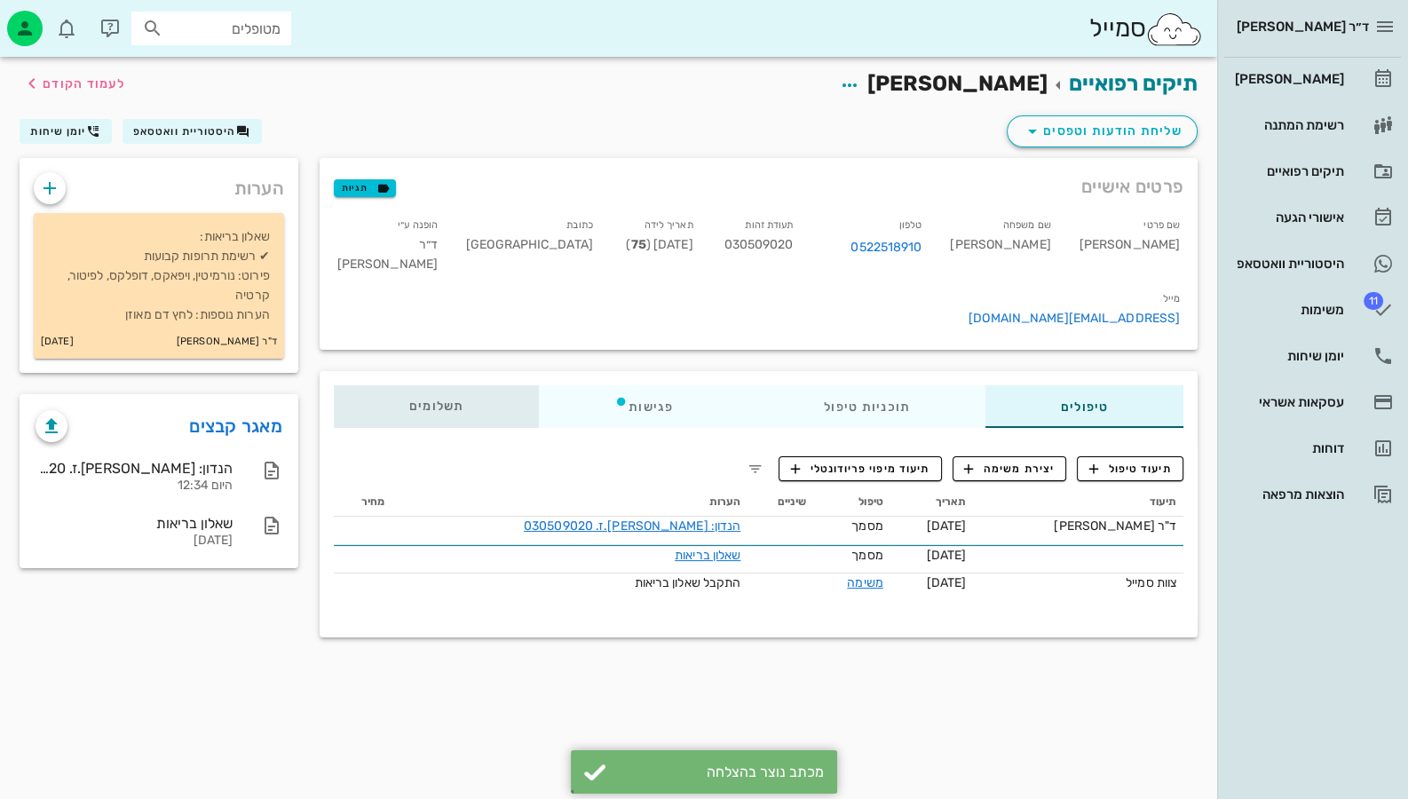
click at [449, 400] on span "תשלומים 0₪" at bounding box center [436, 406] width 55 height 12
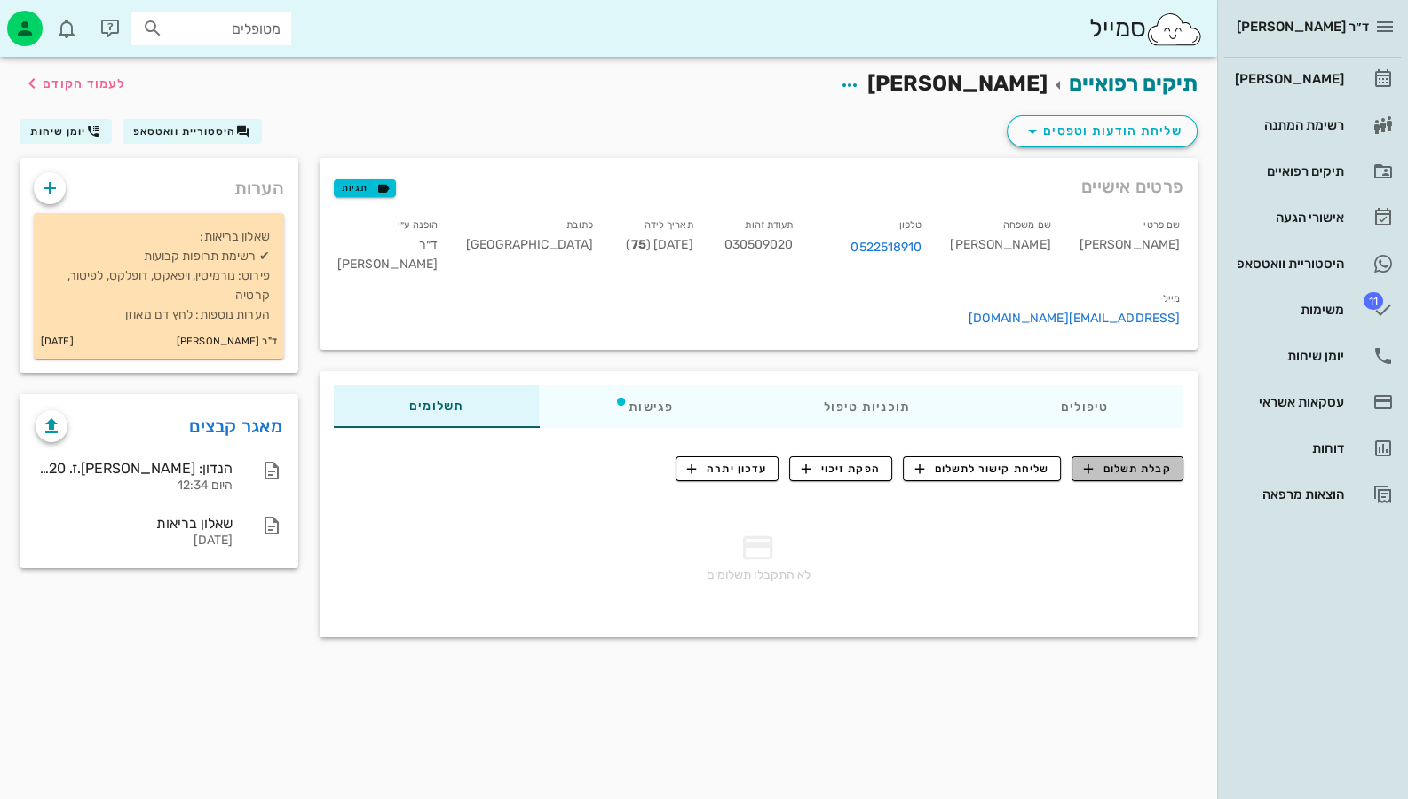
click at [1145, 461] on span "קבלת תשלום" at bounding box center [1128, 469] width 88 height 16
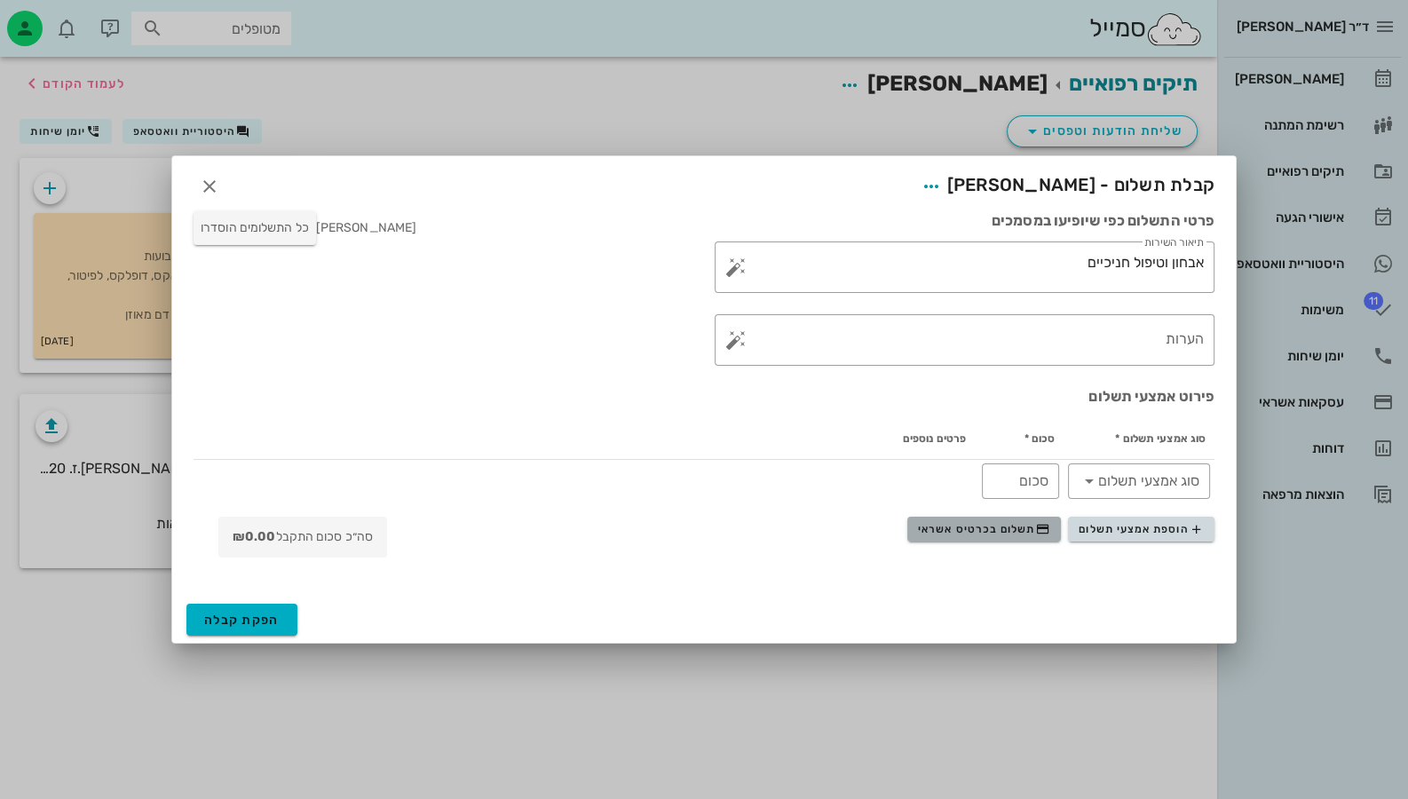
click at [1012, 520] on button "תשלום בכרטיס אשראי" at bounding box center [984, 529] width 154 height 25
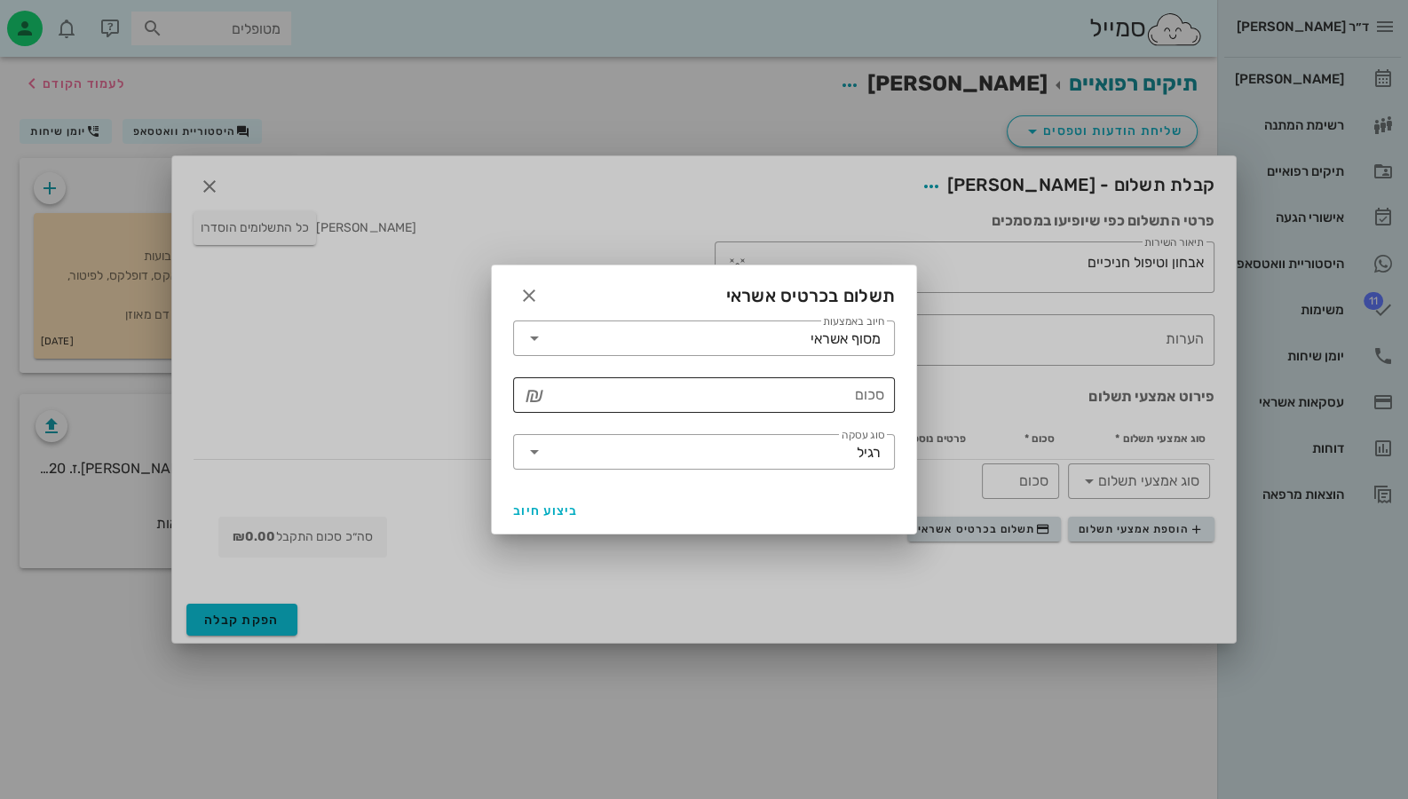
click at [782, 387] on input "סכום" at bounding box center [717, 395] width 336 height 28
type input "485"
click at [551, 506] on span "ביצוע חיוב" at bounding box center [546, 510] width 66 height 15
click at [524, 293] on icon "button" at bounding box center [528, 295] width 21 height 21
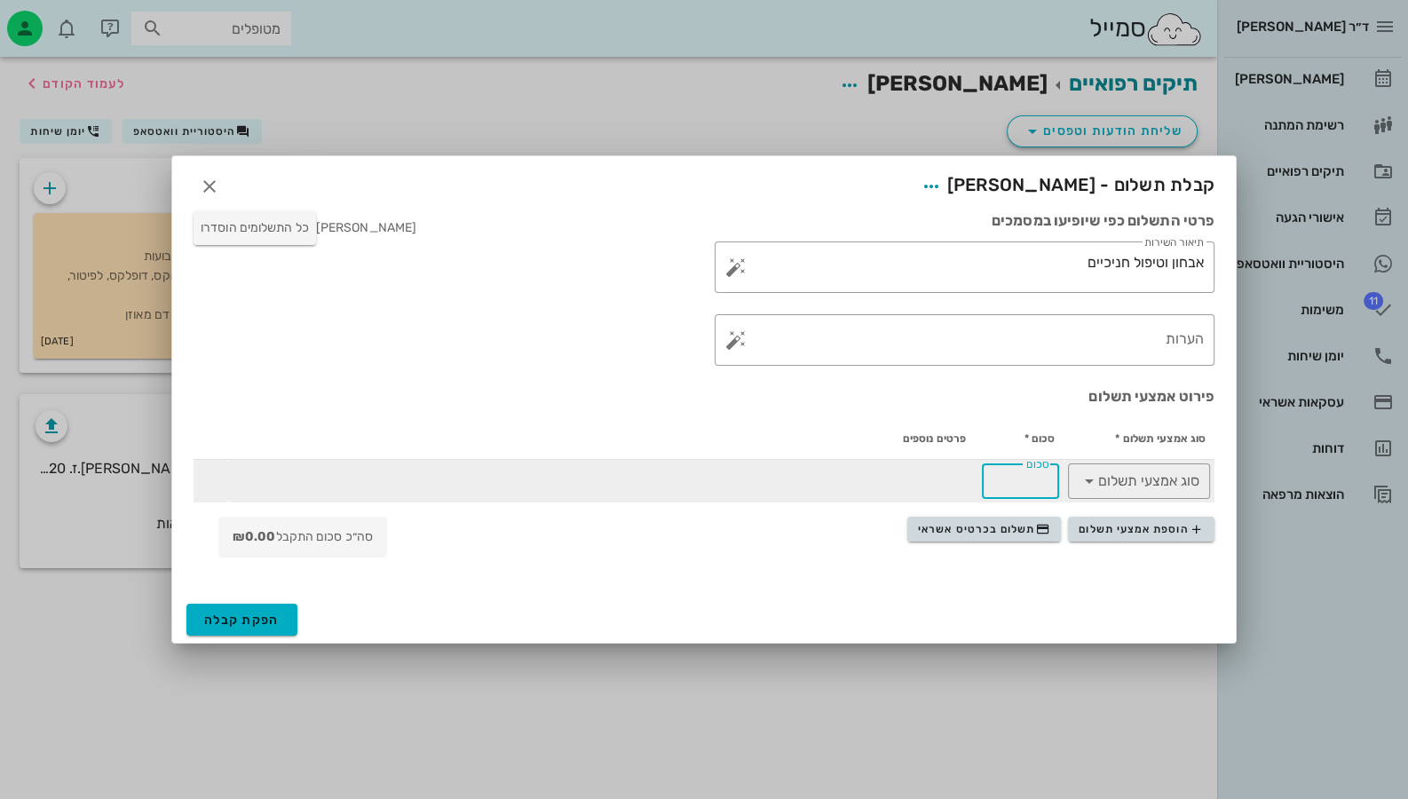
click at [1033, 491] on input "סכום" at bounding box center [1021, 481] width 56 height 28
type input "485"
click at [1119, 479] on input "סוג אמצעי תשלום" at bounding box center [1152, 481] width 96 height 28
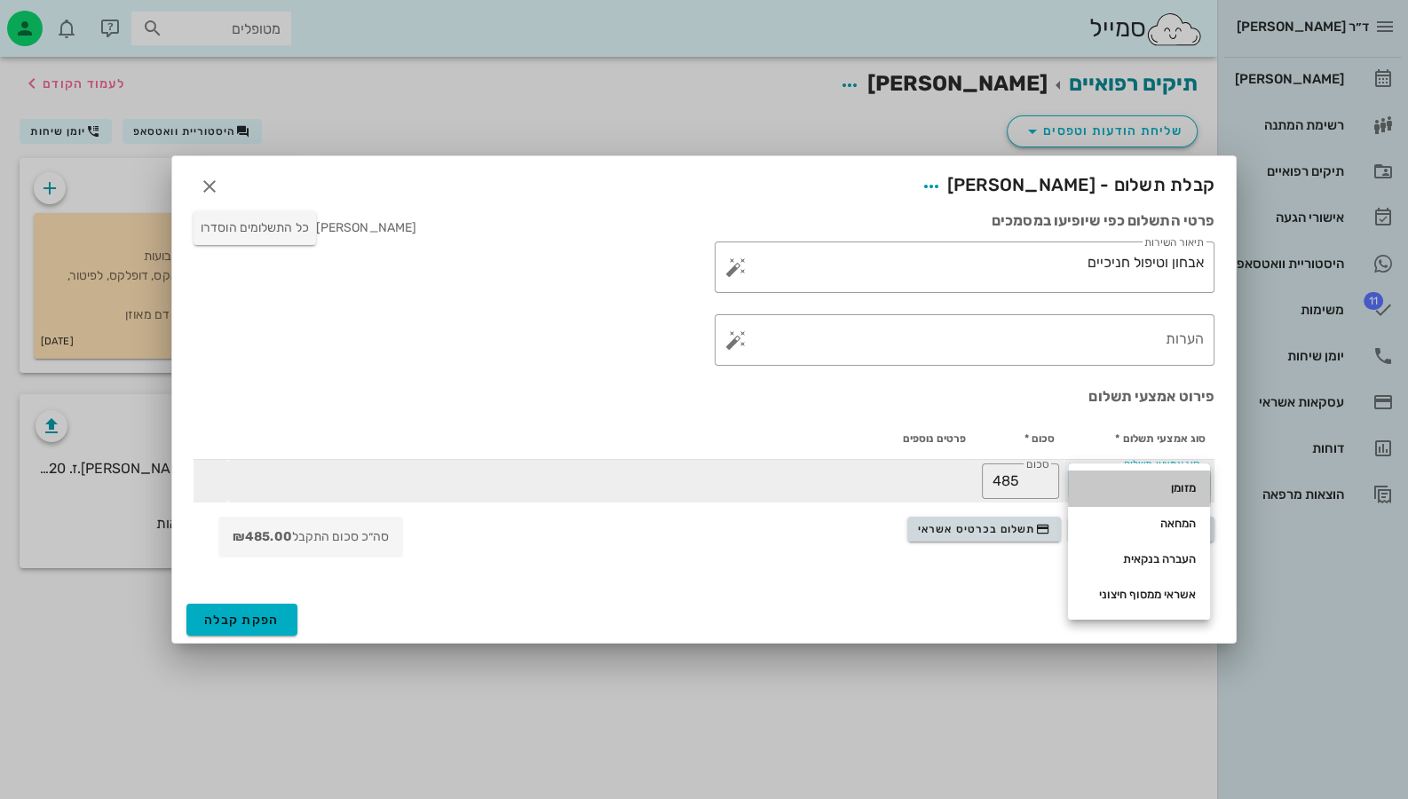
click at [1119, 479] on div "מזומן" at bounding box center [1139, 488] width 114 height 28
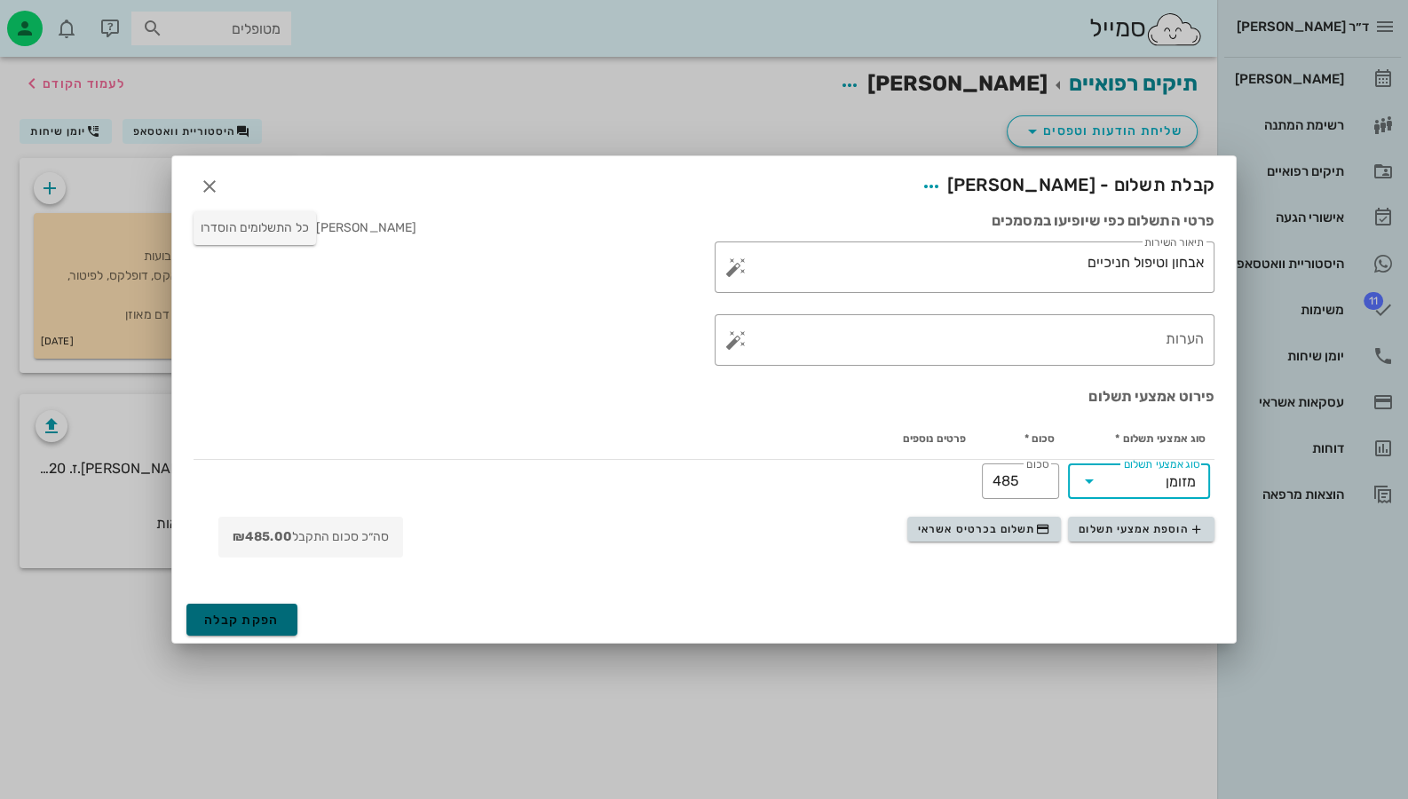
click at [266, 624] on span "הפקת קבלה" at bounding box center [241, 620] width 75 height 15
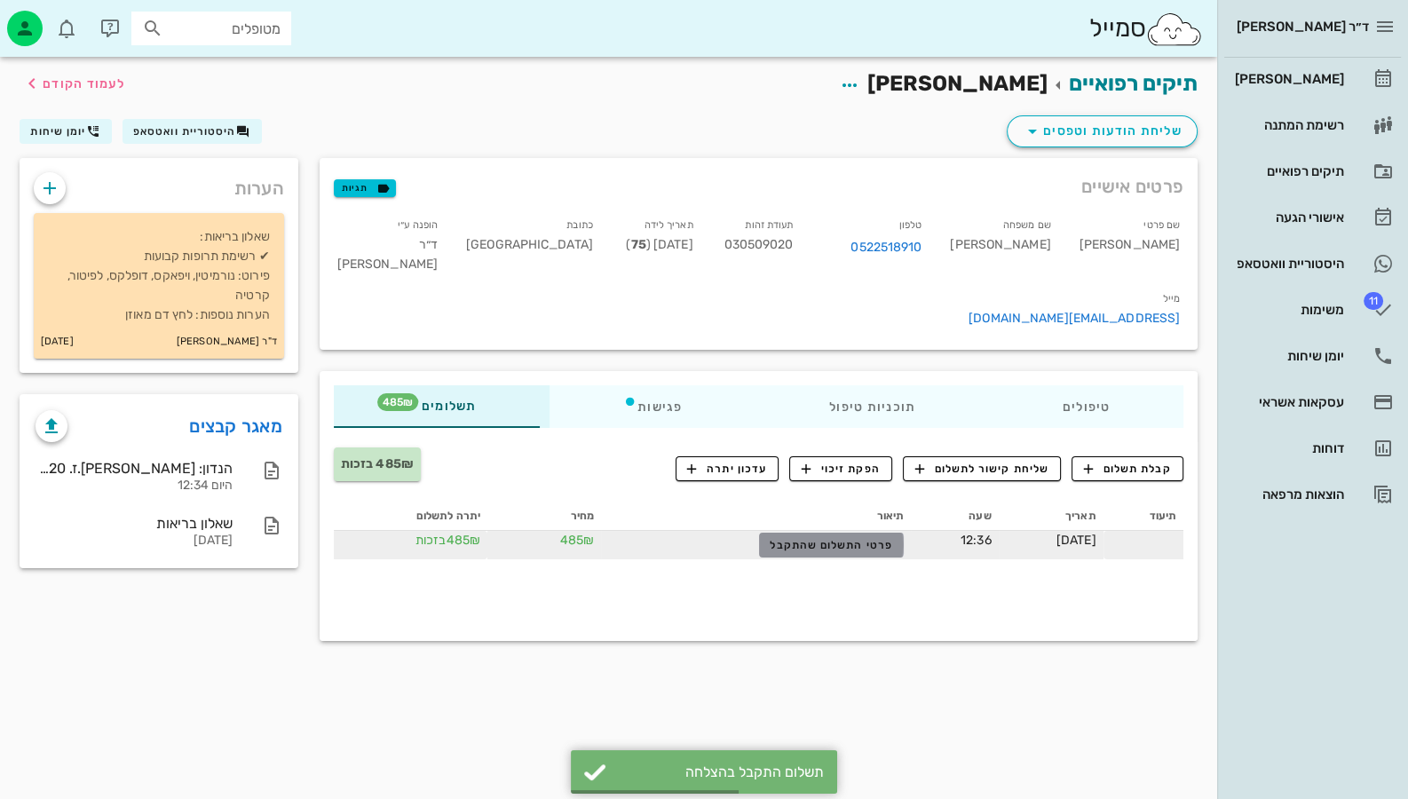
click at [818, 539] on span "פרטי התשלום שהתקבל" at bounding box center [831, 545] width 123 height 12
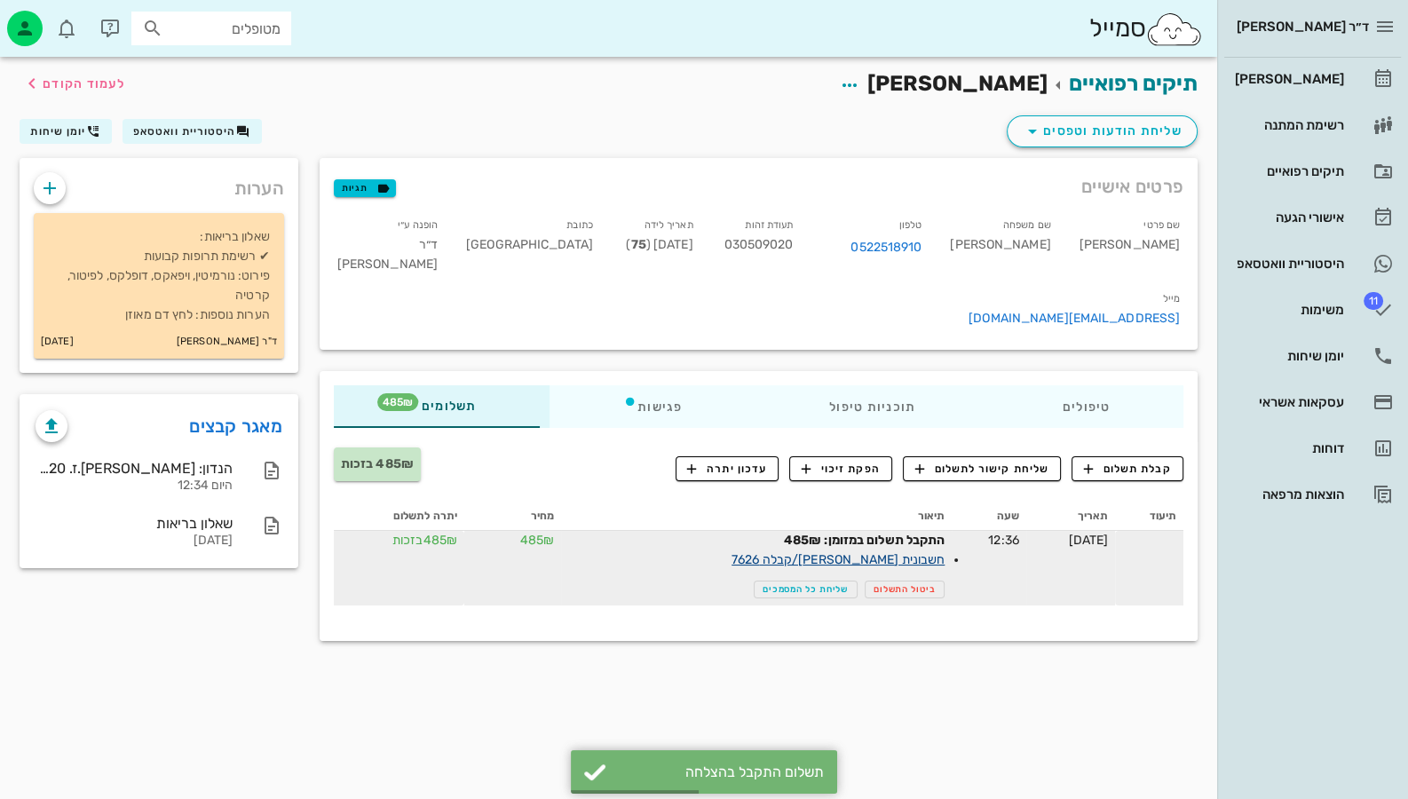
click at [838, 552] on link "חשבונית [PERSON_NAME]/קבלה 7626" at bounding box center [838, 559] width 213 height 15
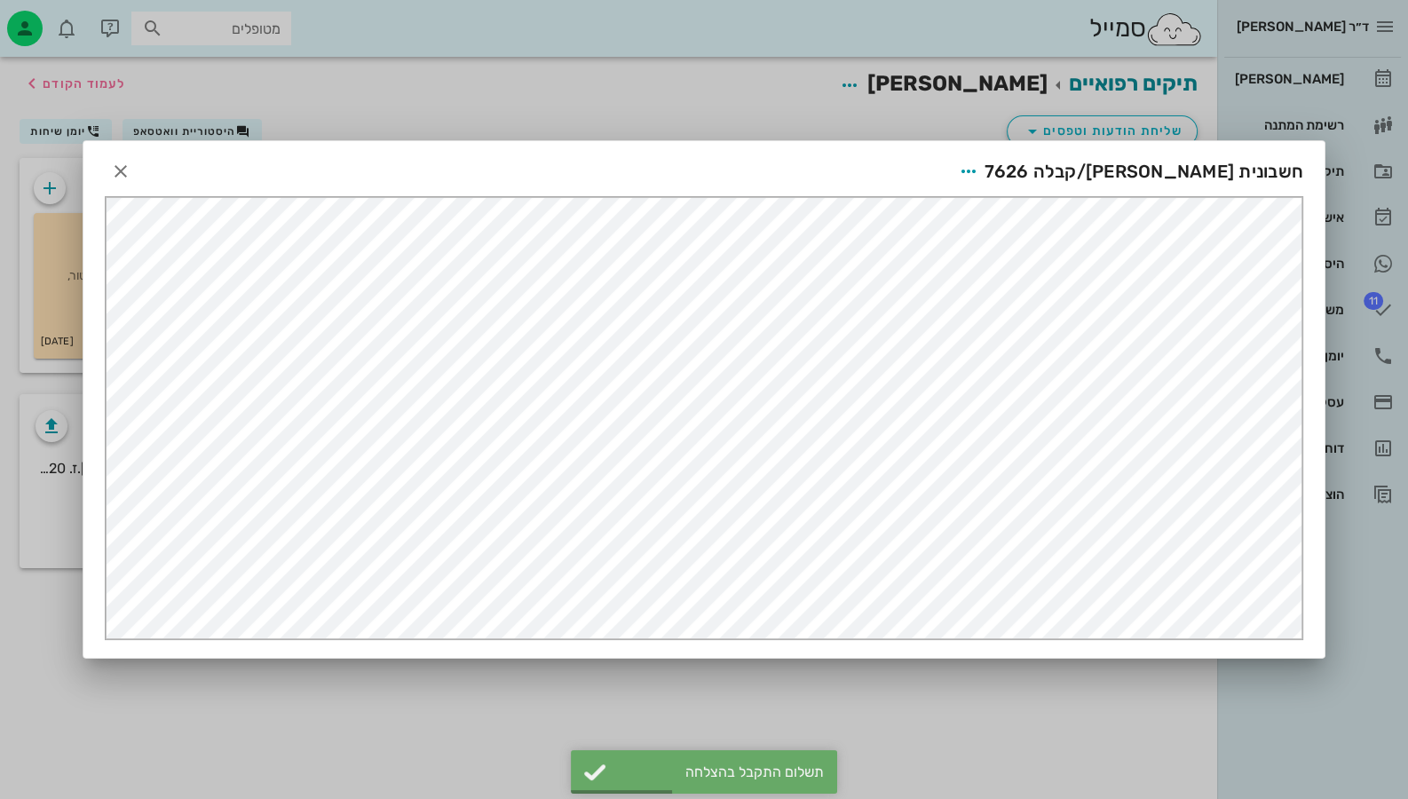
scroll to position [0, 0]
click at [979, 168] on icon "button" at bounding box center [968, 171] width 21 height 21
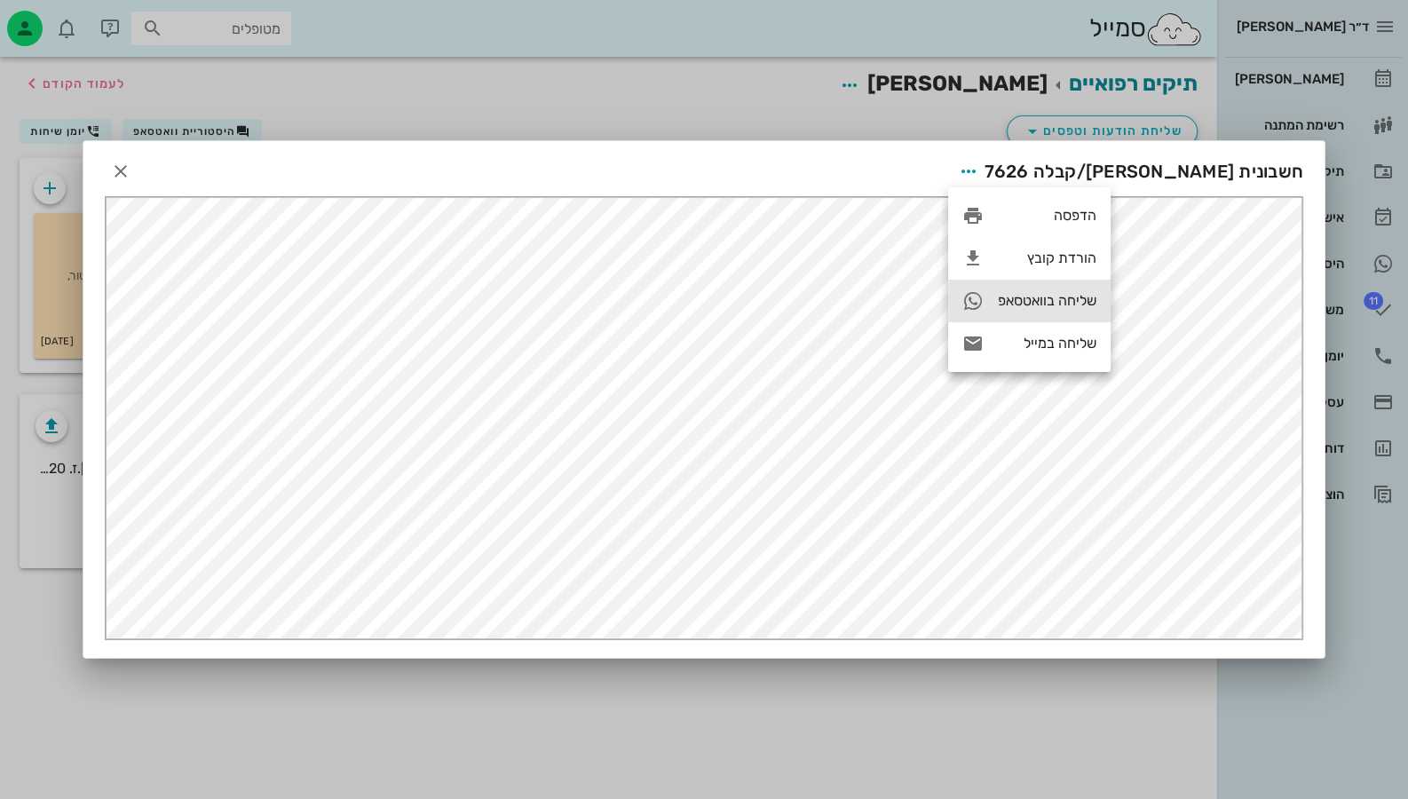
click at [1043, 305] on div "שליחה בוואטסאפ" at bounding box center [1047, 300] width 99 height 17
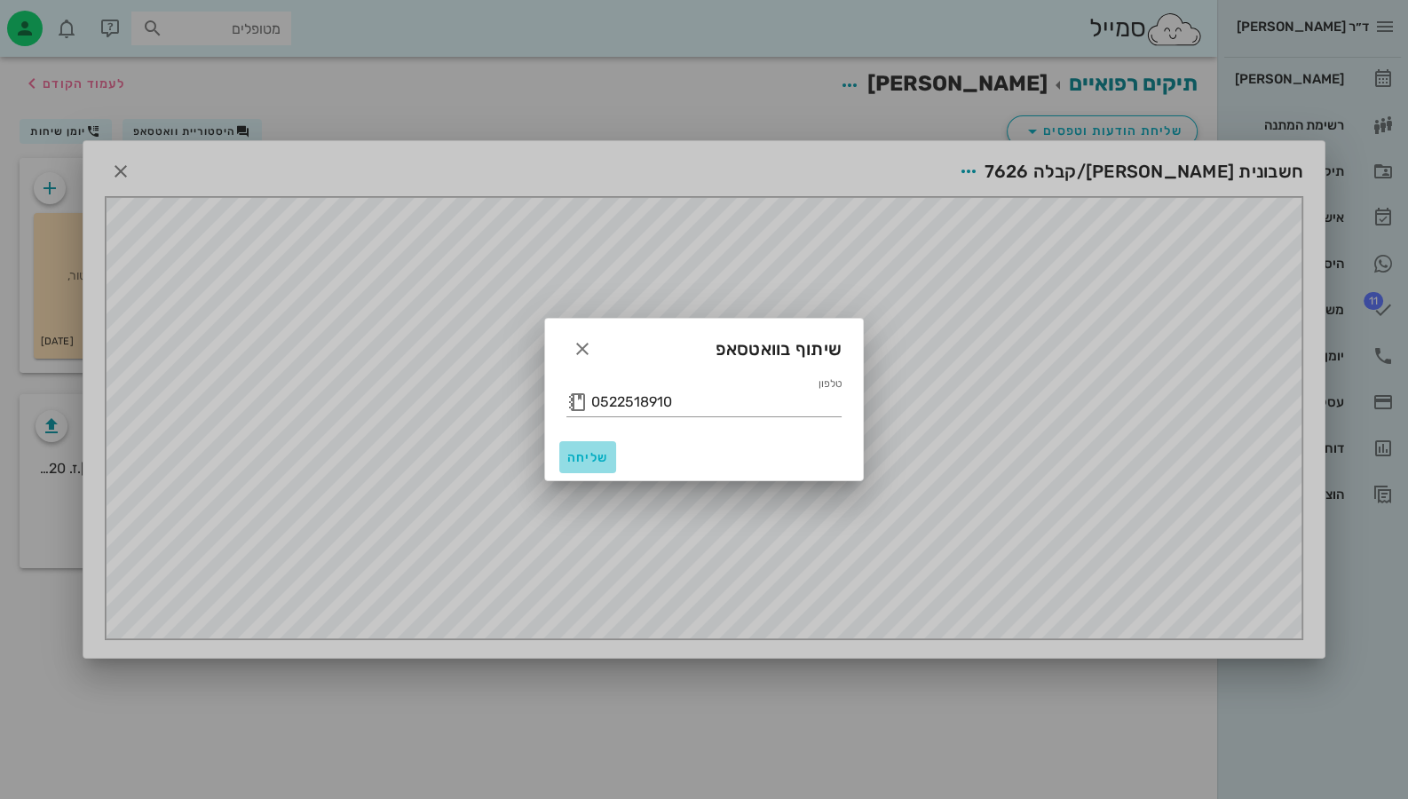
click at [595, 467] on button "שליחה" at bounding box center [587, 457] width 57 height 32
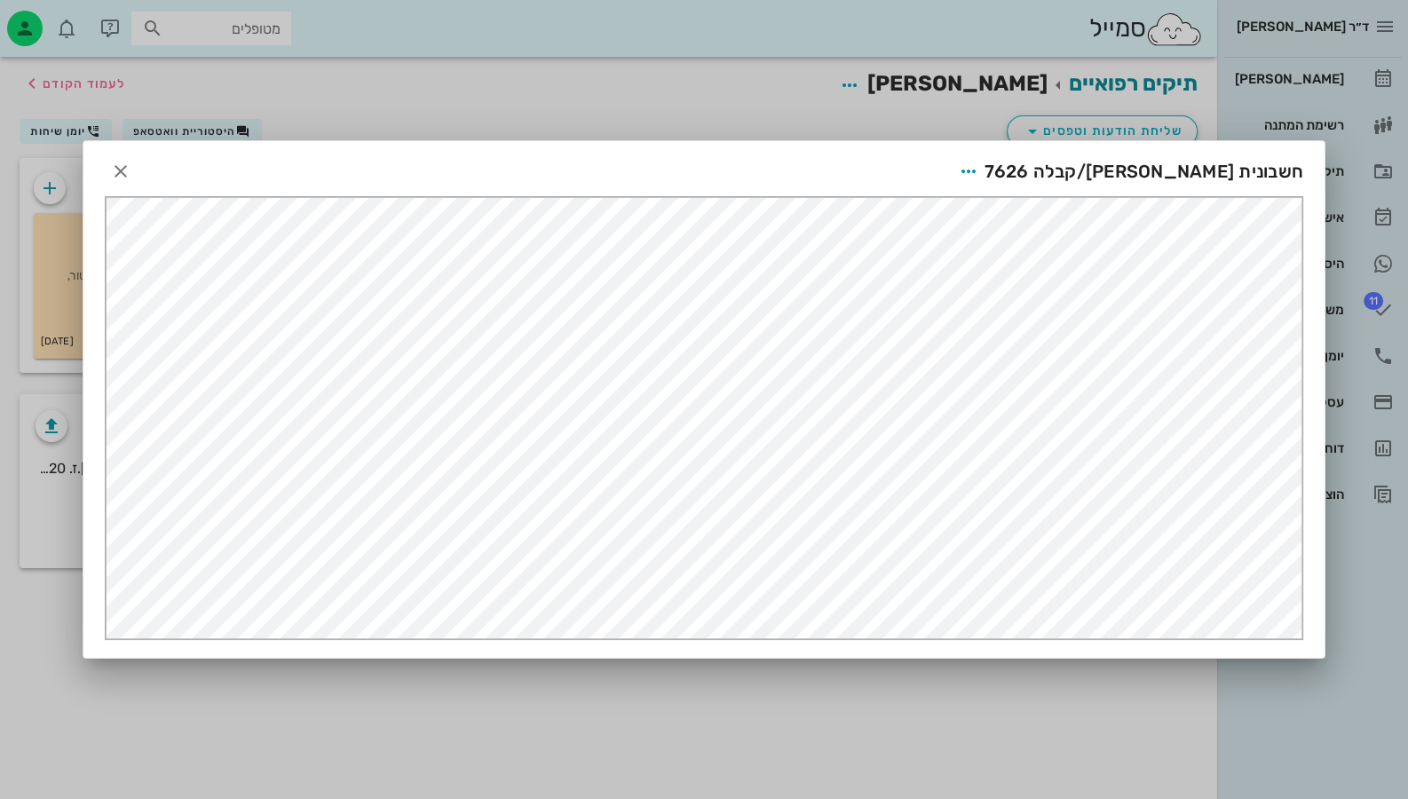
click at [1389, 542] on div at bounding box center [704, 399] width 1408 height 799
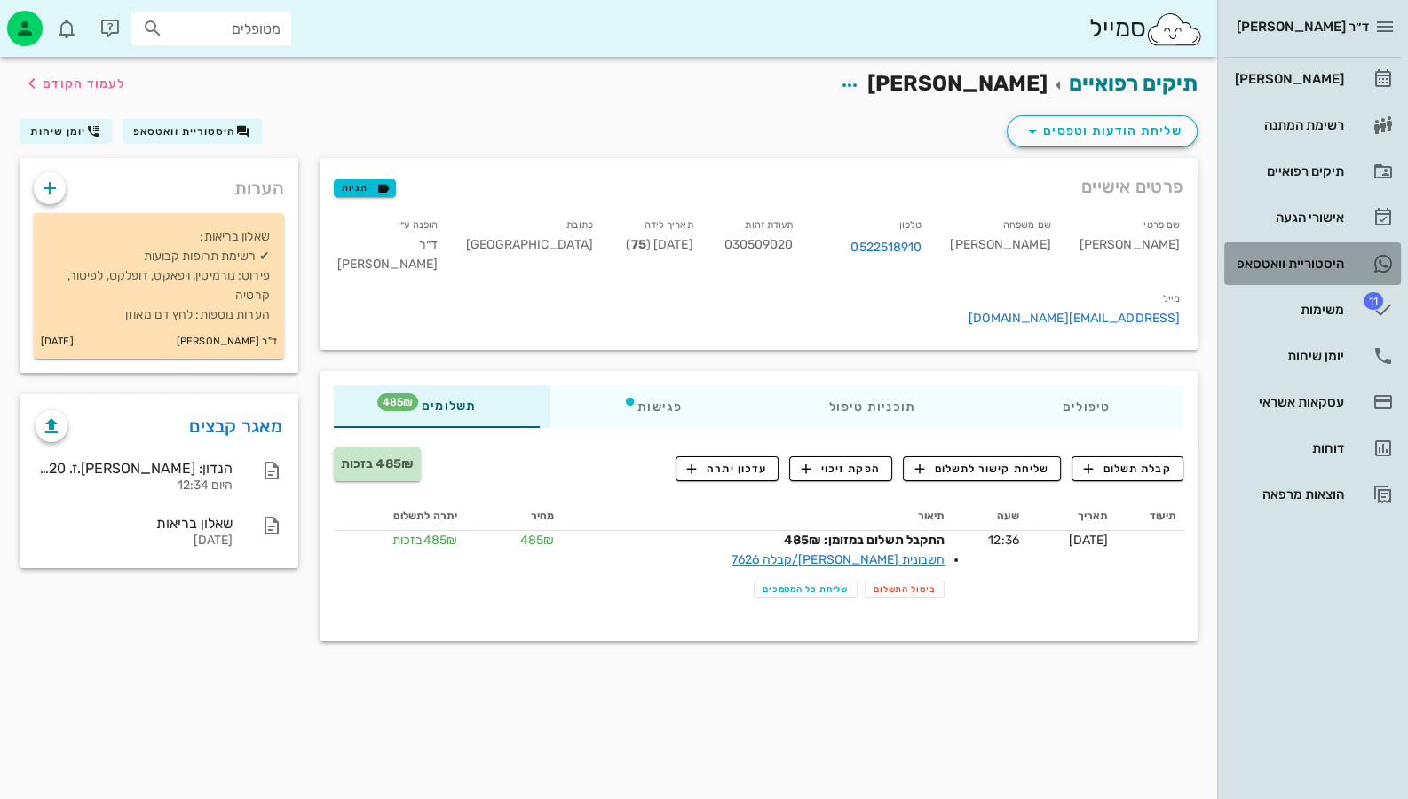
click at [1311, 264] on div "היסטוריית וואטסאפ" at bounding box center [1287, 264] width 113 height 14
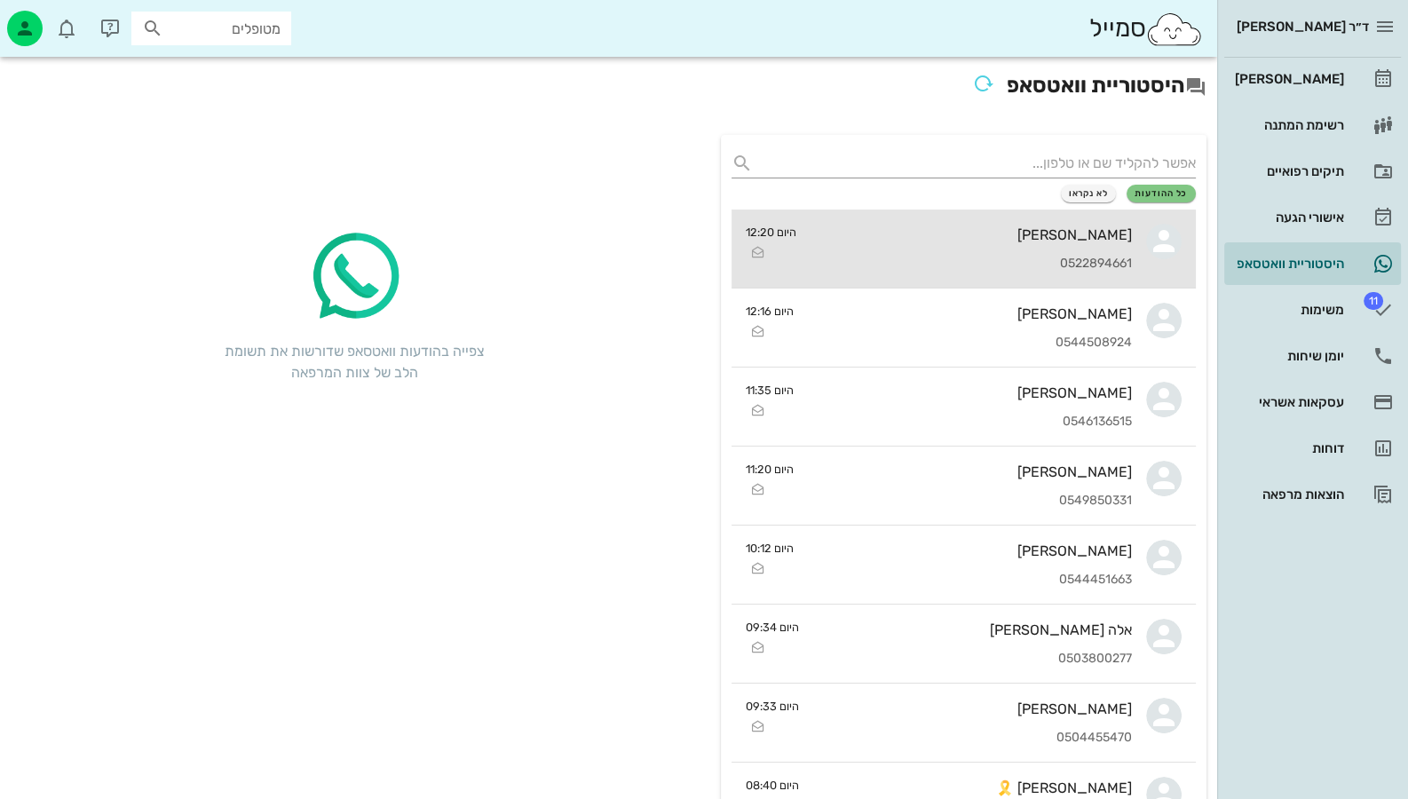
click at [1081, 262] on div "0522894661" at bounding box center [971, 264] width 321 height 15
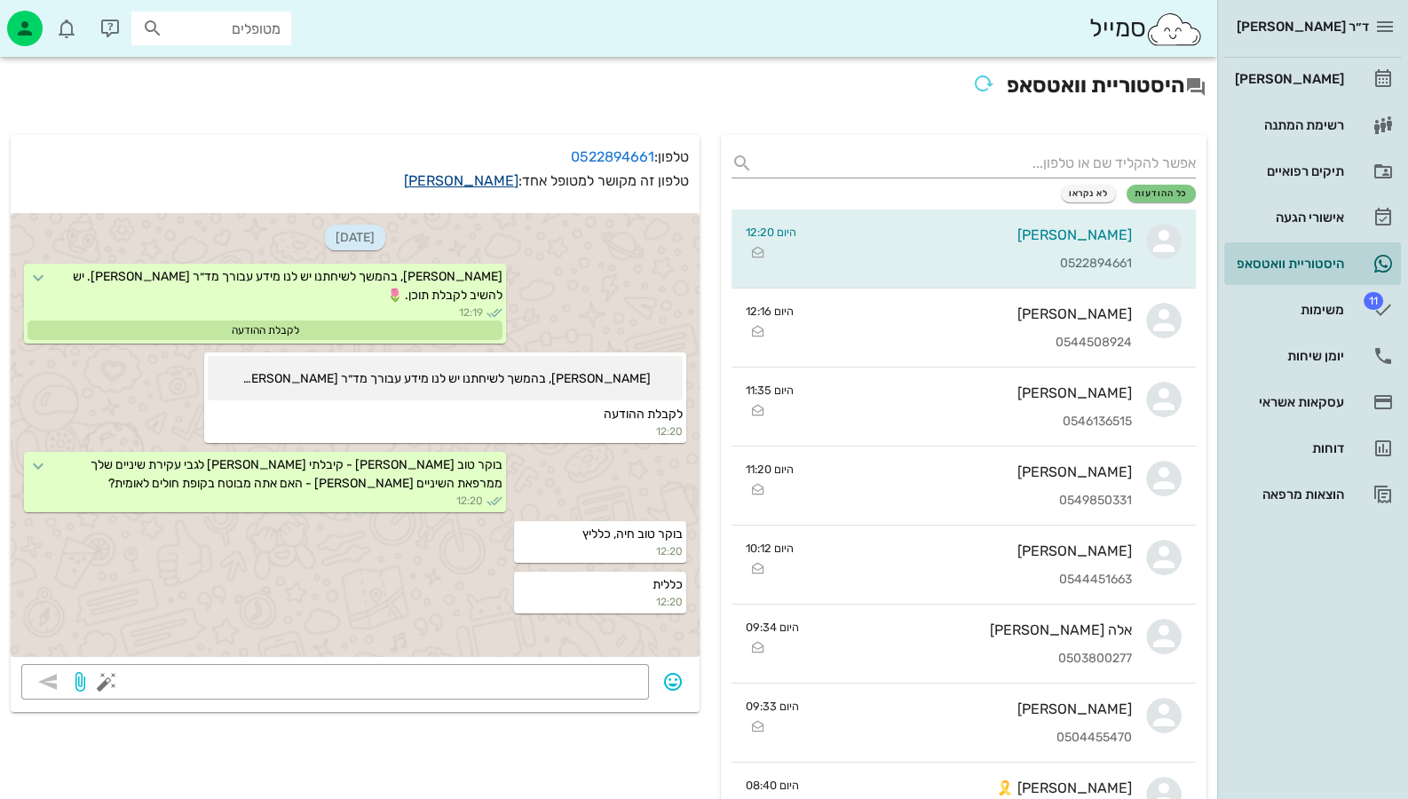
click at [425, 172] on link "[PERSON_NAME]" at bounding box center [461, 180] width 115 height 17
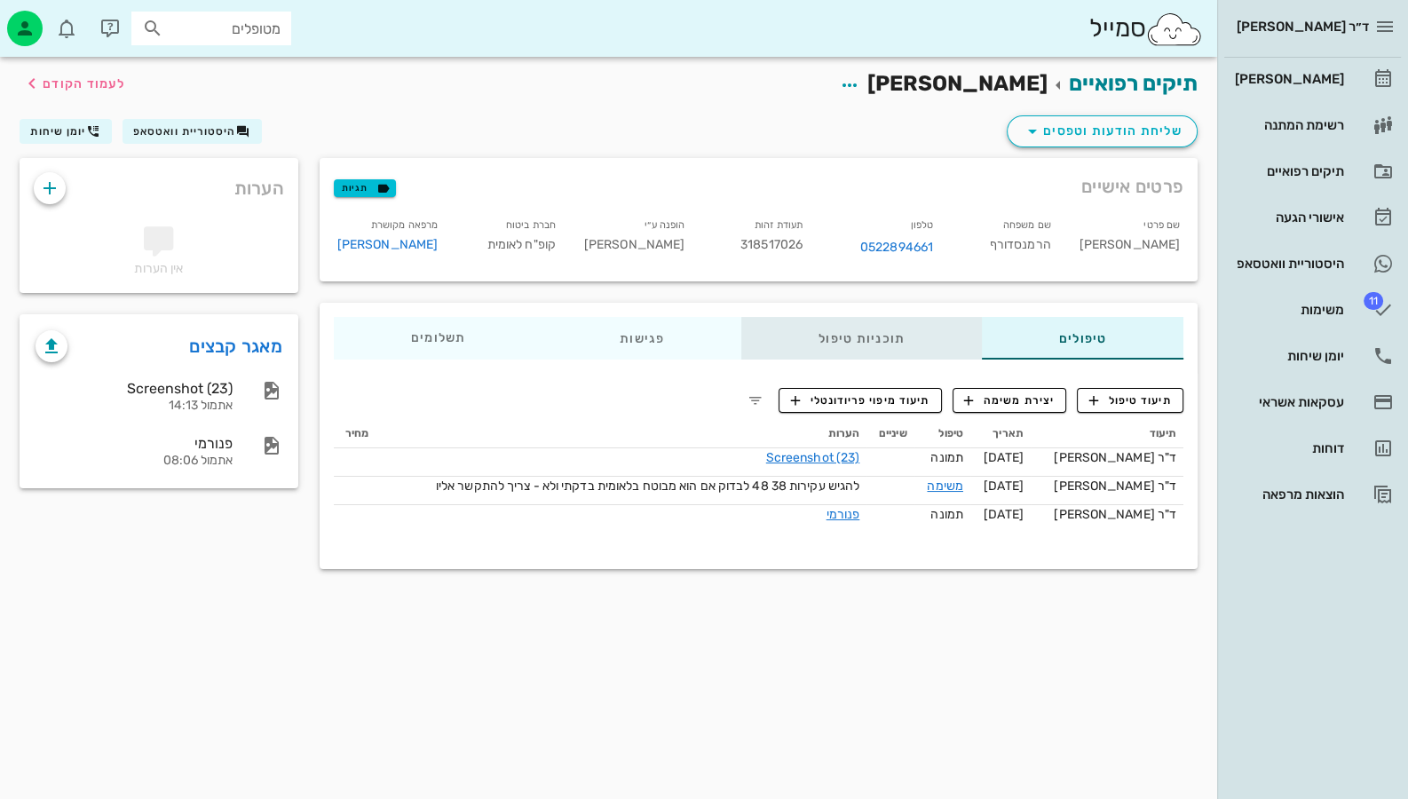
click at [895, 354] on div "תוכניות טיפול" at bounding box center [861, 338] width 241 height 43
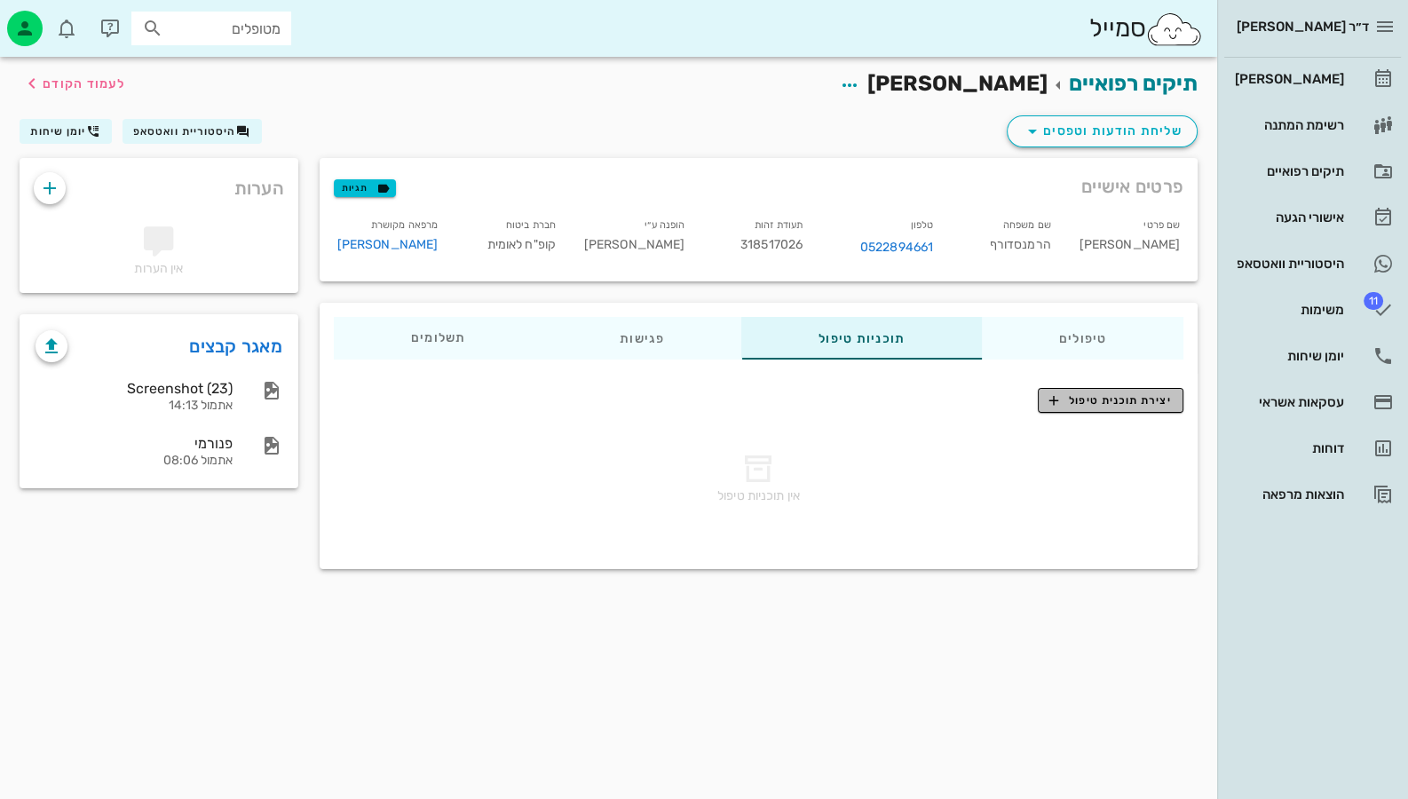
click at [1110, 396] on span "יצירת תוכנית טיפול" at bounding box center [1110, 400] width 122 height 16
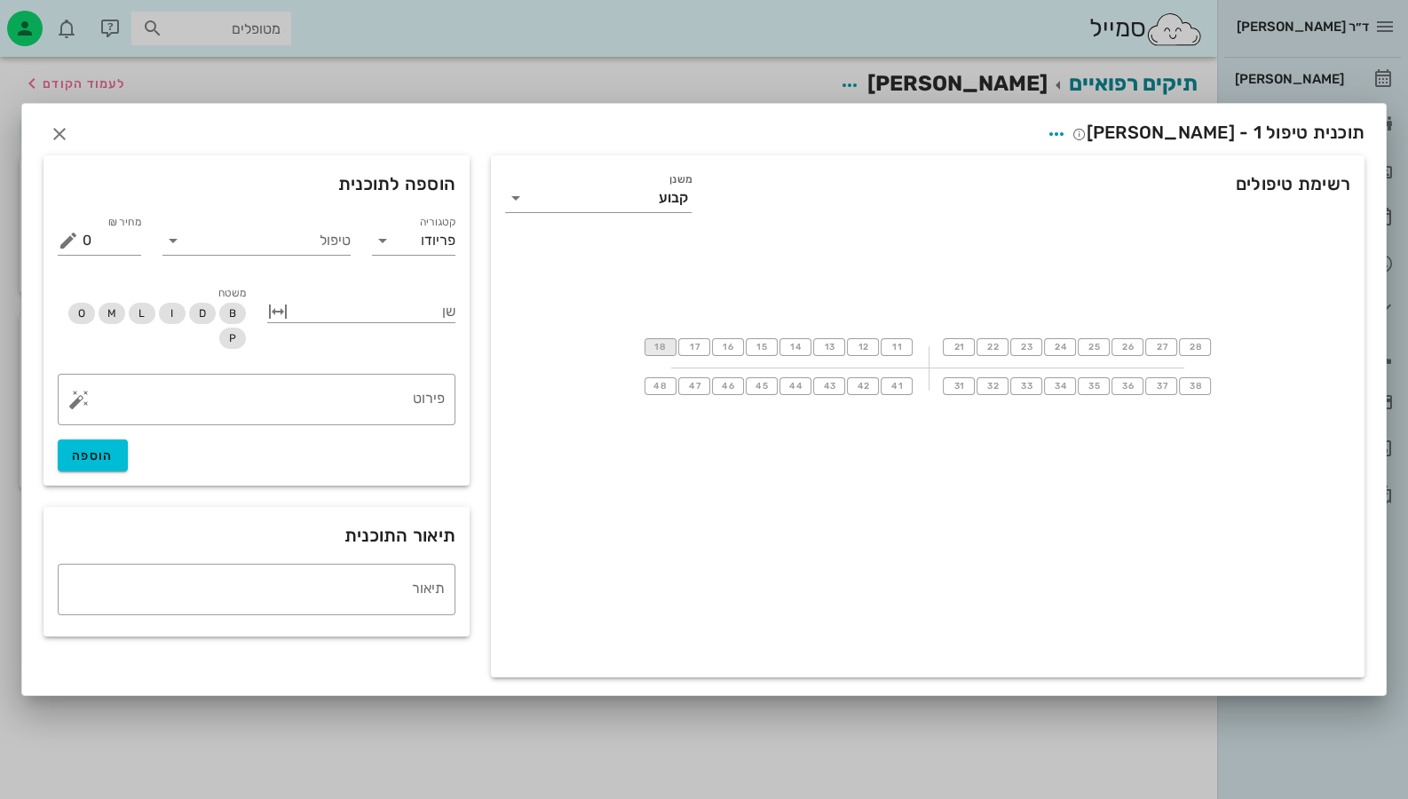
click at [670, 340] on button "18" at bounding box center [661, 347] width 32 height 18
click at [244, 236] on input "טיפול" at bounding box center [268, 240] width 163 height 28
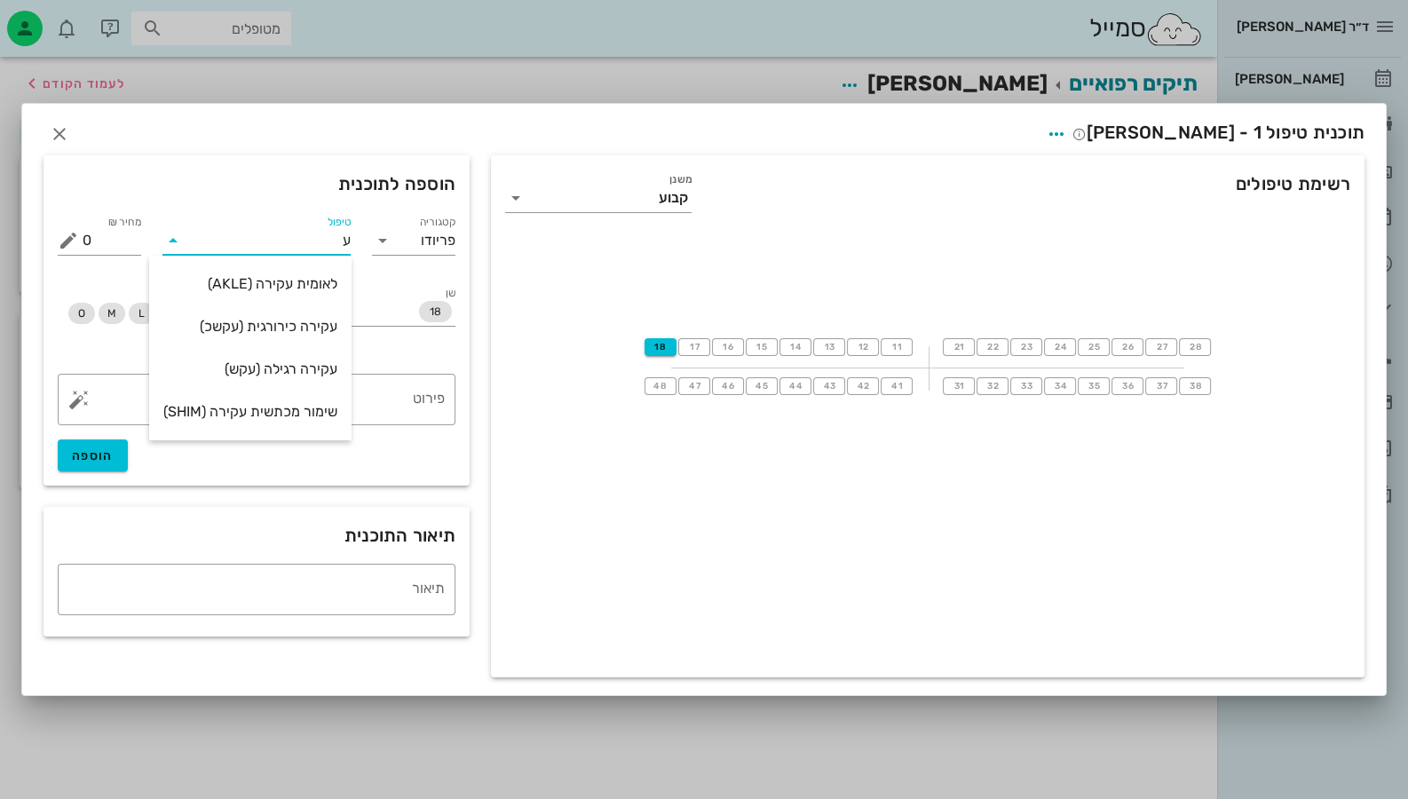
type input "עק"
click at [291, 369] on div "עקירה רגילה (עקש)" at bounding box center [250, 368] width 174 height 17
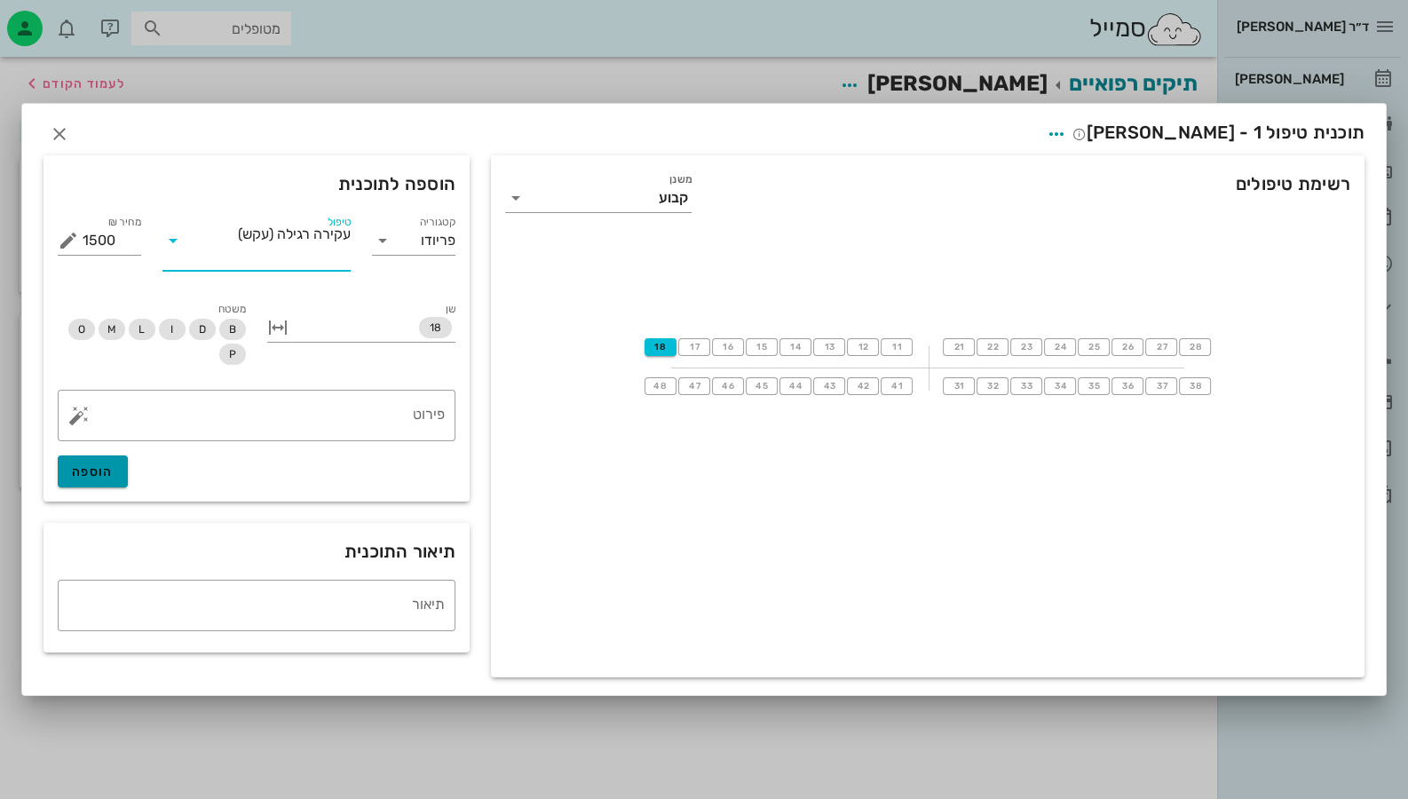
click at [102, 471] on span "הוספה" at bounding box center [93, 471] width 42 height 15
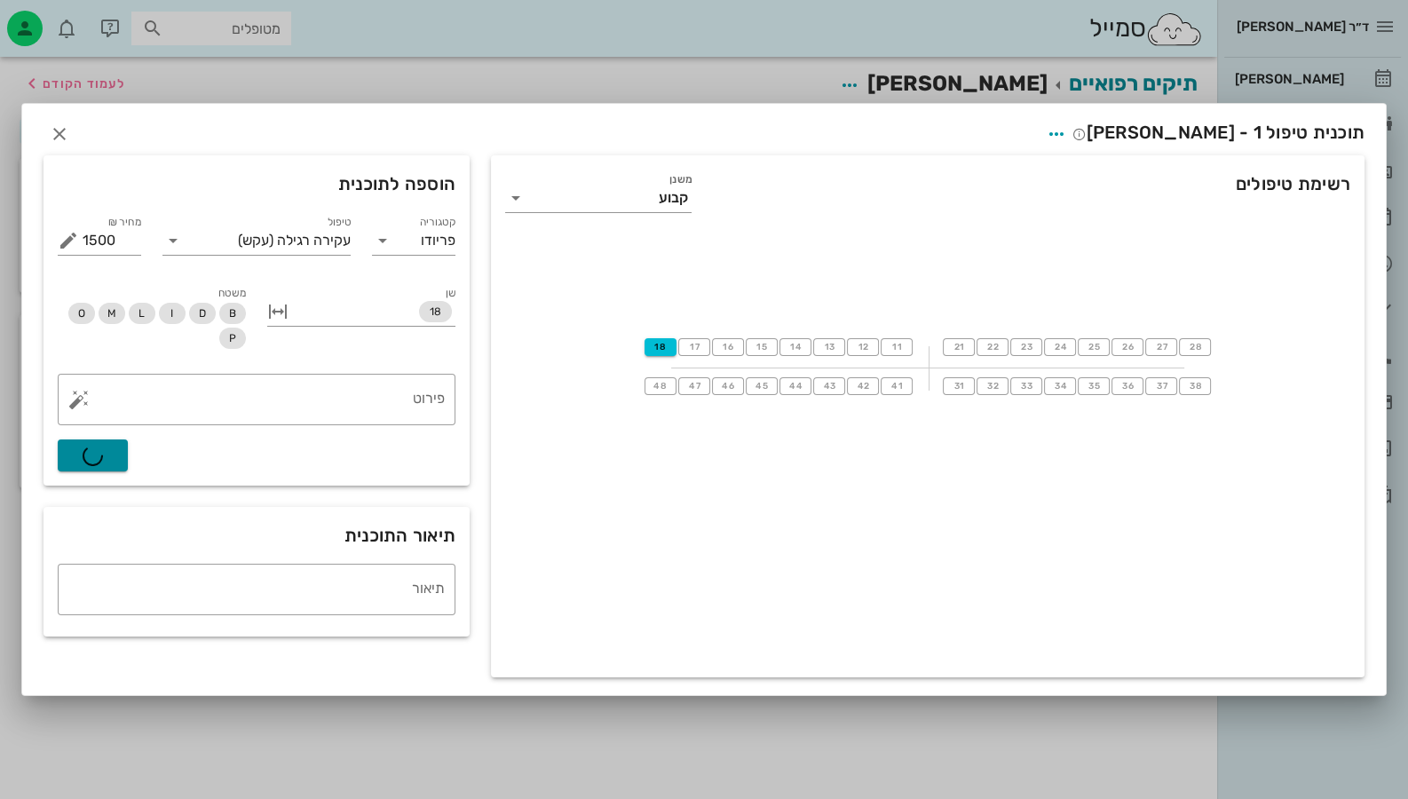
type input "0"
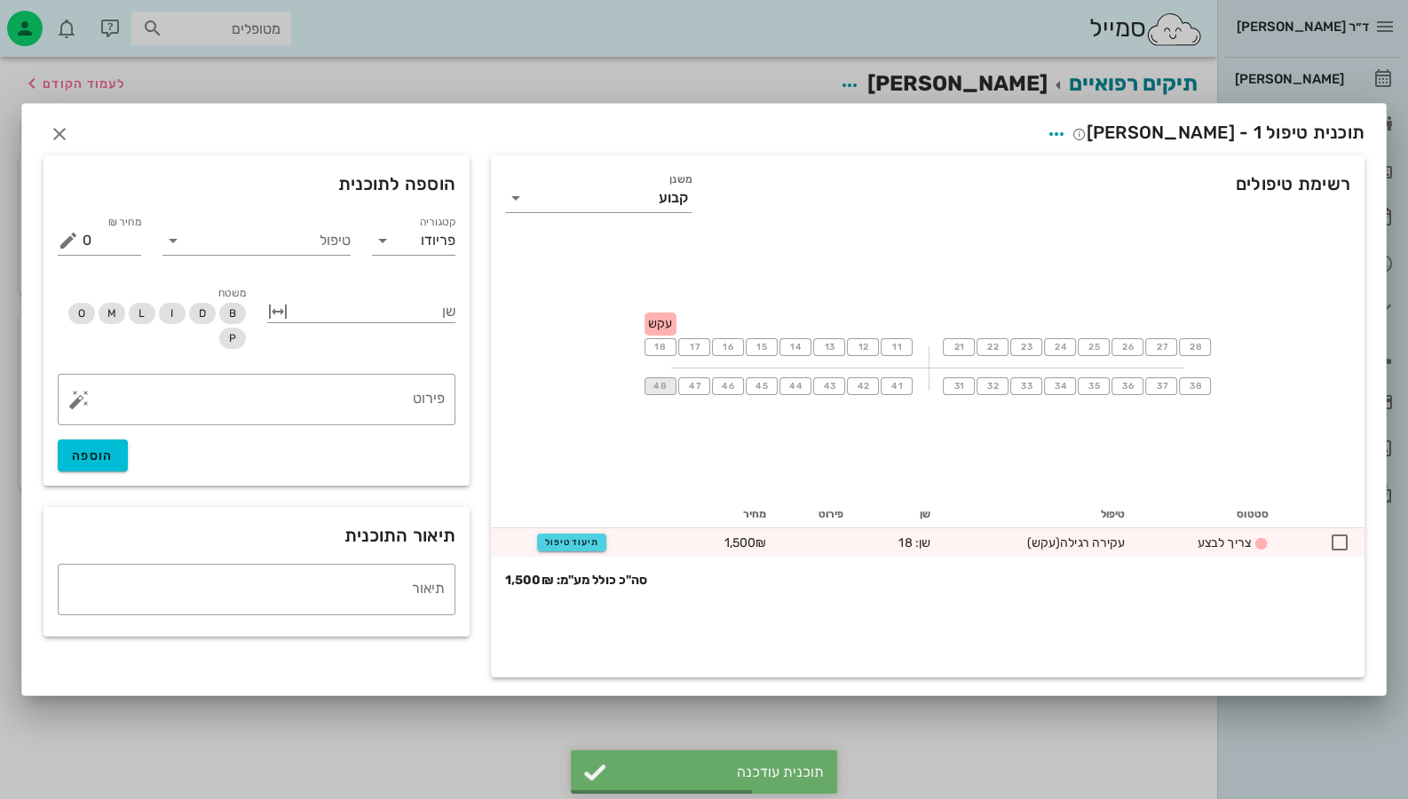
click at [660, 384] on span "48" at bounding box center [660, 386] width 15 height 11
click at [303, 249] on input "טיפול" at bounding box center [268, 240] width 163 height 28
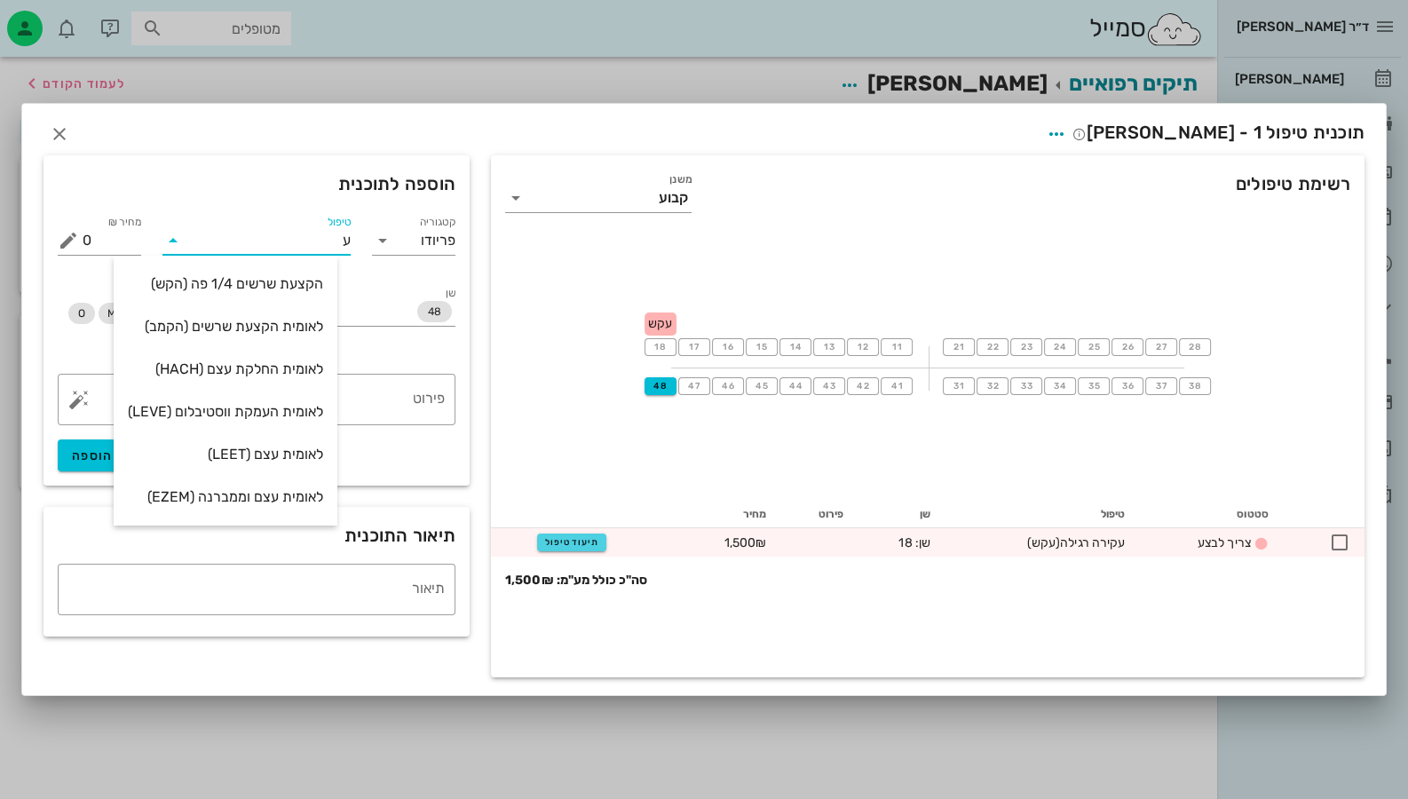
type input "עק"
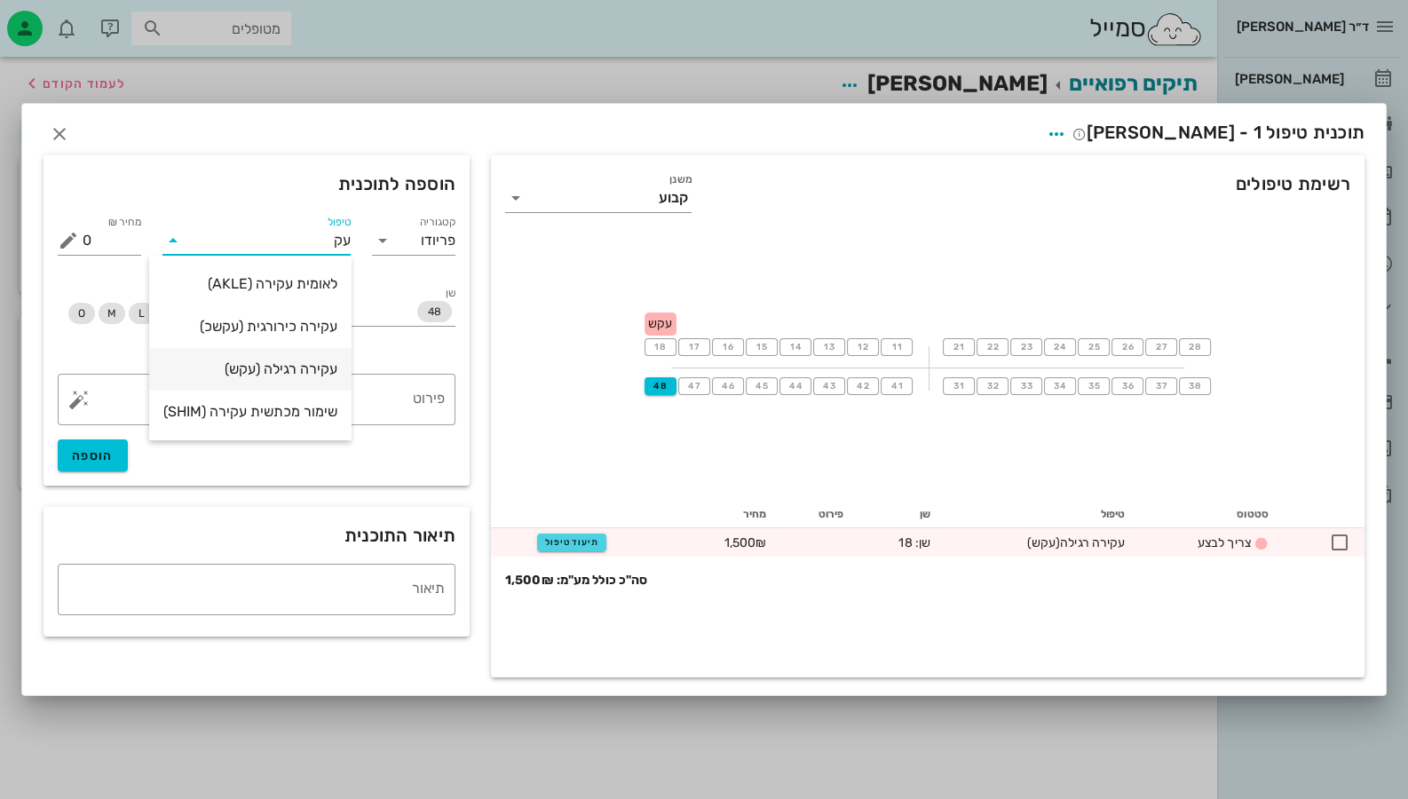
click at [305, 382] on div "עקירה רגילה (עקש)" at bounding box center [250, 369] width 174 height 38
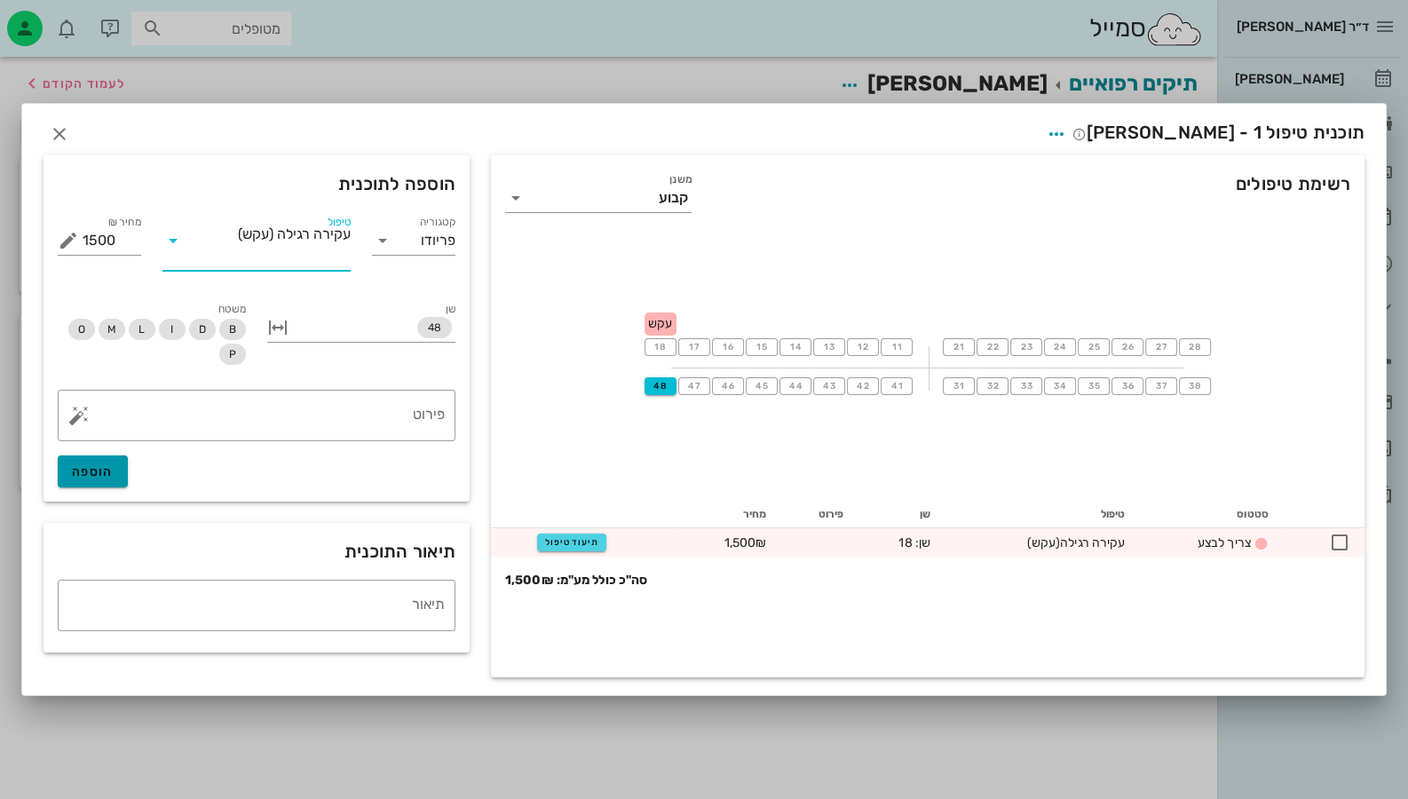
click at [60, 475] on button "הוספה" at bounding box center [93, 471] width 70 height 32
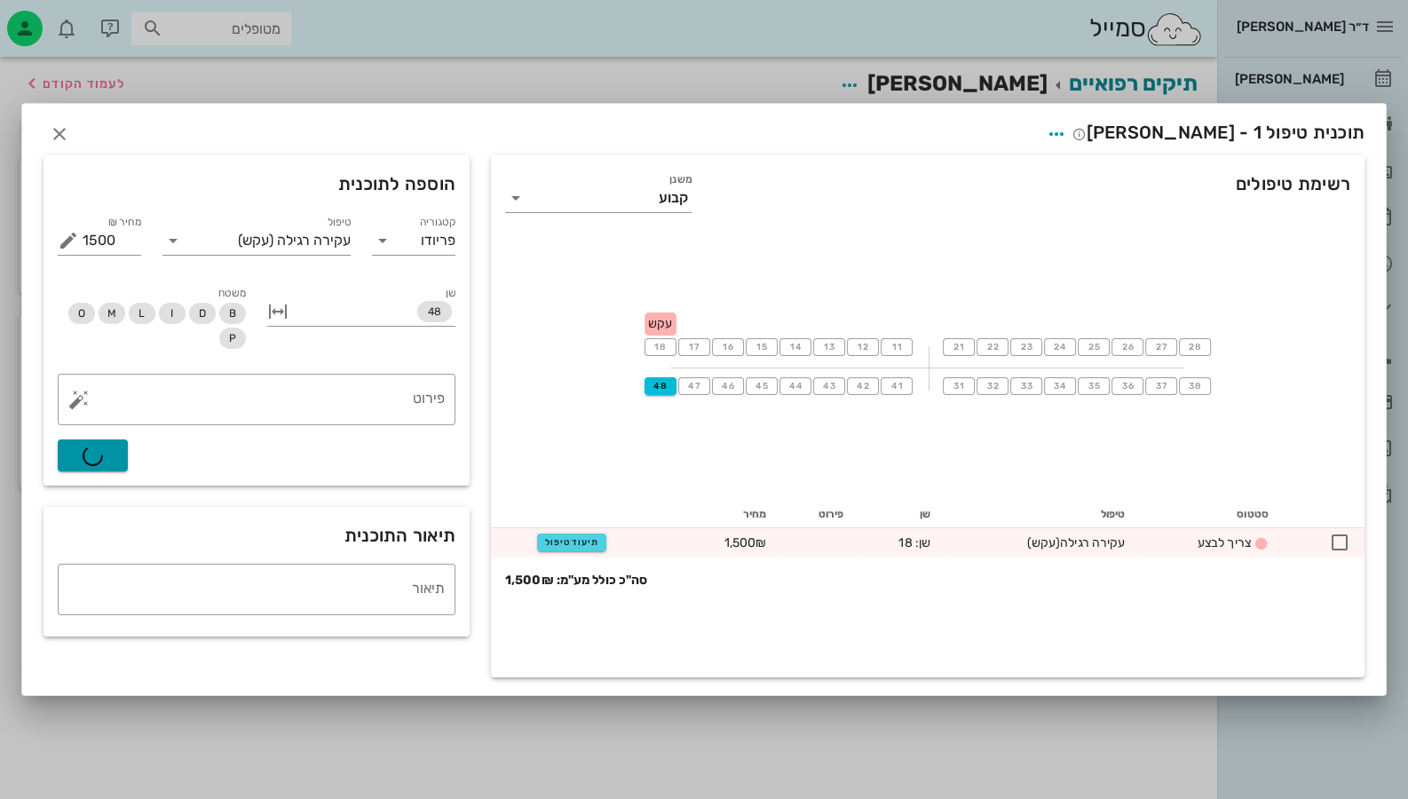
type input "0"
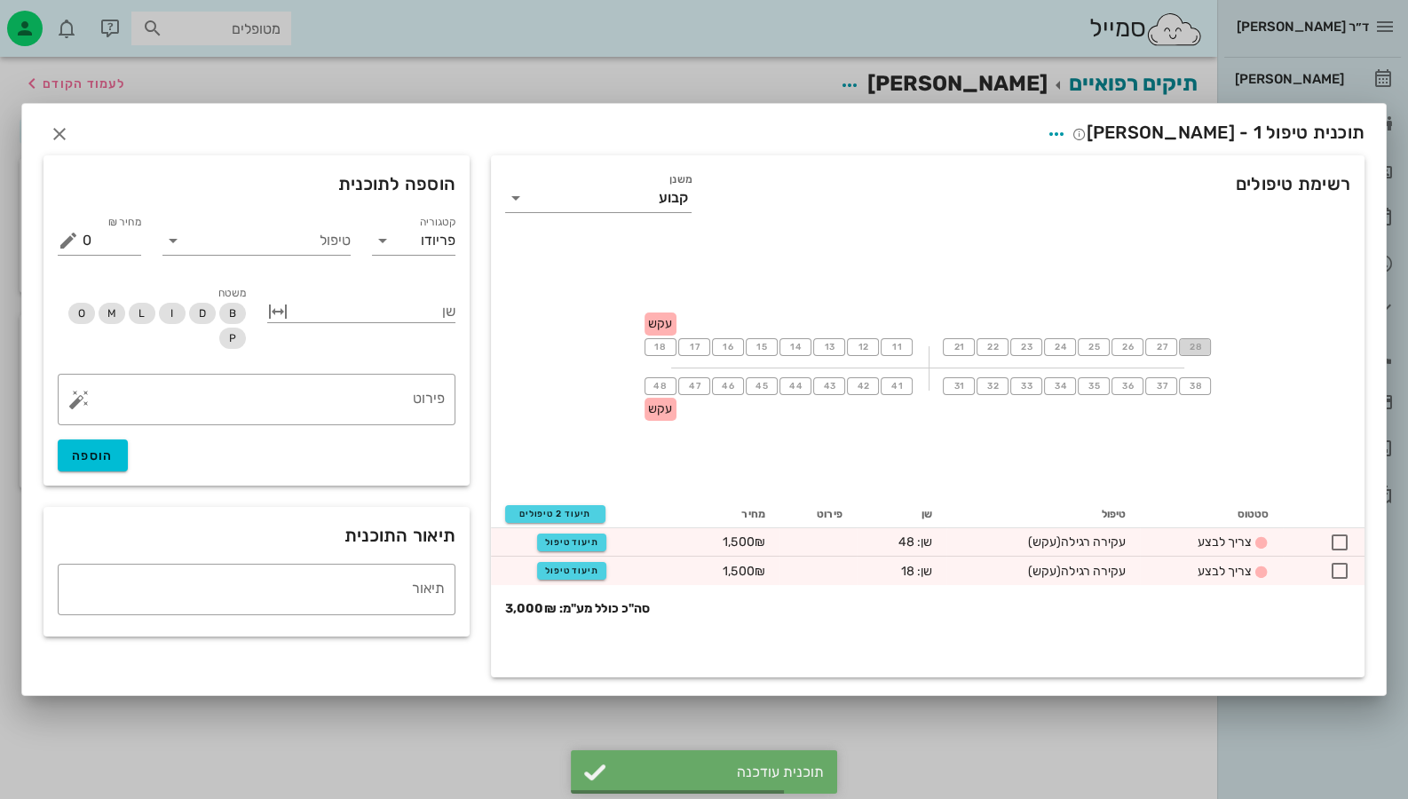
drag, startPoint x: 1188, startPoint y: 349, endPoint x: 1141, endPoint y: 353, distance: 47.3
click at [1188, 352] on span "28" at bounding box center [1195, 347] width 14 height 11
click at [286, 242] on input "טיפול" at bounding box center [268, 240] width 163 height 28
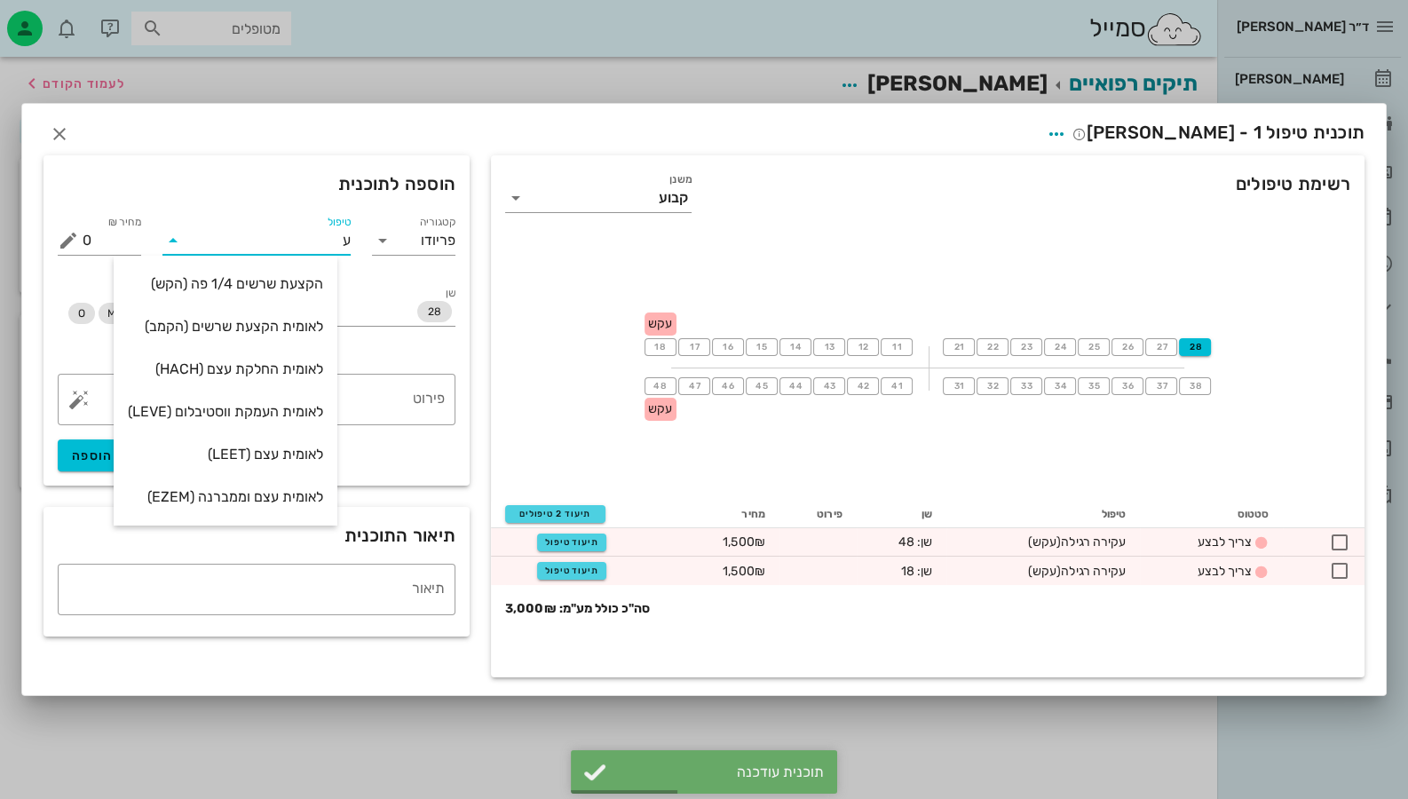
type input "עק"
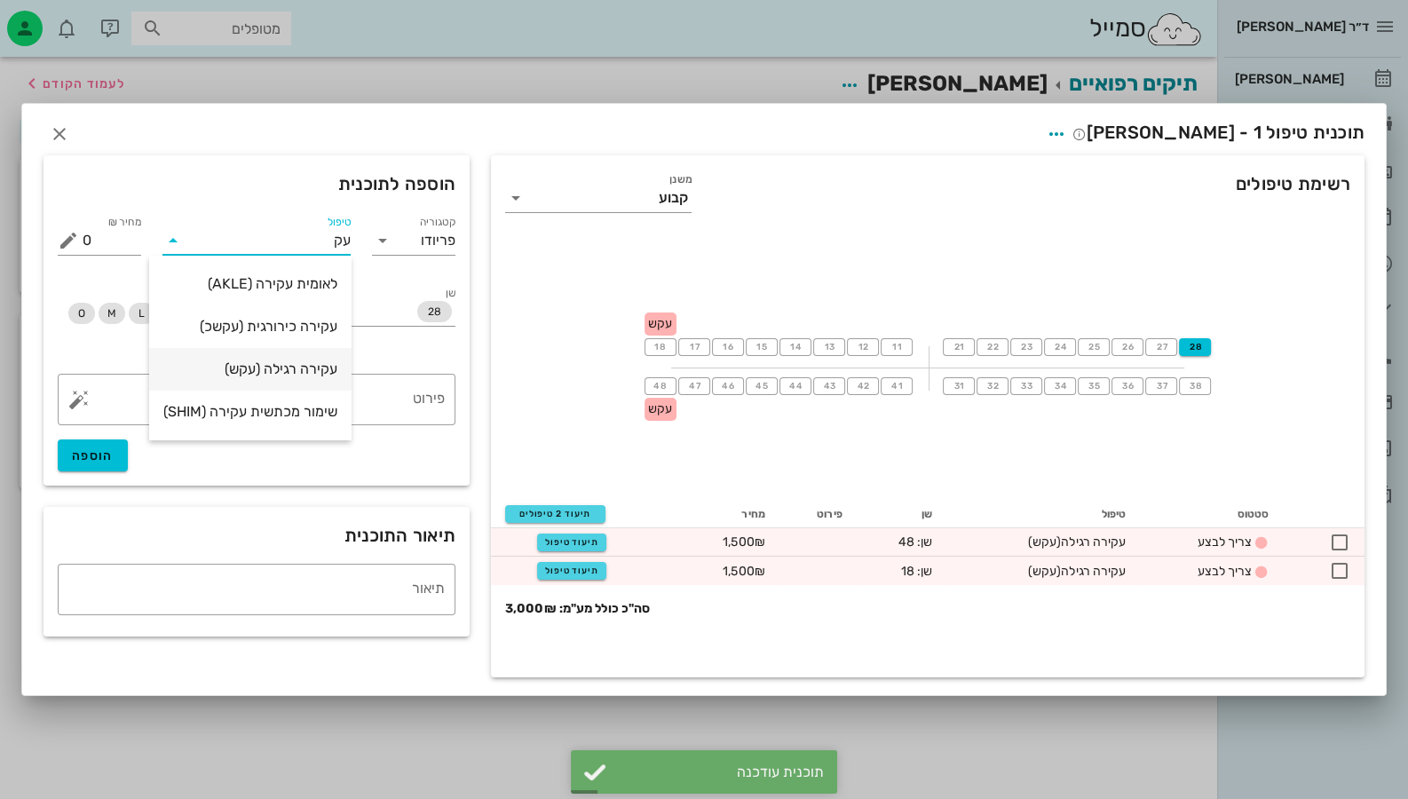
click at [314, 360] on div "עקירה רגילה (עקש)" at bounding box center [250, 368] width 174 height 17
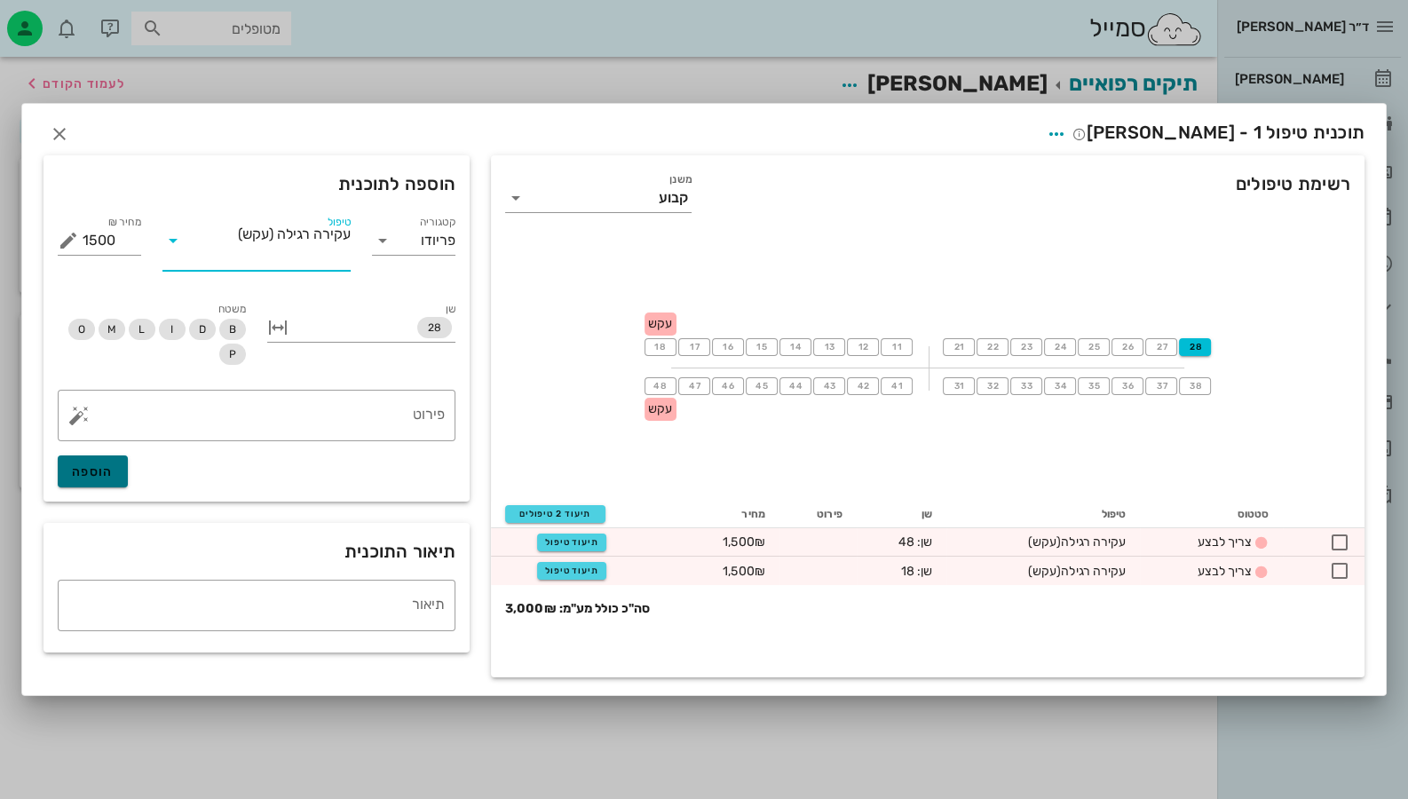
click at [89, 468] on span "הוספה" at bounding box center [93, 471] width 42 height 15
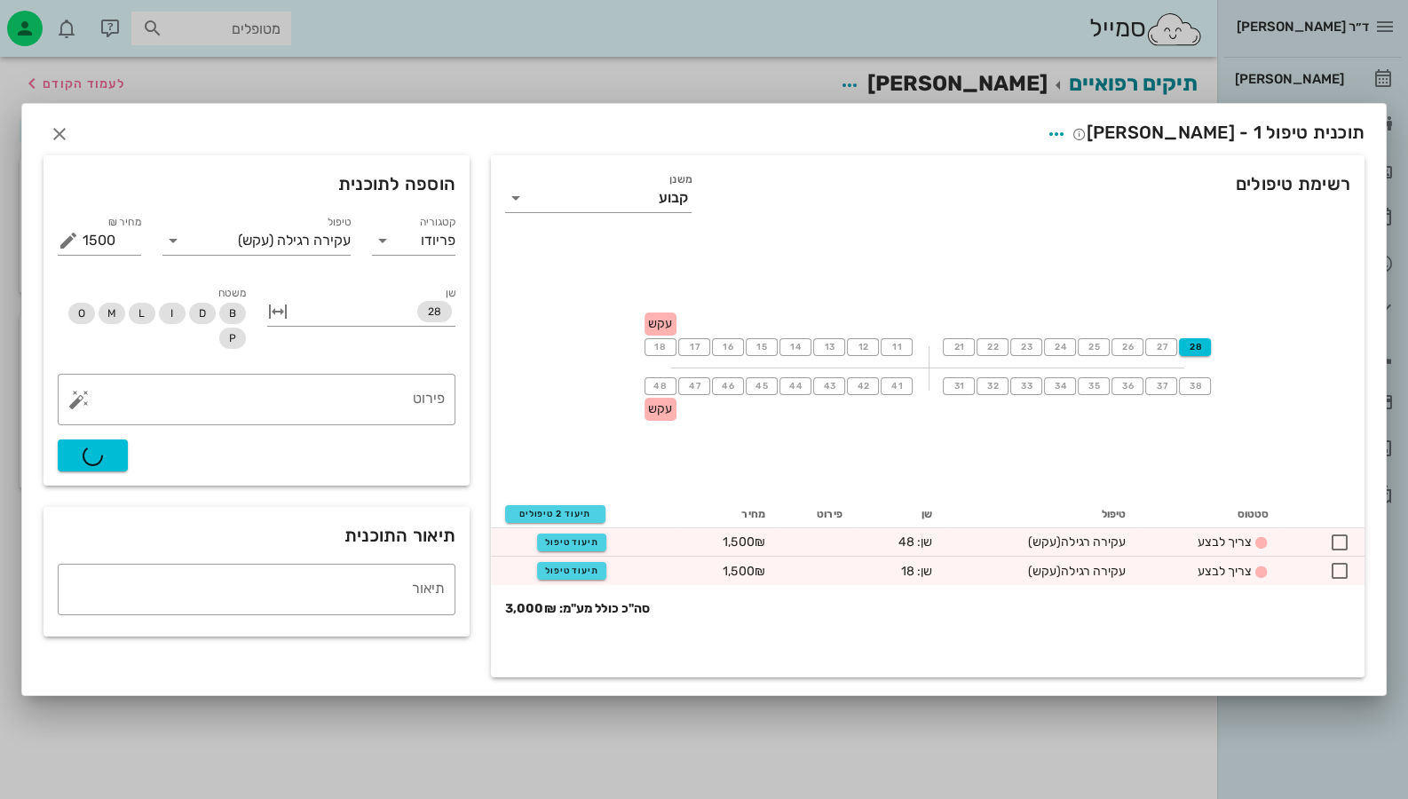
type input "0"
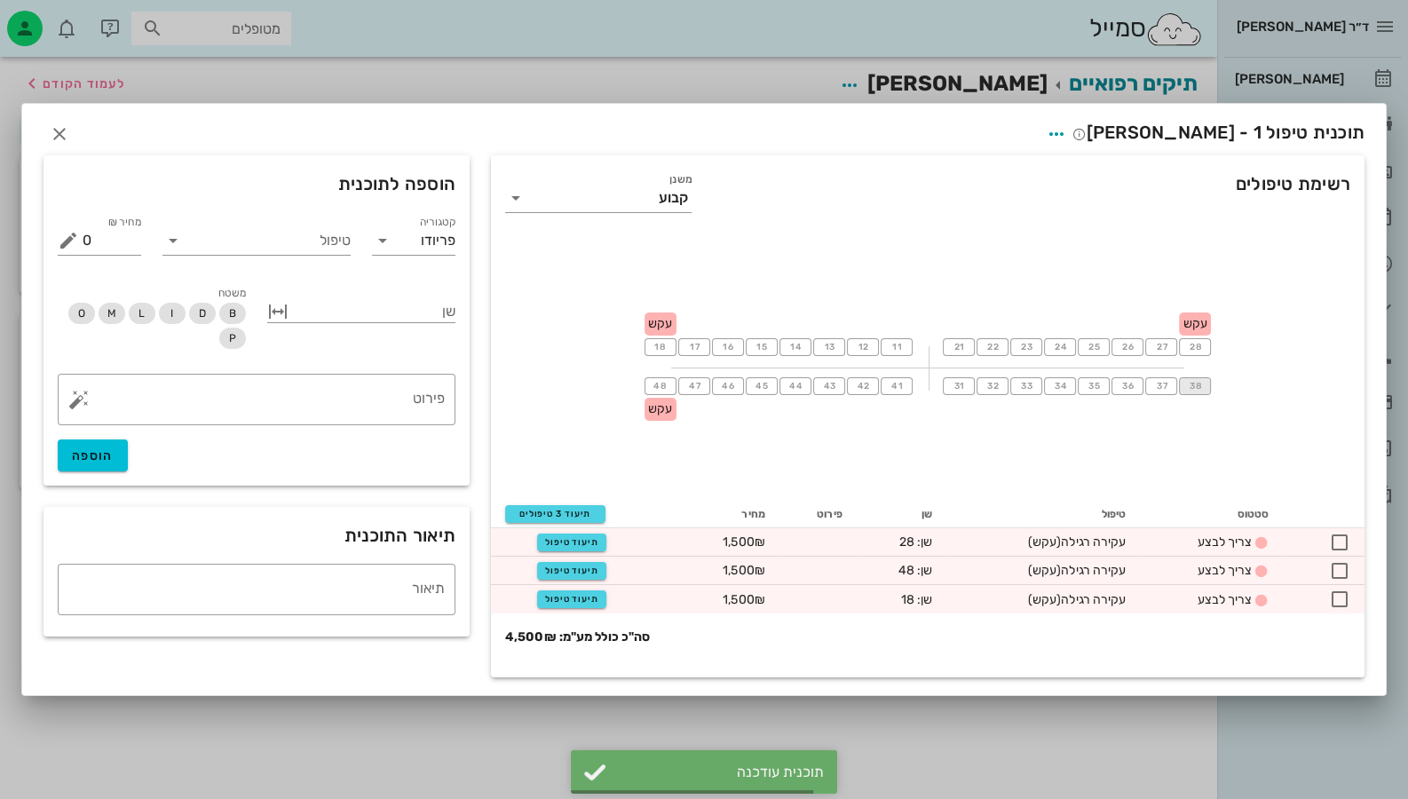
click at [1195, 391] on span "38" at bounding box center [1195, 386] width 14 height 11
click at [306, 235] on input "טיפול" at bounding box center [268, 240] width 163 height 28
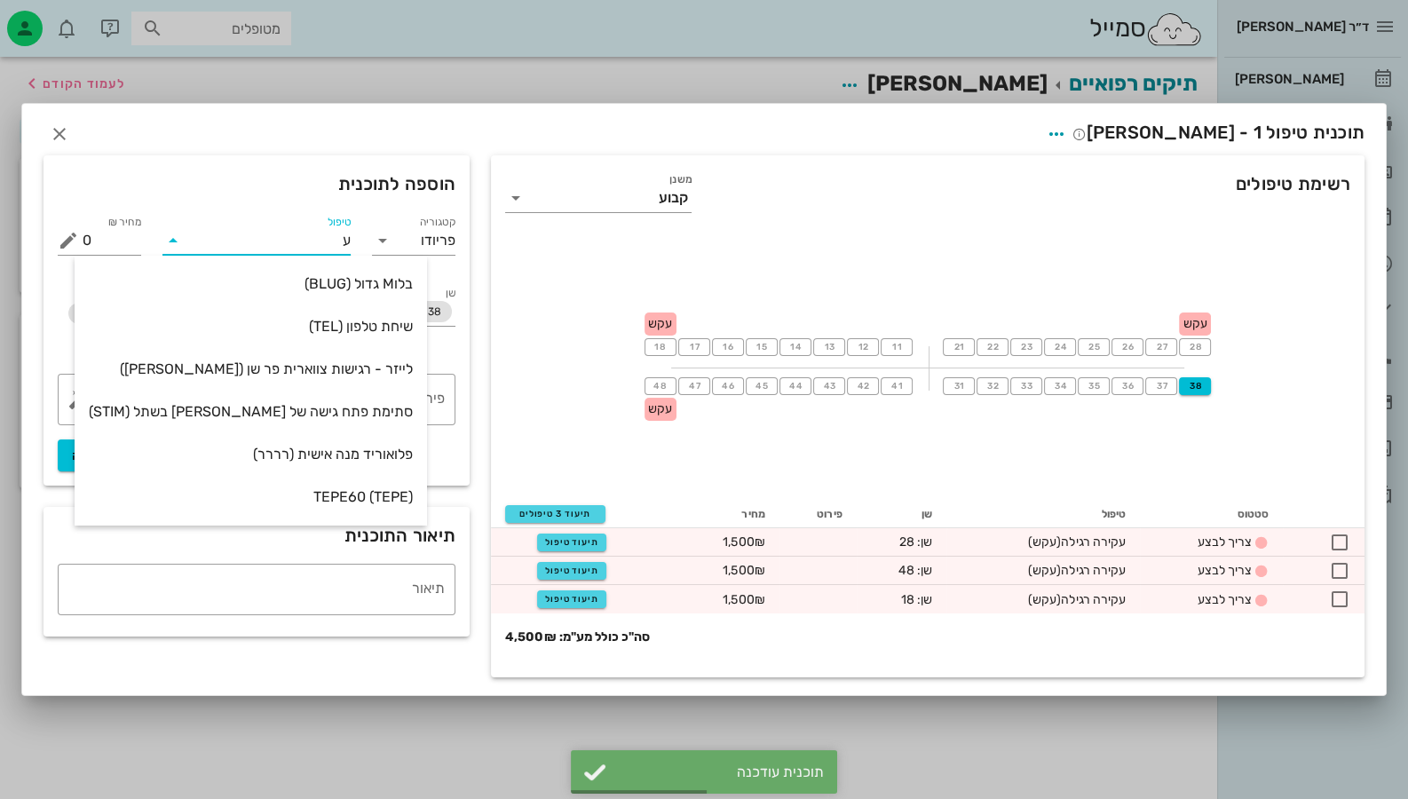
type input "עק"
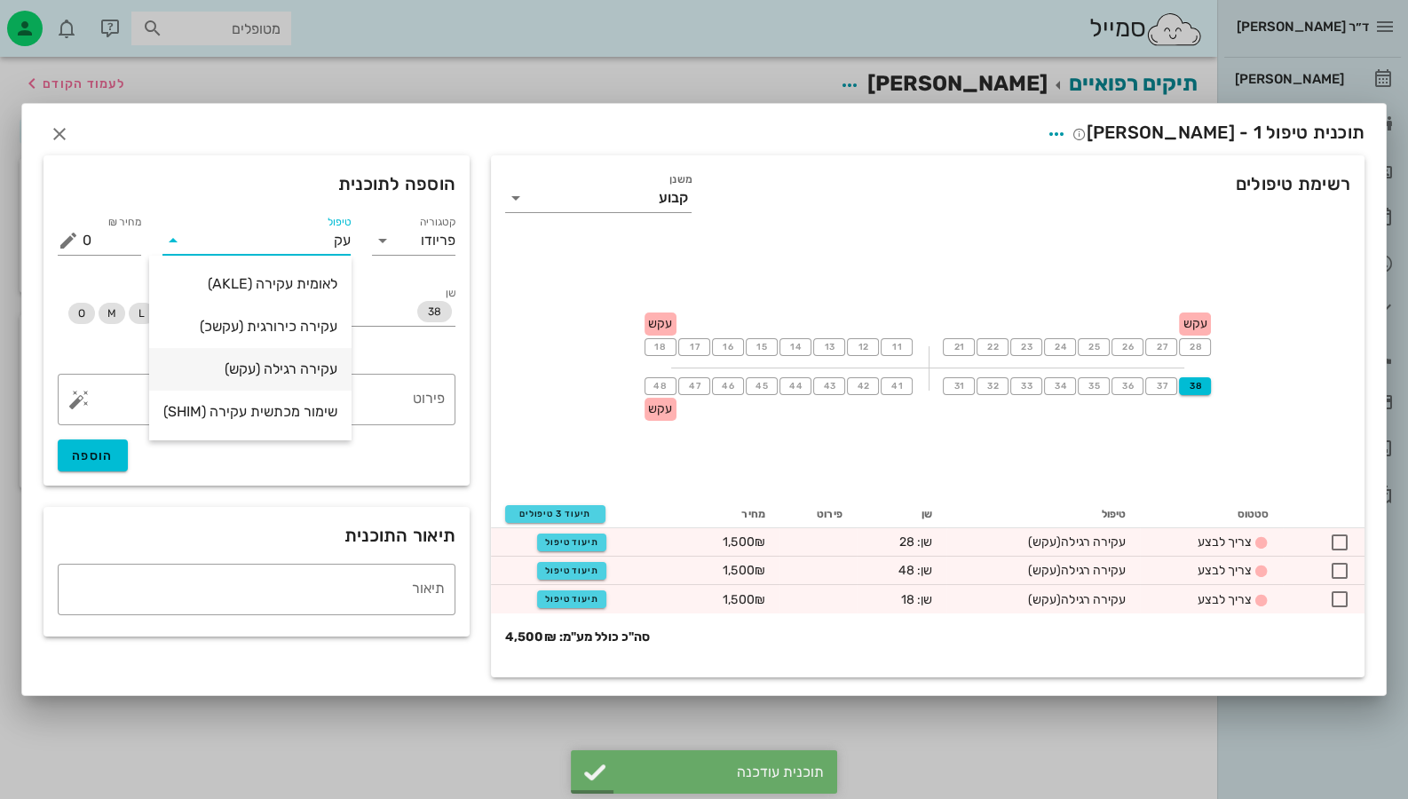
click at [308, 372] on div "עקירה רגילה (עקש)" at bounding box center [250, 368] width 174 height 17
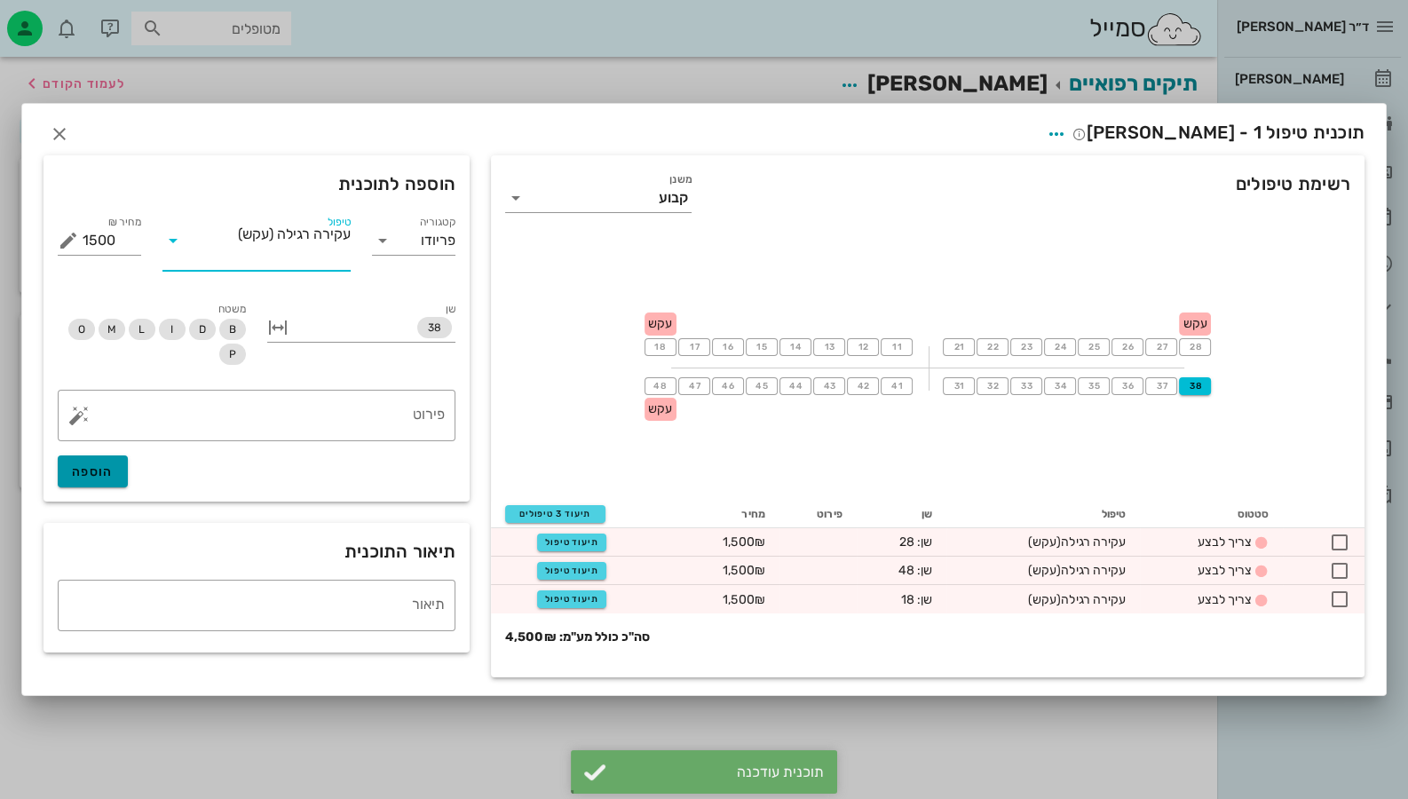
click at [84, 478] on span "הוספה" at bounding box center [93, 471] width 42 height 15
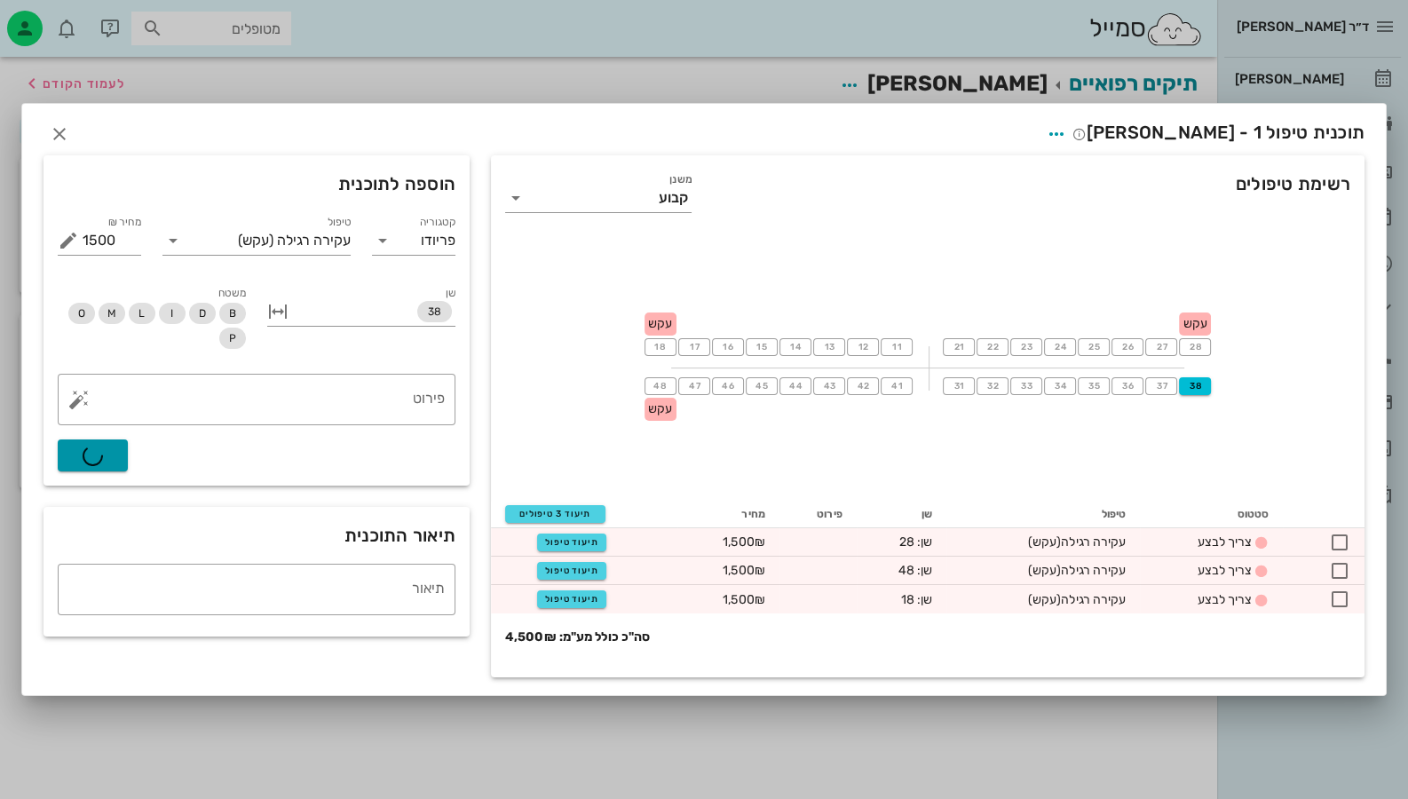
type input "0"
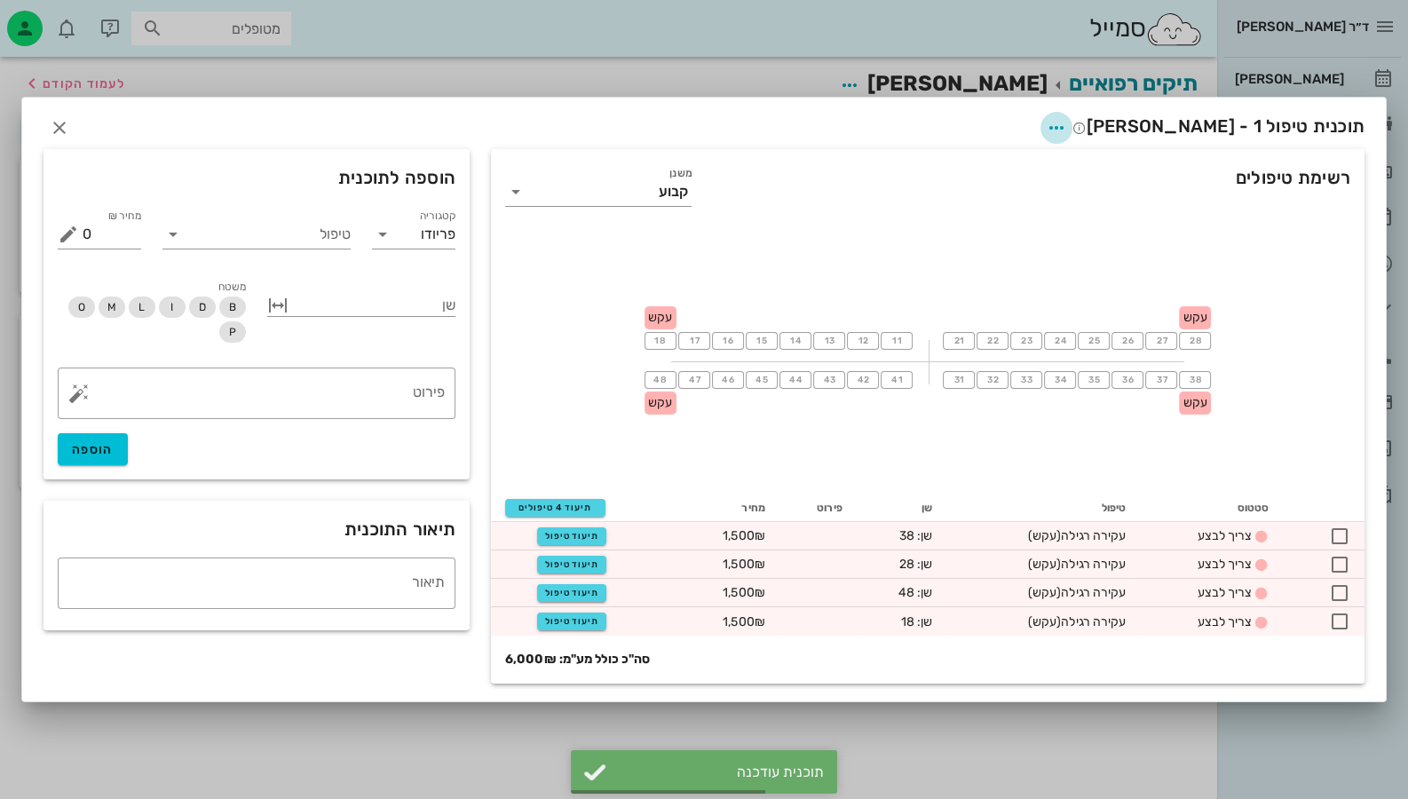
click at [1072, 126] on span "button" at bounding box center [1056, 127] width 32 height 21
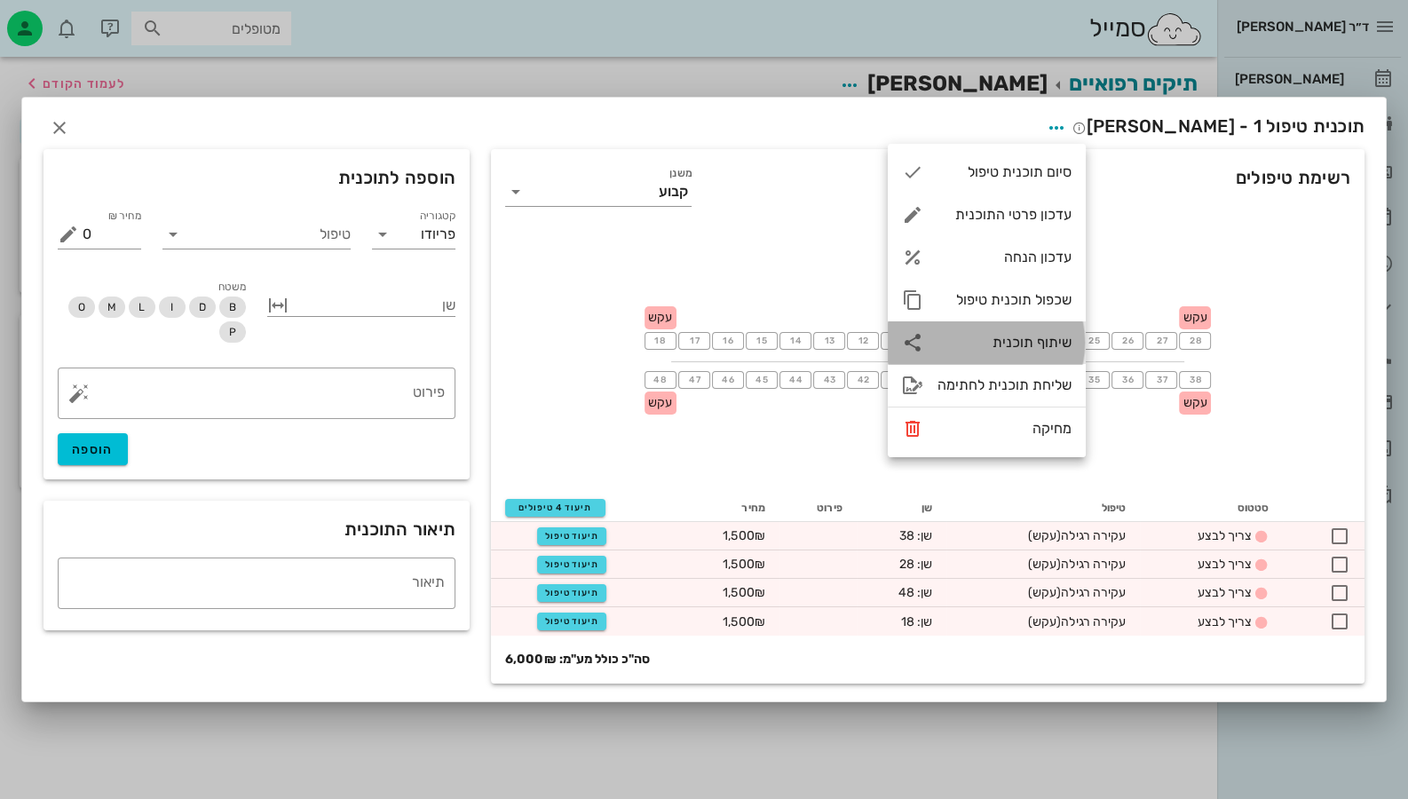
click at [1038, 355] on div "שיתוף תוכנית" at bounding box center [987, 342] width 198 height 43
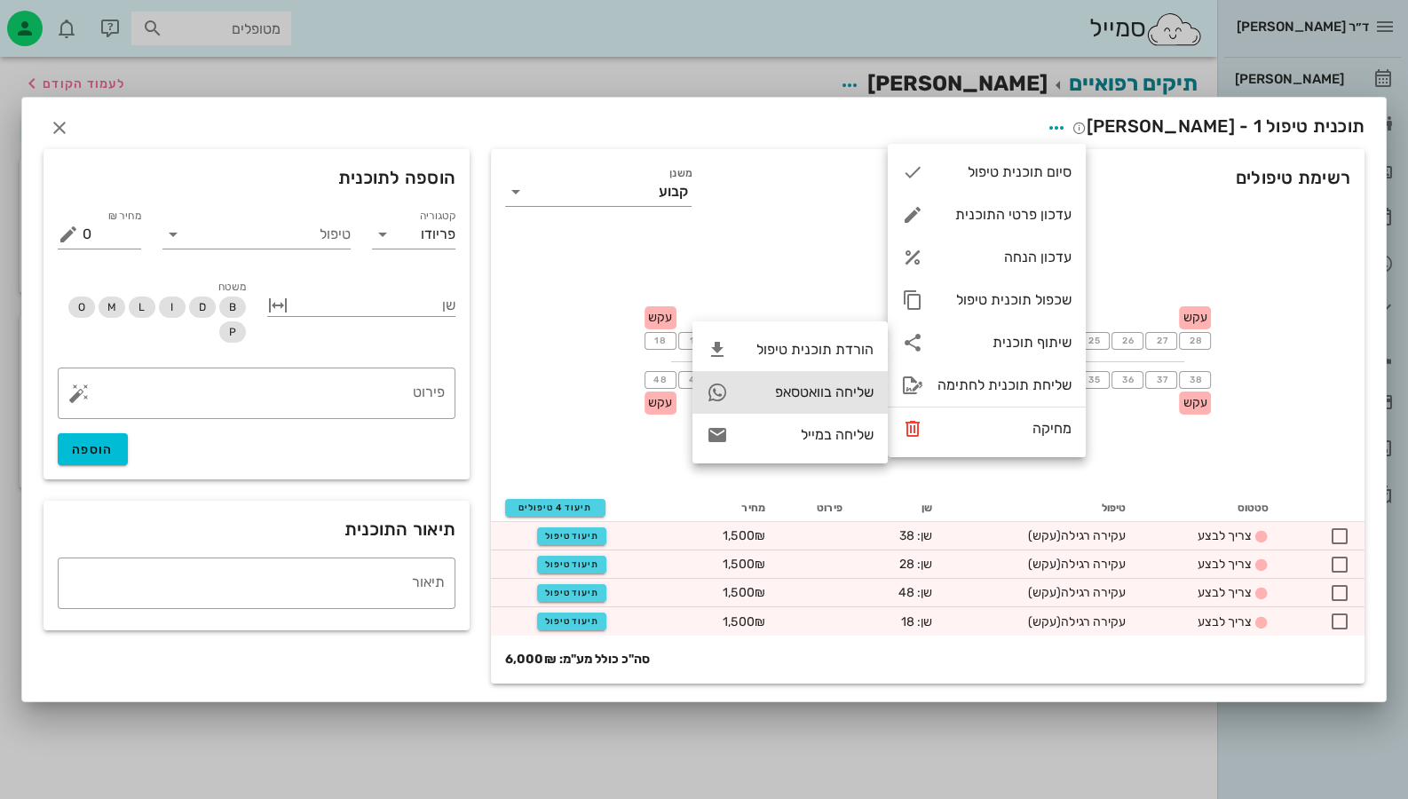
click at [835, 401] on div "שליחה בוואטסאפ" at bounding box center [789, 392] width 195 height 43
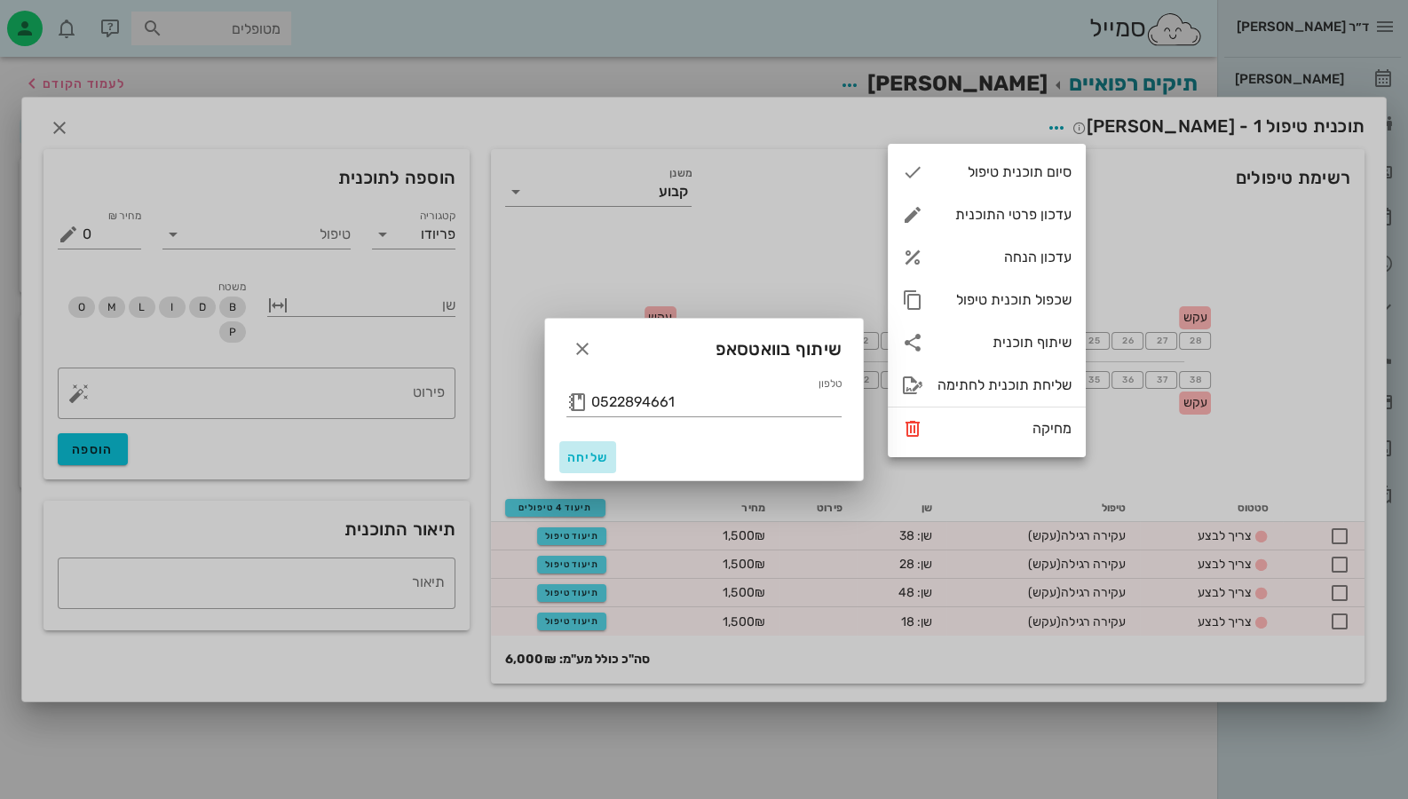
click at [582, 463] on span "שליחה" at bounding box center [587, 457] width 43 height 15
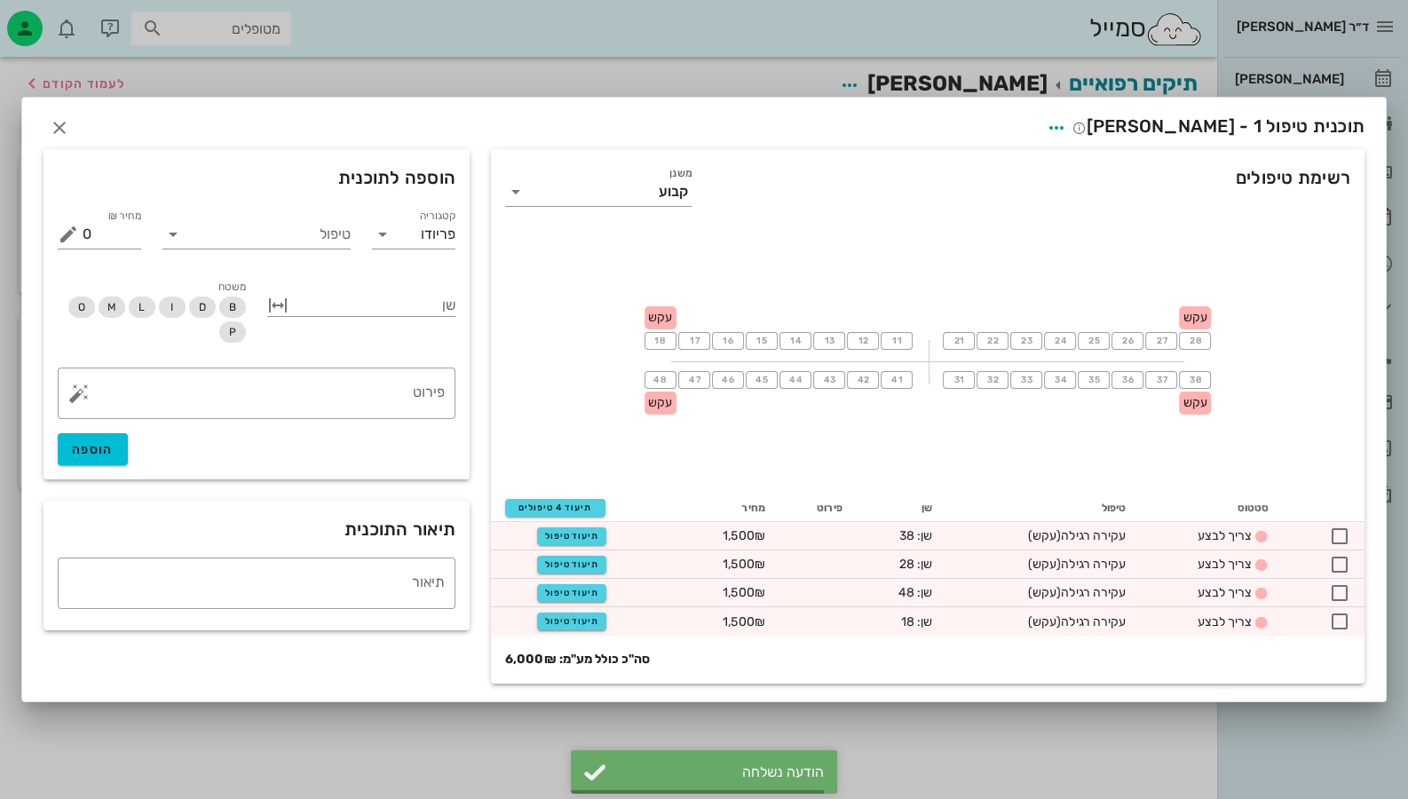
click at [1270, 721] on div at bounding box center [704, 399] width 1408 height 799
click at [49, 129] on icon "button" at bounding box center [59, 127] width 21 height 21
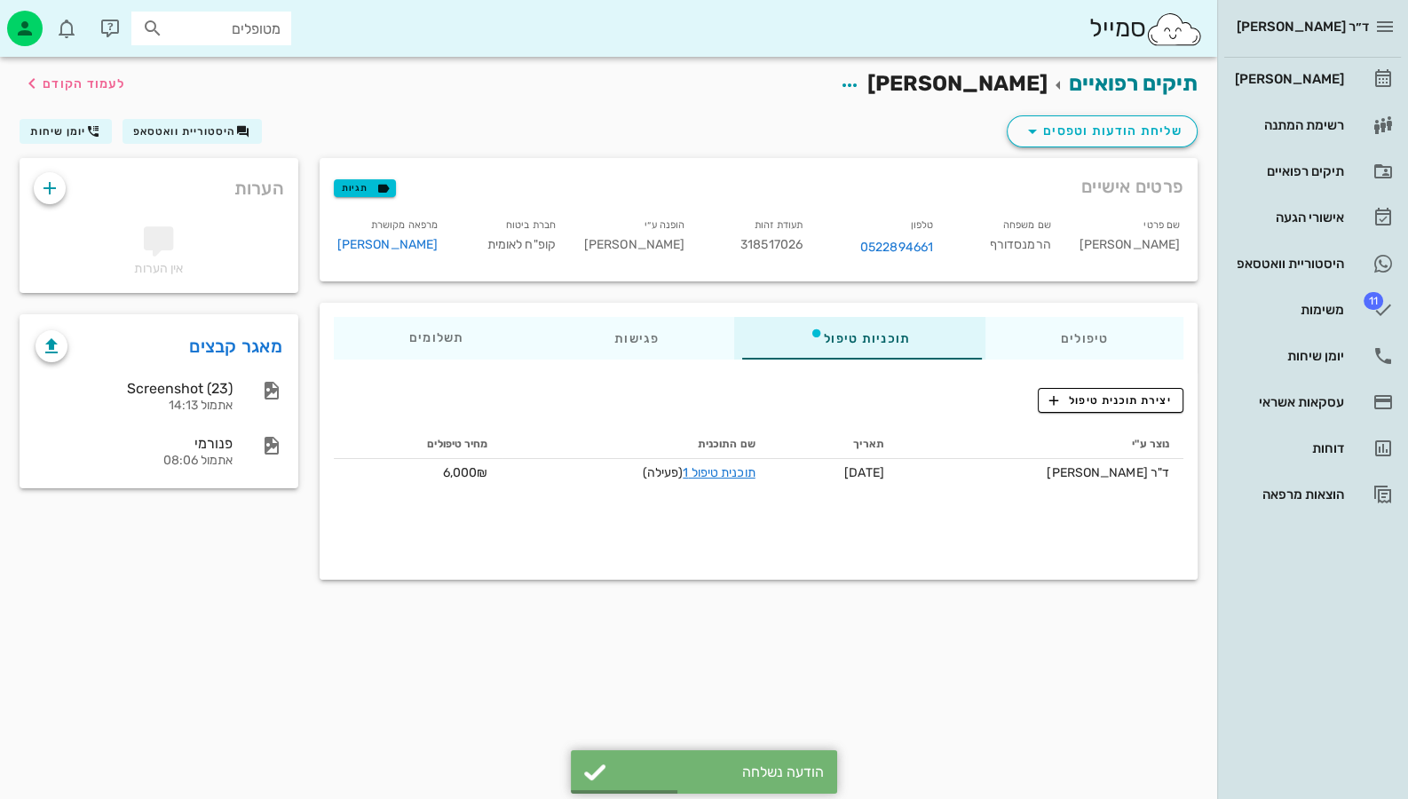
click at [1374, 333] on div "[PERSON_NAME] רשימת המתנה תיקים רפואיים אישורי הגעה היסטוריית וואטסאפ 11 משימות…" at bounding box center [1312, 287] width 177 height 458
click at [1354, 353] on link "יומן שיחות" at bounding box center [1312, 356] width 177 height 43
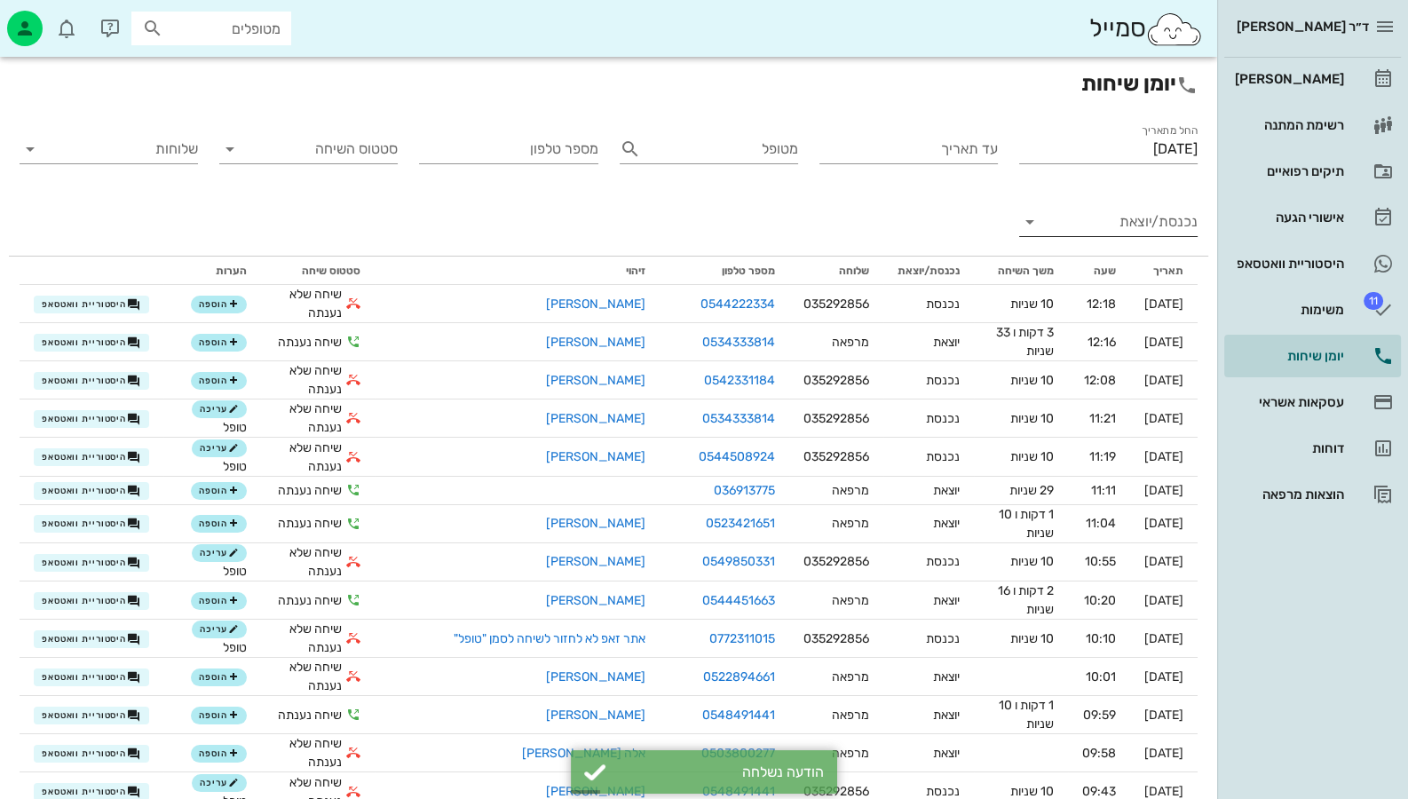
click at [1143, 222] on input "נכנסת/יוצאת" at bounding box center [1123, 222] width 150 height 28
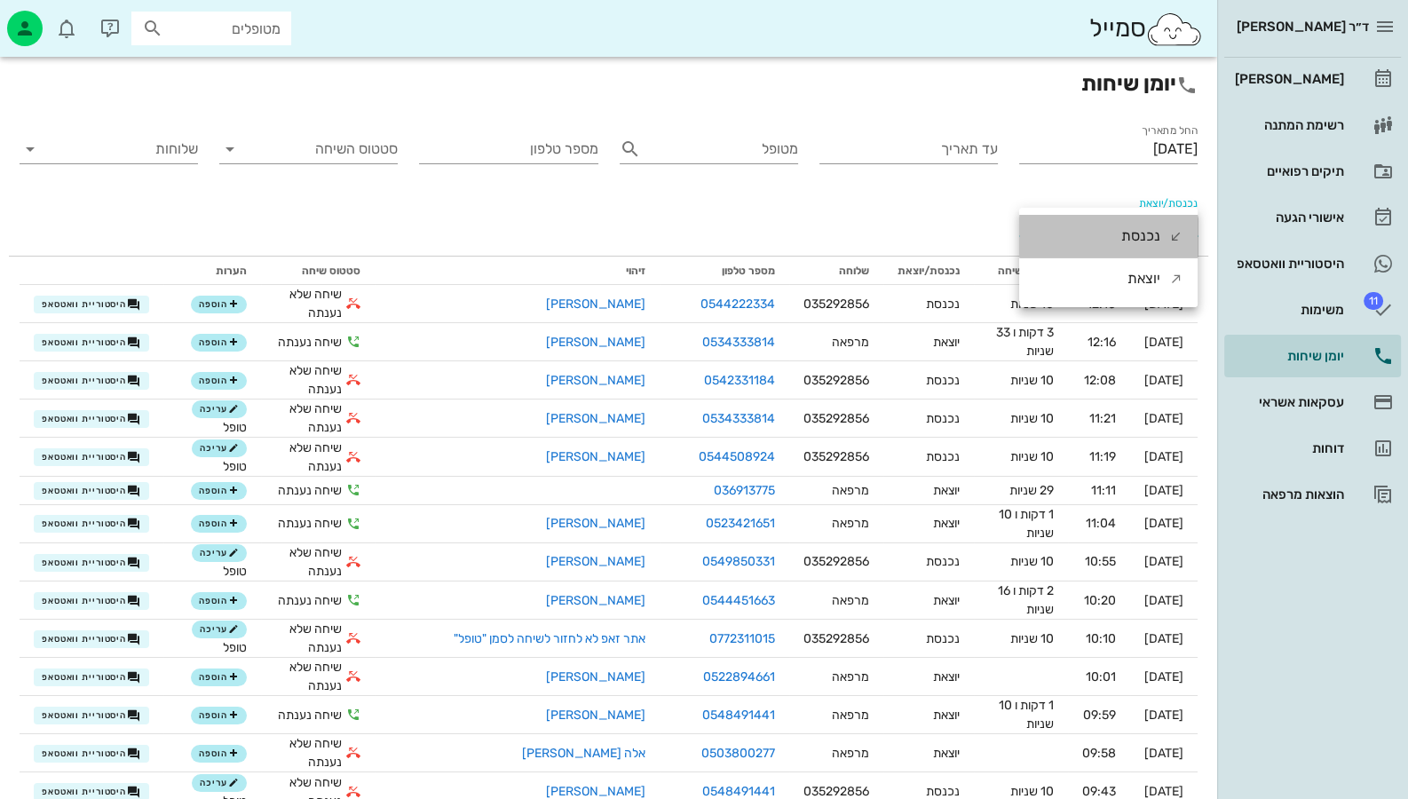
click at [1146, 235] on div "נכנסת" at bounding box center [1140, 236] width 39 height 43
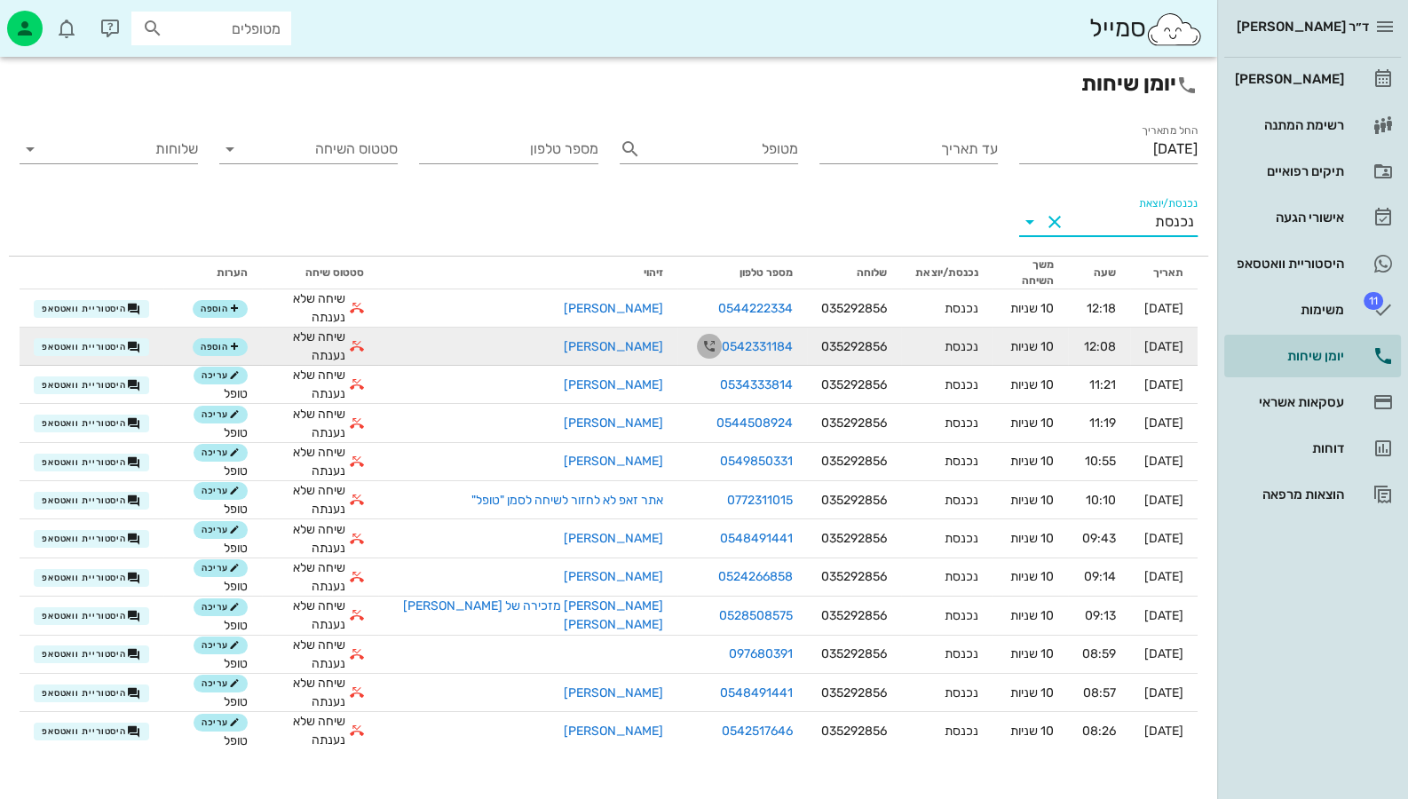
click at [699, 336] on icon "button" at bounding box center [709, 346] width 21 height 21
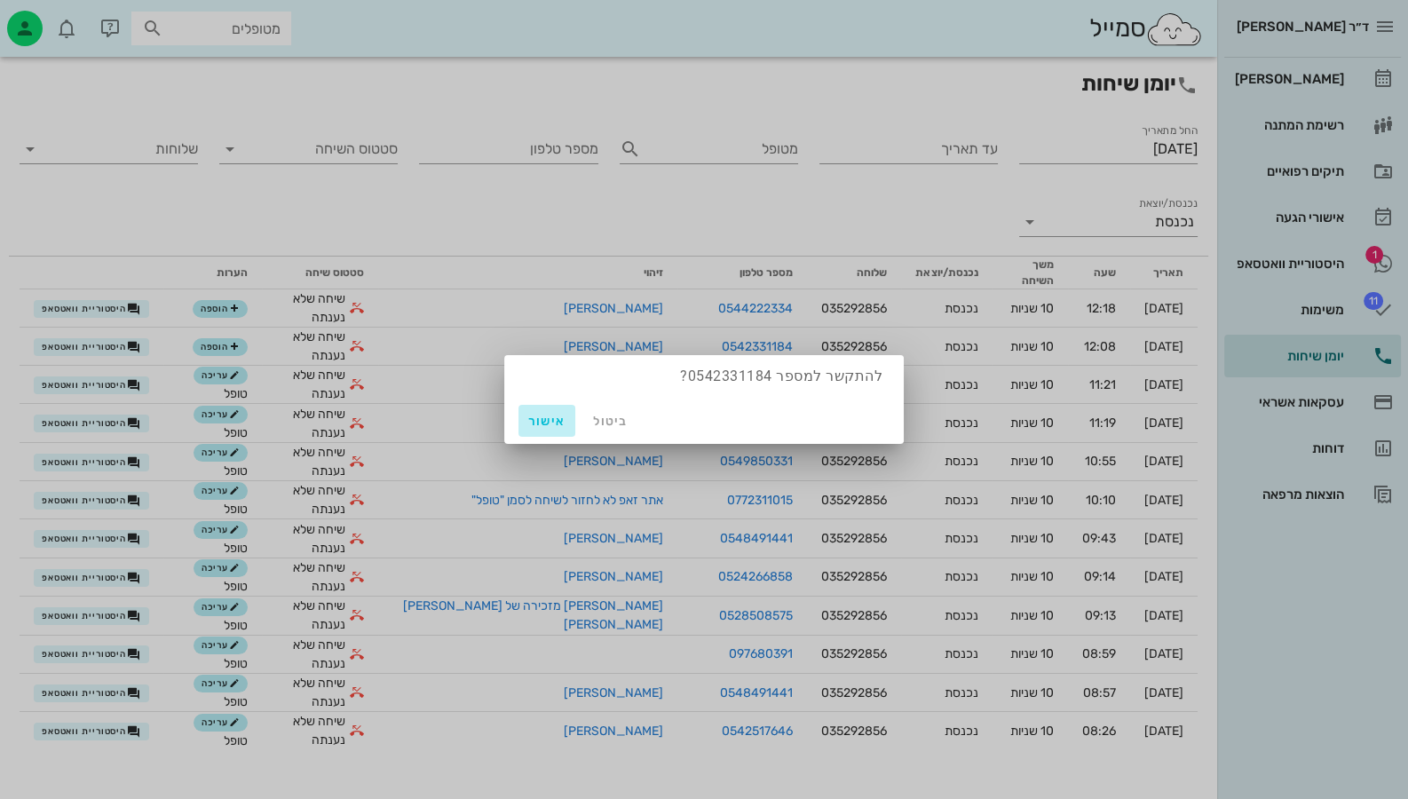
click at [534, 421] on span "אישור" at bounding box center [547, 421] width 43 height 15
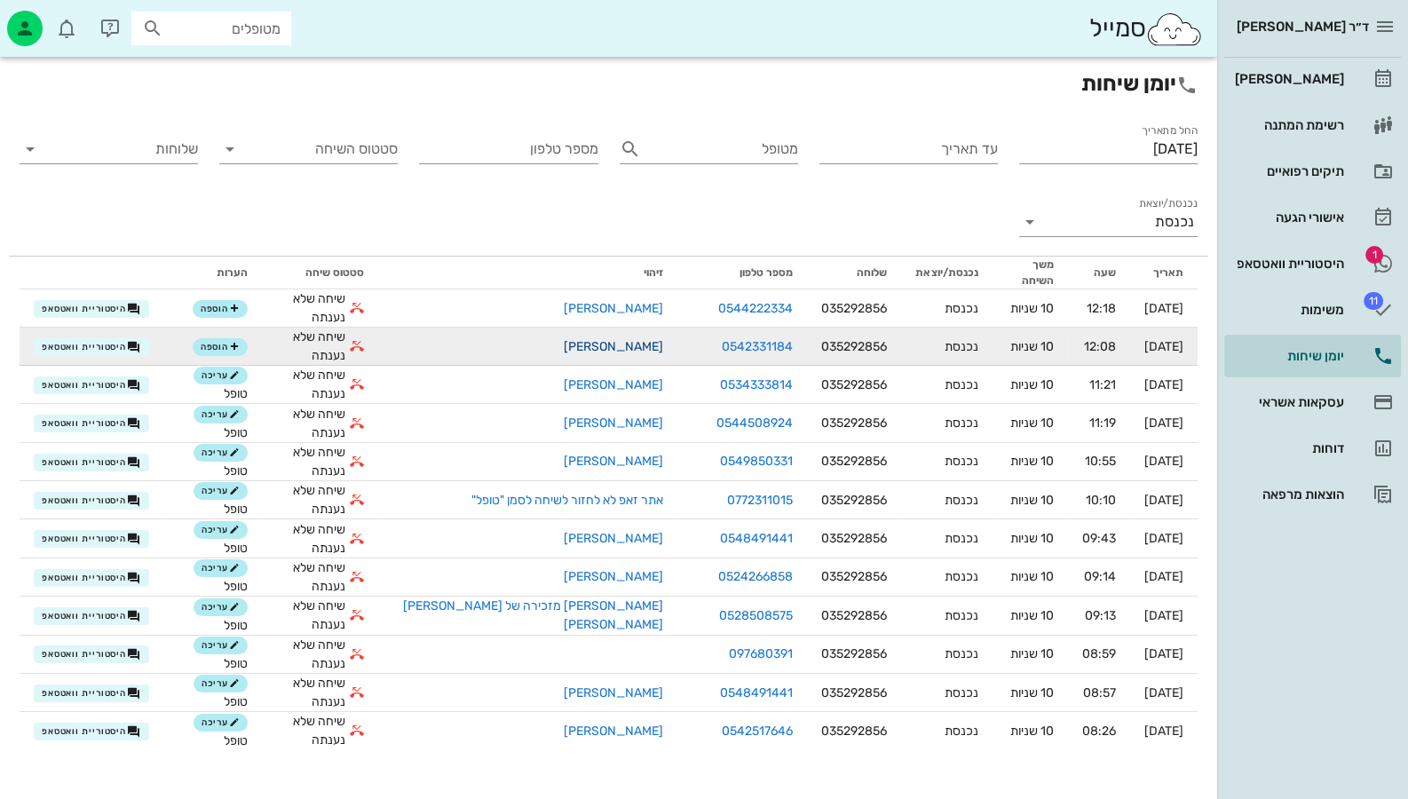
click at [602, 339] on link "[PERSON_NAME]" at bounding box center [613, 346] width 99 height 15
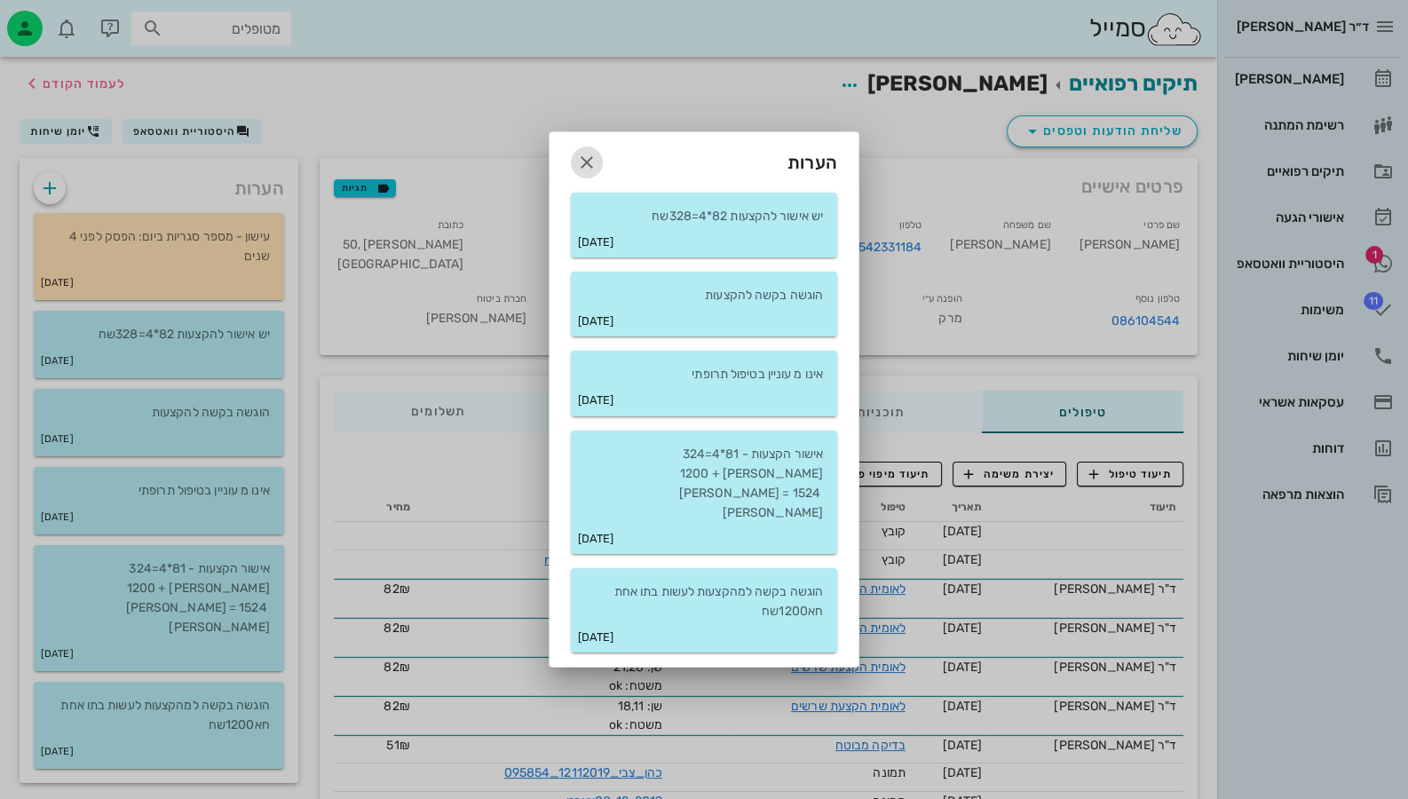
click at [581, 173] on icon "button" at bounding box center [586, 162] width 21 height 21
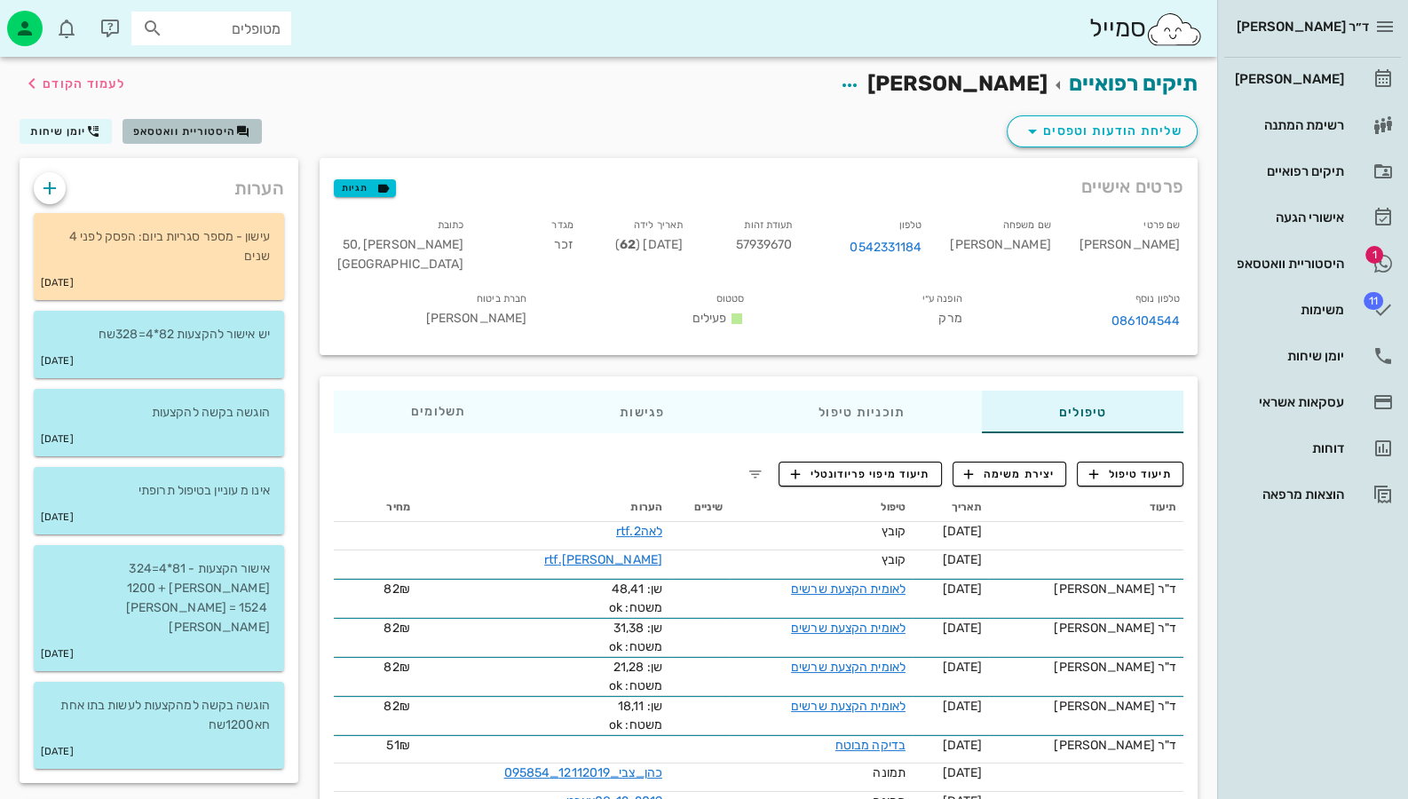
click at [182, 132] on span "היסטוריית וואטסאפ" at bounding box center [184, 131] width 103 height 12
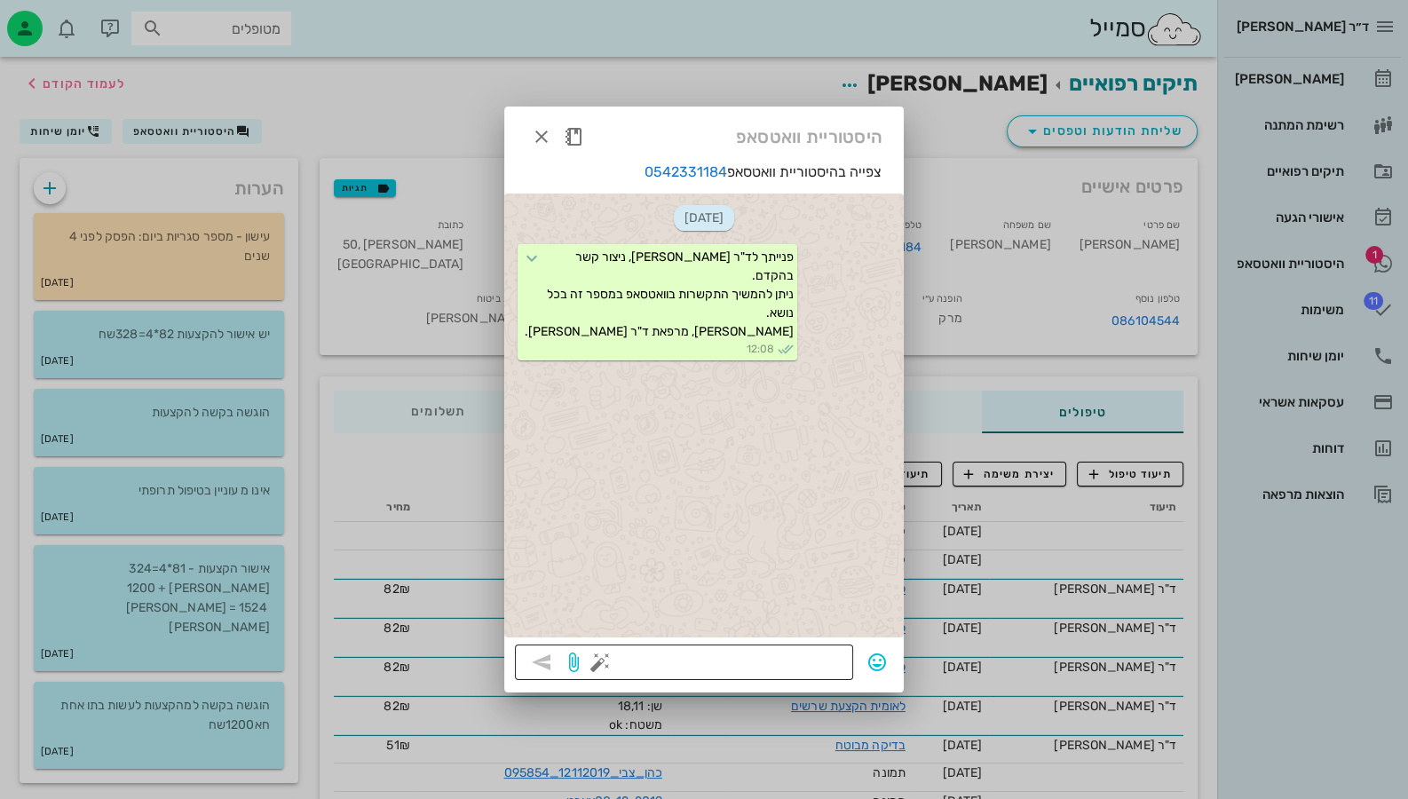
click at [605, 657] on button "button" at bounding box center [599, 662] width 21 height 21
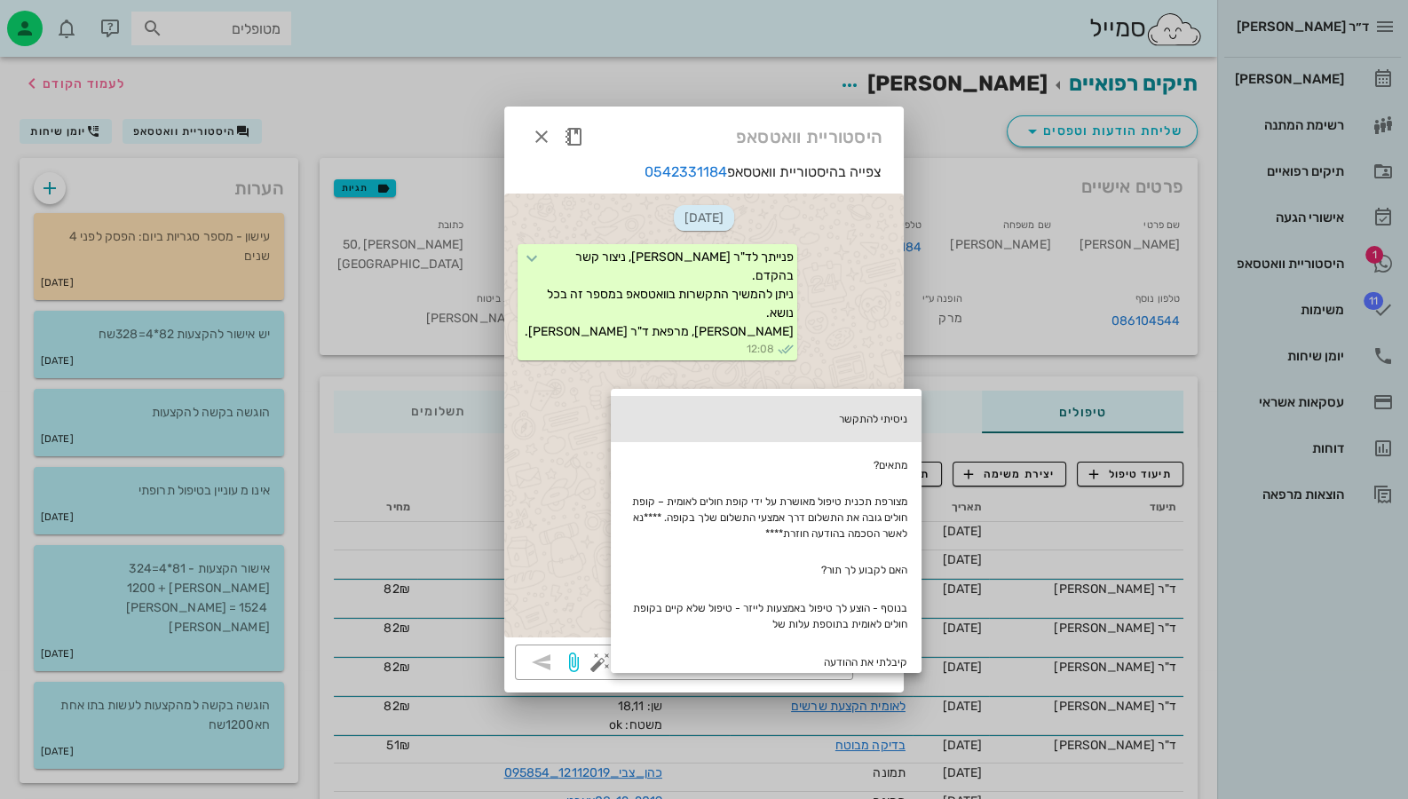
click at [904, 424] on div "ניסיתי להתקשר" at bounding box center [766, 419] width 311 height 46
type textarea "ניסיתי להתקשר"
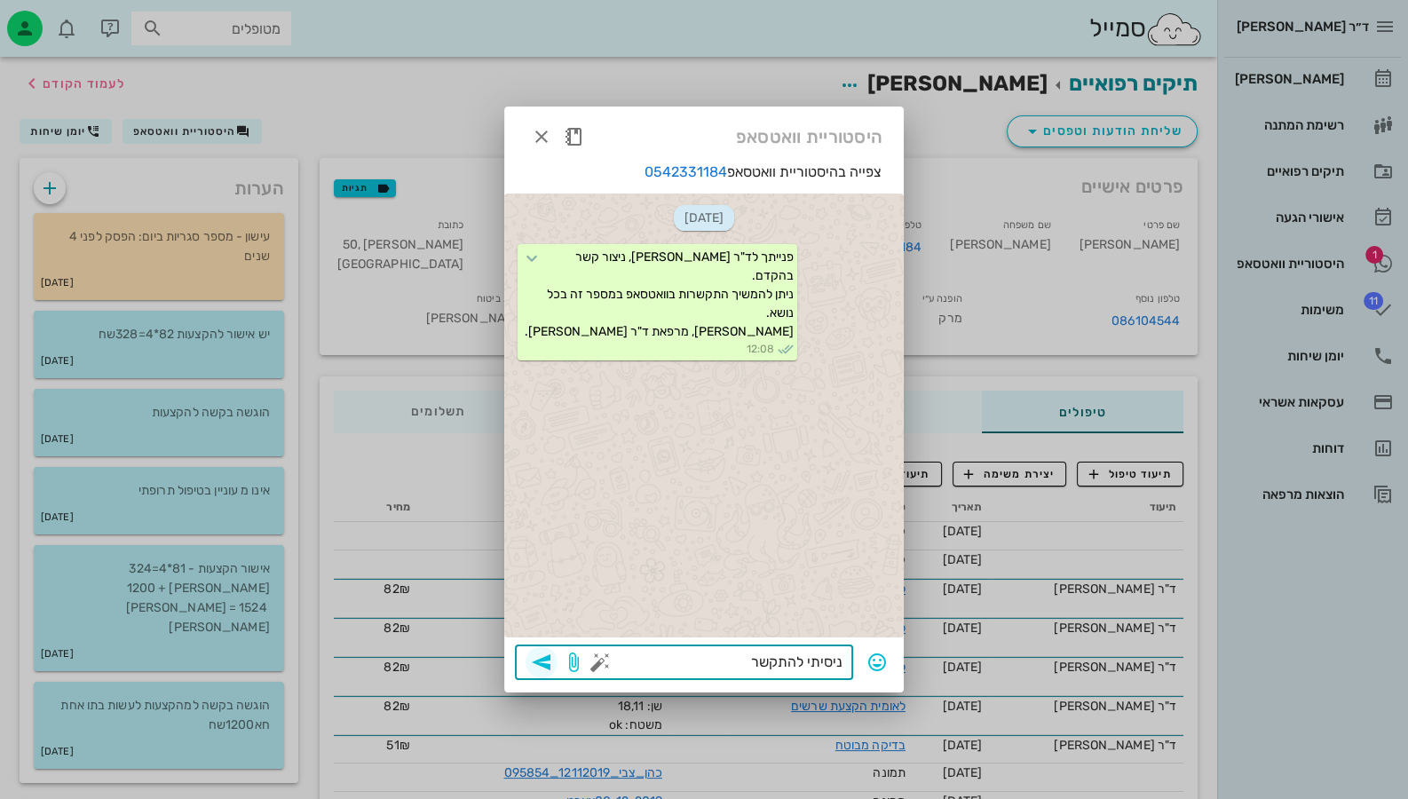
click at [549, 665] on icon "button" at bounding box center [541, 662] width 21 height 21
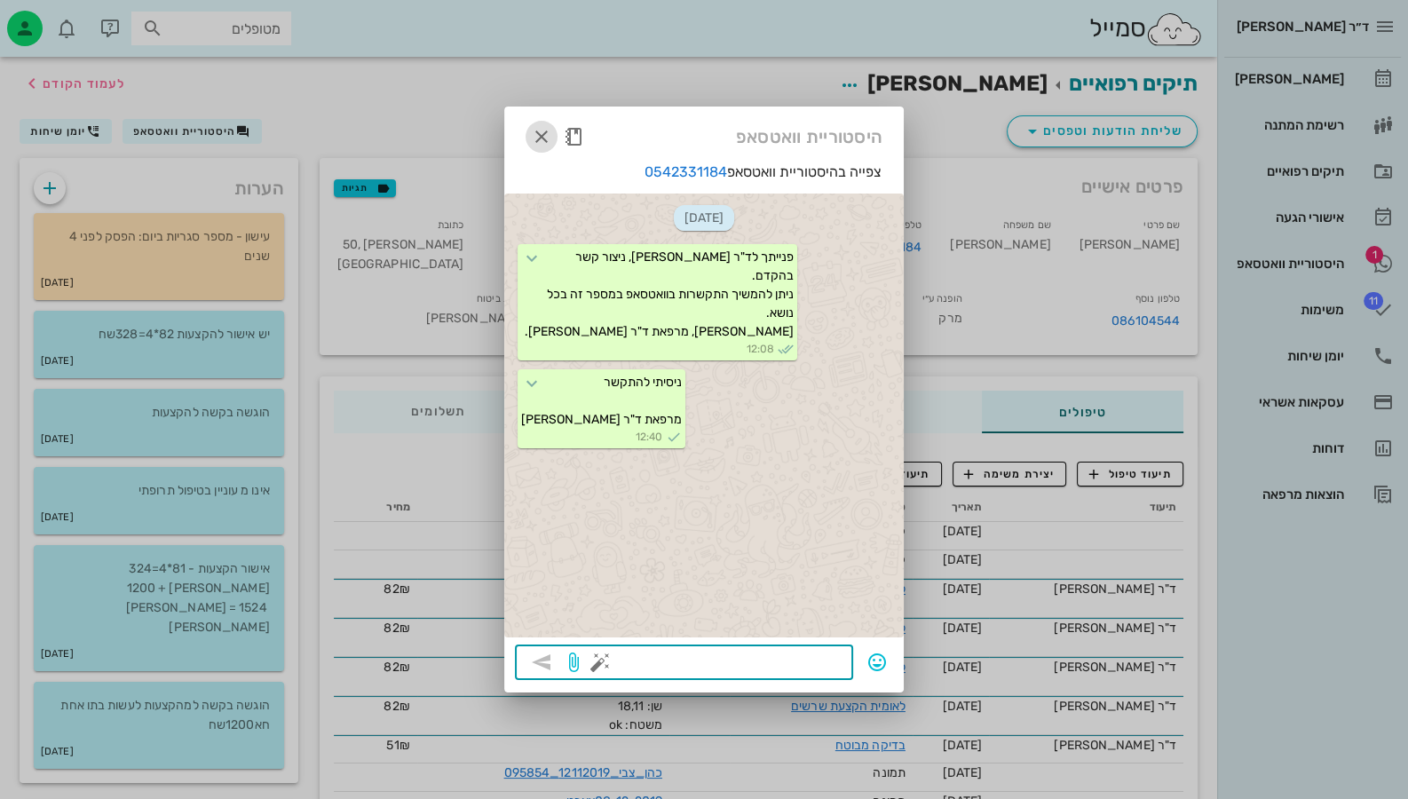
drag, startPoint x: 542, startPoint y: 131, endPoint x: 550, endPoint y: 138, distance: 11.3
click at [542, 131] on icon "button" at bounding box center [541, 136] width 21 height 21
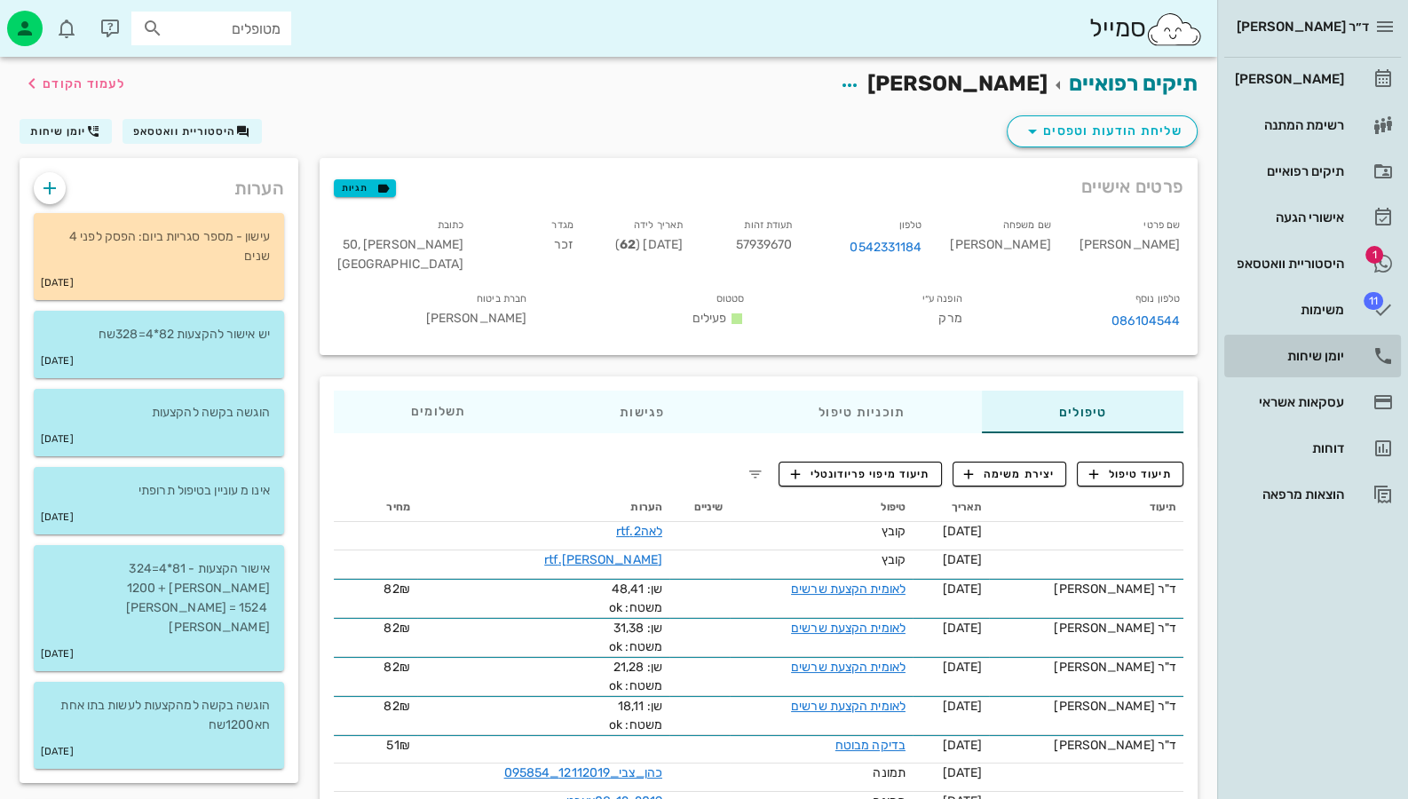
click at [1333, 351] on div "יומן שיחות" at bounding box center [1287, 356] width 113 height 14
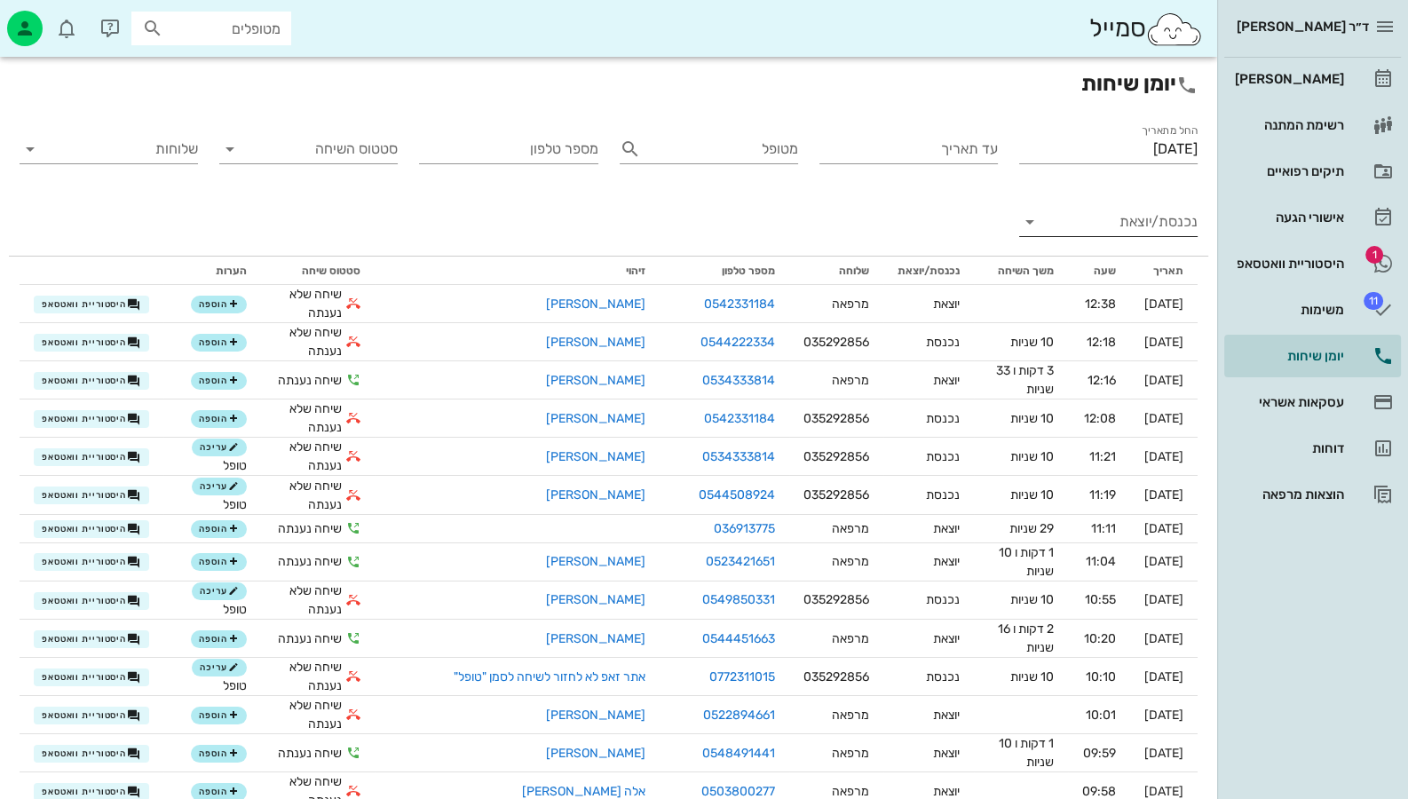
click at [1153, 213] on input "נכנסת/יוצאת" at bounding box center [1123, 222] width 150 height 28
click at [1159, 238] on div "נכנסת" at bounding box center [1140, 236] width 39 height 43
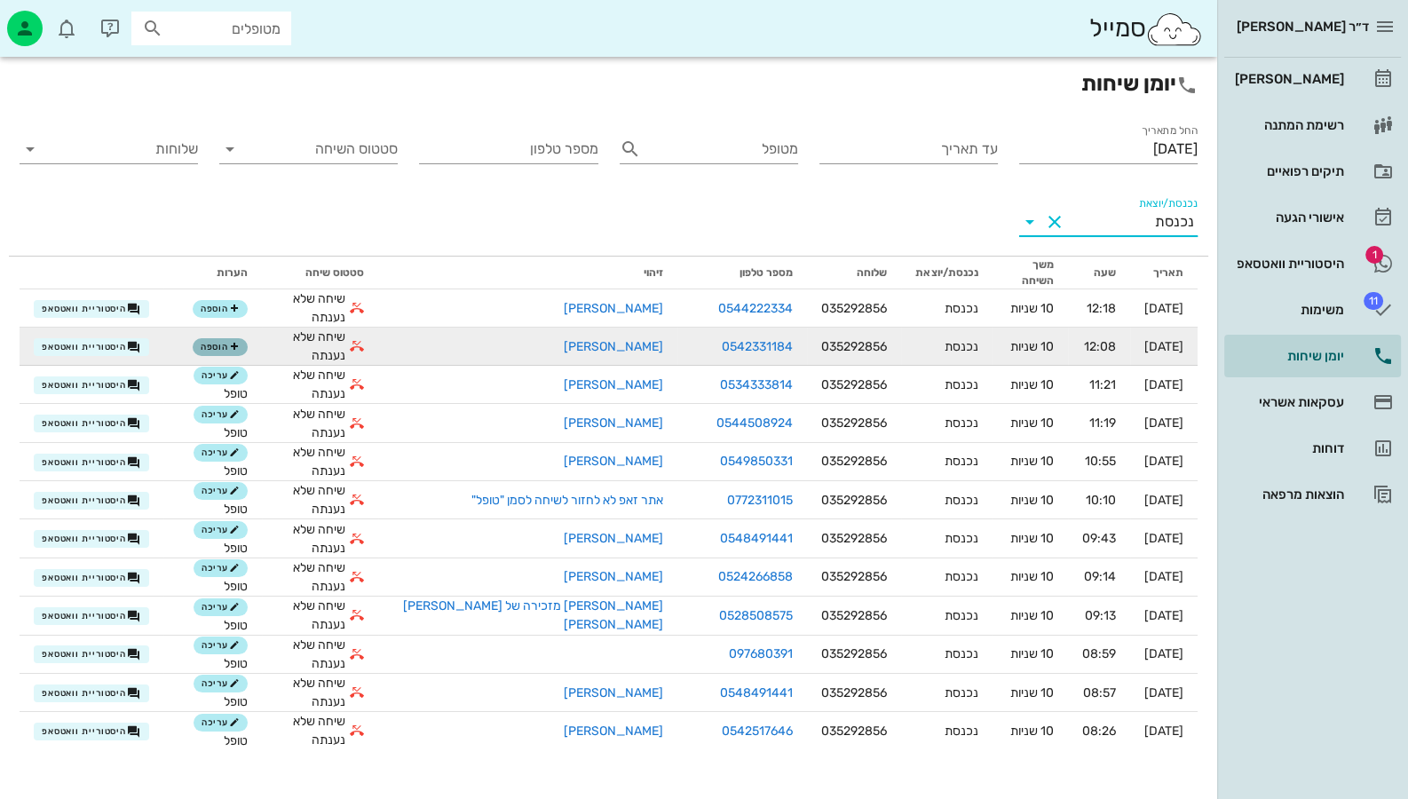
click at [235, 342] on span "הוספה" at bounding box center [220, 347] width 39 height 11
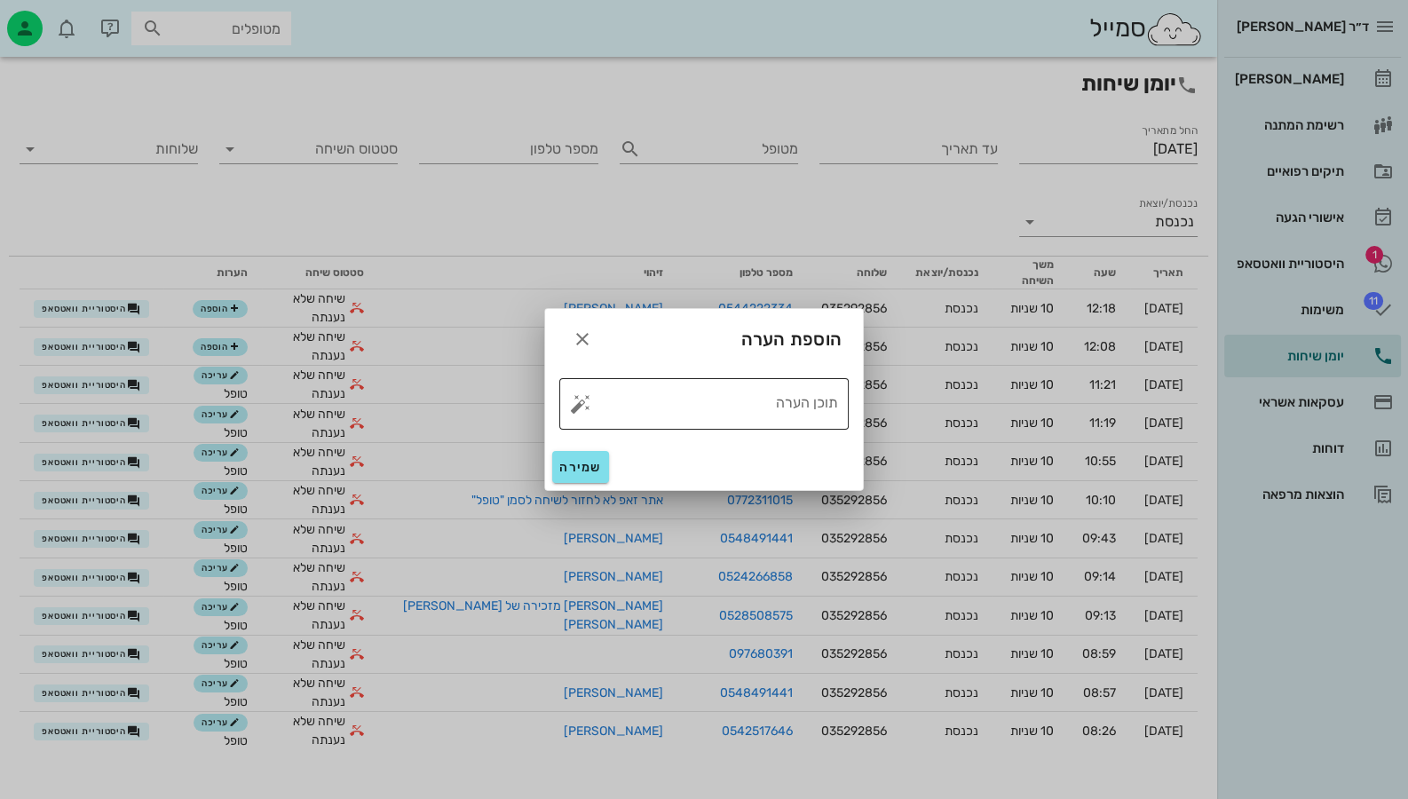
click at [582, 407] on button "button" at bounding box center [580, 403] width 21 height 21
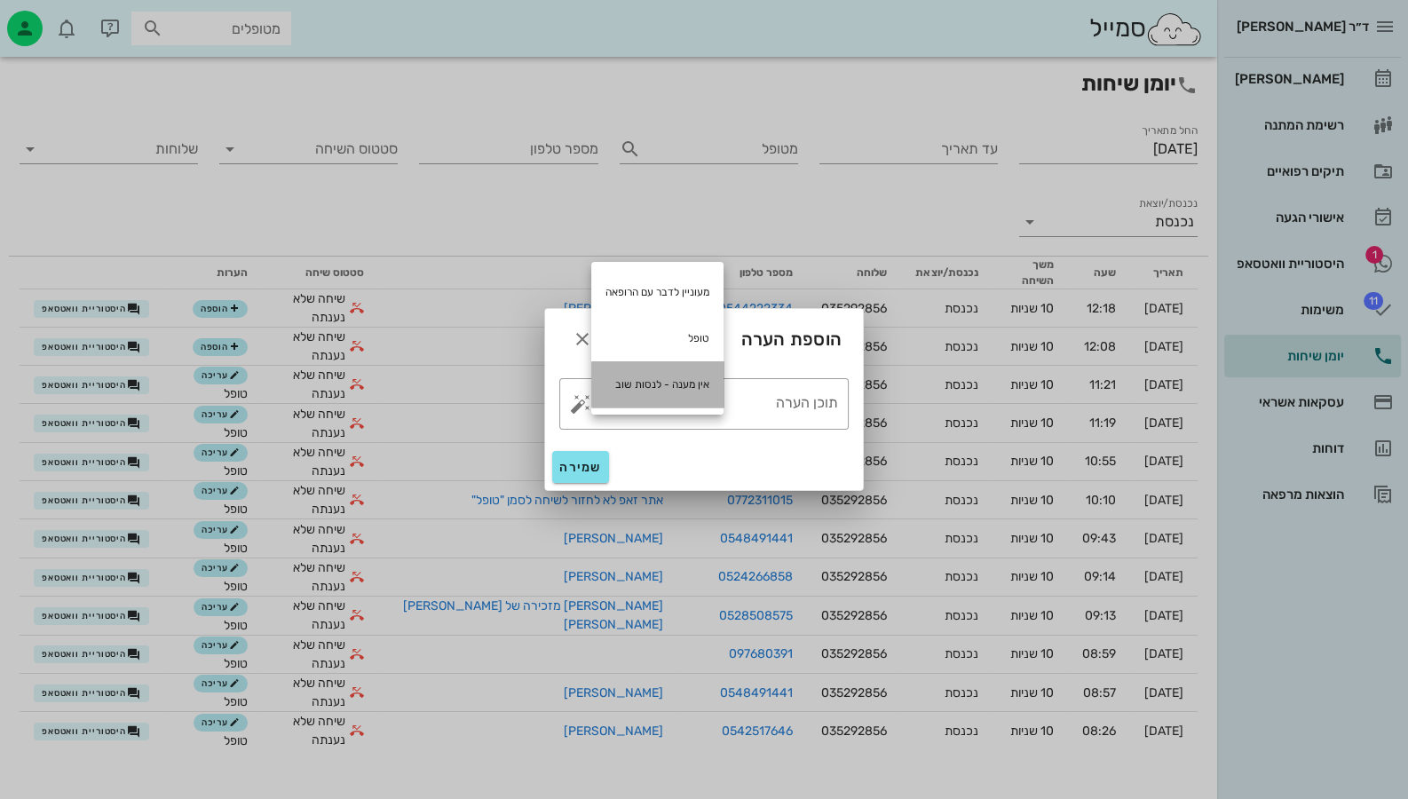
click at [695, 378] on div "אין מענה - לנסות שוב" at bounding box center [657, 384] width 132 height 46
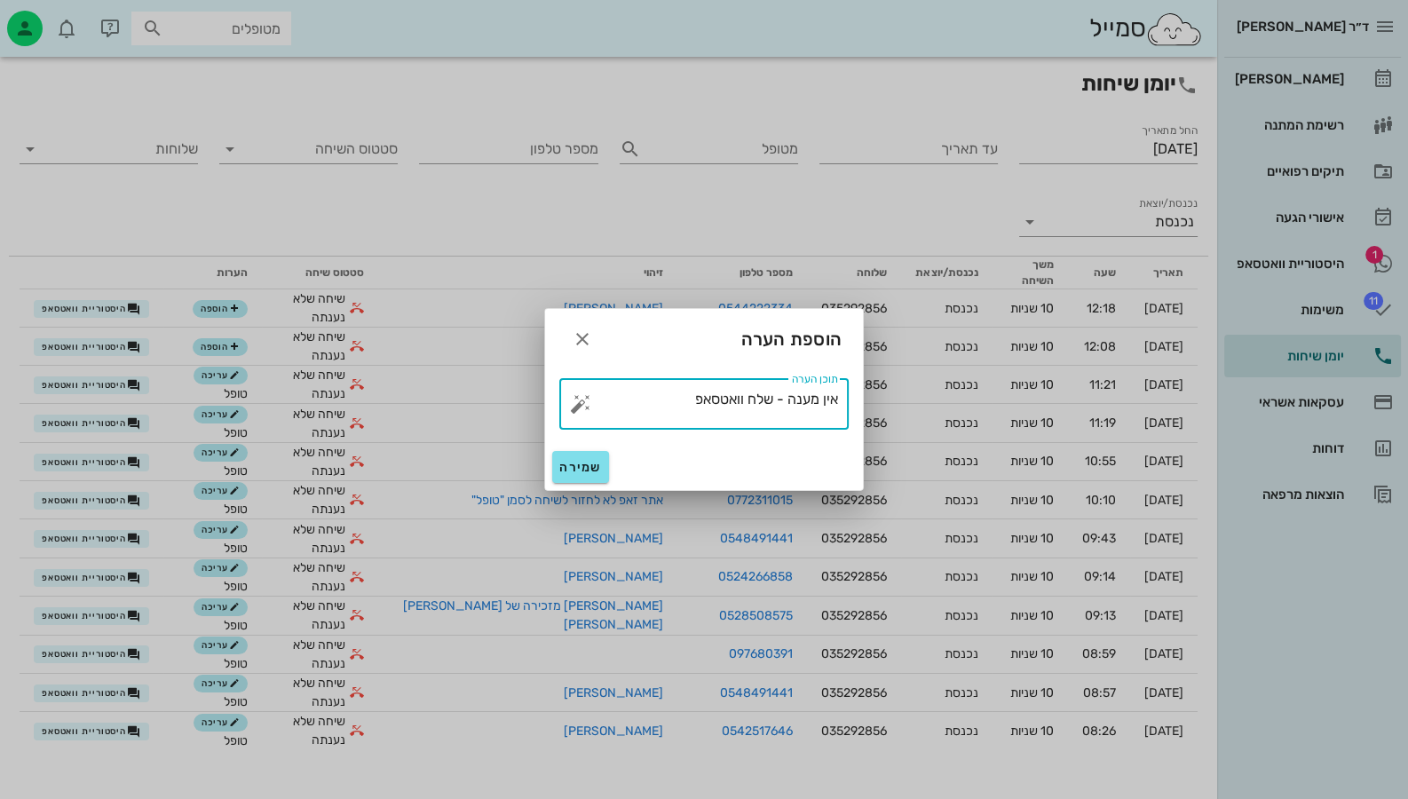
click at [775, 400] on textarea "אין מענה - שלח וואטסאפ" at bounding box center [711, 408] width 254 height 43
type textarea "אין מענה - נשלח וואטסאפ"
click at [590, 464] on span "שמירה" at bounding box center [580, 467] width 43 height 15
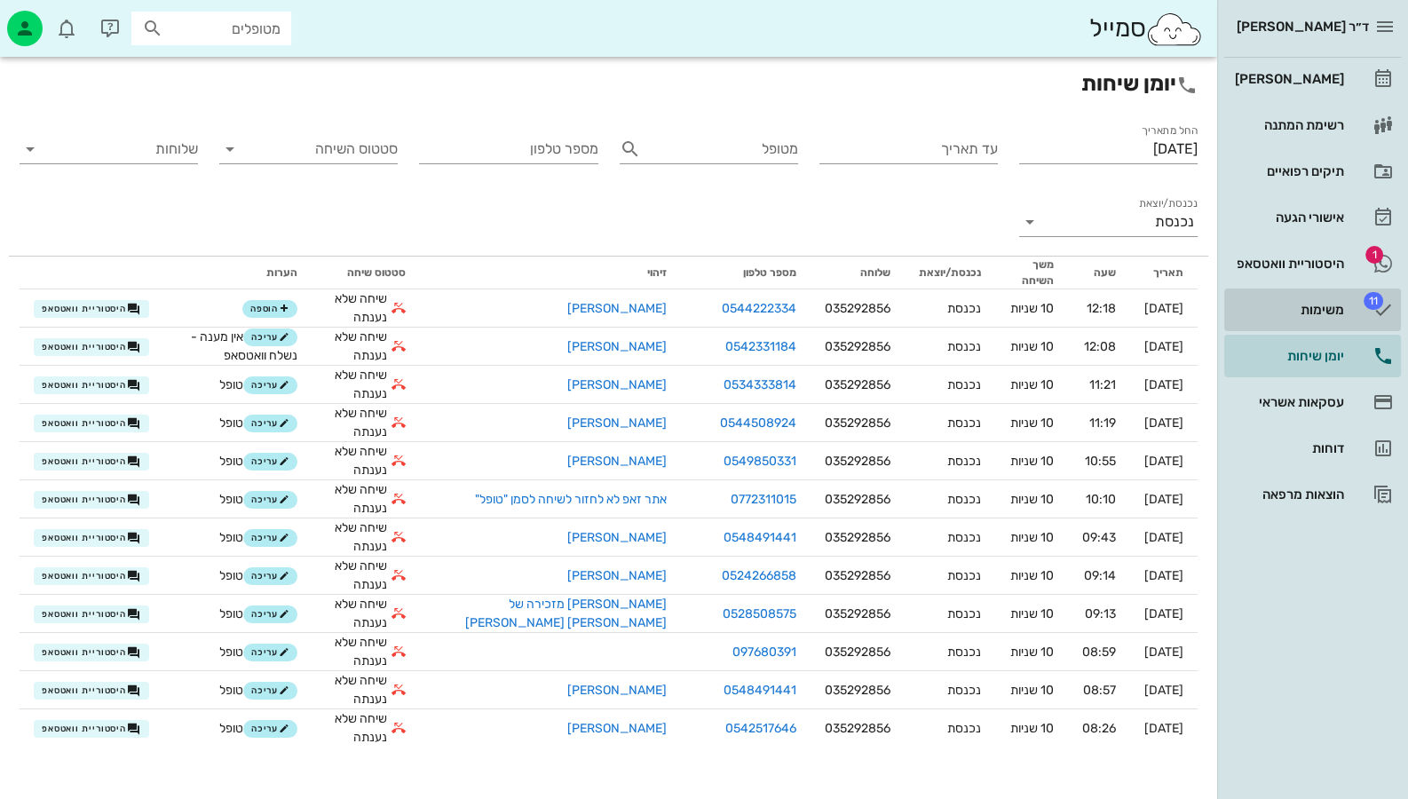
click at [1335, 308] on div "משימות" at bounding box center [1287, 310] width 113 height 14
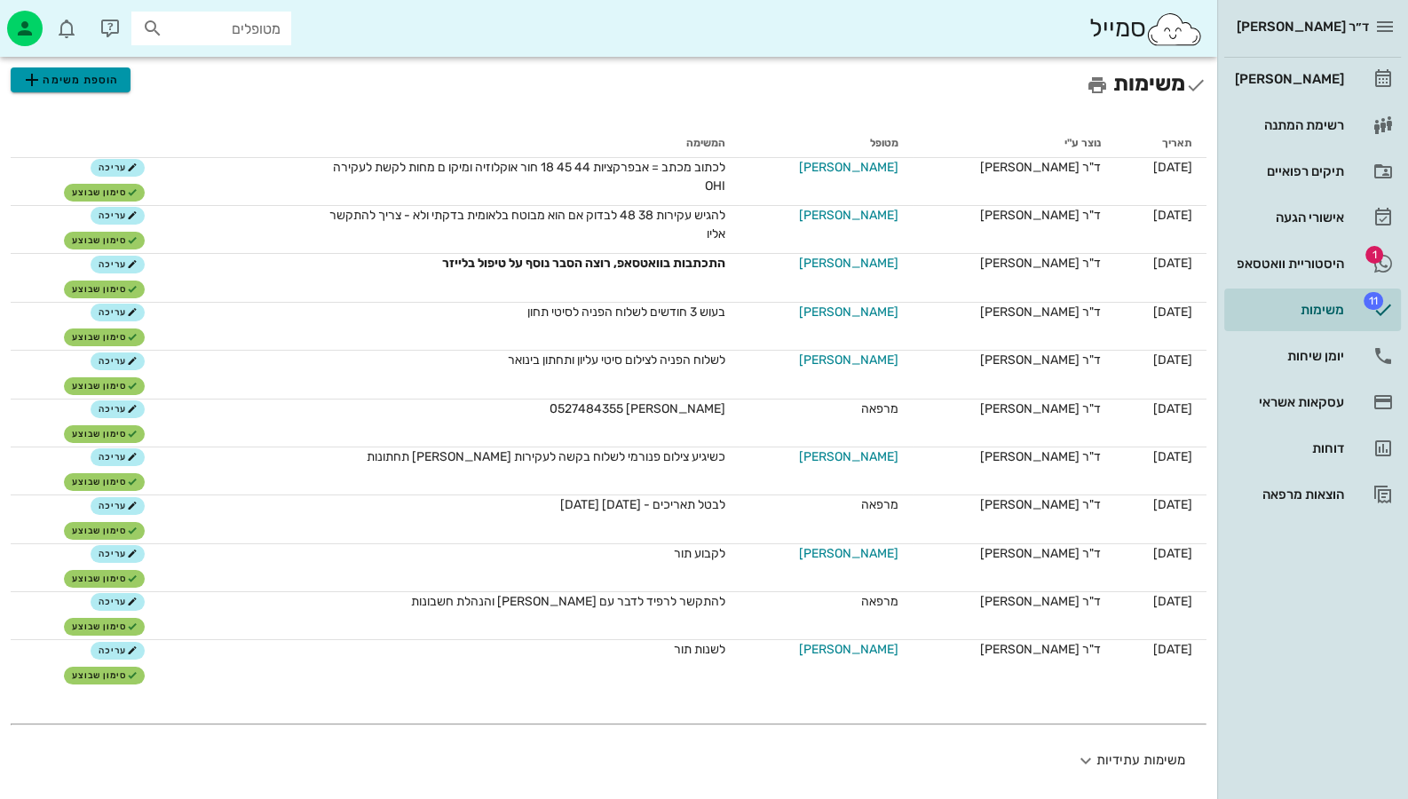
click at [91, 73] on span "הוספת משימה" at bounding box center [70, 79] width 98 height 21
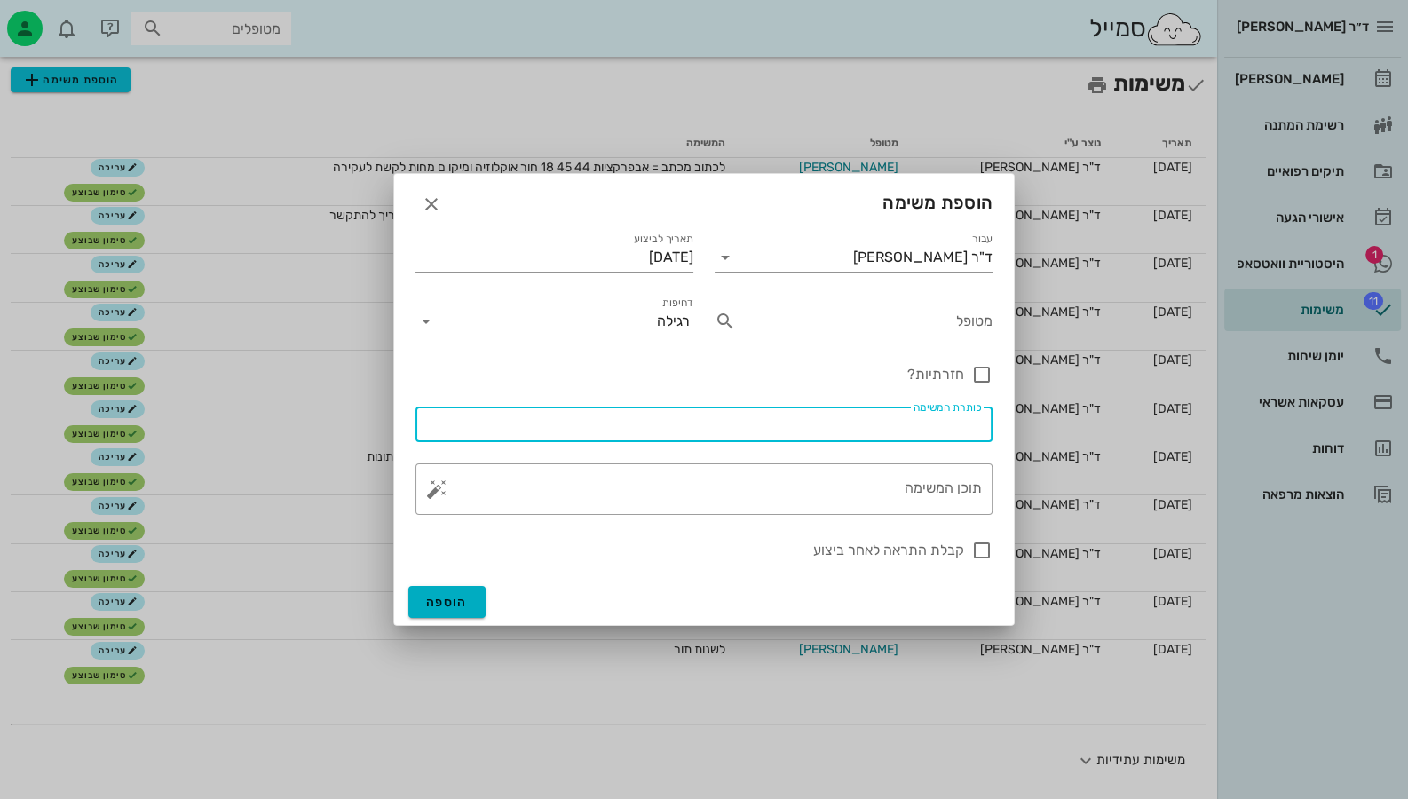
click at [859, 427] on input "כותרת המשימה" at bounding box center [704, 424] width 556 height 28
type input "הוספת משפט בהערות לטלפון אין מענה-נשלח וואטסאפ"
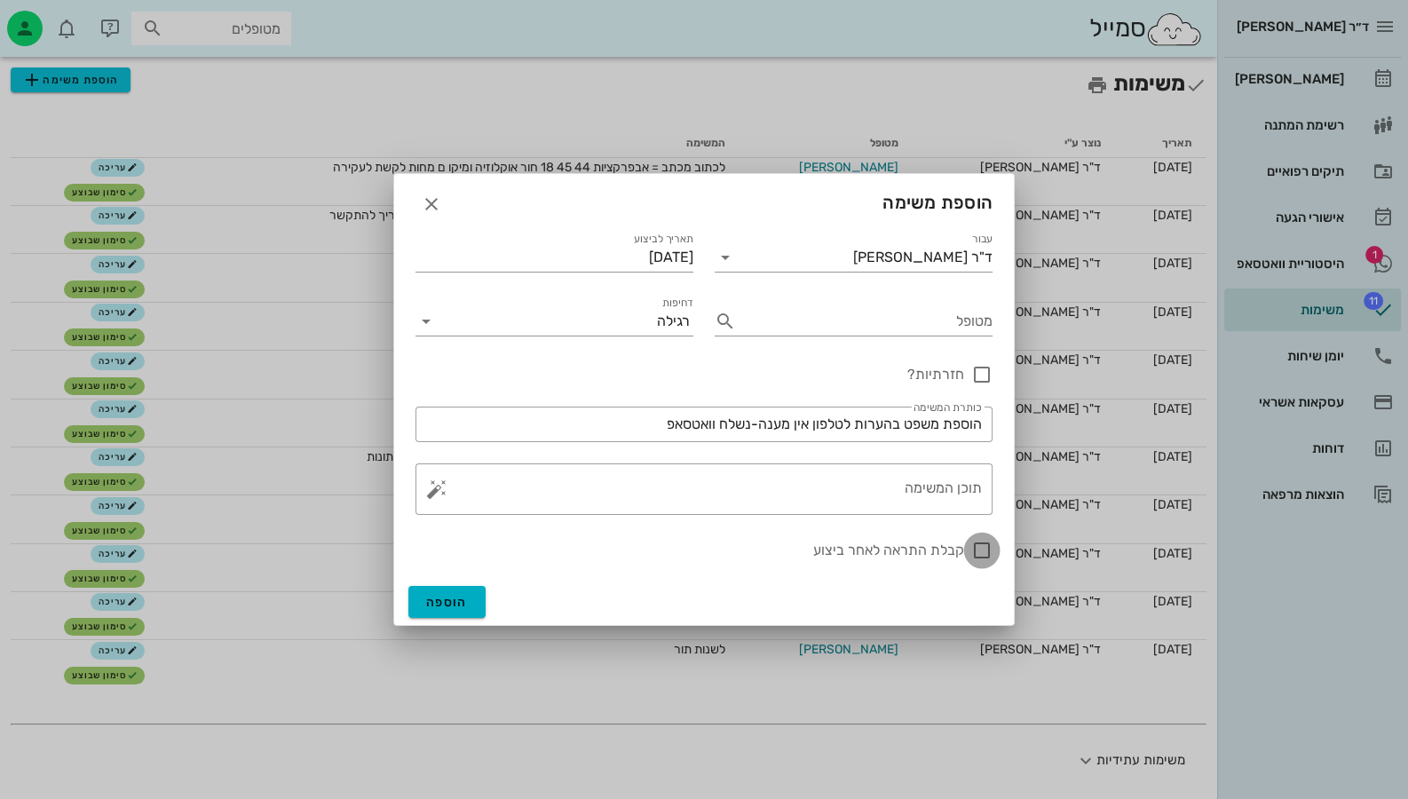
click at [982, 544] on div at bounding box center [982, 550] width 30 height 30
checkbox input "true"
click at [461, 606] on span "הוספה" at bounding box center [447, 602] width 42 height 15
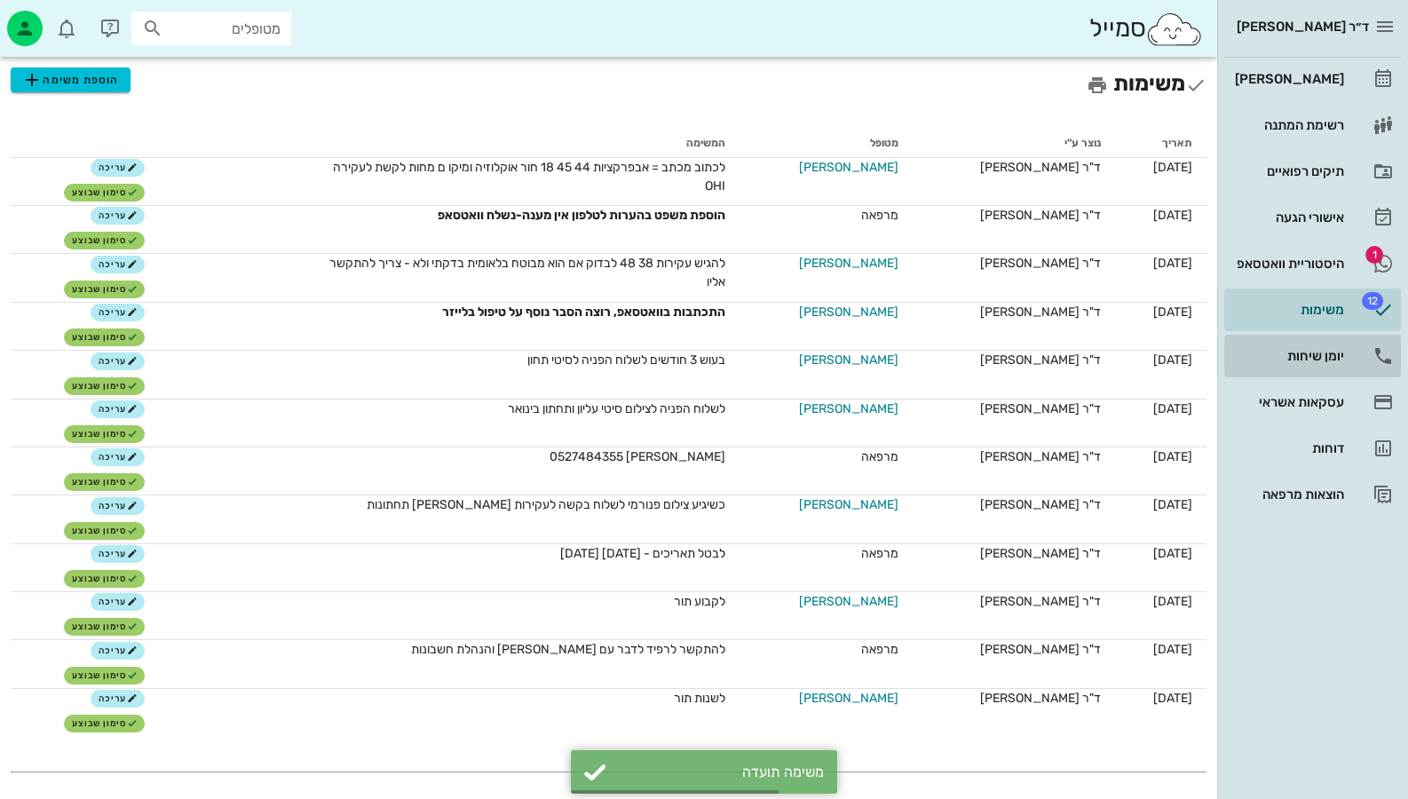
click at [1317, 344] on div "יומן שיחות" at bounding box center [1287, 356] width 113 height 28
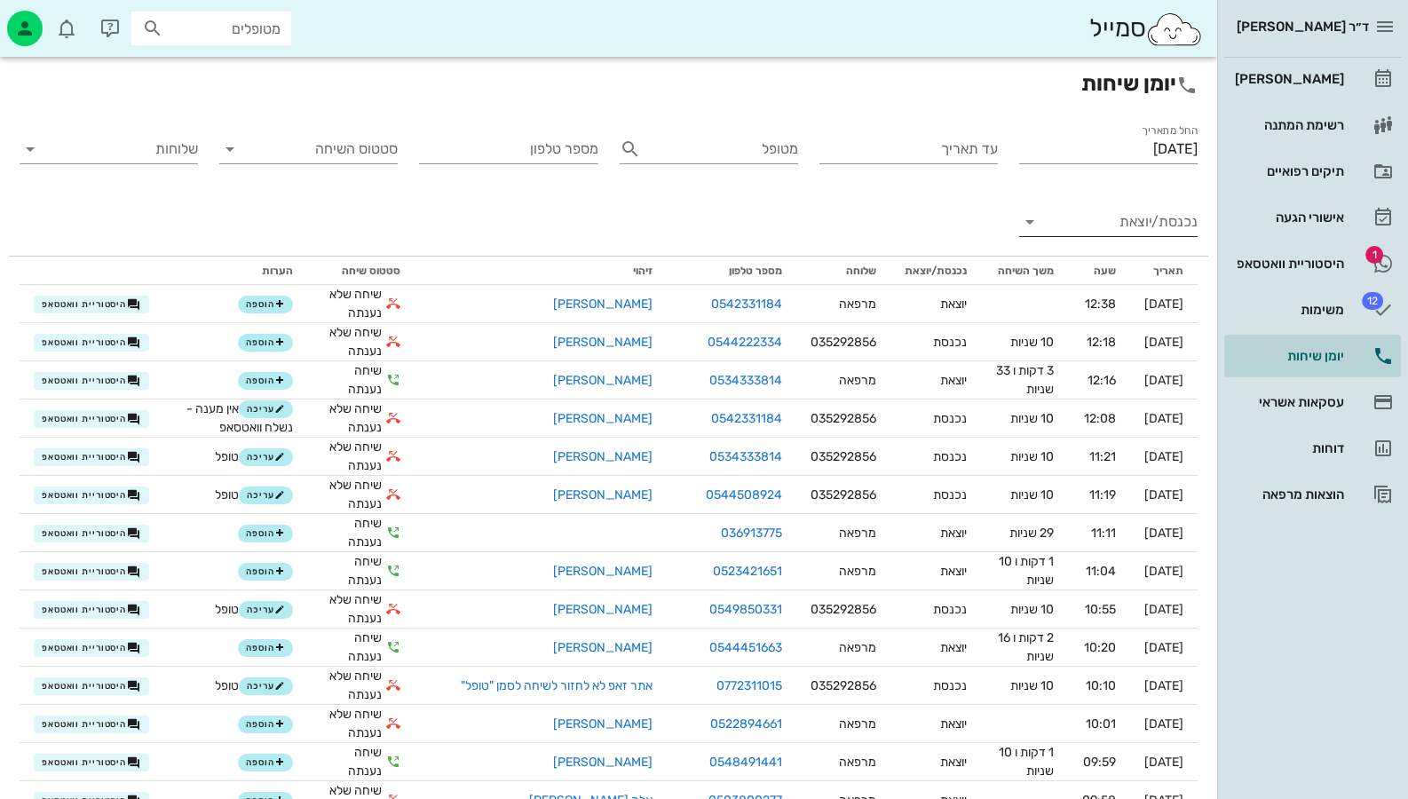
click at [1162, 226] on input "נכנסת/יוצאת" at bounding box center [1123, 222] width 150 height 28
click at [1148, 238] on div "נכנסת" at bounding box center [1140, 236] width 39 height 43
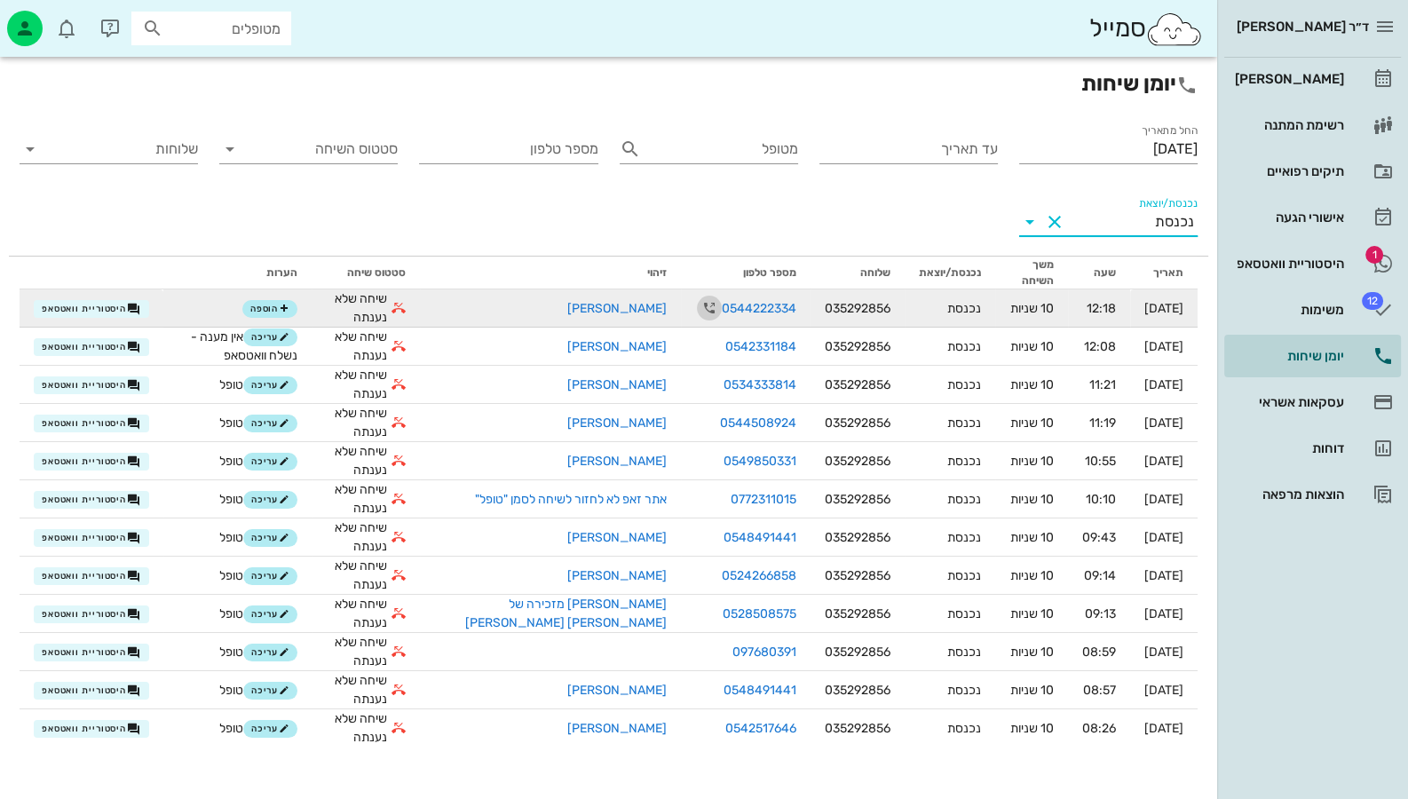
click at [699, 305] on icon "button" at bounding box center [709, 307] width 21 height 21
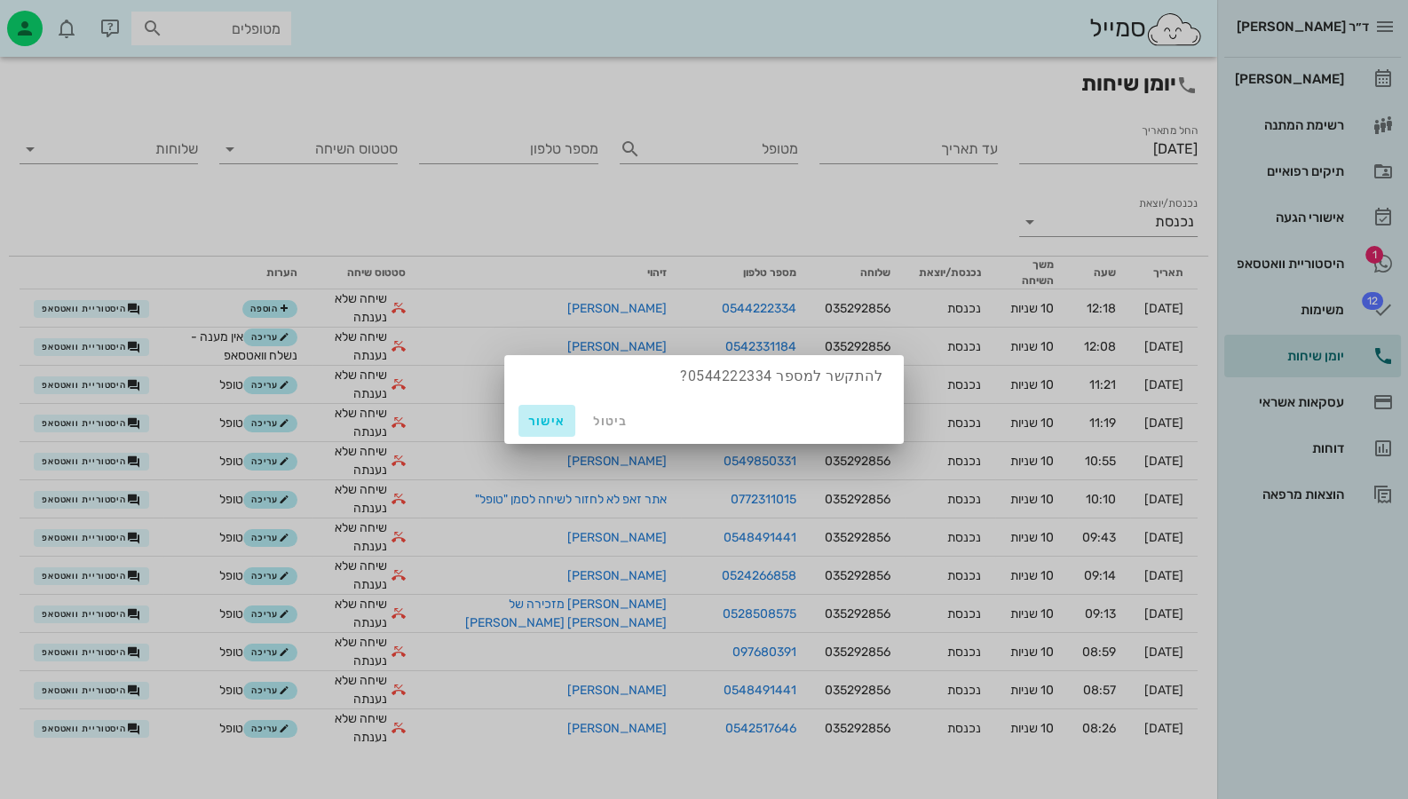
click at [550, 417] on span "אישור" at bounding box center [547, 421] width 43 height 15
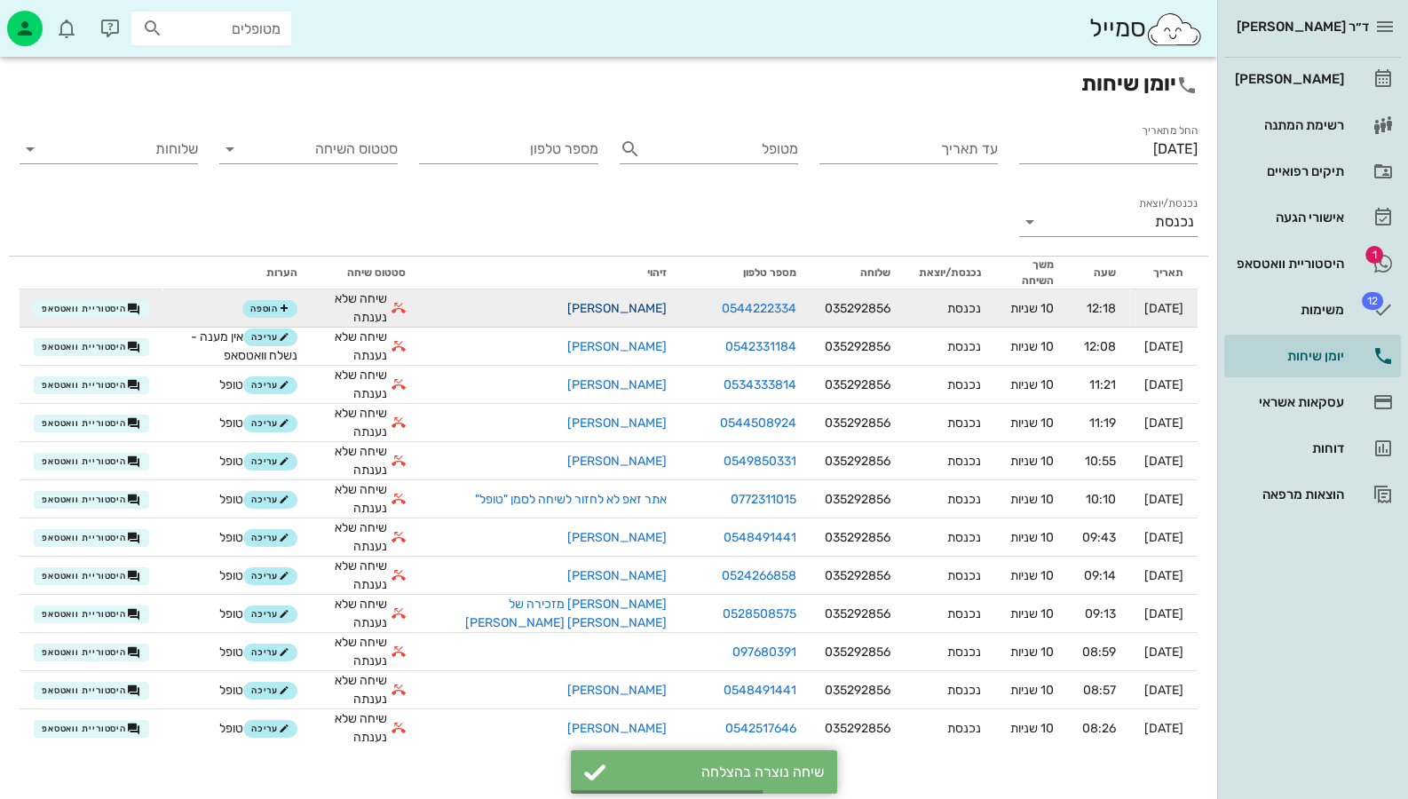
click at [602, 306] on link "[PERSON_NAME]" at bounding box center [616, 308] width 99 height 15
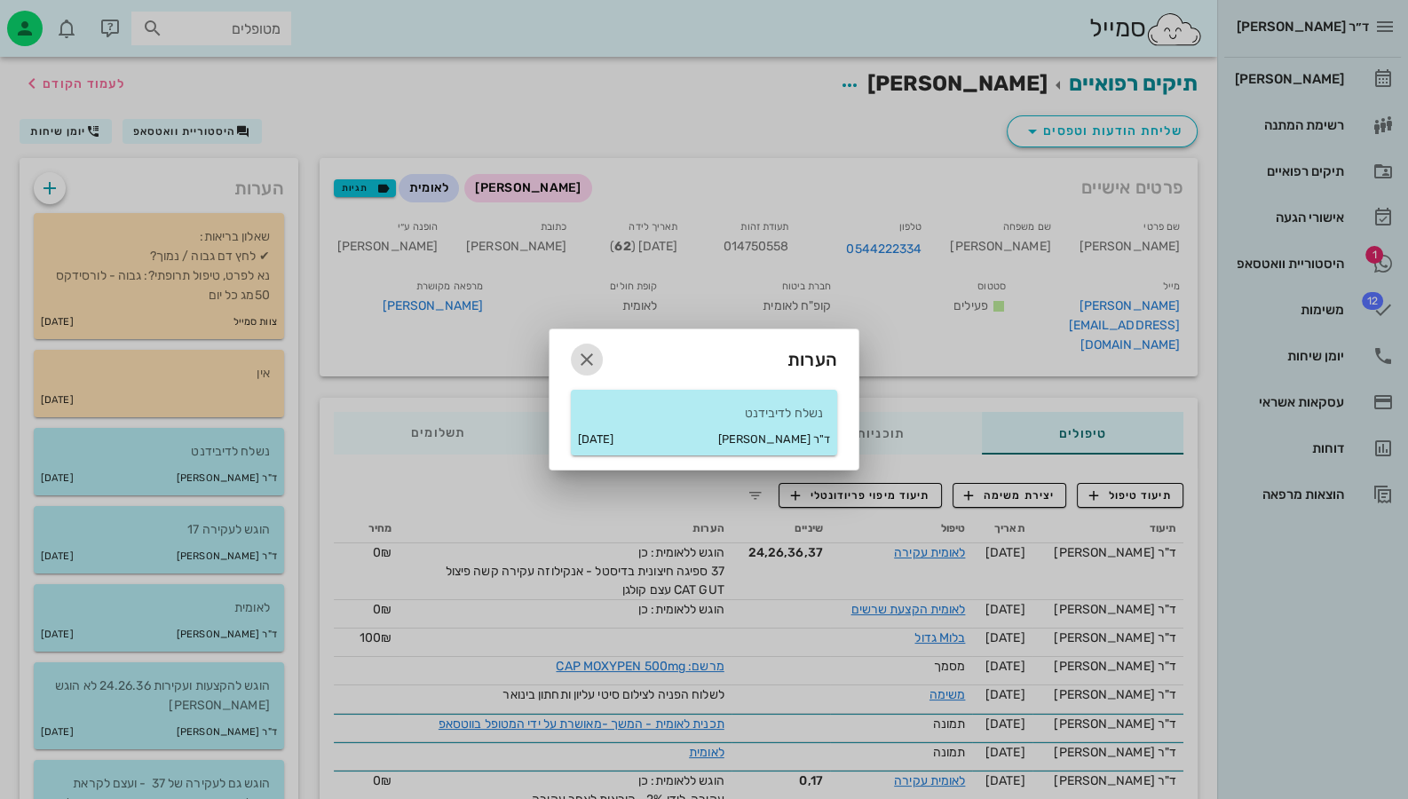
click at [590, 363] on icon "button" at bounding box center [586, 359] width 21 height 21
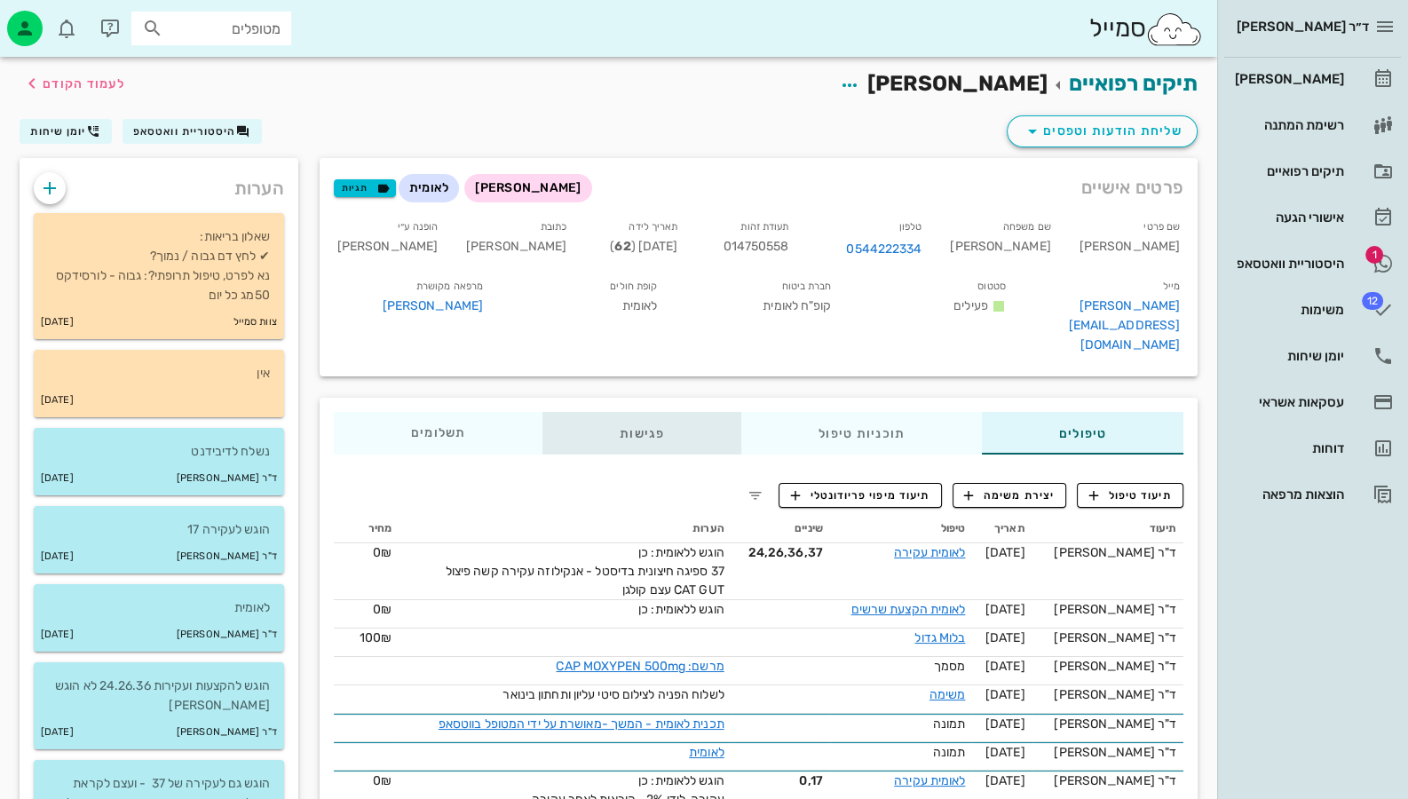
click at [666, 427] on div "פגישות" at bounding box center [641, 433] width 199 height 43
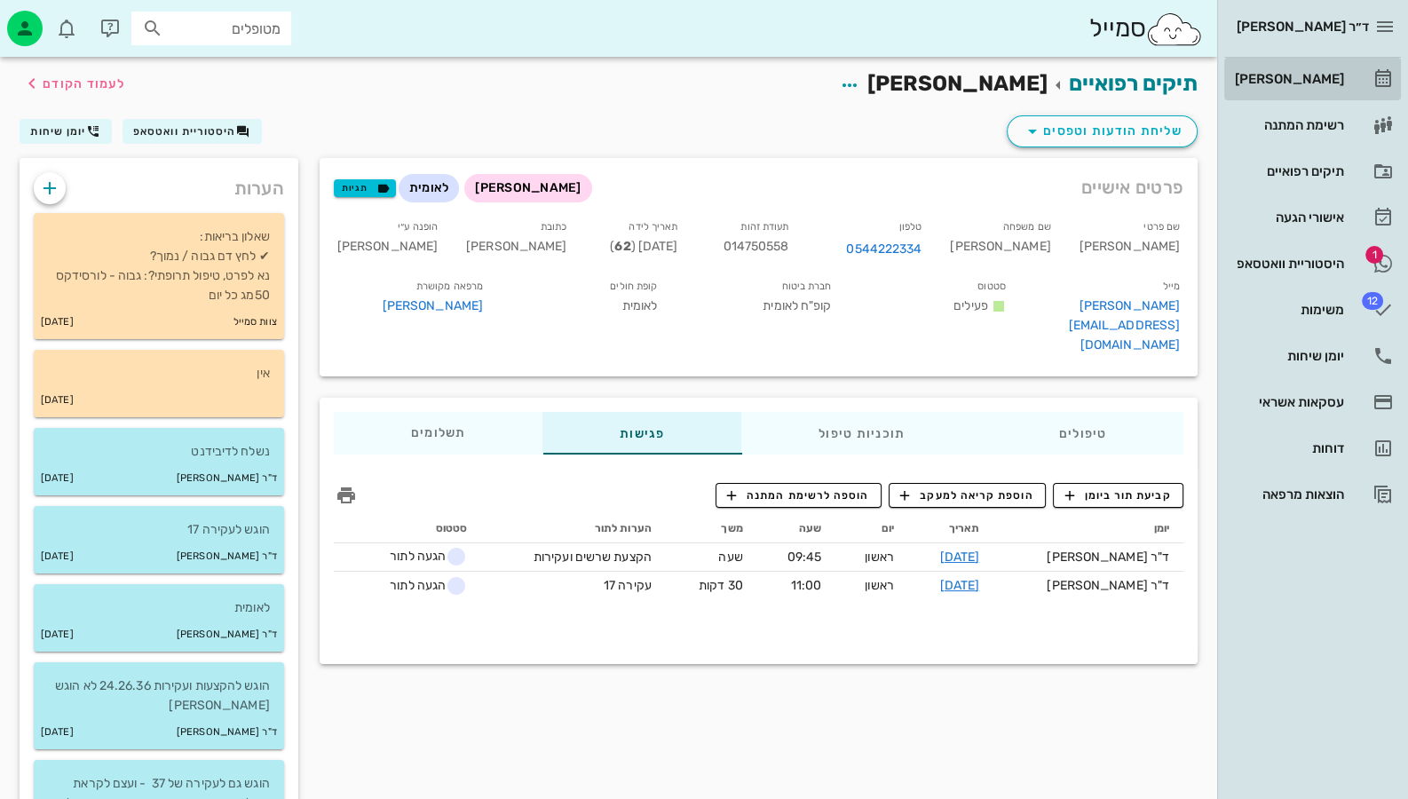
click at [1325, 80] on div "[PERSON_NAME]" at bounding box center [1287, 79] width 113 height 14
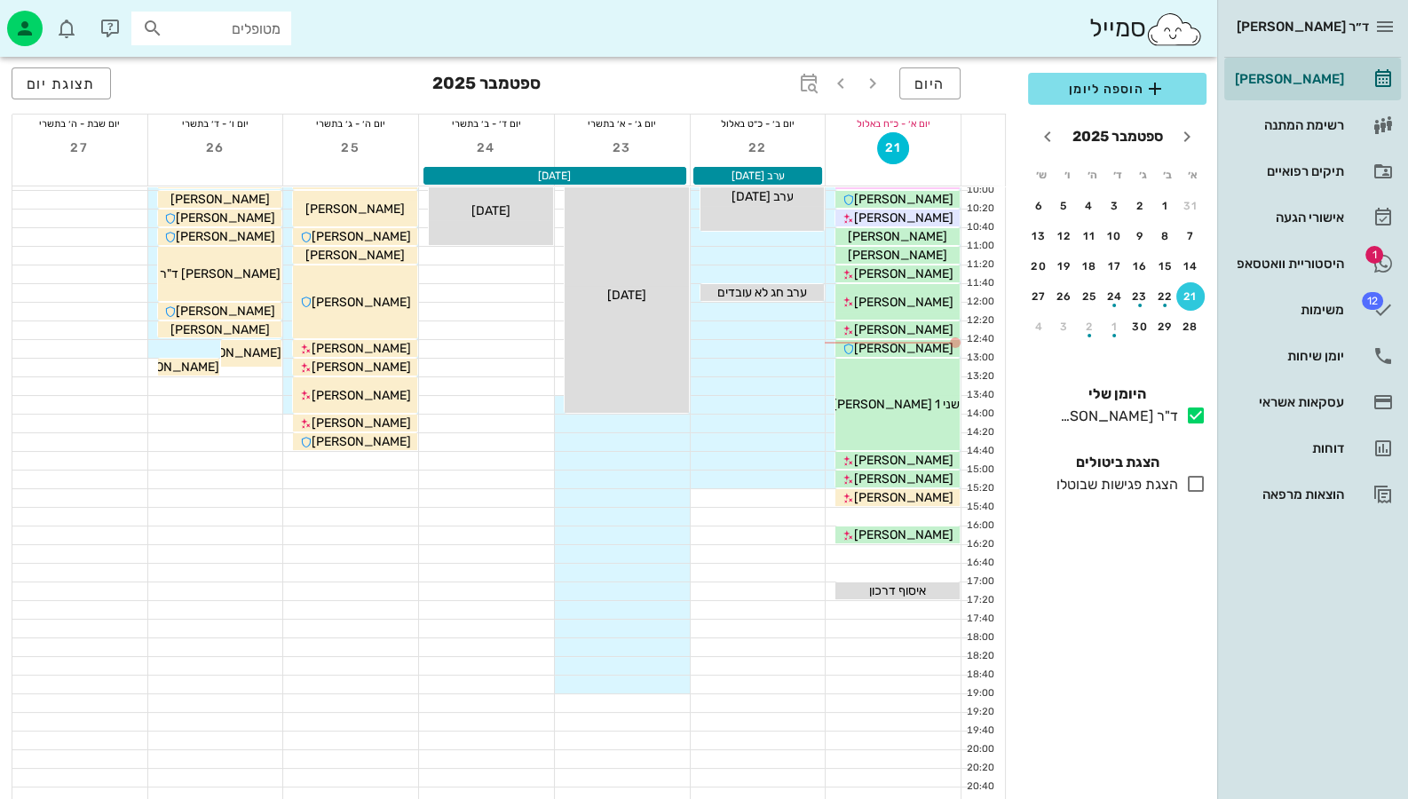
scroll to position [151, 0]
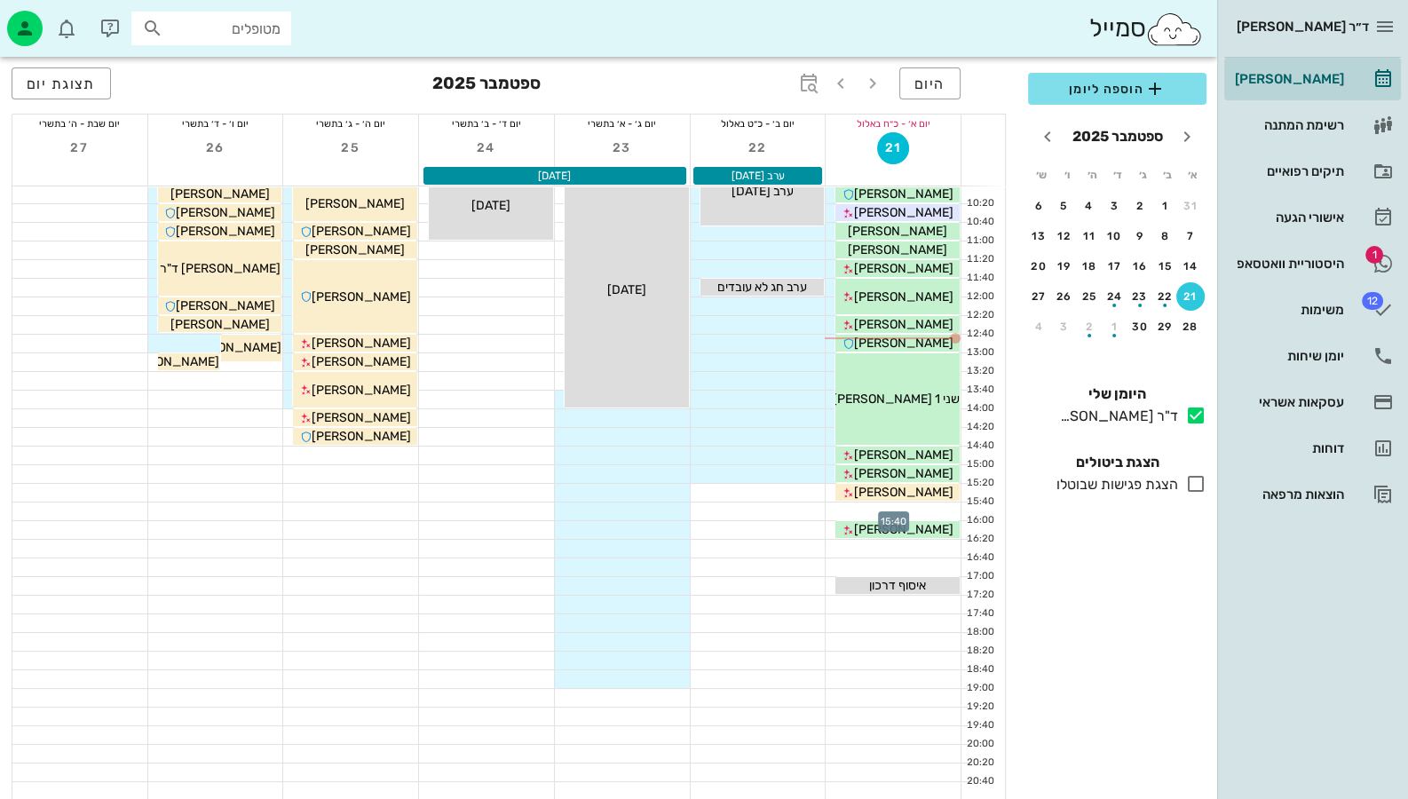
click at [930, 509] on div at bounding box center [893, 511] width 135 height 18
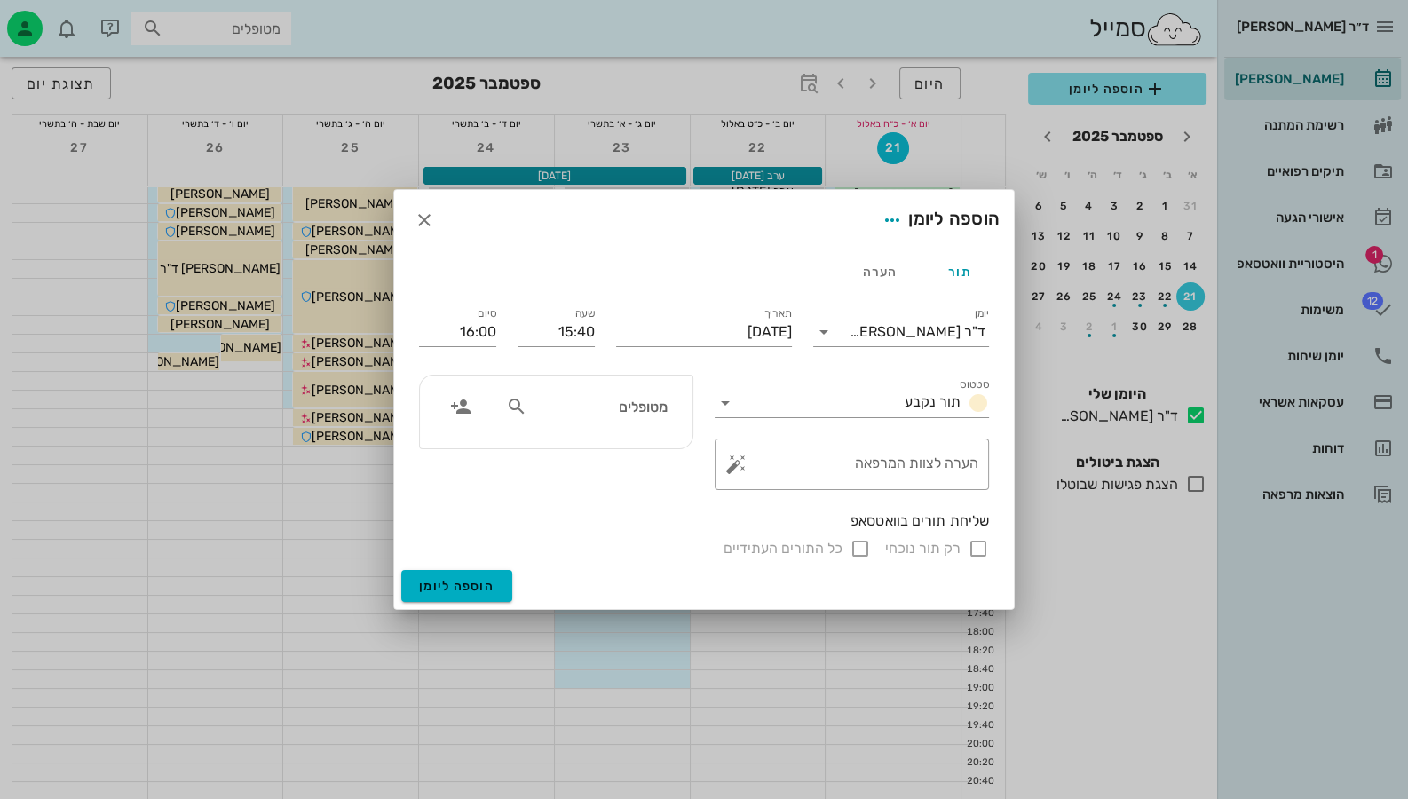
click at [518, 407] on icon at bounding box center [516, 406] width 21 height 21
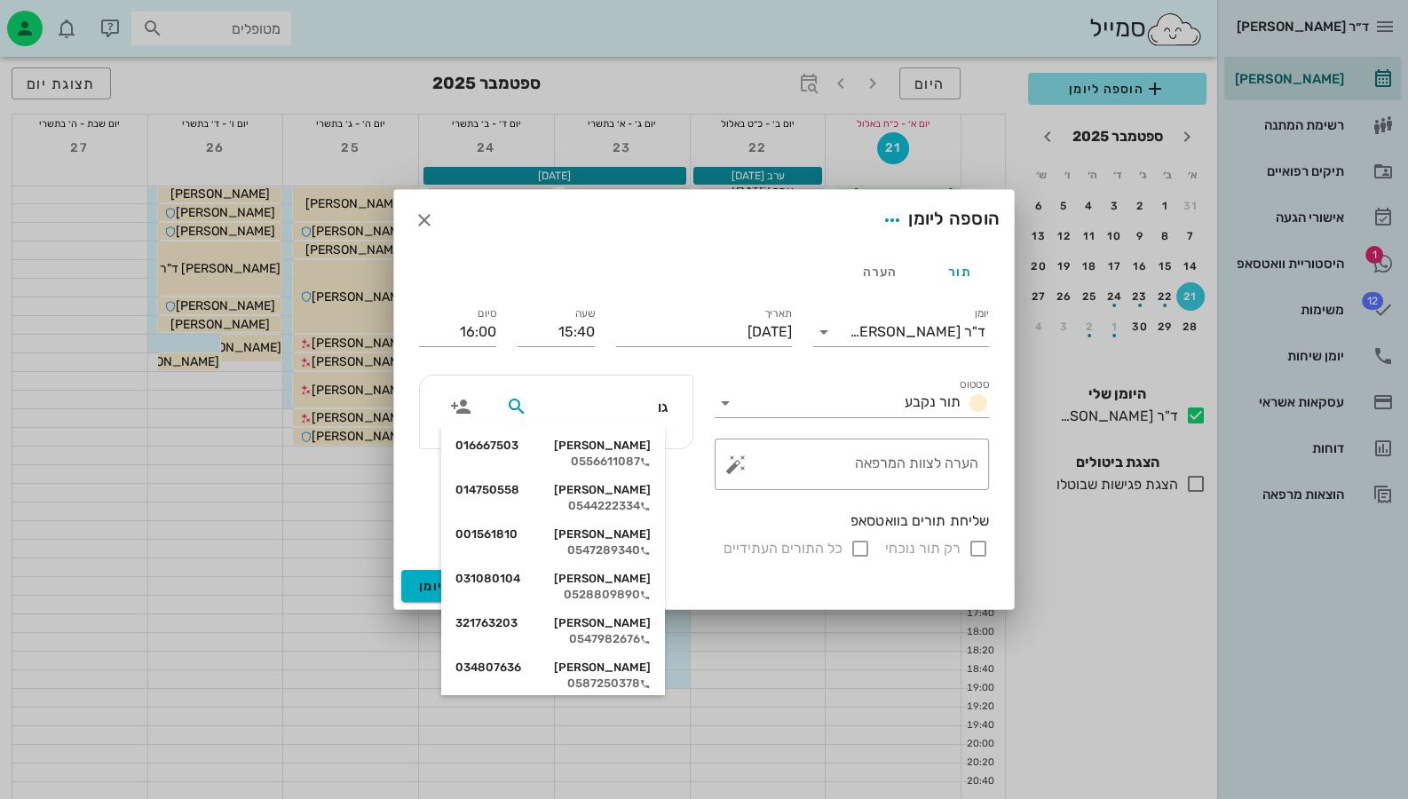
type input "גול"
click at [621, 455] on div "0544222334" at bounding box center [552, 462] width 195 height 14
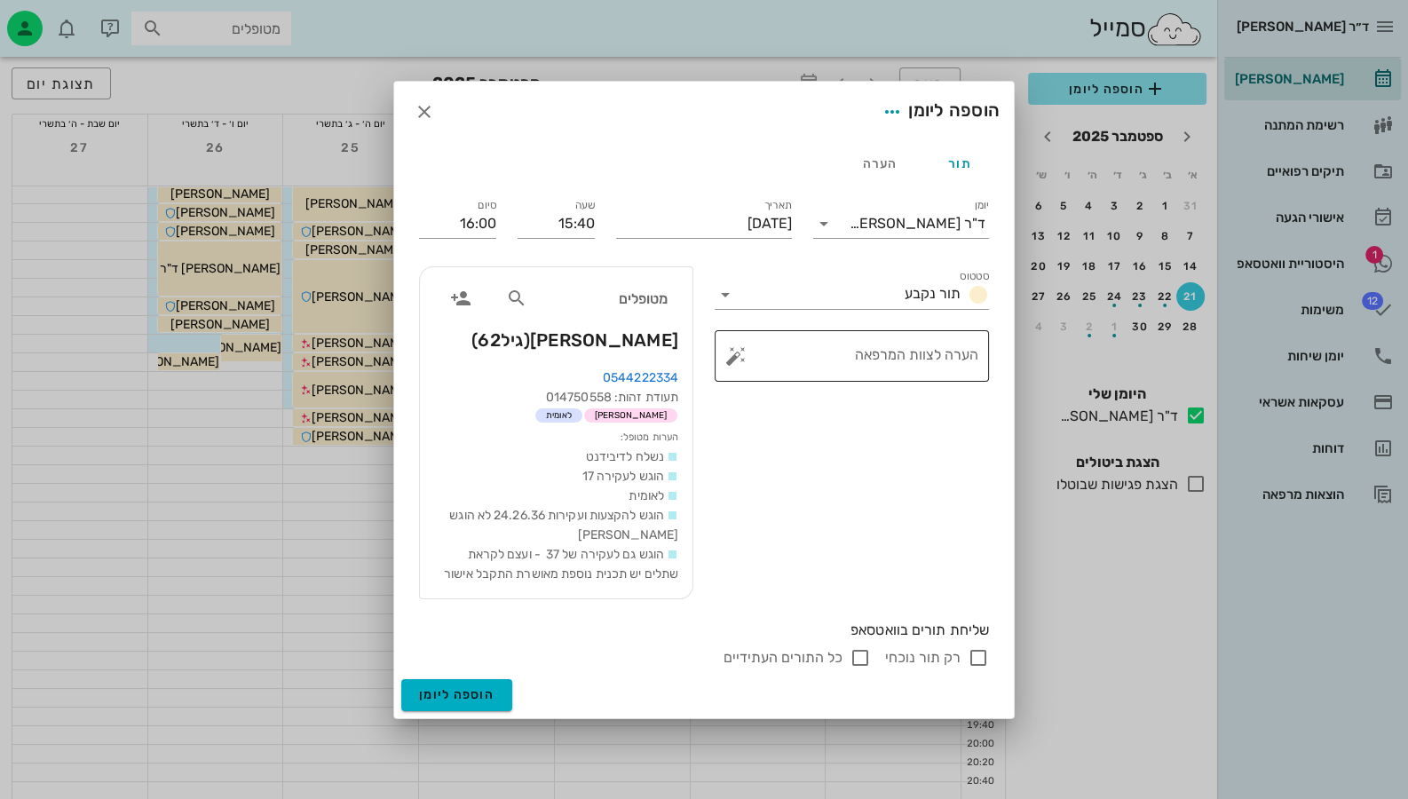
click at [726, 352] on button "button" at bounding box center [735, 355] width 21 height 21
click at [946, 352] on textarea "הערה לצוות המרפאה" at bounding box center [859, 360] width 239 height 43
click at [938, 350] on textarea "כאבים באיזור העקירות" at bounding box center [859, 360] width 239 height 43
type textarea "כאבים חזקים באיזור העקירות"
click at [977, 653] on input "רק תור נוכחי" at bounding box center [978, 657] width 21 height 21
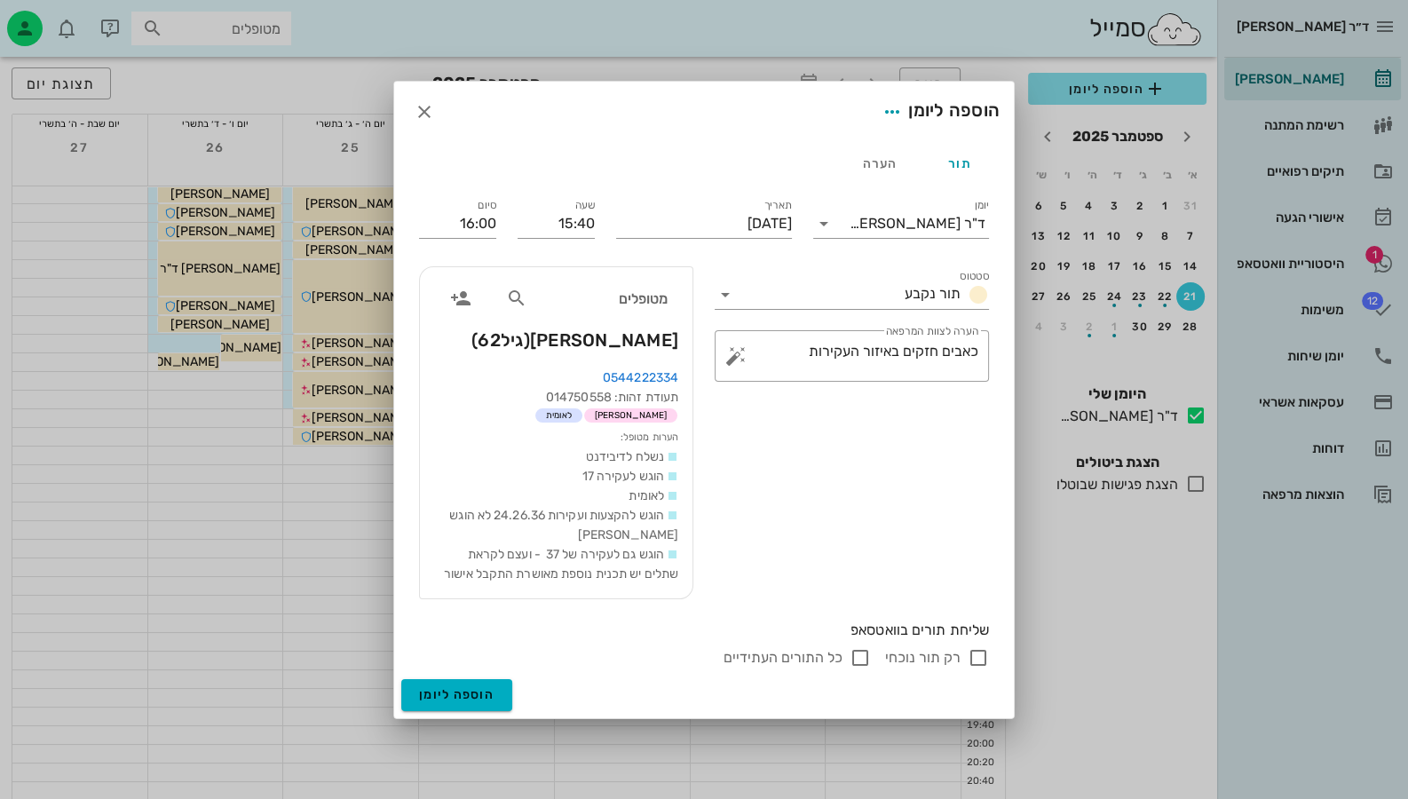
checkbox input "false"
click at [493, 688] on span "הוספה ליומן" at bounding box center [456, 694] width 75 height 15
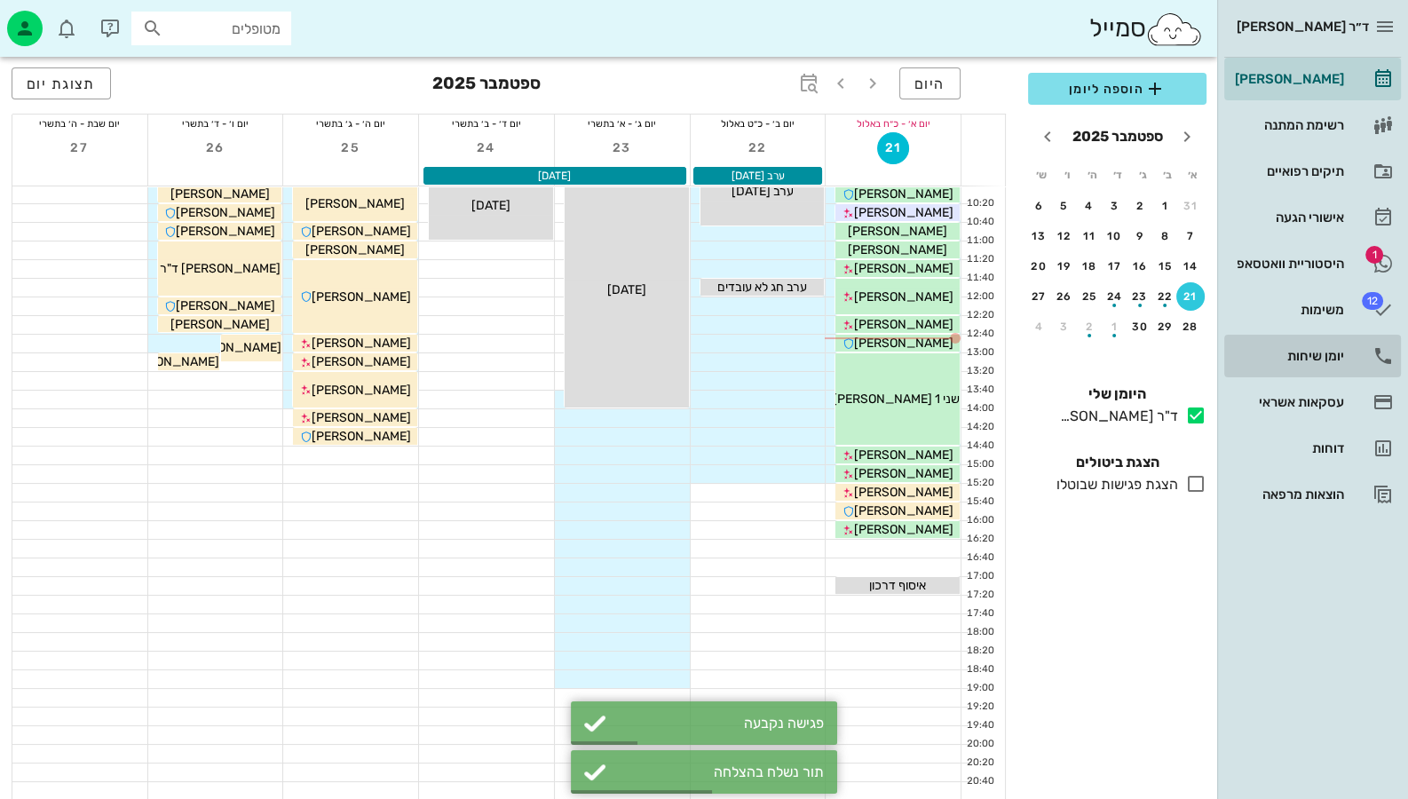
click at [1318, 360] on div "יומן שיחות" at bounding box center [1287, 356] width 113 height 14
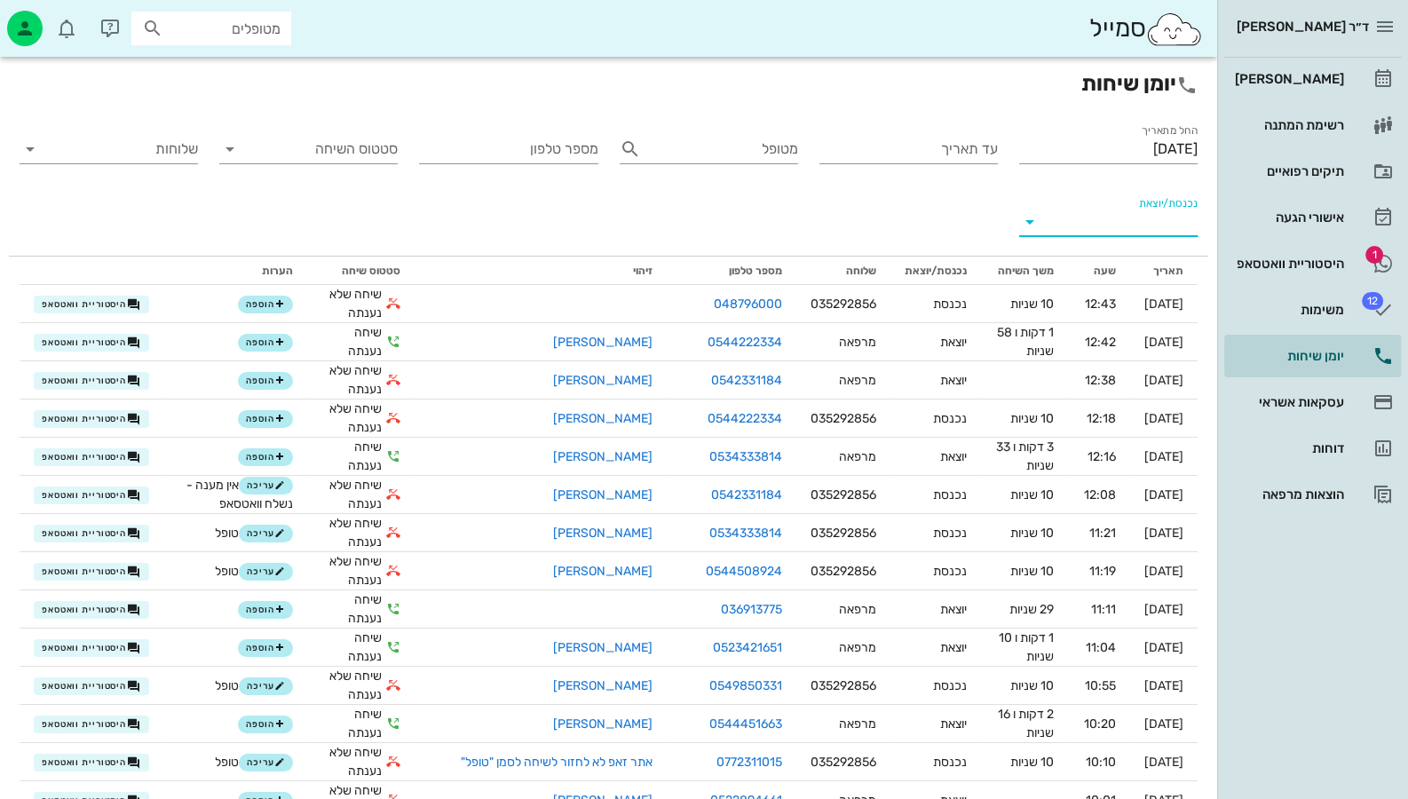
click at [1149, 224] on input "נכנסת/יוצאת" at bounding box center [1123, 222] width 150 height 28
click at [1123, 233] on div "נכנסת" at bounding box center [1140, 236] width 39 height 43
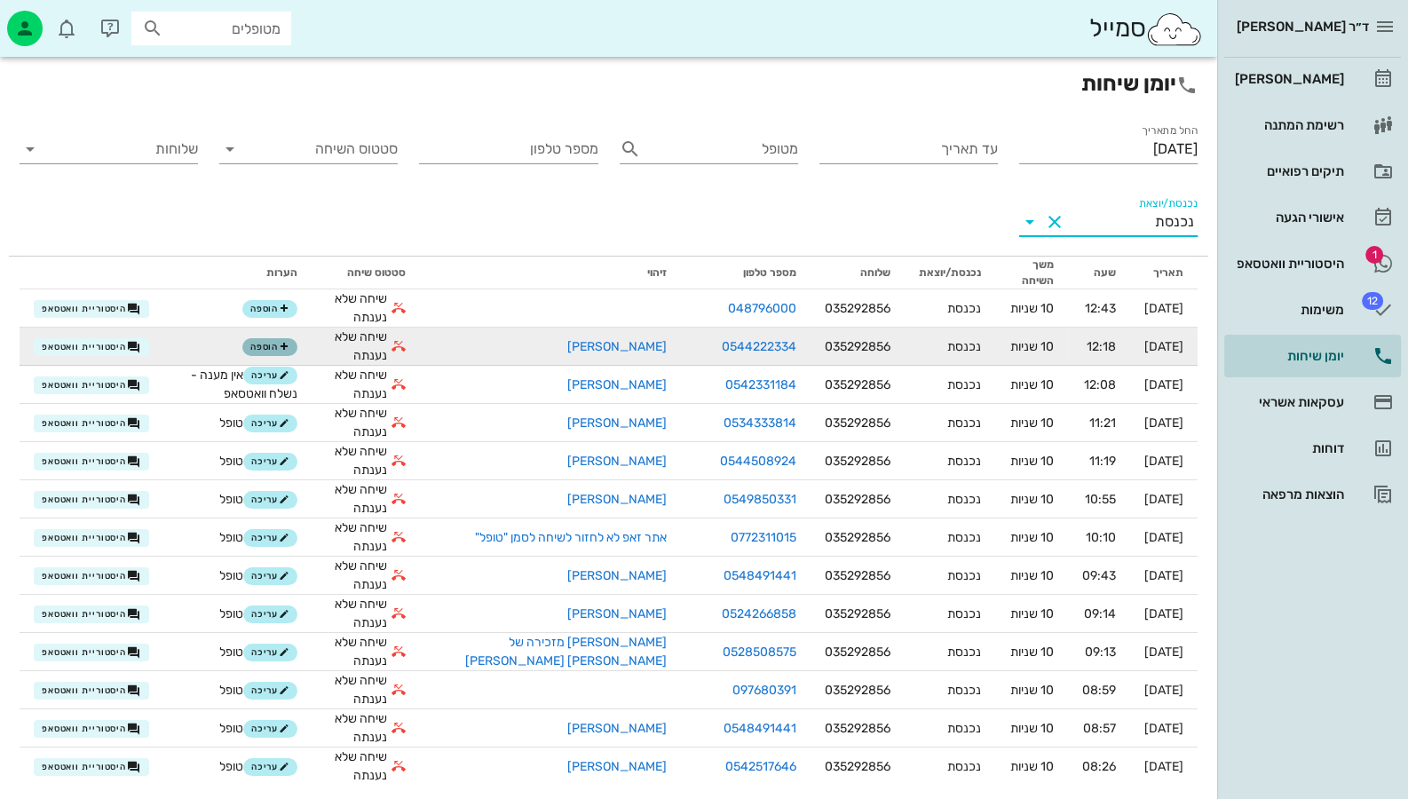
click at [289, 344] on span "הוספה" at bounding box center [269, 347] width 39 height 11
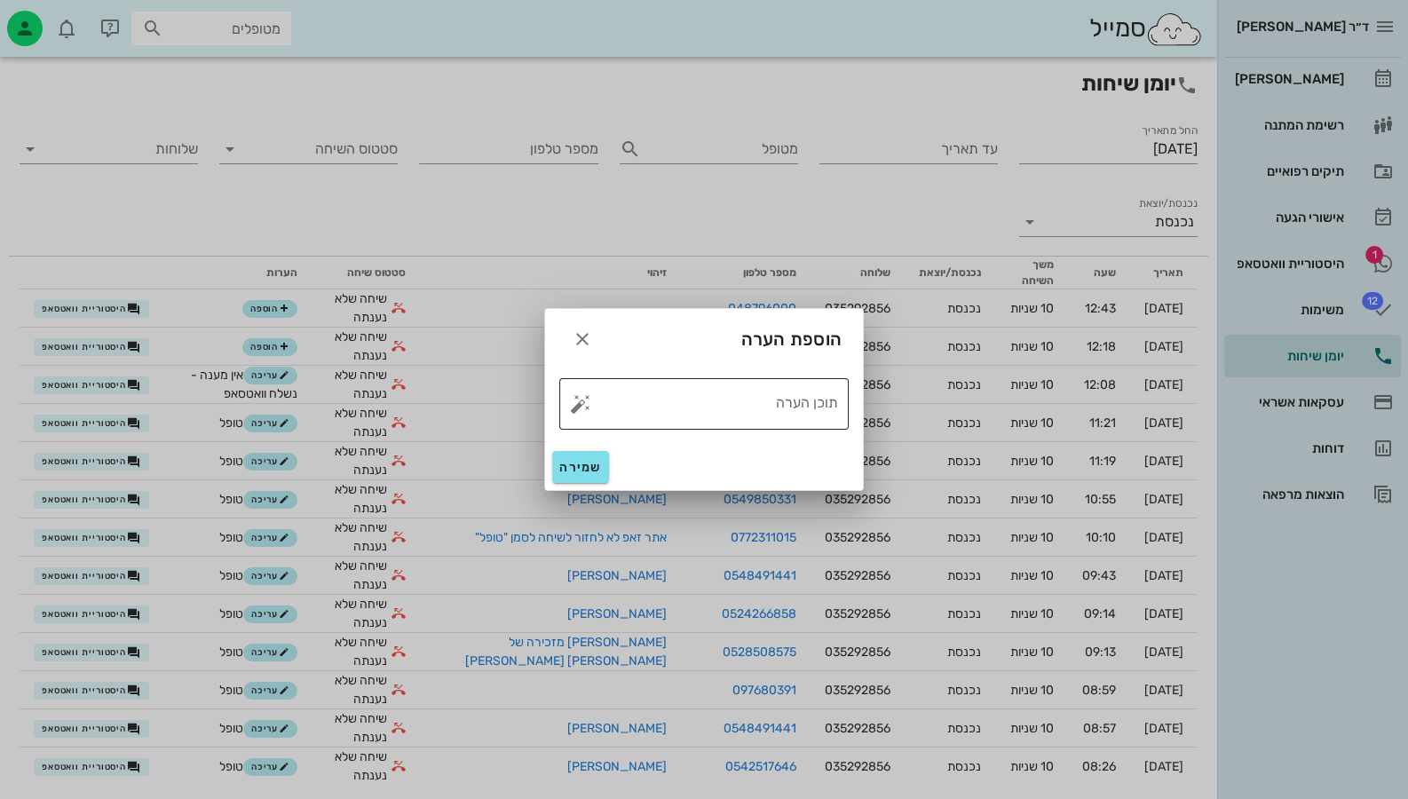
click at [582, 408] on button "button" at bounding box center [580, 403] width 21 height 21
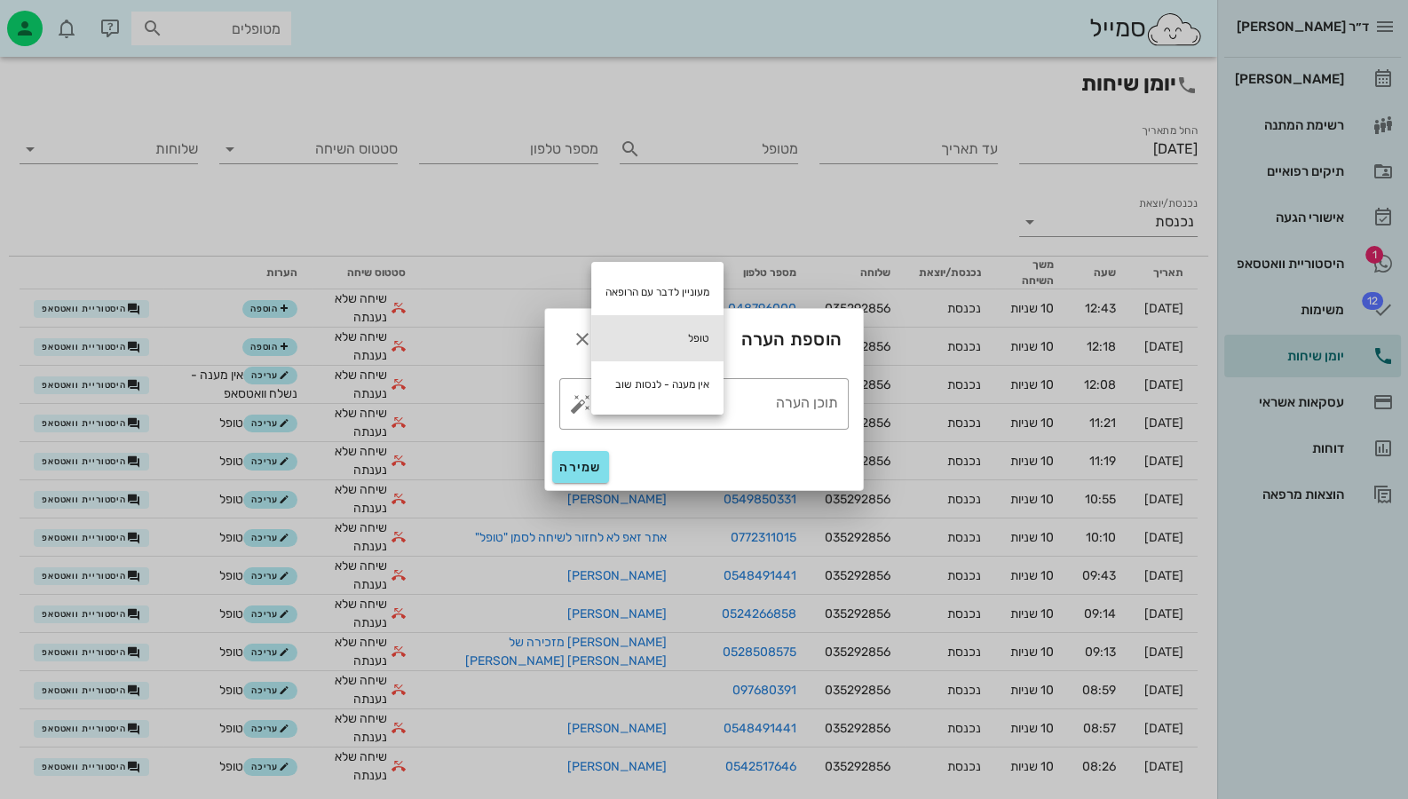
click at [668, 349] on div "טופל" at bounding box center [657, 338] width 132 height 46
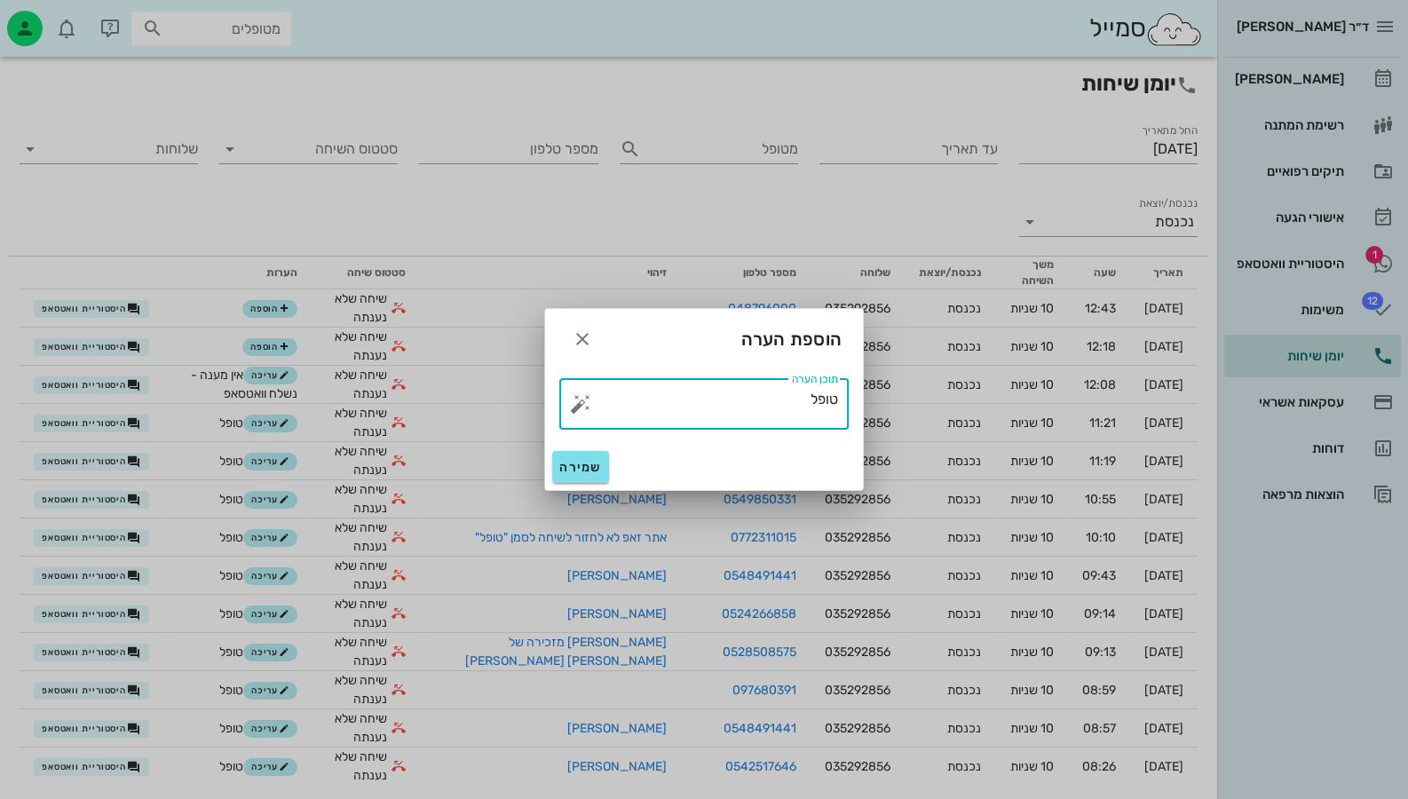
click at [724, 391] on textarea "טופל" at bounding box center [711, 408] width 254 height 43
type textarea "טופל"
click at [597, 462] on span "שמירה" at bounding box center [580, 467] width 43 height 15
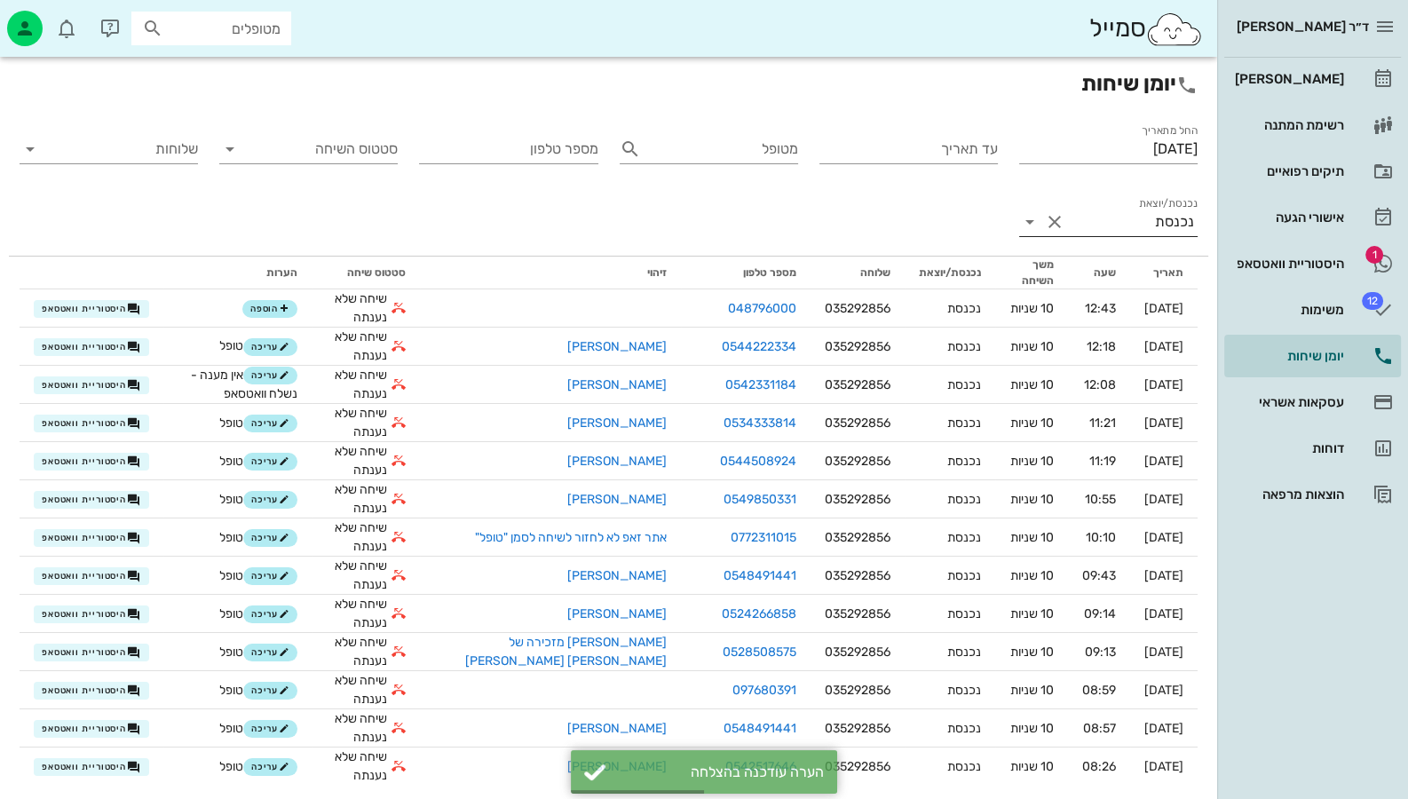
click at [1189, 210] on label "נכנסת/יוצאת" at bounding box center [1168, 203] width 59 height 13
click at [1155, 210] on input "נכנסת/יוצאת" at bounding box center [1112, 222] width 86 height 28
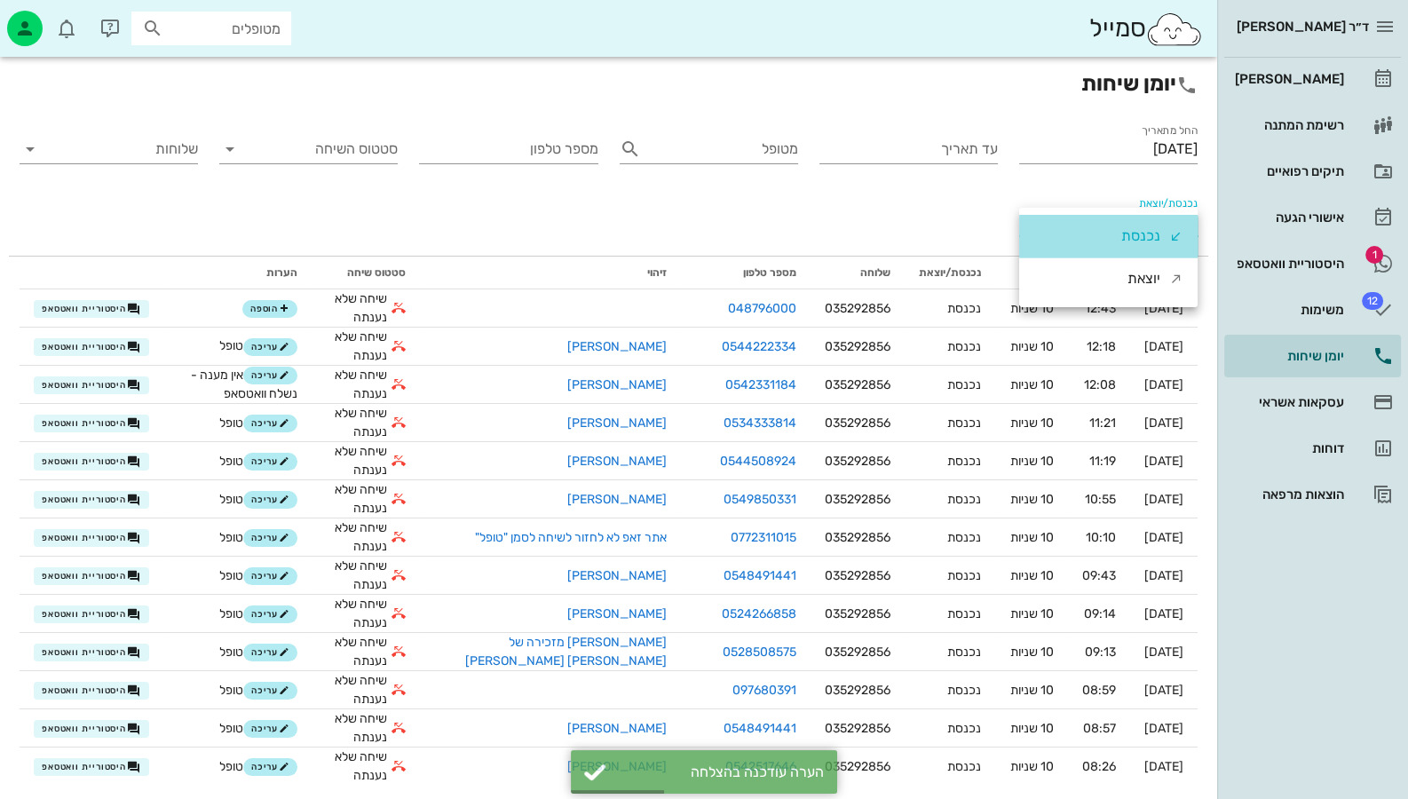
drag, startPoint x: 1157, startPoint y: 232, endPoint x: 1159, endPoint y: 241, distance: 9.9
click at [1157, 235] on div "נכנסת" at bounding box center [1140, 236] width 39 height 43
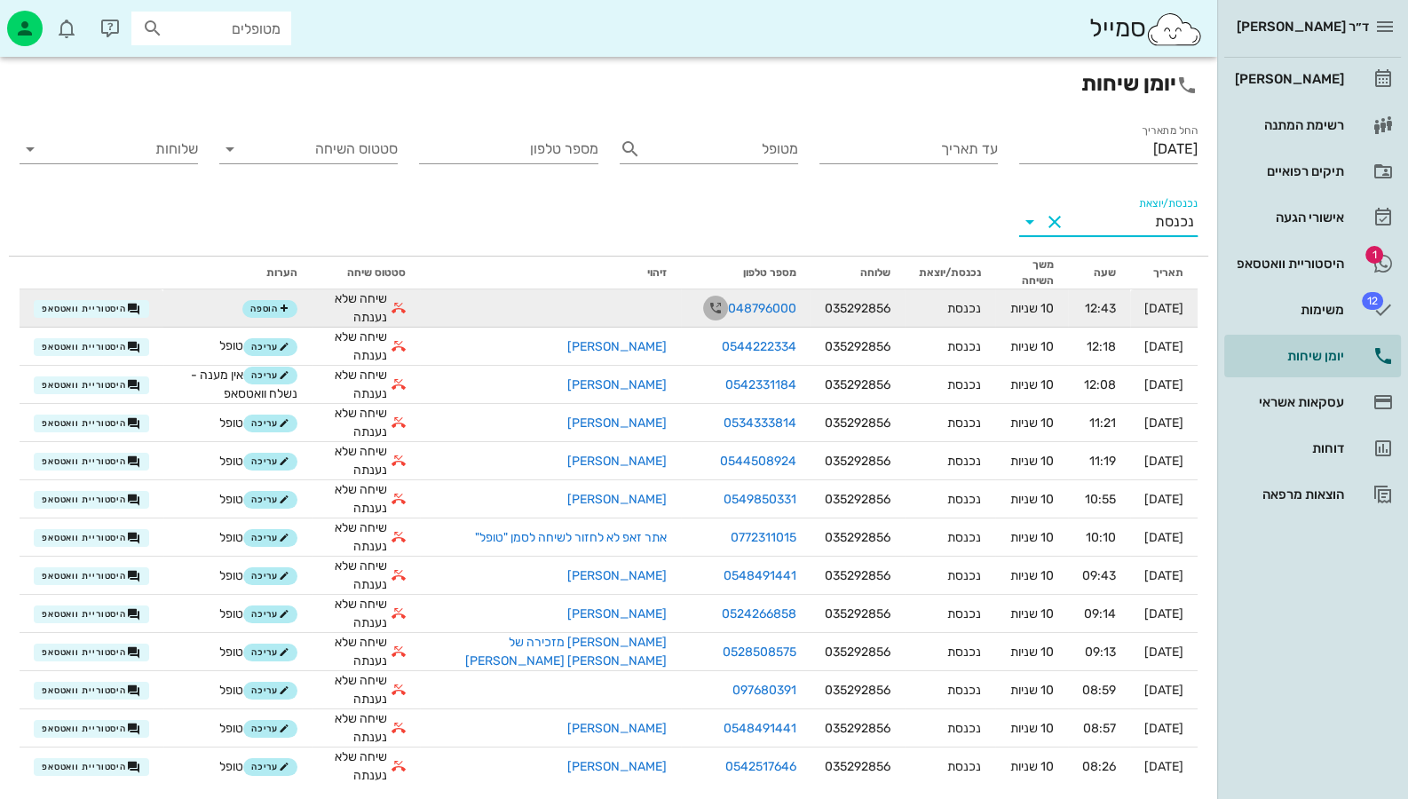
click at [705, 309] on icon "button" at bounding box center [715, 307] width 21 height 21
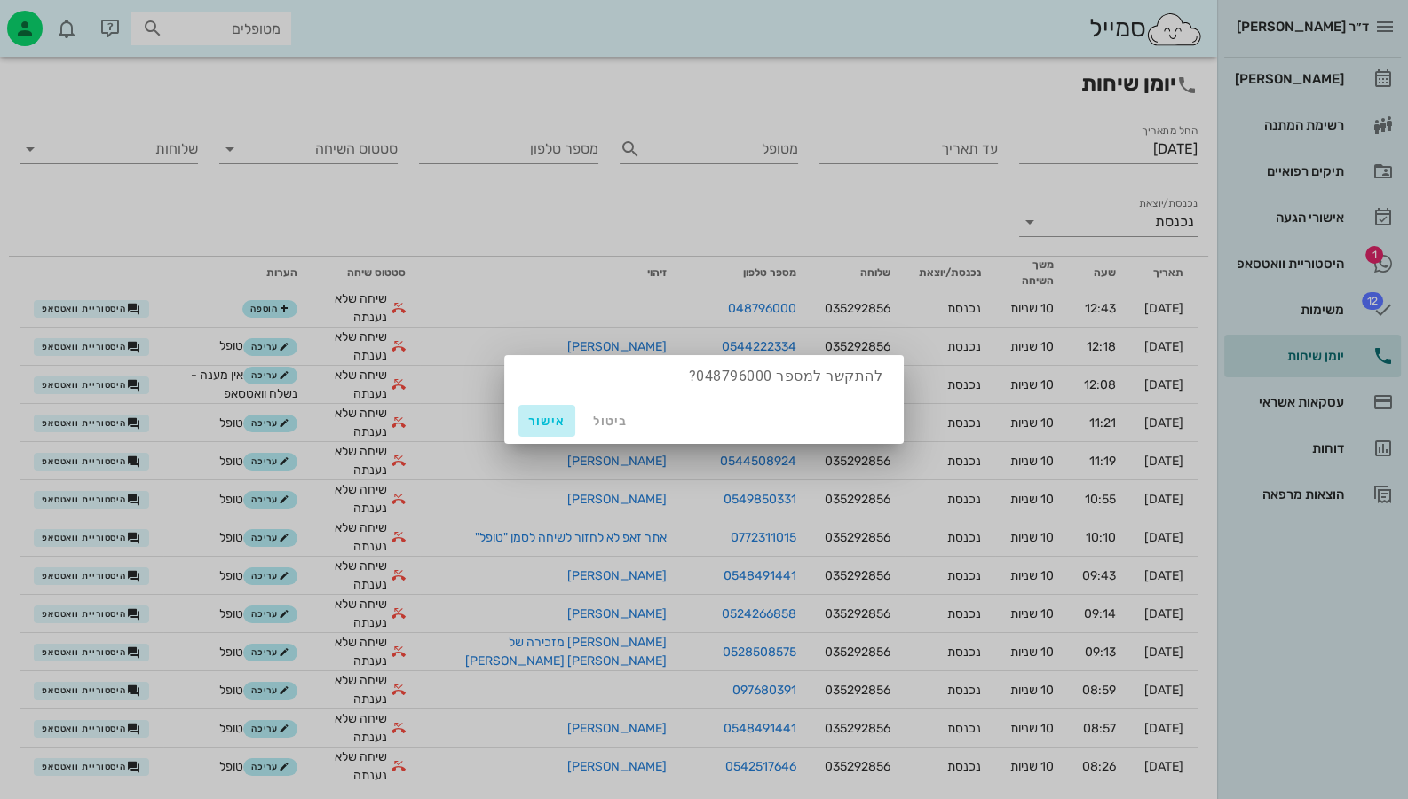
click at [547, 421] on span "אישור" at bounding box center [547, 421] width 43 height 15
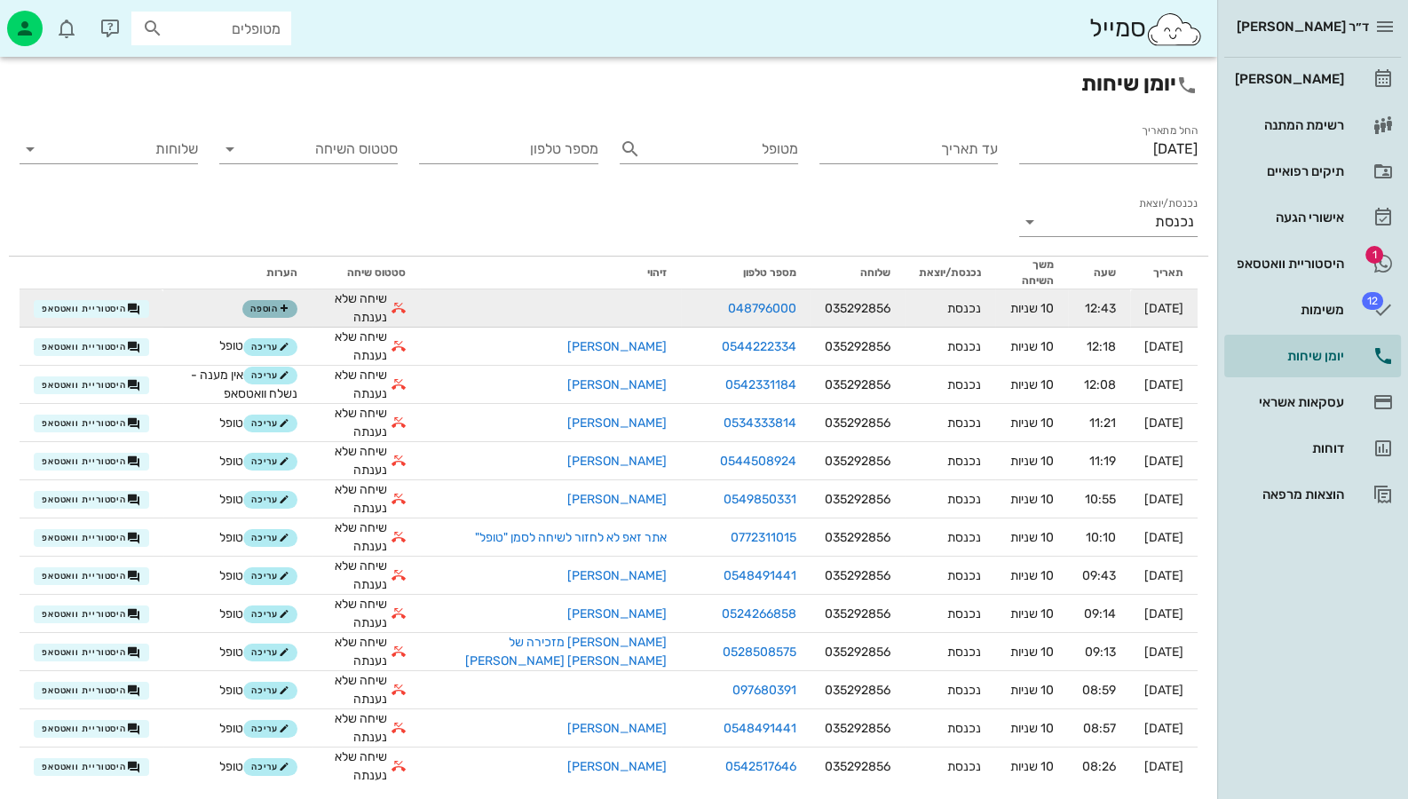
click at [289, 307] on icon "button" at bounding box center [284, 309] width 11 height 11
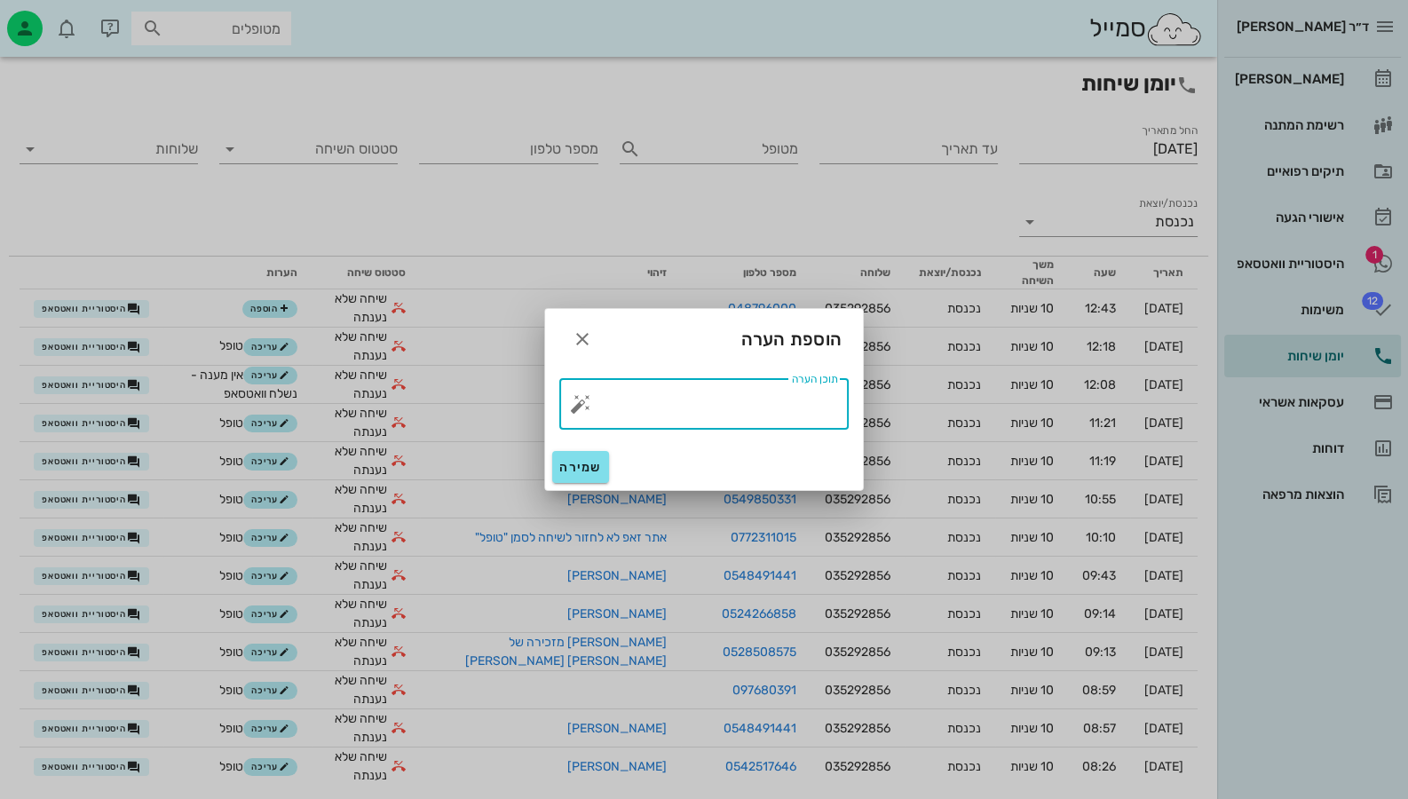
click at [756, 408] on textarea "תוכן הערה" at bounding box center [711, 408] width 254 height 43
type textarea "לאומית"
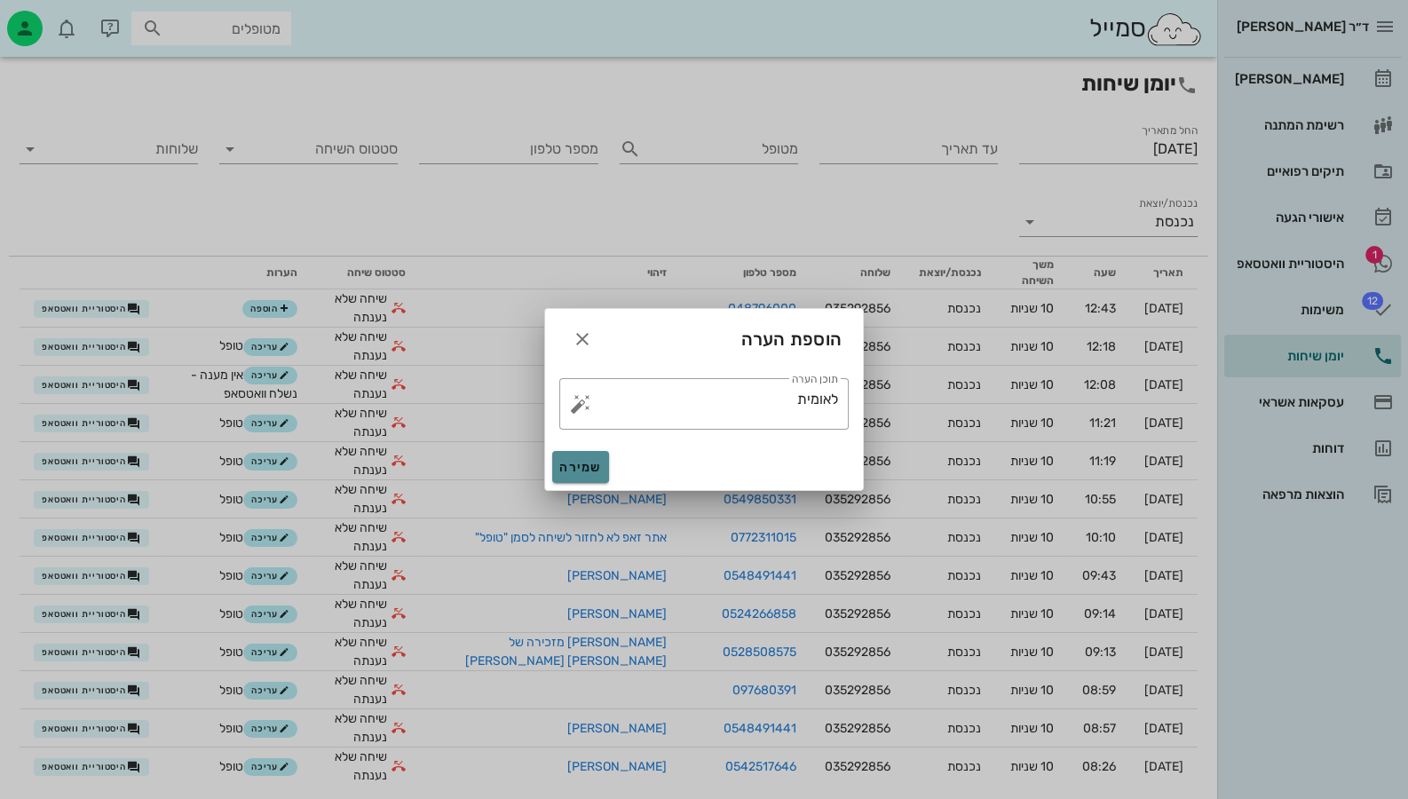
click at [586, 474] on span "שמירה" at bounding box center [580, 467] width 43 height 15
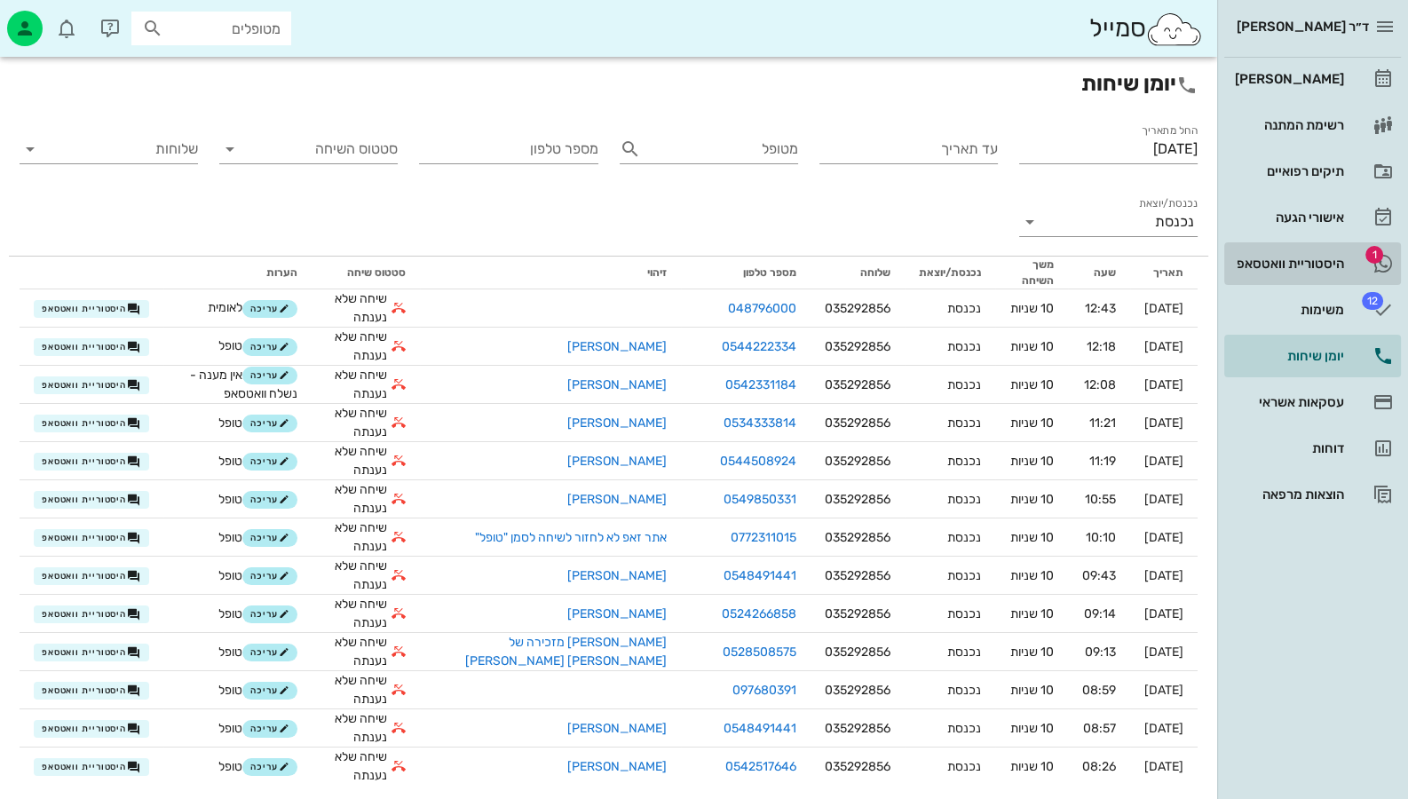
click at [1337, 262] on div "היסטוריית וואטסאפ" at bounding box center [1287, 264] width 113 height 14
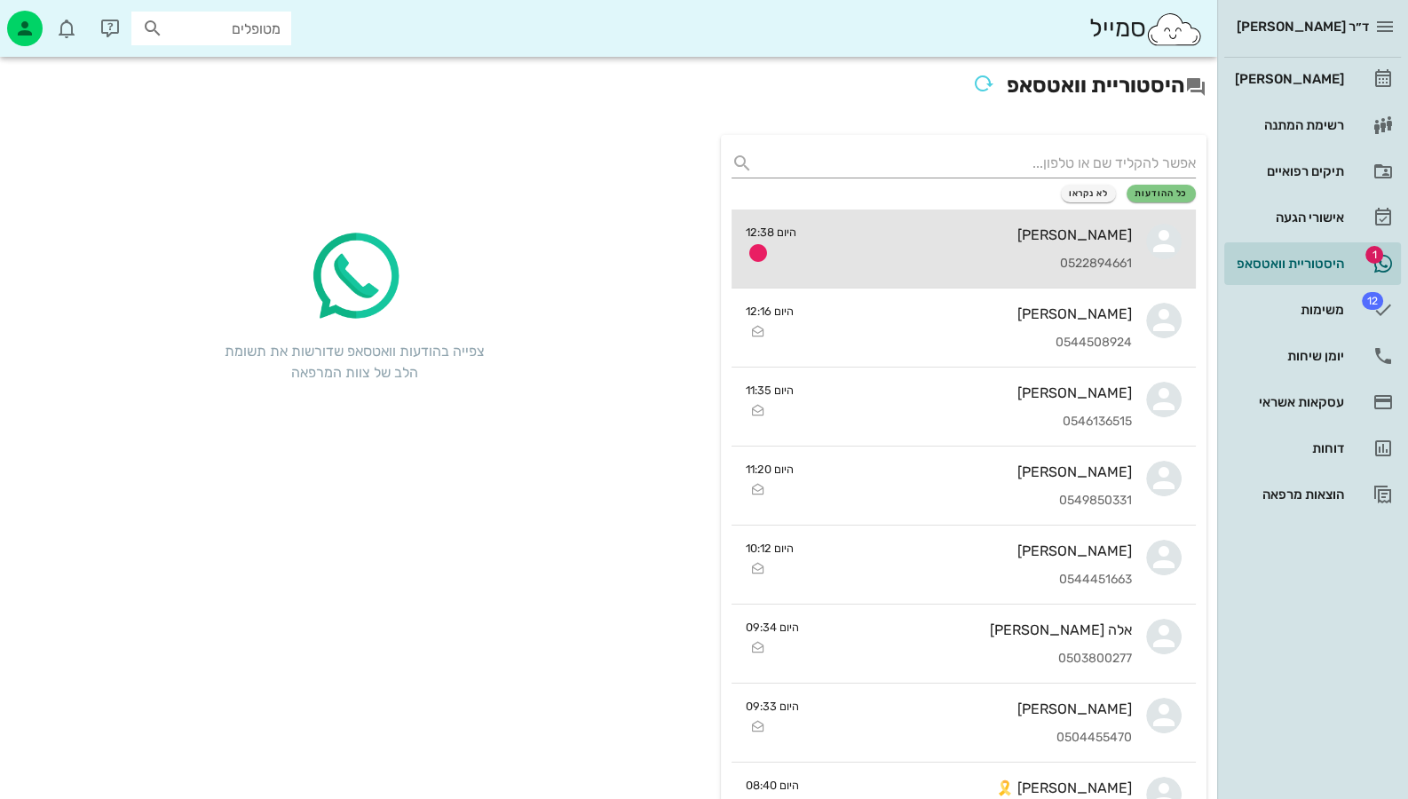
click at [1024, 231] on div "[PERSON_NAME]" at bounding box center [971, 234] width 321 height 17
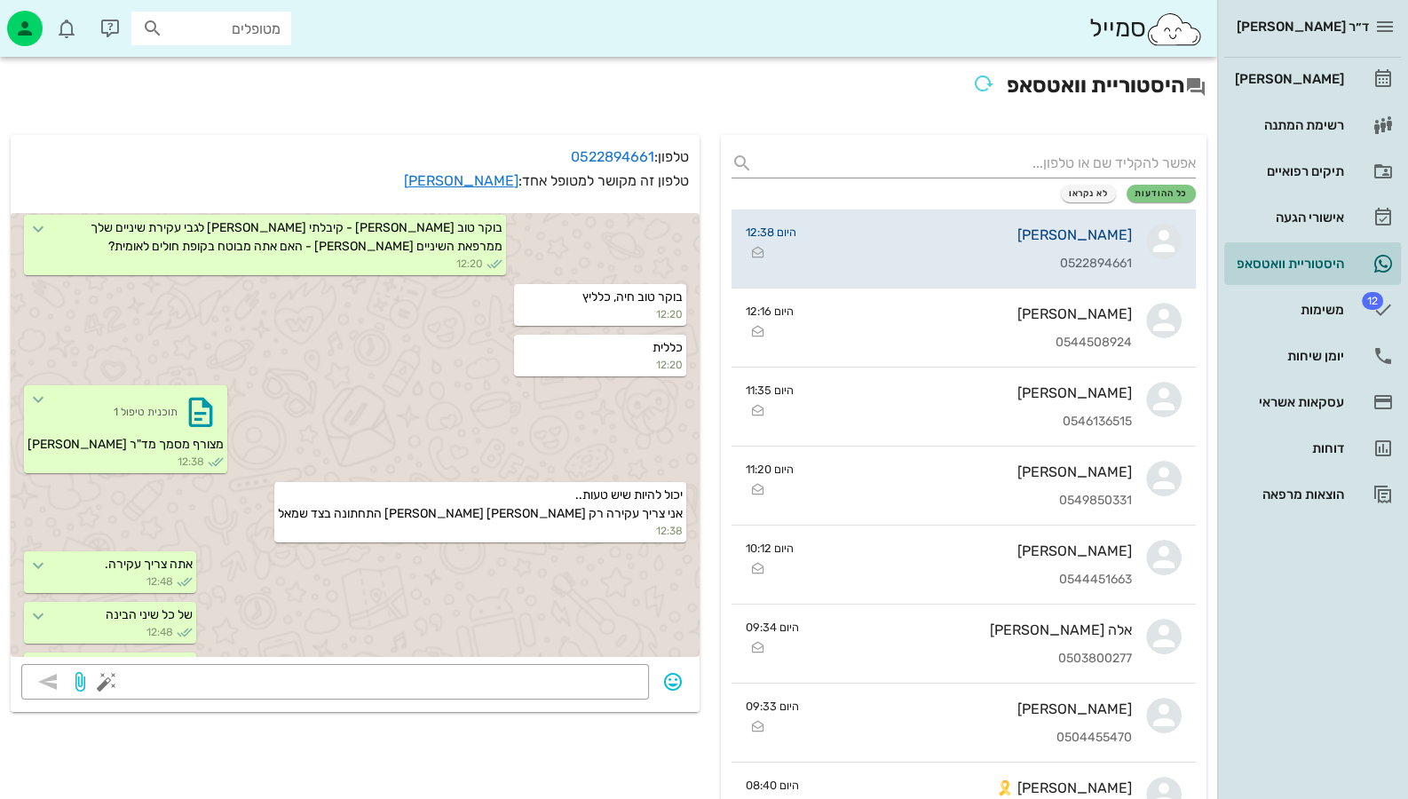
scroll to position [289, 0]
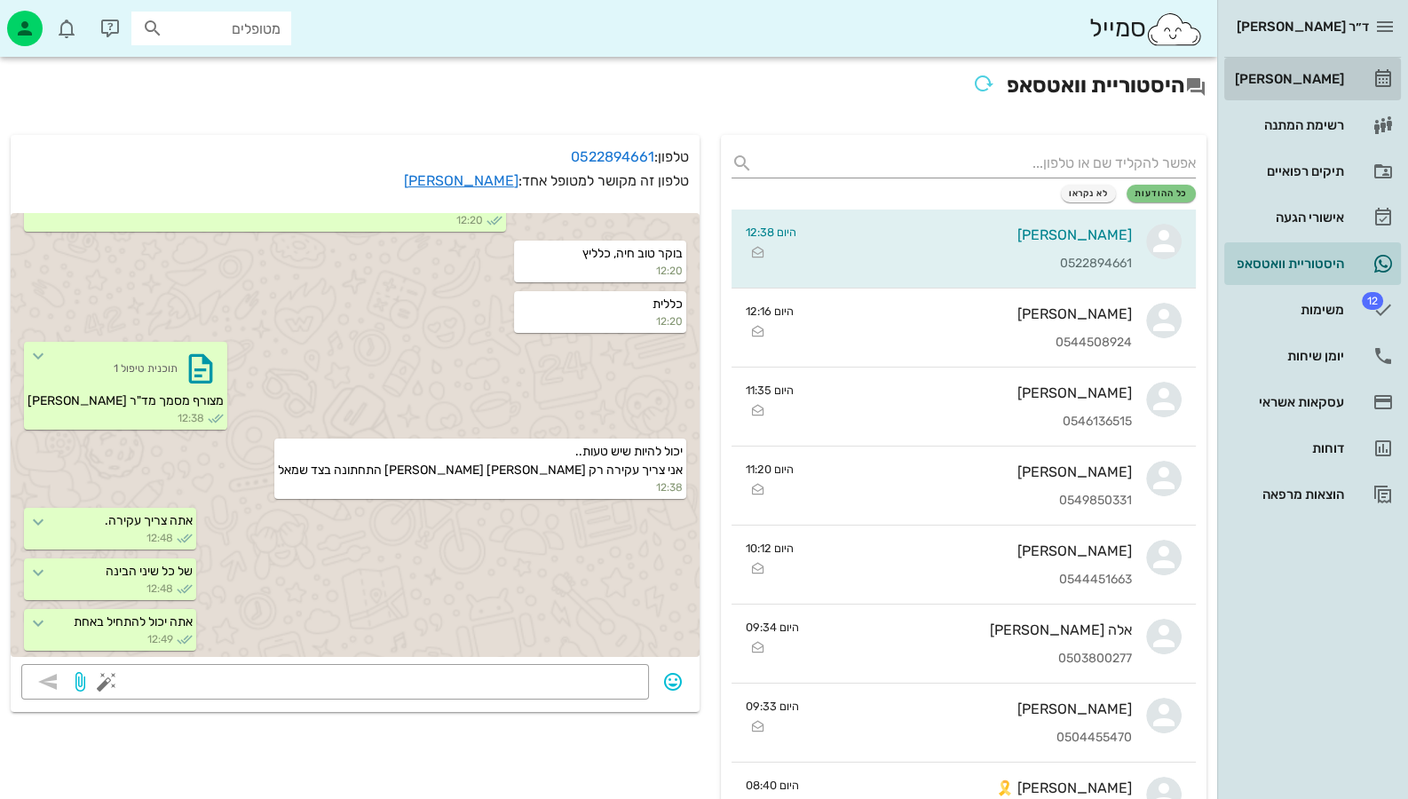
click at [1312, 83] on div "[PERSON_NAME]" at bounding box center [1287, 79] width 113 height 14
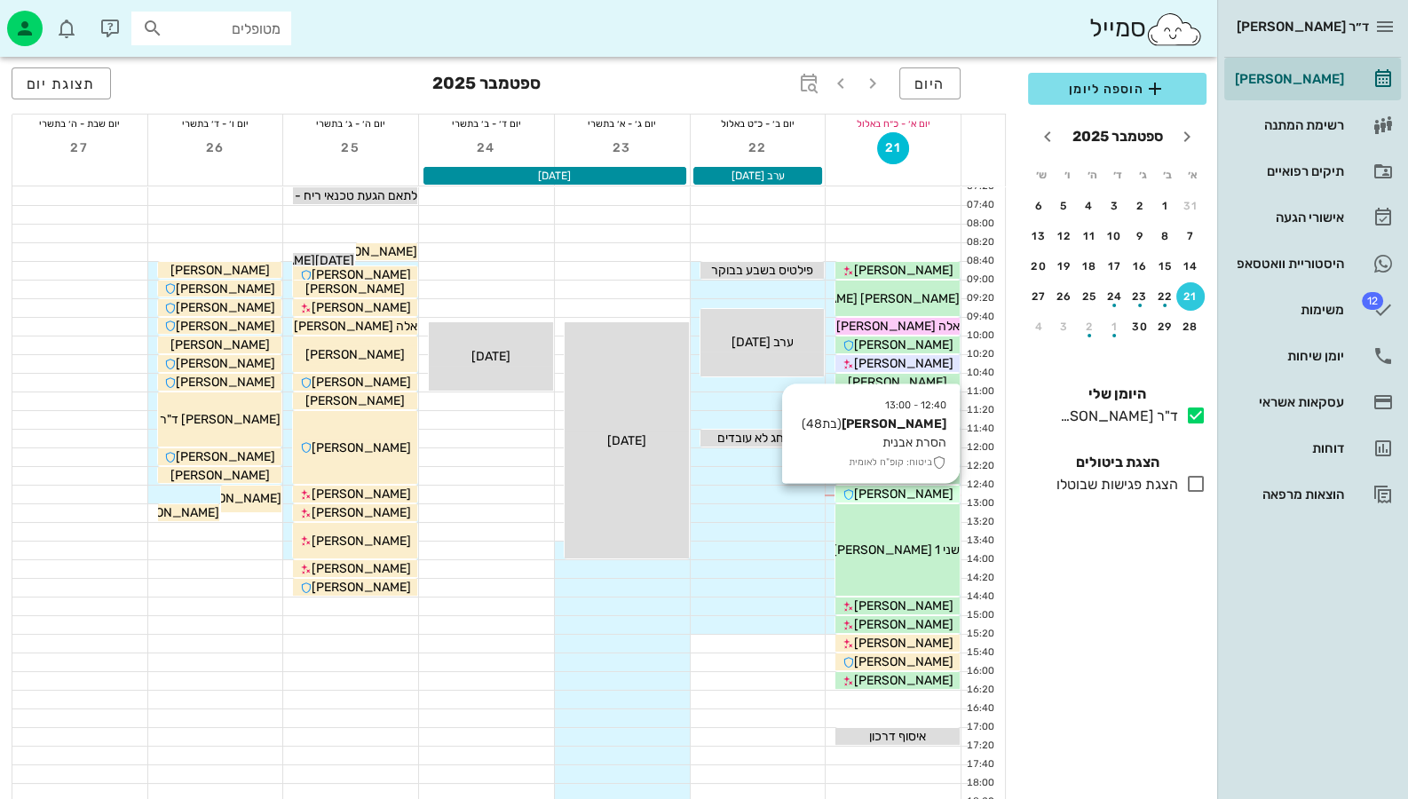
click at [914, 490] on span "[PERSON_NAME]" at bounding box center [903, 494] width 99 height 15
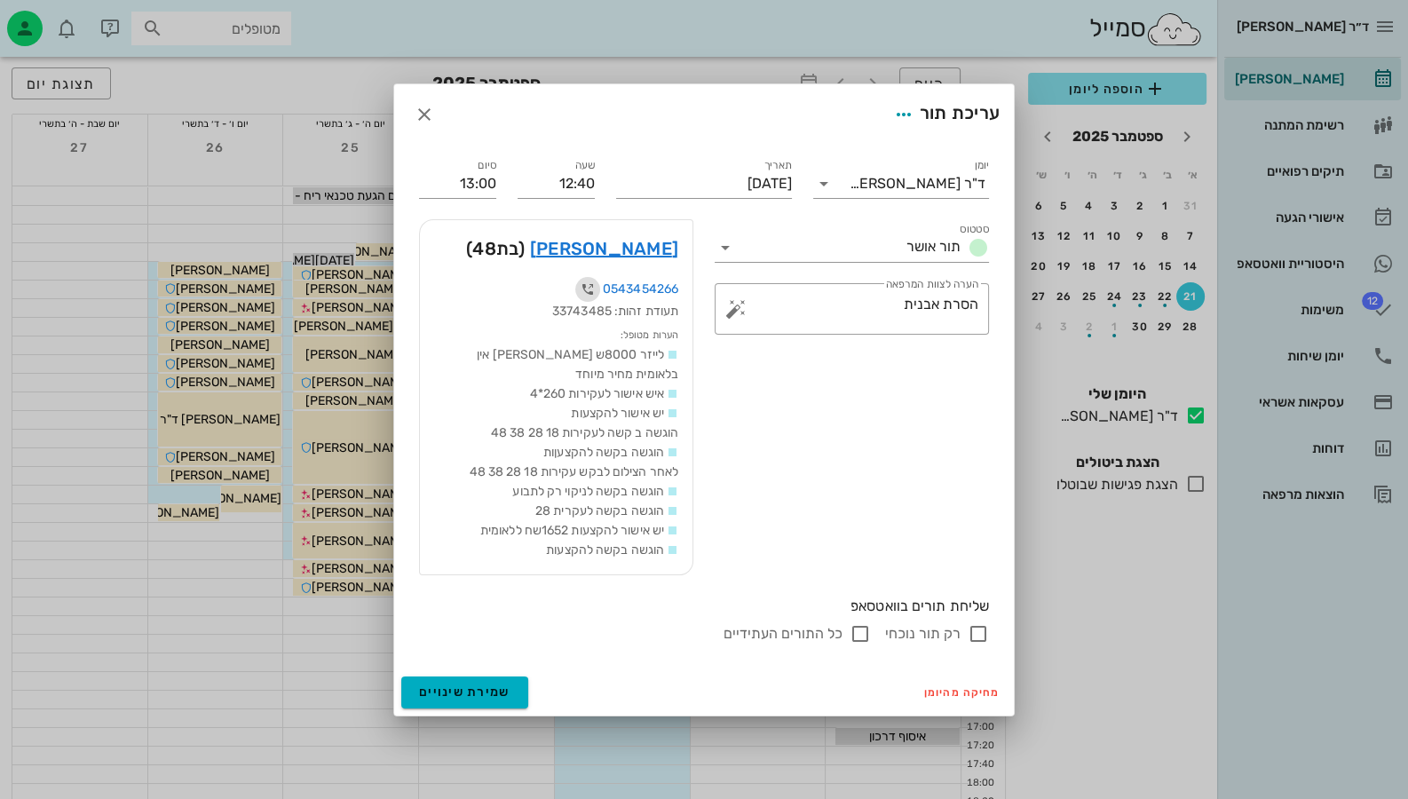
click at [592, 294] on icon "button" at bounding box center [587, 289] width 21 height 21
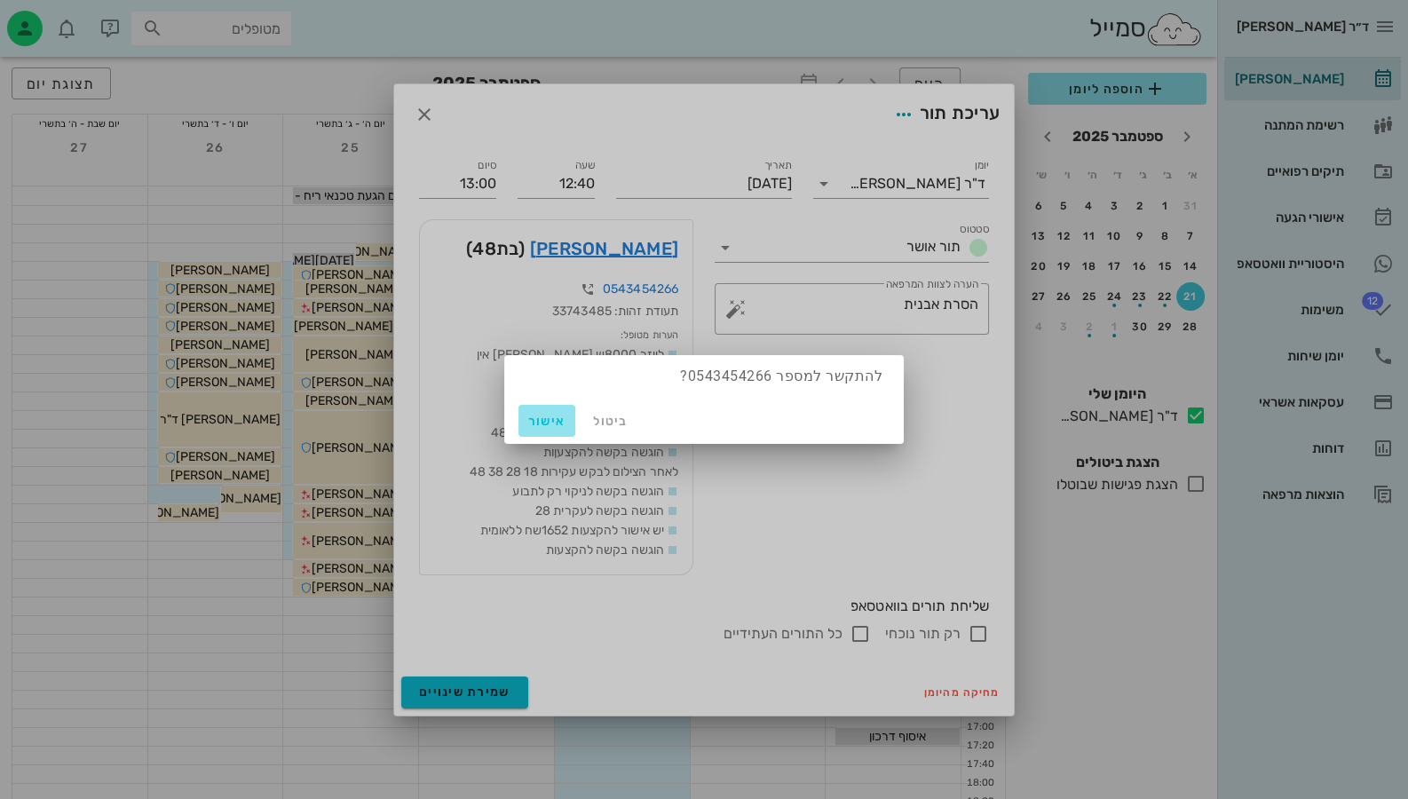
click at [553, 422] on span "אישור" at bounding box center [547, 421] width 43 height 15
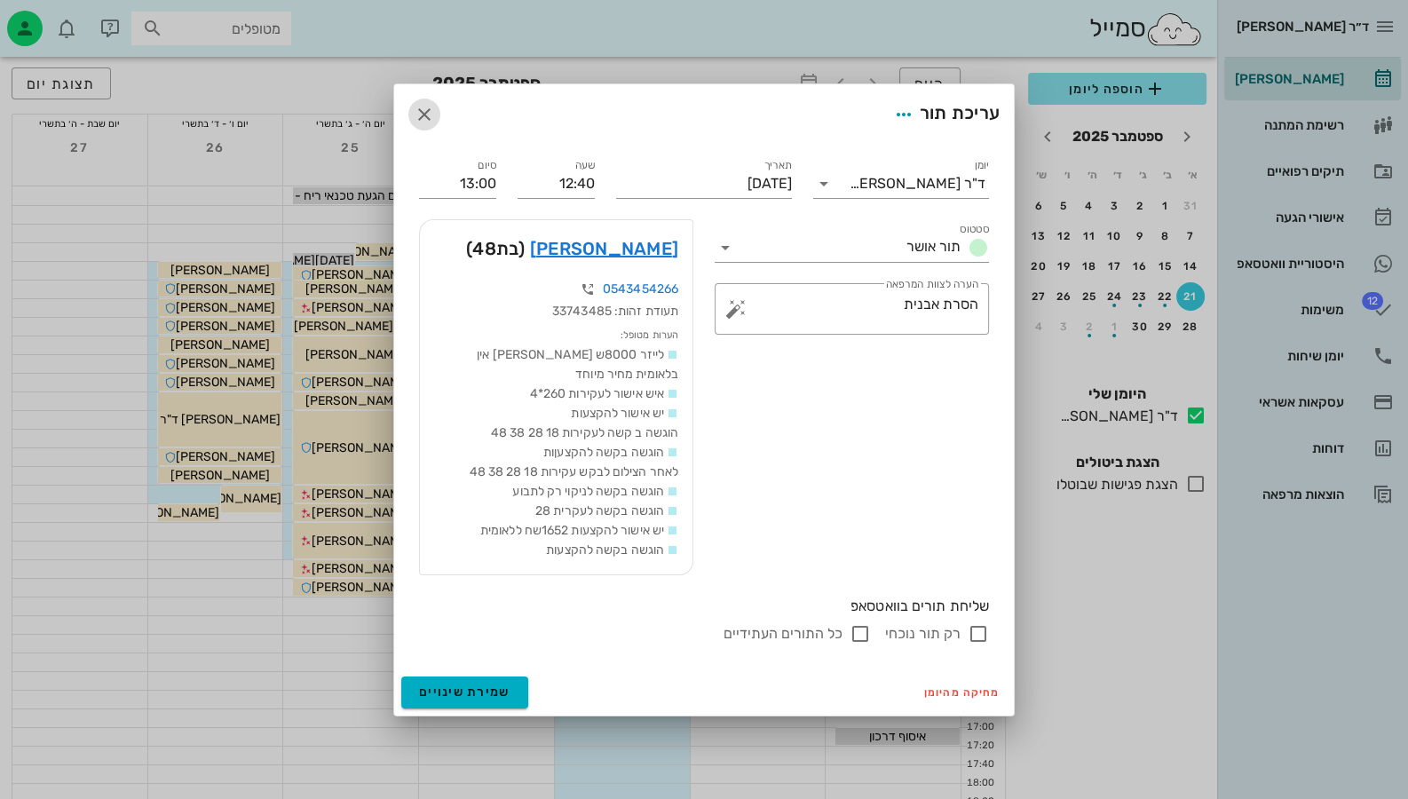
click at [420, 122] on icon "button" at bounding box center [424, 114] width 21 height 21
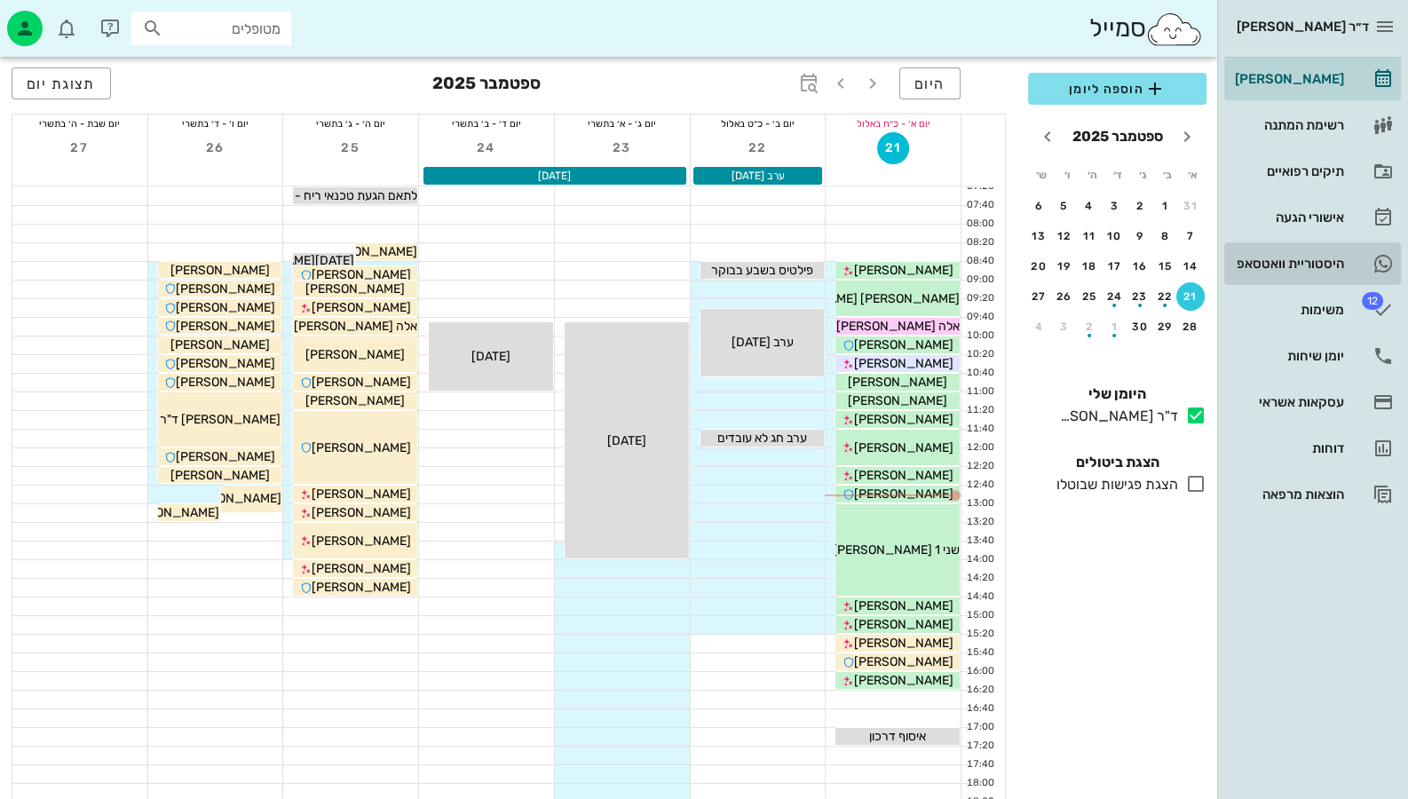
click at [1349, 270] on link "היסטוריית וואטסאפ" at bounding box center [1312, 263] width 177 height 43
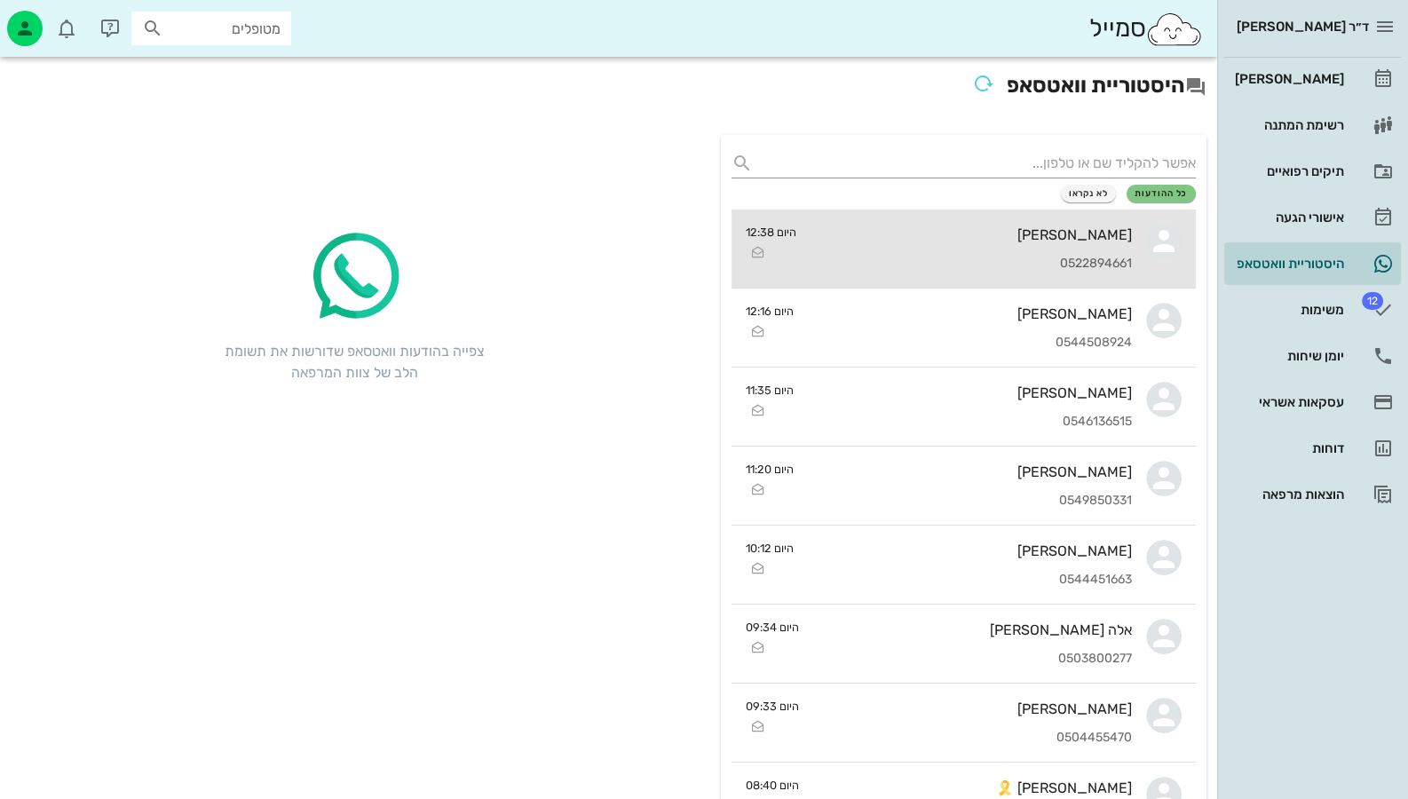
click at [1042, 234] on div "[PERSON_NAME]" at bounding box center [971, 234] width 321 height 17
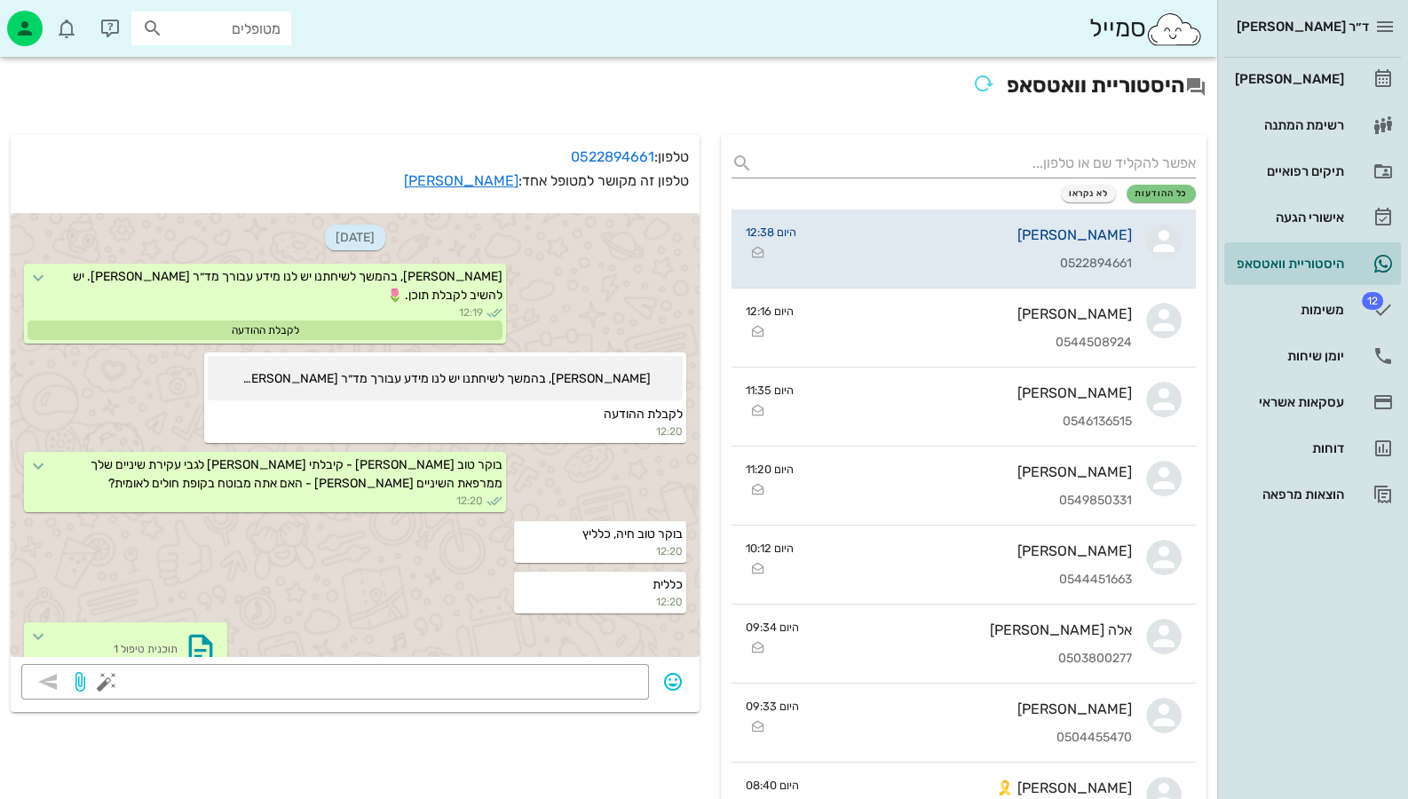
scroll to position [394, 0]
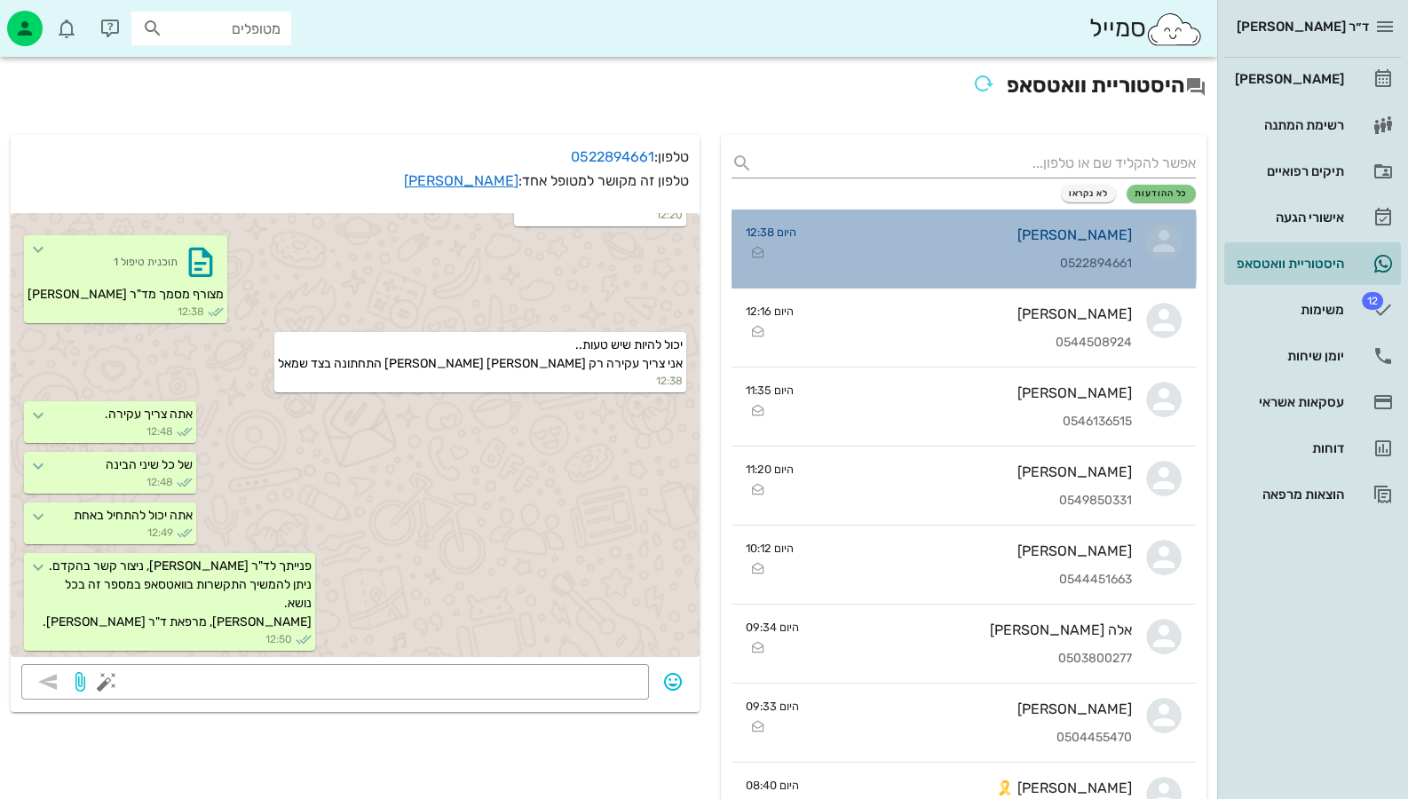
click at [1034, 241] on div "[PERSON_NAME]" at bounding box center [971, 234] width 321 height 17
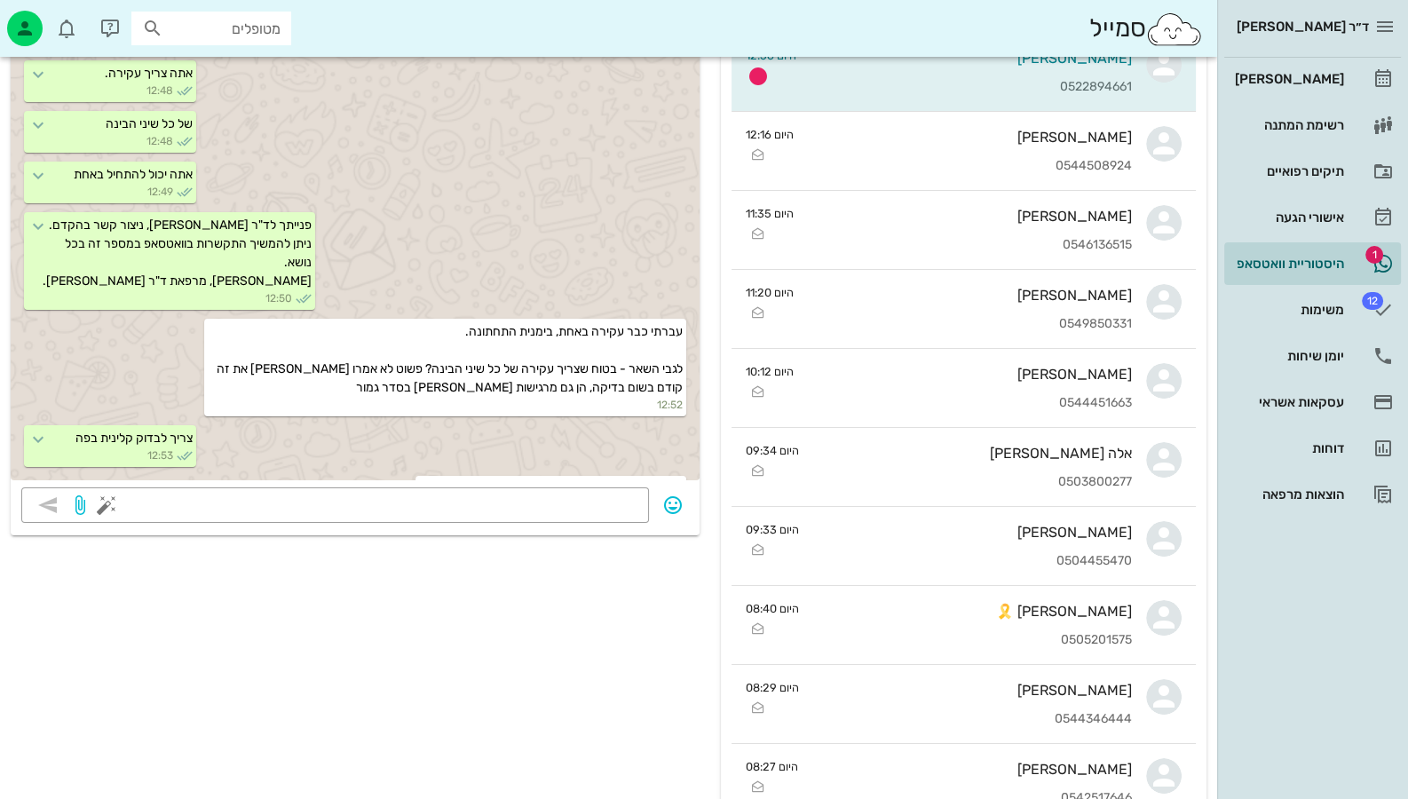
scroll to position [621, 0]
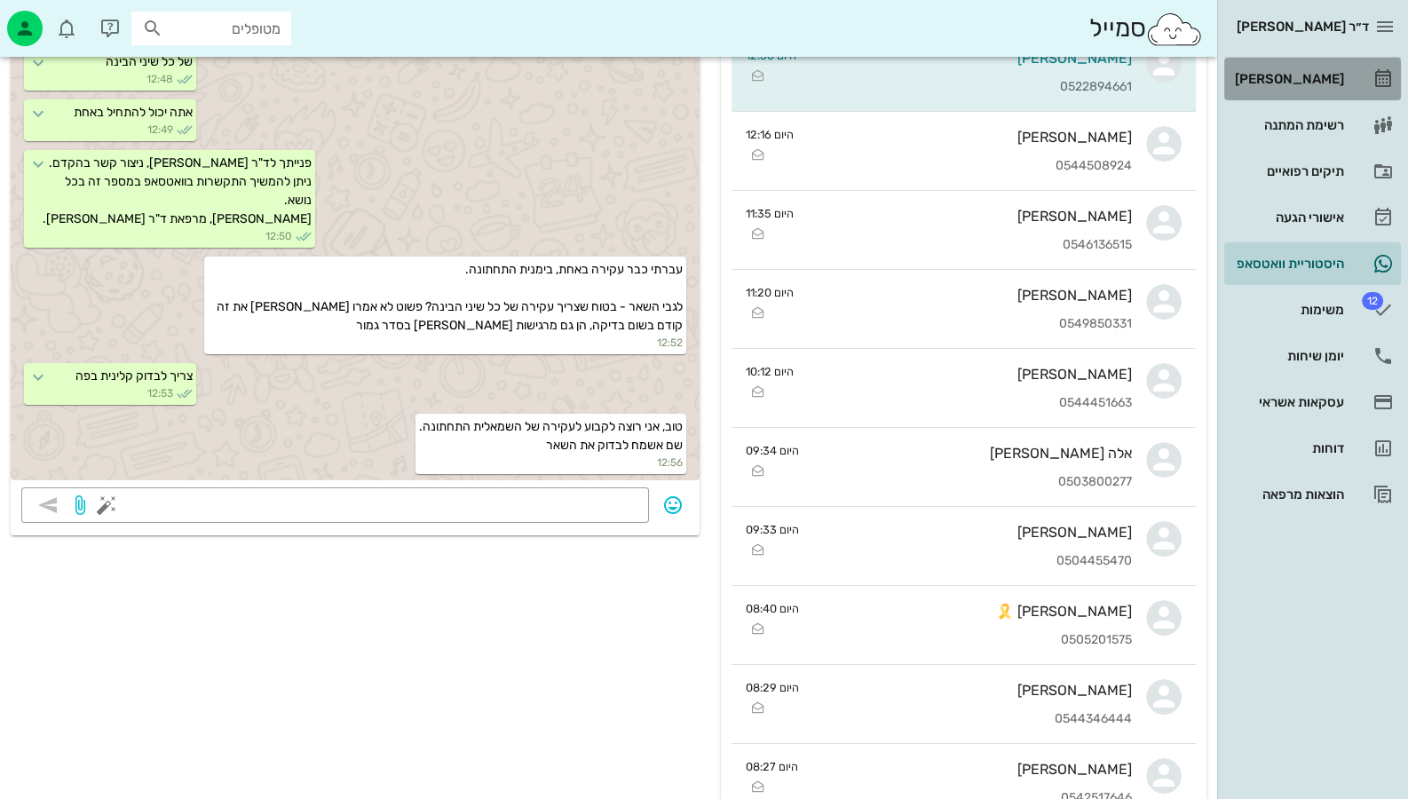
click at [1352, 75] on link "[PERSON_NAME]" at bounding box center [1312, 79] width 177 height 43
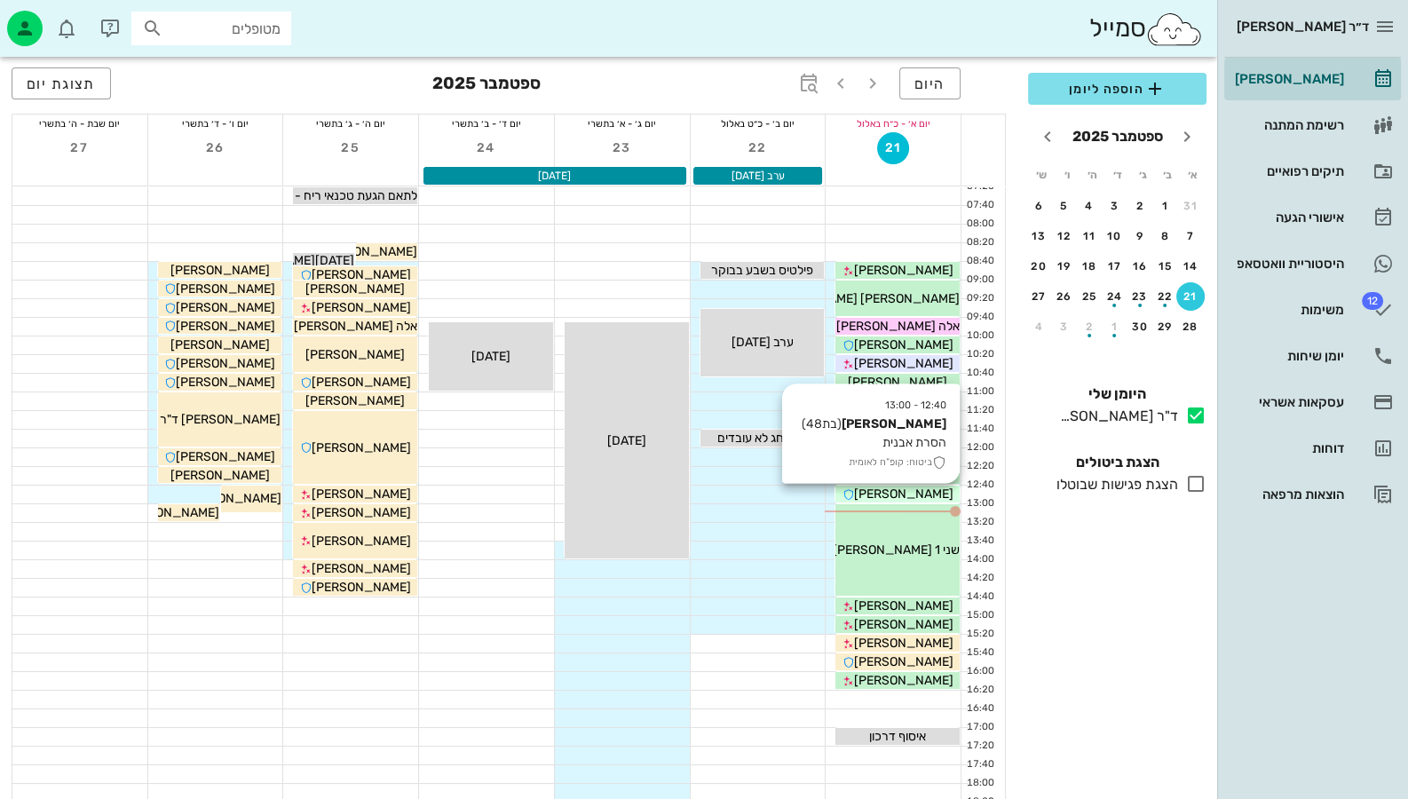
click at [927, 497] on span "[PERSON_NAME]" at bounding box center [903, 494] width 99 height 15
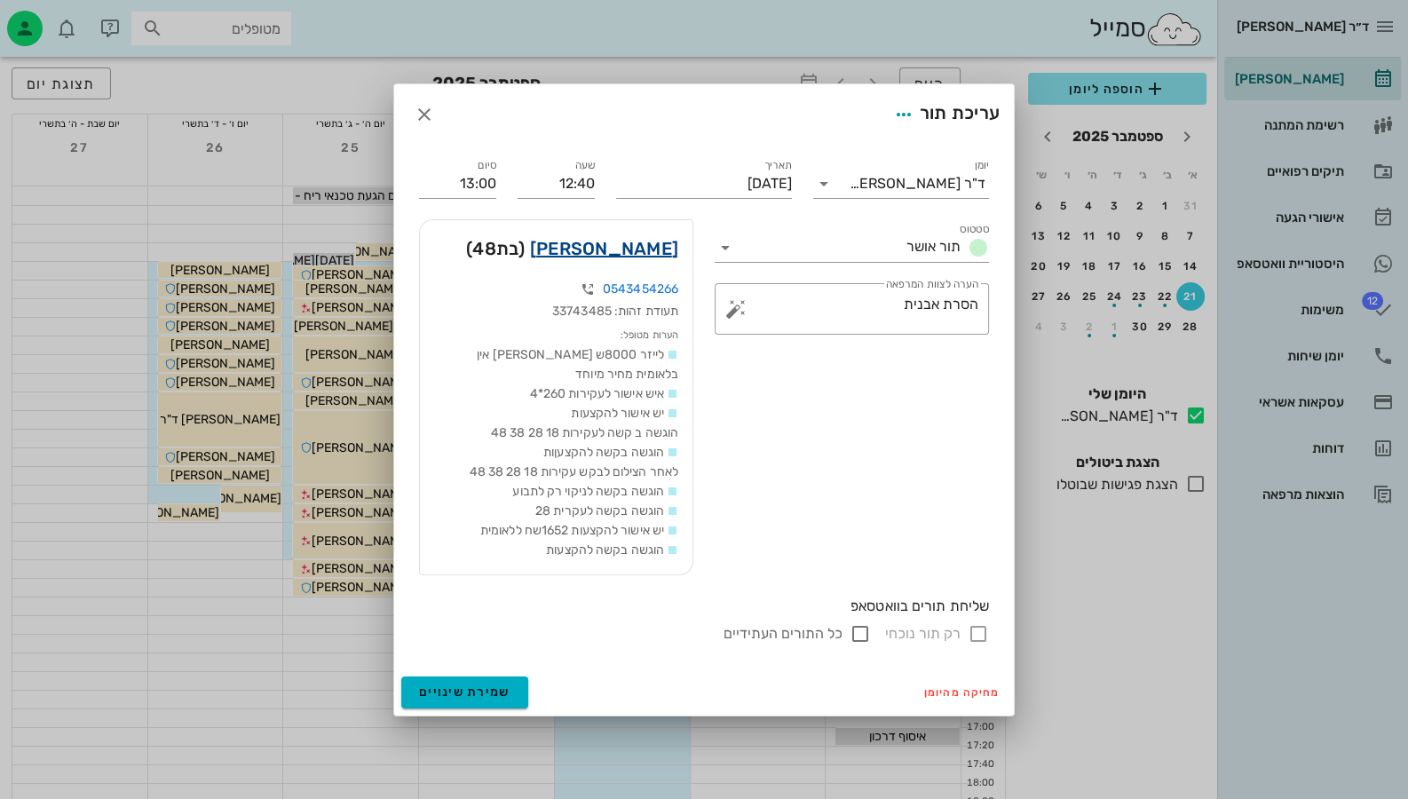
click at [645, 253] on link "[PERSON_NAME]" at bounding box center [604, 248] width 148 height 28
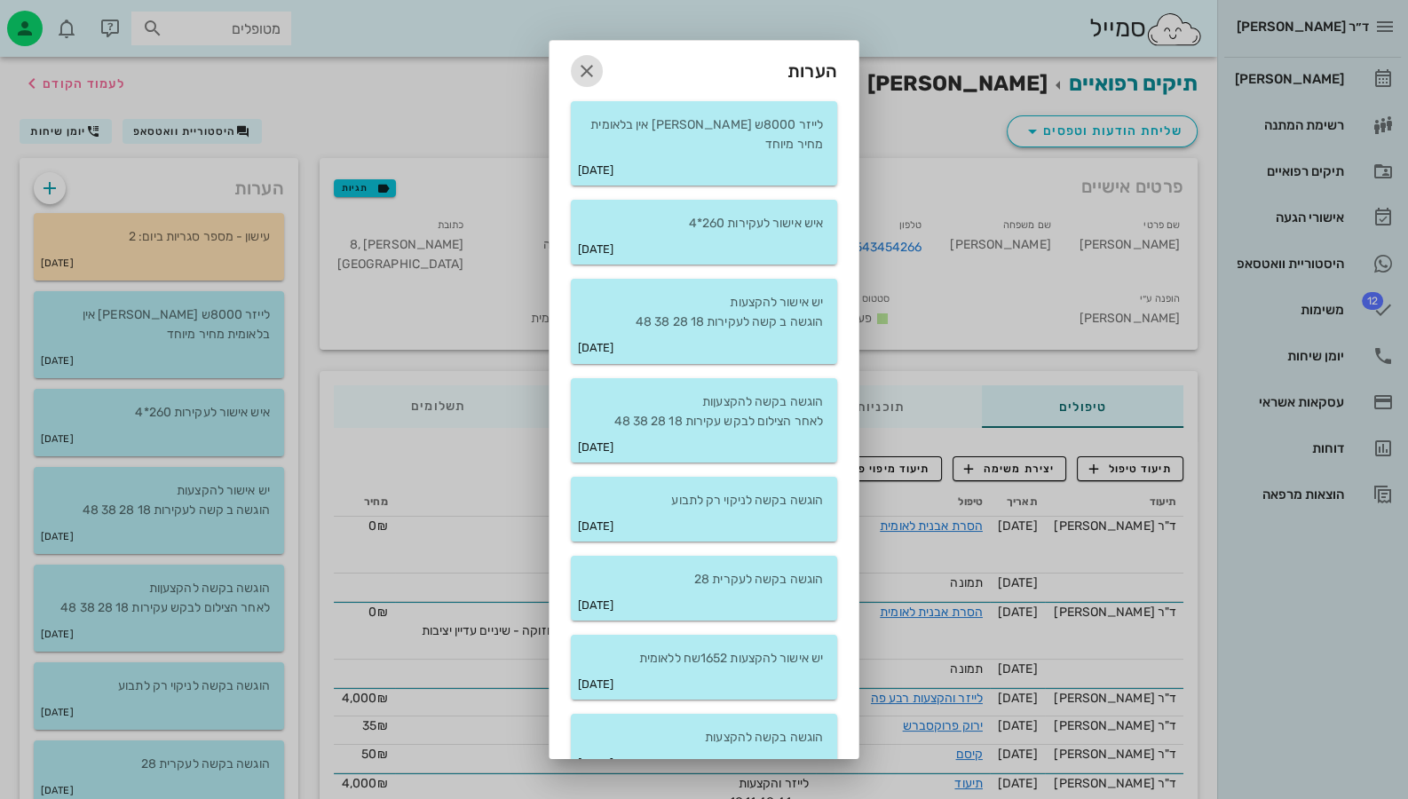
click at [597, 74] on icon "button" at bounding box center [586, 70] width 21 height 21
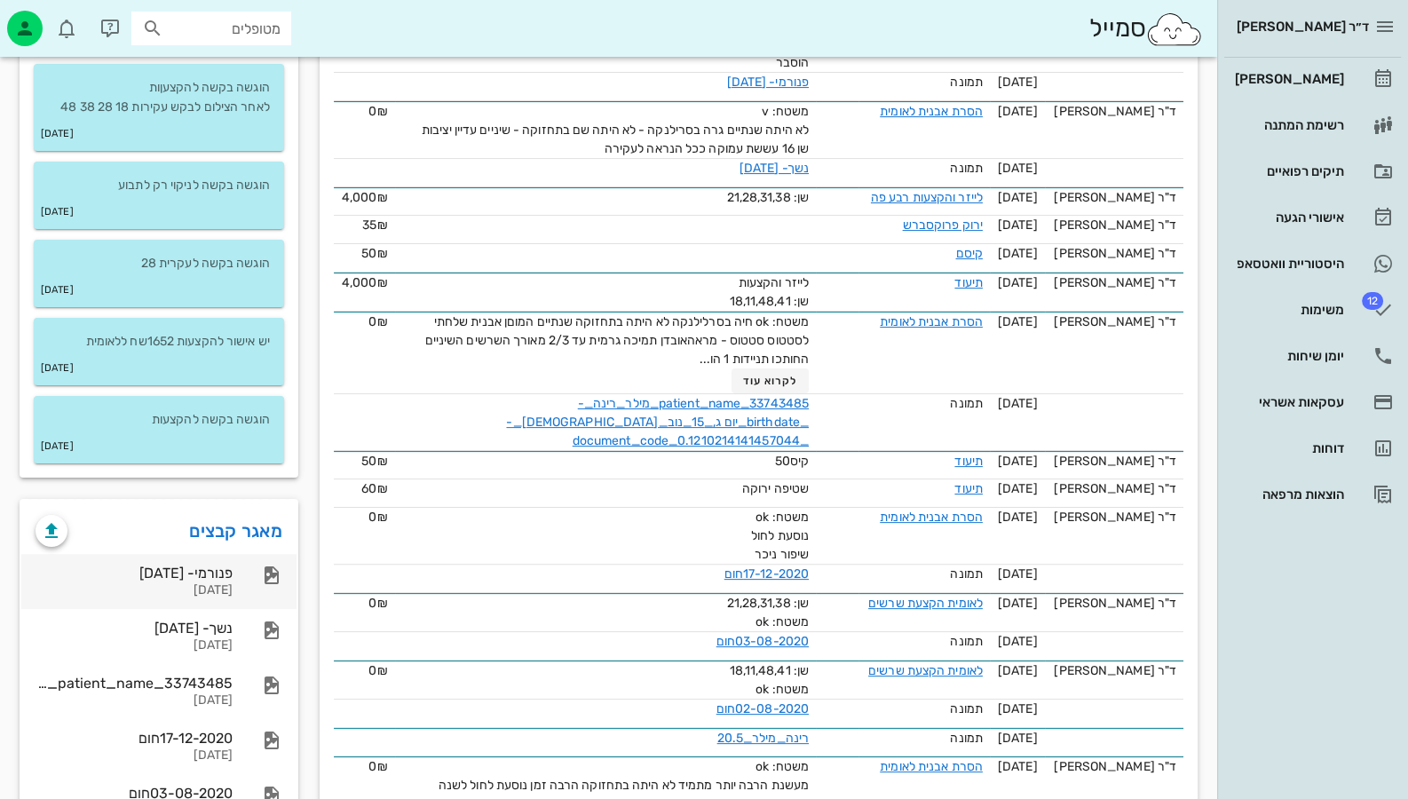
scroll to position [533, 0]
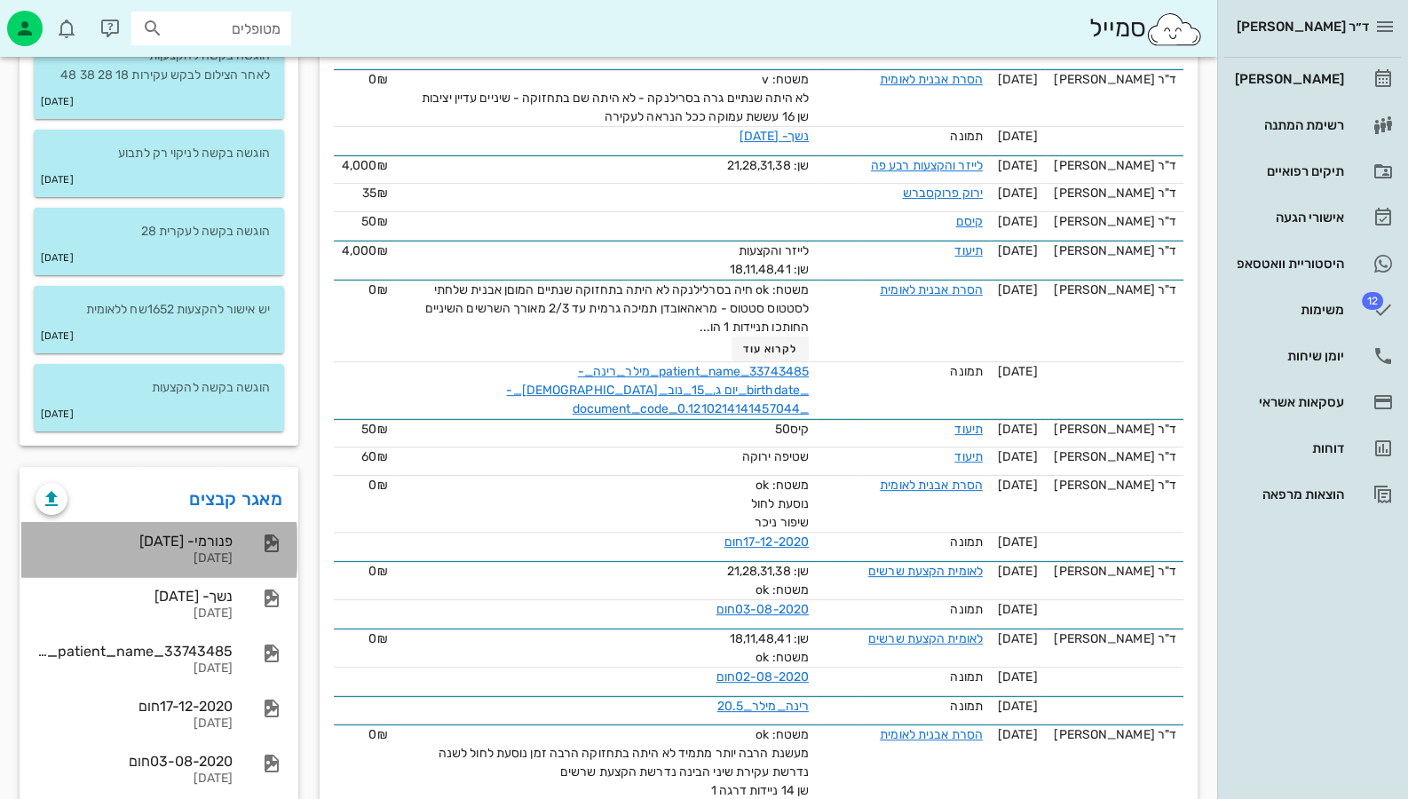
click at [171, 533] on div "פנורמי- [DATE]" at bounding box center [134, 541] width 197 height 17
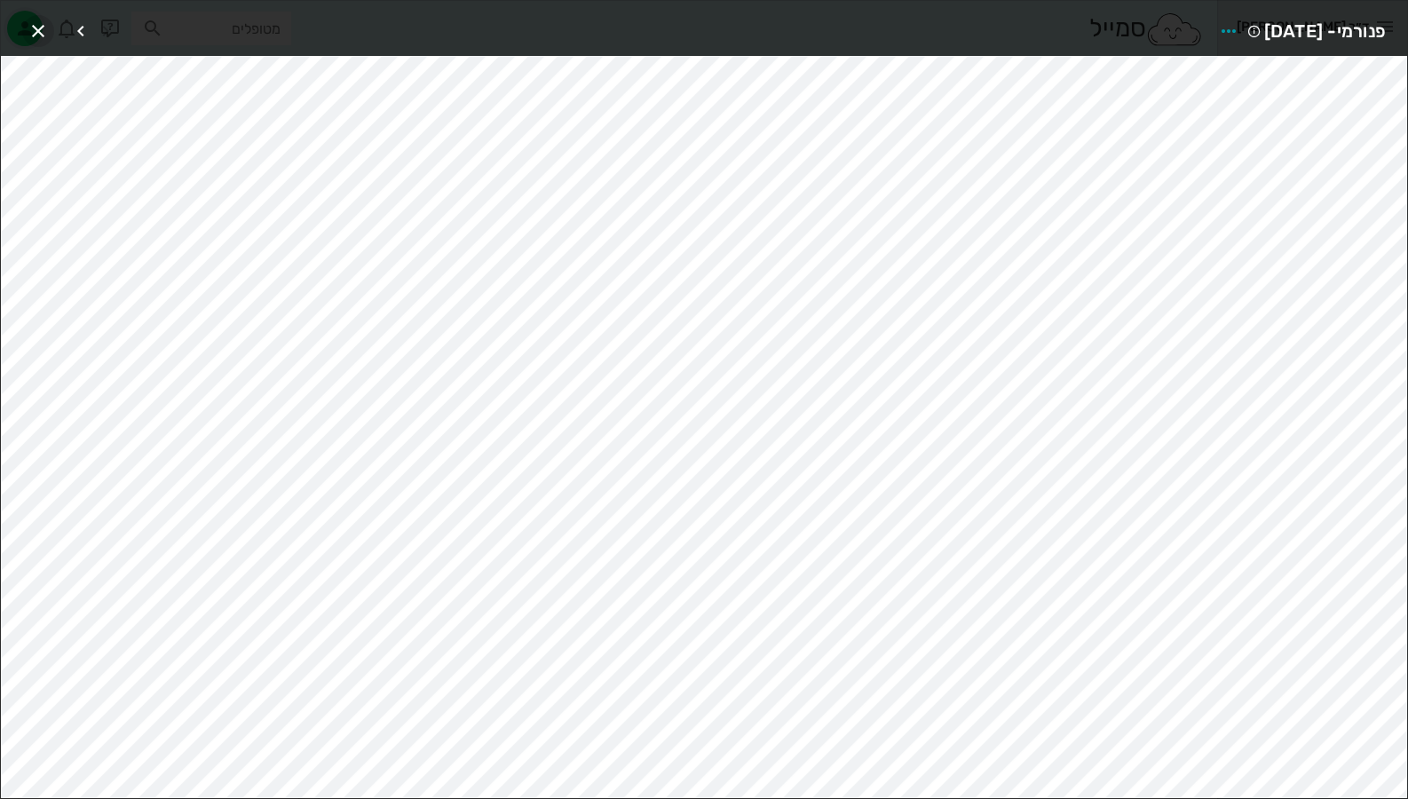
click at [43, 27] on icon "button" at bounding box center [38, 30] width 21 height 21
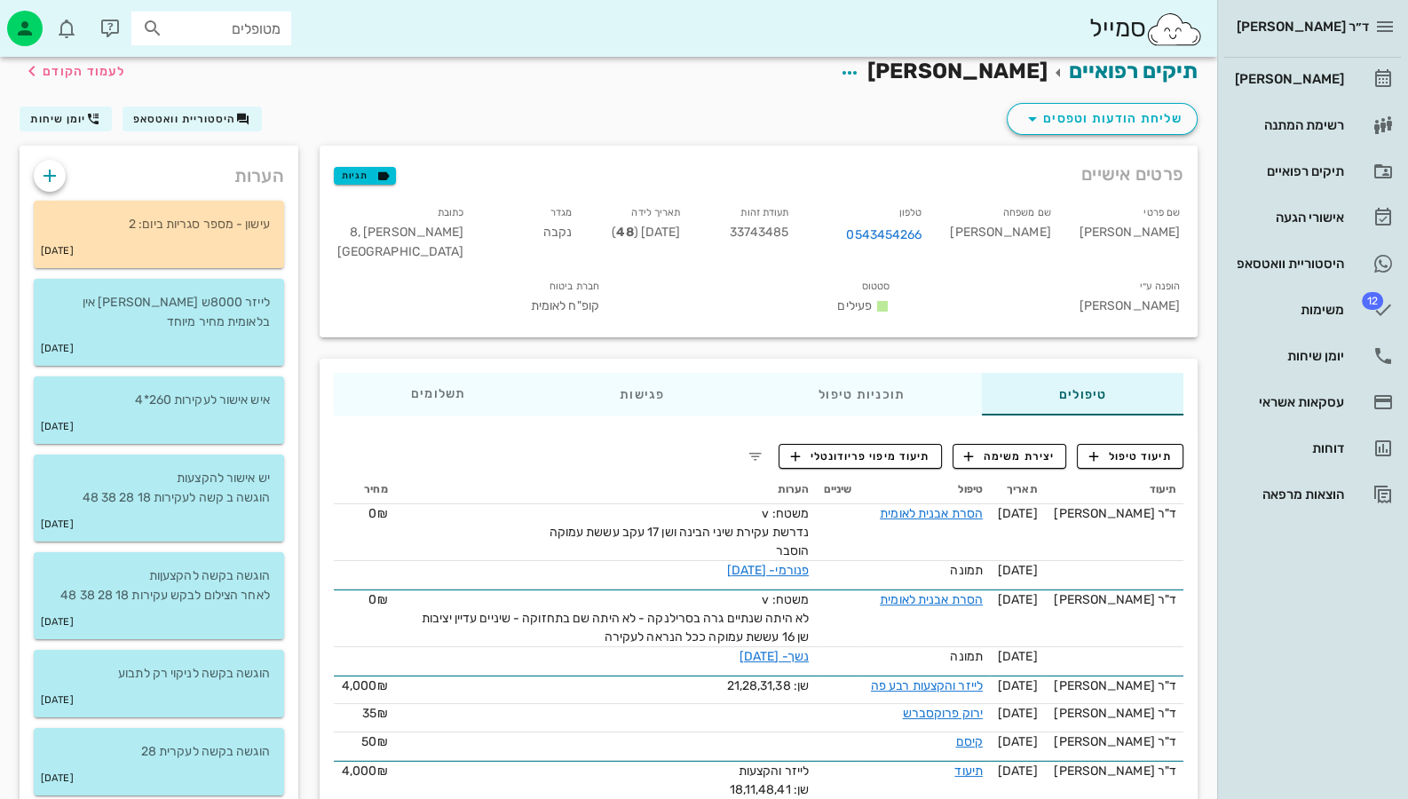
scroll to position [0, 0]
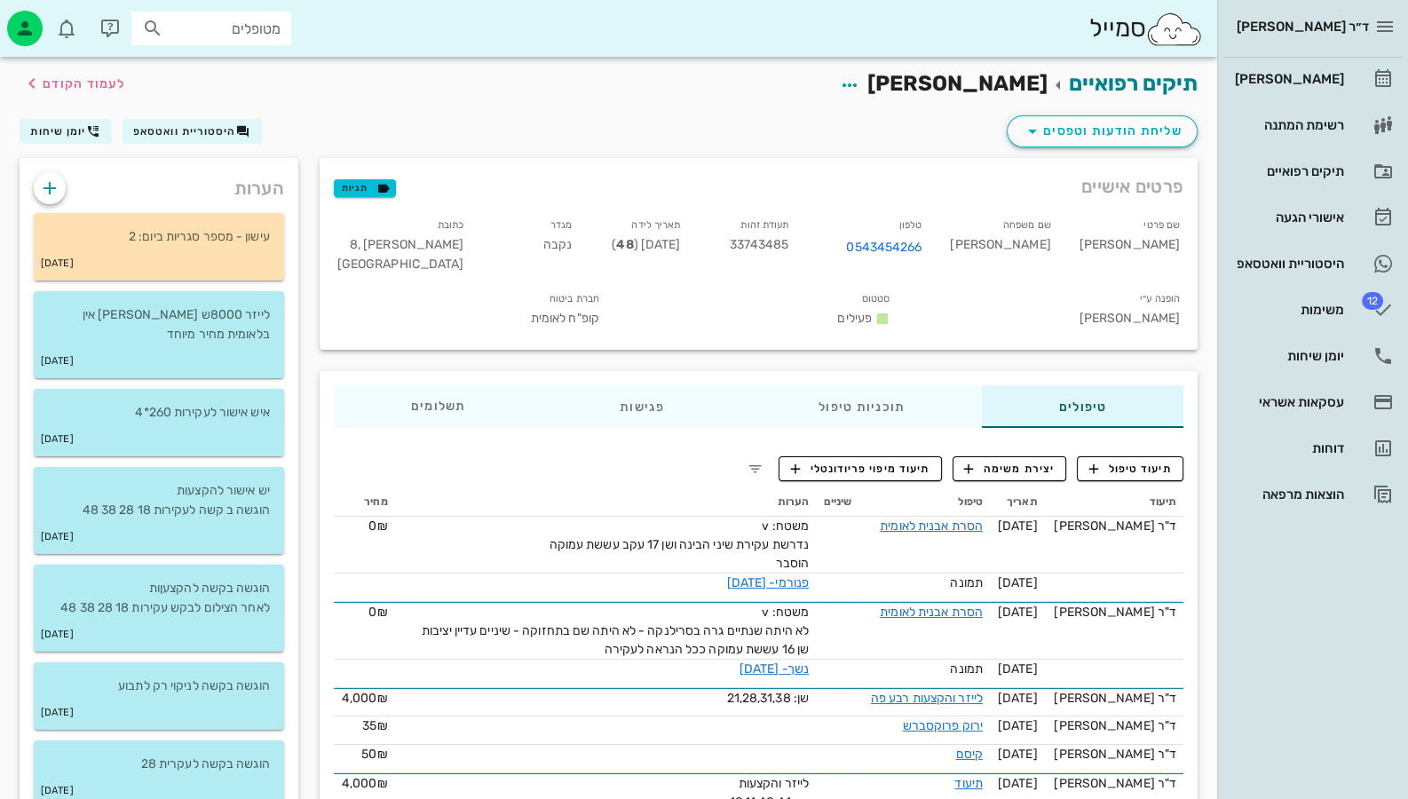
click at [376, 198] on div "תגיות" at bounding box center [365, 186] width 62 height 28
click at [377, 192] on icon "button" at bounding box center [384, 188] width 16 height 16
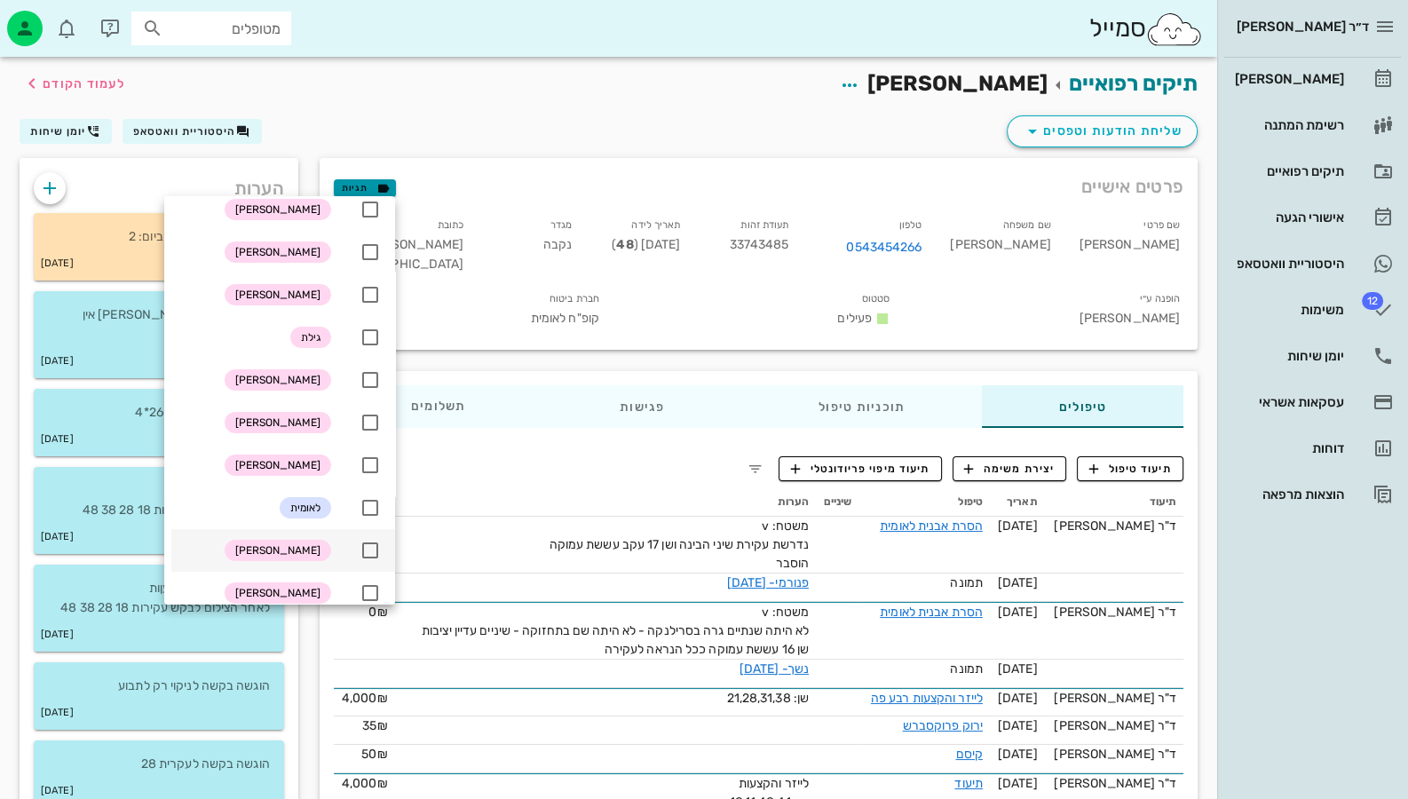
scroll to position [177, 0]
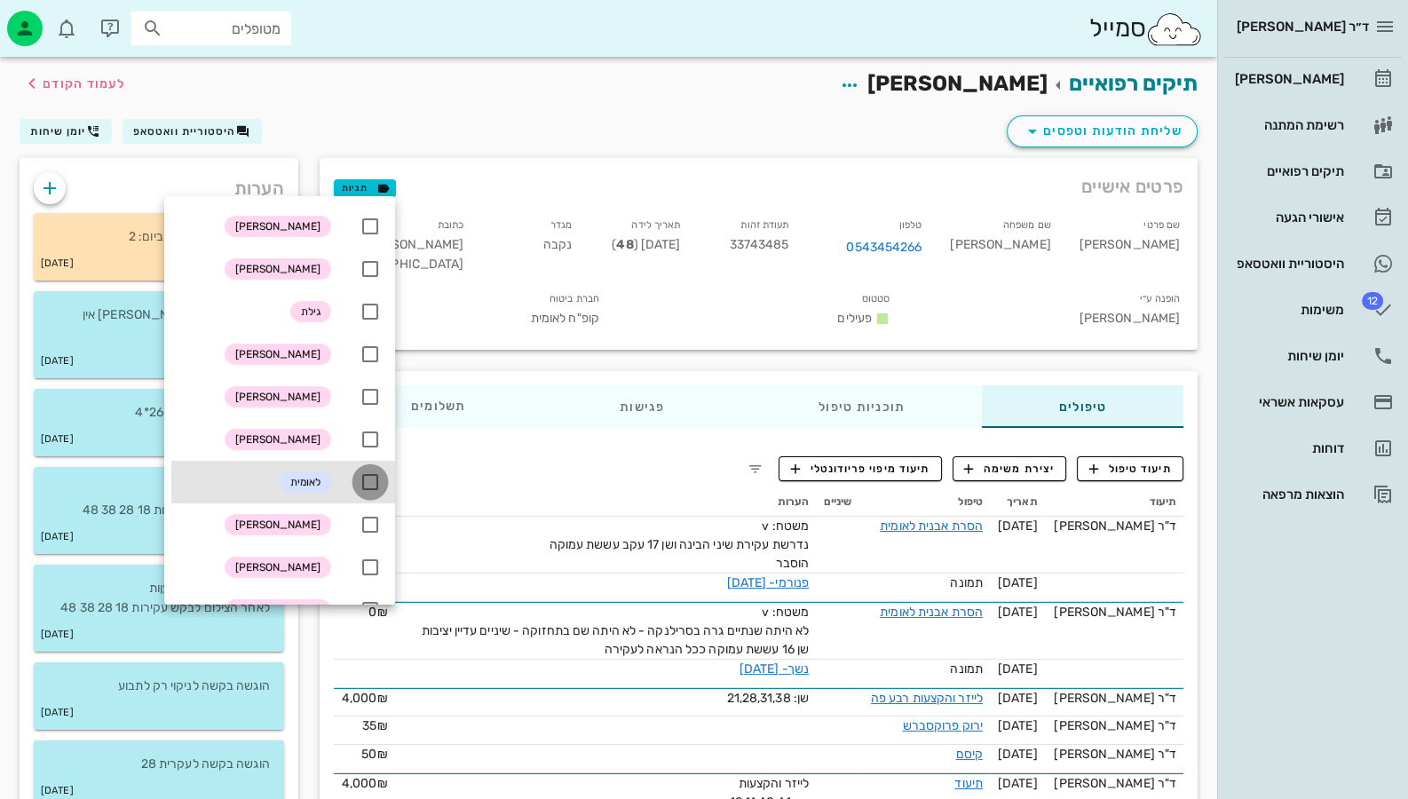
click at [368, 483] on div at bounding box center [370, 482] width 30 height 30
checkbox input "true"
click at [448, 289] on div "חברת ביטוח קופ"ח לאומית" at bounding box center [468, 312] width 290 height 54
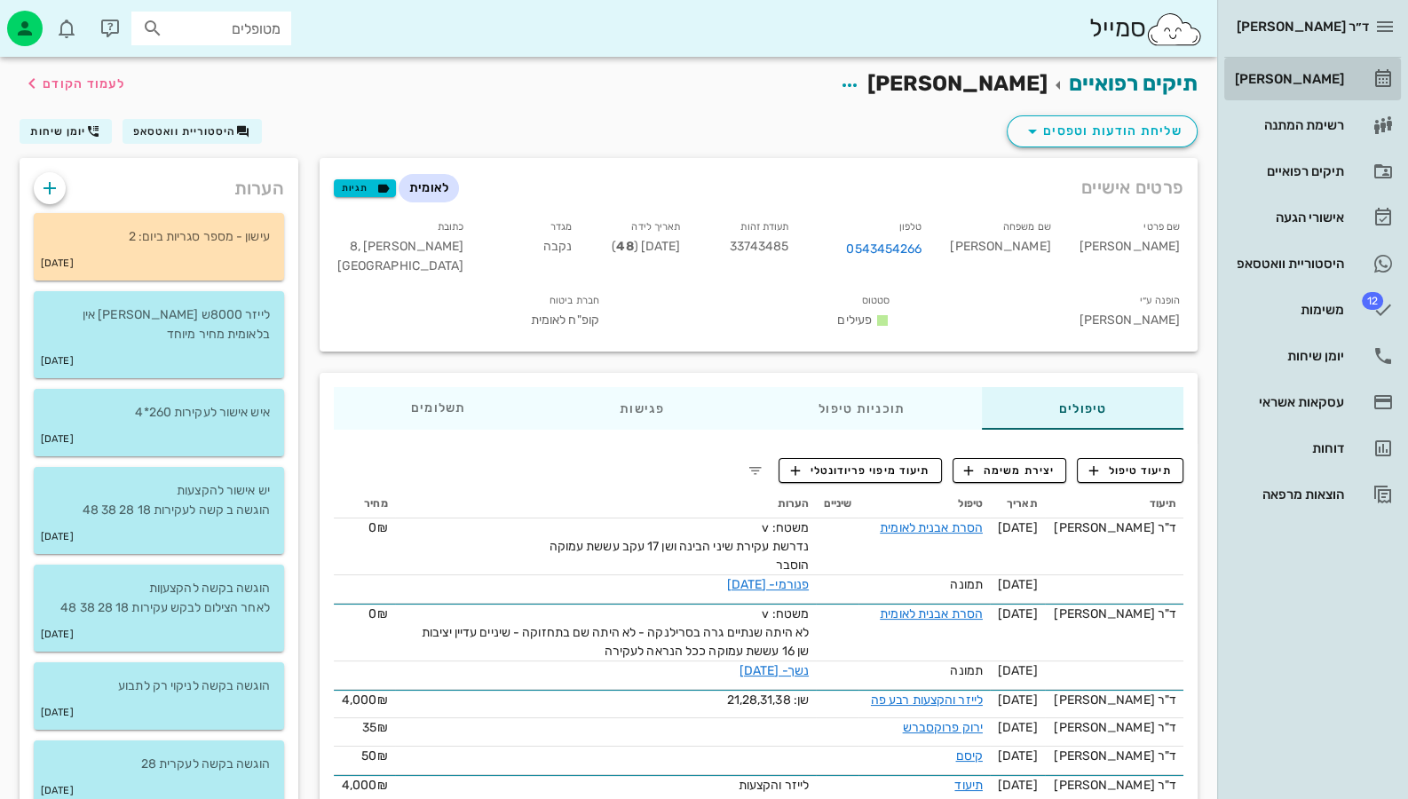
click at [1298, 98] on link "[PERSON_NAME]" at bounding box center [1312, 79] width 177 height 43
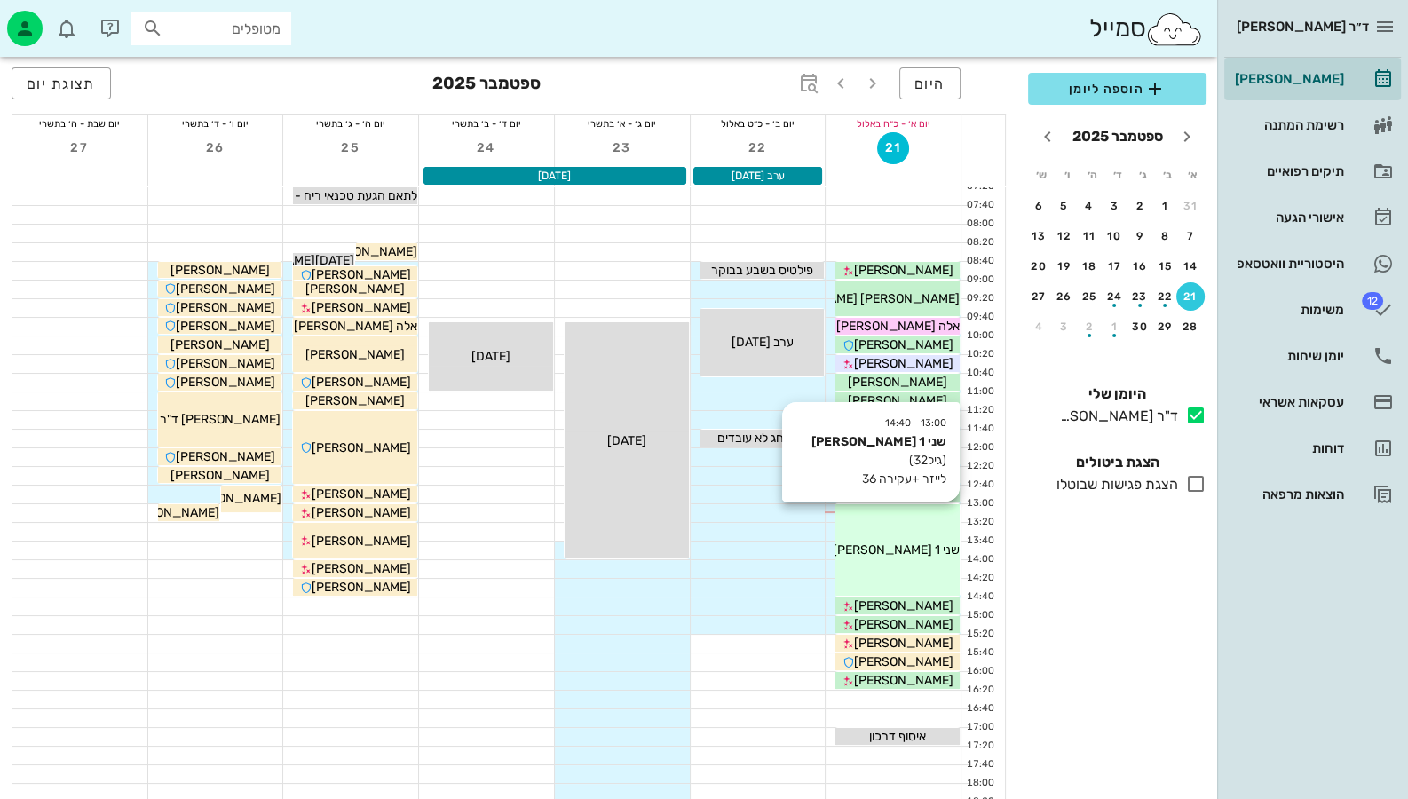
click at [933, 547] on div "שני 1 [PERSON_NAME]" at bounding box center [897, 550] width 124 height 19
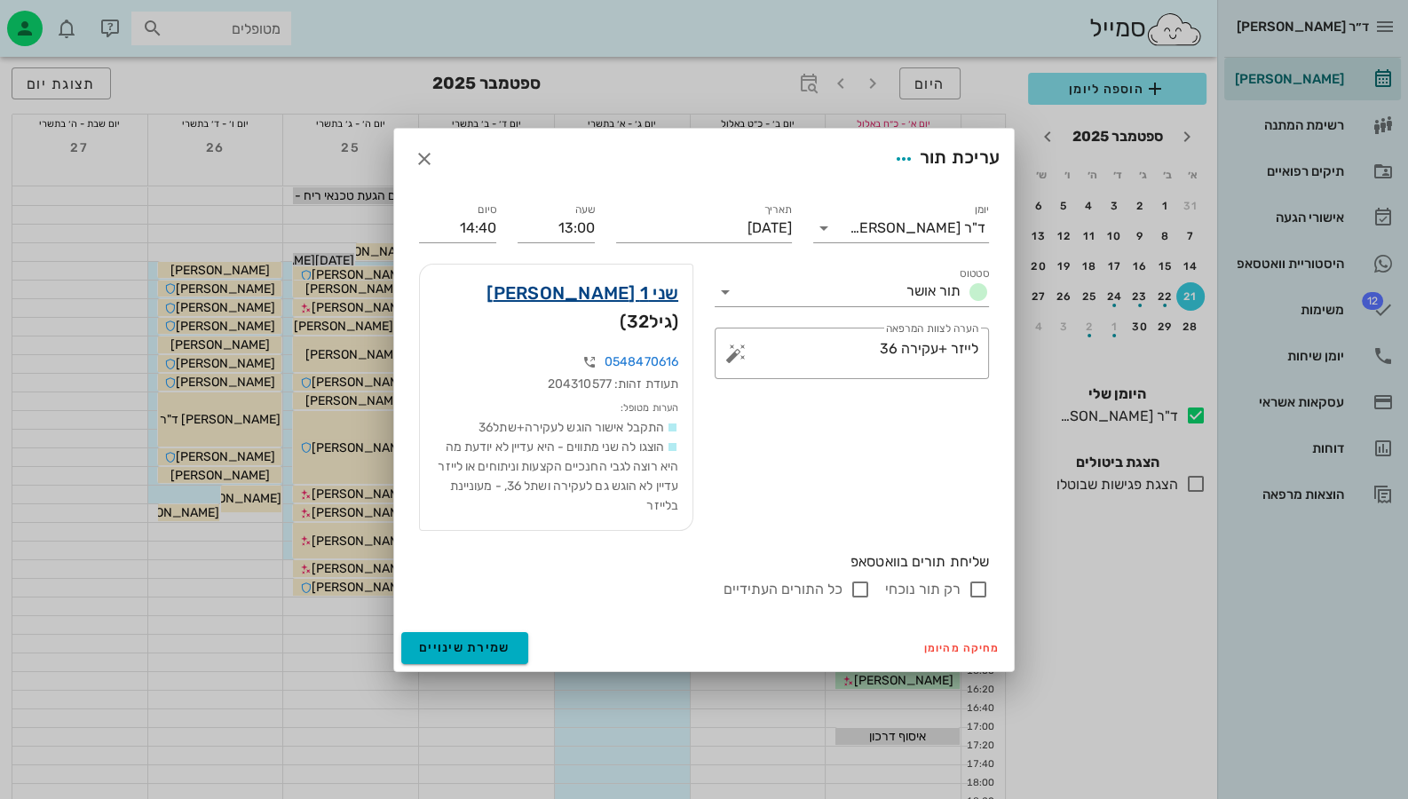
click at [661, 306] on link "שני 1 [PERSON_NAME]" at bounding box center [583, 293] width 192 height 28
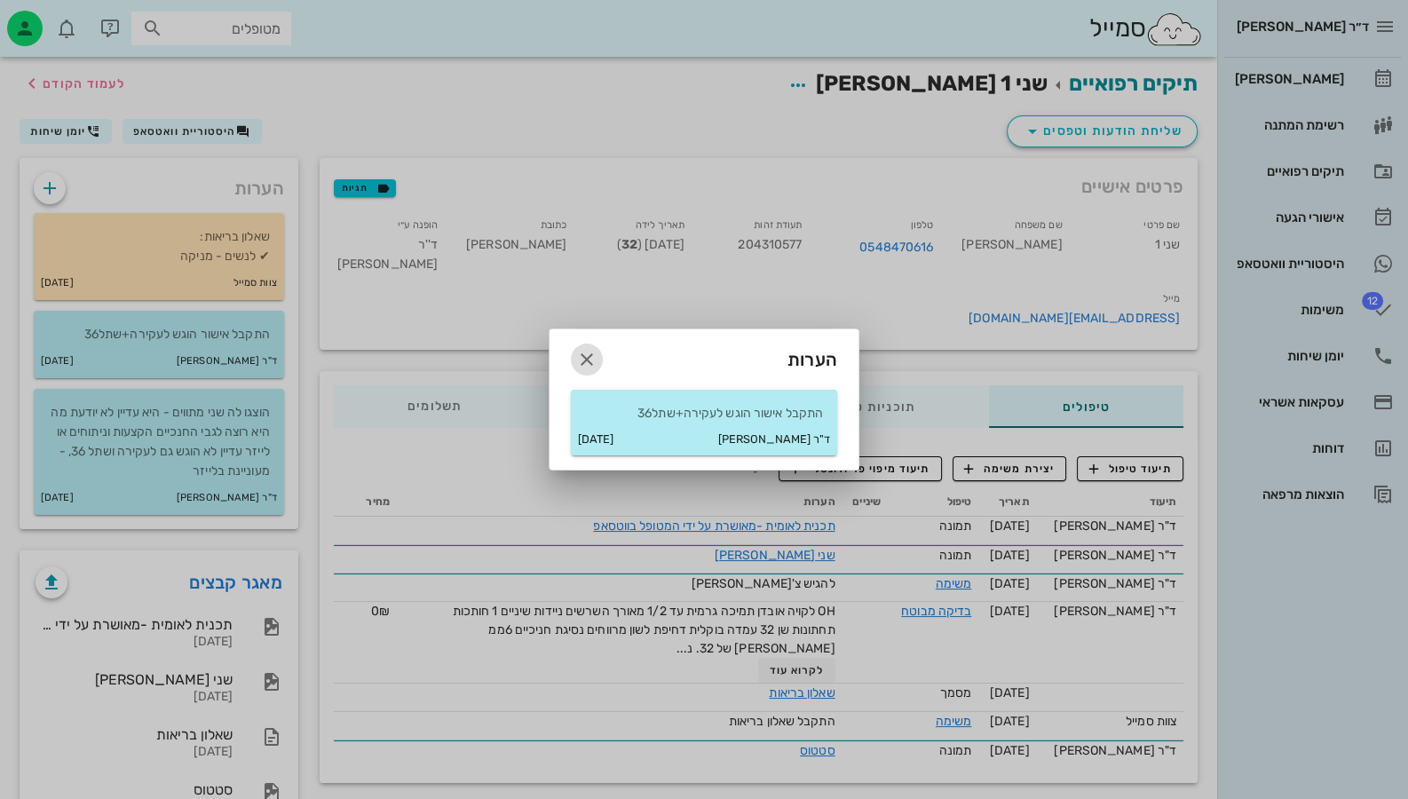
click at [587, 362] on icon "button" at bounding box center [586, 359] width 21 height 21
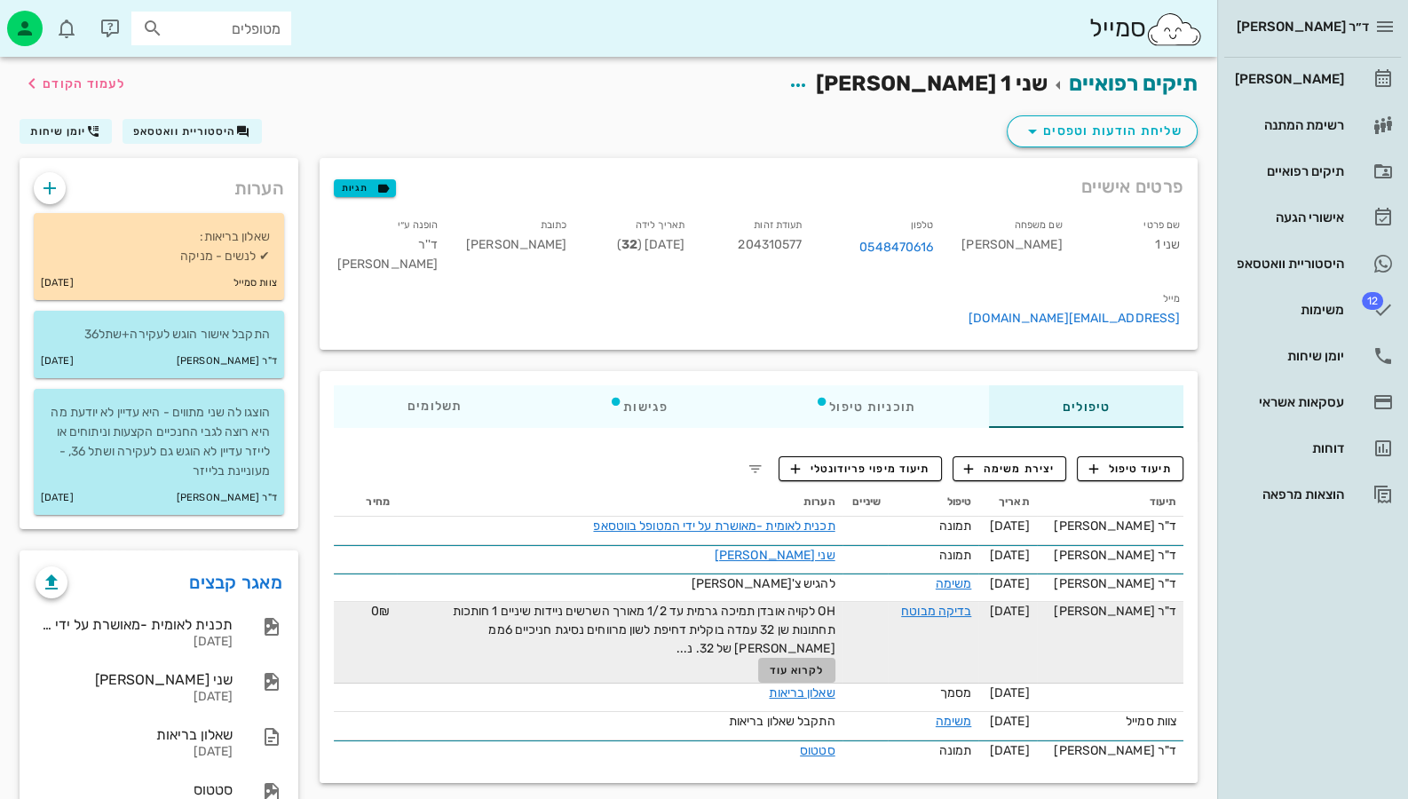
click at [812, 664] on span "לקרוא עוד" at bounding box center [796, 670] width 55 height 12
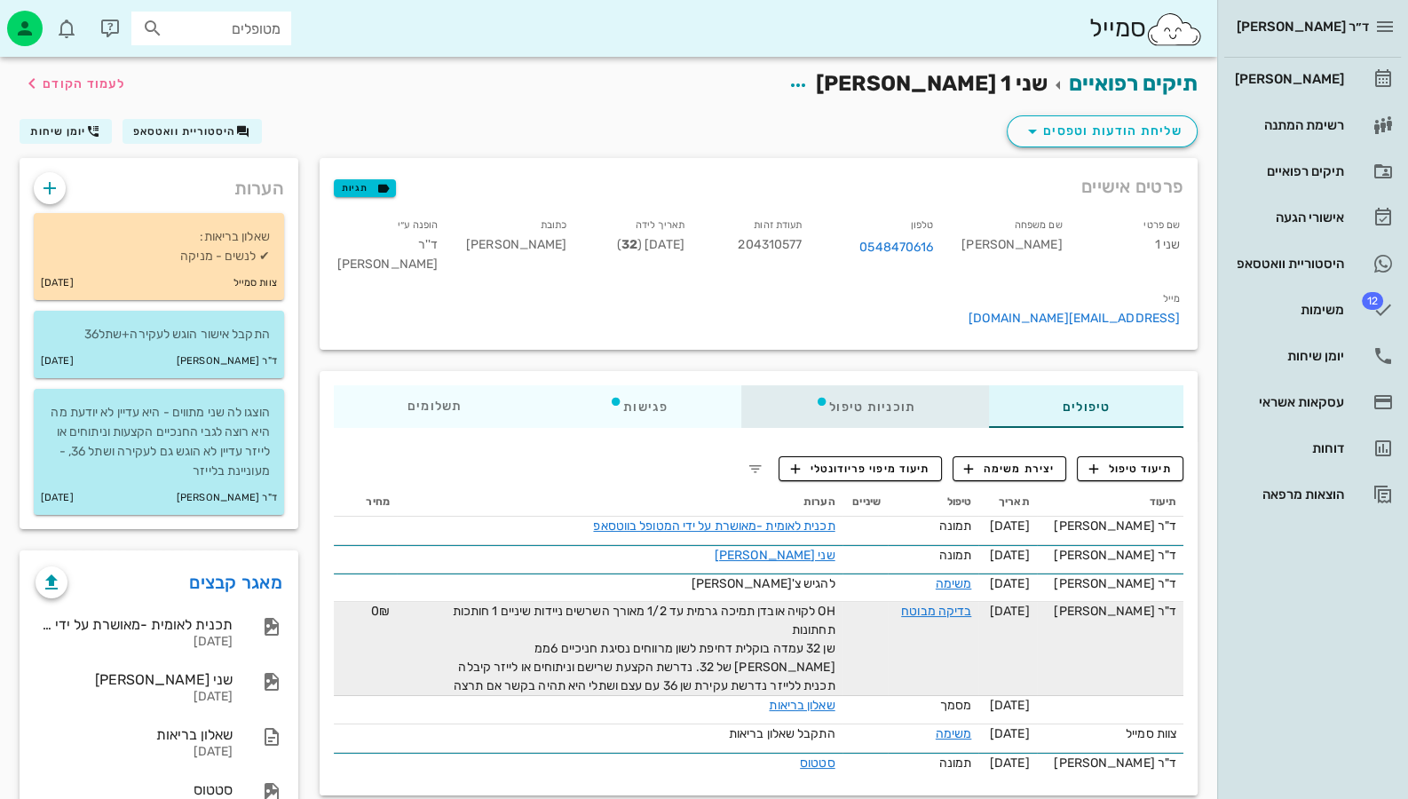
click at [883, 385] on div "תוכניות טיפול" at bounding box center [865, 406] width 248 height 43
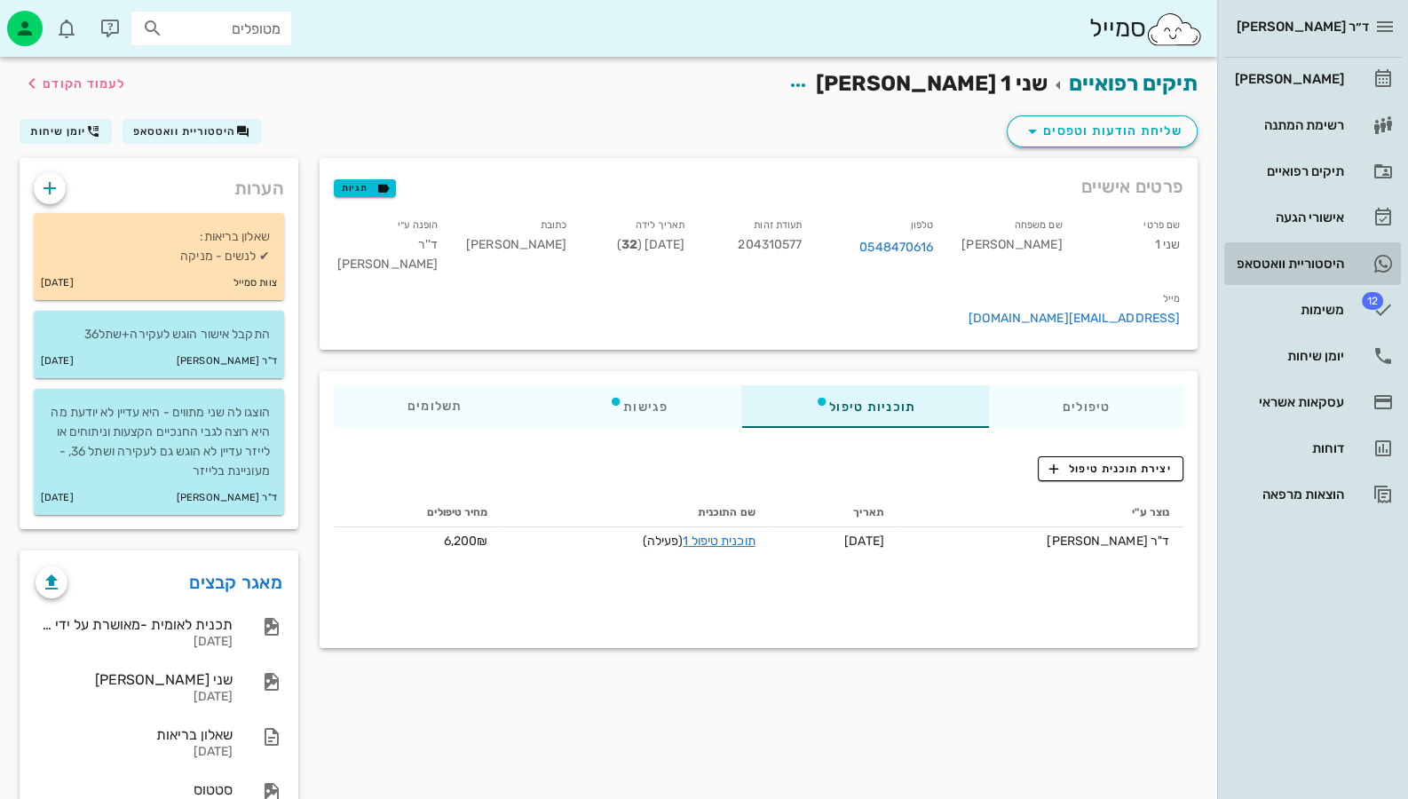
click at [1317, 263] on div "היסטוריית וואטסאפ" at bounding box center [1287, 264] width 113 height 14
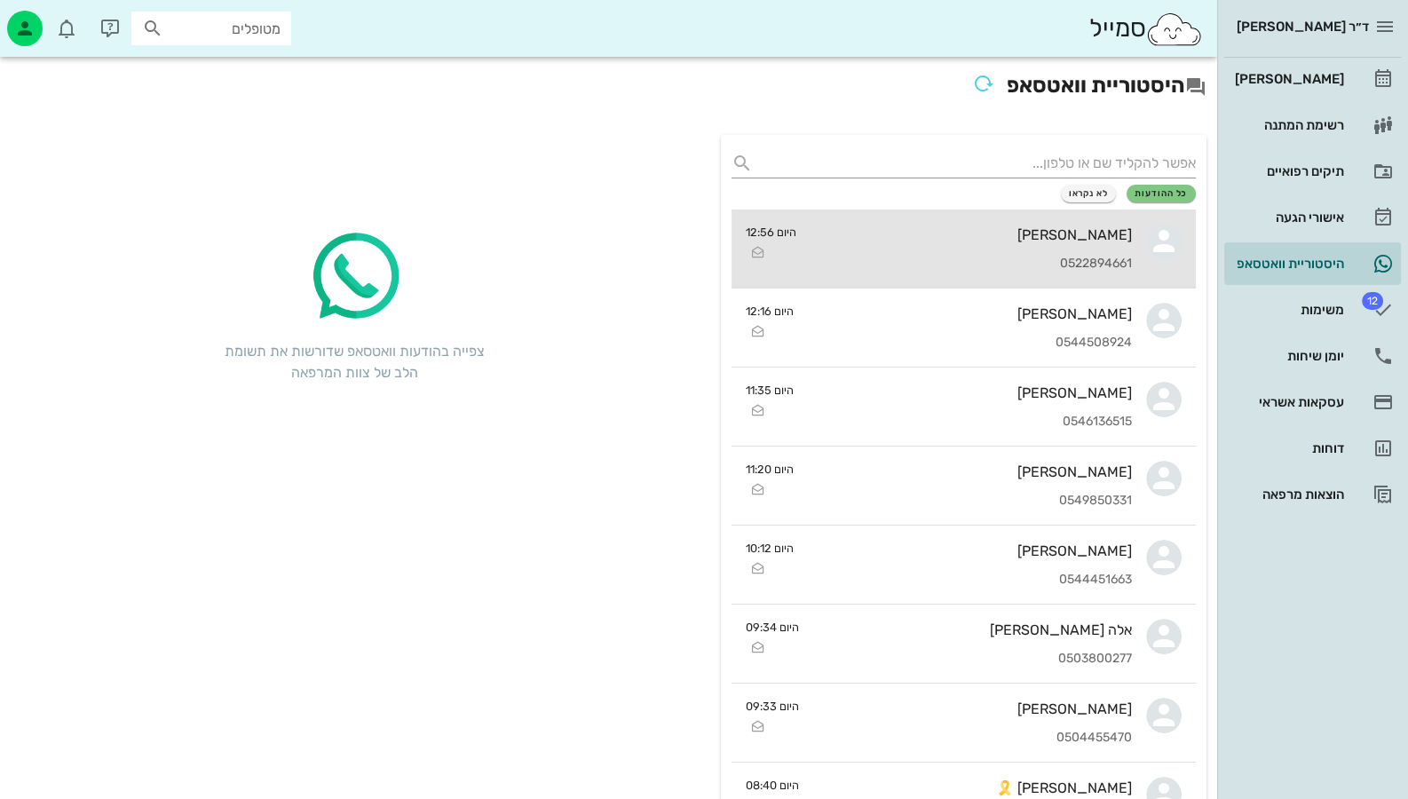
click at [1065, 252] on div "[PERSON_NAME] 0522894661" at bounding box center [971, 249] width 321 height 78
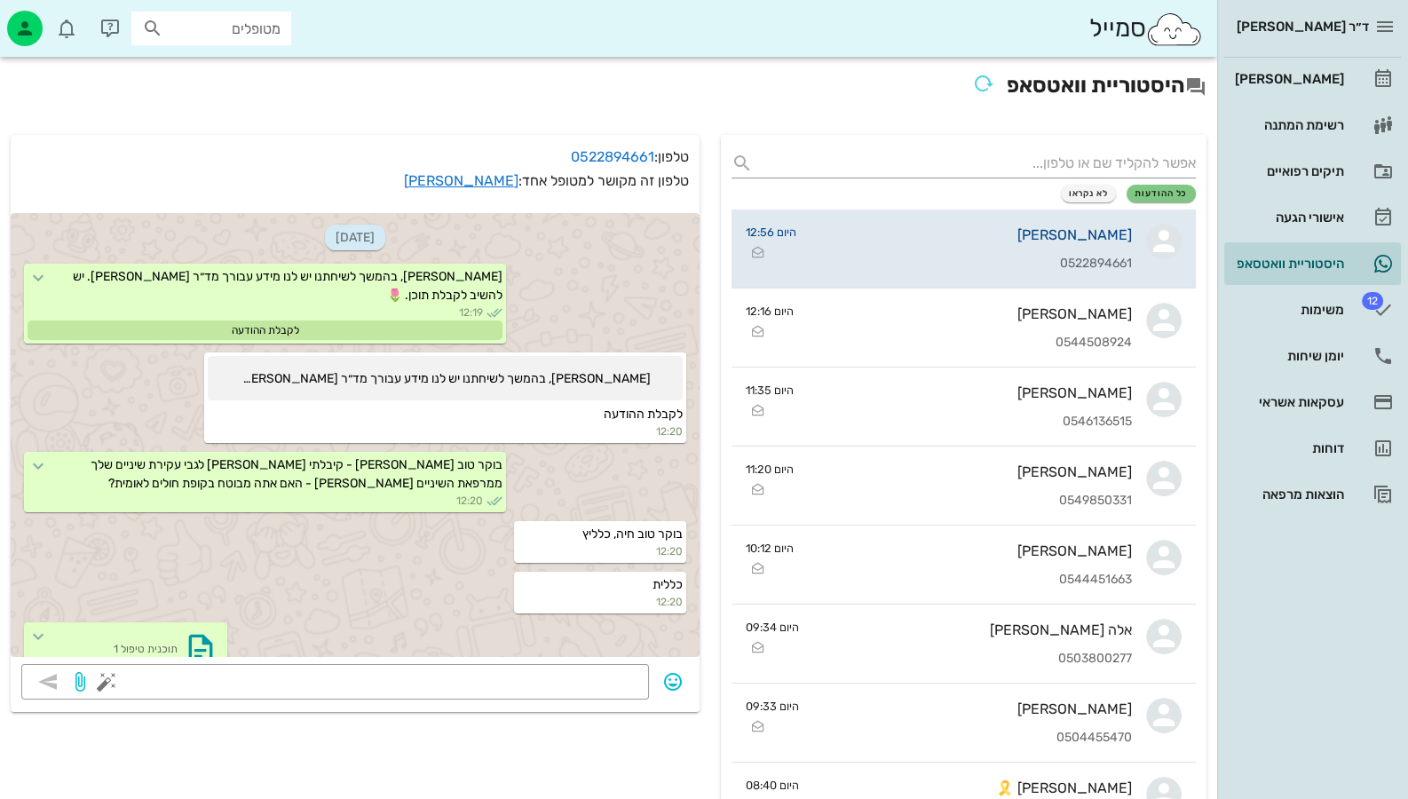
scroll to position [621, 0]
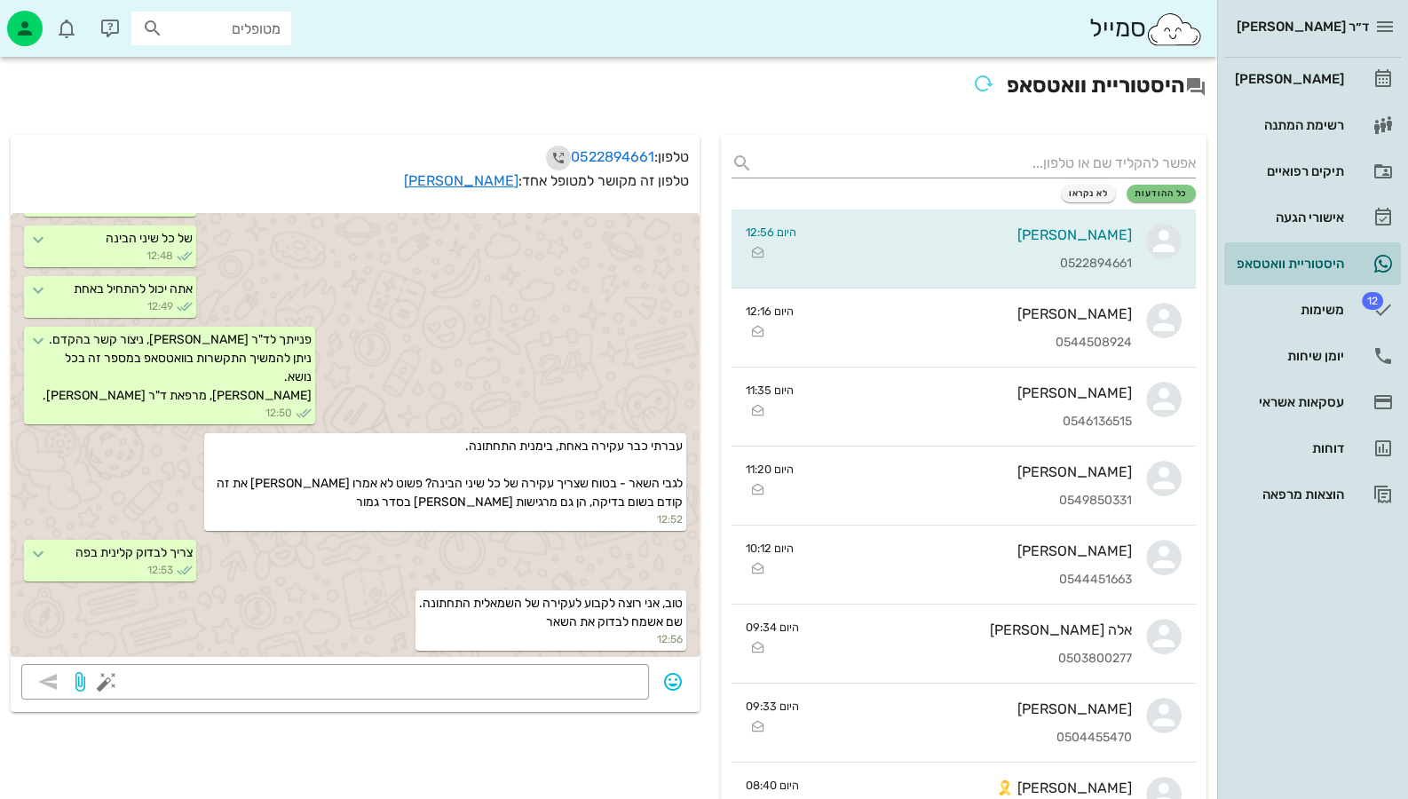
click at [555, 155] on icon "button" at bounding box center [558, 157] width 21 height 21
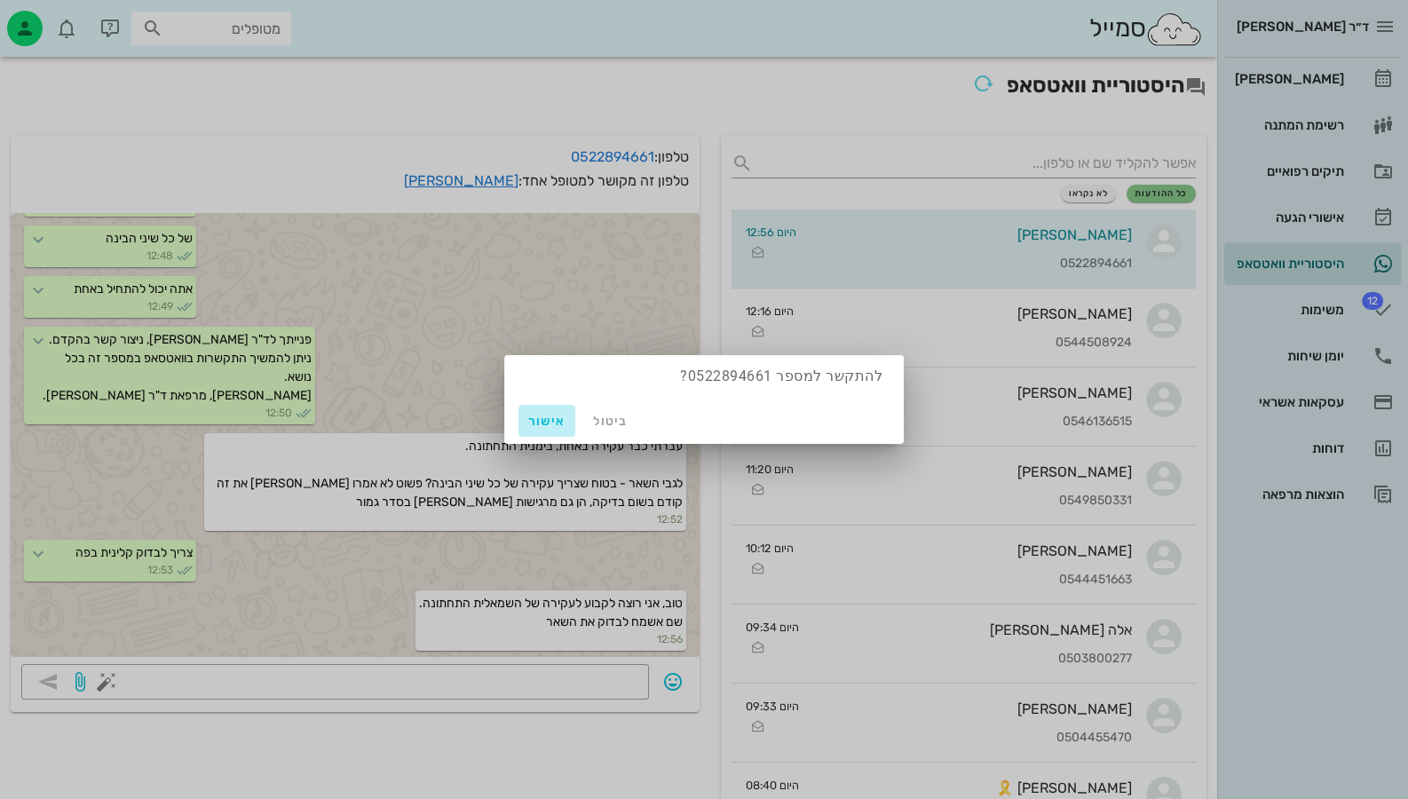
click at [549, 416] on span "אישור" at bounding box center [547, 421] width 43 height 15
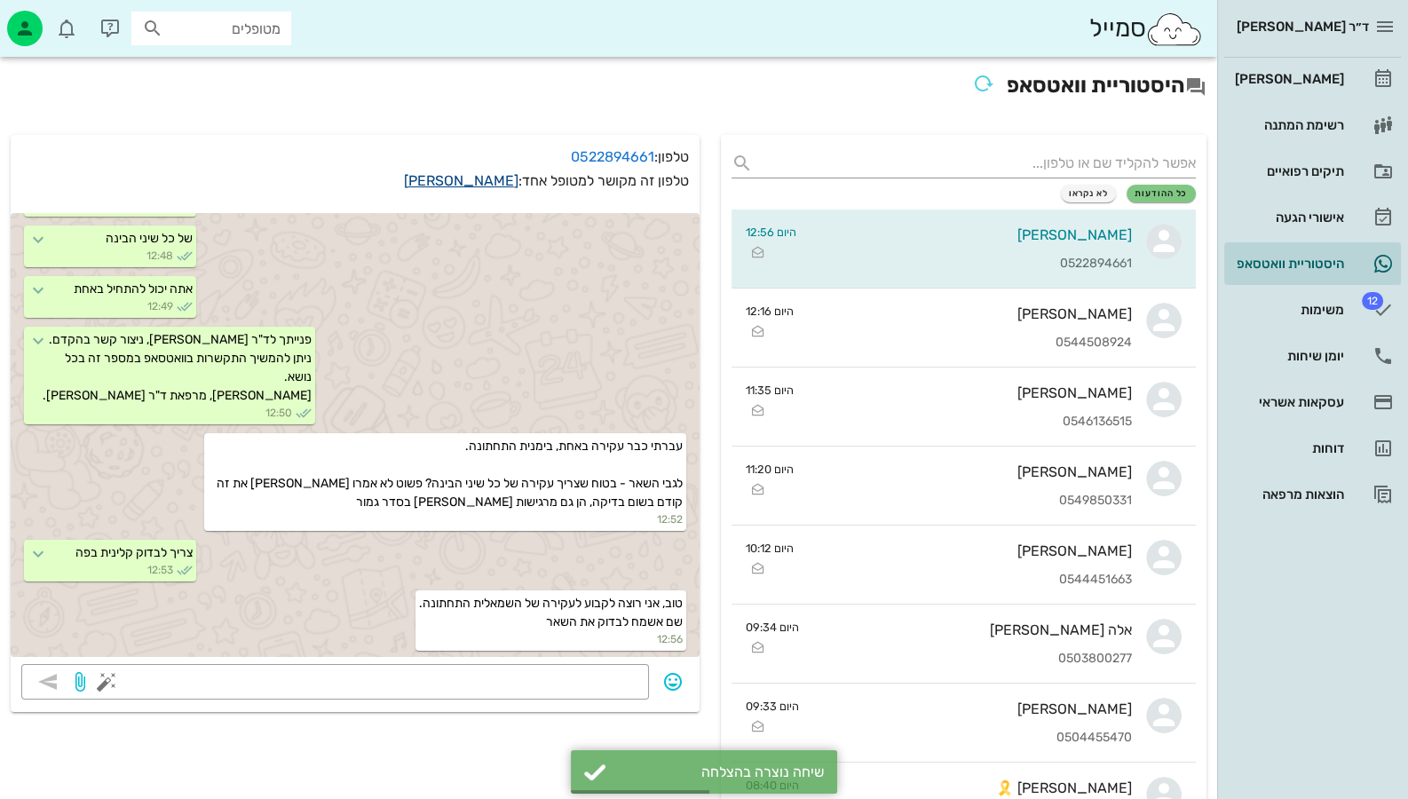
click at [486, 178] on link "[PERSON_NAME]" at bounding box center [461, 180] width 115 height 17
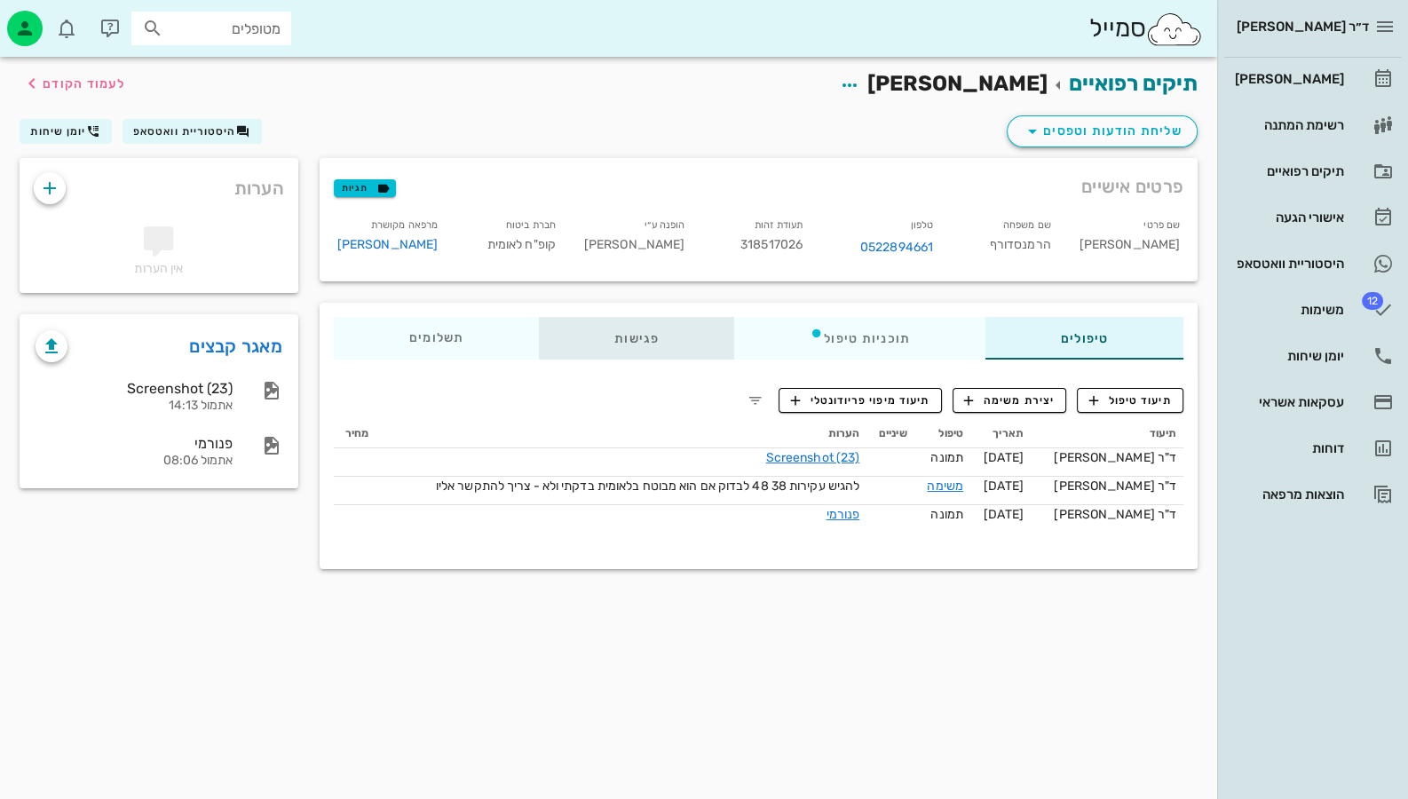
click at [630, 324] on div "פגישות" at bounding box center [636, 338] width 195 height 43
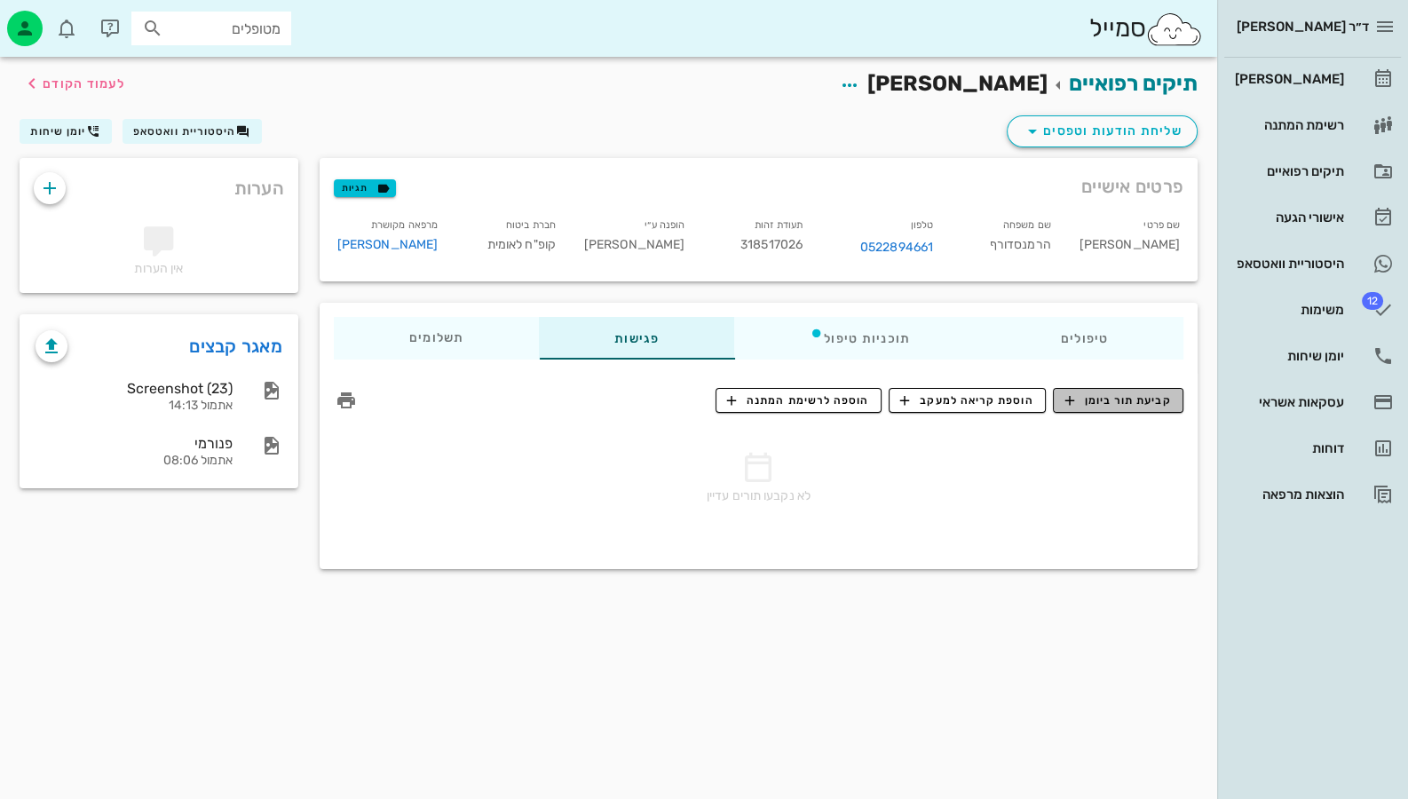
click at [1151, 405] on span "קביעת תור ביומן" at bounding box center [1117, 400] width 107 height 16
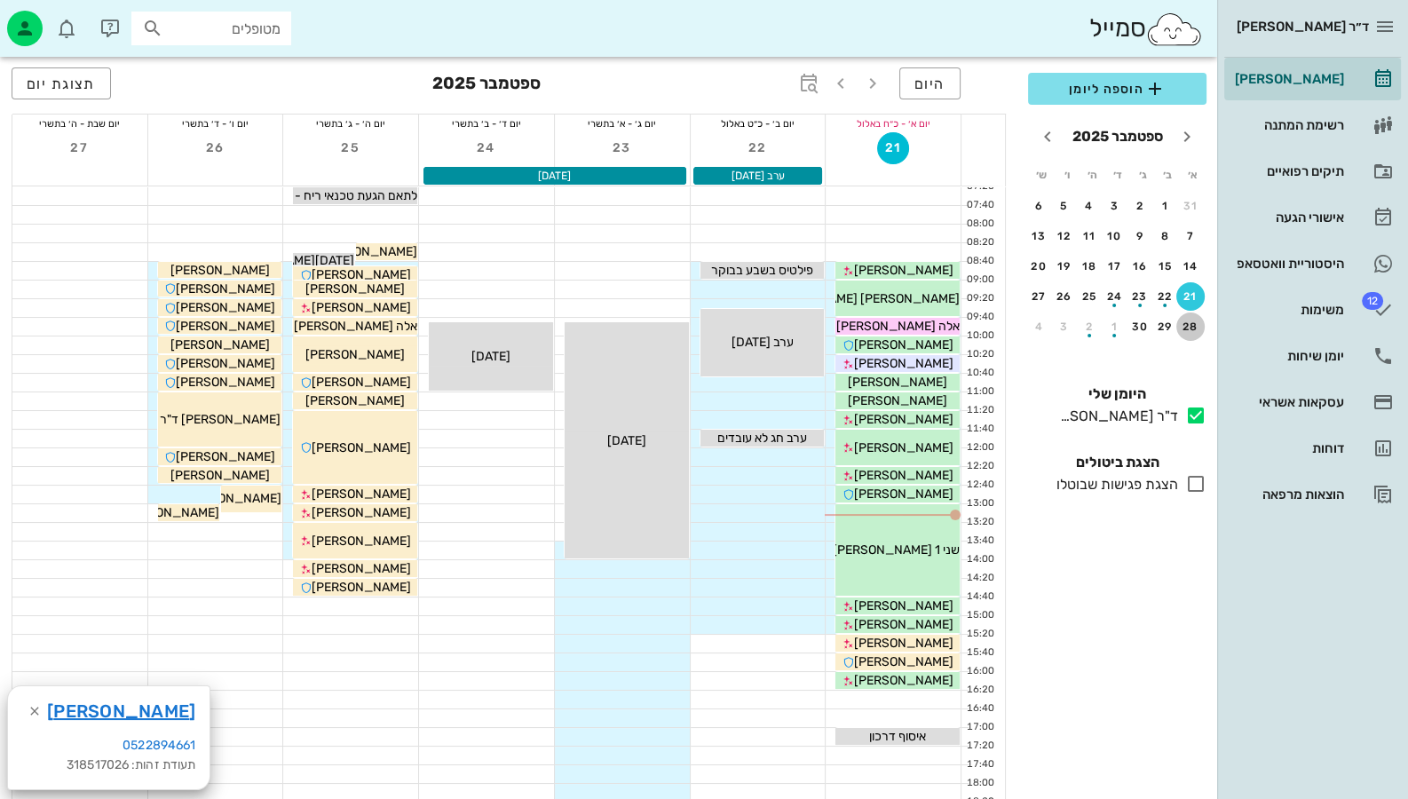
click at [1188, 321] on div "28" at bounding box center [1190, 326] width 28 height 12
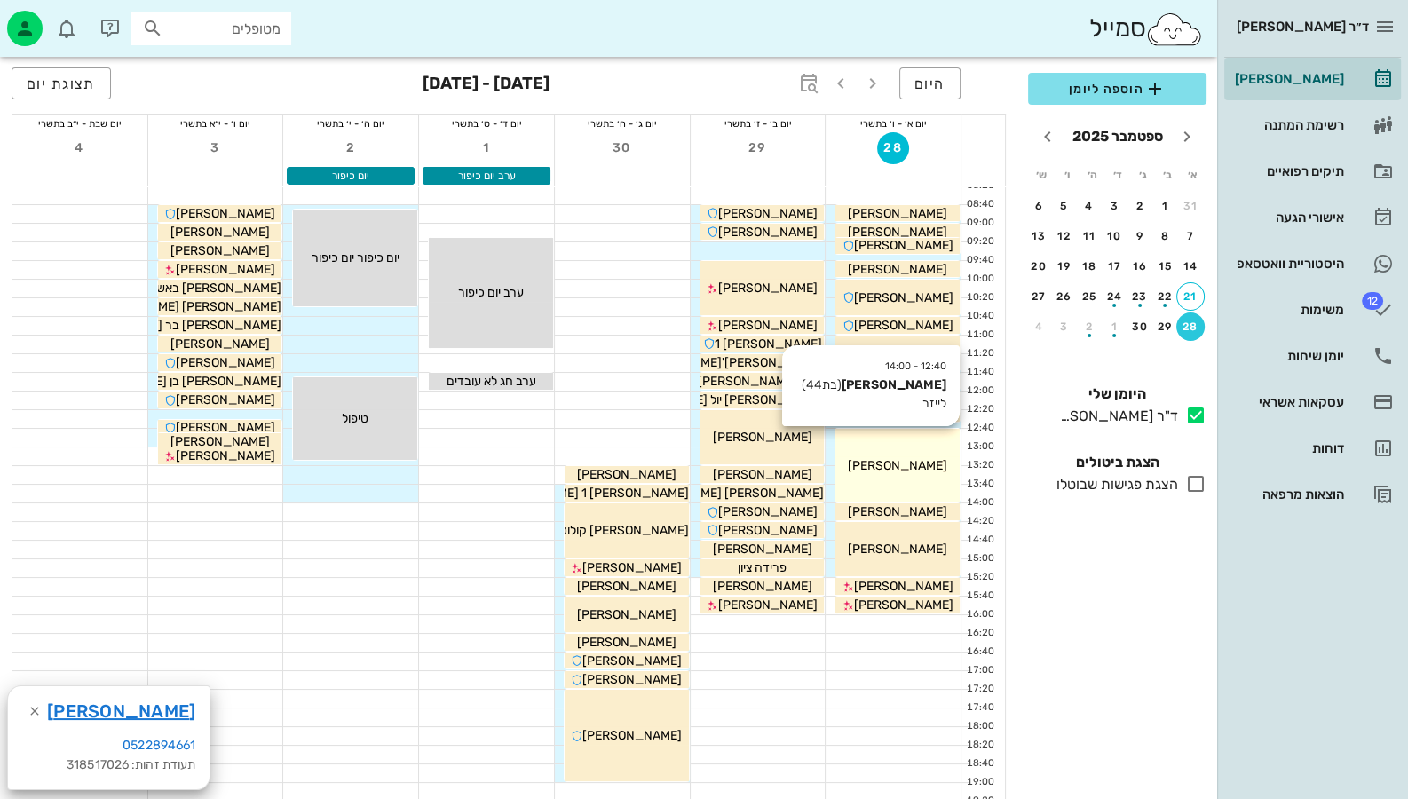
scroll to position [88, 0]
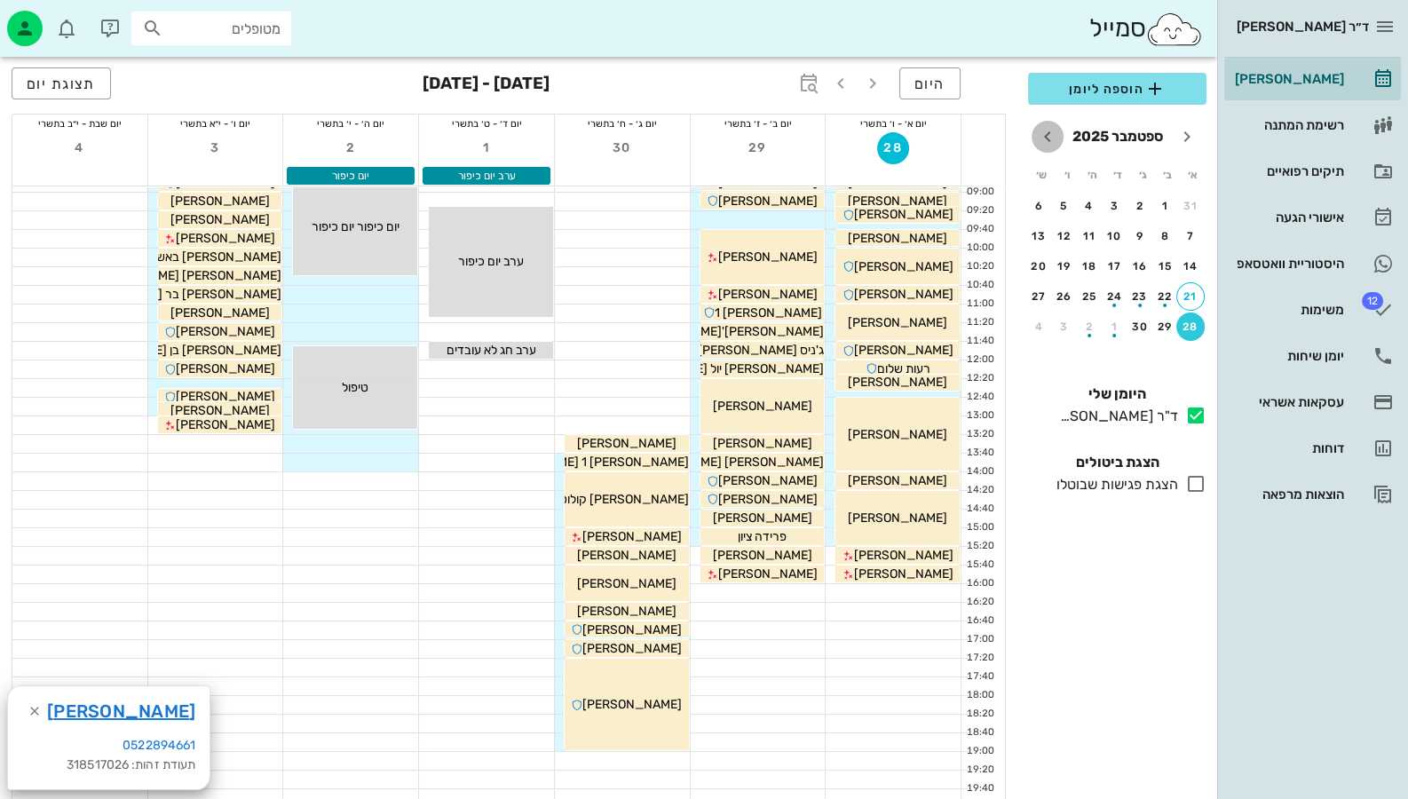
click at [1040, 127] on icon "חודש הבא" at bounding box center [1047, 136] width 21 height 21
click at [1194, 226] on button "5" at bounding box center [1190, 236] width 28 height 28
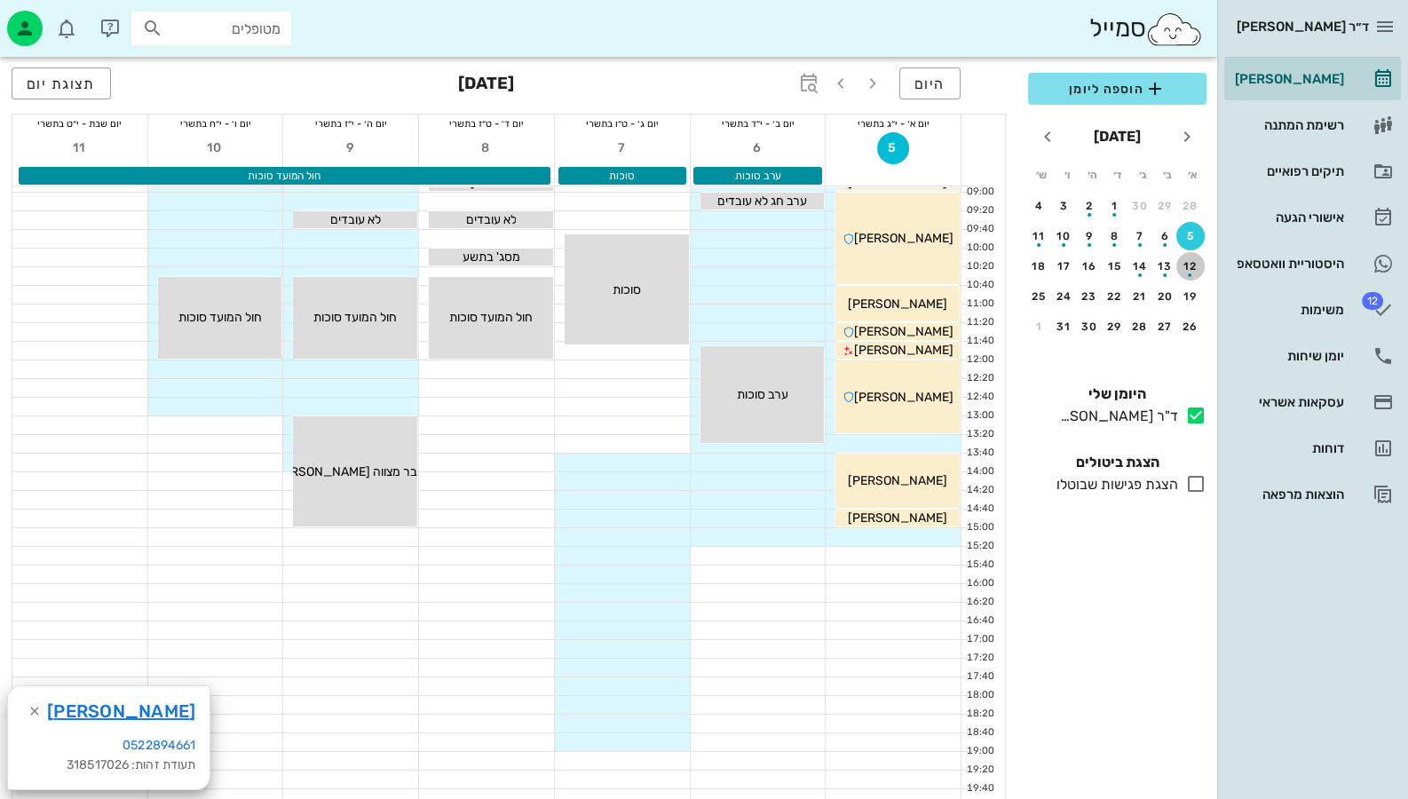
click at [1198, 269] on div "button" at bounding box center [1190, 270] width 28 height 10
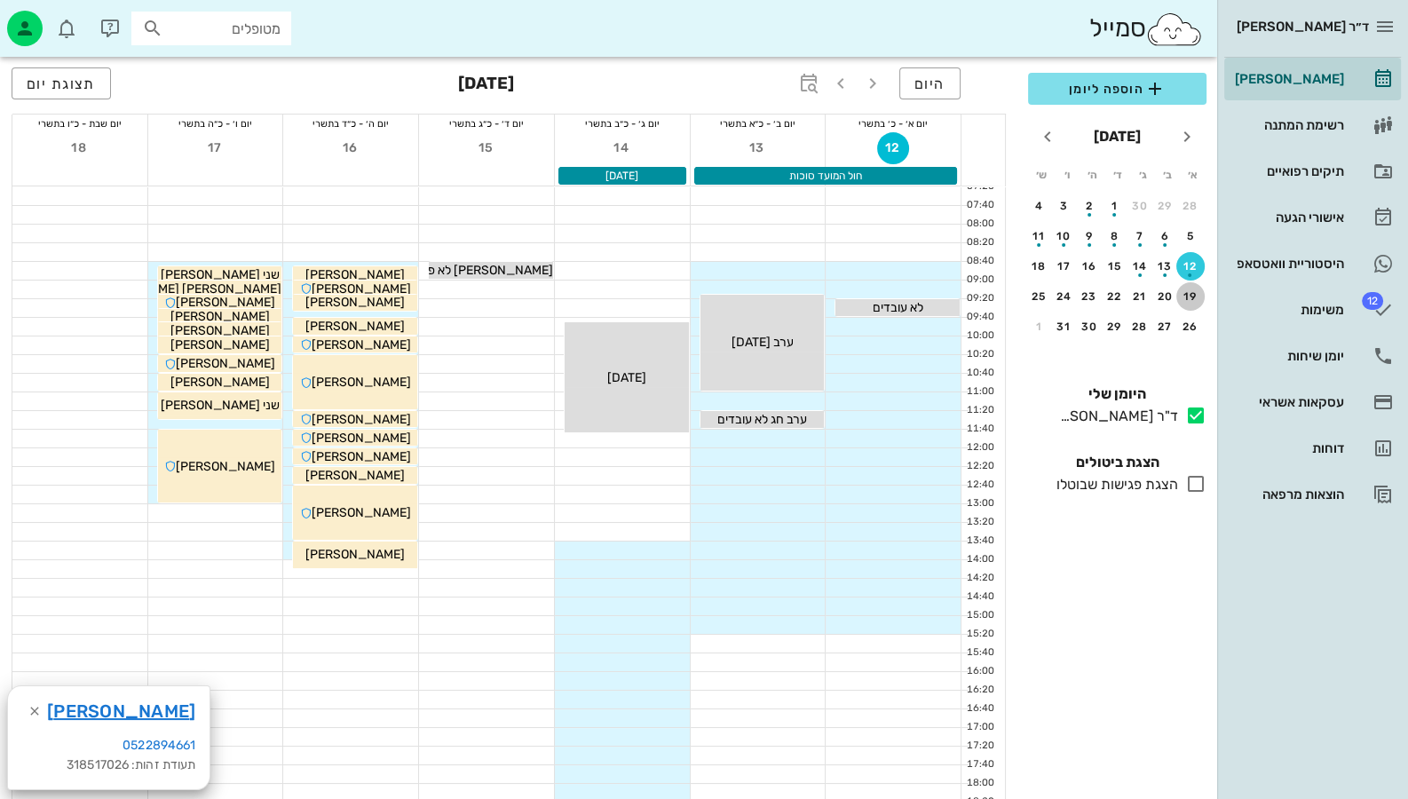
click at [1189, 295] on div "19" at bounding box center [1190, 296] width 28 height 12
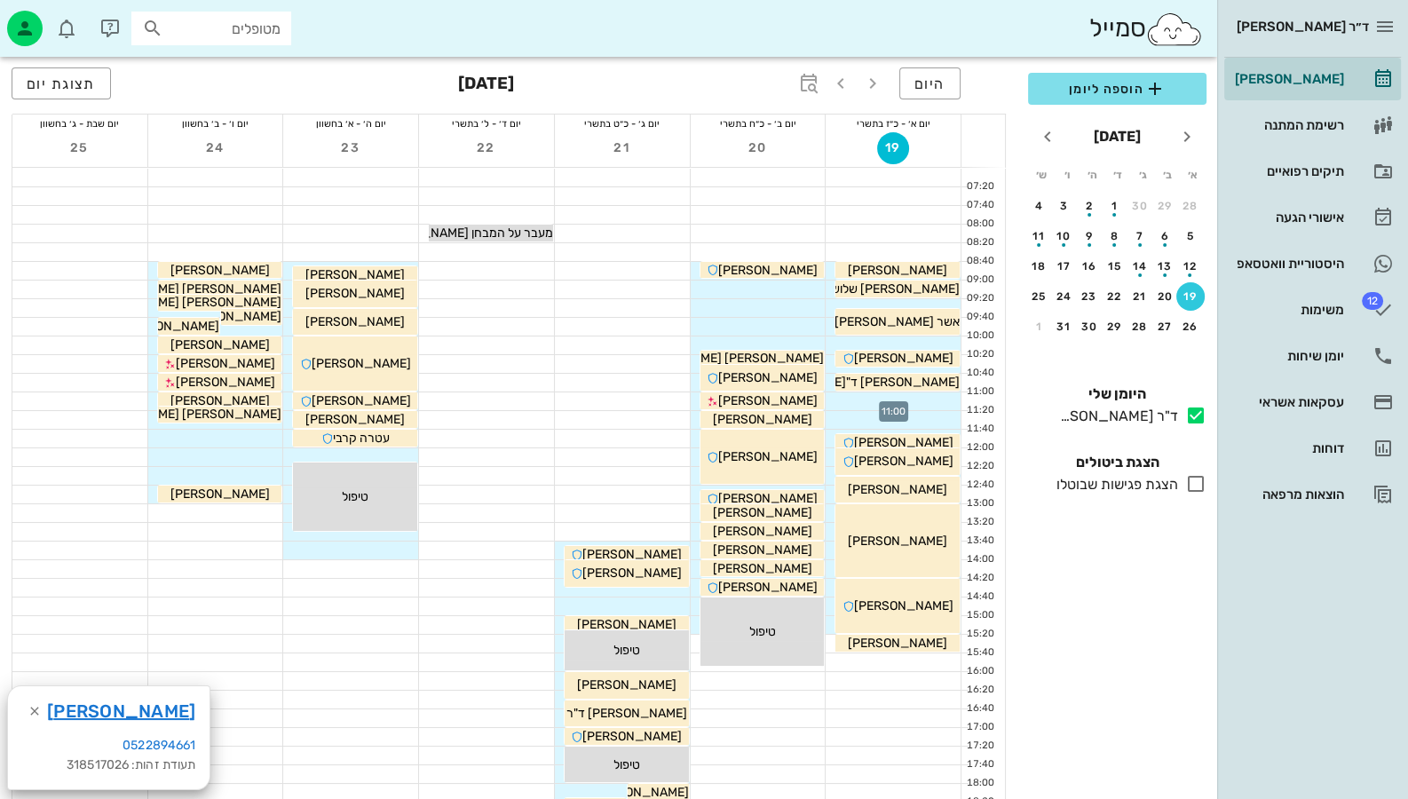
click at [923, 396] on div at bounding box center [893, 401] width 135 height 18
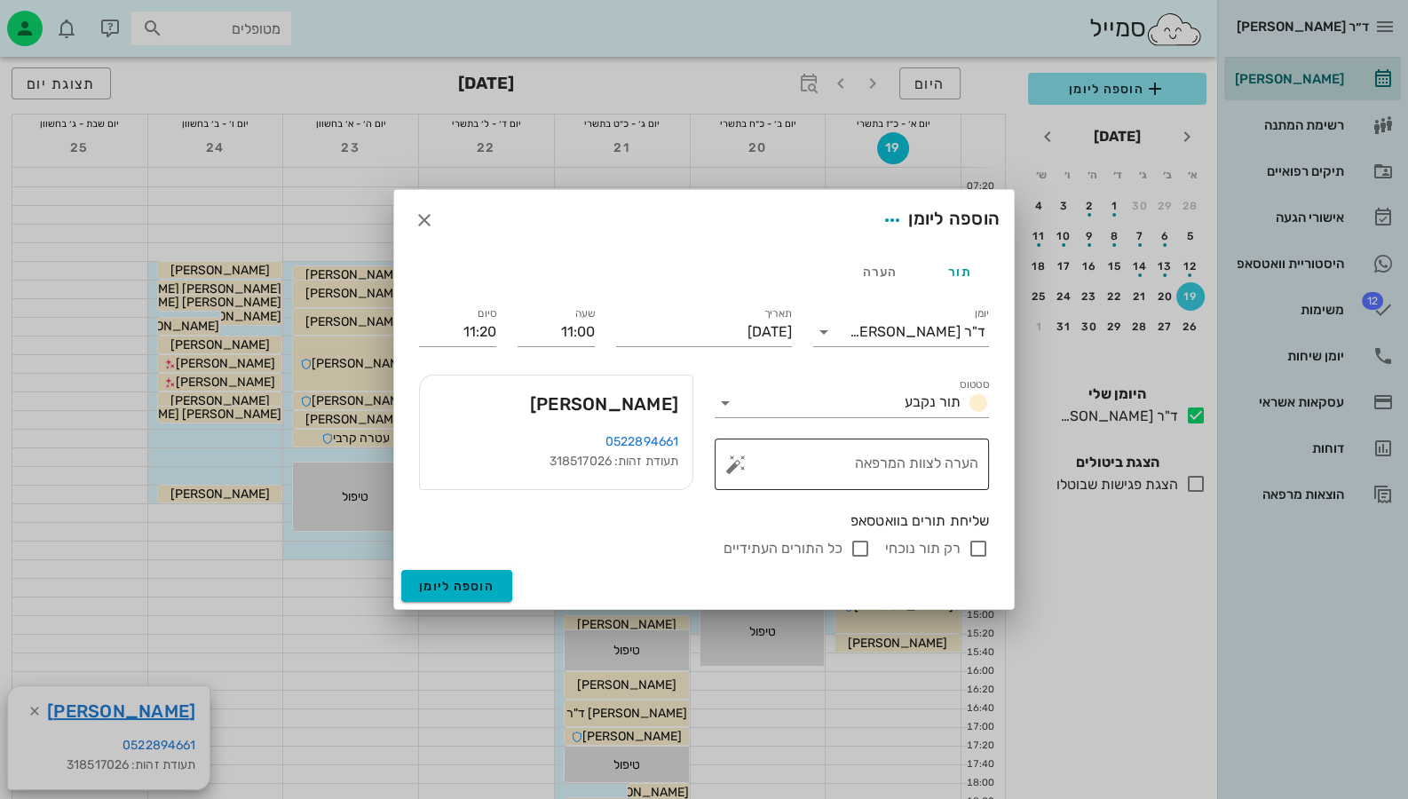
click at [909, 482] on textarea "הערה לצוות המרפאה" at bounding box center [859, 468] width 239 height 43
type textarea "עקירה 38"
click at [431, 222] on icon "button" at bounding box center [424, 220] width 21 height 21
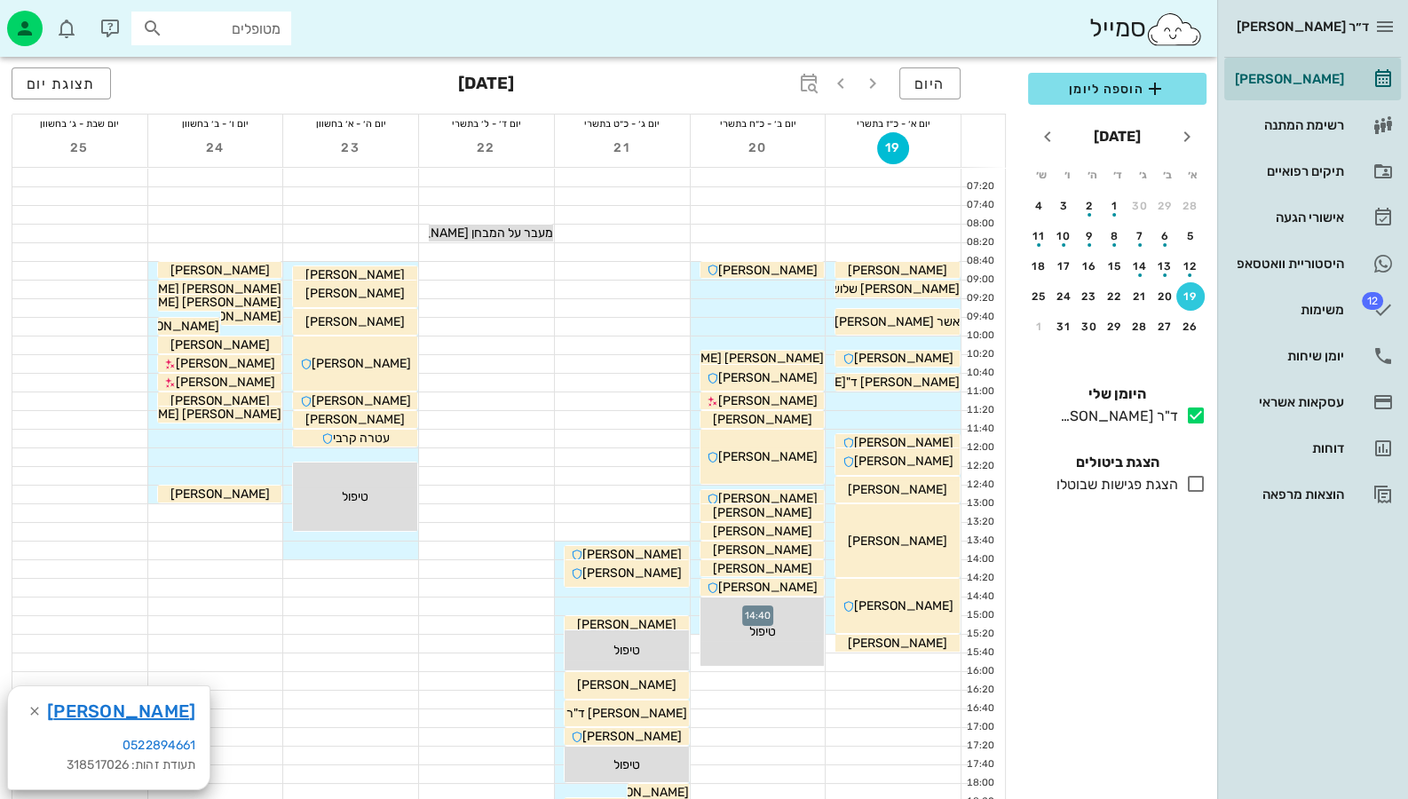
click at [695, 602] on div at bounding box center [758, 606] width 135 height 18
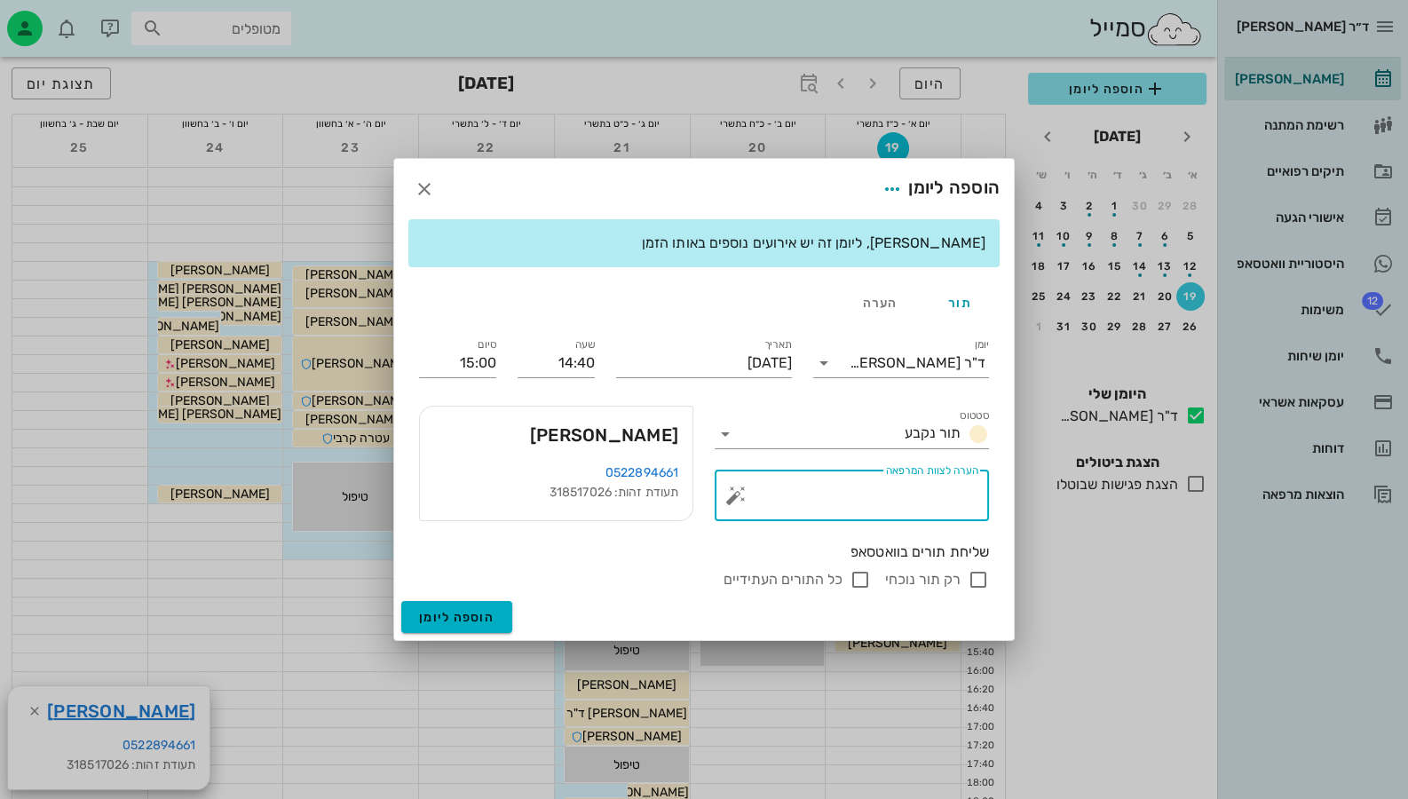
click at [873, 497] on textarea "הערה לצוות המרפאה" at bounding box center [859, 500] width 239 height 43
click at [737, 497] on button "button" at bounding box center [735, 495] width 21 height 21
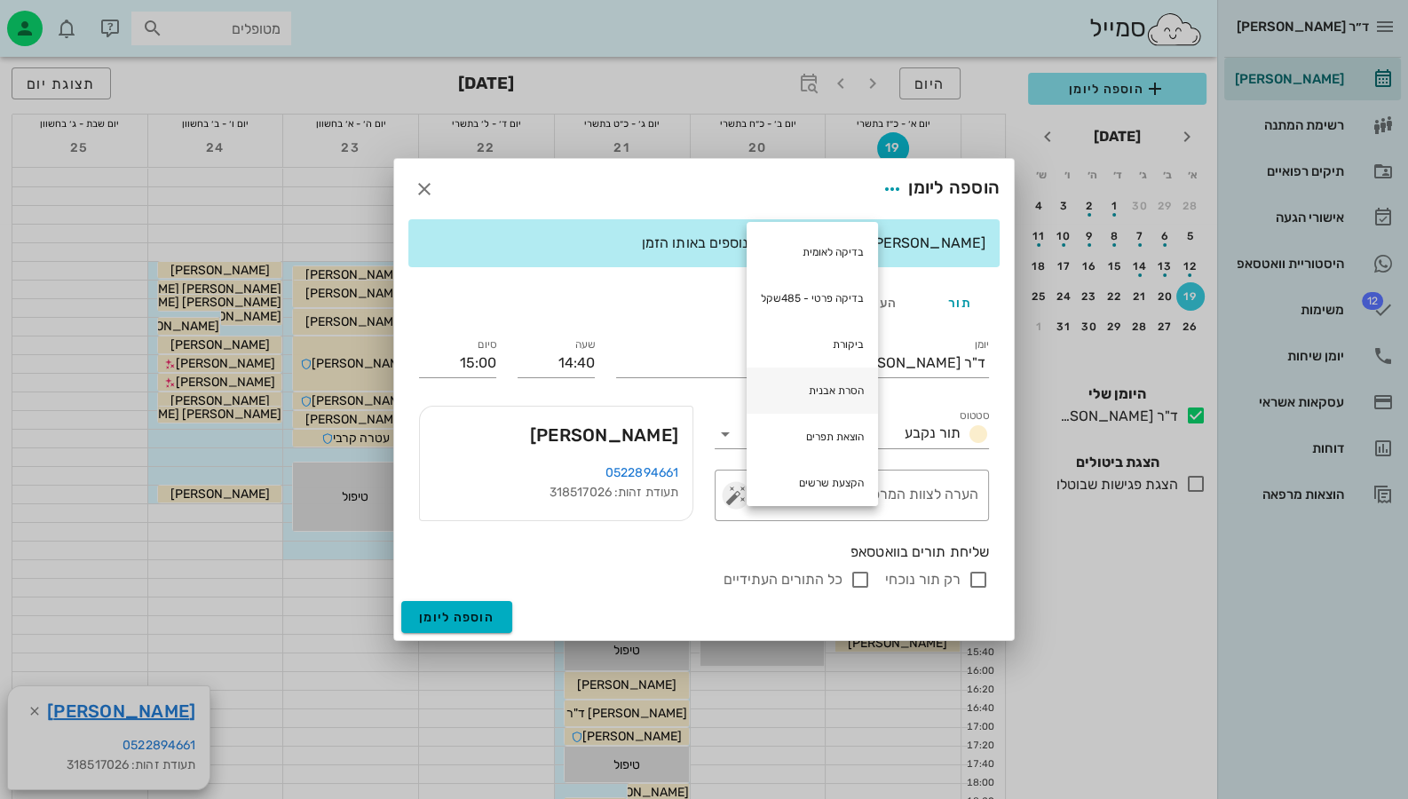
scroll to position [177, 0]
click at [843, 403] on div "עקירה" at bounding box center [812, 399] width 131 height 46
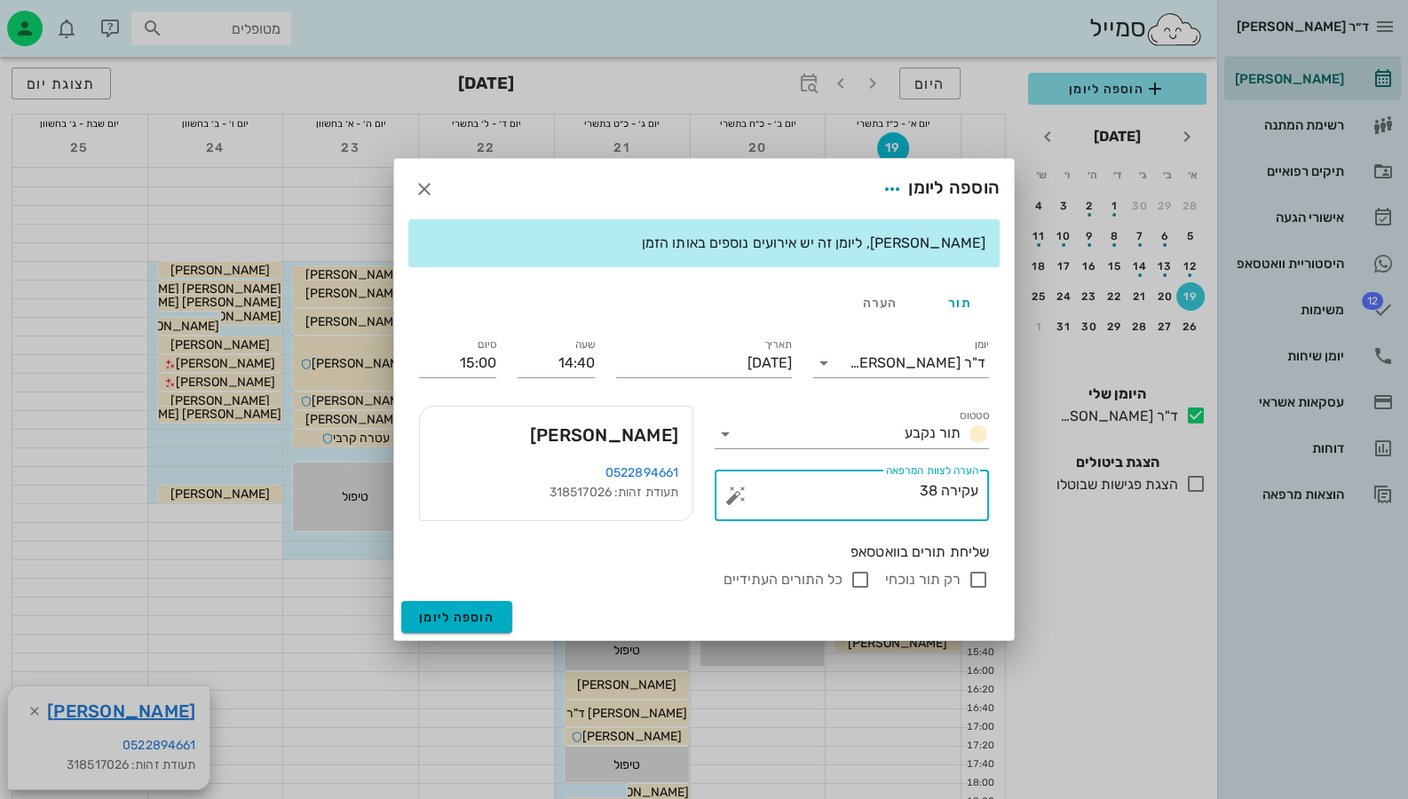
type textarea "עקירה 38"
click at [980, 573] on input "רק תור נוכחי" at bounding box center [978, 579] width 21 height 21
checkbox input "false"
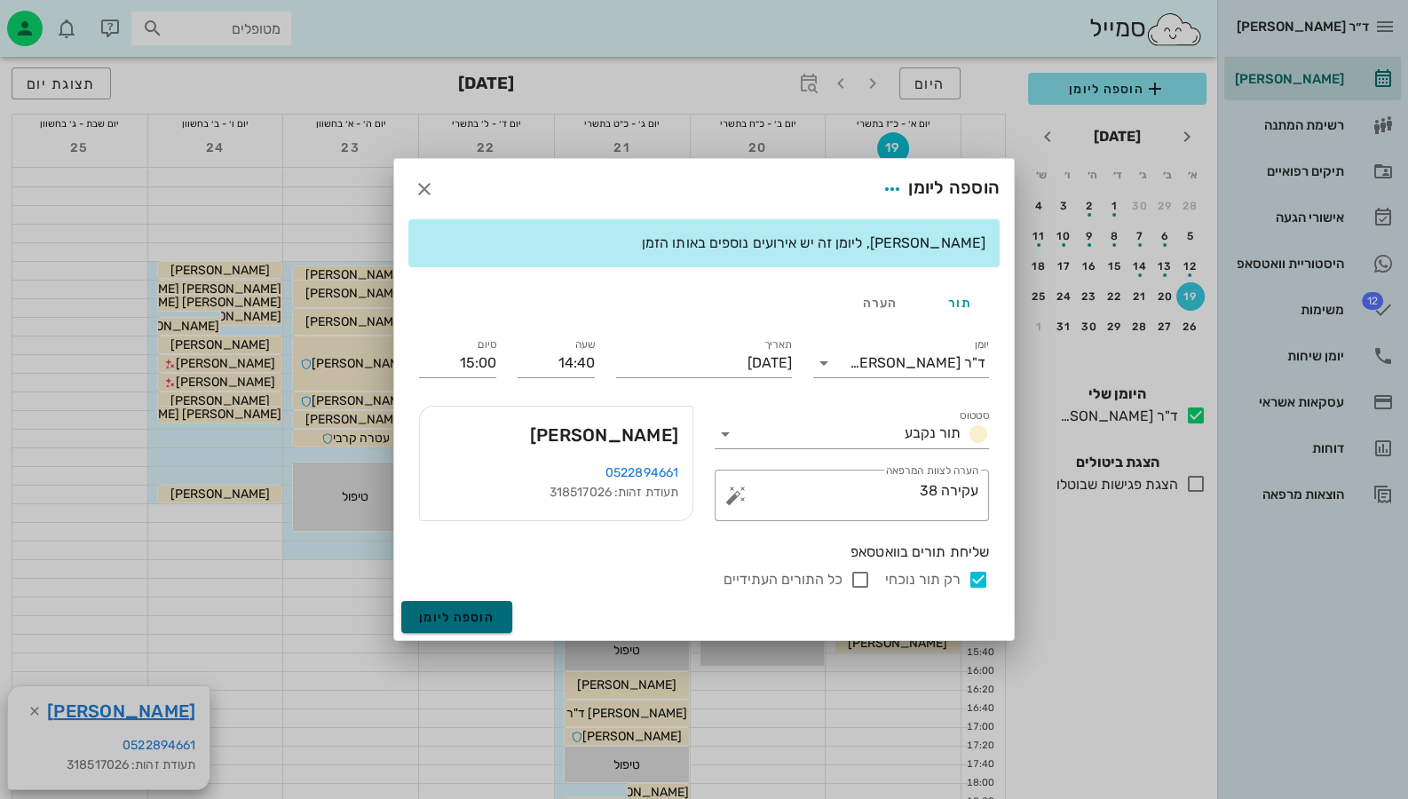
click at [475, 605] on button "הוספה ליומן" at bounding box center [456, 617] width 111 height 32
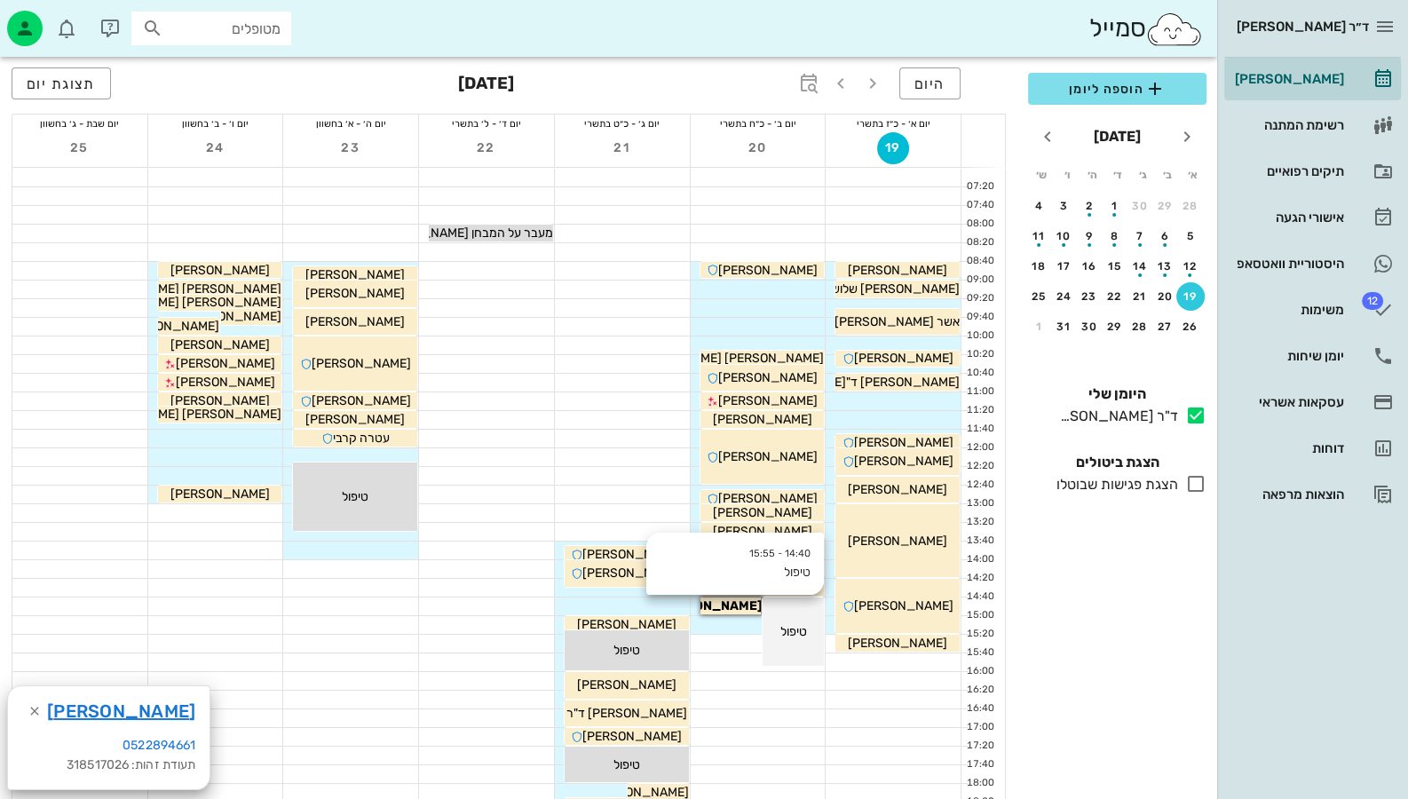
click at [808, 635] on div "טיפול" at bounding box center [793, 631] width 61 height 19
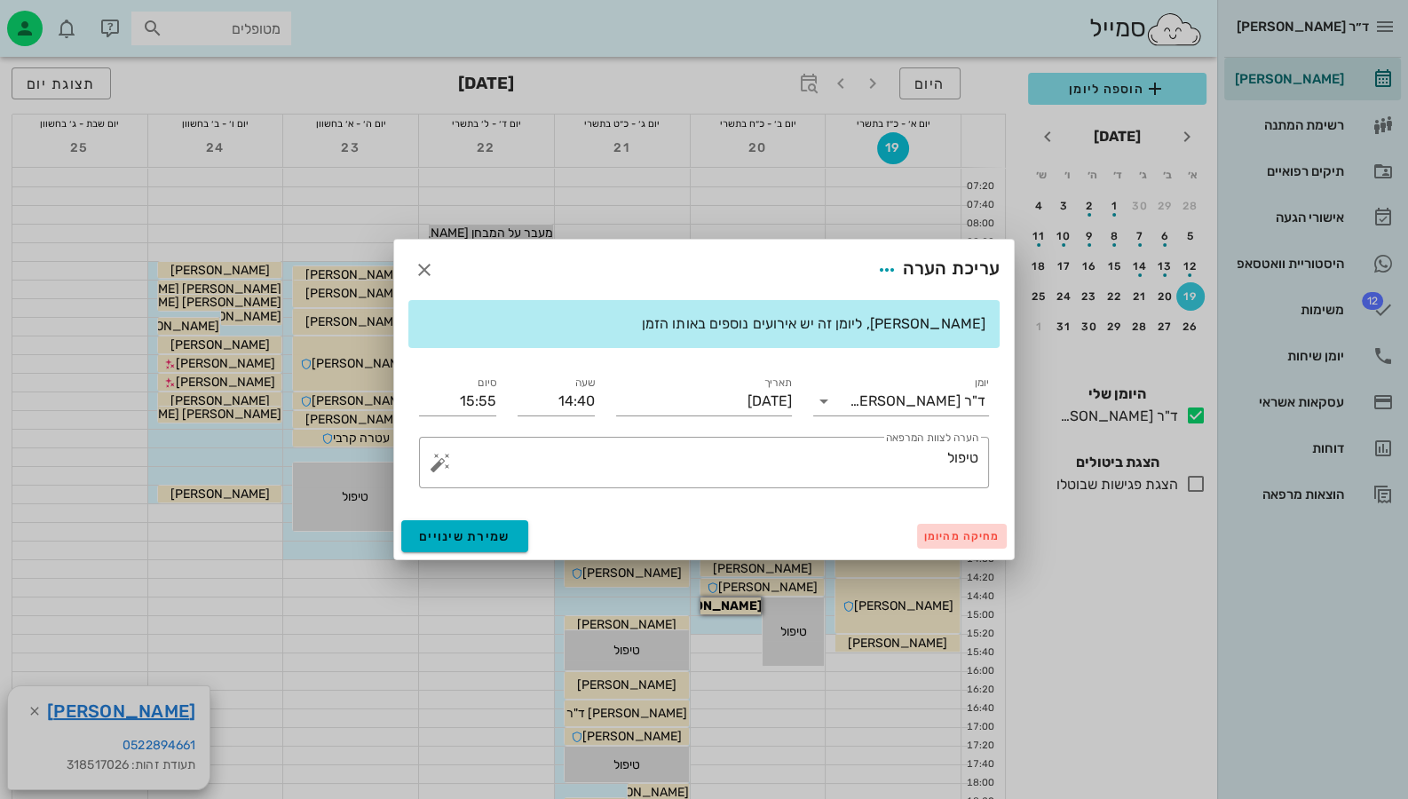
click at [930, 534] on span "מחיקה מהיומן" at bounding box center [961, 536] width 75 height 12
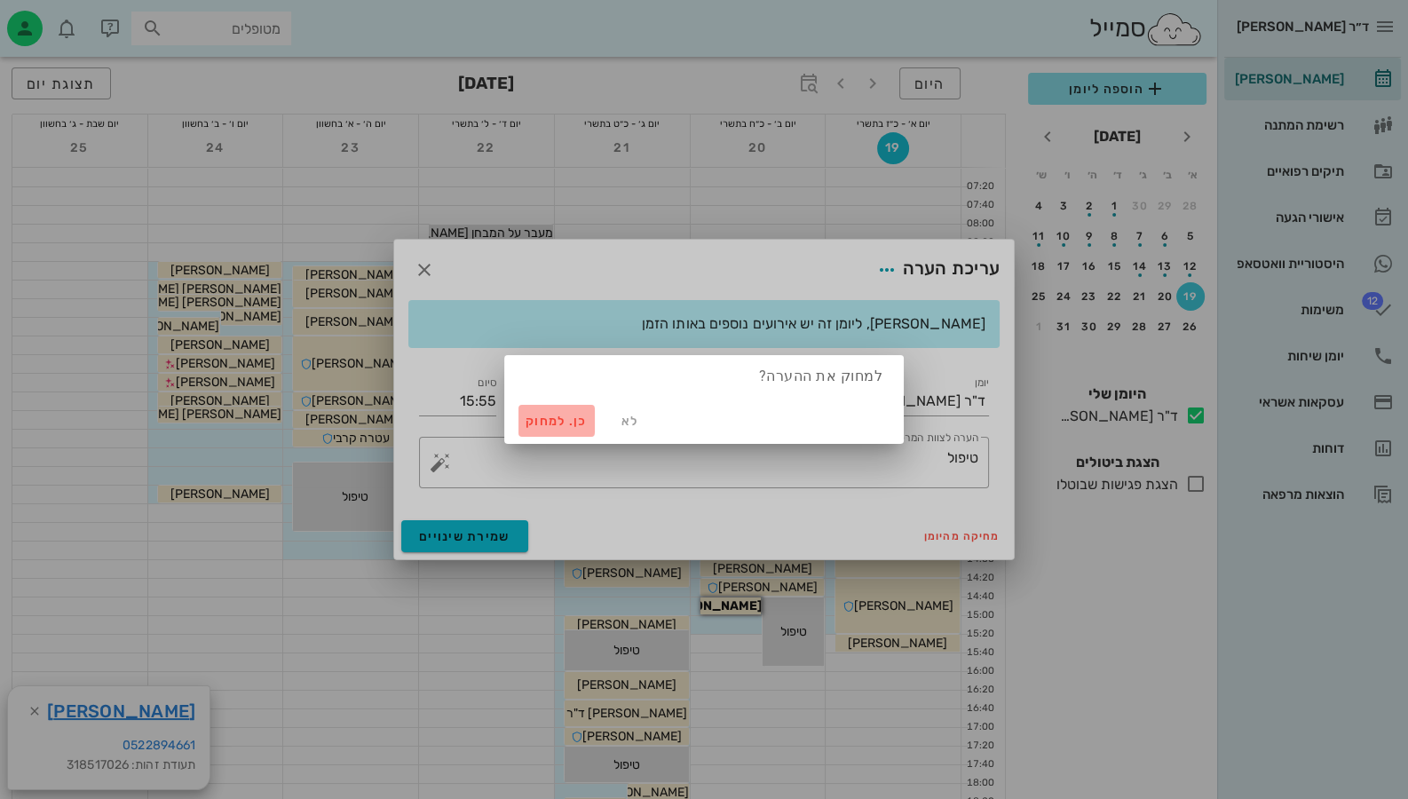
click at [553, 419] on span "כן. למחוק" at bounding box center [557, 421] width 62 height 15
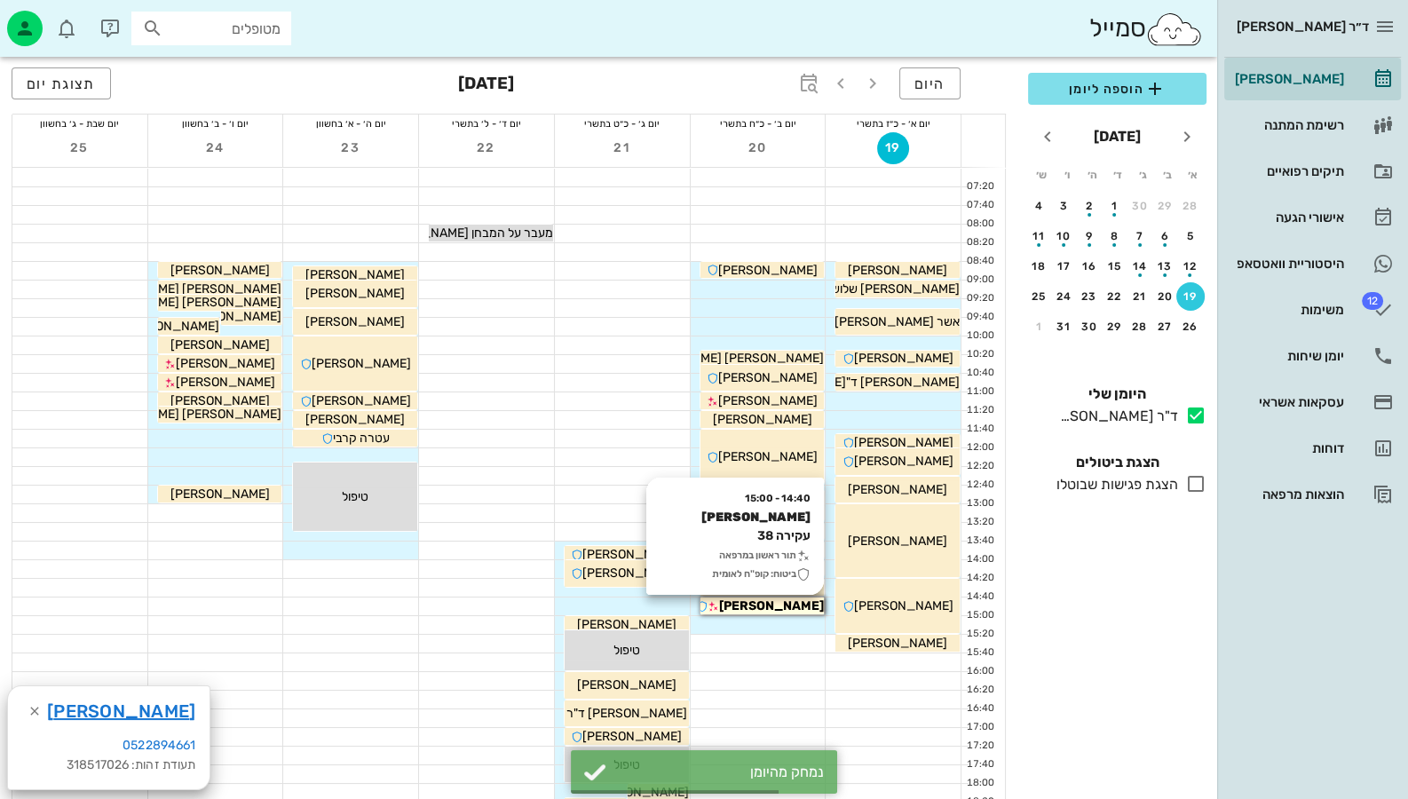
click at [803, 607] on span "[PERSON_NAME]" at bounding box center [771, 605] width 105 height 15
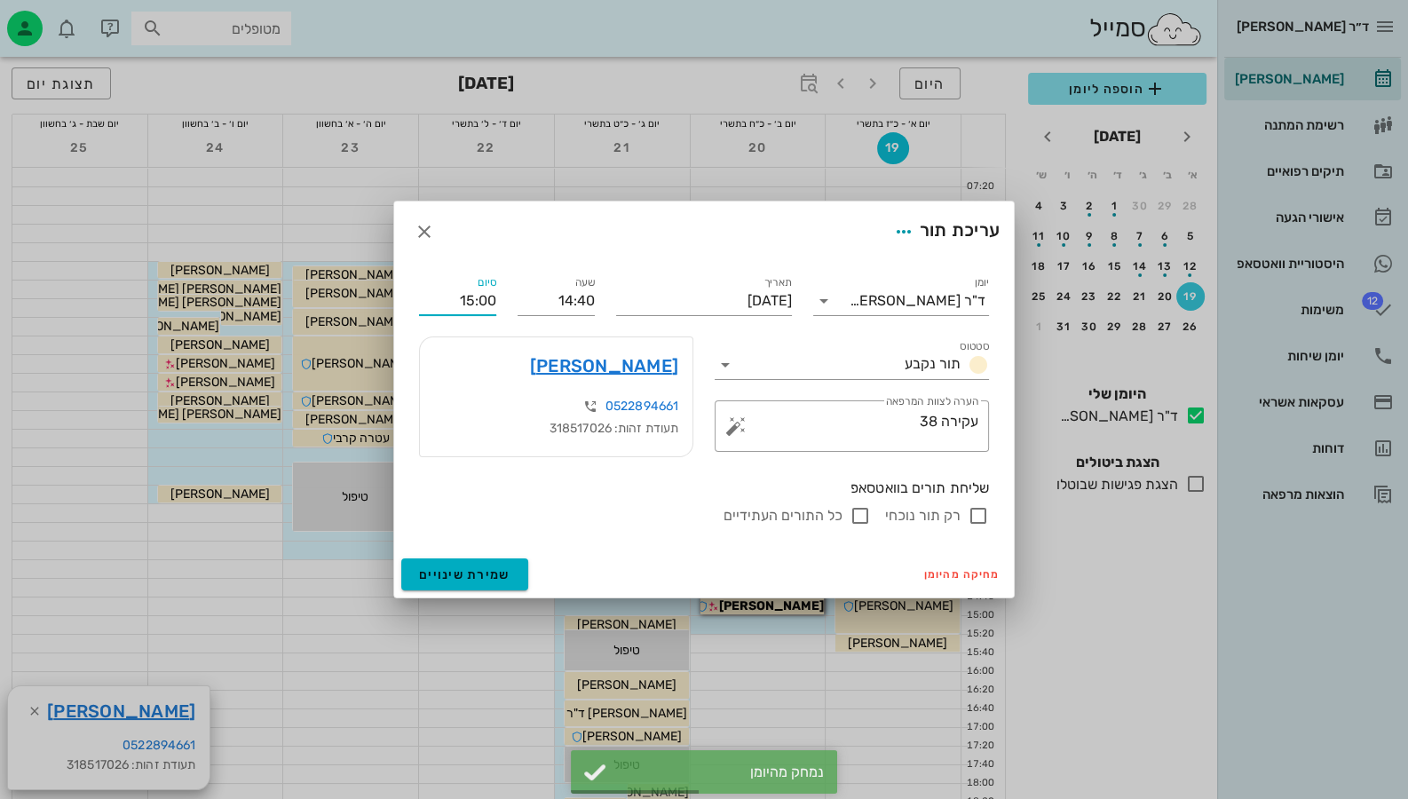
click at [461, 294] on input "15:00" at bounding box center [457, 301] width 77 height 28
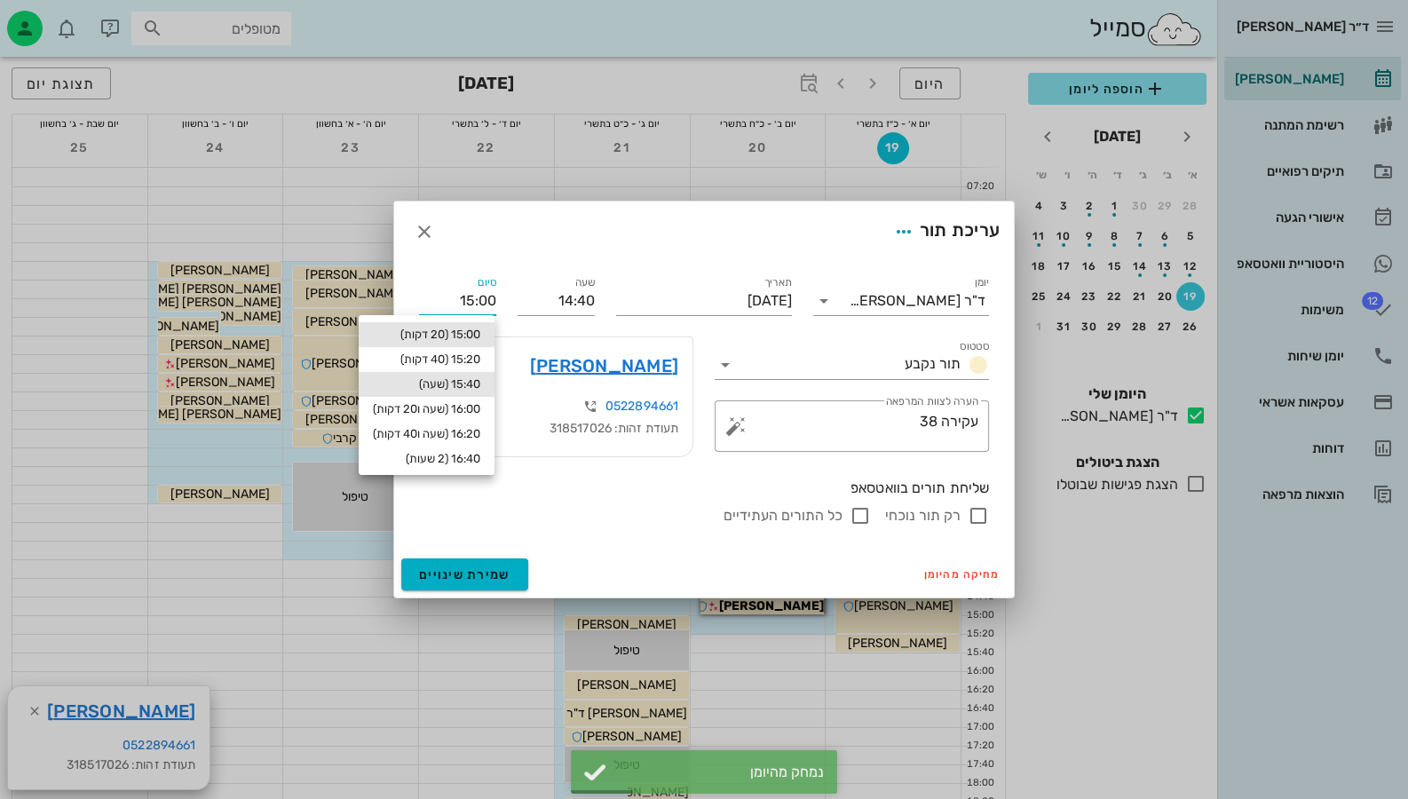
click at [466, 386] on div "15:40 (שעה)" at bounding box center [426, 384] width 107 height 14
type input "15:40"
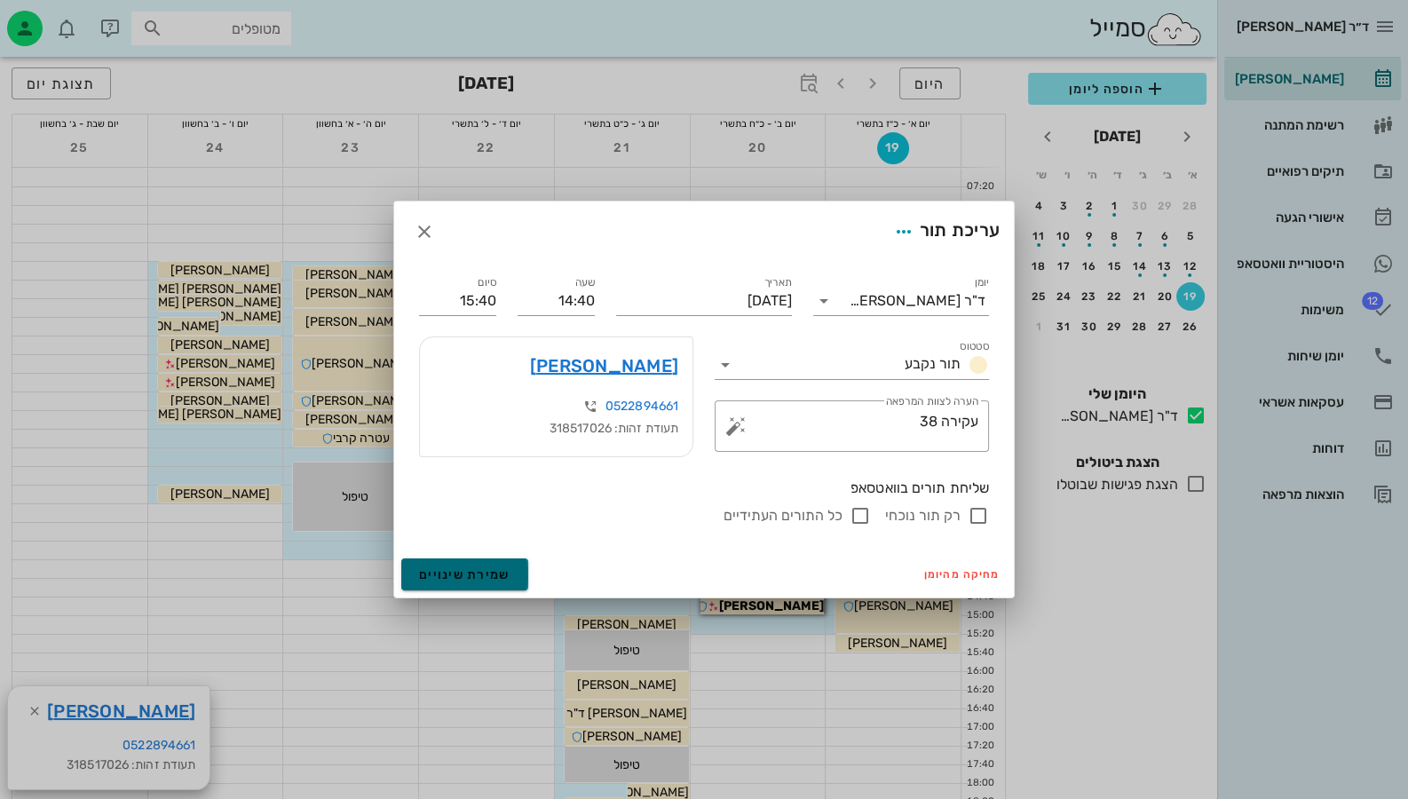
click at [483, 569] on span "שמירת שינויים" at bounding box center [464, 574] width 91 height 15
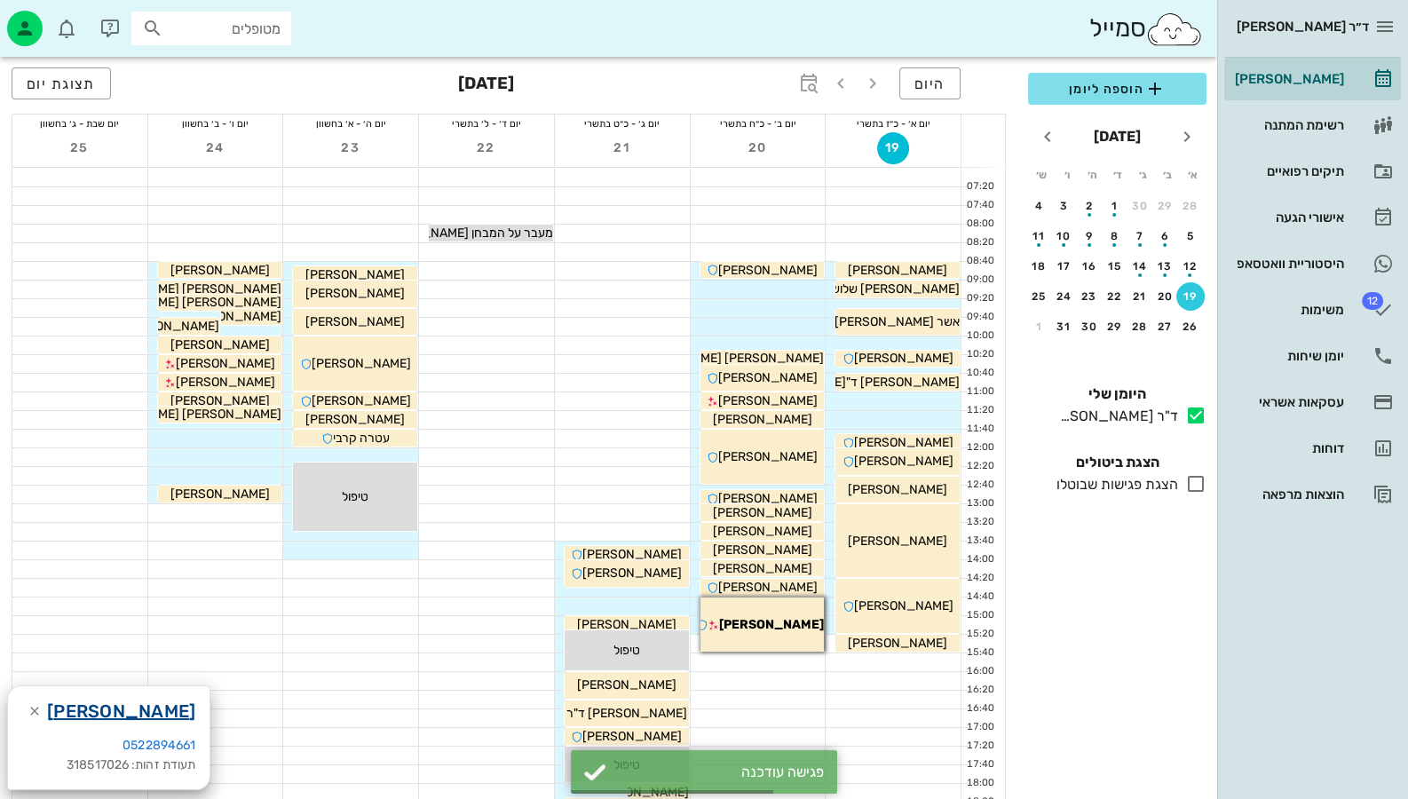
click at [162, 710] on link "[PERSON_NAME]" at bounding box center [121, 711] width 148 height 28
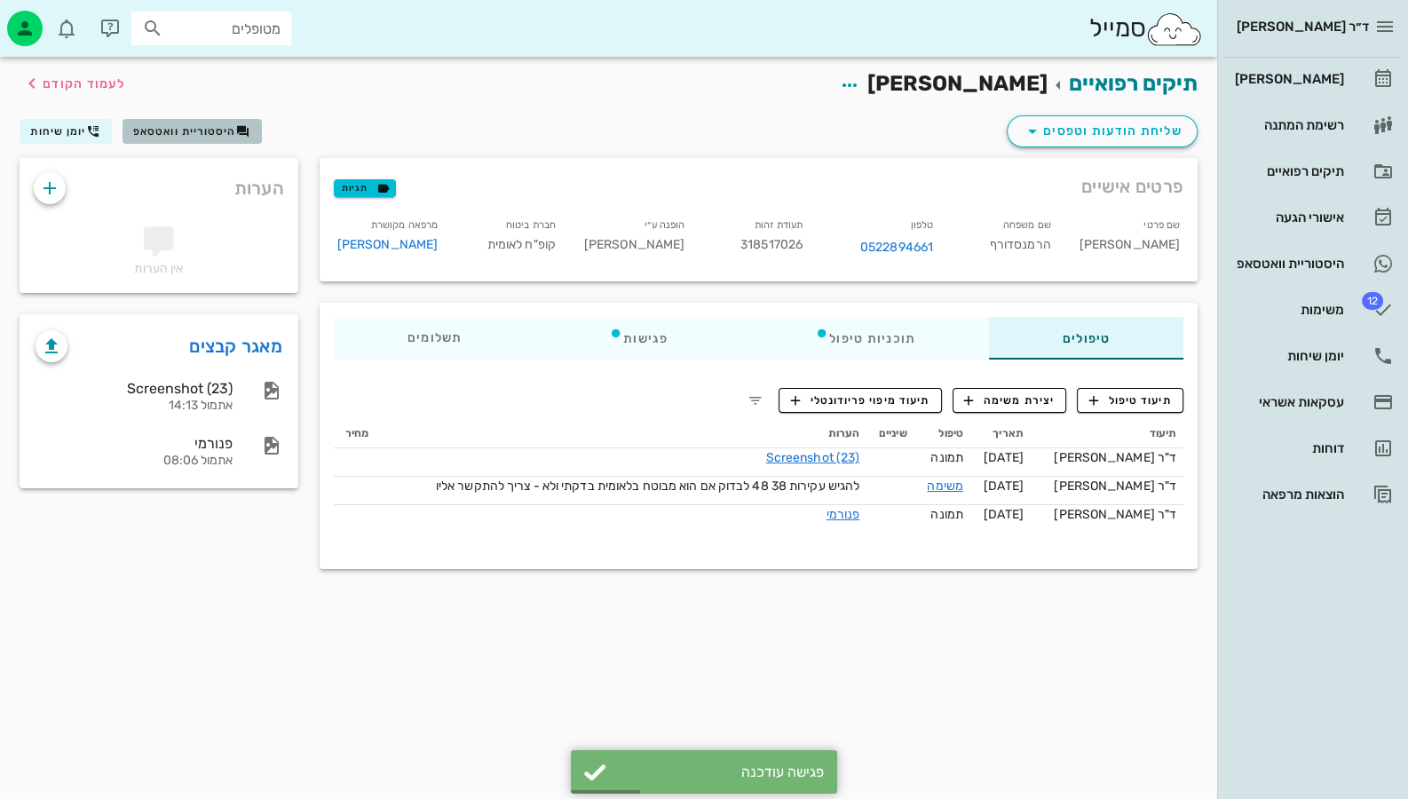
click at [206, 138] on span "היסטוריית וואטסאפ" at bounding box center [191, 131] width 117 height 14
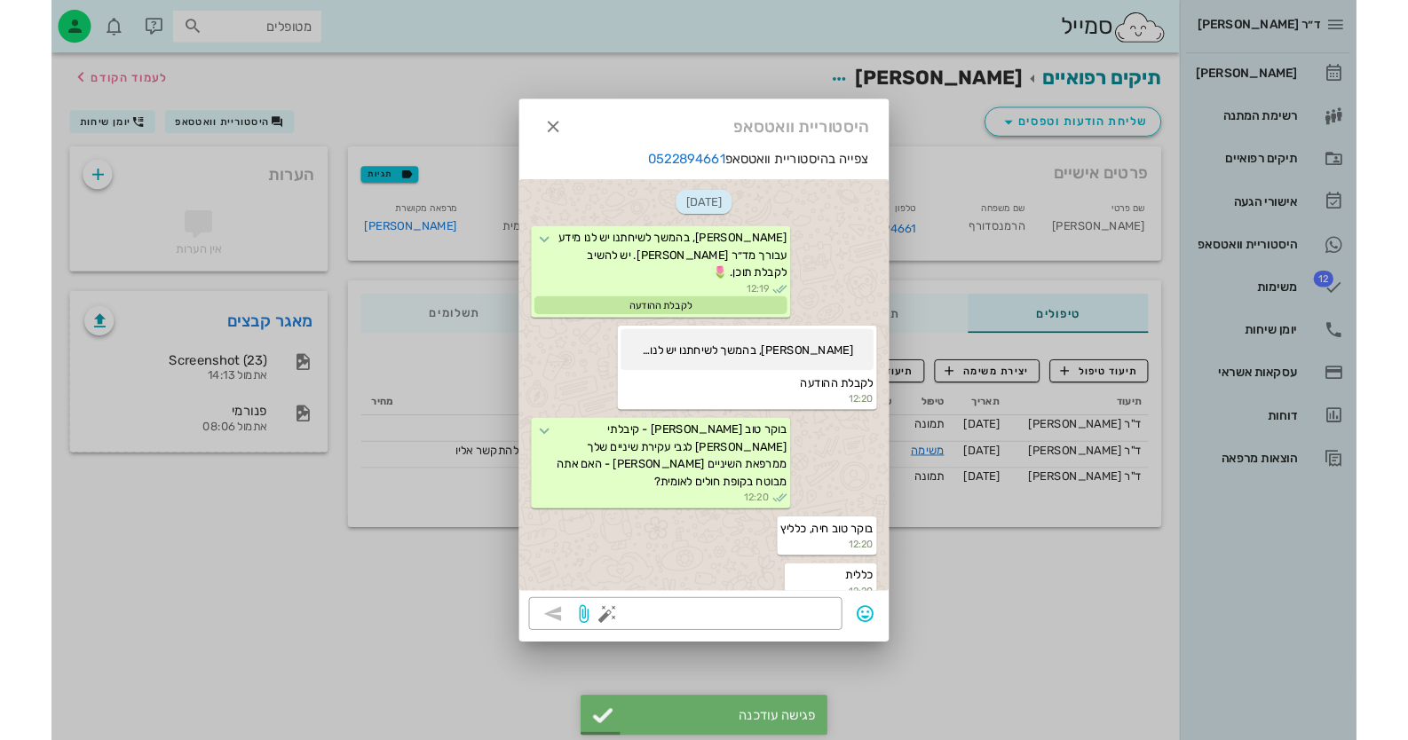
scroll to position [839, 0]
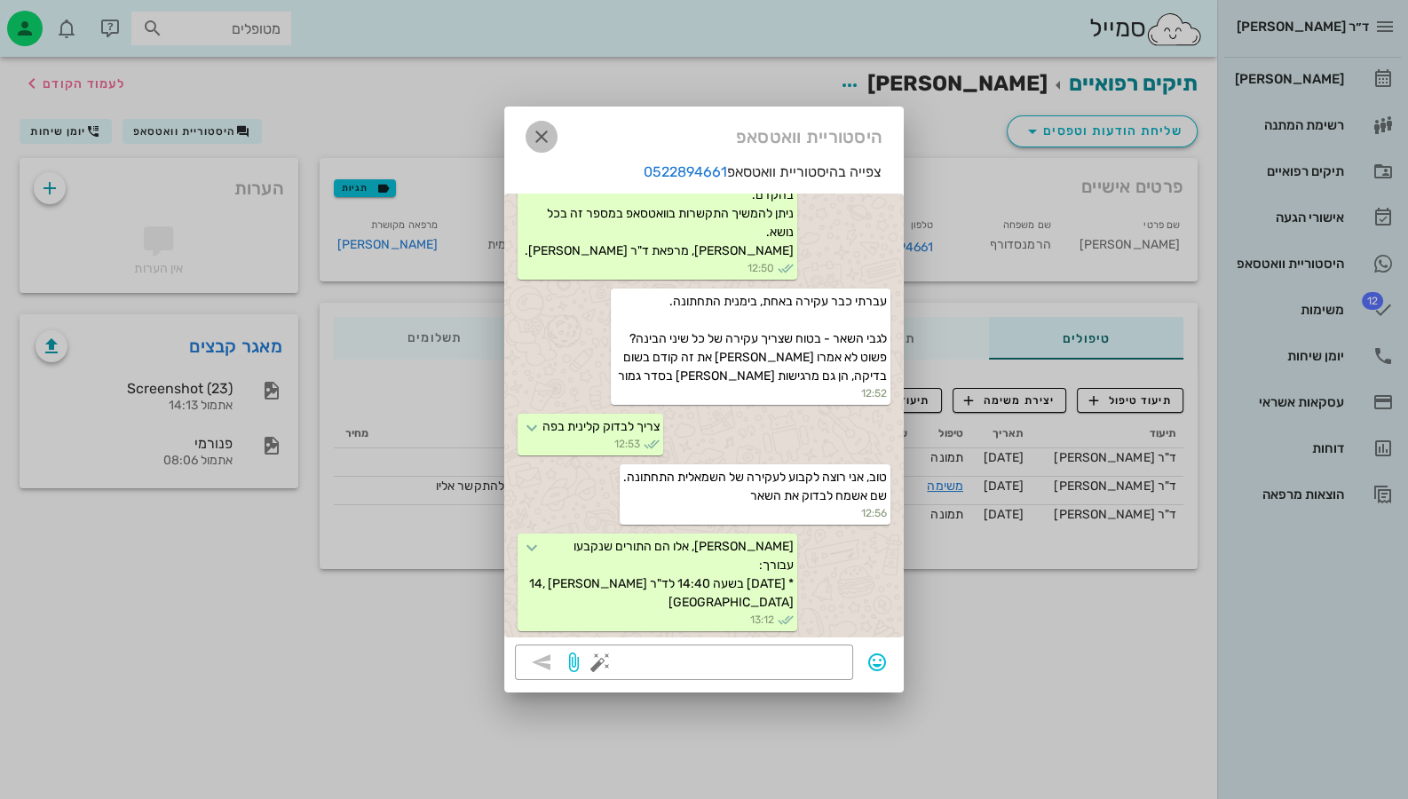
click at [545, 135] on icon "button" at bounding box center [541, 136] width 21 height 21
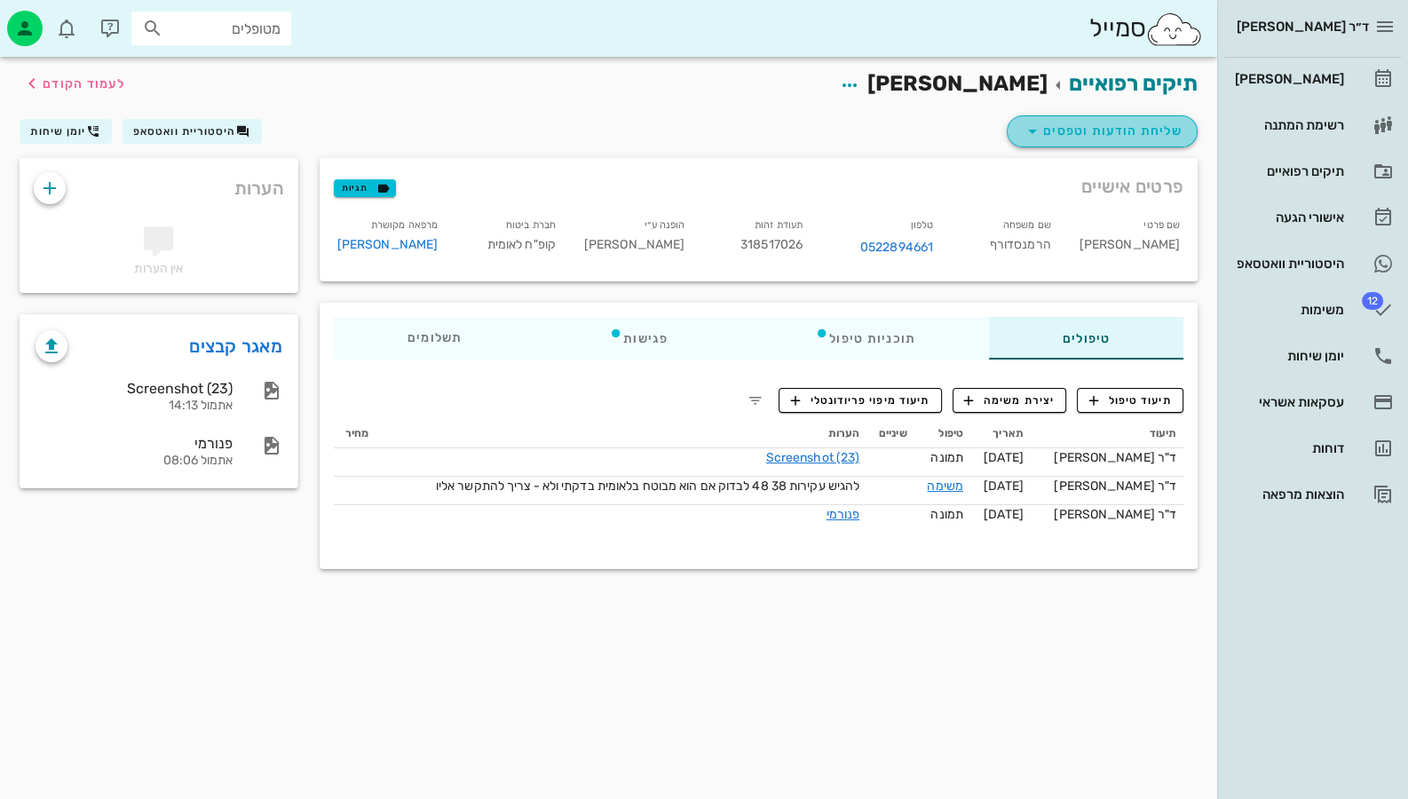
click at [1120, 144] on button "שליחת הודעות וטפסים" at bounding box center [1102, 131] width 191 height 32
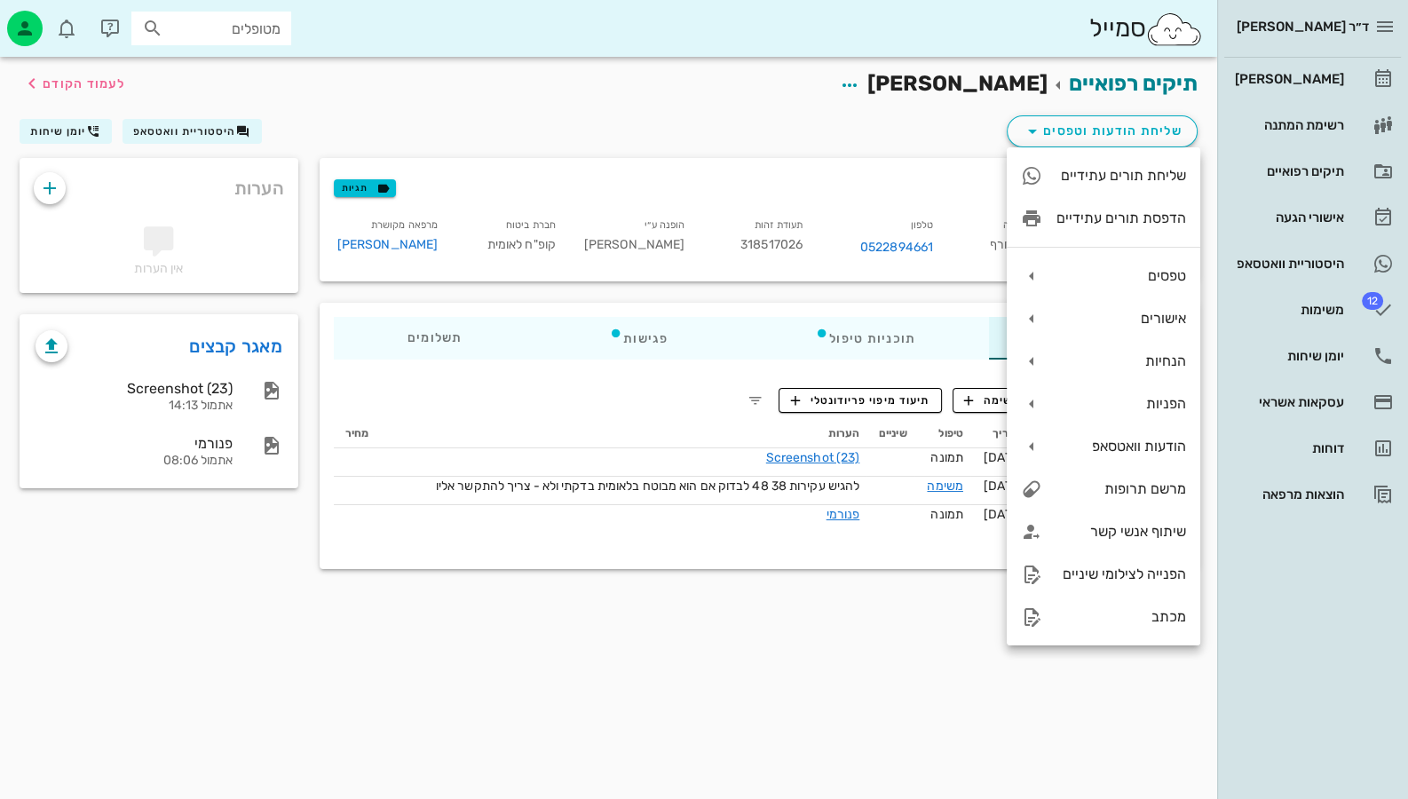
click at [1312, 740] on div "ד״ר [PERSON_NAME] רשימת המתנה תיקים רפואיים אישורי הגעה היסטוריית וואטסאפ 12 מש…" at bounding box center [1312, 399] width 191 height 799
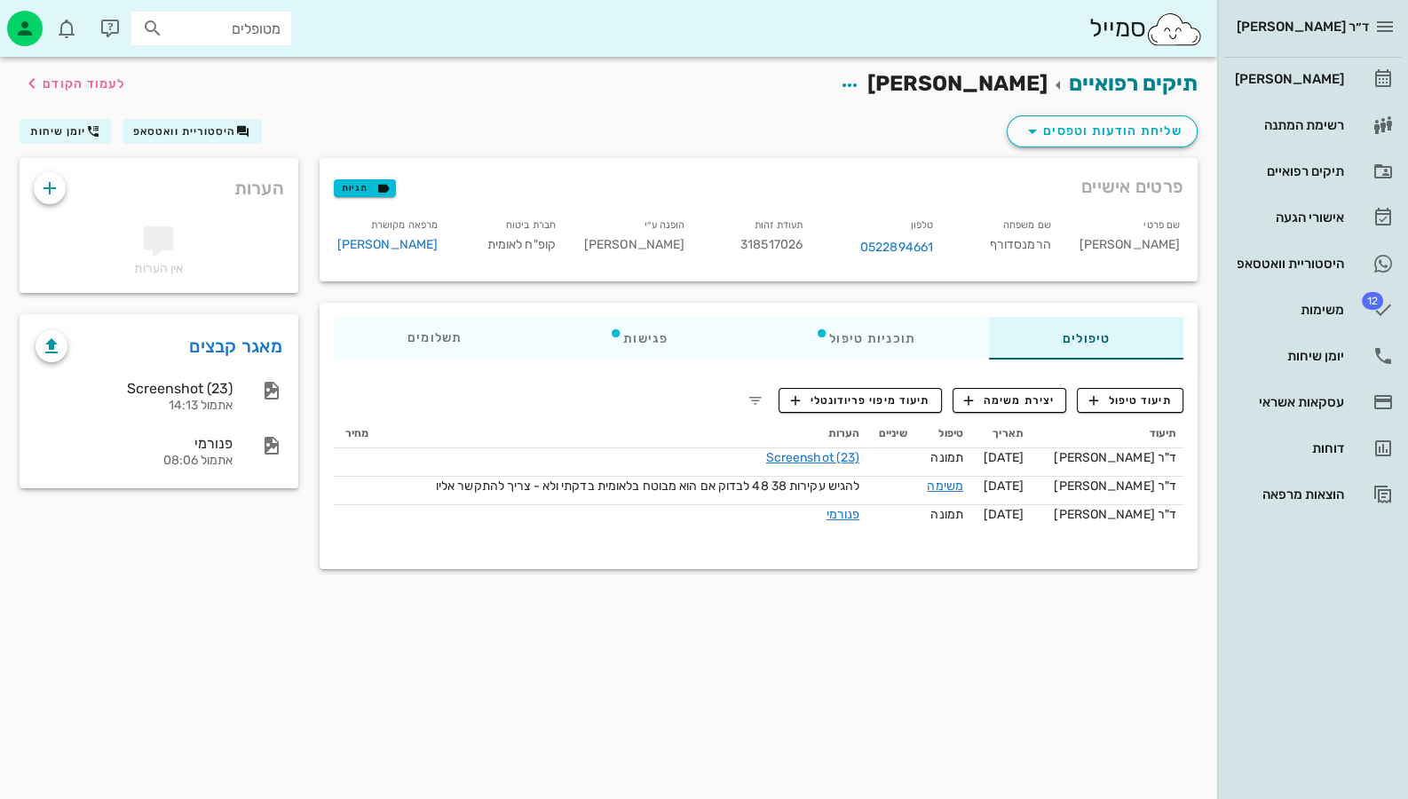
click at [1309, 27] on span "ד״ר [PERSON_NAME]" at bounding box center [1303, 27] width 132 height 16
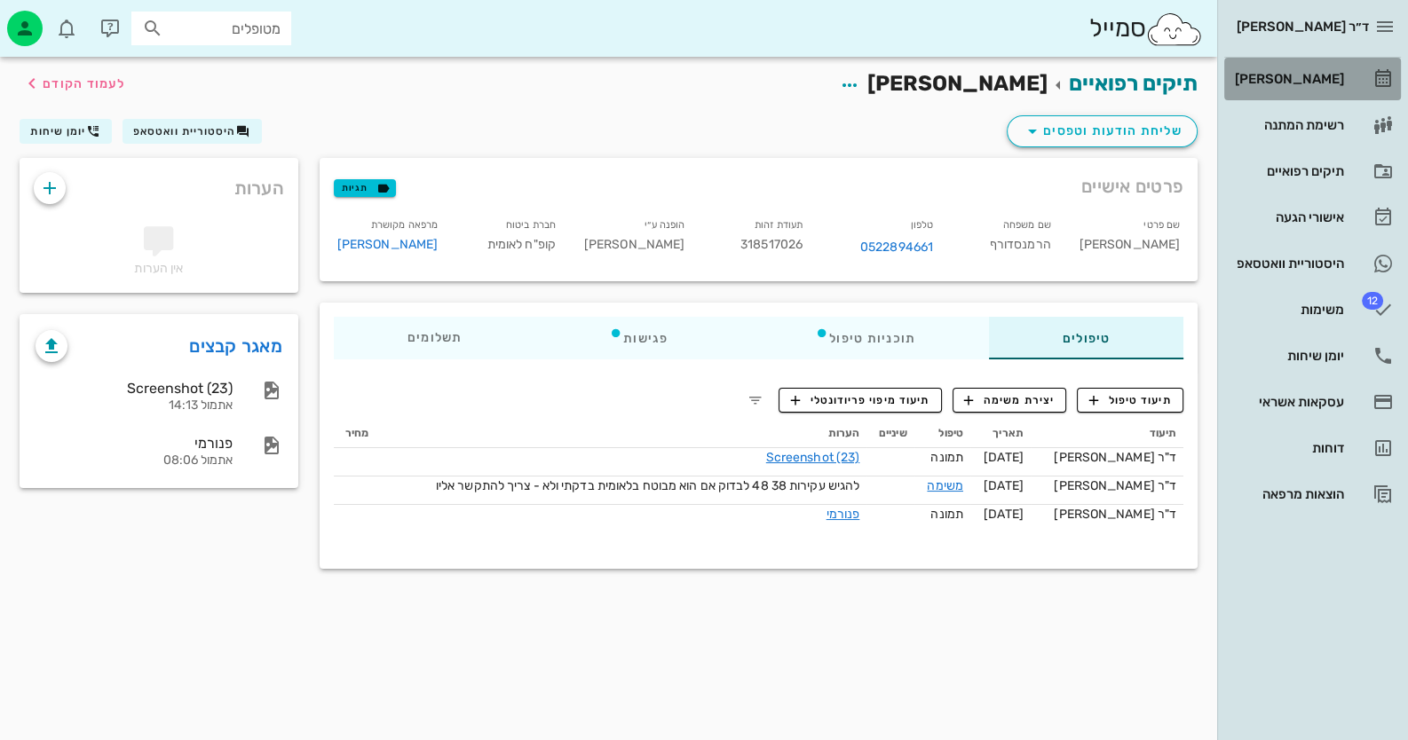
click at [1283, 79] on div "[PERSON_NAME]" at bounding box center [1287, 79] width 113 height 14
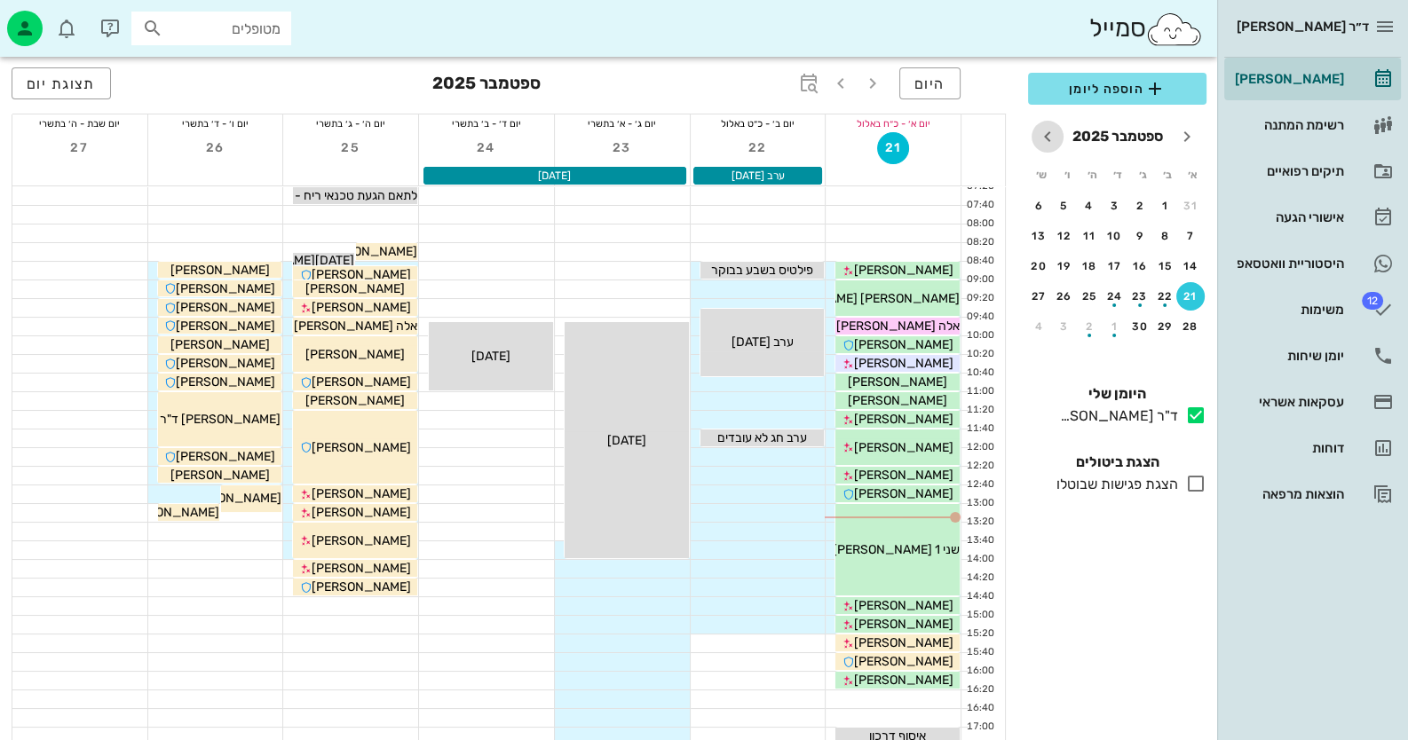
click at [1050, 129] on icon "חודש הבא" at bounding box center [1047, 136] width 21 height 21
click at [1113, 297] on div "22" at bounding box center [1115, 296] width 28 height 12
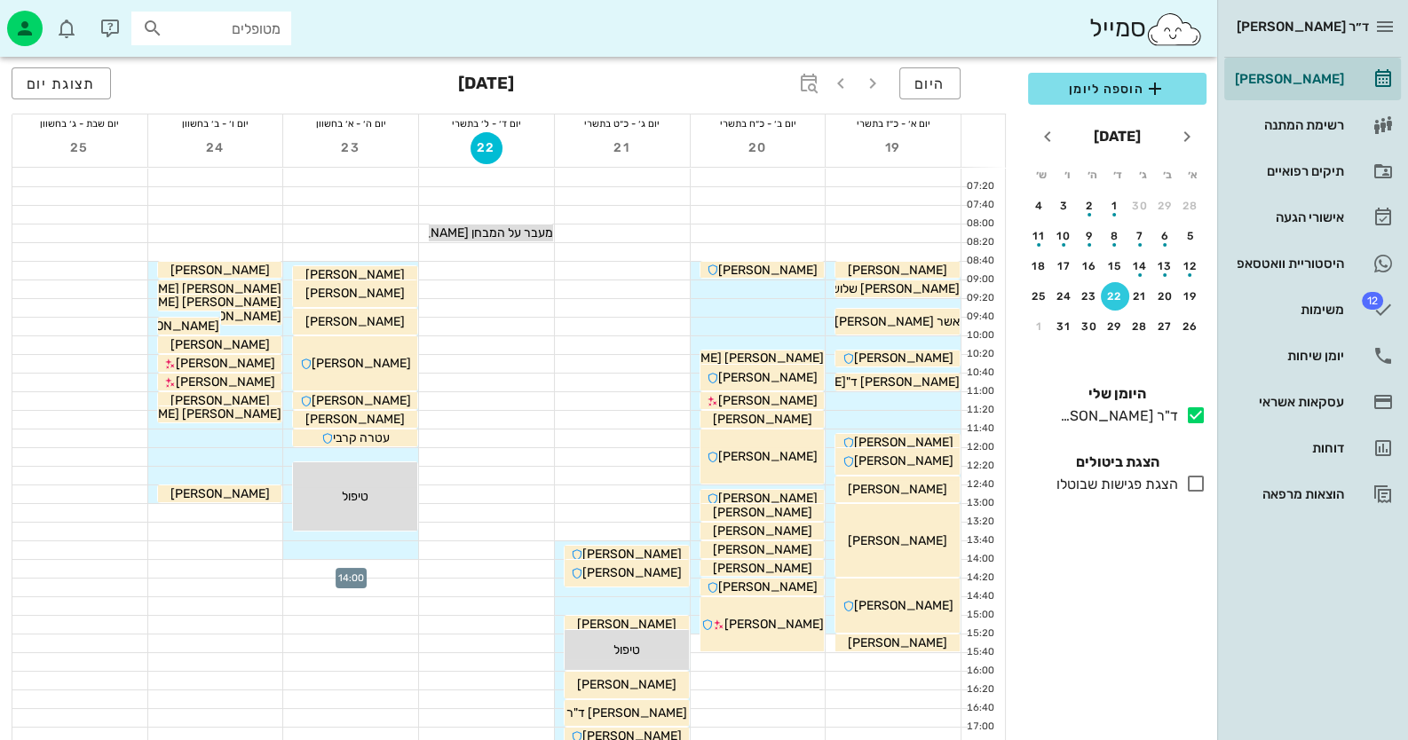
click at [388, 566] on div at bounding box center [350, 569] width 135 height 18
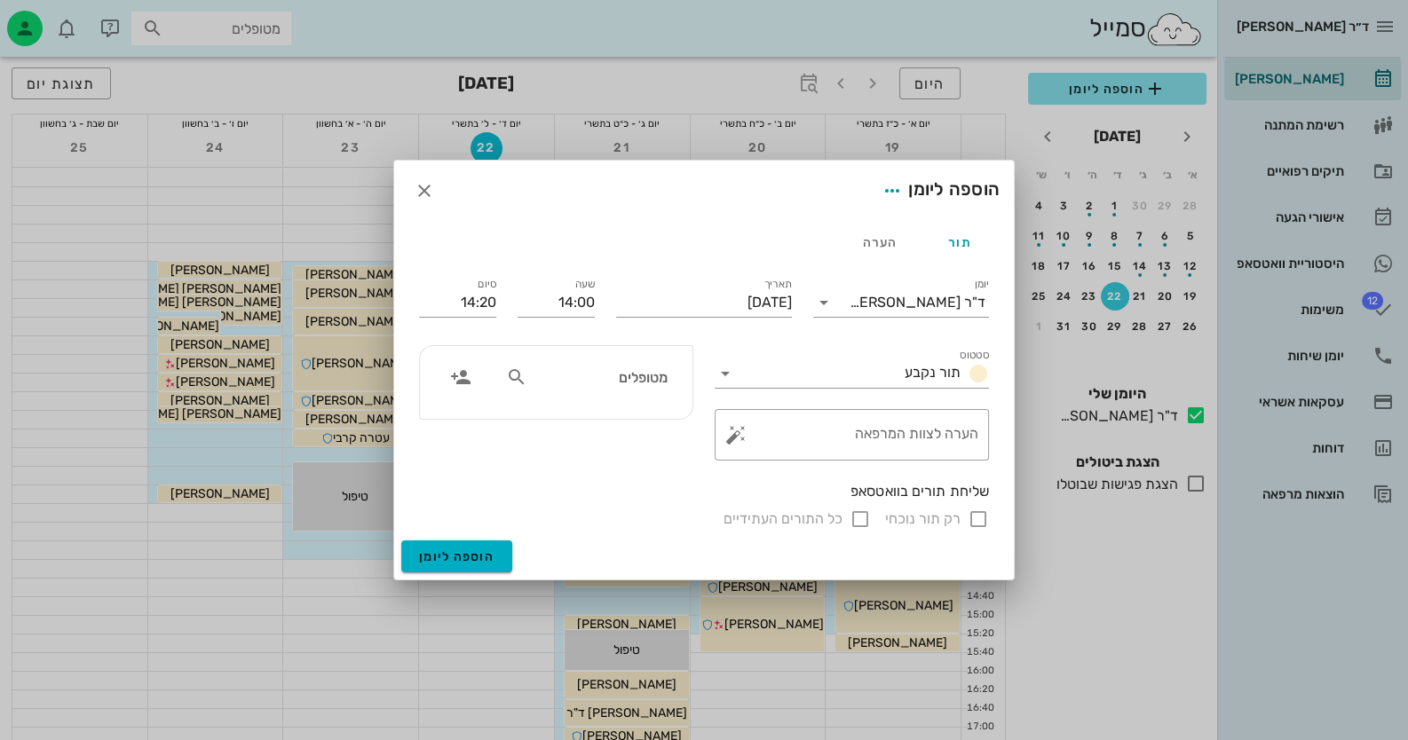
click at [629, 382] on input "מטופלים" at bounding box center [599, 377] width 137 height 23
click at [669, 383] on div "[PERSON_NAME]" at bounding box center [586, 377] width 183 height 34
type input "[PERSON_NAME]"
click at [479, 379] on div at bounding box center [464, 382] width 61 height 43
click at [637, 376] on input "text" at bounding box center [599, 377] width 137 height 23
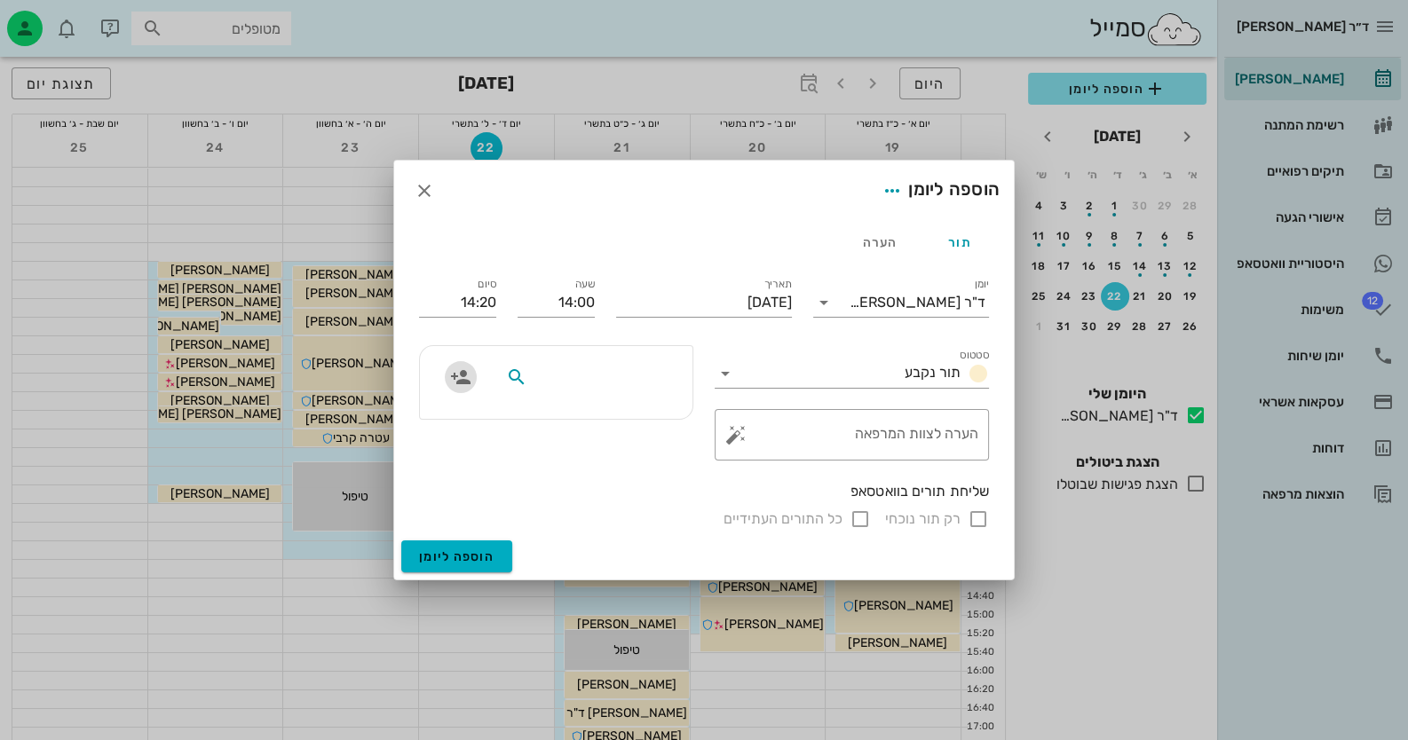
click at [447, 379] on span "button" at bounding box center [461, 377] width 32 height 21
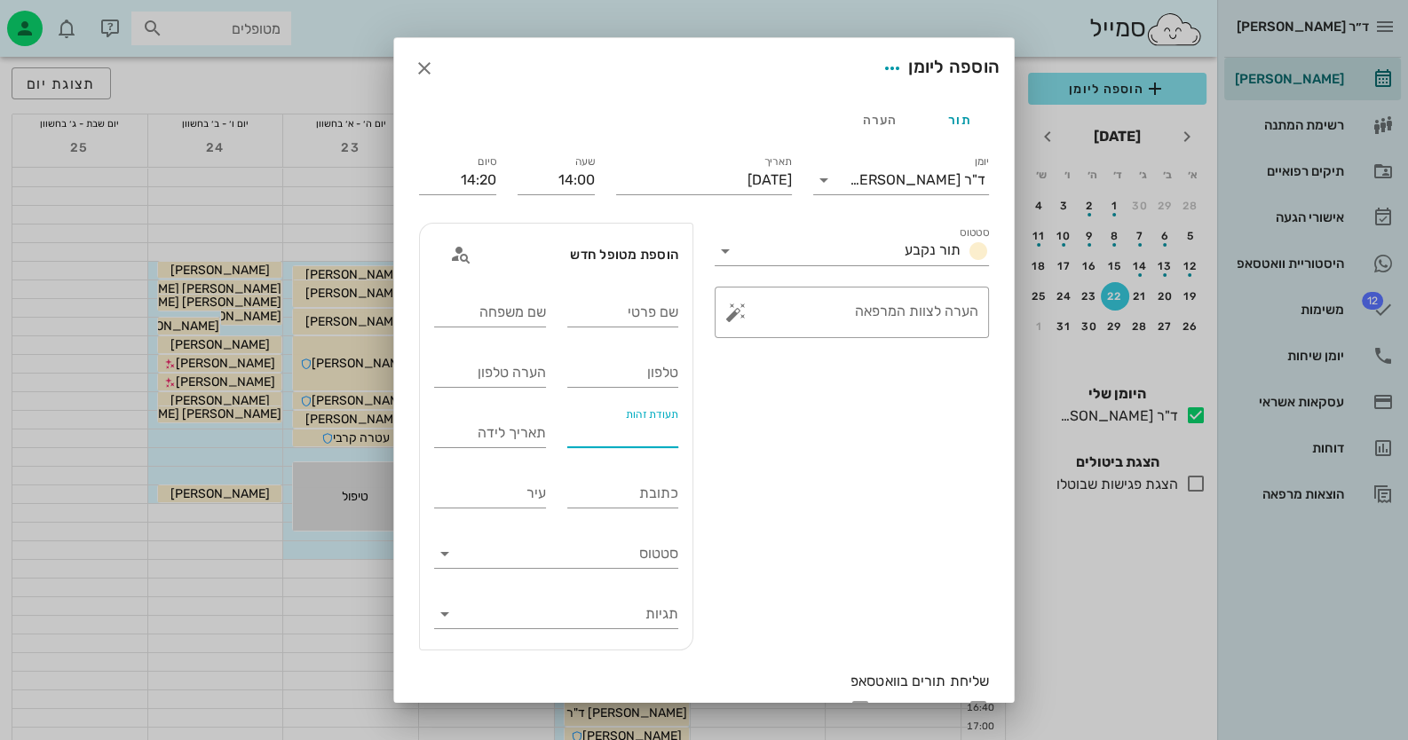
click at [590, 439] on input "תעודת זהות" at bounding box center [623, 433] width 112 height 28
type input "203823349"
click at [607, 379] on input "טלפון" at bounding box center [623, 373] width 112 height 28
type input "0542474559"
click at [647, 307] on input "שם פרטי" at bounding box center [623, 312] width 112 height 28
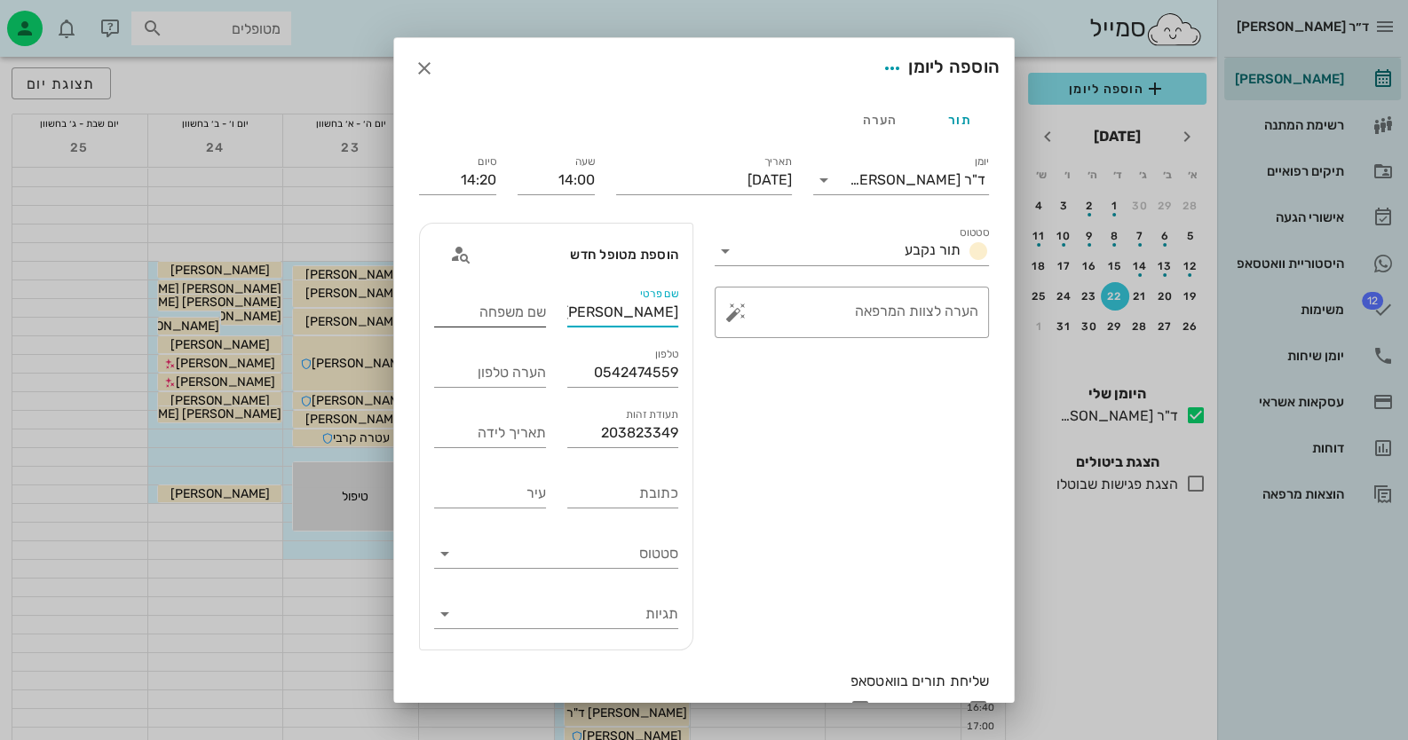
type input "[PERSON_NAME]"
click at [515, 314] on input "שם משפחה" at bounding box center [490, 312] width 112 height 28
type input "[PERSON_NAME]"
click at [745, 307] on button "button" at bounding box center [735, 312] width 21 height 21
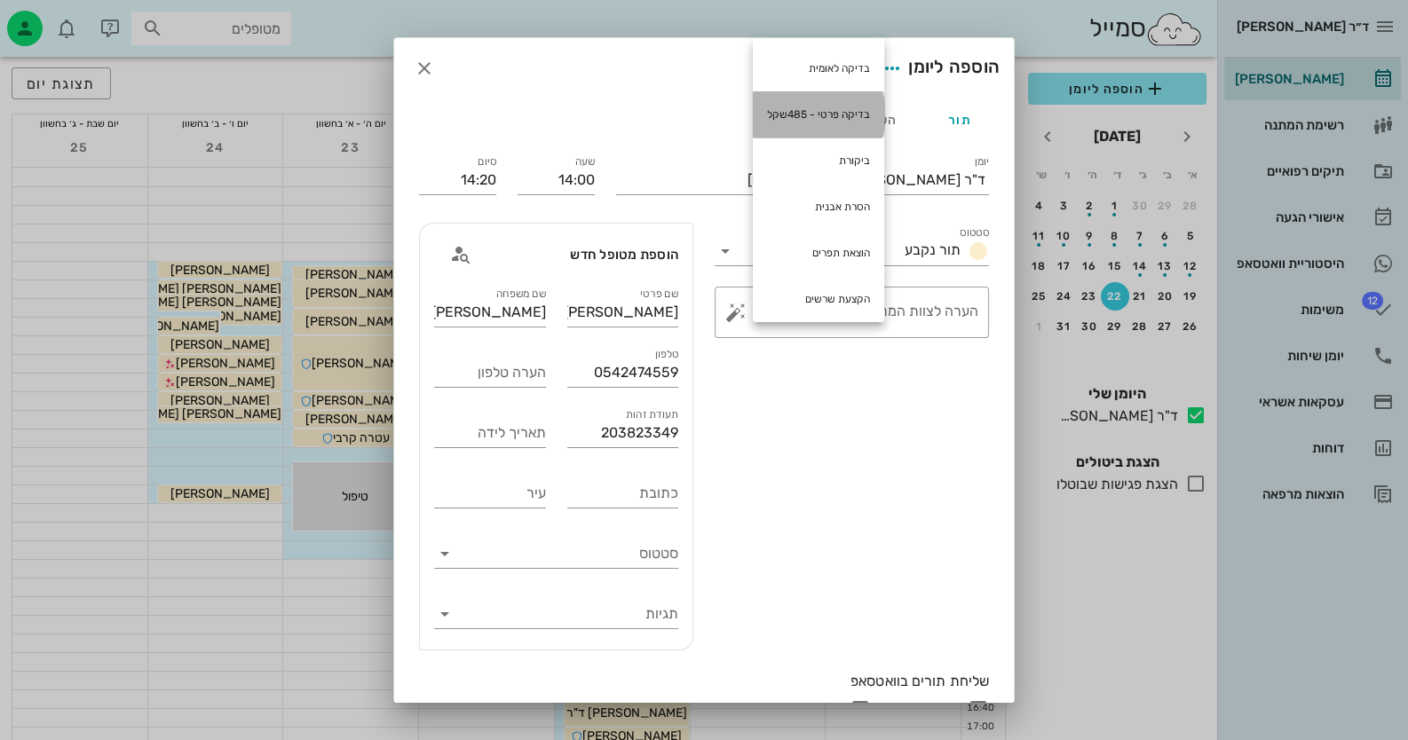
click at [826, 109] on div "בדיקה פרטי - 485שקל" at bounding box center [818, 114] width 131 height 46
type textarea "בדיקה פרטי - 485שקל"
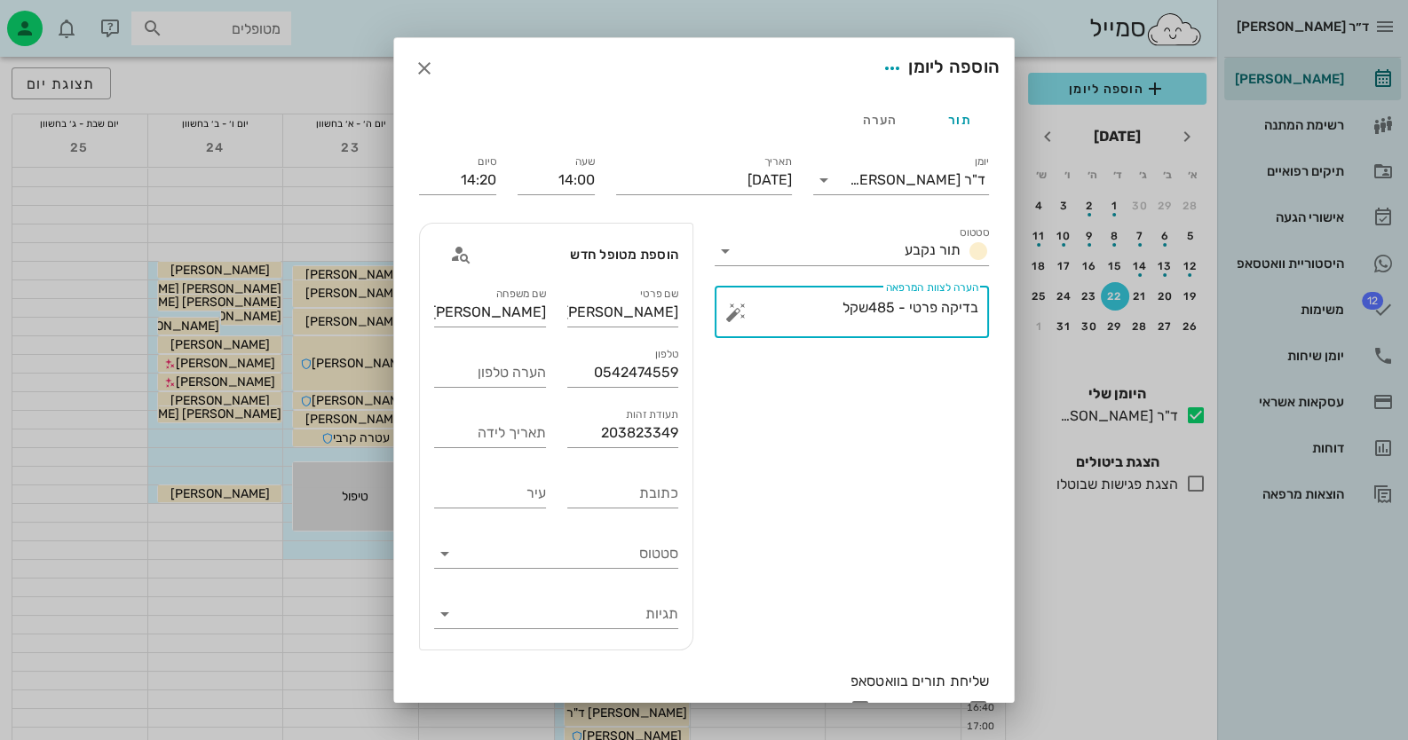
click at [946, 691] on div "שליחת תורים בוואטסאפ רק תור נוכחי כל התורים העתידיים" at bounding box center [703, 695] width 591 height 69
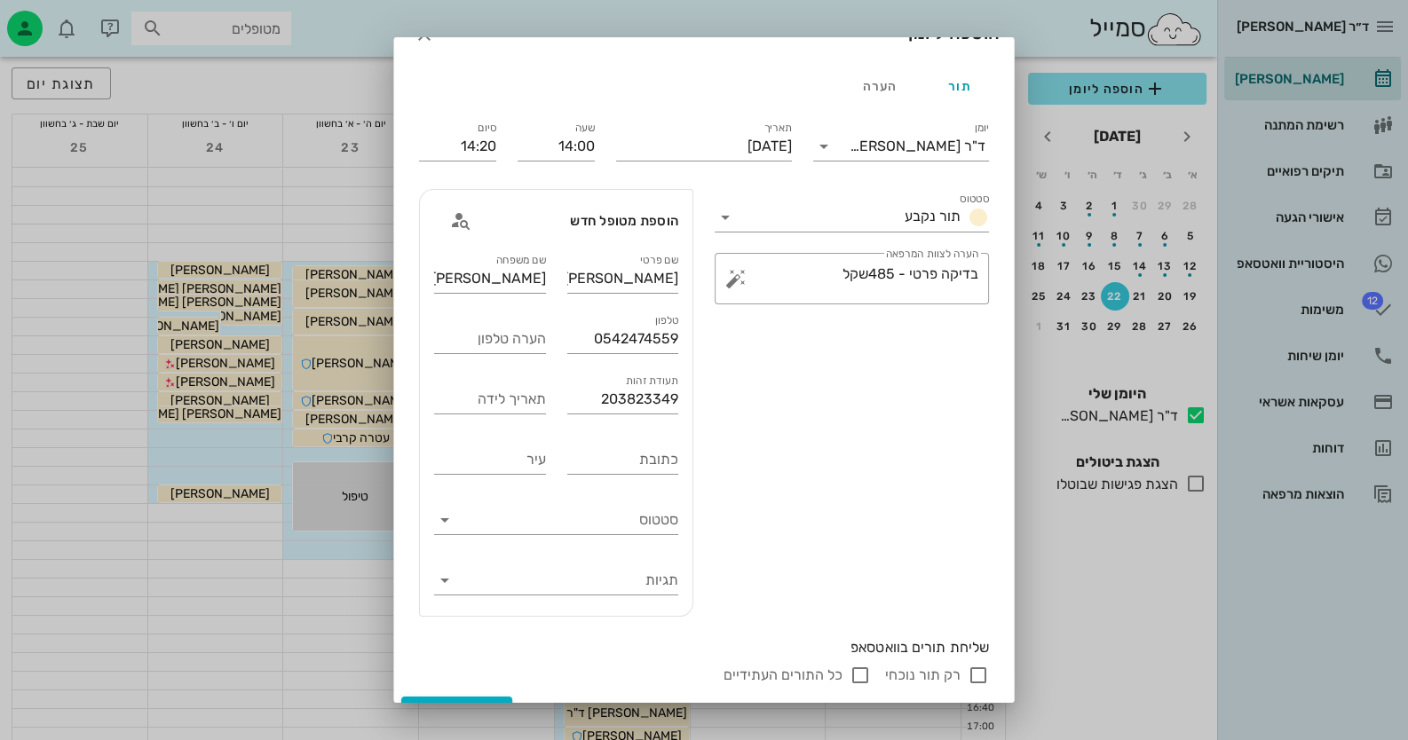
scroll to position [66, 0]
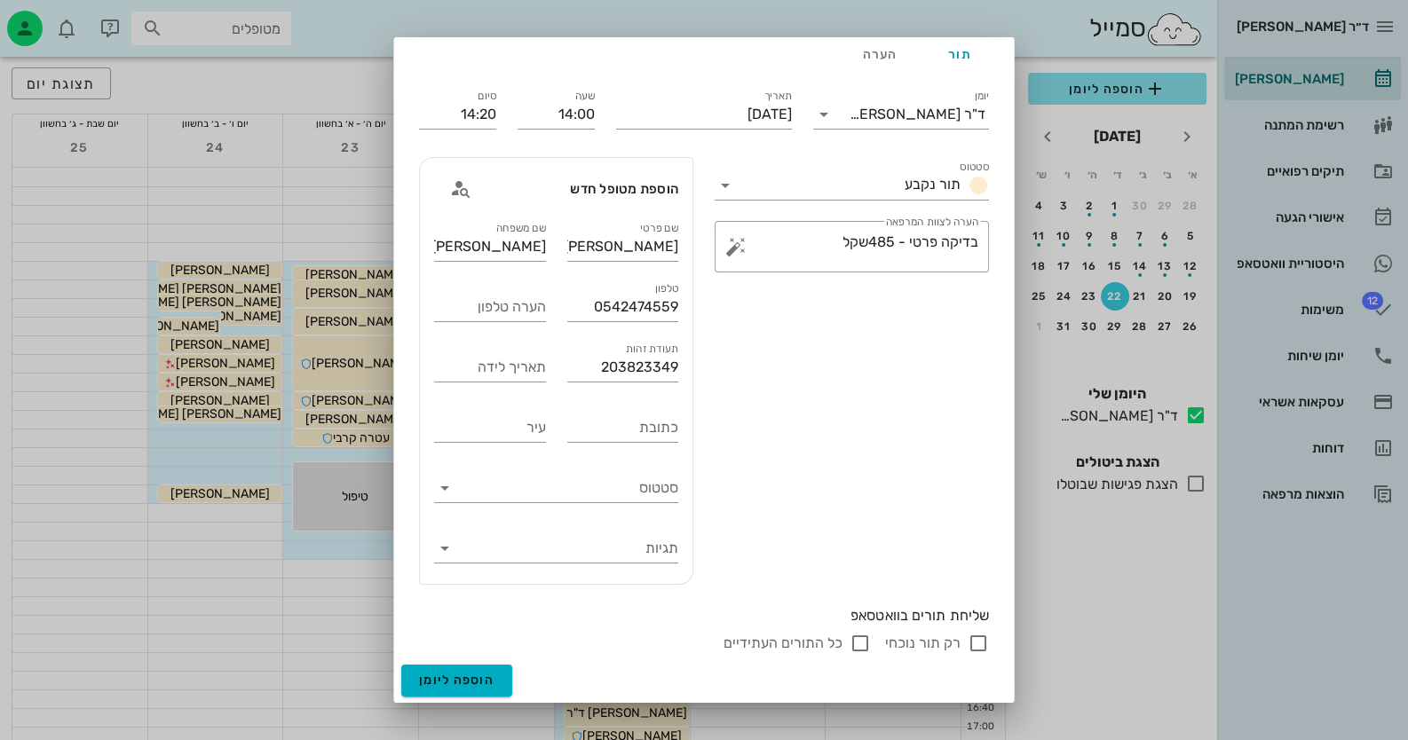
click at [979, 639] on input "רק תור נוכחי" at bounding box center [978, 643] width 21 height 21
checkbox input "false"
drag, startPoint x: 497, startPoint y: 667, endPoint x: 511, endPoint y: 666, distance: 14.2
click at [498, 667] on button "הוספה ליומן" at bounding box center [456, 681] width 111 height 32
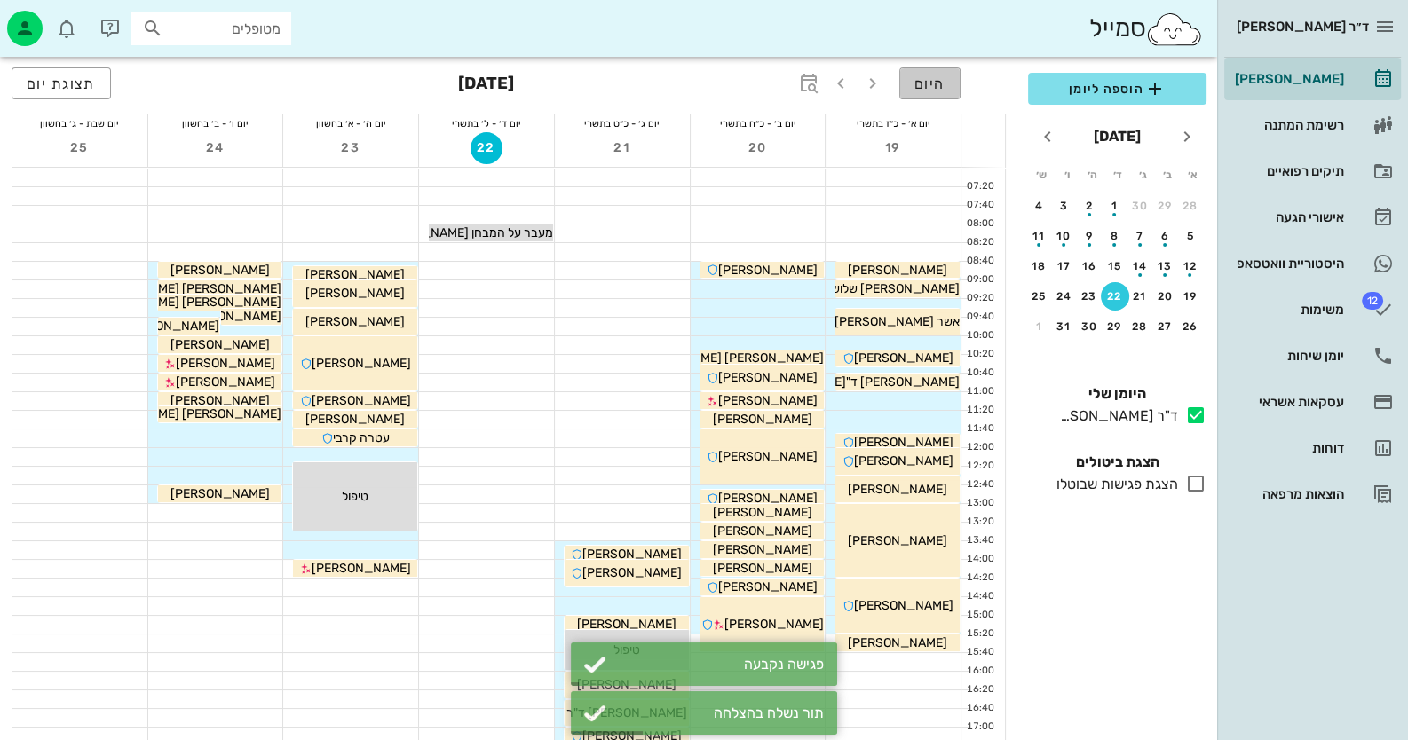
click at [938, 92] on button "היום" at bounding box center [929, 83] width 61 height 32
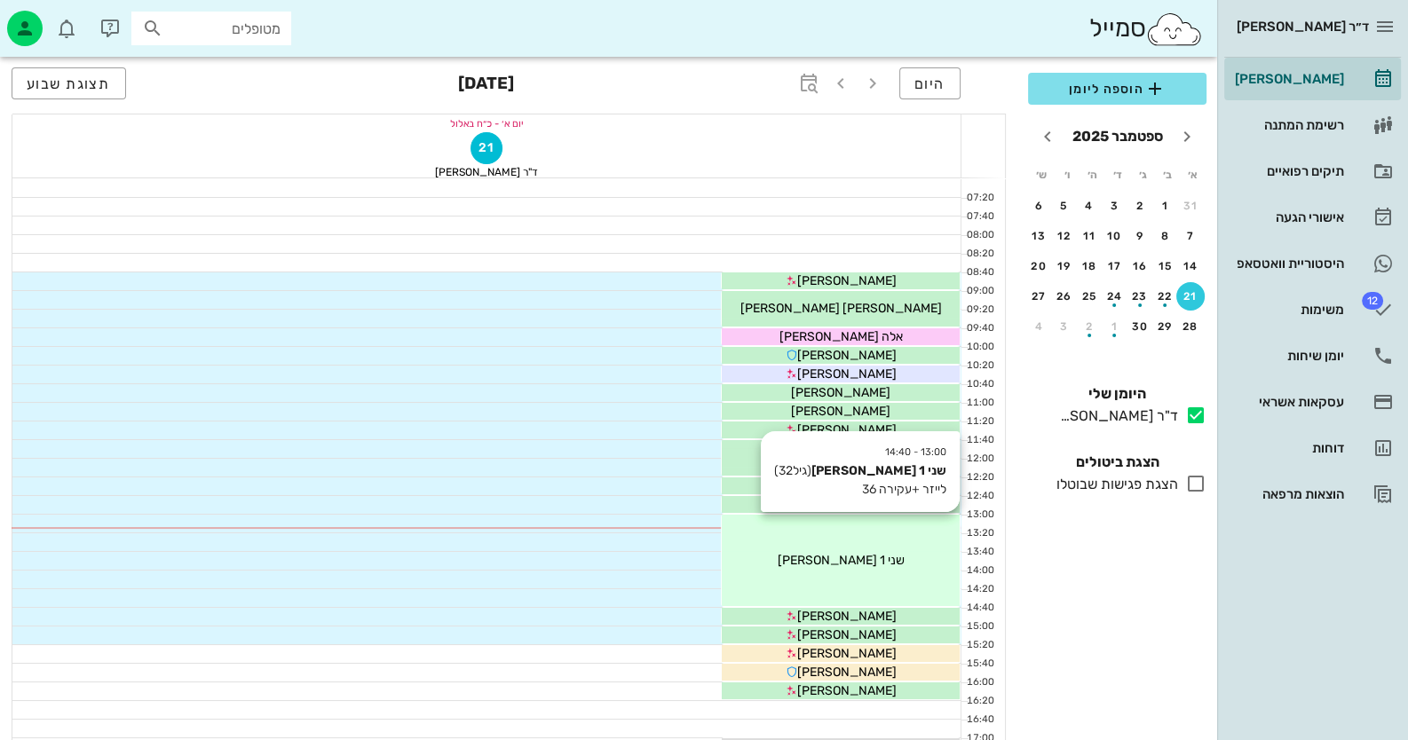
click at [911, 548] on div "13:00 - 14:40 שני 1 [PERSON_NAME] (גיל 32 ) לייזר +עקירה 36 שני 1 [PERSON_NAME]" at bounding box center [841, 560] width 238 height 91
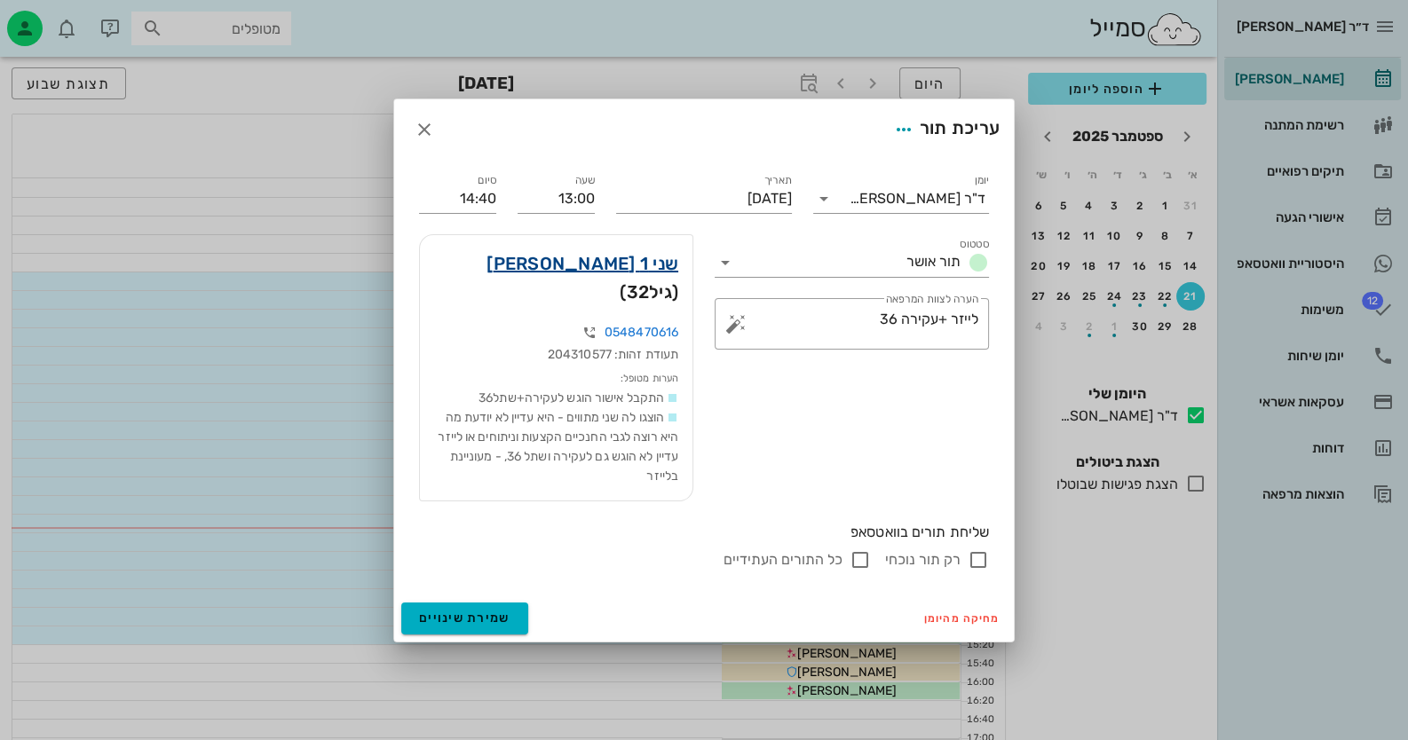
click at [647, 273] on link "שני 1 [PERSON_NAME]" at bounding box center [583, 263] width 192 height 28
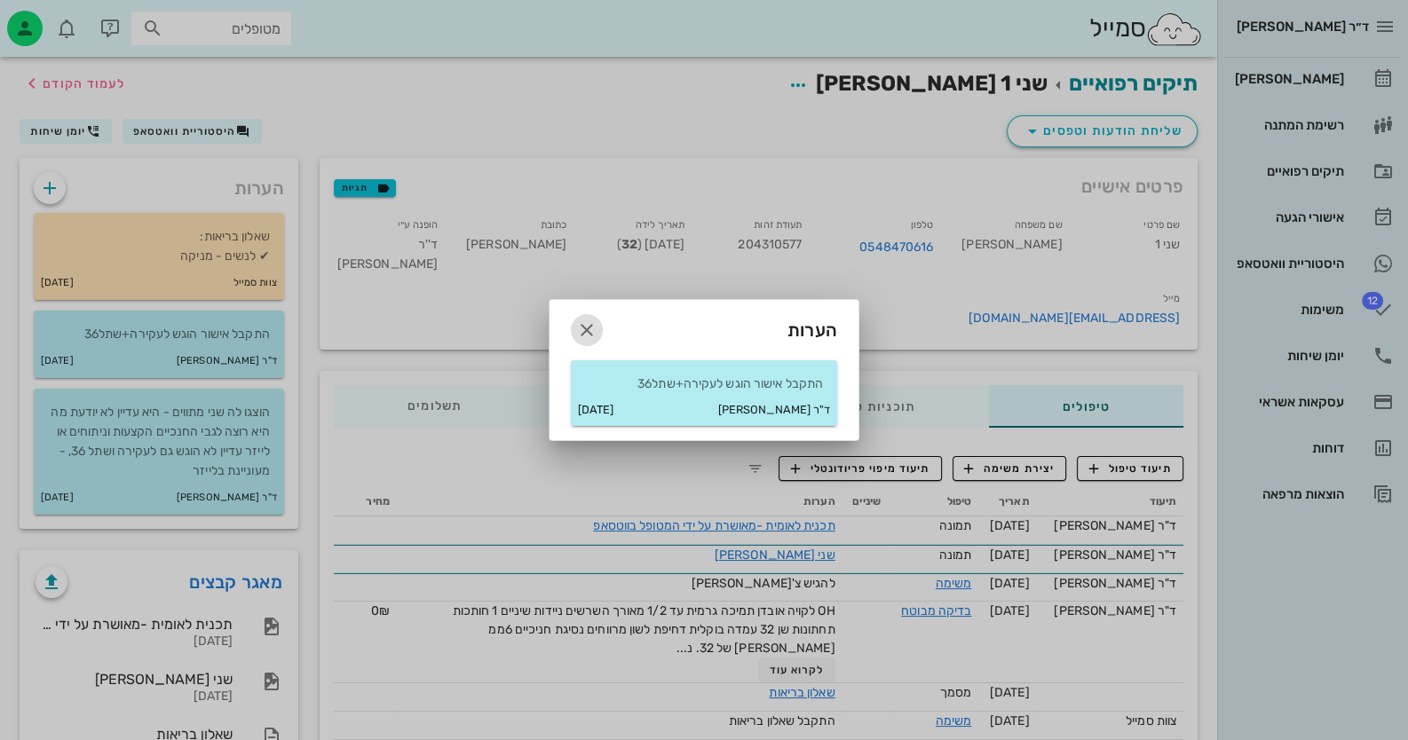
click at [594, 323] on icon "button" at bounding box center [586, 330] width 21 height 21
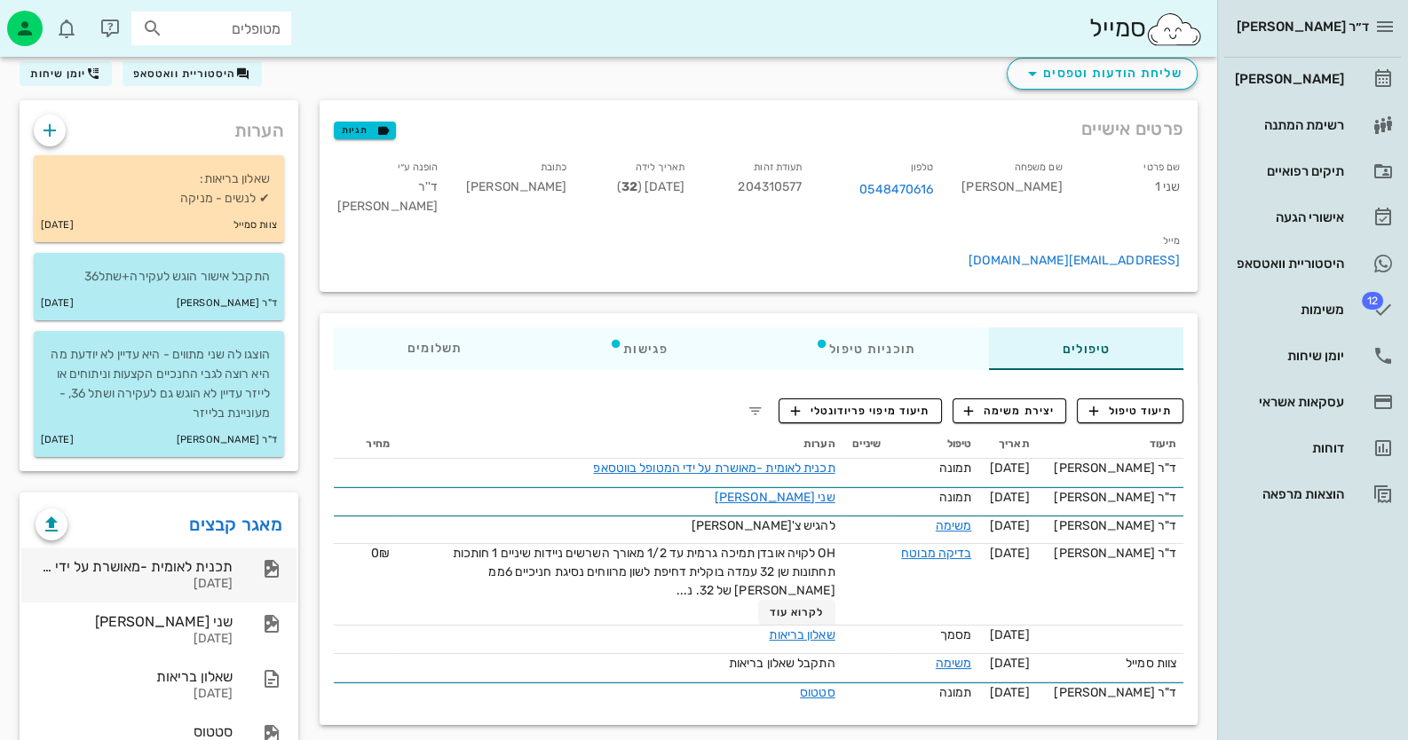
scroll to position [88, 0]
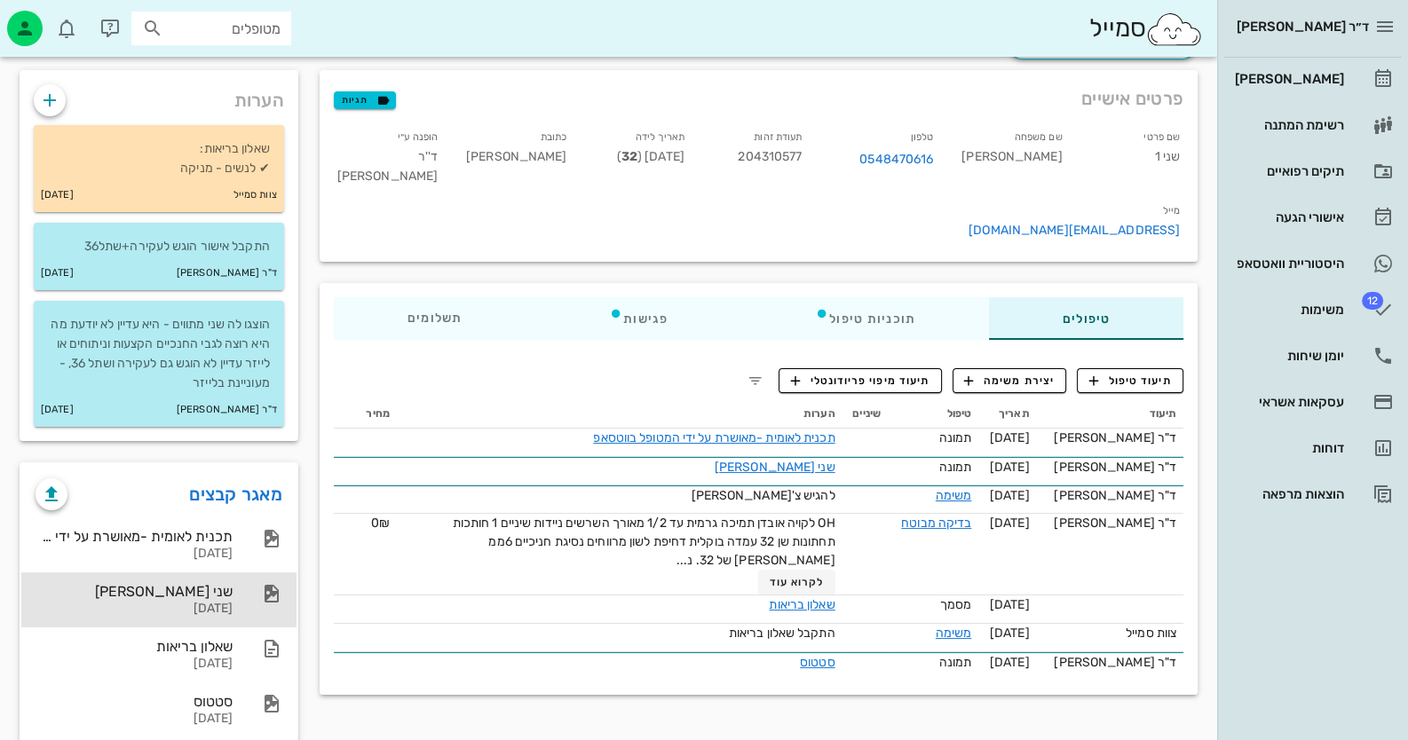
click at [210, 602] on div "[DATE]" at bounding box center [134, 609] width 197 height 15
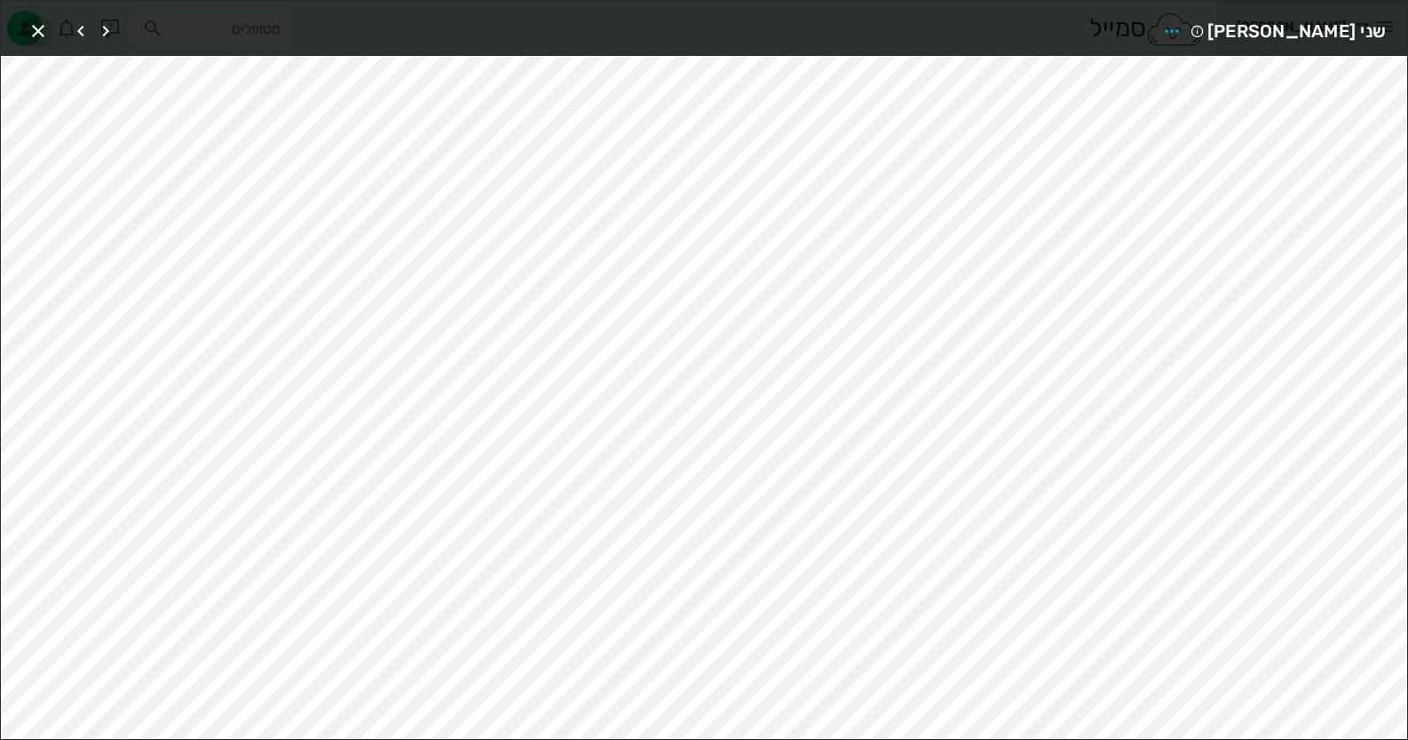
click at [51, 31] on span "button" at bounding box center [38, 30] width 32 height 21
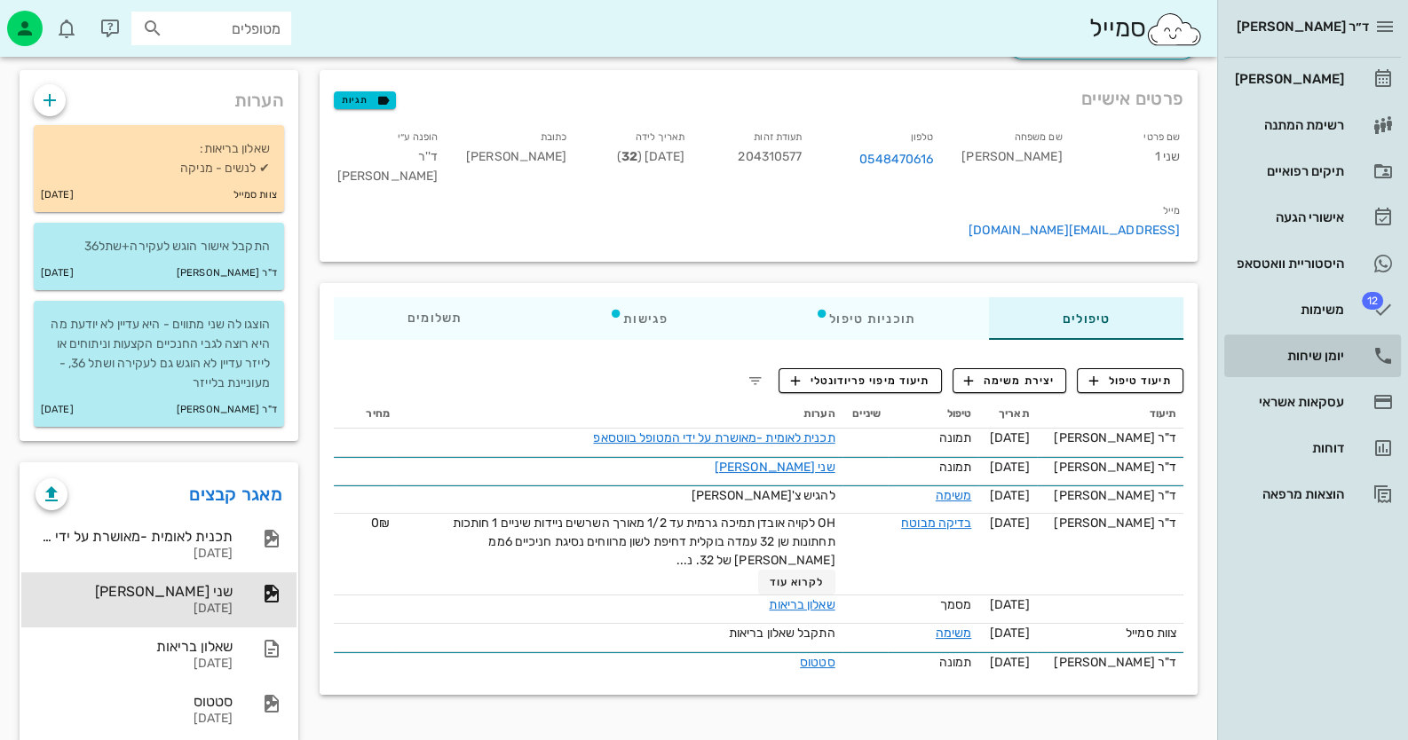
click at [1357, 359] on link "יומן שיחות" at bounding box center [1312, 356] width 177 height 43
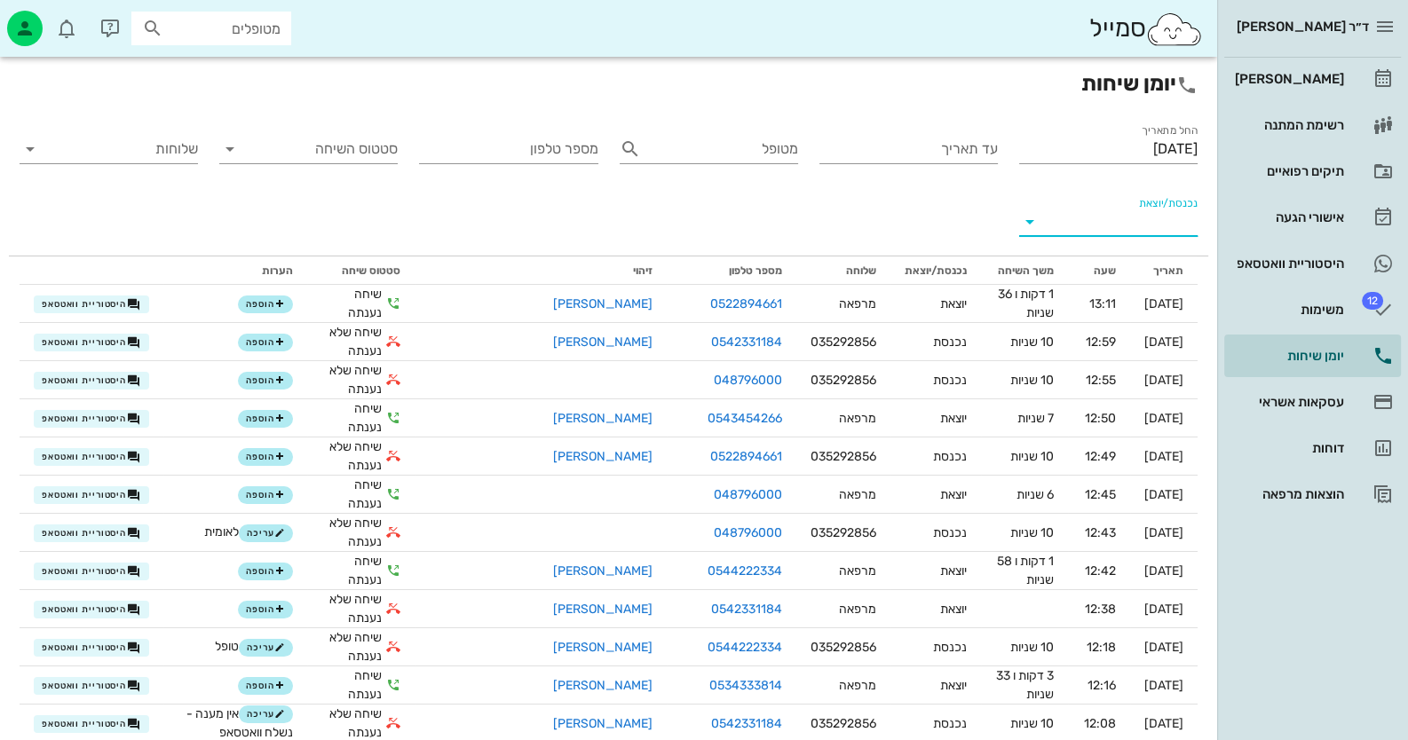
click at [1138, 221] on input "נכנסת/יוצאת" at bounding box center [1123, 222] width 150 height 28
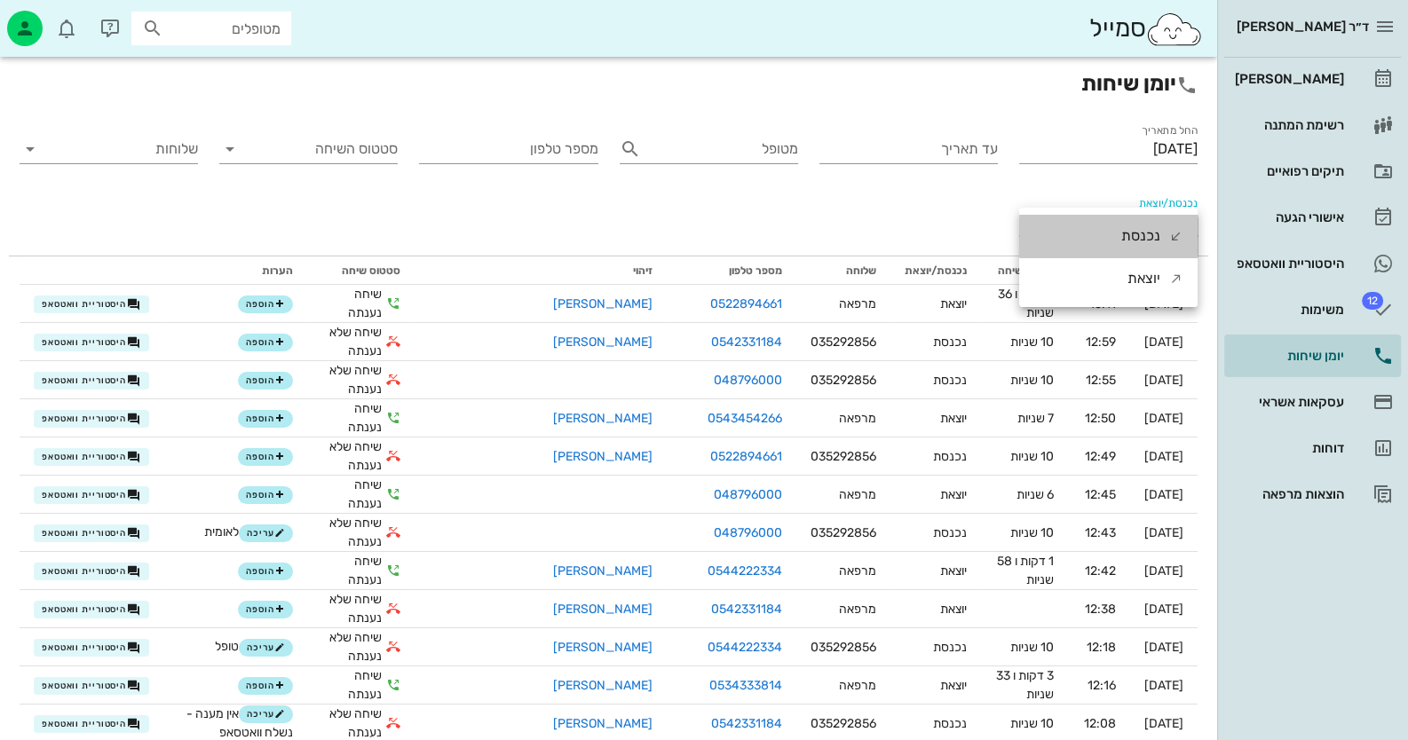
click at [1138, 221] on div "נכנסת" at bounding box center [1140, 236] width 39 height 43
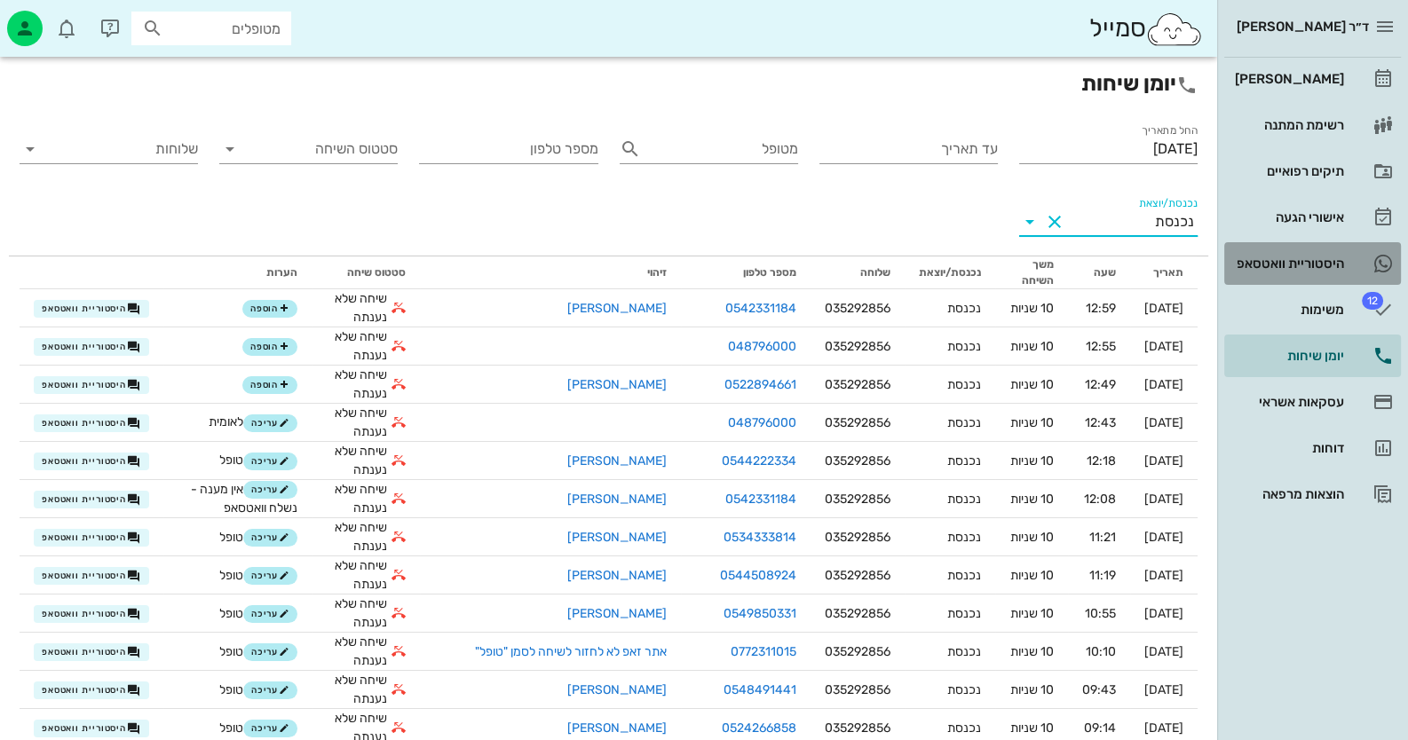
click at [1364, 252] on link "היסטוריית וואטסאפ" at bounding box center [1312, 263] width 177 height 43
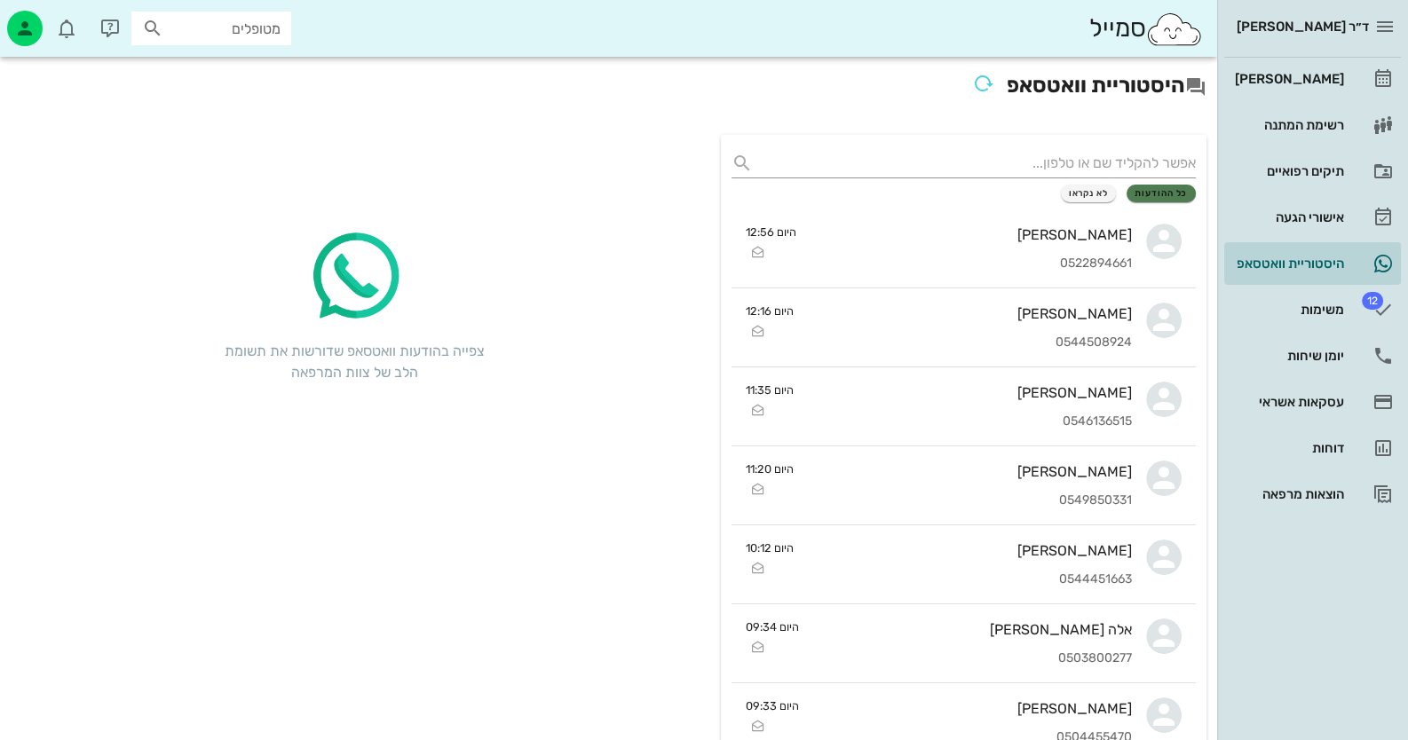
click at [1168, 197] on span "כל ההודעות" at bounding box center [1161, 193] width 53 height 11
click at [1300, 349] on div "יומן שיחות" at bounding box center [1287, 356] width 113 height 14
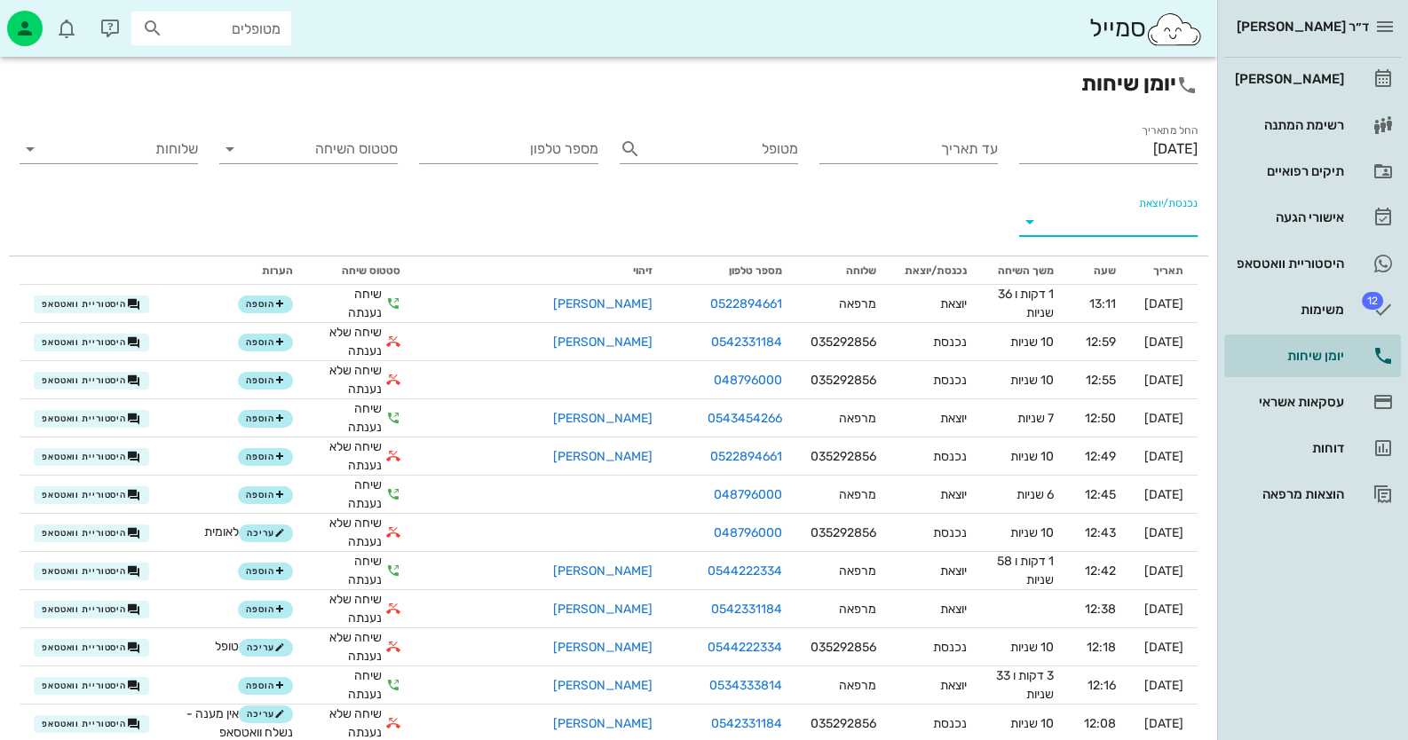
click at [1135, 216] on input "נכנסת/יוצאת" at bounding box center [1123, 222] width 150 height 28
click at [1147, 288] on div "יוצאת" at bounding box center [1144, 278] width 33 height 43
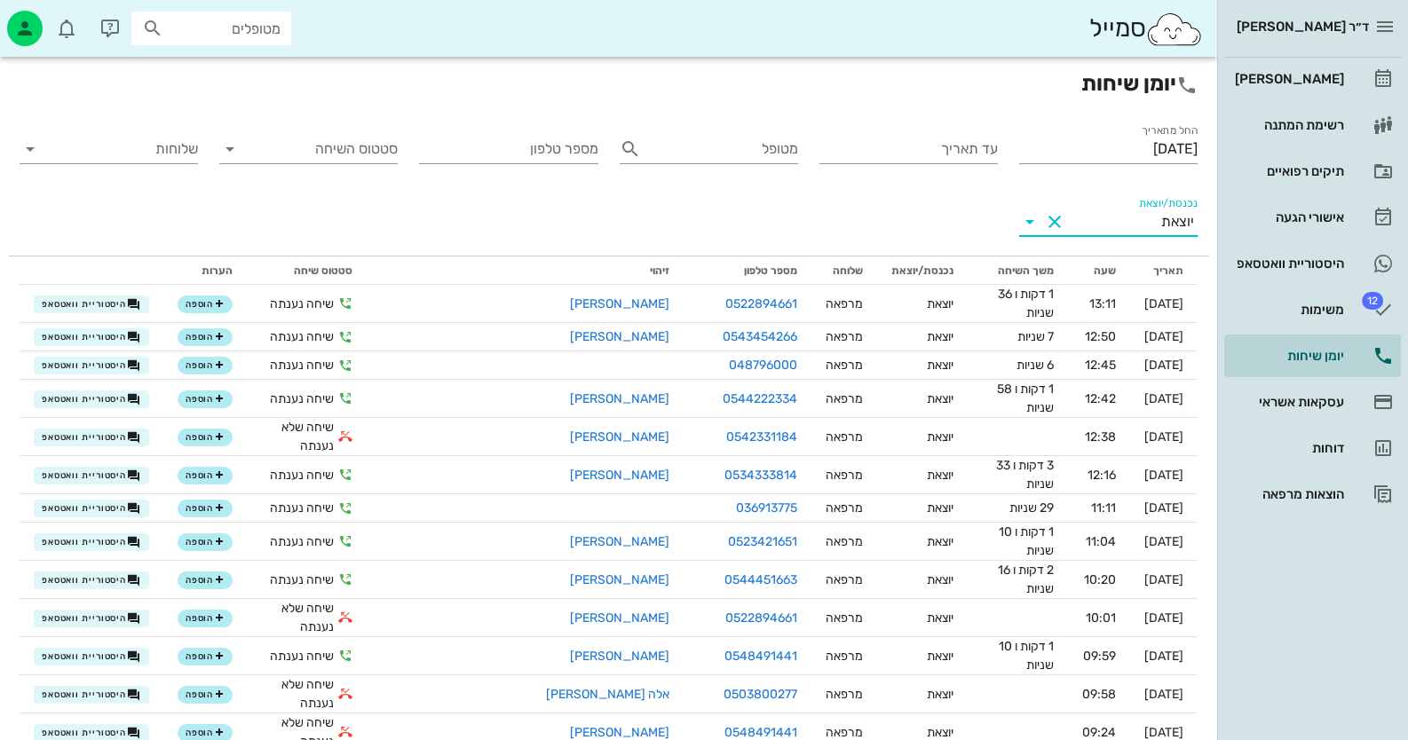
click at [1141, 213] on input "נכנסת/יוצאת" at bounding box center [1115, 222] width 92 height 28
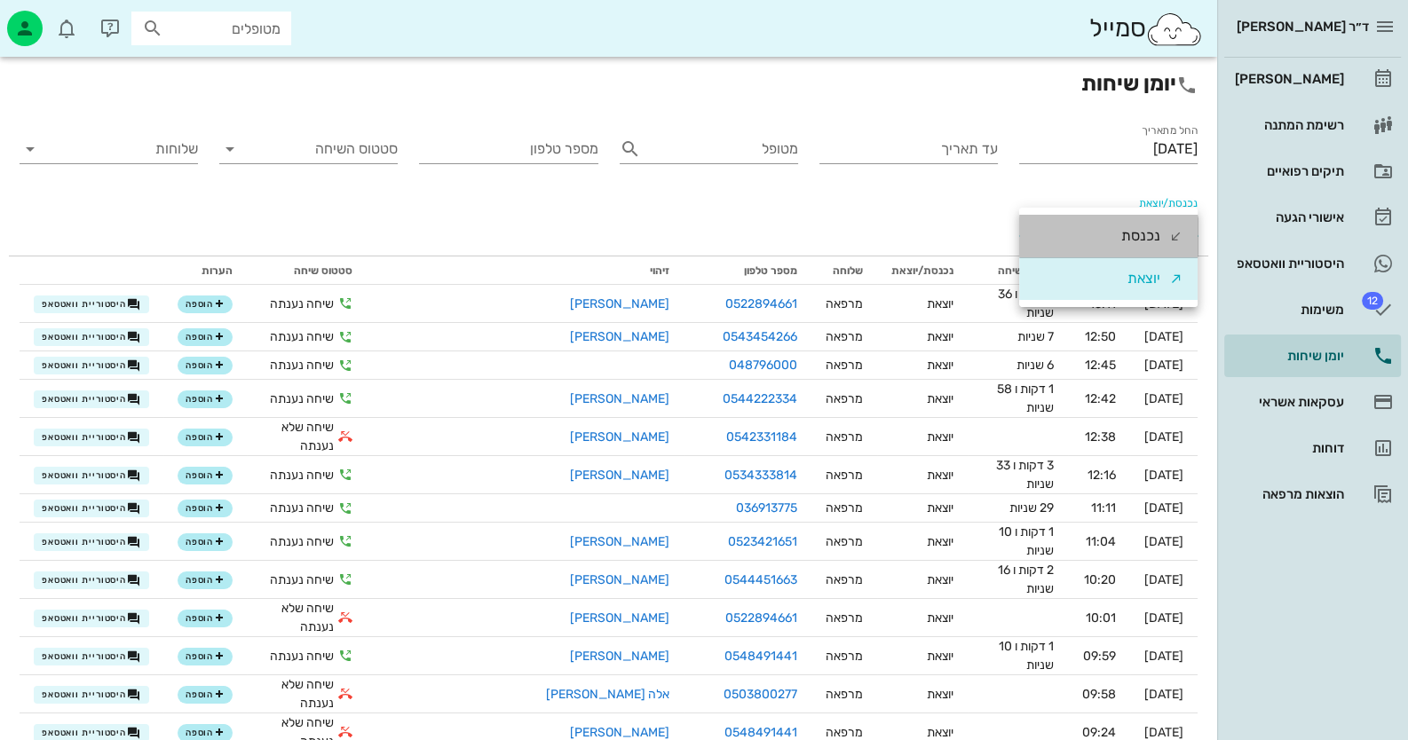
click at [1167, 230] on div "נכנסת" at bounding box center [1152, 236] width 62 height 43
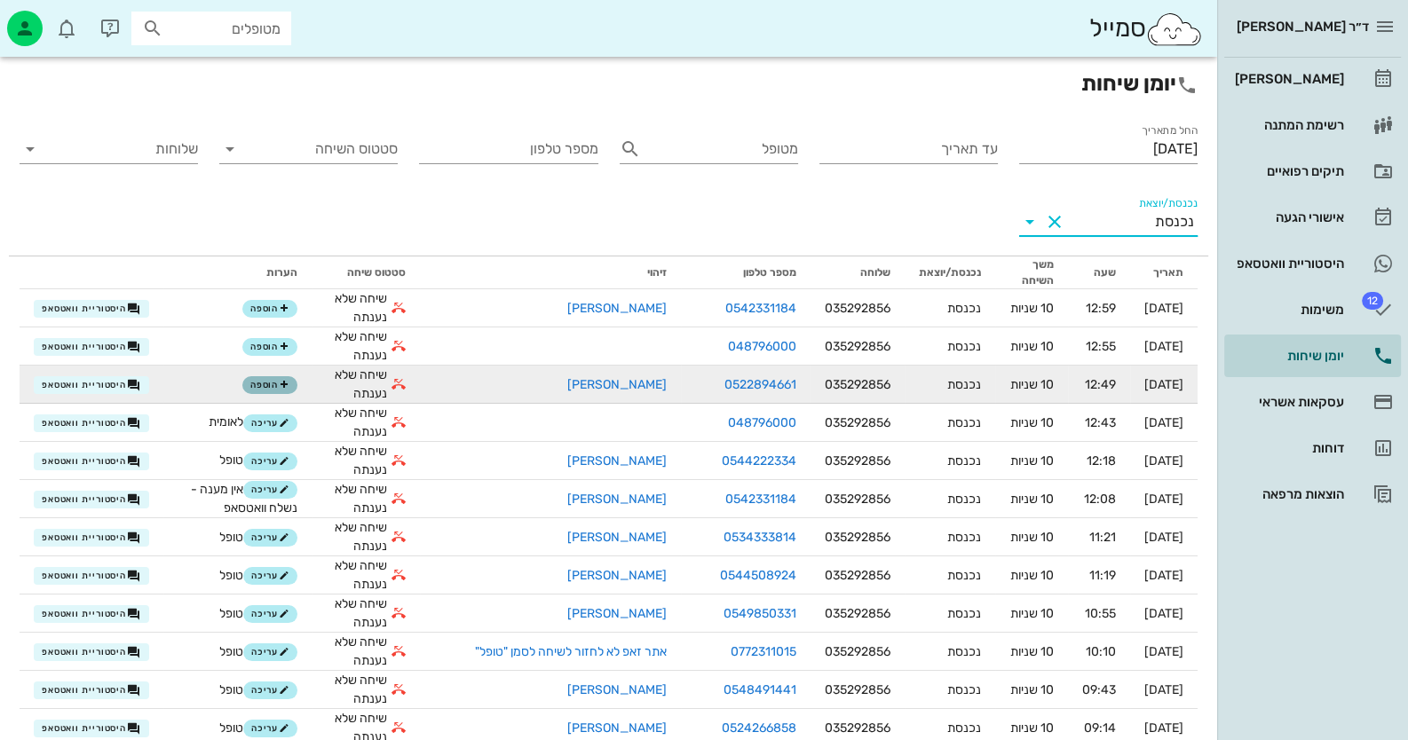
click at [284, 386] on span "הוספה" at bounding box center [269, 385] width 39 height 11
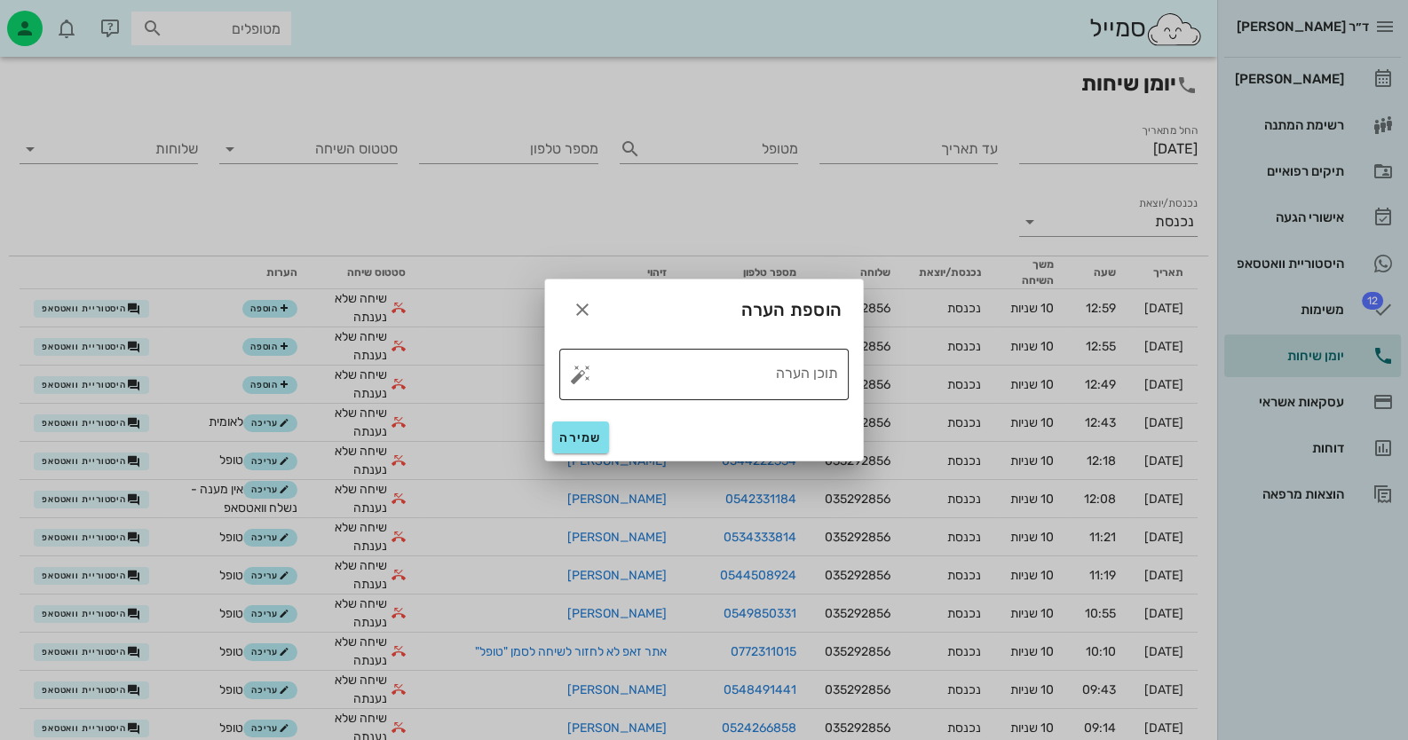
click at [582, 372] on button "button" at bounding box center [580, 374] width 21 height 21
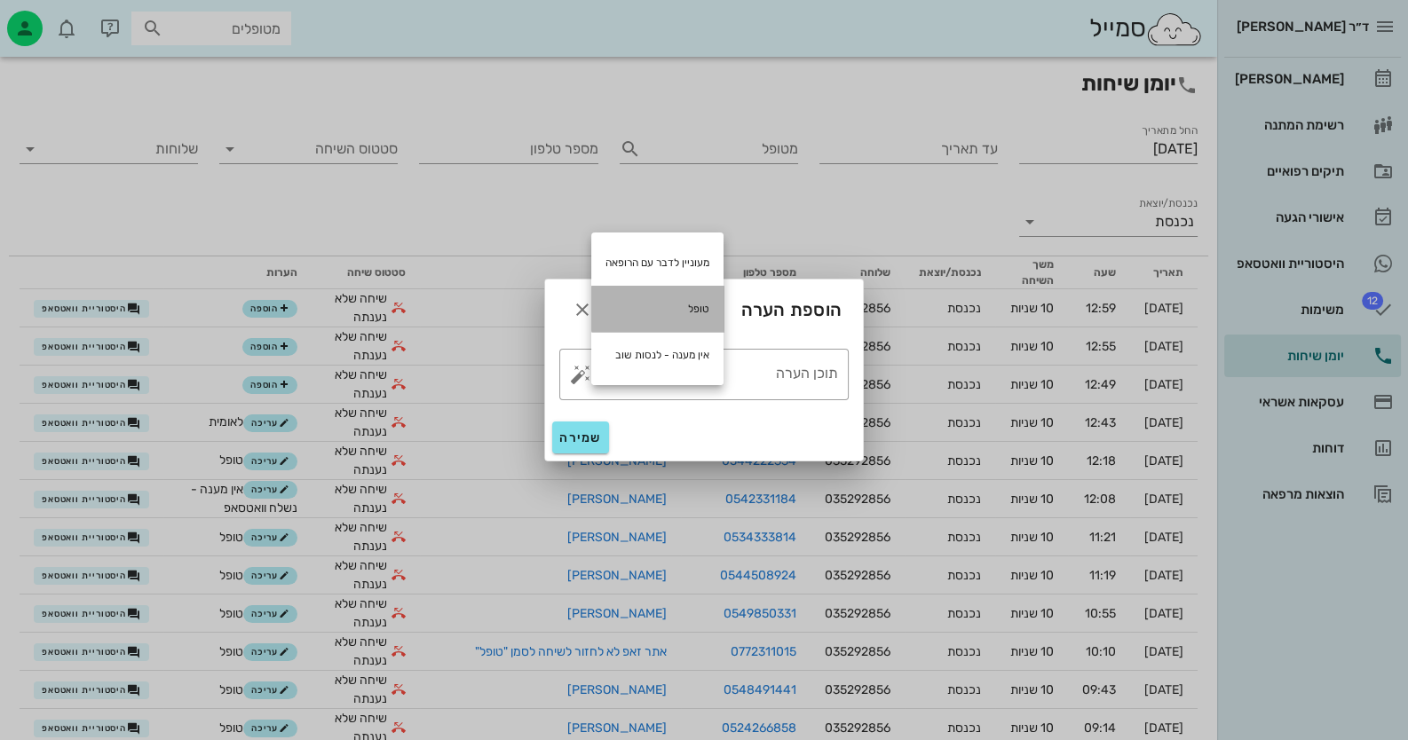
click at [698, 309] on div "טופל" at bounding box center [657, 309] width 132 height 46
type textarea "טופל"
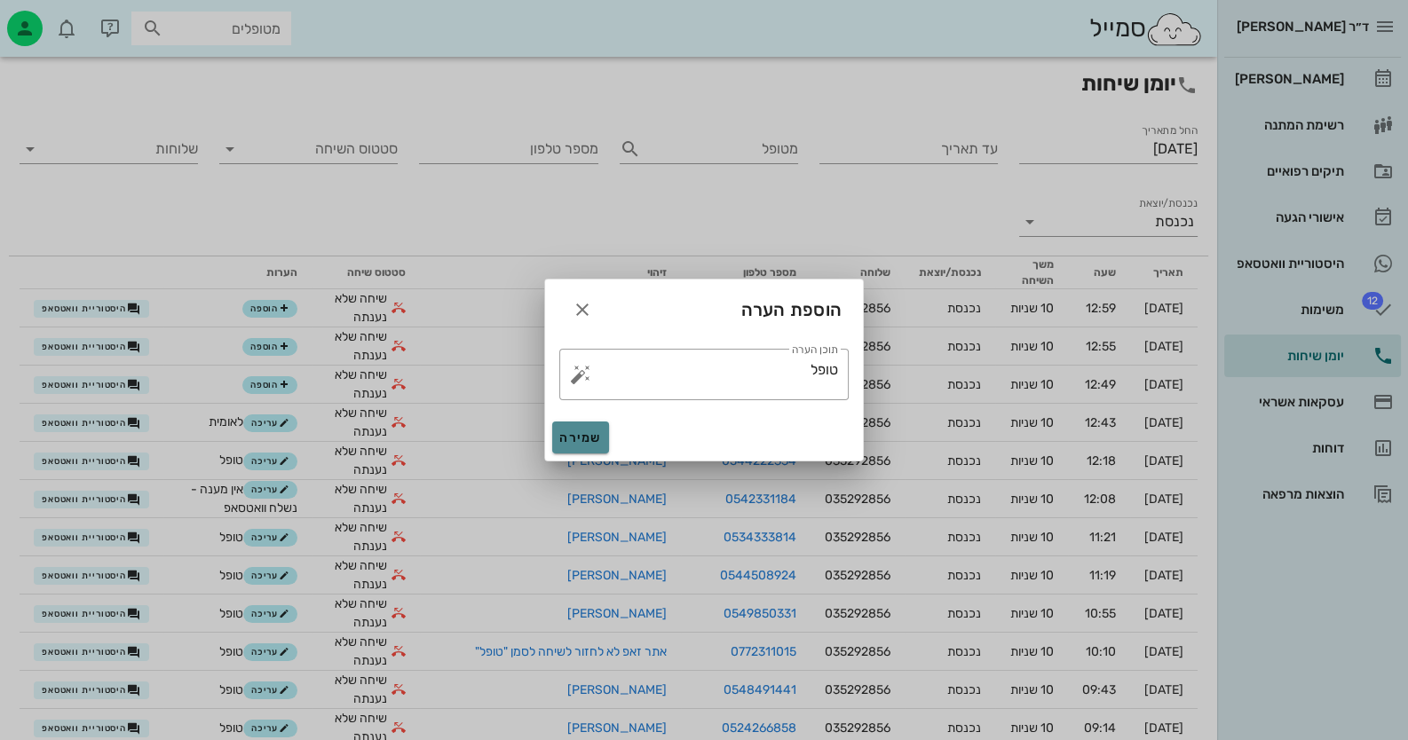
click at [597, 431] on span "שמירה" at bounding box center [580, 438] width 43 height 15
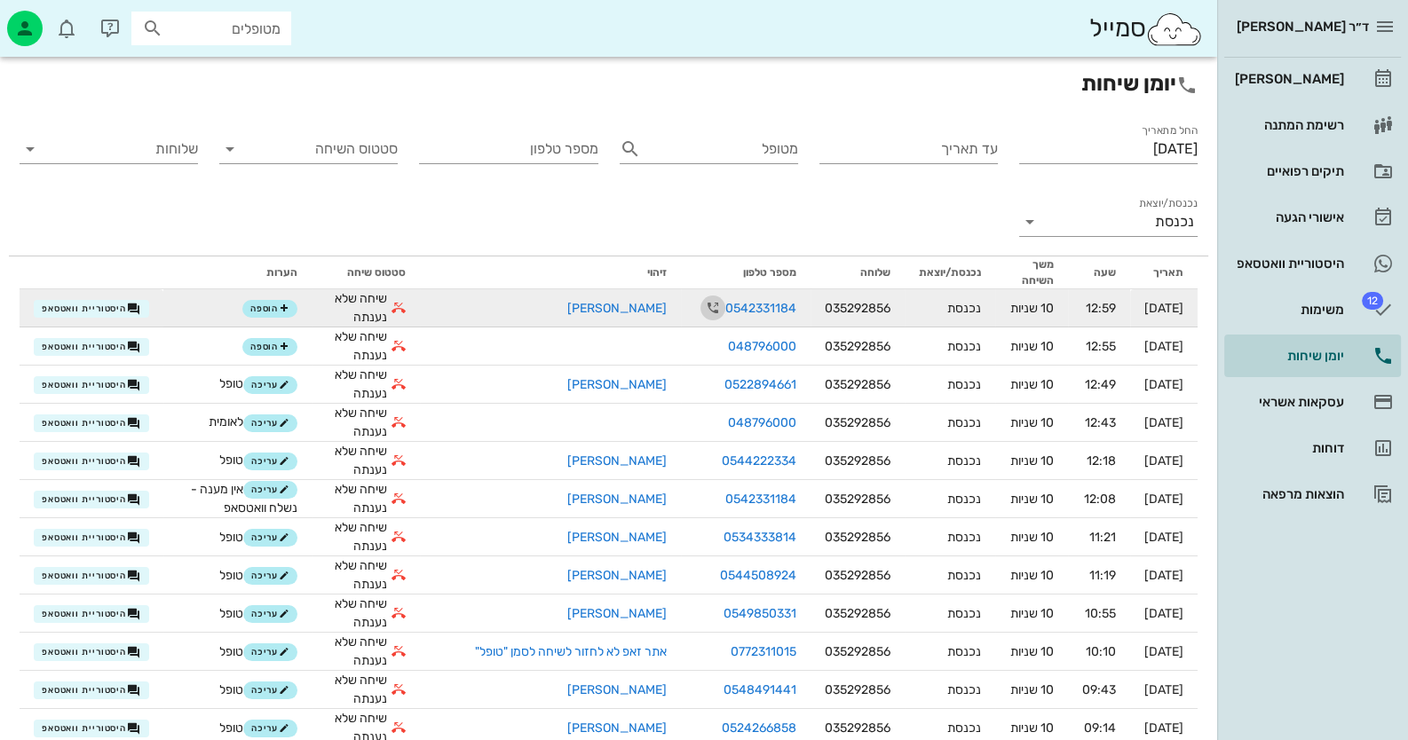
click at [702, 305] on icon "button" at bounding box center [712, 307] width 21 height 21
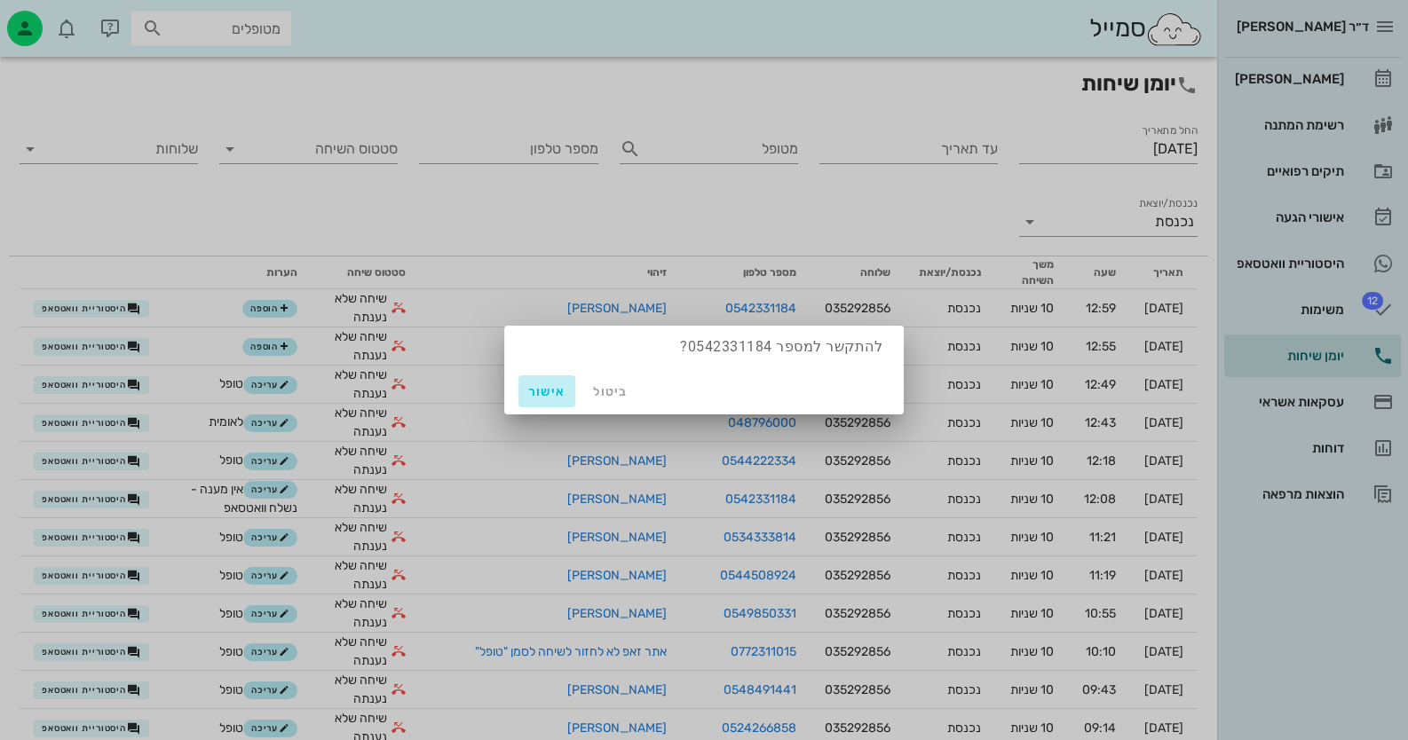
click at [557, 384] on span "אישור" at bounding box center [547, 391] width 43 height 15
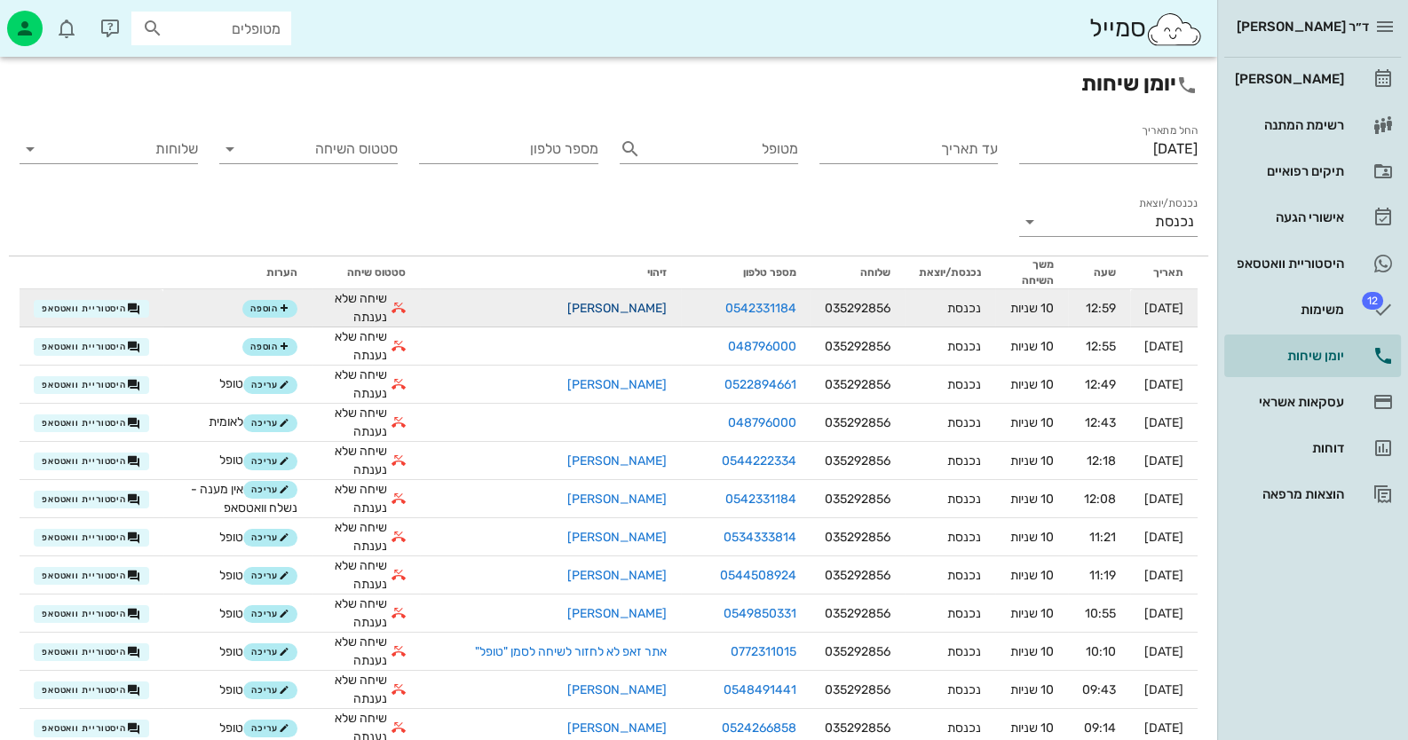
click at [621, 305] on link "[PERSON_NAME]" at bounding box center [616, 308] width 99 height 15
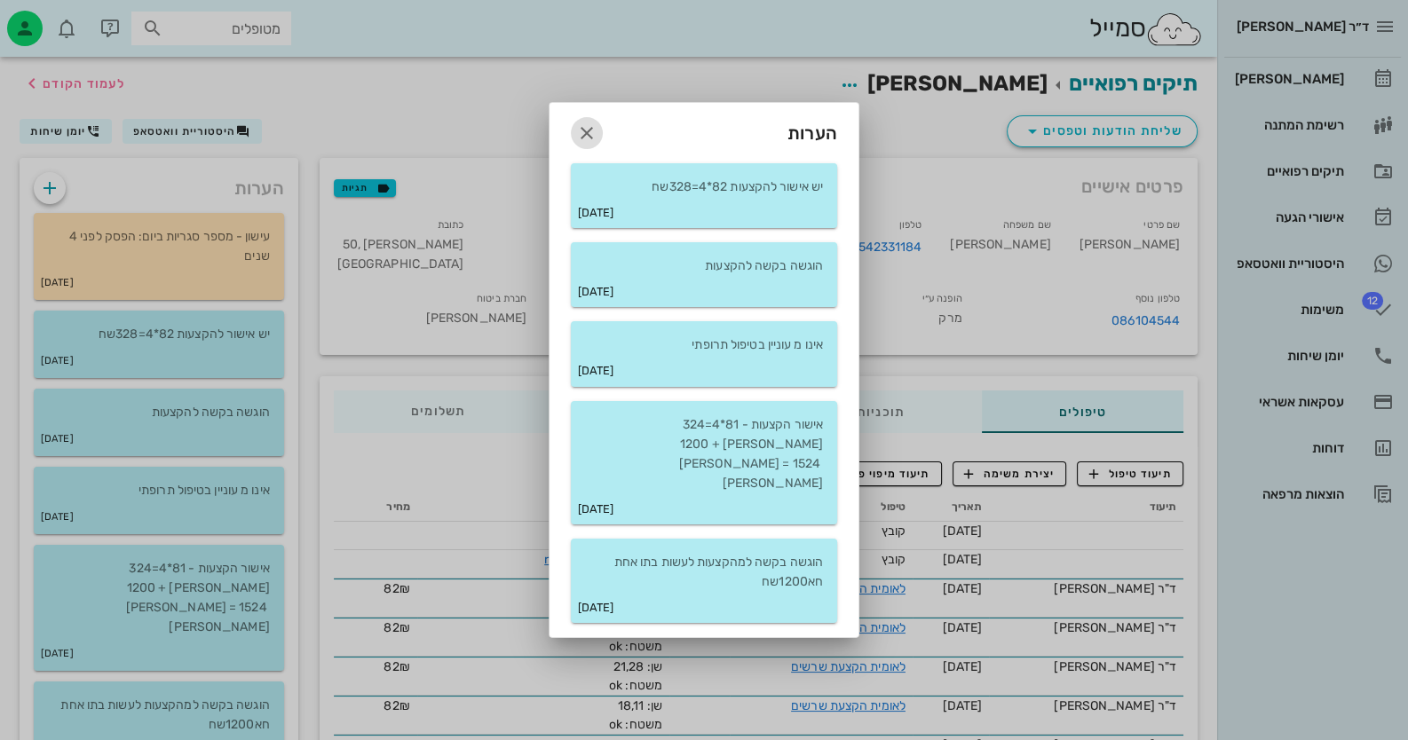
click at [585, 144] on icon "button" at bounding box center [586, 133] width 21 height 21
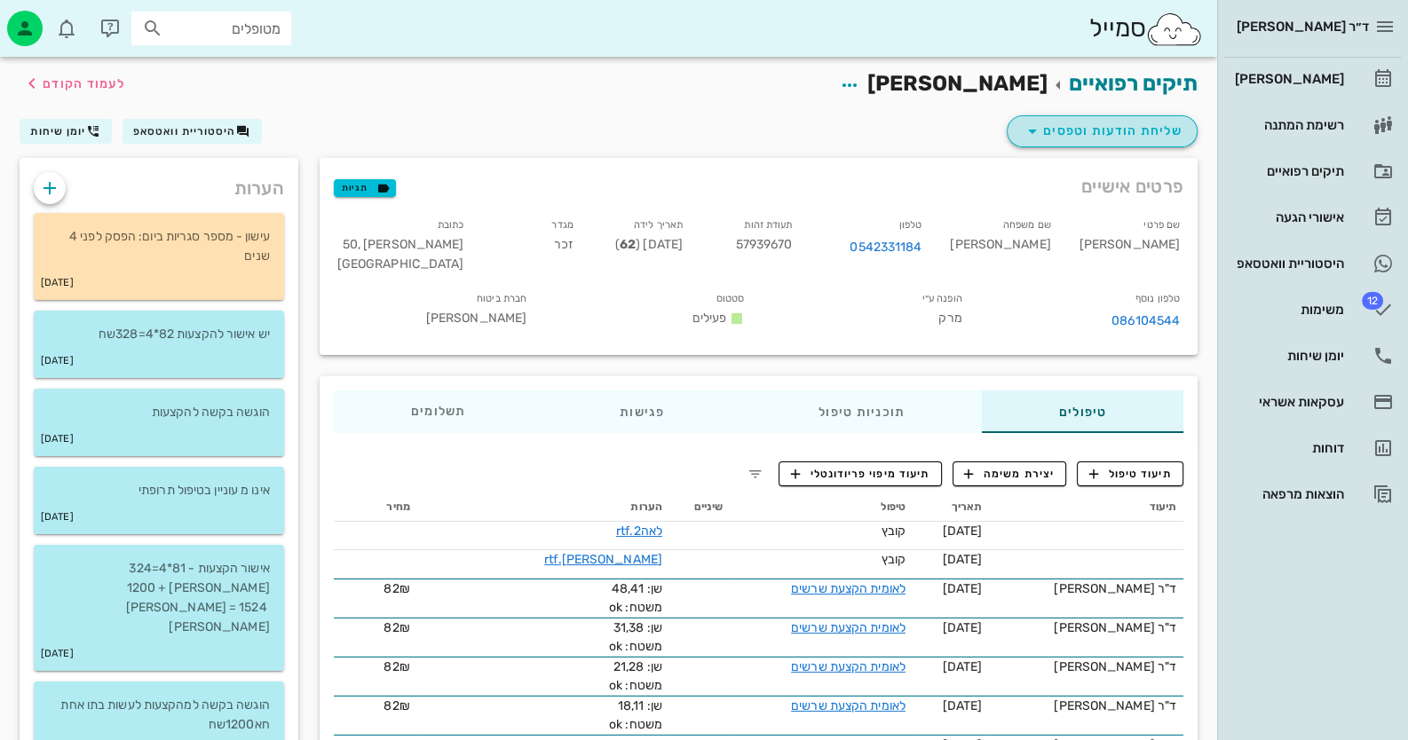
click at [1154, 128] on span "שליחת הודעות וטפסים" at bounding box center [1102, 131] width 161 height 21
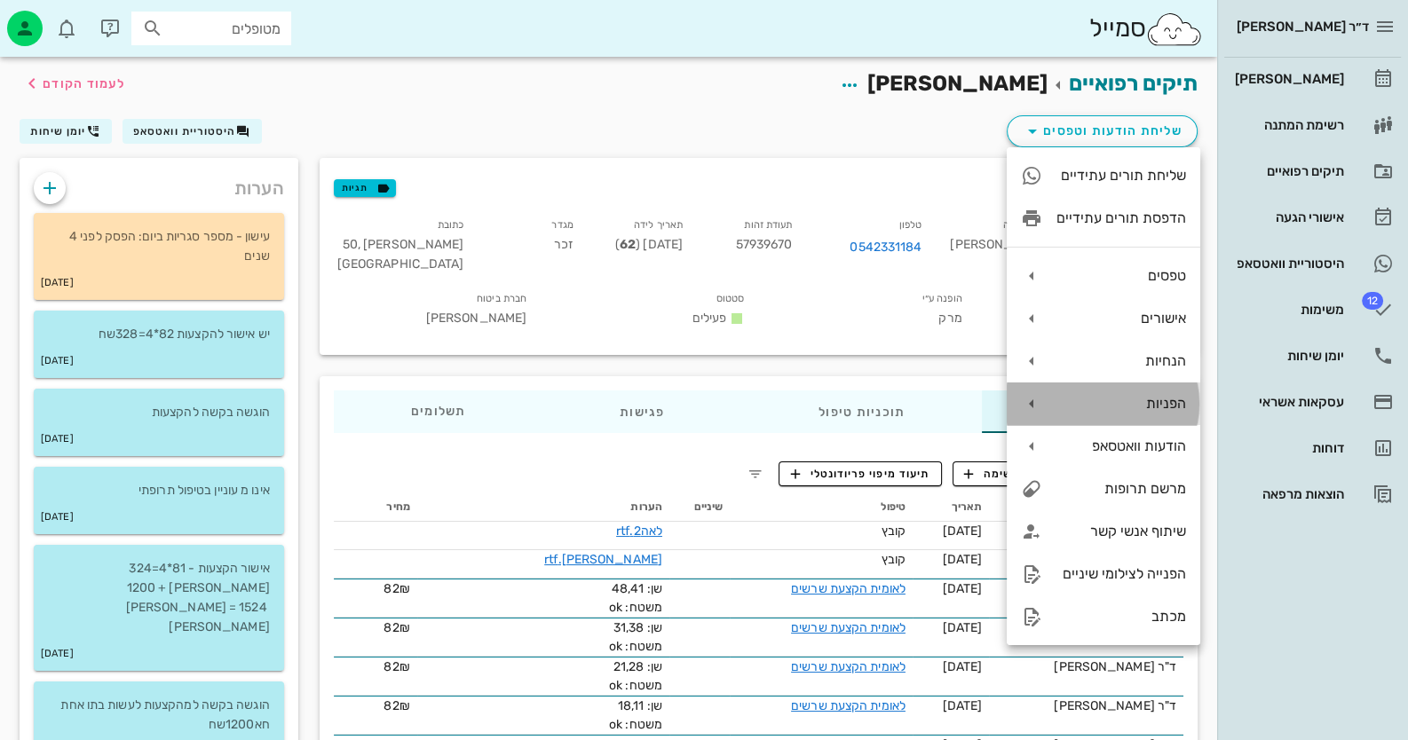
click at [1154, 403] on div "הפניות" at bounding box center [1121, 403] width 130 height 17
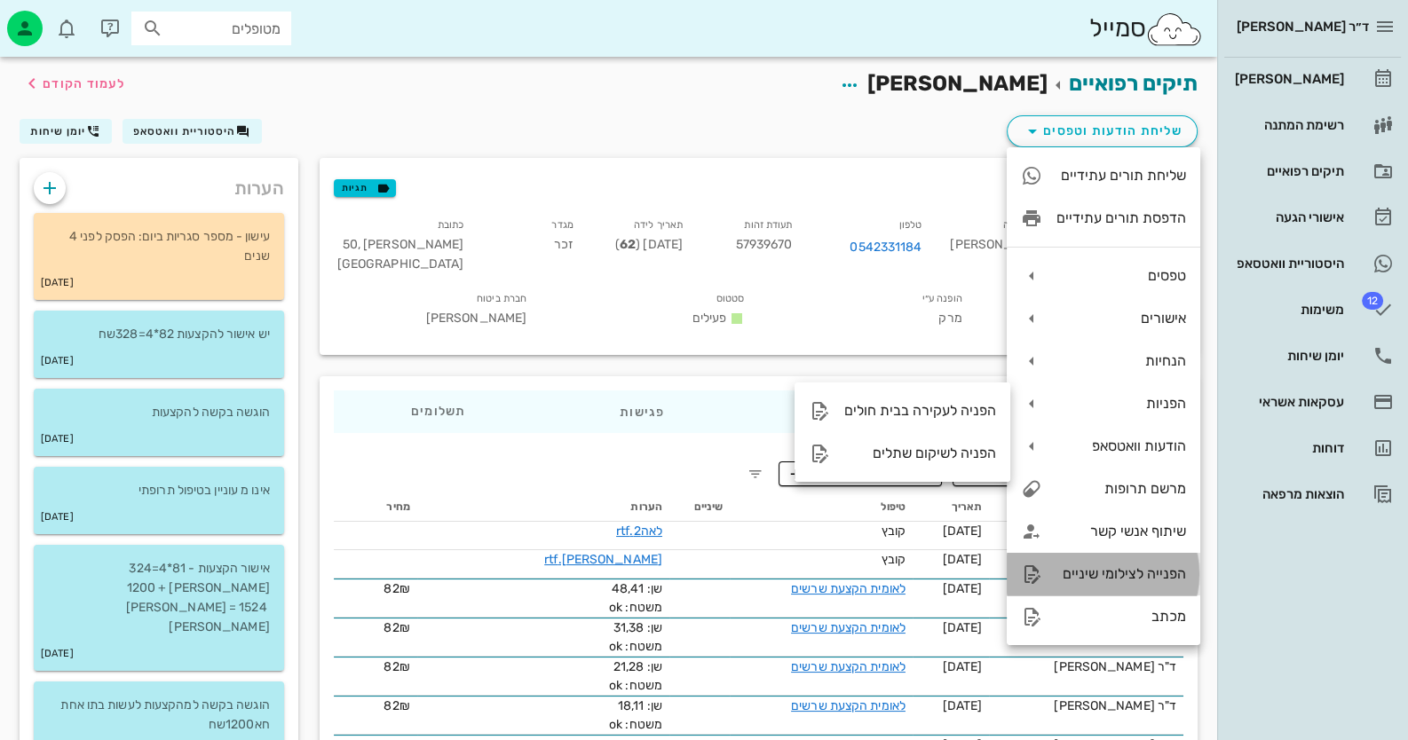
click at [1156, 568] on div "הפנייה לצילומי שיניים" at bounding box center [1121, 574] width 130 height 17
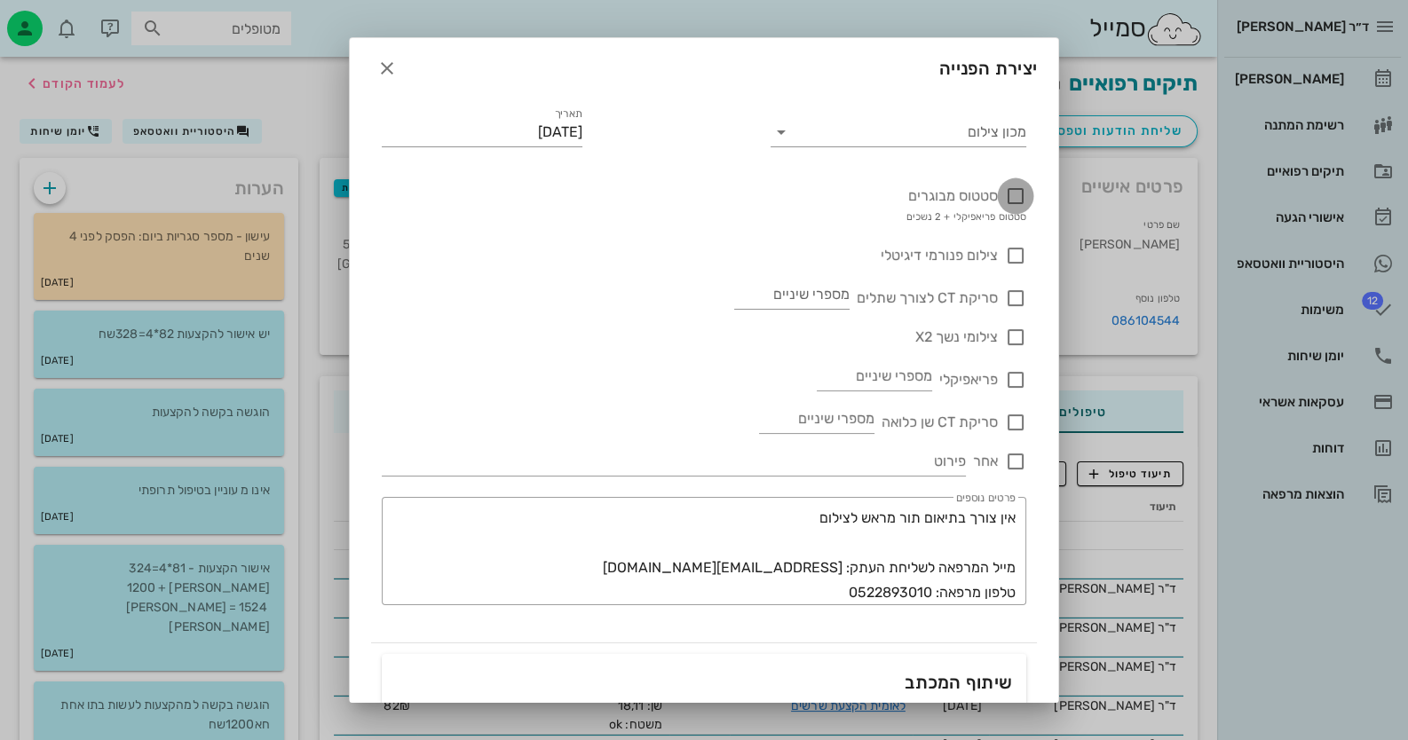
click at [1012, 193] on div at bounding box center [1016, 196] width 30 height 30
checkbox input "true"
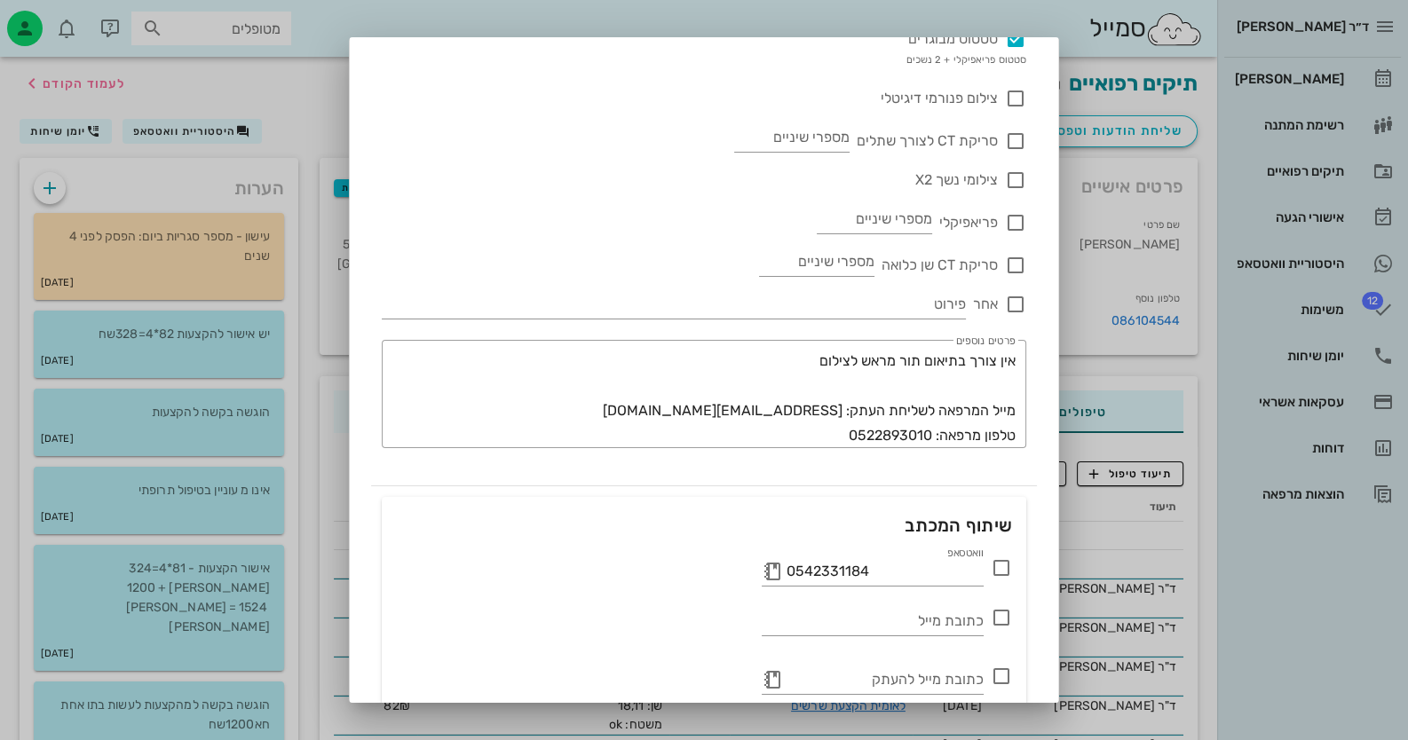
scroll to position [235, 0]
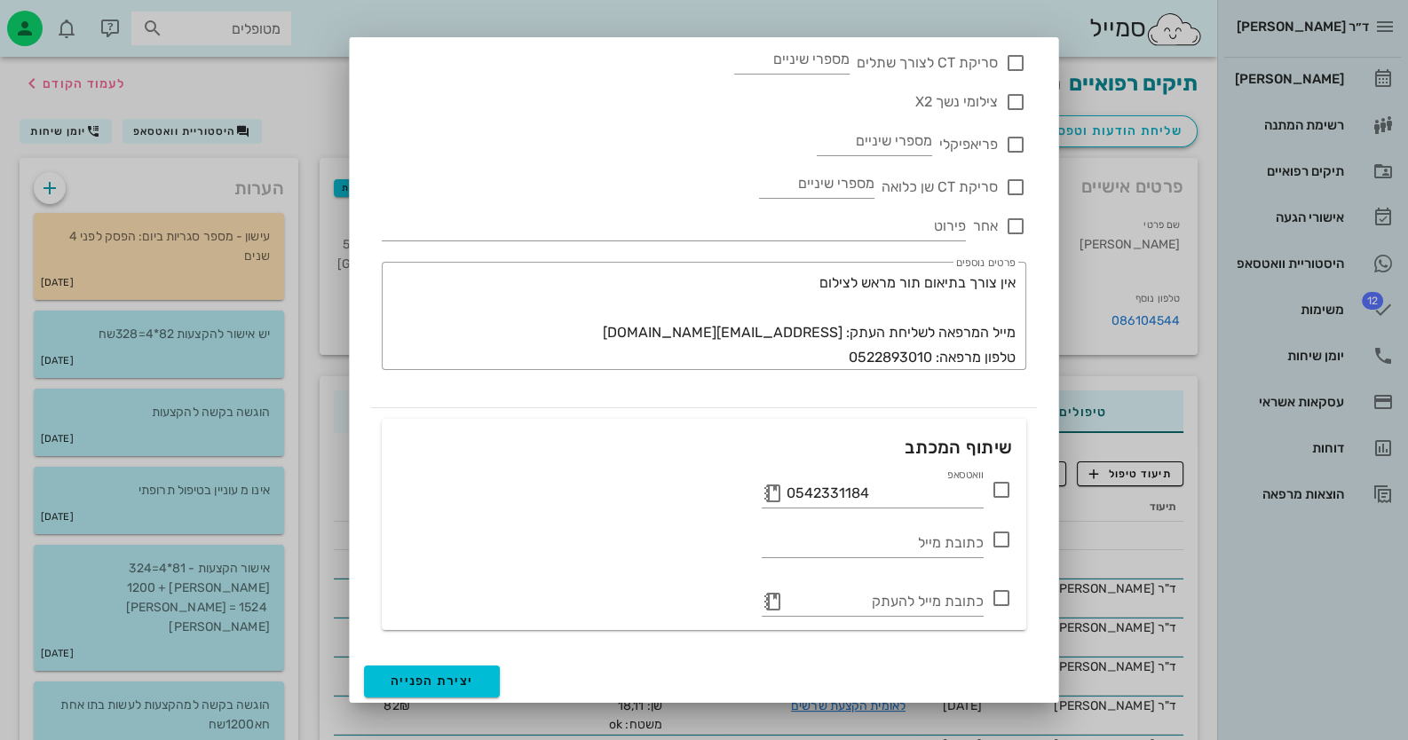
click at [1006, 487] on icon at bounding box center [1001, 489] width 21 height 21
click at [457, 675] on span "יצירת הפנייה" at bounding box center [432, 681] width 83 height 15
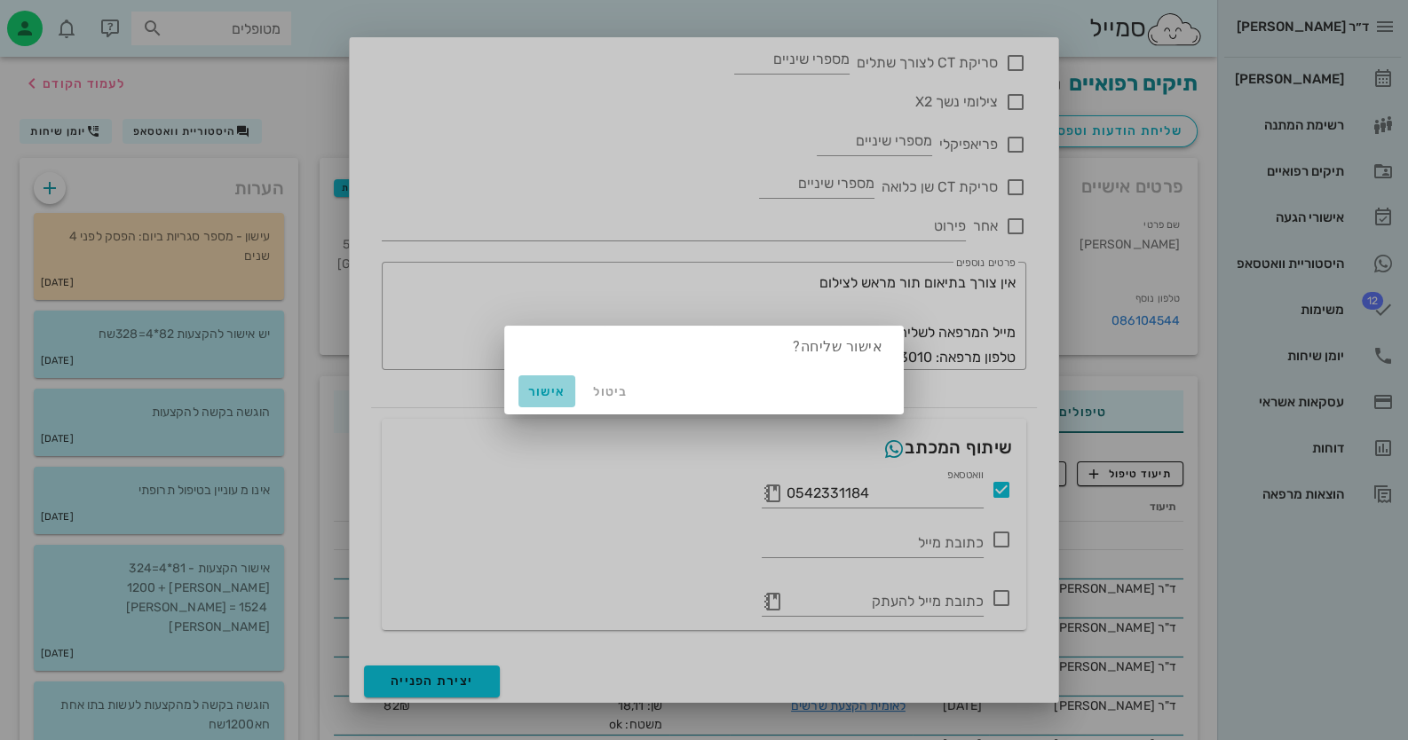
click at [546, 397] on span "אישור" at bounding box center [547, 391] width 43 height 15
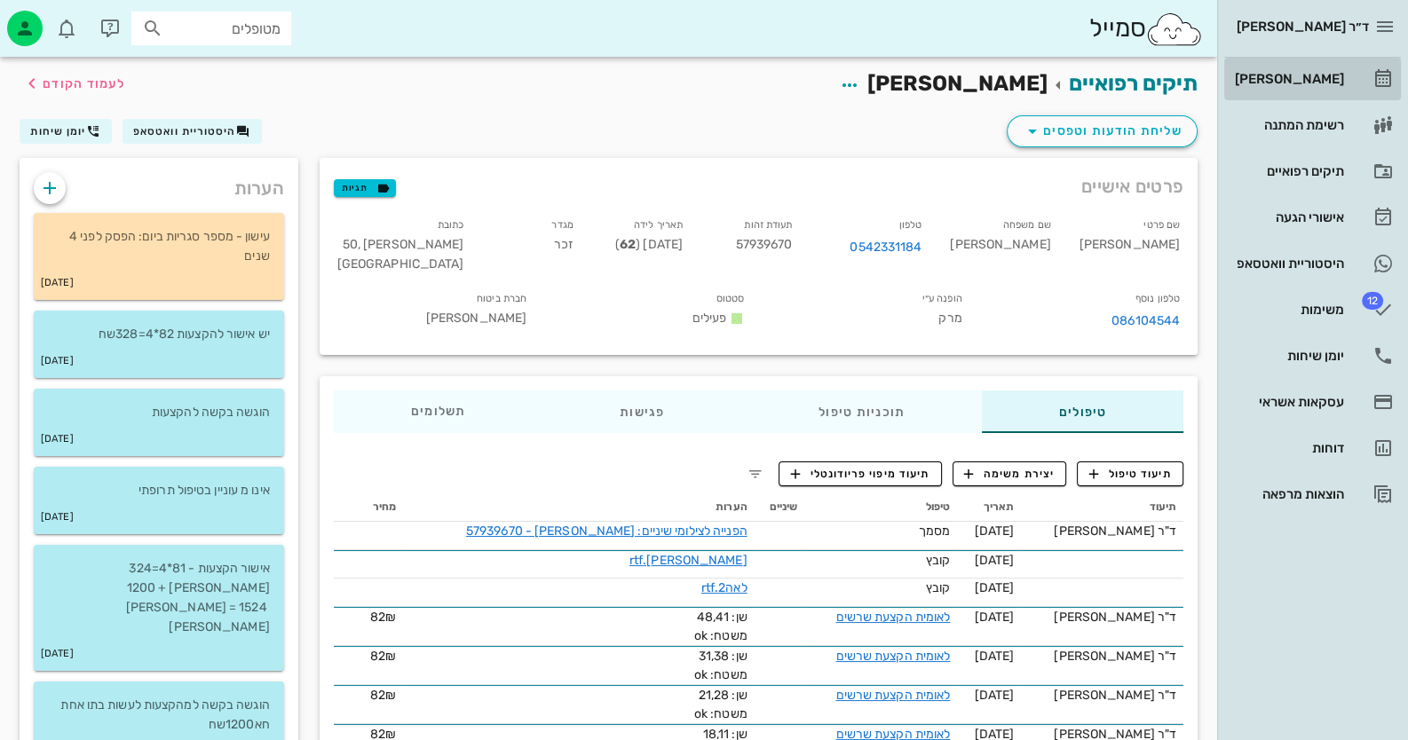
click at [1317, 73] on div "[PERSON_NAME]" at bounding box center [1287, 79] width 113 height 14
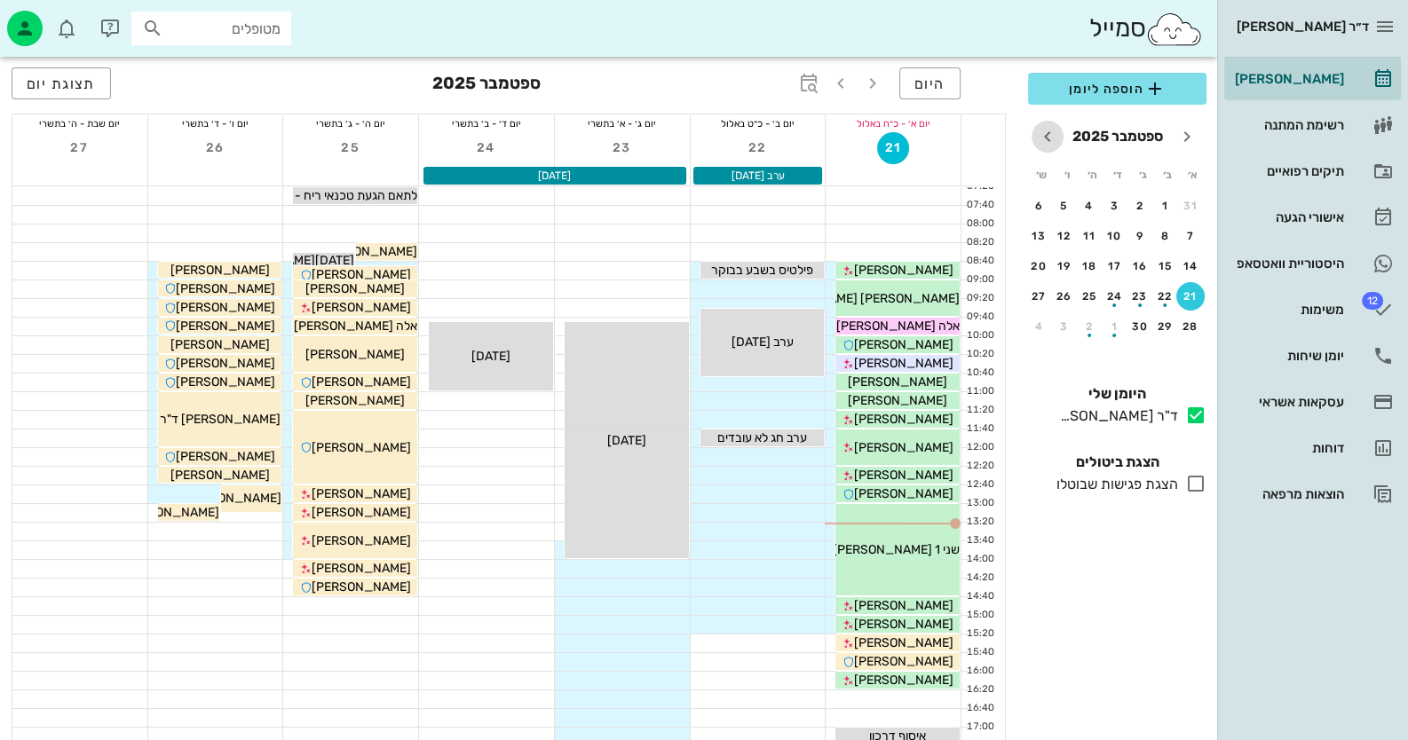
click at [1059, 136] on span "חודש הבא" at bounding box center [1048, 136] width 32 height 21
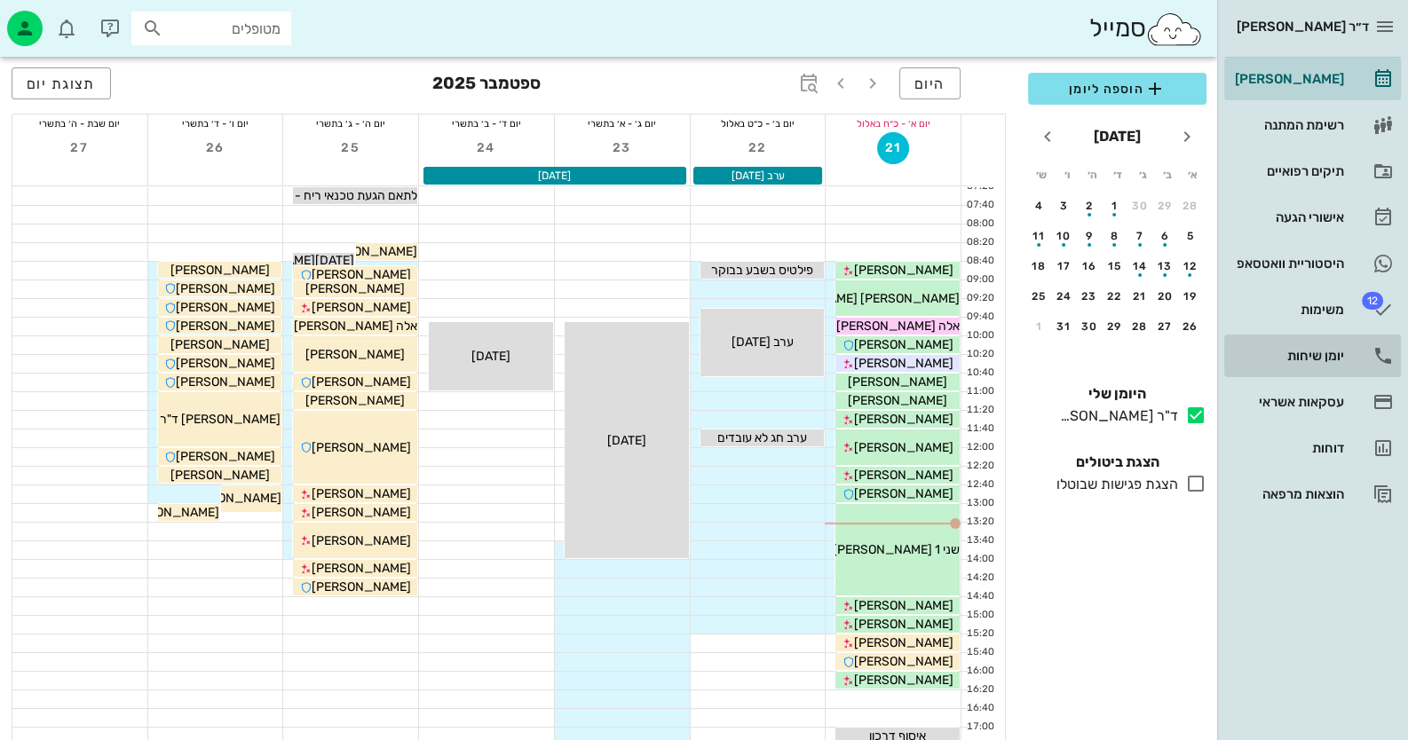
click at [1341, 359] on div "יומן שיחות" at bounding box center [1287, 356] width 113 height 14
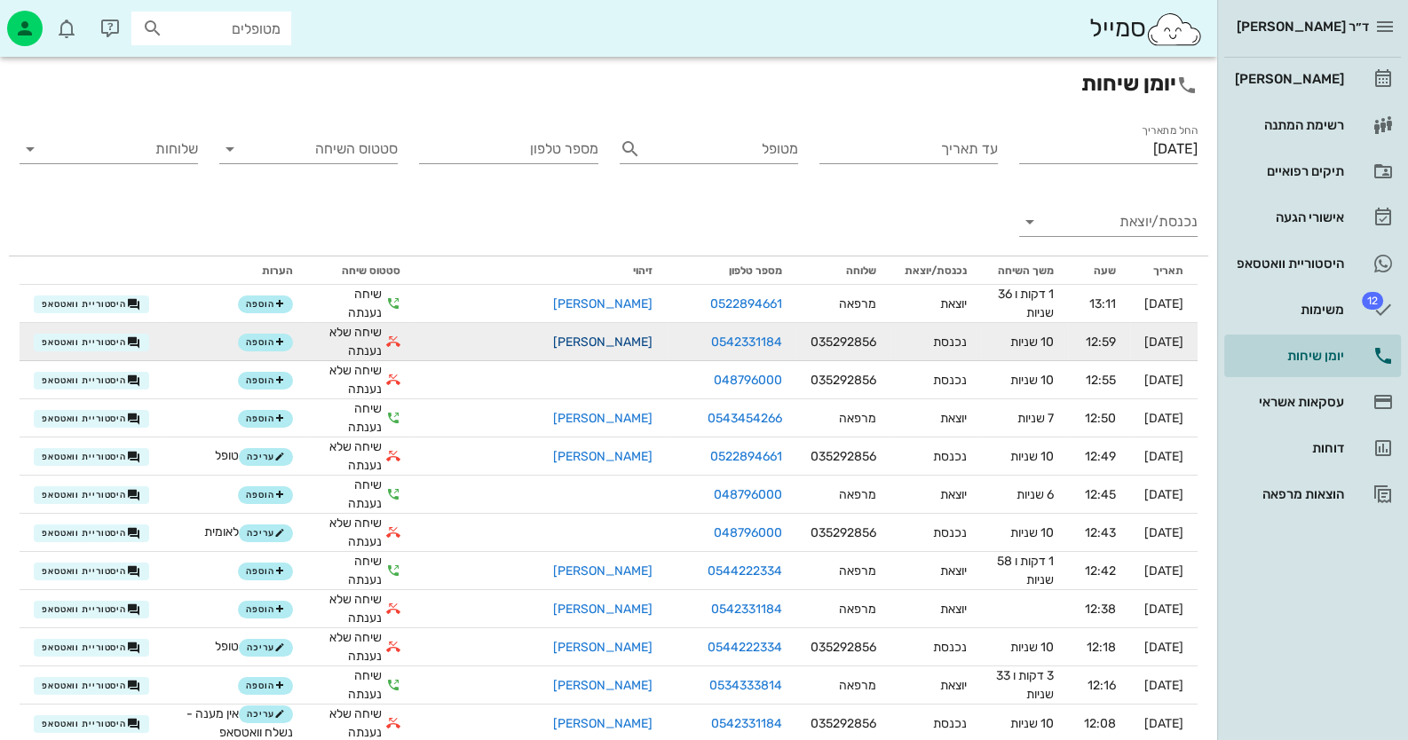
click at [596, 336] on link "[PERSON_NAME]" at bounding box center [602, 342] width 99 height 15
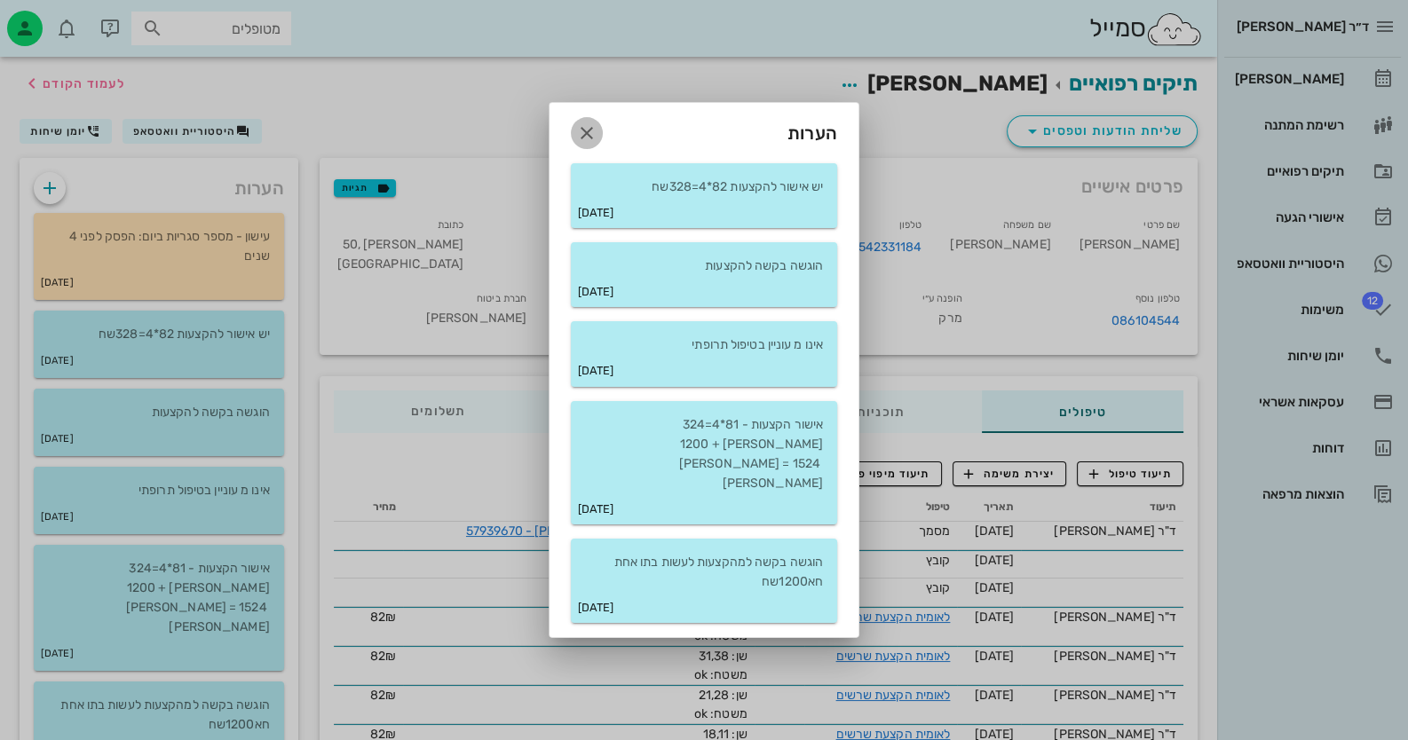
click at [584, 144] on icon "button" at bounding box center [586, 133] width 21 height 21
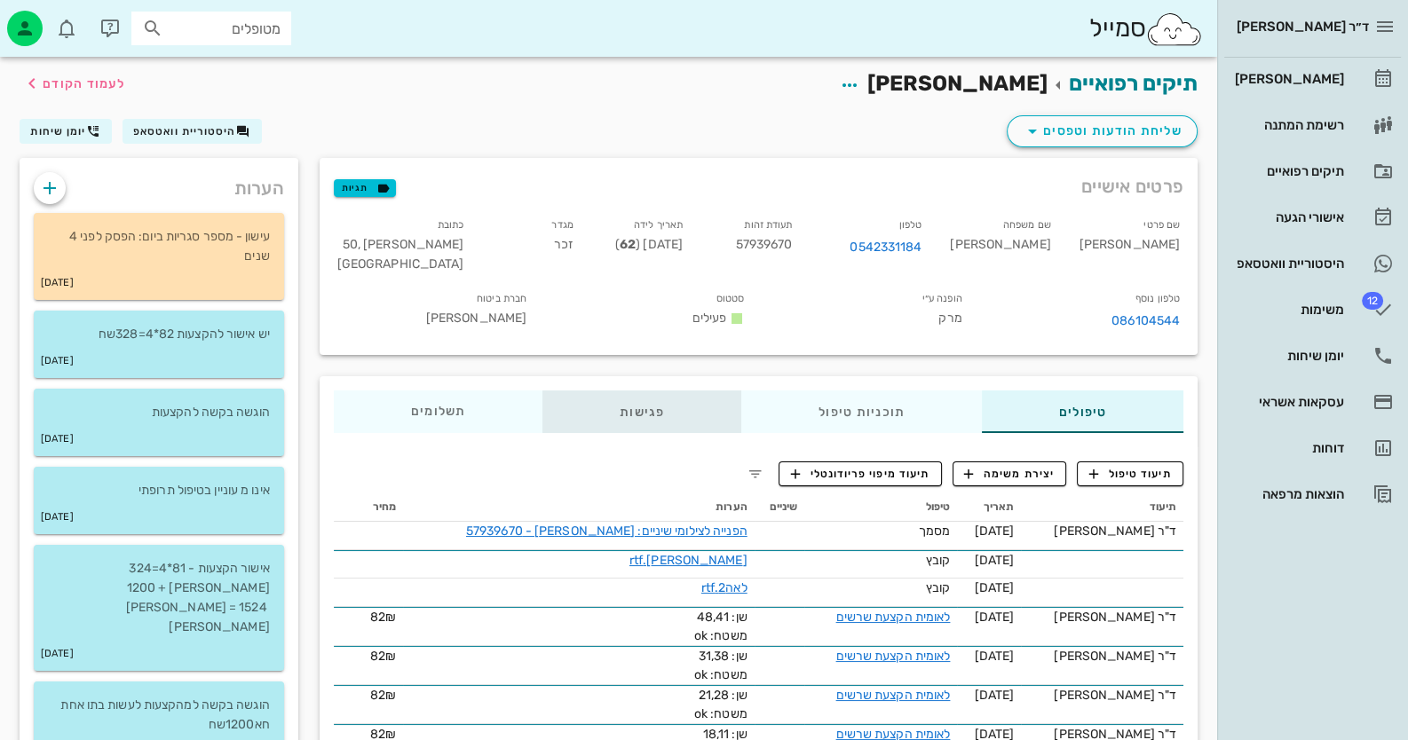
click at [642, 402] on div "פגישות" at bounding box center [641, 412] width 199 height 43
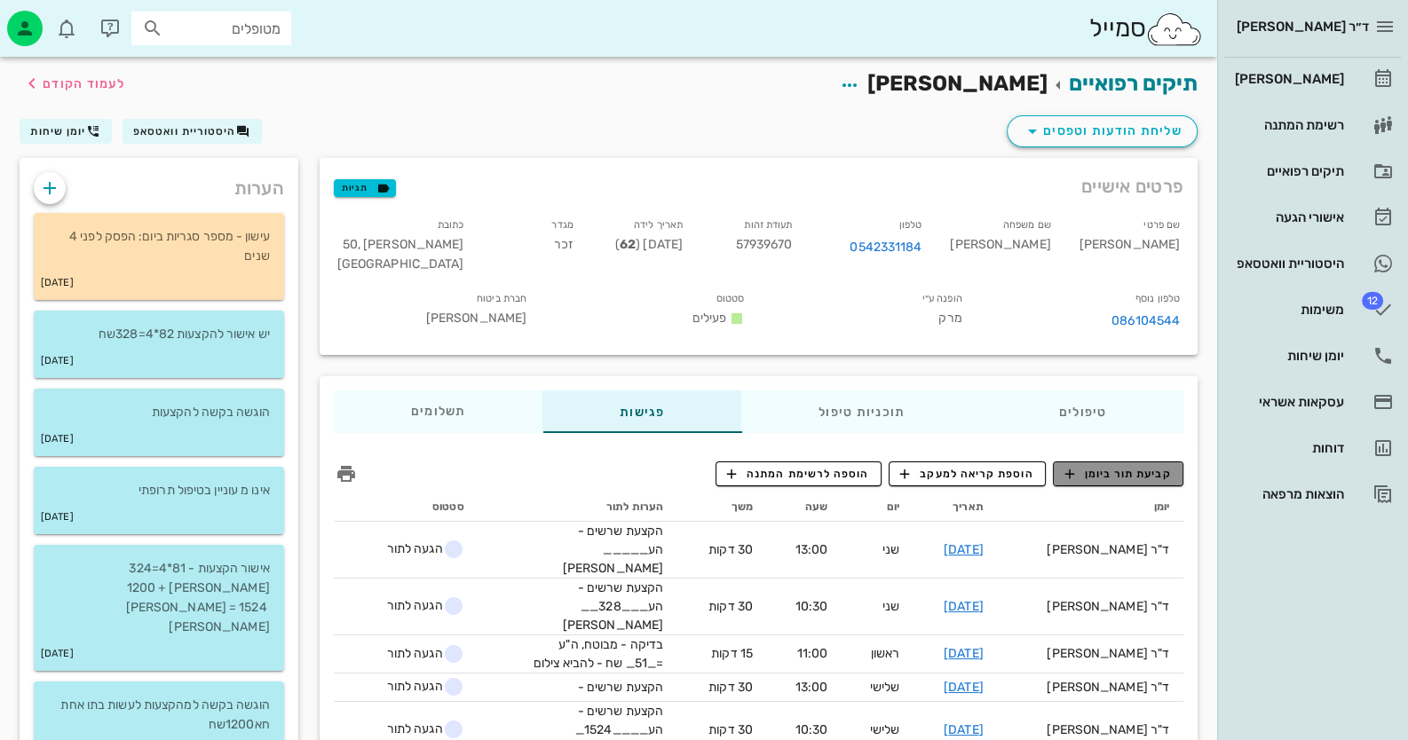
click at [1159, 474] on span "קביעת תור ביומן" at bounding box center [1117, 474] width 107 height 16
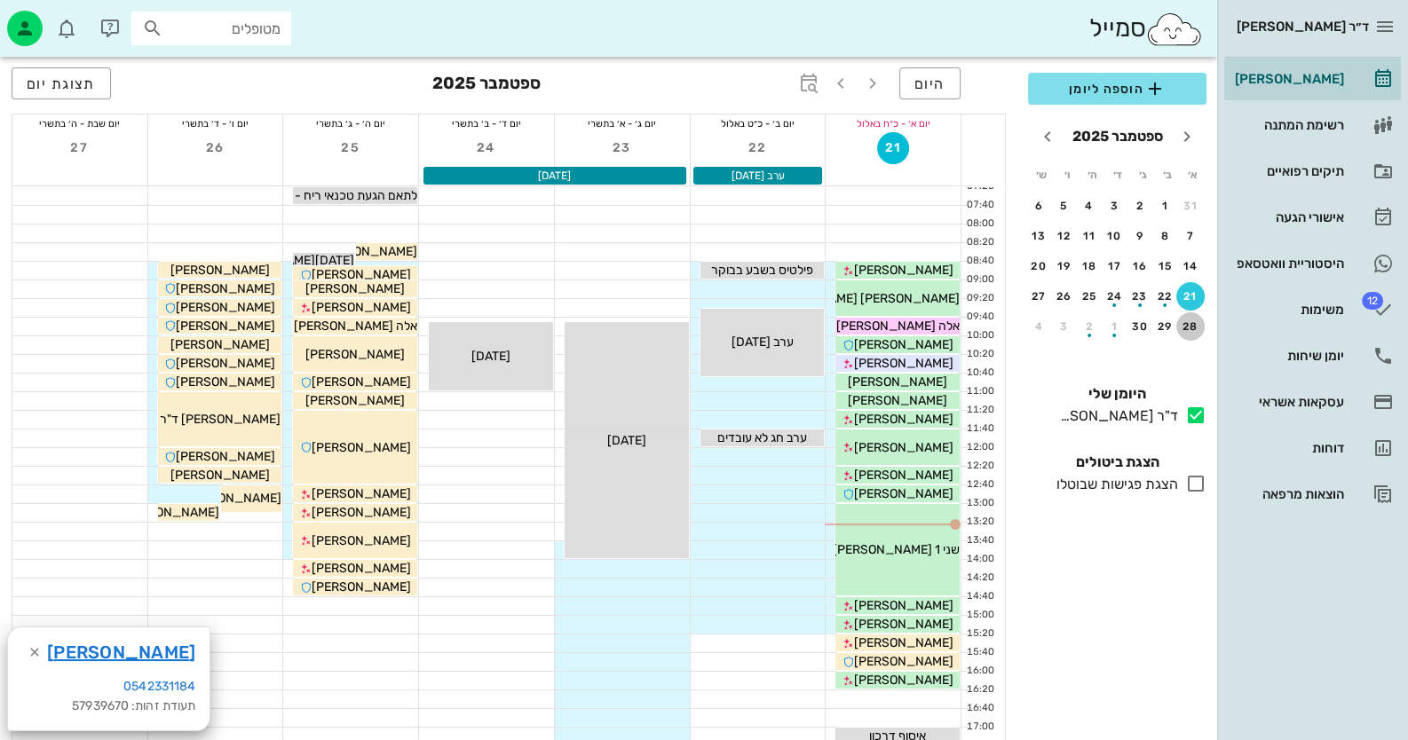
click at [1184, 320] on div "28" at bounding box center [1190, 326] width 28 height 12
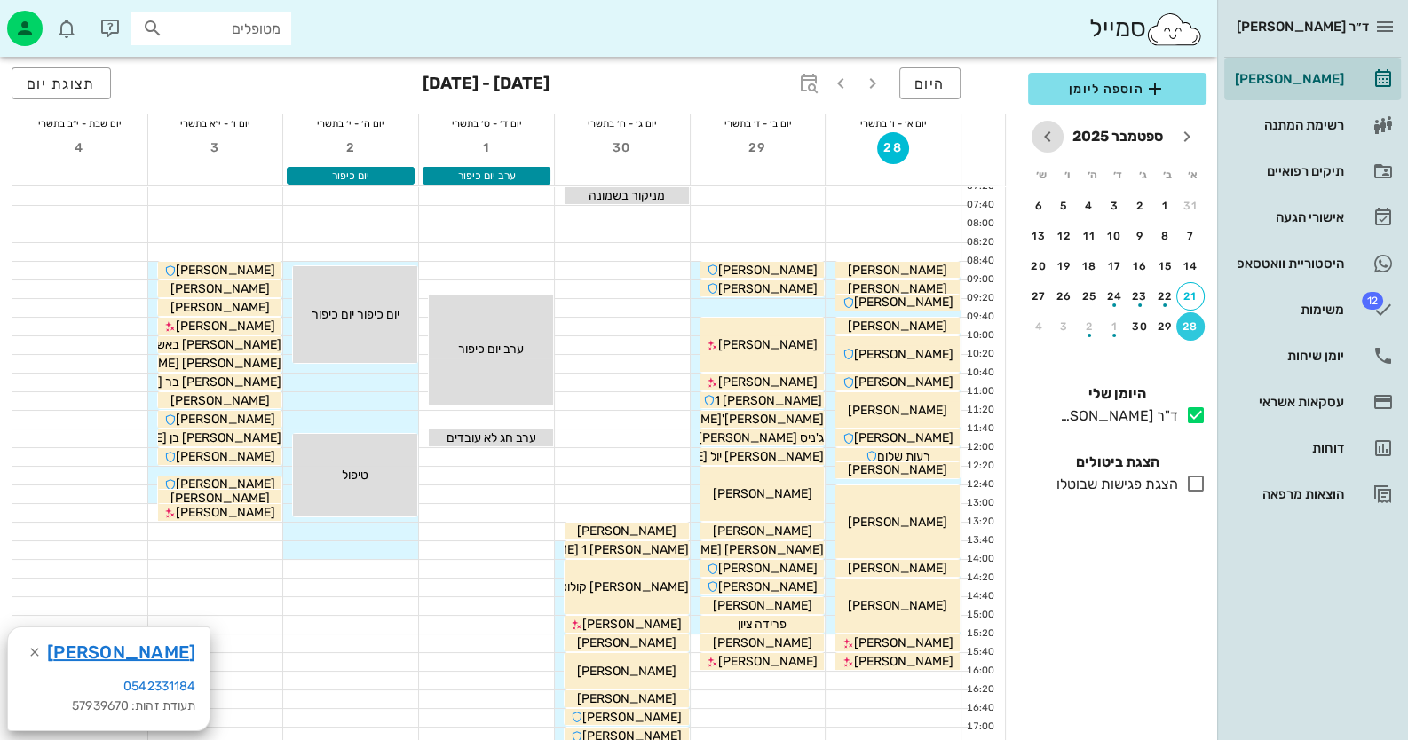
click at [1048, 139] on icon "חודש הבא" at bounding box center [1047, 136] width 21 height 21
click at [1185, 234] on div "5" at bounding box center [1190, 236] width 28 height 12
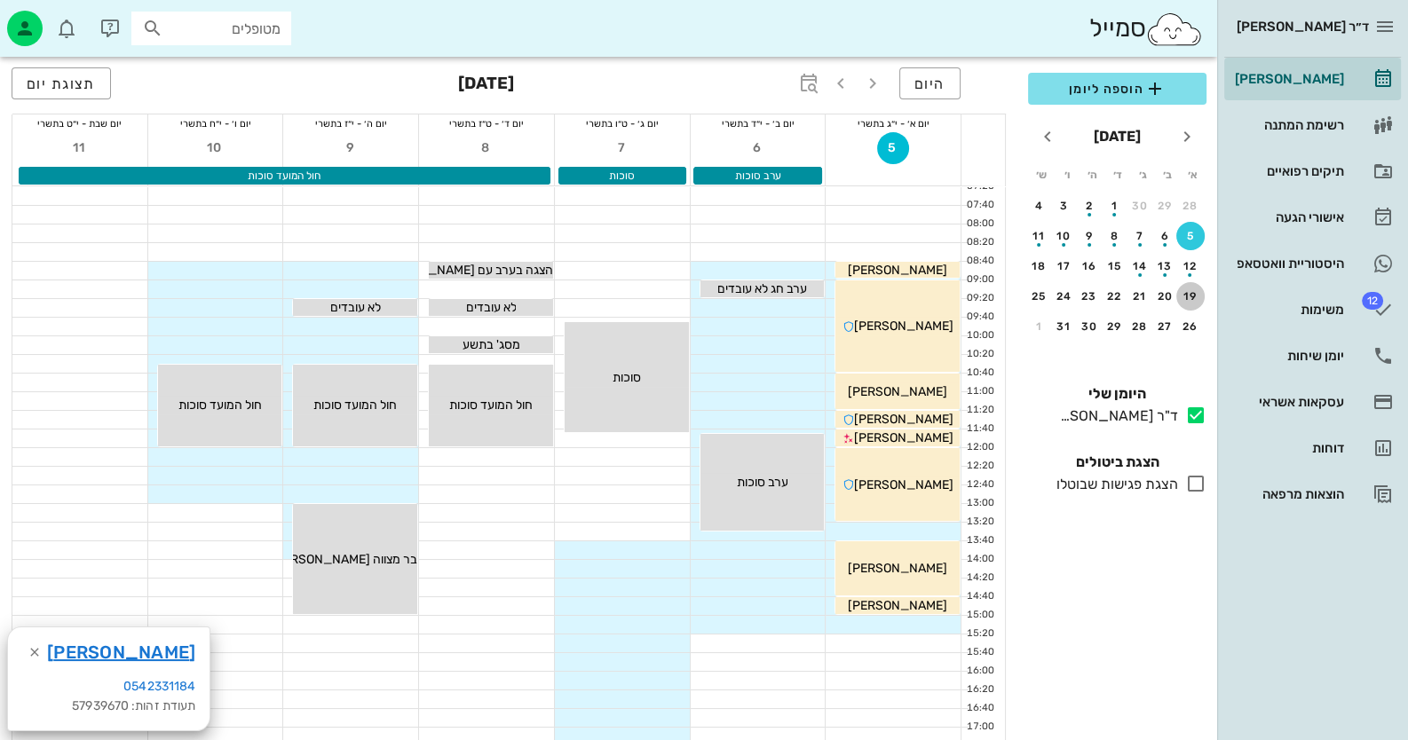
click at [1191, 290] on div "19" at bounding box center [1190, 296] width 28 height 12
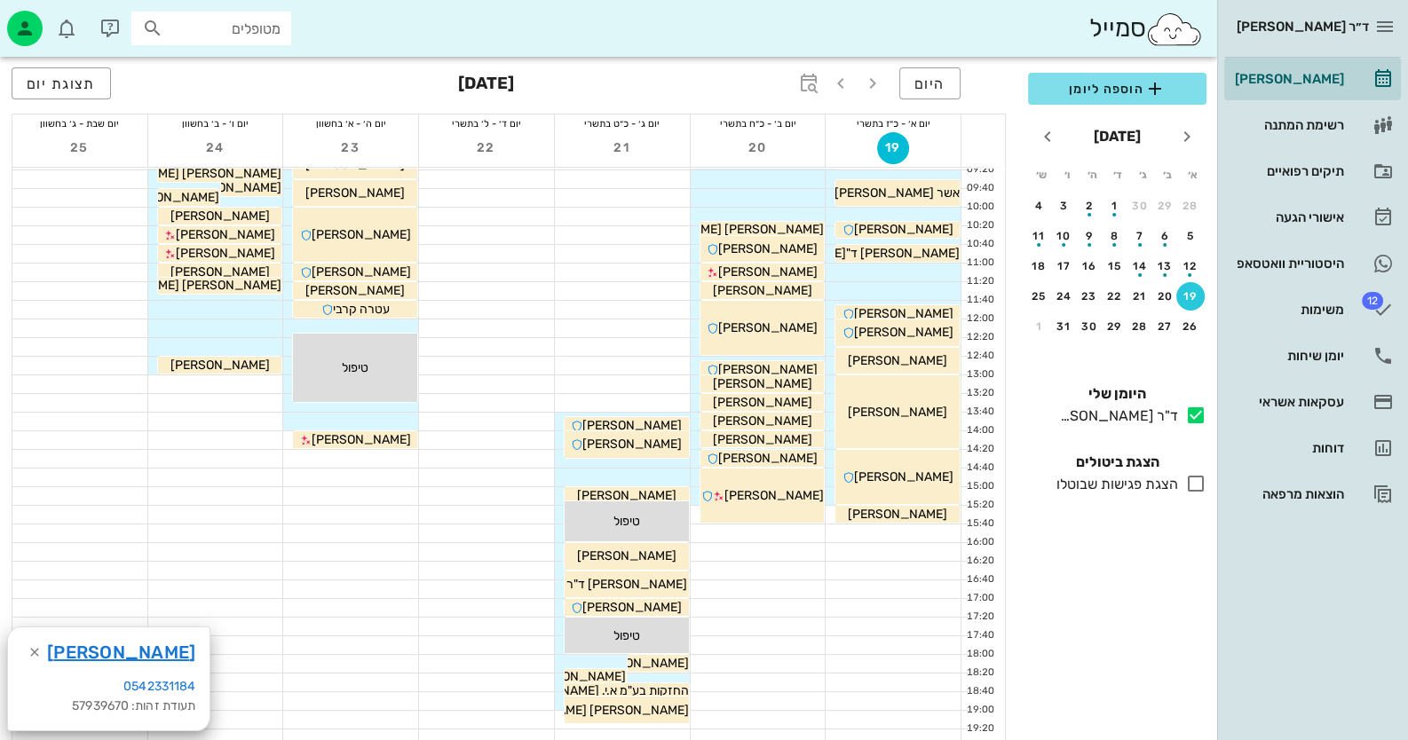
scroll to position [177, 0]
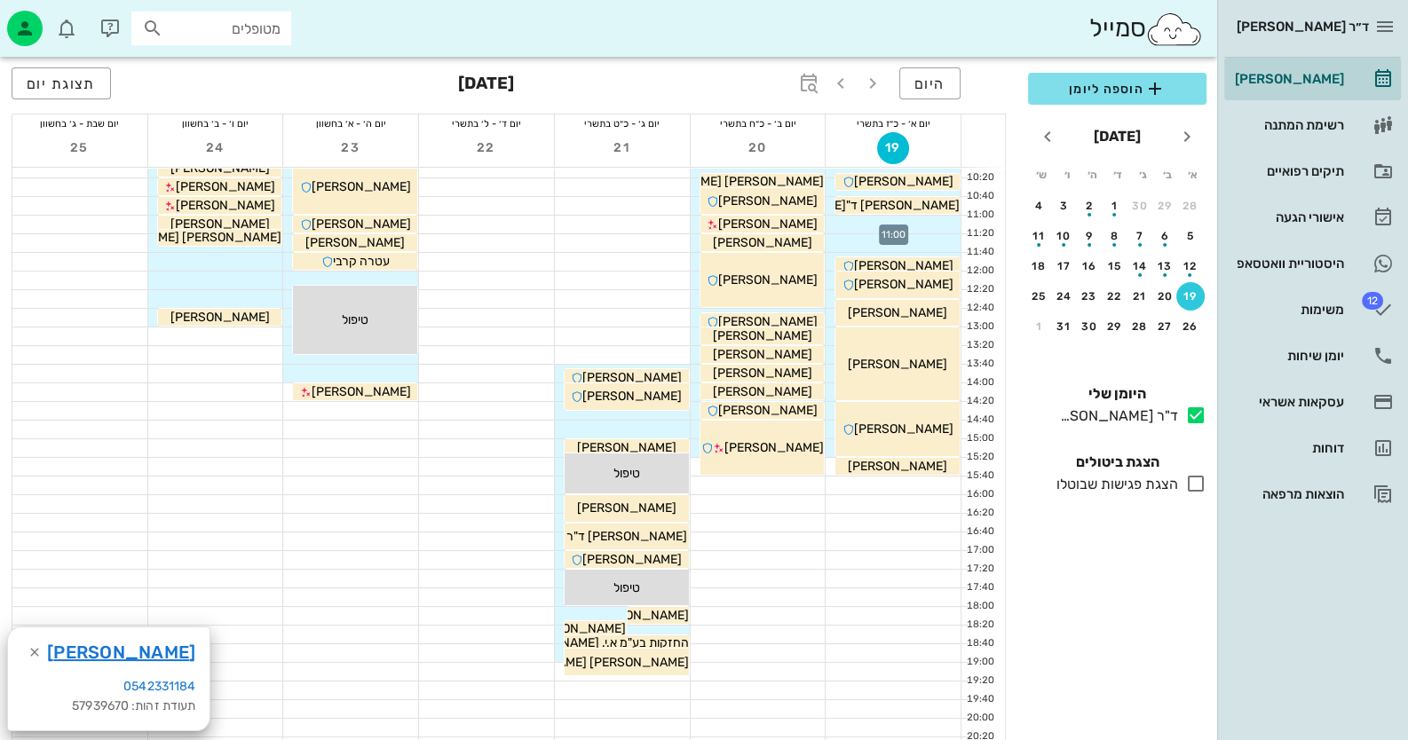
click at [937, 220] on div at bounding box center [893, 225] width 135 height 18
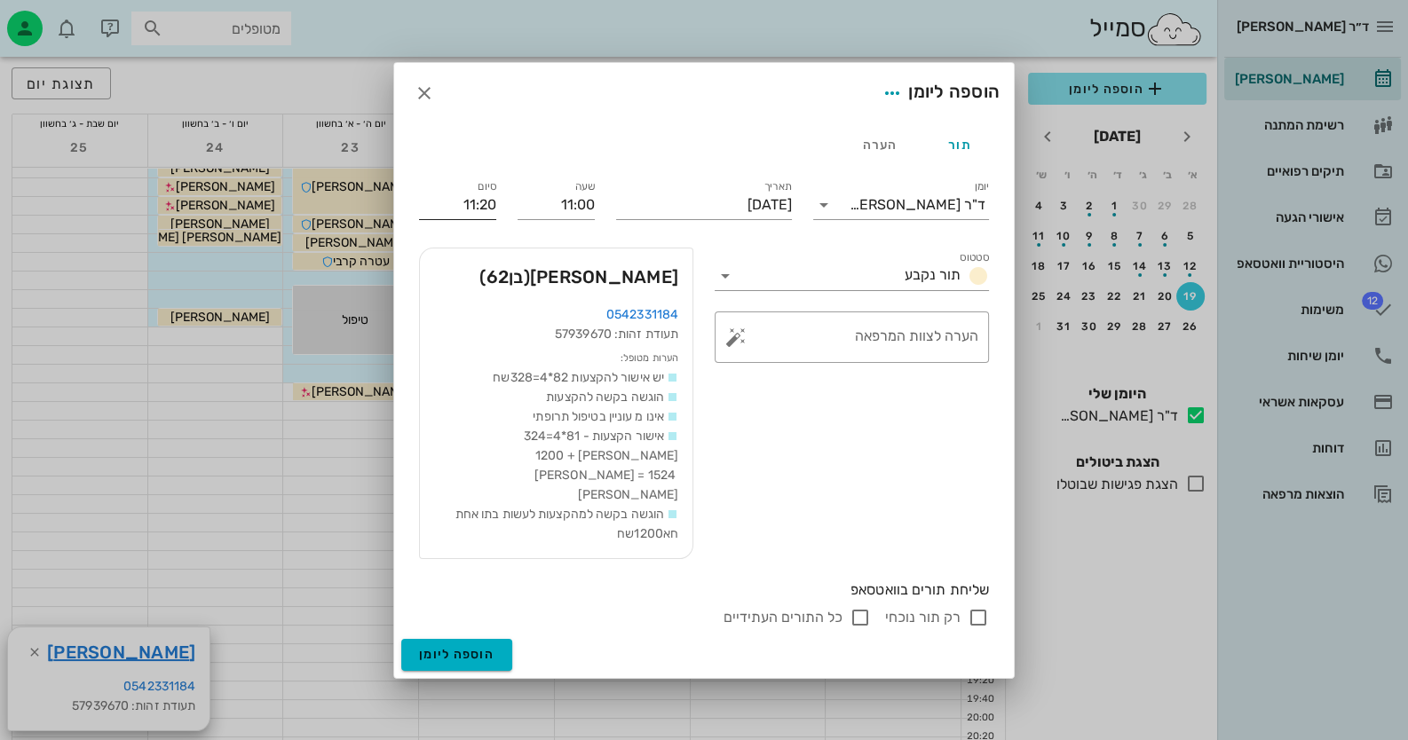
click at [479, 219] on input "11:20" at bounding box center [457, 205] width 77 height 28
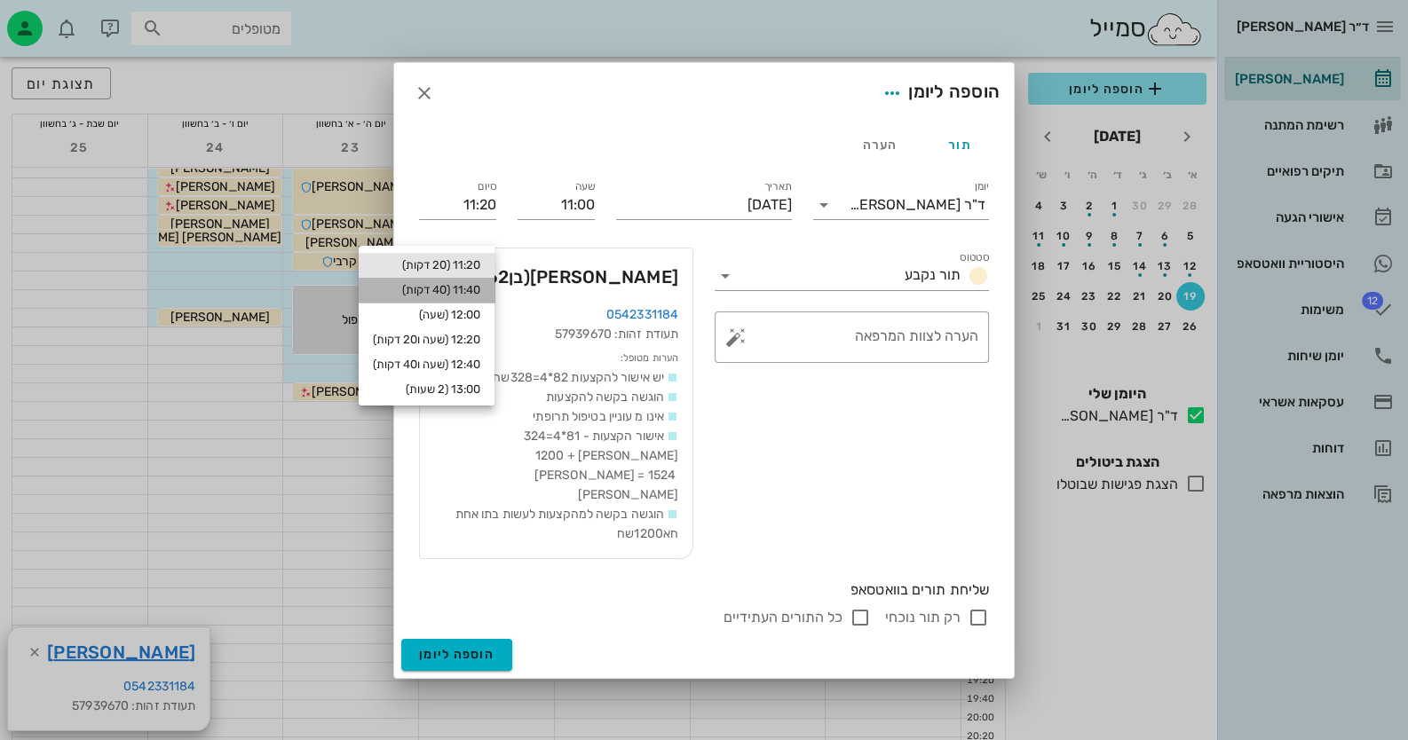
click at [455, 294] on div "11:40 (40 דקות)" at bounding box center [426, 290] width 107 height 14
type input "11:40"
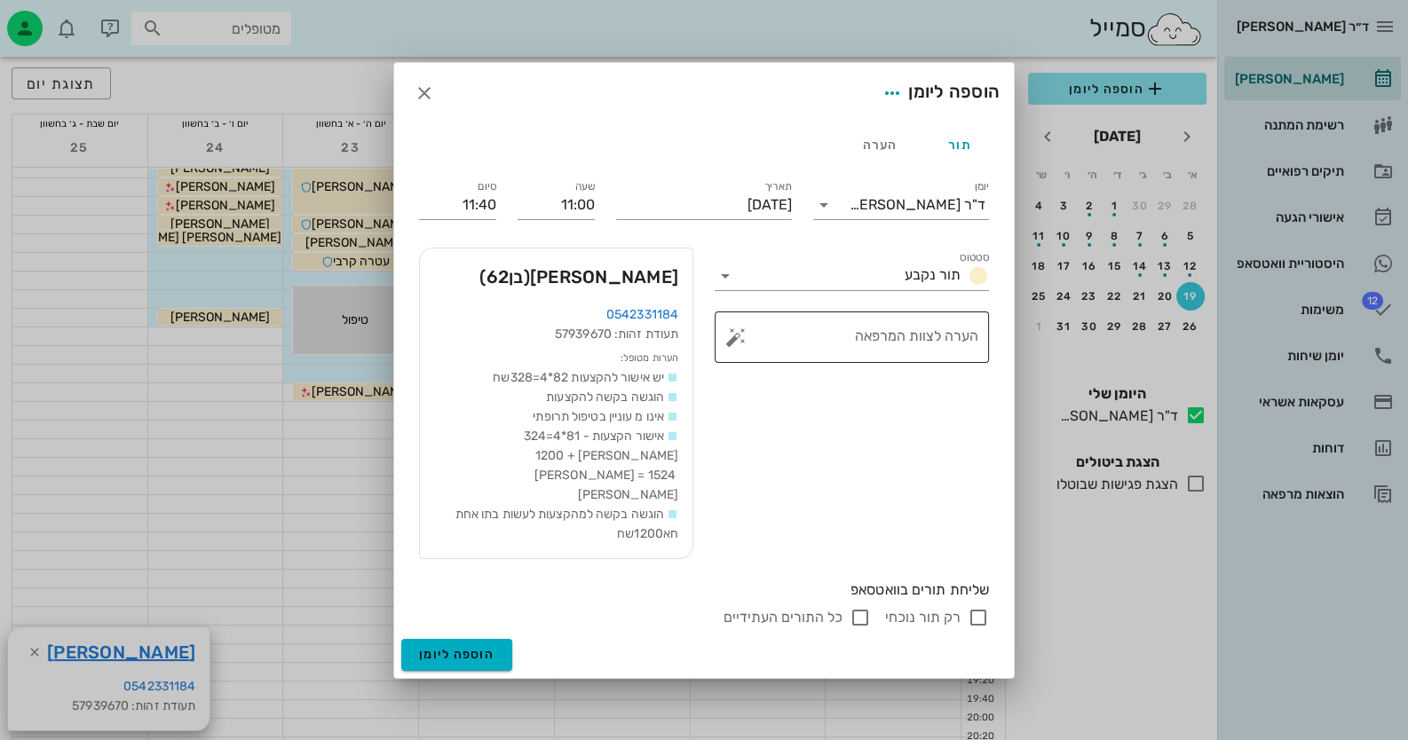
click at [742, 348] on button "button" at bounding box center [735, 337] width 21 height 21
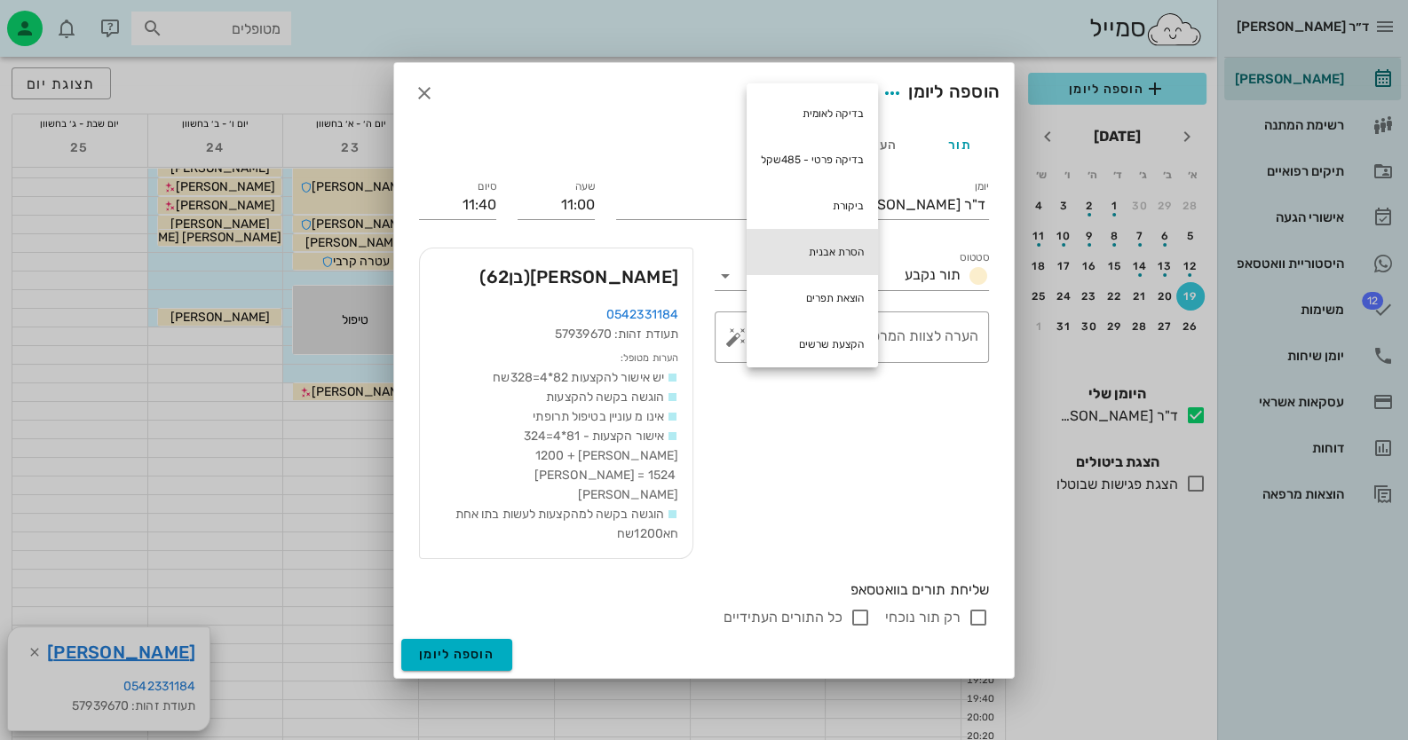
click at [812, 239] on div "הסרת אבנית" at bounding box center [812, 252] width 131 height 46
type textarea "הסרת אבנית"
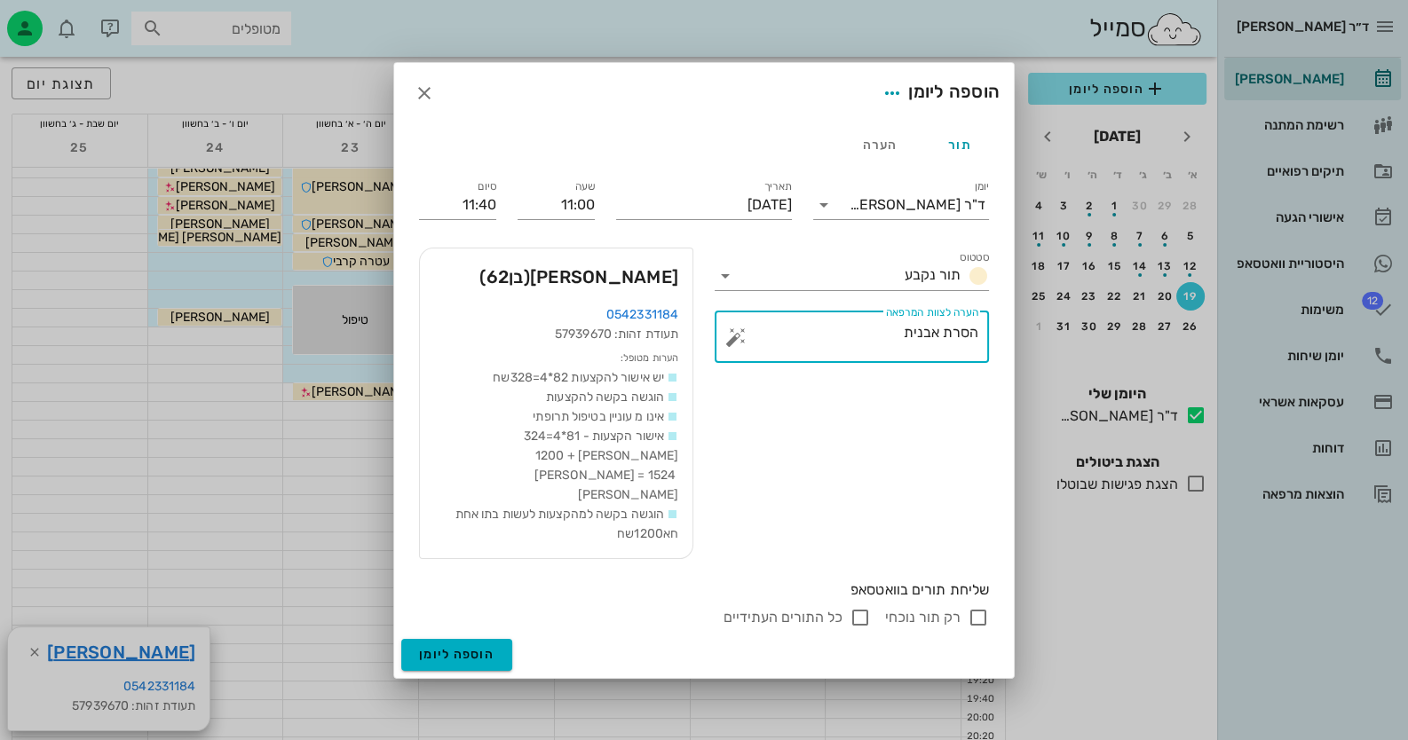
click at [977, 607] on input "רק תור נוכחי" at bounding box center [978, 617] width 21 height 21
checkbox input "false"
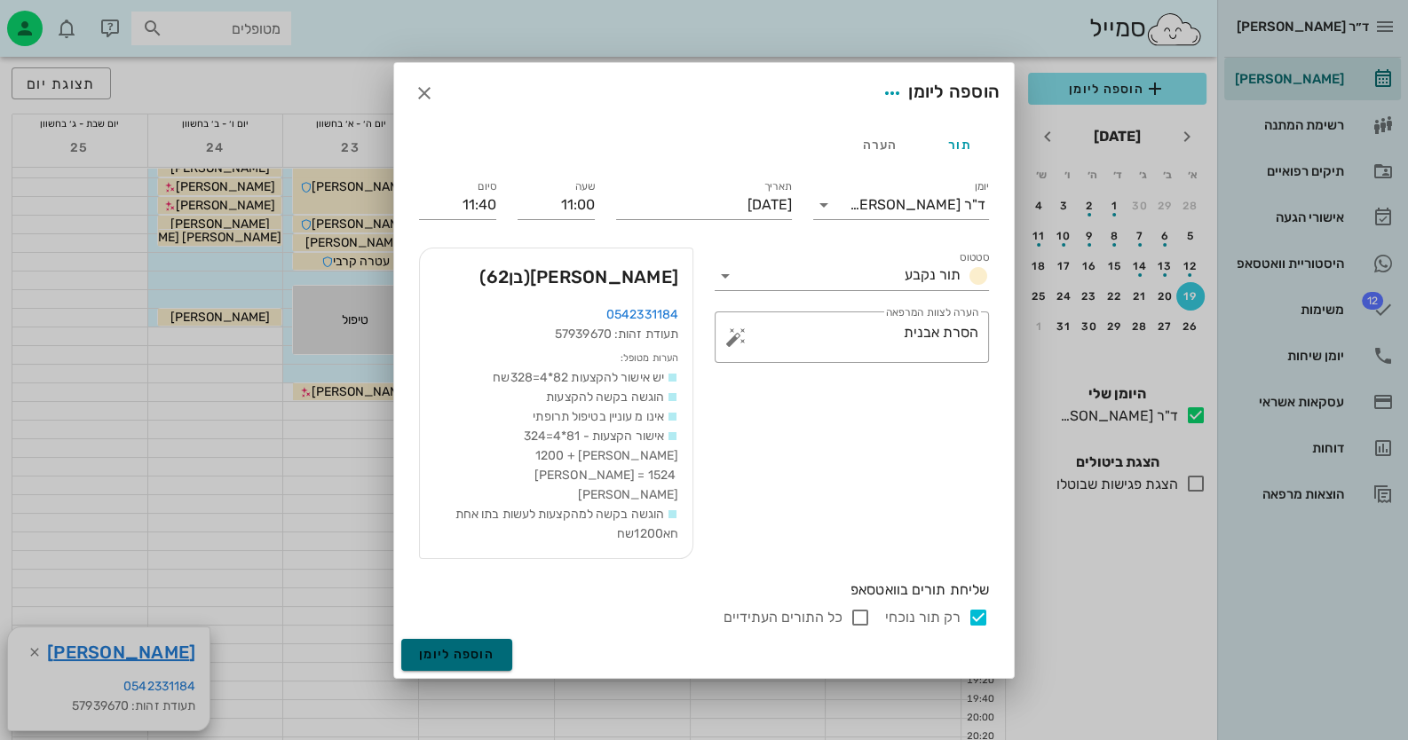
click at [475, 639] on button "הוספה ליומן" at bounding box center [456, 655] width 111 height 32
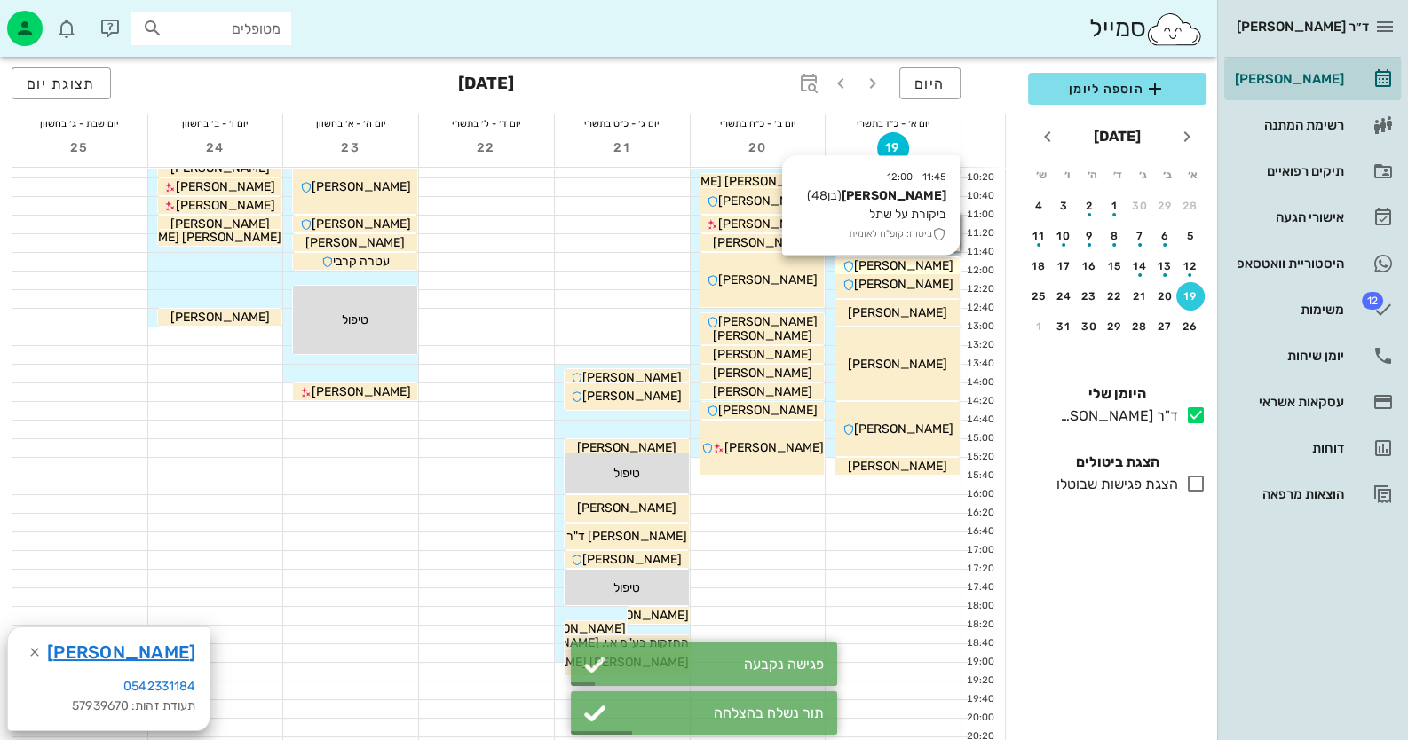
click at [925, 262] on span "[PERSON_NAME]" at bounding box center [903, 265] width 99 height 15
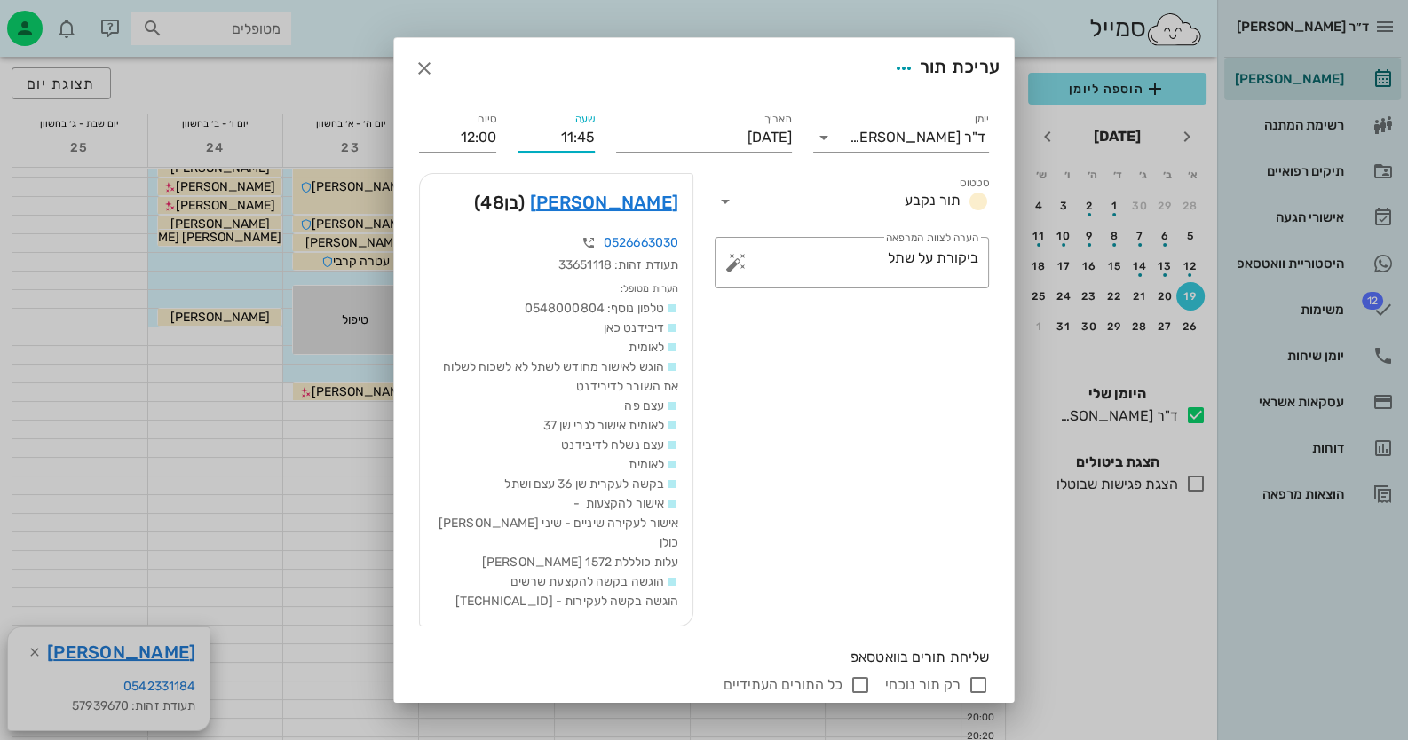
drag, startPoint x: 593, startPoint y: 133, endPoint x: 602, endPoint y: 134, distance: 8.9
click at [595, 134] on input "11:45" at bounding box center [556, 137] width 77 height 28
click at [594, 149] on input "11:40" at bounding box center [556, 137] width 77 height 28
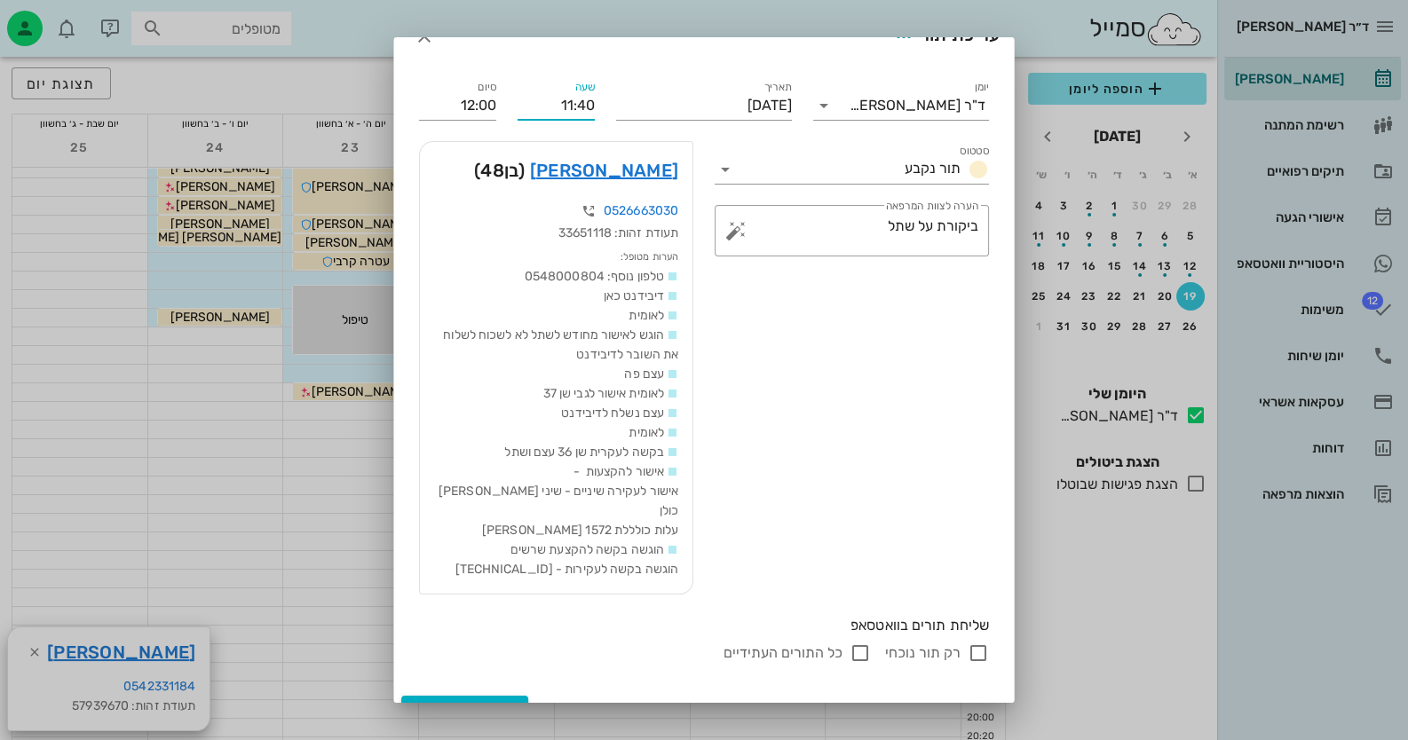
scroll to position [44, 0]
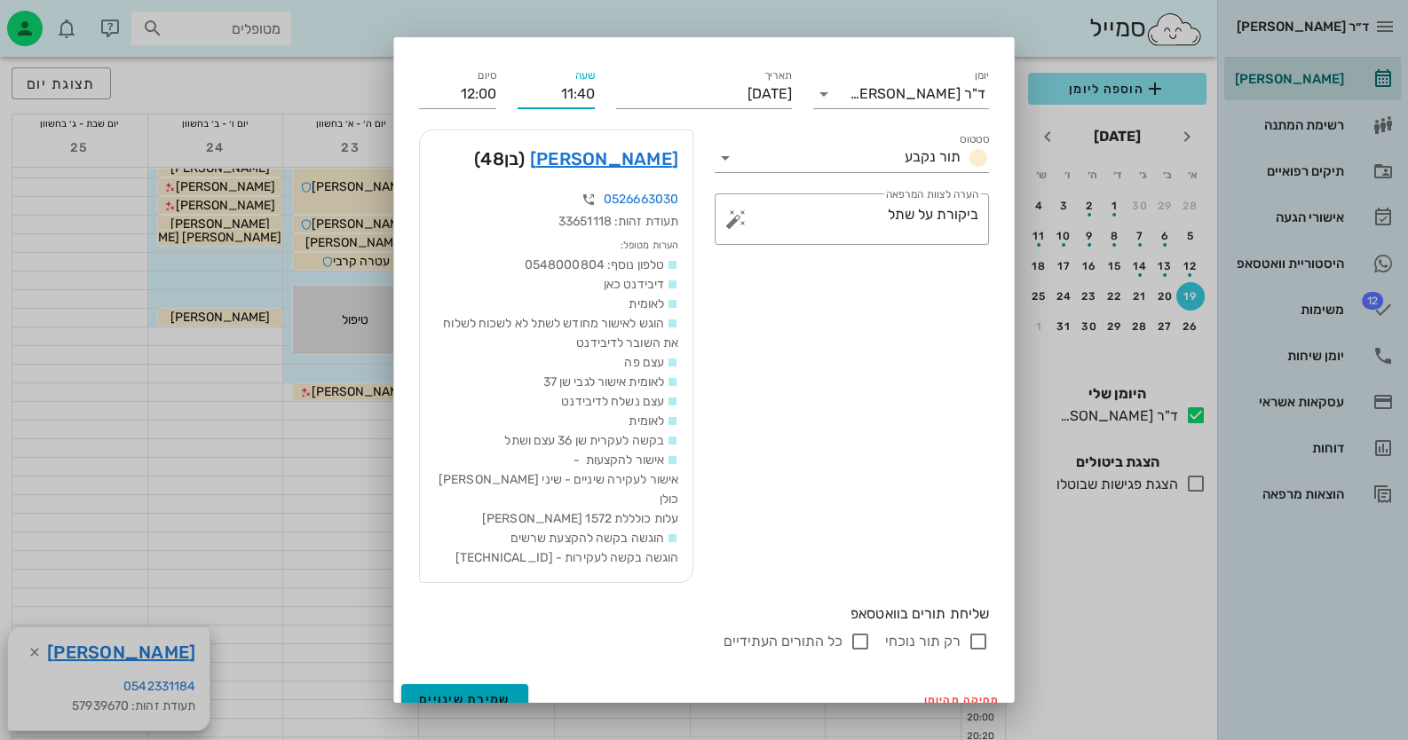
type input "11:40"
type input "11:55"
click at [487, 692] on span "שמירת שינויים" at bounding box center [464, 699] width 91 height 15
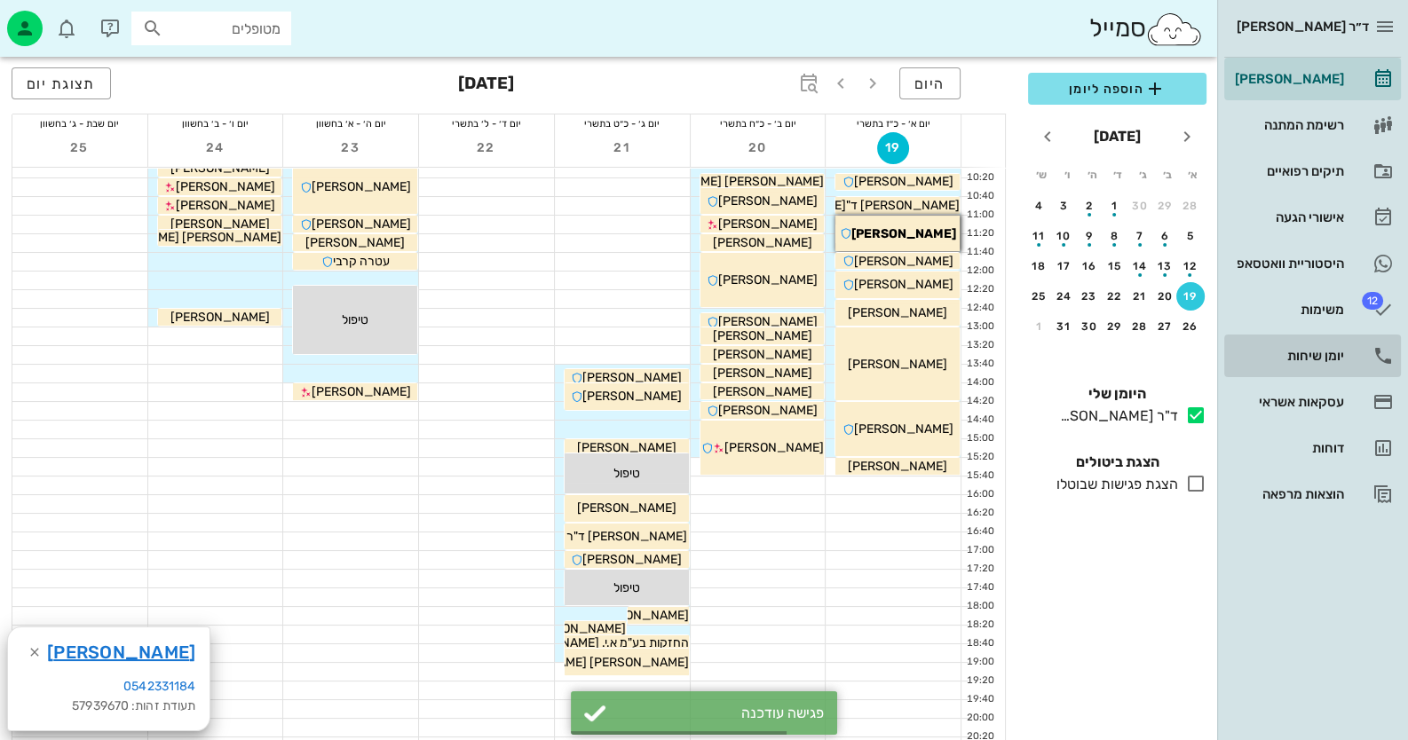
click at [1393, 355] on icon at bounding box center [1383, 355] width 21 height 21
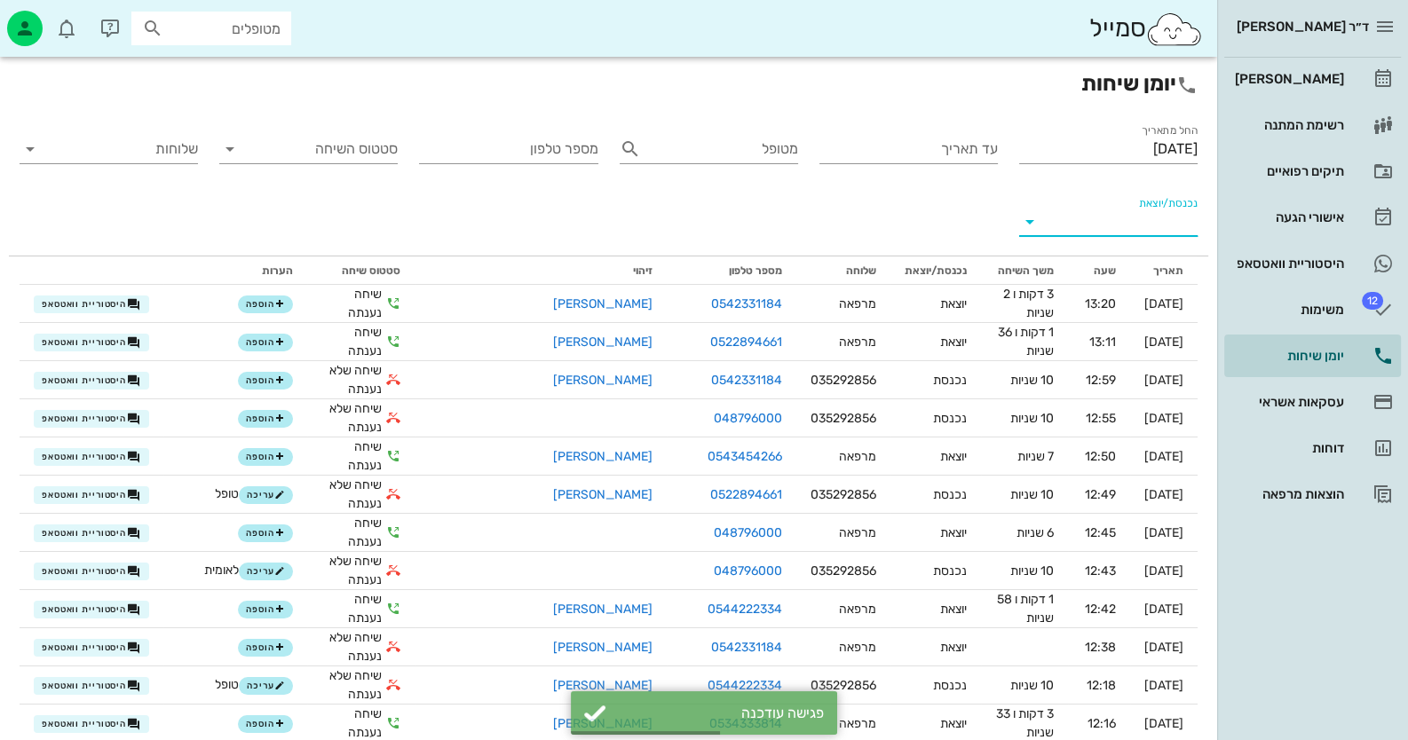
click at [1166, 218] on input "נכנסת/יוצאת" at bounding box center [1123, 222] width 150 height 28
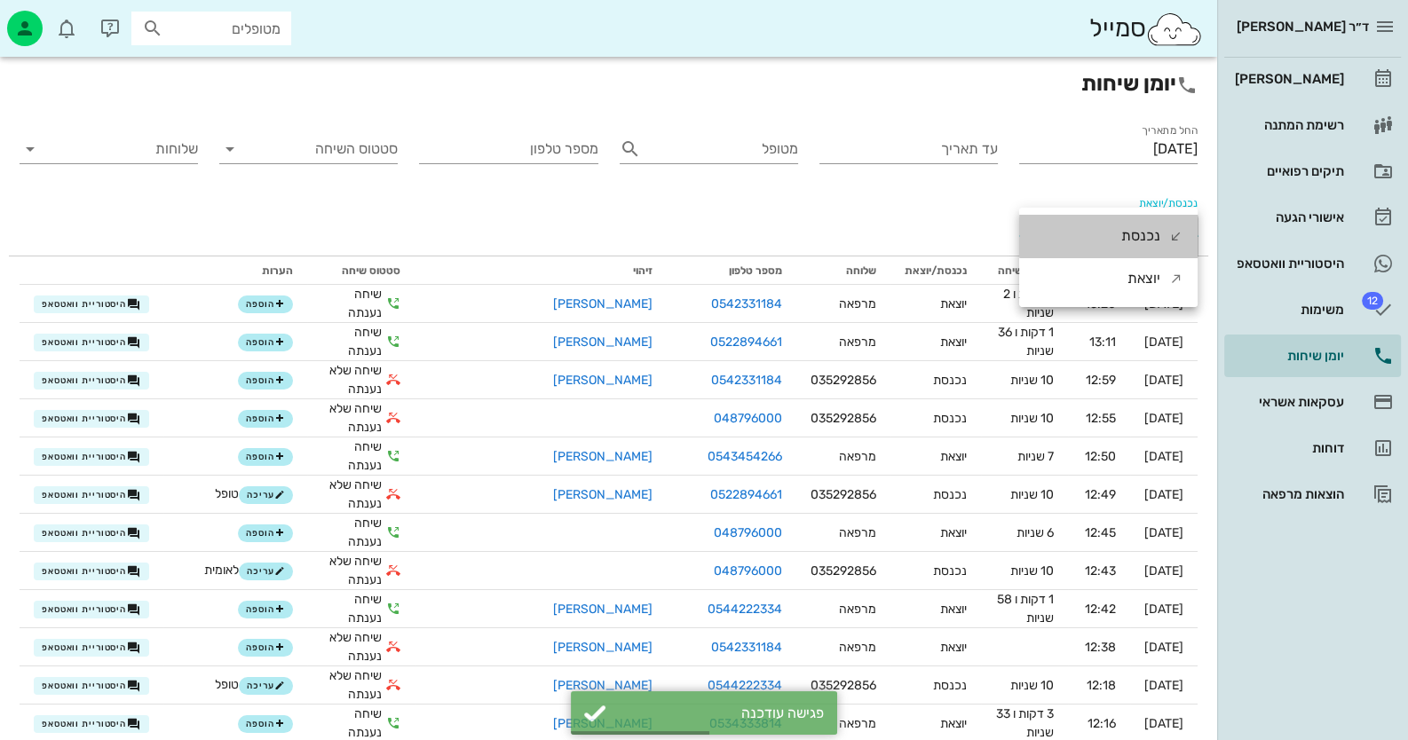
click at [1166, 218] on div "נכנסת" at bounding box center [1152, 236] width 62 height 43
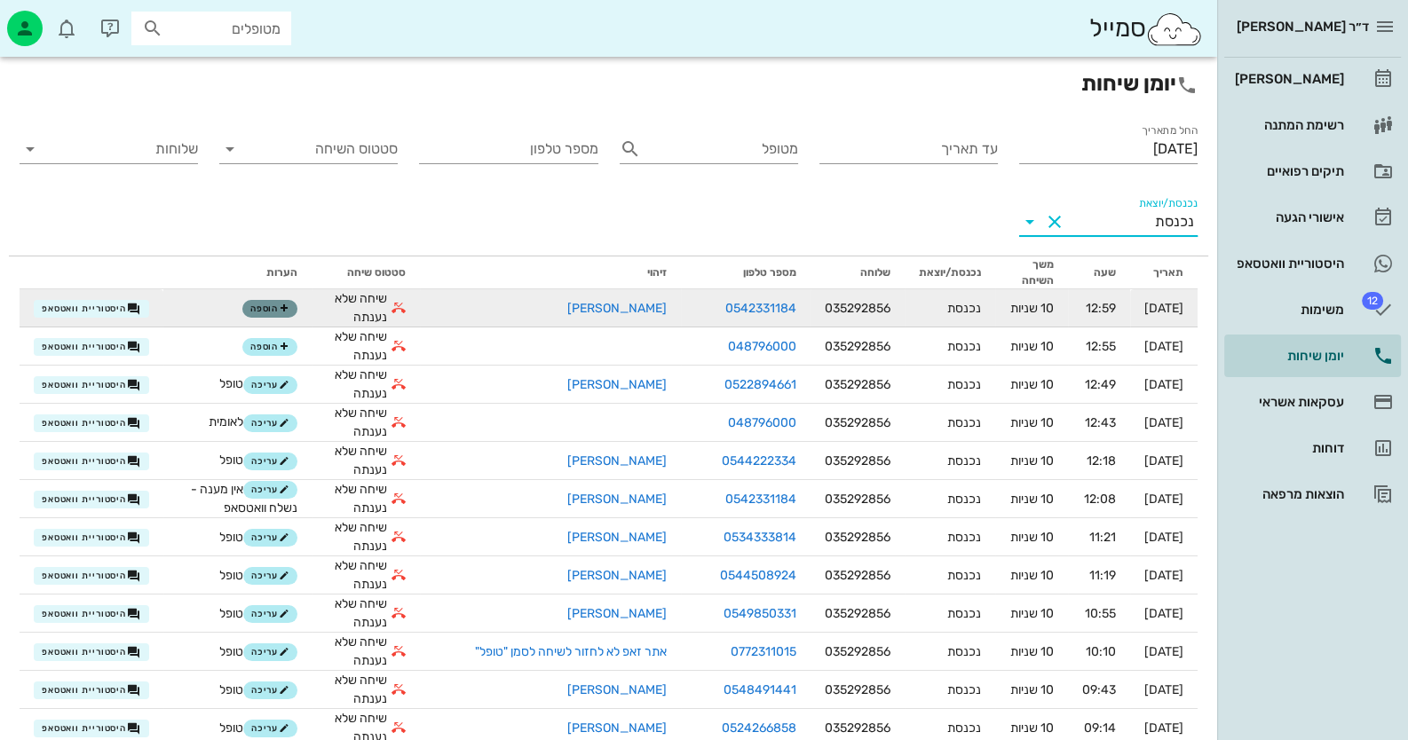
click at [289, 309] on span "הוספה" at bounding box center [269, 309] width 39 height 11
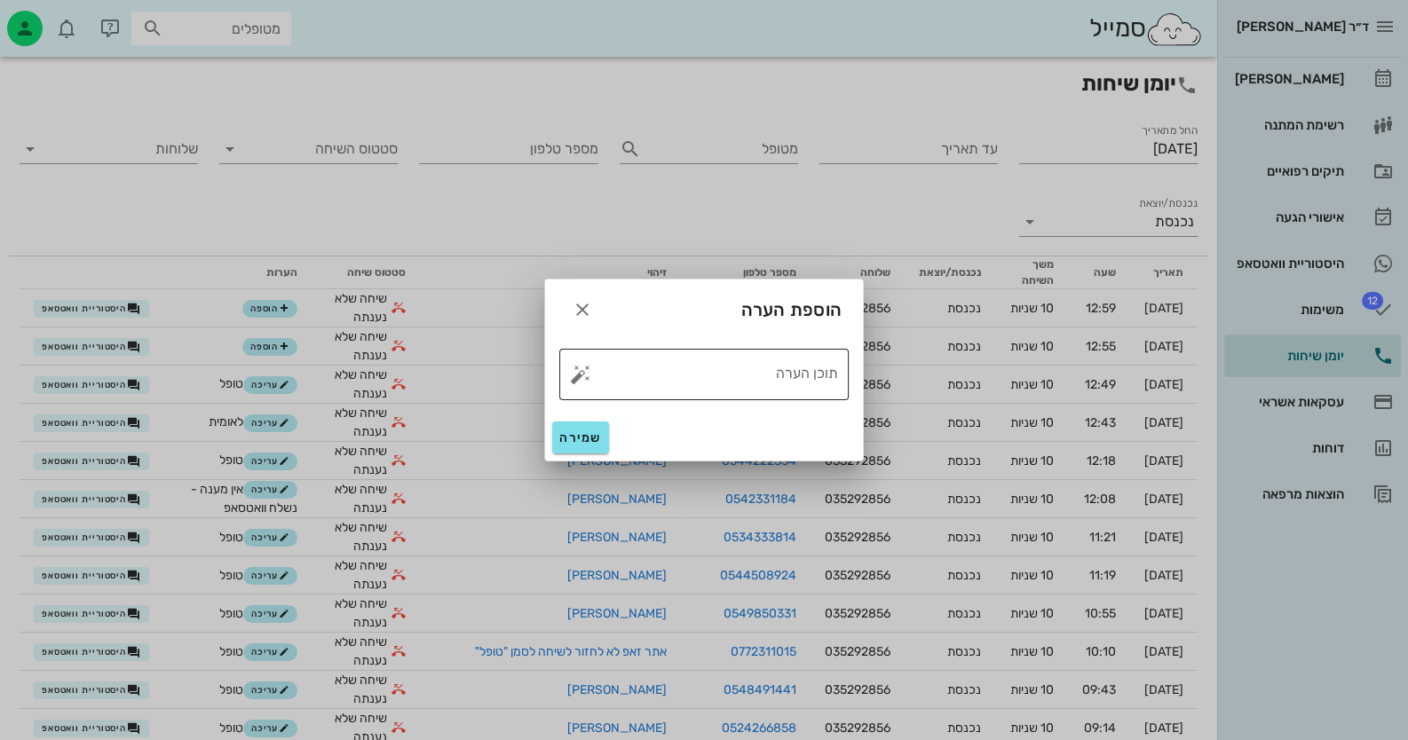
click at [576, 376] on button "button" at bounding box center [580, 374] width 21 height 21
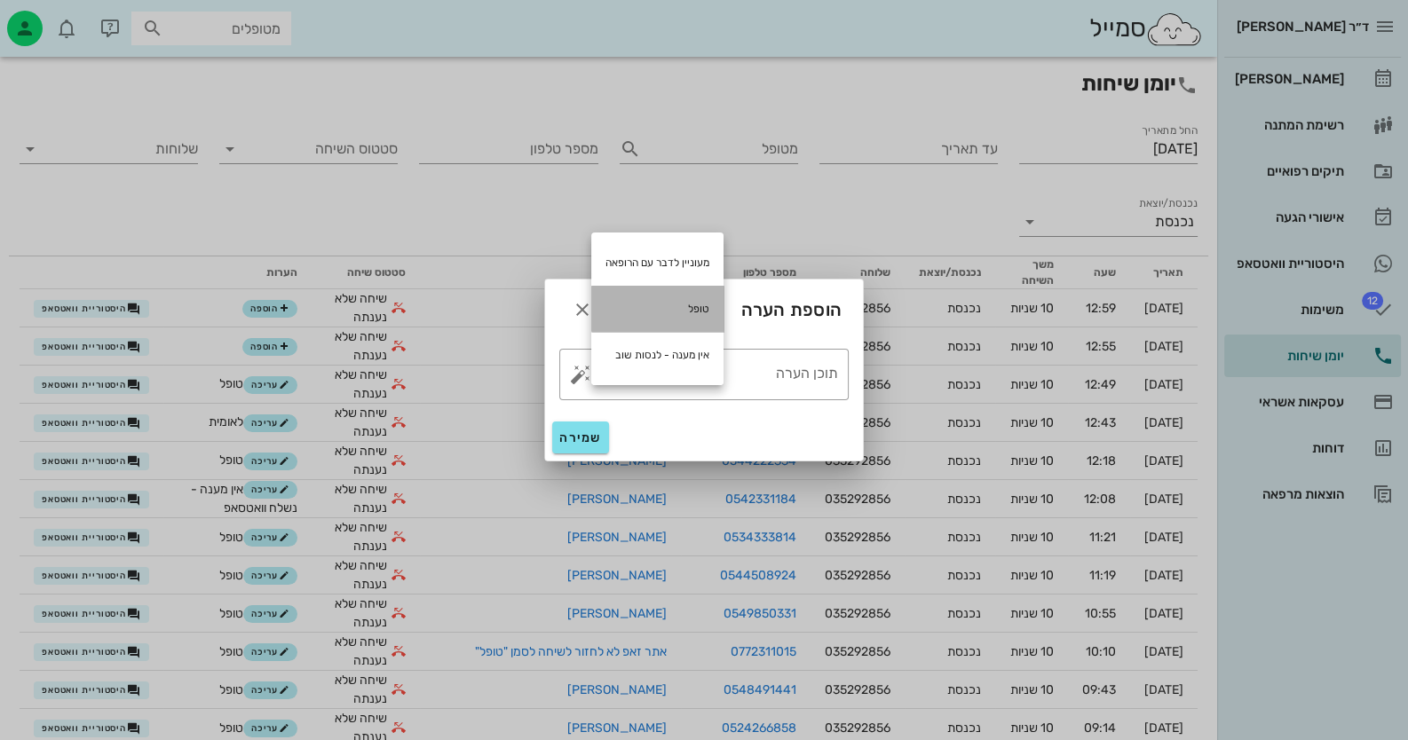
click at [671, 314] on div "טופל" at bounding box center [657, 309] width 132 height 46
type textarea "טופל"
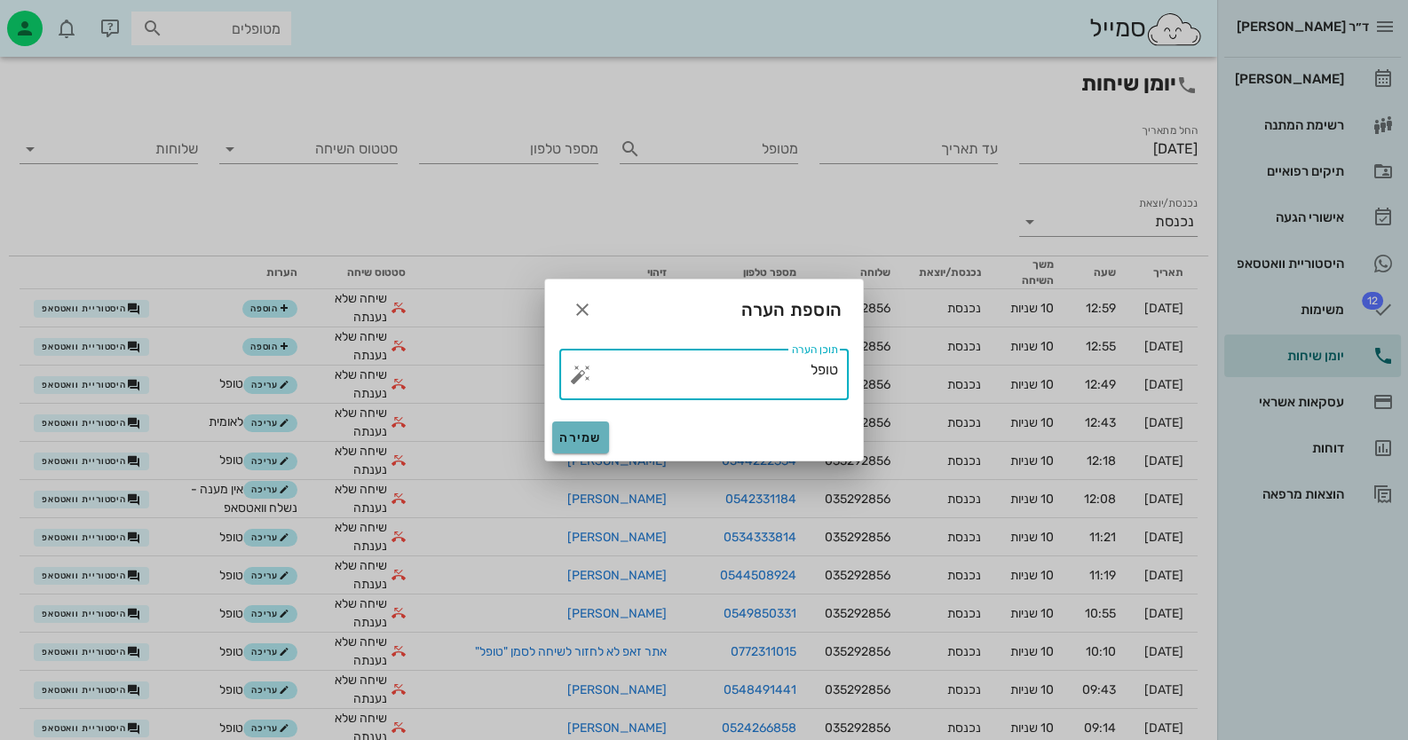
click at [584, 438] on span "שמירה" at bounding box center [580, 438] width 43 height 15
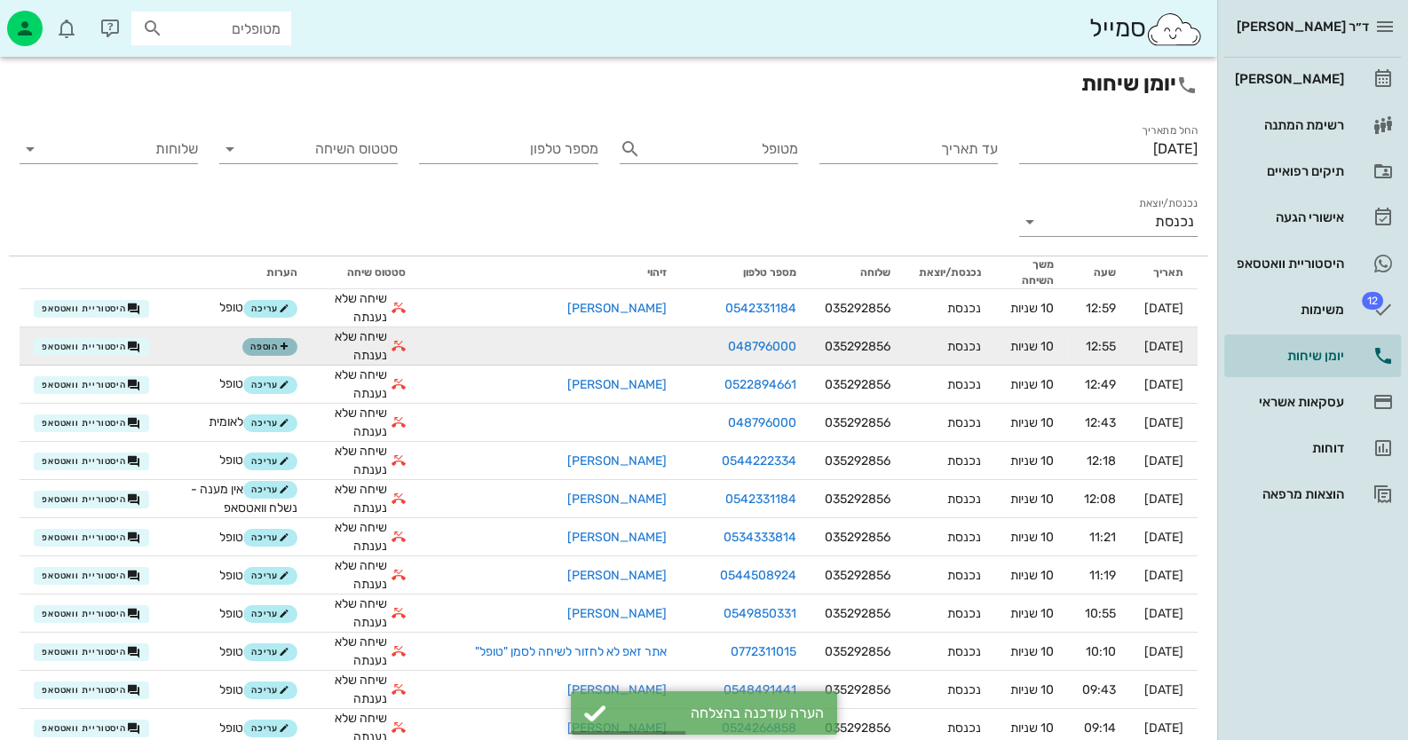
click at [289, 352] on button "הוספה" at bounding box center [269, 347] width 55 height 18
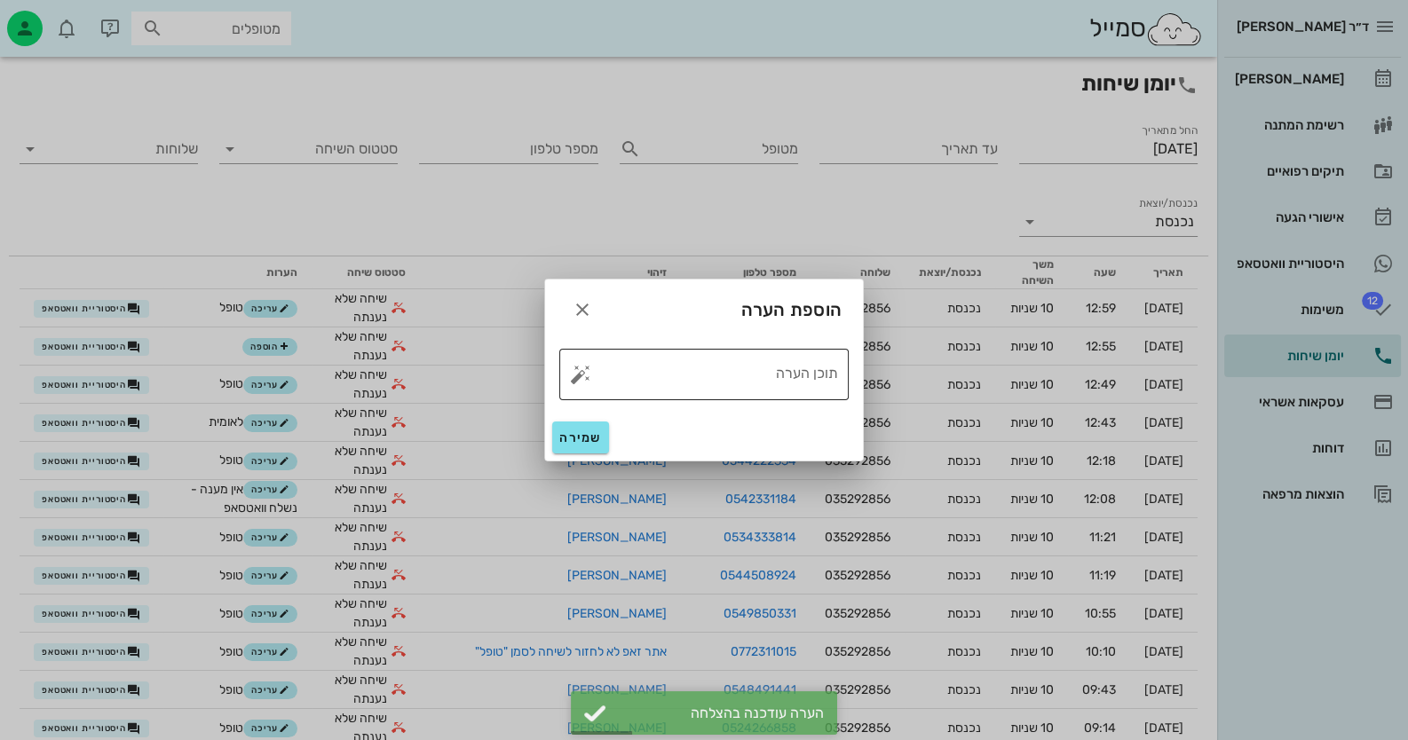
click at [575, 380] on button "button" at bounding box center [580, 374] width 21 height 21
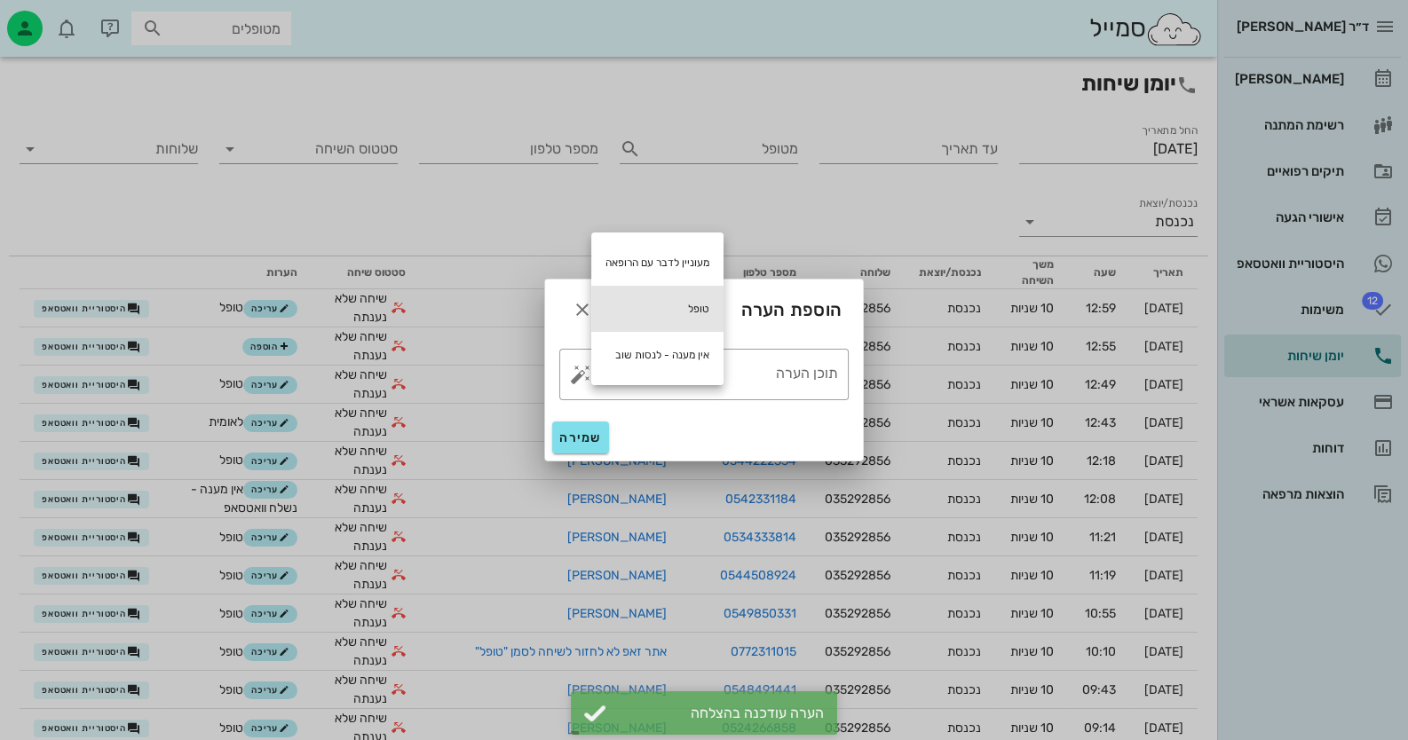
click at [670, 306] on div "טופל" at bounding box center [657, 309] width 132 height 46
type textarea "טופל"
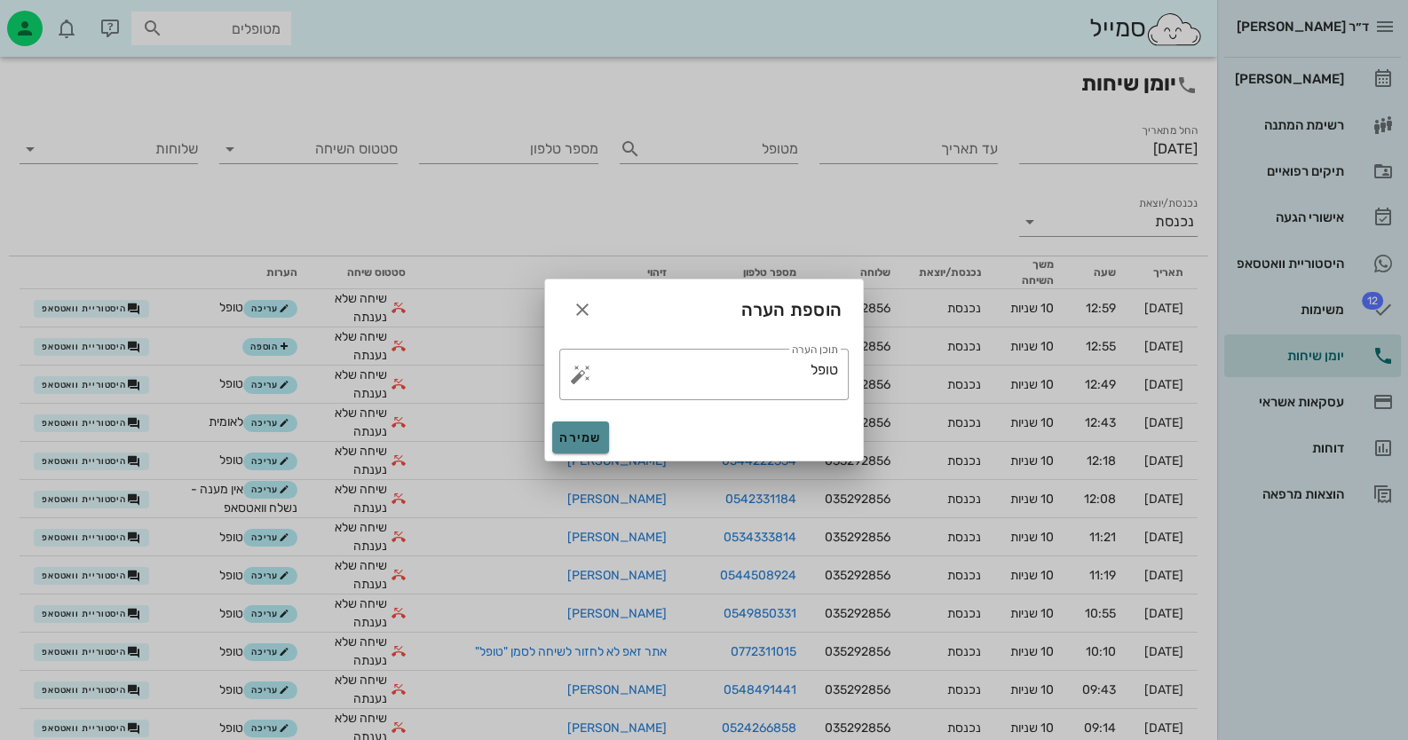
click at [593, 444] on span "שמירה" at bounding box center [580, 438] width 43 height 15
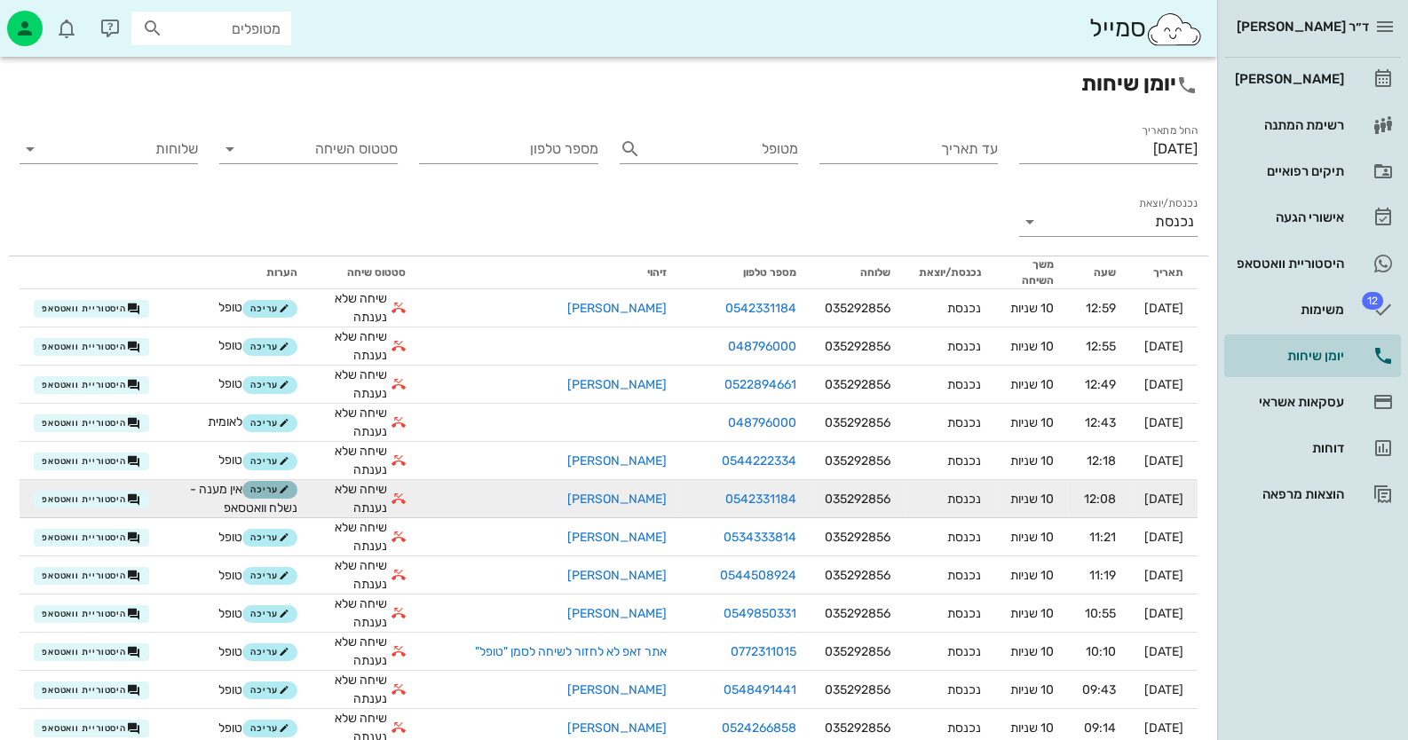
click at [289, 488] on span "עריכה" at bounding box center [269, 490] width 38 height 11
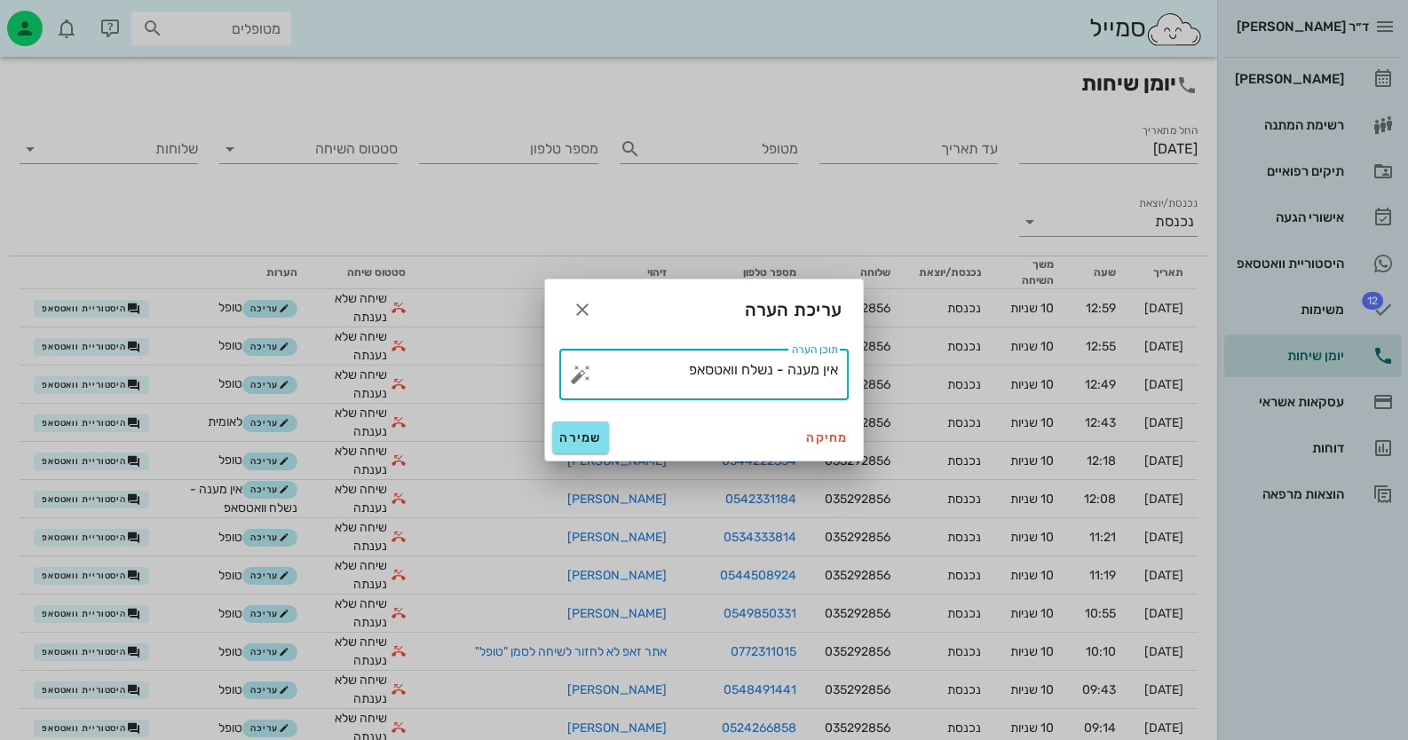
drag, startPoint x: 671, startPoint y: 372, endPoint x: 1081, endPoint y: 359, distance: 410.4
click at [1081, 359] on div "ד״ר [PERSON_NAME] רשימת המתנה תיקים רפואיים אישורי הגעה היסטוריית וואטסאפ 12 מש…" at bounding box center [704, 471] width 1408 height 942
click at [584, 374] on button "button" at bounding box center [580, 374] width 21 height 21
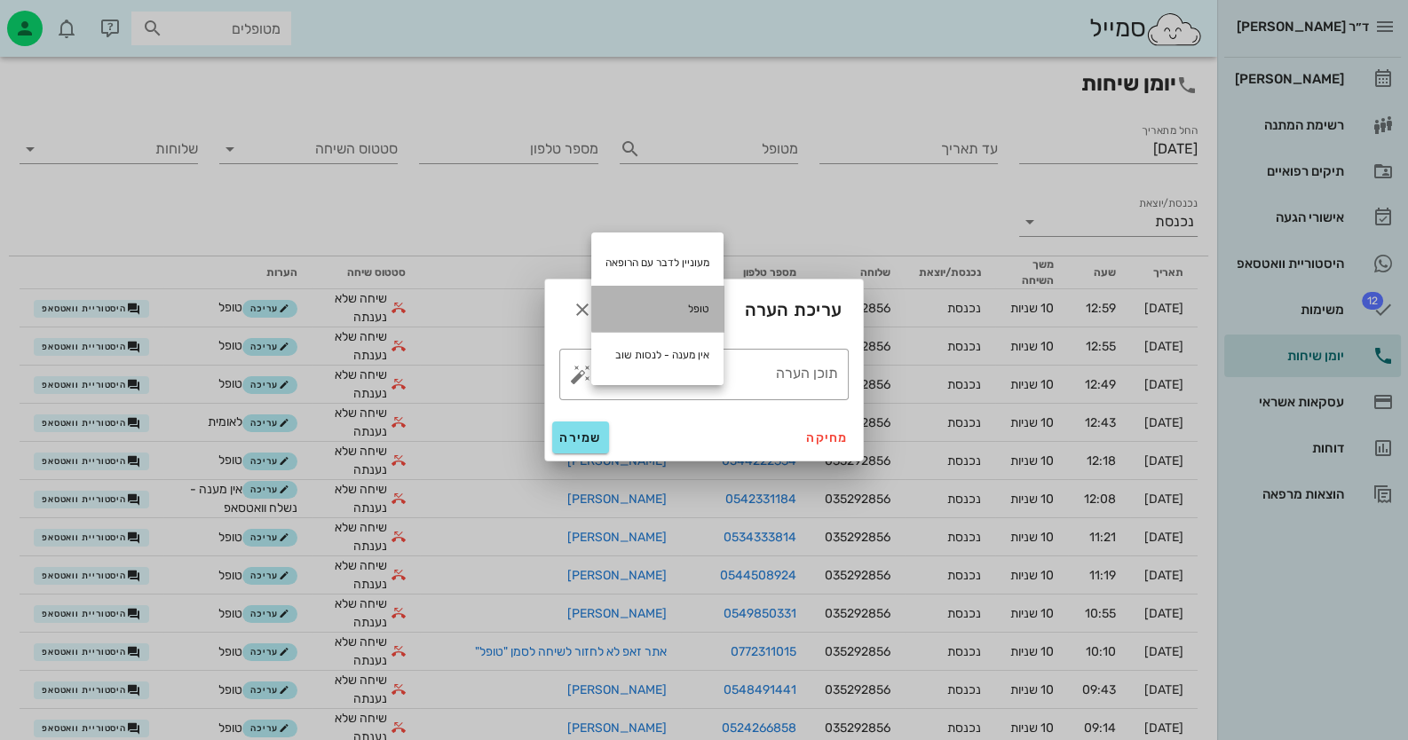
click at [653, 320] on div "טופל" at bounding box center [657, 309] width 132 height 46
type textarea "טופל"
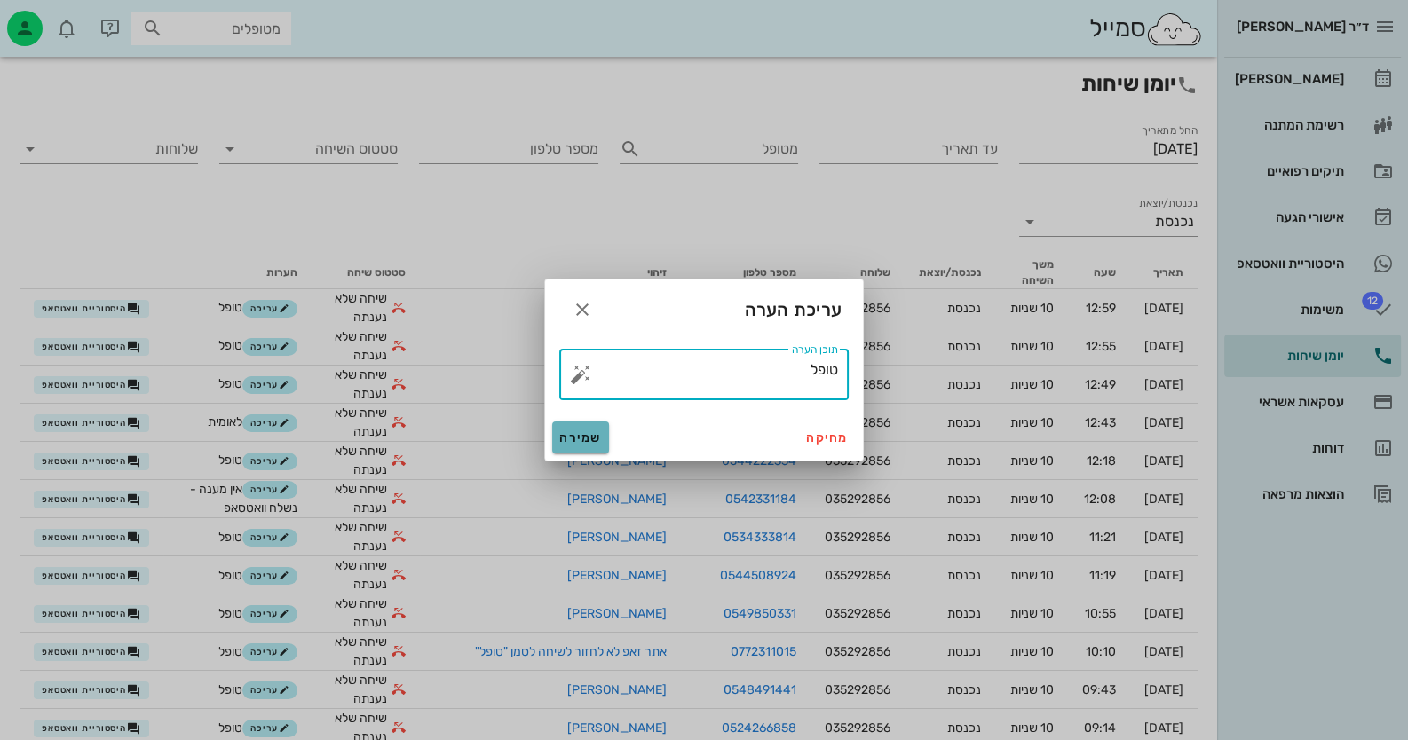
click at [577, 443] on span "שמירה" at bounding box center [580, 438] width 43 height 15
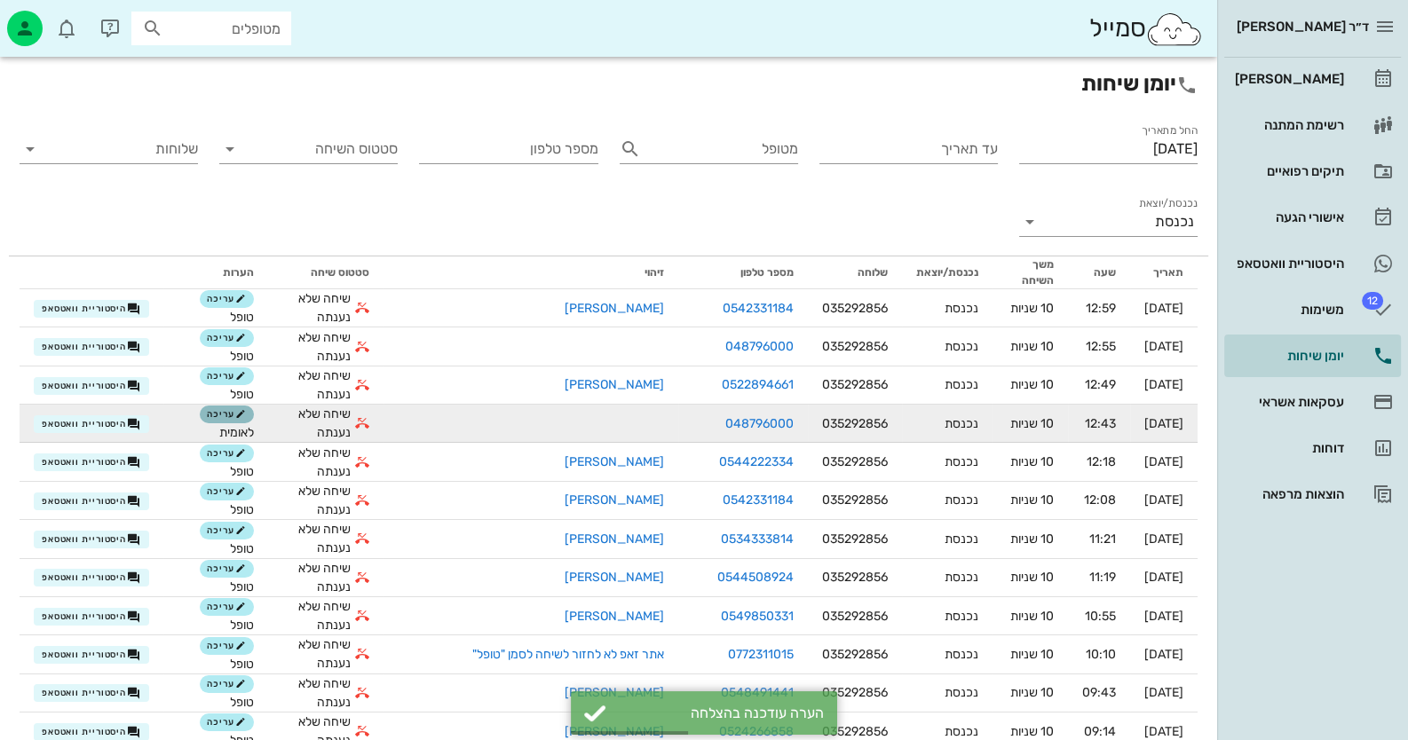
click at [244, 413] on span "עריכה" at bounding box center [226, 414] width 38 height 11
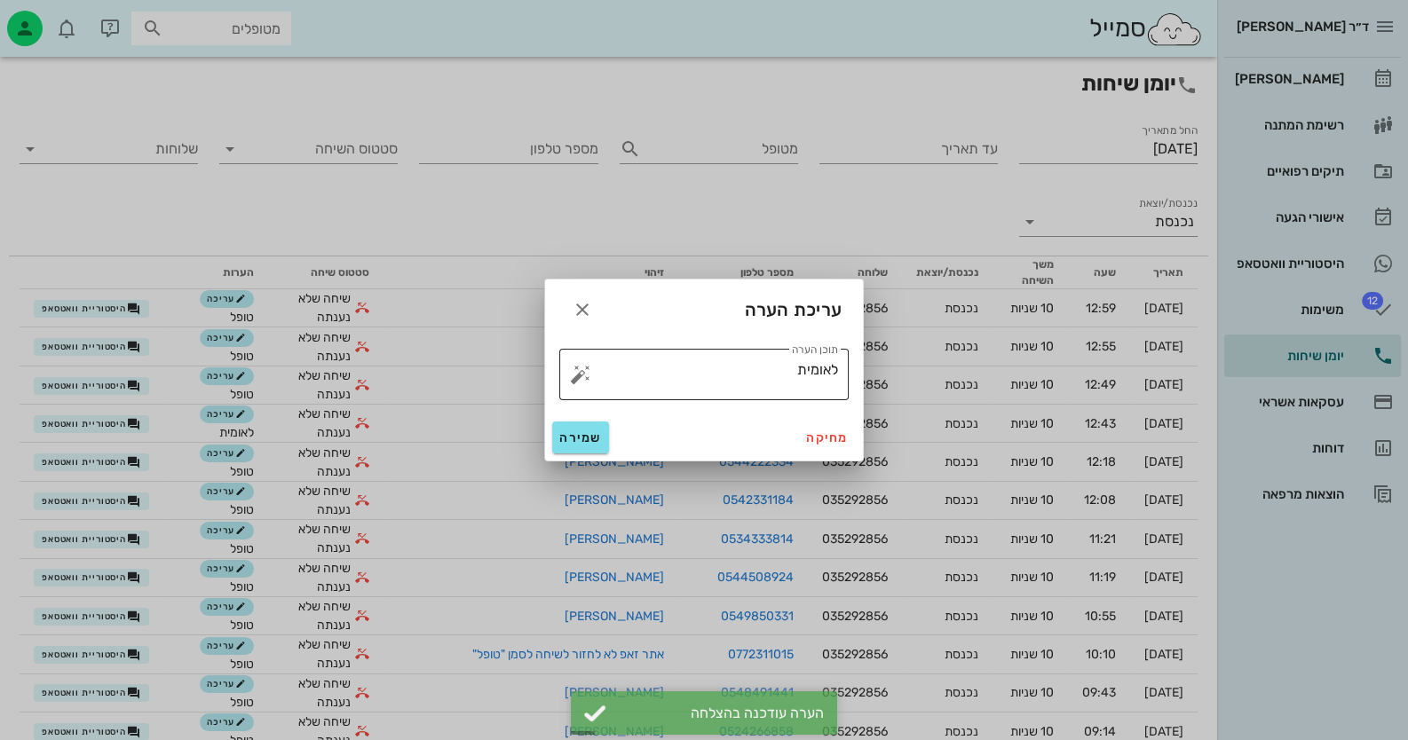
click at [577, 377] on button "button" at bounding box center [580, 374] width 21 height 21
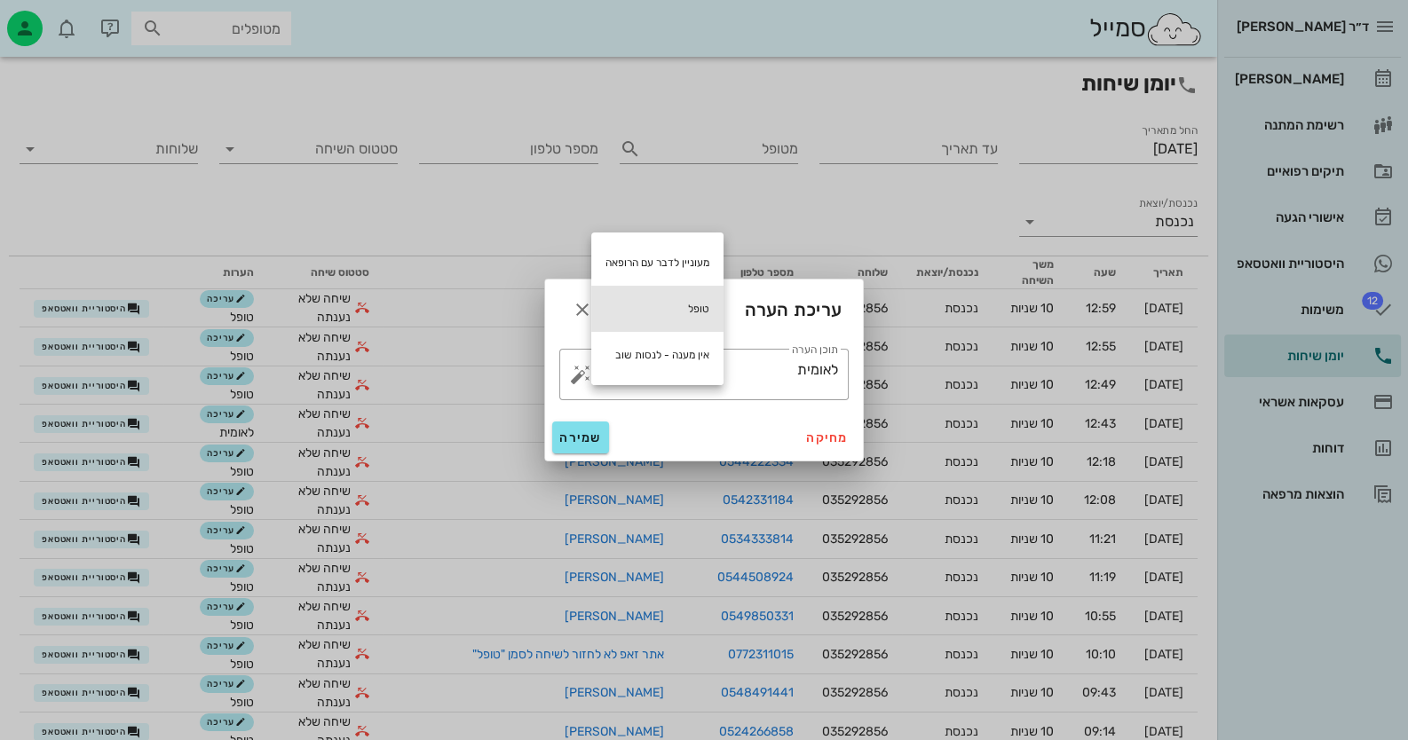
click at [666, 309] on div "טופל" at bounding box center [657, 309] width 132 height 46
type textarea "לאומית טופל"
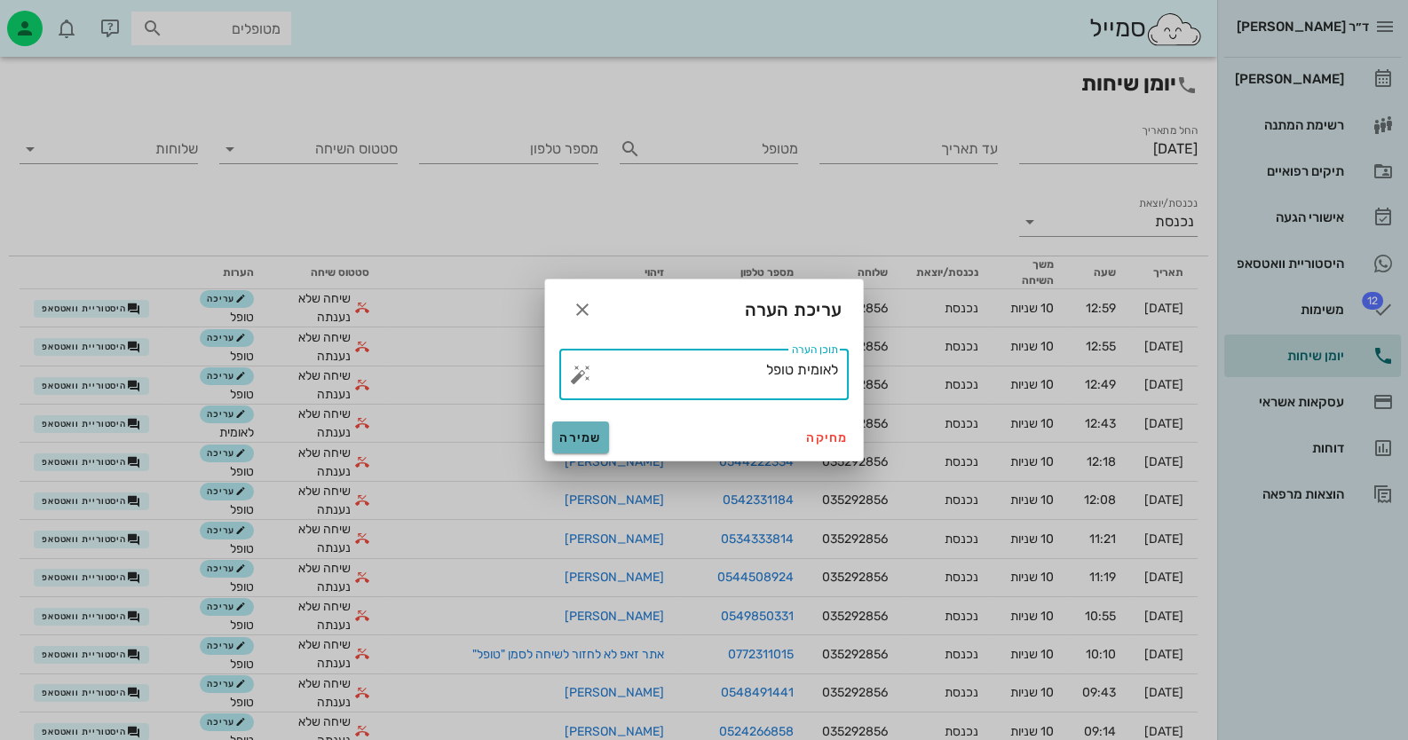
click at [592, 431] on span "שמירה" at bounding box center [580, 438] width 43 height 15
